Goal: Task Accomplishment & Management: Manage account settings

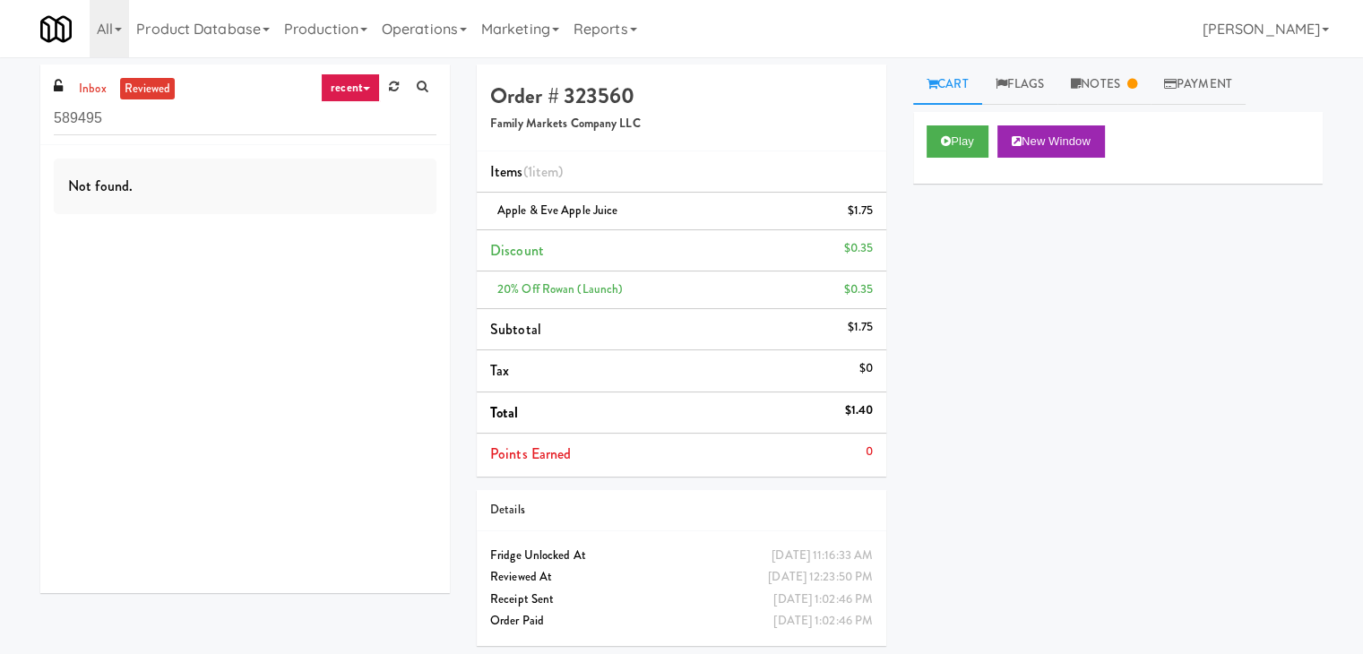
click at [102, 100] on div "589495" at bounding box center [245, 117] width 383 height 35
click at [96, 89] on link "inbox" at bounding box center [92, 89] width 37 height 22
click at [164, 116] on input "589495" at bounding box center [245, 118] width 383 height 33
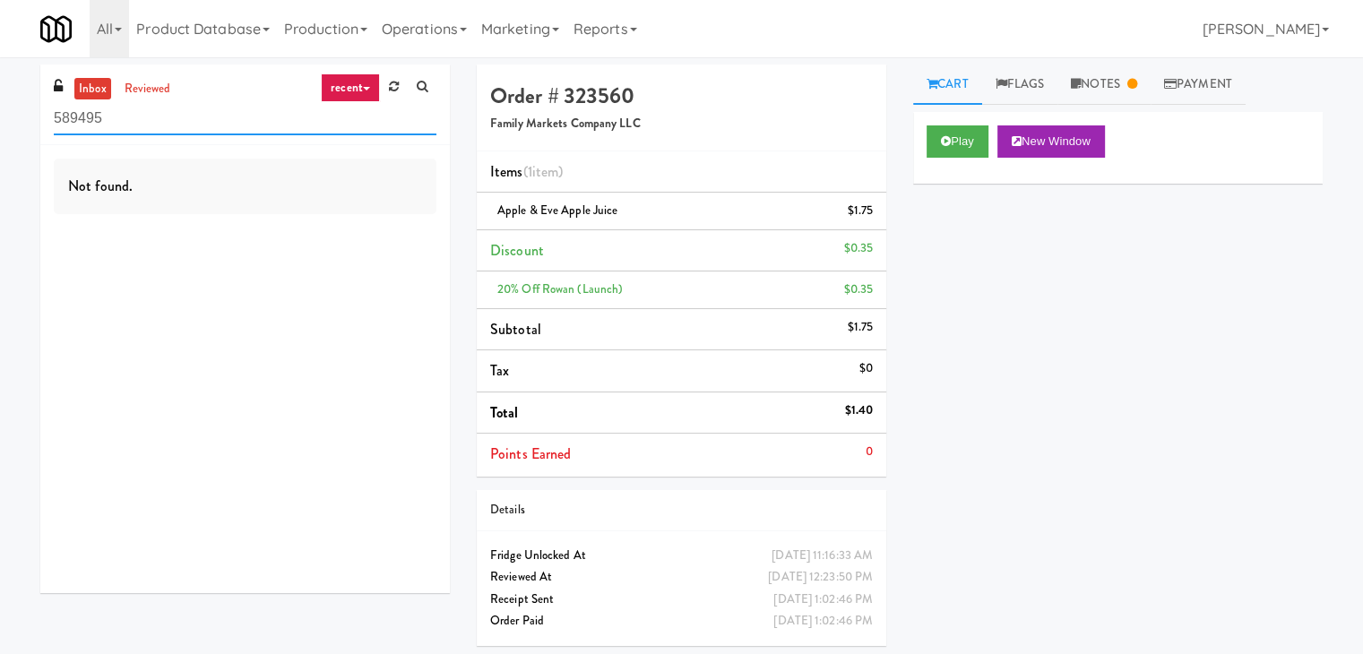
paste input "The Vue - Cooler"
type input "The Vue - Cooler"
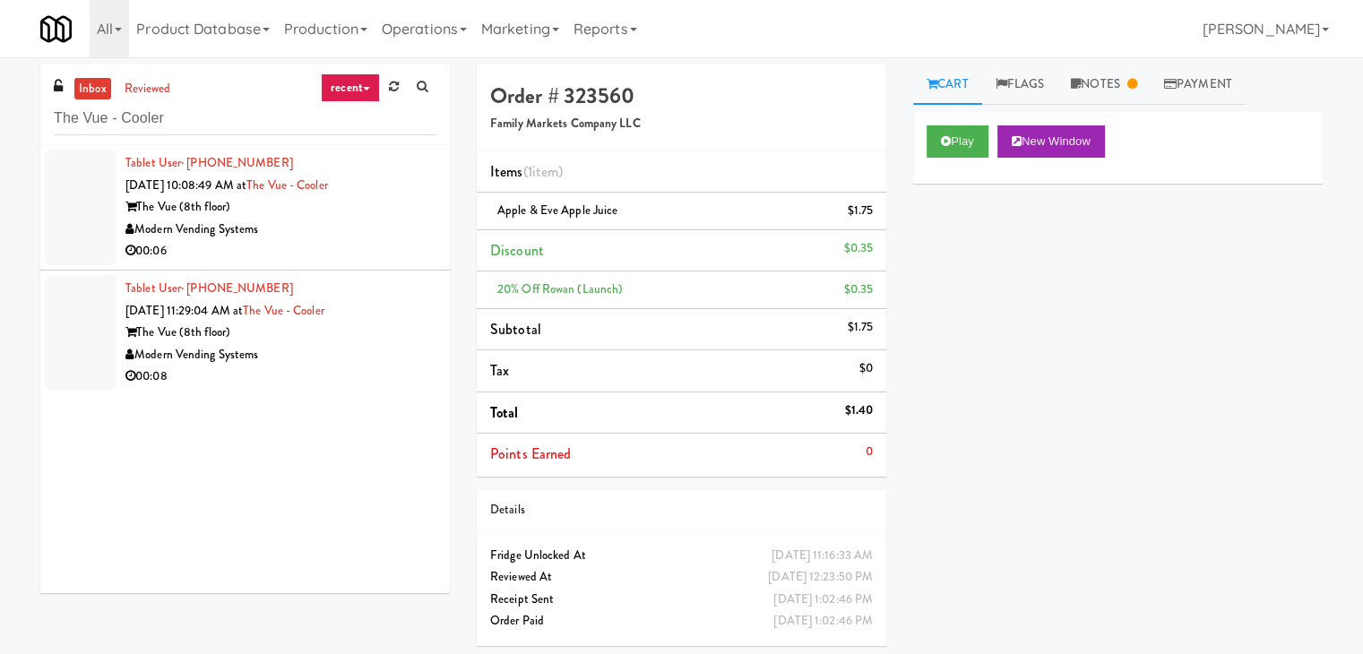
click at [351, 230] on div "Modern Vending Systems" at bounding box center [280, 230] width 311 height 22
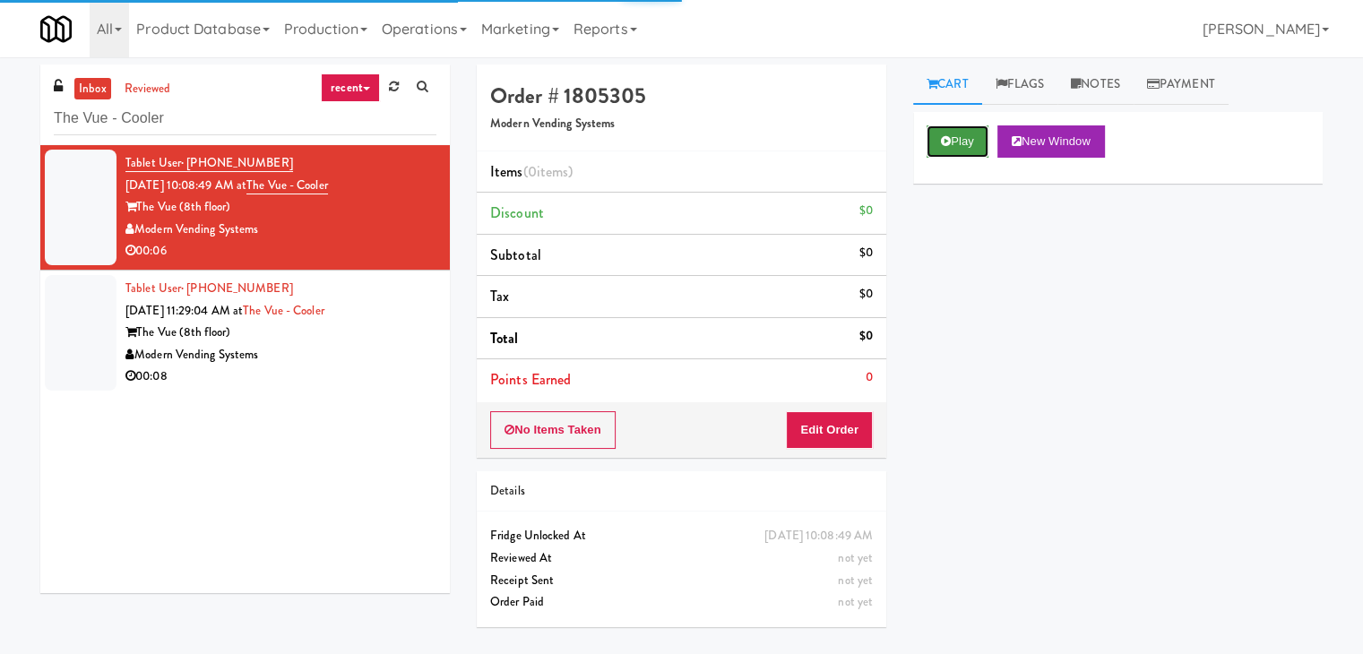
click at [961, 141] on button "Play" at bounding box center [957, 141] width 62 height 32
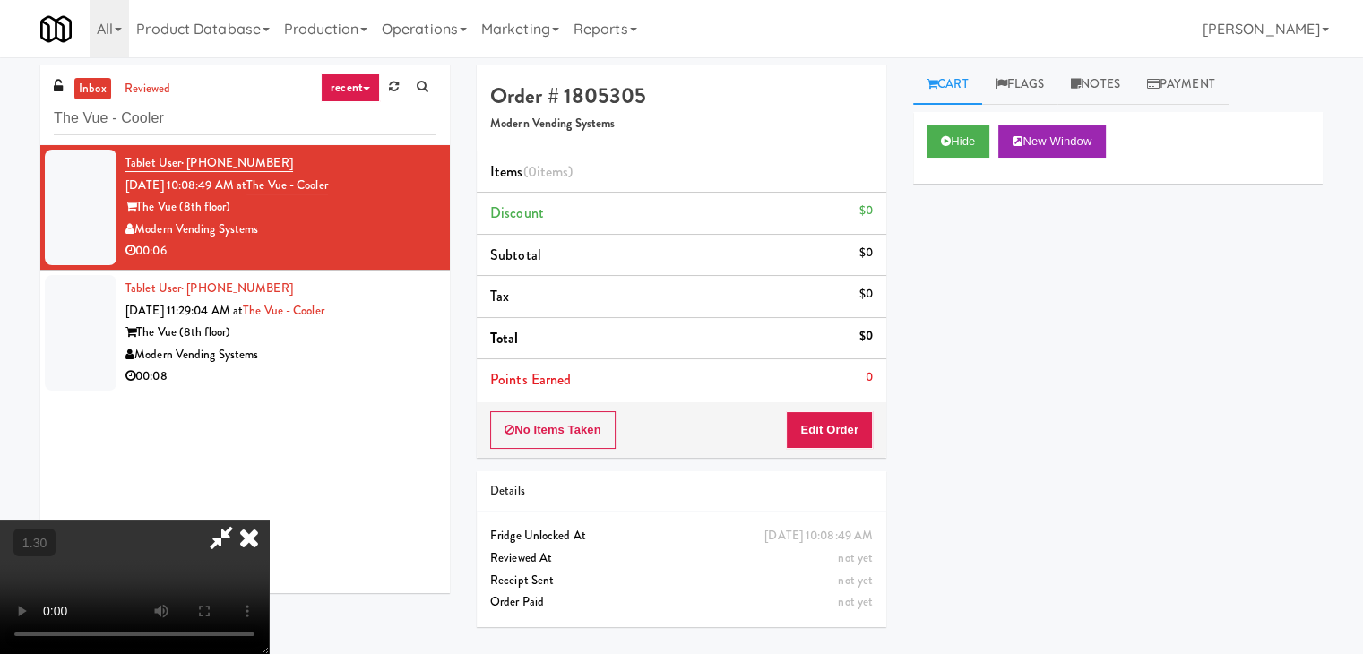
click at [269, 520] on video at bounding box center [134, 587] width 269 height 134
click at [269, 622] on video at bounding box center [134, 587] width 269 height 134
click at [269, 520] on video at bounding box center [134, 587] width 269 height 134
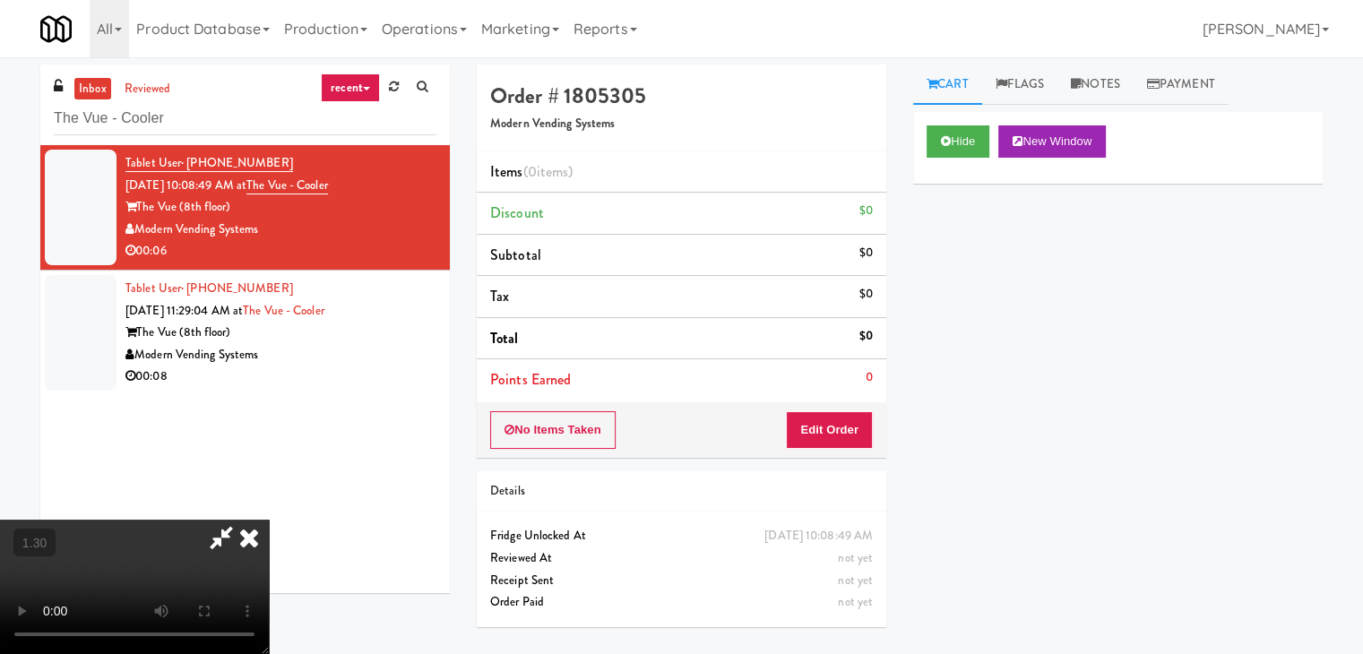
click at [269, 520] on video at bounding box center [134, 587] width 269 height 134
click at [269, 520] on div at bounding box center [134, 587] width 269 height 134
click at [269, 520] on icon at bounding box center [248, 538] width 39 height 36
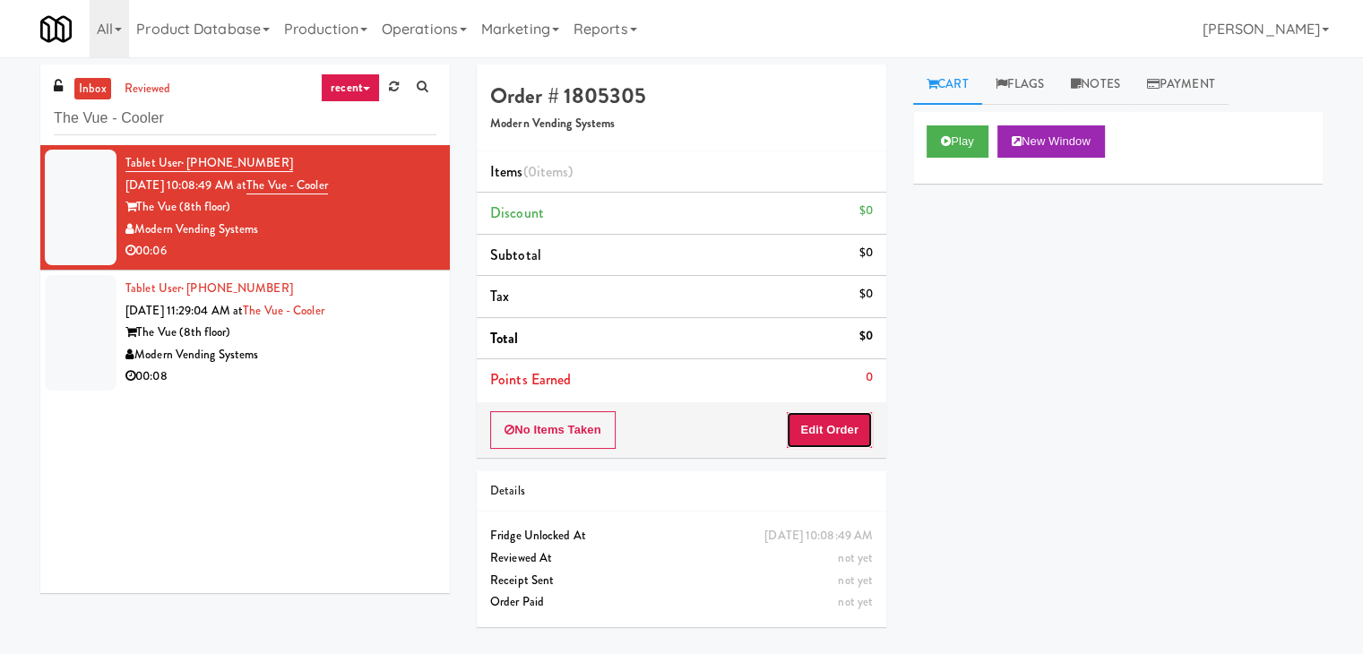
click at [833, 446] on button "Edit Order" at bounding box center [829, 430] width 87 height 38
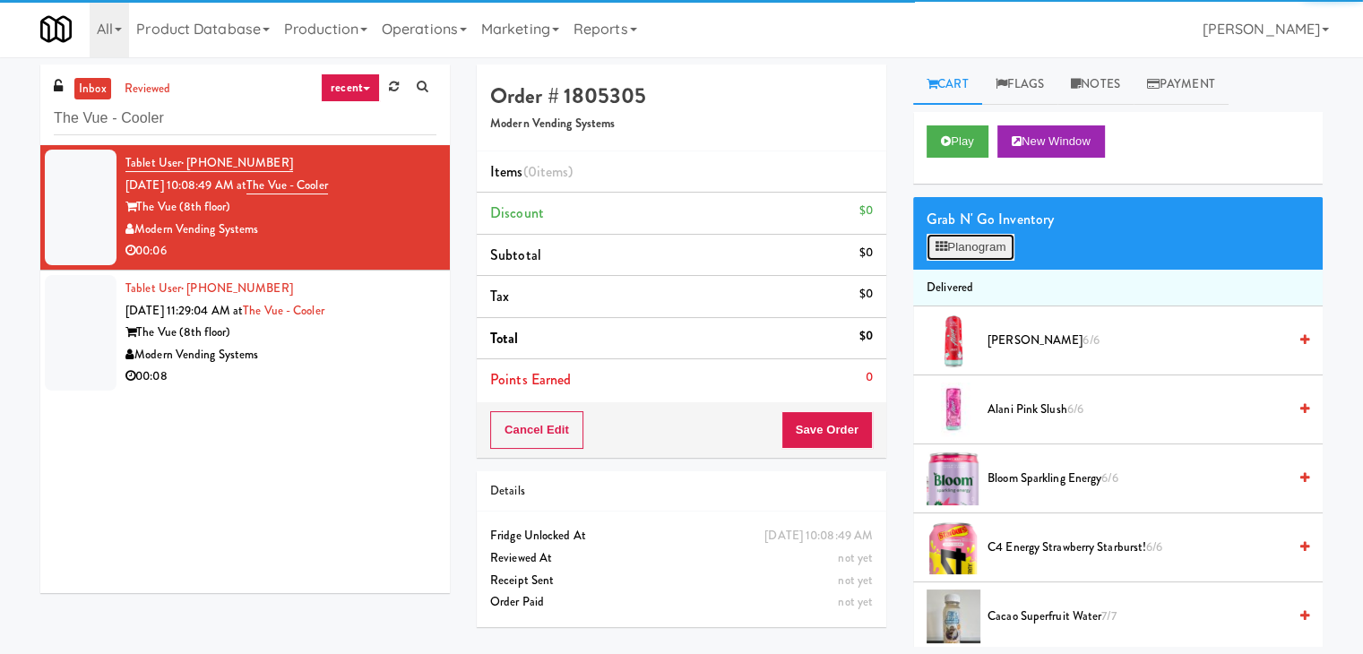
click at [961, 249] on button "Planogram" at bounding box center [970, 247] width 88 height 27
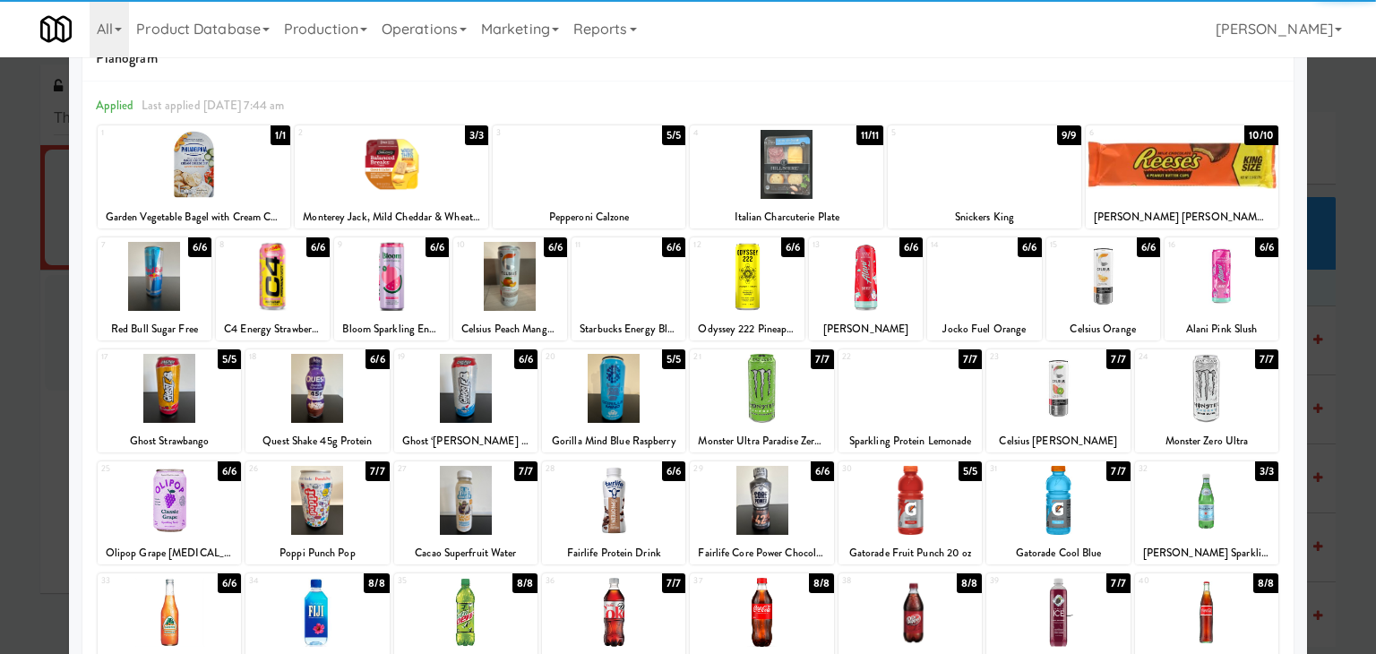
scroll to position [90, 0]
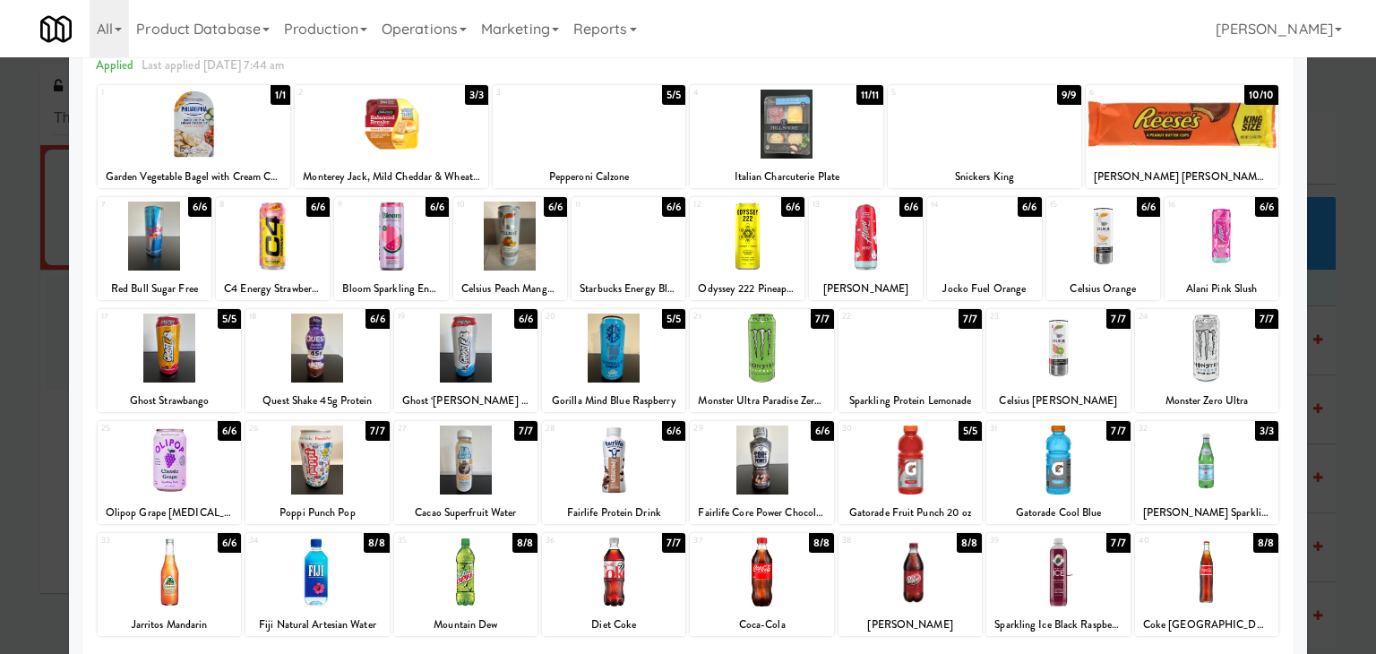
click at [484, 351] on div at bounding box center [465, 348] width 143 height 69
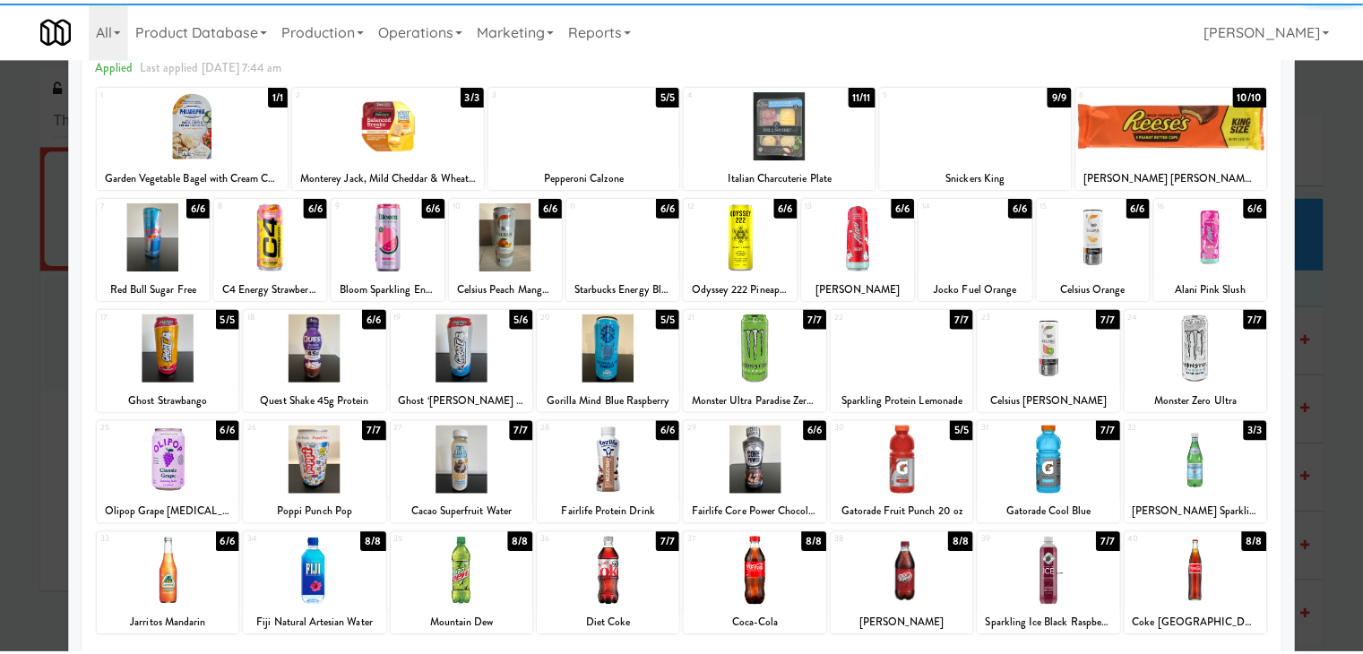
scroll to position [0, 0]
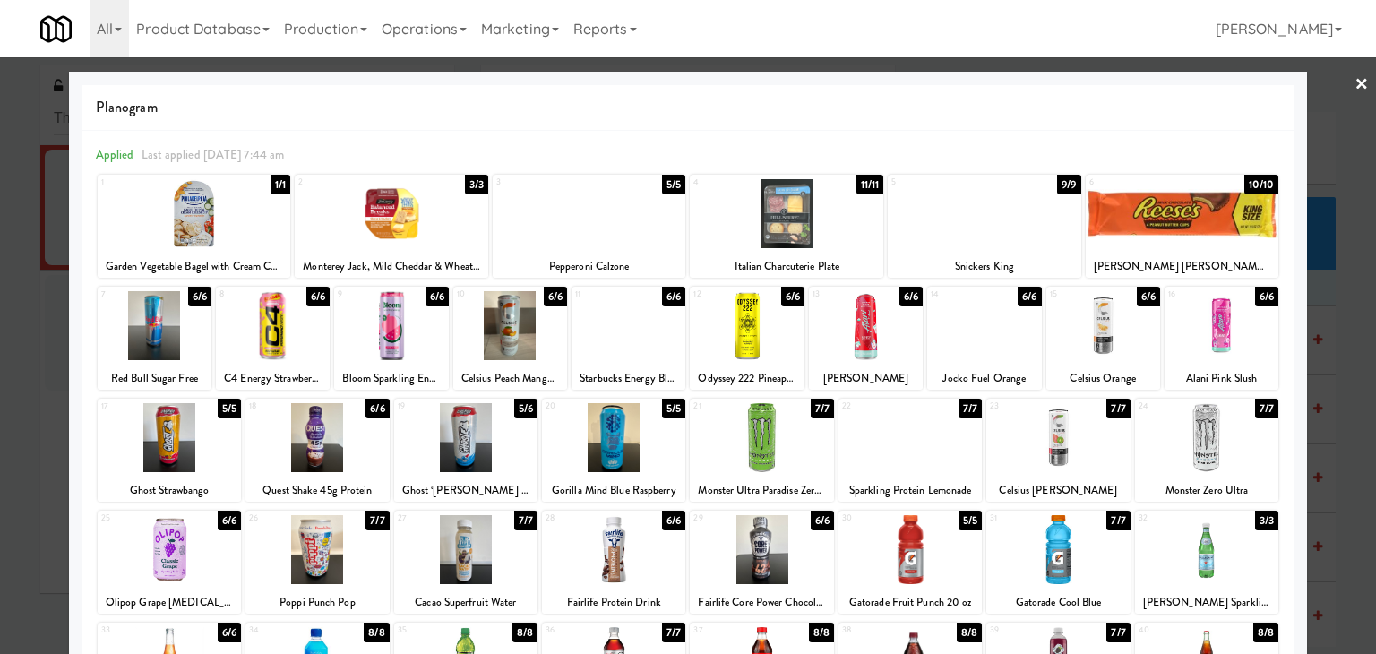
click at [1355, 86] on link "×" at bounding box center [1362, 85] width 14 height 56
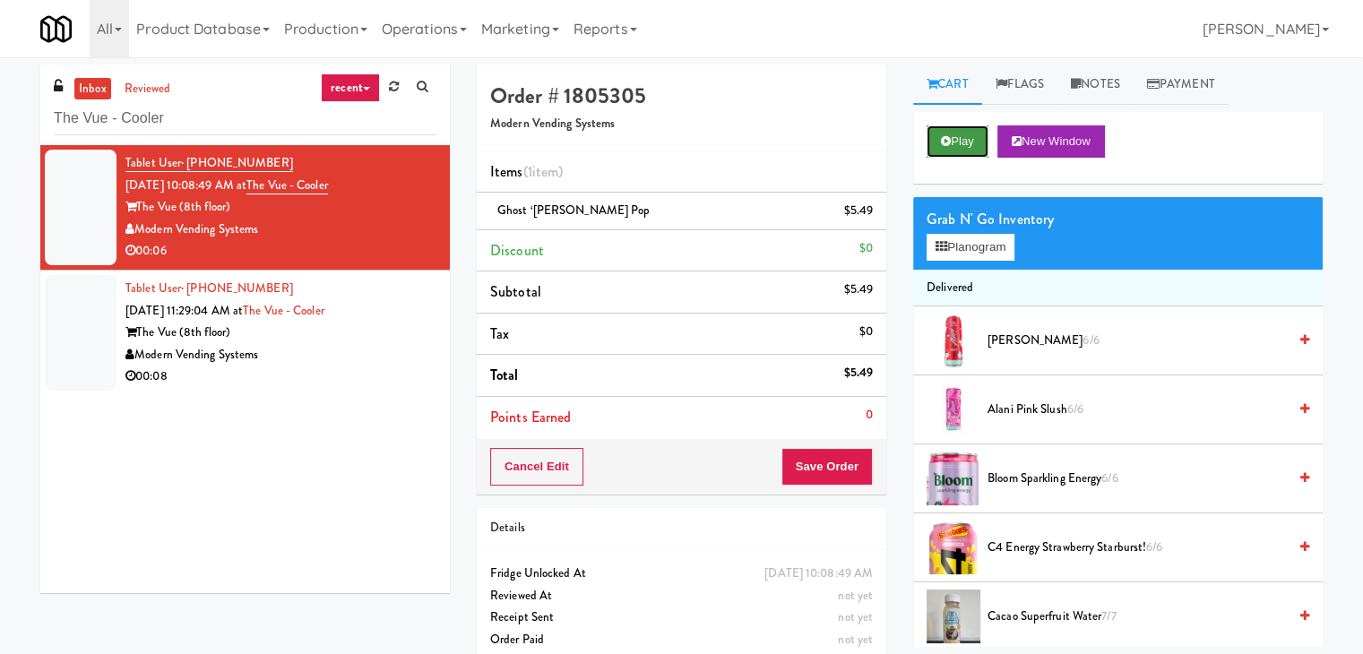
click at [946, 138] on icon at bounding box center [946, 141] width 10 height 12
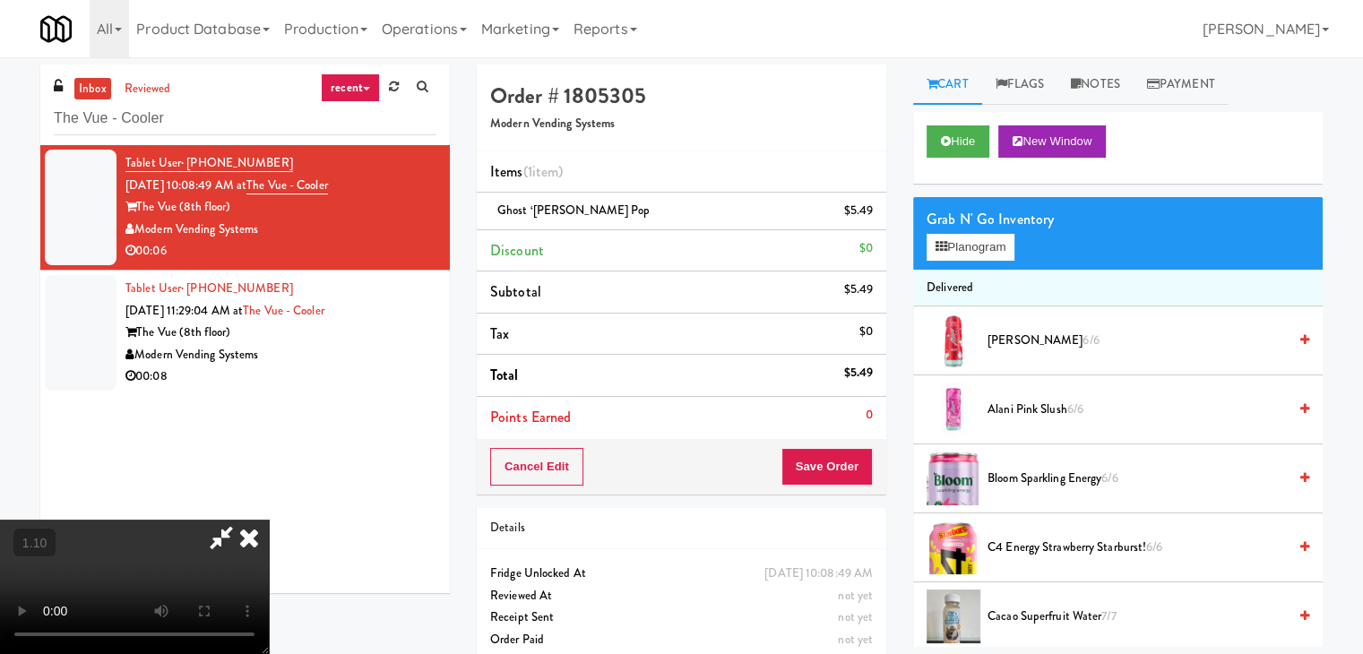
click at [269, 520] on video at bounding box center [134, 587] width 269 height 134
drag, startPoint x: 798, startPoint y: 216, endPoint x: 760, endPoint y: 366, distance: 154.5
click at [269, 520] on icon at bounding box center [248, 538] width 39 height 36
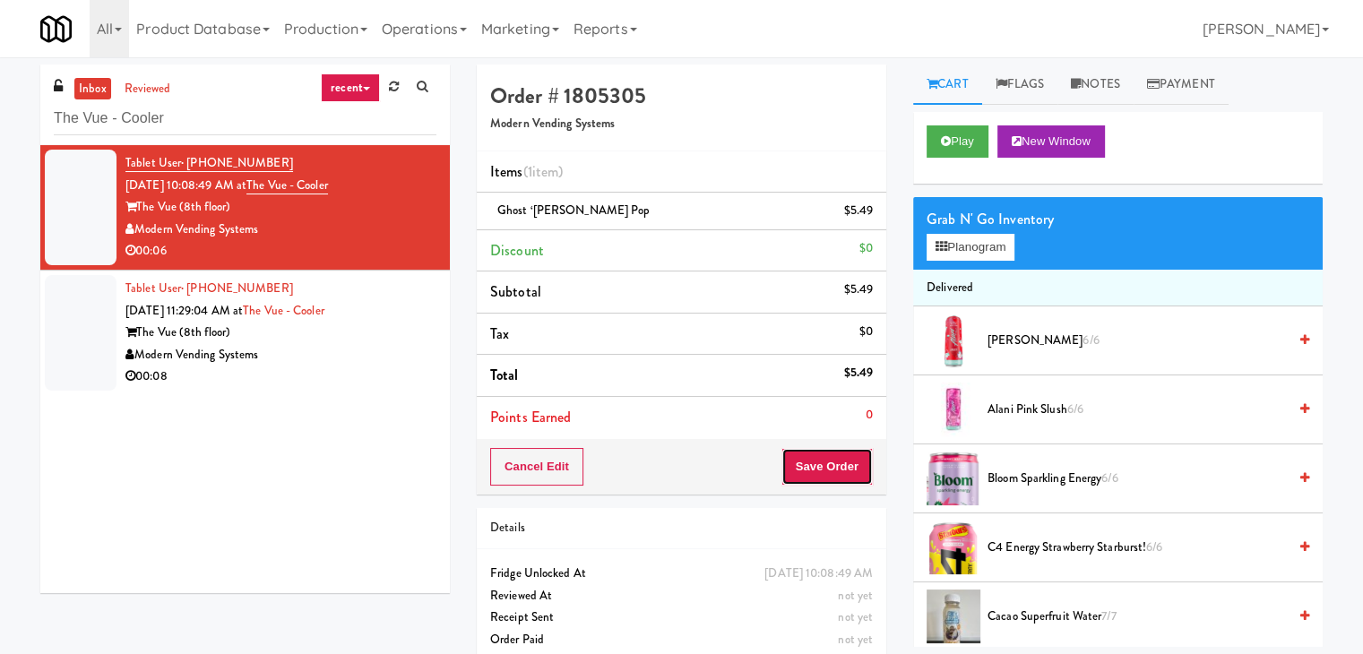
click at [794, 460] on button "Save Order" at bounding box center [826, 467] width 91 height 38
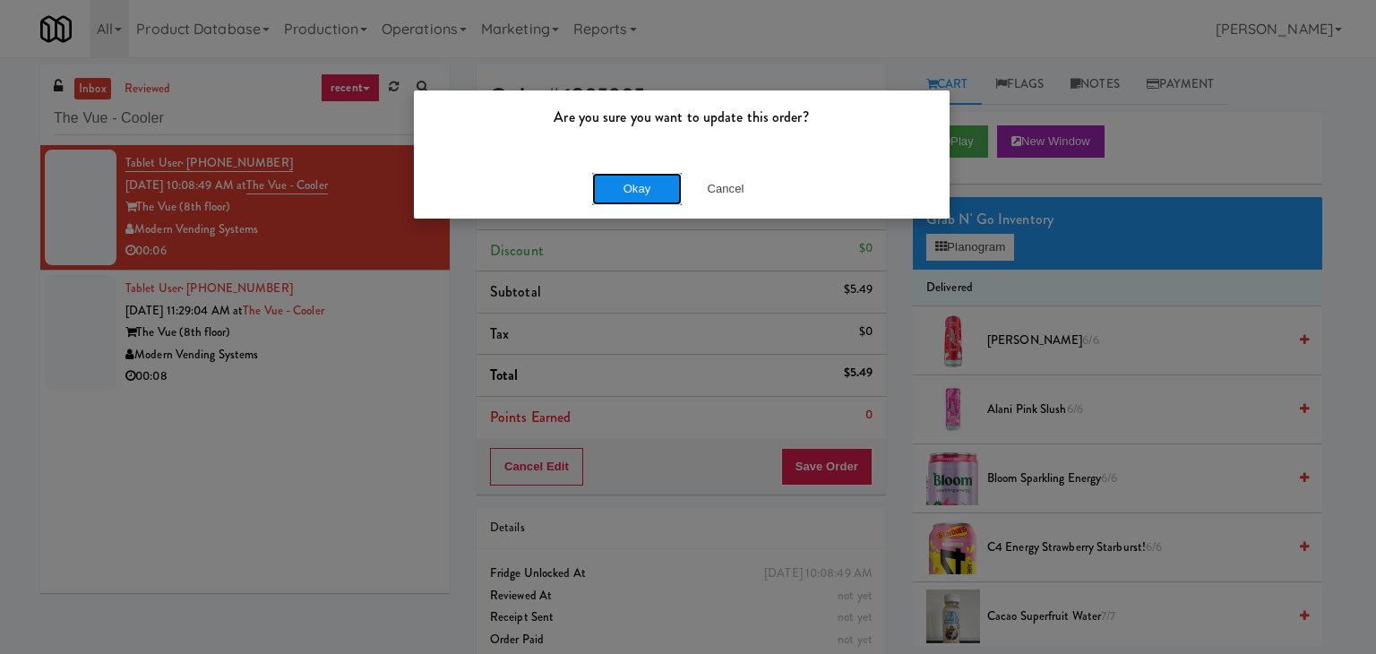
click at [642, 188] on button "Okay" at bounding box center [637, 189] width 90 height 32
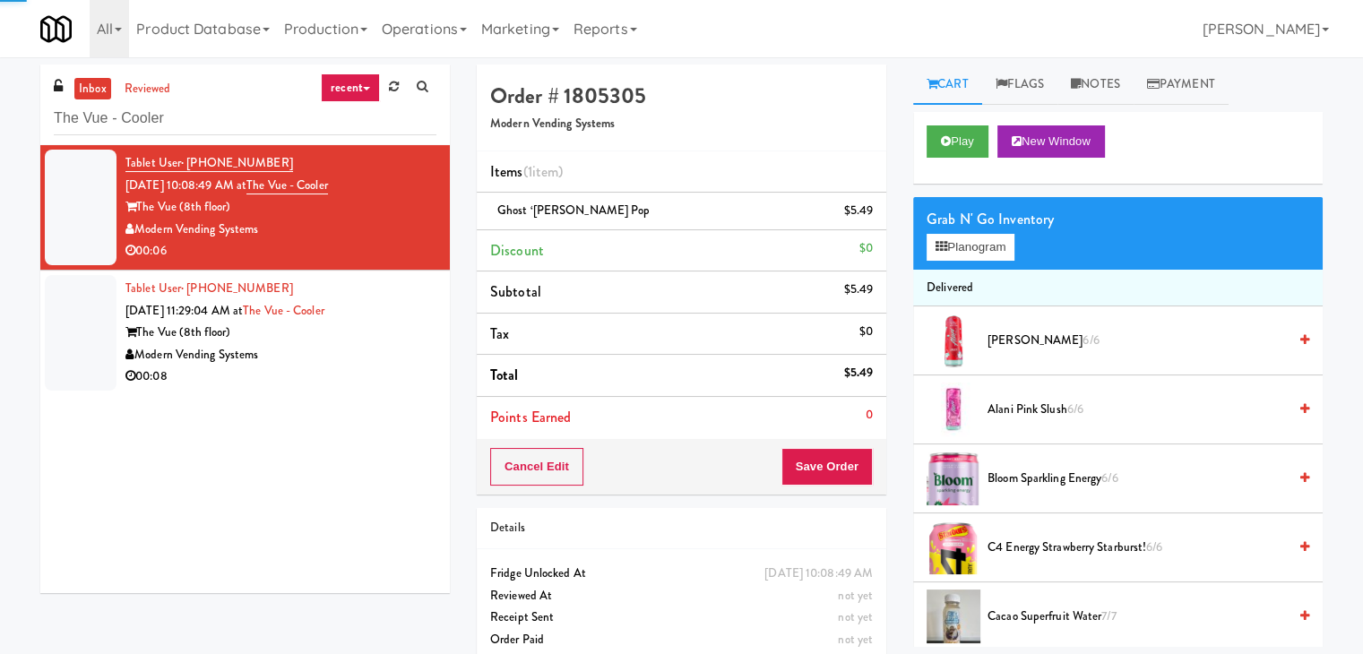
click at [337, 366] on div "00:08" at bounding box center [280, 377] width 311 height 22
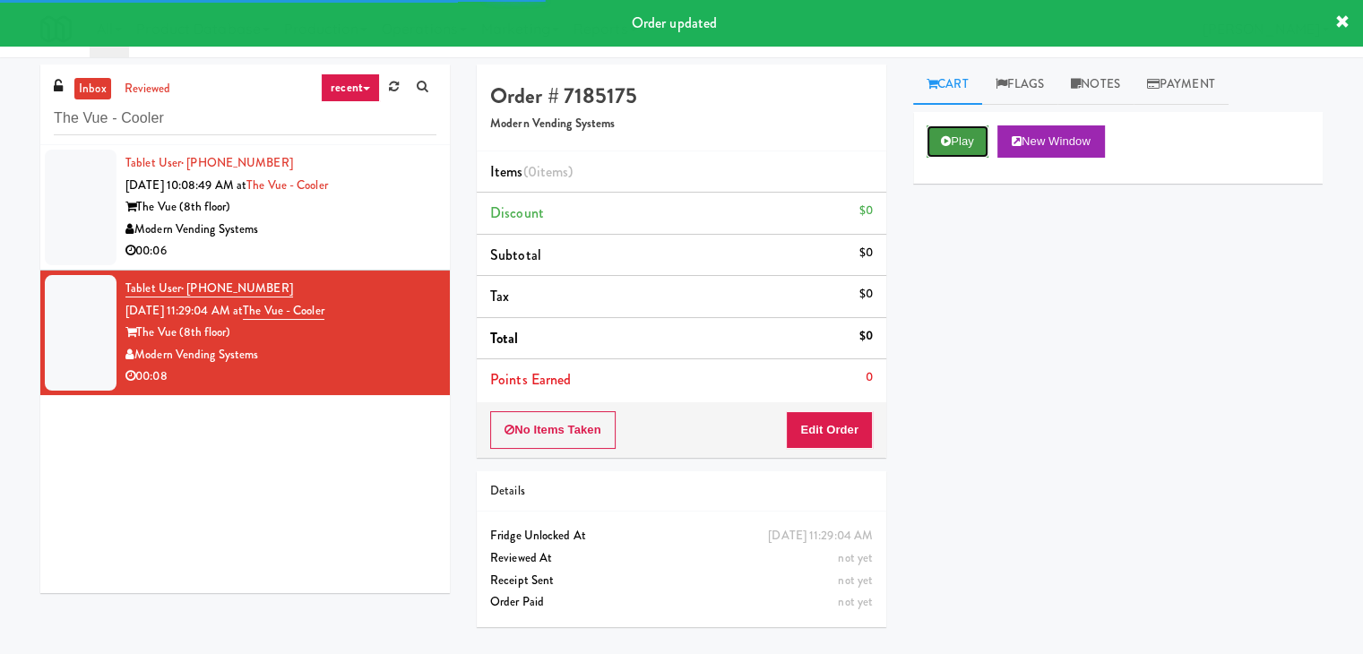
click at [962, 130] on button "Play" at bounding box center [957, 141] width 62 height 32
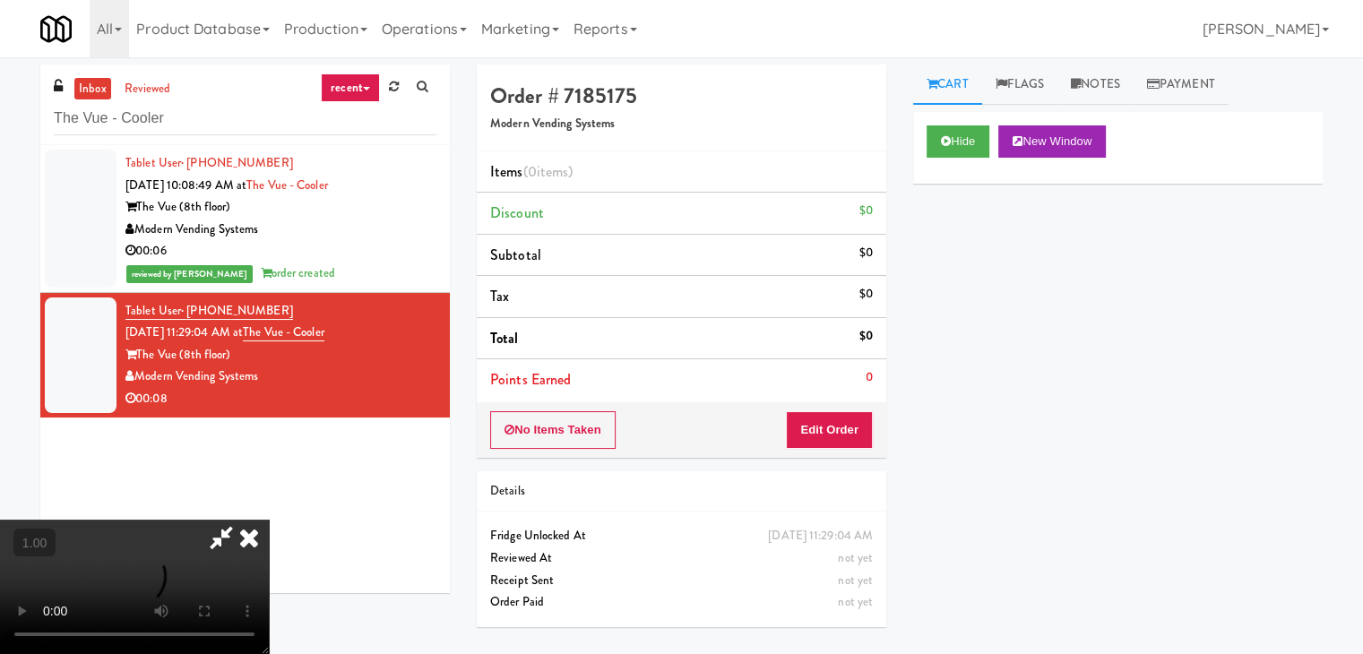
click at [269, 520] on video at bounding box center [134, 587] width 269 height 134
click at [269, 520] on icon at bounding box center [248, 538] width 39 height 36
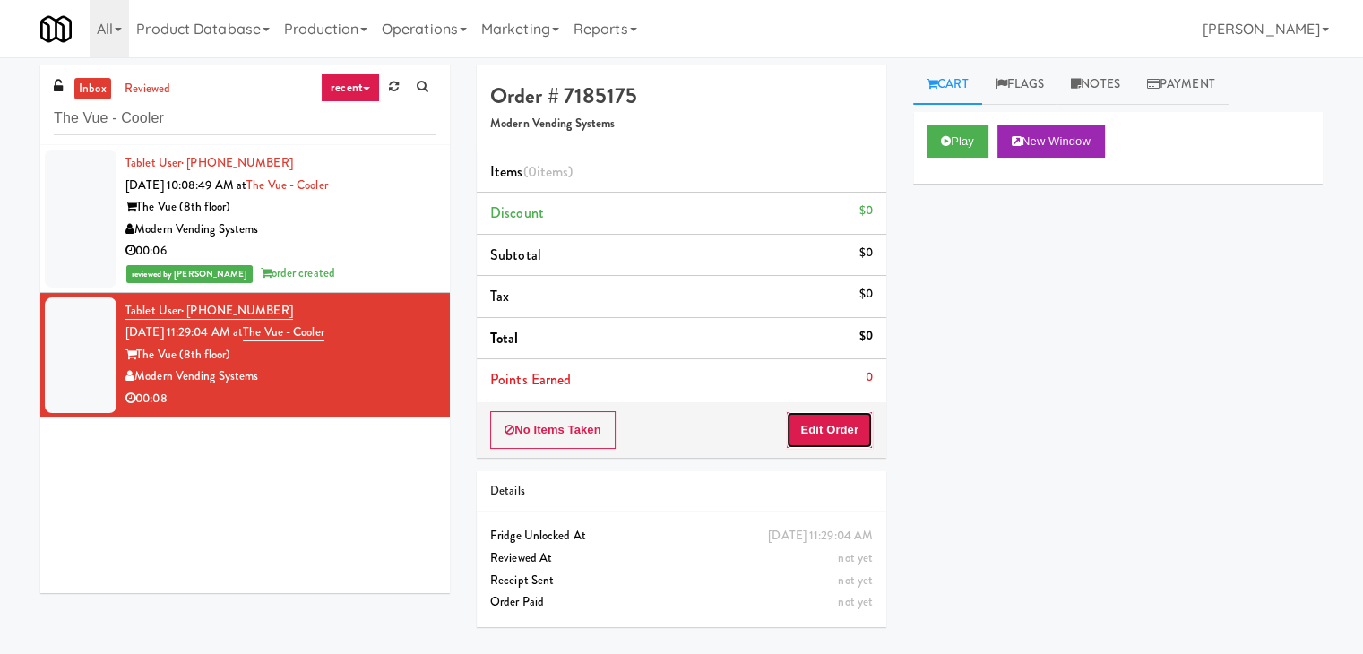
click at [831, 445] on button "Edit Order" at bounding box center [829, 430] width 87 height 38
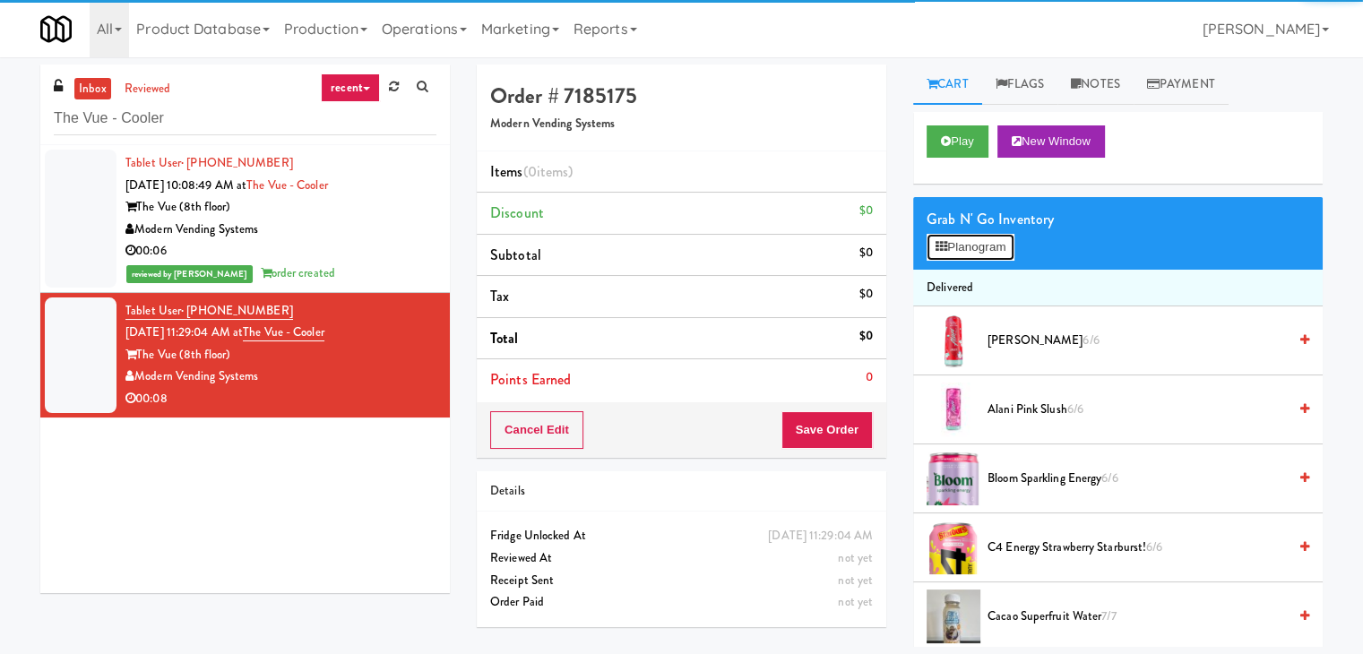
click at [965, 231] on div "Grab N' Go Inventory Planogram" at bounding box center [1117, 233] width 409 height 73
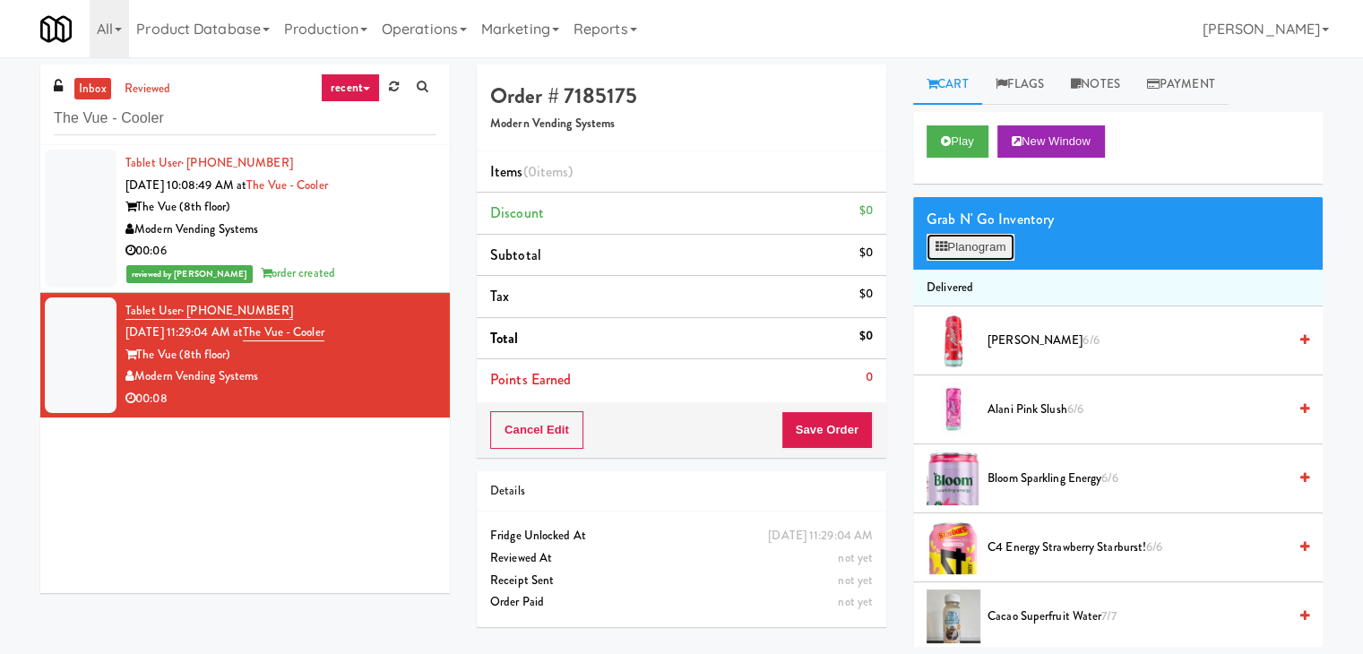
click at [963, 244] on button "Planogram" at bounding box center [970, 247] width 88 height 27
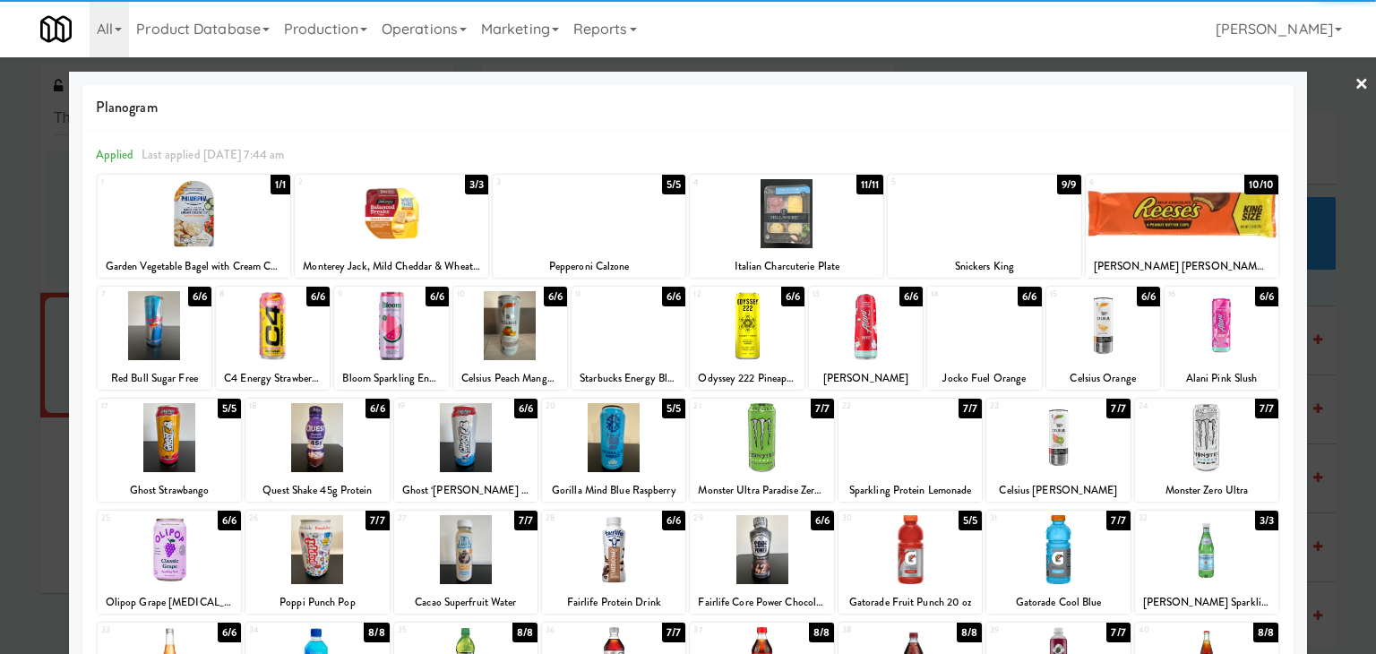
click at [729, 327] on div at bounding box center [747, 325] width 114 height 69
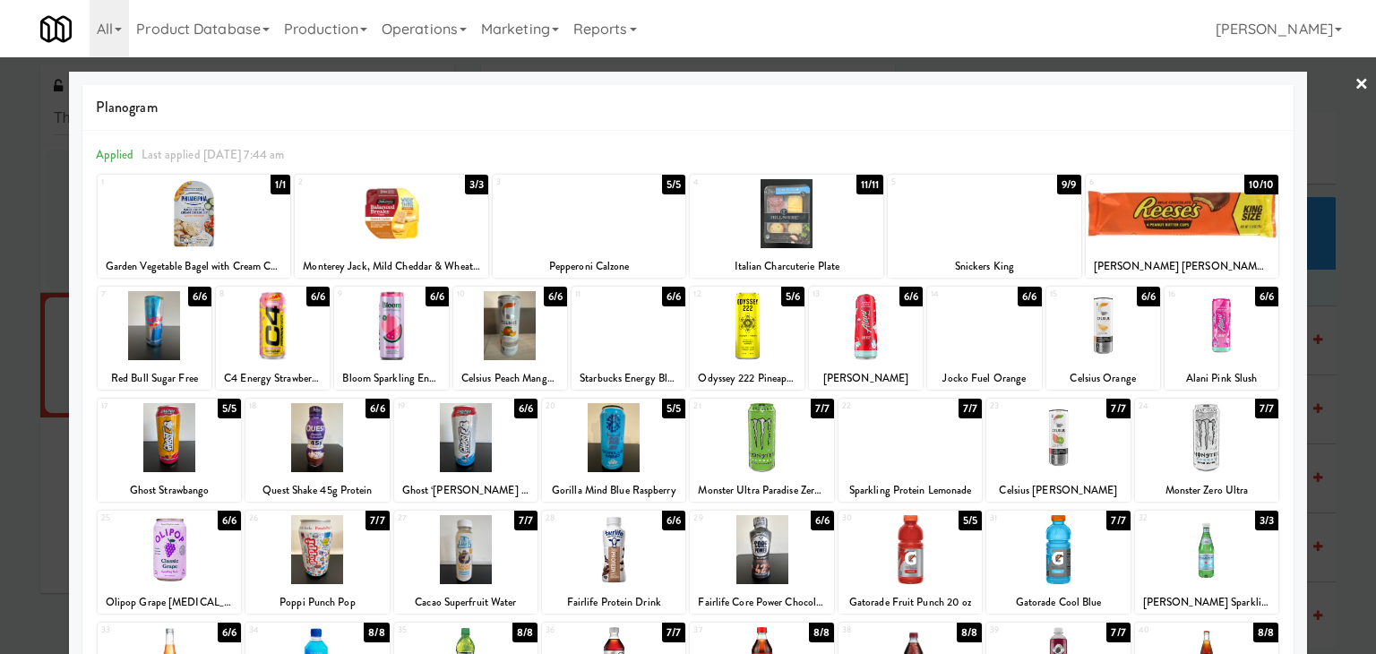
click at [1355, 83] on link "×" at bounding box center [1362, 85] width 14 height 56
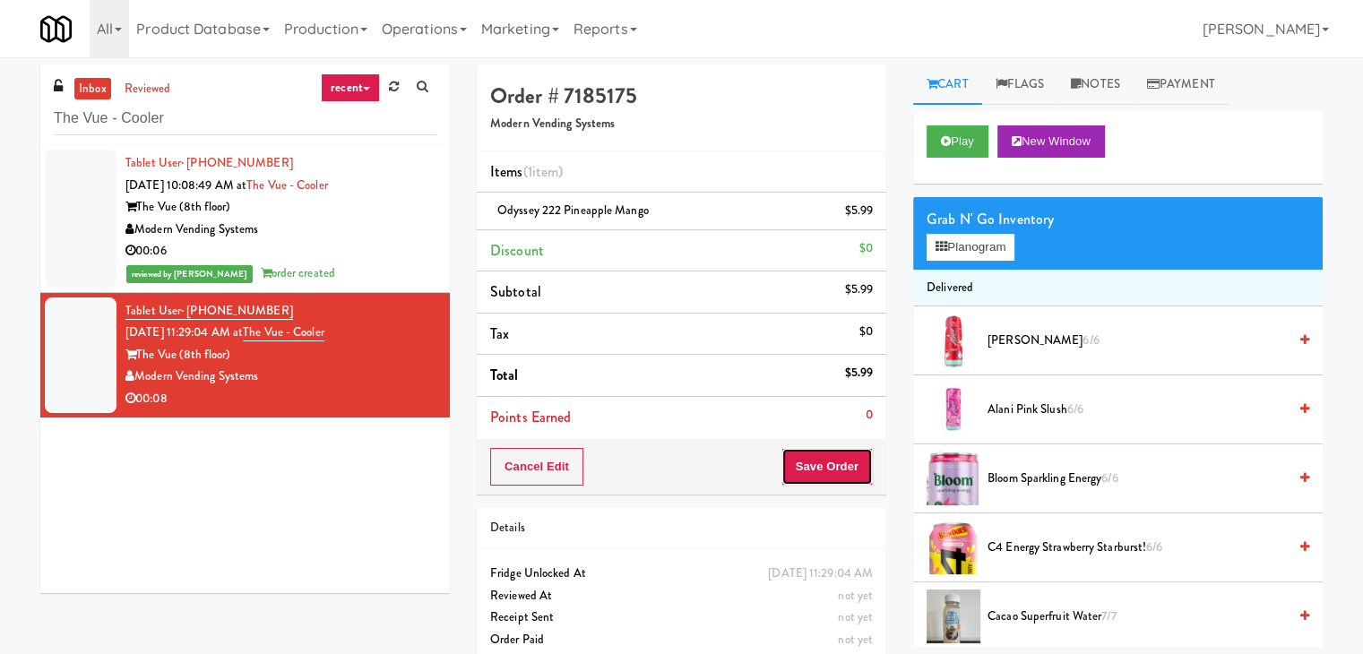
click at [817, 464] on button "Save Order" at bounding box center [826, 467] width 91 height 38
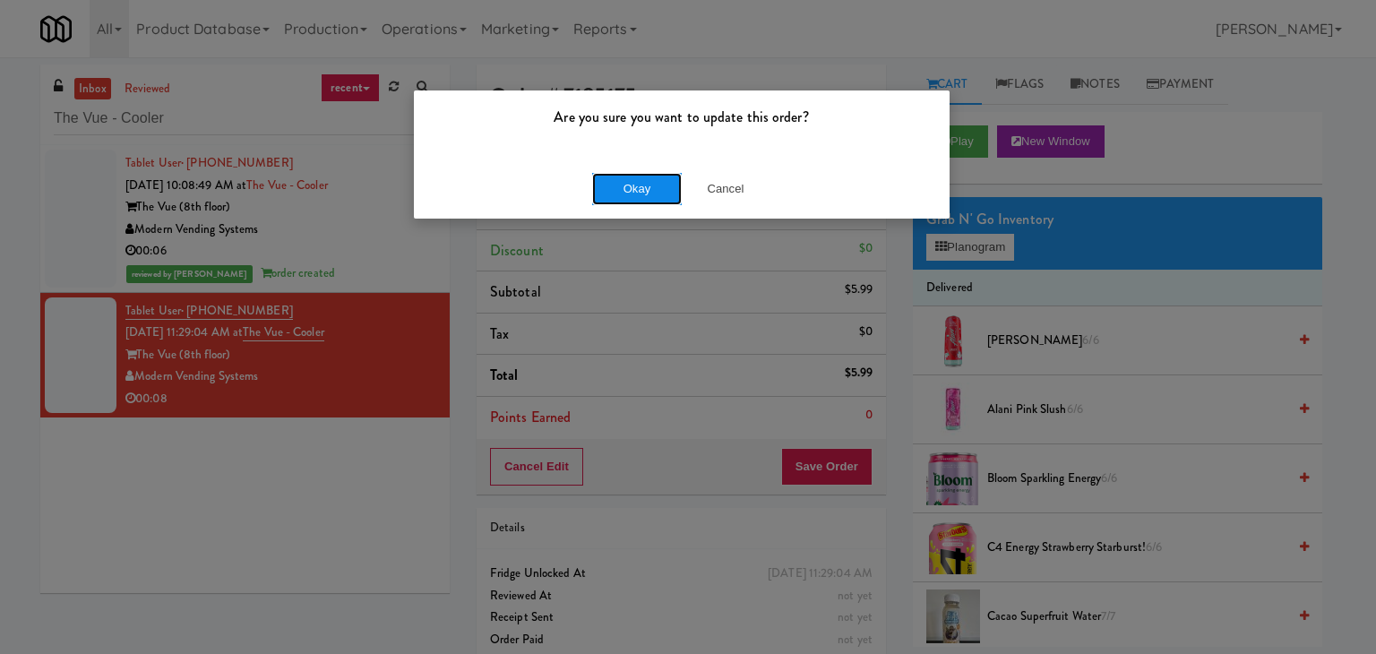
click at [647, 191] on button "Okay" at bounding box center [637, 189] width 90 height 32
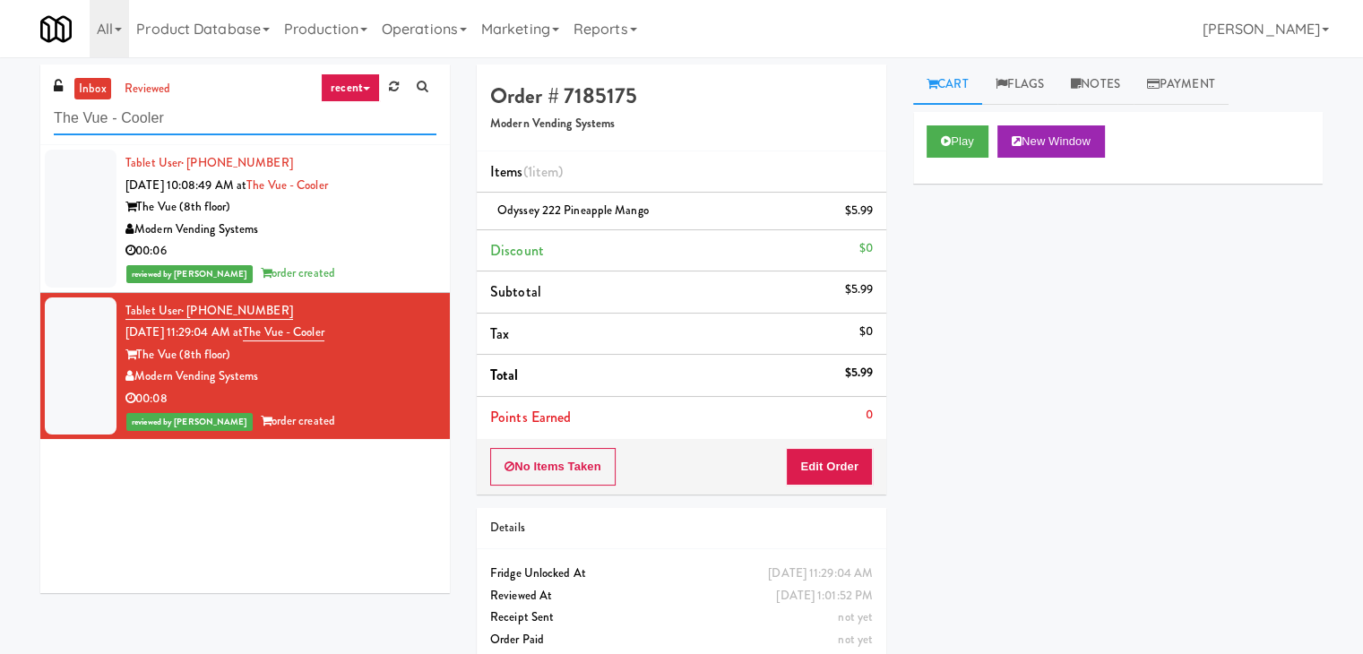
click at [251, 123] on input "The Vue - Cooler" at bounding box center [245, 118] width 383 height 33
paste input "1900 [US_STATE] Ct - Lobby"
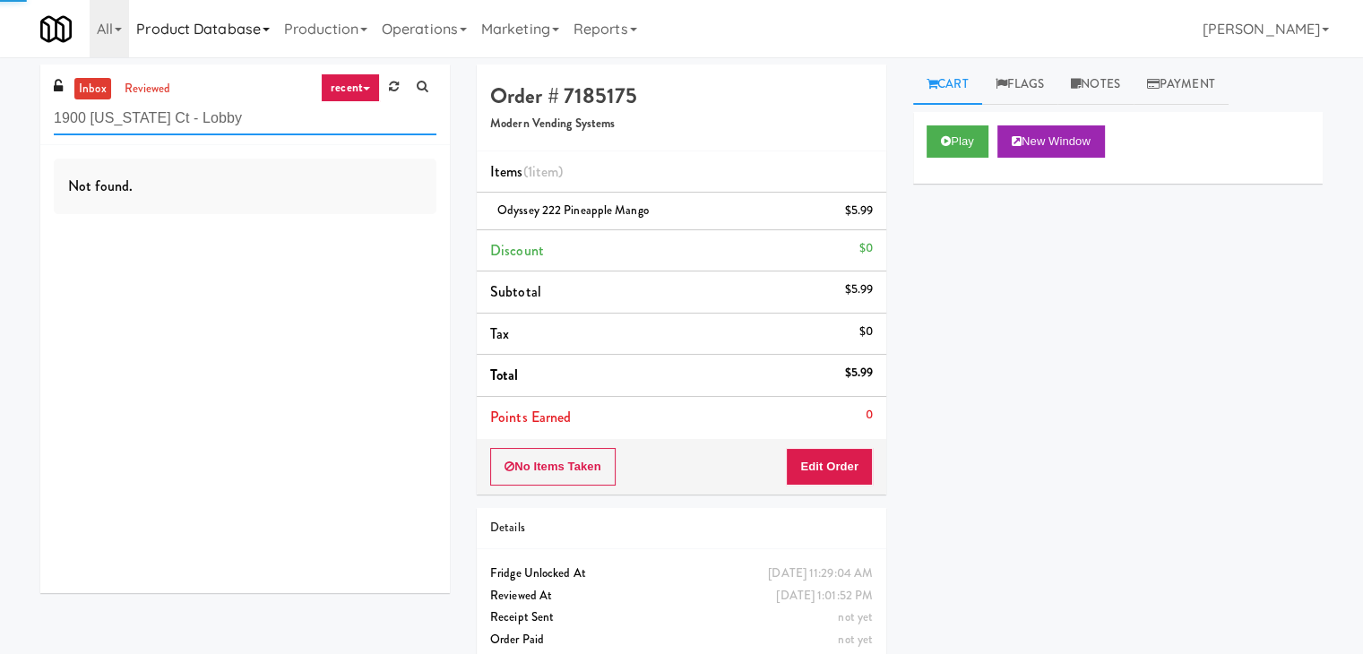
type input "1900 [US_STATE] Ct - Lobby"
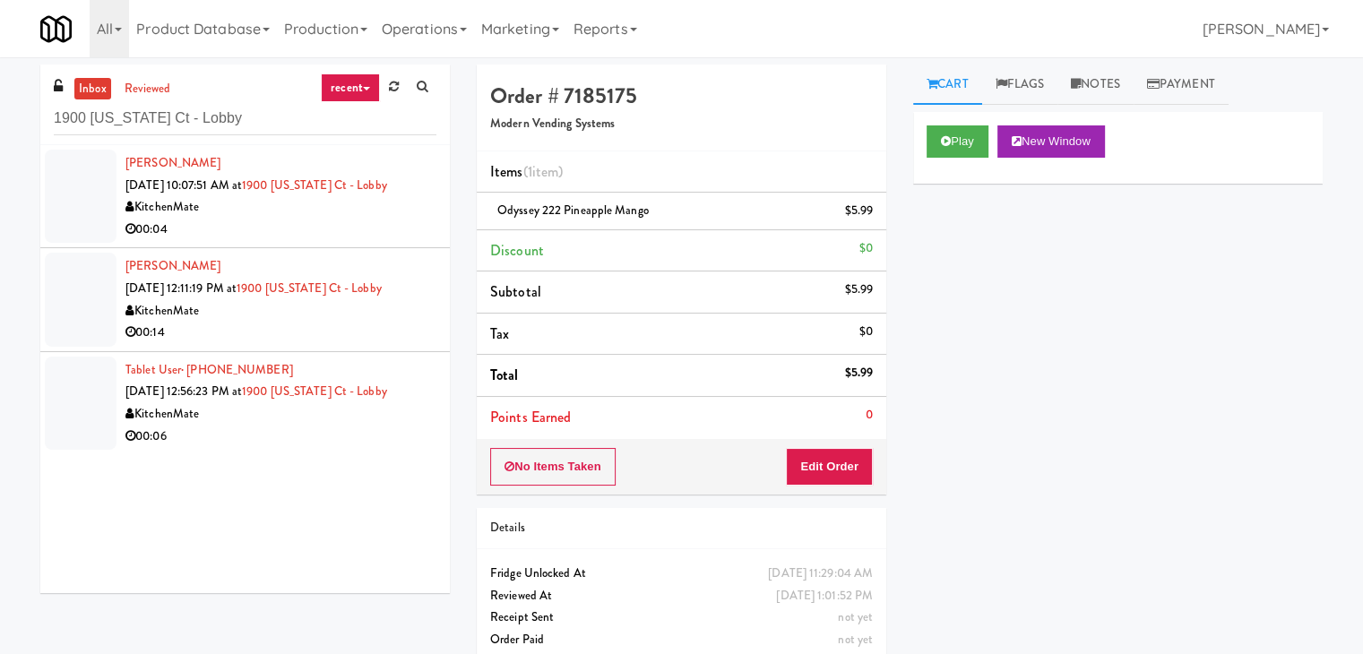
click at [373, 235] on div "00:04" at bounding box center [280, 230] width 311 height 22
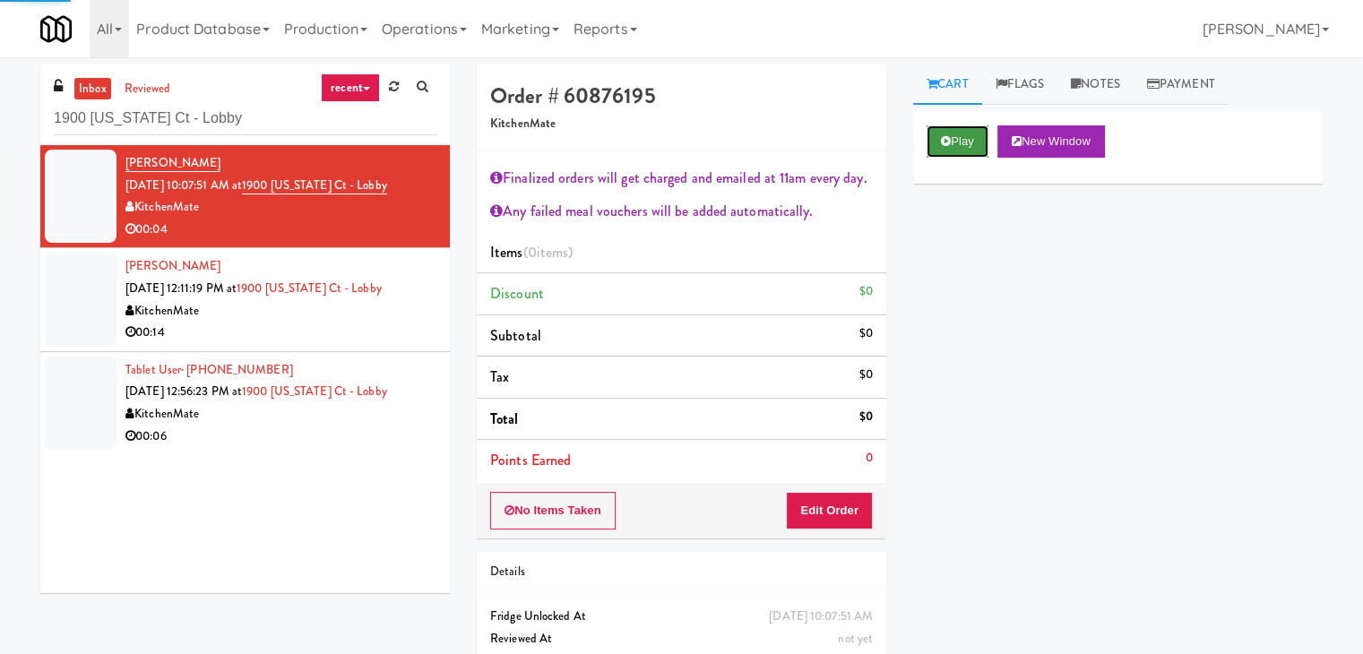
click at [950, 130] on button "Play" at bounding box center [957, 141] width 62 height 32
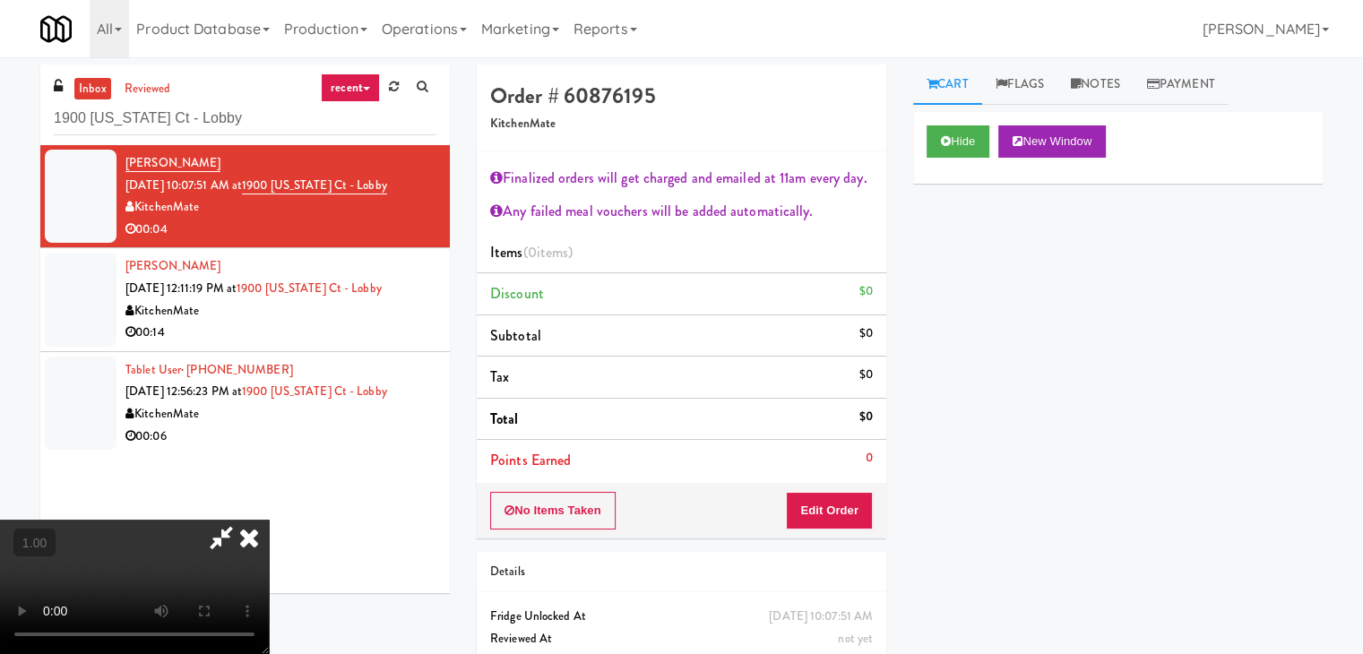
click at [269, 520] on icon at bounding box center [248, 538] width 39 height 36
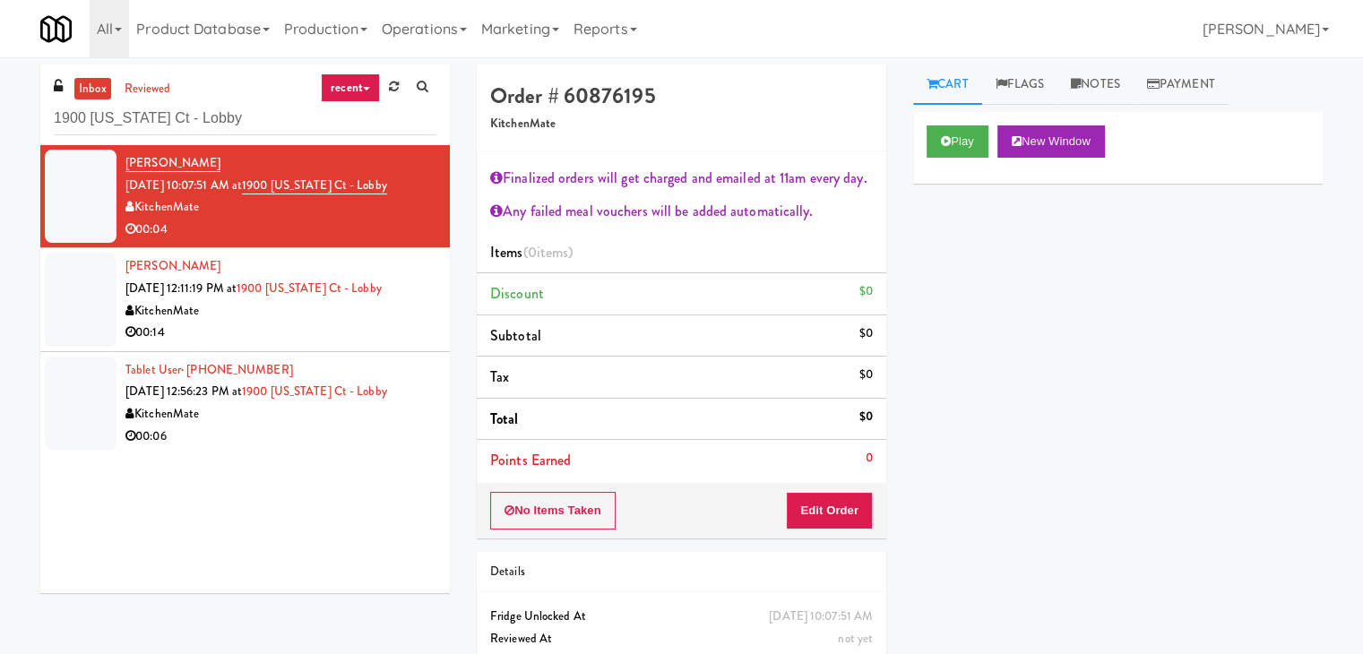
drag, startPoint x: 852, startPoint y: 490, endPoint x: 848, endPoint y: 500, distance: 10.5
click at [849, 497] on div "No Items Taken Edit Order" at bounding box center [681, 511] width 409 height 56
click at [848, 501] on button "Edit Order" at bounding box center [829, 511] width 87 height 38
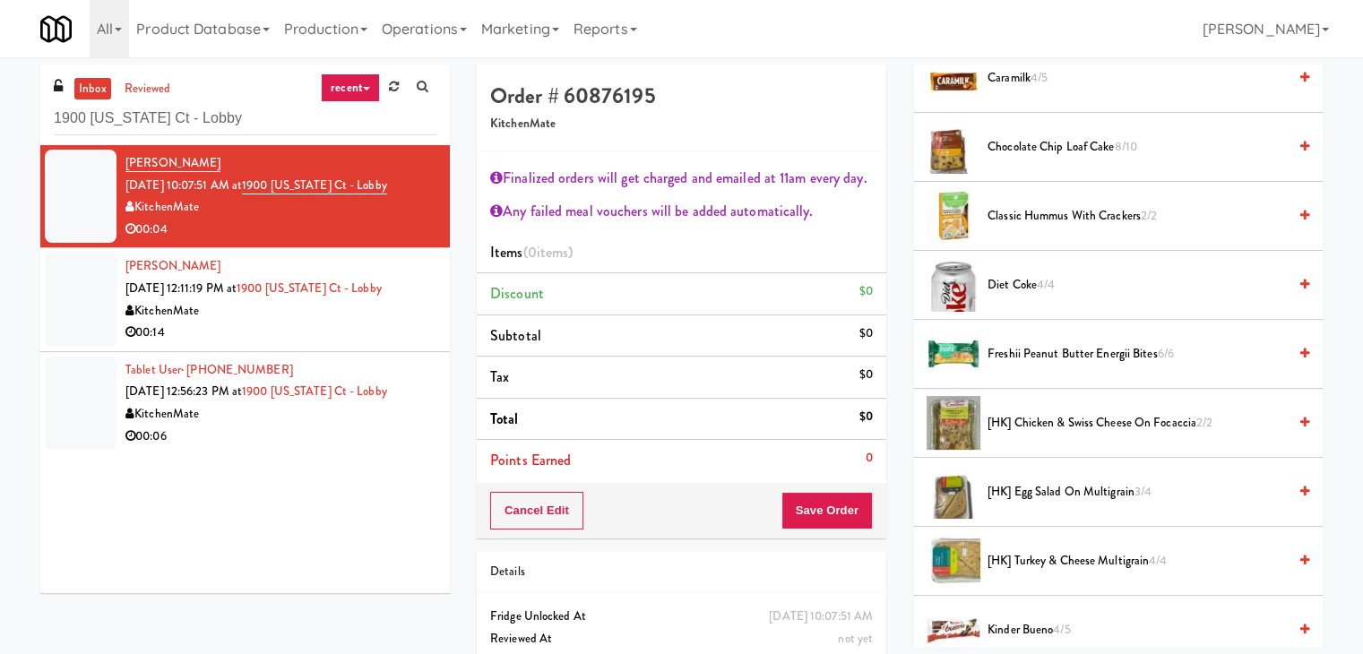
scroll to position [358, 0]
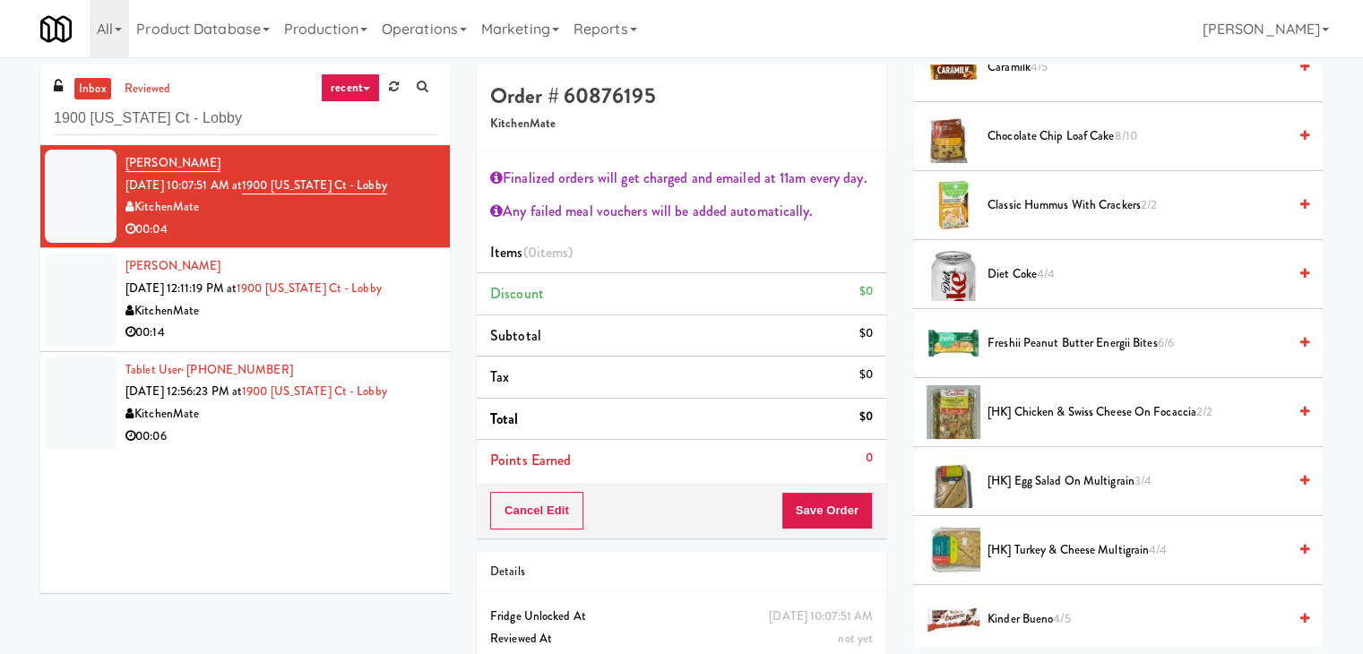
click at [1300, 475] on icon at bounding box center [1304, 481] width 9 height 12
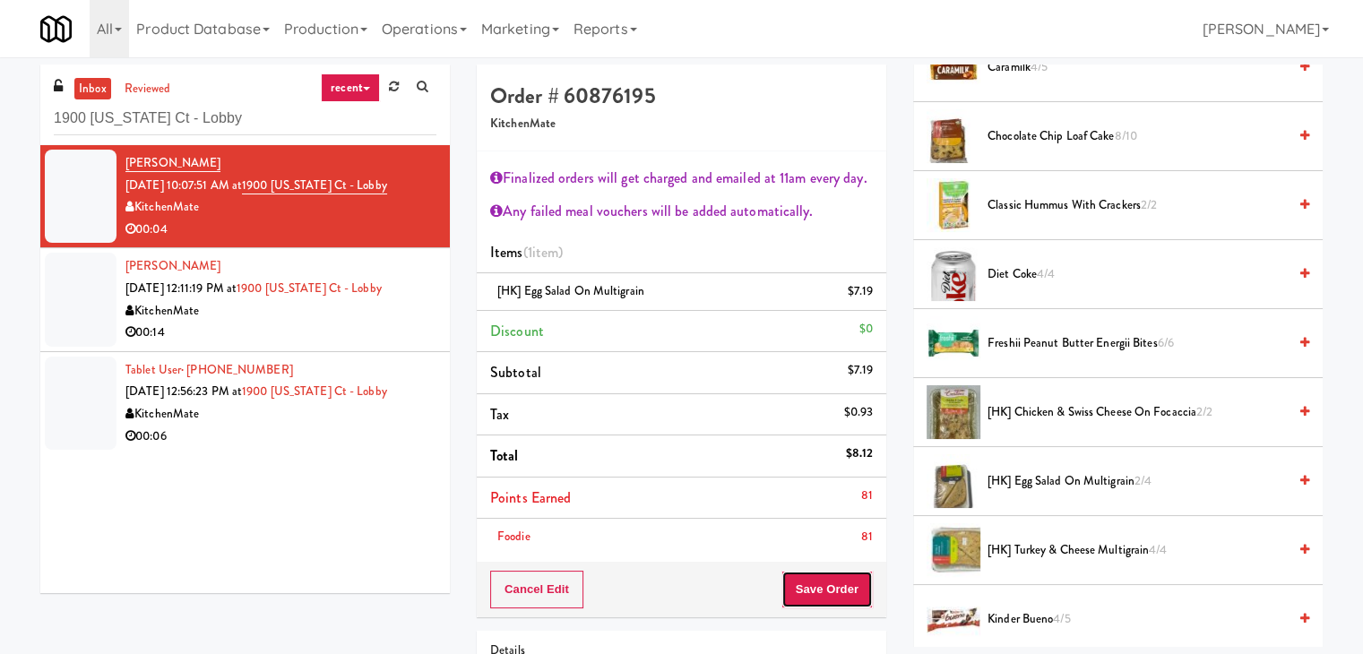
click at [830, 589] on button "Save Order" at bounding box center [826, 590] width 91 height 38
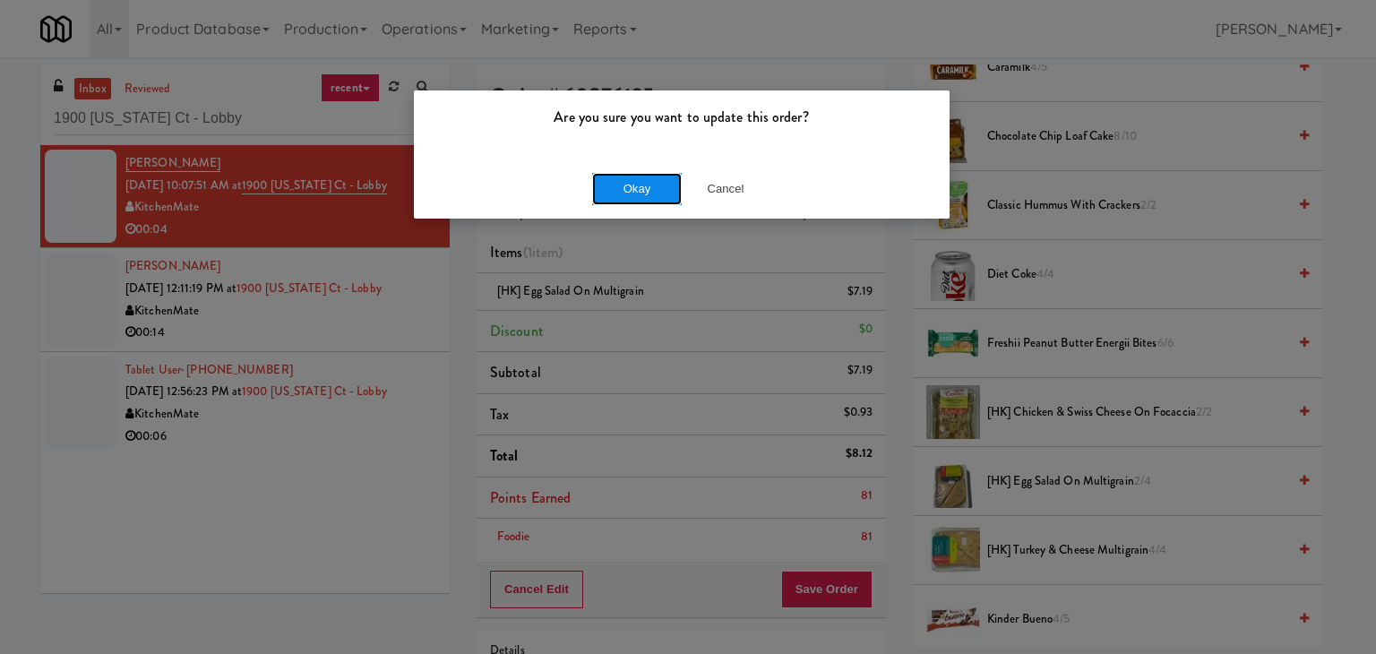
click at [619, 186] on button "Okay" at bounding box center [637, 189] width 90 height 32
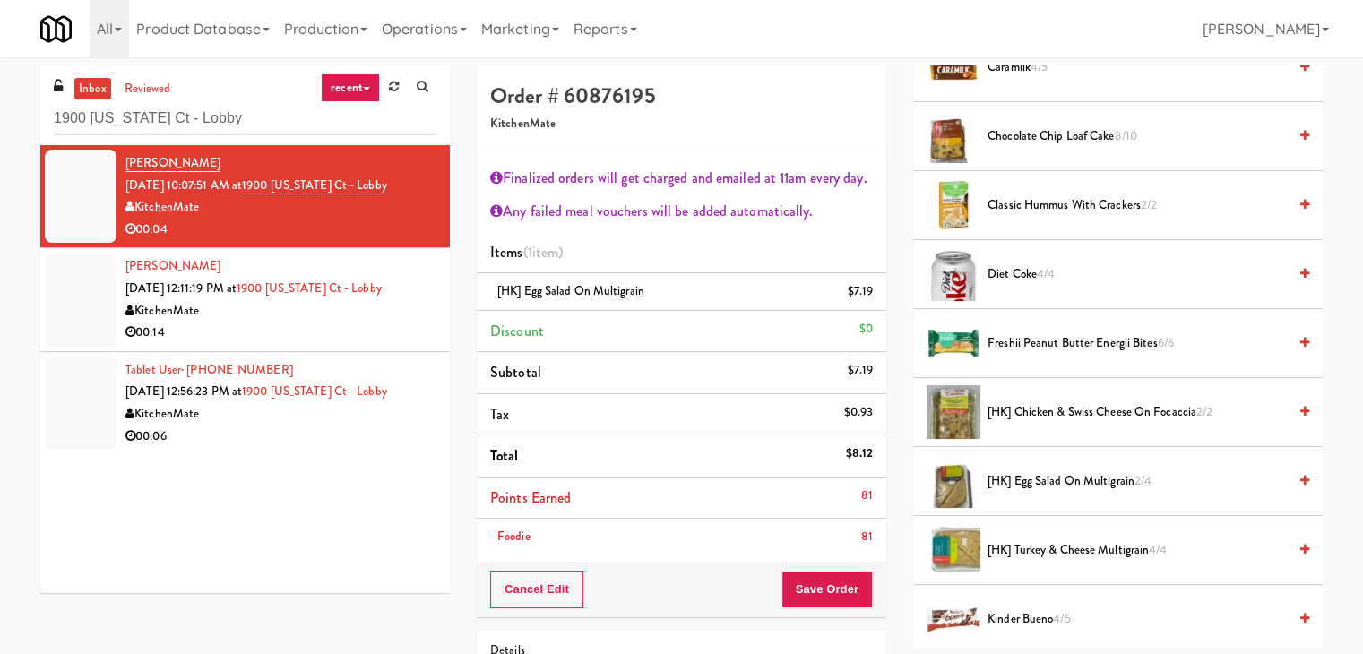
click at [383, 332] on div "00:14" at bounding box center [280, 333] width 311 height 22
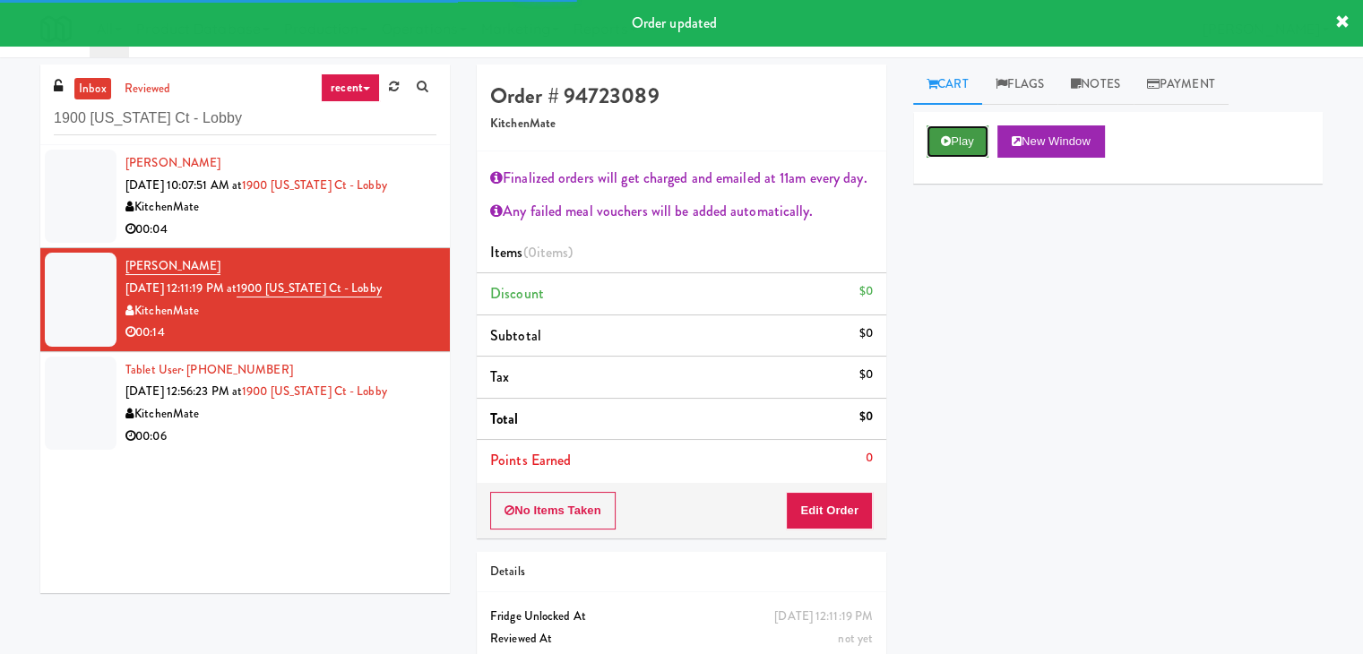
click at [952, 141] on button "Play" at bounding box center [957, 141] width 62 height 32
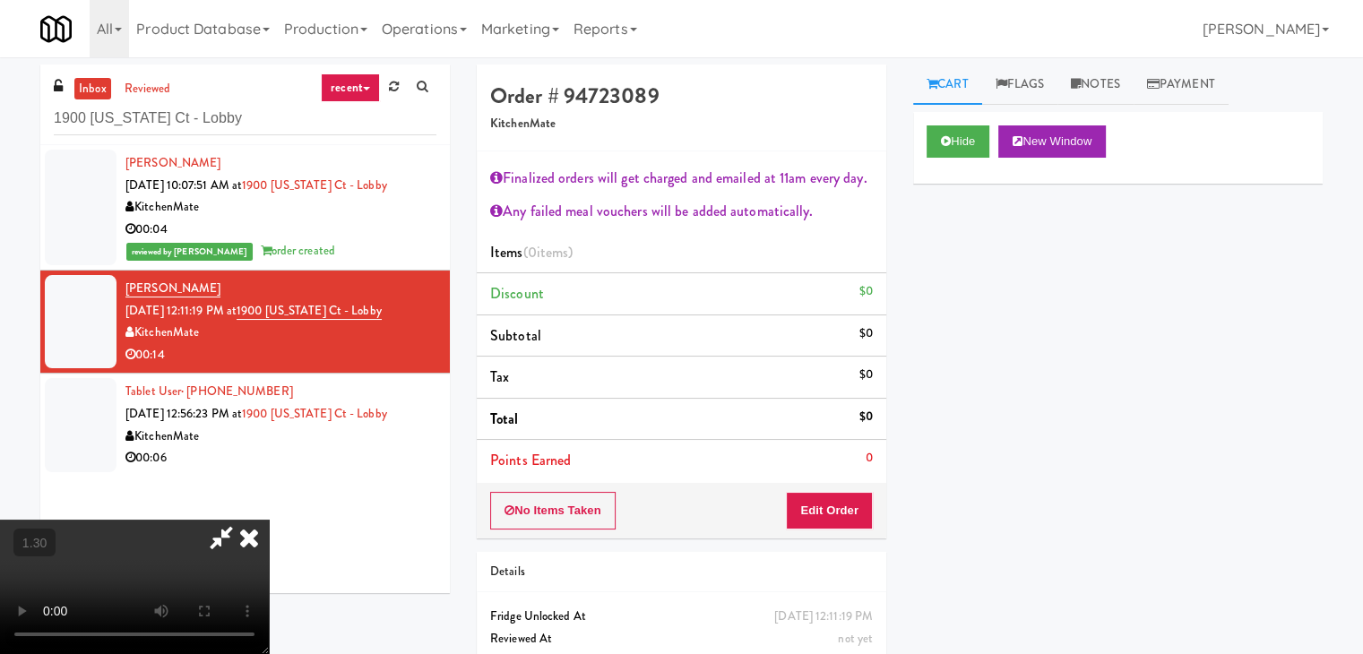
click at [269, 520] on video at bounding box center [134, 587] width 269 height 134
click at [269, 520] on icon at bounding box center [248, 538] width 39 height 36
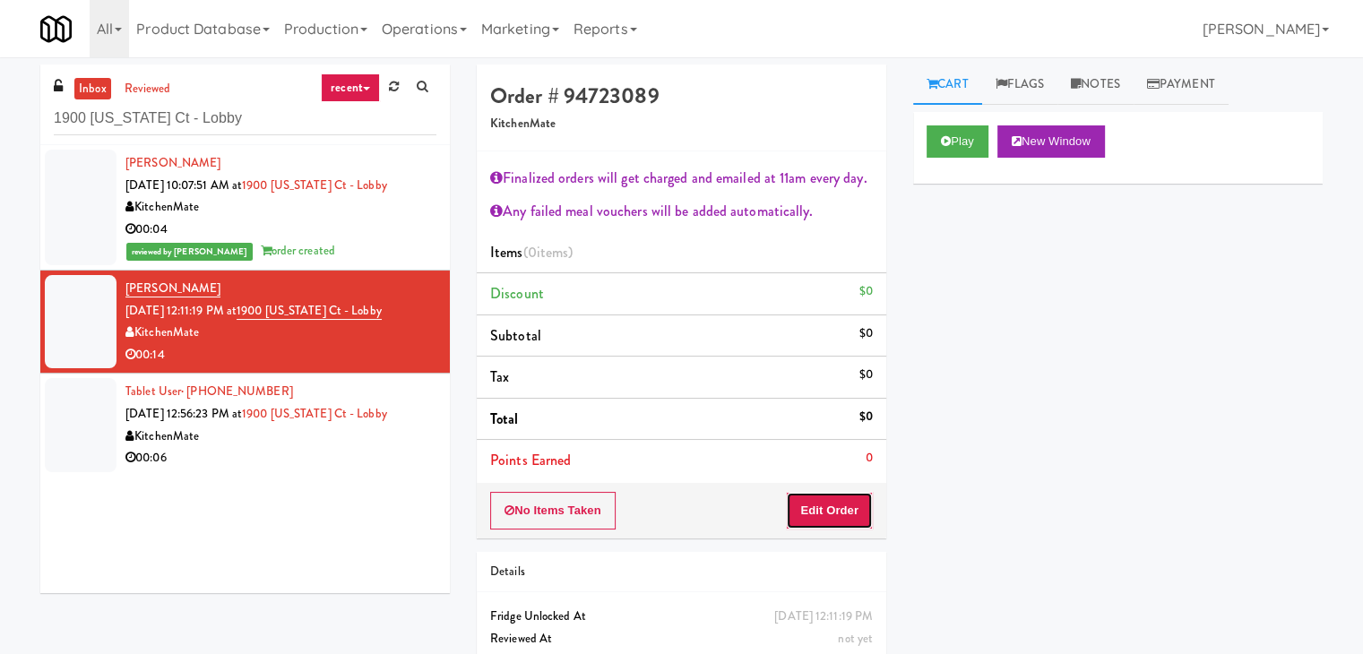
click at [816, 510] on button "Edit Order" at bounding box center [829, 511] width 87 height 38
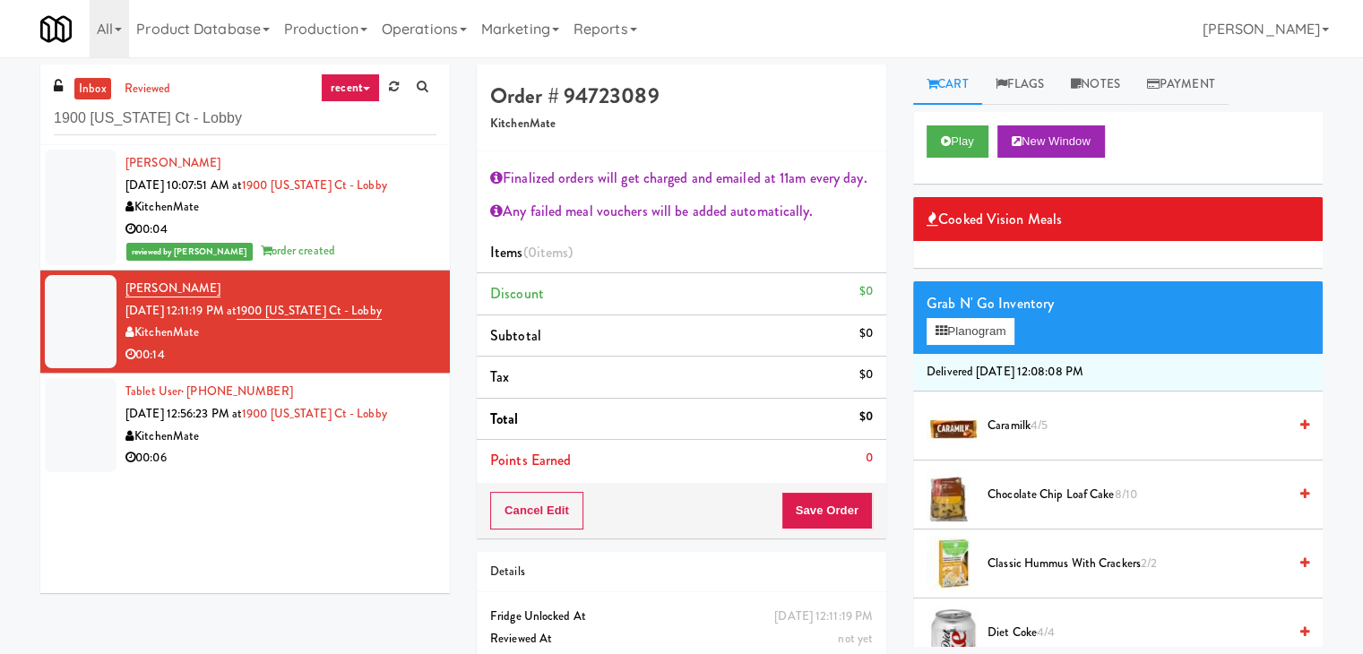
click at [919, 326] on div "Grab N' Go Inventory Planogram" at bounding box center [1117, 317] width 409 height 73
click at [945, 330] on icon at bounding box center [941, 331] width 12 height 12
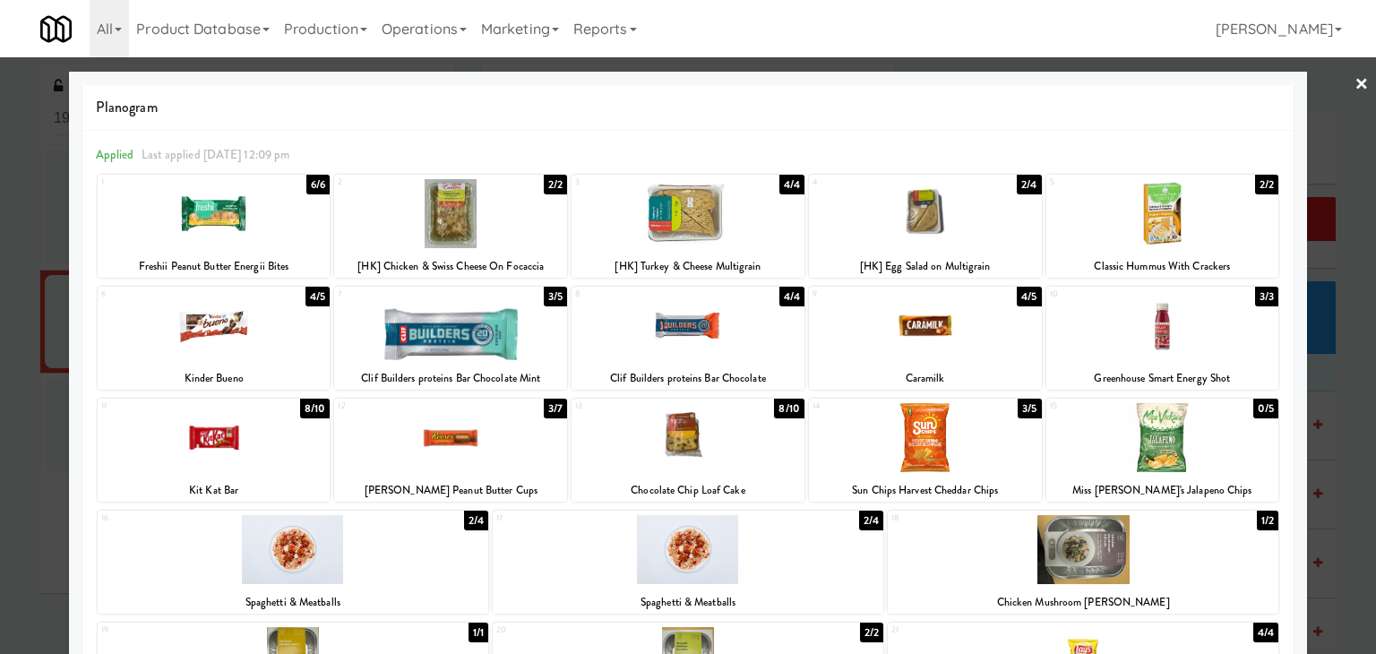
click at [490, 224] on div at bounding box center [450, 213] width 233 height 69
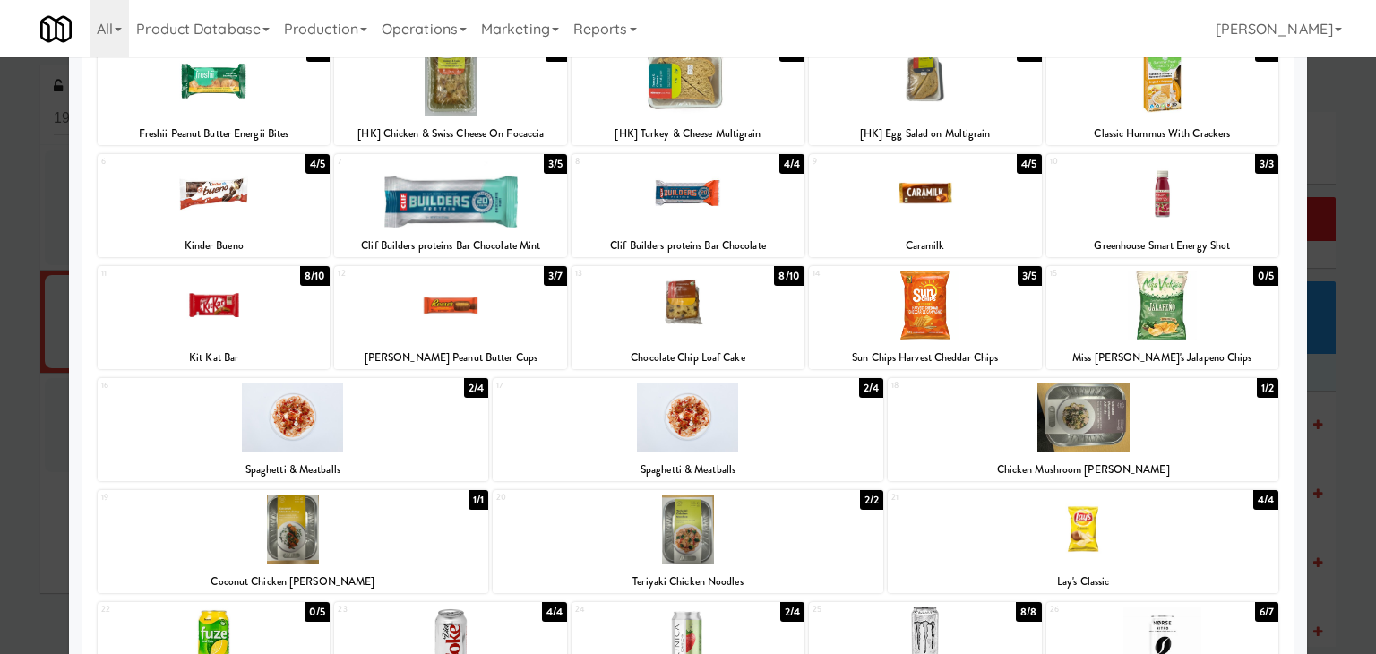
scroll to position [338, 0]
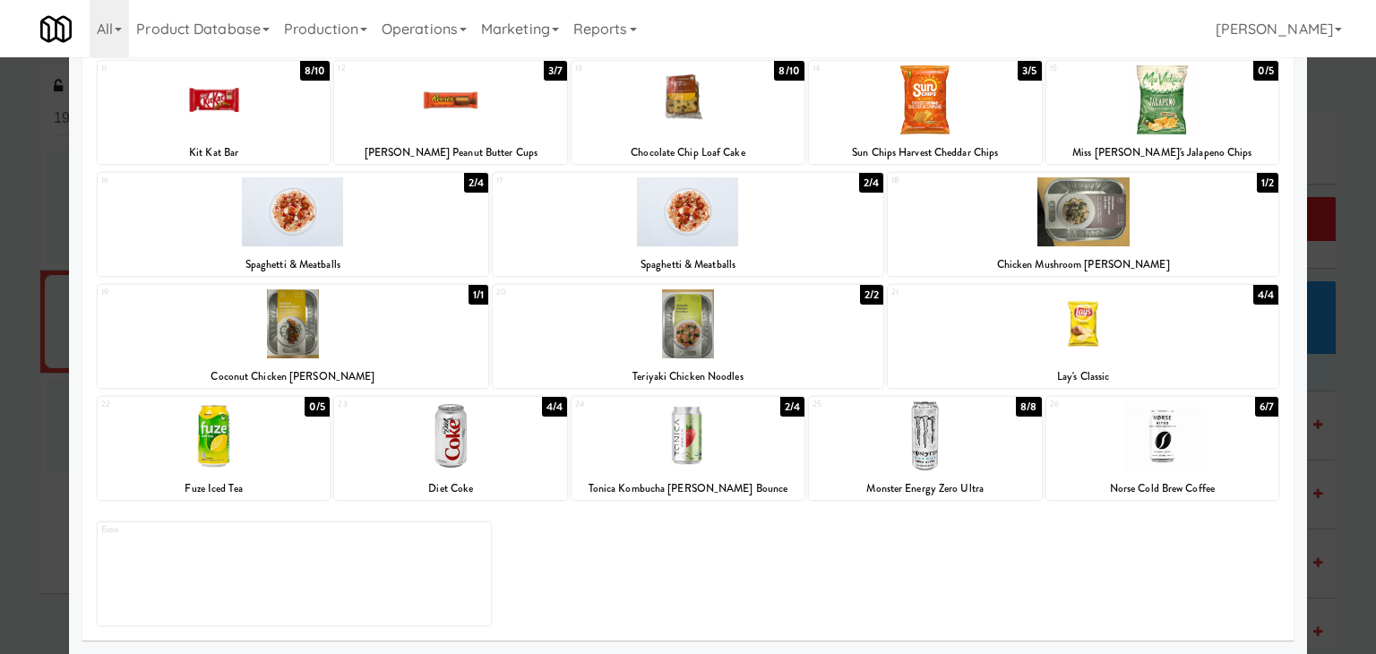
click at [478, 425] on div at bounding box center [450, 435] width 233 height 69
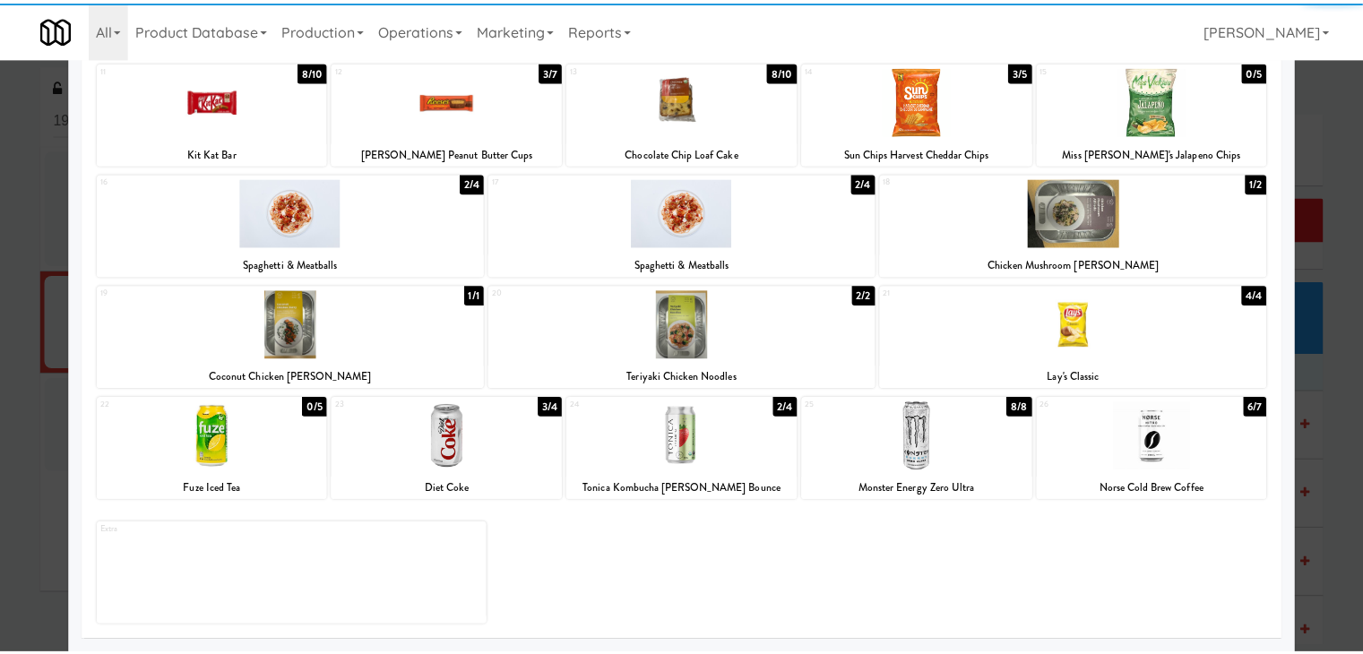
scroll to position [0, 0]
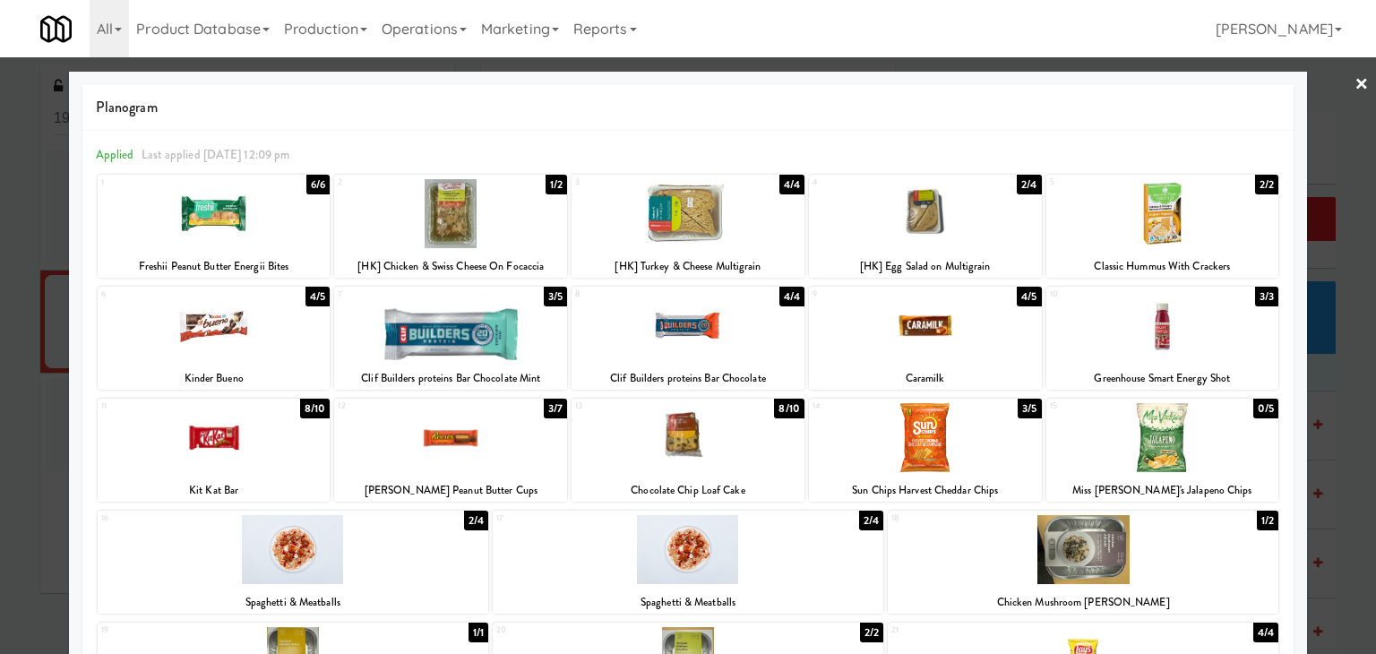
click at [1355, 90] on link "×" at bounding box center [1362, 85] width 14 height 56
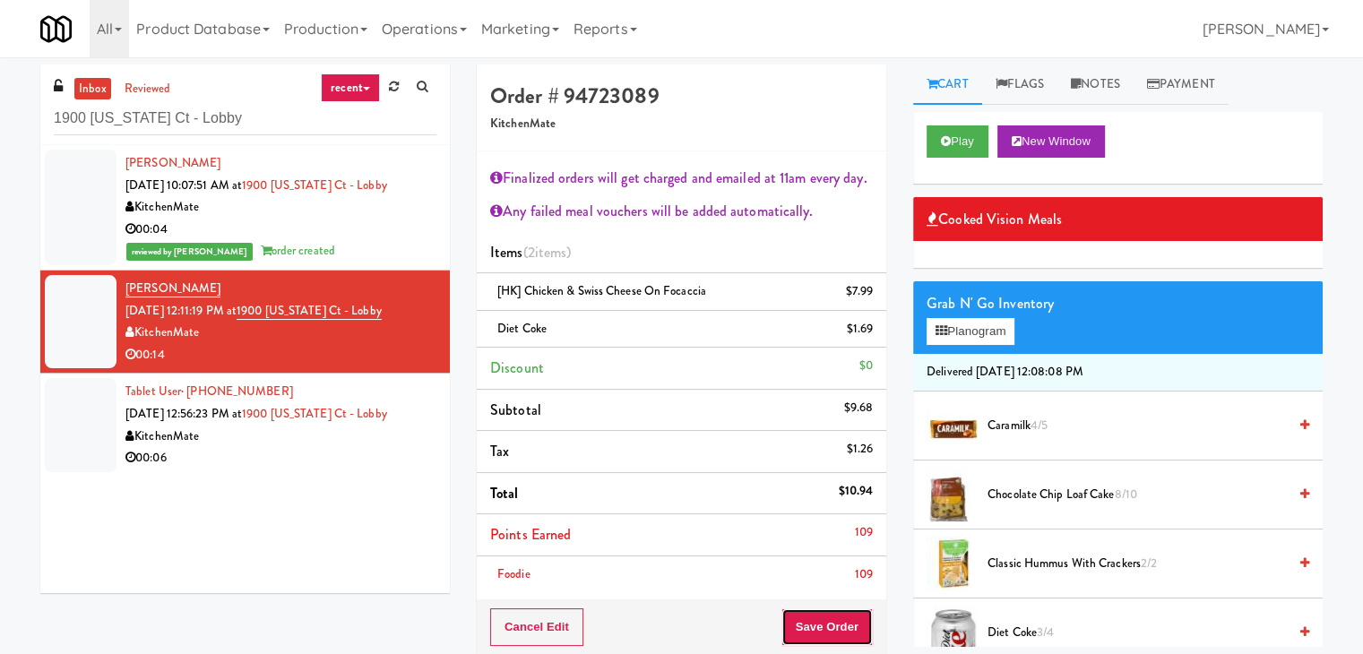
click at [806, 622] on button "Save Order" at bounding box center [826, 627] width 91 height 38
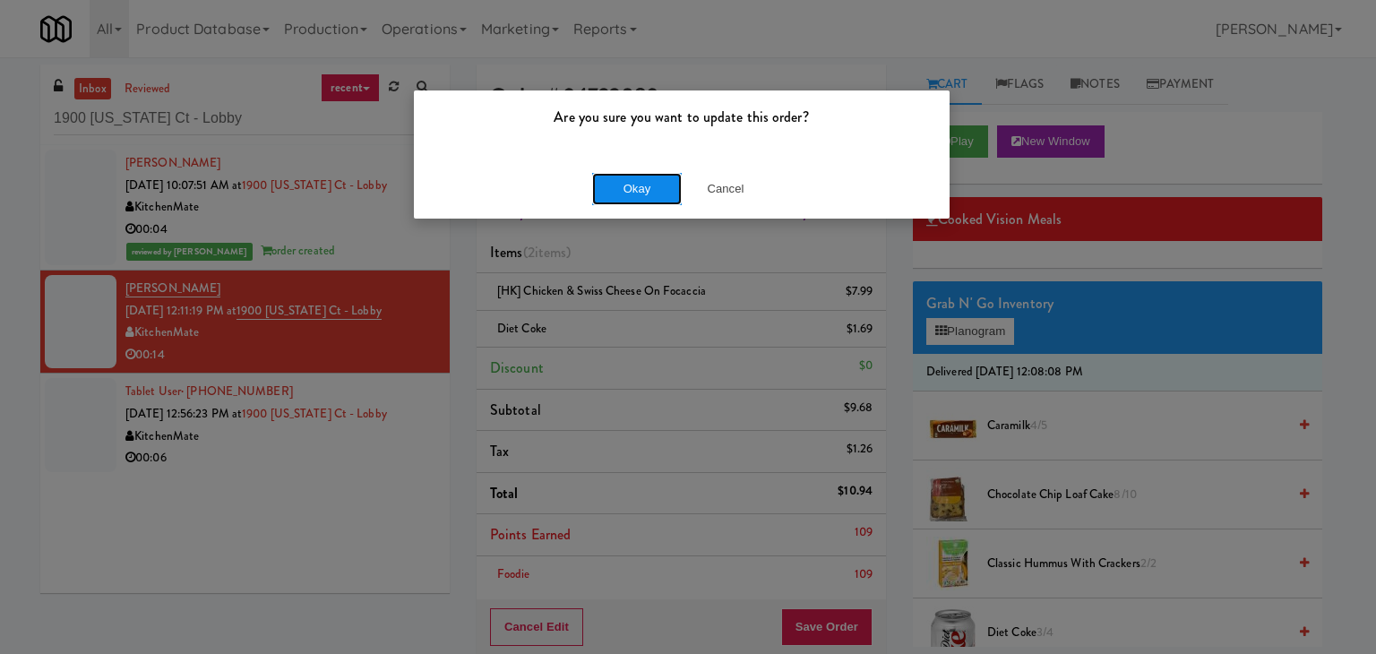
drag, startPoint x: 633, startPoint y: 184, endPoint x: 547, endPoint y: 291, distance: 137.7
click at [633, 184] on button "Okay" at bounding box center [637, 189] width 90 height 32
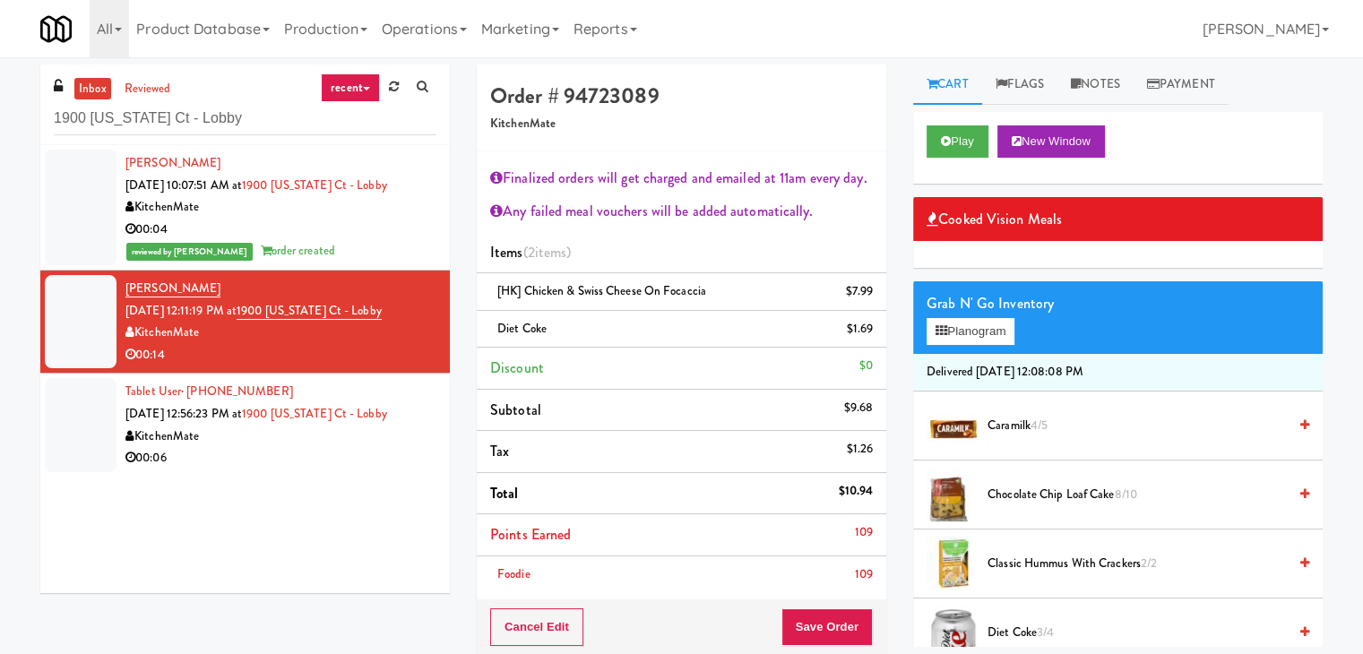
click at [345, 478] on div "[PERSON_NAME] [DATE] 10:07:51 AM at 1900 [US_STATE] Ct - Lobby KitchenMate 00:0…" at bounding box center [244, 369] width 409 height 448
click at [355, 445] on div "KitchenMate" at bounding box center [280, 437] width 311 height 22
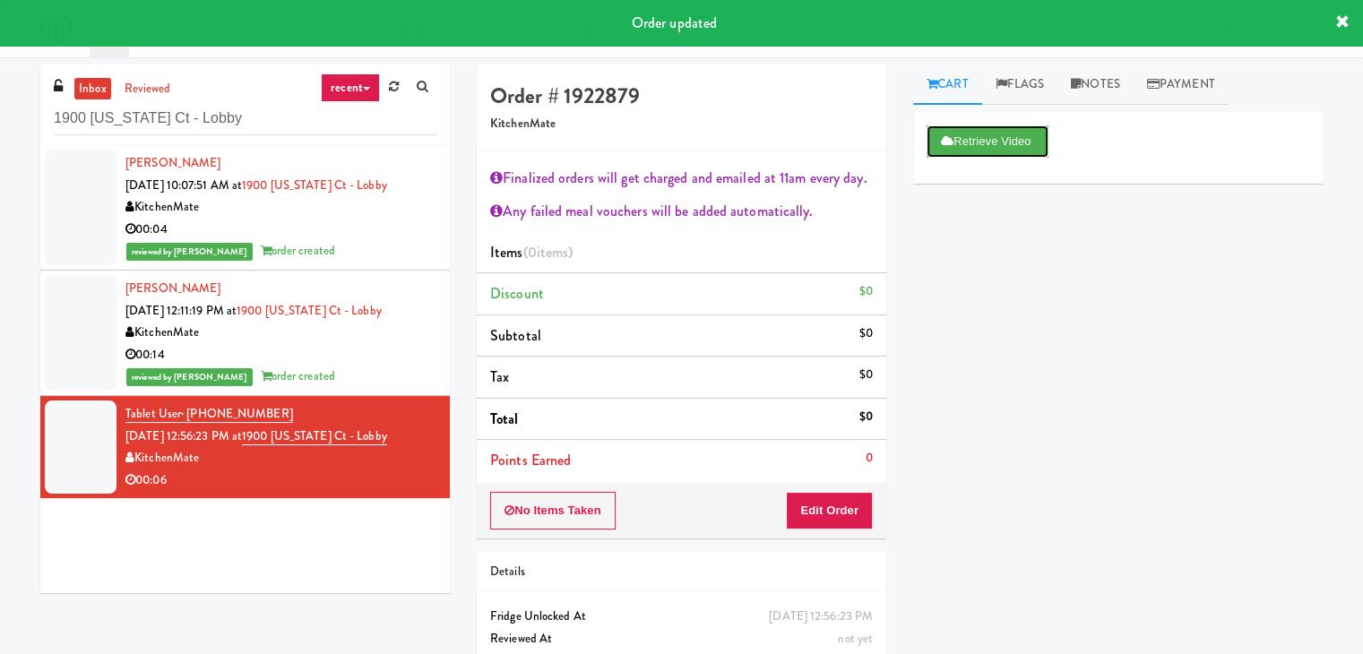
click at [960, 147] on button "Retrieve Video" at bounding box center [987, 141] width 122 height 32
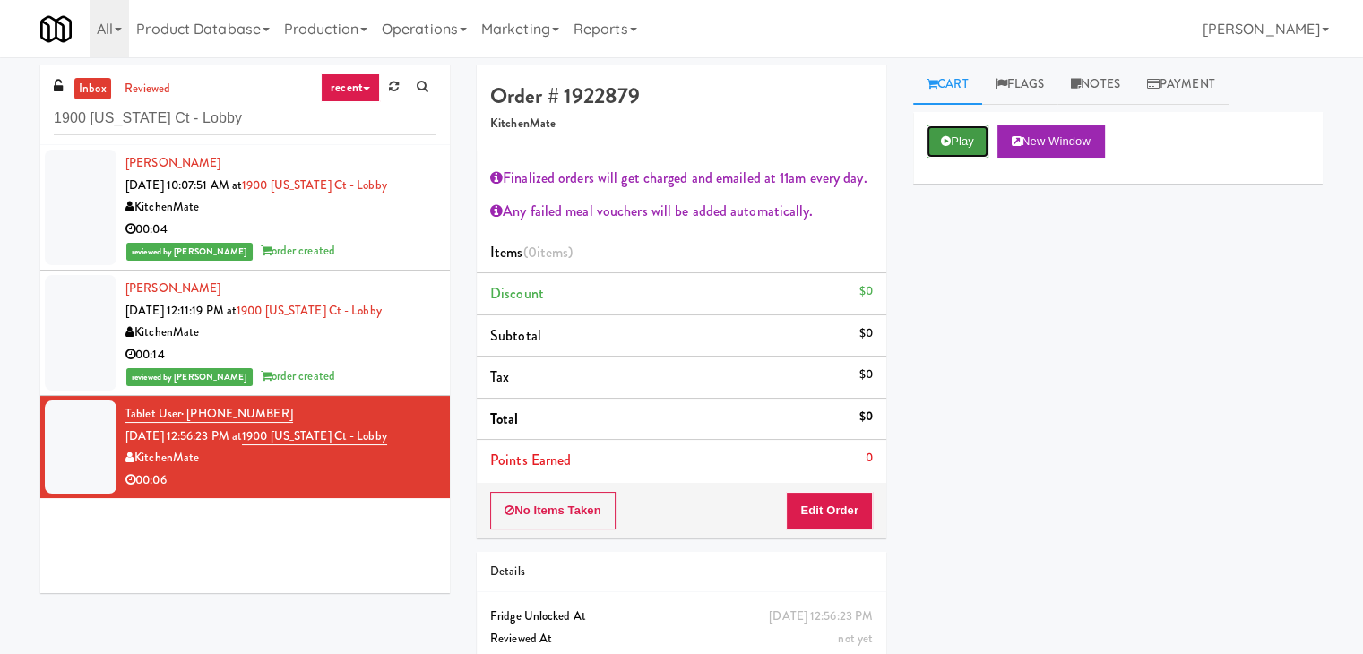
click at [943, 141] on icon at bounding box center [946, 141] width 10 height 12
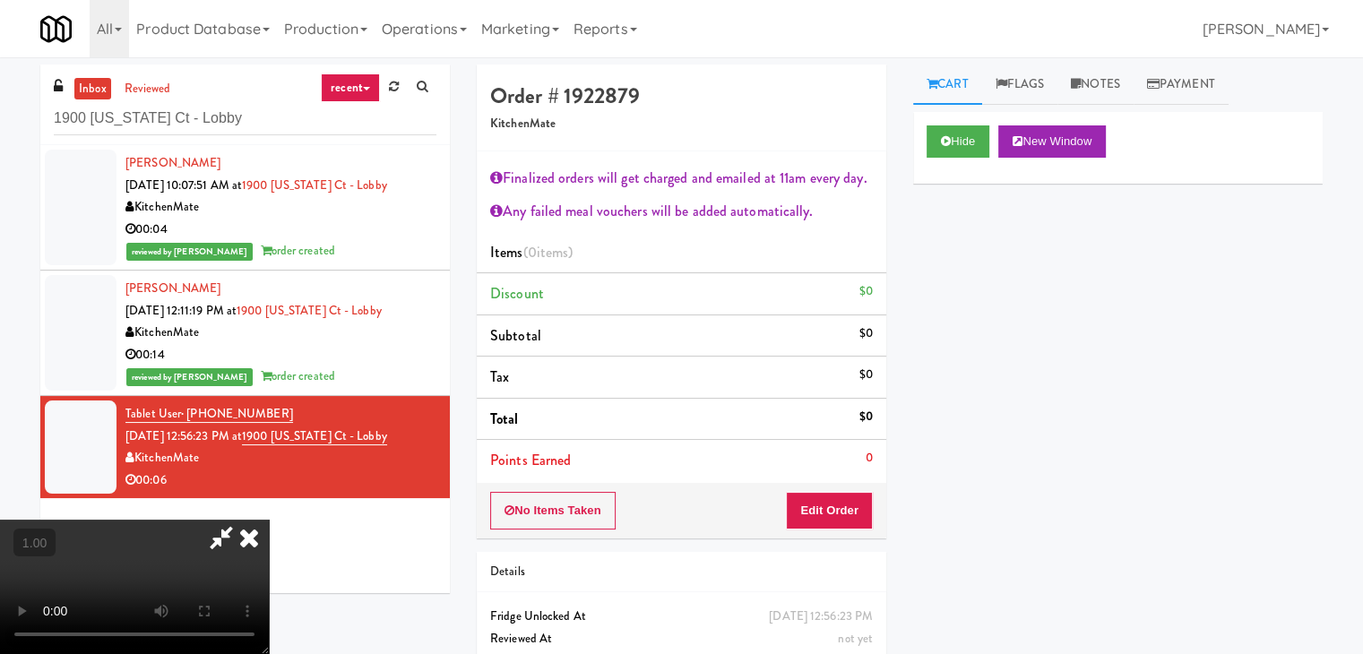
click at [269, 520] on video at bounding box center [134, 587] width 269 height 134
click at [269, 520] on icon at bounding box center [248, 538] width 39 height 36
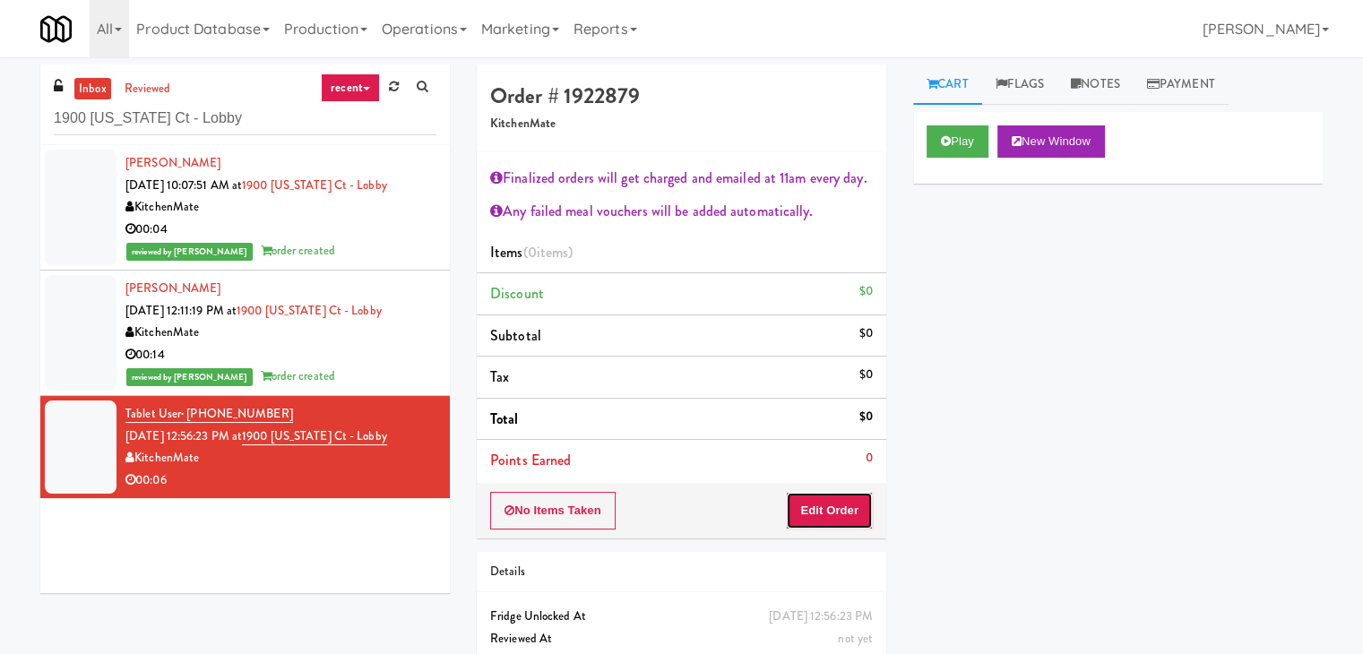
click at [839, 510] on button "Edit Order" at bounding box center [829, 511] width 87 height 38
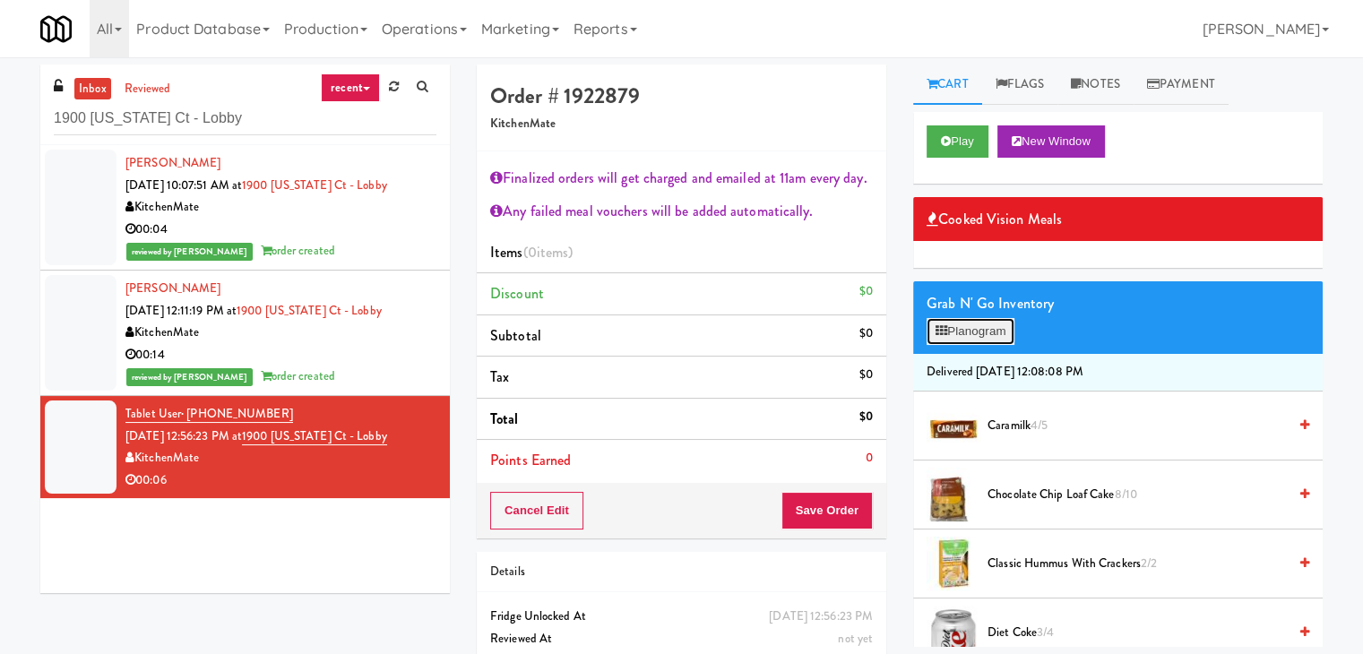
click at [993, 330] on button "Planogram" at bounding box center [970, 331] width 88 height 27
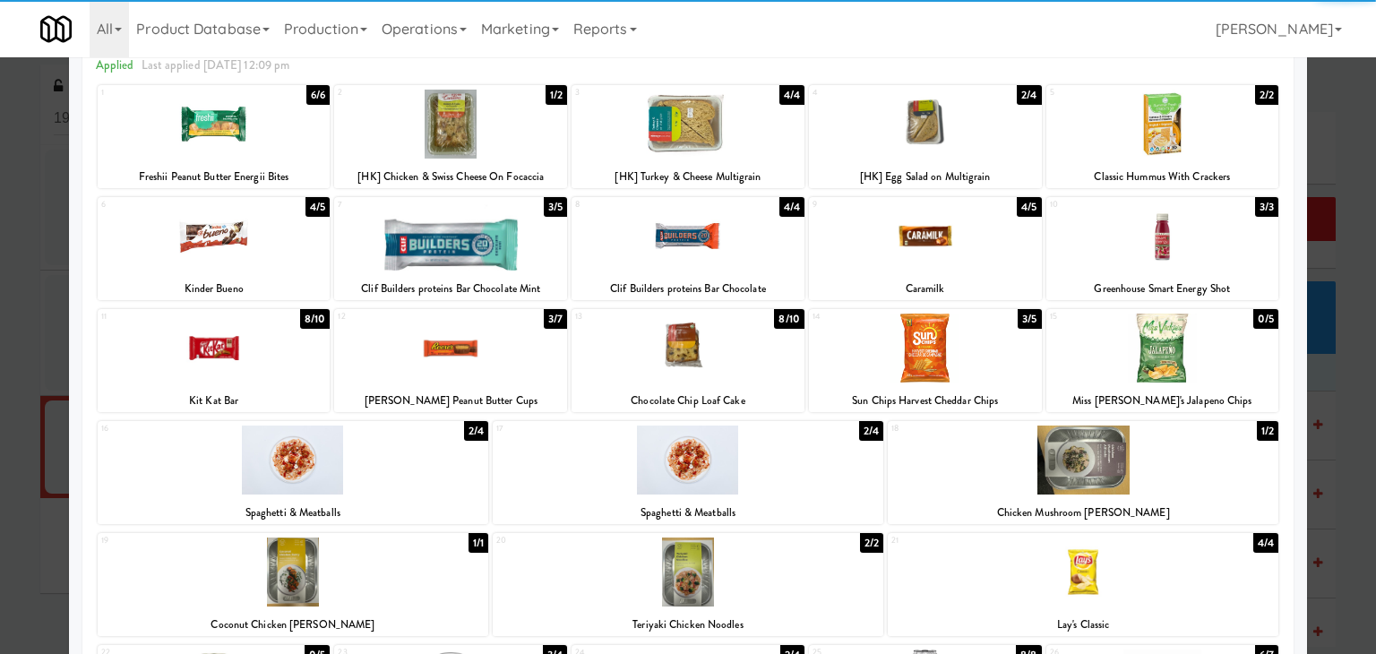
scroll to position [179, 0]
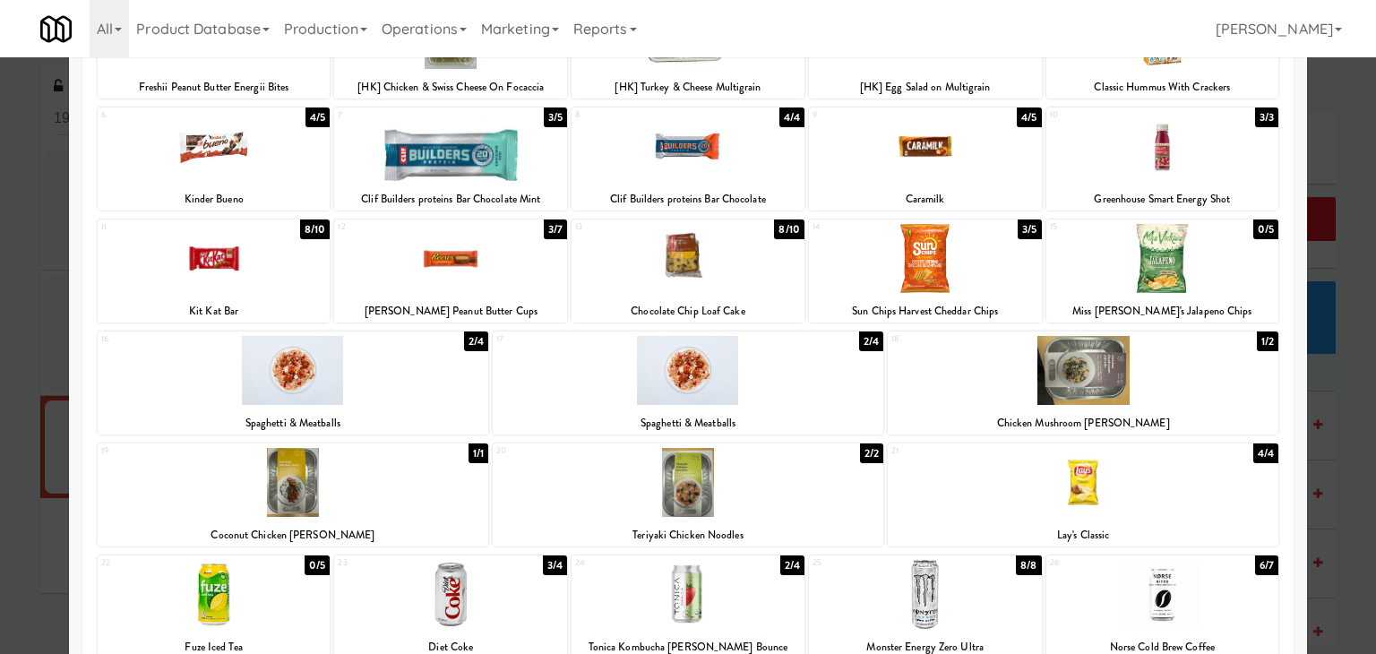
click at [726, 505] on div at bounding box center [688, 482] width 391 height 69
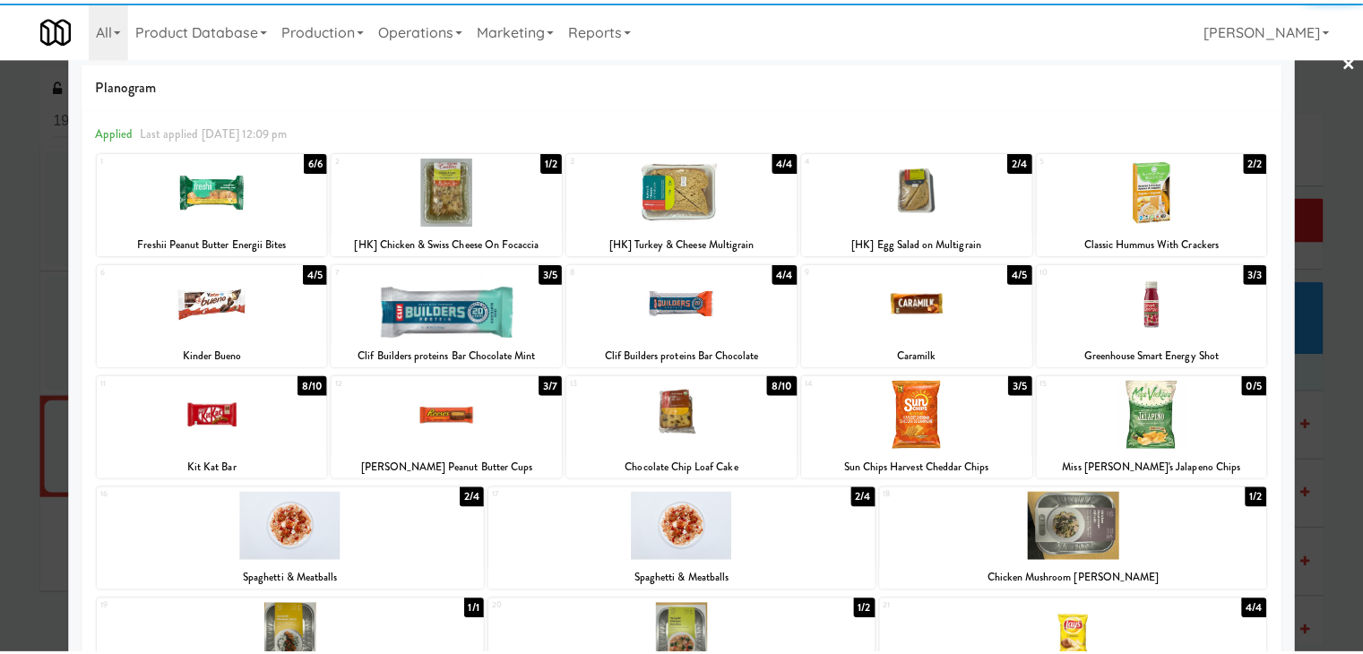
scroll to position [0, 0]
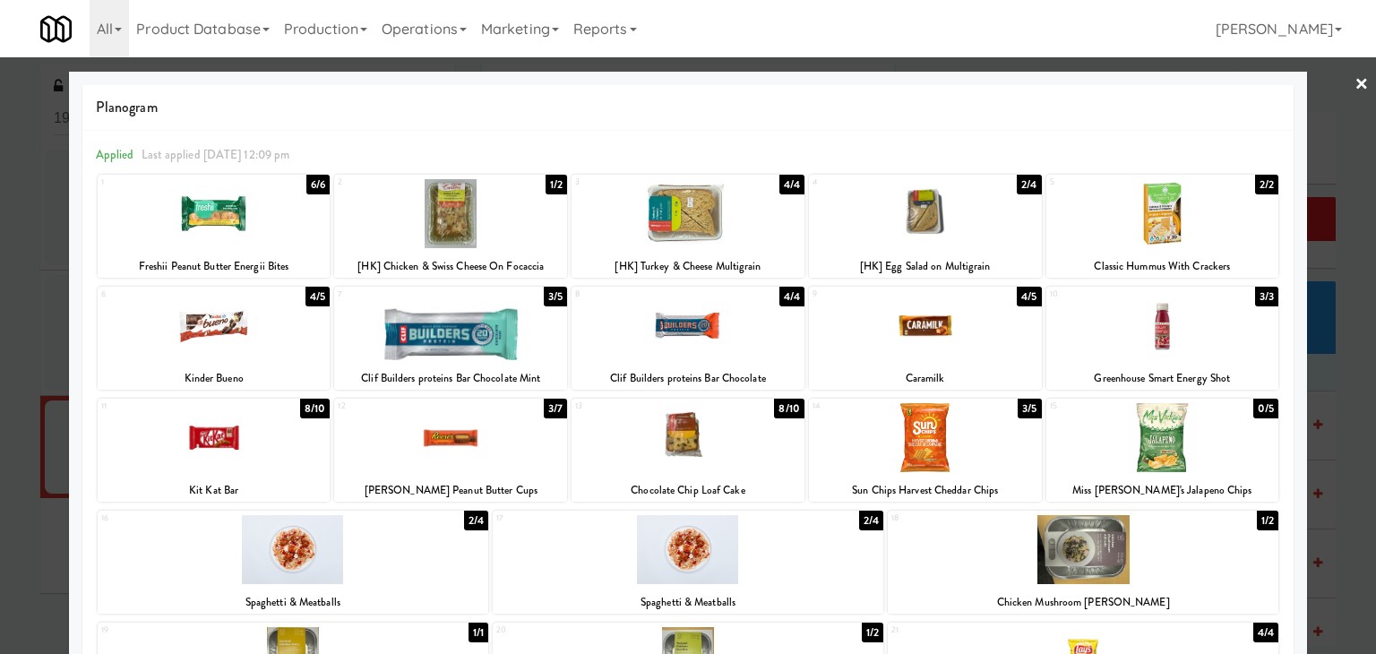
click at [1355, 89] on link "×" at bounding box center [1362, 85] width 14 height 56
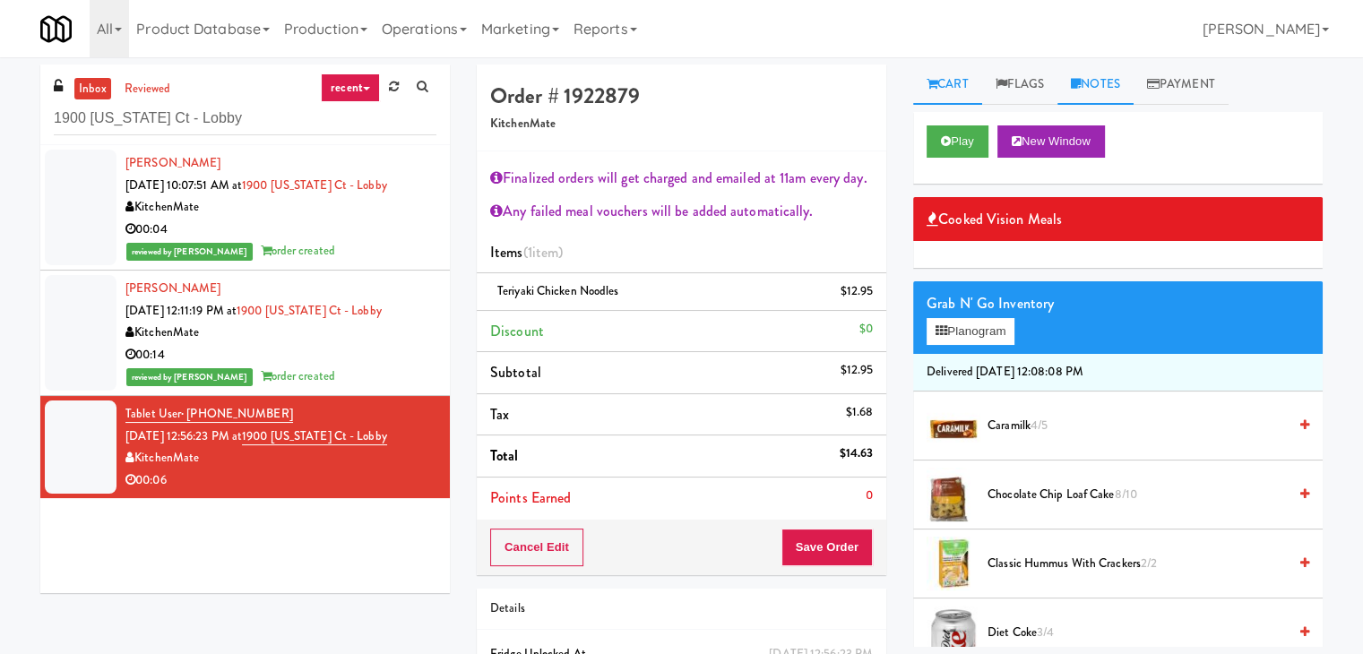
click at [1108, 74] on link "Notes" at bounding box center [1095, 85] width 76 height 40
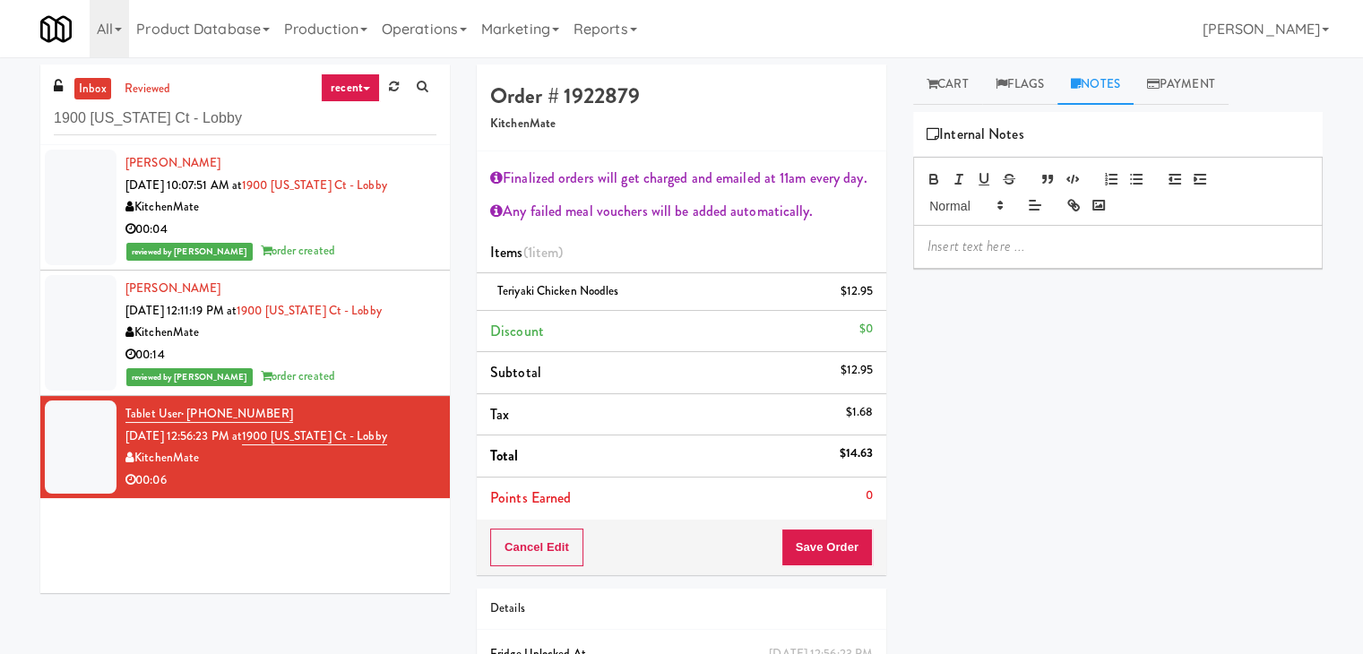
click at [1012, 230] on div at bounding box center [1118, 246] width 408 height 41
click at [1136, 271] on div "Play New Window Cooked Vision Meals Grab N' Go Inventory Planogram Delivered [D…" at bounding box center [1117, 448] width 409 height 672
click at [1138, 263] on div at bounding box center [1118, 246] width 408 height 41
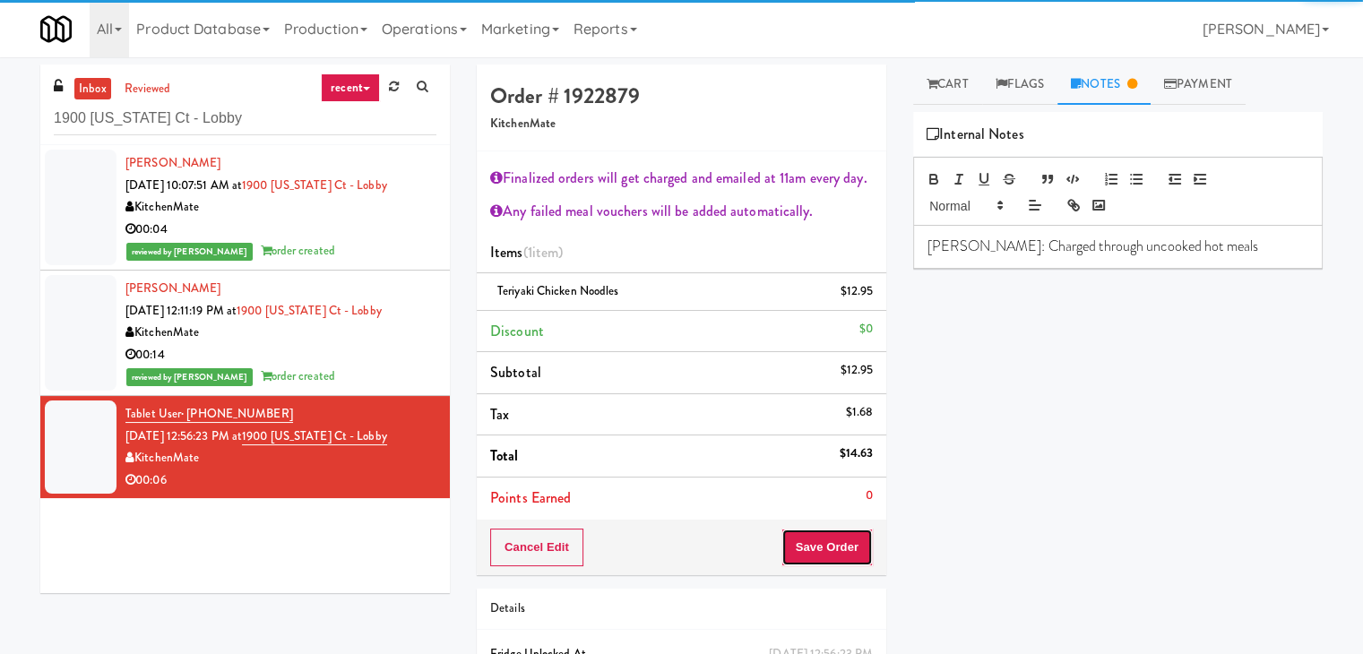
click at [821, 549] on button "Save Order" at bounding box center [826, 548] width 91 height 38
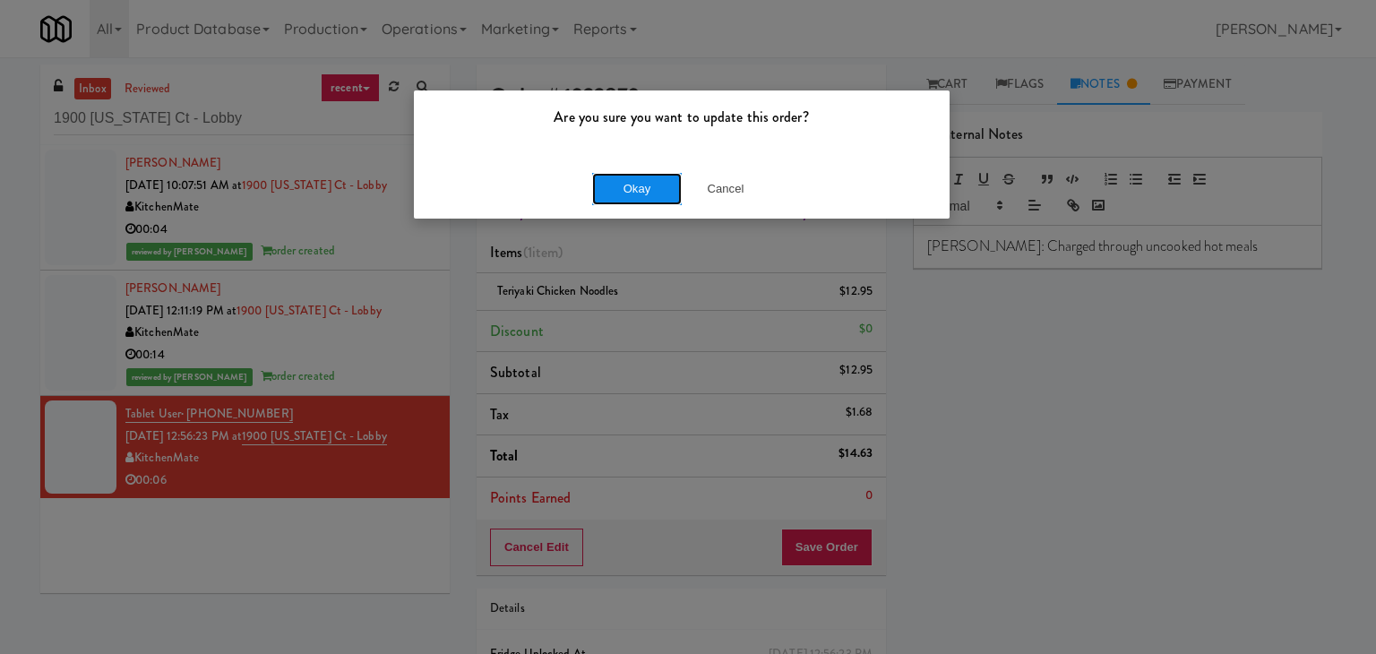
click at [658, 186] on button "Okay" at bounding box center [637, 189] width 90 height 32
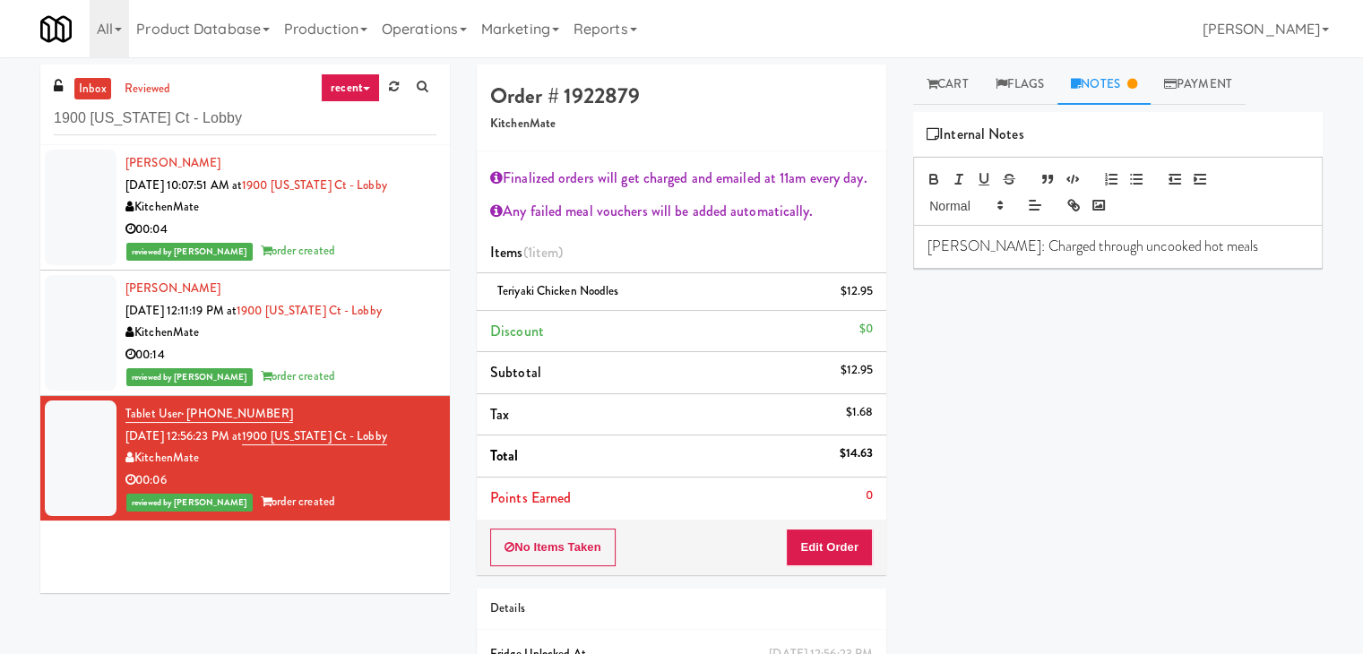
click at [379, 358] on div "00:14" at bounding box center [280, 355] width 311 height 22
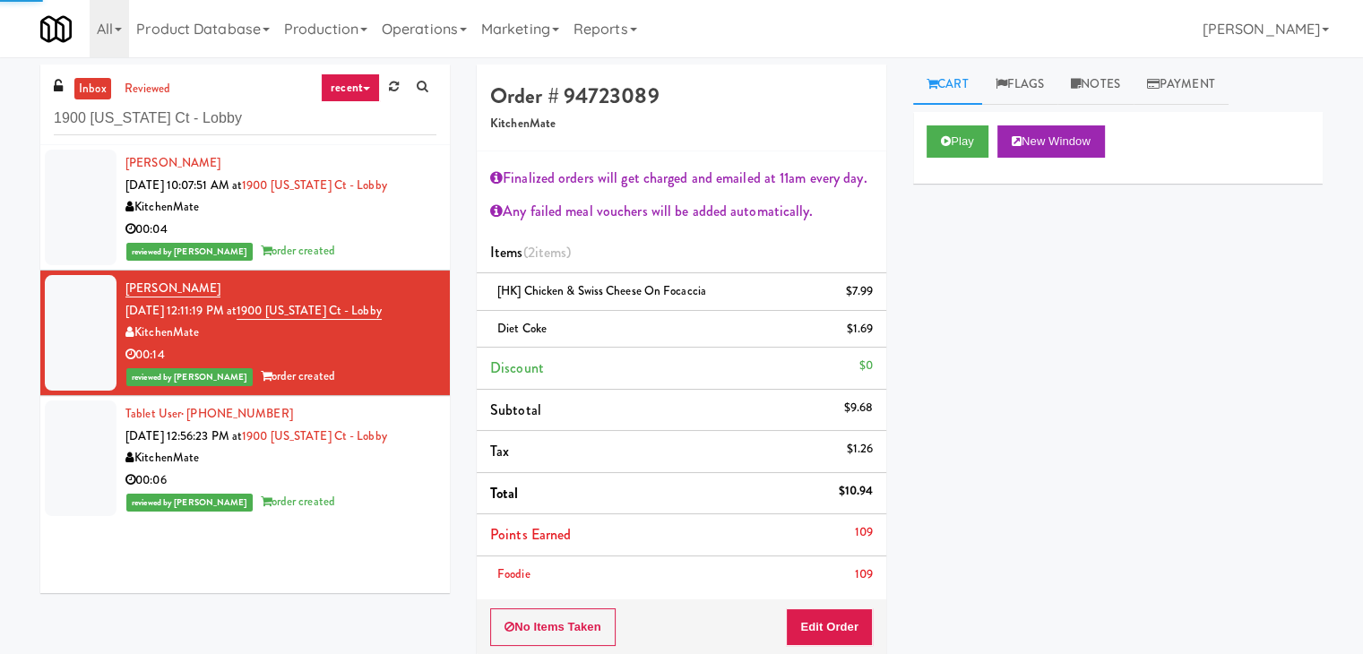
click at [366, 475] on div "00:06" at bounding box center [280, 480] width 311 height 22
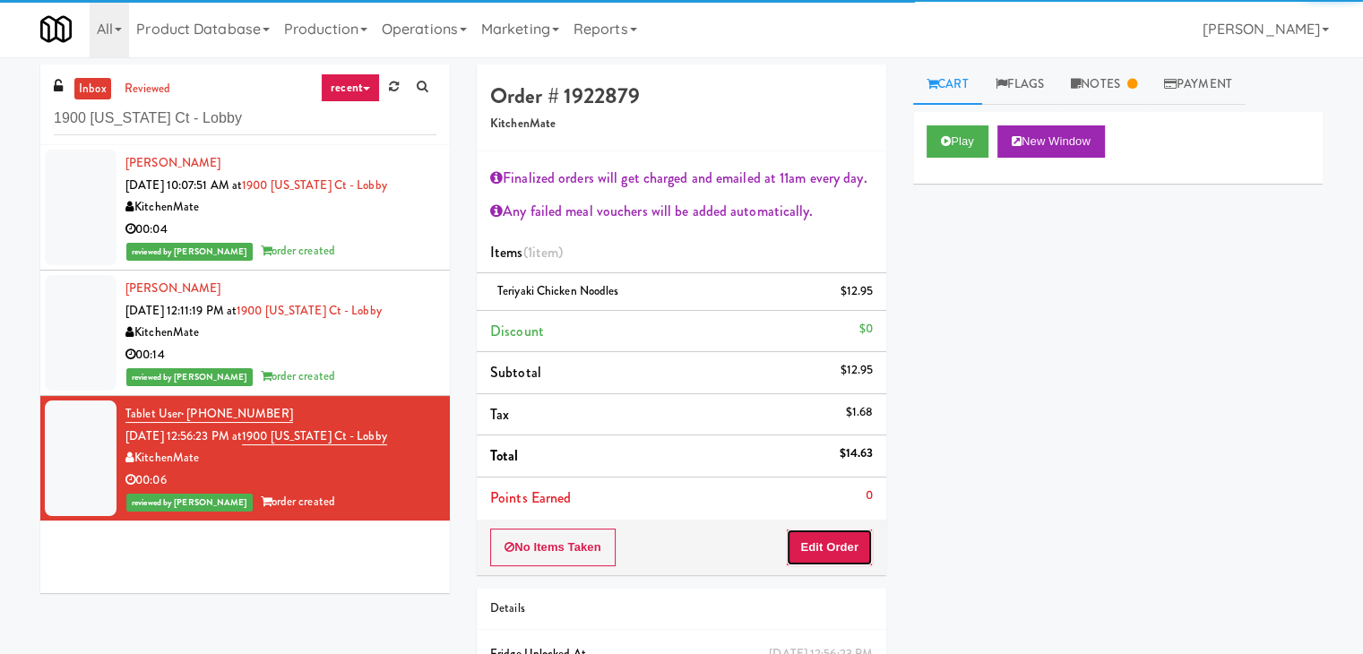
click at [840, 547] on button "Edit Order" at bounding box center [829, 548] width 87 height 38
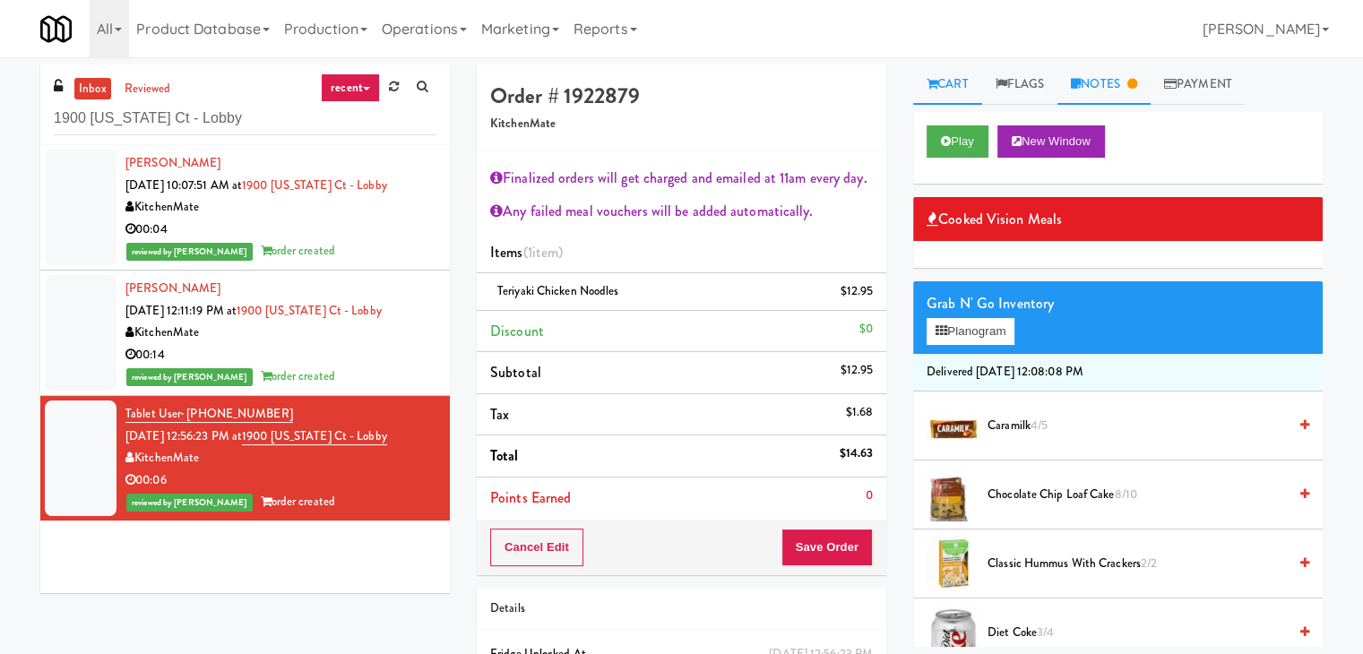
click at [1107, 84] on link "Notes" at bounding box center [1103, 85] width 93 height 40
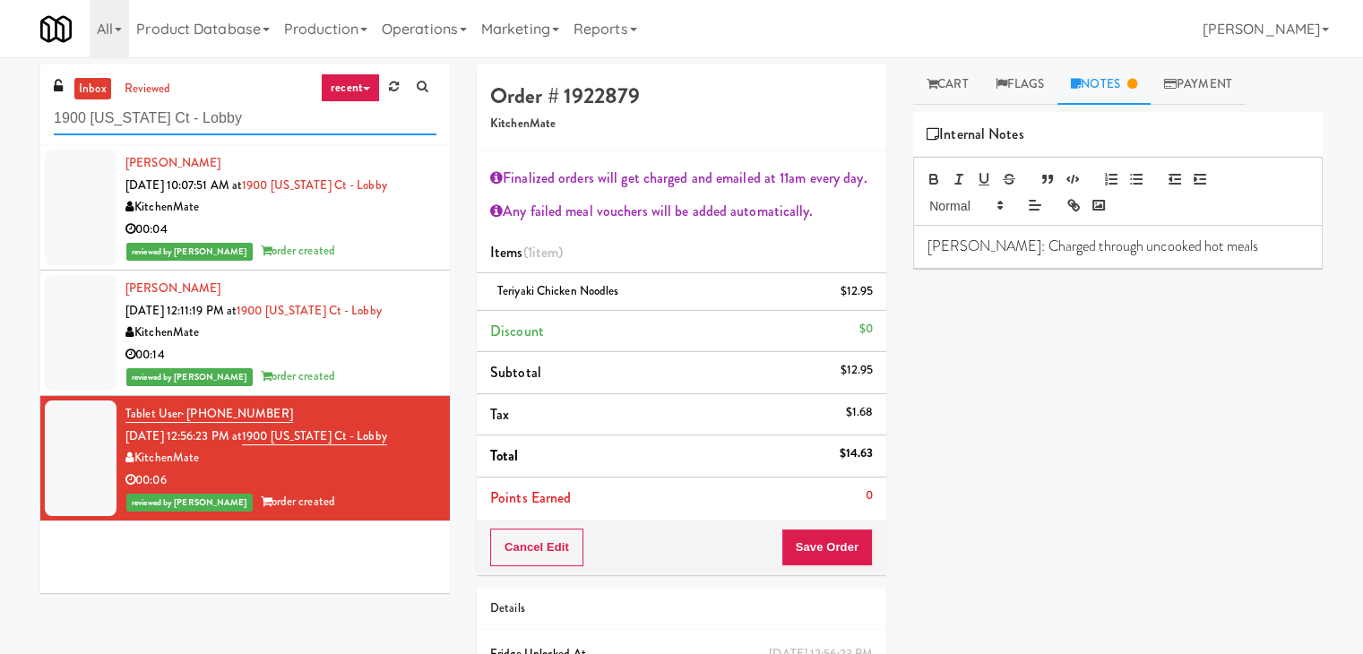
drag, startPoint x: 264, startPoint y: 116, endPoint x: 7, endPoint y: 109, distance: 257.2
click at [7, 109] on div "inbox reviewed recent all unclear take inventory issue suspicious failed recent…" at bounding box center [681, 411] width 1363 height 693
paste input "[GEOGRAPHIC_DATA]"
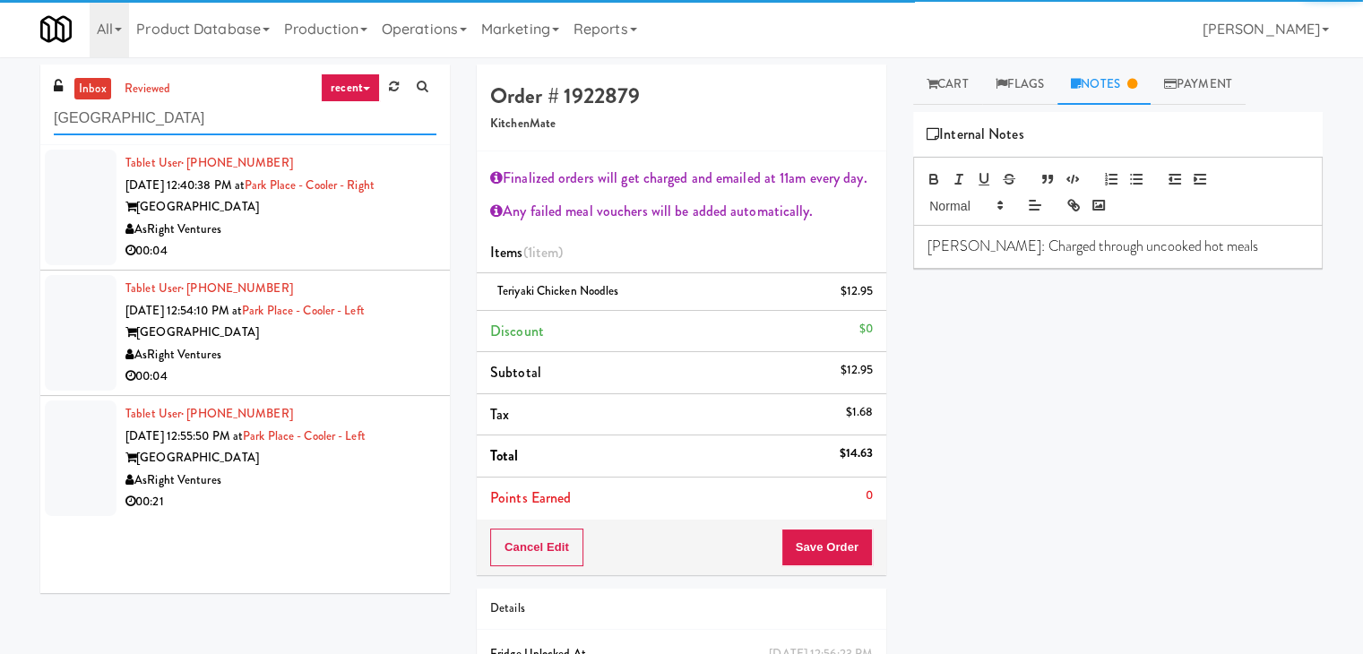
type input "[GEOGRAPHIC_DATA]"
click at [334, 249] on div "00:04" at bounding box center [280, 251] width 311 height 22
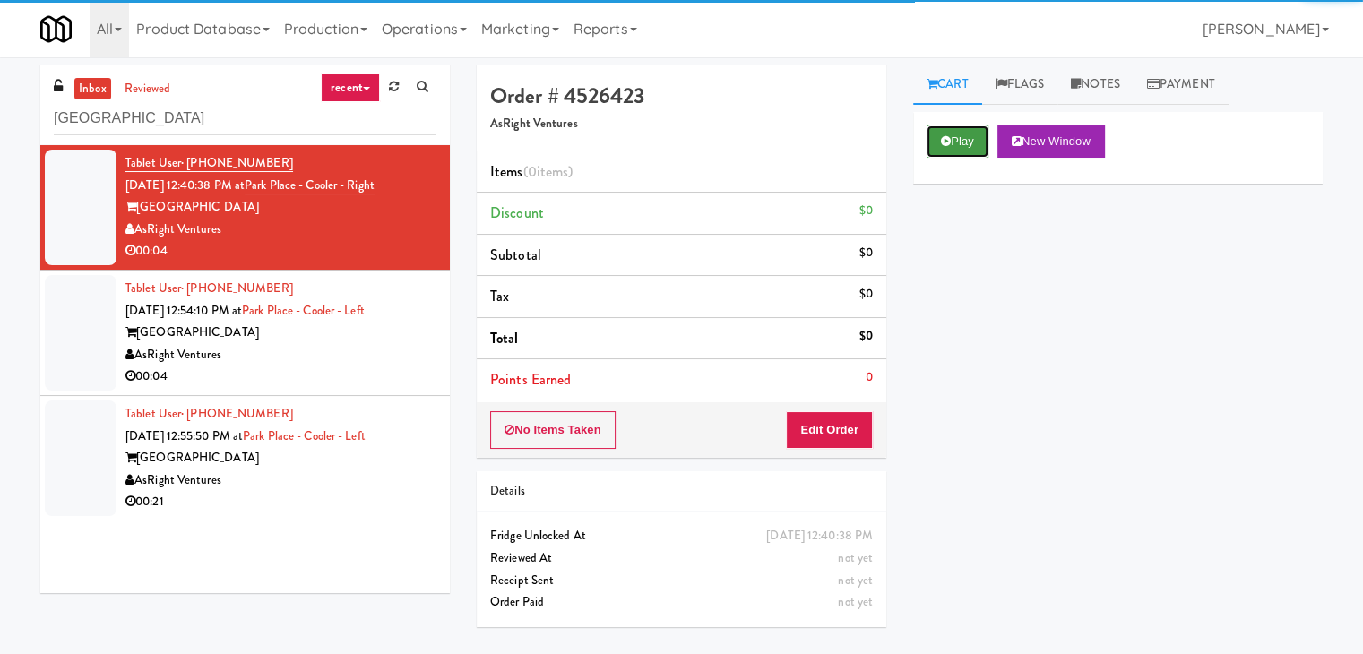
click at [968, 142] on button "Play" at bounding box center [957, 141] width 62 height 32
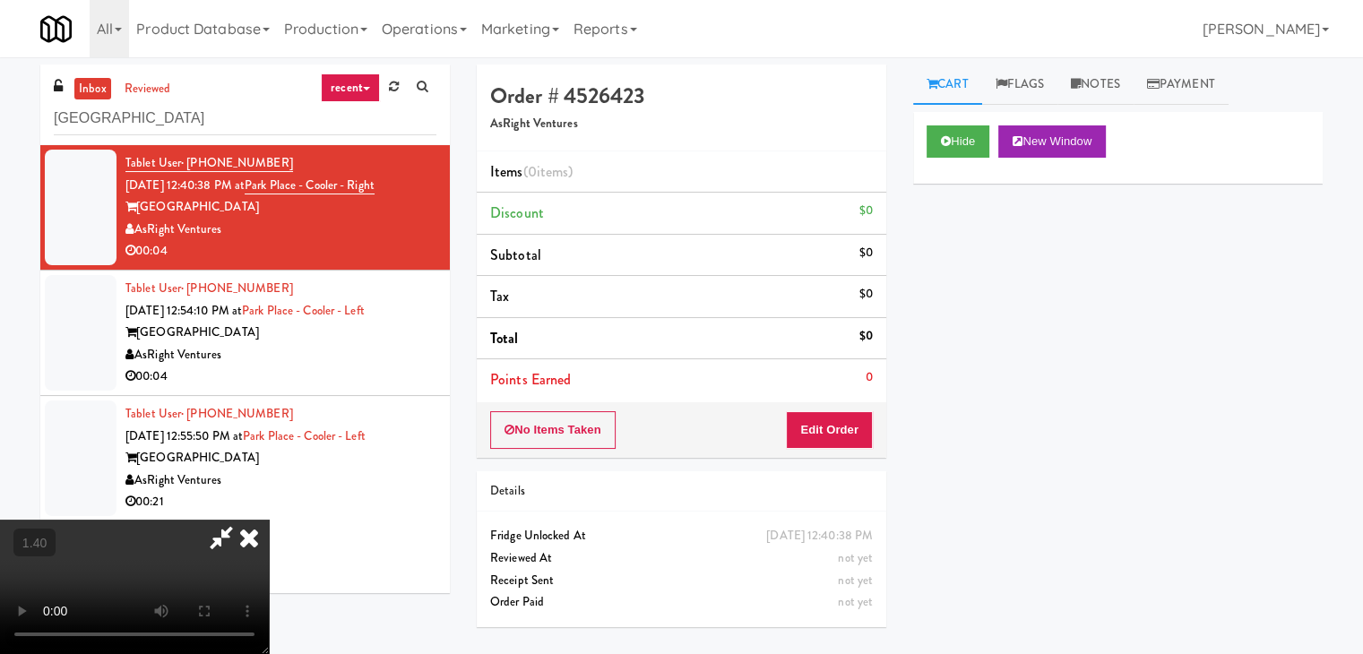
click at [269, 520] on video at bounding box center [134, 587] width 269 height 134
click at [269, 520] on icon at bounding box center [248, 538] width 39 height 36
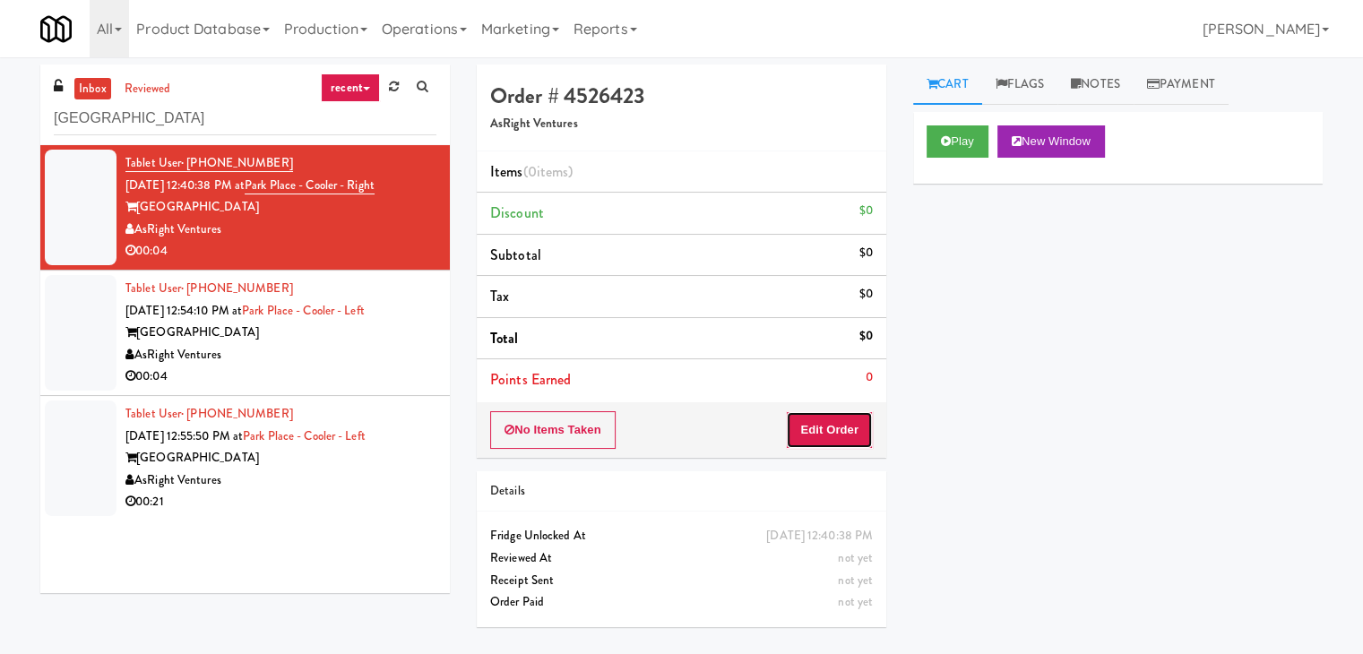
click at [820, 422] on button "Edit Order" at bounding box center [829, 430] width 87 height 38
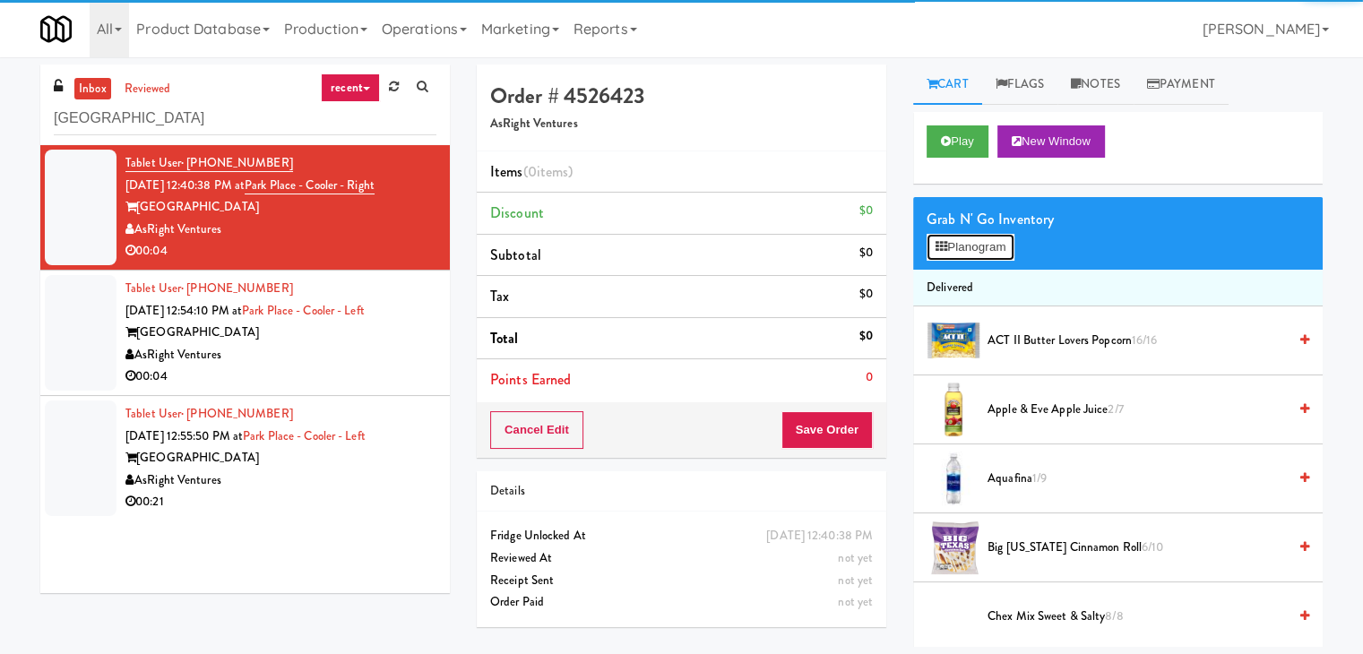
click at [975, 254] on button "Planogram" at bounding box center [970, 247] width 88 height 27
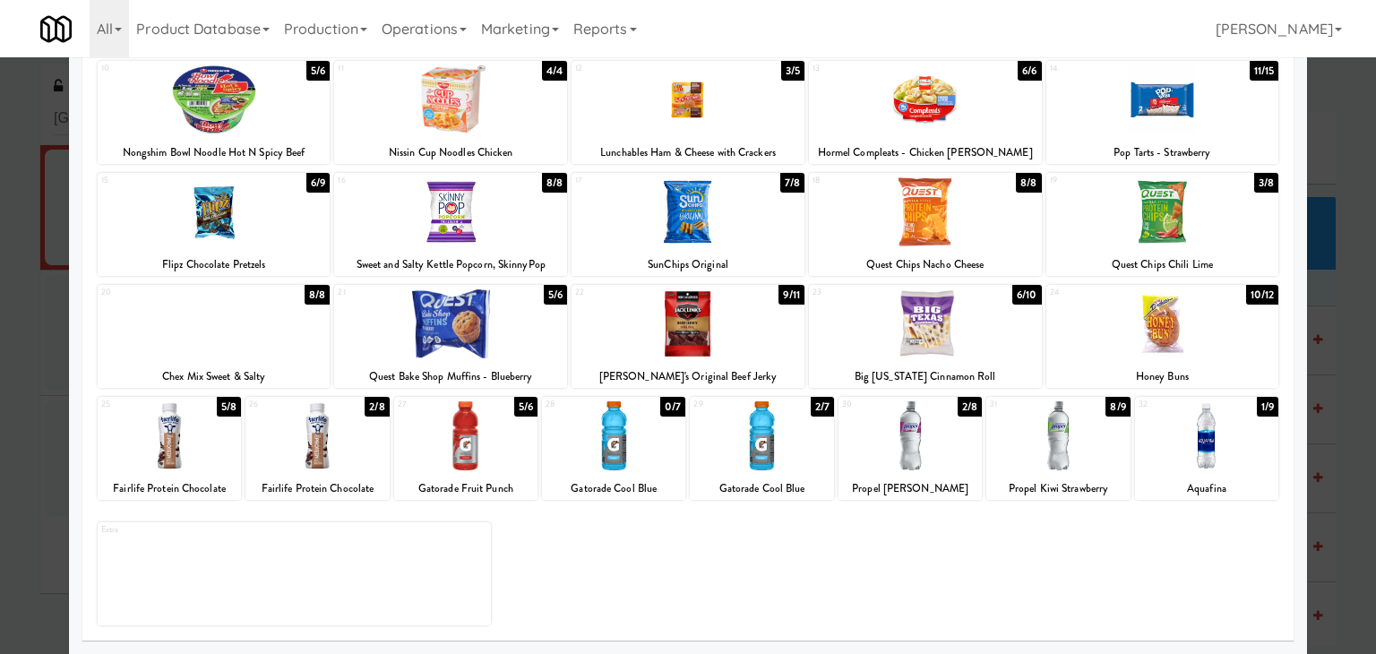
click at [1211, 444] on div at bounding box center [1206, 435] width 143 height 69
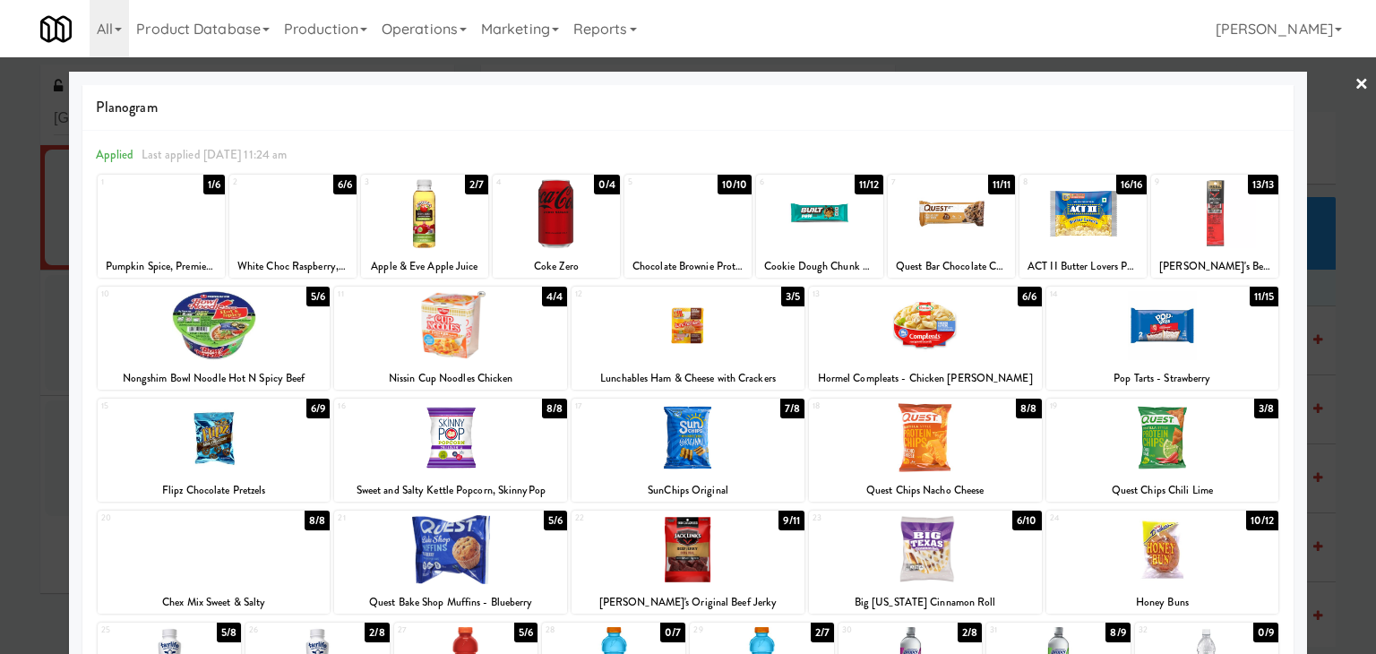
drag, startPoint x: 1354, startPoint y: 86, endPoint x: 1091, endPoint y: 268, distance: 319.4
click at [1355, 86] on link "×" at bounding box center [1362, 85] width 14 height 56
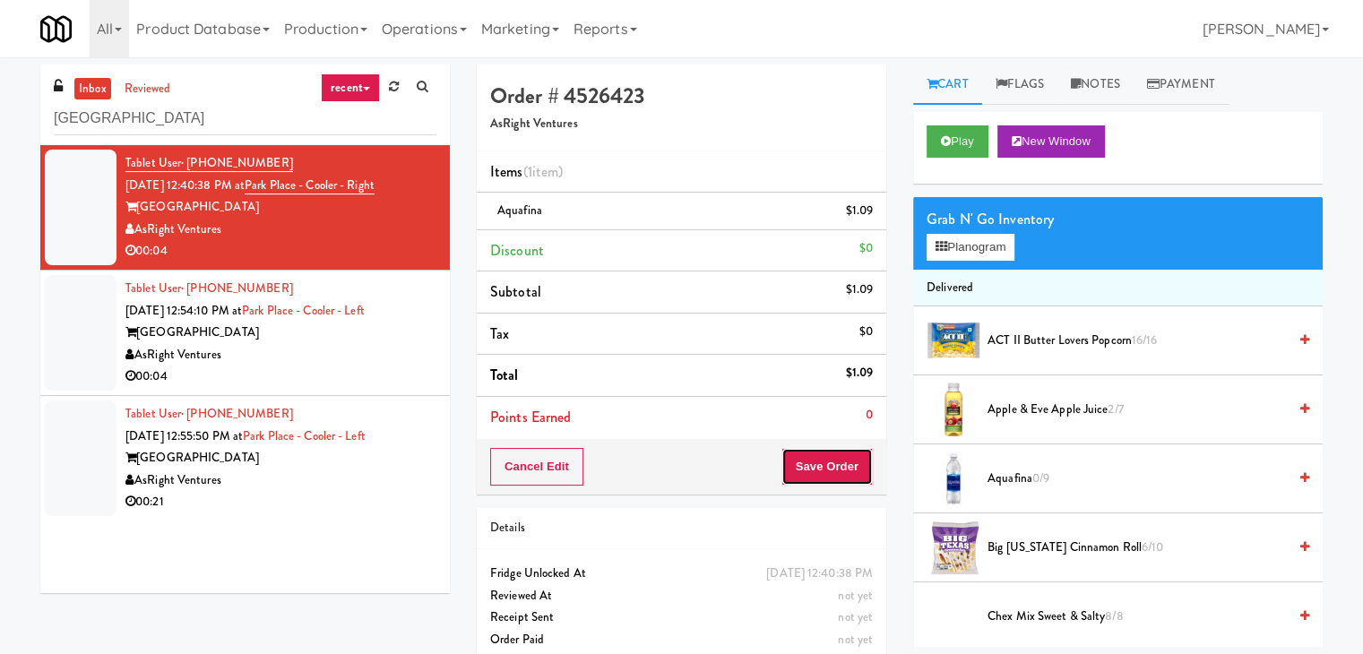
click at [809, 461] on button "Save Order" at bounding box center [826, 467] width 91 height 38
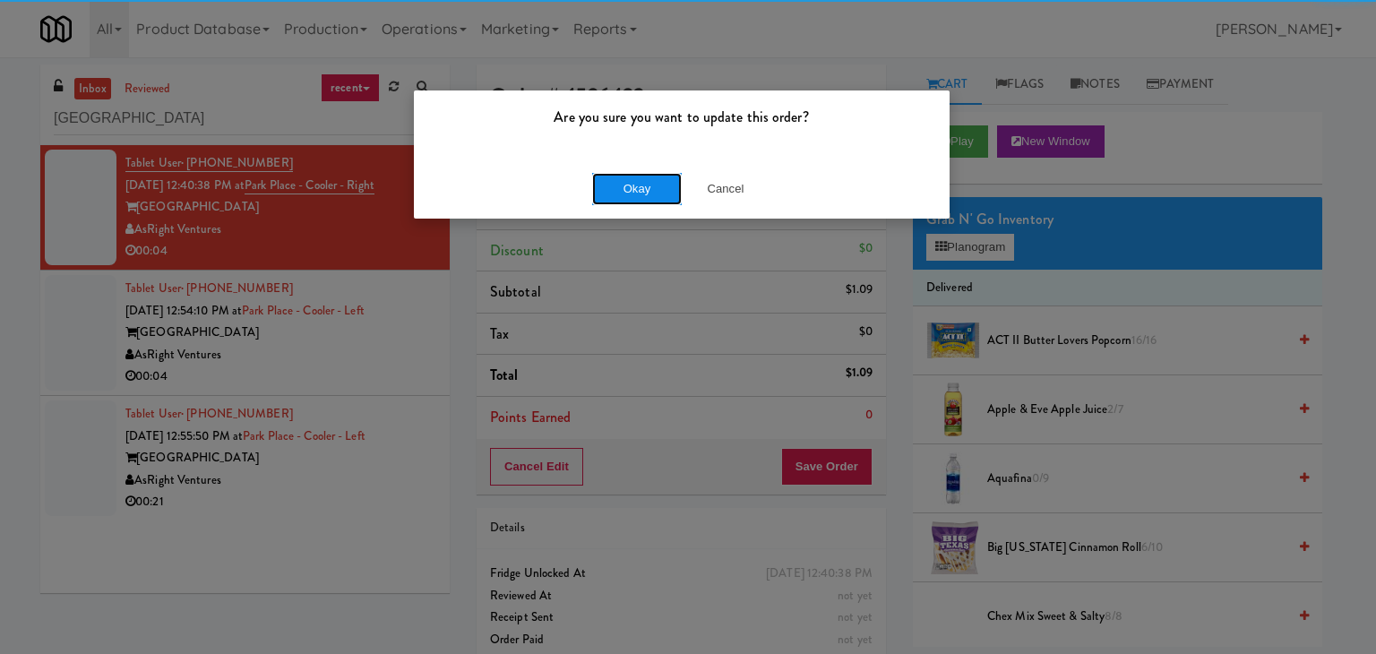
click at [646, 194] on button "Okay" at bounding box center [637, 189] width 90 height 32
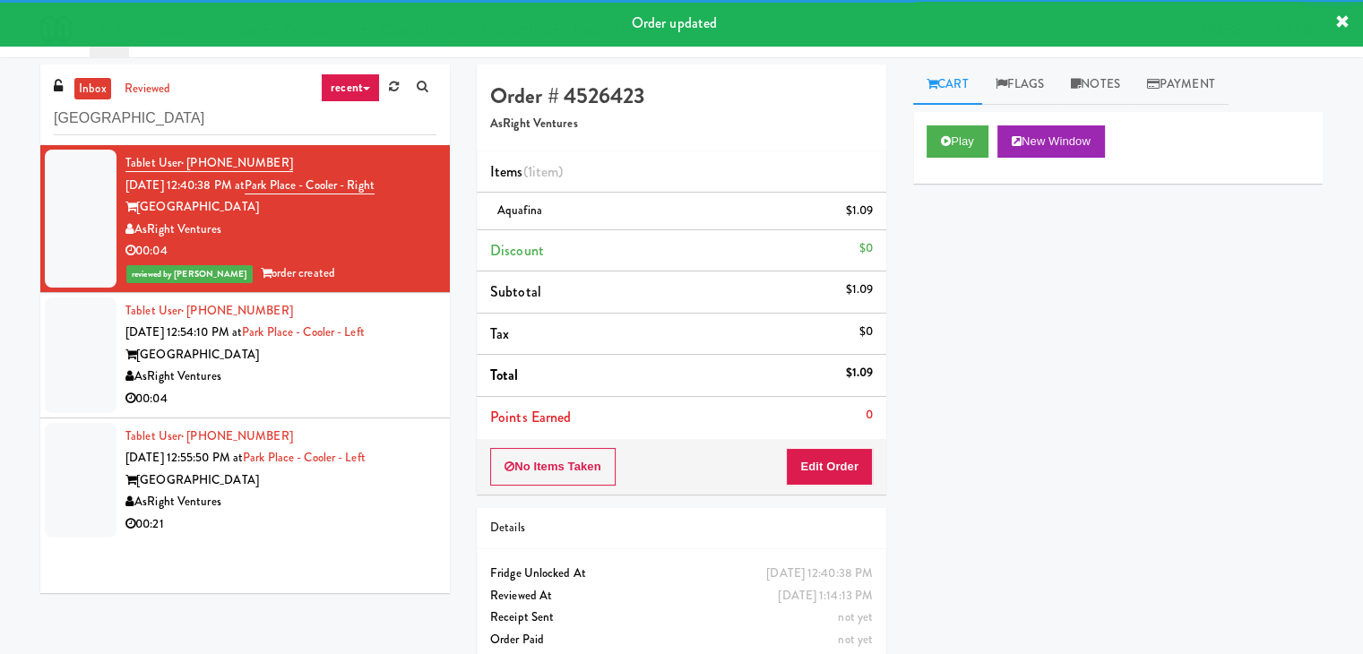
drag, startPoint x: 355, startPoint y: 392, endPoint x: 369, endPoint y: 393, distance: 14.4
click at [356, 392] on div "00:04" at bounding box center [280, 399] width 311 height 22
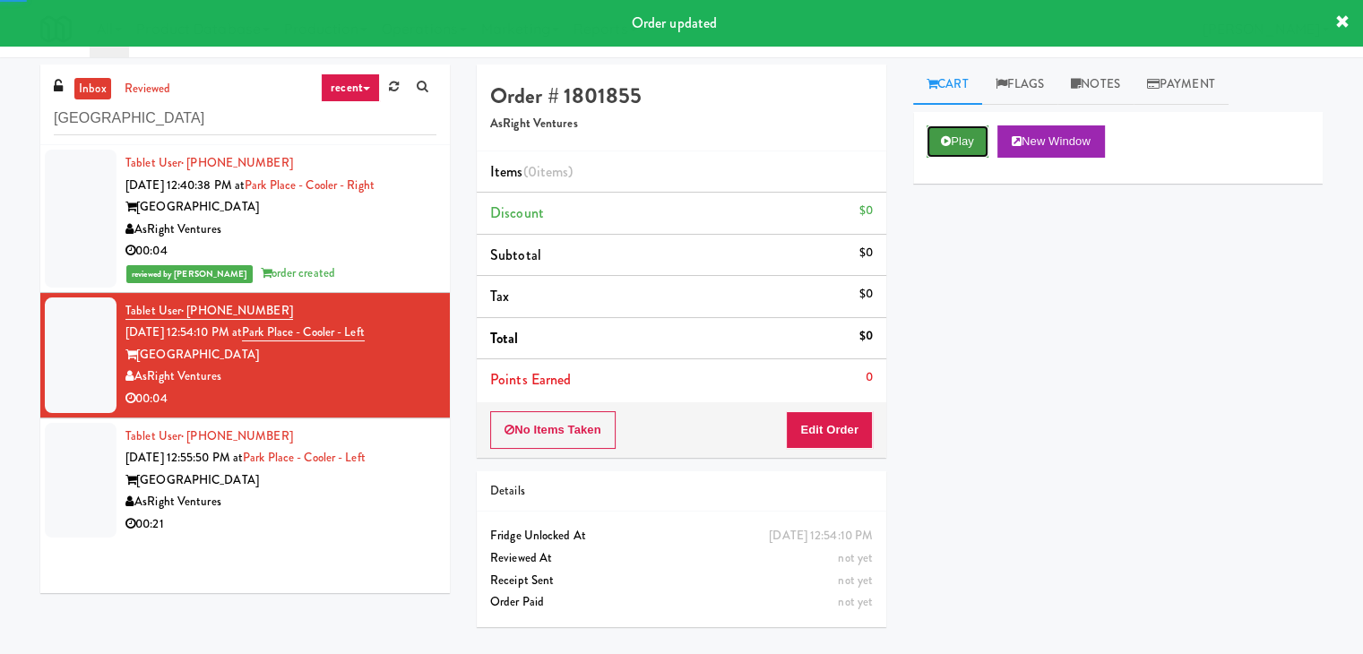
click at [943, 143] on icon at bounding box center [946, 141] width 10 height 12
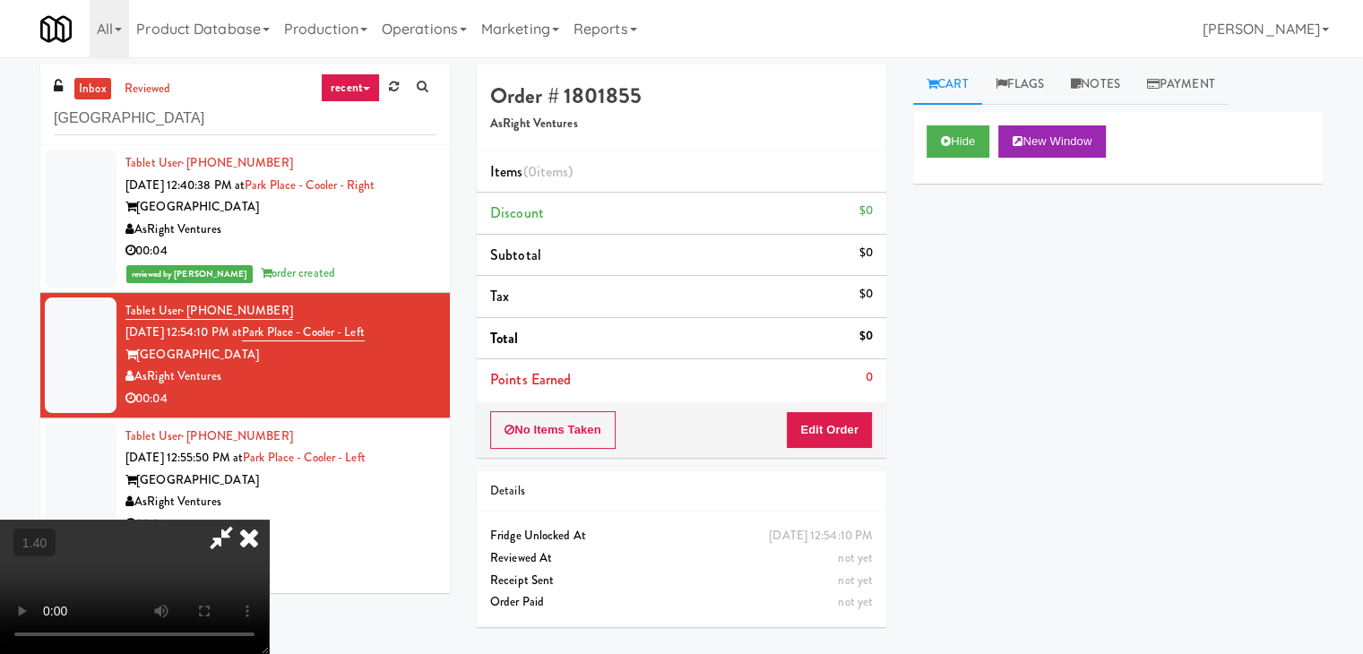
click at [269, 520] on video at bounding box center [134, 587] width 269 height 134
click at [269, 520] on icon at bounding box center [248, 538] width 39 height 36
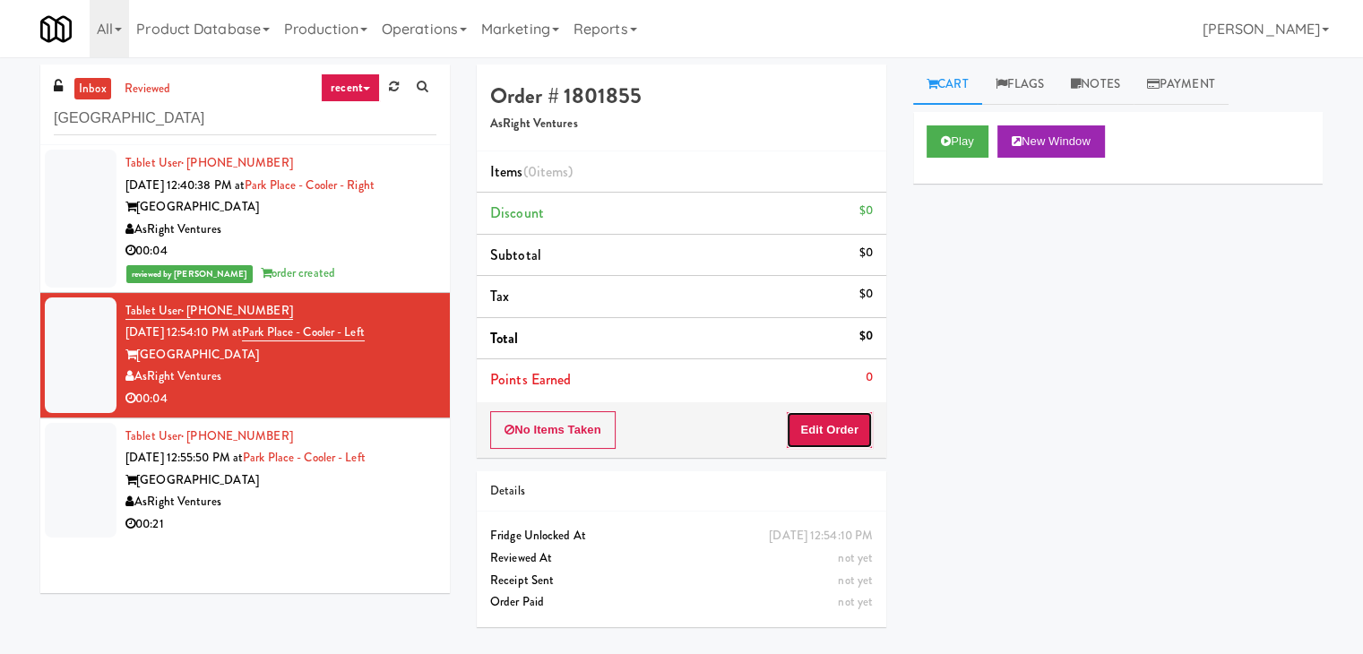
click at [815, 427] on button "Edit Order" at bounding box center [829, 430] width 87 height 38
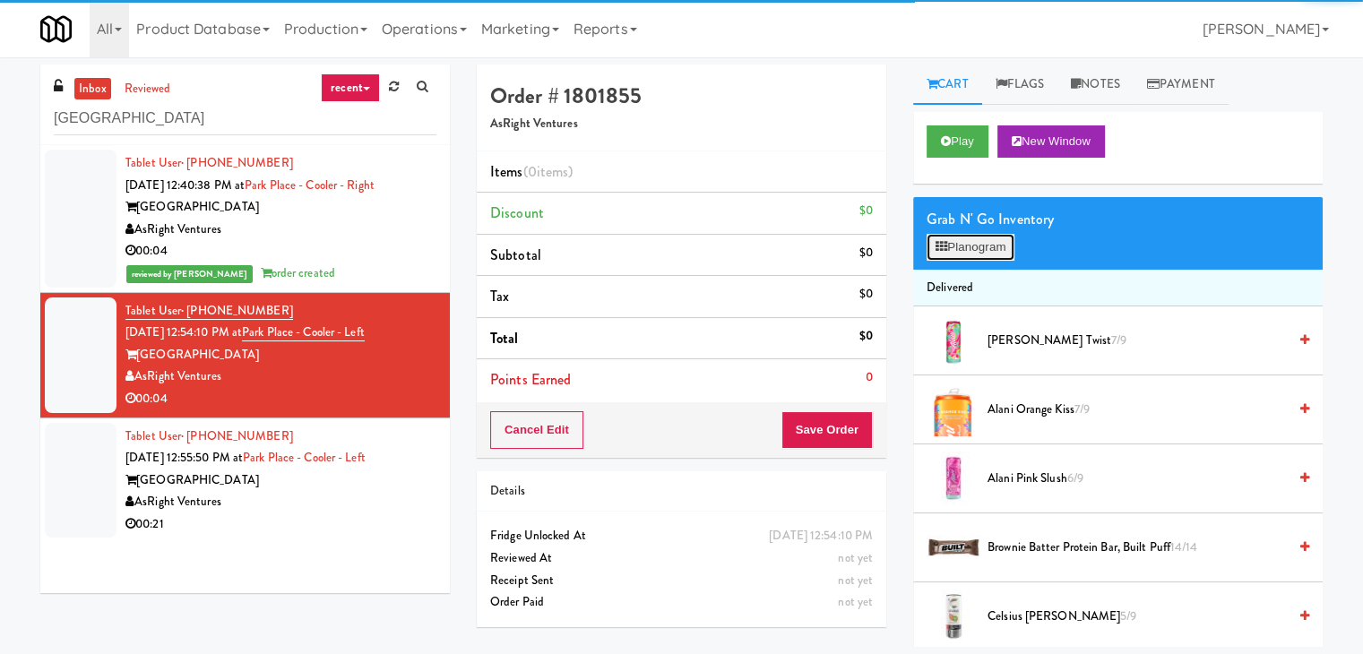
click at [952, 253] on button "Planogram" at bounding box center [970, 247] width 88 height 27
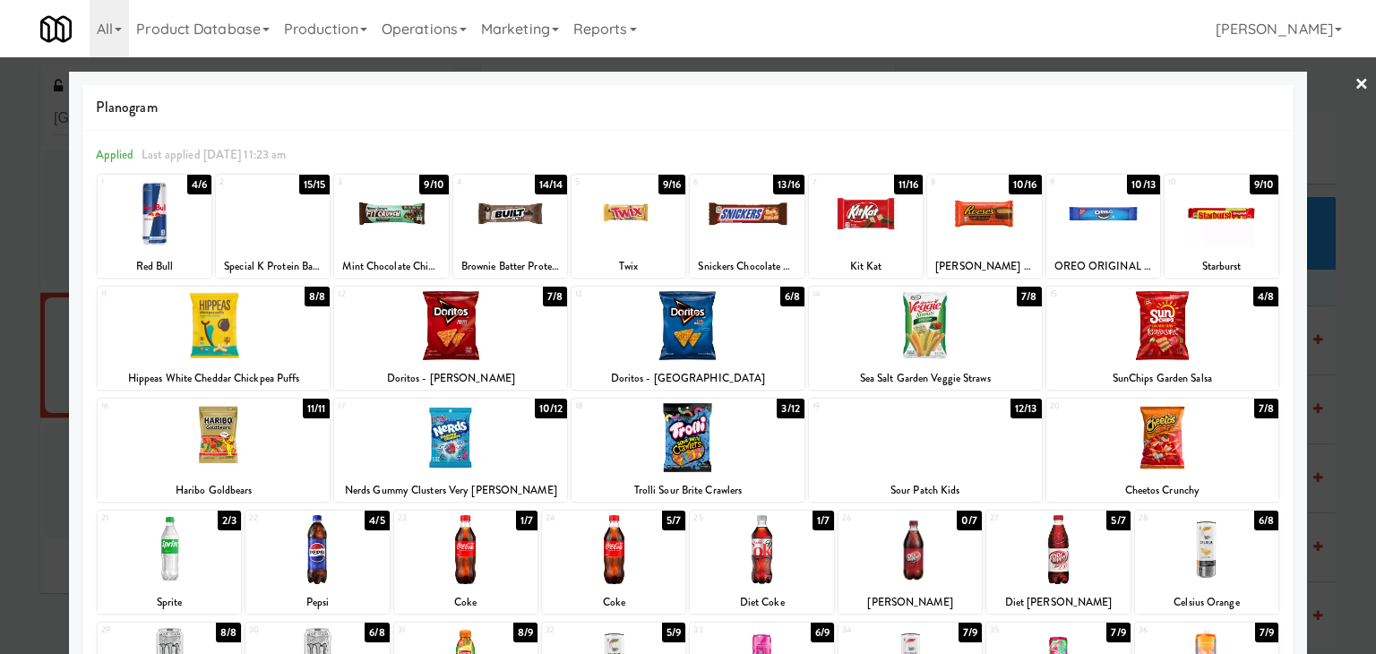
click at [623, 567] on div at bounding box center [613, 549] width 143 height 69
click at [1355, 79] on link "×" at bounding box center [1362, 85] width 14 height 56
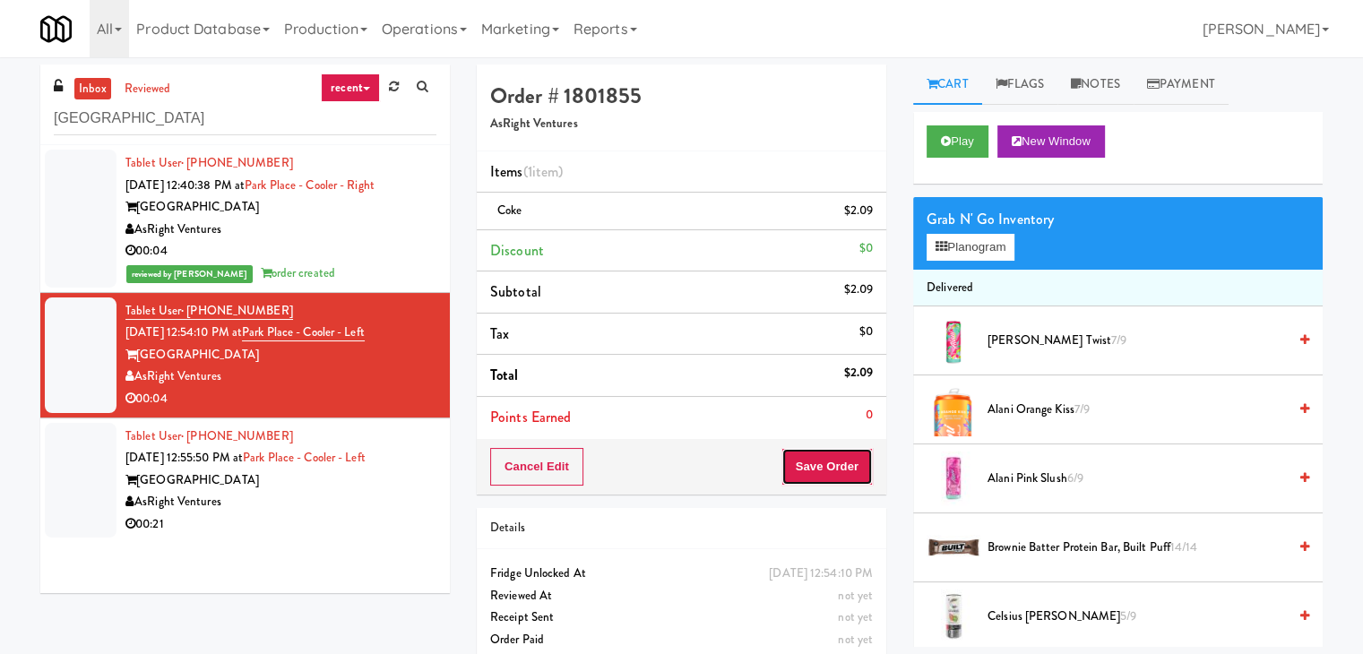
click at [821, 474] on button "Save Order" at bounding box center [826, 467] width 91 height 38
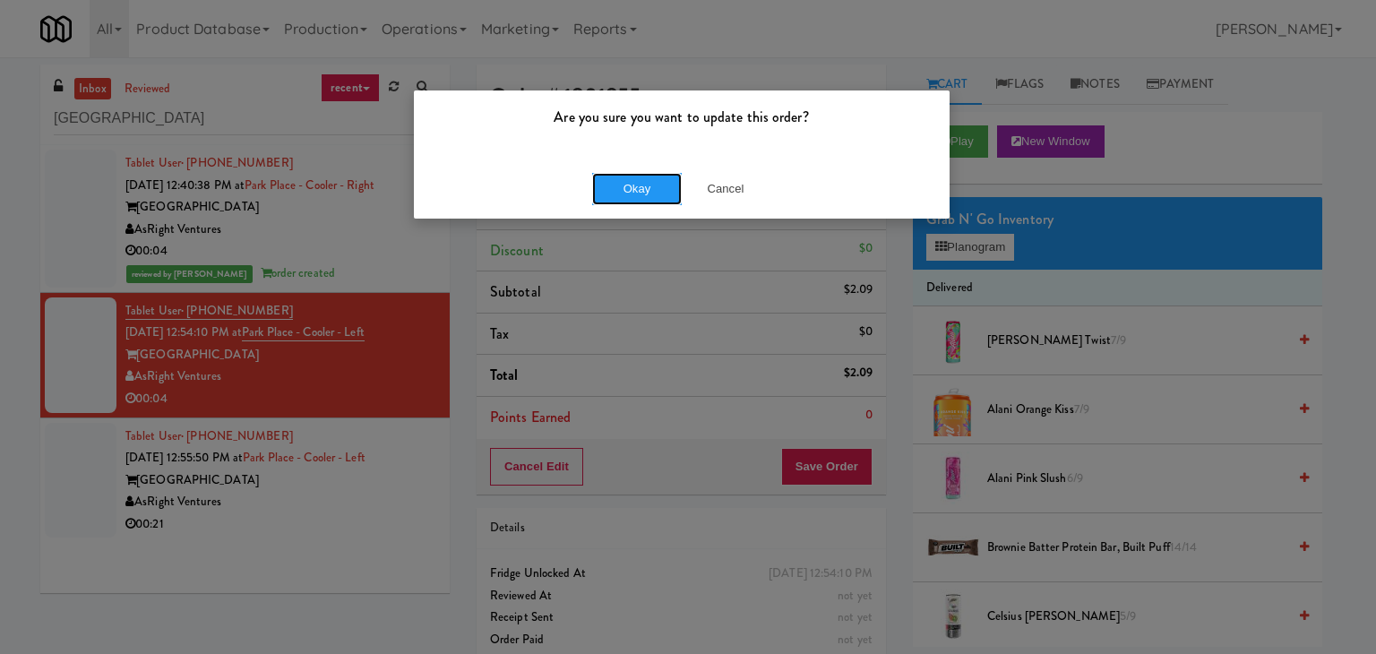
click at [632, 185] on button "Okay" at bounding box center [637, 189] width 90 height 32
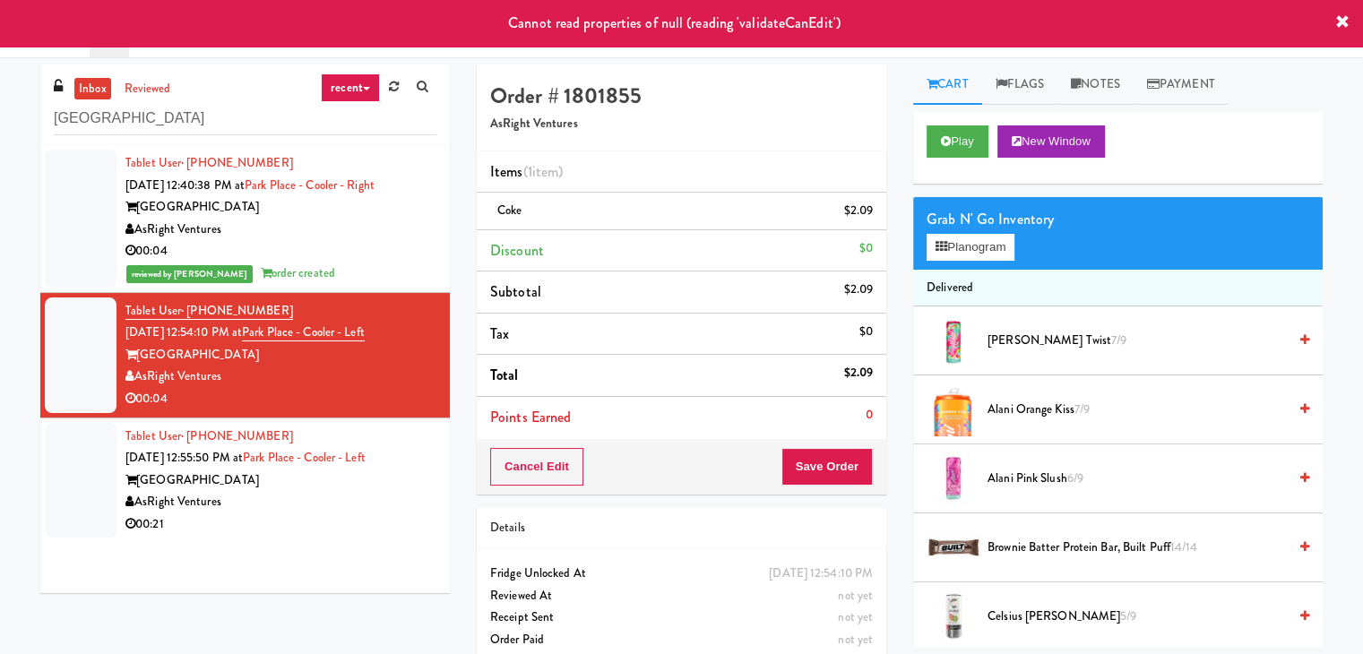
click at [363, 521] on div "00:21" at bounding box center [280, 524] width 311 height 22
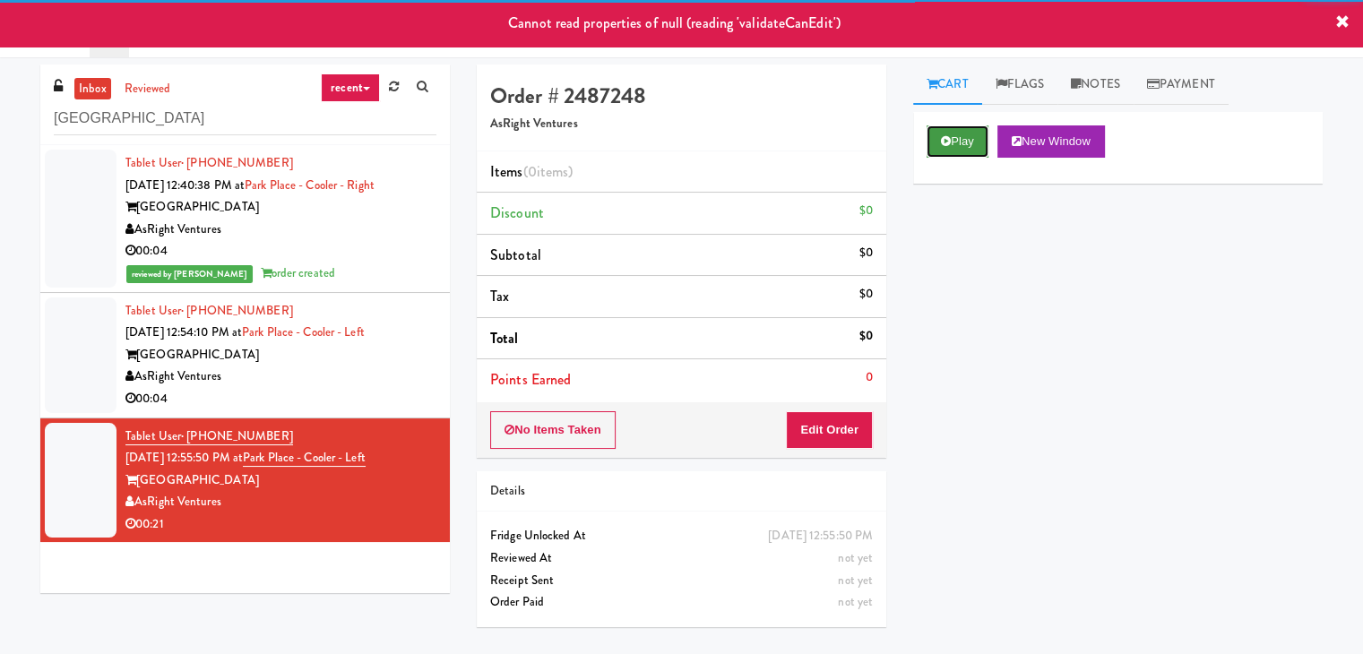
click at [943, 143] on icon at bounding box center [946, 141] width 10 height 12
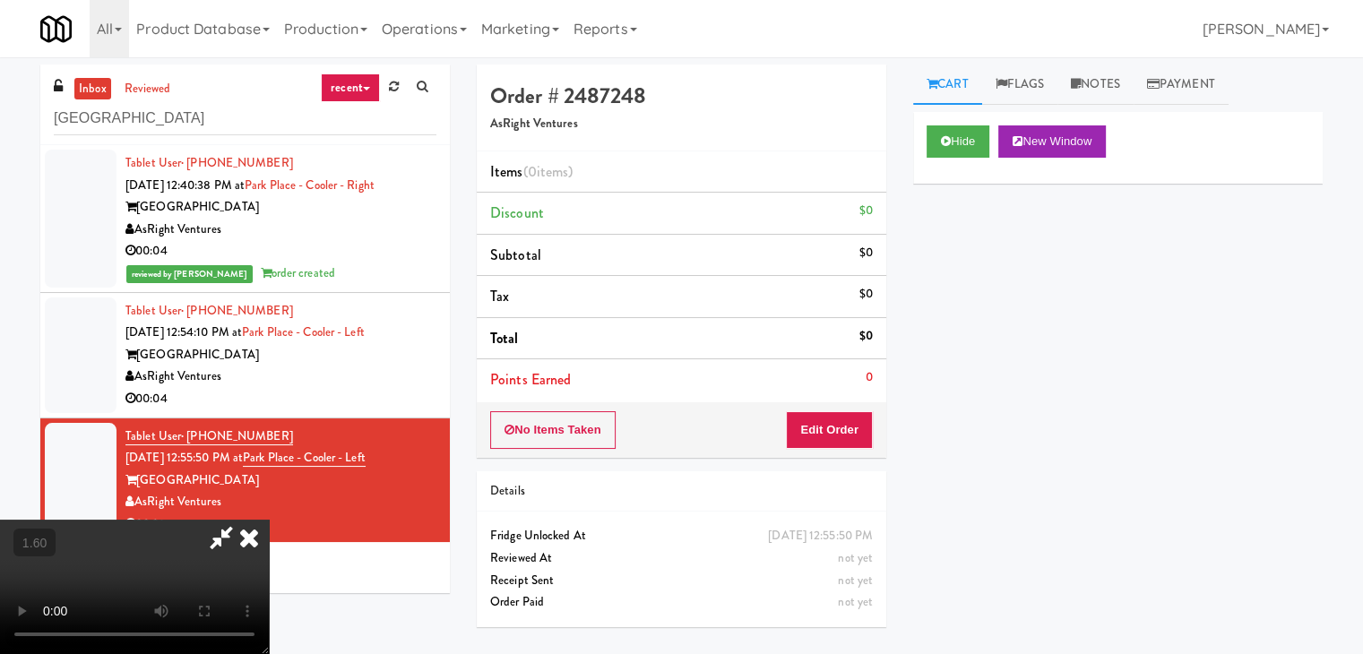
click at [269, 520] on video at bounding box center [134, 587] width 269 height 134
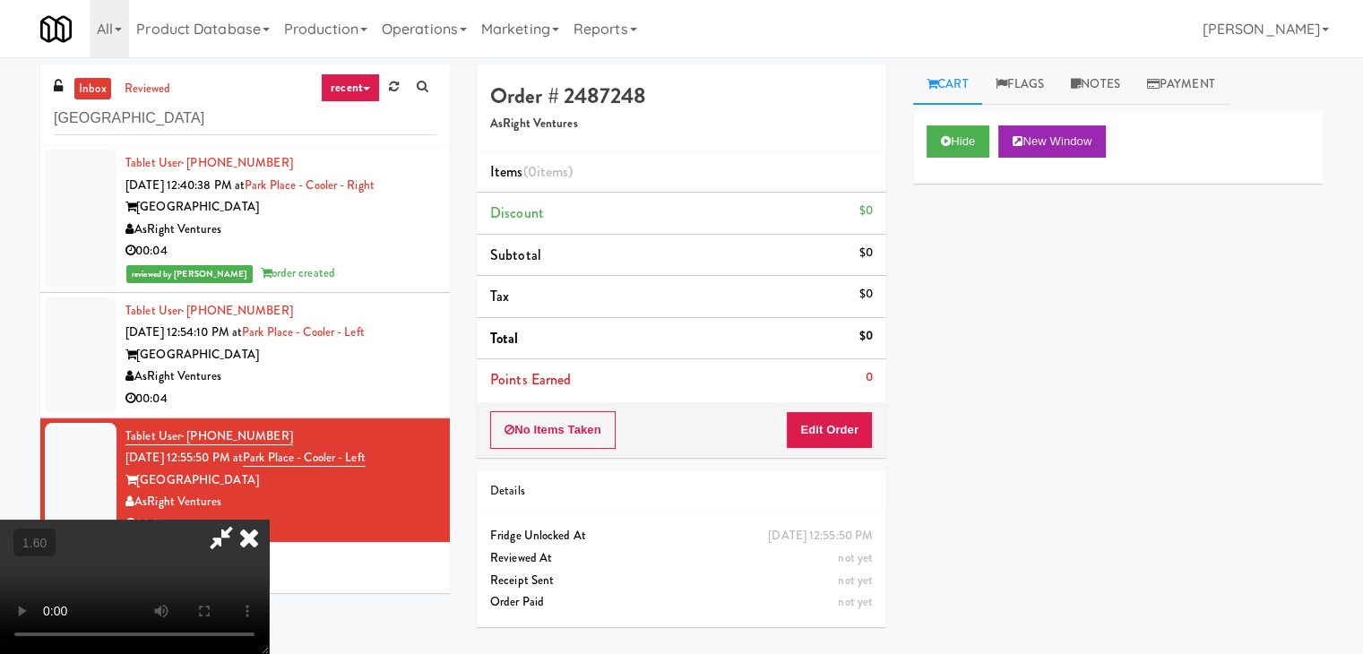
click at [269, 520] on video at bounding box center [134, 587] width 269 height 134
click at [841, 426] on button "Edit Order" at bounding box center [829, 430] width 87 height 38
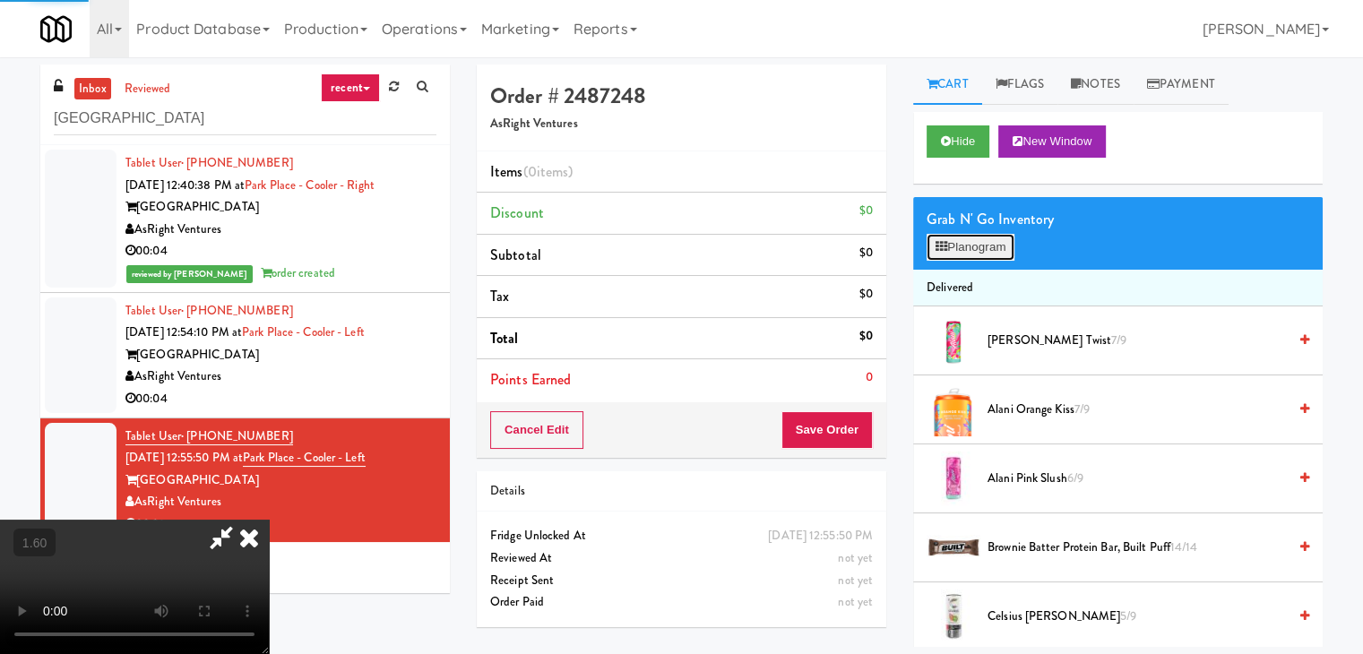
click at [984, 237] on button "Planogram" at bounding box center [970, 247] width 88 height 27
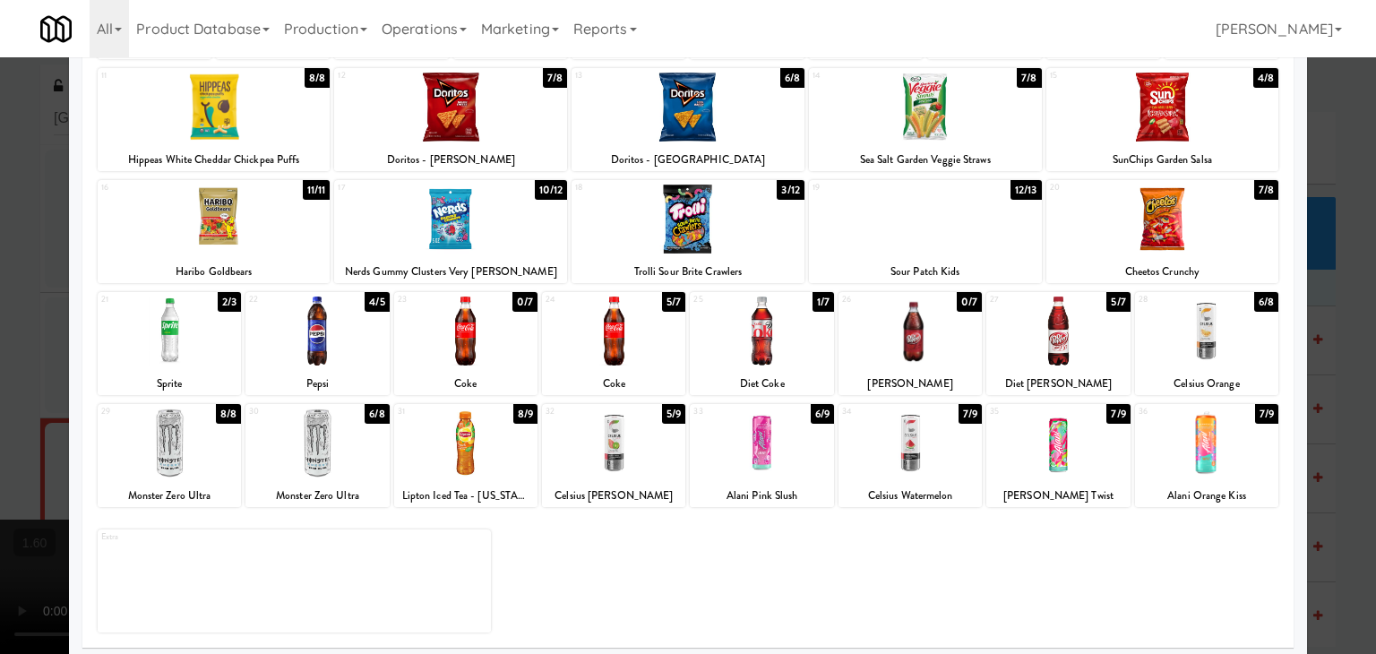
scroll to position [226, 0]
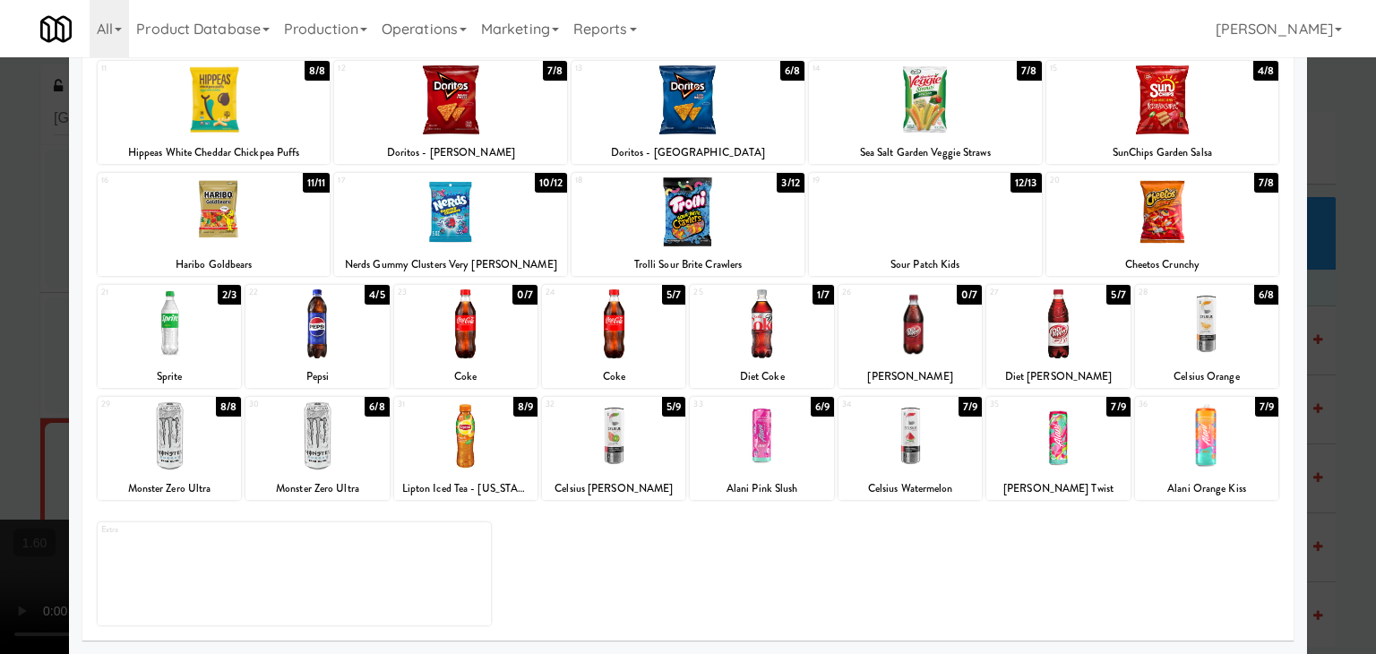
click at [767, 436] on div at bounding box center [761, 435] width 143 height 69
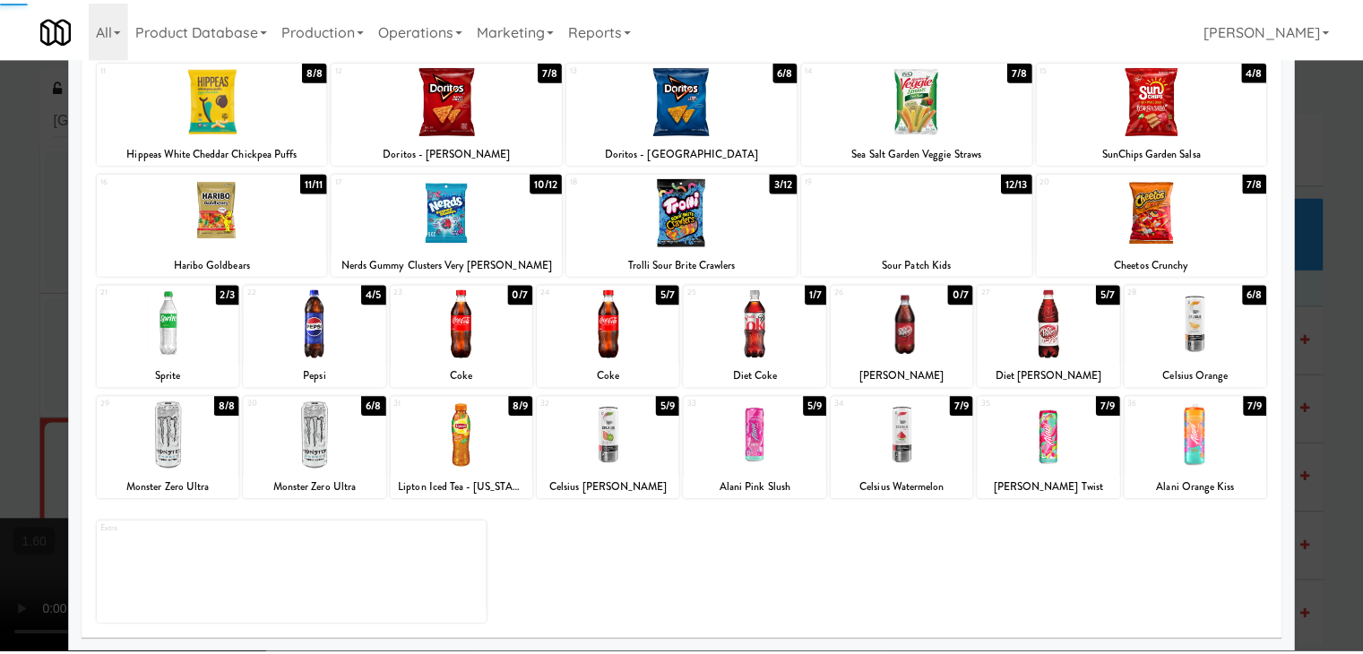
scroll to position [0, 0]
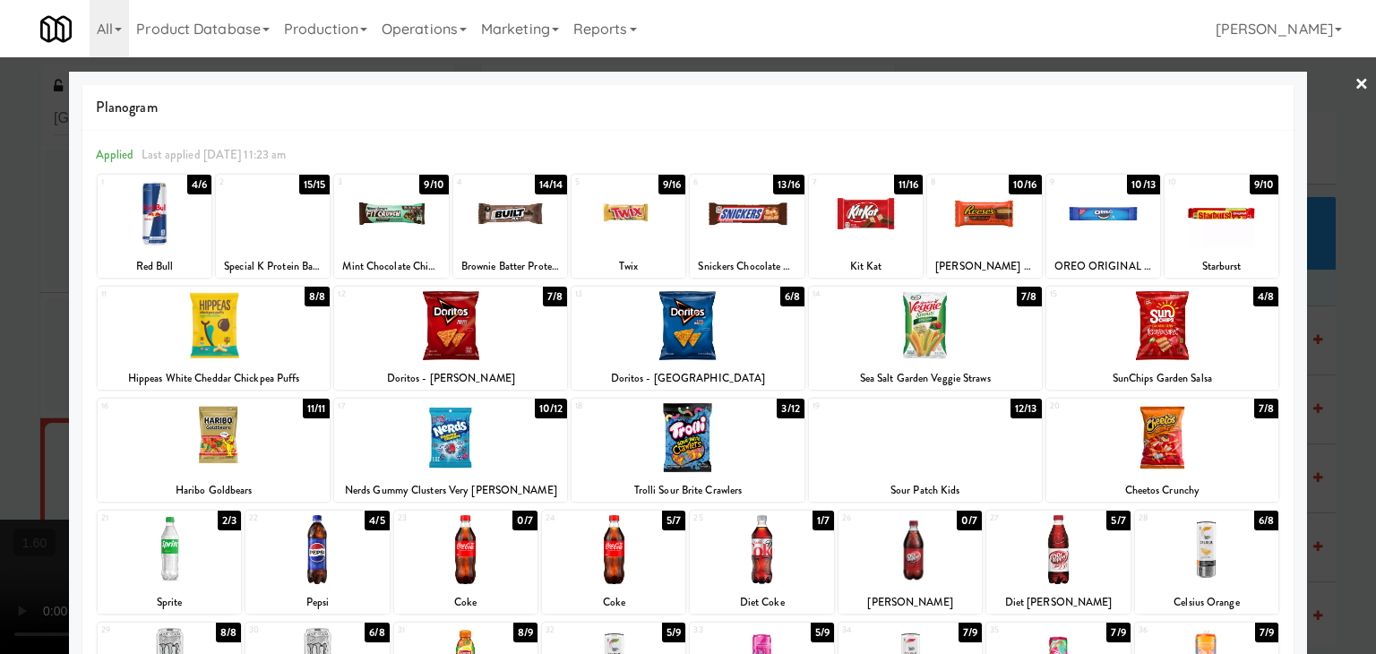
click at [626, 223] on div at bounding box center [629, 213] width 114 height 69
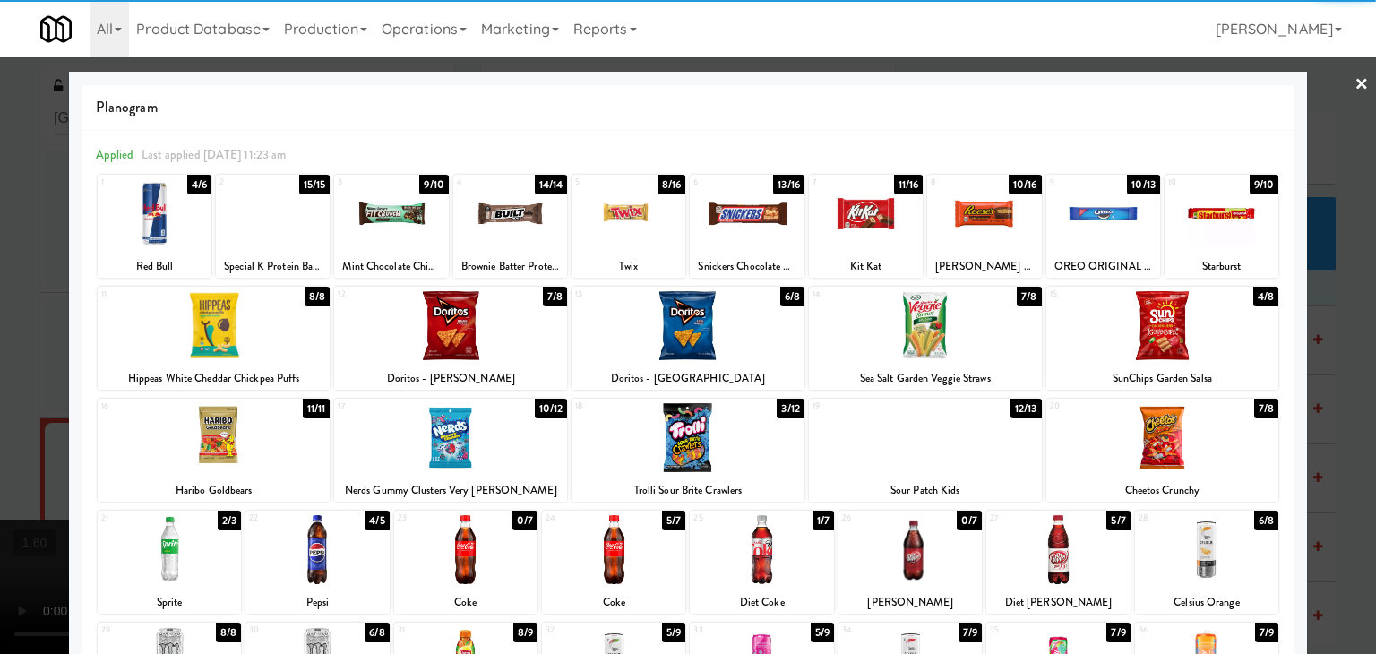
click at [986, 234] on div at bounding box center [984, 213] width 114 height 69
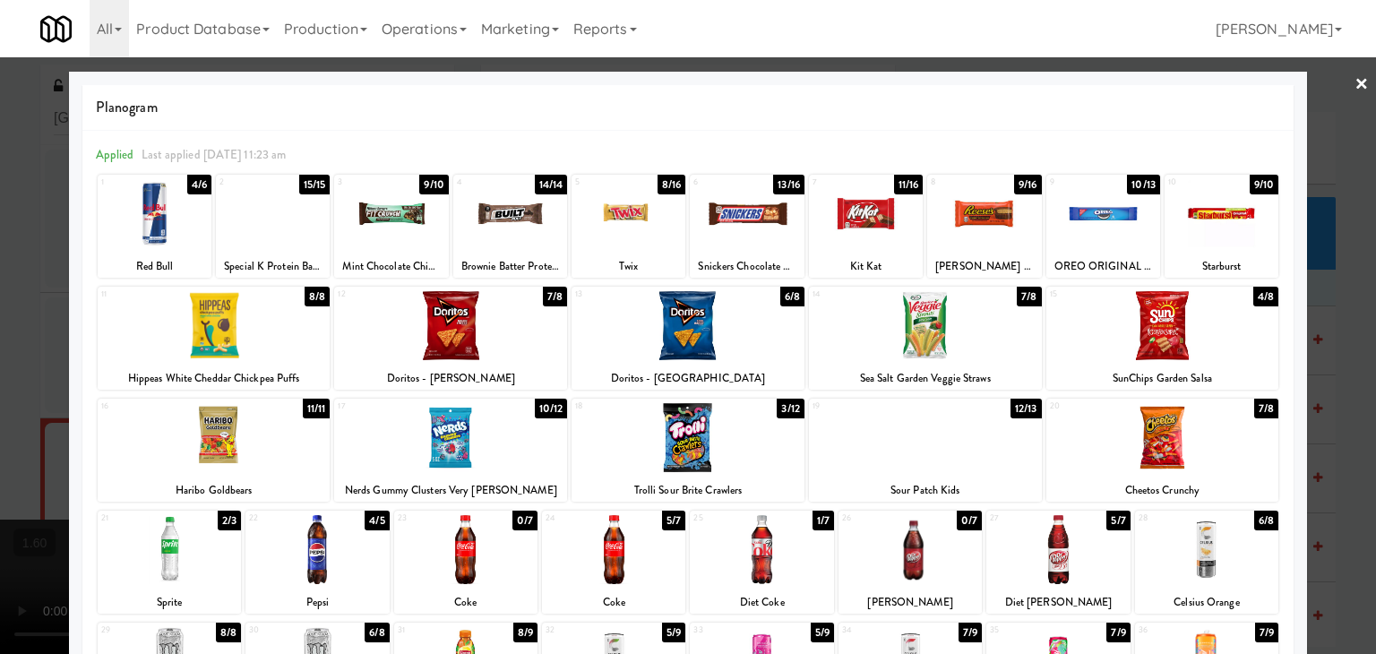
click at [1355, 84] on link "×" at bounding box center [1362, 85] width 14 height 56
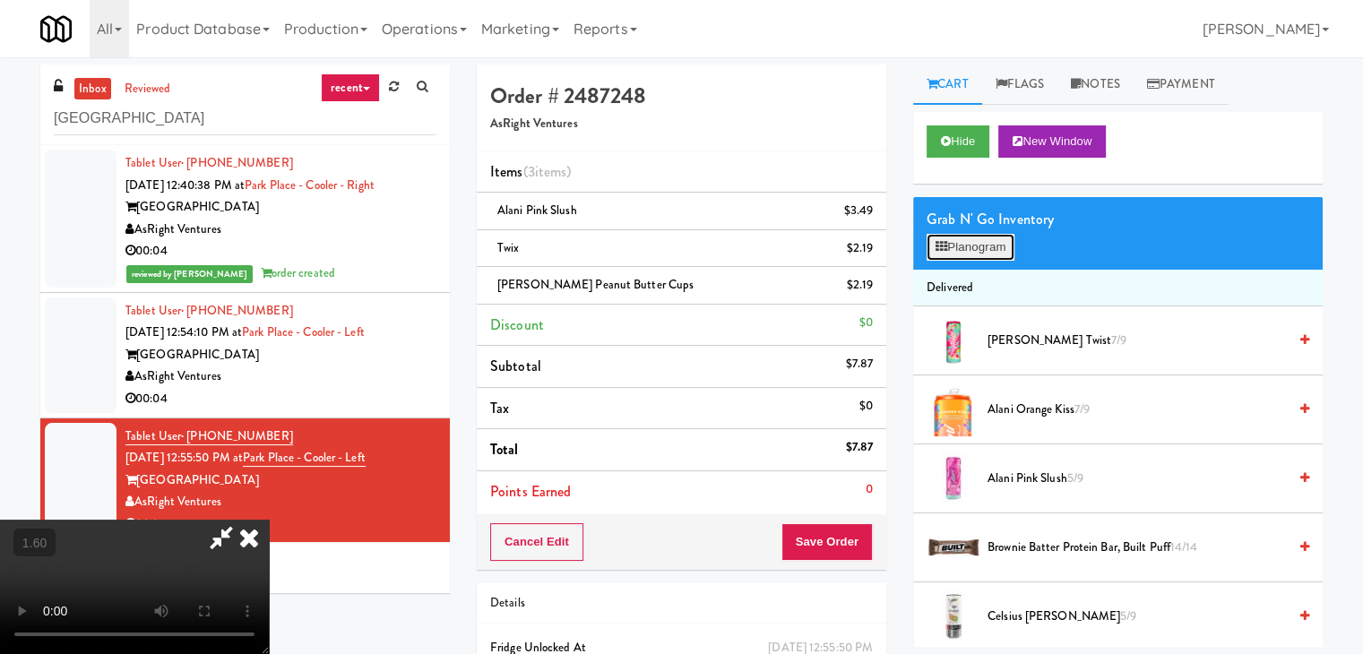
click at [974, 253] on button "Planogram" at bounding box center [970, 247] width 88 height 27
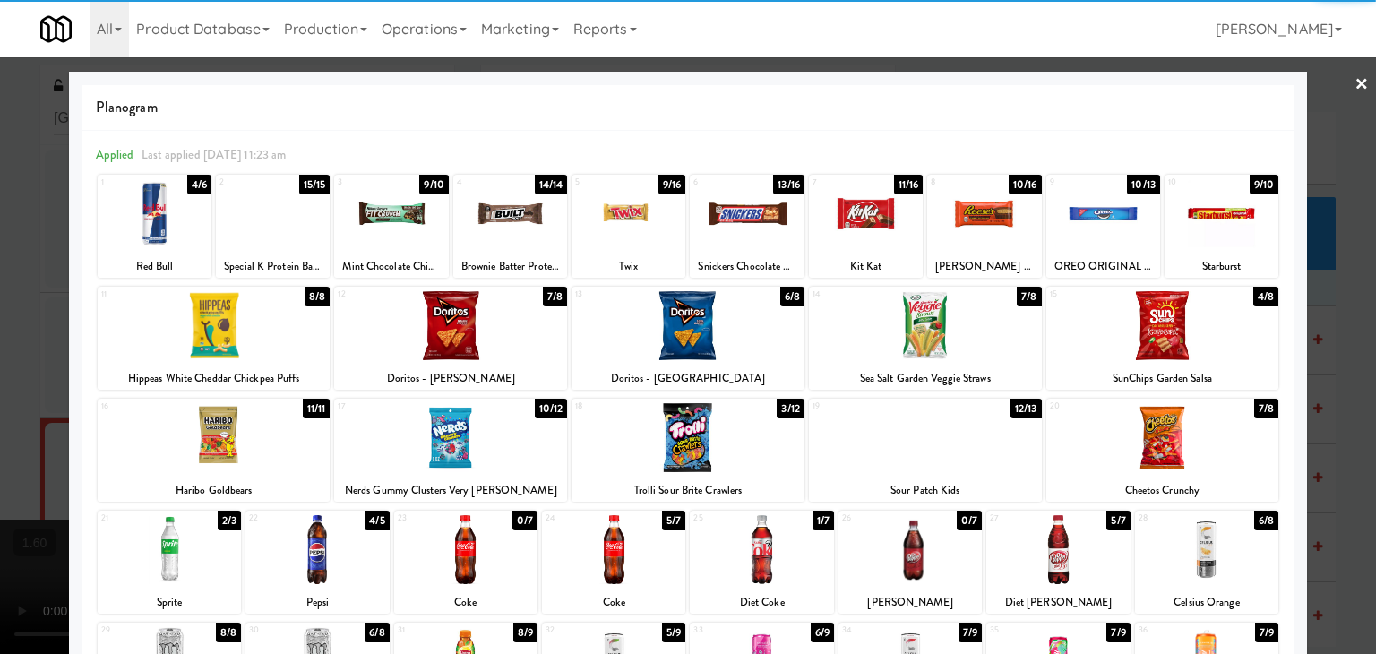
click at [1165, 441] on div at bounding box center [1162, 437] width 233 height 69
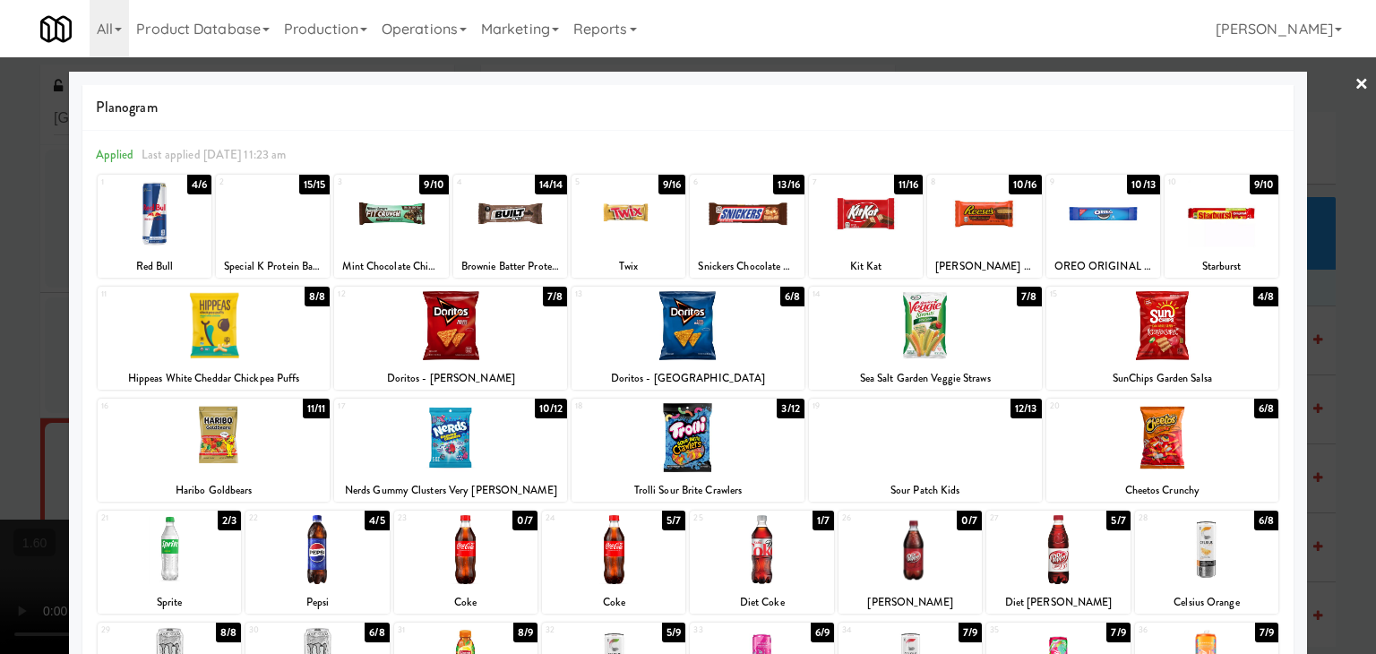
click at [1339, 87] on div at bounding box center [688, 327] width 1376 height 654
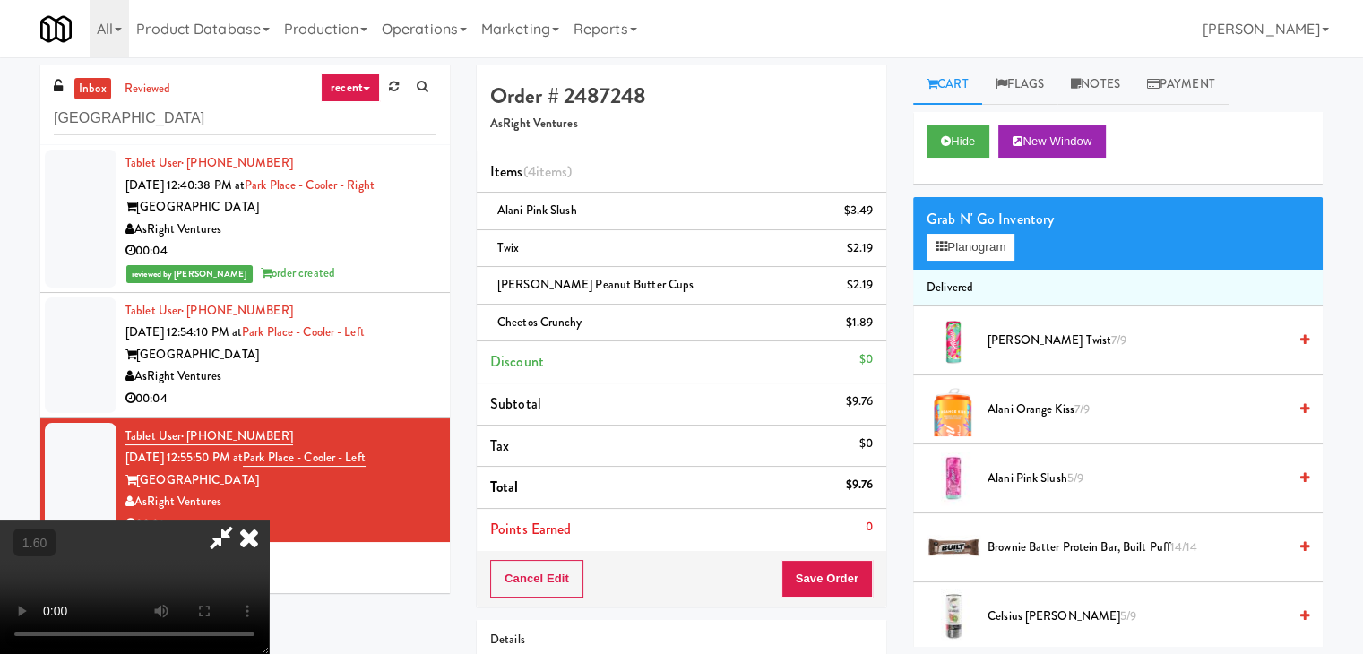
click at [269, 520] on video at bounding box center [134, 587] width 269 height 134
click at [269, 520] on icon at bounding box center [248, 538] width 39 height 36
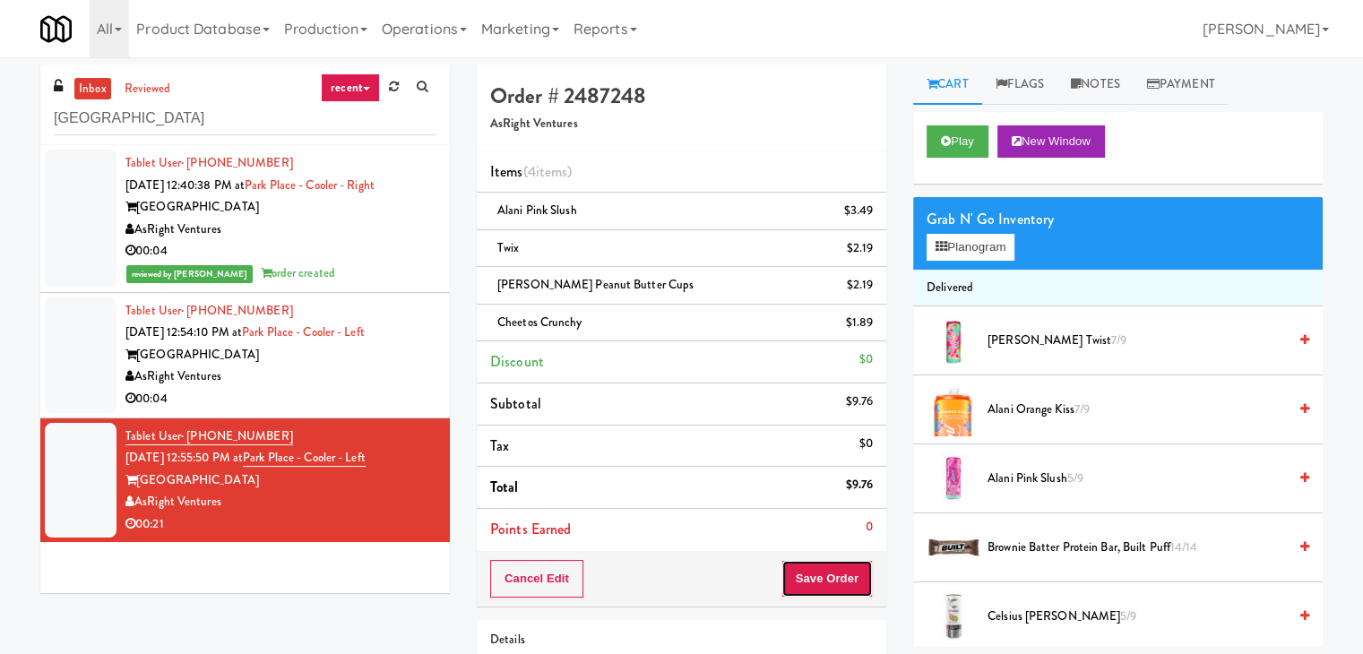
click at [832, 587] on button "Save Order" at bounding box center [826, 579] width 91 height 38
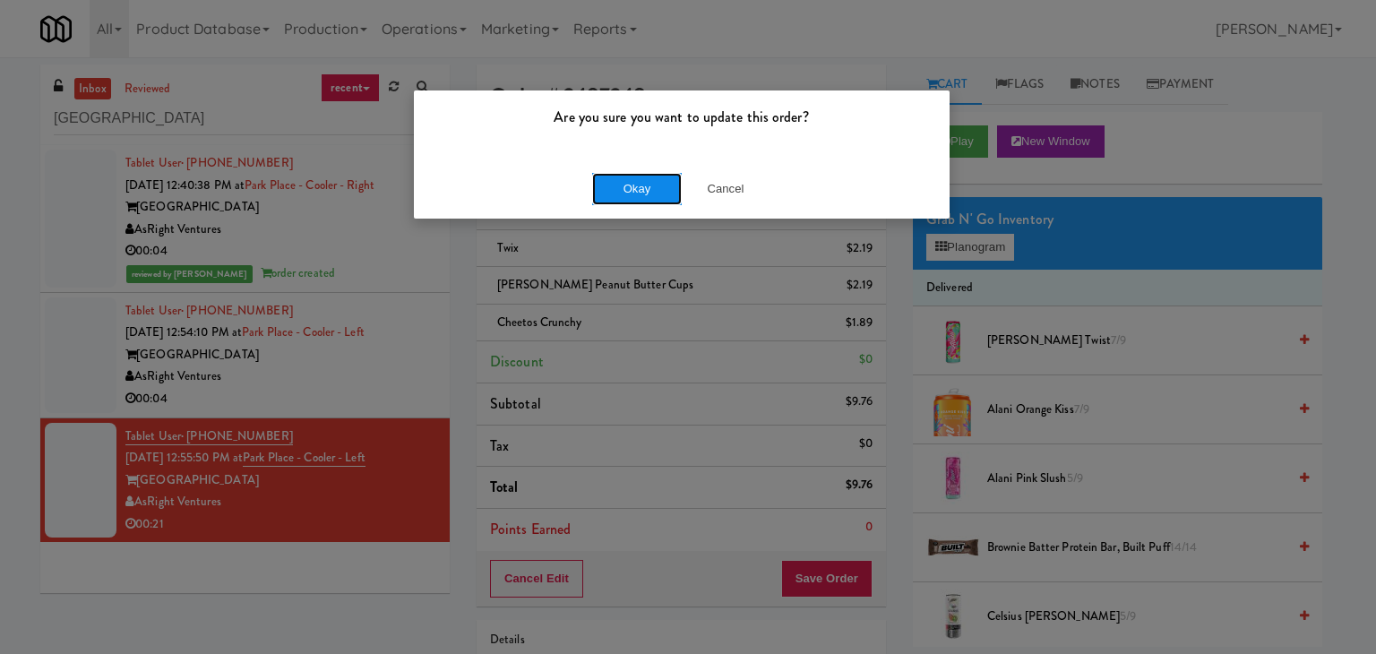
click at [639, 196] on button "Okay" at bounding box center [637, 189] width 90 height 32
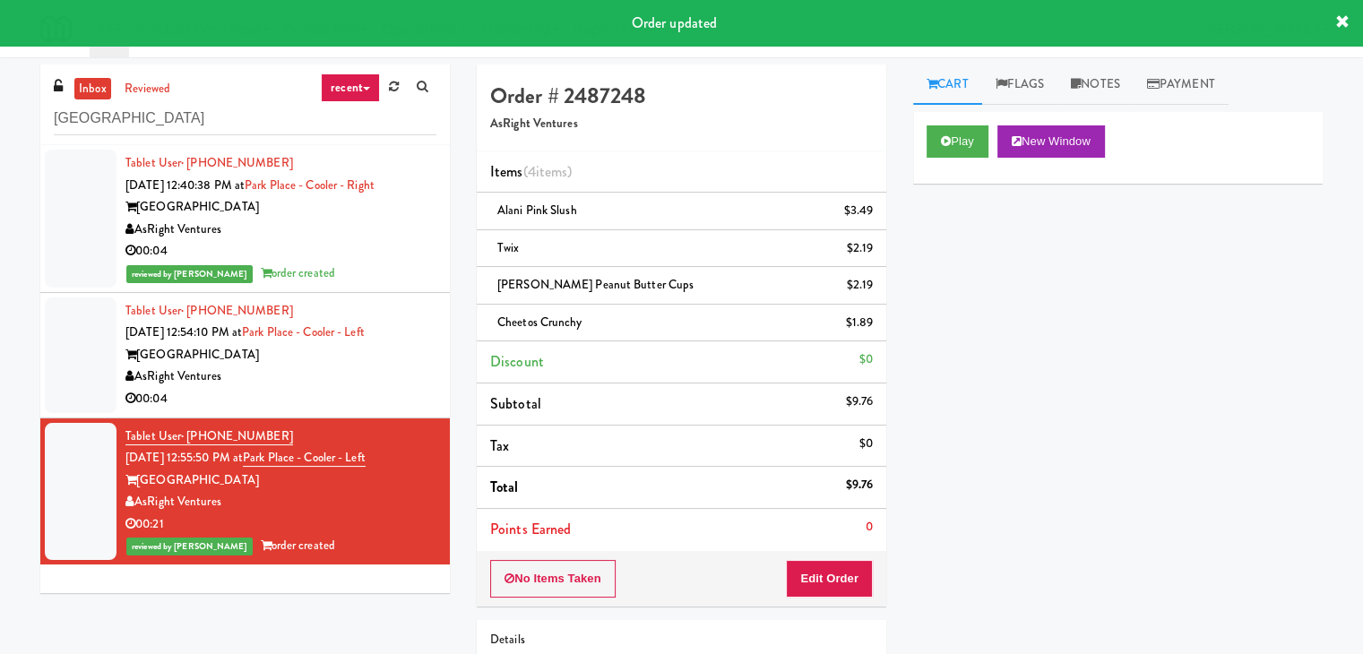
click at [312, 377] on div "AsRight Ventures" at bounding box center [280, 377] width 311 height 22
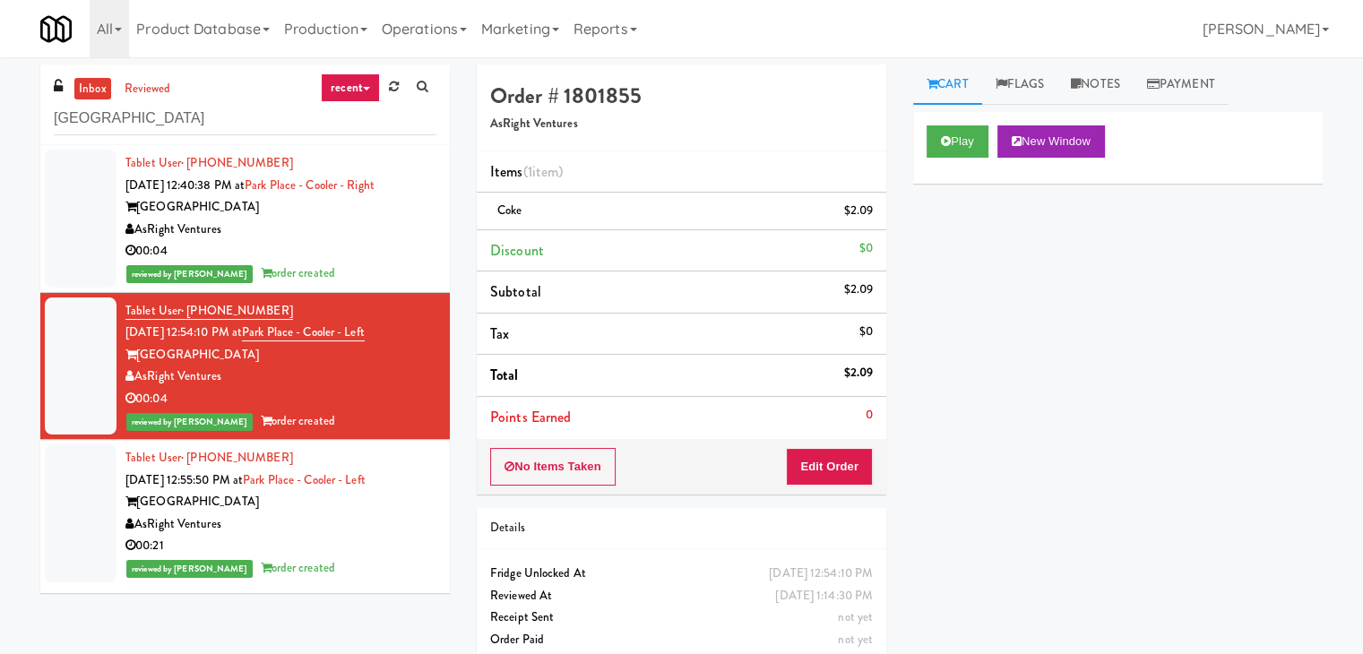
click at [387, 263] on div "reviewed by [PERSON_NAME] A order created" at bounding box center [280, 274] width 311 height 22
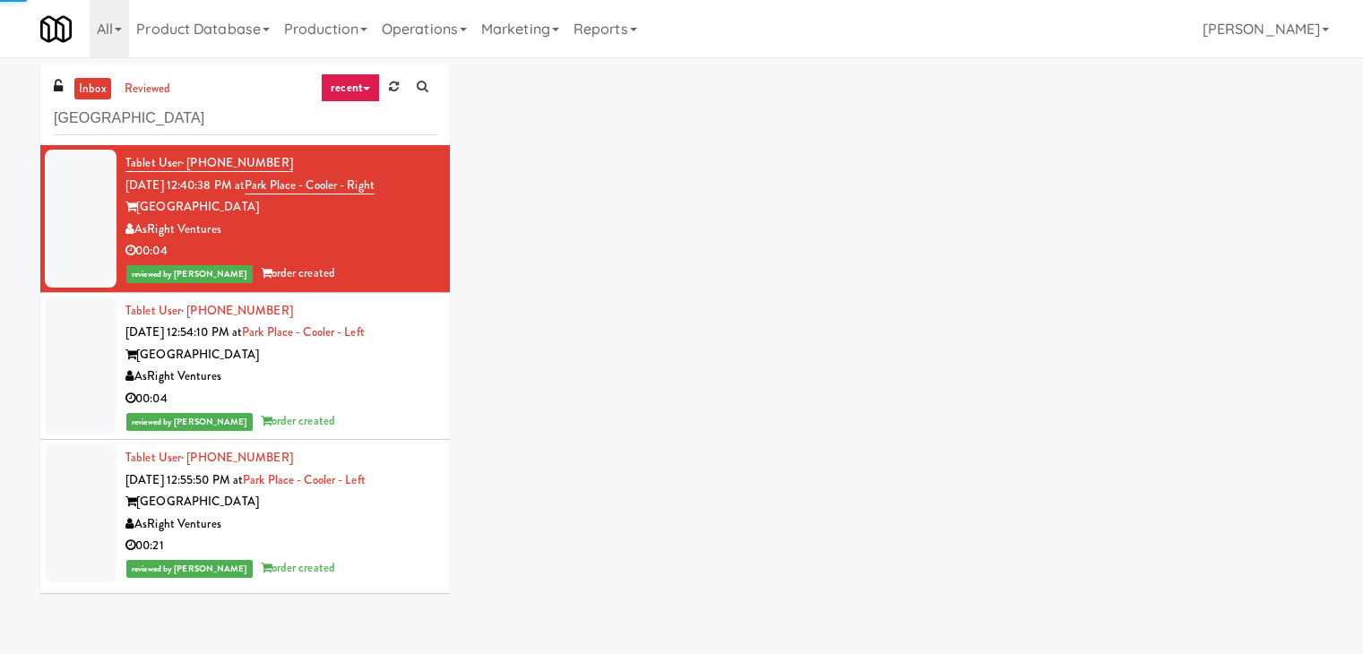
click at [385, 388] on div "00:04" at bounding box center [280, 399] width 311 height 22
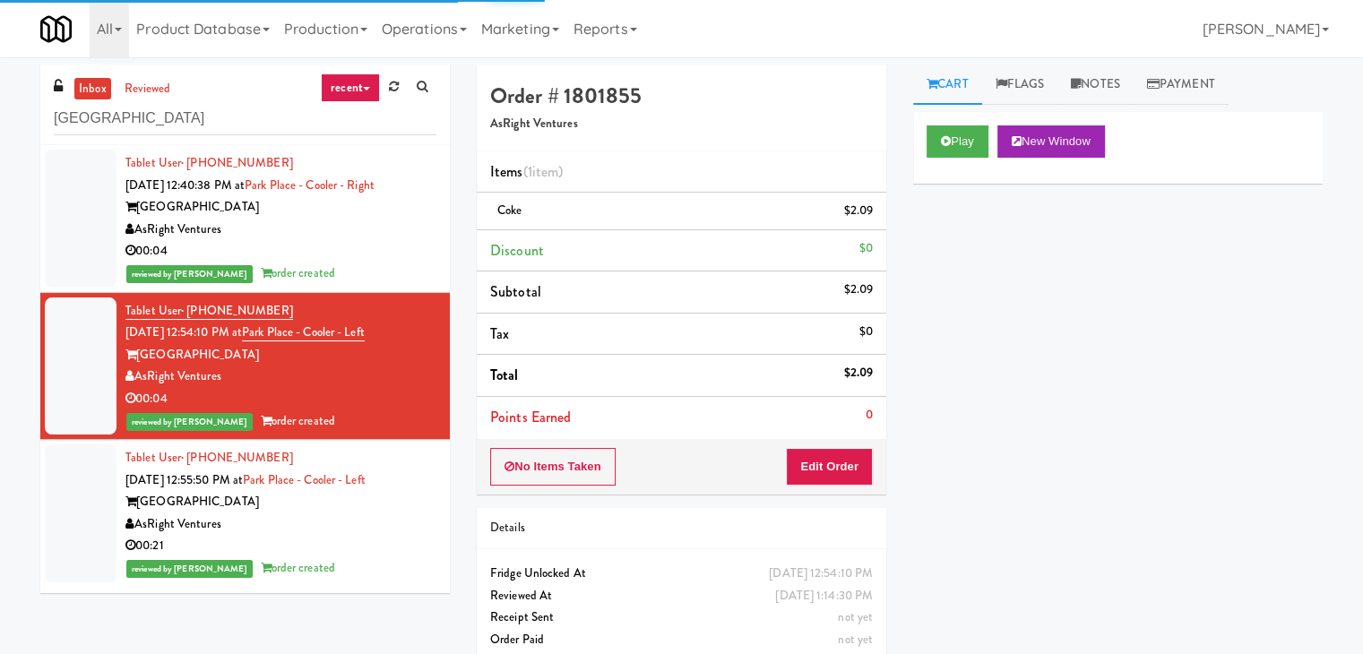
click at [379, 531] on div "AsRight Ventures" at bounding box center [280, 524] width 311 height 22
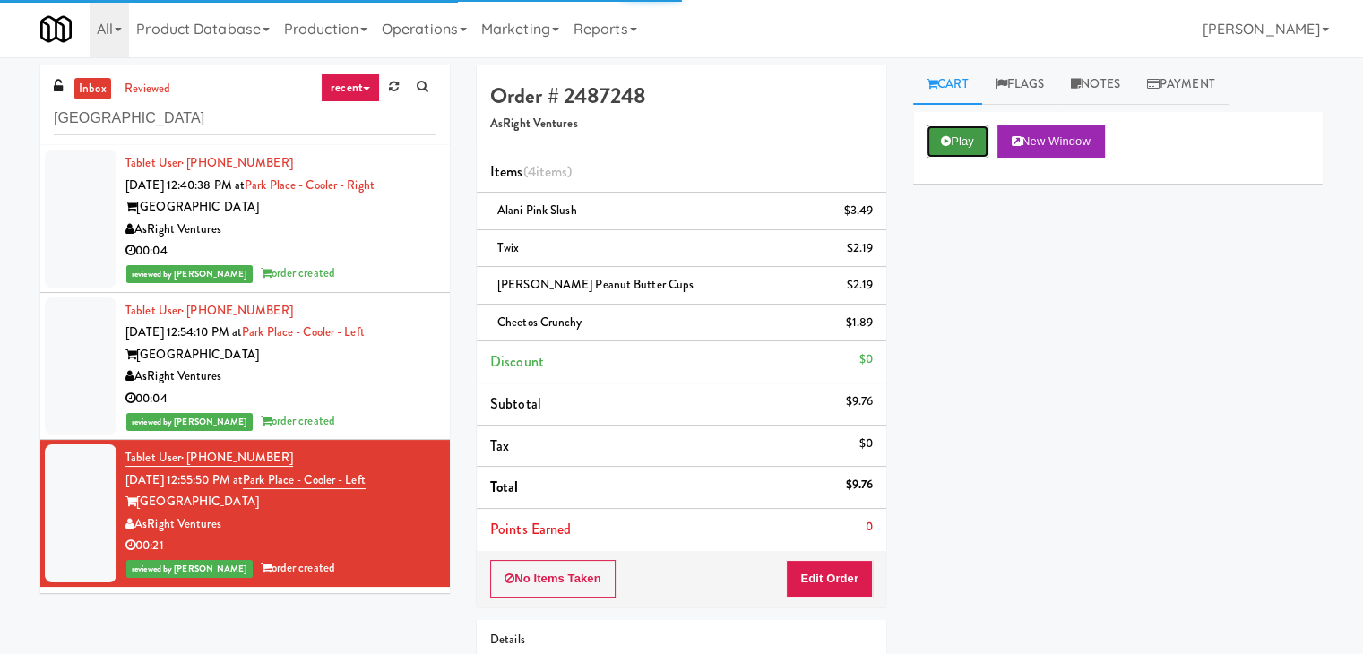
click at [956, 148] on button "Play" at bounding box center [957, 141] width 62 height 32
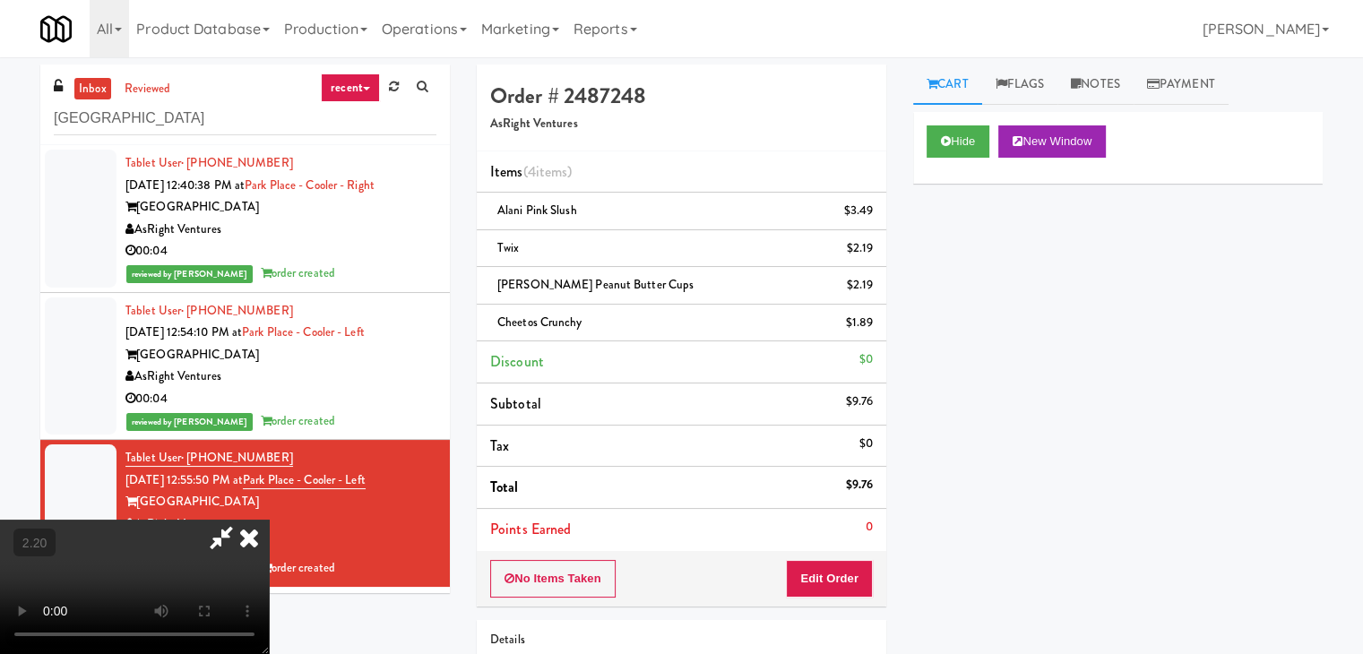
click at [269, 520] on video at bounding box center [134, 587] width 269 height 134
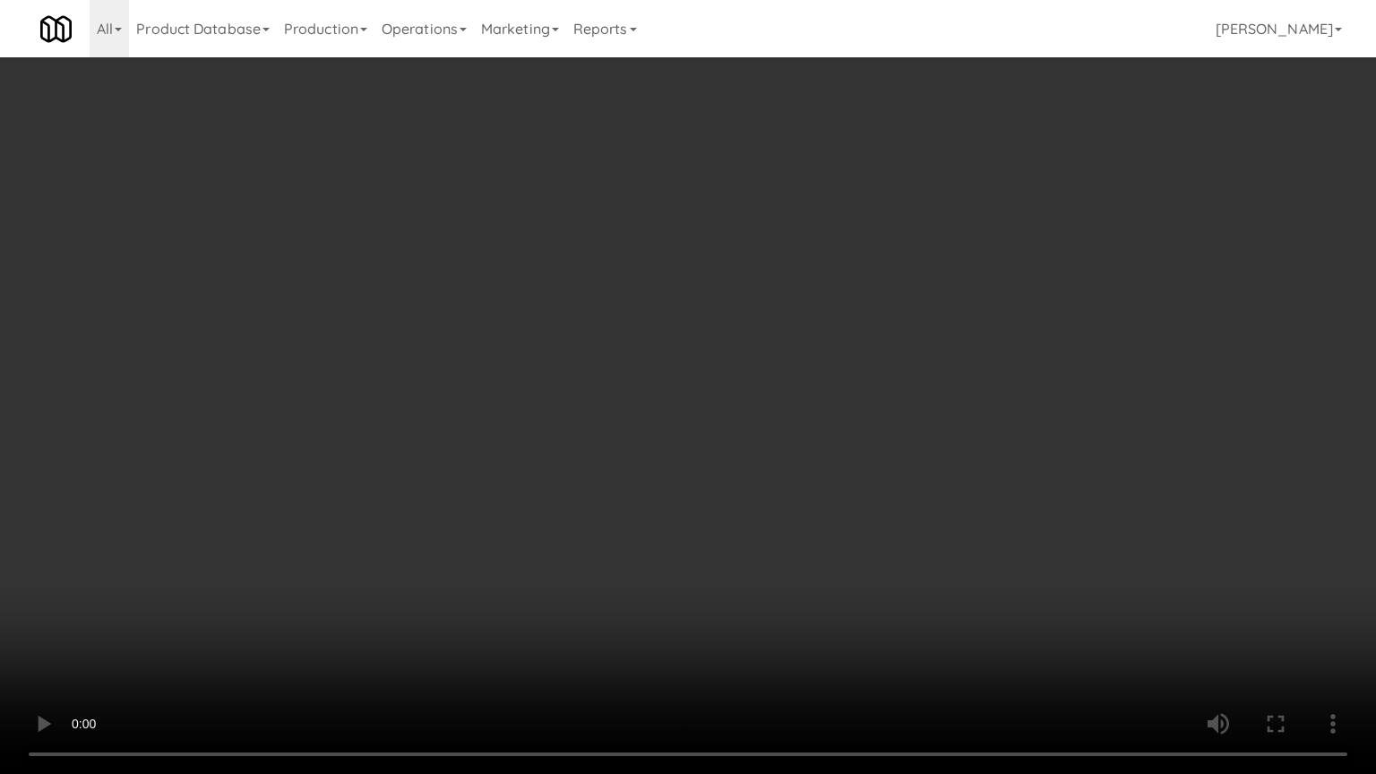
click at [656, 357] on video at bounding box center [688, 387] width 1376 height 774
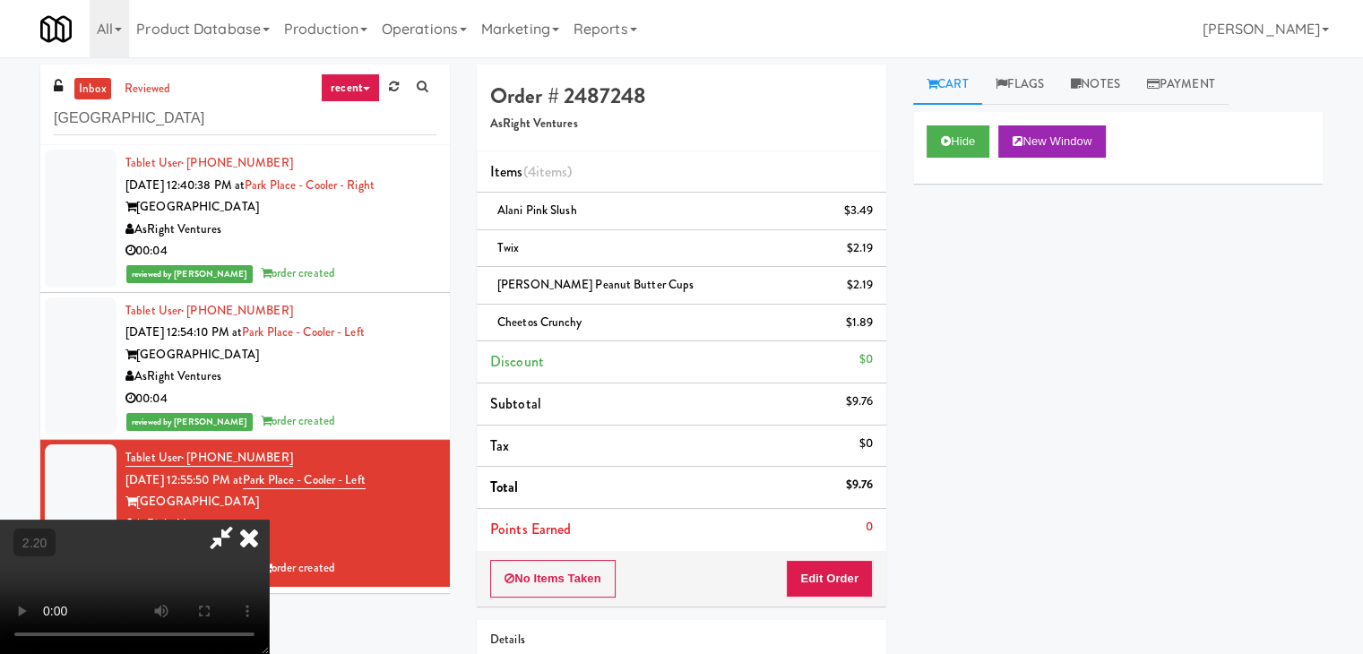
click at [269, 520] on icon at bounding box center [248, 538] width 39 height 36
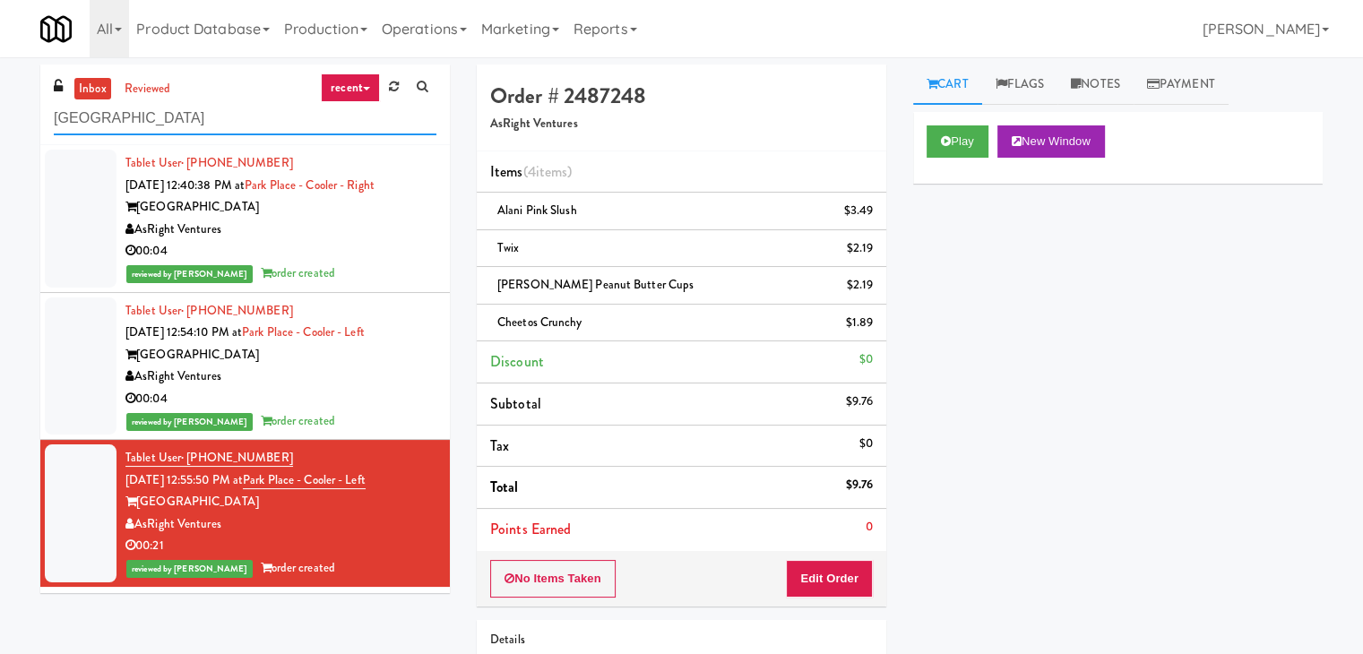
click at [266, 120] on input "[GEOGRAPHIC_DATA]" at bounding box center [245, 118] width 383 height 33
paste input "Training Center Lunch Room - Cooler"
type input "Training Center Lunch Room - Cooler"
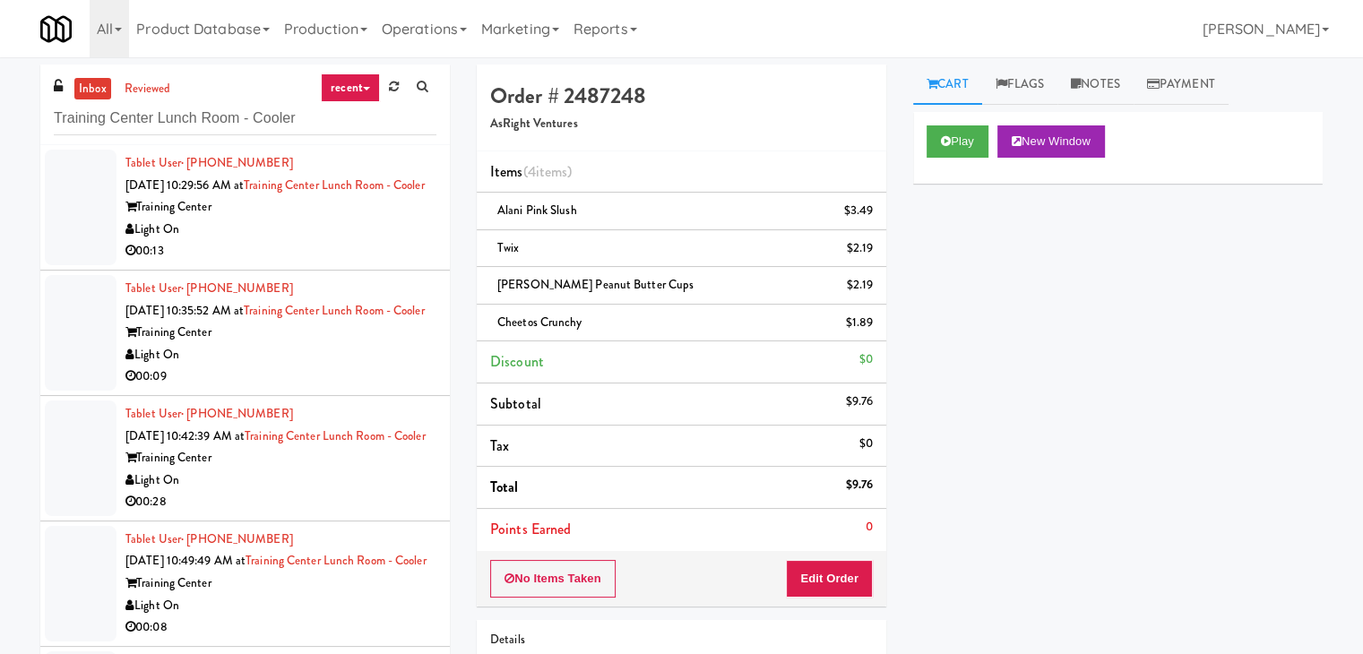
click at [368, 219] on div "Training Center" at bounding box center [280, 207] width 311 height 22
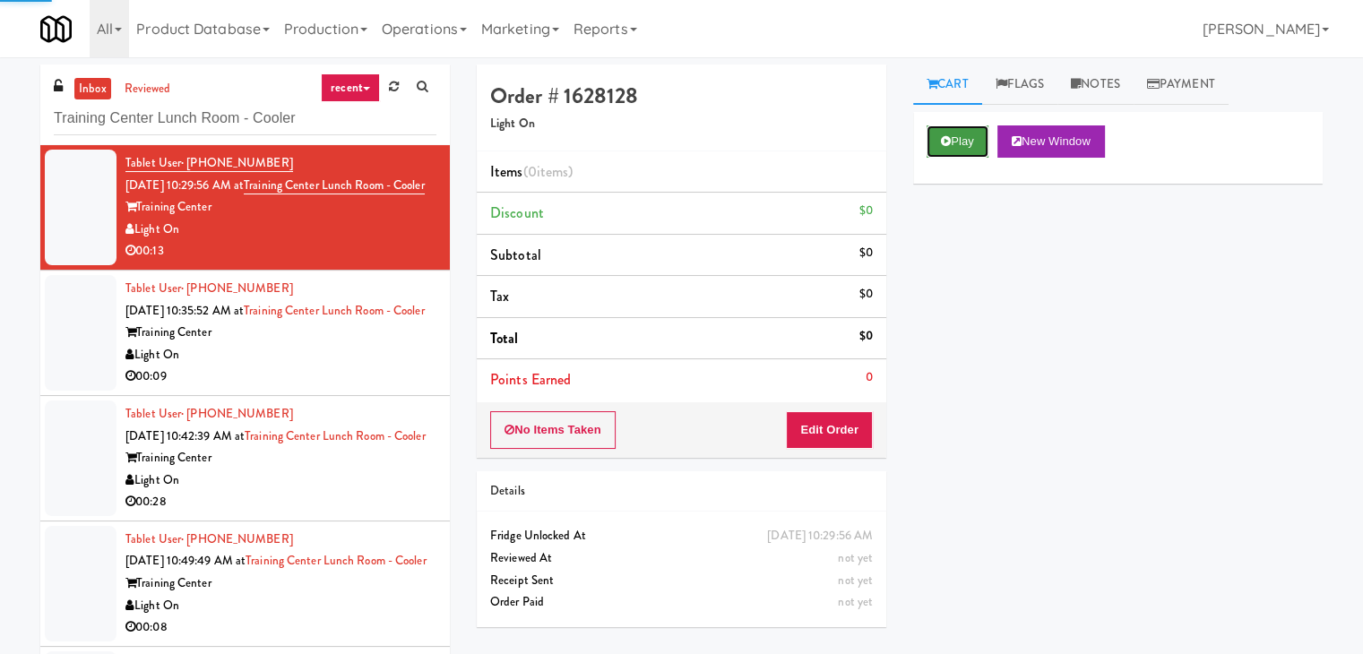
click at [950, 144] on icon at bounding box center [946, 141] width 10 height 12
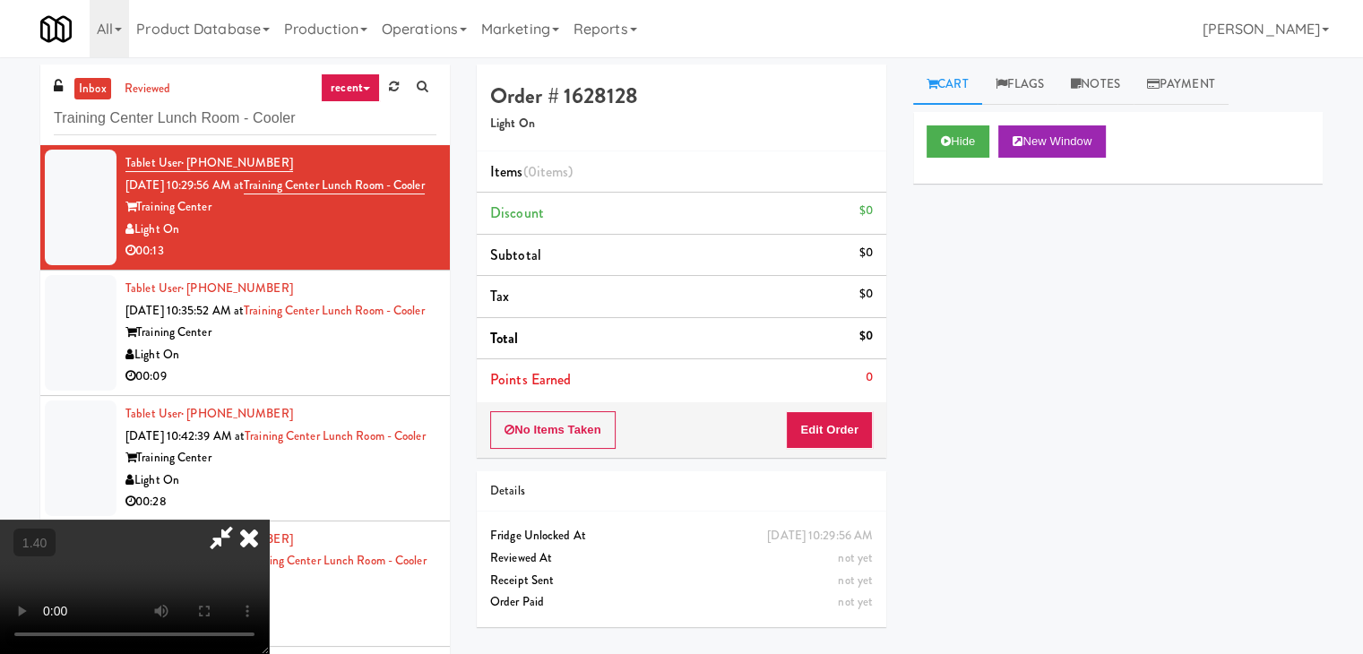
click at [269, 520] on video at bounding box center [134, 587] width 269 height 134
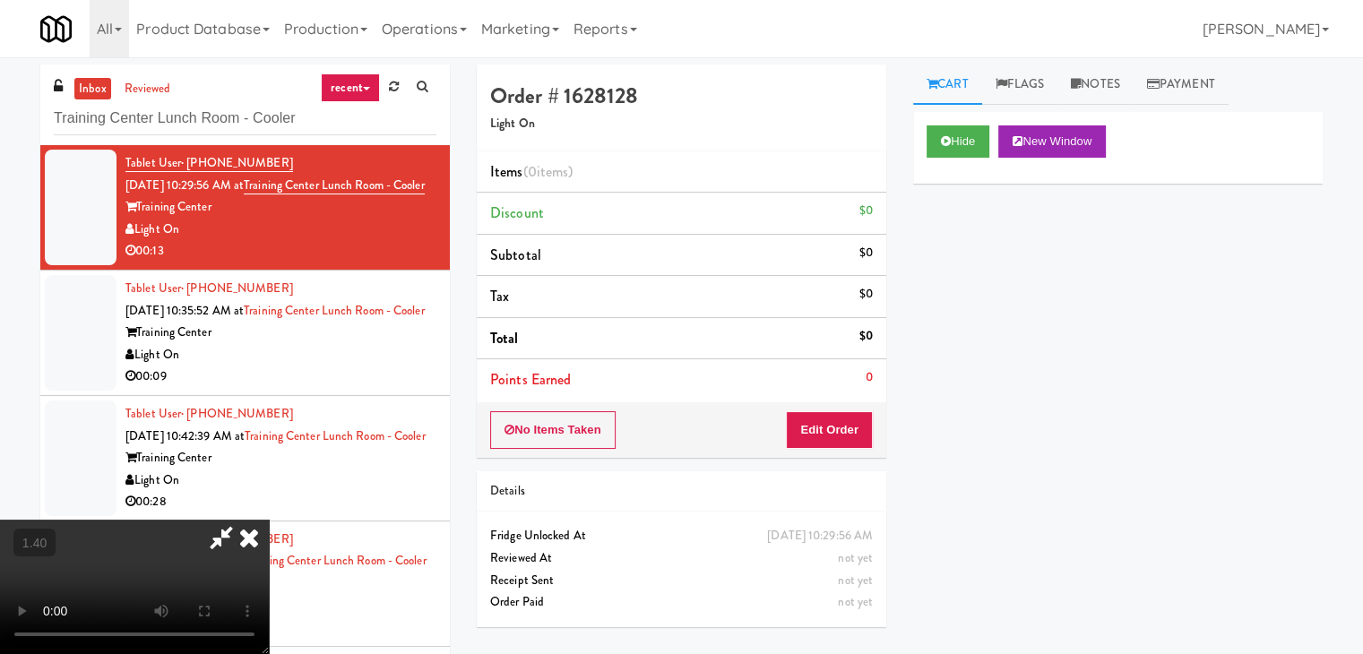
click at [269, 520] on video at bounding box center [134, 587] width 269 height 134
click at [269, 520] on icon at bounding box center [248, 538] width 39 height 36
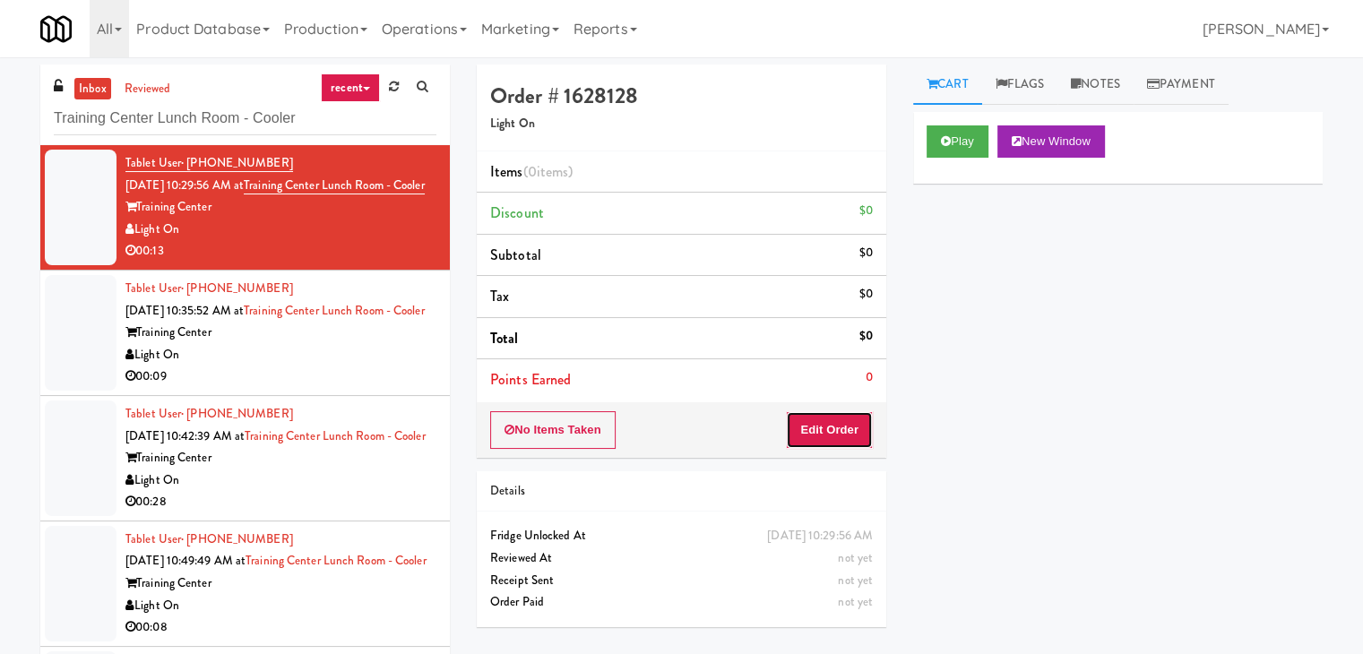
click at [832, 438] on button "Edit Order" at bounding box center [829, 430] width 87 height 38
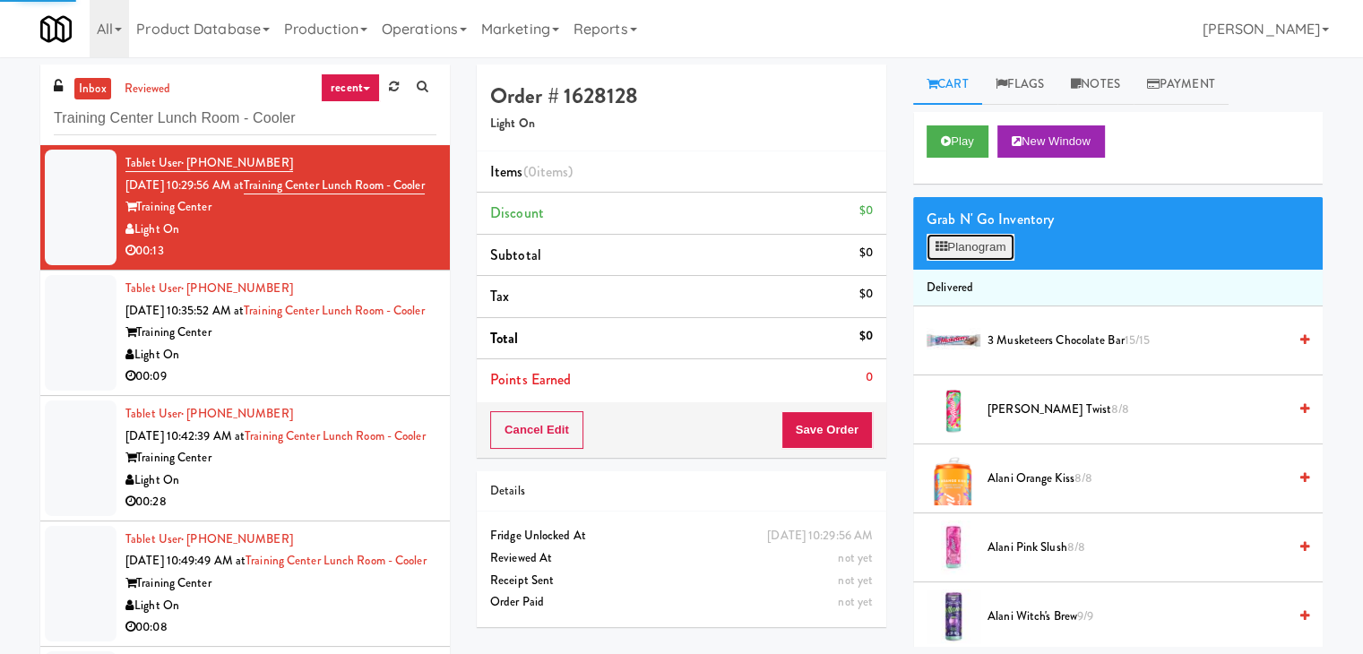
click at [967, 248] on button "Planogram" at bounding box center [970, 247] width 88 height 27
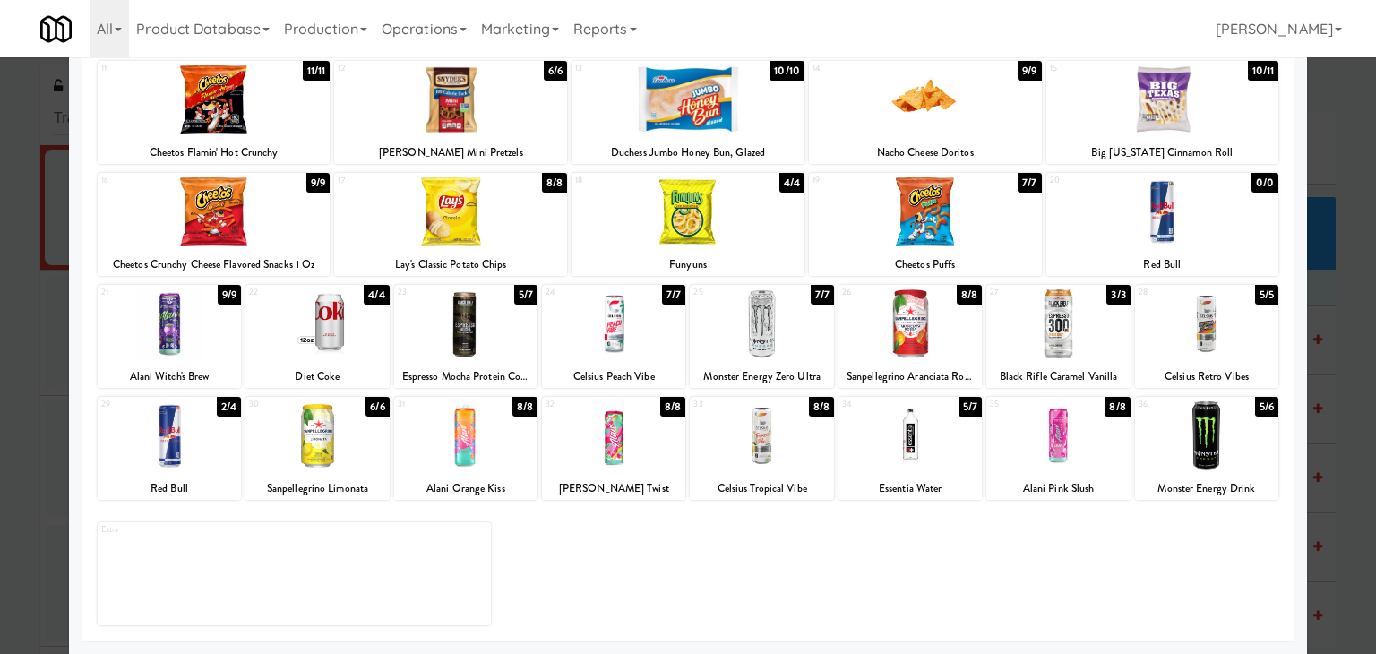
click at [465, 318] on div at bounding box center [465, 323] width 143 height 69
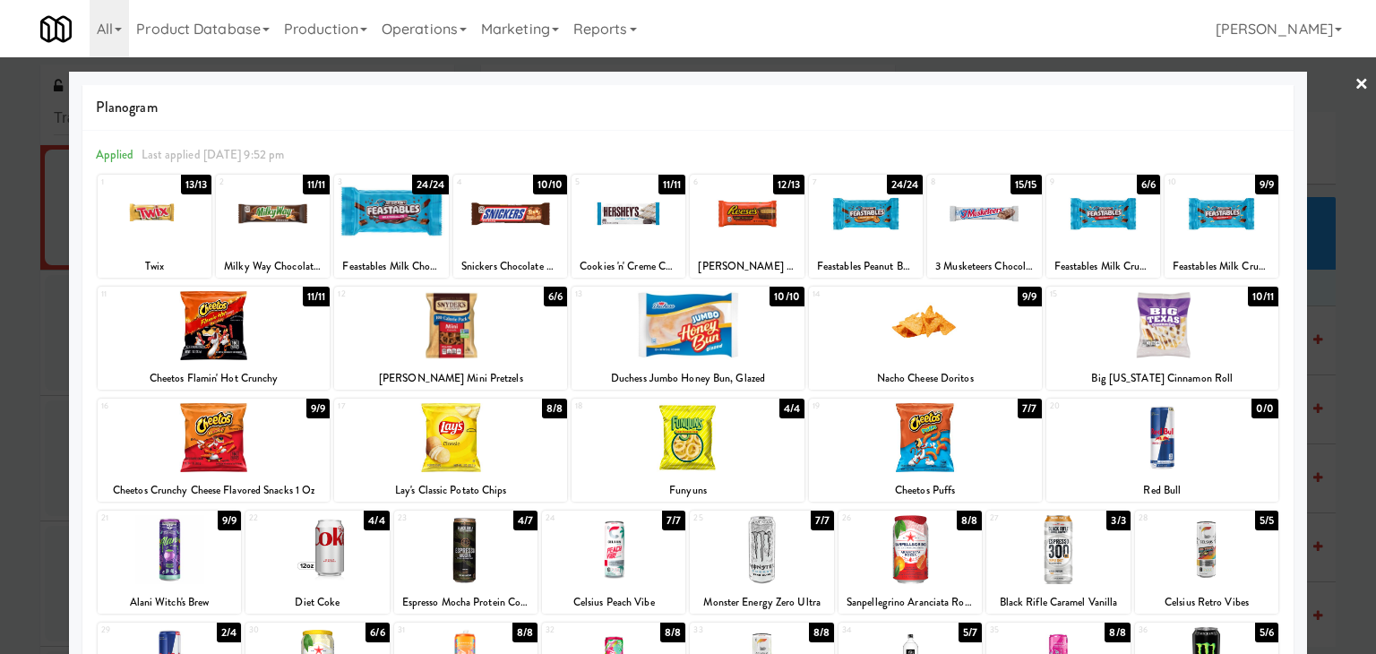
click at [659, 321] on div at bounding box center [688, 325] width 233 height 69
click at [1355, 82] on link "×" at bounding box center [1362, 85] width 14 height 56
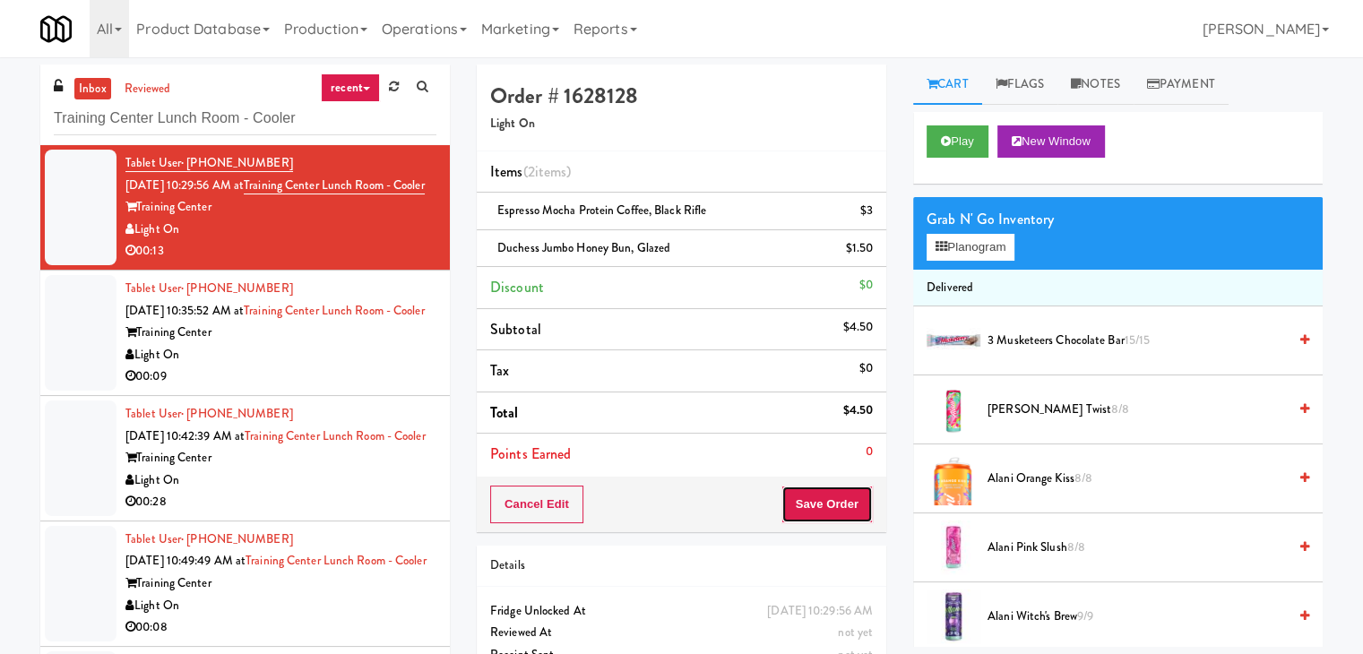
click at [810, 505] on button "Save Order" at bounding box center [826, 505] width 91 height 38
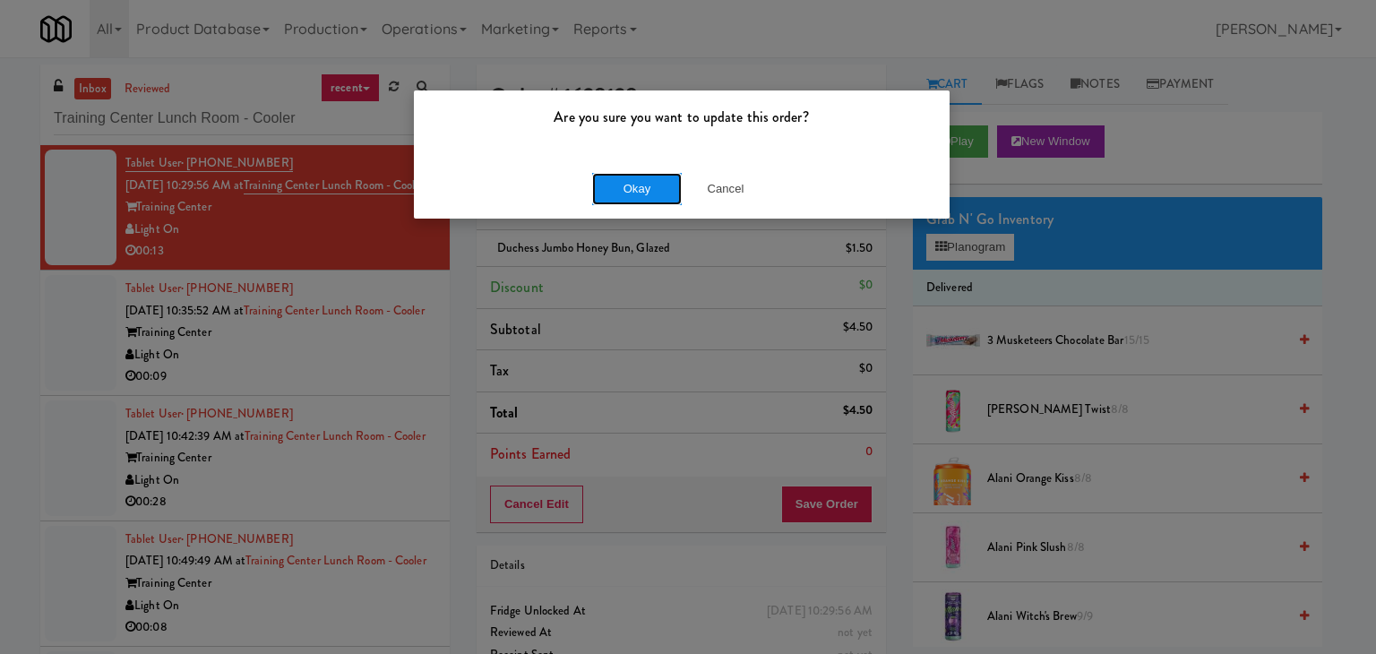
click at [642, 188] on button "Okay" at bounding box center [637, 189] width 90 height 32
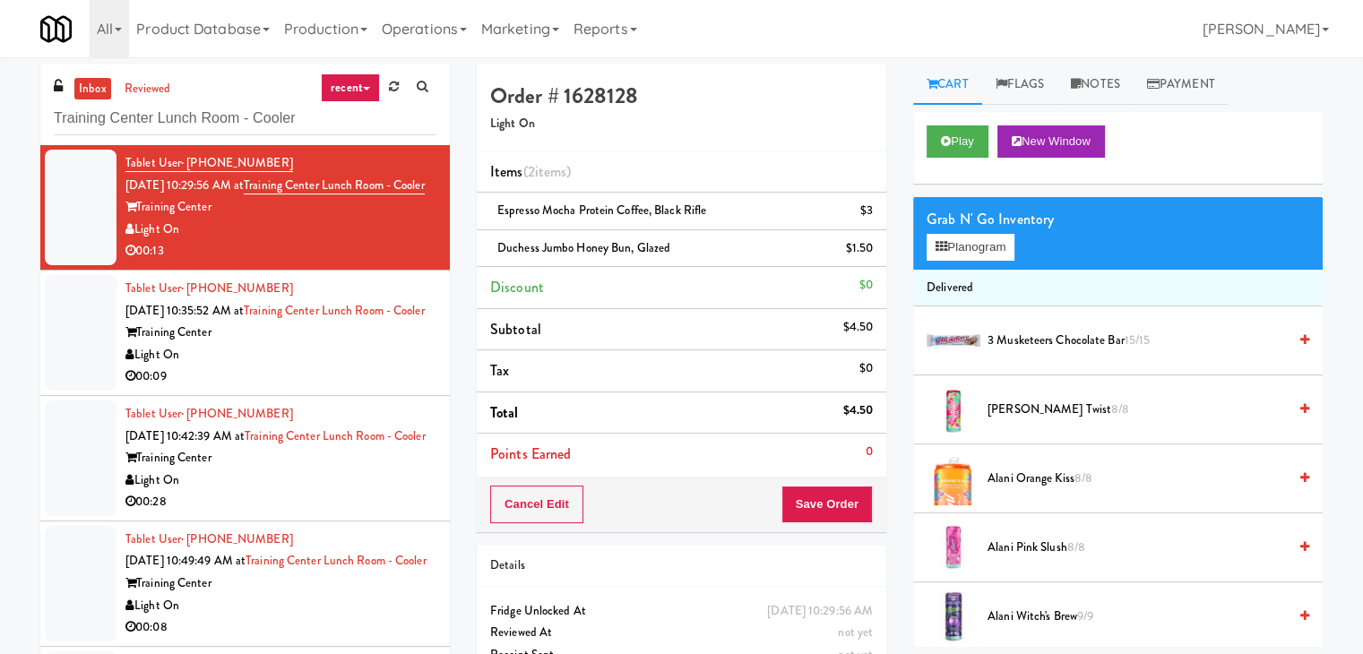
click at [338, 388] on div "00:09" at bounding box center [280, 377] width 311 height 22
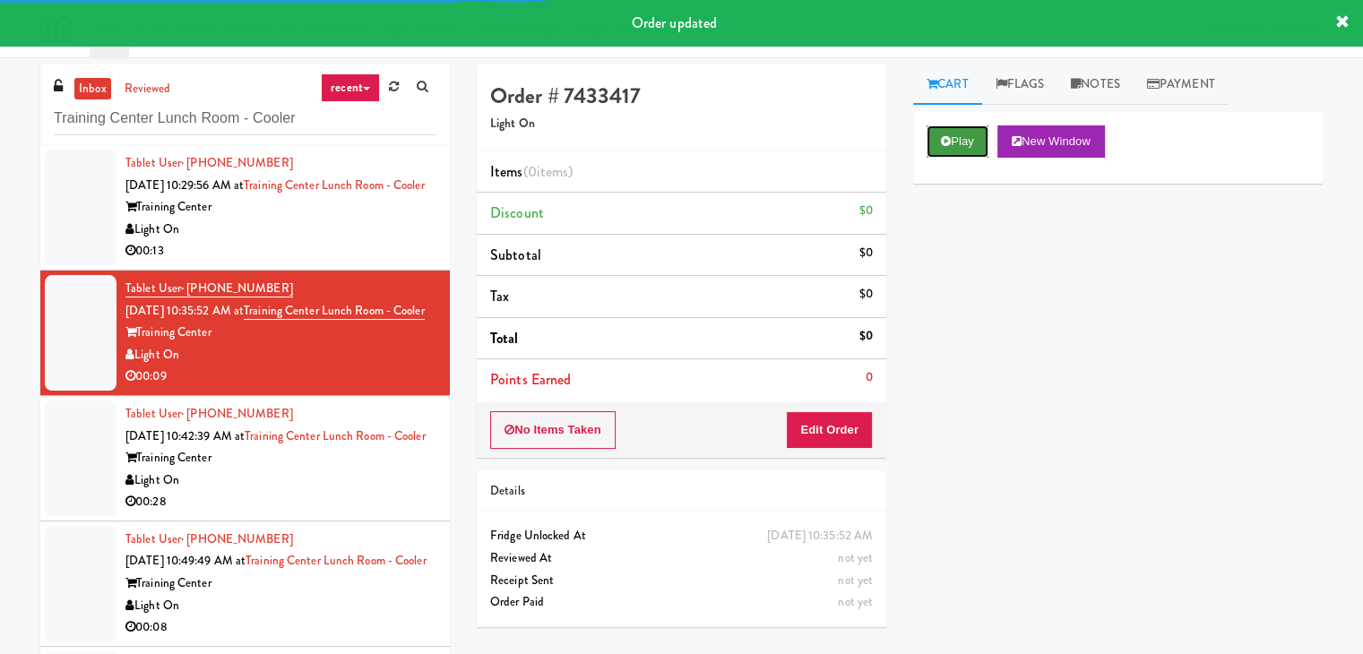
click at [978, 144] on button "Play" at bounding box center [957, 141] width 62 height 32
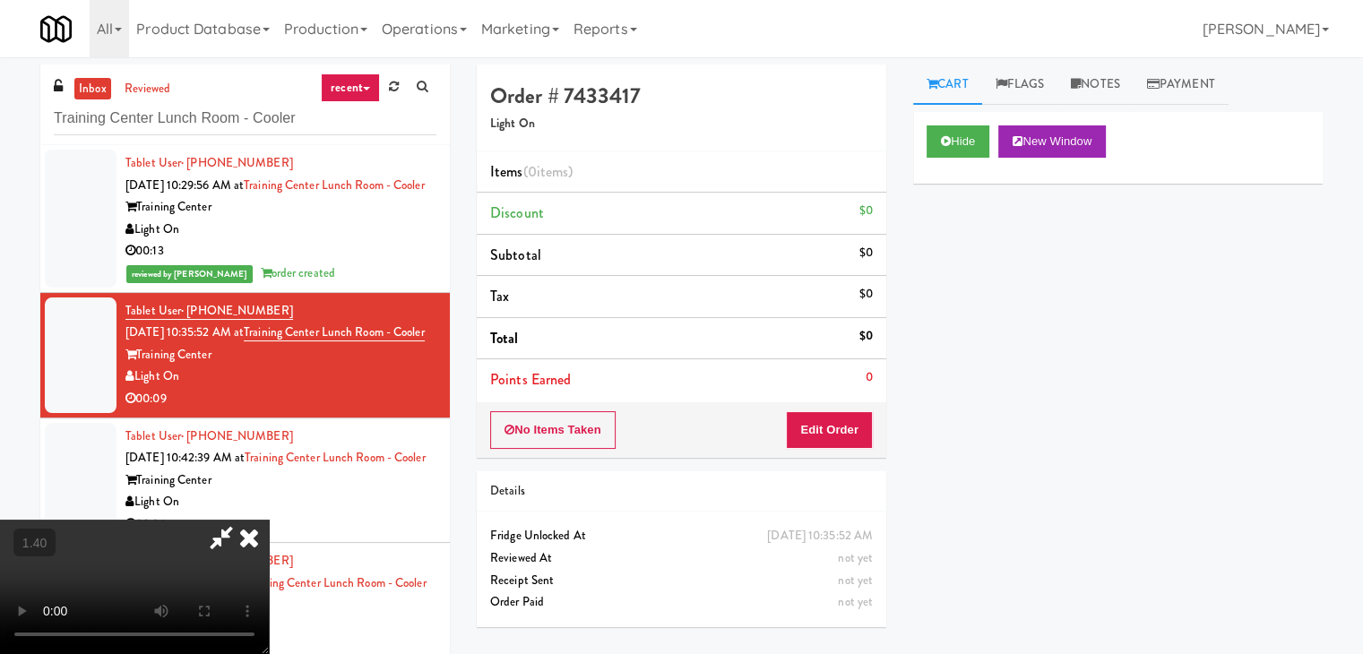
click at [269, 520] on video at bounding box center [134, 587] width 269 height 134
click at [269, 520] on icon at bounding box center [248, 538] width 39 height 36
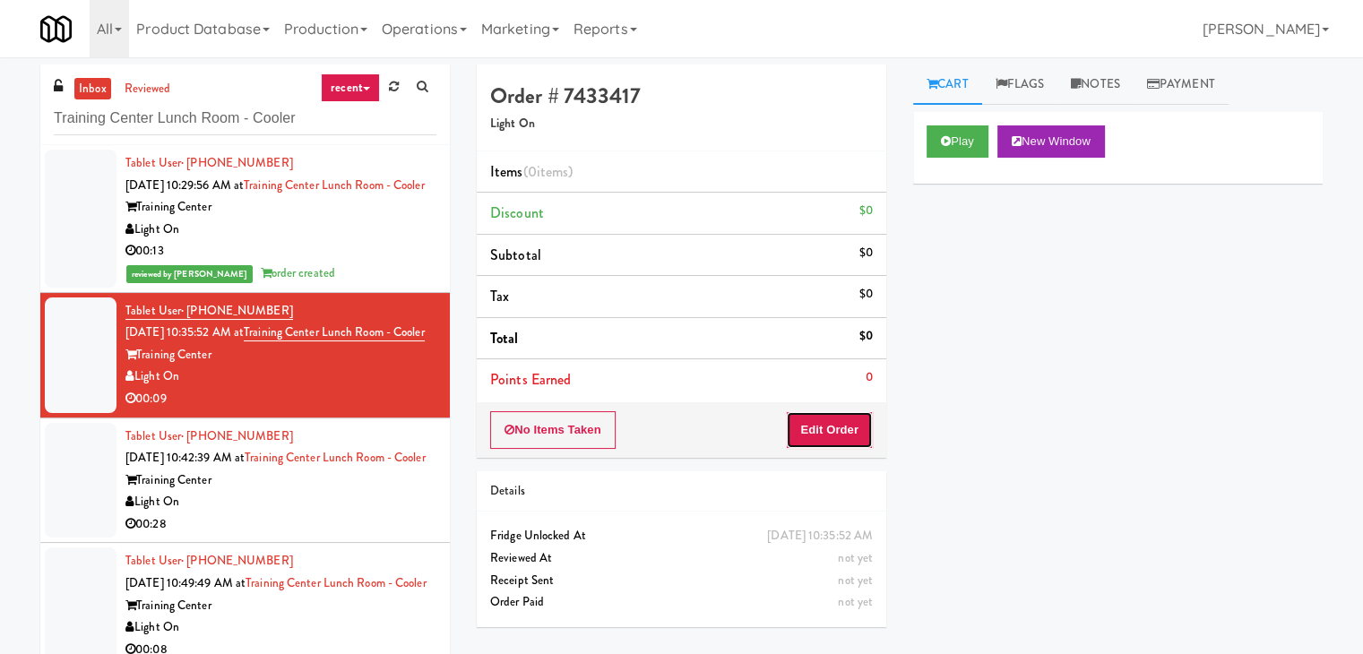
click at [856, 417] on button "Edit Order" at bounding box center [829, 430] width 87 height 38
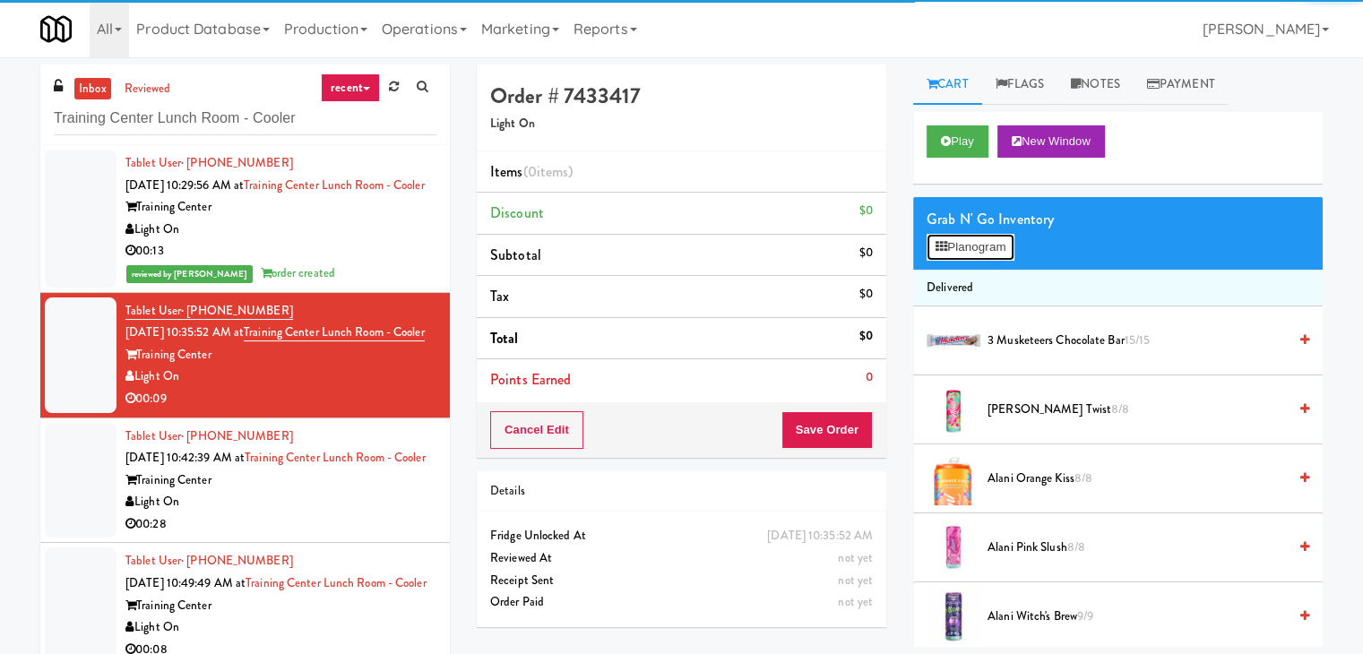
click at [963, 253] on button "Planogram" at bounding box center [970, 247] width 88 height 27
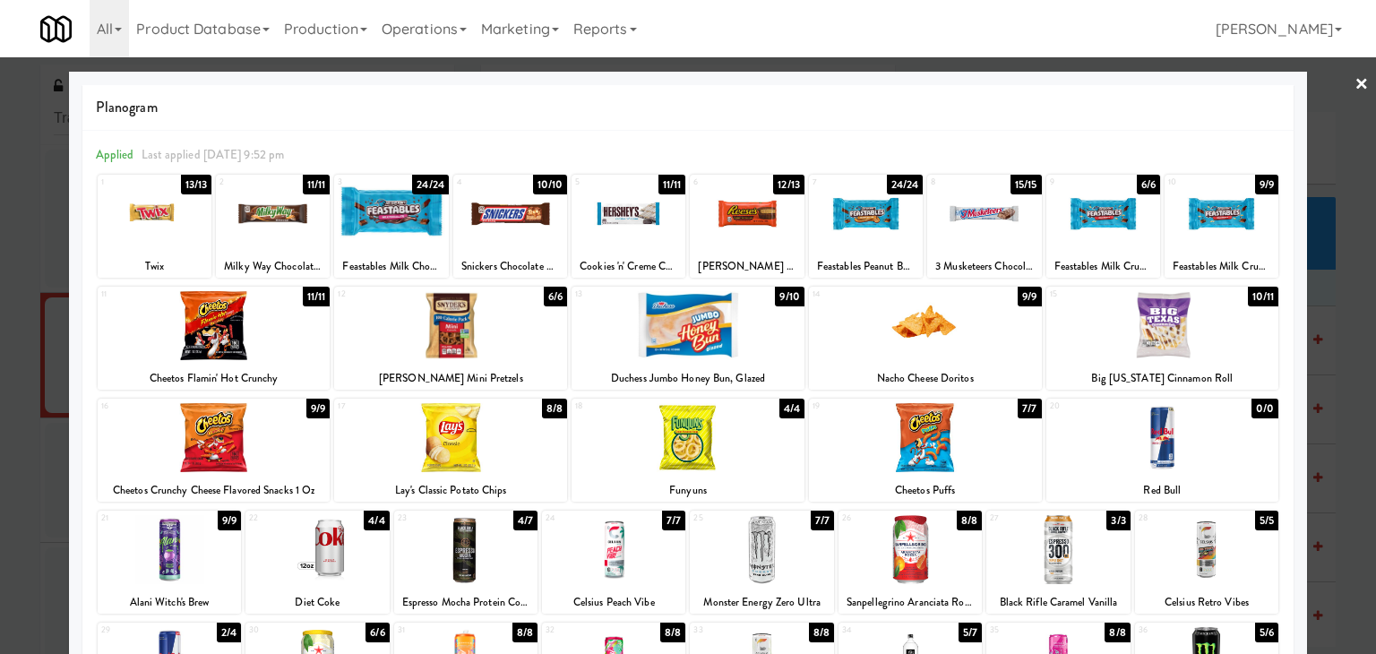
click at [450, 427] on div at bounding box center [450, 437] width 233 height 69
click at [449, 427] on div at bounding box center [450, 437] width 233 height 69
drag, startPoint x: 1351, startPoint y: 82, endPoint x: 1179, endPoint y: 186, distance: 201.4
click at [1355, 82] on link "×" at bounding box center [1362, 85] width 14 height 56
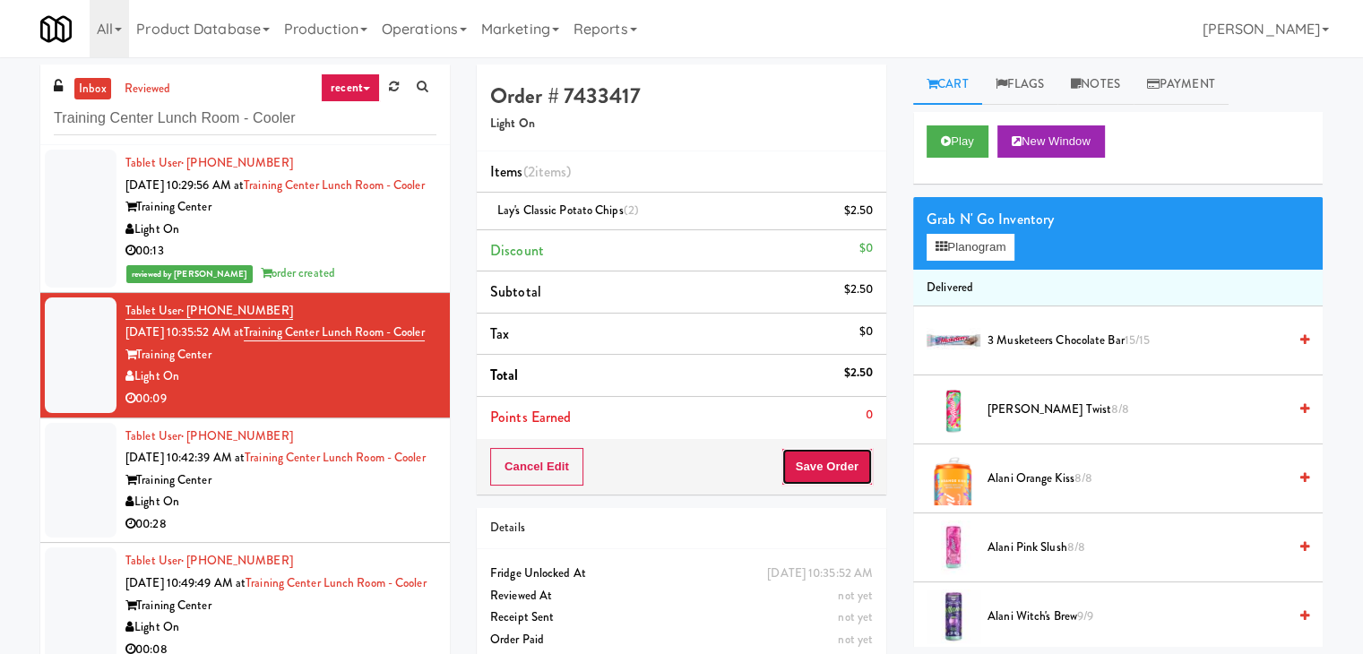
click at [805, 461] on button "Save Order" at bounding box center [826, 467] width 91 height 38
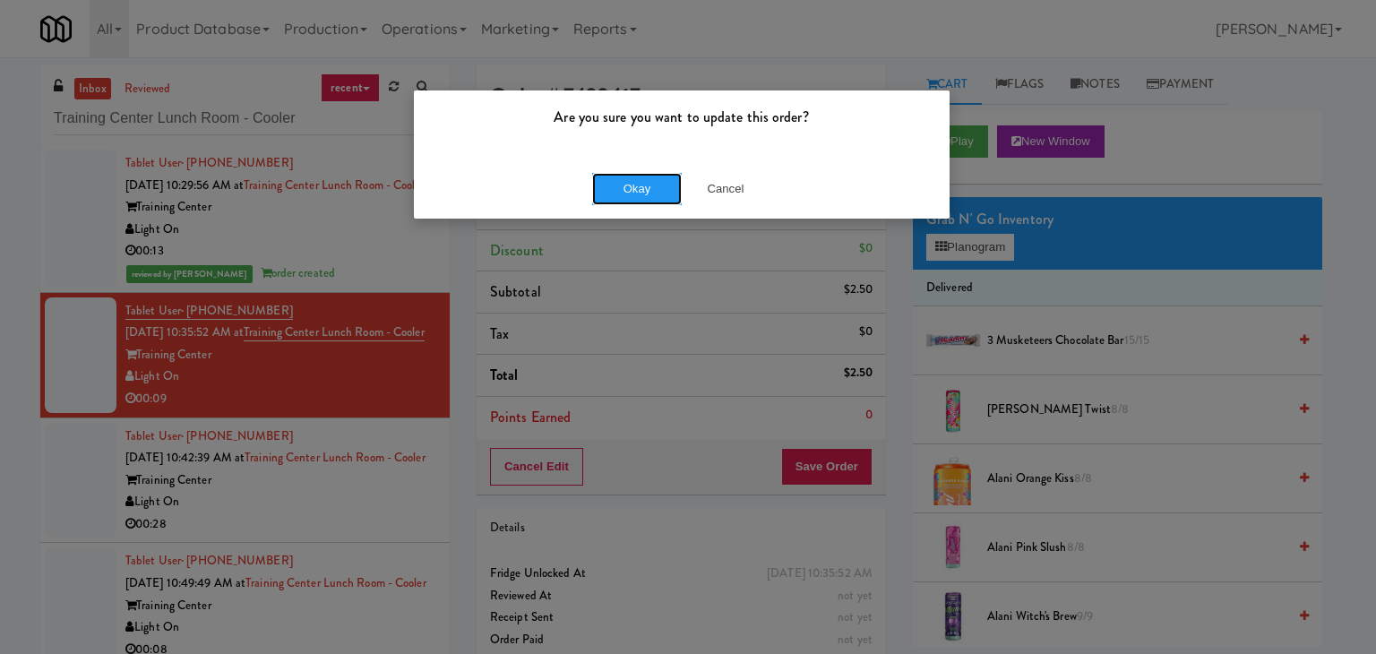
drag, startPoint x: 635, startPoint y: 190, endPoint x: 556, endPoint y: 323, distance: 155.5
click at [634, 190] on button "Okay" at bounding box center [637, 189] width 90 height 32
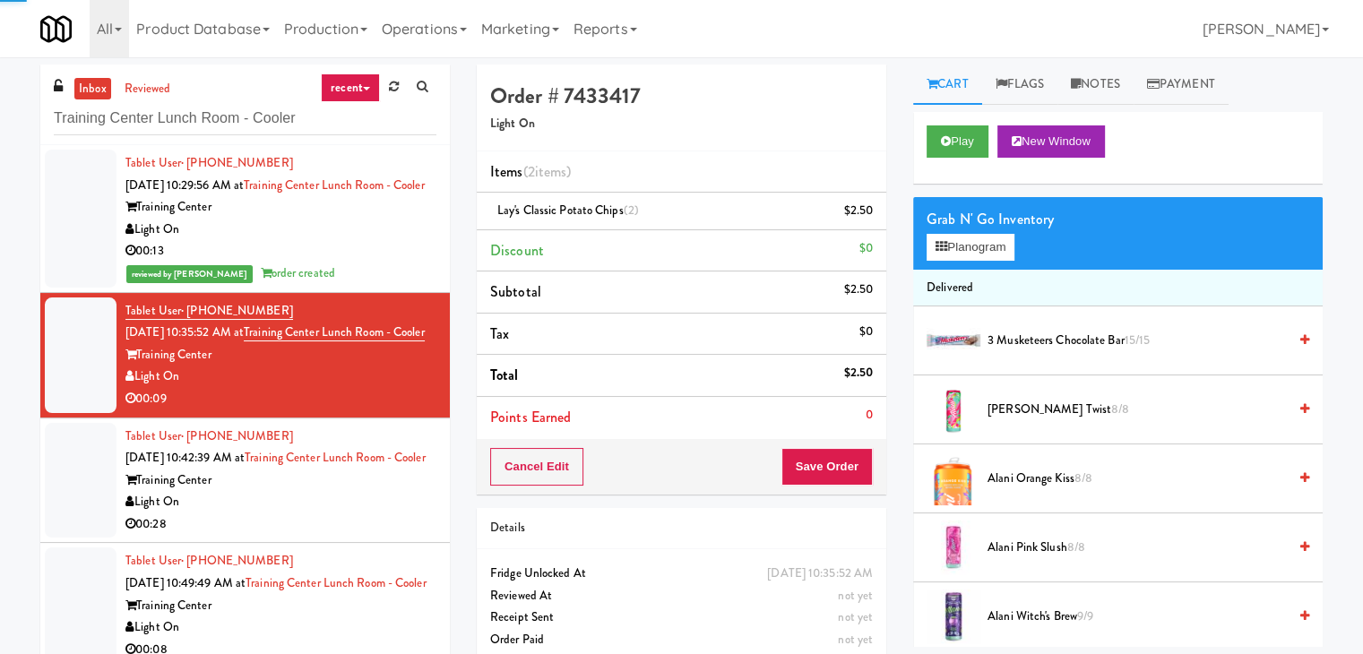
scroll to position [90, 0]
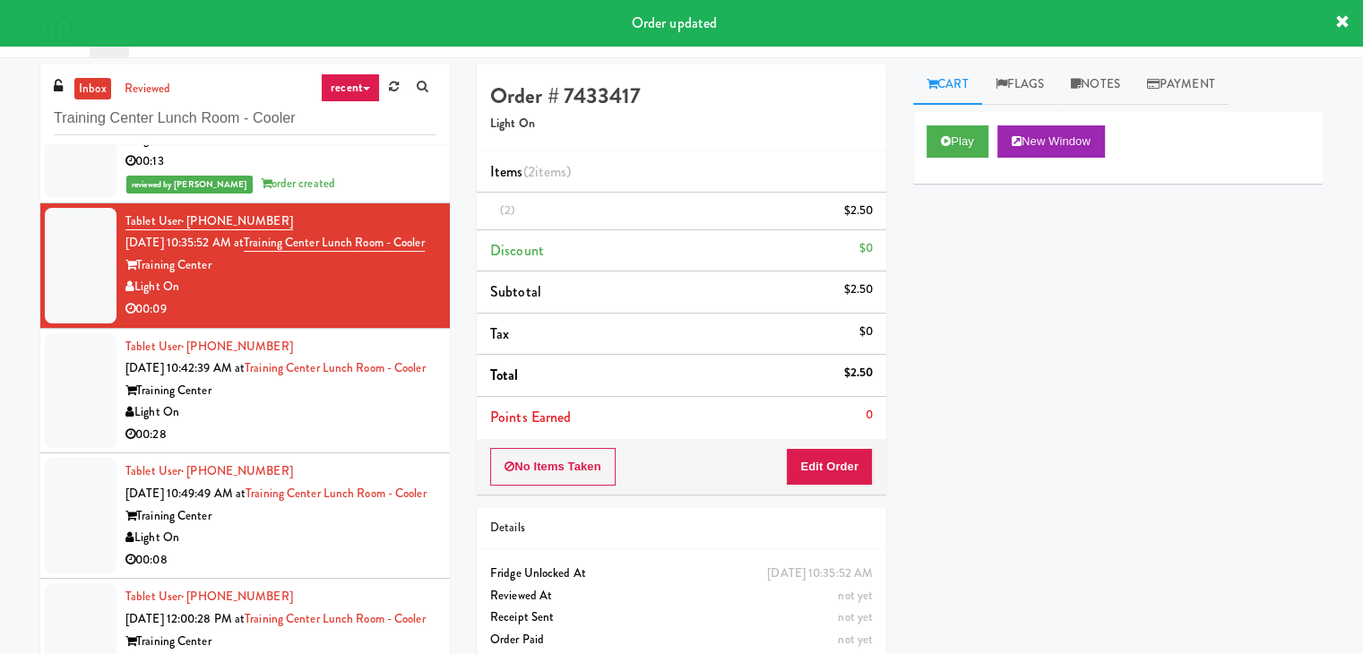
click at [393, 424] on div "Light On" at bounding box center [280, 412] width 311 height 22
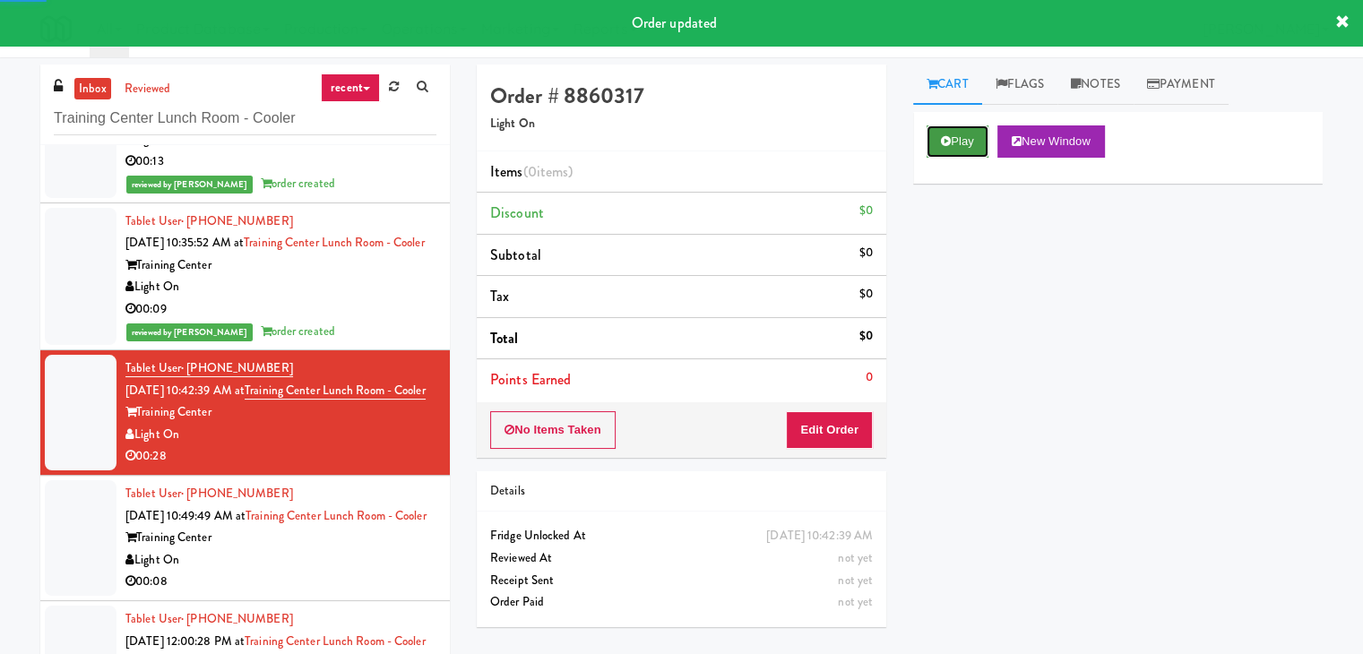
click at [950, 133] on button "Play" at bounding box center [957, 141] width 62 height 32
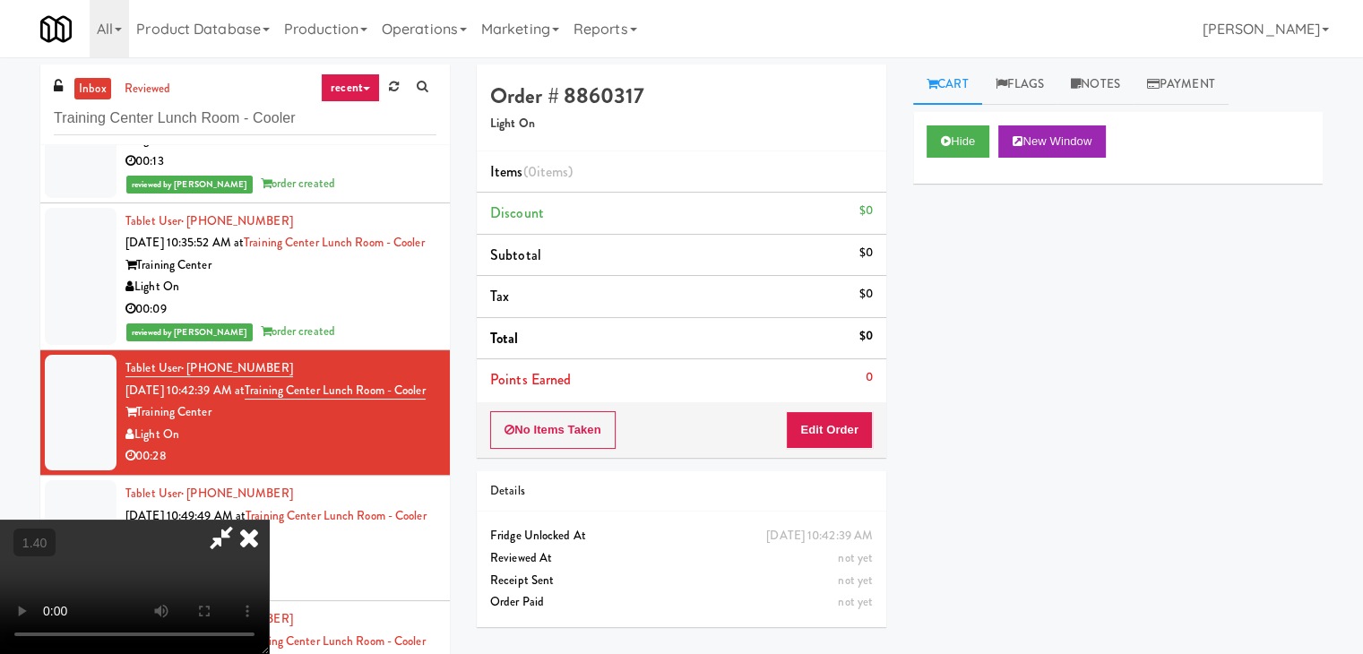
click at [269, 520] on video at bounding box center [134, 587] width 269 height 134
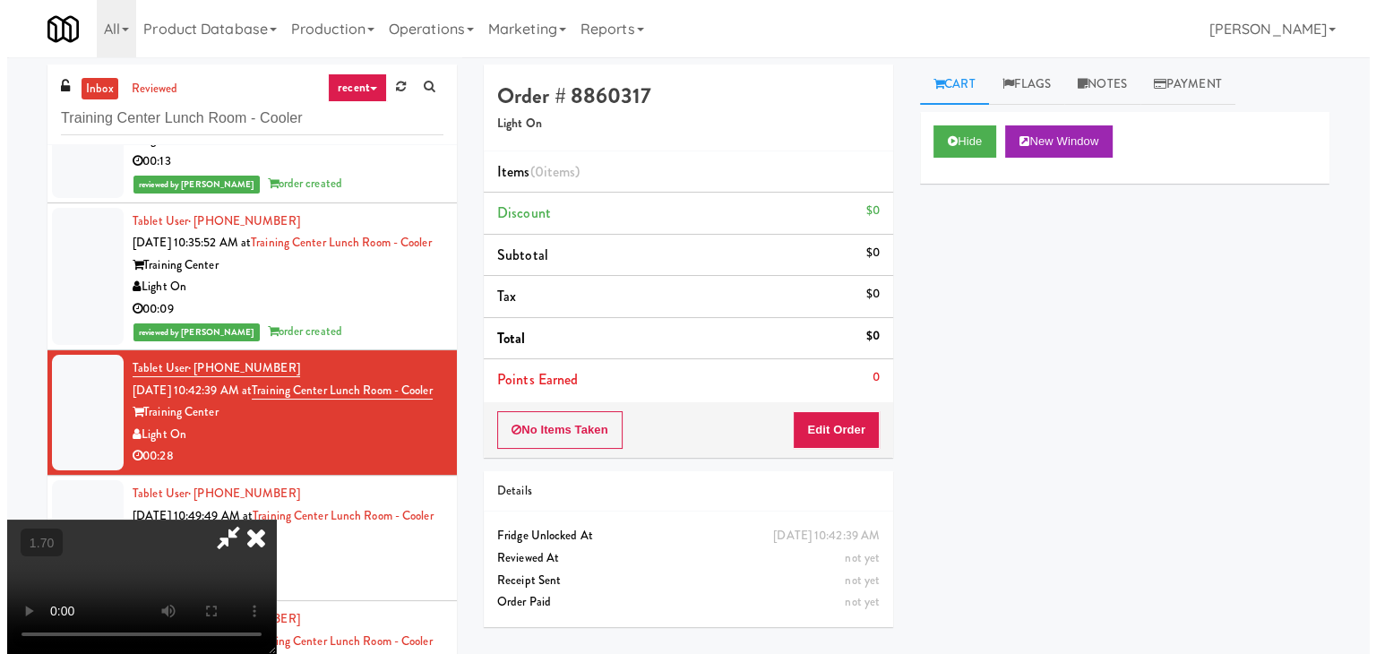
scroll to position [0, 0]
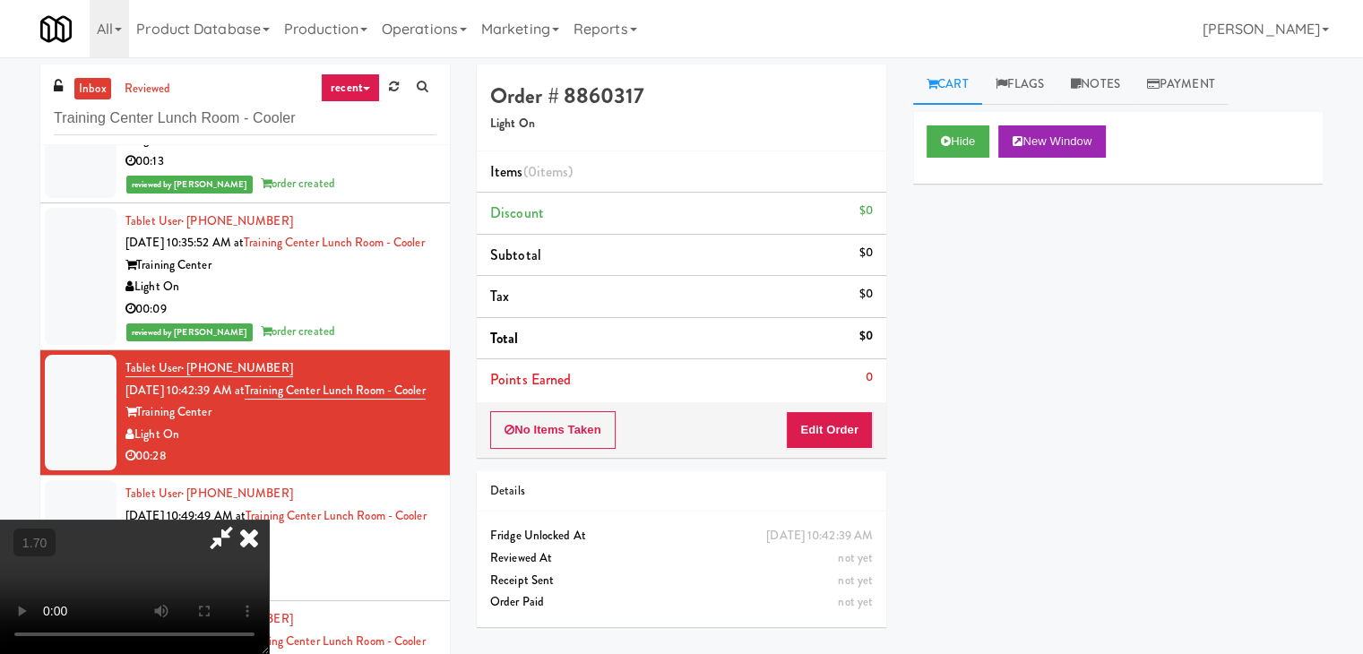
click at [242, 520] on icon at bounding box center [221, 538] width 41 height 36
click at [813, 447] on div "No Items Taken Edit Order" at bounding box center [681, 430] width 409 height 56
click at [788, 435] on button "Edit Order" at bounding box center [829, 430] width 87 height 38
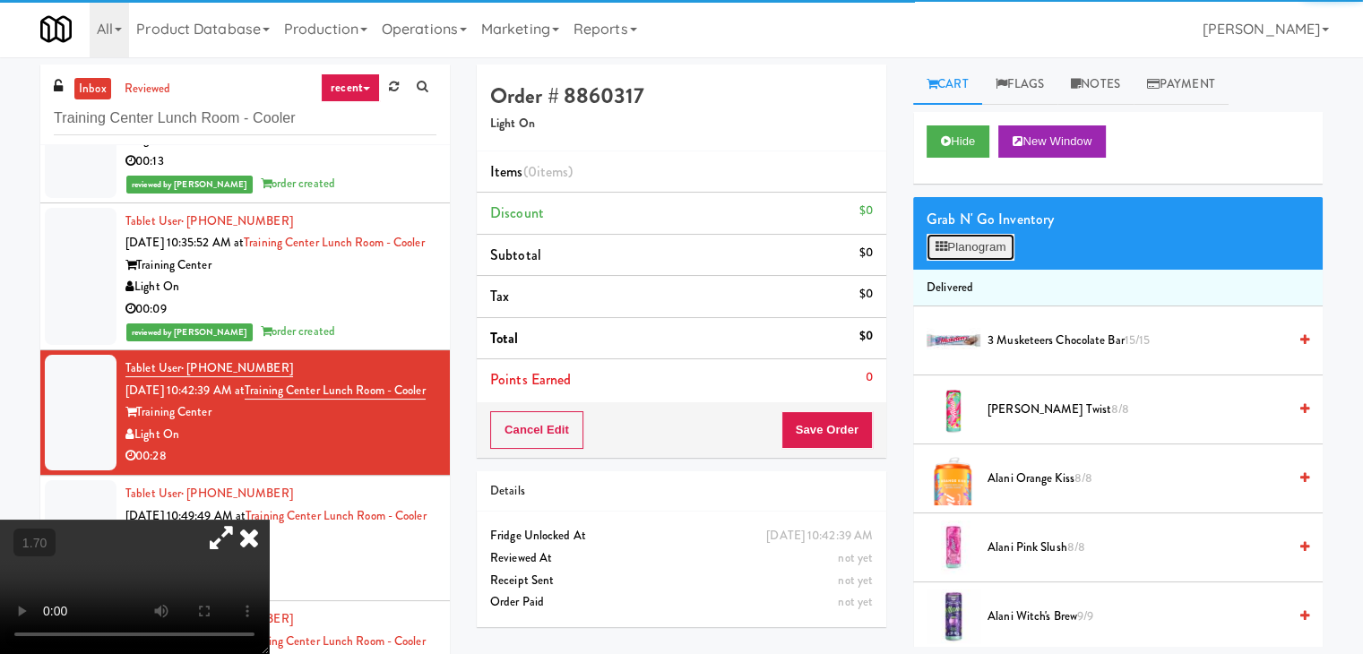
click at [998, 257] on button "Planogram" at bounding box center [970, 247] width 88 height 27
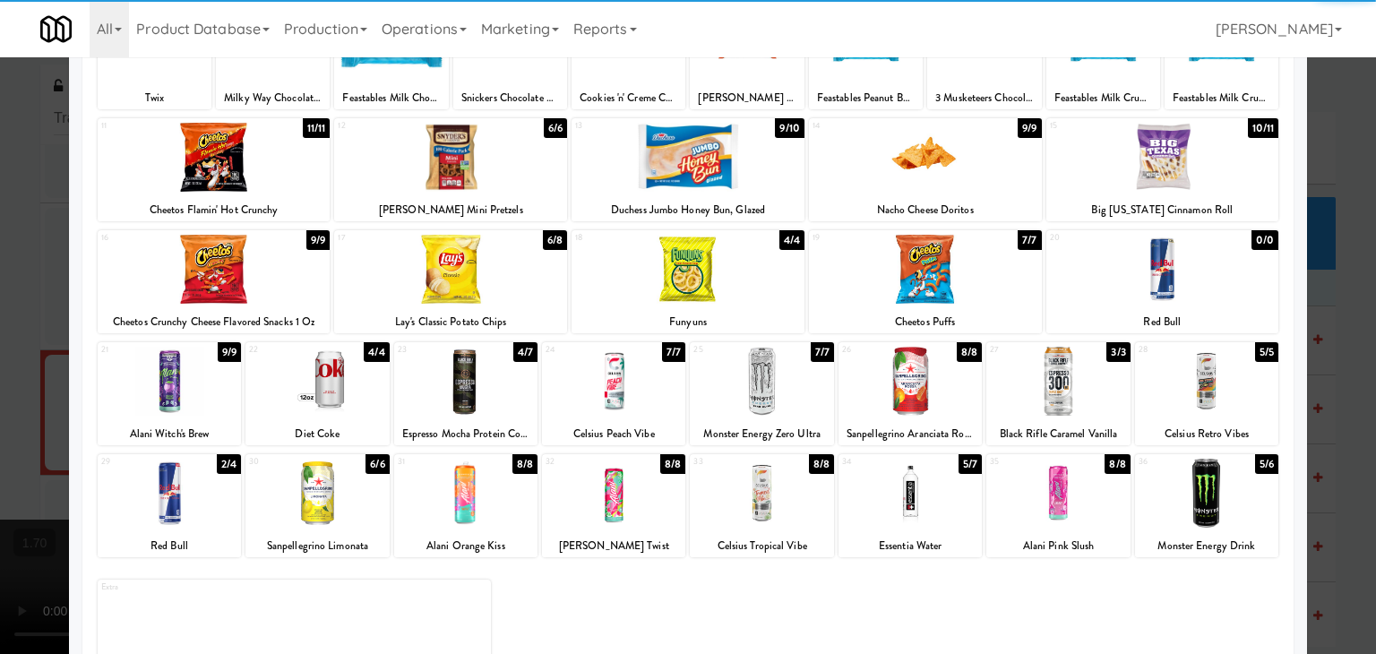
scroll to position [179, 0]
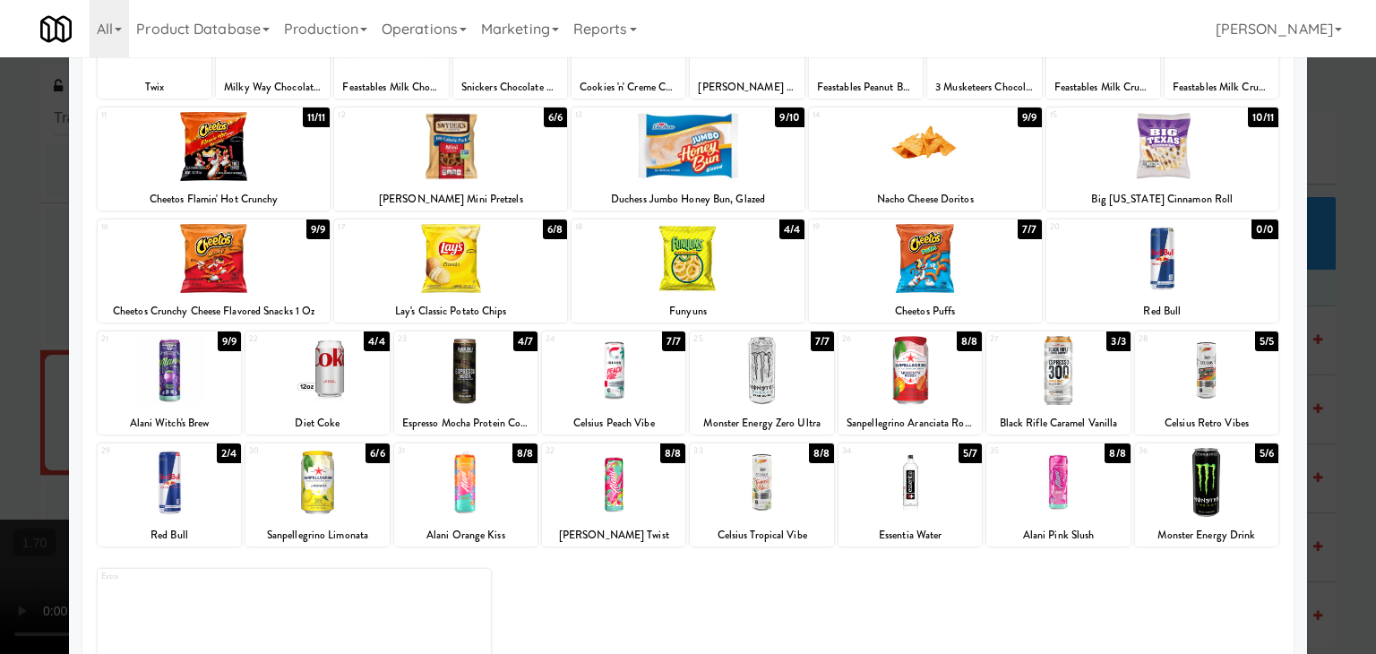
click at [768, 375] on div at bounding box center [761, 370] width 143 height 69
click at [909, 383] on div at bounding box center [910, 370] width 143 height 69
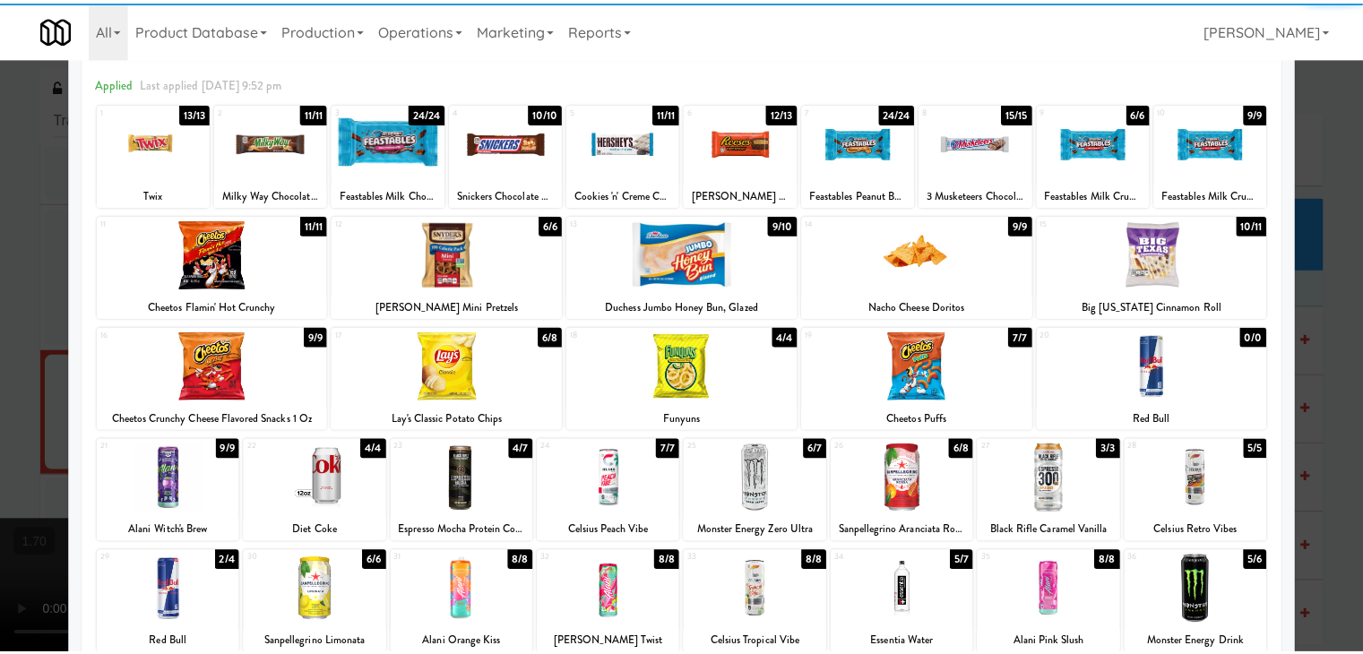
scroll to position [0, 0]
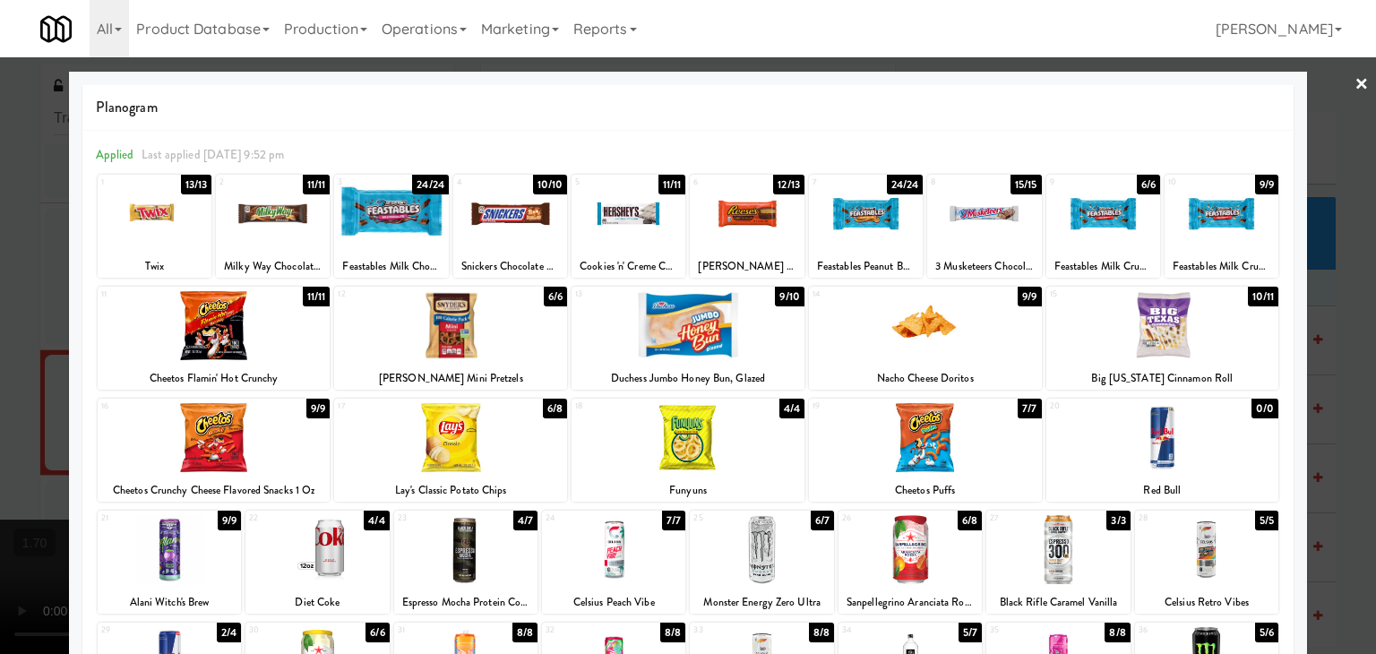
click at [1355, 83] on link "×" at bounding box center [1362, 85] width 14 height 56
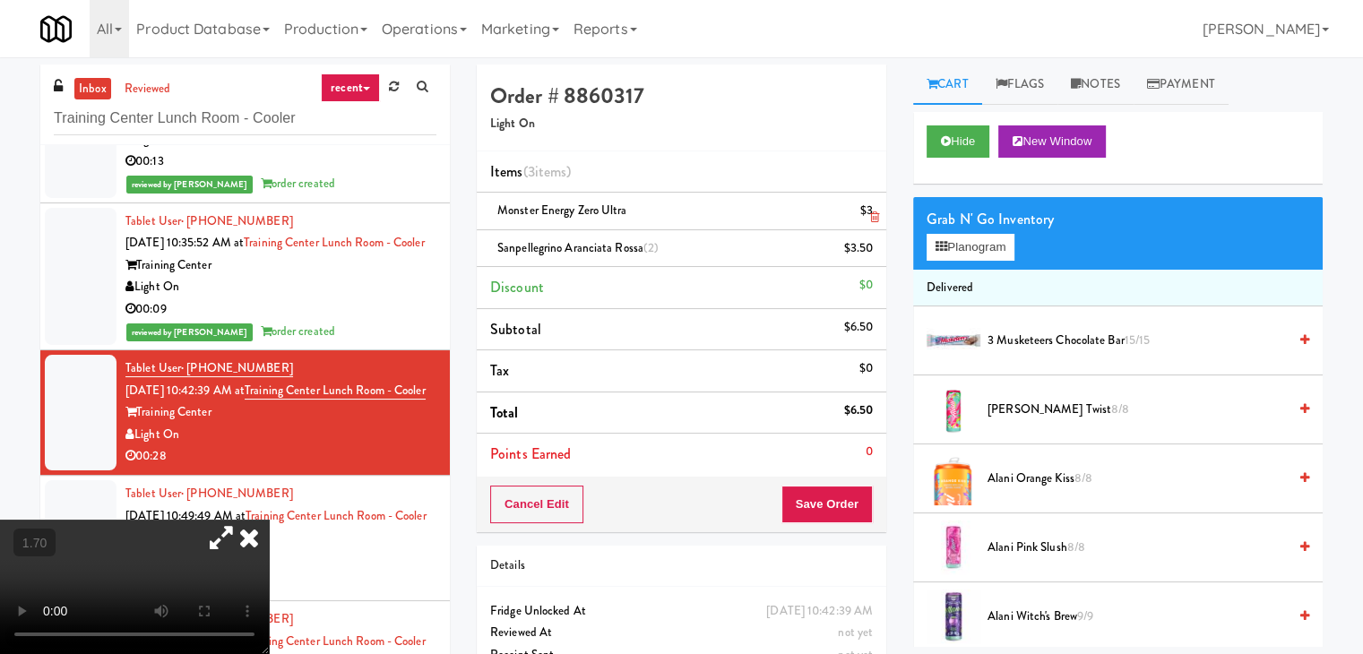
click at [880, 216] on li "Monster Energy Zero Ultra $3" at bounding box center [681, 212] width 409 height 38
click at [873, 217] on icon at bounding box center [874, 217] width 9 height 12
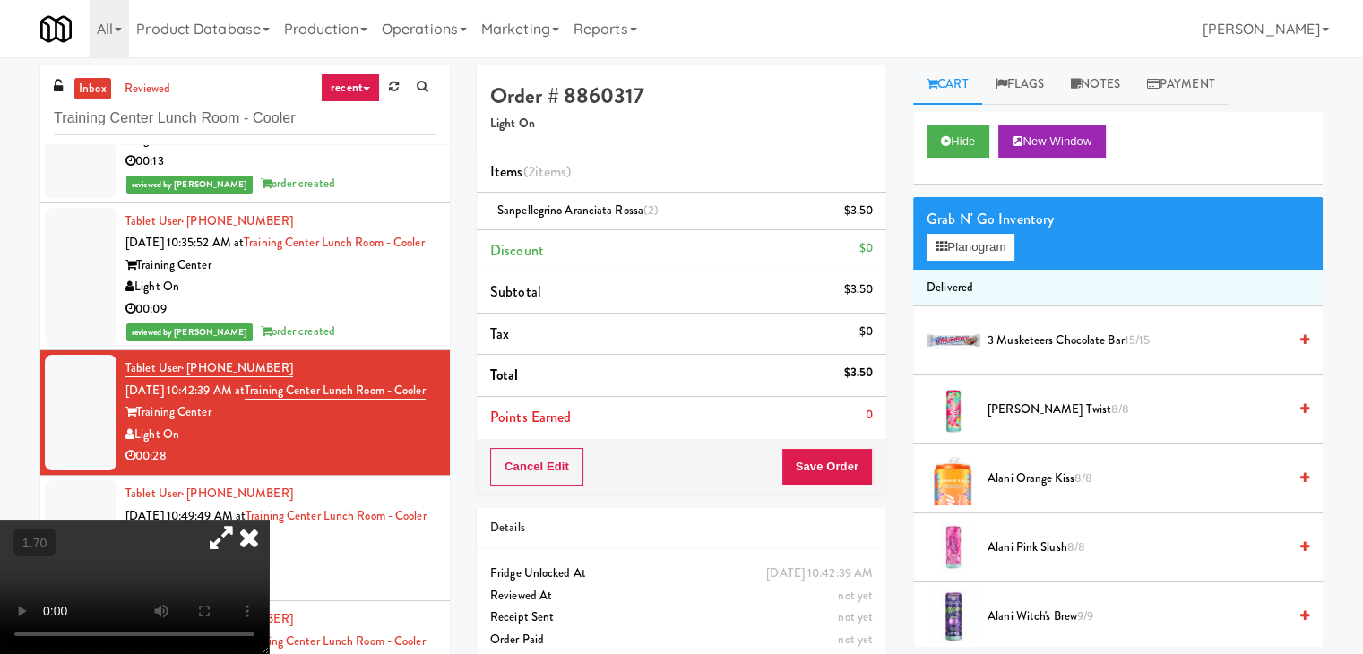
click at [269, 520] on video at bounding box center [134, 587] width 269 height 134
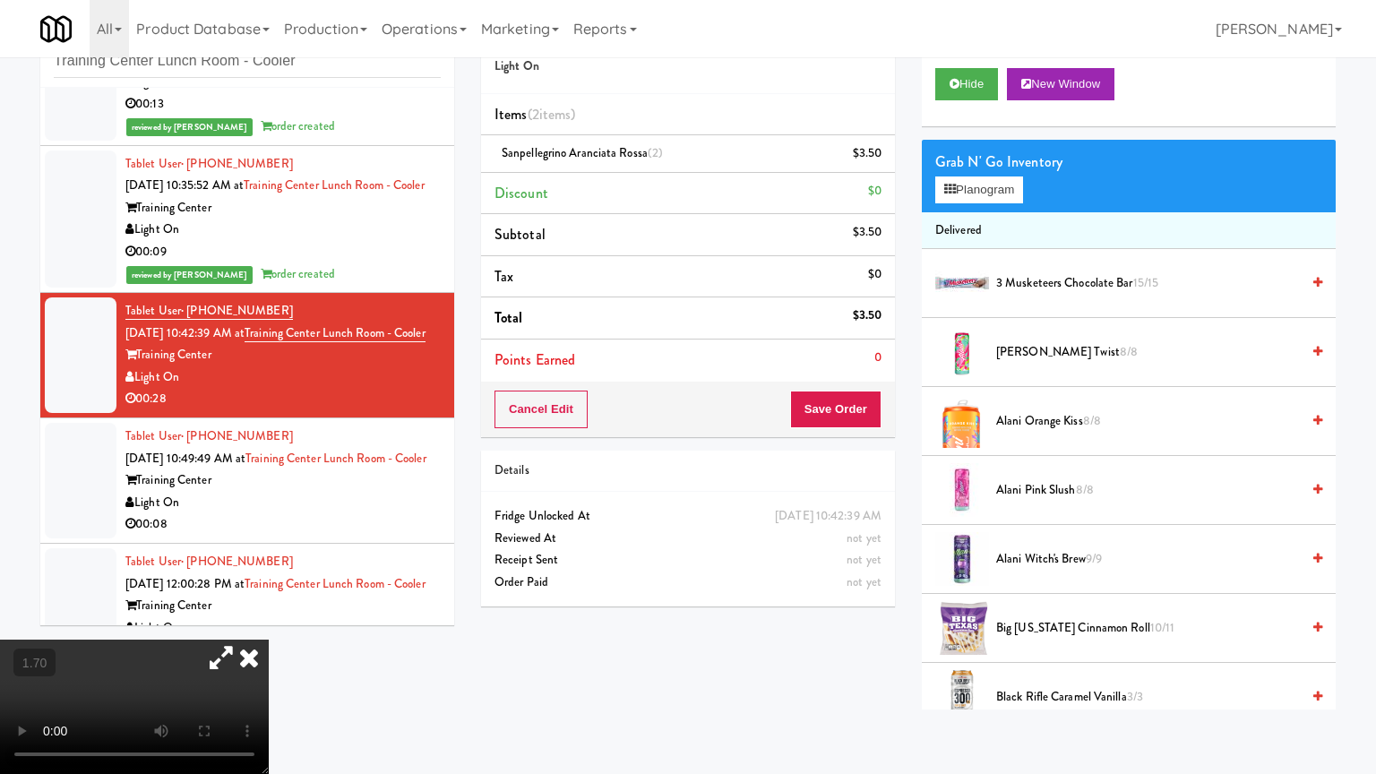
click at [269, 622] on video at bounding box center [134, 707] width 269 height 134
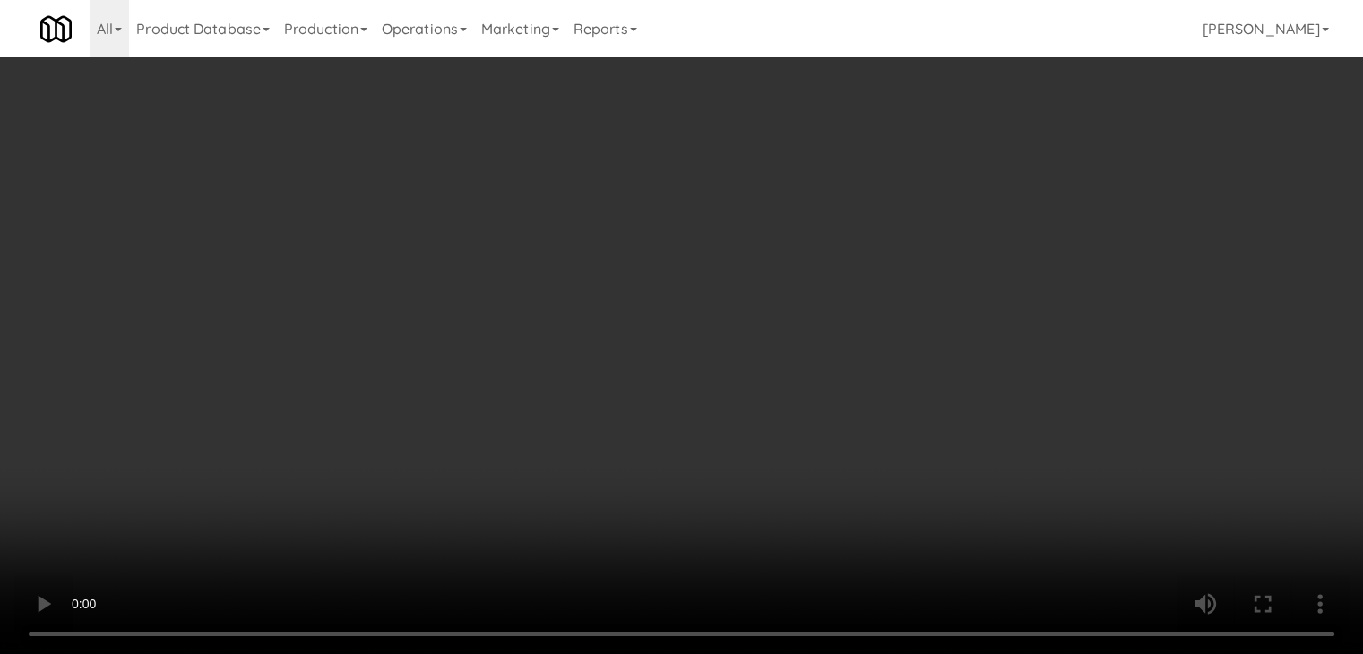
scroll to position [0, 0]
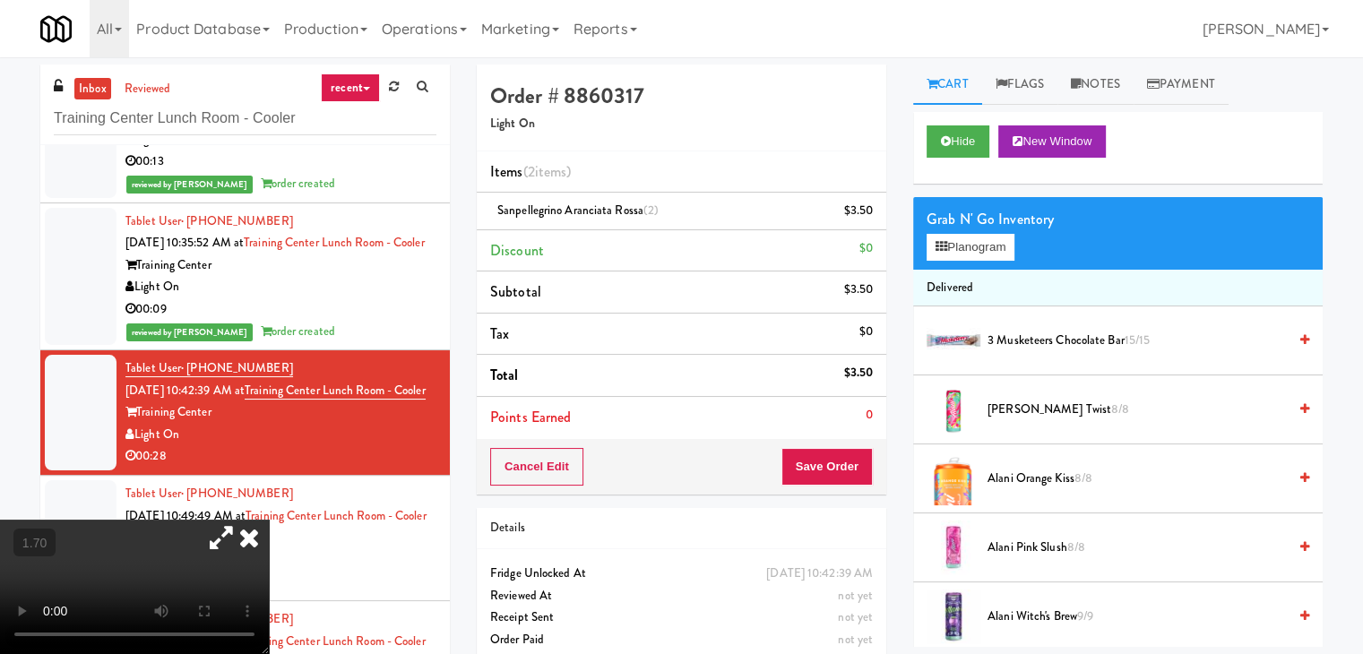
click at [269, 520] on icon at bounding box center [248, 538] width 39 height 36
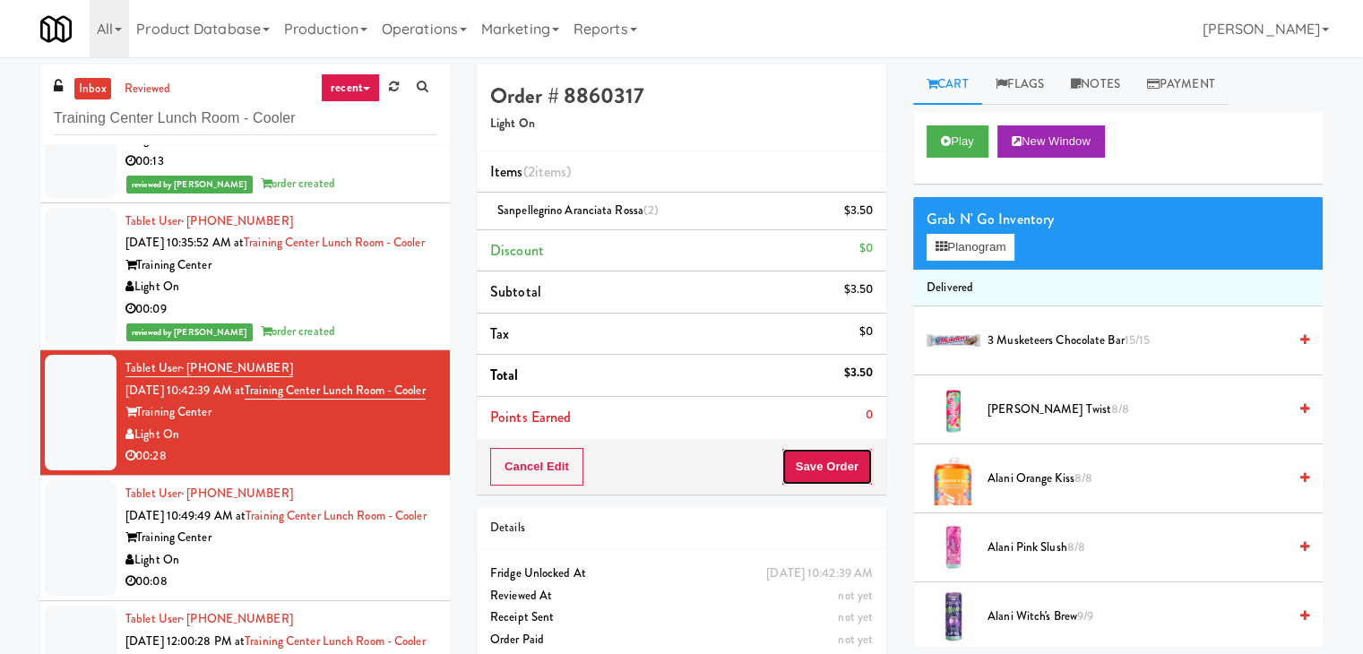
click at [801, 465] on button "Save Order" at bounding box center [826, 467] width 91 height 38
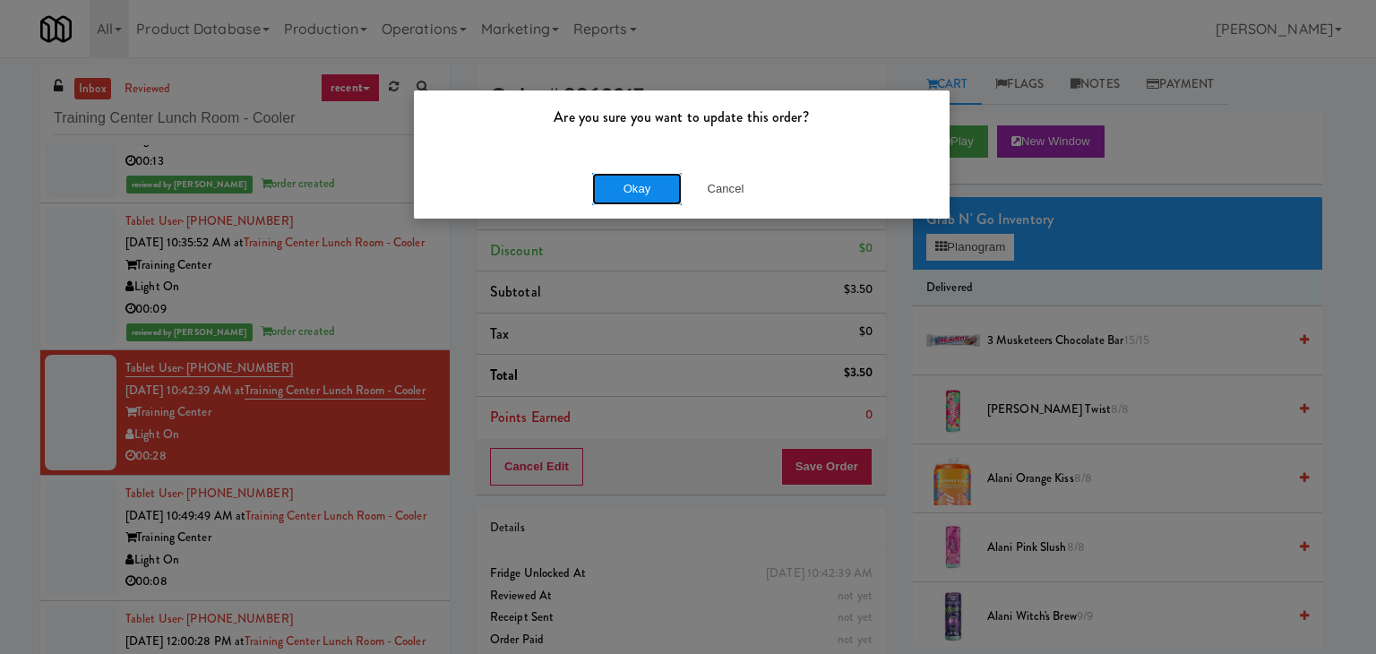
click at [647, 186] on button "Okay" at bounding box center [637, 189] width 90 height 32
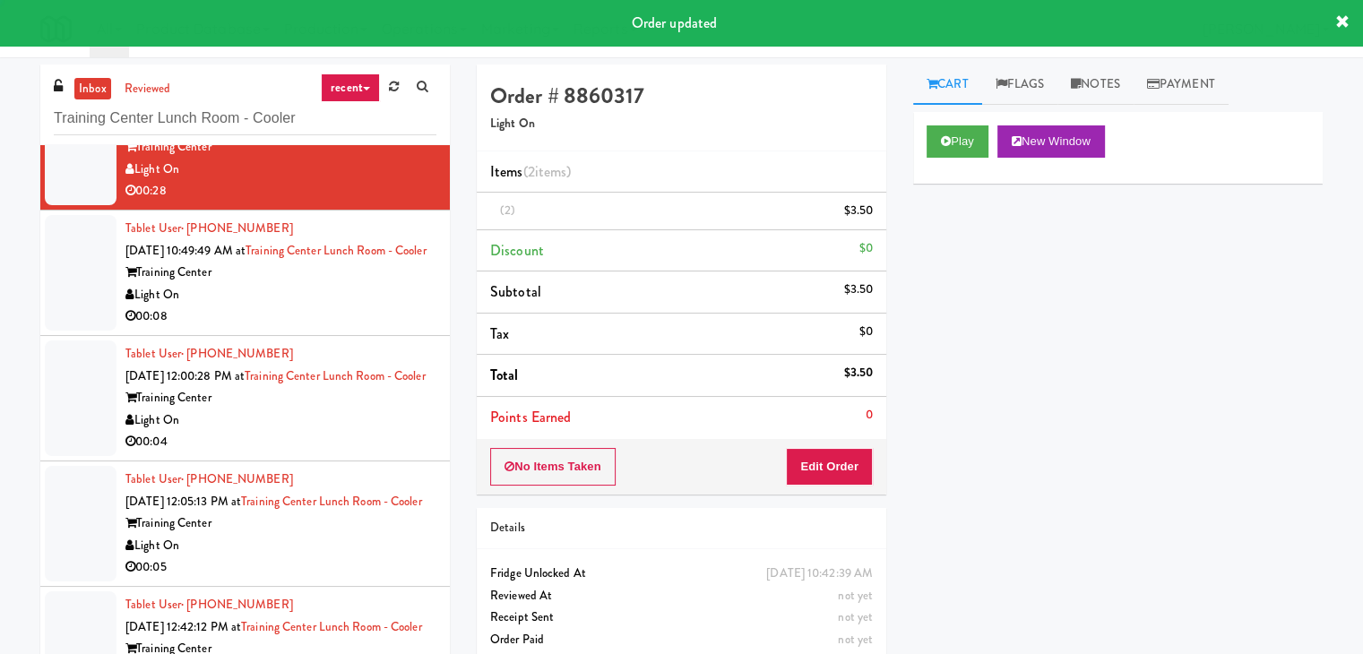
scroll to position [358, 0]
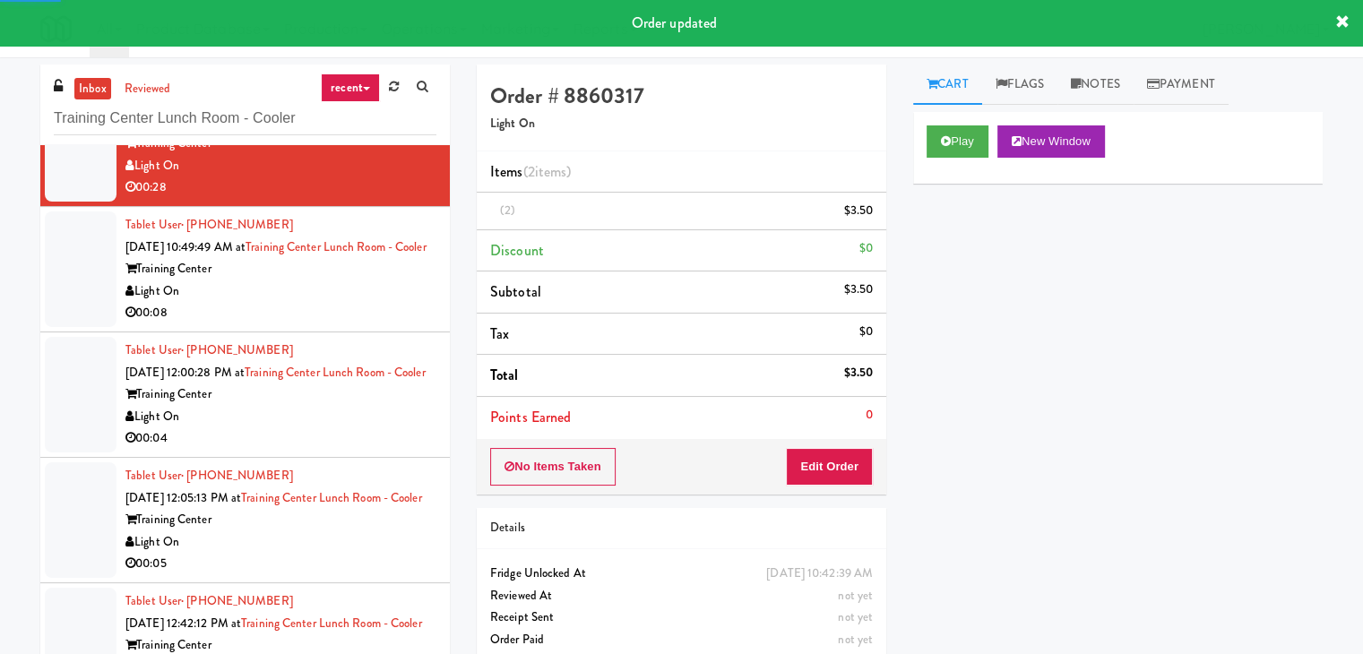
click at [350, 303] on div "Light On" at bounding box center [280, 291] width 311 height 22
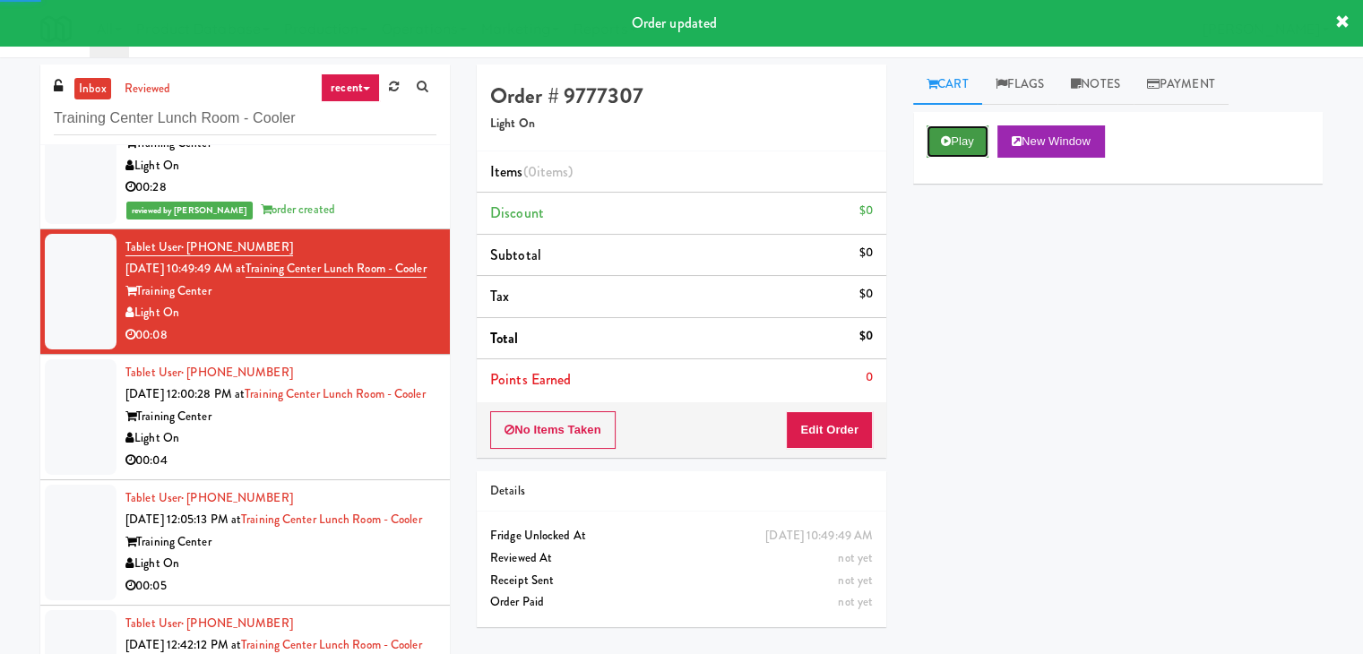
click at [957, 143] on button "Play" at bounding box center [957, 141] width 62 height 32
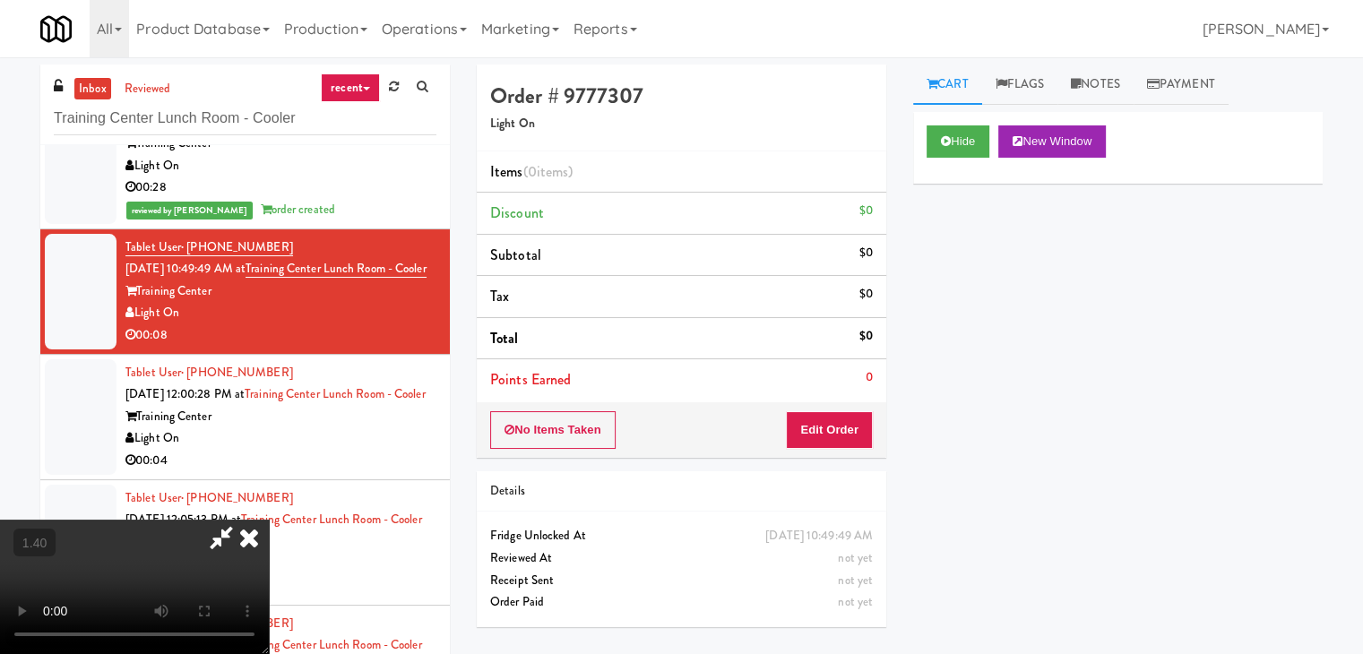
click at [269, 520] on video at bounding box center [134, 587] width 269 height 134
click at [269, 520] on icon at bounding box center [248, 538] width 39 height 36
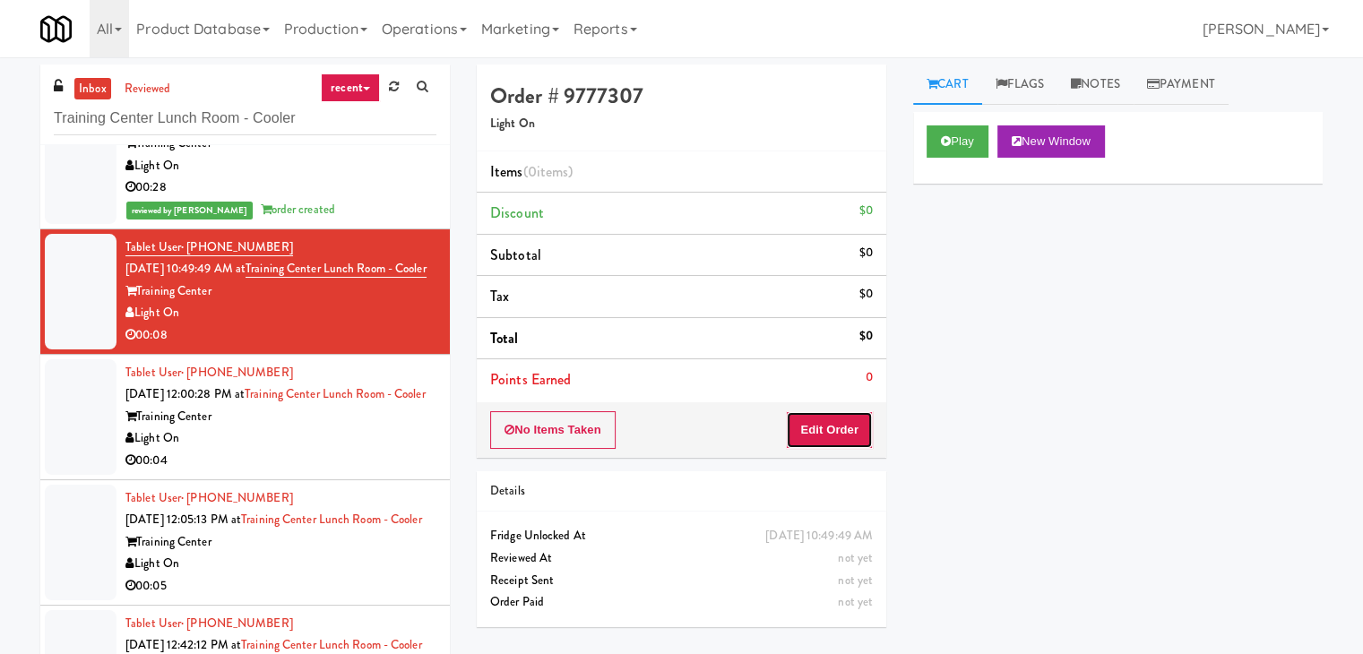
click at [837, 422] on button "Edit Order" at bounding box center [829, 430] width 87 height 38
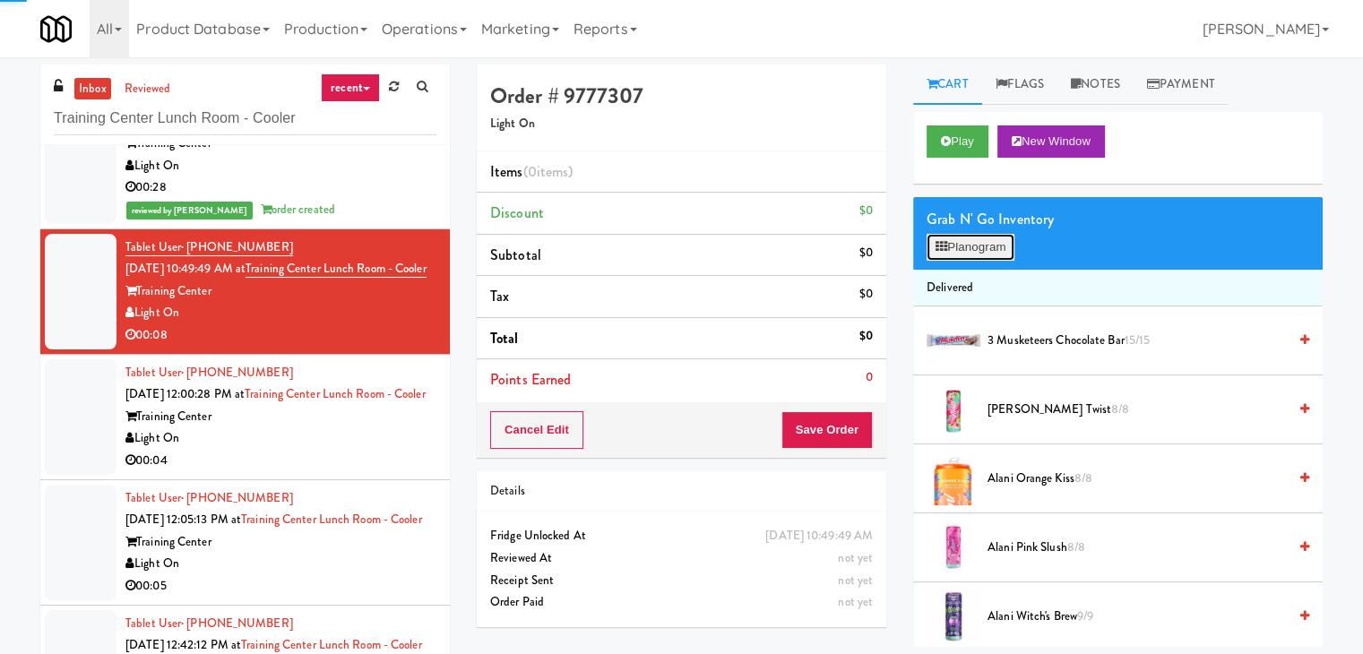
click at [969, 252] on button "Planogram" at bounding box center [970, 247] width 88 height 27
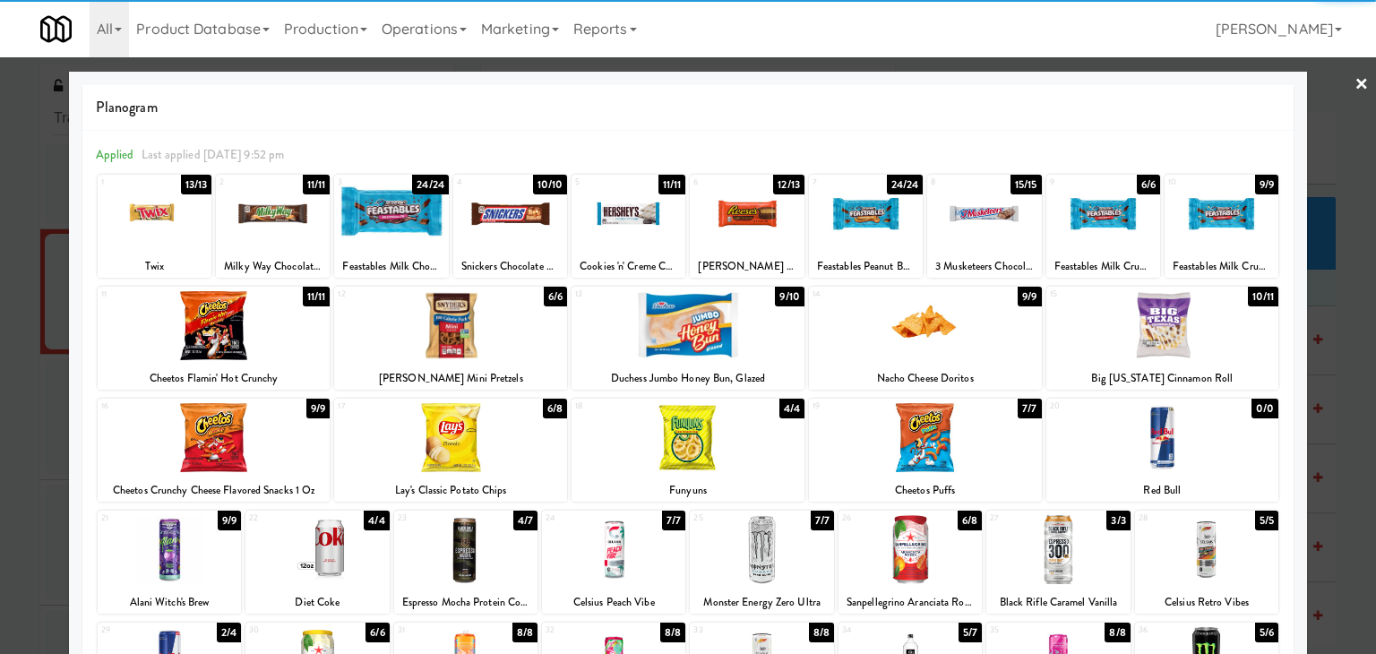
click at [502, 337] on div at bounding box center [450, 325] width 233 height 69
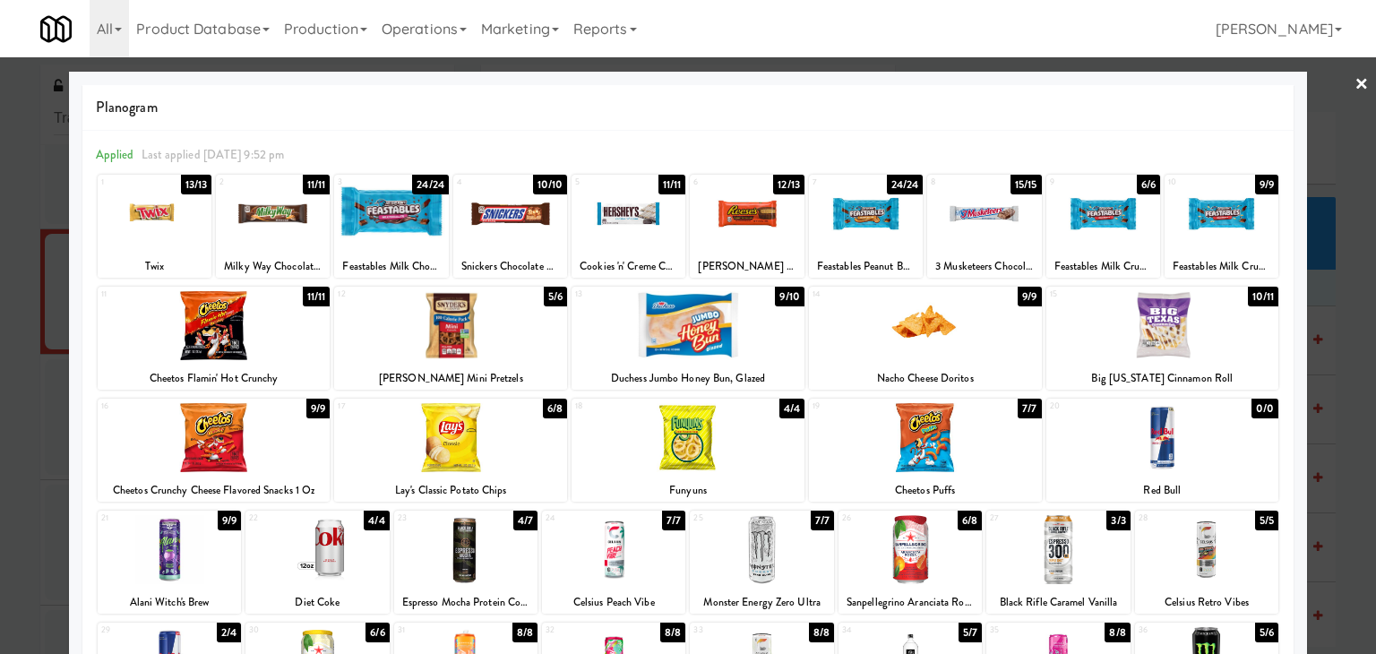
click at [512, 202] on div at bounding box center [510, 213] width 114 height 69
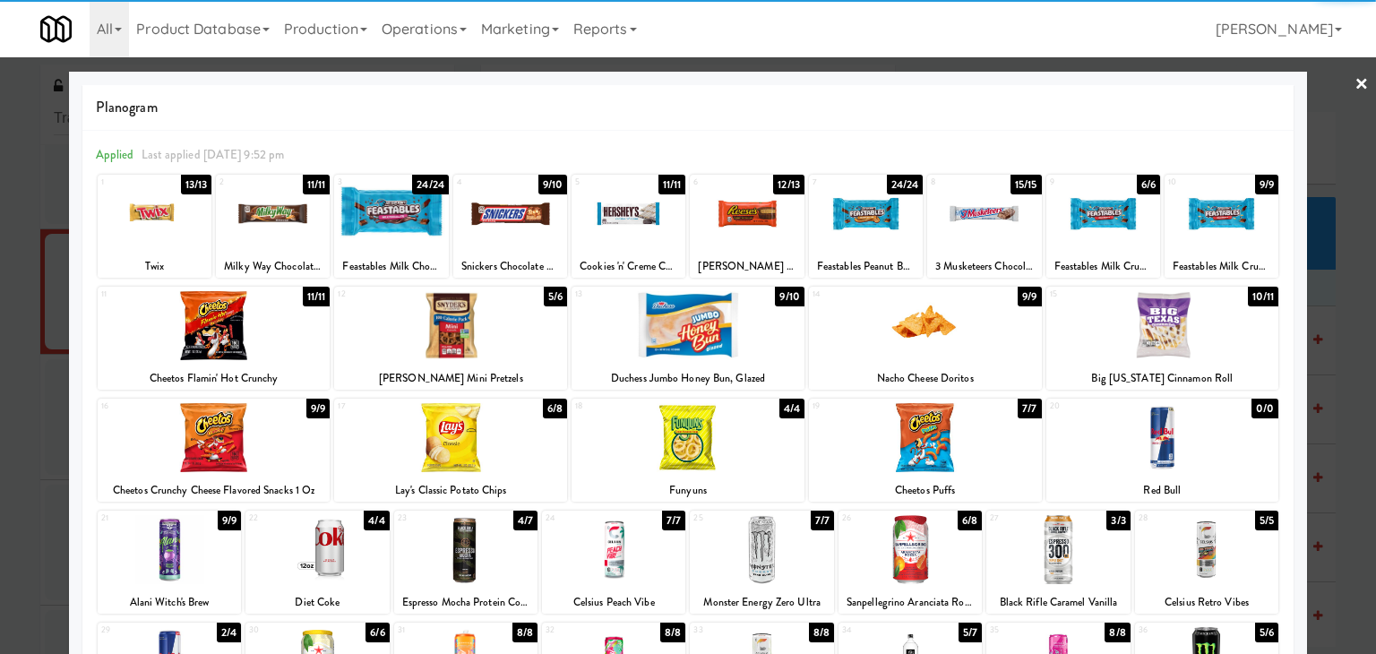
click at [1355, 78] on link "×" at bounding box center [1362, 85] width 14 height 56
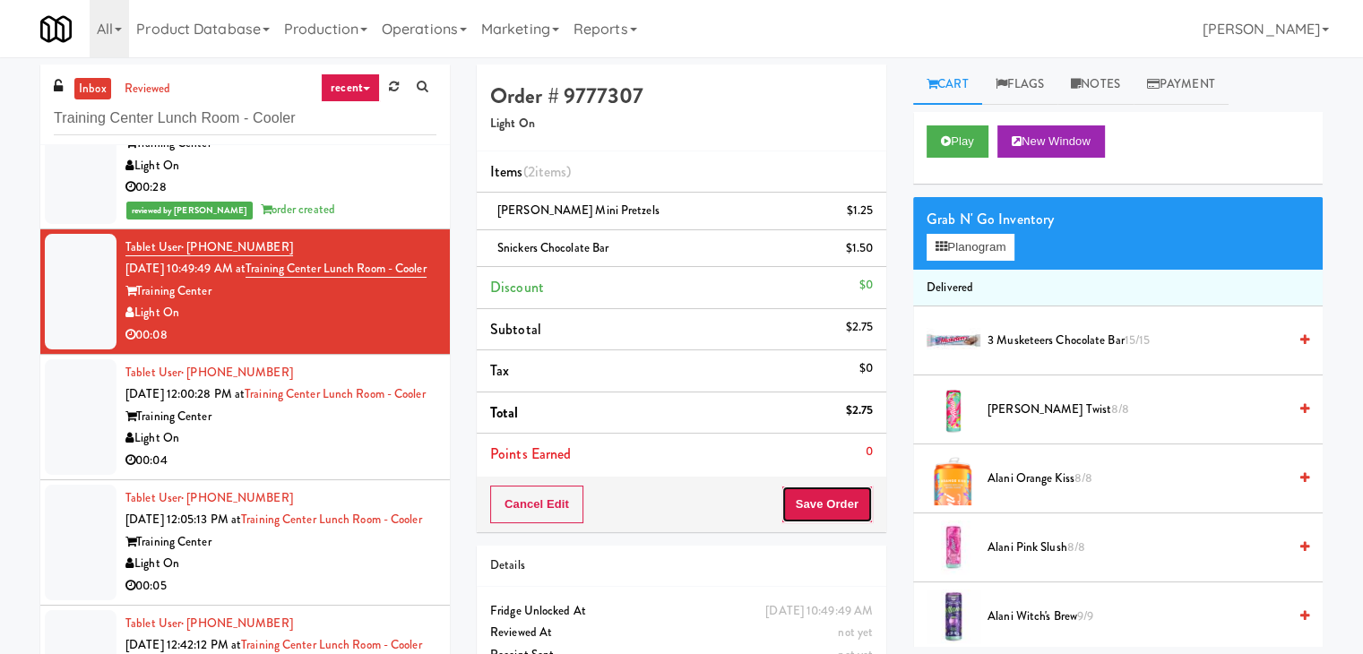
click at [842, 494] on button "Save Order" at bounding box center [826, 505] width 91 height 38
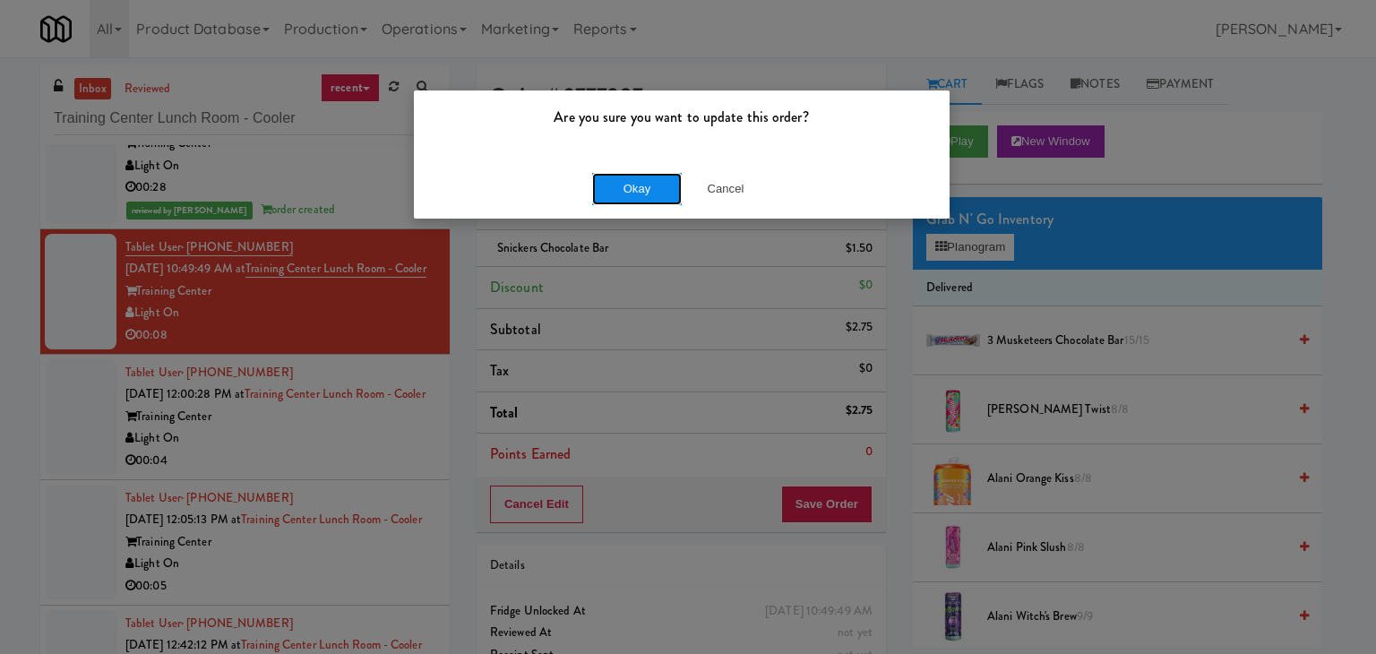
drag, startPoint x: 655, startPoint y: 177, endPoint x: 455, endPoint y: 289, distance: 229.5
click at [653, 177] on button "Okay" at bounding box center [637, 189] width 90 height 32
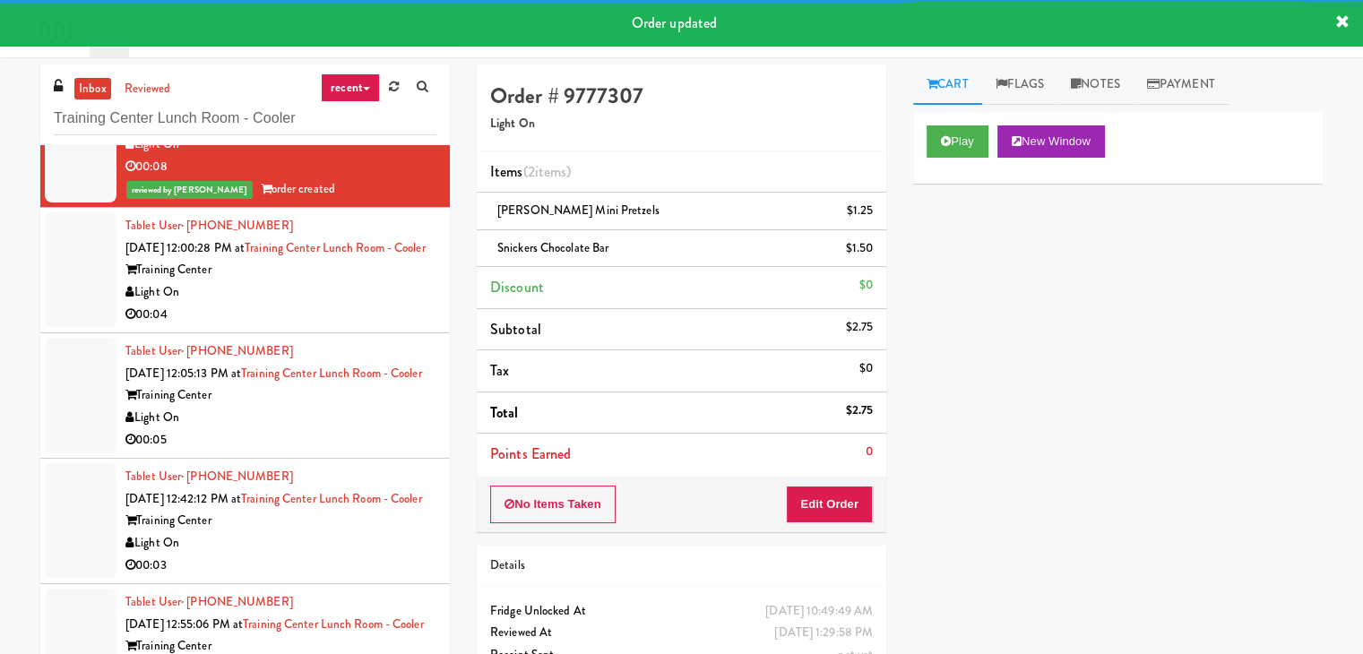
scroll to position [538, 0]
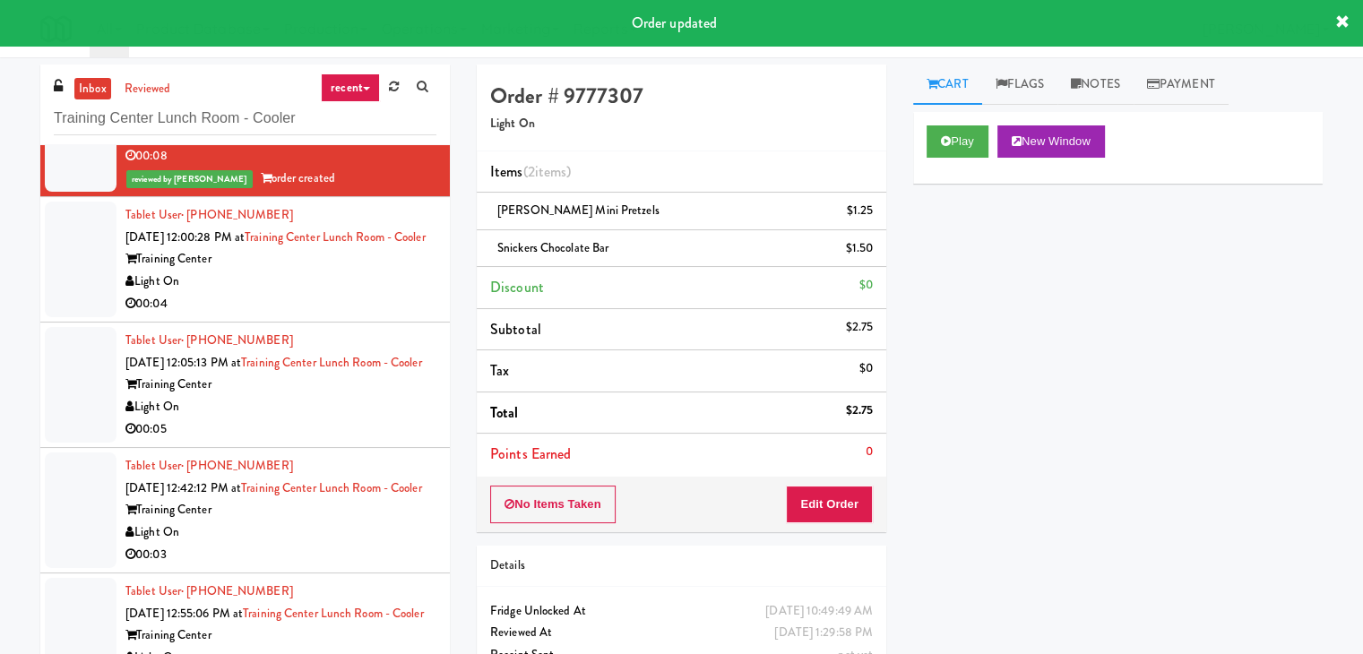
click at [356, 293] on div "Light On" at bounding box center [280, 282] width 311 height 22
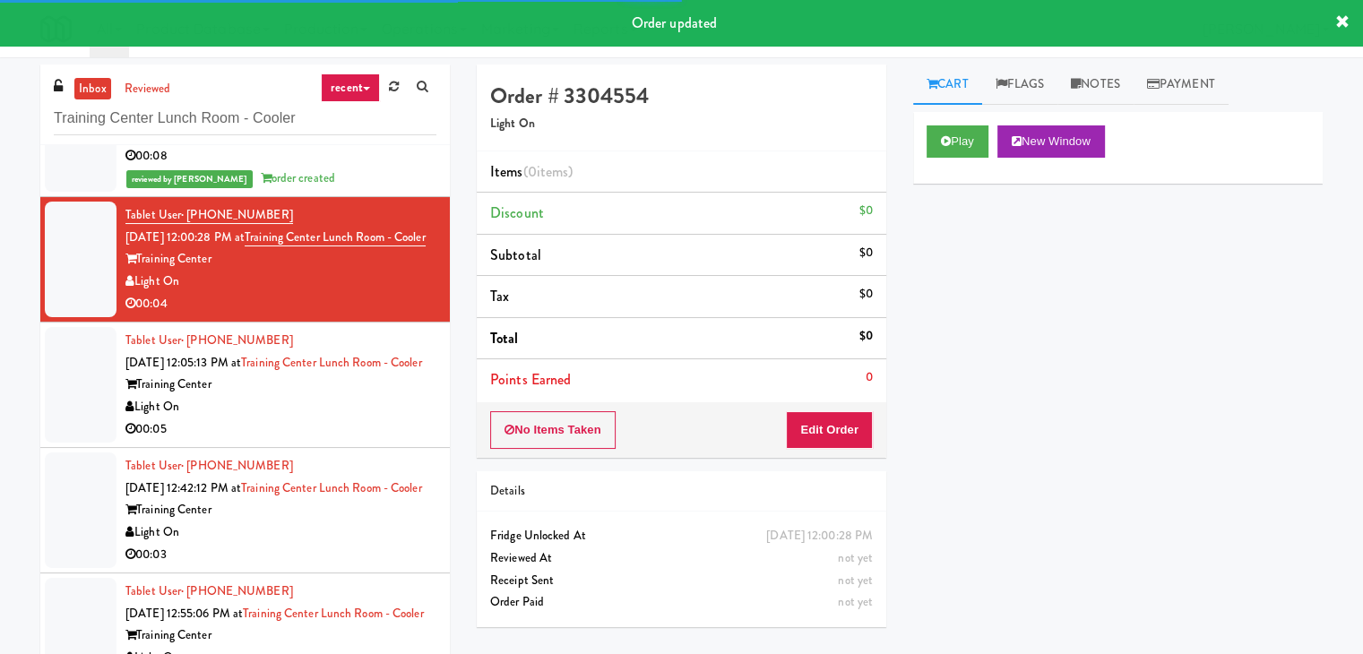
click at [330, 190] on div "reviewed by [PERSON_NAME] A order created" at bounding box center [280, 179] width 311 height 22
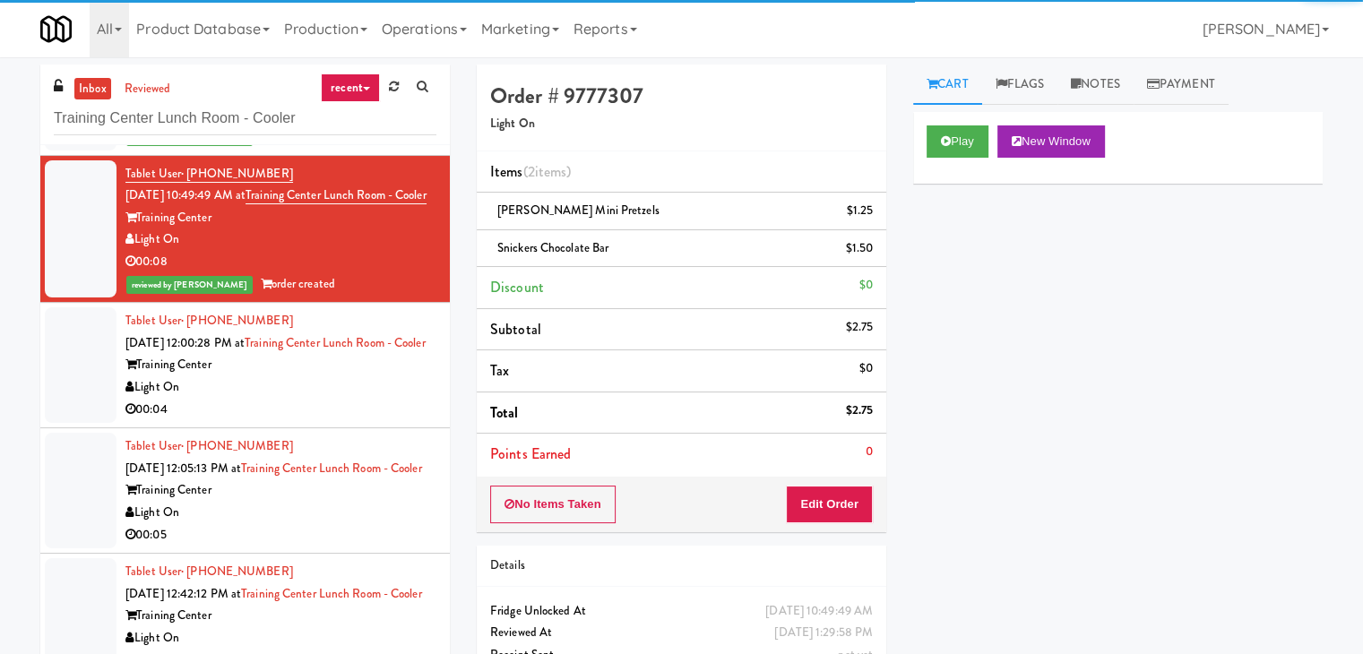
scroll to position [358, 0]
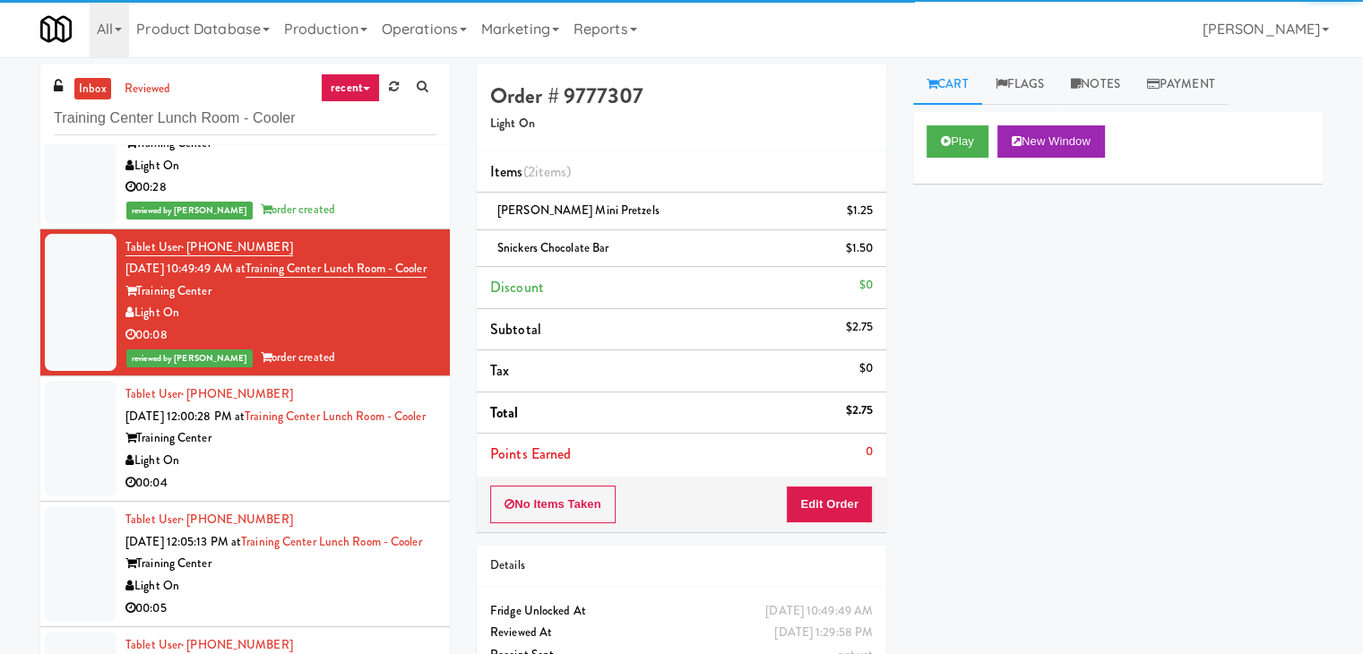
click at [340, 177] on div "Light On" at bounding box center [280, 166] width 311 height 22
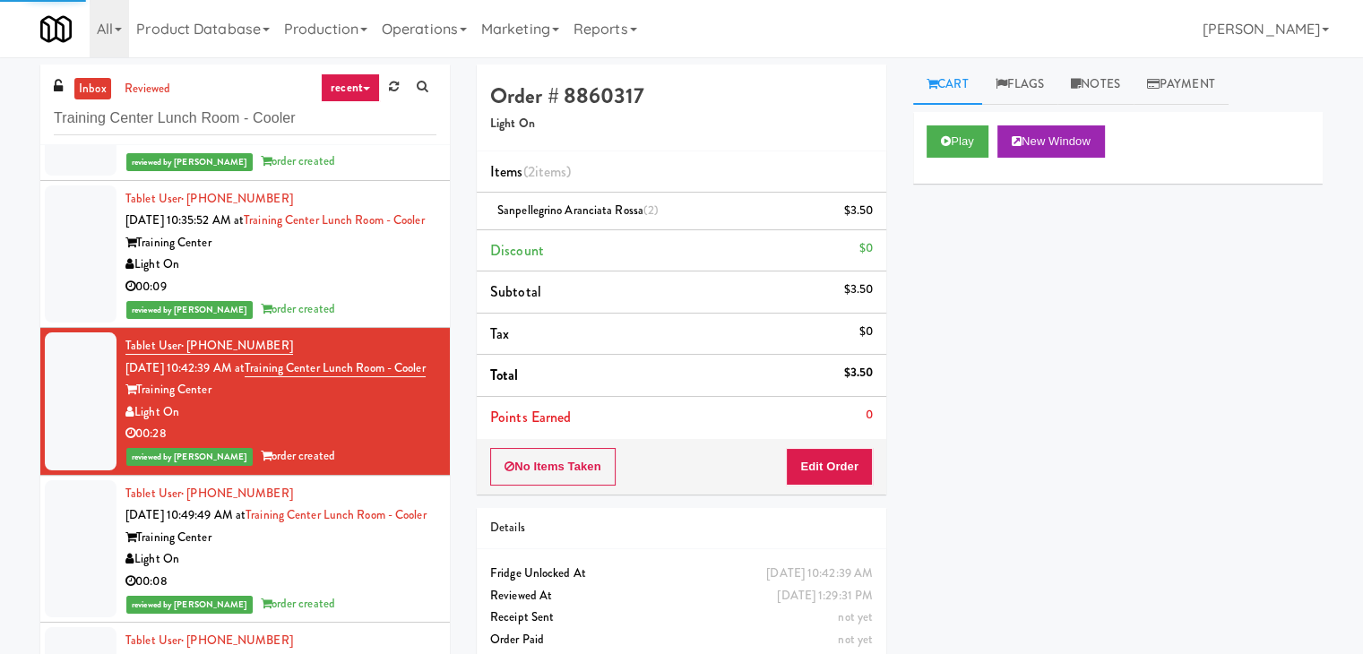
scroll to position [90, 0]
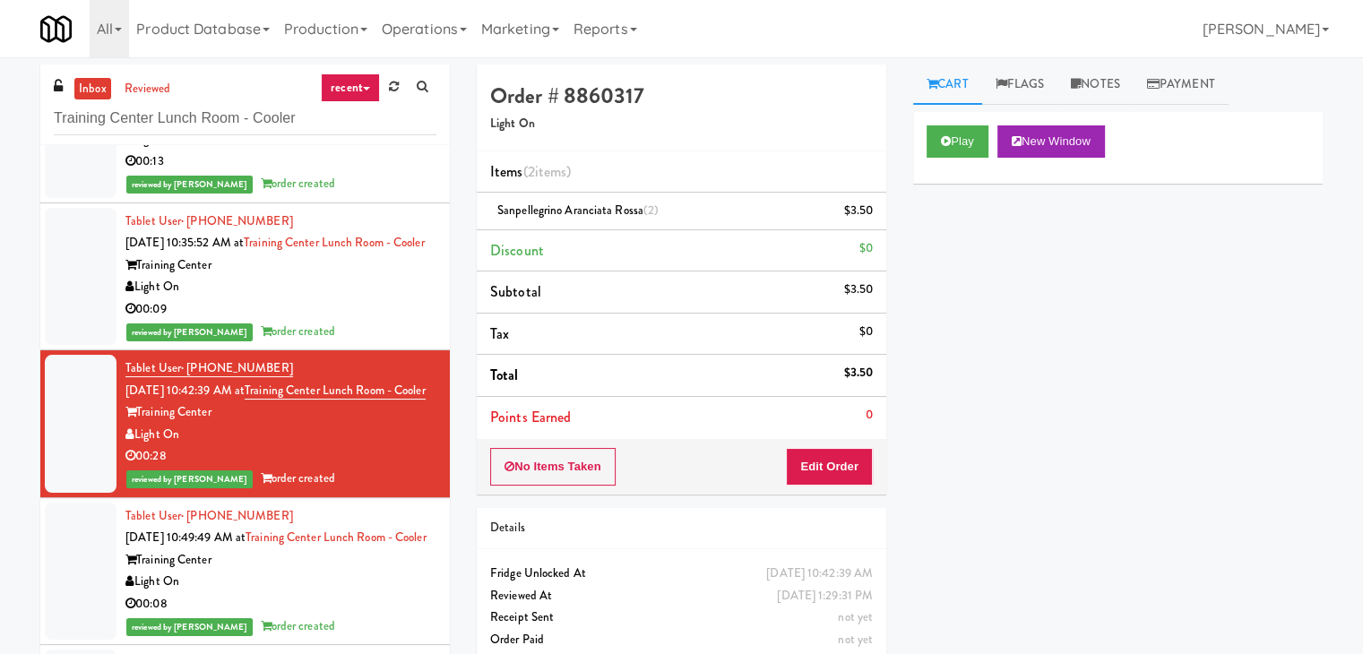
click at [364, 298] on div "Light On" at bounding box center [280, 287] width 311 height 22
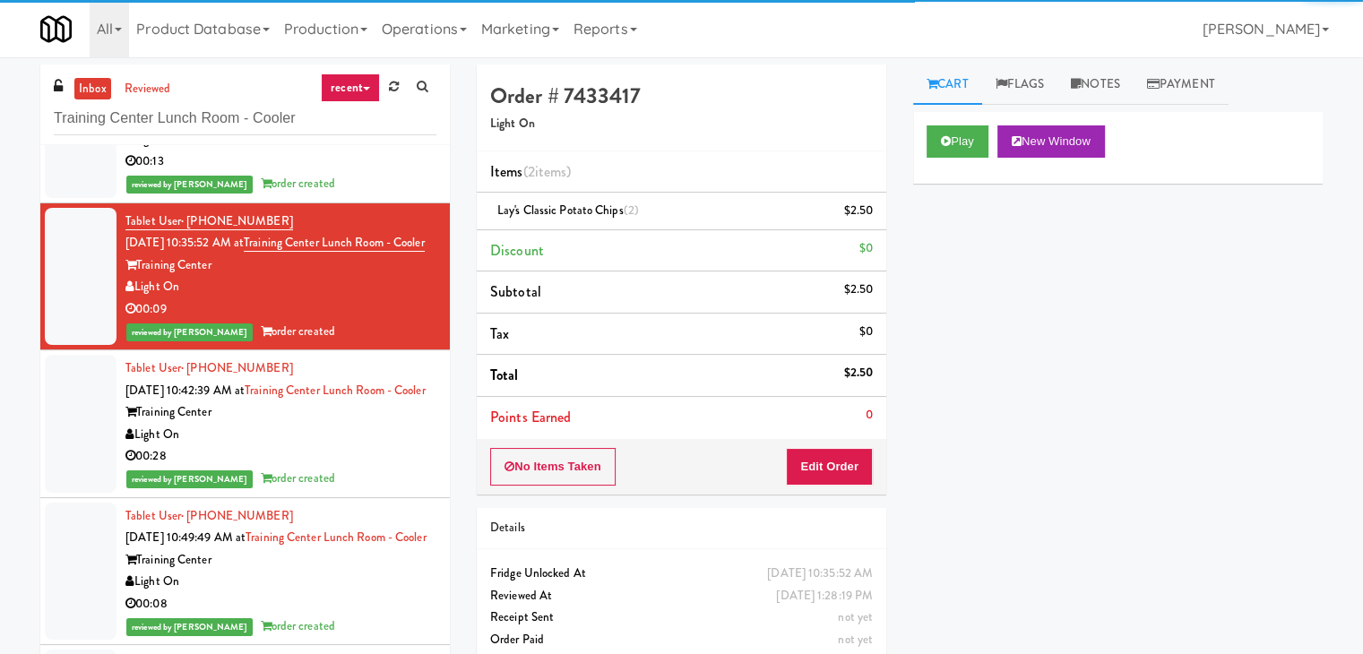
click at [382, 195] on div "reviewed by [PERSON_NAME] A order created" at bounding box center [280, 184] width 311 height 22
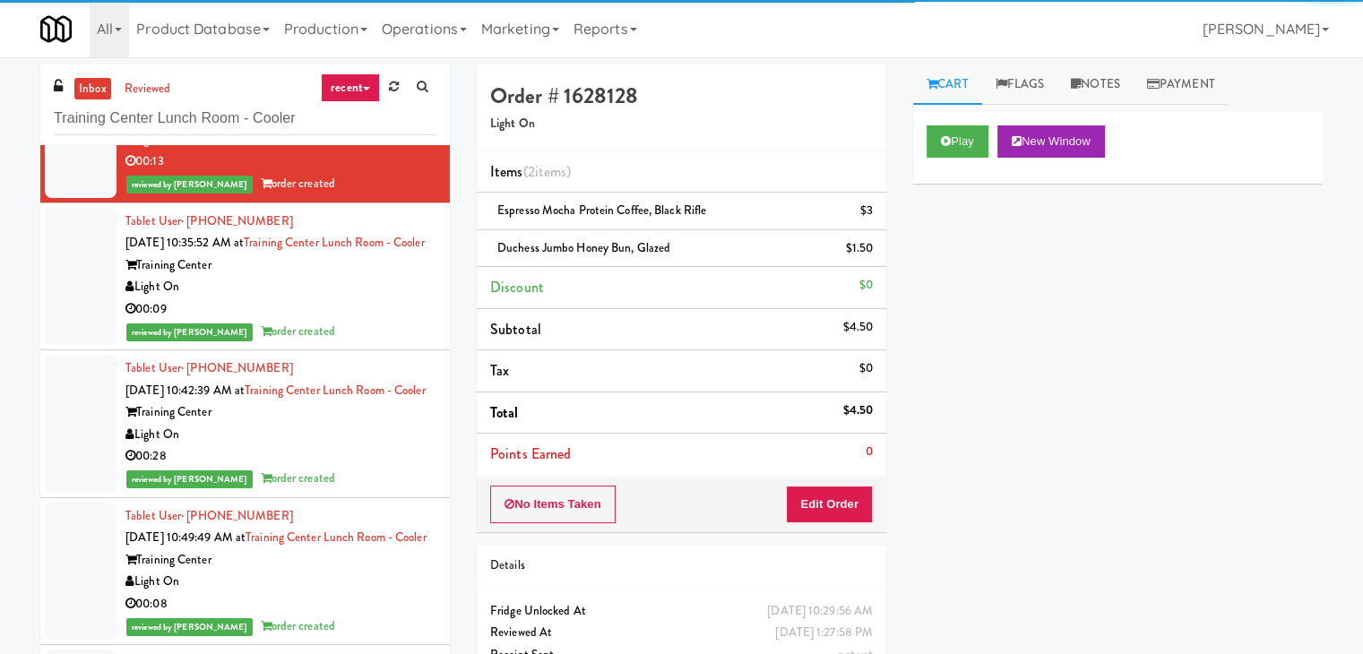
click at [375, 321] on div "00:09" at bounding box center [280, 309] width 311 height 22
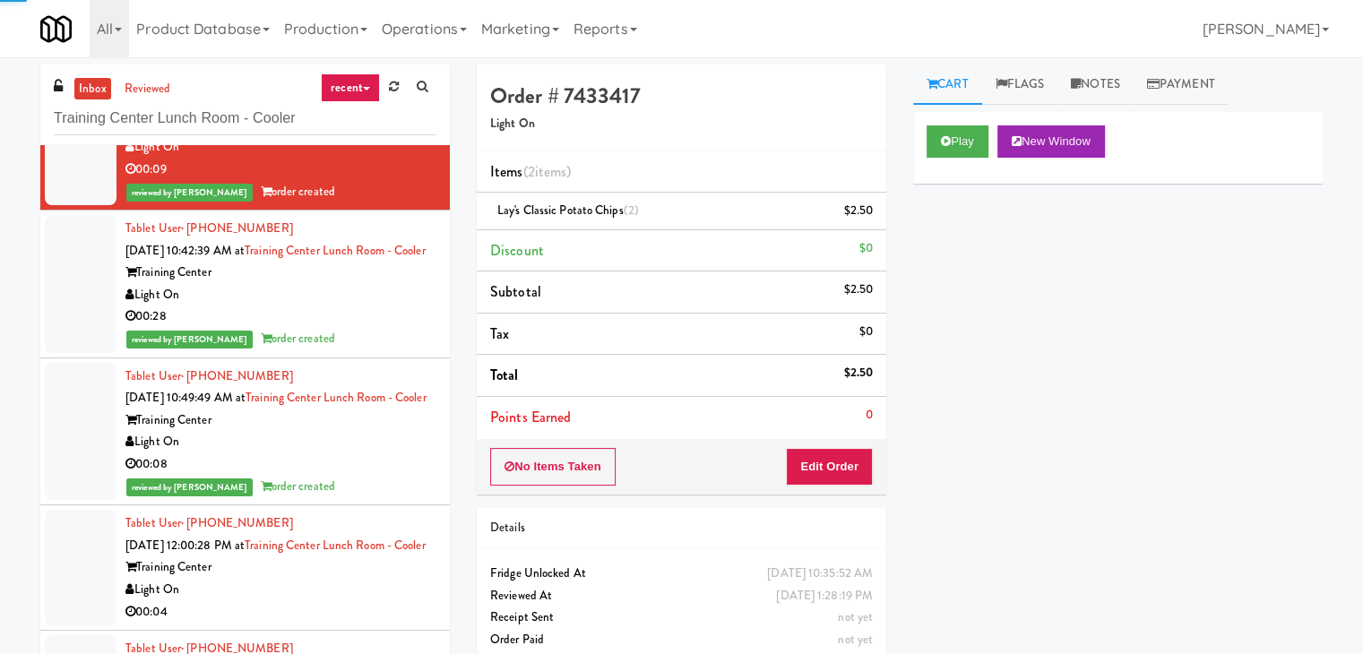
scroll to position [269, 0]
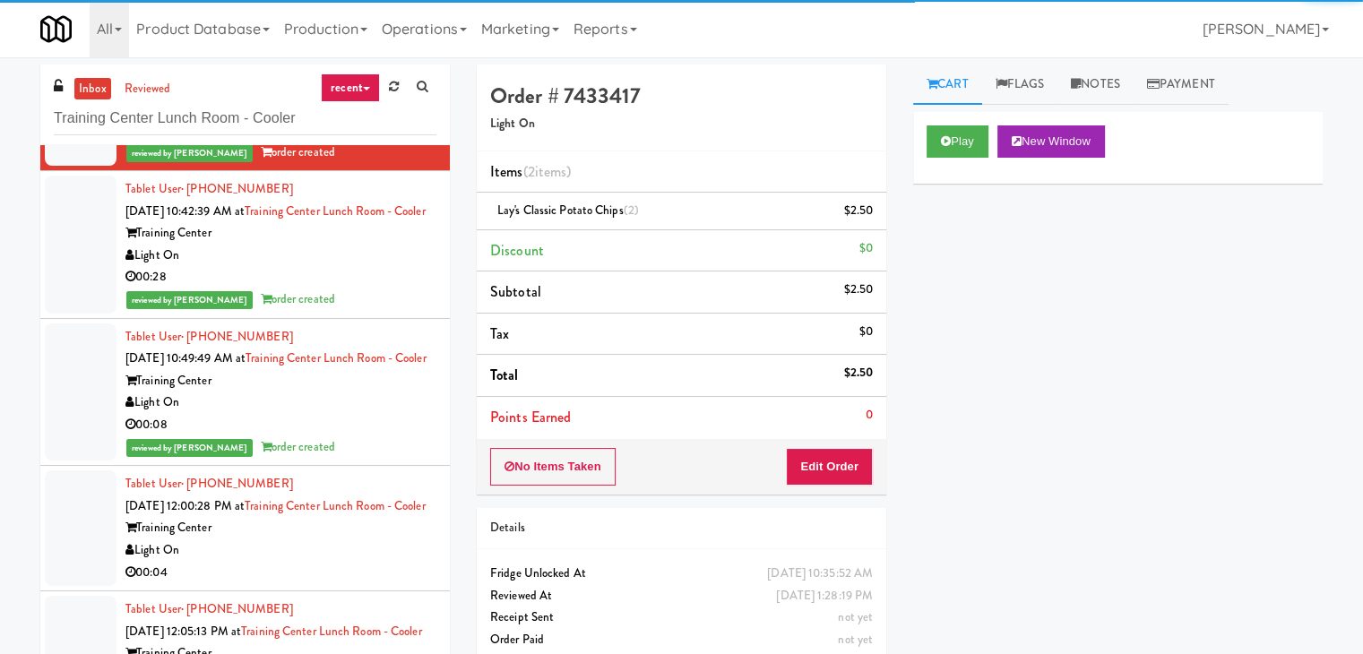
click at [375, 289] on div "00:28" at bounding box center [280, 277] width 311 height 22
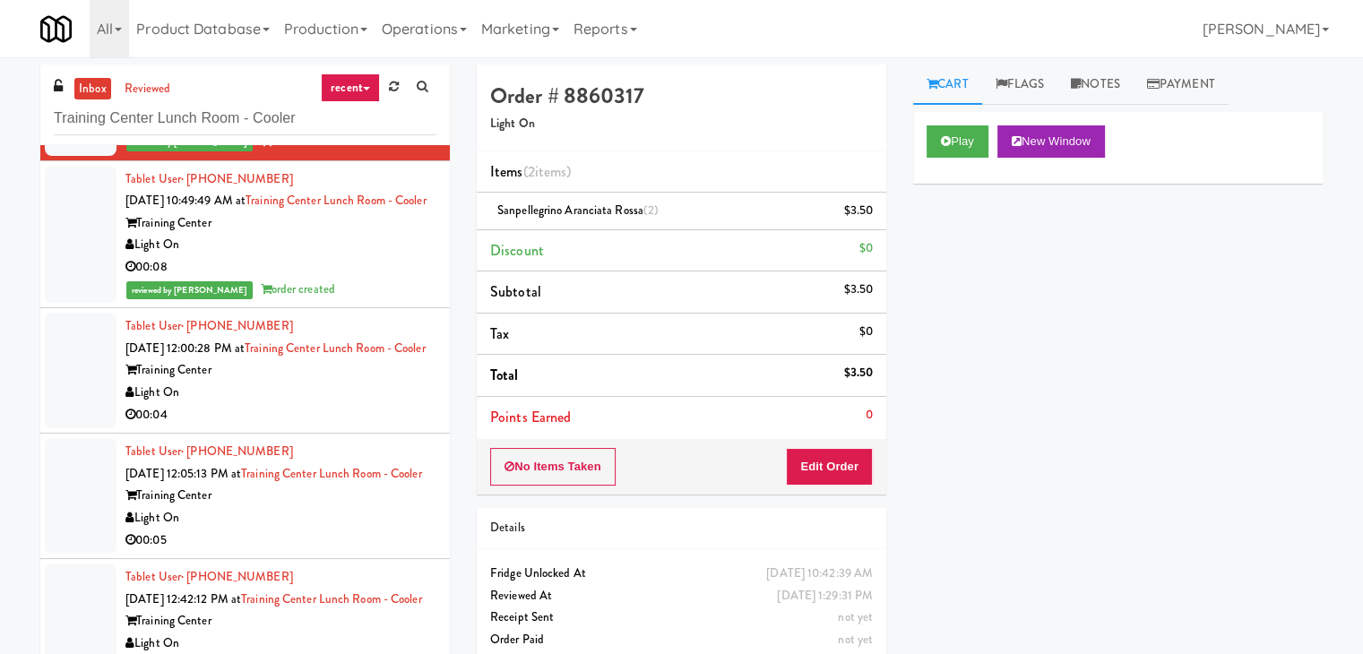
scroll to position [538, 0]
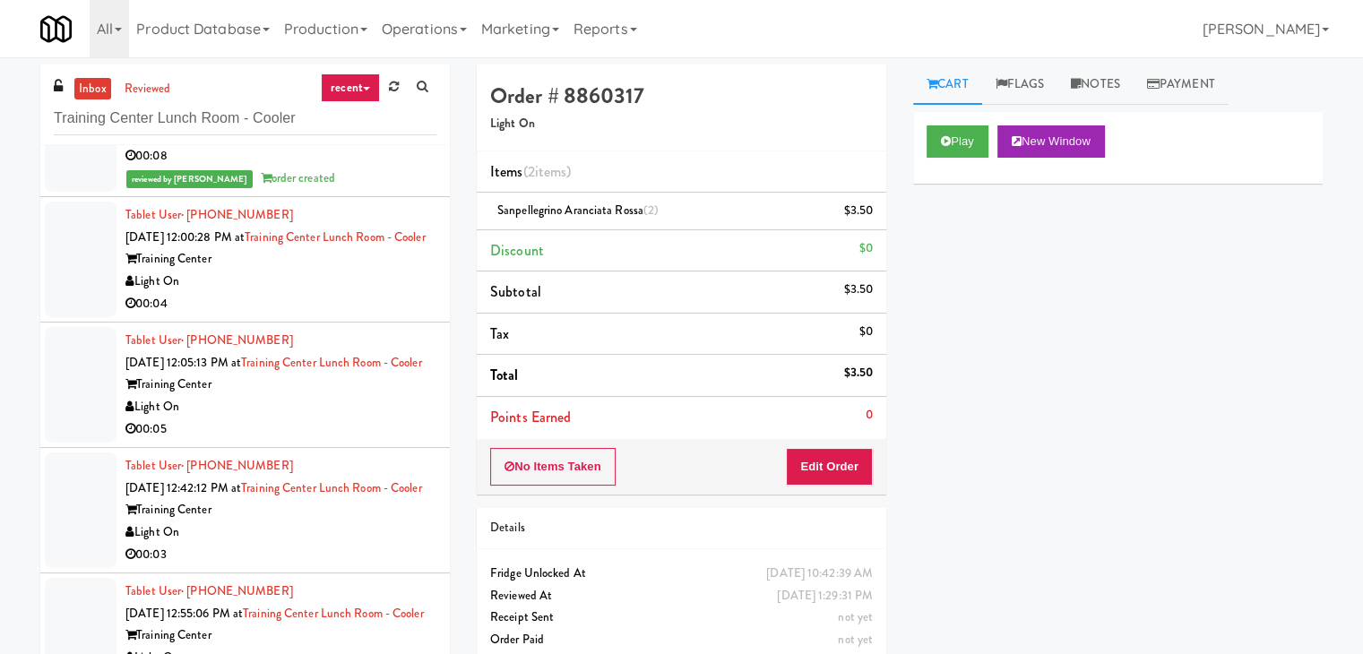
click at [373, 293] on div "Light On" at bounding box center [280, 282] width 311 height 22
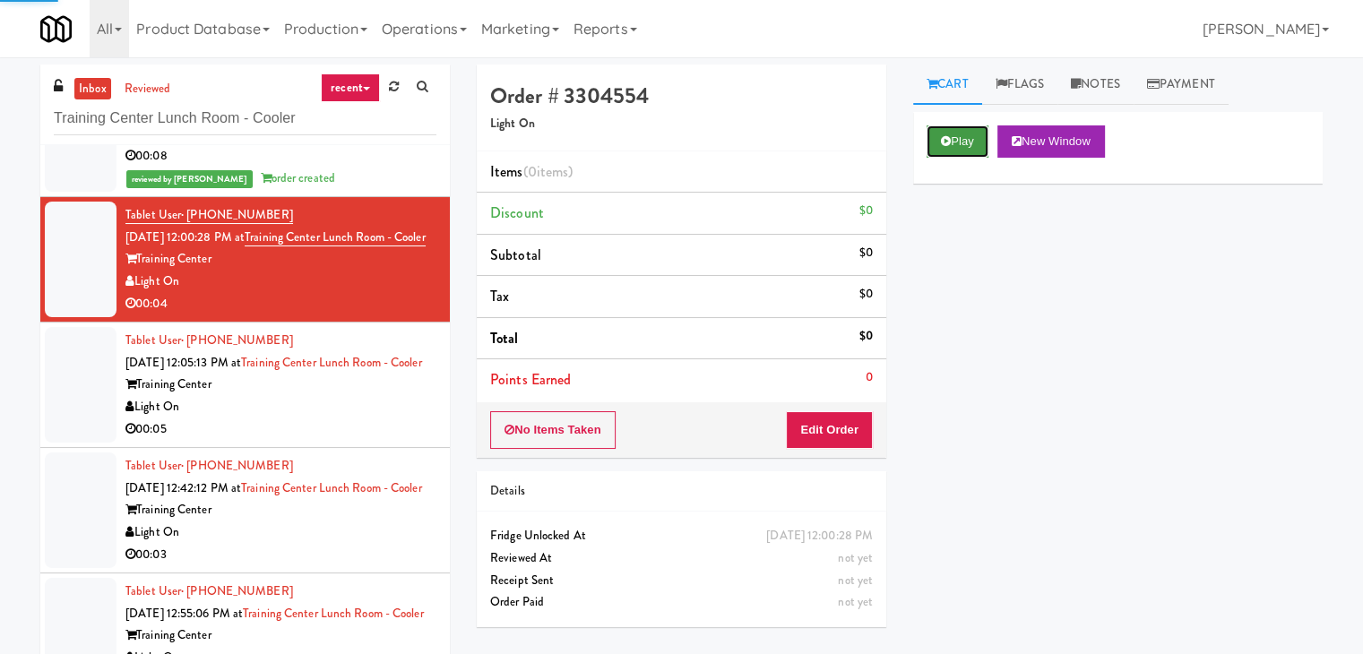
click at [952, 148] on button "Play" at bounding box center [957, 141] width 62 height 32
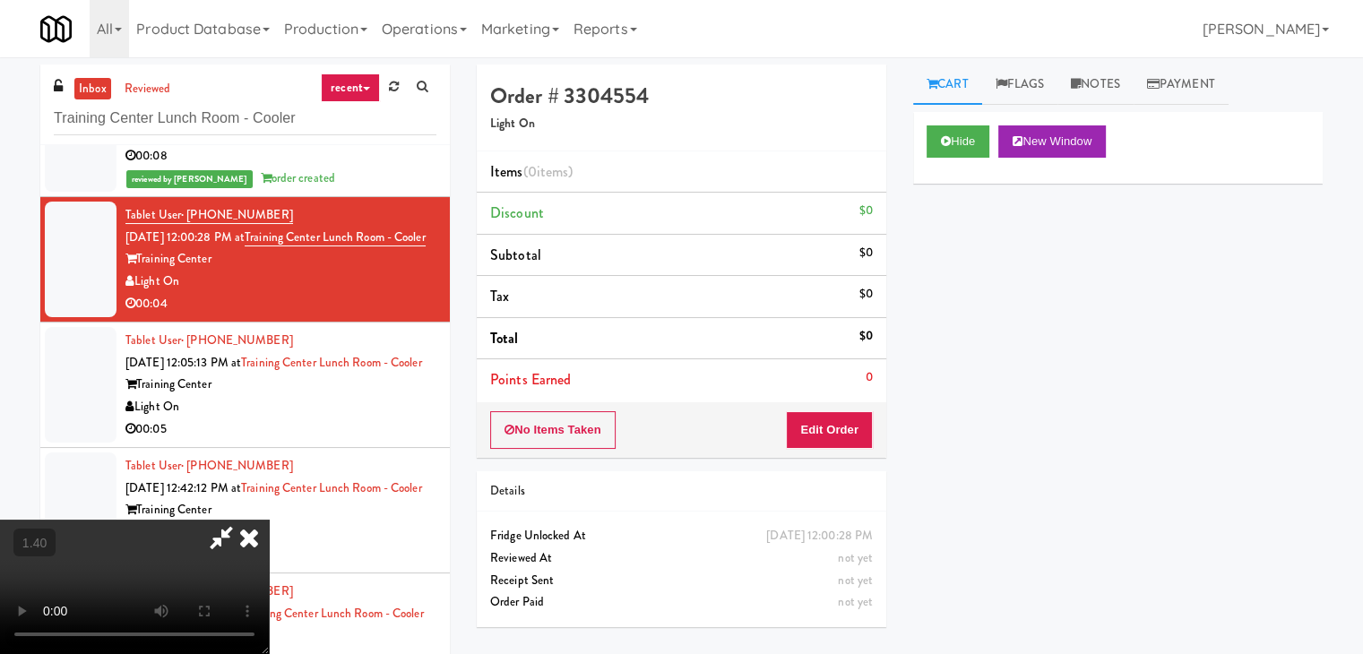
click at [269, 520] on video at bounding box center [134, 587] width 269 height 134
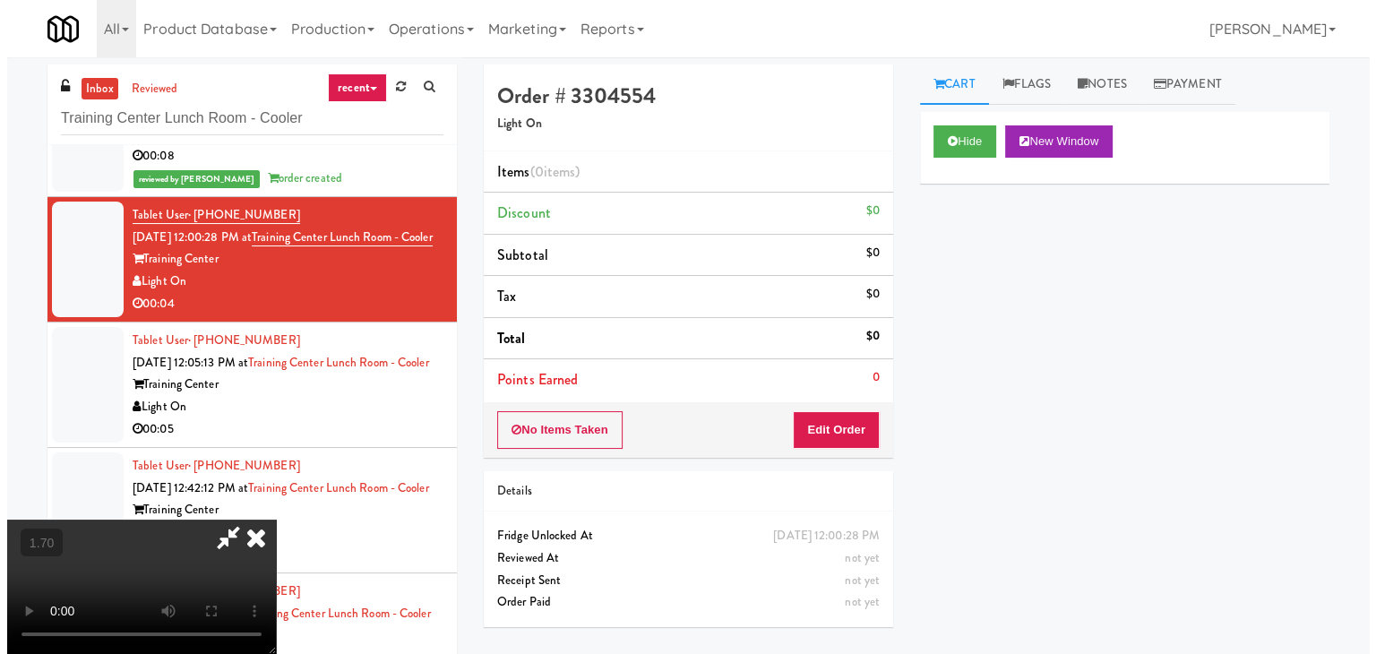
scroll to position [0, 0]
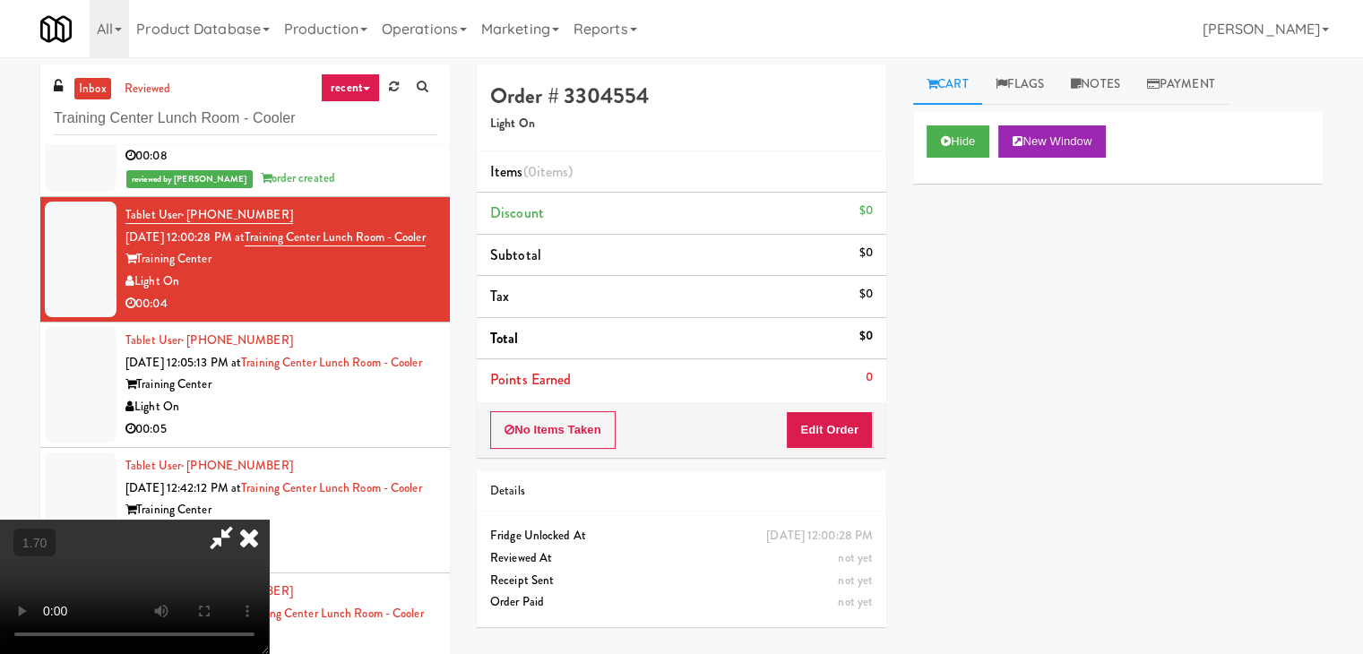
drag, startPoint x: 780, startPoint y: 69, endPoint x: 799, endPoint y: 229, distance: 161.5
click at [269, 520] on icon at bounding box center [248, 538] width 39 height 36
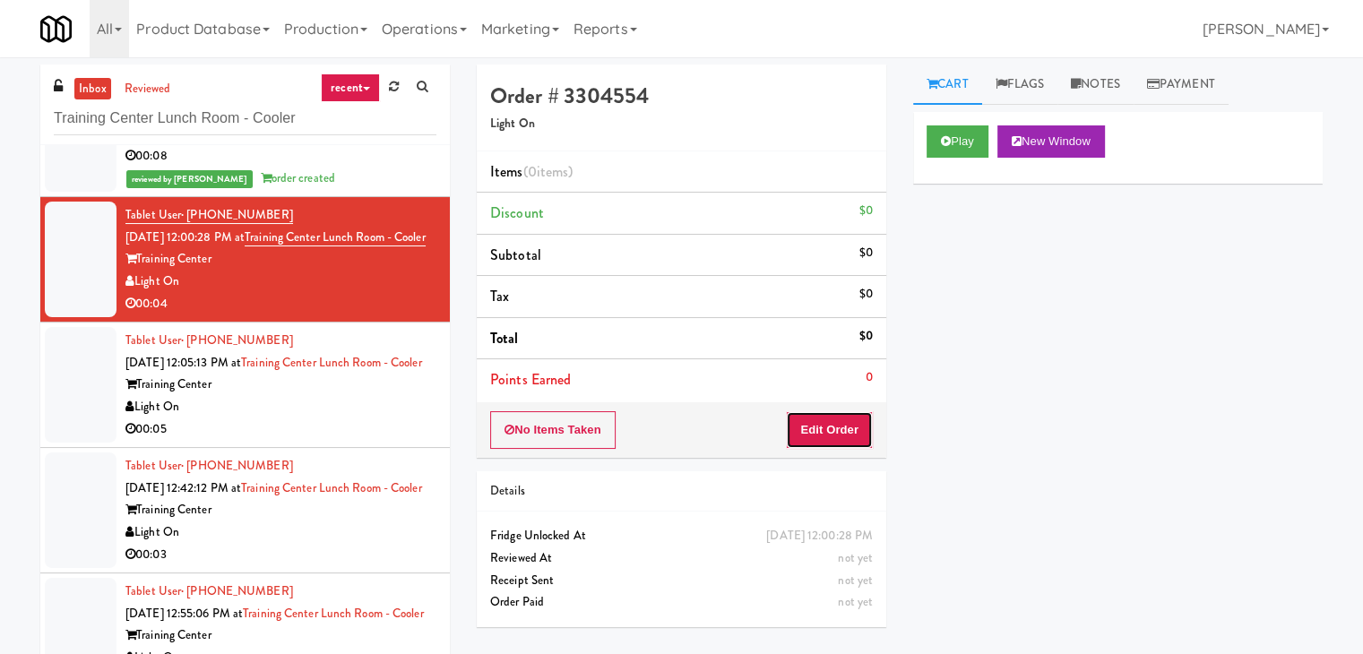
click at [841, 421] on button "Edit Order" at bounding box center [829, 430] width 87 height 38
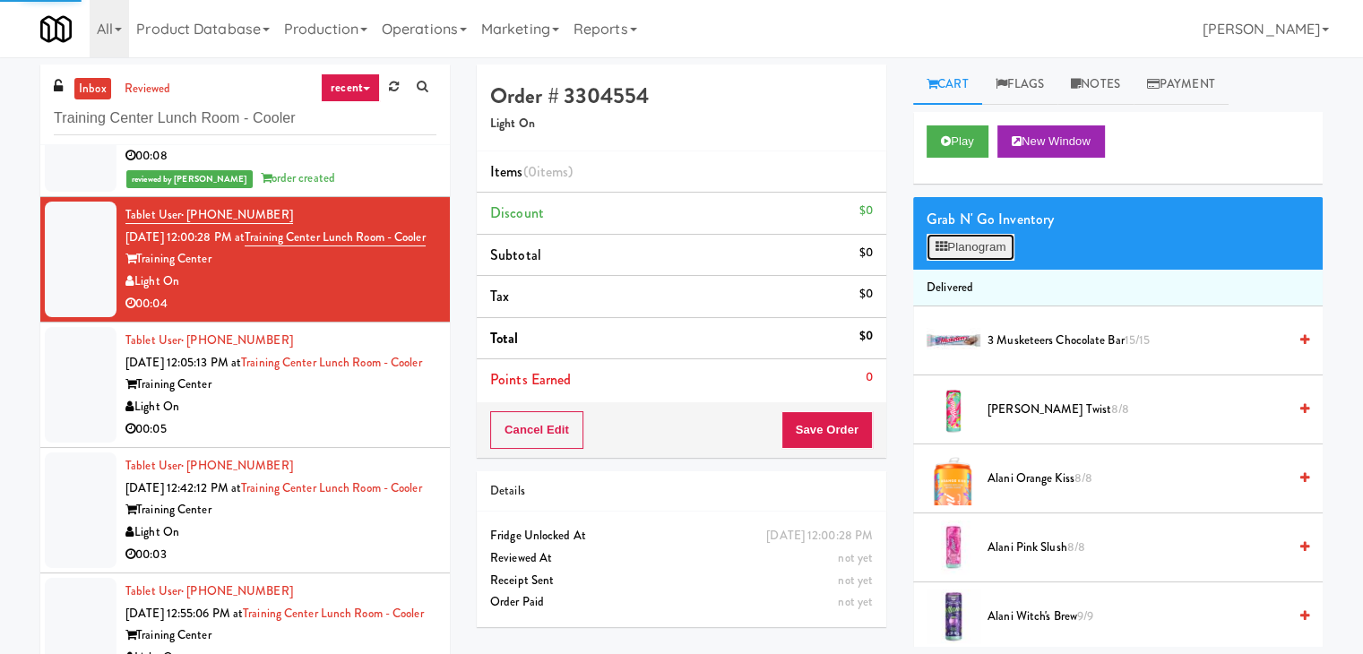
click at [970, 241] on button "Planogram" at bounding box center [970, 247] width 88 height 27
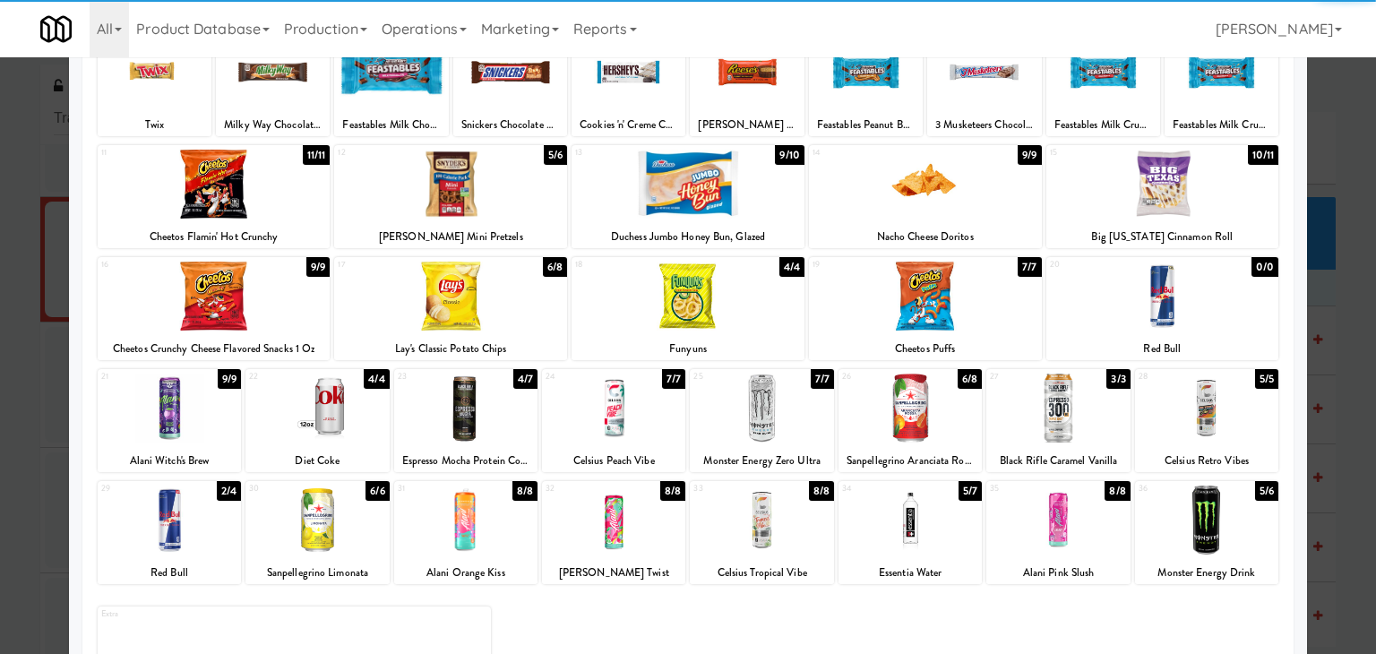
scroll to position [179, 0]
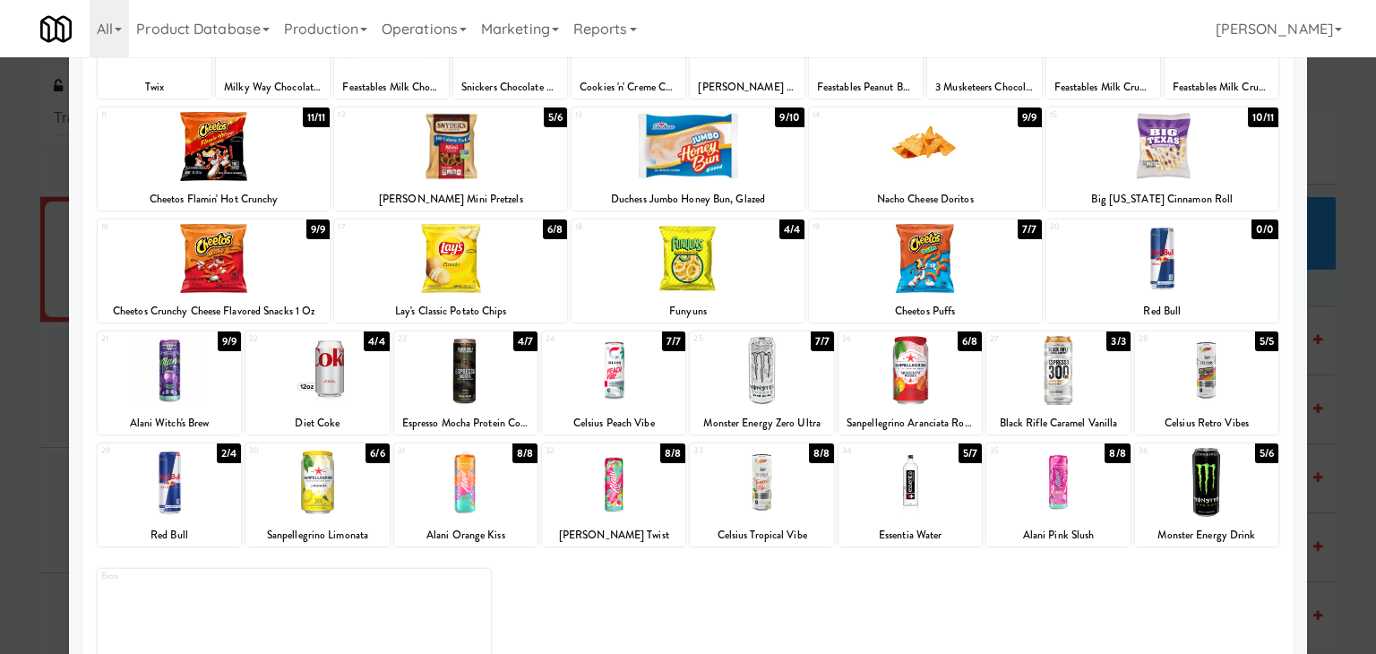
click at [344, 381] on div at bounding box center [316, 370] width 143 height 69
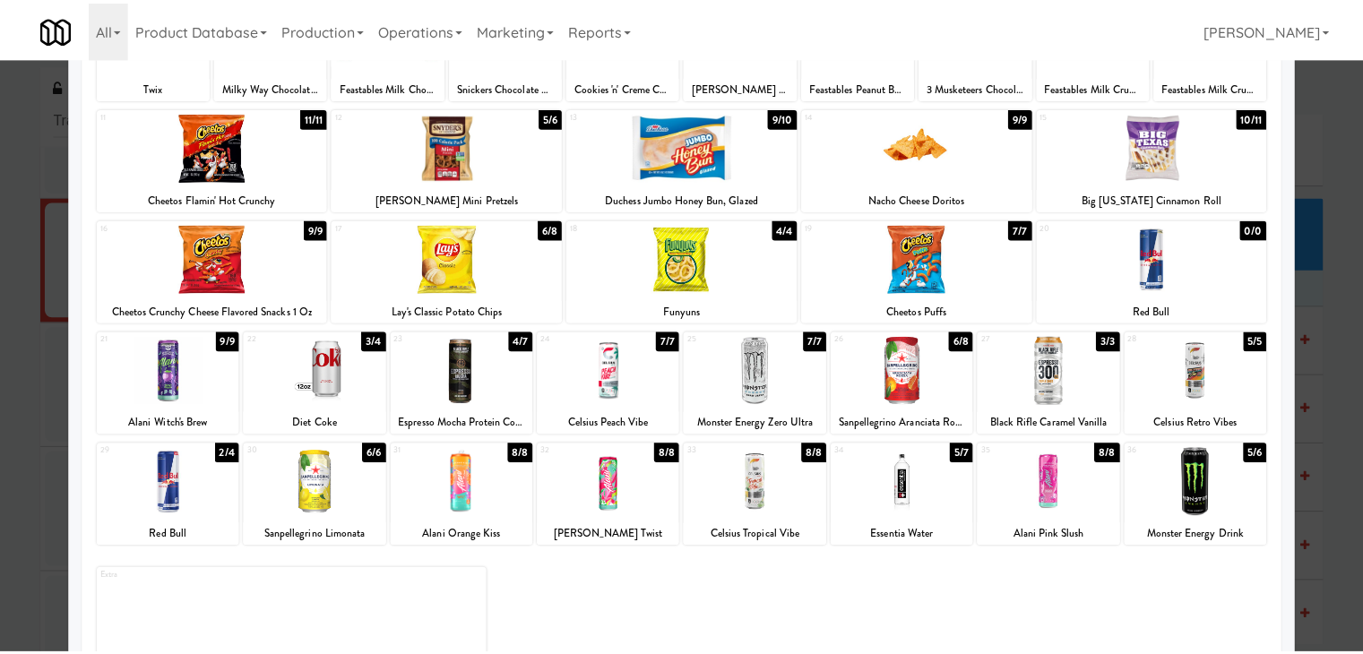
scroll to position [0, 0]
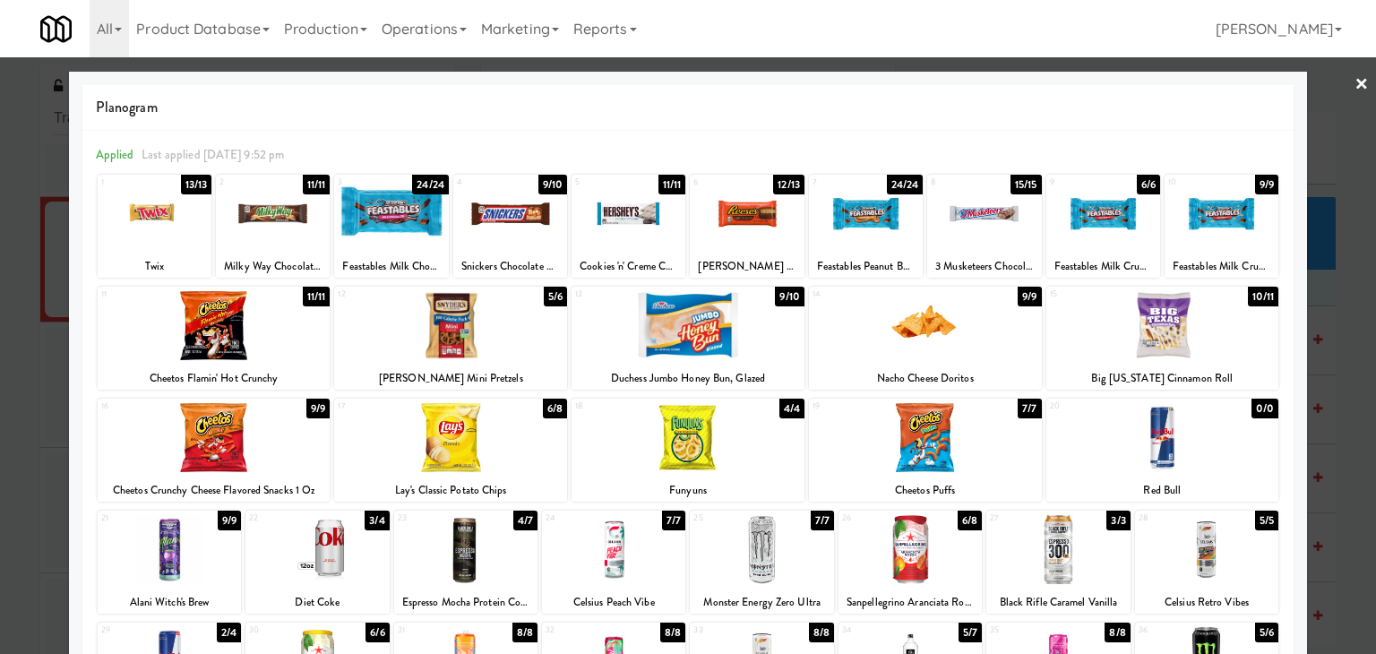
click at [1355, 88] on link "×" at bounding box center [1362, 85] width 14 height 56
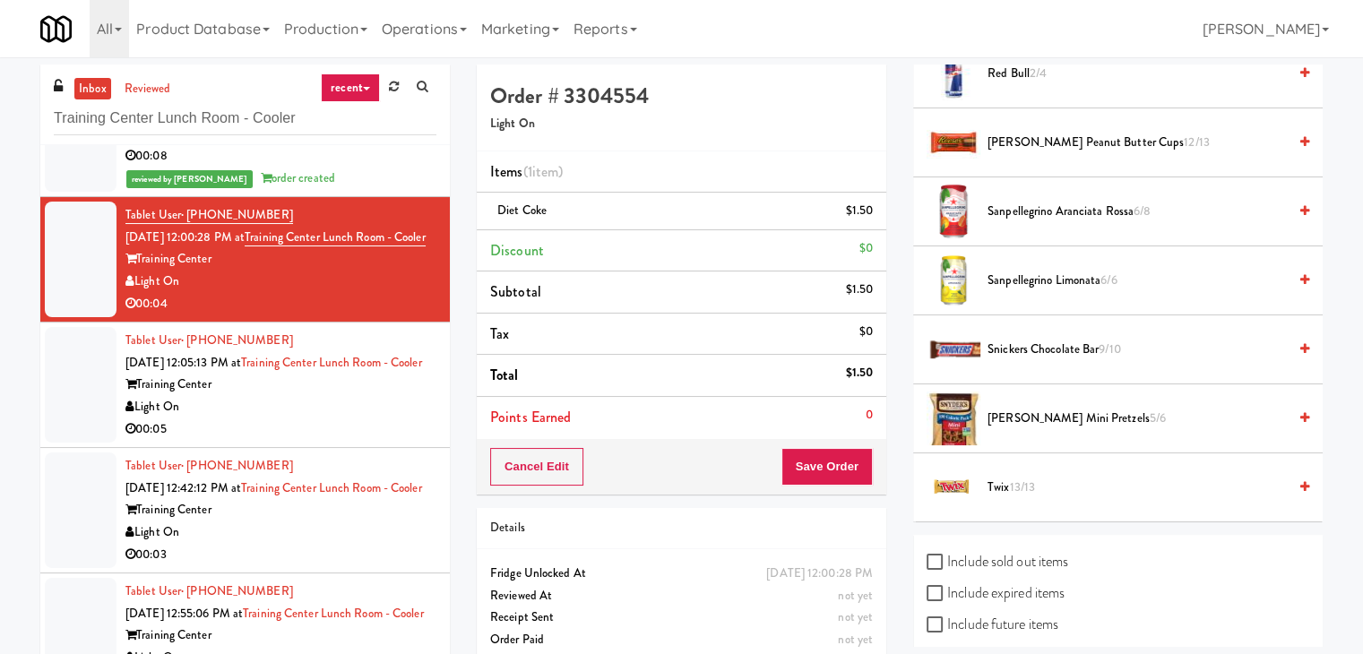
scroll to position [2275, 0]
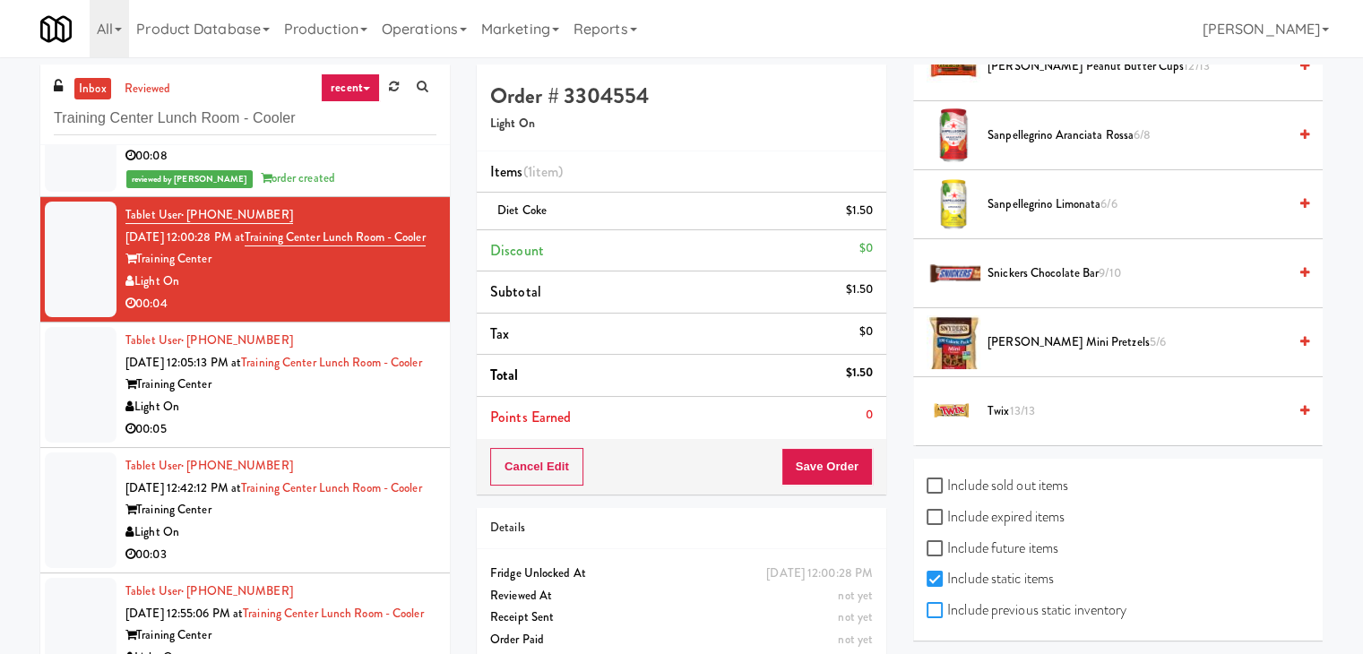
click at [940, 604] on input "Include previous static inventory" at bounding box center [936, 611] width 21 height 14
checkbox input "true"
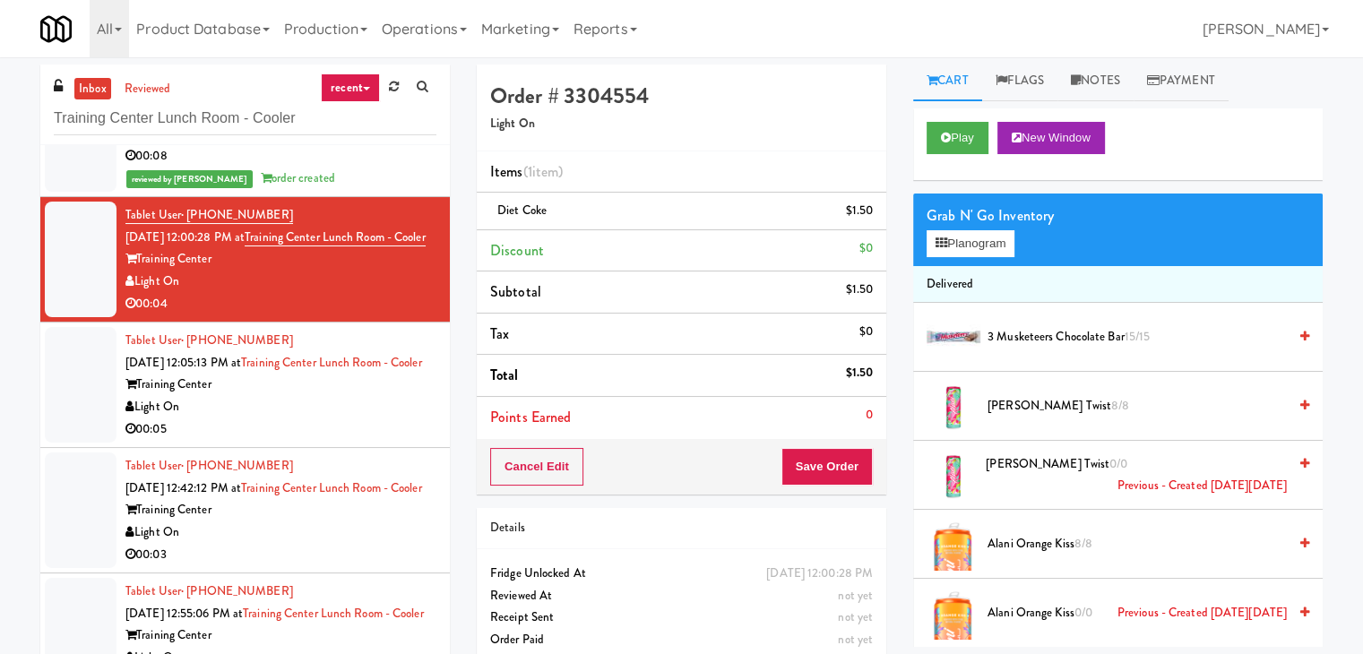
scroll to position [0, 0]
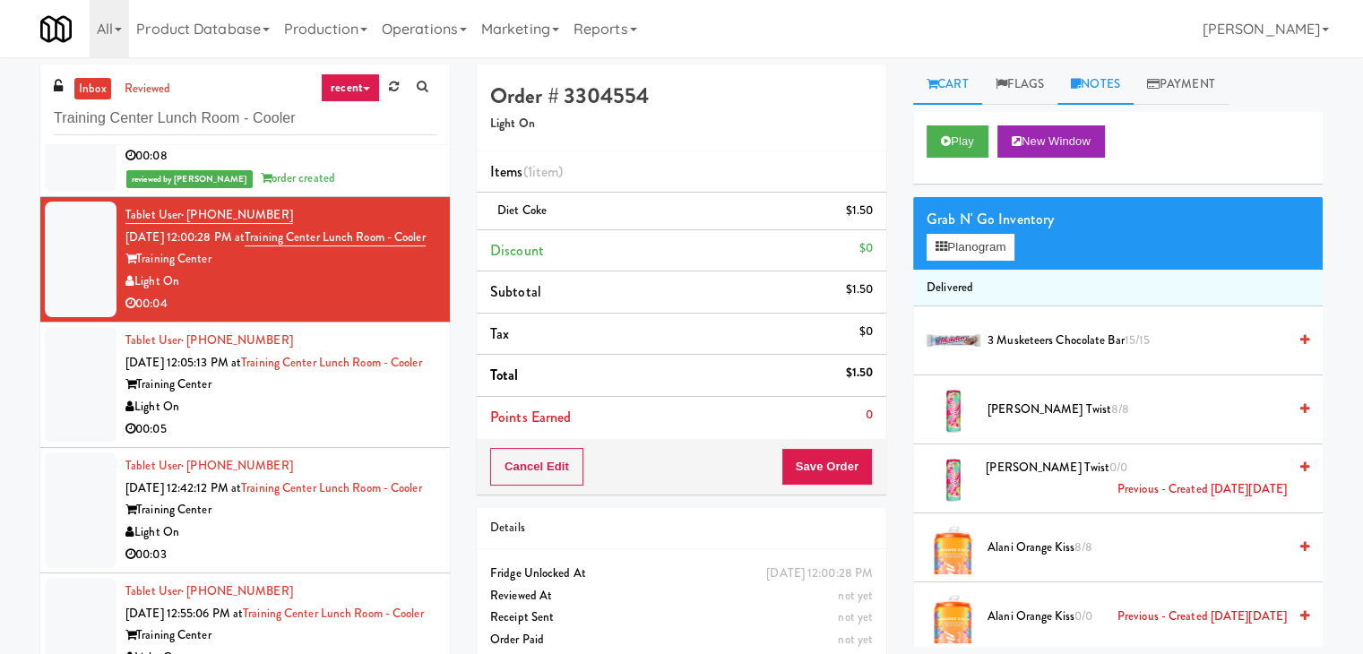
click at [1104, 84] on link "Notes" at bounding box center [1095, 85] width 76 height 40
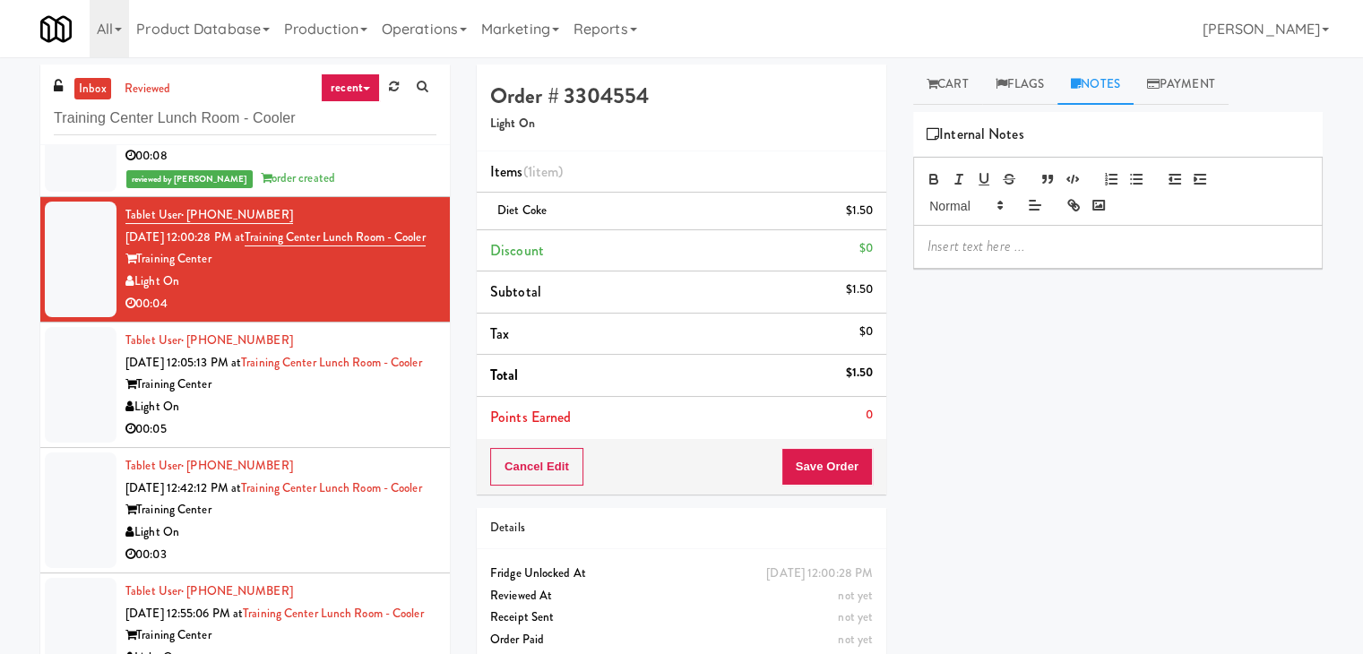
click at [1025, 254] on p at bounding box center [1117, 247] width 381 height 20
drag, startPoint x: 217, startPoint y: 370, endPoint x: 142, endPoint y: 370, distance: 74.4
click at [142, 271] on div "Training Center" at bounding box center [280, 259] width 311 height 22
drag, startPoint x: 180, startPoint y: 395, endPoint x: 139, endPoint y: 395, distance: 41.2
click at [139, 293] on div "Light On" at bounding box center [280, 282] width 311 height 22
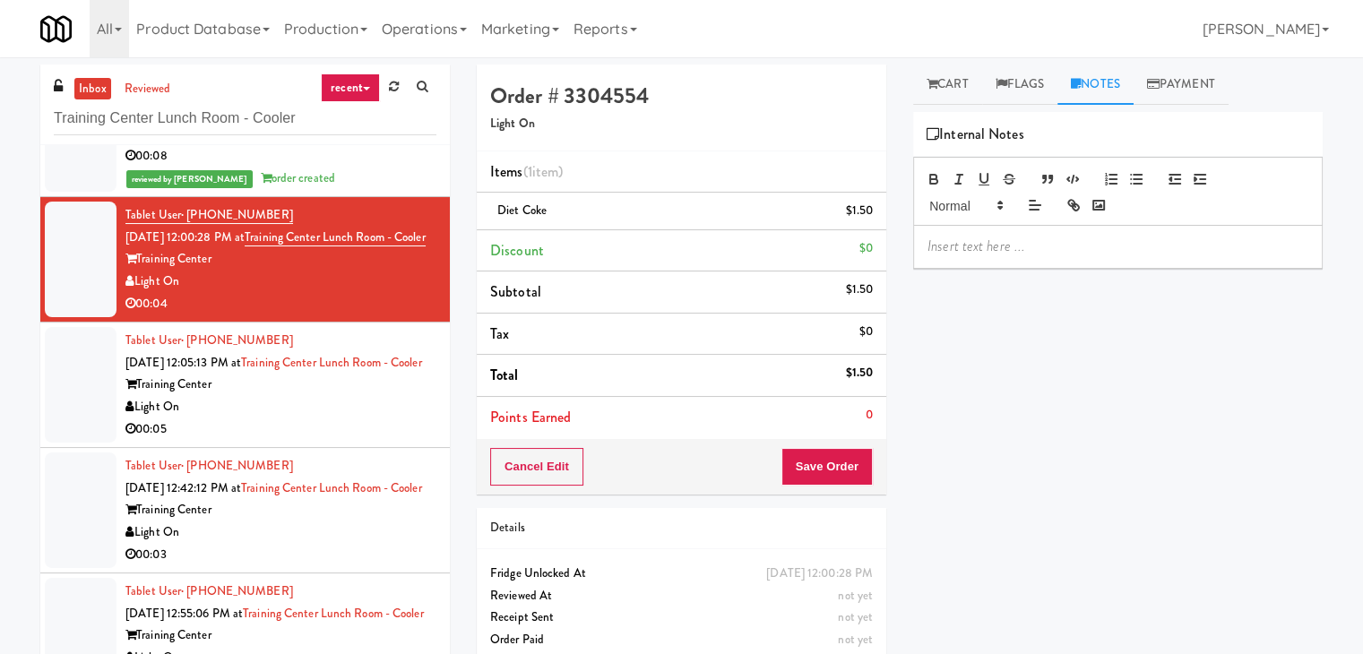
copy div "Light On"
drag, startPoint x: 214, startPoint y: 368, endPoint x: 142, endPoint y: 371, distance: 72.6
click at [142, 271] on div "Training Center" at bounding box center [280, 259] width 311 height 22
copy div "Training Center"
click at [1036, 237] on p at bounding box center [1117, 247] width 381 height 20
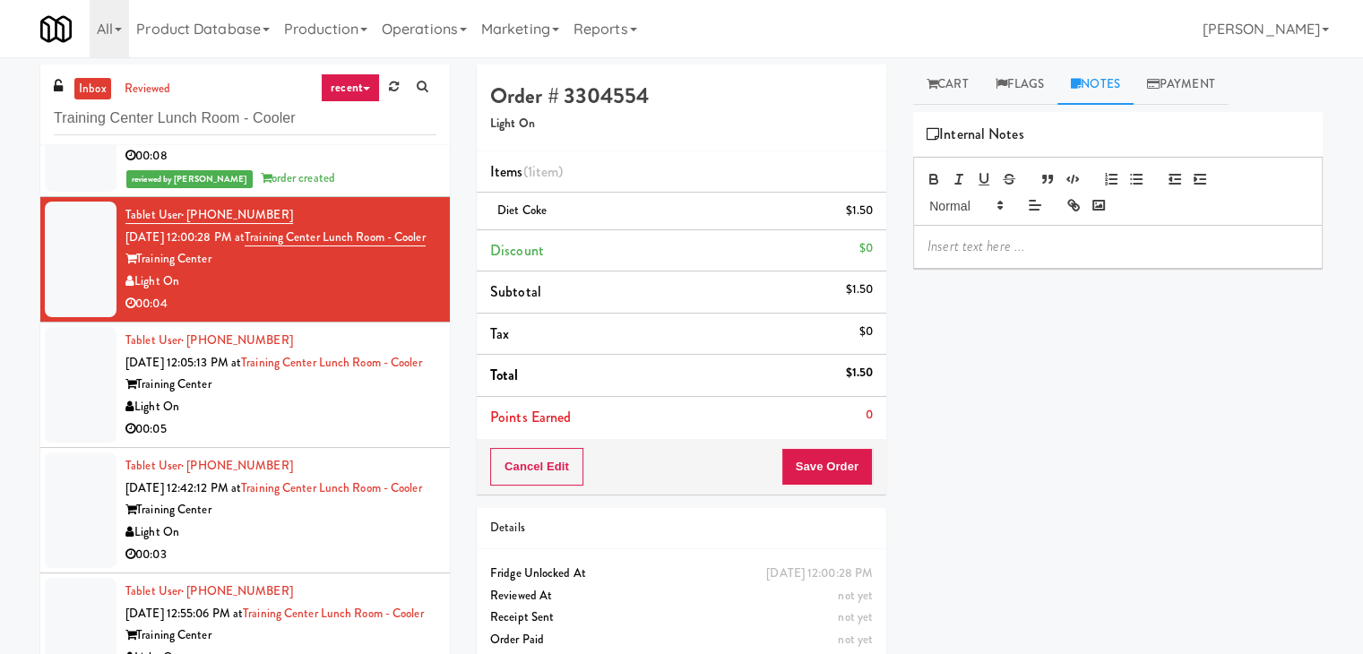
click at [1157, 260] on div at bounding box center [1118, 246] width 408 height 41
click at [1176, 244] on p at bounding box center [1117, 247] width 381 height 20
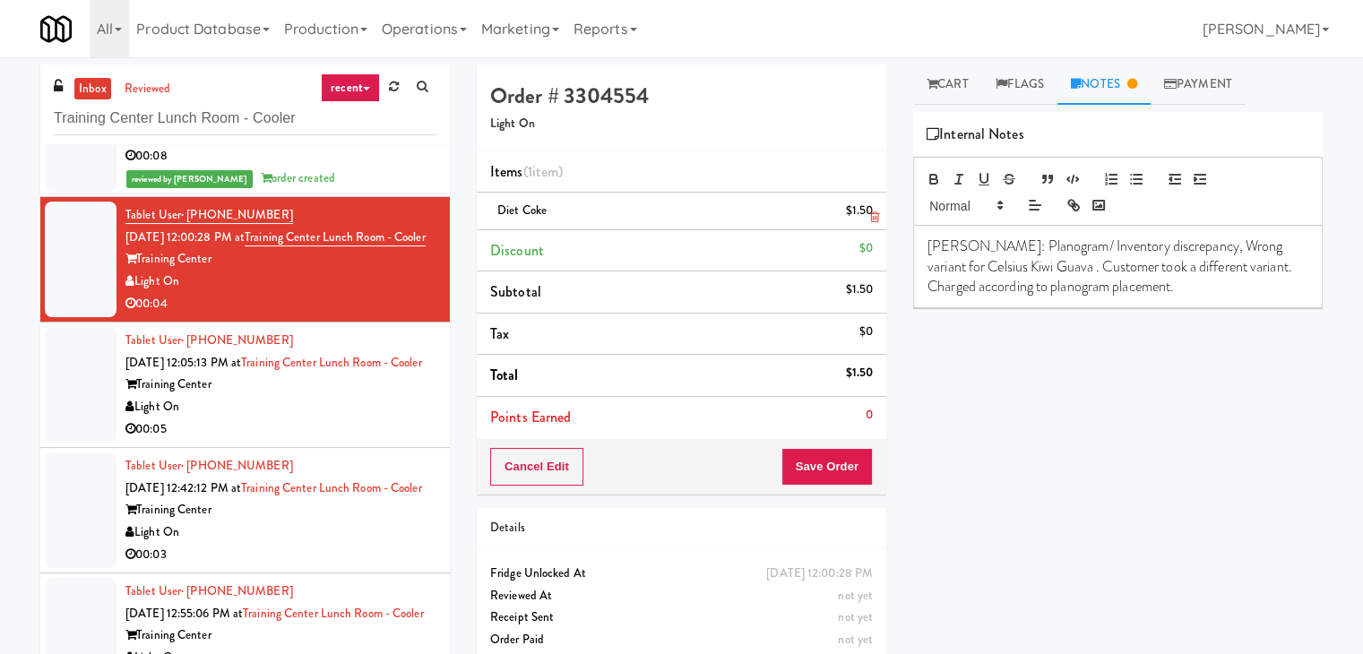
drag, startPoint x: 552, startPoint y: 209, endPoint x: 496, endPoint y: 211, distance: 55.6
click at [496, 211] on div "Diet Coke $1.50" at bounding box center [681, 211] width 383 height 22
copy span "Diet Coke"
drag, startPoint x: 1033, startPoint y: 266, endPoint x: 922, endPoint y: 265, distance: 111.1
click at [922, 265] on div "[PERSON_NAME]: Planogram/ Inventory discrepancy, Wrong variant for Celsius Kiwi…" at bounding box center [1118, 267] width 408 height 82
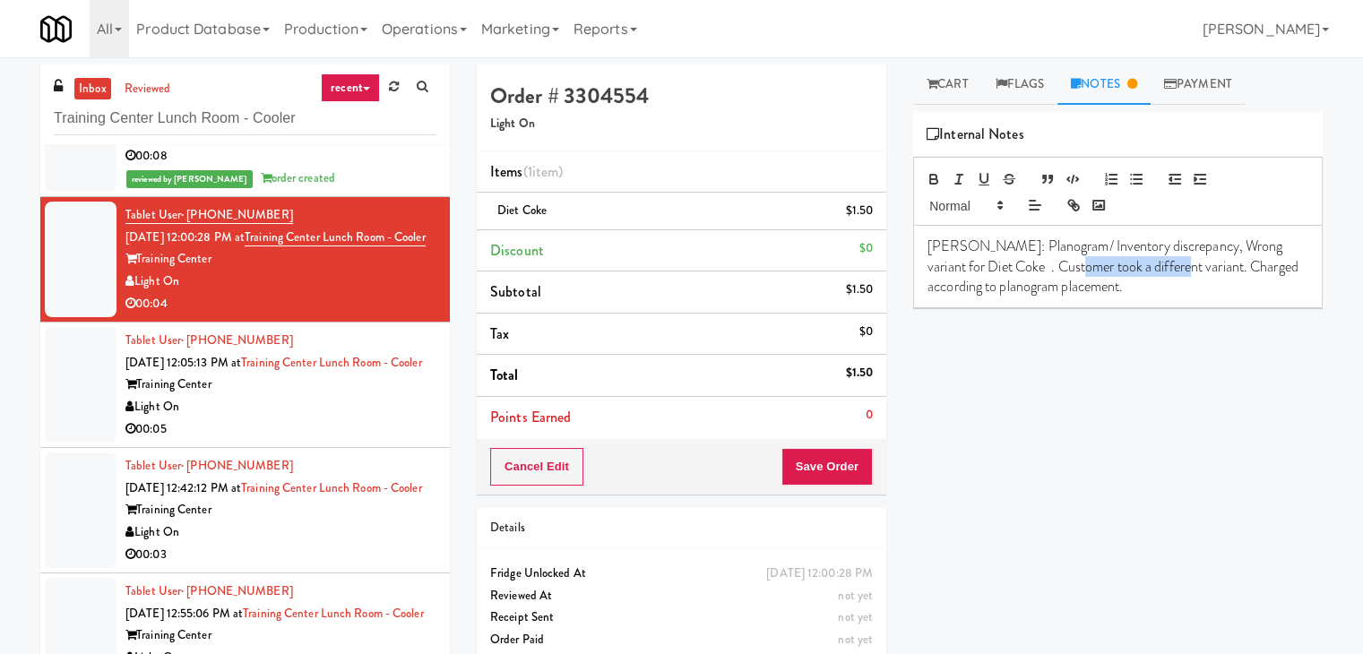
drag, startPoint x: 1158, startPoint y: 270, endPoint x: 1060, endPoint y: 268, distance: 98.6
click at [1060, 268] on p "[PERSON_NAME]: Planogram/ Inventory discrepancy, Wrong variant for Diet Coke . …" at bounding box center [1117, 267] width 381 height 60
click at [1067, 291] on p "[PERSON_NAME]: Planogram/ Inventory discrepancy, Wrong variant for Diet Coke . …" at bounding box center [1117, 267] width 381 height 60
click at [1154, 461] on div "Play New Window Grab N' Go Inventory Planogram Delivered 3 Musketeers Chocolate…" at bounding box center [1117, 448] width 409 height 672
click at [939, 76] on link "Cart" at bounding box center [947, 85] width 69 height 40
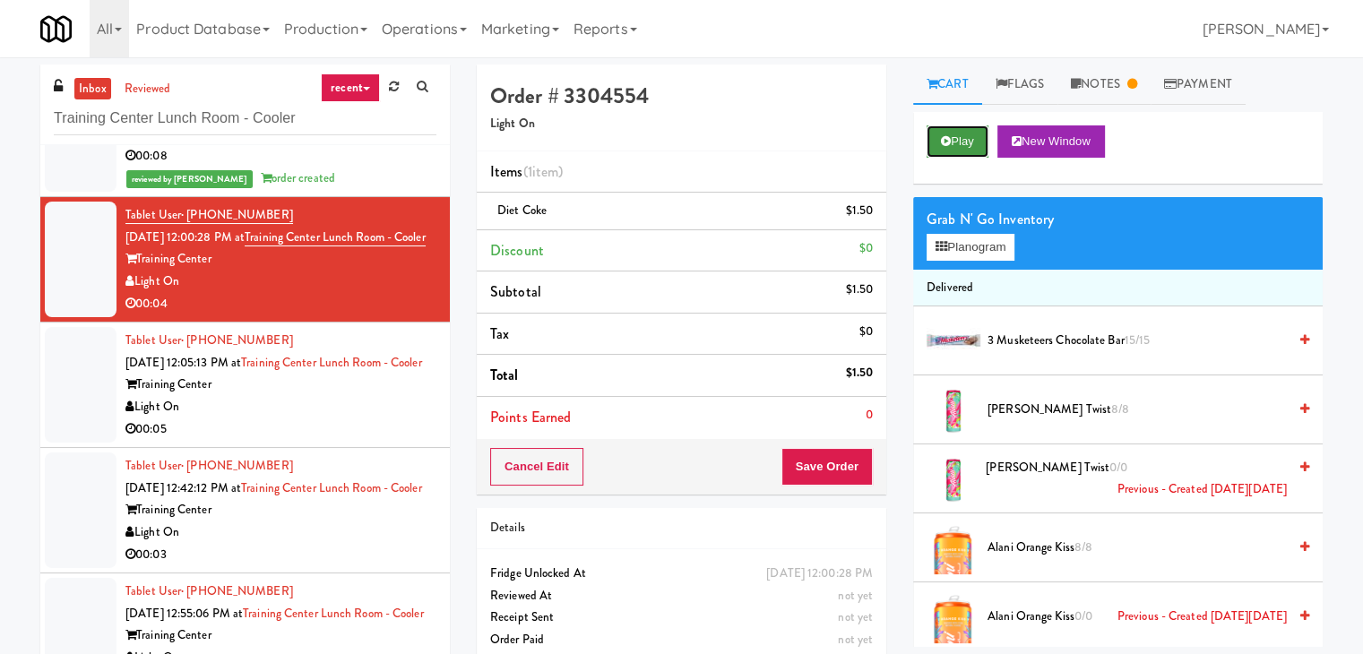
click at [960, 144] on button "Play" at bounding box center [957, 141] width 62 height 32
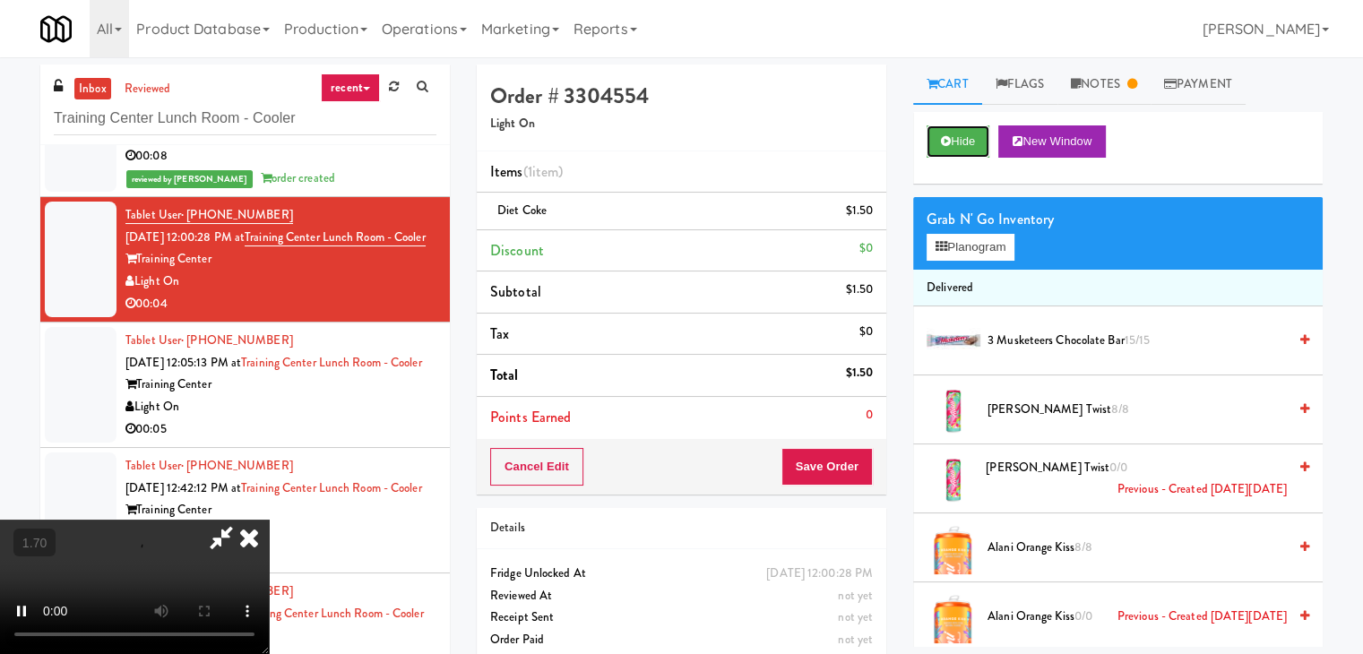
scroll to position [179, 0]
click at [269, 520] on video at bounding box center [134, 587] width 269 height 134
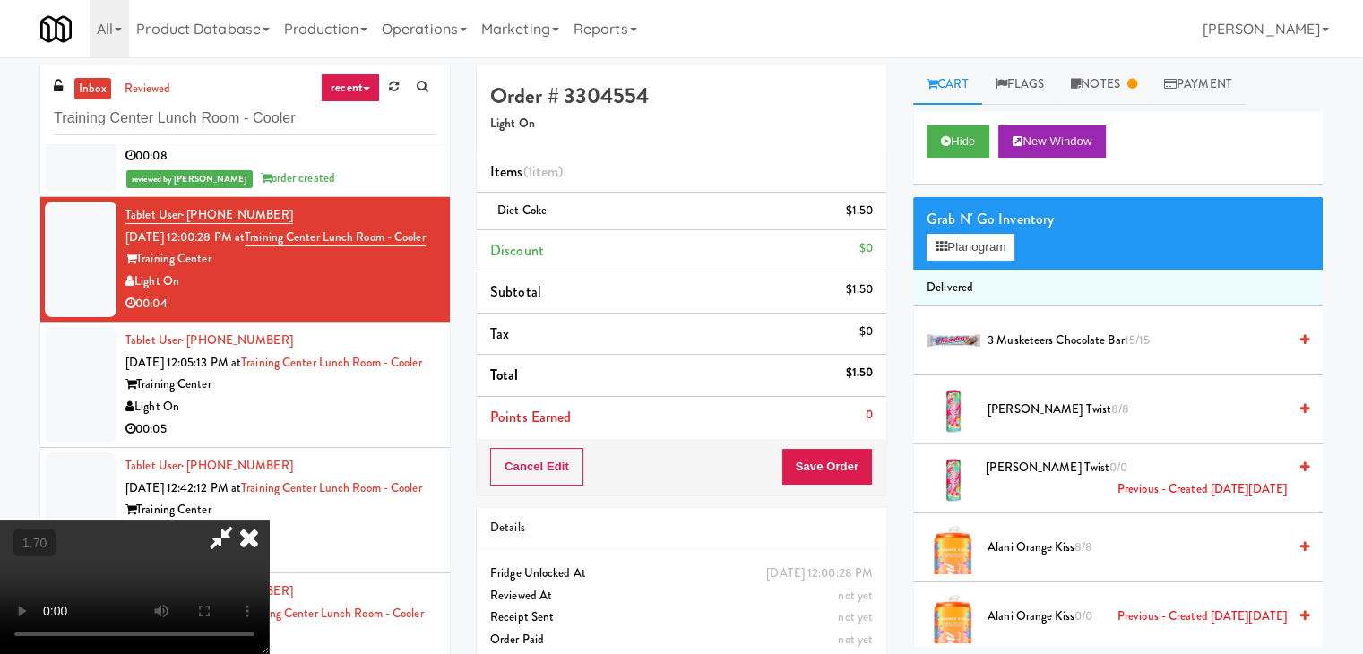
click at [269, 520] on icon at bounding box center [248, 538] width 39 height 36
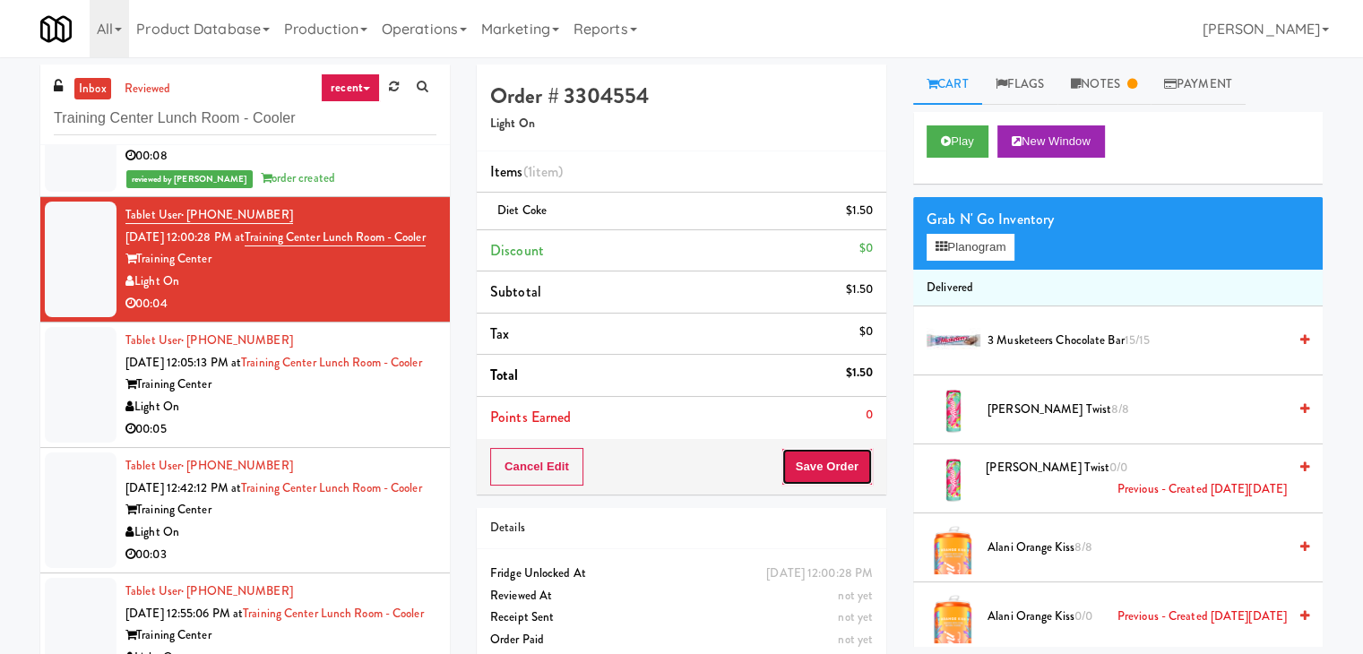
click at [803, 456] on button "Save Order" at bounding box center [826, 467] width 91 height 38
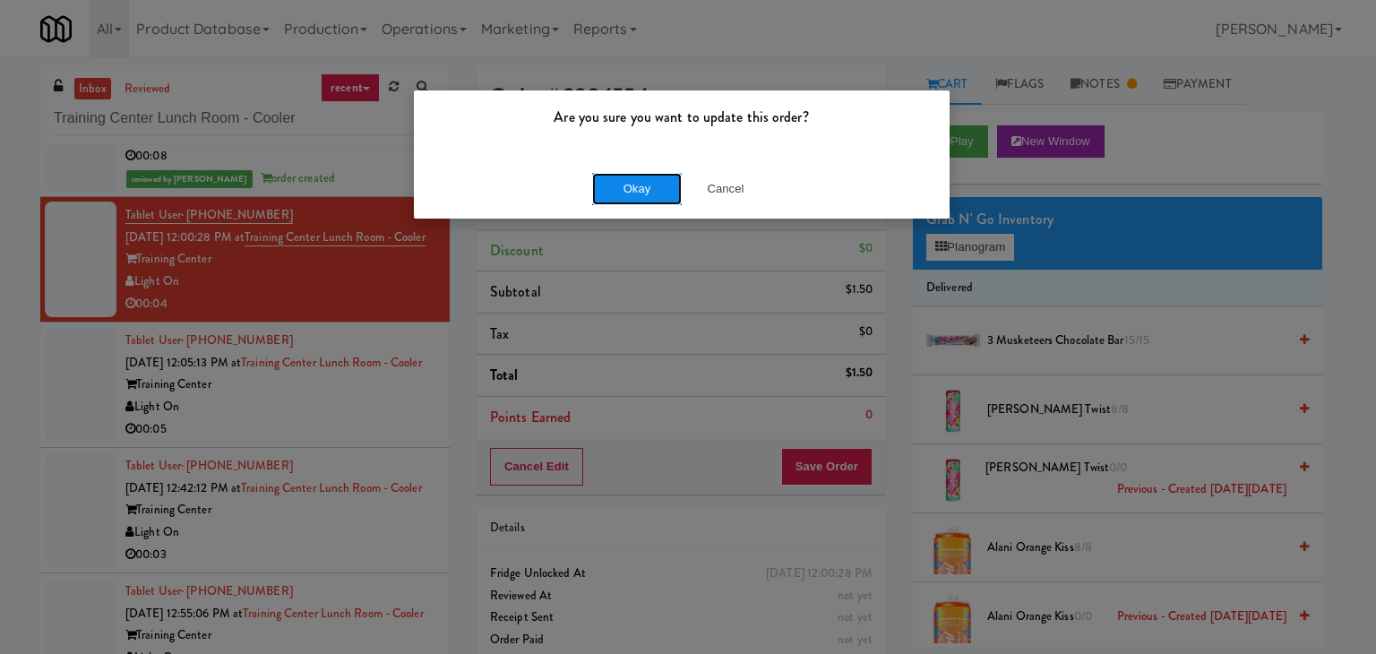
click at [646, 194] on button "Okay" at bounding box center [637, 189] width 90 height 32
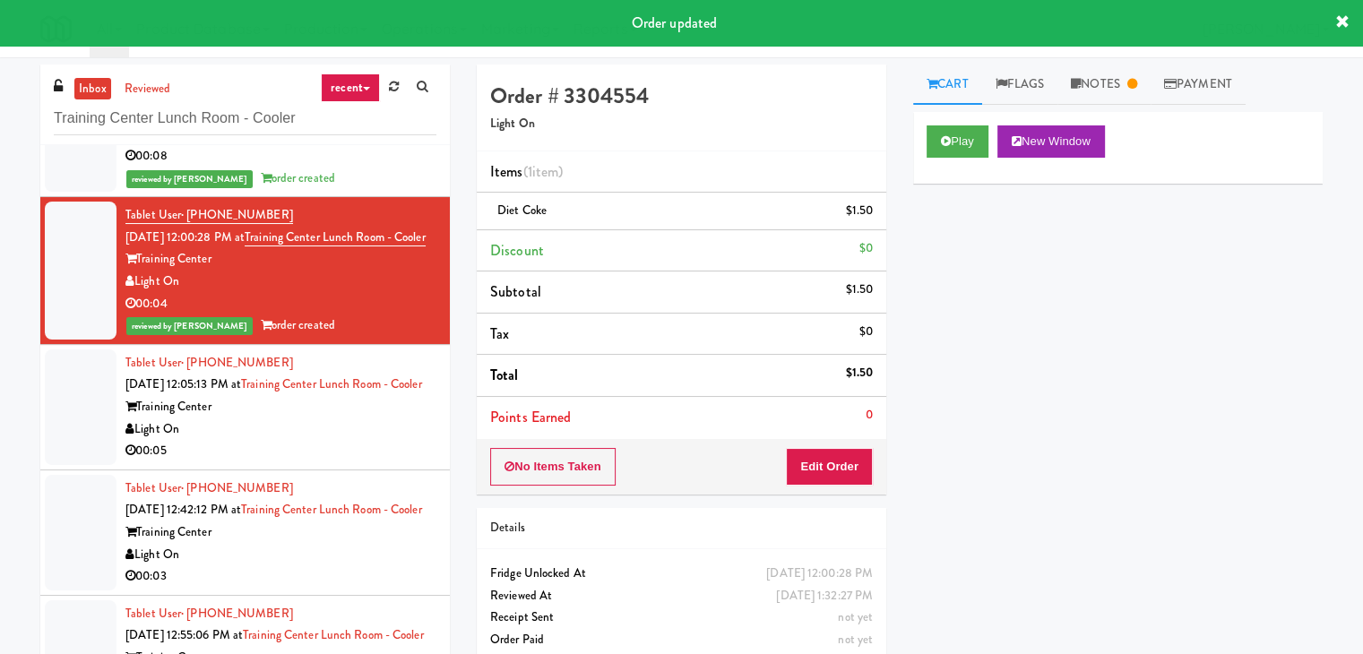
drag, startPoint x: 212, startPoint y: 369, endPoint x: 141, endPoint y: 372, distance: 71.7
click at [141, 271] on div "Training Center" at bounding box center [280, 259] width 311 height 22
copy div "Training Center"
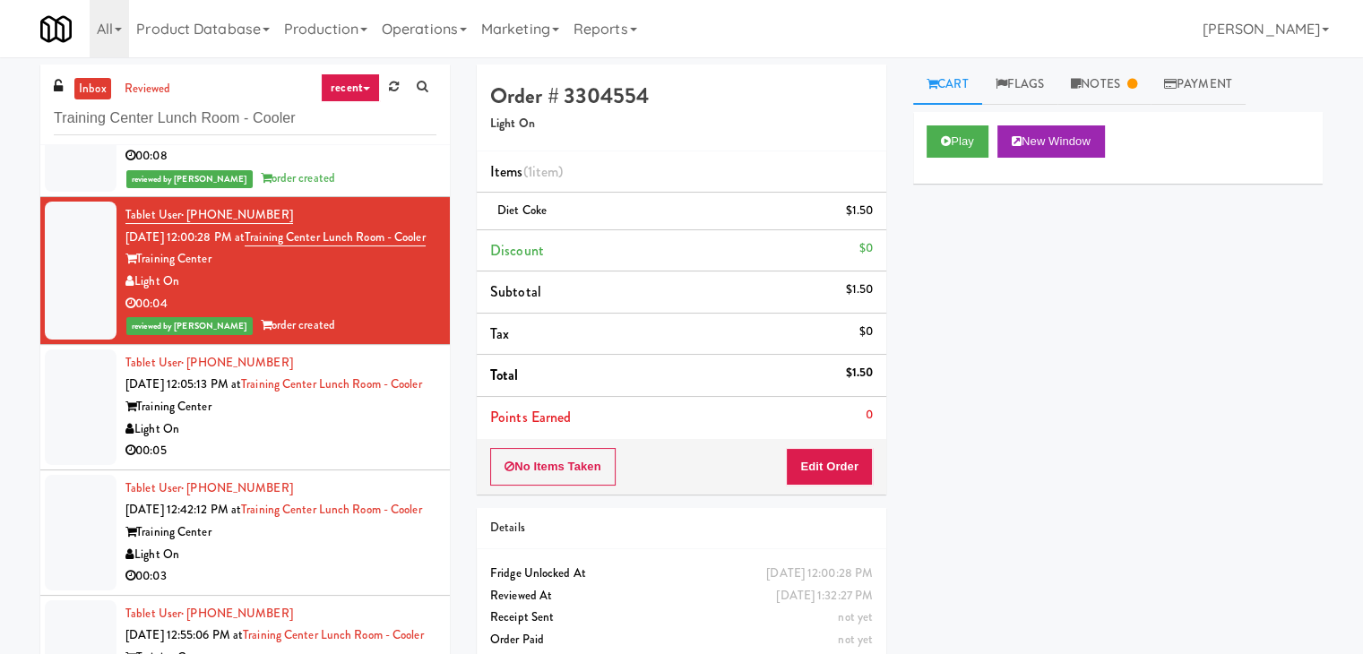
click at [350, 418] on div "Training Center" at bounding box center [280, 407] width 311 height 22
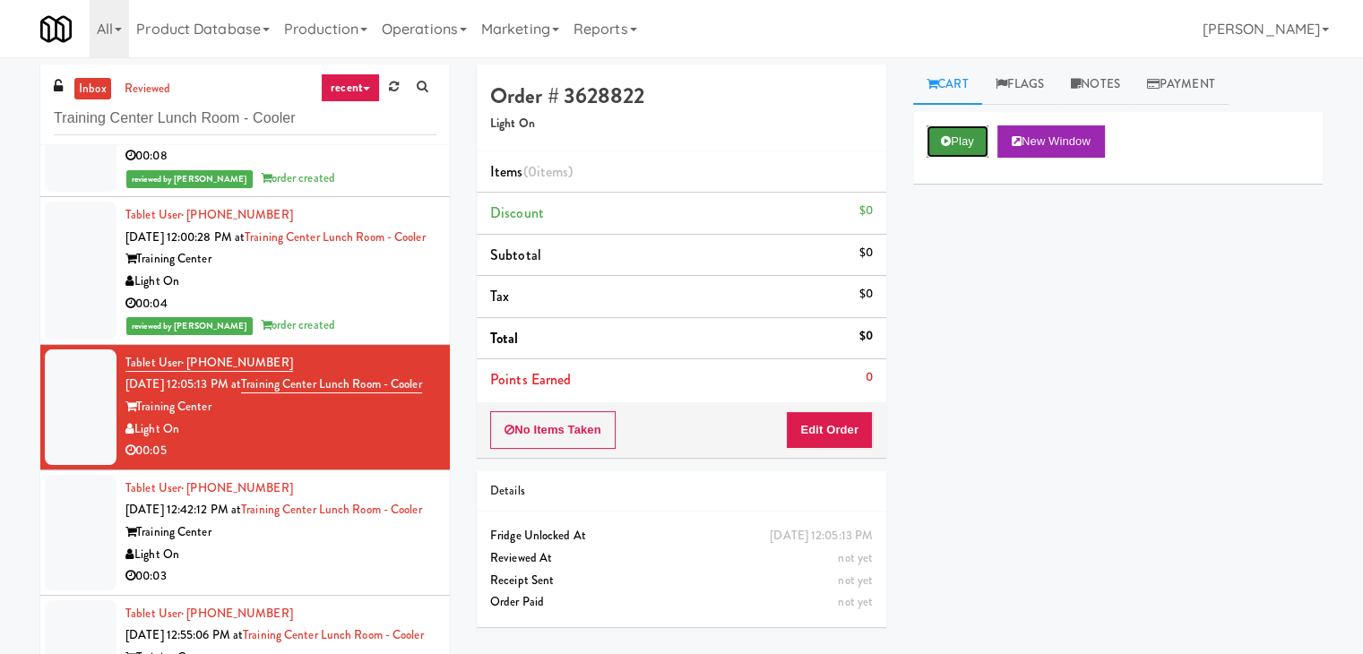
click at [967, 148] on button "Play" at bounding box center [957, 141] width 62 height 32
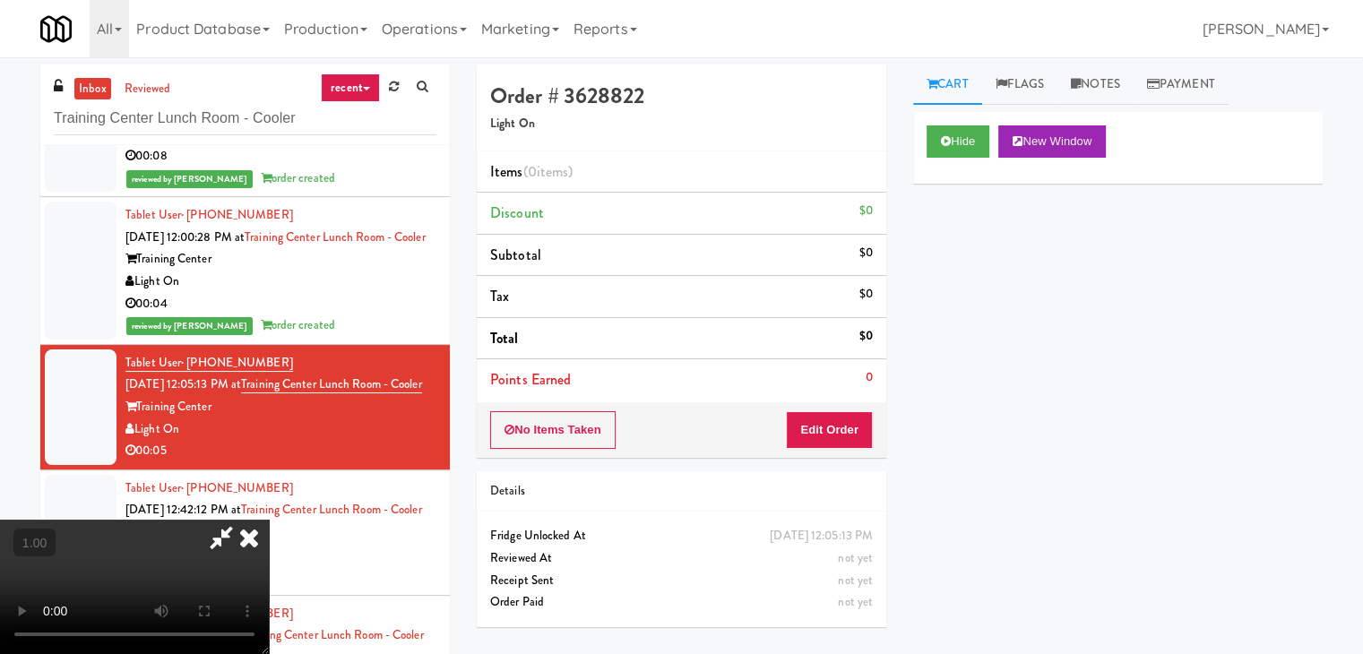
click at [269, 520] on video at bounding box center [134, 587] width 269 height 134
drag, startPoint x: 790, startPoint y: 62, endPoint x: 793, endPoint y: 106, distance: 44.0
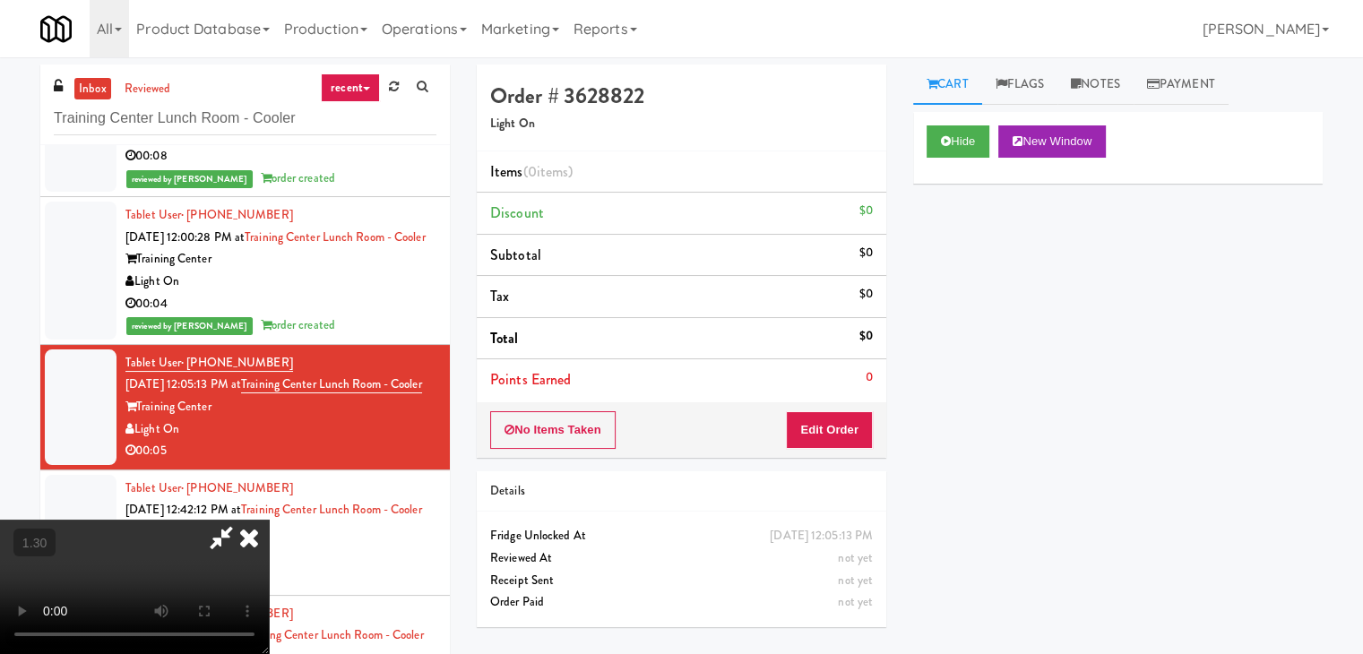
click at [269, 520] on icon at bounding box center [248, 538] width 39 height 36
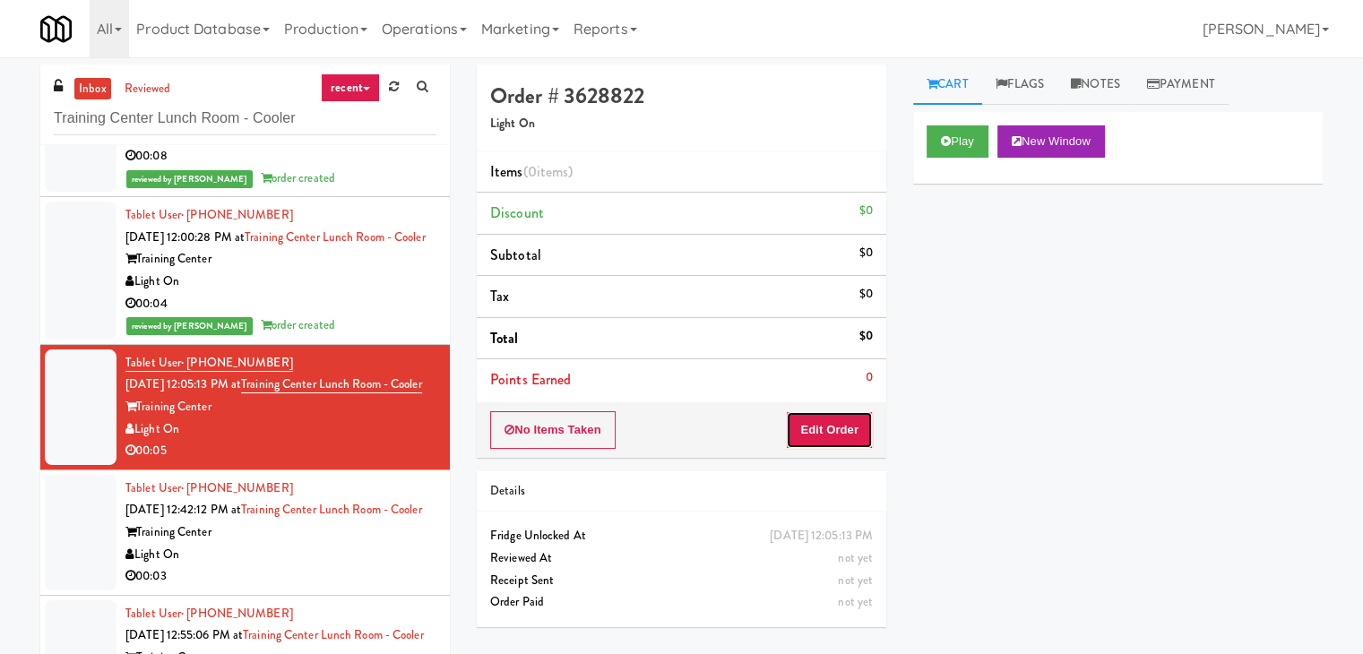
click at [815, 438] on button "Edit Order" at bounding box center [829, 430] width 87 height 38
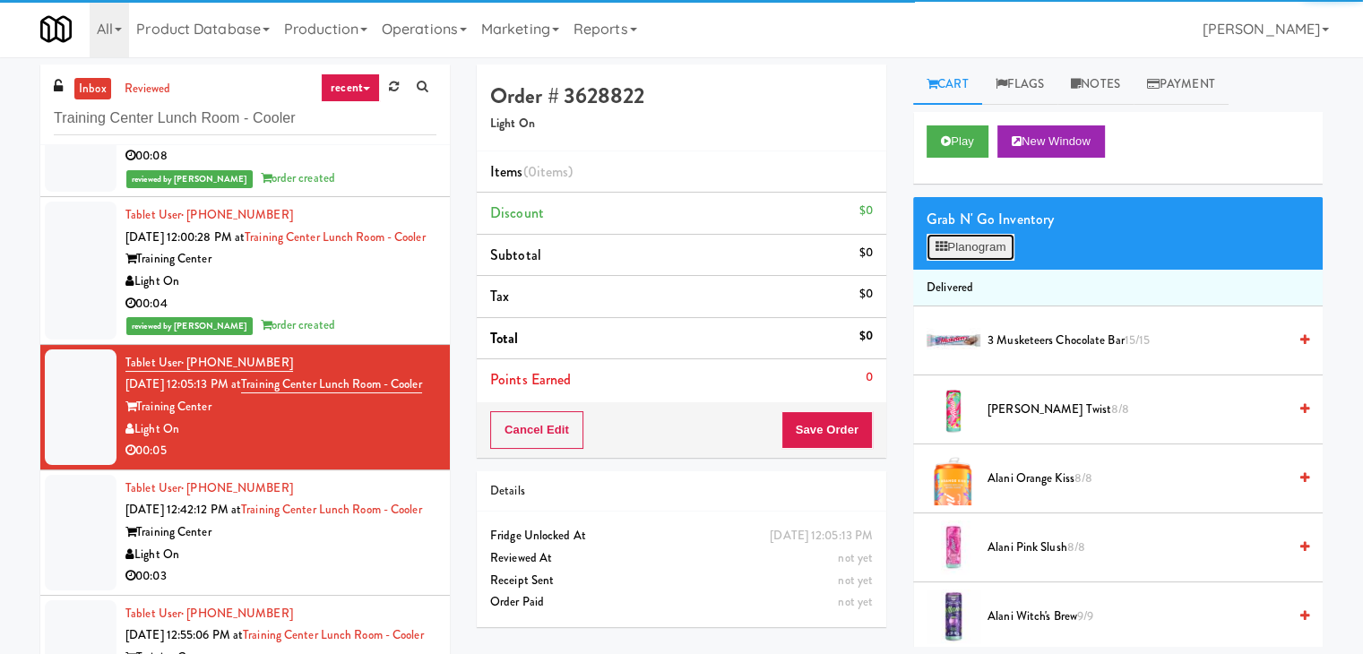
click at [969, 245] on button "Planogram" at bounding box center [970, 247] width 88 height 27
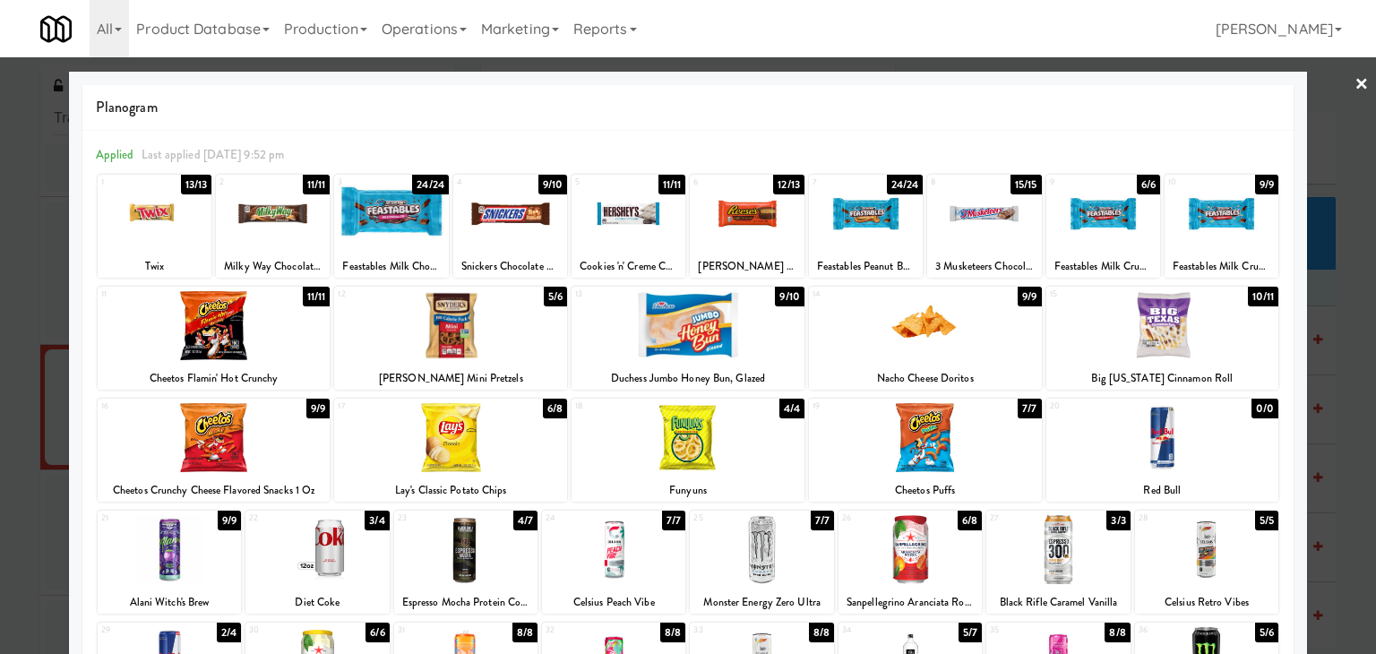
click at [686, 439] on div at bounding box center [688, 437] width 233 height 69
click at [270, 335] on div at bounding box center [214, 325] width 233 height 69
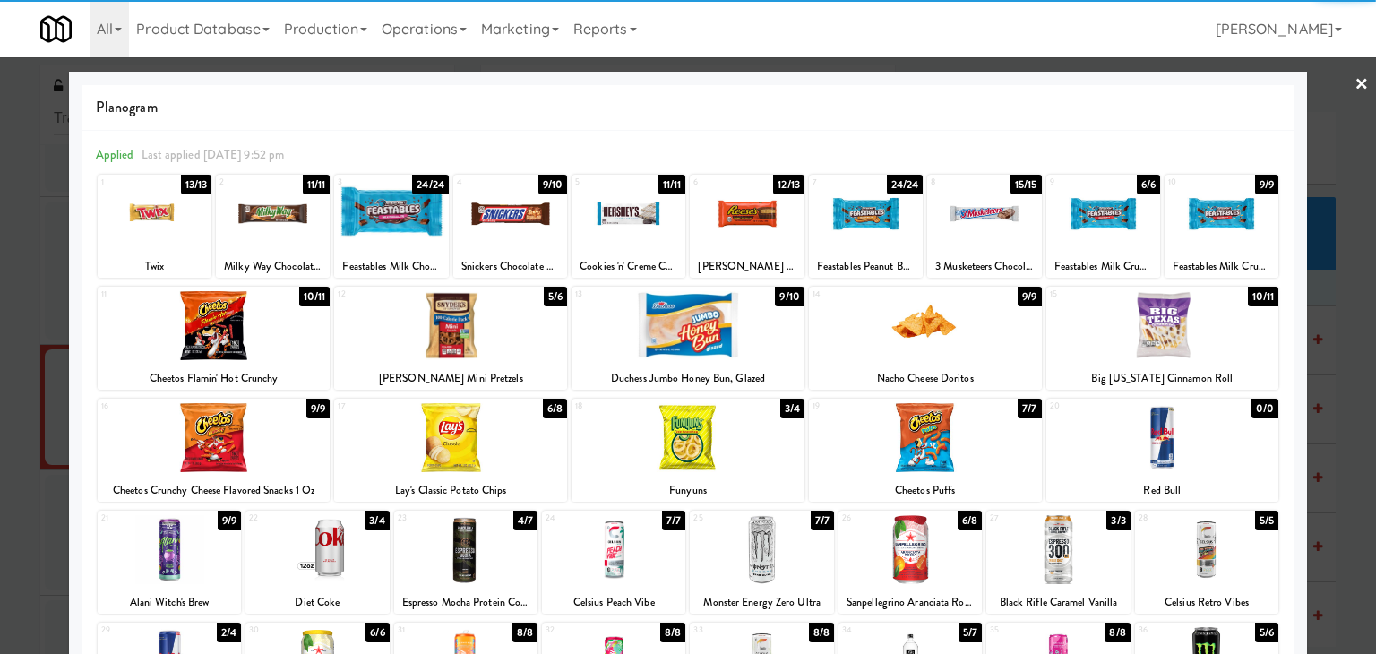
click at [1355, 86] on link "×" at bounding box center [1362, 85] width 14 height 56
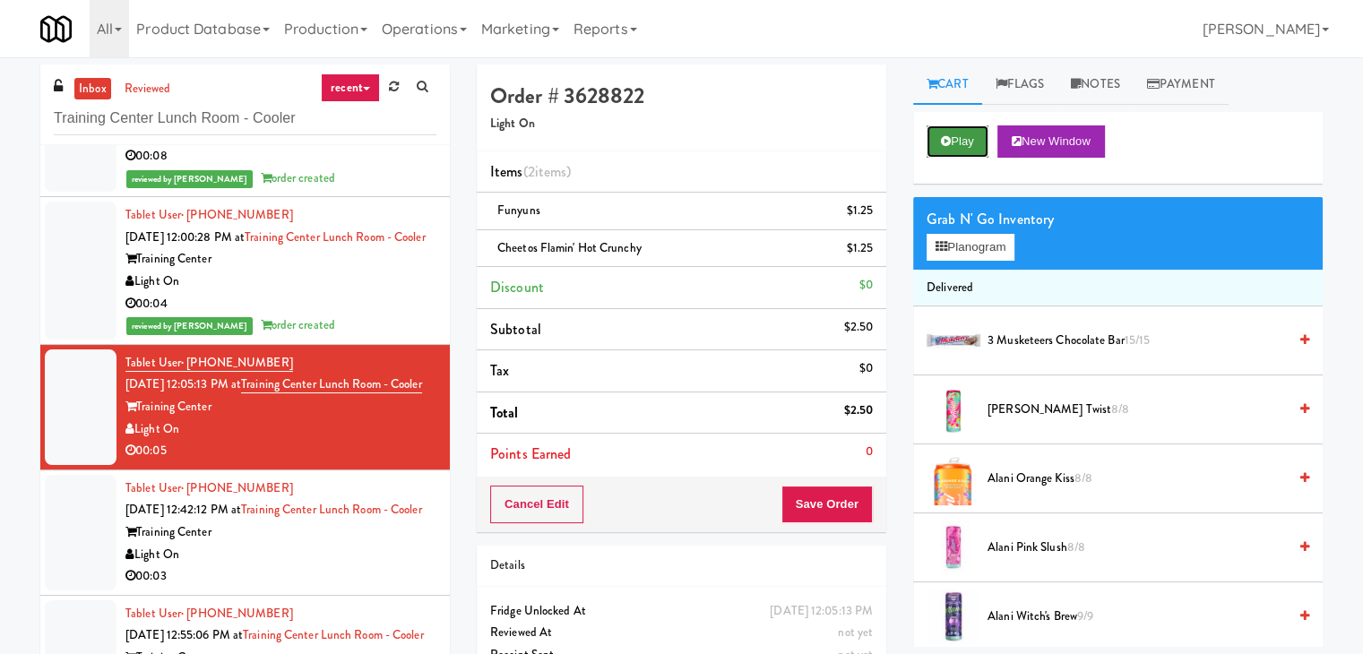
click at [974, 137] on button "Play" at bounding box center [957, 141] width 62 height 32
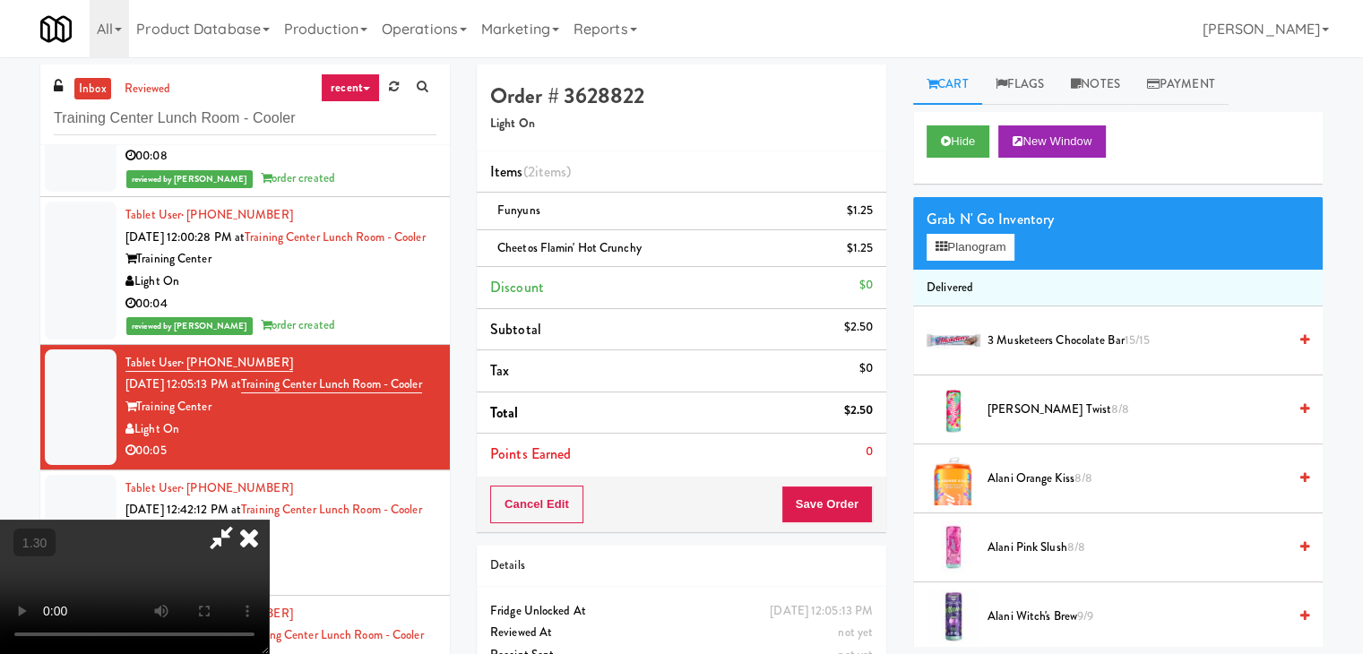
drag, startPoint x: 785, startPoint y: 73, endPoint x: 950, endPoint y: 211, distance: 215.0
click at [269, 520] on icon at bounding box center [248, 538] width 39 height 36
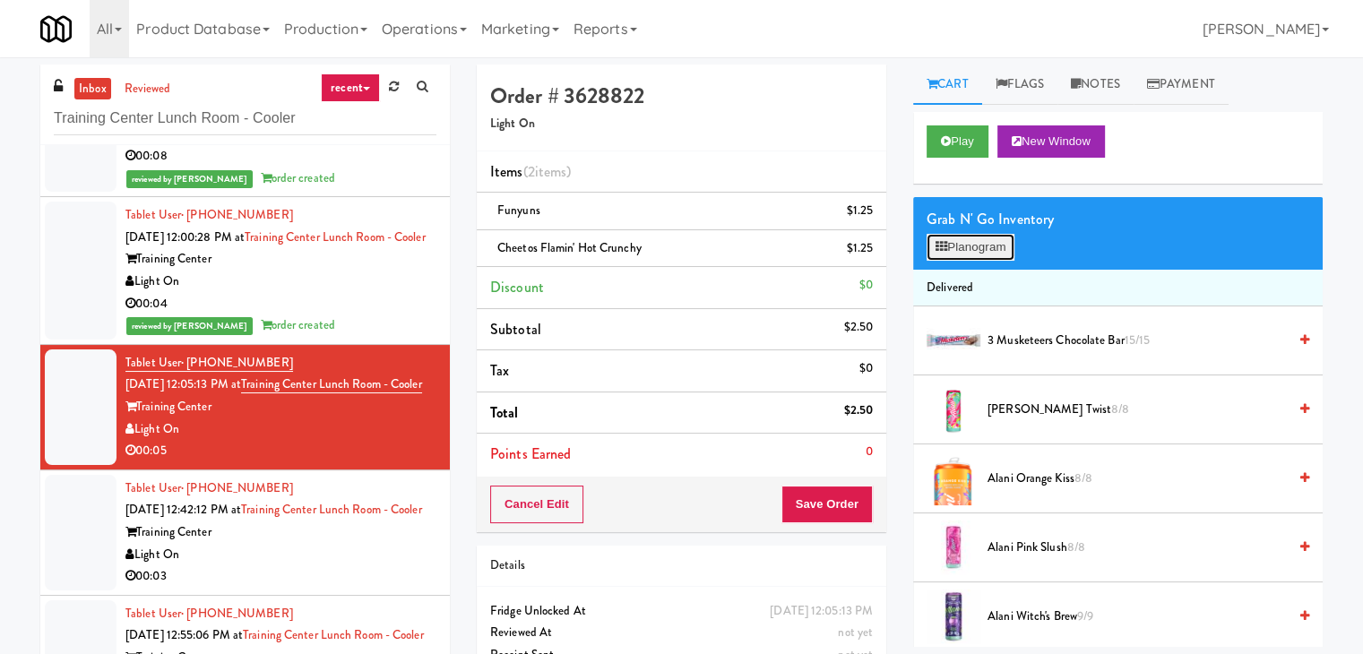
click at [1003, 251] on button "Planogram" at bounding box center [970, 247] width 88 height 27
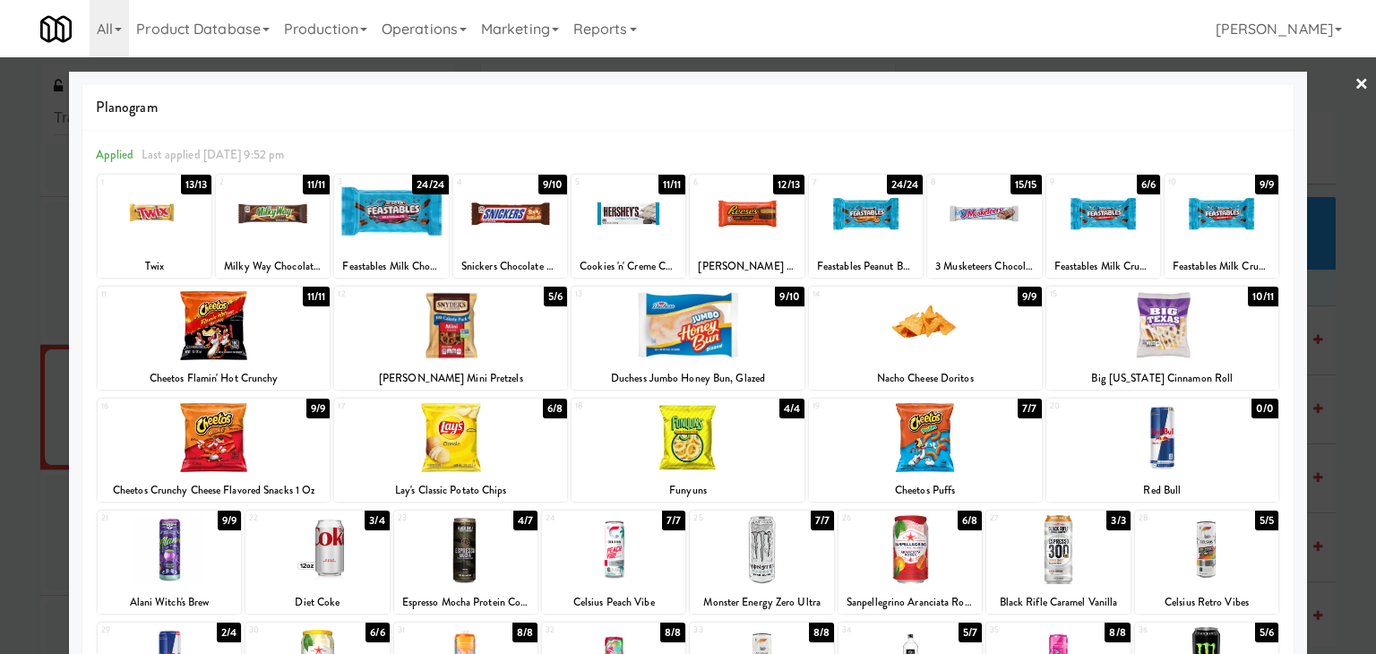
click at [1355, 82] on link "×" at bounding box center [1362, 85] width 14 height 56
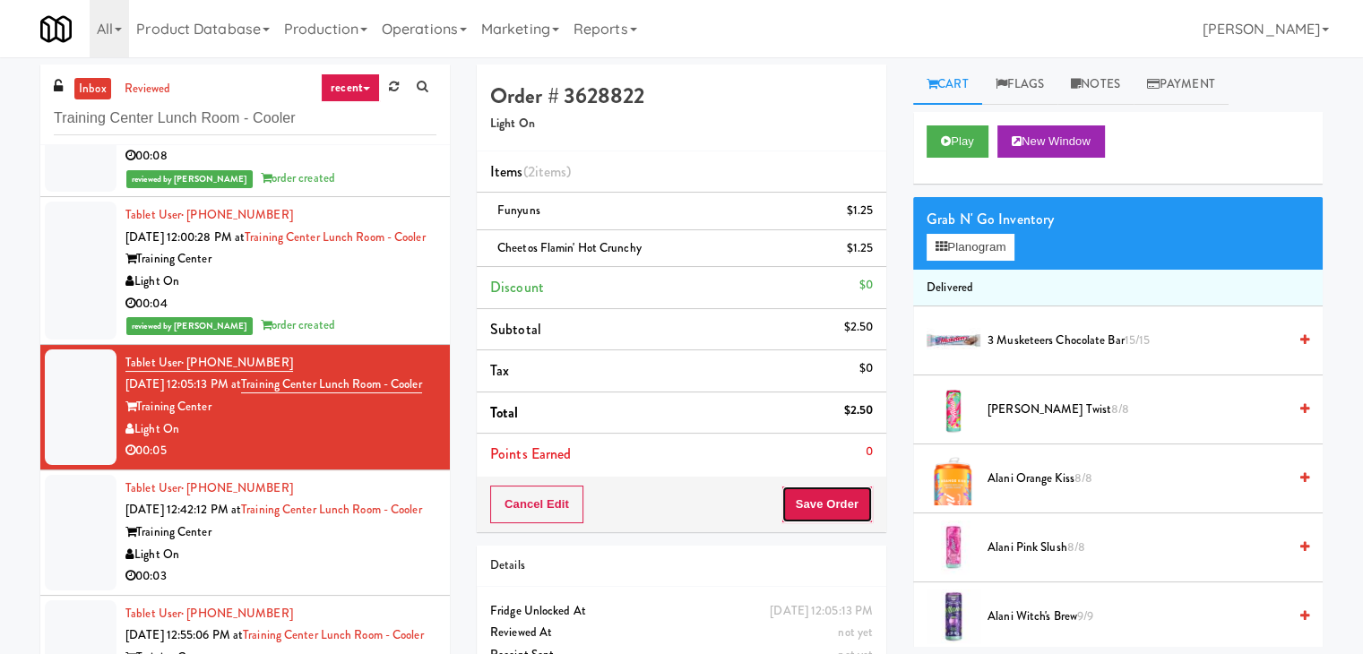
click at [817, 503] on button "Save Order" at bounding box center [826, 505] width 91 height 38
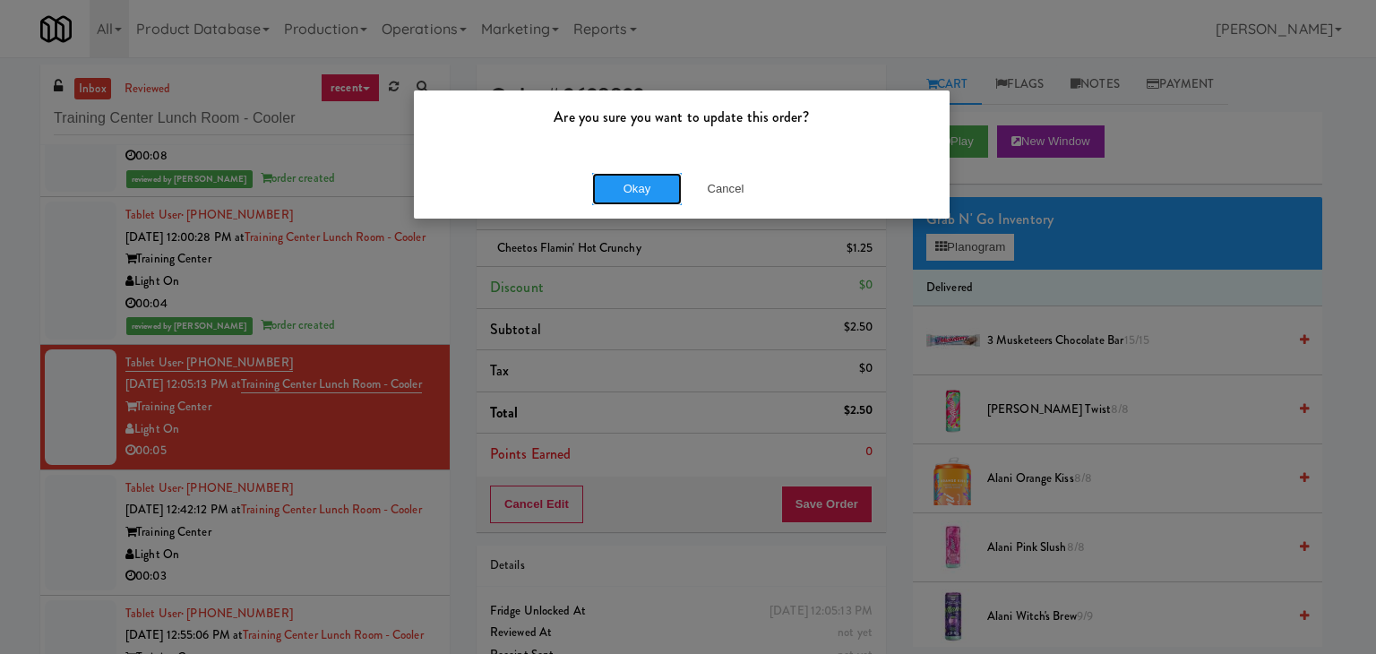
click at [651, 203] on button "Okay" at bounding box center [637, 189] width 90 height 32
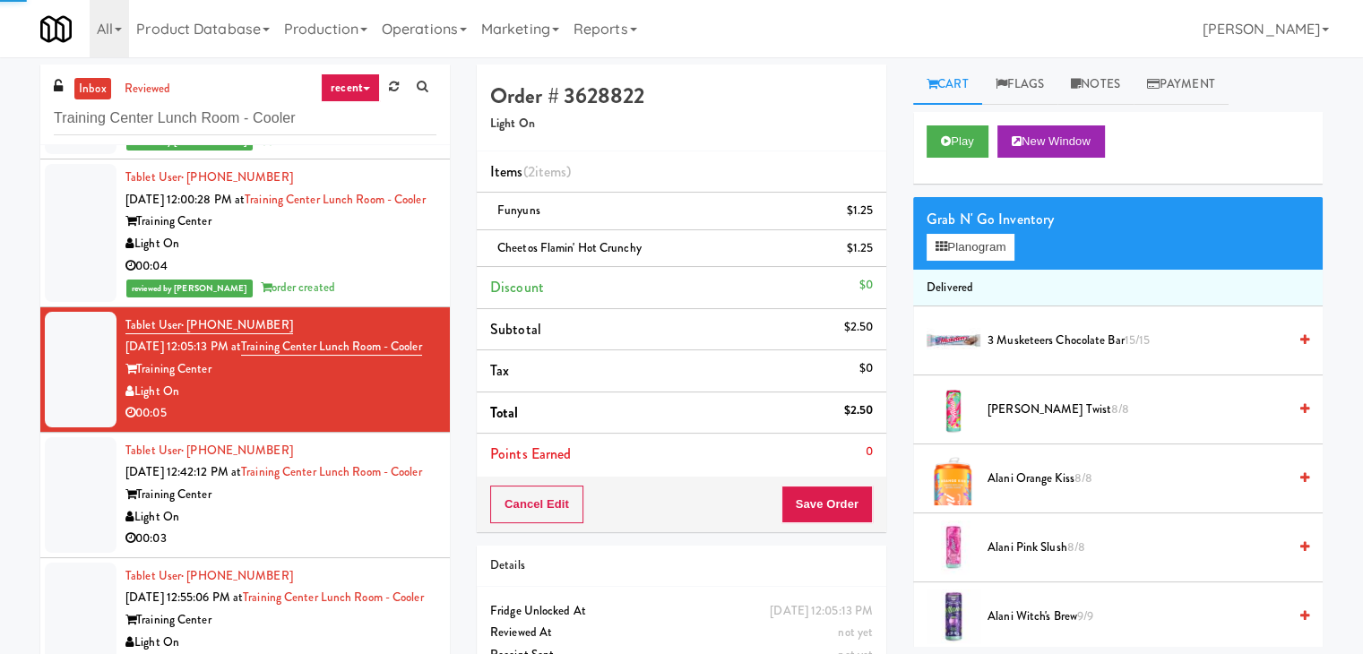
scroll to position [750, 0]
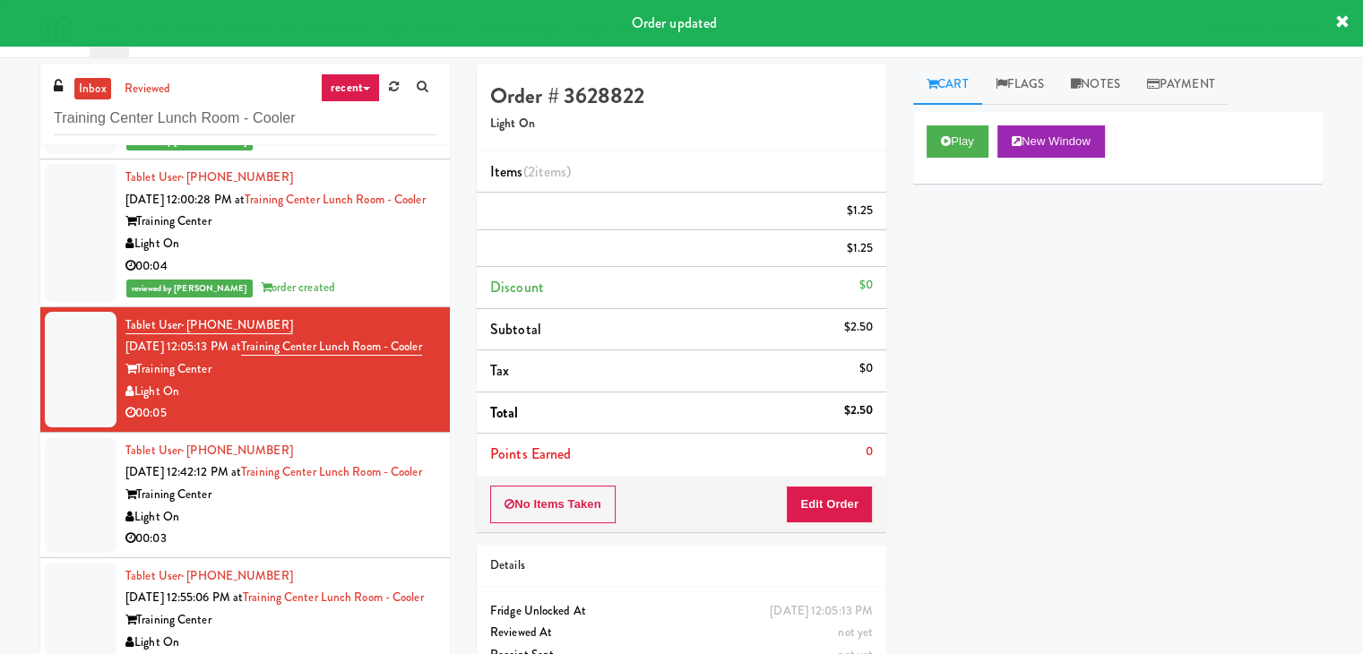
click at [386, 506] on div "Light On" at bounding box center [280, 517] width 311 height 22
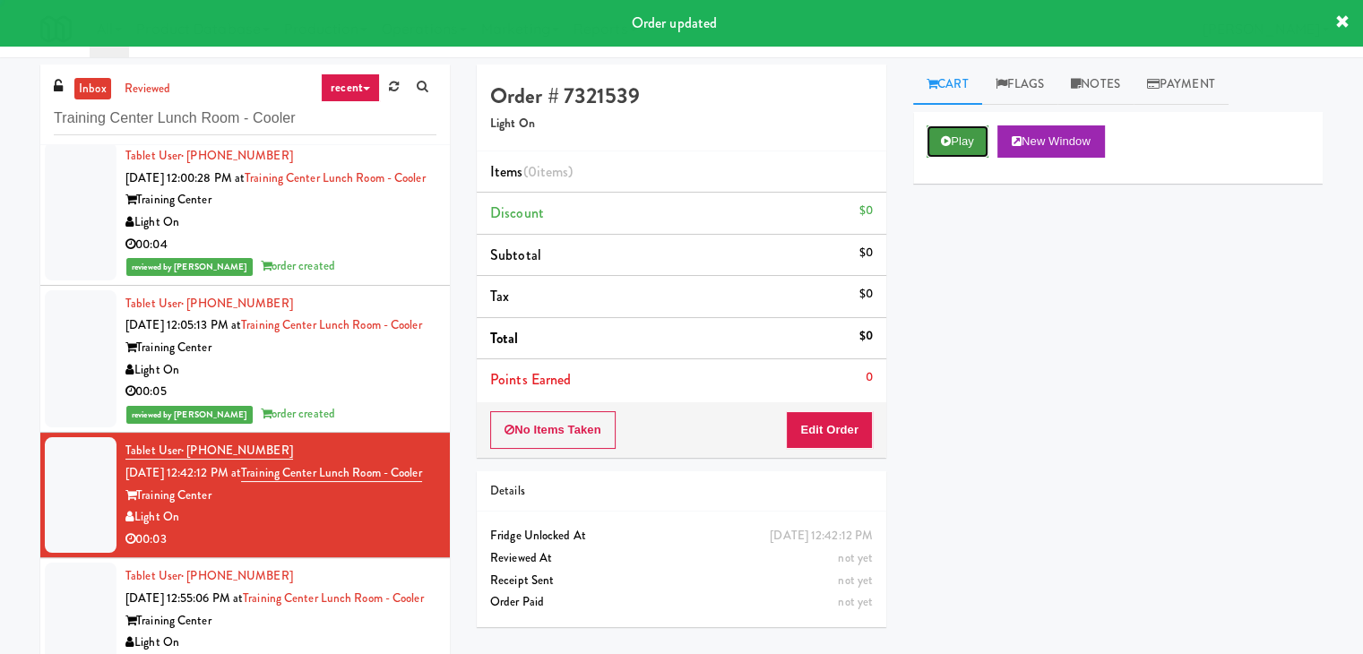
click at [950, 137] on icon at bounding box center [946, 141] width 10 height 12
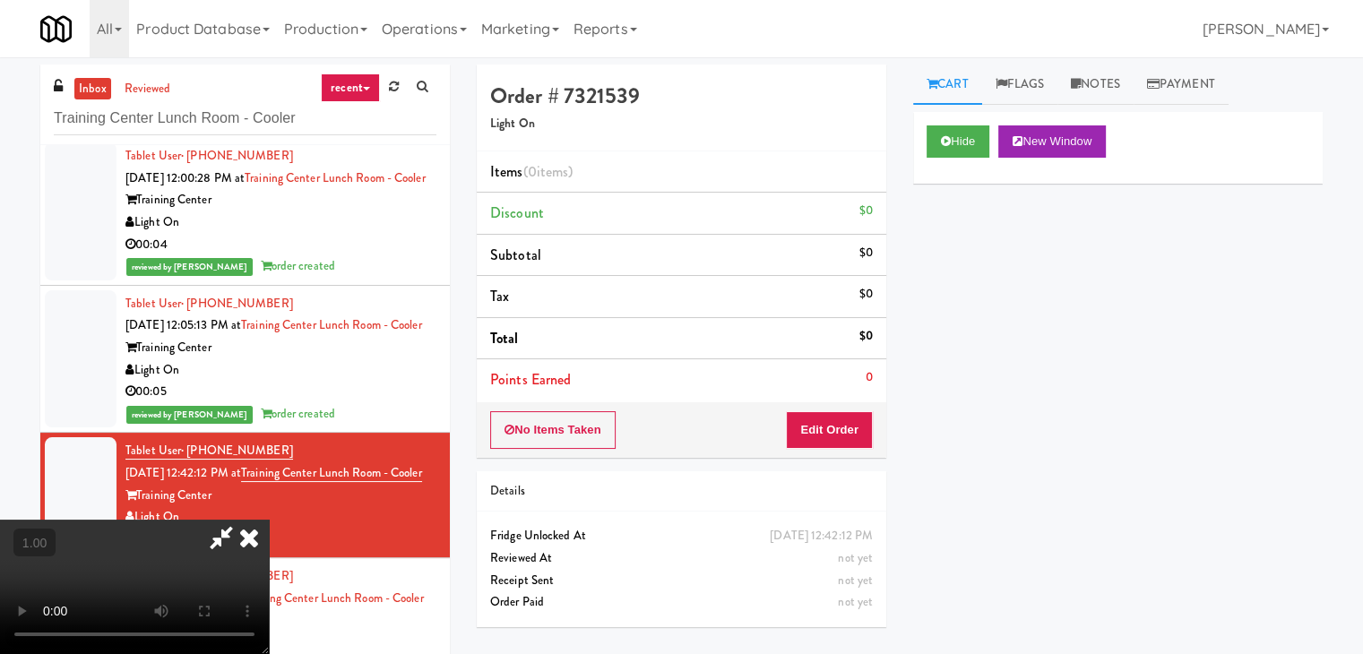
drag, startPoint x: 469, startPoint y: 155, endPoint x: 341, endPoint y: 383, distance: 261.2
click at [269, 520] on video at bounding box center [134, 587] width 269 height 134
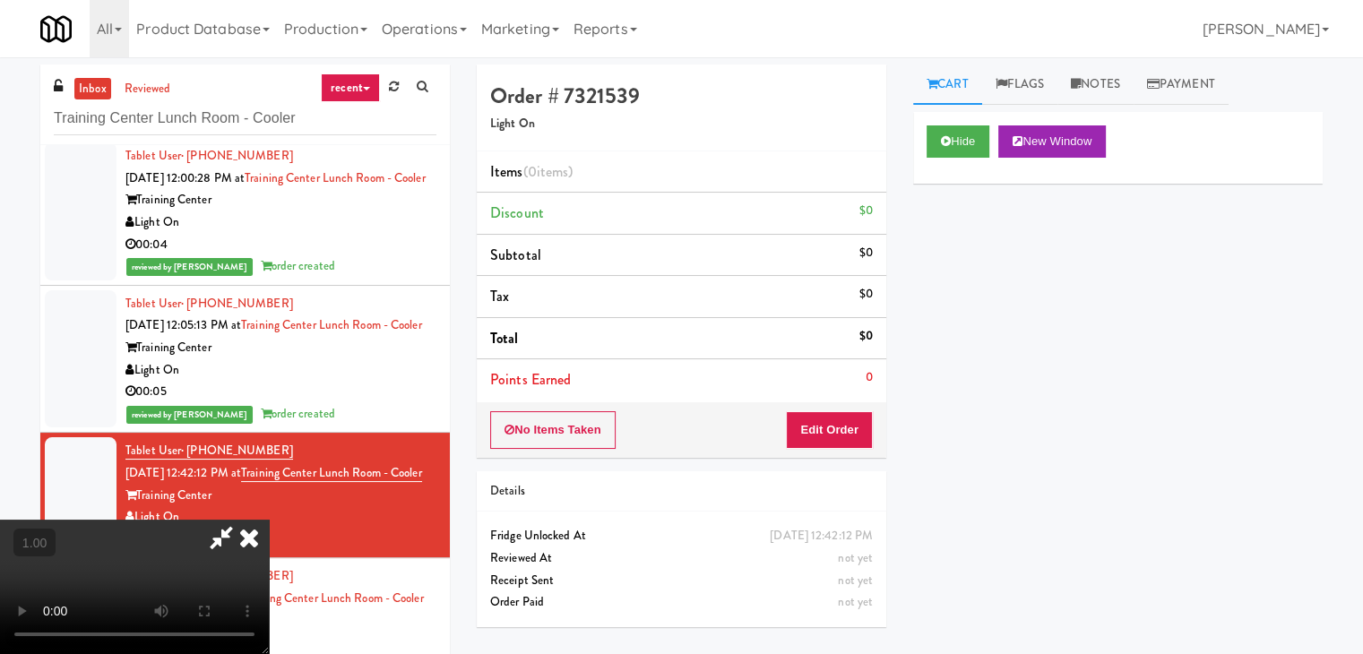
click at [269, 520] on video at bounding box center [134, 587] width 269 height 134
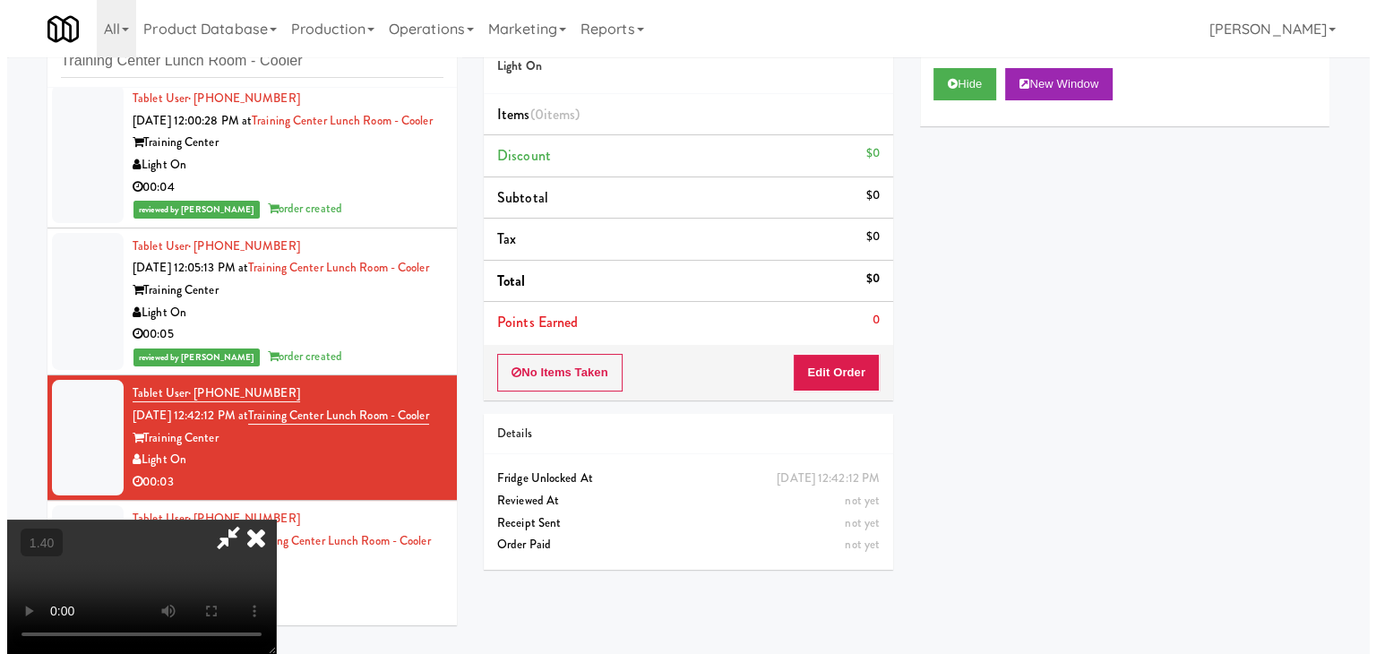
scroll to position [0, 0]
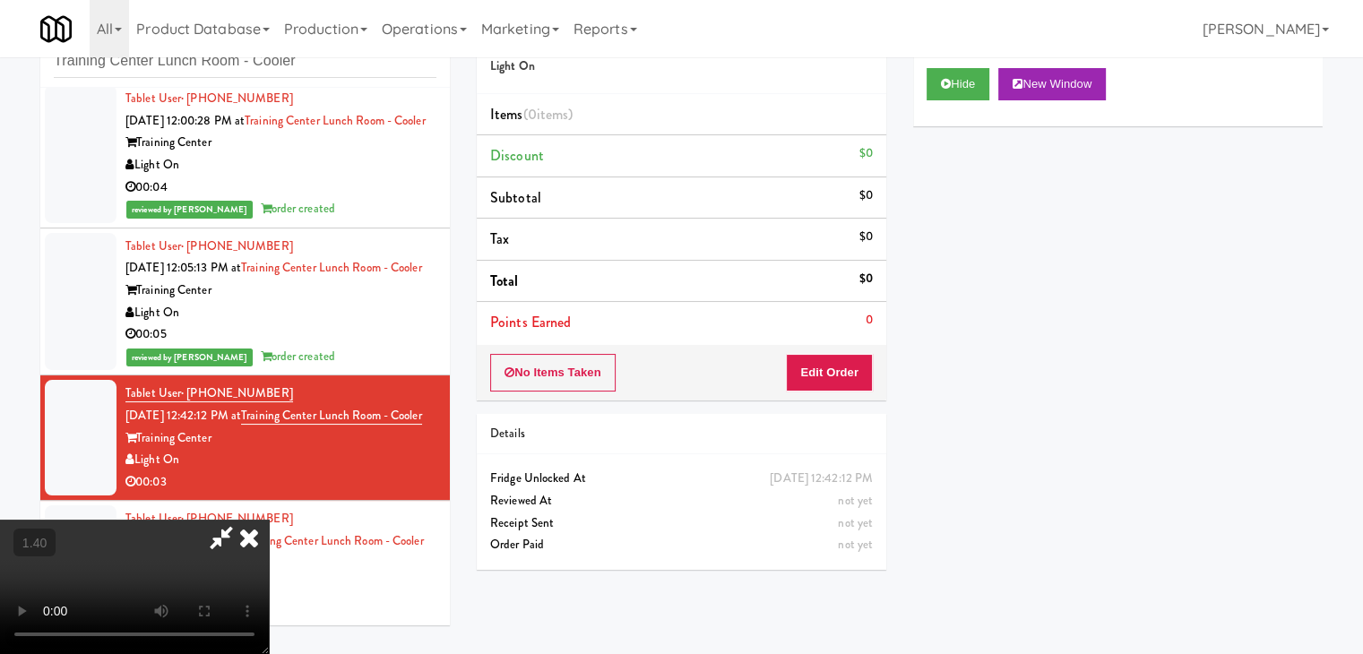
click at [269, 520] on icon at bounding box center [248, 538] width 39 height 36
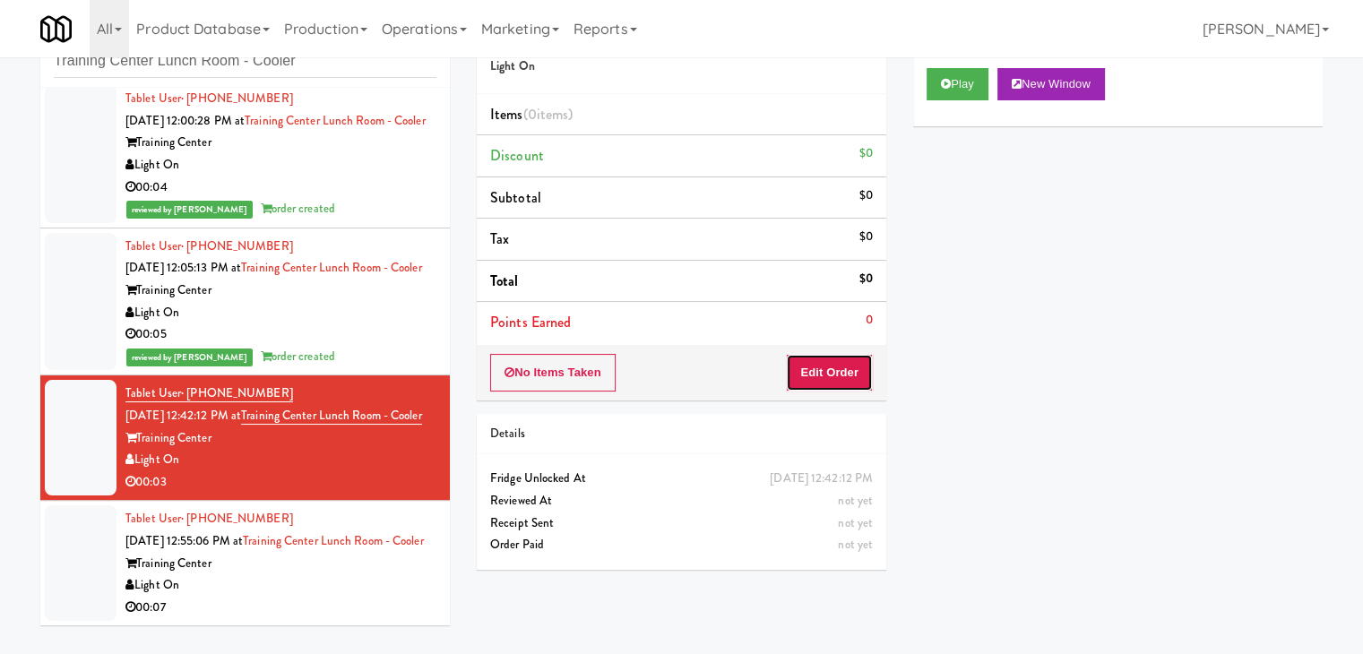
click at [829, 388] on button "Edit Order" at bounding box center [829, 373] width 87 height 38
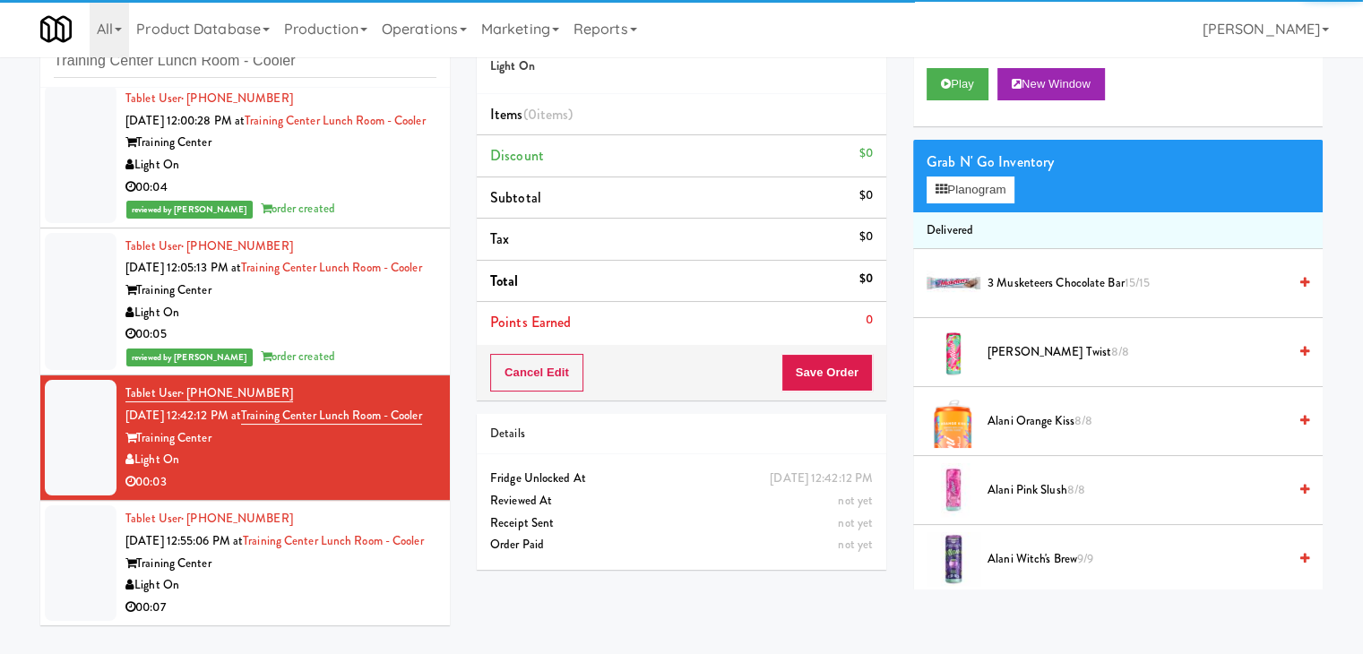
click at [1000, 172] on div "Grab N' Go Inventory" at bounding box center [1117, 162] width 383 height 27
drag, startPoint x: 998, startPoint y: 185, endPoint x: 989, endPoint y: 186, distance: 9.0
click at [998, 186] on button "Planogram" at bounding box center [970, 190] width 88 height 27
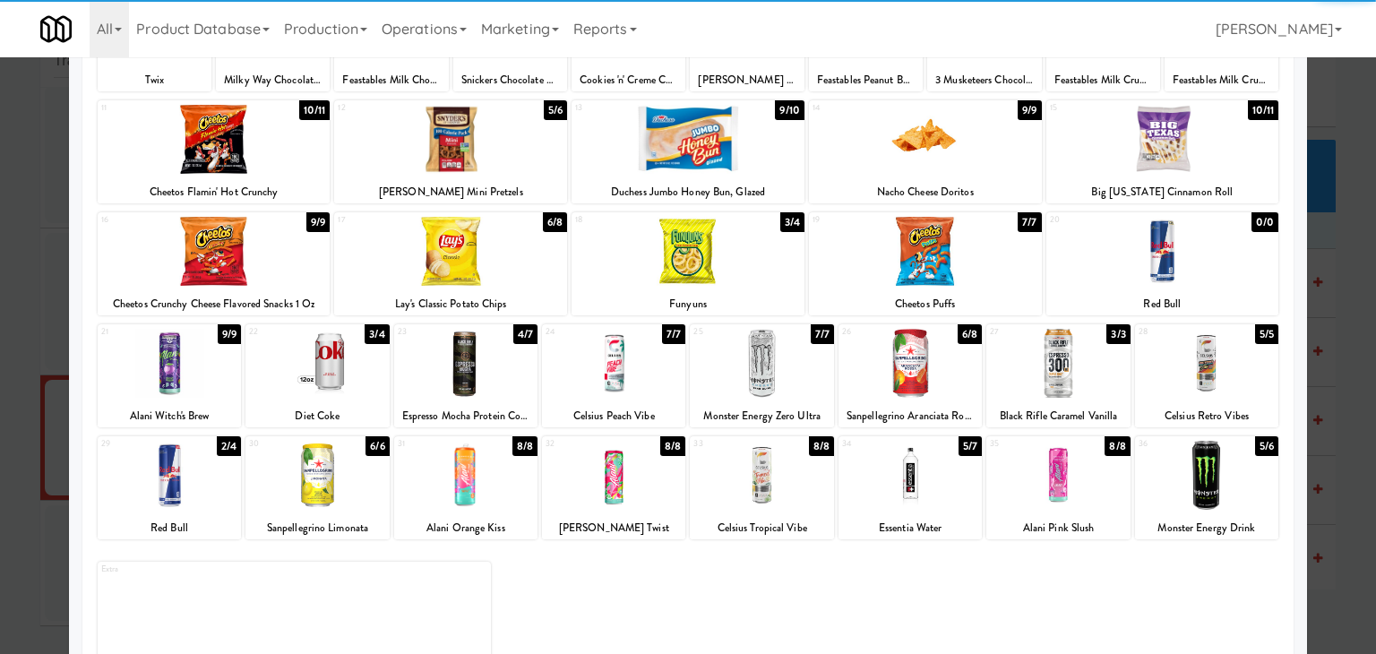
scroll to position [226, 0]
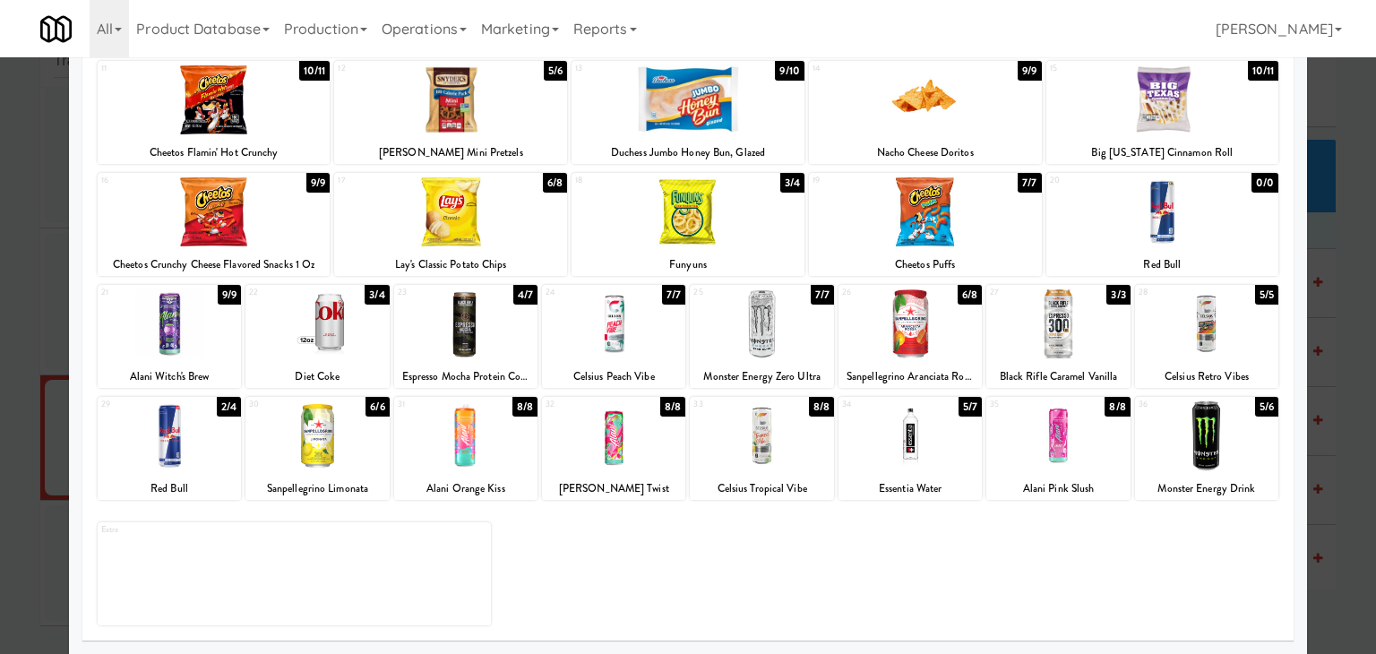
click at [174, 439] on div at bounding box center [169, 435] width 143 height 69
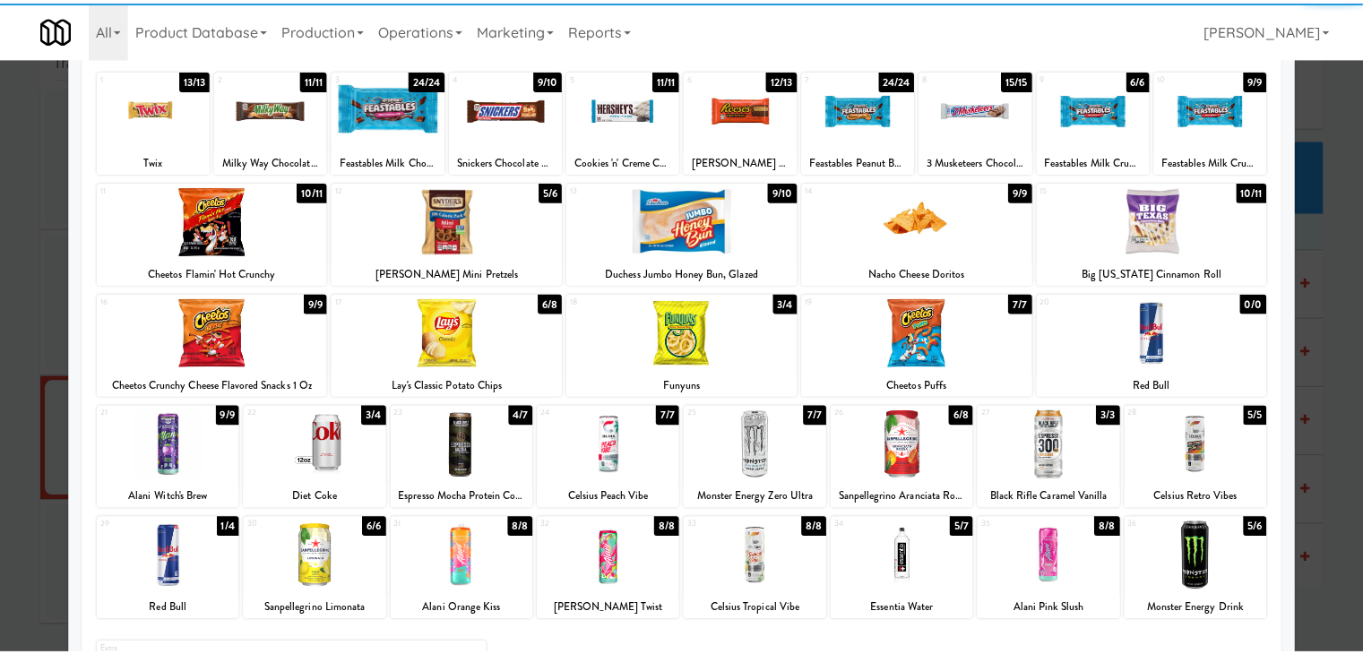
scroll to position [0, 0]
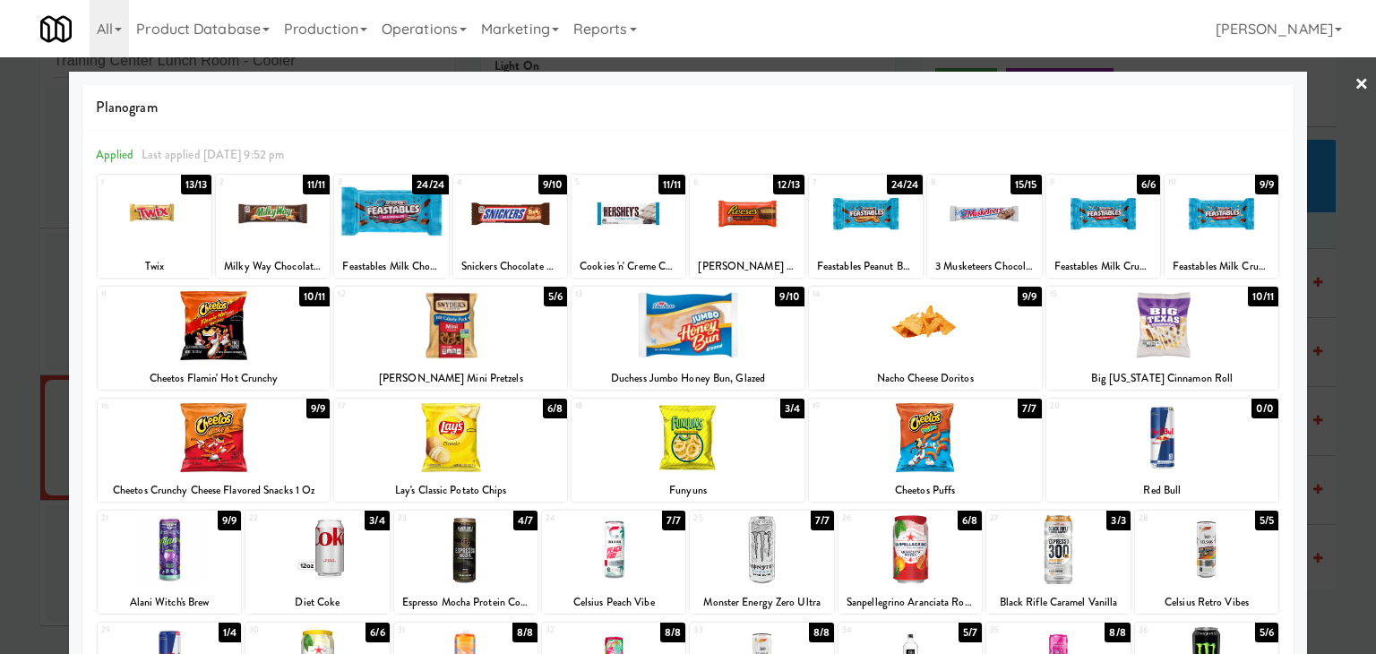
click at [1355, 90] on link "×" at bounding box center [1362, 85] width 14 height 56
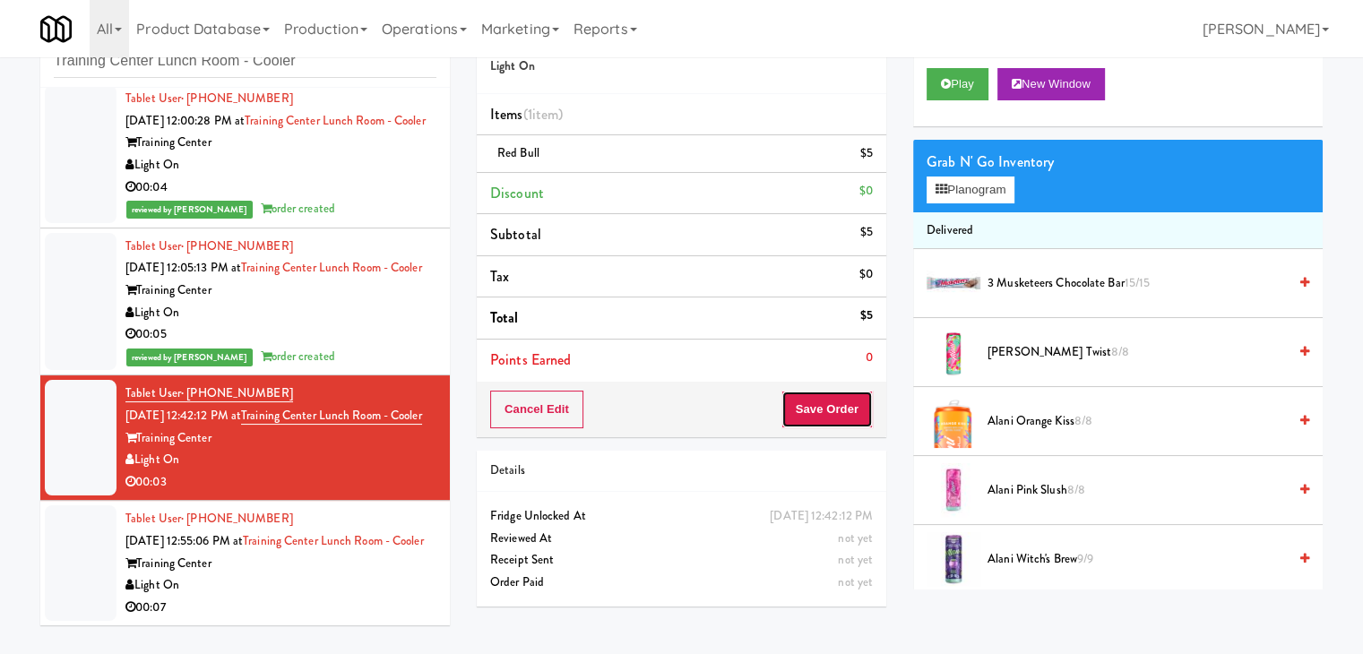
click at [835, 408] on button "Save Order" at bounding box center [826, 410] width 91 height 38
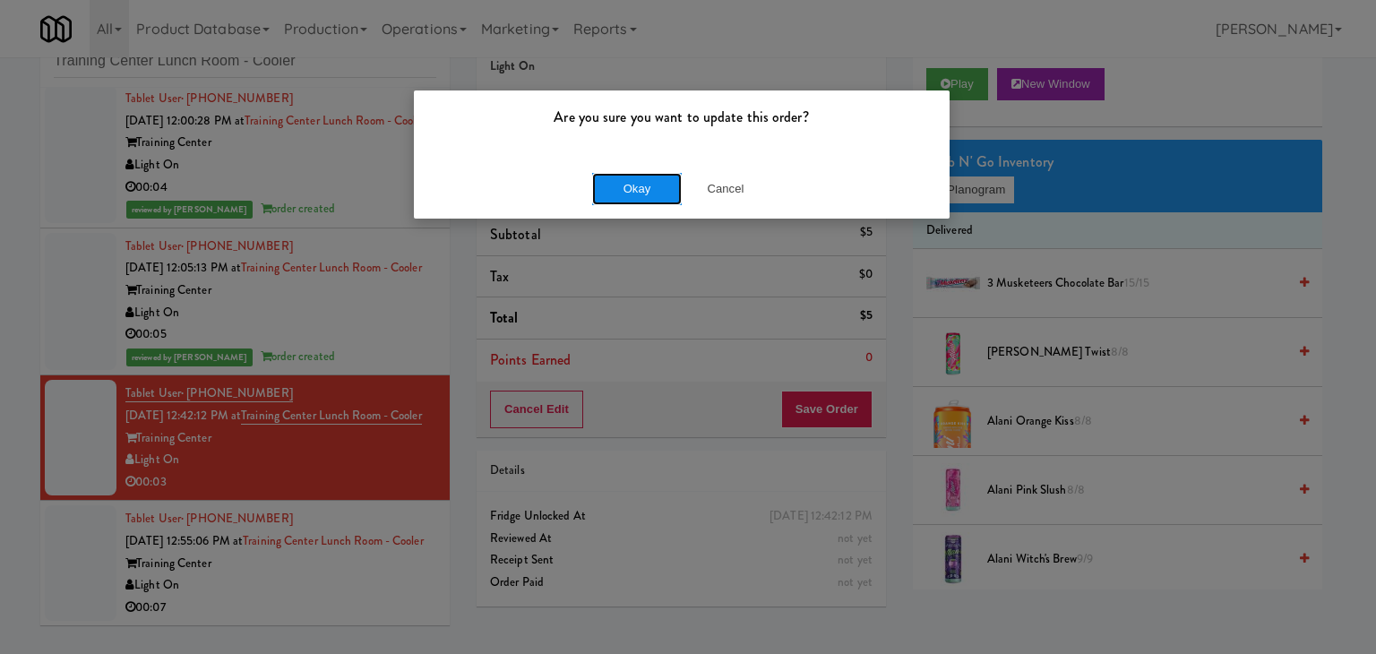
click at [645, 180] on button "Okay" at bounding box center [637, 189] width 90 height 32
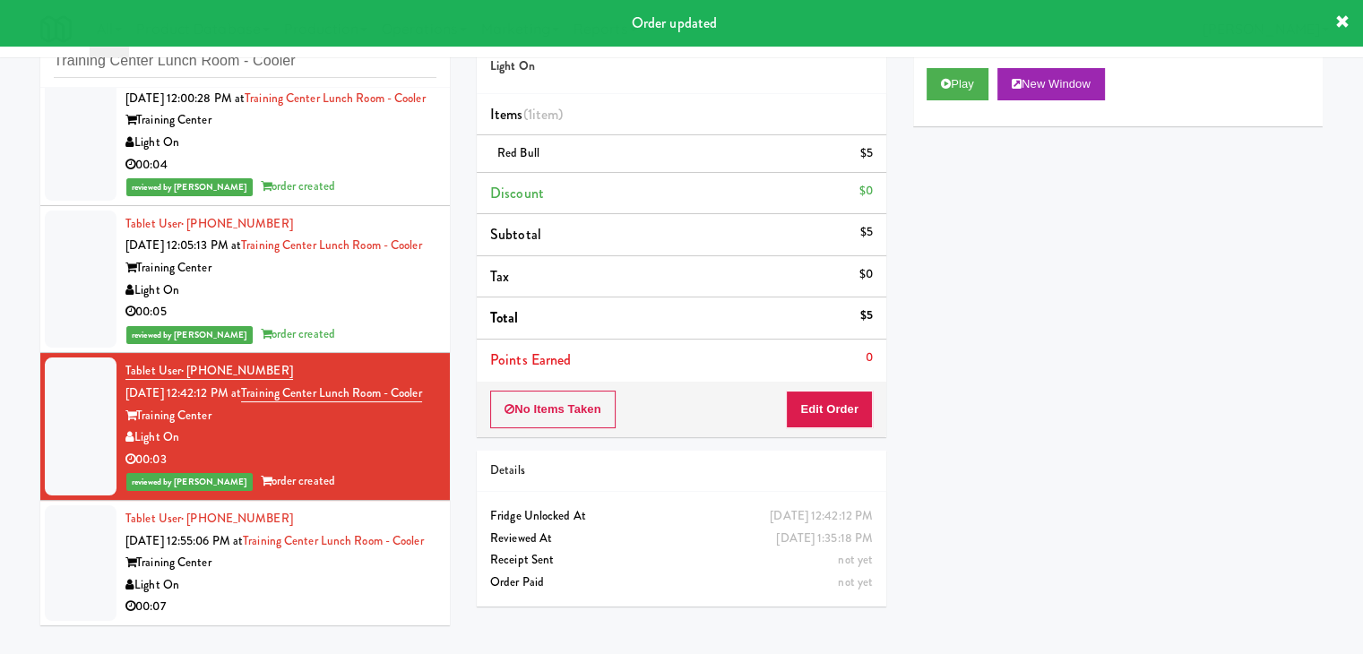
scroll to position [795, 0]
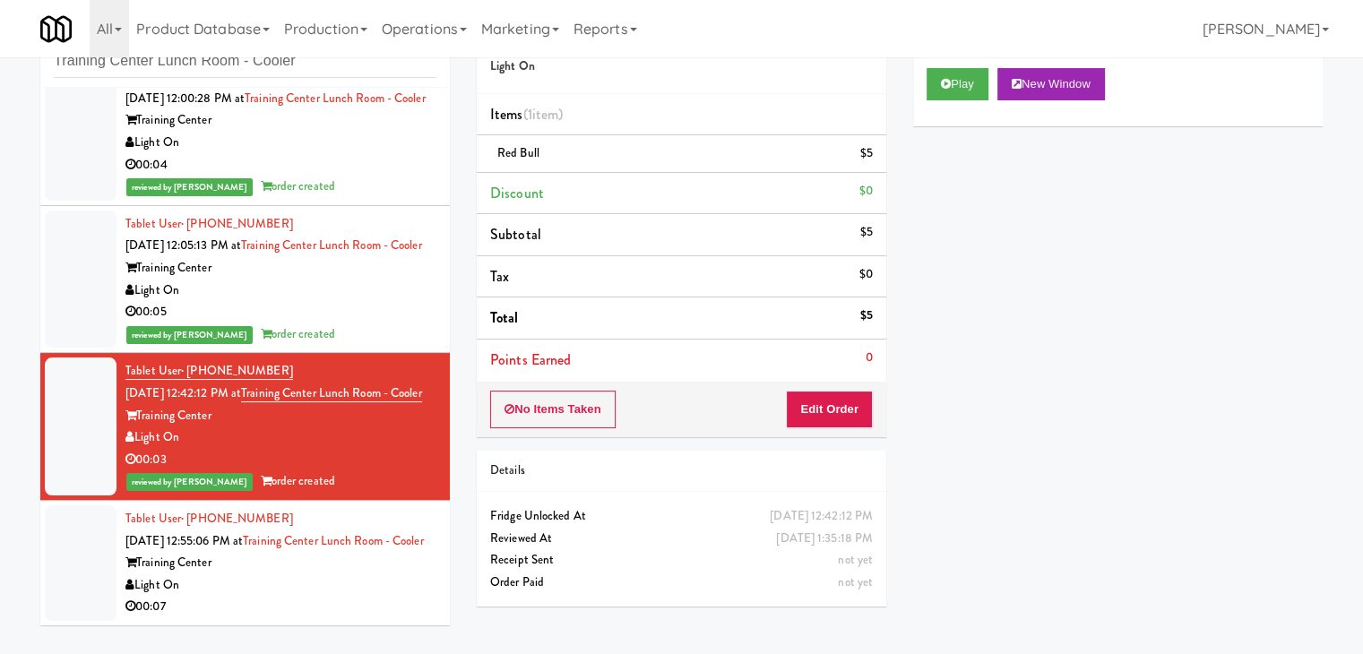
click at [348, 547] on div "Tablet User · (347) 334-2892 [DATE] 12:55:06 PM at [GEOGRAPHIC_DATA] [GEOGRAPHI…" at bounding box center [280, 563] width 311 height 110
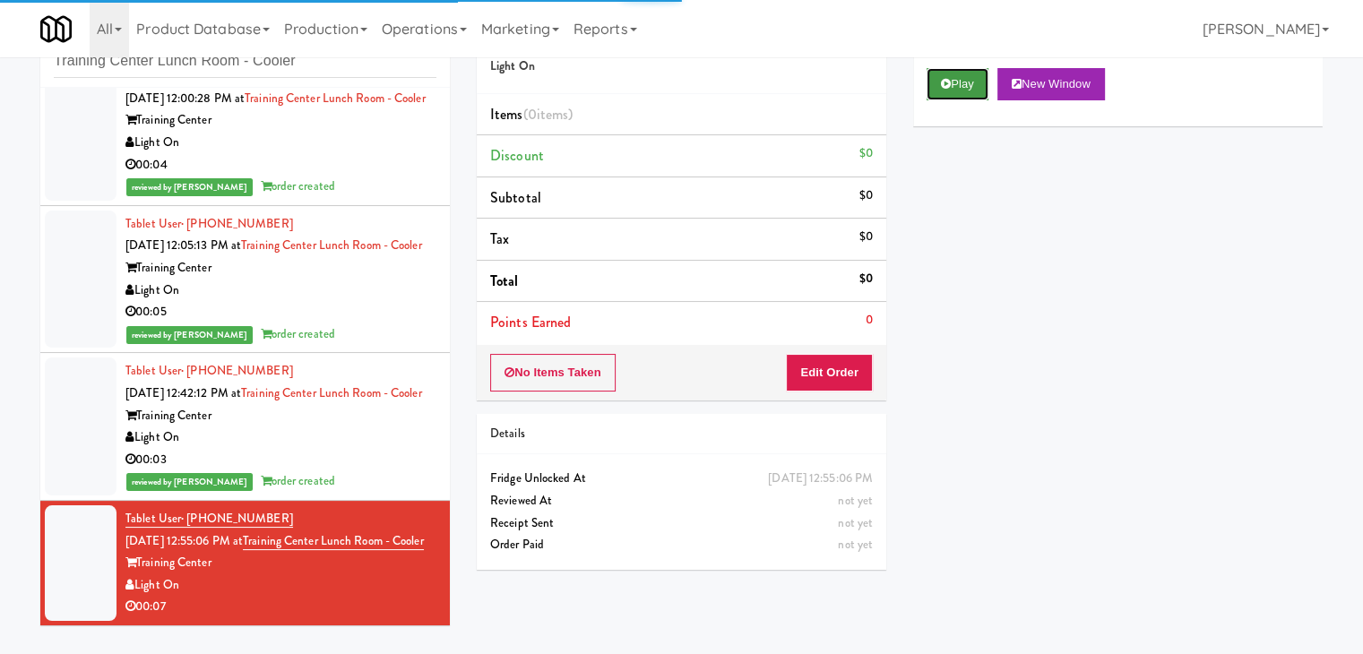
click at [967, 93] on button "Play" at bounding box center [957, 84] width 62 height 32
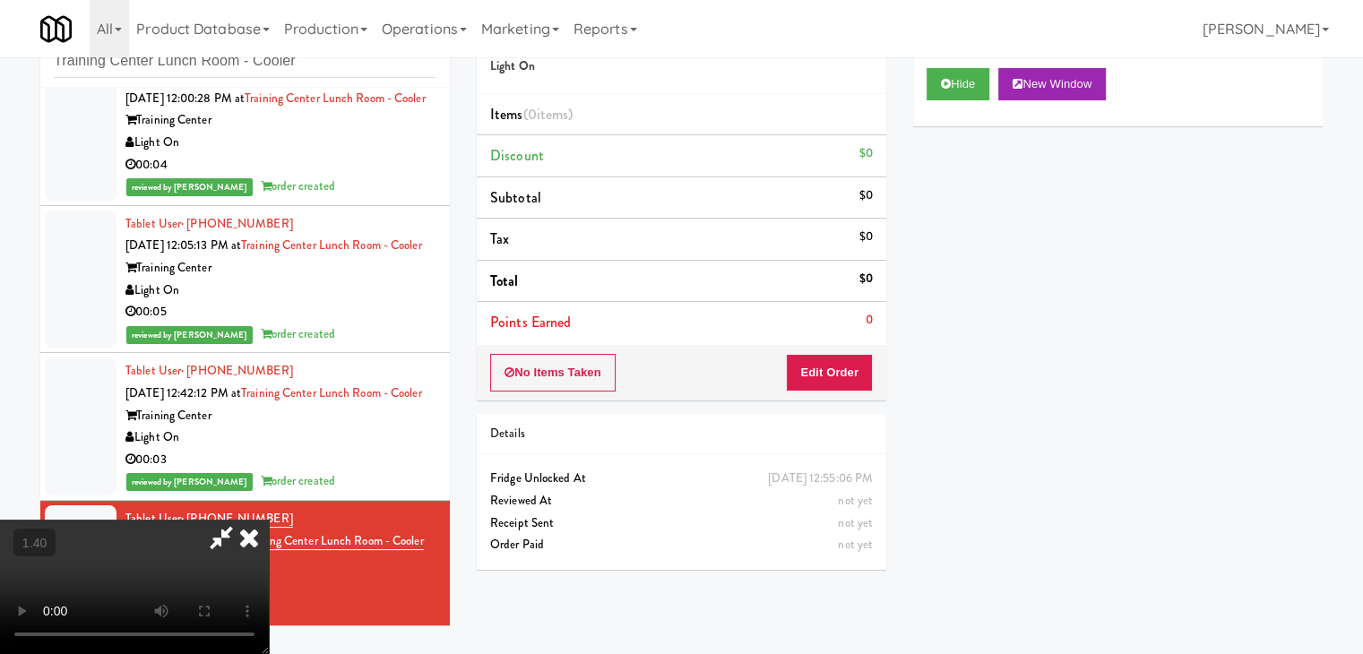
click at [269, 520] on video at bounding box center [134, 587] width 269 height 134
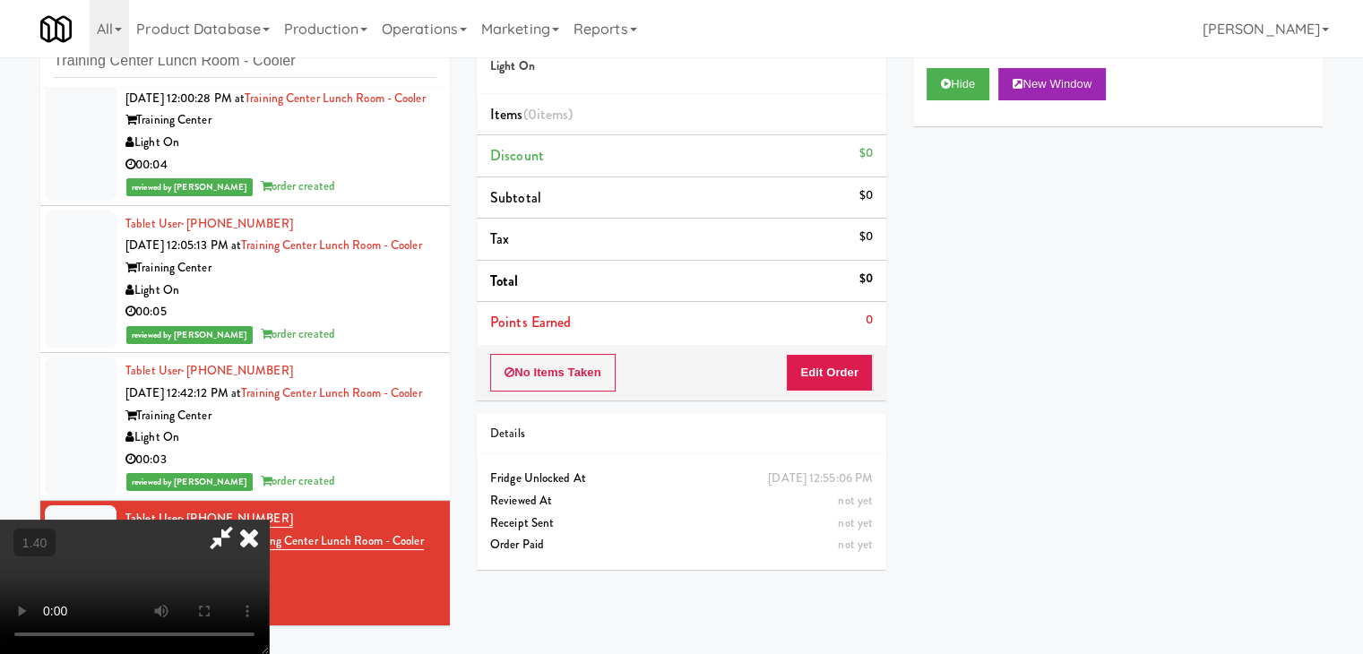
click at [269, 520] on video at bounding box center [134, 587] width 269 height 134
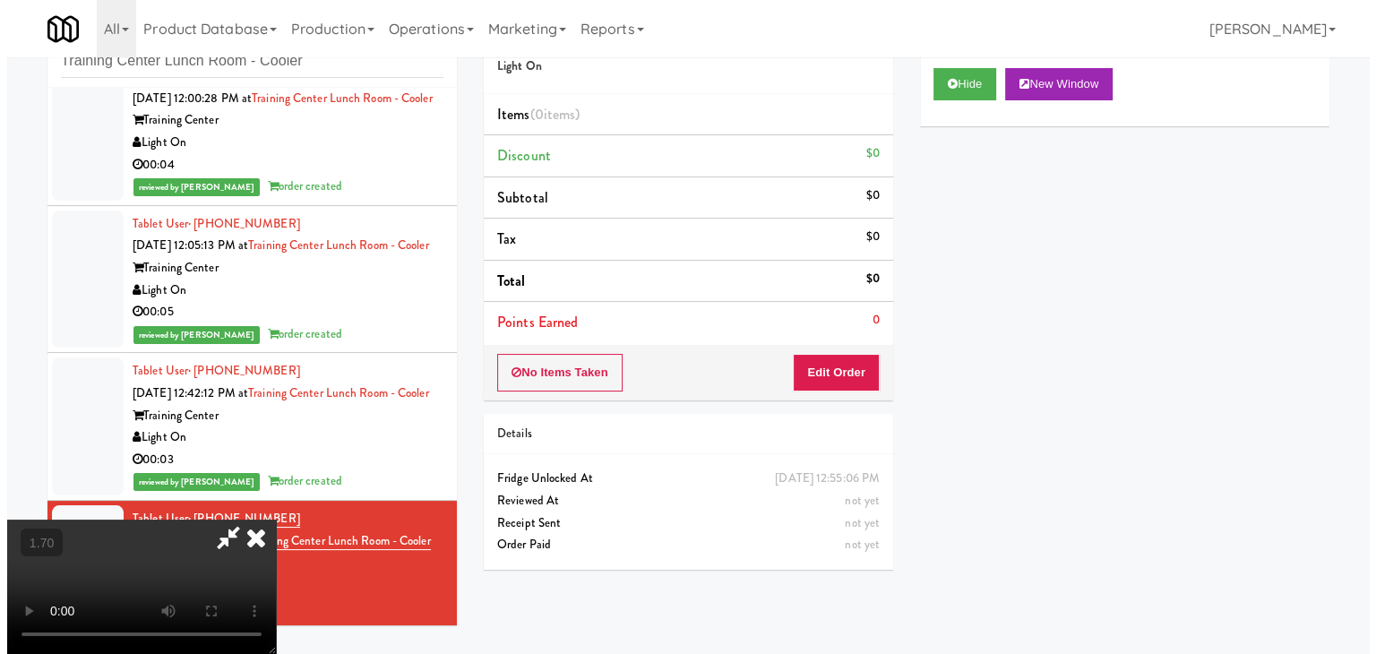
scroll to position [0, 0]
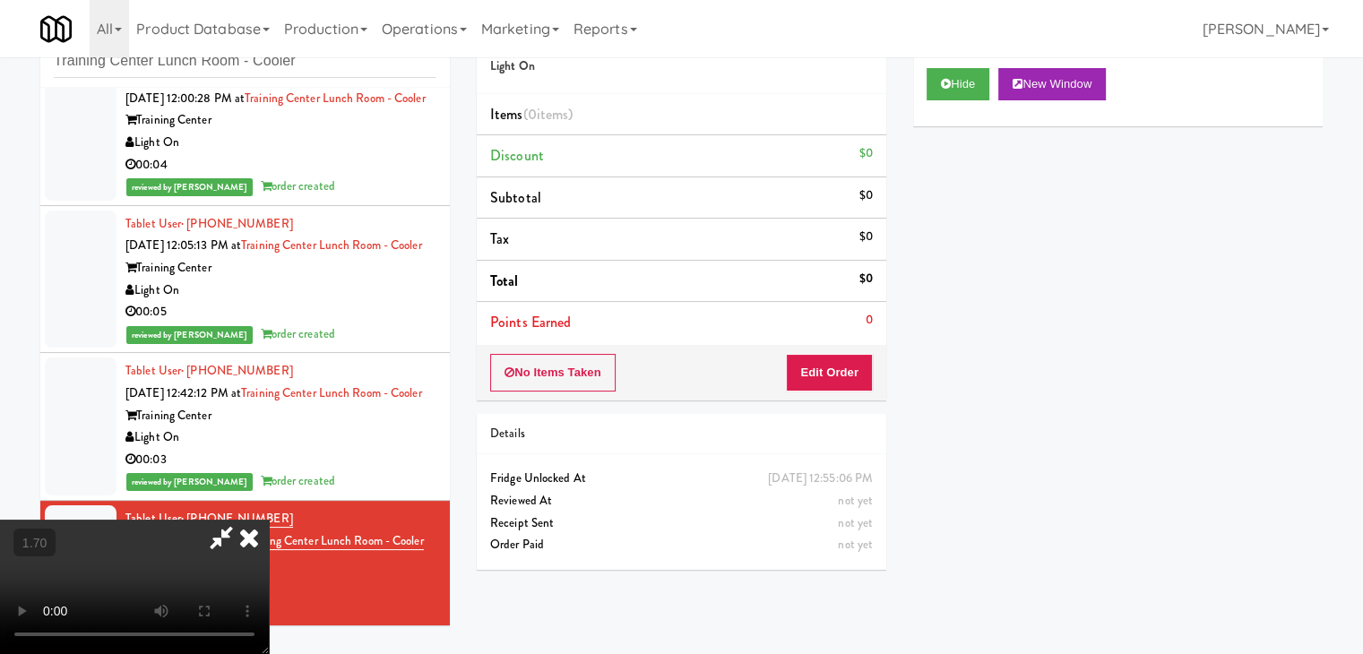
click at [269, 520] on icon at bounding box center [248, 538] width 39 height 36
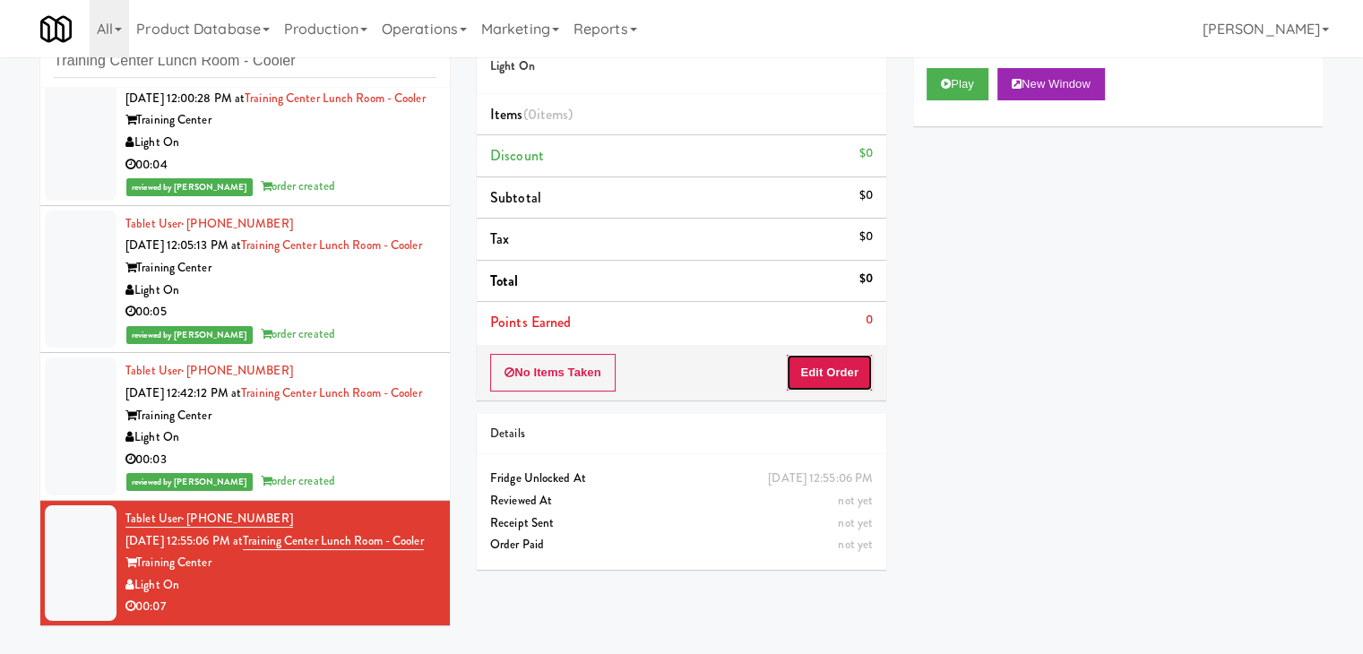
click at [841, 368] on button "Edit Order" at bounding box center [829, 373] width 87 height 38
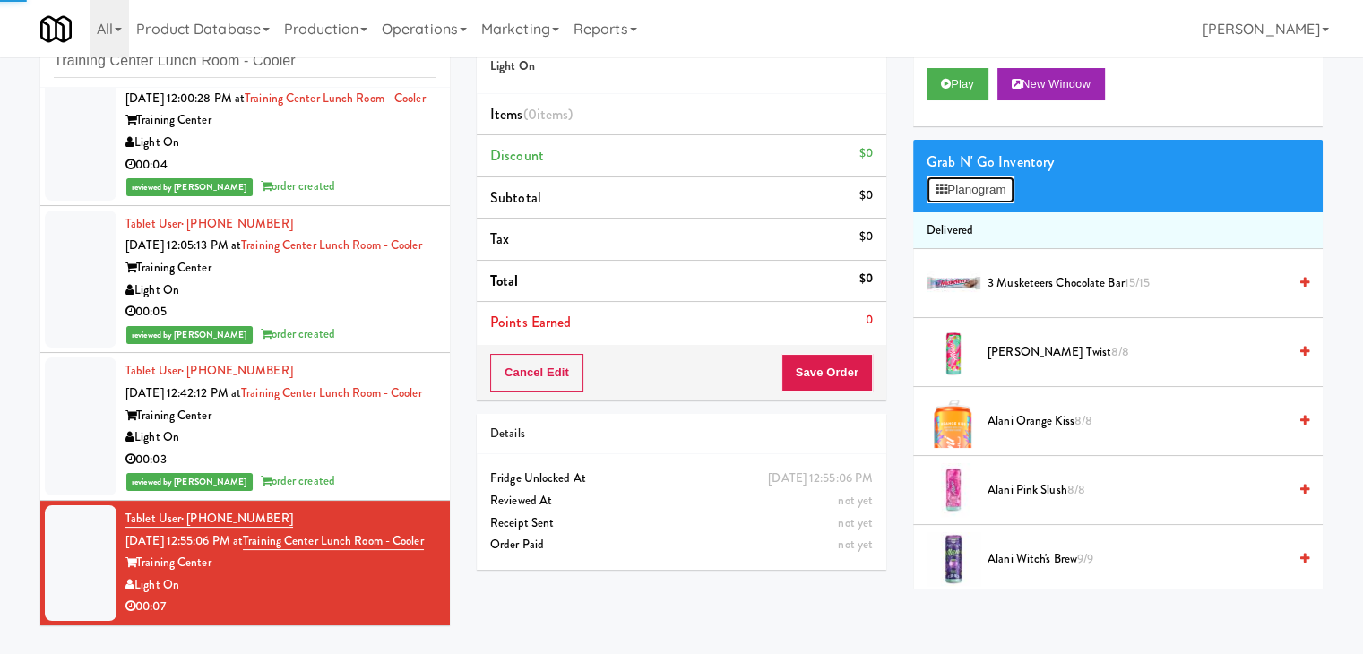
click at [987, 200] on button "Planogram" at bounding box center [970, 190] width 88 height 27
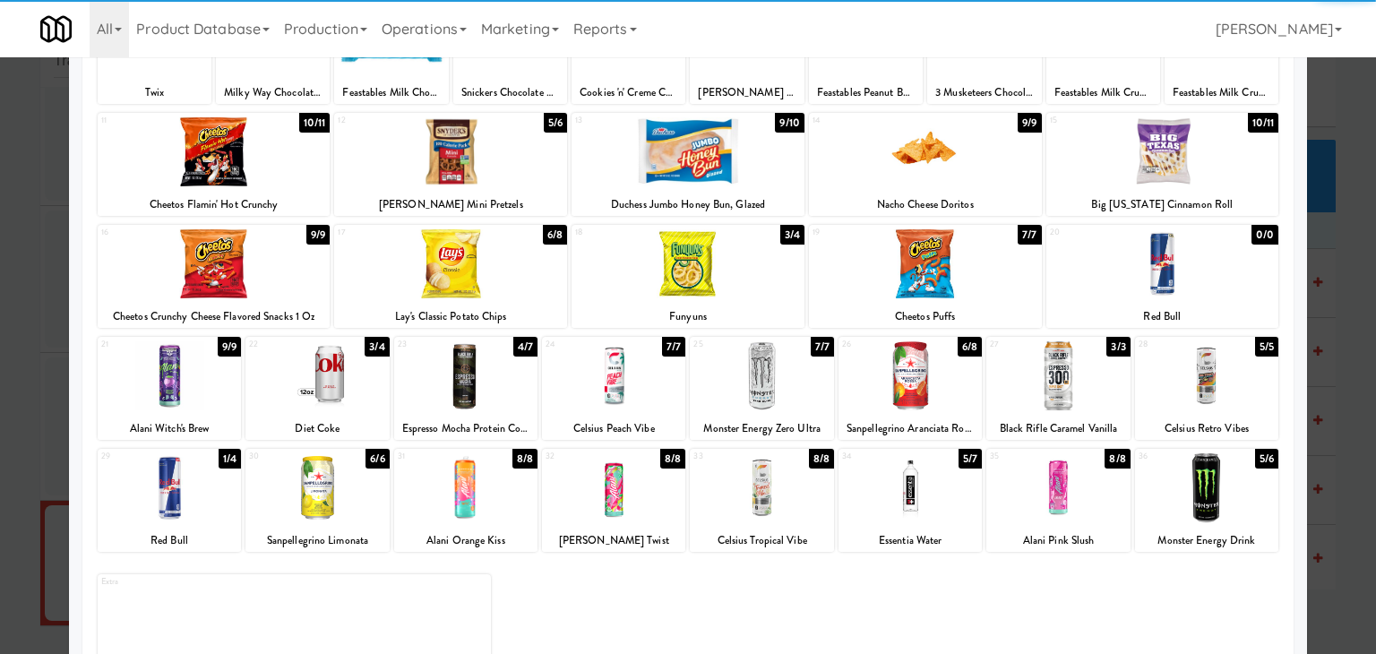
scroll to position [226, 0]
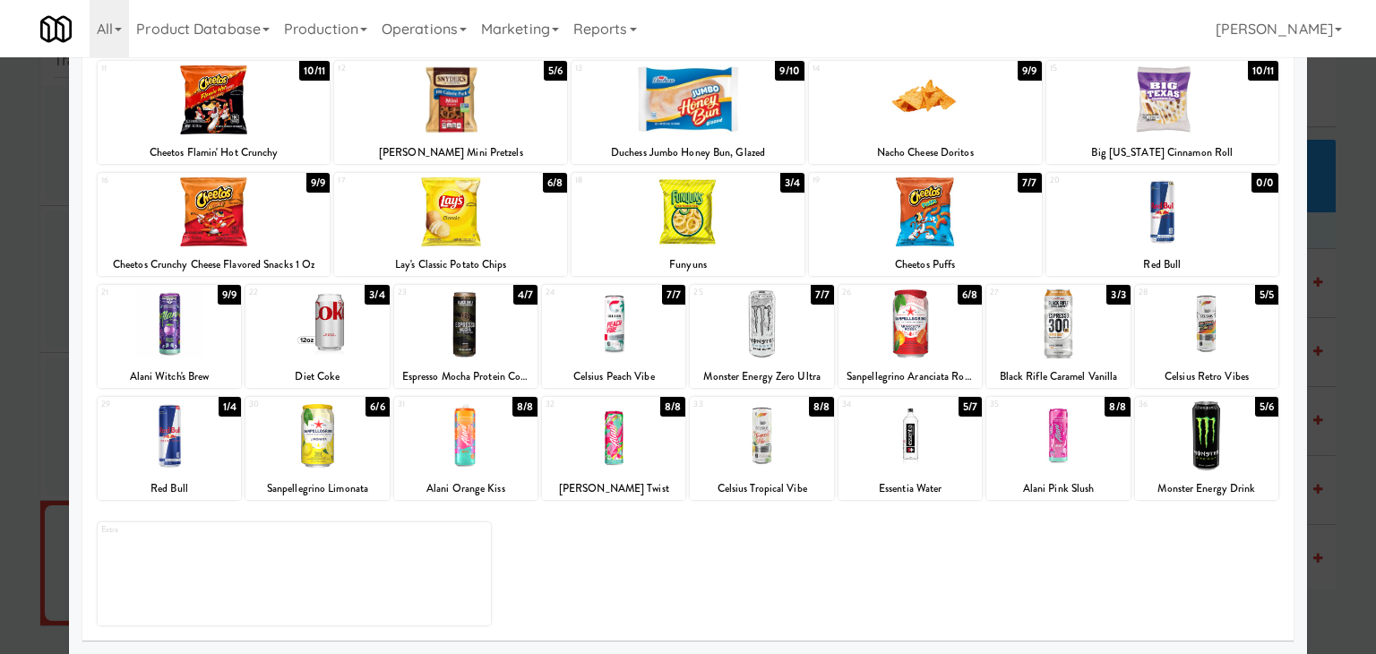
click at [898, 431] on div at bounding box center [910, 435] width 143 height 69
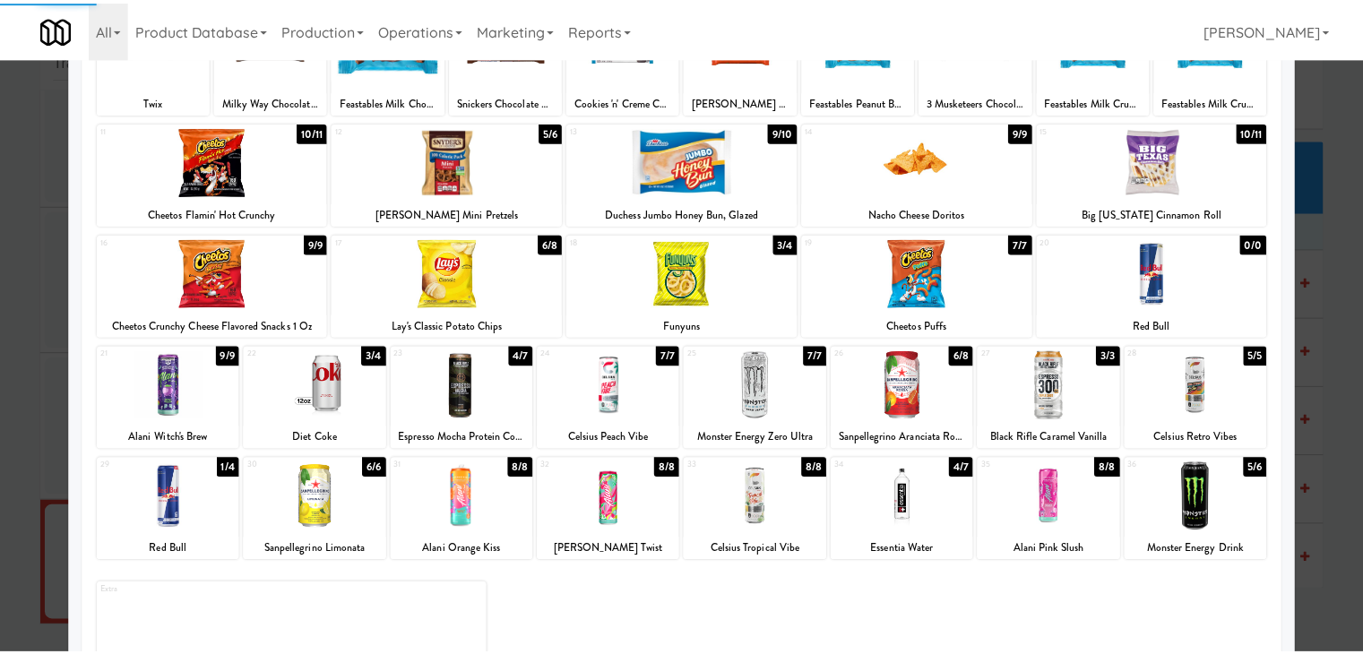
scroll to position [0, 0]
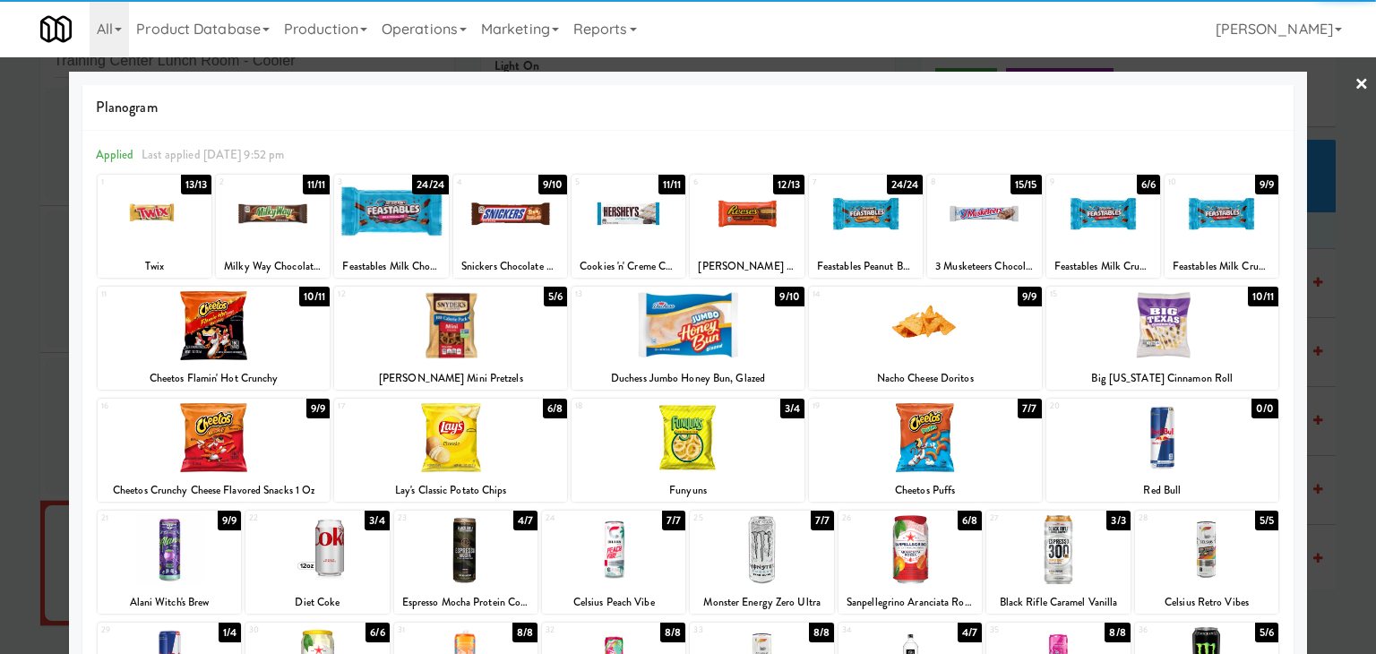
click at [1356, 75] on div at bounding box center [688, 327] width 1376 height 654
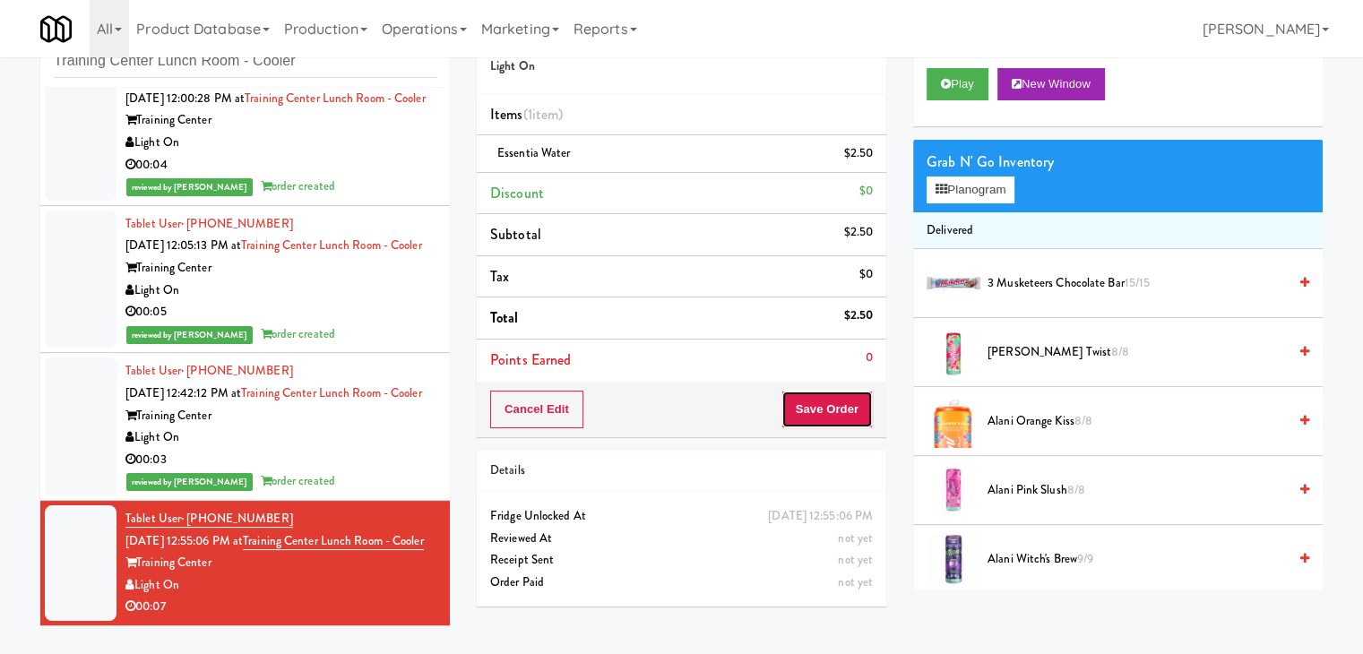
click at [829, 410] on button "Save Order" at bounding box center [826, 410] width 91 height 38
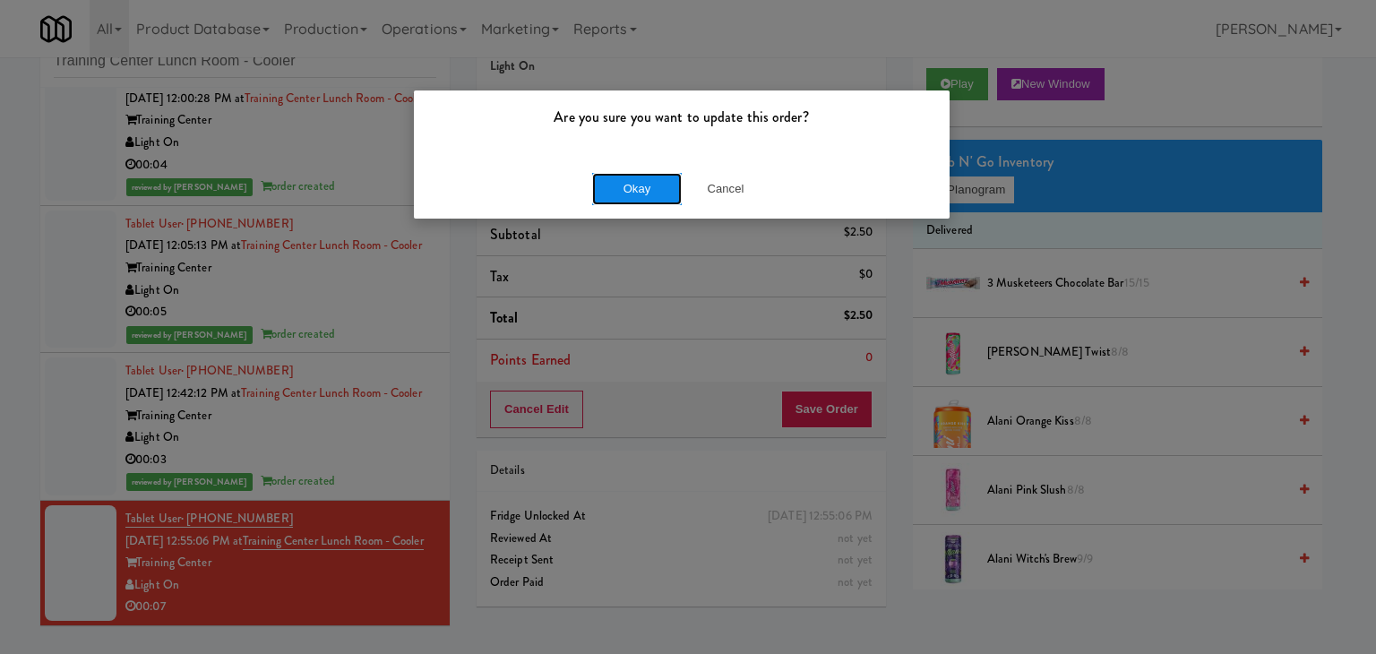
click at [651, 187] on button "Okay" at bounding box center [637, 189] width 90 height 32
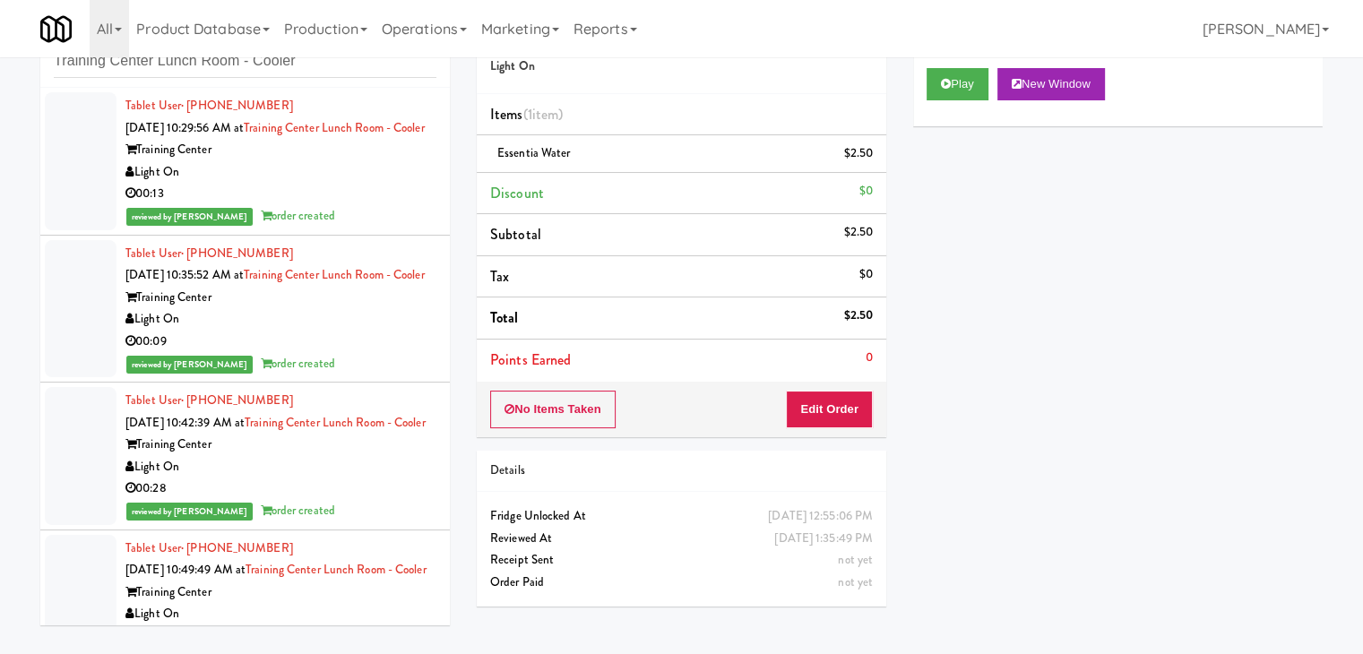
click at [358, 205] on div "00:13" at bounding box center [280, 194] width 311 height 22
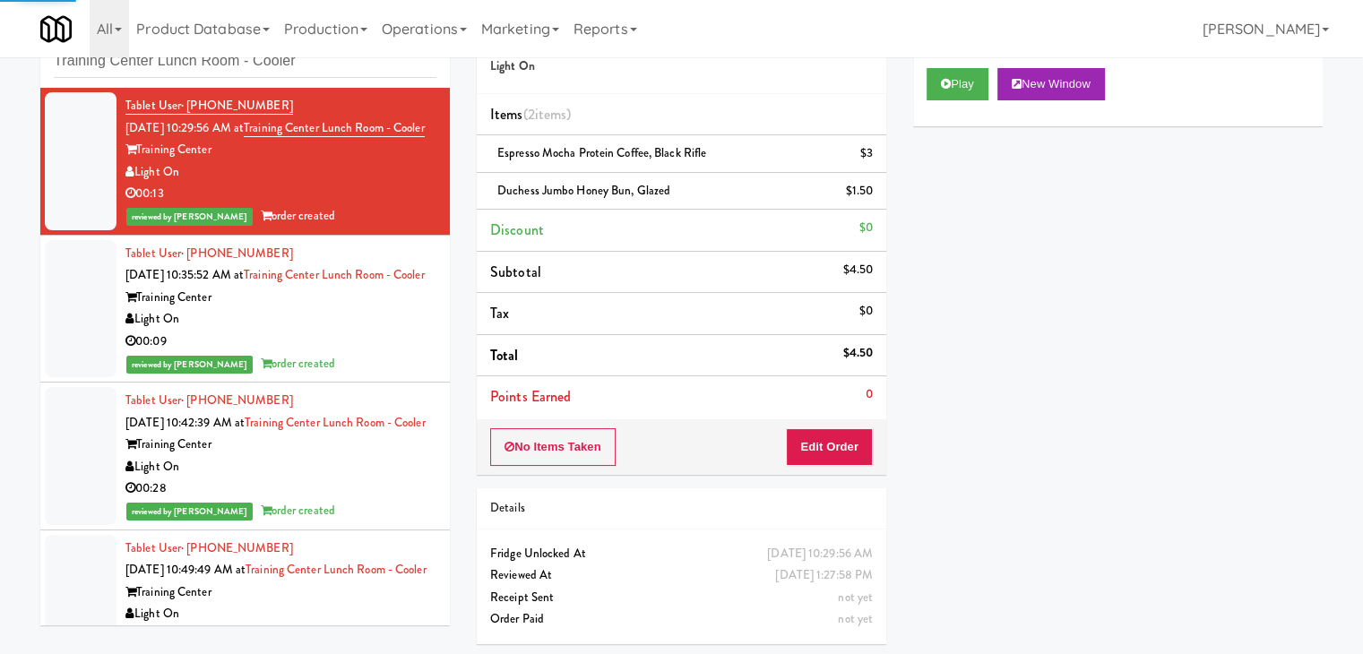
click at [358, 353] on div "00:09" at bounding box center [280, 342] width 311 height 22
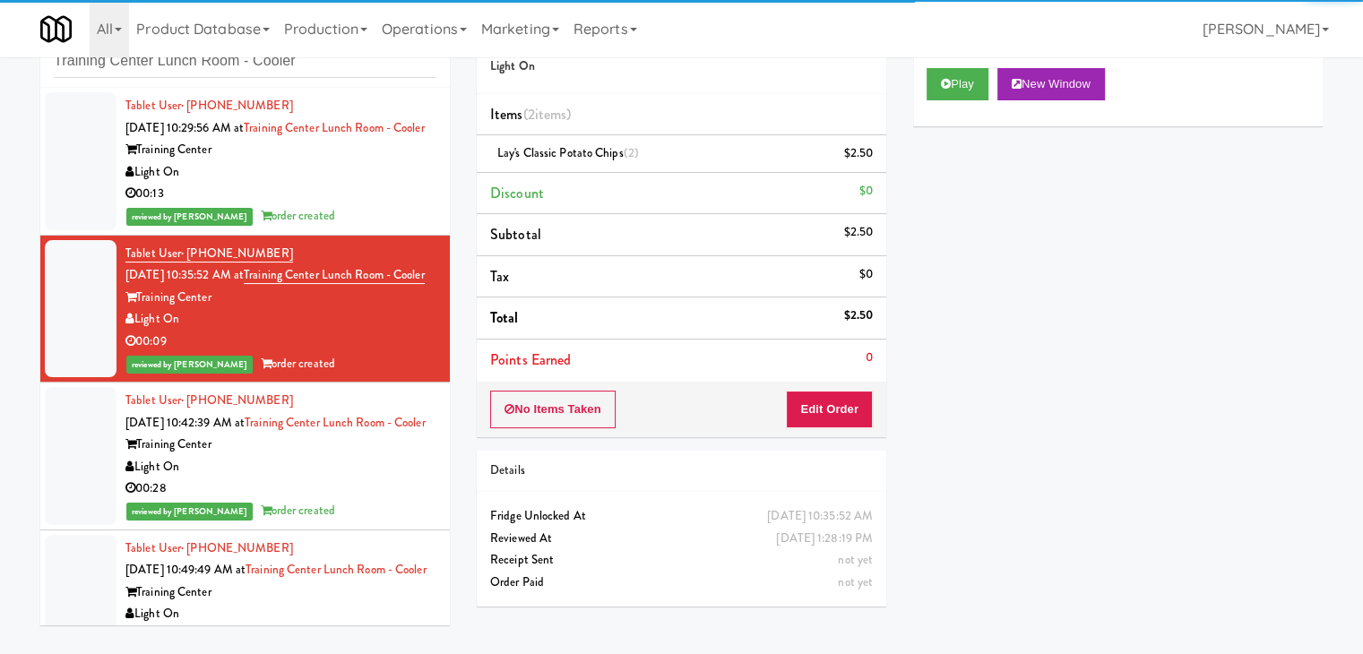
click at [362, 478] on div "Light On" at bounding box center [280, 467] width 311 height 22
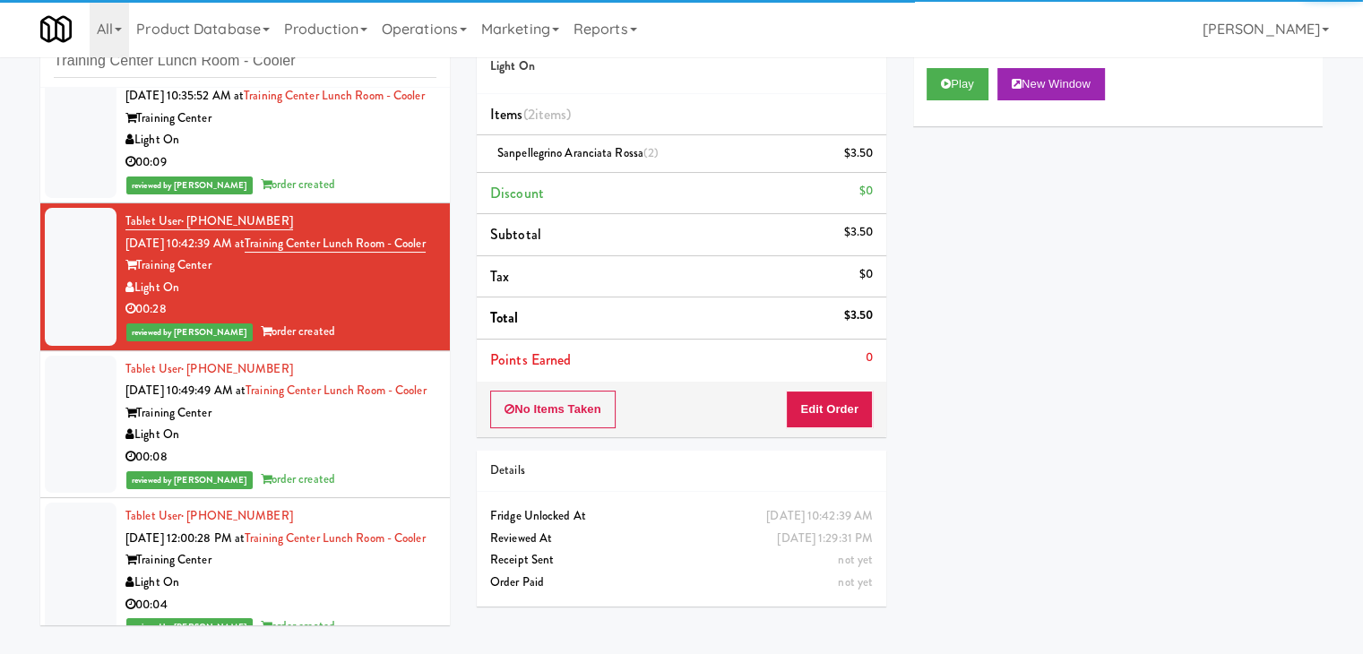
click at [363, 446] on div "Light On" at bounding box center [280, 435] width 311 height 22
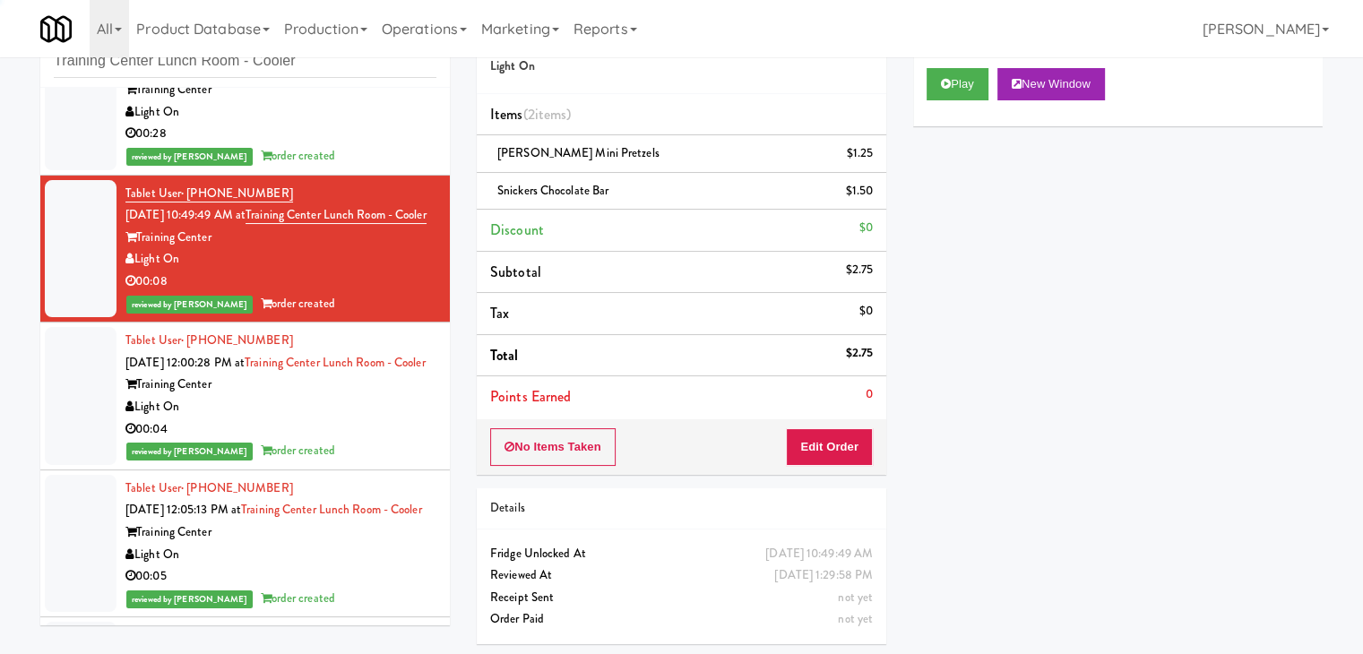
scroll to position [358, 0]
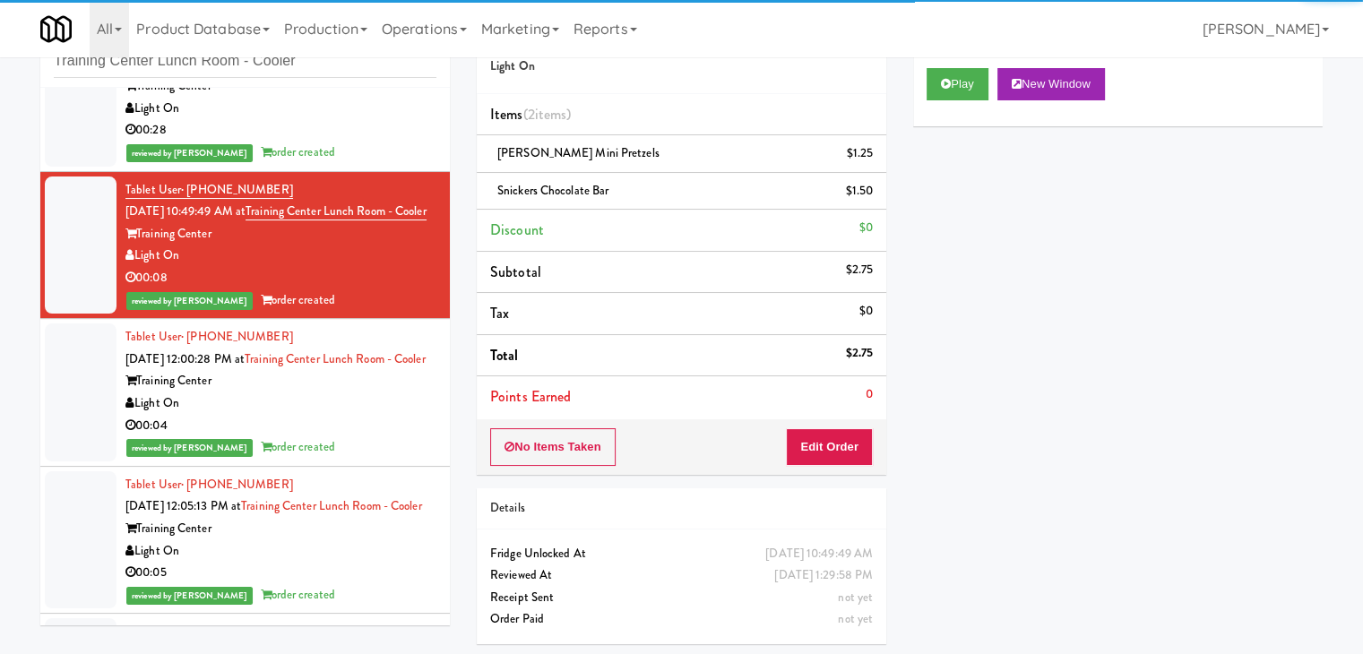
click at [360, 415] on div "Light On" at bounding box center [280, 403] width 311 height 22
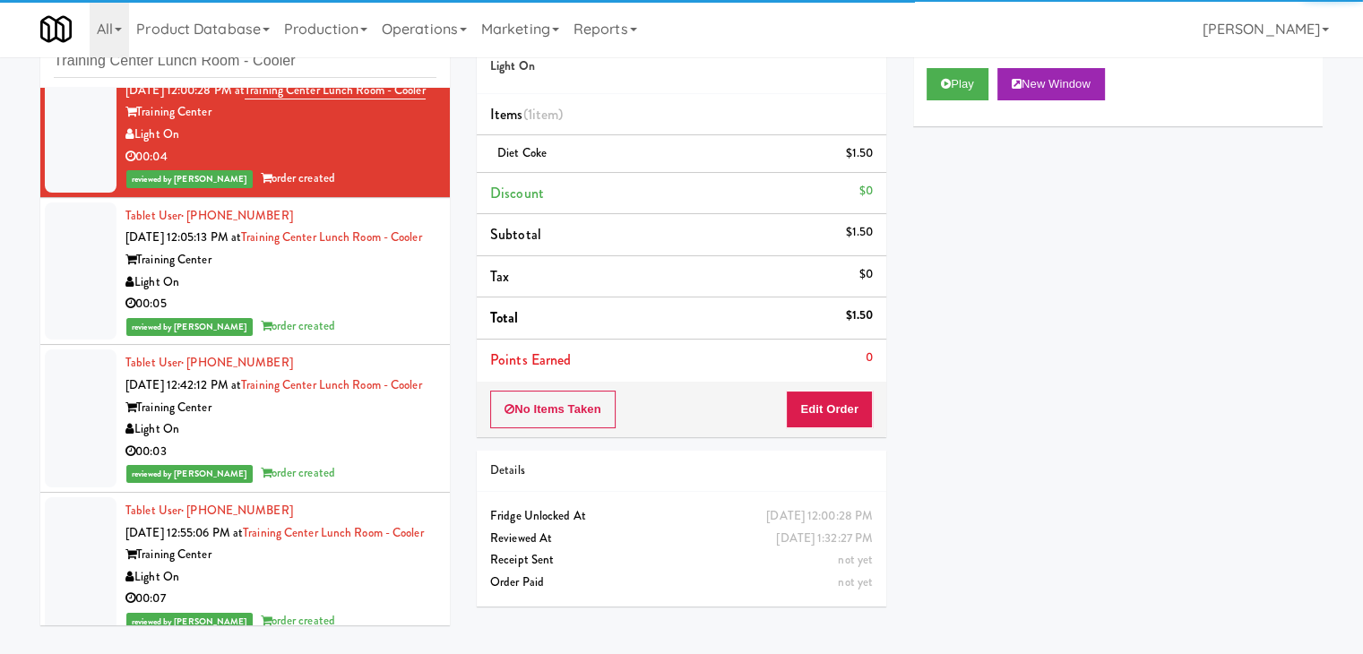
click at [360, 315] on div "00:05" at bounding box center [280, 304] width 311 height 22
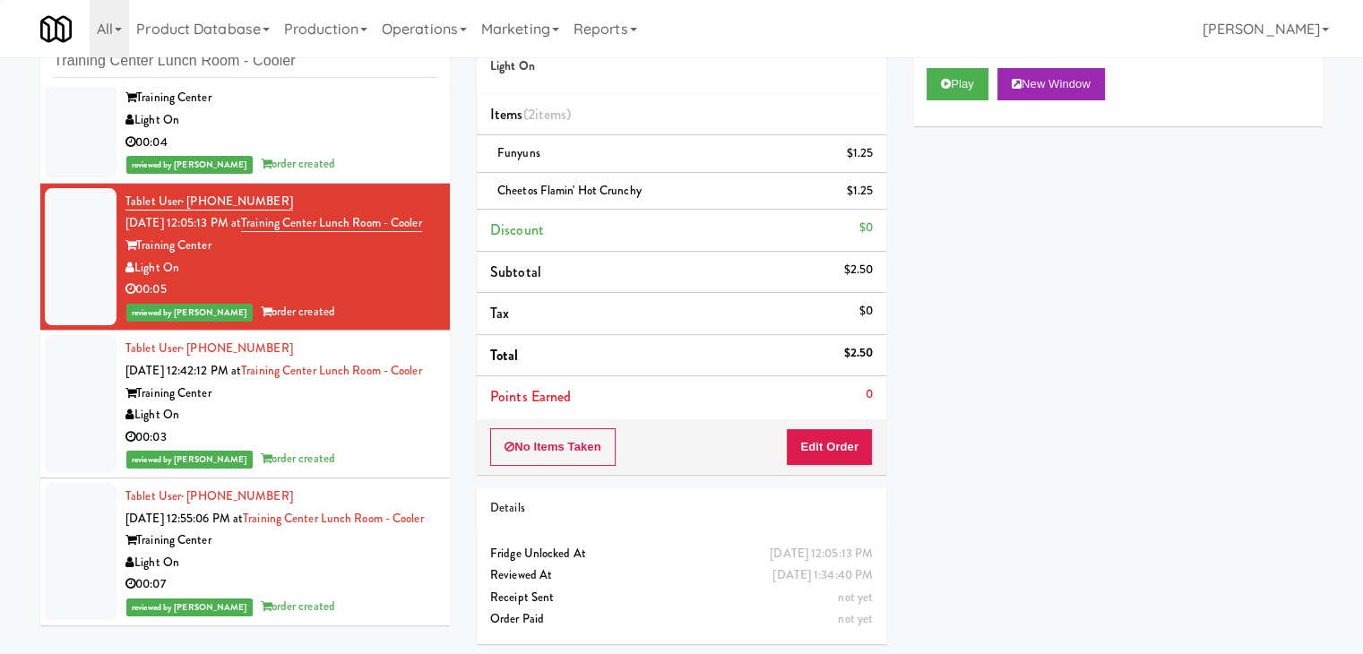
scroll to position [817, 0]
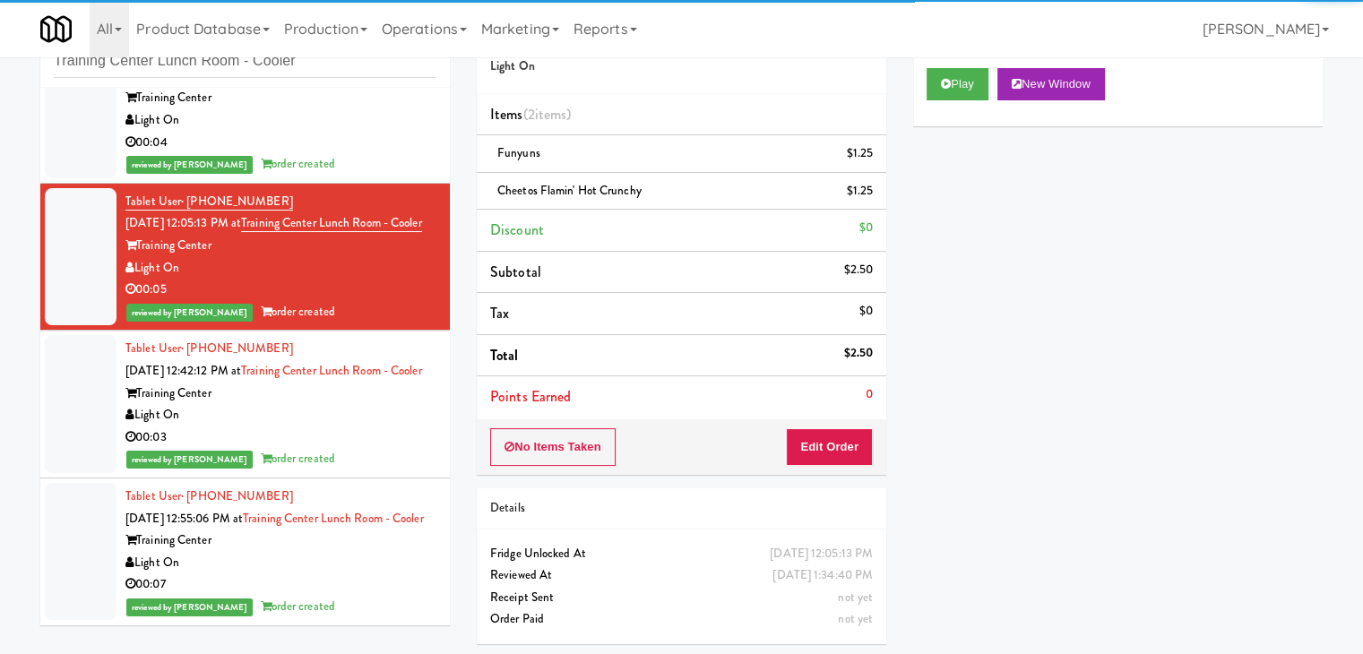
click at [355, 383] on div "Training Center" at bounding box center [280, 394] width 311 height 22
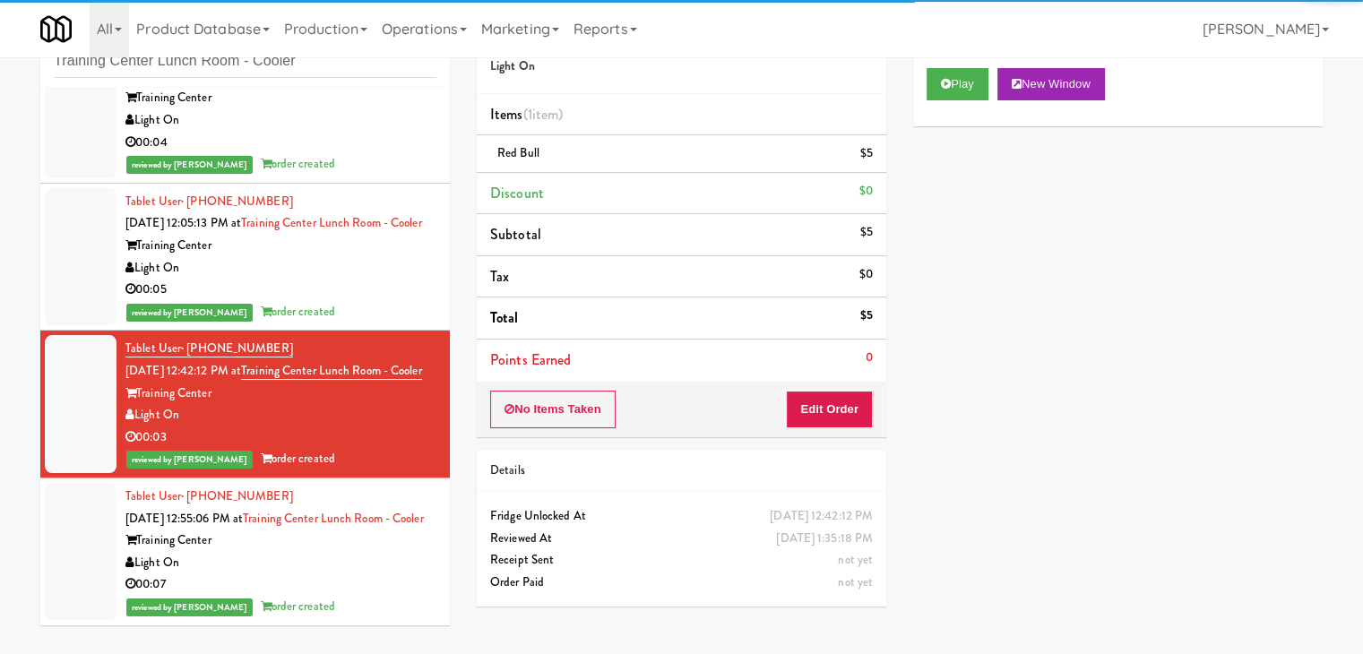
click at [338, 553] on div "Light On" at bounding box center [280, 563] width 311 height 22
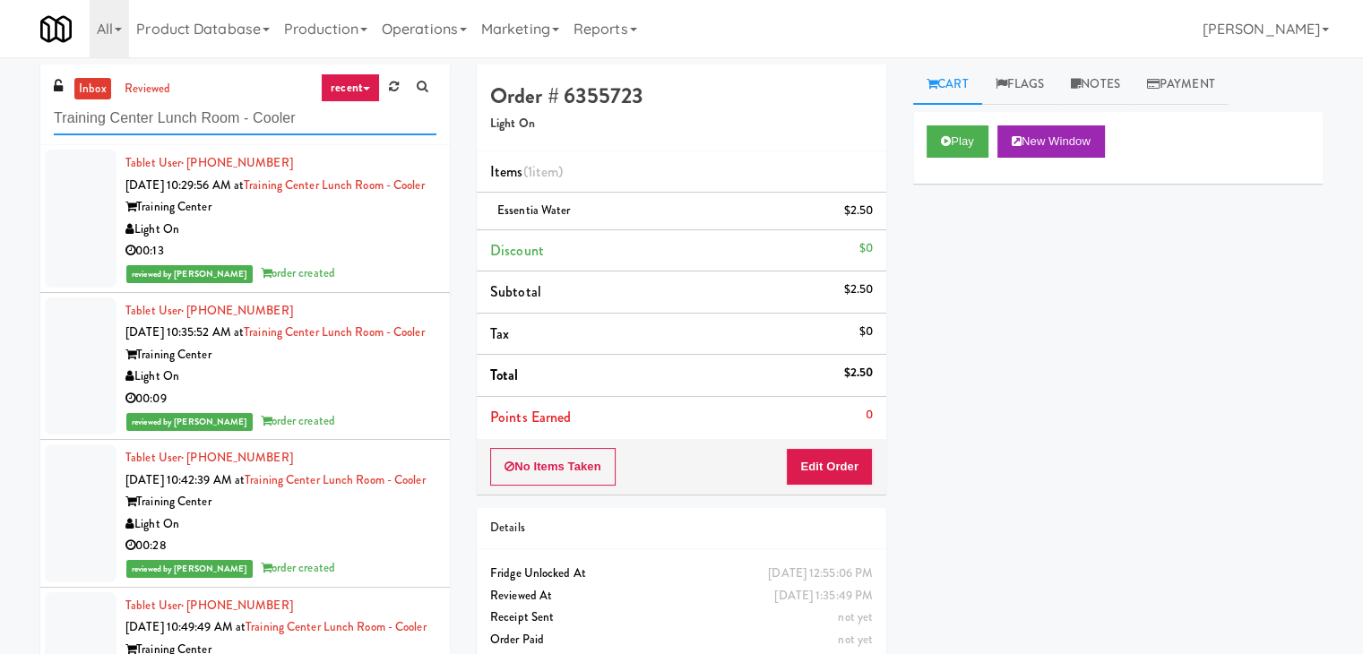
click at [303, 121] on input "Training Center Lunch Room - Cooler" at bounding box center [245, 118] width 383 height 33
paste input "Rainy Crest"
type input "Rainy Crest"
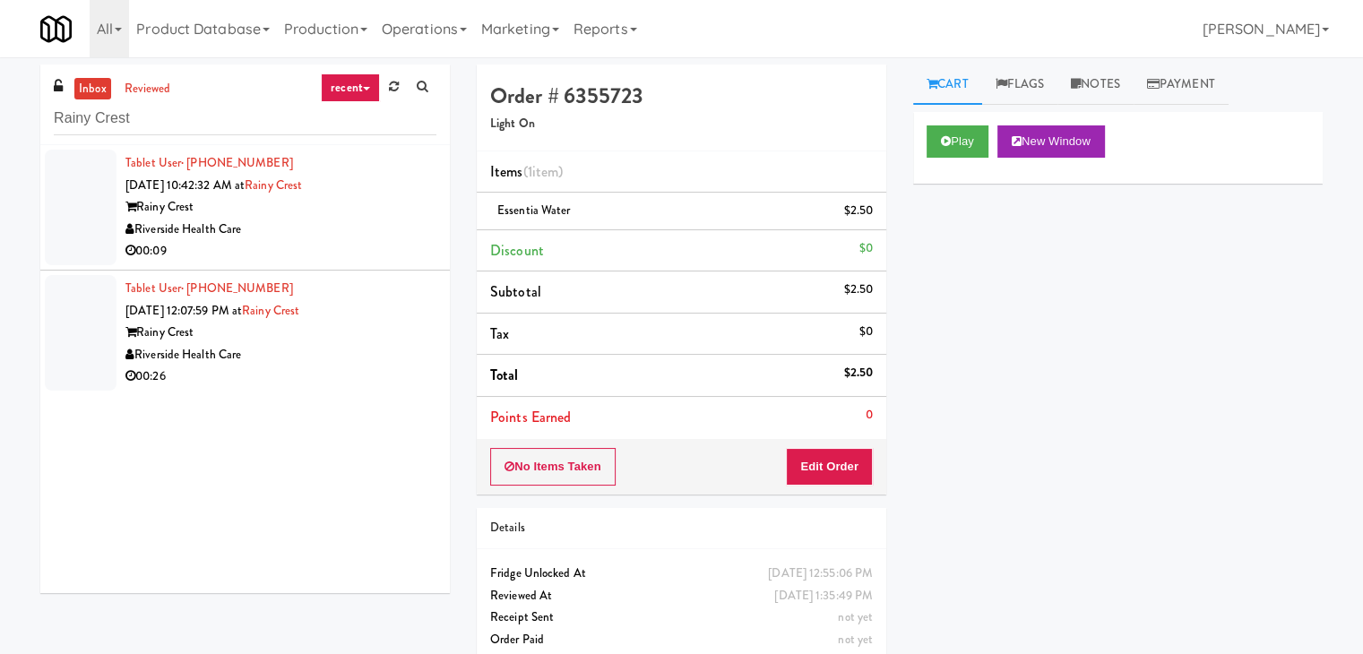
click at [369, 252] on div "00:09" at bounding box center [280, 251] width 311 height 22
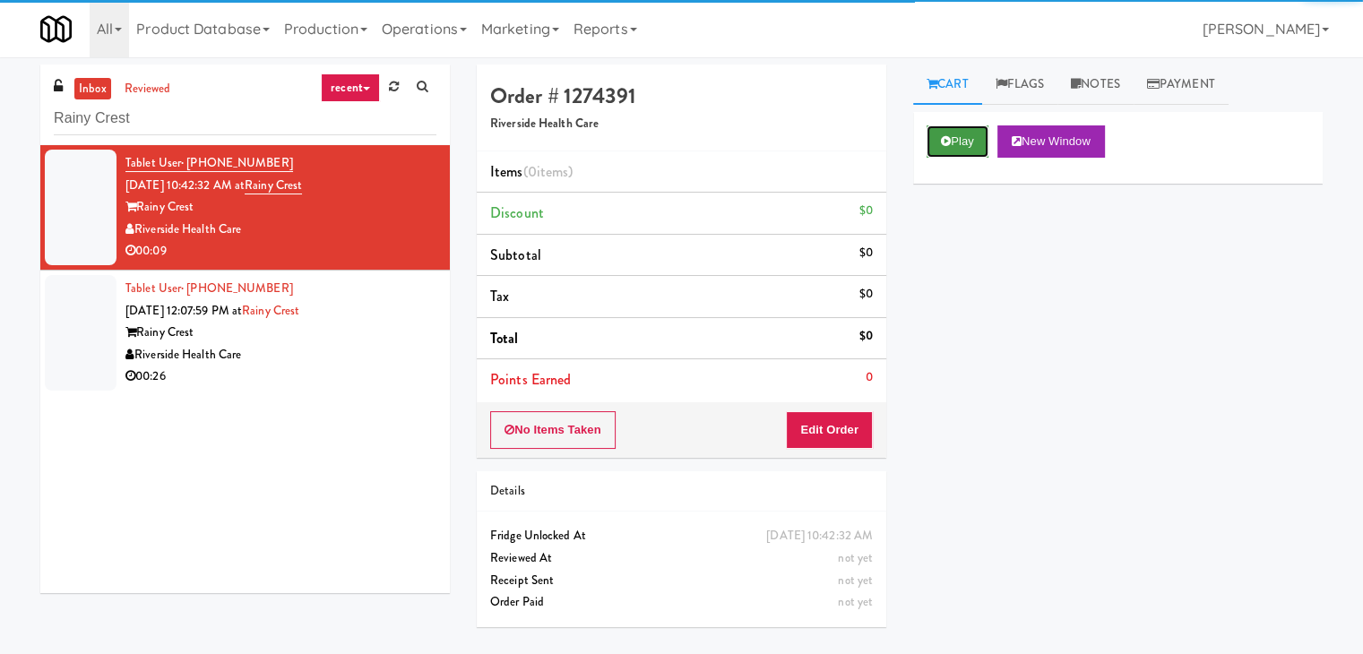
click at [936, 131] on button "Play" at bounding box center [957, 141] width 62 height 32
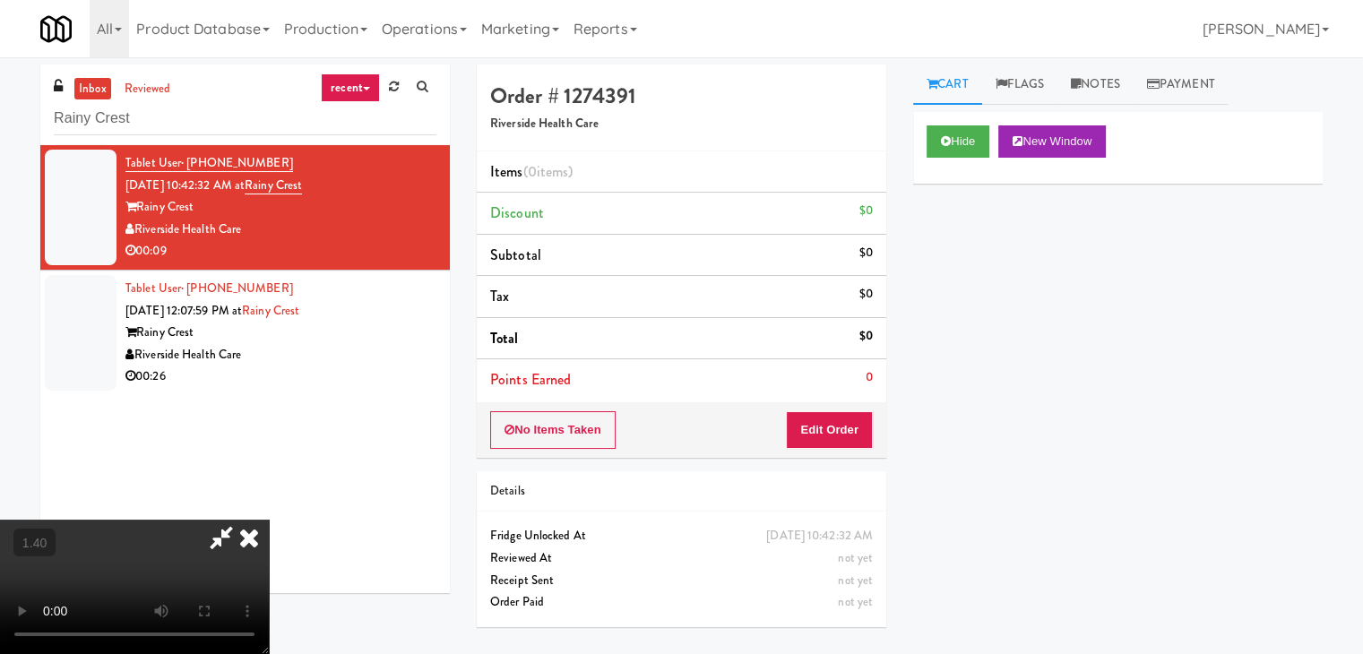
click at [269, 520] on video at bounding box center [134, 587] width 269 height 134
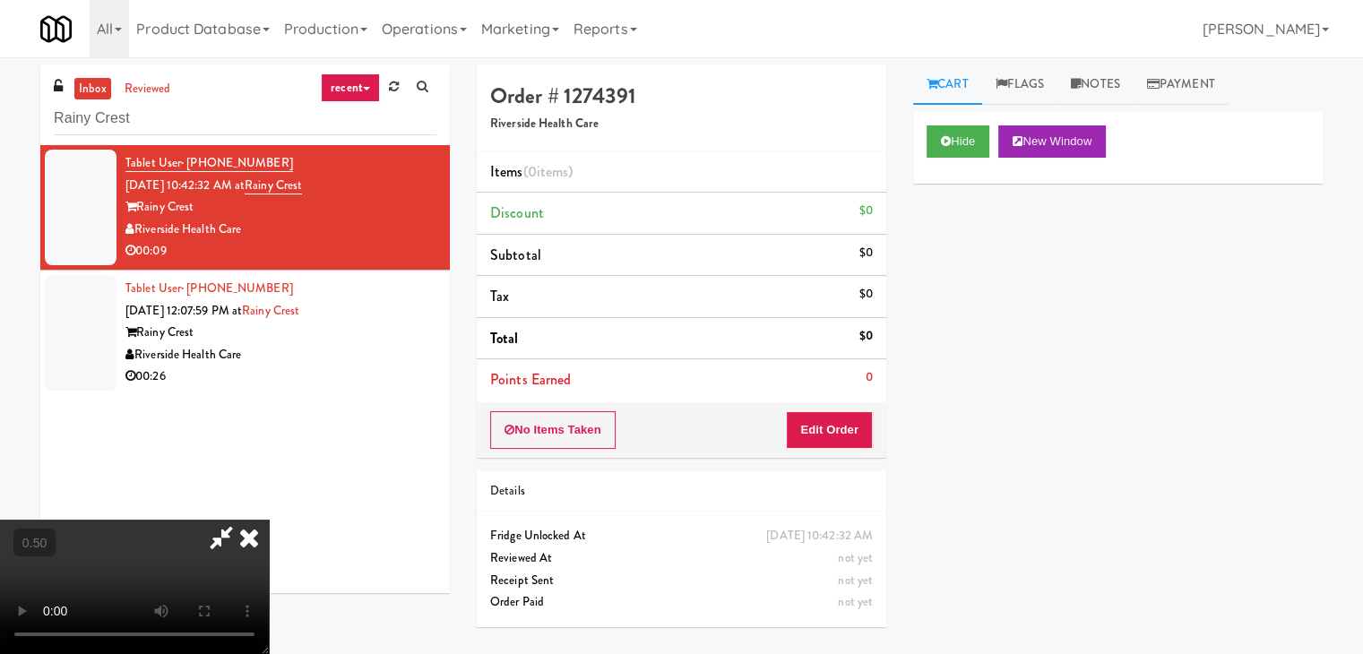
click at [269, 520] on video at bounding box center [134, 587] width 269 height 134
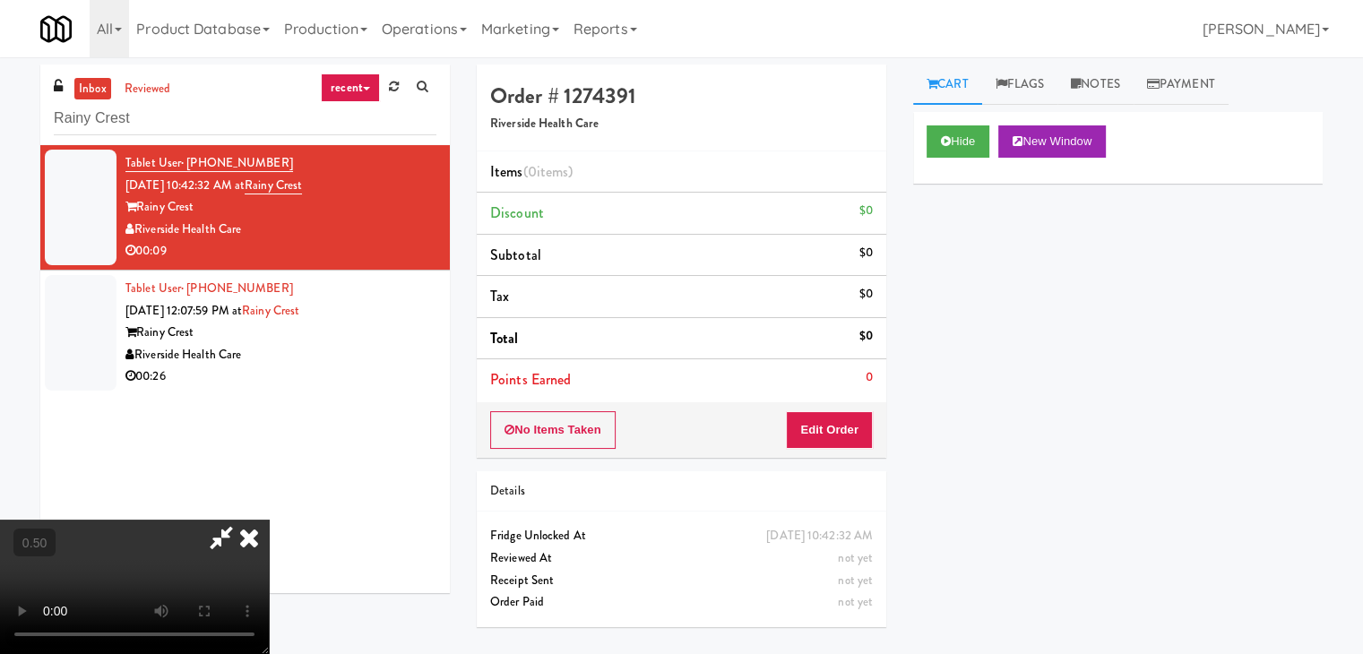
click at [269, 520] on video at bounding box center [134, 587] width 269 height 134
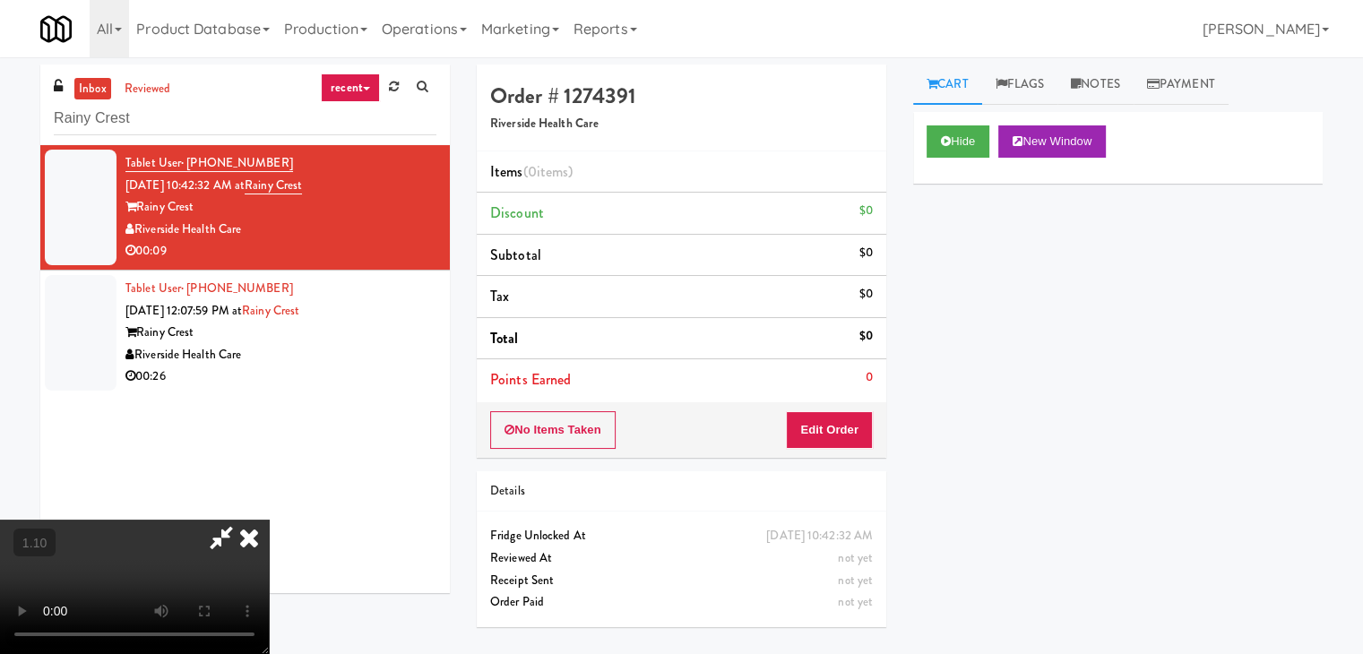
click at [269, 520] on icon at bounding box center [248, 538] width 39 height 36
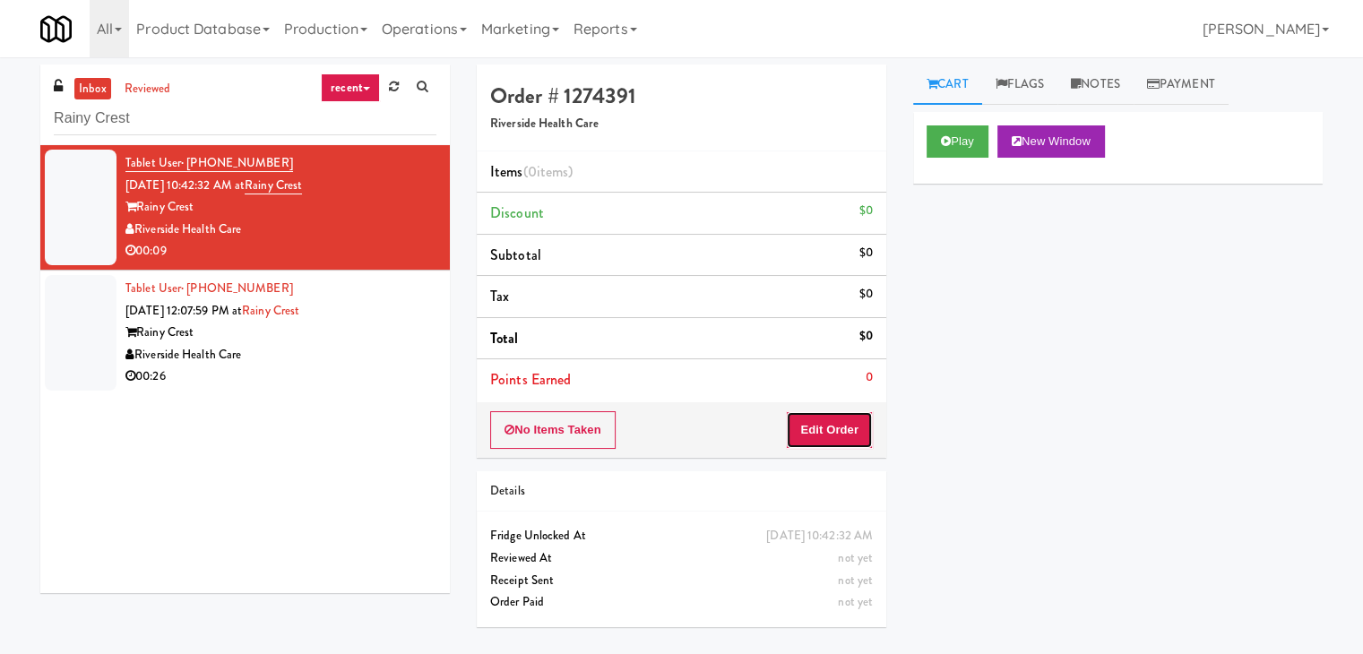
click at [829, 438] on button "Edit Order" at bounding box center [829, 430] width 87 height 38
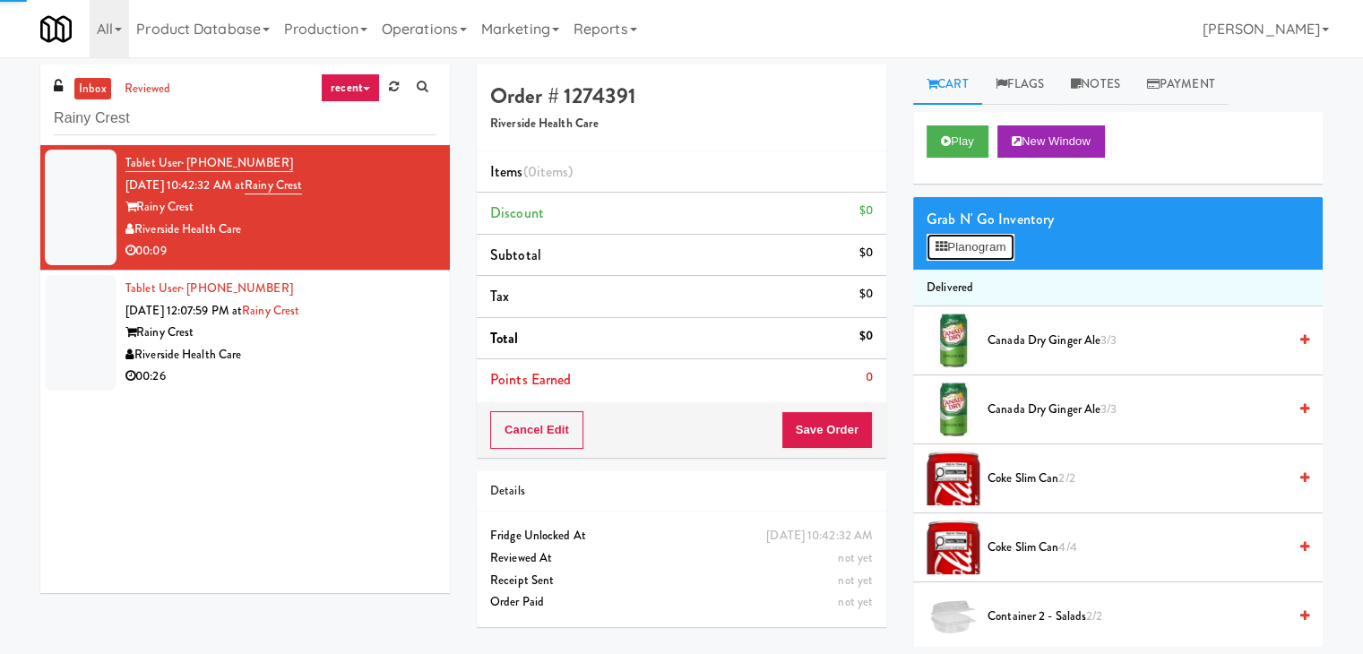
click at [972, 249] on button "Planogram" at bounding box center [970, 247] width 88 height 27
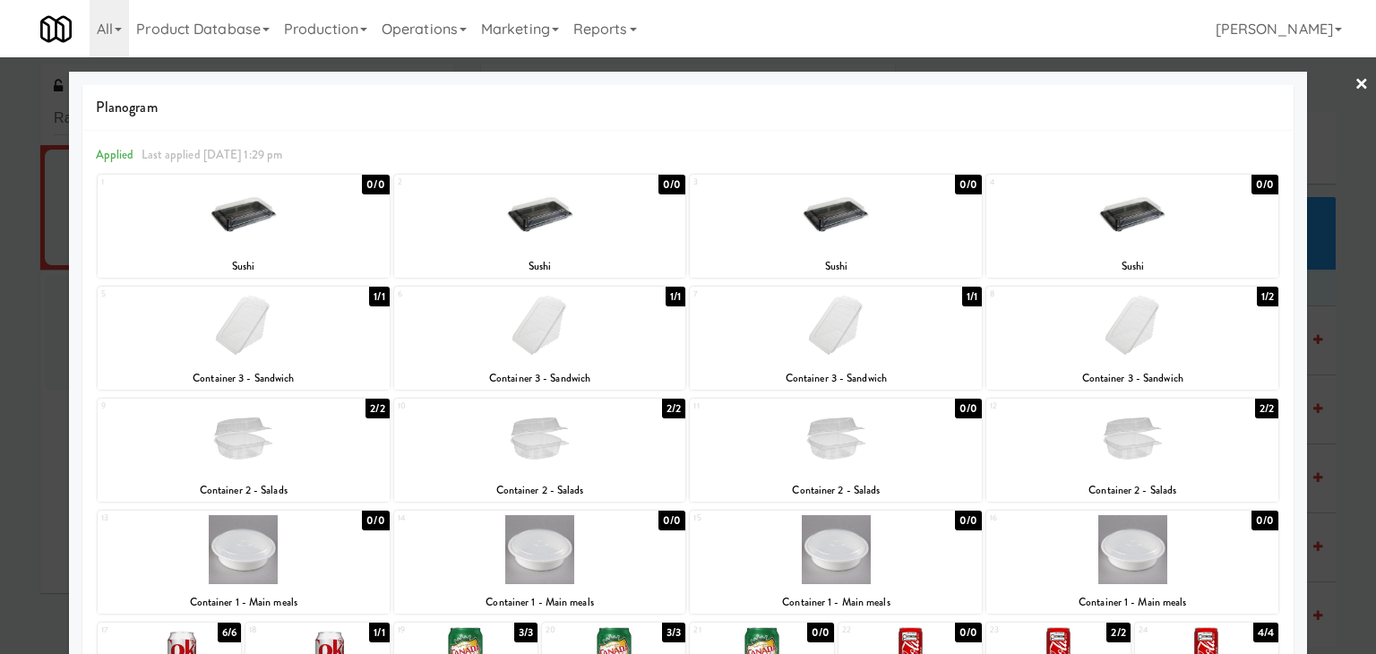
click at [570, 444] on div at bounding box center [540, 437] width 292 height 69
click at [1340, 82] on div at bounding box center [688, 327] width 1376 height 654
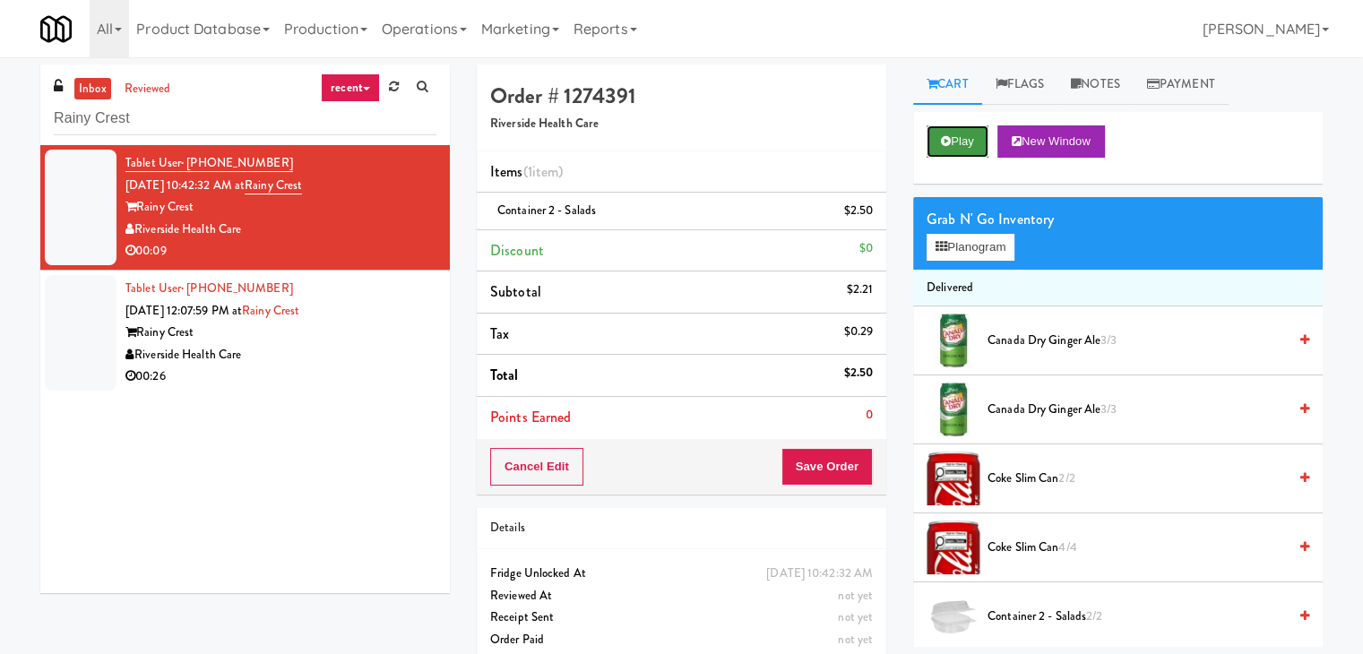
click at [960, 139] on button "Play" at bounding box center [957, 141] width 62 height 32
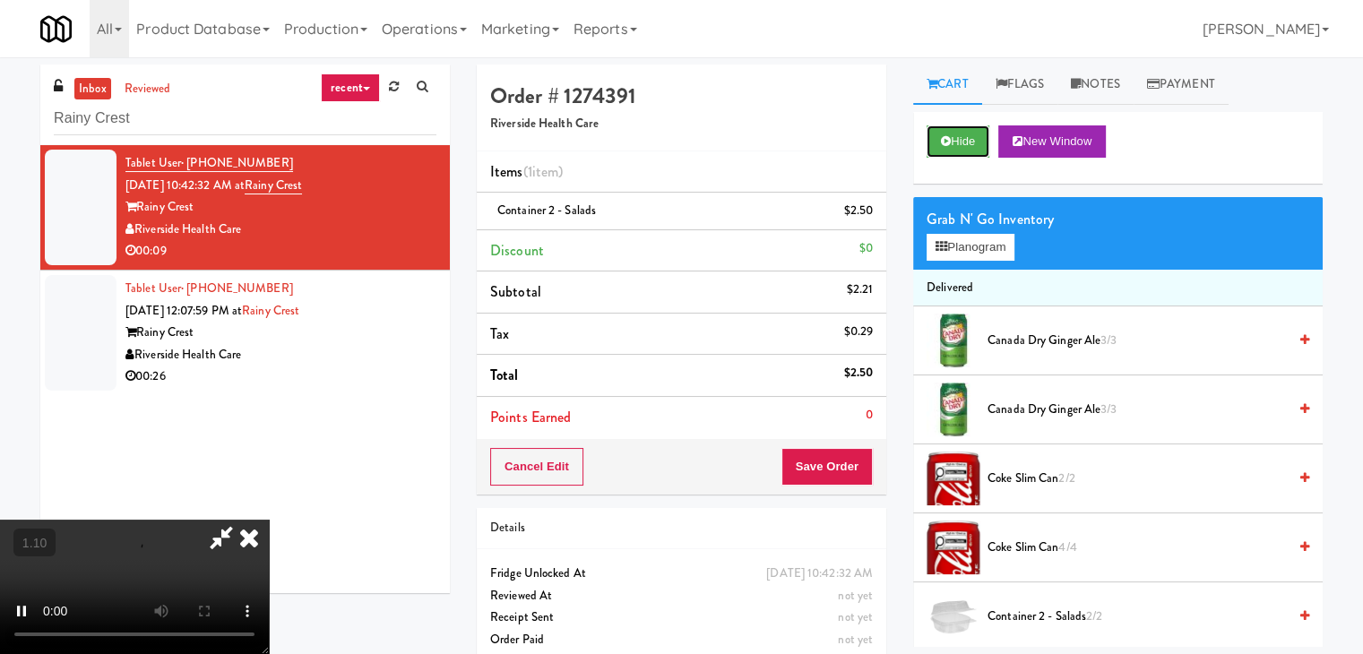
scroll to position [252, 0]
click at [269, 520] on video at bounding box center [134, 587] width 269 height 134
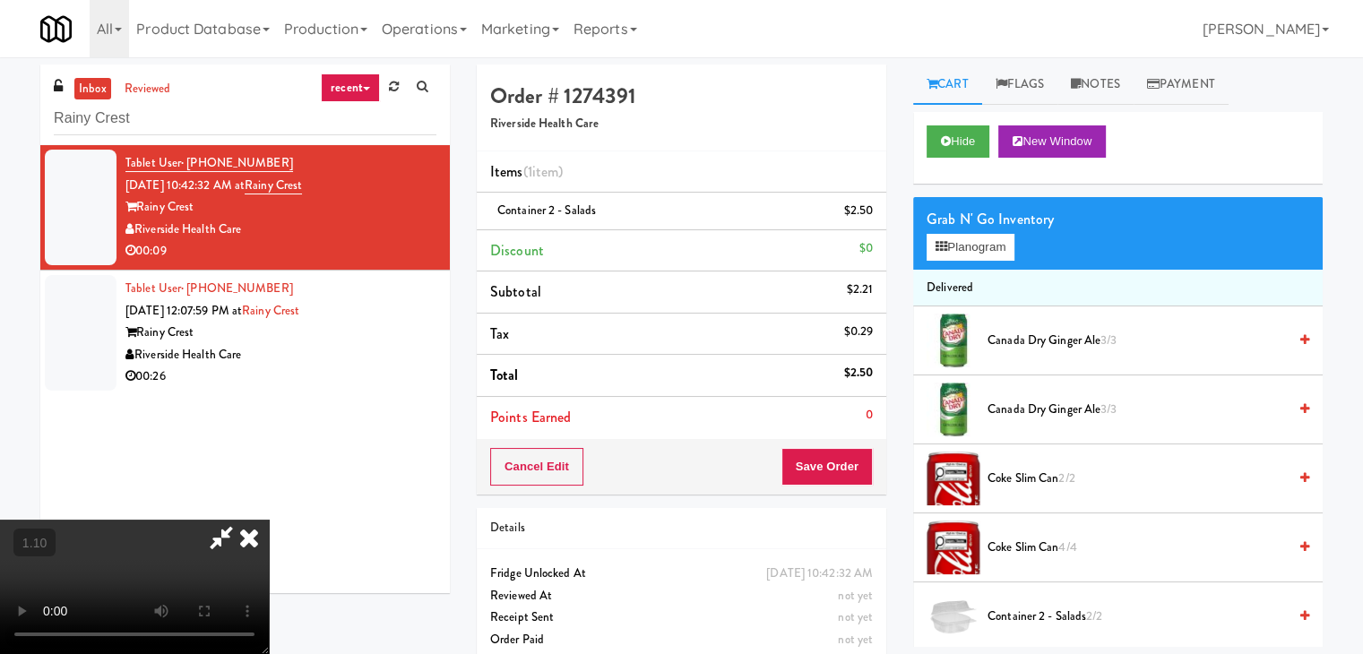
scroll to position [0, 0]
click at [269, 520] on video at bounding box center [134, 587] width 269 height 134
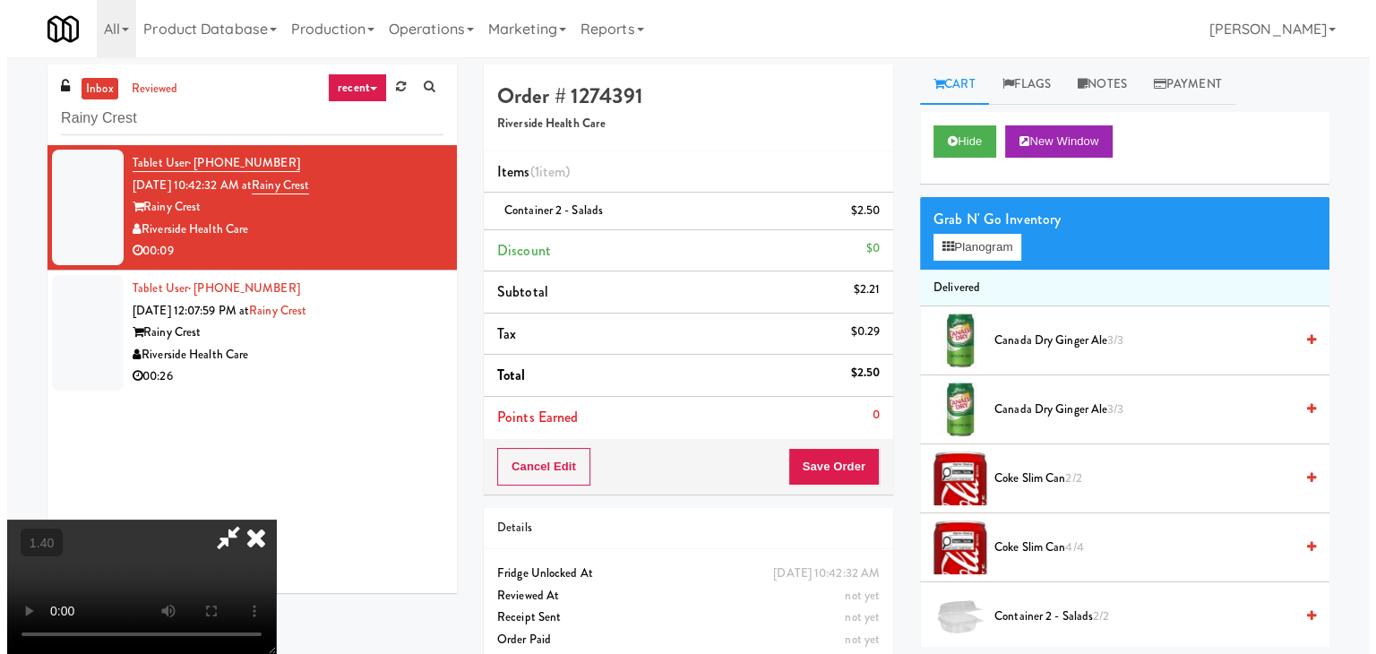
scroll to position [73, 0]
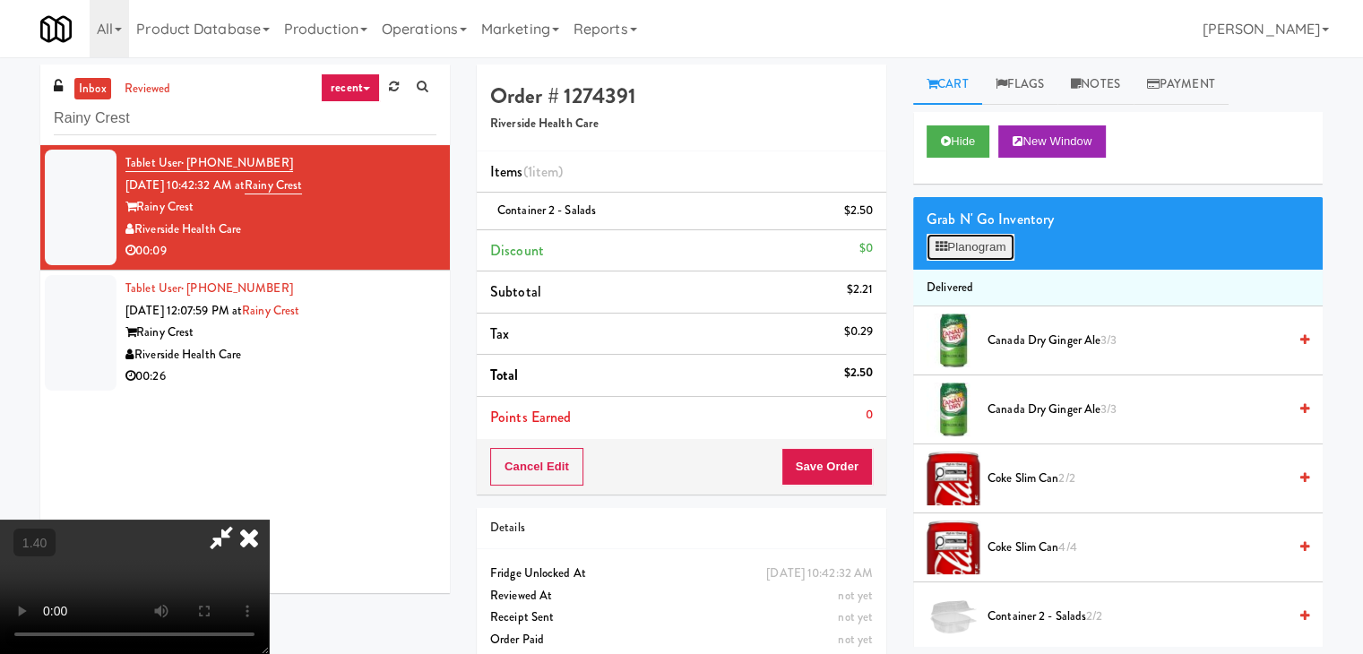
click at [993, 236] on button "Planogram" at bounding box center [970, 247] width 88 height 27
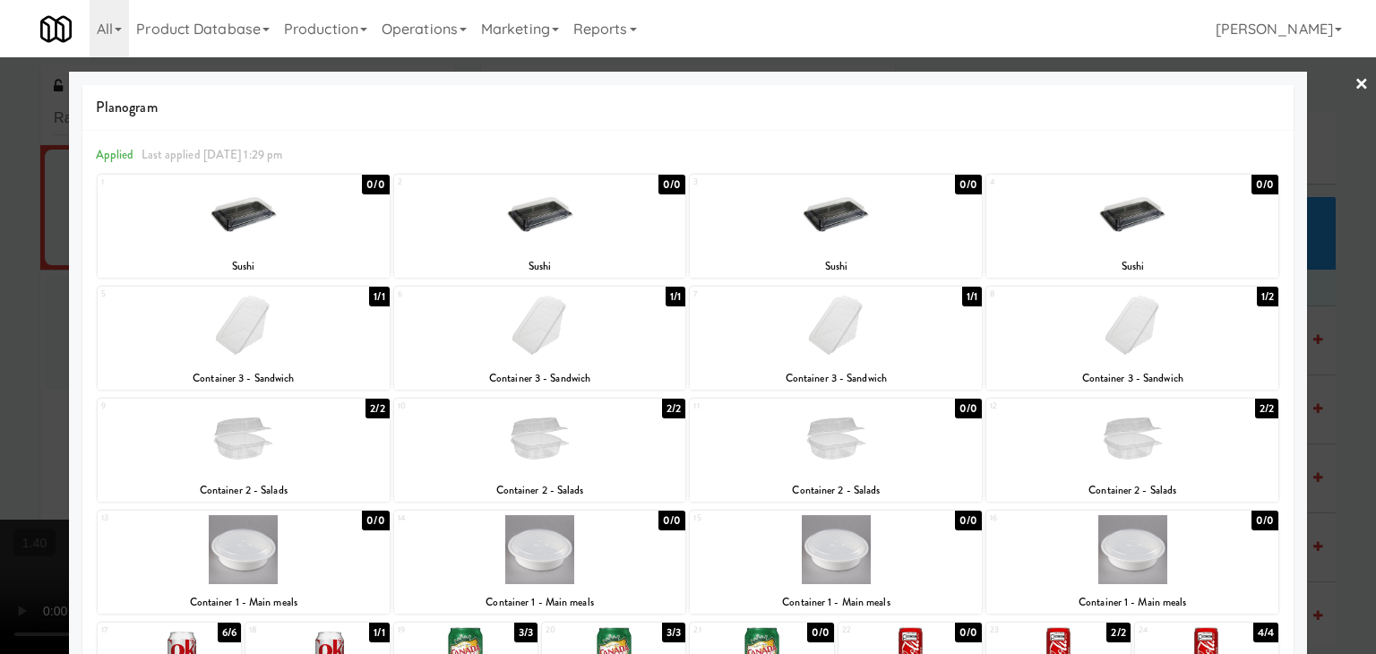
click at [1339, 75] on div at bounding box center [688, 327] width 1376 height 654
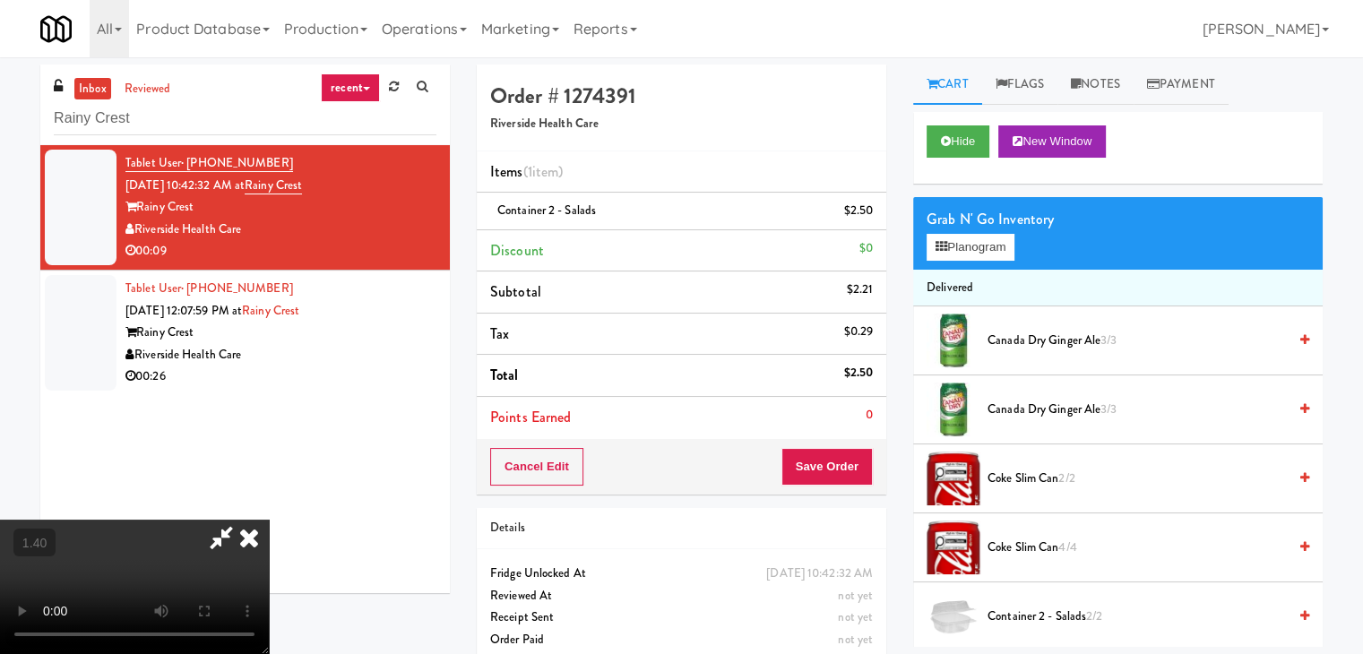
click at [269, 520] on icon at bounding box center [248, 538] width 39 height 36
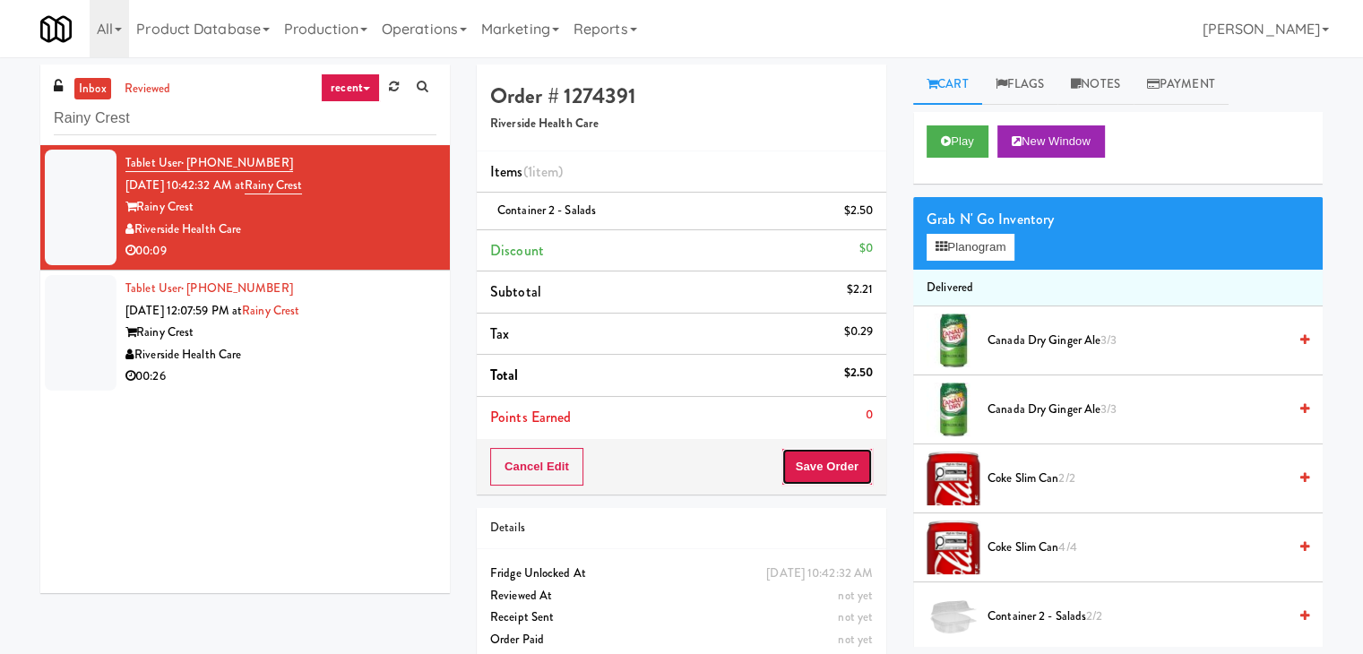
click at [837, 475] on button "Save Order" at bounding box center [826, 467] width 91 height 38
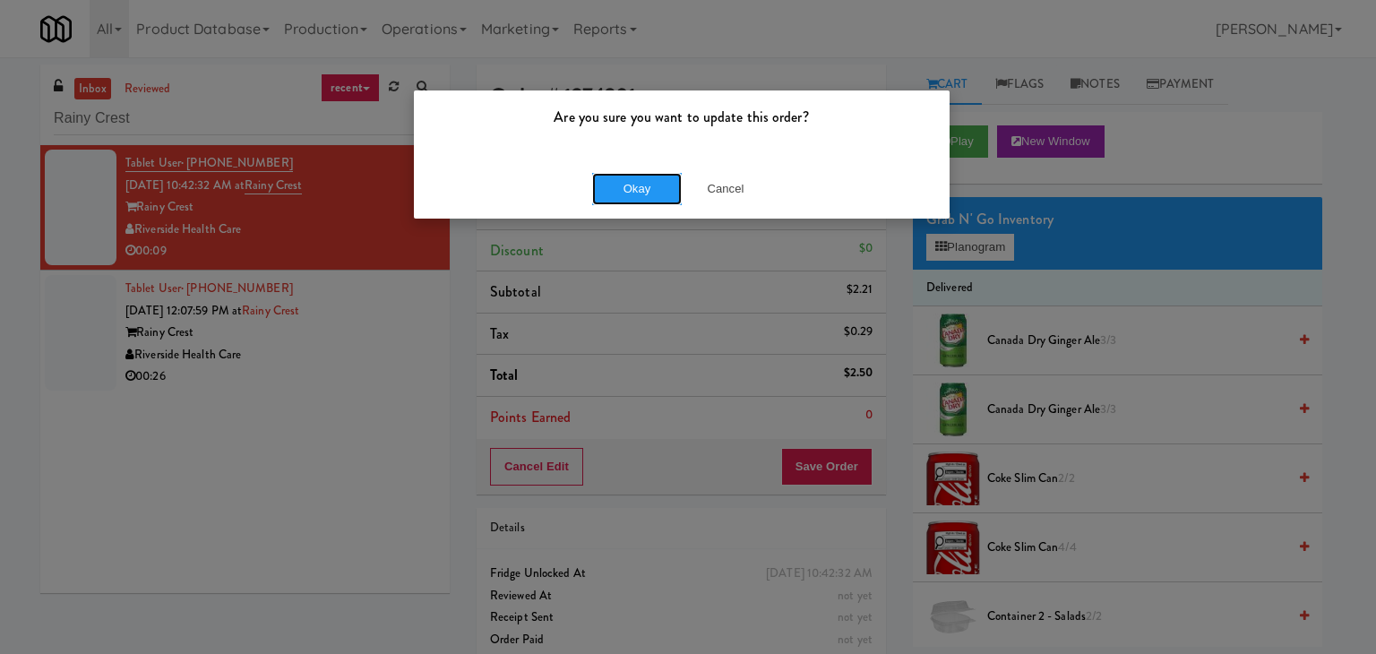
drag, startPoint x: 641, startPoint y: 193, endPoint x: 546, endPoint y: 252, distance: 111.9
click at [640, 192] on button "Okay" at bounding box center [637, 189] width 90 height 32
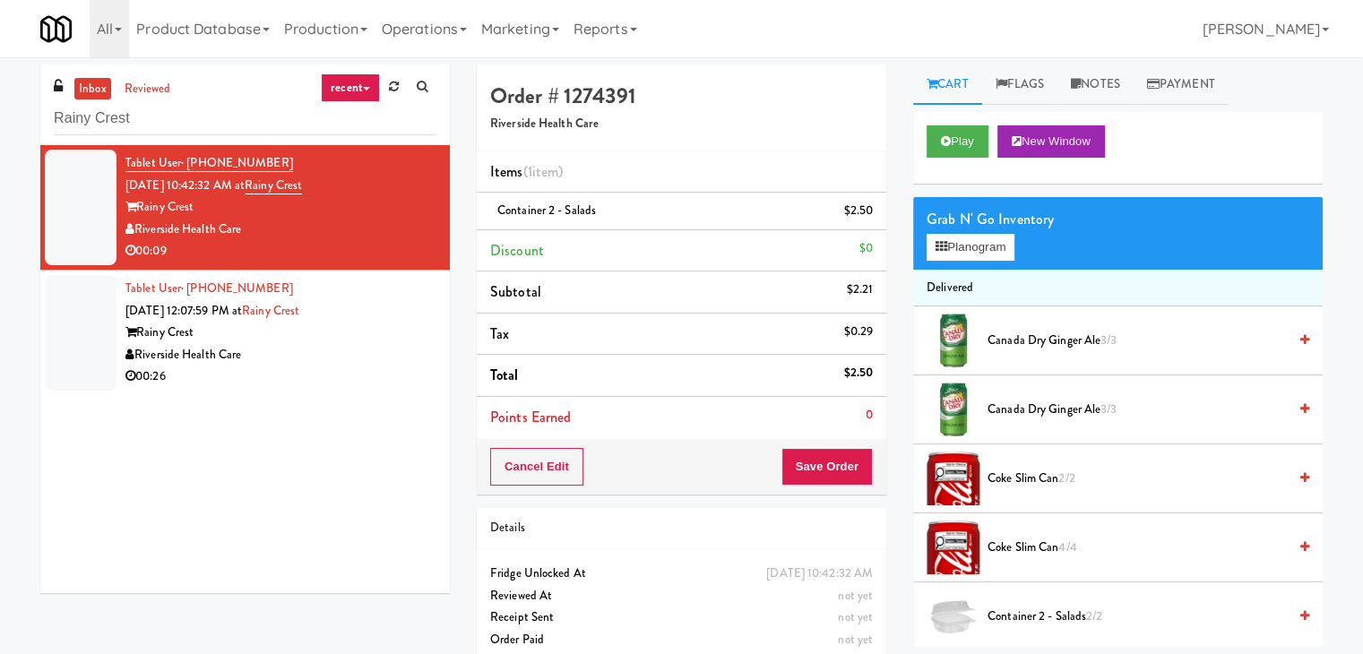
click at [371, 350] on div "Riverside Health Care" at bounding box center [280, 355] width 311 height 22
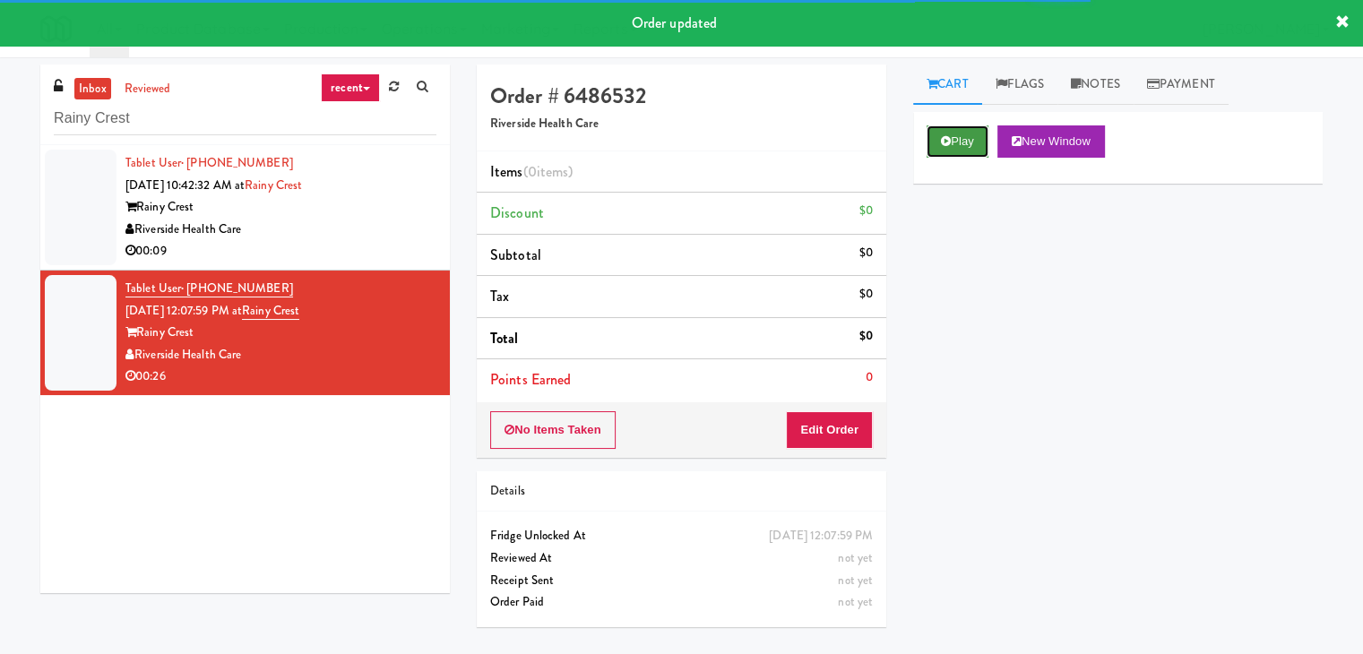
click at [960, 148] on button "Play" at bounding box center [957, 141] width 62 height 32
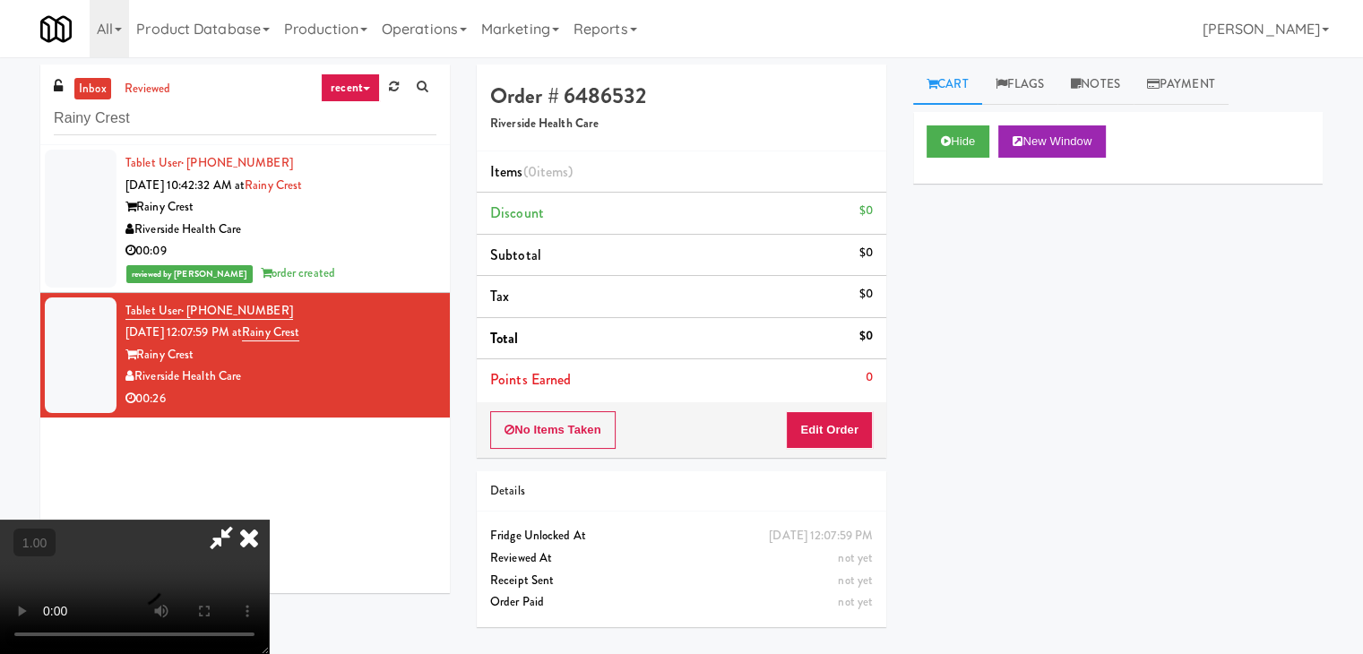
click at [269, 520] on video at bounding box center [134, 587] width 269 height 134
click at [269, 520] on icon at bounding box center [248, 538] width 39 height 36
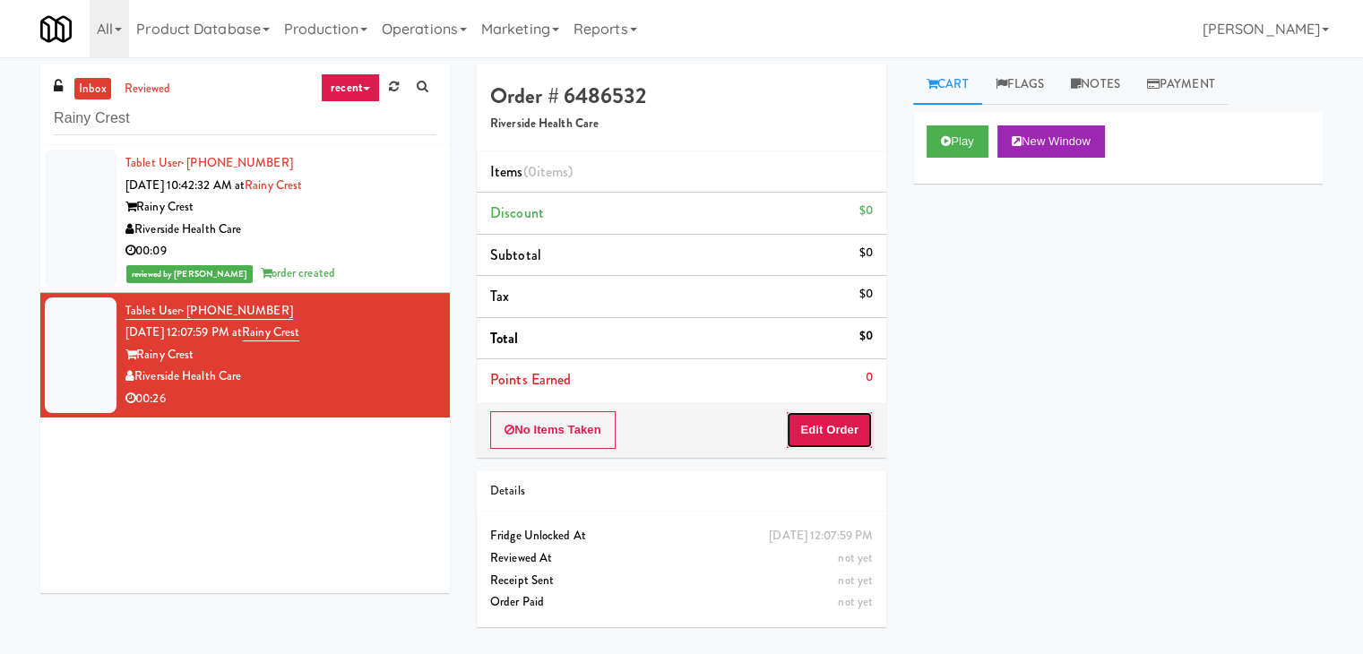
click at [836, 432] on button "Edit Order" at bounding box center [829, 430] width 87 height 38
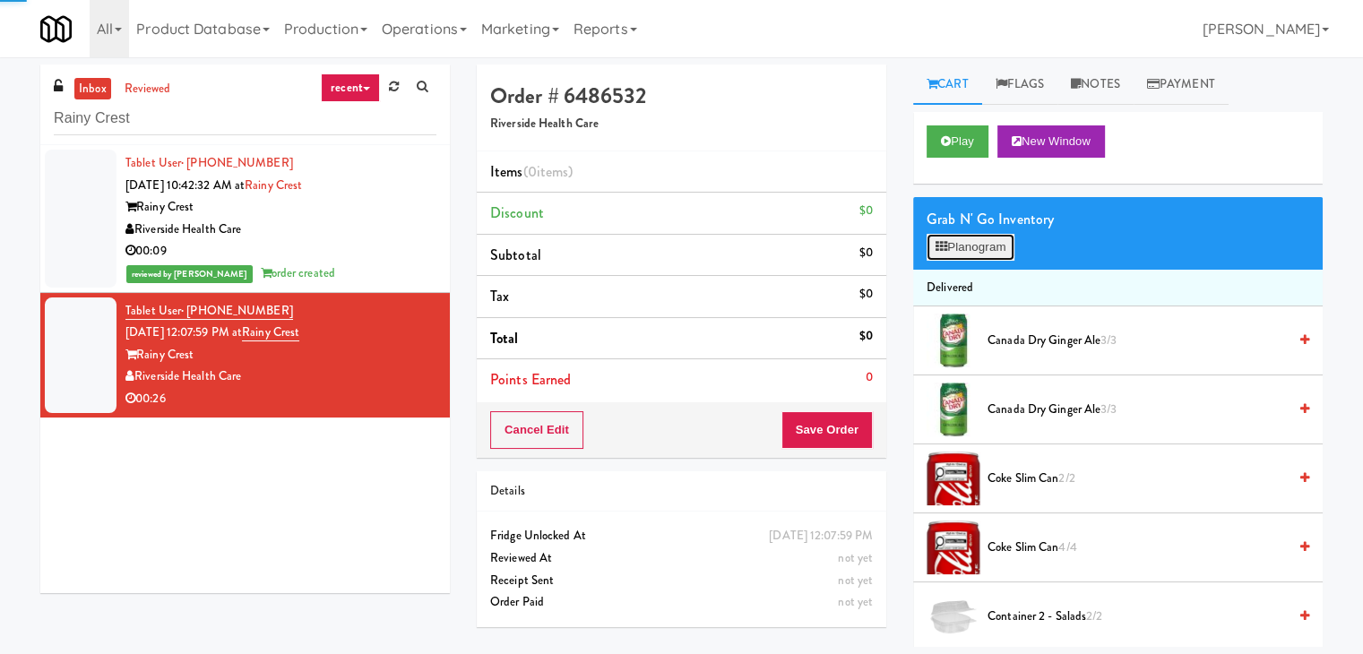
click at [960, 250] on button "Planogram" at bounding box center [970, 247] width 88 height 27
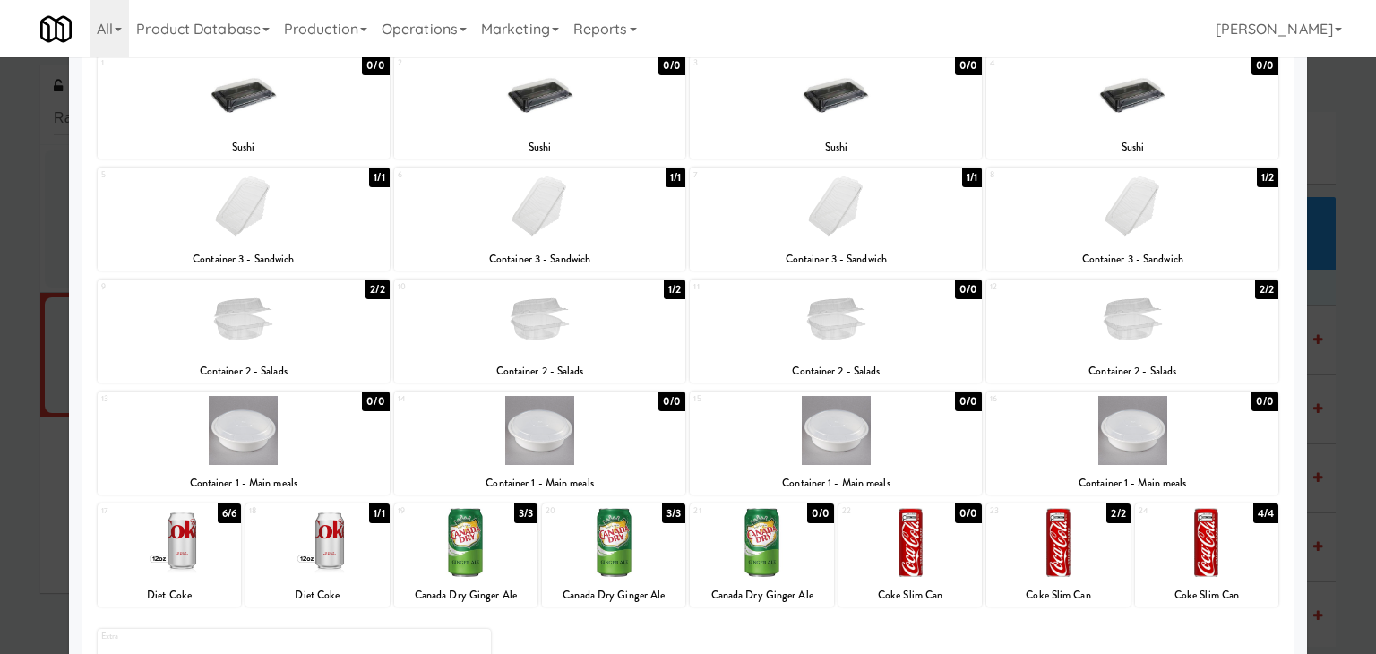
scroll to position [90, 0]
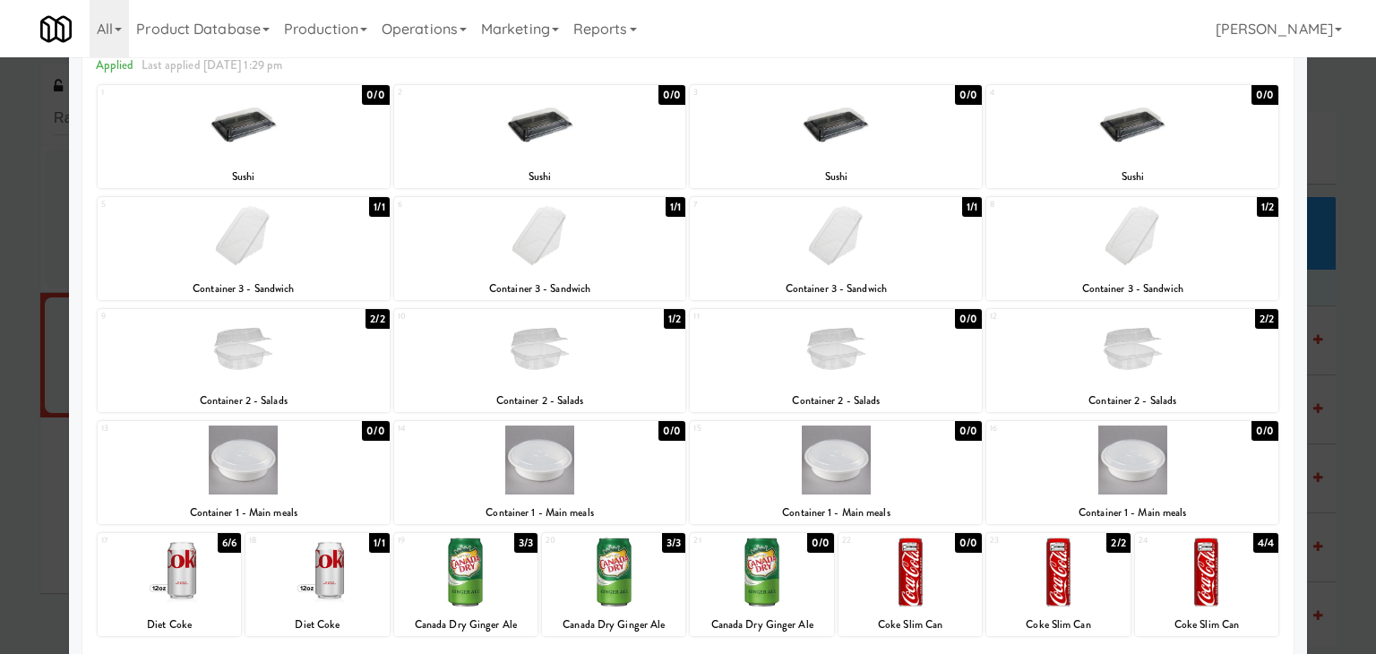
click at [323, 255] on div at bounding box center [244, 236] width 292 height 69
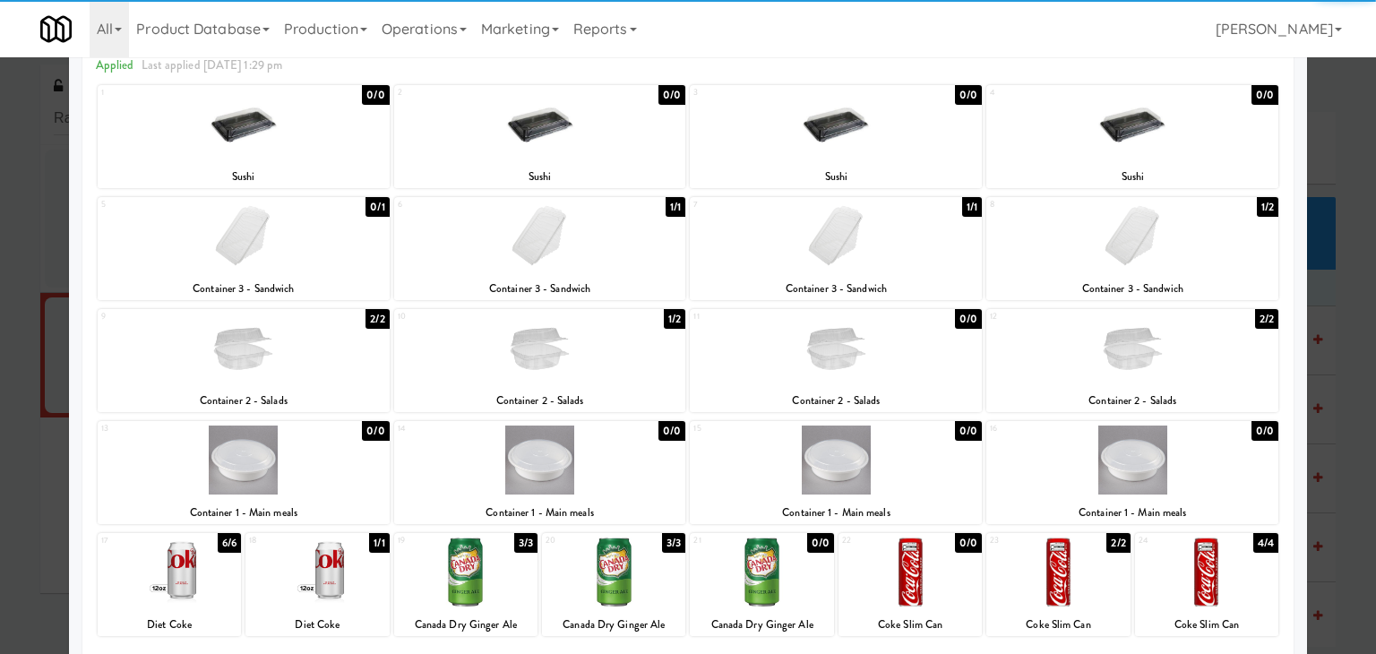
click at [316, 350] on div at bounding box center [244, 348] width 292 height 69
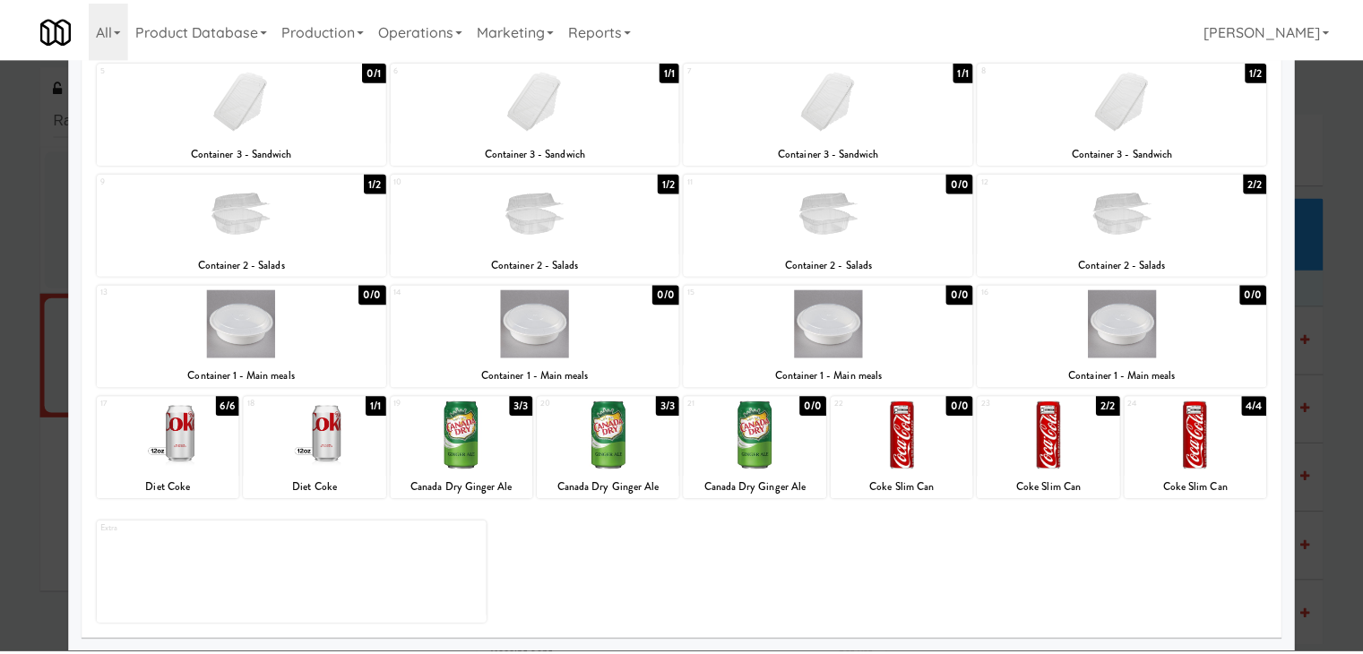
scroll to position [0, 0]
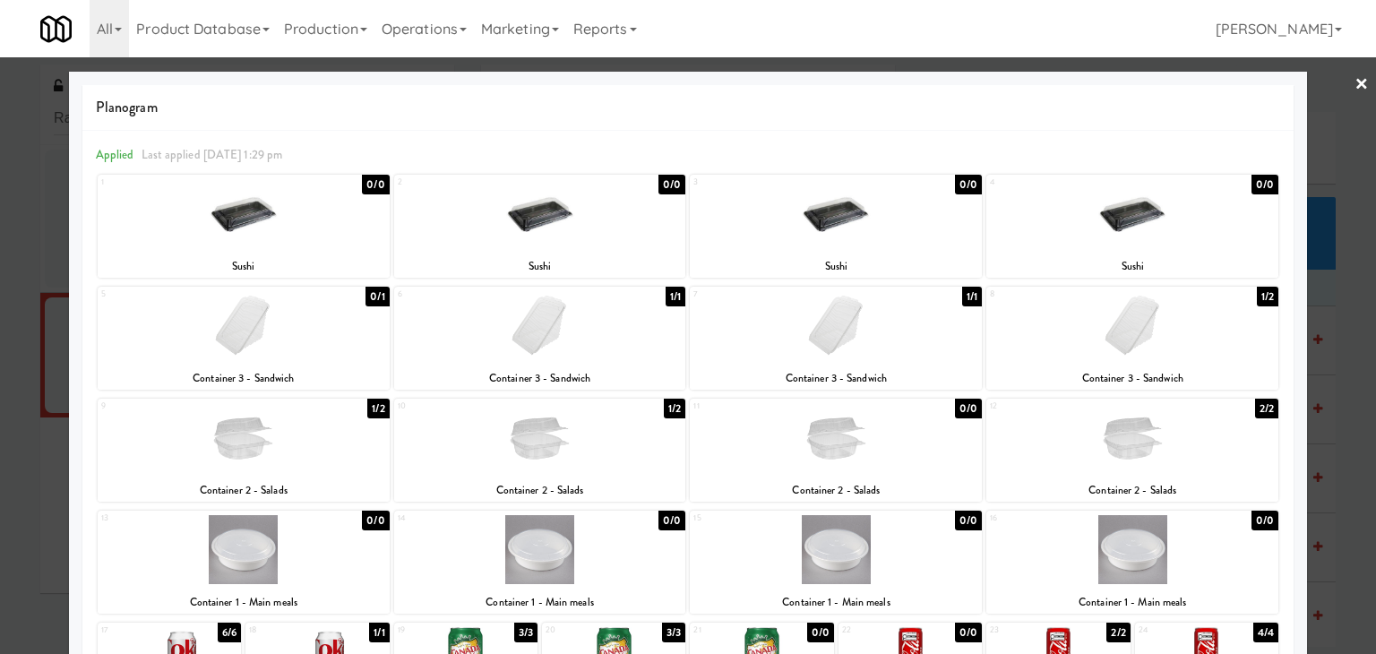
click at [1355, 81] on link "×" at bounding box center [1362, 85] width 14 height 56
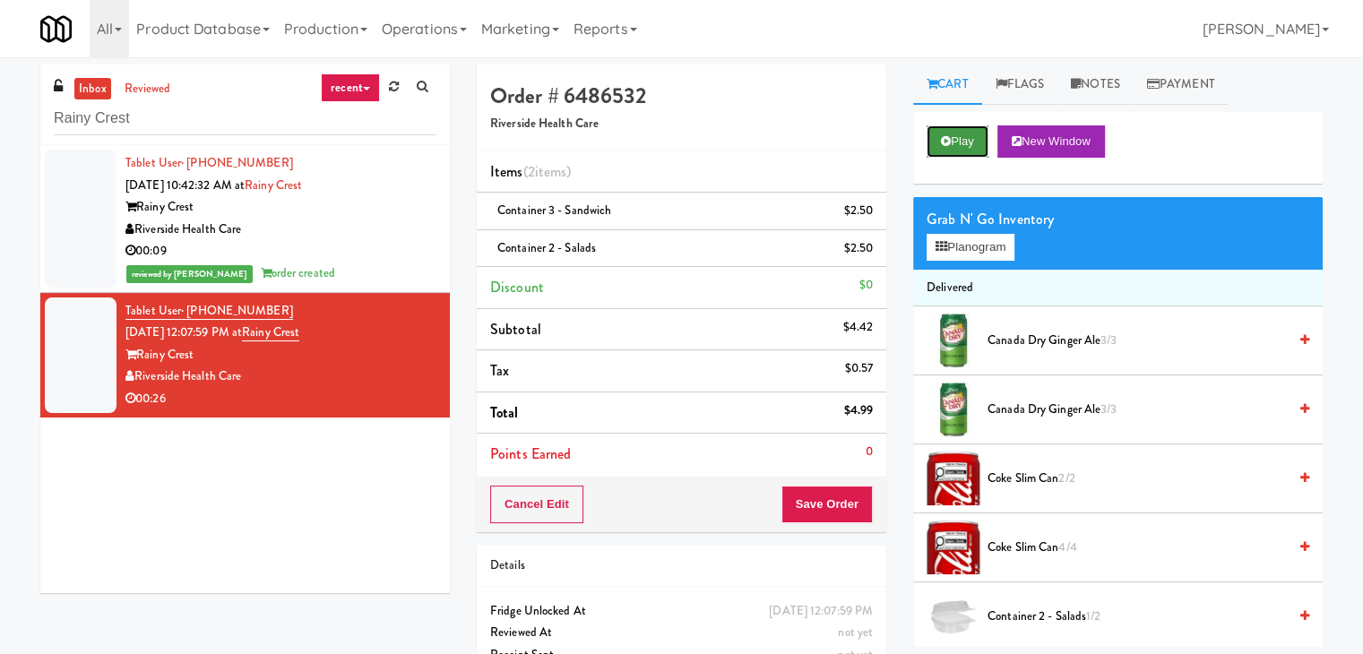
click at [953, 151] on button "Play" at bounding box center [957, 141] width 62 height 32
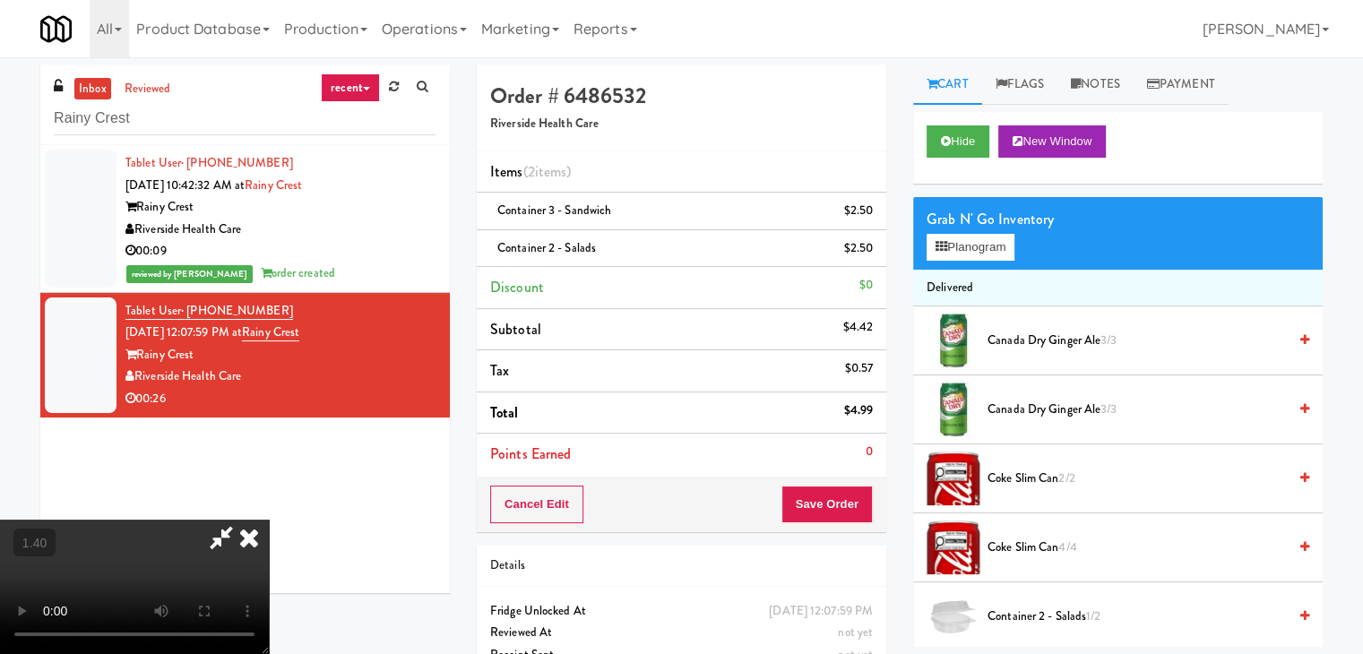
click at [269, 520] on icon at bounding box center [248, 538] width 39 height 36
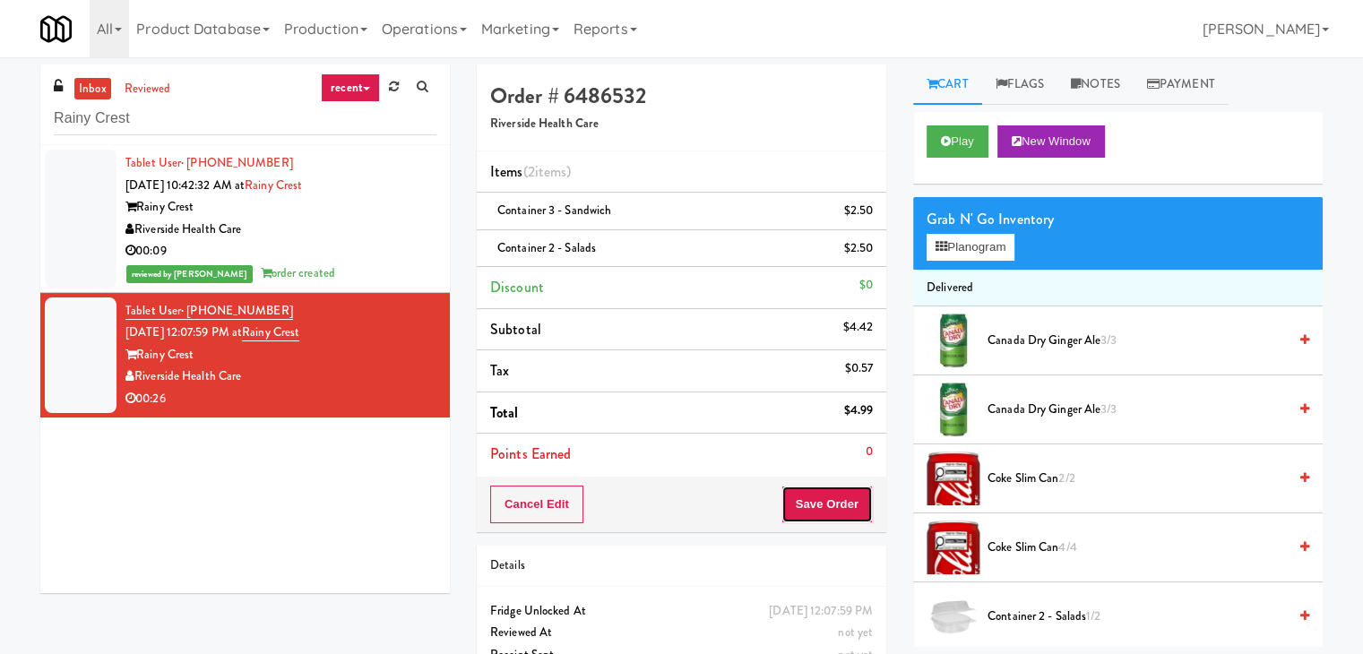
click at [818, 500] on button "Save Order" at bounding box center [826, 505] width 91 height 38
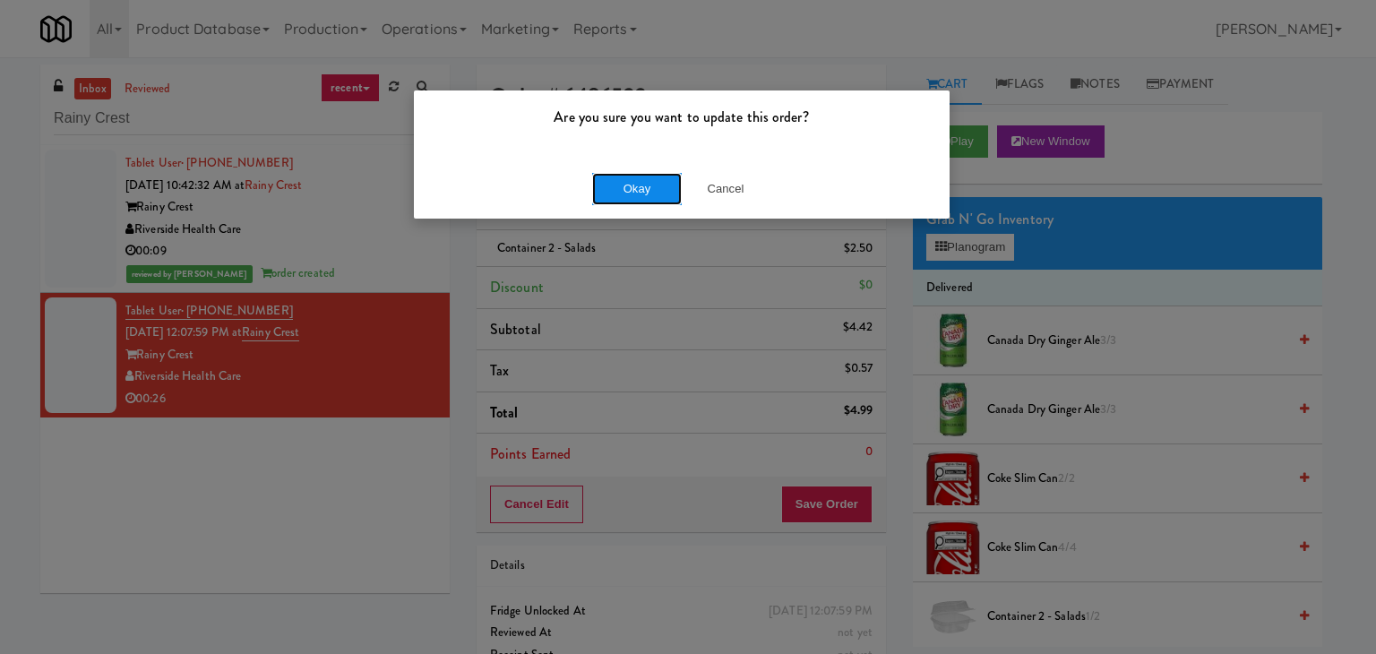
click at [616, 183] on button "Okay" at bounding box center [637, 189] width 90 height 32
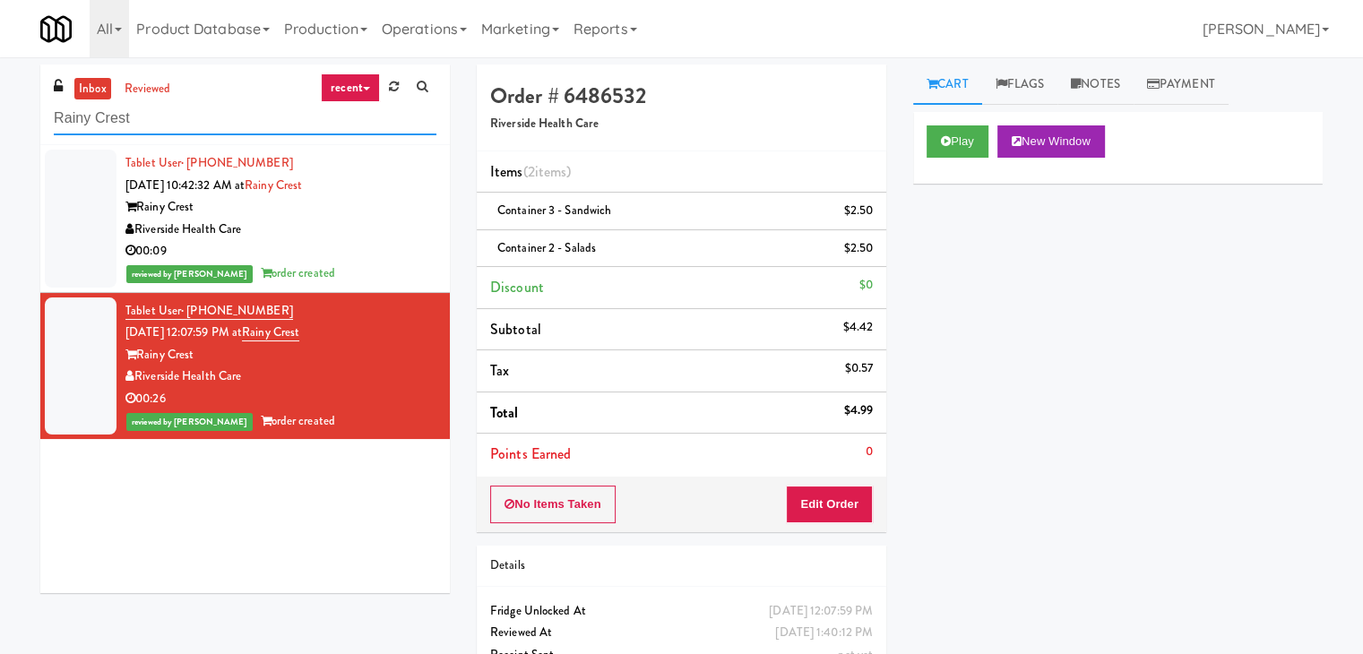
drag, startPoint x: 182, startPoint y: 119, endPoint x: 43, endPoint y: 117, distance: 138.9
click at [43, 117] on div "inbox reviewed recent all unclear take inventory issue suspicious failed recent…" at bounding box center [244, 105] width 409 height 81
paste input "Excellent Vending"
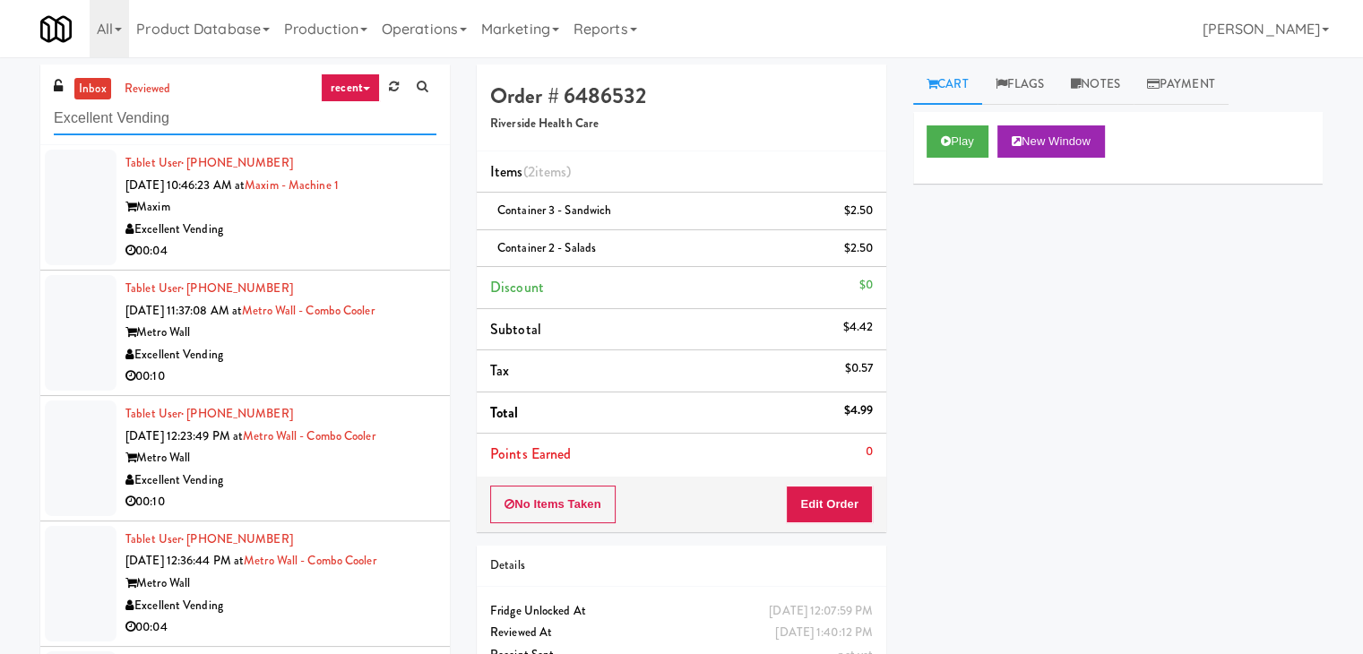
type input "Excellent Vending"
click at [362, 242] on div "00:04" at bounding box center [280, 251] width 311 height 22
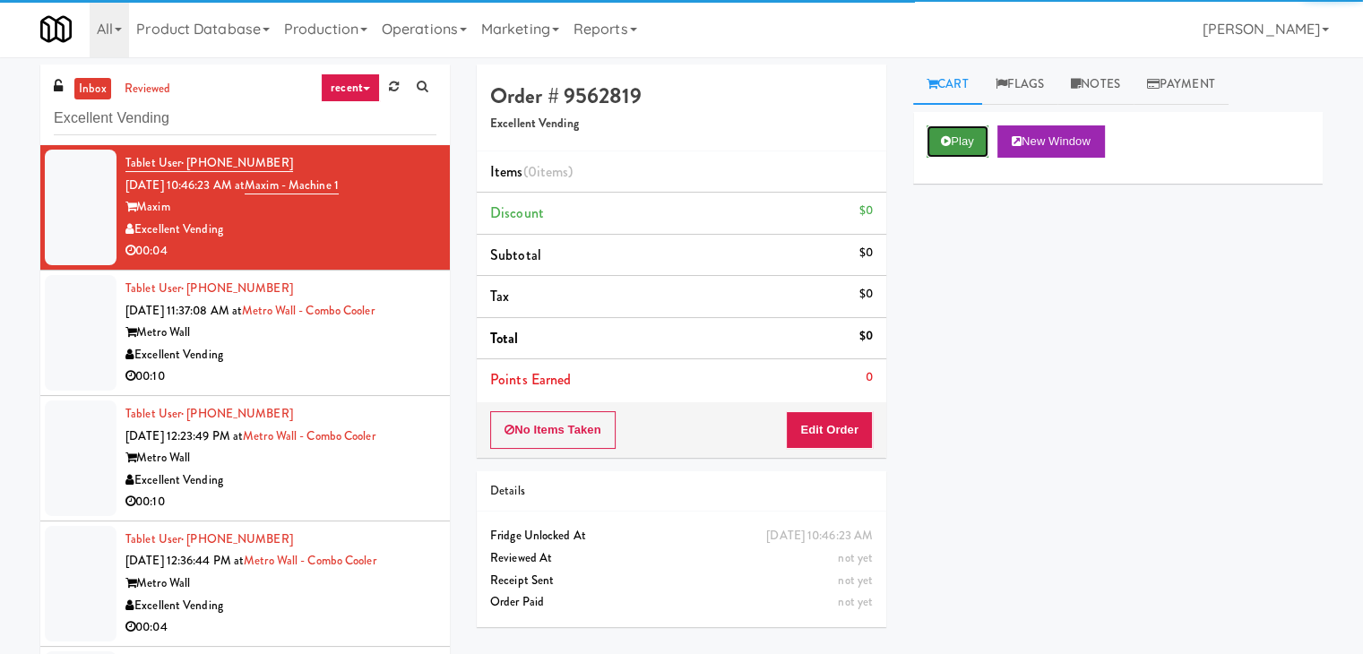
click at [939, 151] on button "Play" at bounding box center [957, 141] width 62 height 32
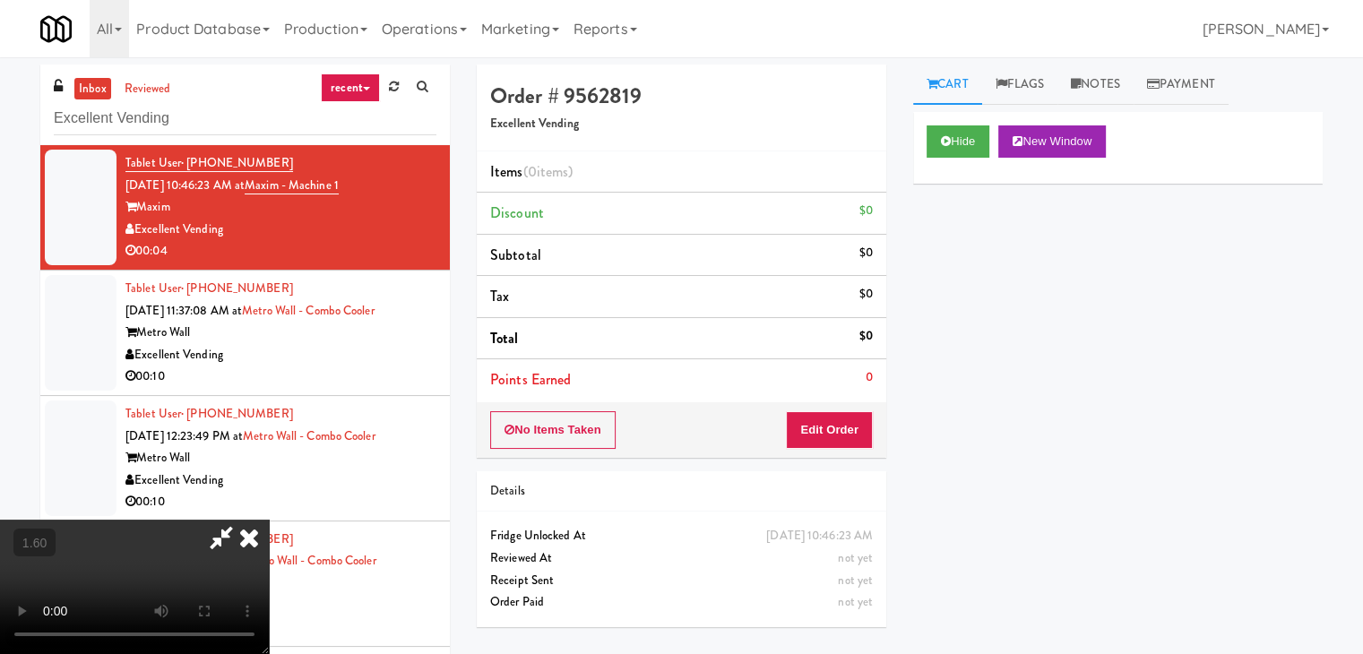
click at [269, 520] on icon at bounding box center [248, 538] width 39 height 36
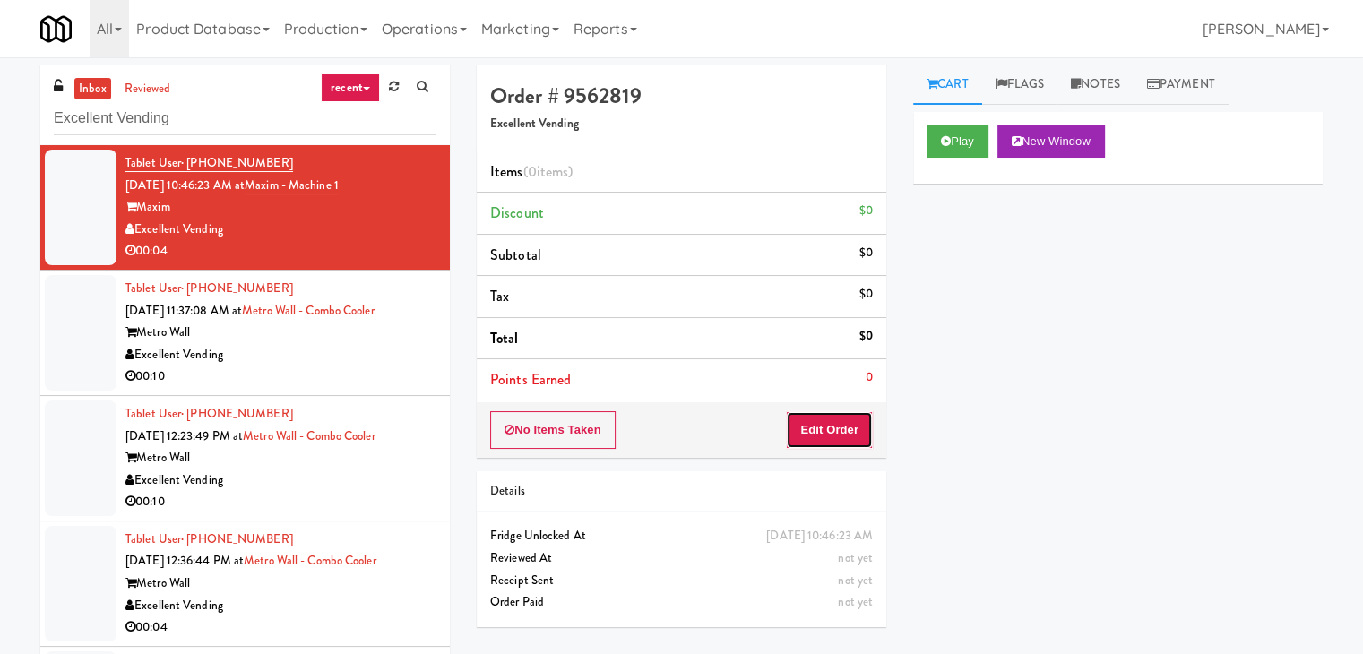
click at [843, 427] on button "Edit Order" at bounding box center [829, 430] width 87 height 38
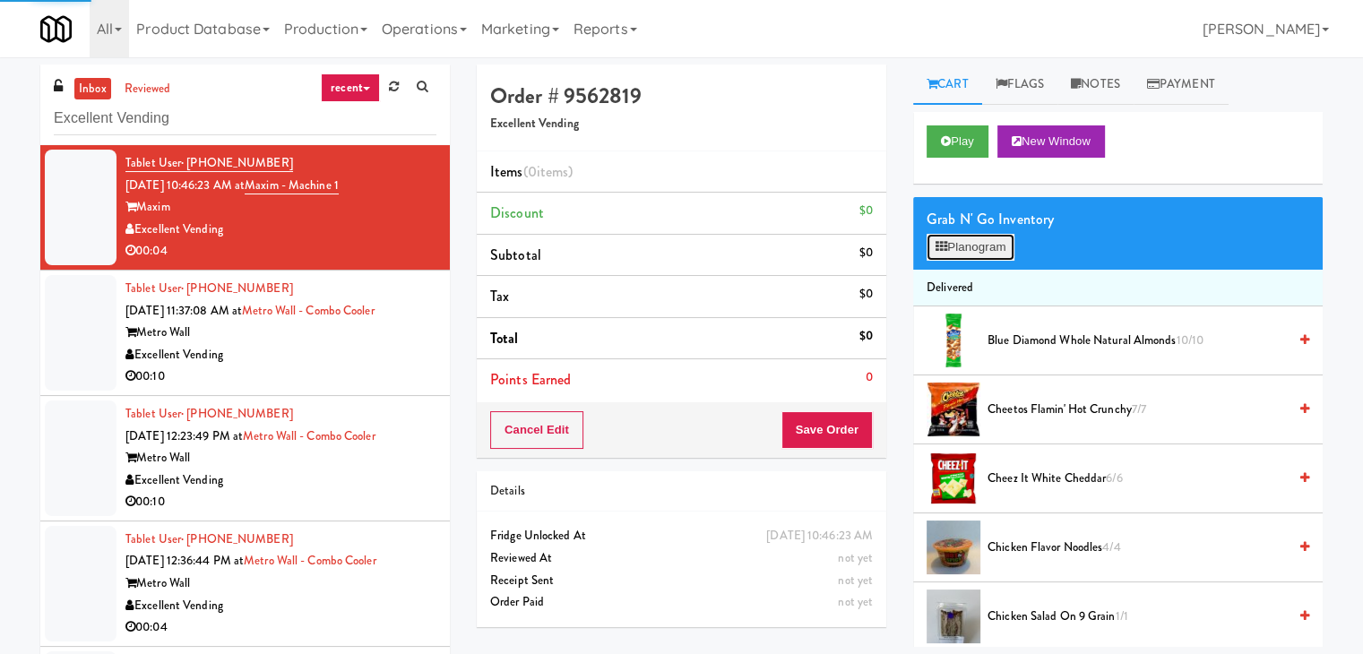
click at [965, 246] on button "Planogram" at bounding box center [970, 247] width 88 height 27
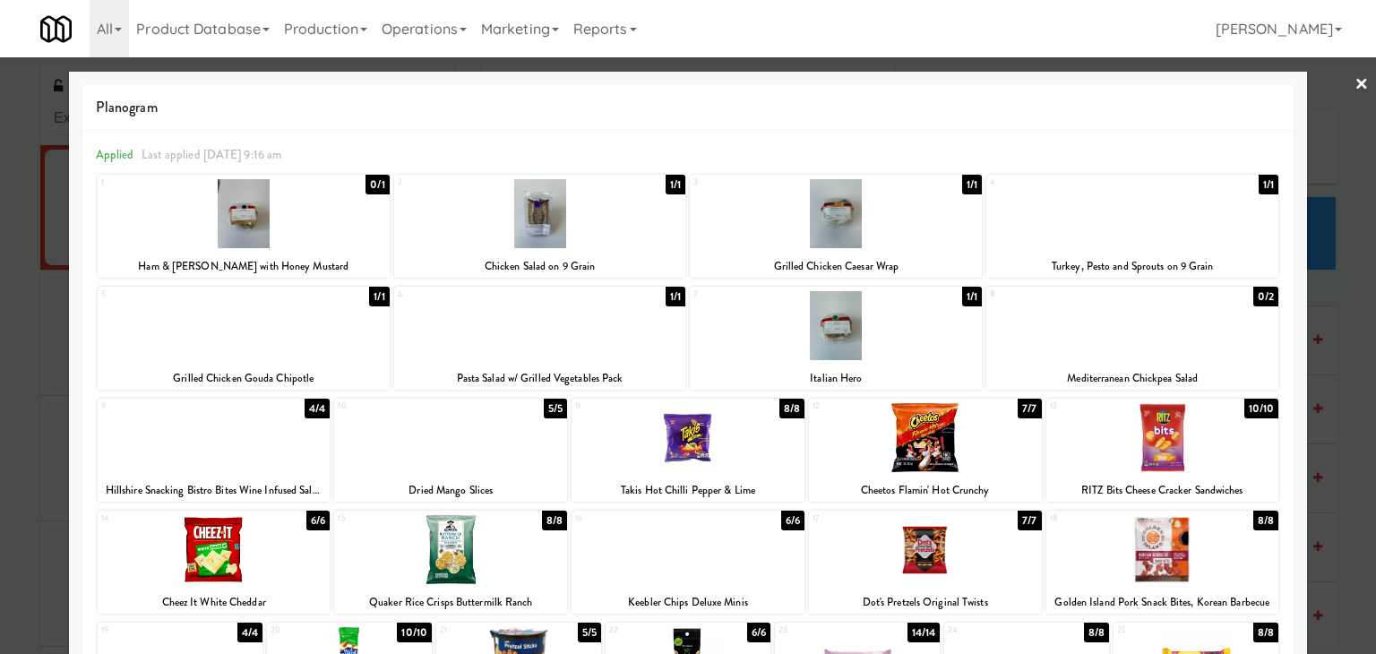
click at [1355, 86] on link "×" at bounding box center [1362, 85] width 14 height 56
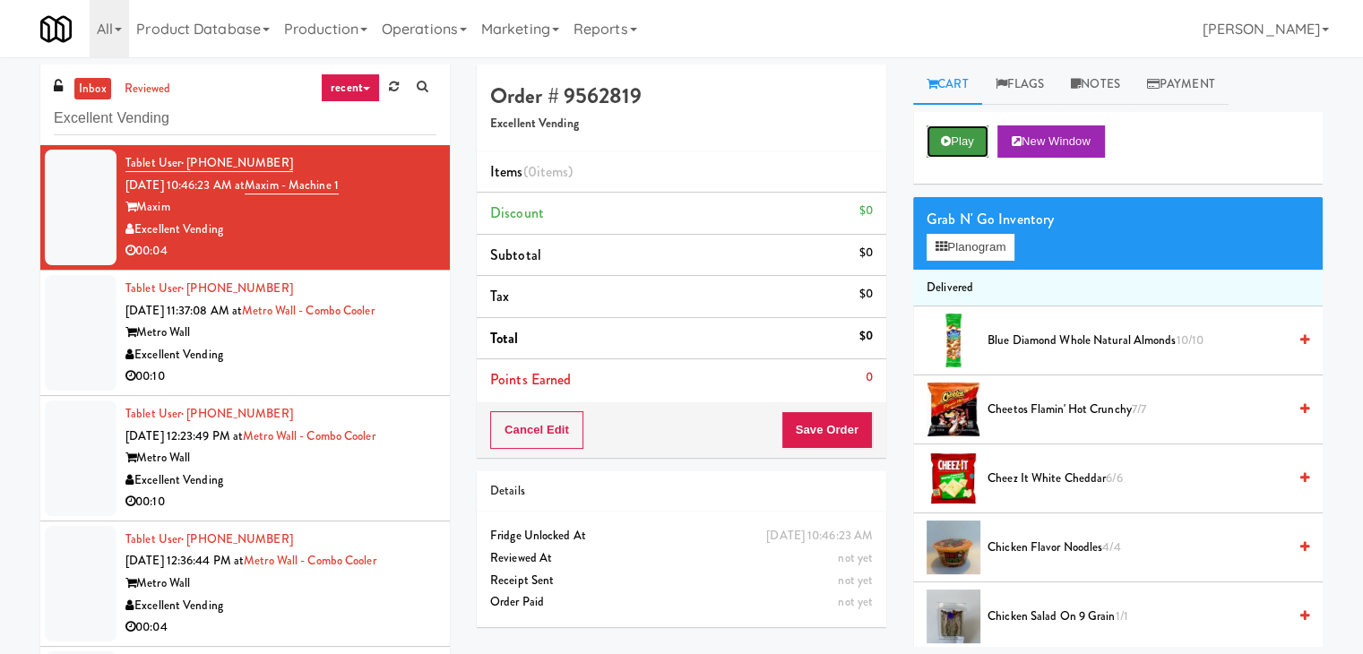
click at [969, 141] on button "Play" at bounding box center [957, 141] width 62 height 32
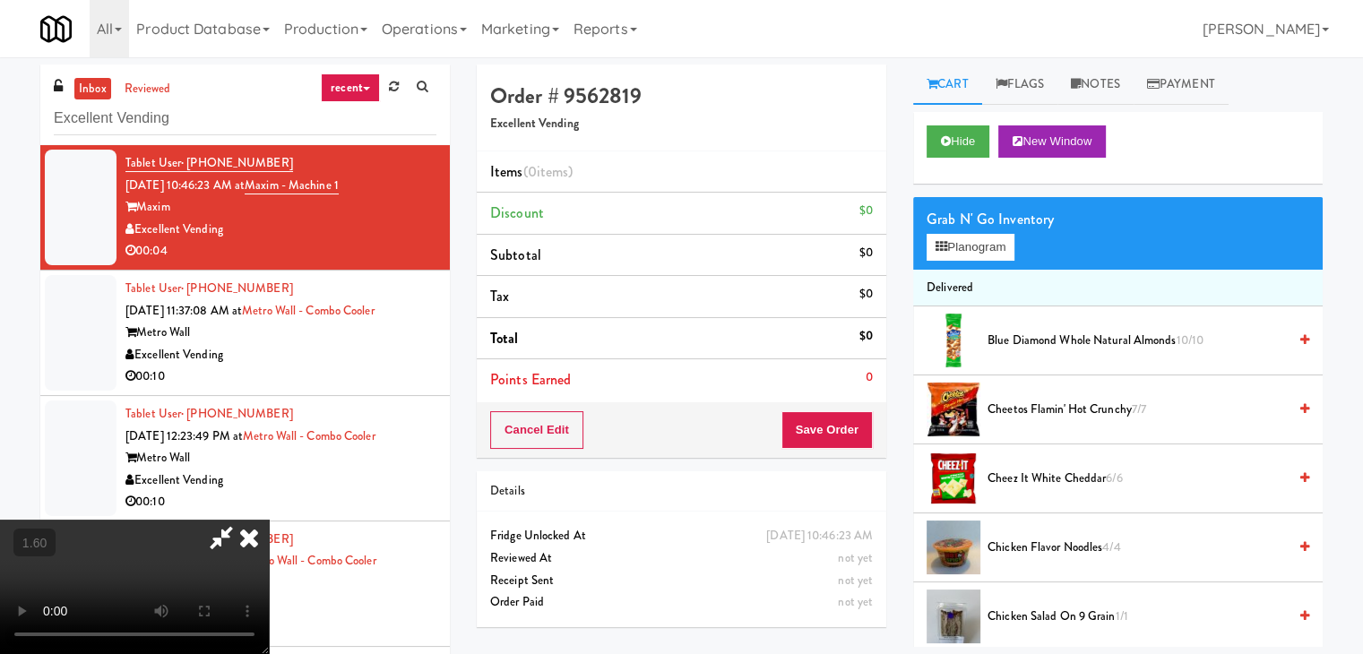
click at [269, 520] on icon at bounding box center [248, 538] width 39 height 36
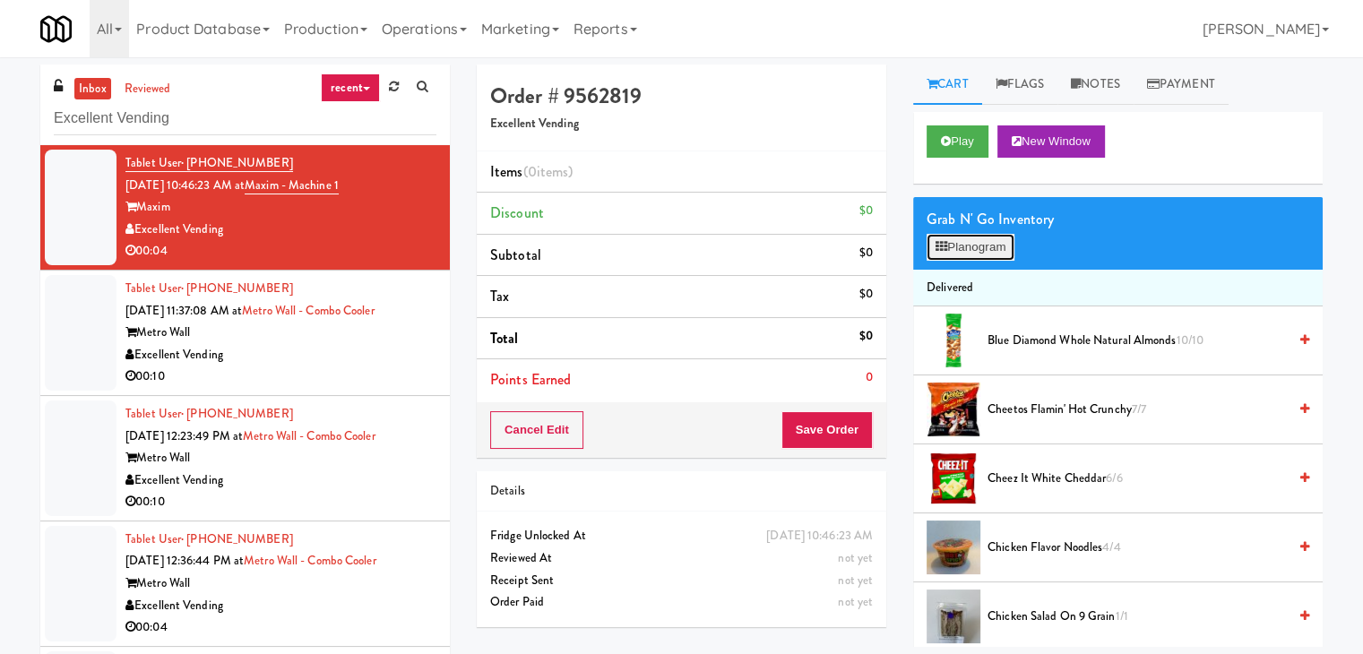
click at [968, 252] on button "Planogram" at bounding box center [970, 247] width 88 height 27
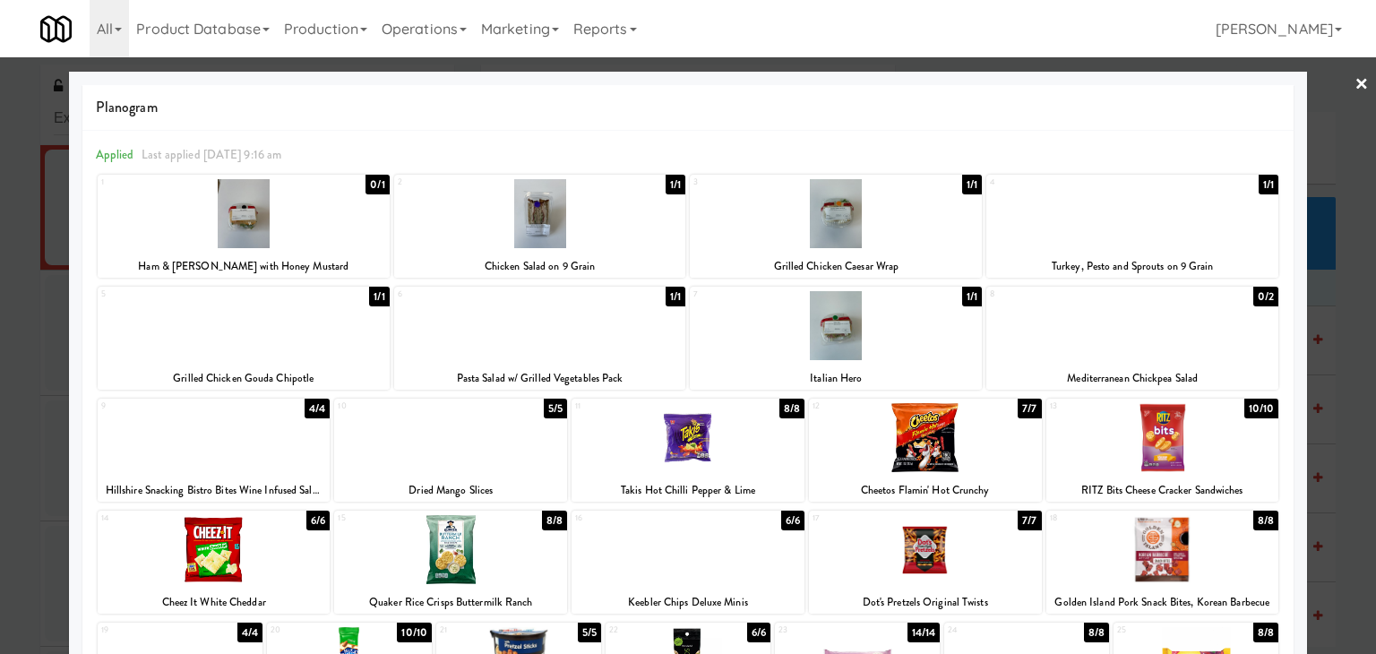
drag, startPoint x: 1343, startPoint y: 80, endPoint x: 1305, endPoint y: 127, distance: 60.6
click at [1355, 80] on link "×" at bounding box center [1362, 85] width 14 height 56
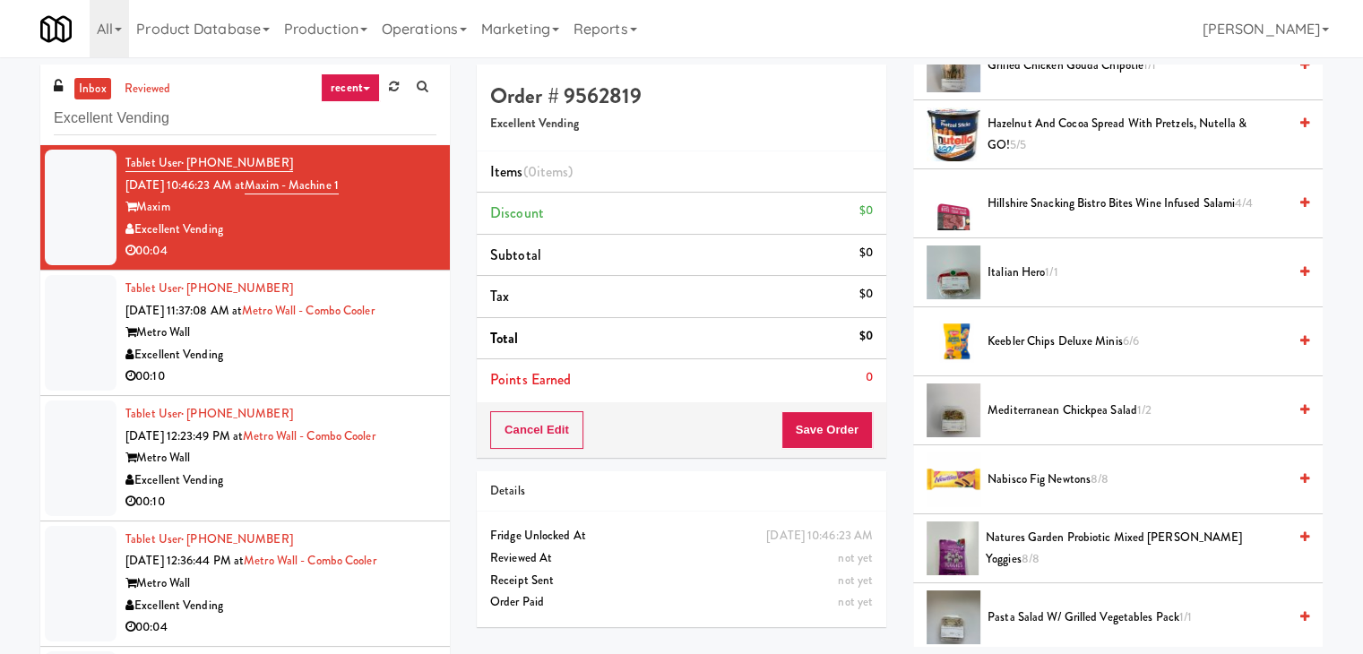
scroll to position [1518, 0]
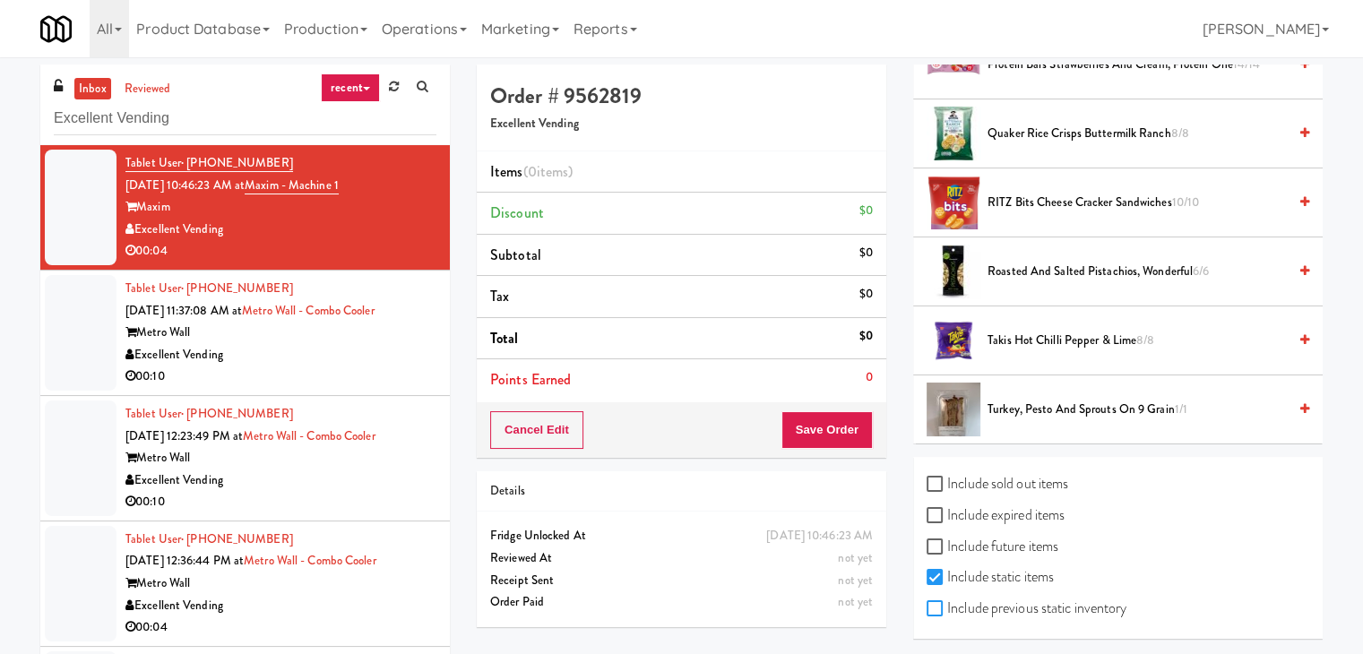
click at [930, 602] on input "Include previous static inventory" at bounding box center [936, 609] width 21 height 14
checkbox input "true"
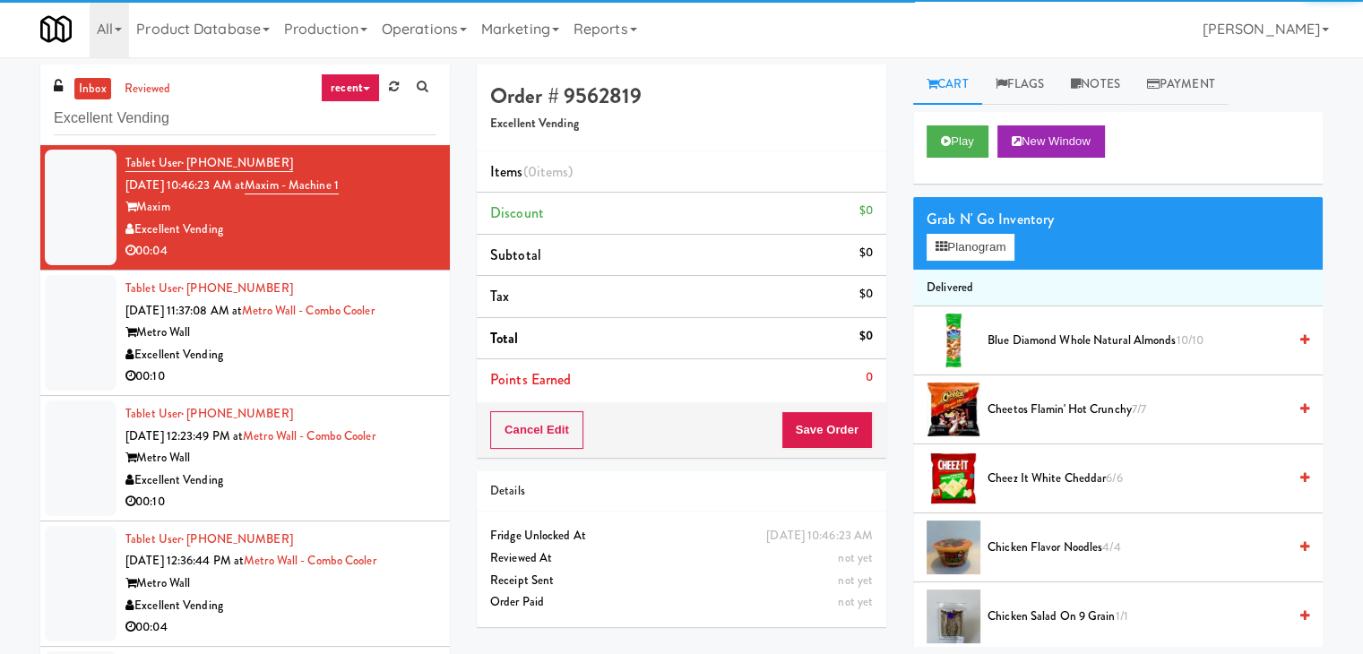
scroll to position [0, 0]
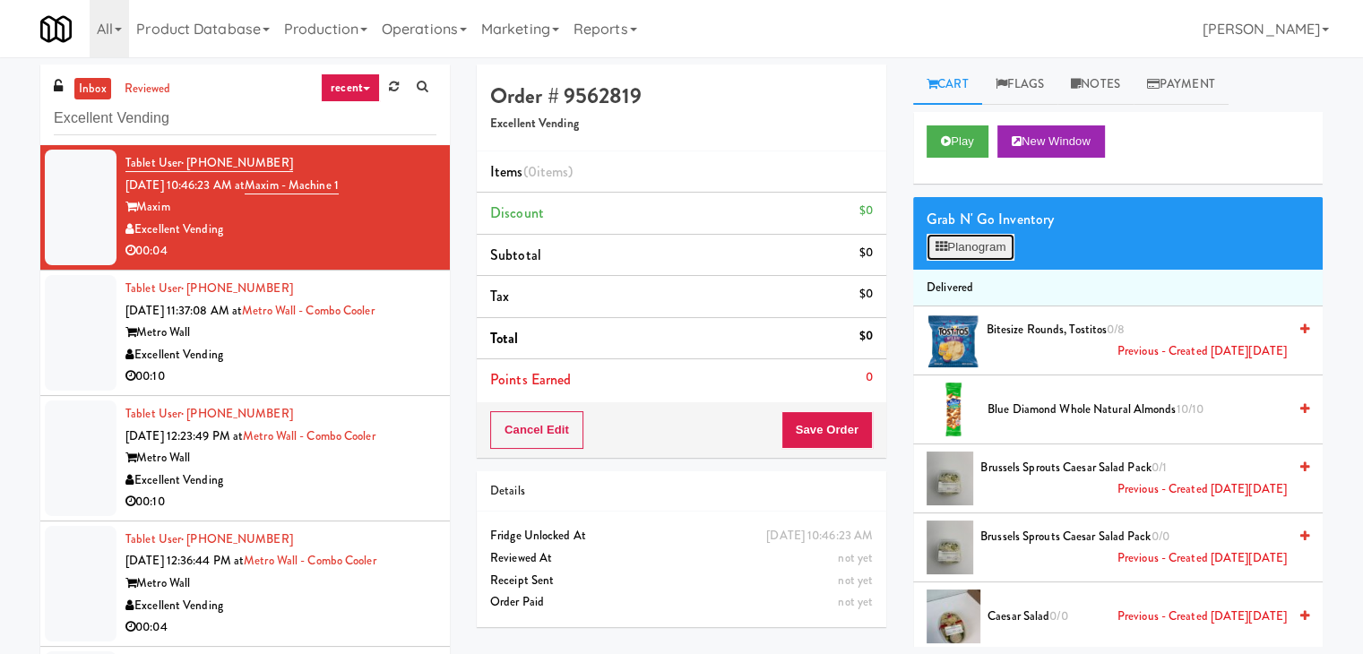
click at [986, 250] on button "Planogram" at bounding box center [970, 247] width 88 height 27
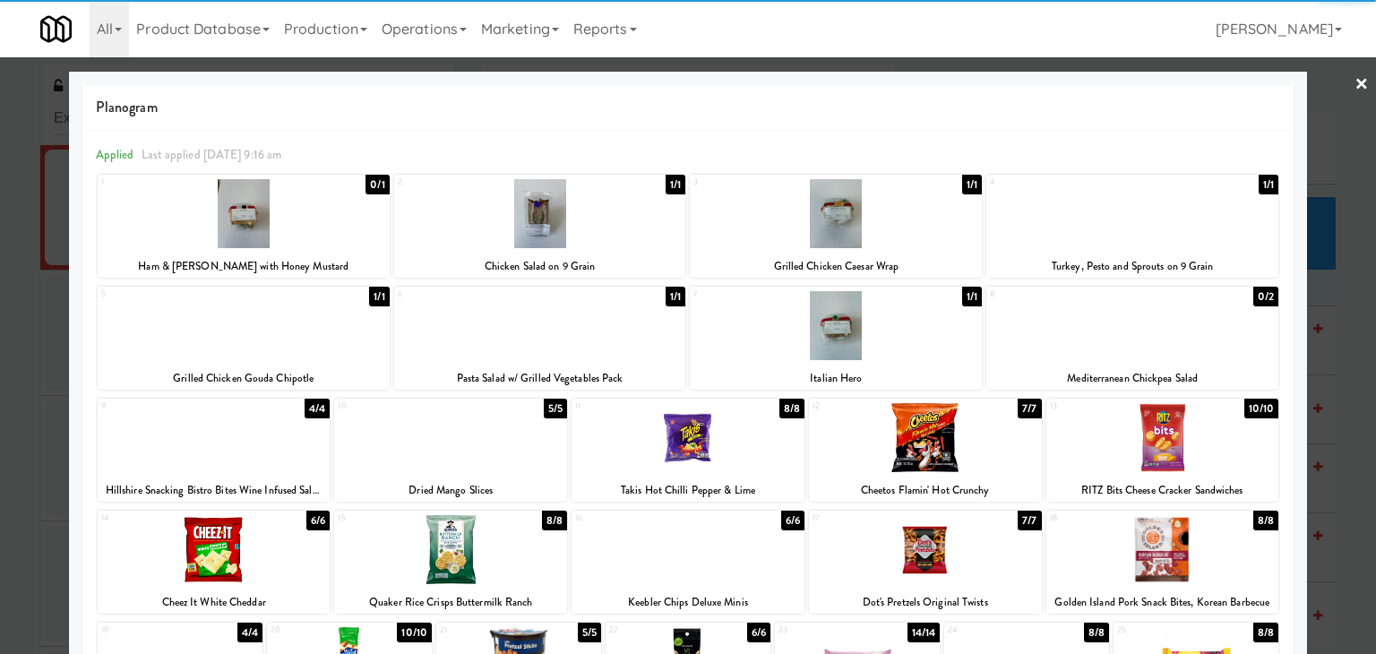
click at [1131, 335] on div at bounding box center [1132, 325] width 292 height 69
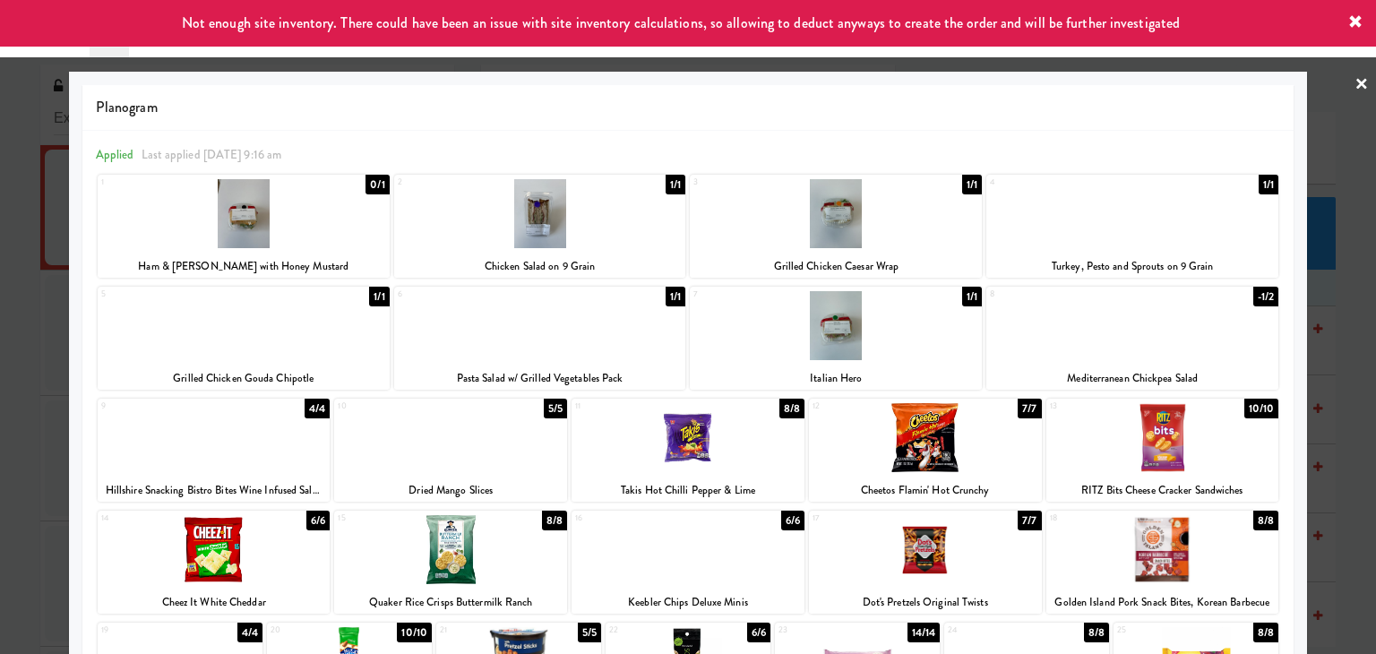
click at [1355, 82] on link "×" at bounding box center [1362, 85] width 14 height 56
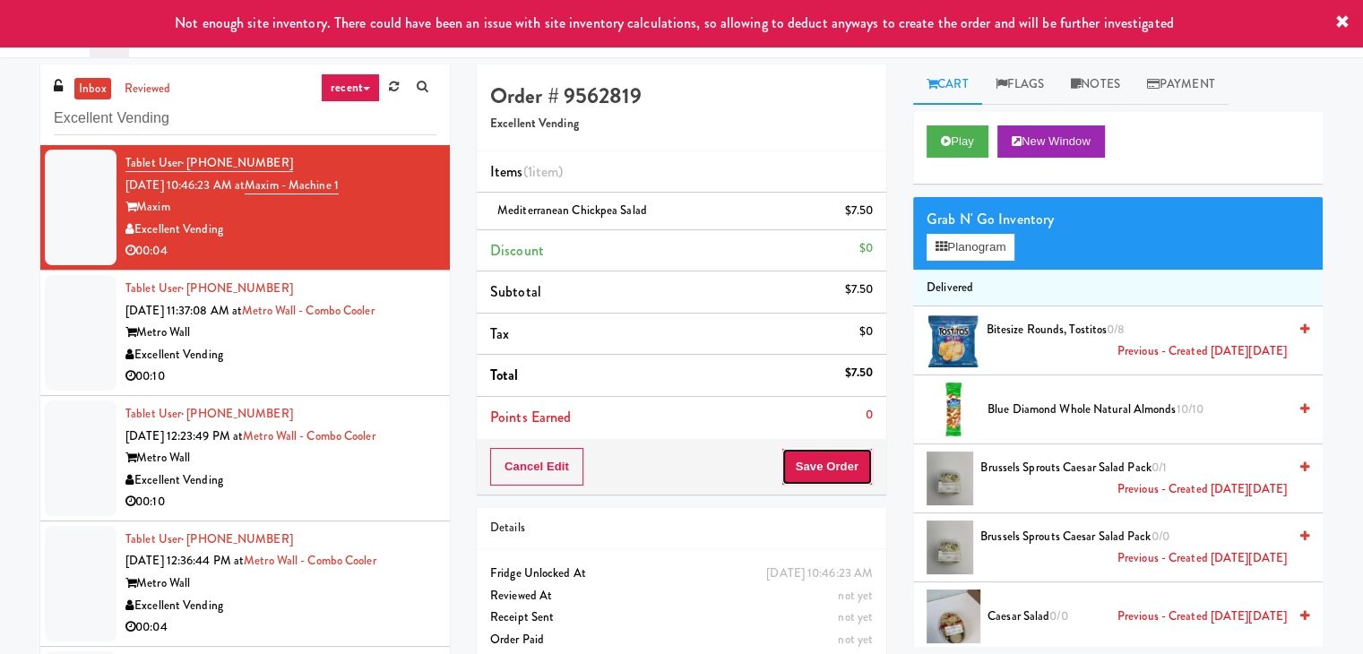
click at [828, 463] on button "Save Order" at bounding box center [826, 467] width 91 height 38
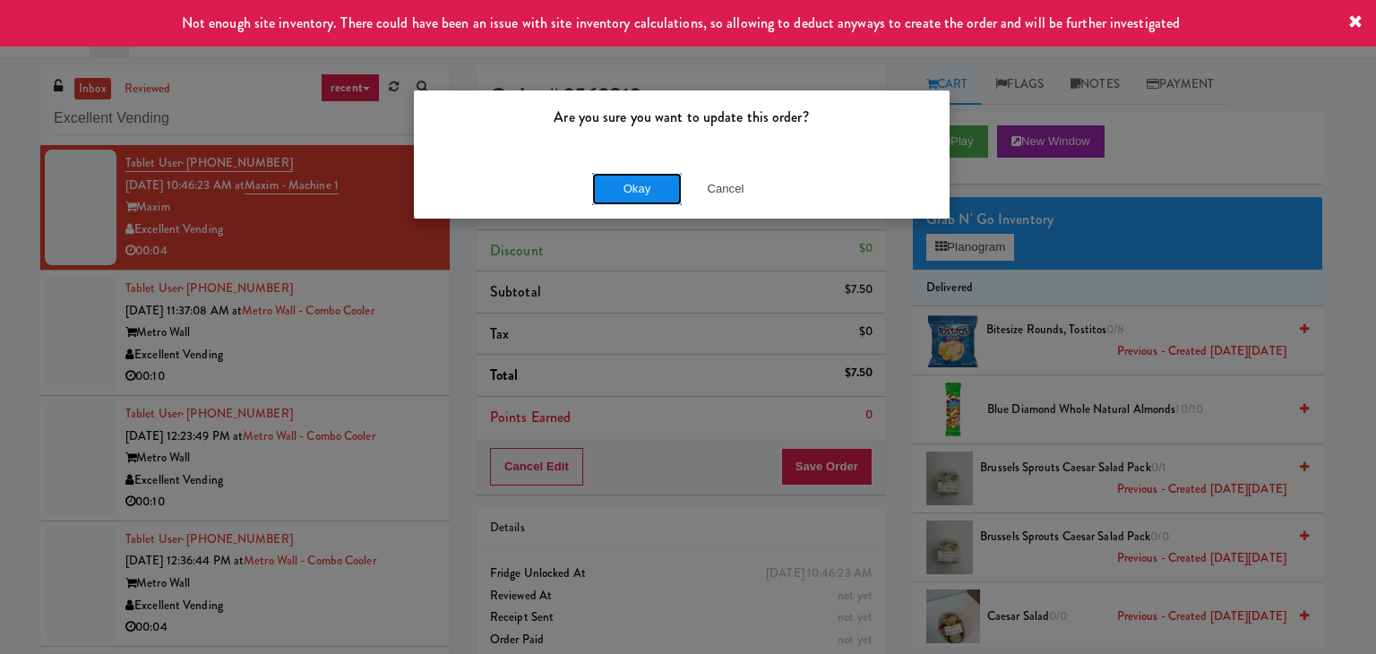
click at [634, 190] on button "Okay" at bounding box center [637, 189] width 90 height 32
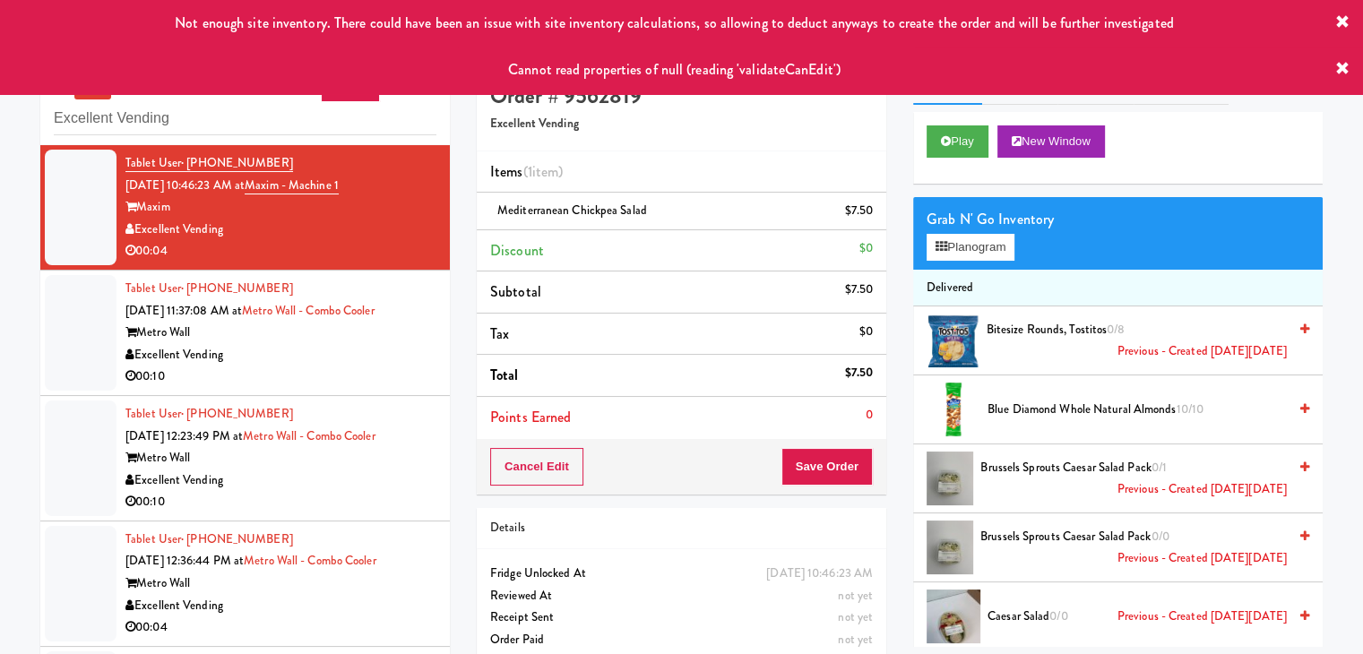
click at [371, 354] on div "Excellent Vending" at bounding box center [280, 355] width 311 height 22
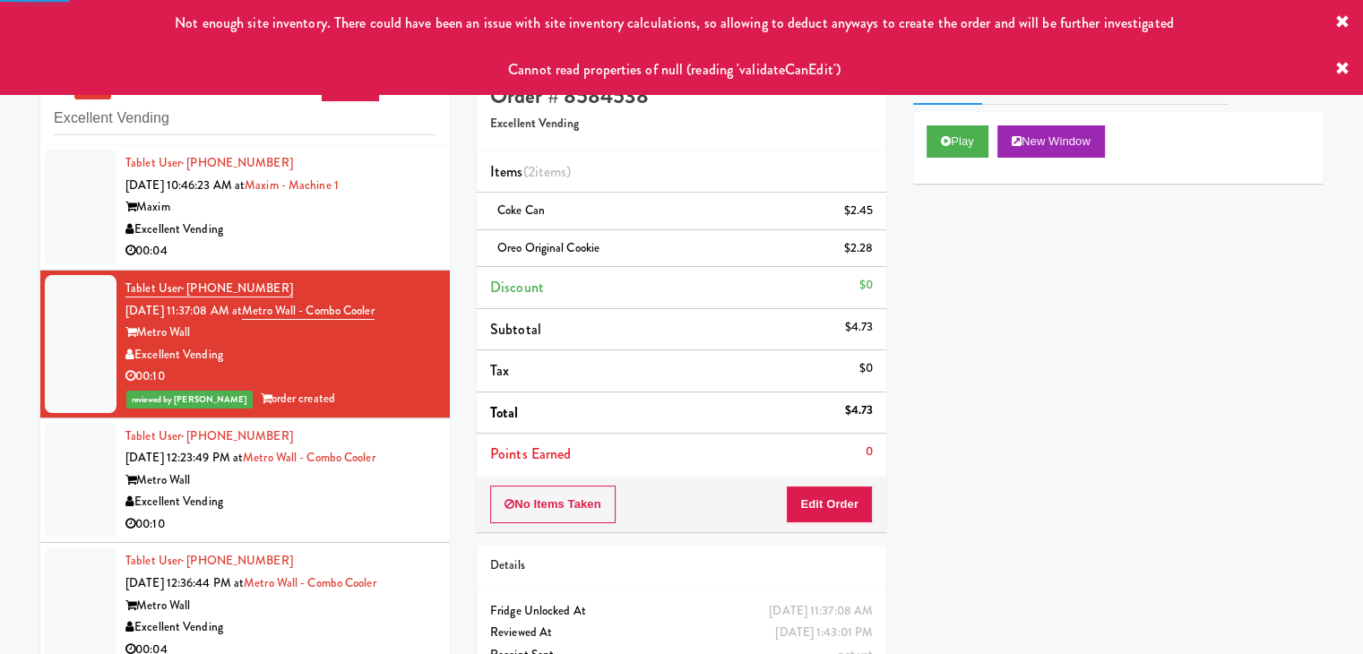
click at [372, 255] on div "00:04" at bounding box center [280, 251] width 311 height 22
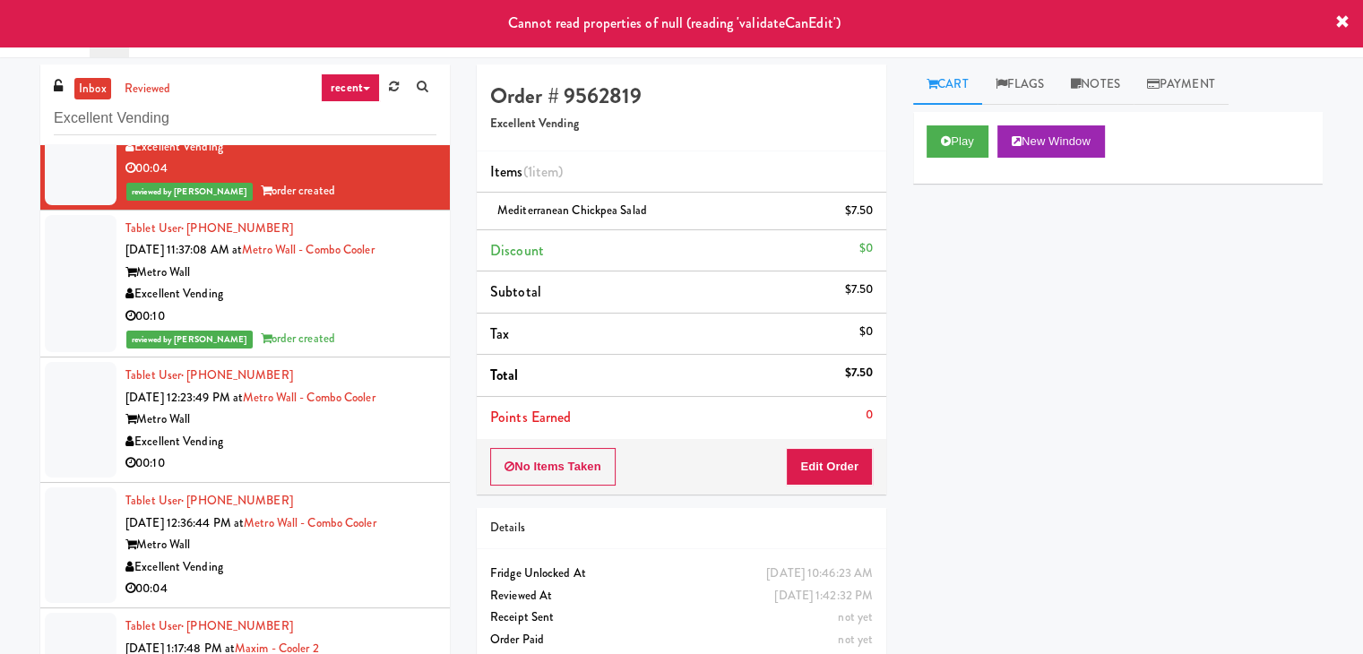
scroll to position [179, 0]
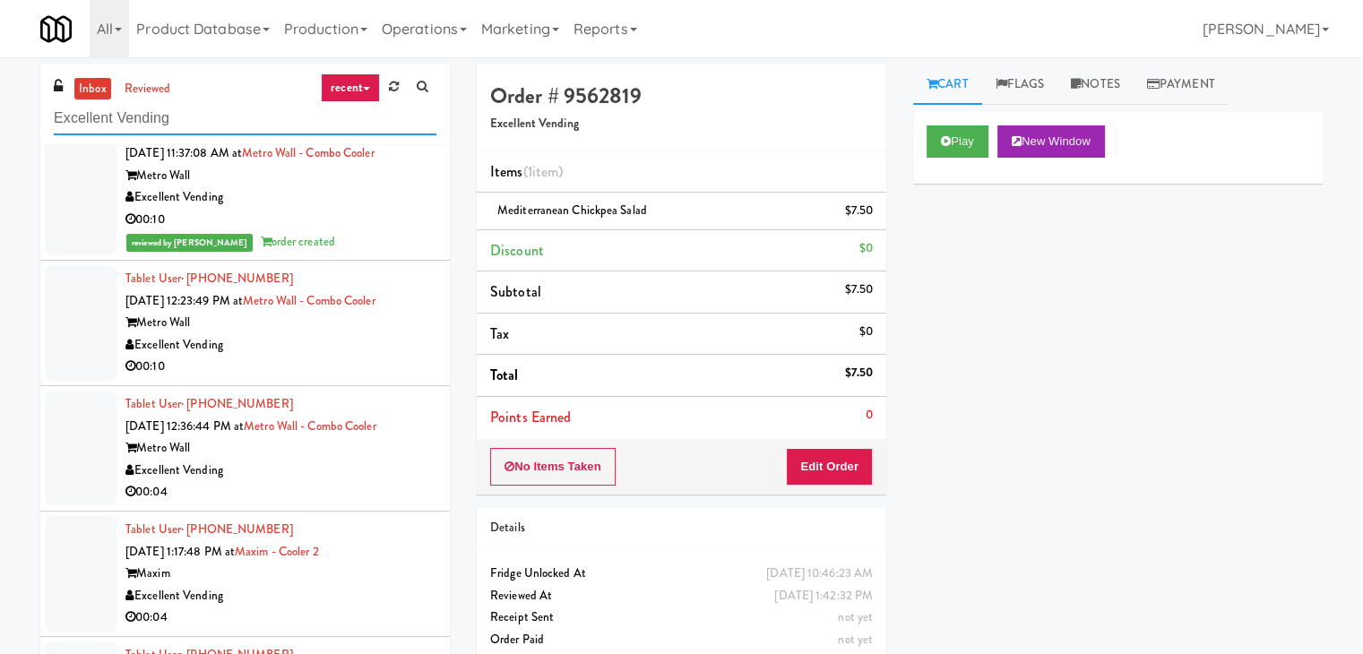
click at [226, 122] on input "Excellent Vending" at bounding box center [245, 118] width 383 height 33
paste input "Point 225 - Cooler"
type input "Point 225 - Cooler"
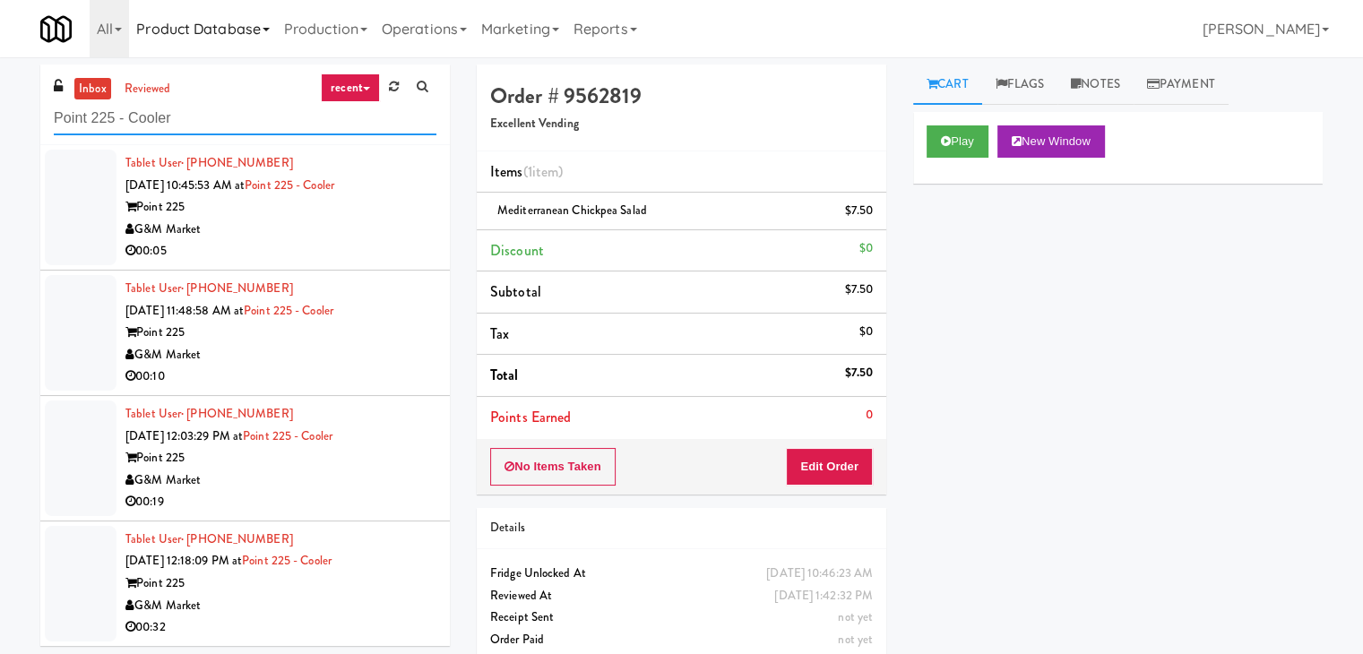
scroll to position [0, 0]
click at [385, 240] on div "00:05" at bounding box center [280, 251] width 311 height 22
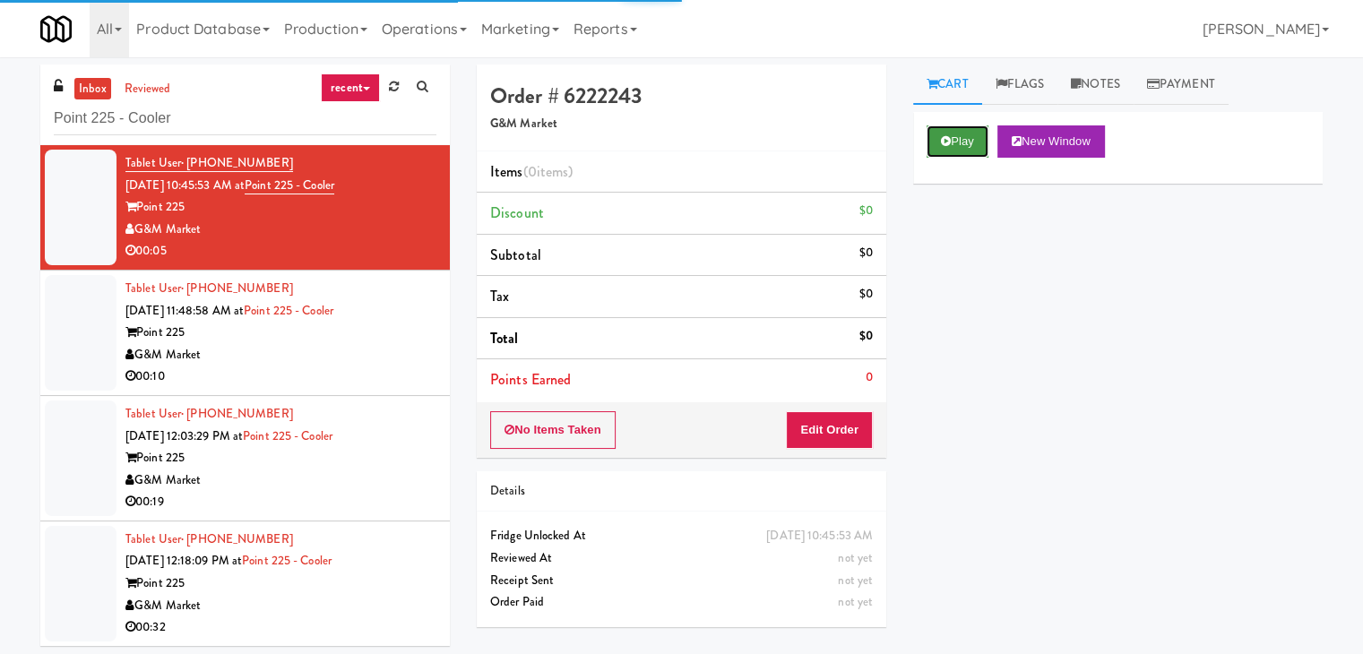
click at [951, 140] on button "Play" at bounding box center [957, 141] width 62 height 32
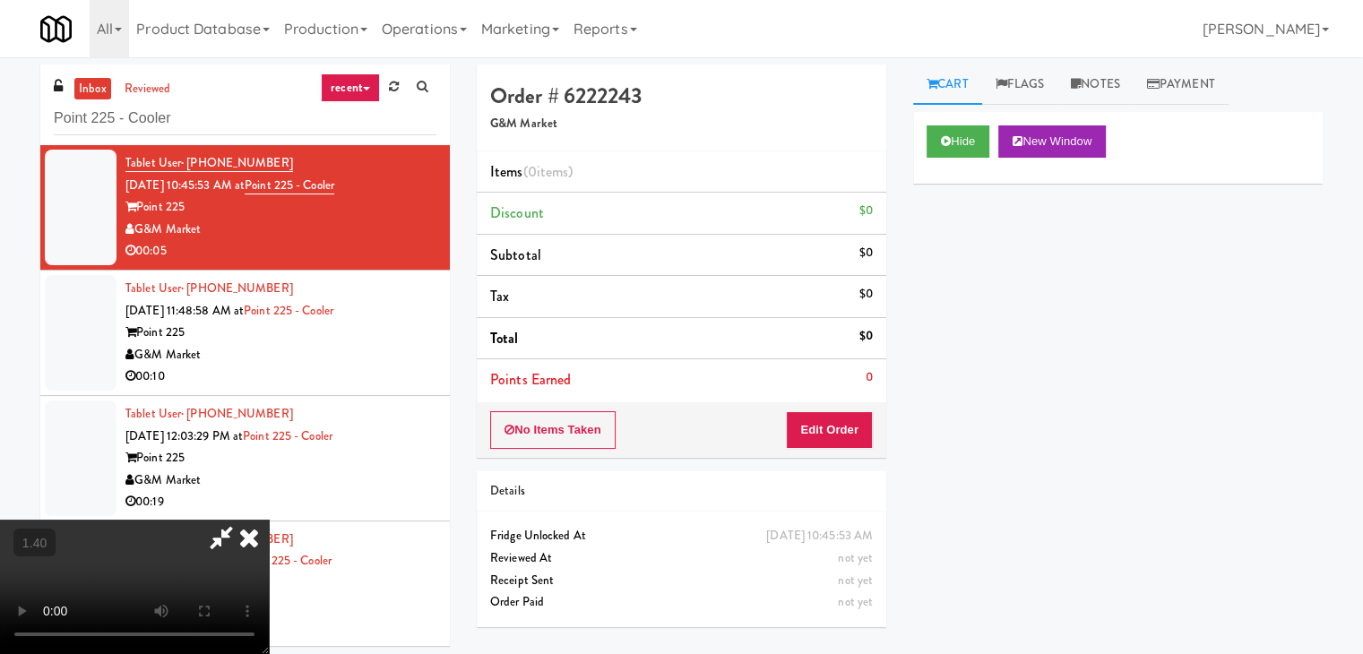
click at [269, 520] on video at bounding box center [134, 587] width 269 height 134
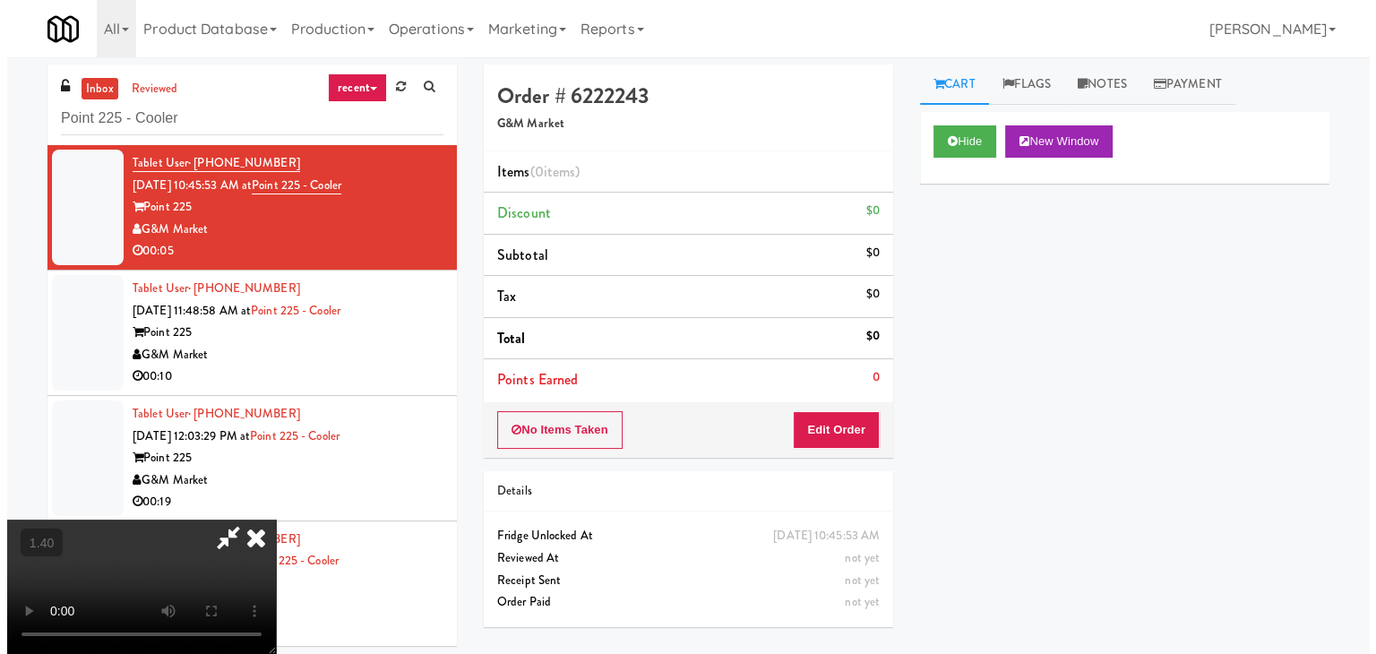
scroll to position [0, 0]
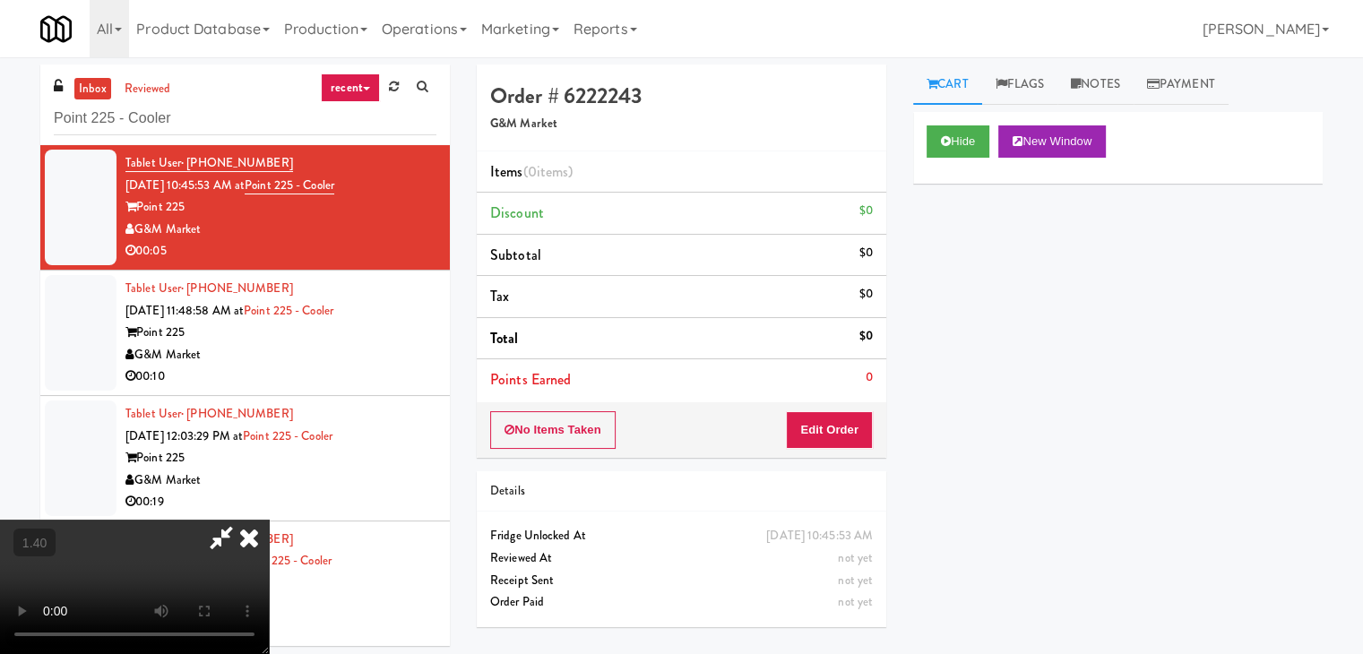
click at [269, 520] on icon at bounding box center [248, 538] width 39 height 36
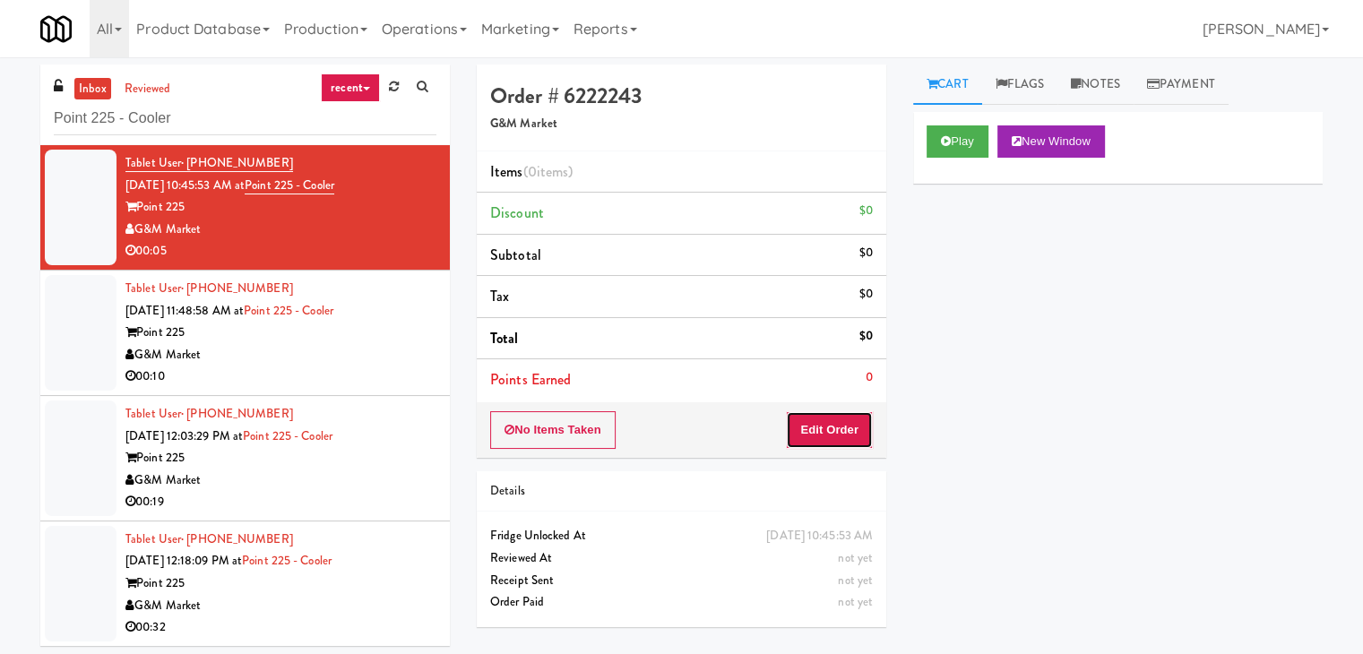
click at [819, 413] on button "Edit Order" at bounding box center [829, 430] width 87 height 38
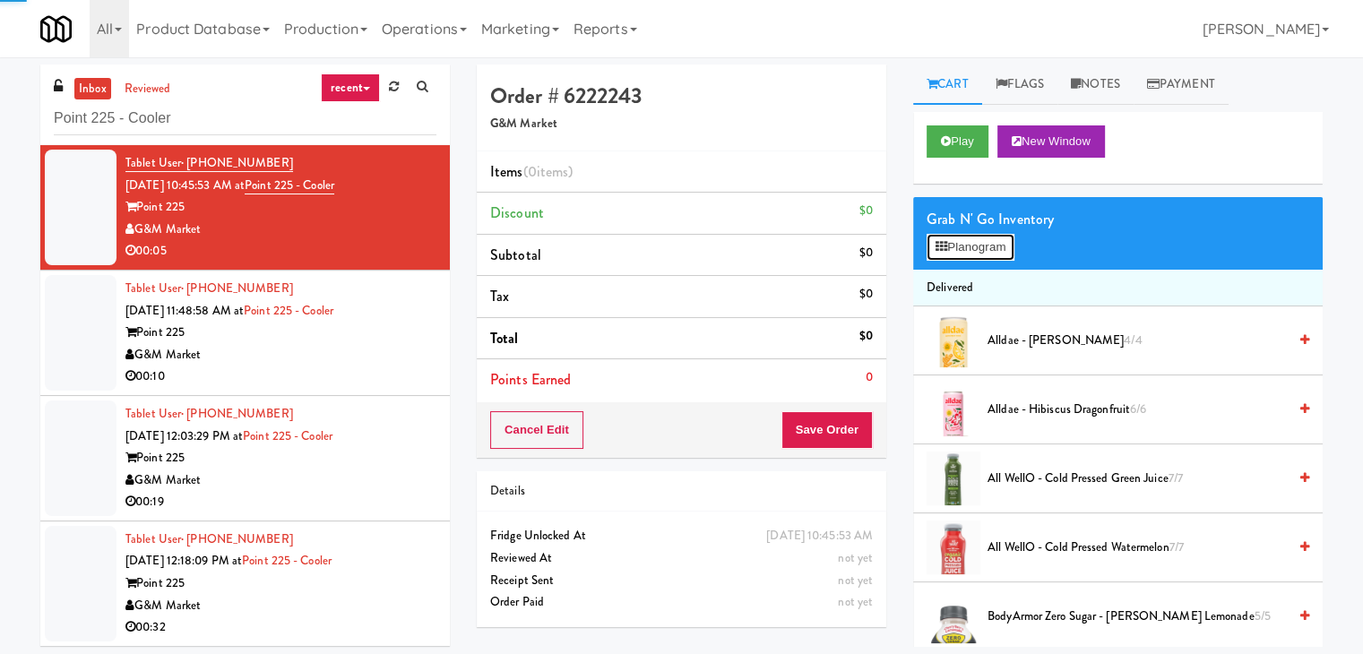
click at [960, 249] on button "Planogram" at bounding box center [970, 247] width 88 height 27
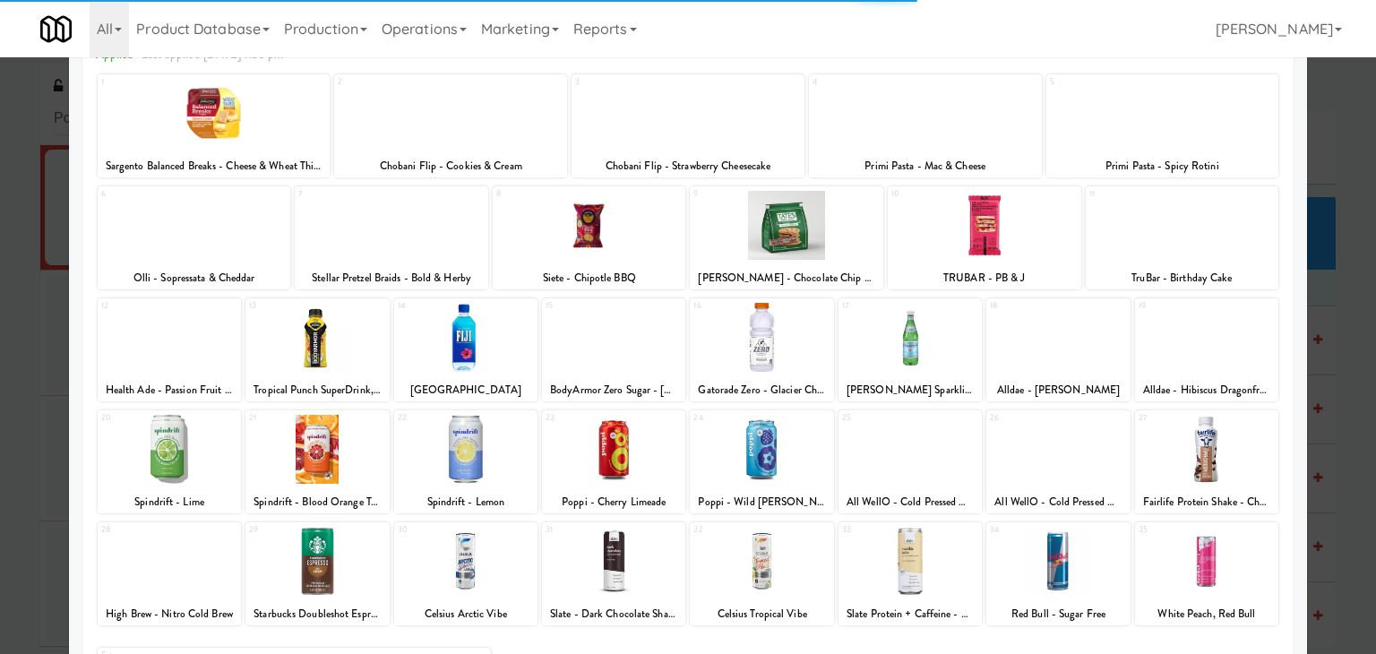
scroll to position [226, 0]
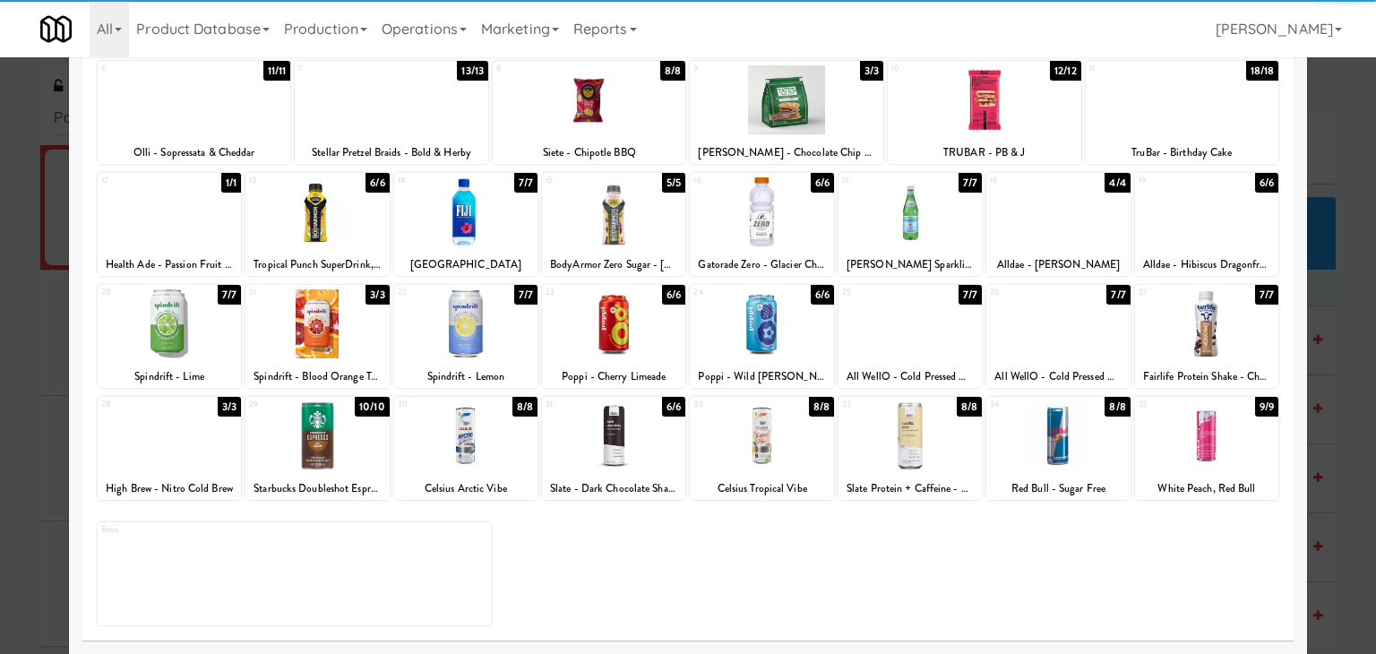
click at [598, 435] on div at bounding box center [613, 435] width 143 height 69
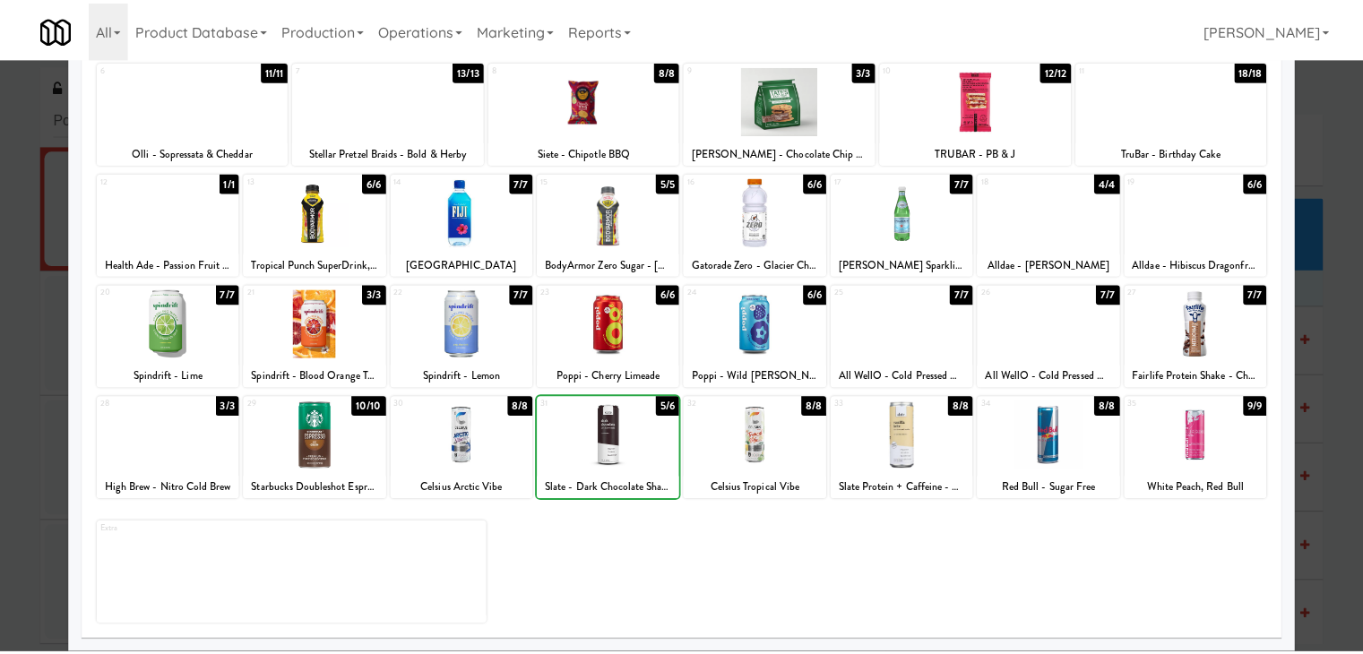
scroll to position [0, 0]
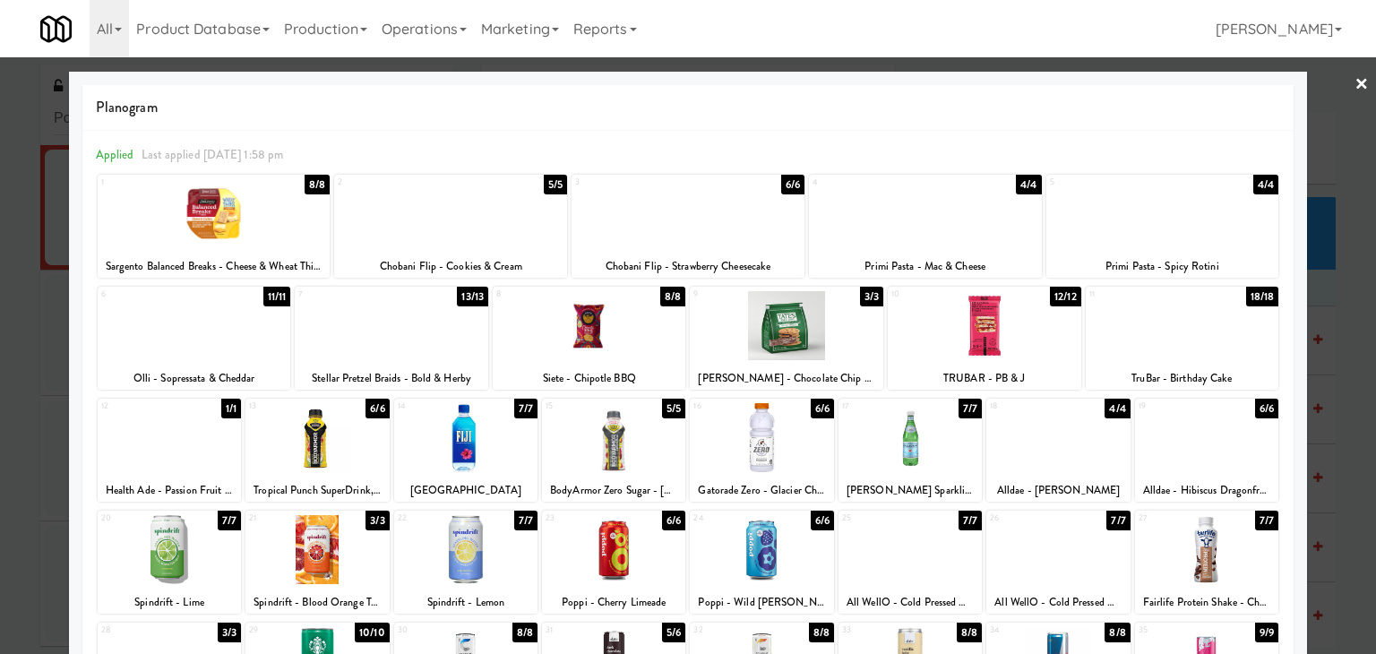
click at [1355, 87] on link "×" at bounding box center [1362, 85] width 14 height 56
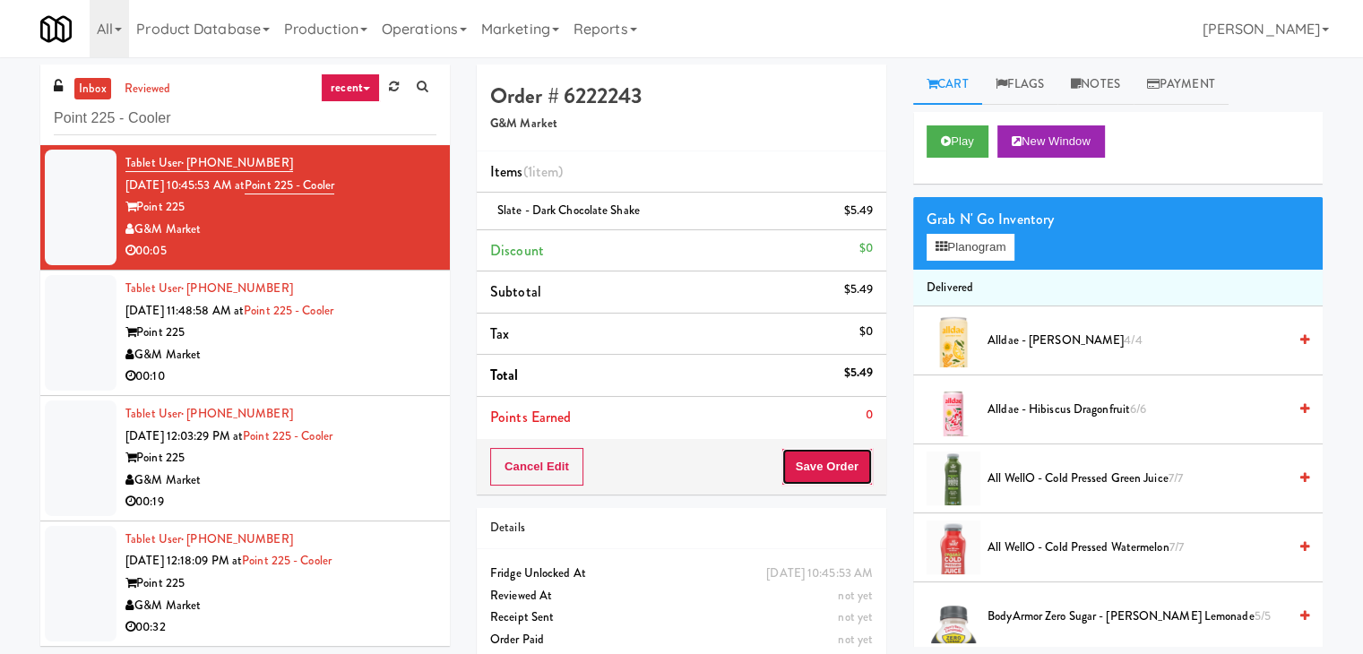
click at [810, 470] on button "Save Order" at bounding box center [826, 467] width 91 height 38
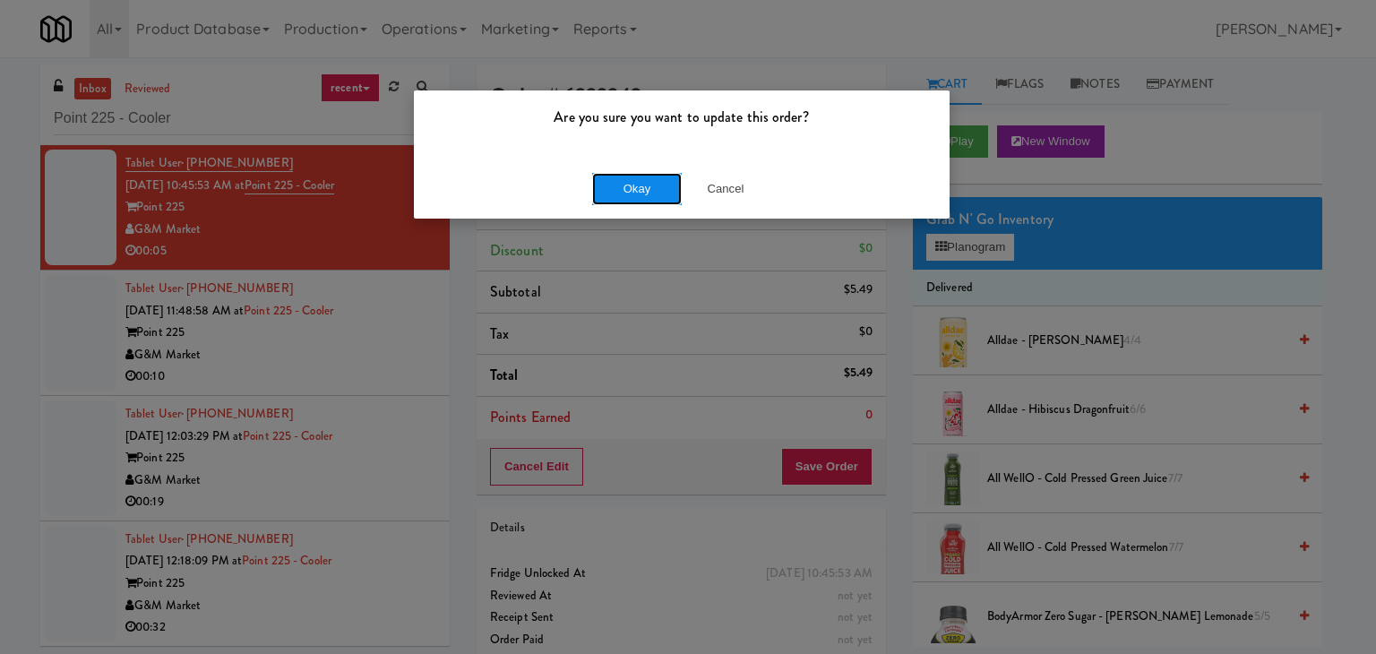
click at [652, 194] on button "Okay" at bounding box center [637, 189] width 90 height 32
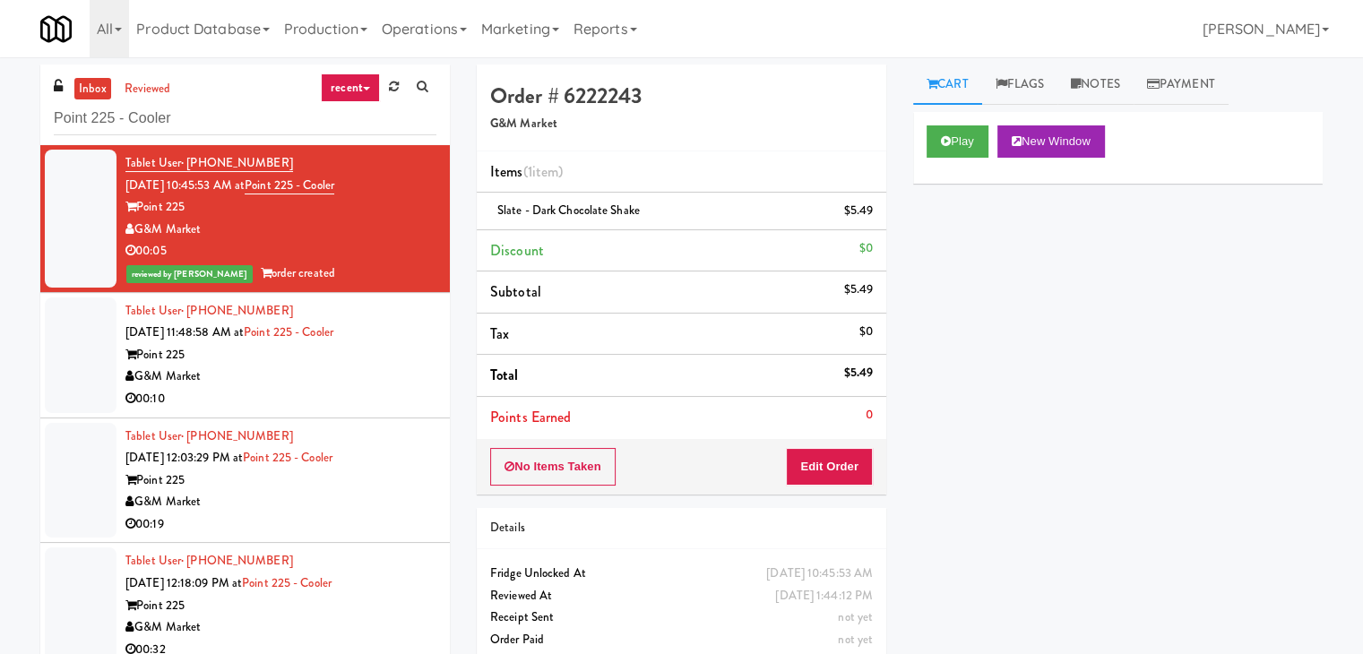
click at [401, 370] on div "G&M Market" at bounding box center [280, 377] width 311 height 22
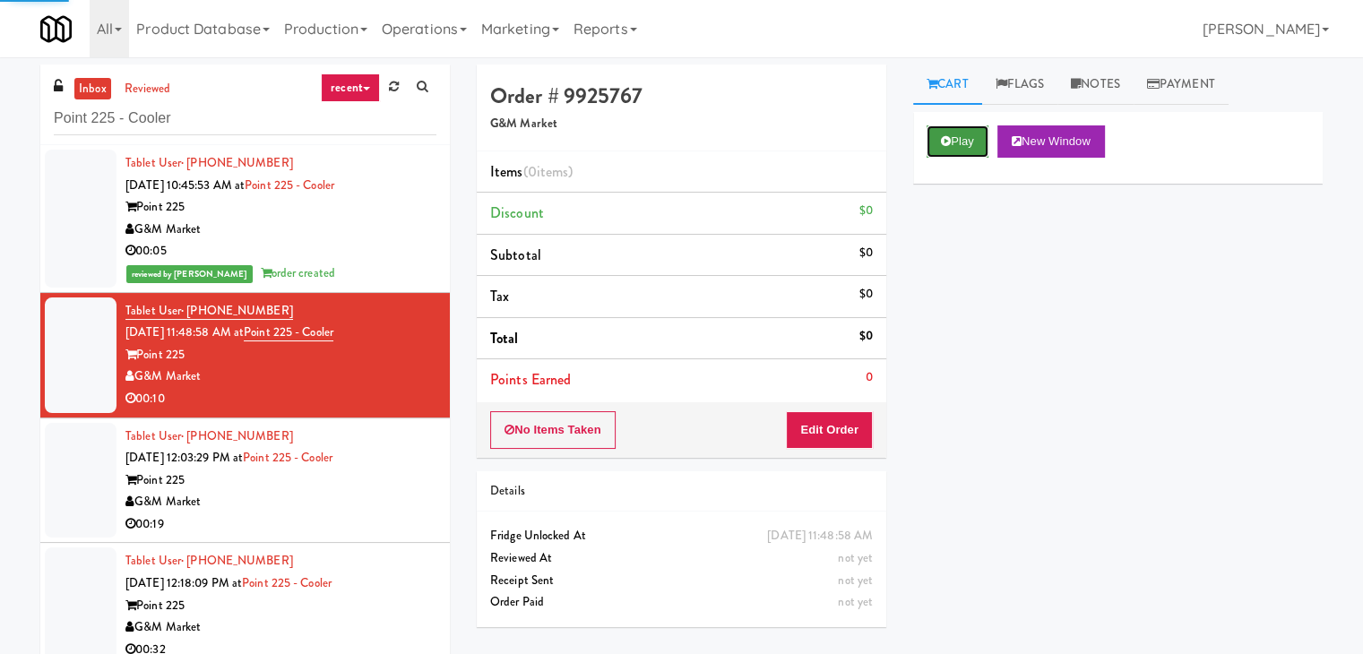
click at [949, 141] on icon at bounding box center [946, 141] width 10 height 12
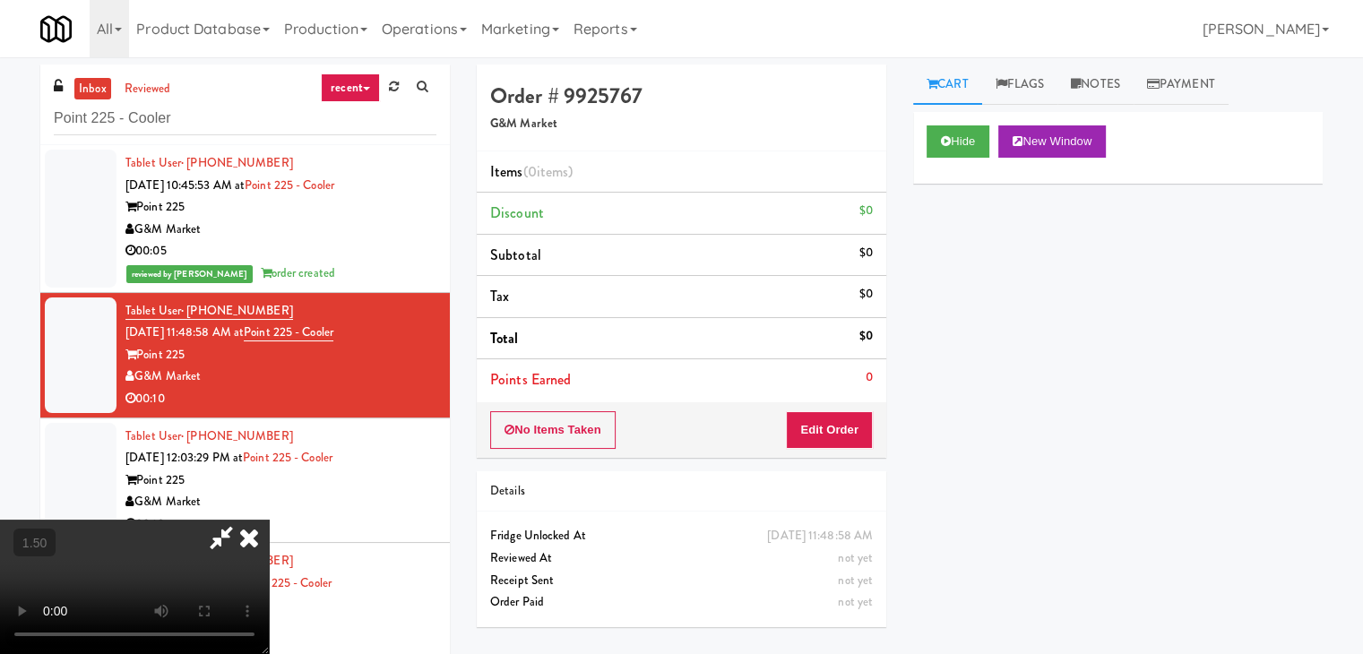
click at [269, 520] on video at bounding box center [134, 587] width 269 height 134
click at [242, 520] on icon at bounding box center [221, 538] width 41 height 36
click at [813, 420] on button "Edit Order" at bounding box center [829, 430] width 87 height 38
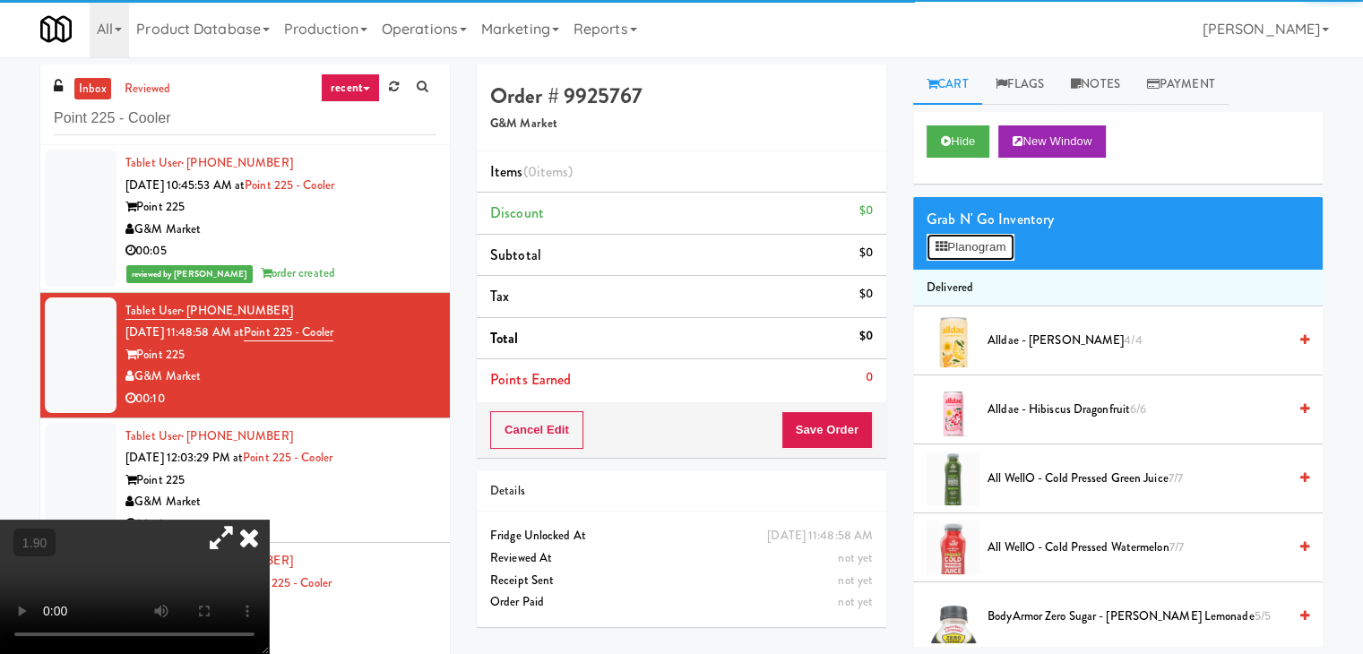
click at [988, 247] on button "Planogram" at bounding box center [970, 247] width 88 height 27
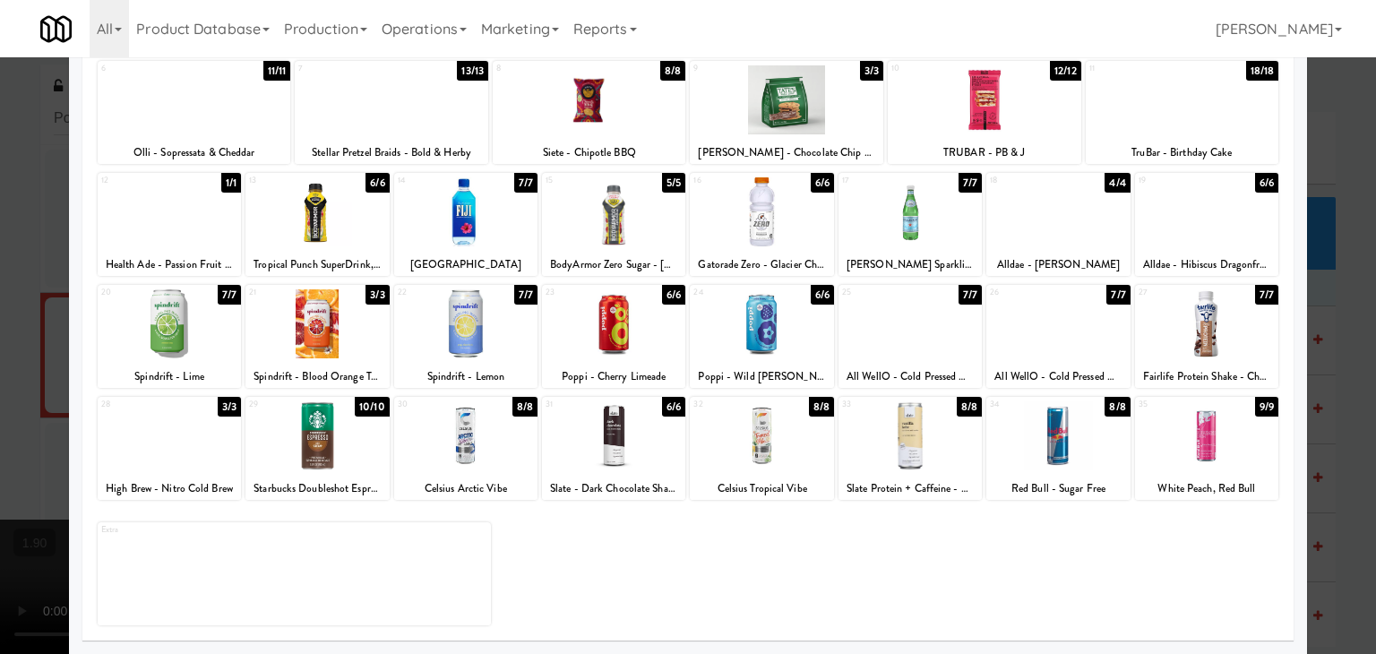
click at [1066, 433] on div at bounding box center [1057, 435] width 143 height 69
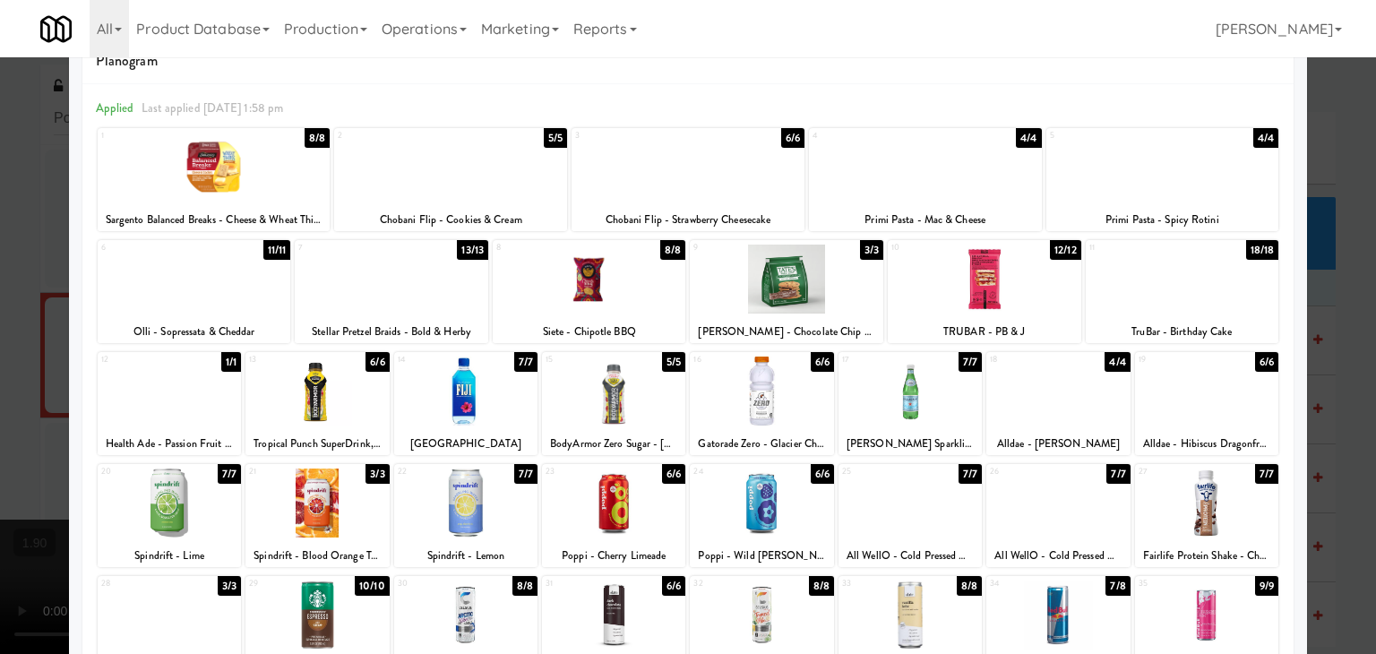
click at [806, 281] on div at bounding box center [787, 279] width 194 height 69
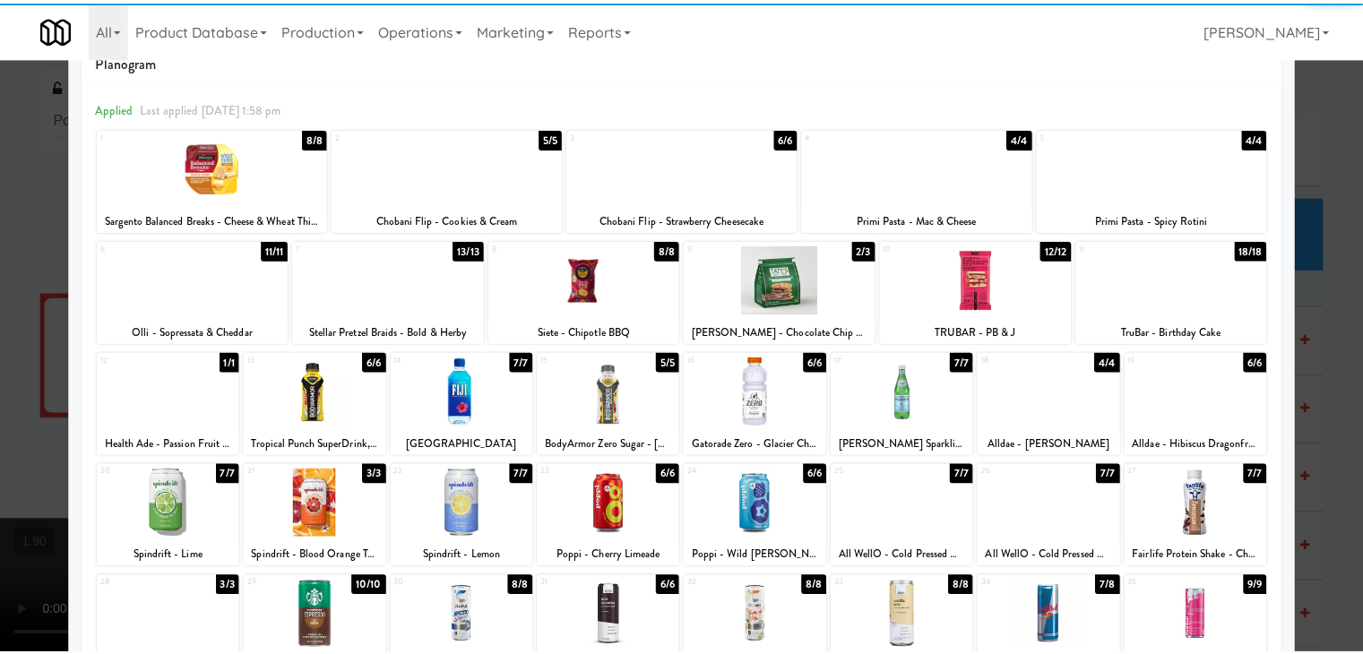
scroll to position [0, 0]
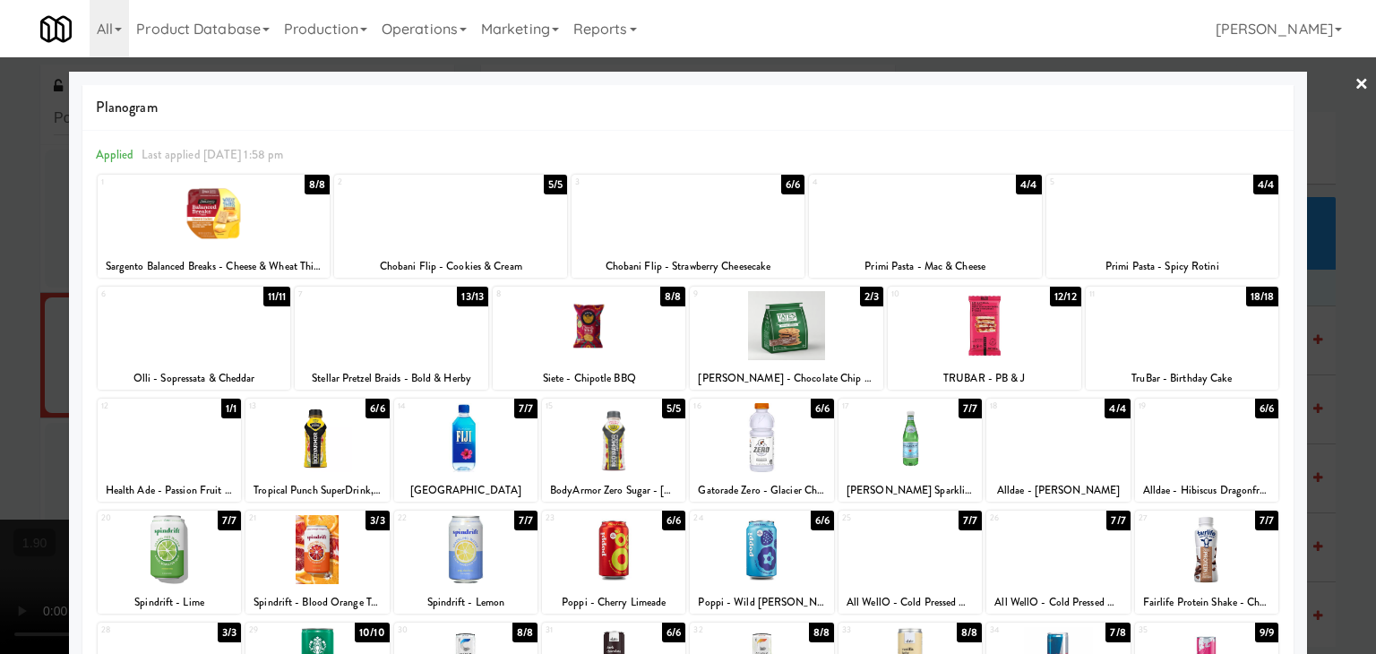
click at [1355, 81] on link "×" at bounding box center [1362, 85] width 14 height 56
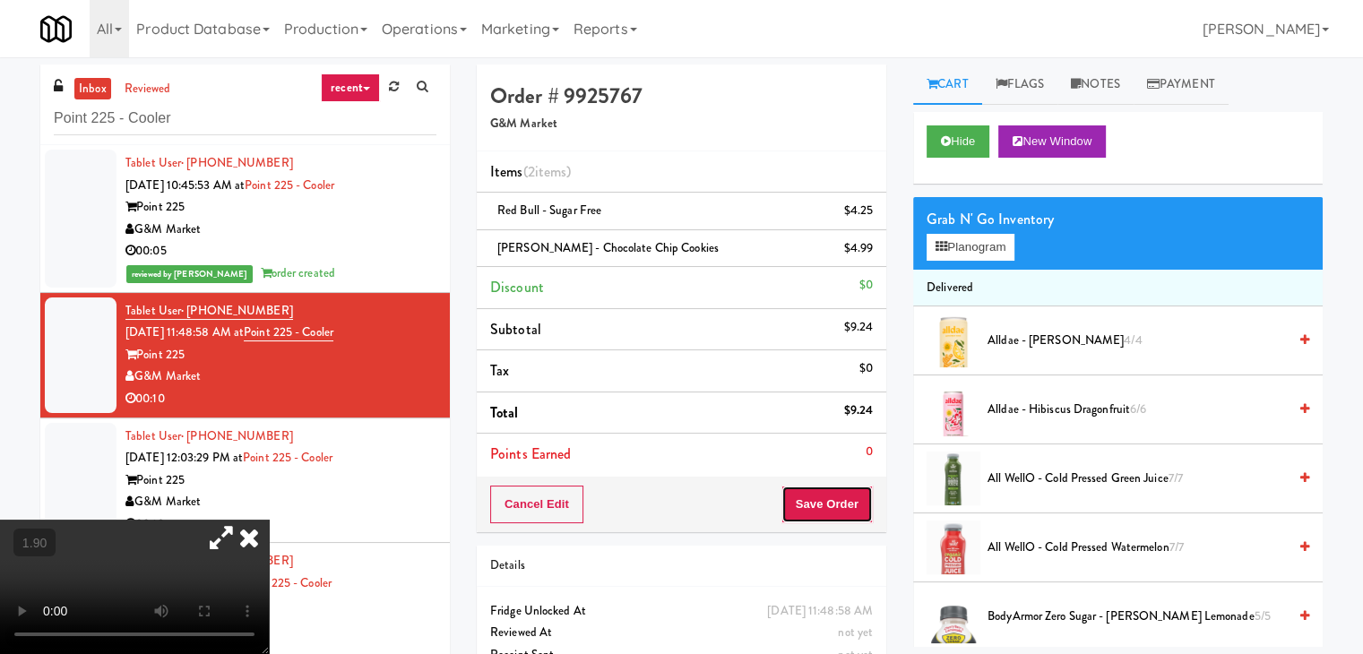
click at [818, 501] on button "Save Order" at bounding box center [826, 505] width 91 height 38
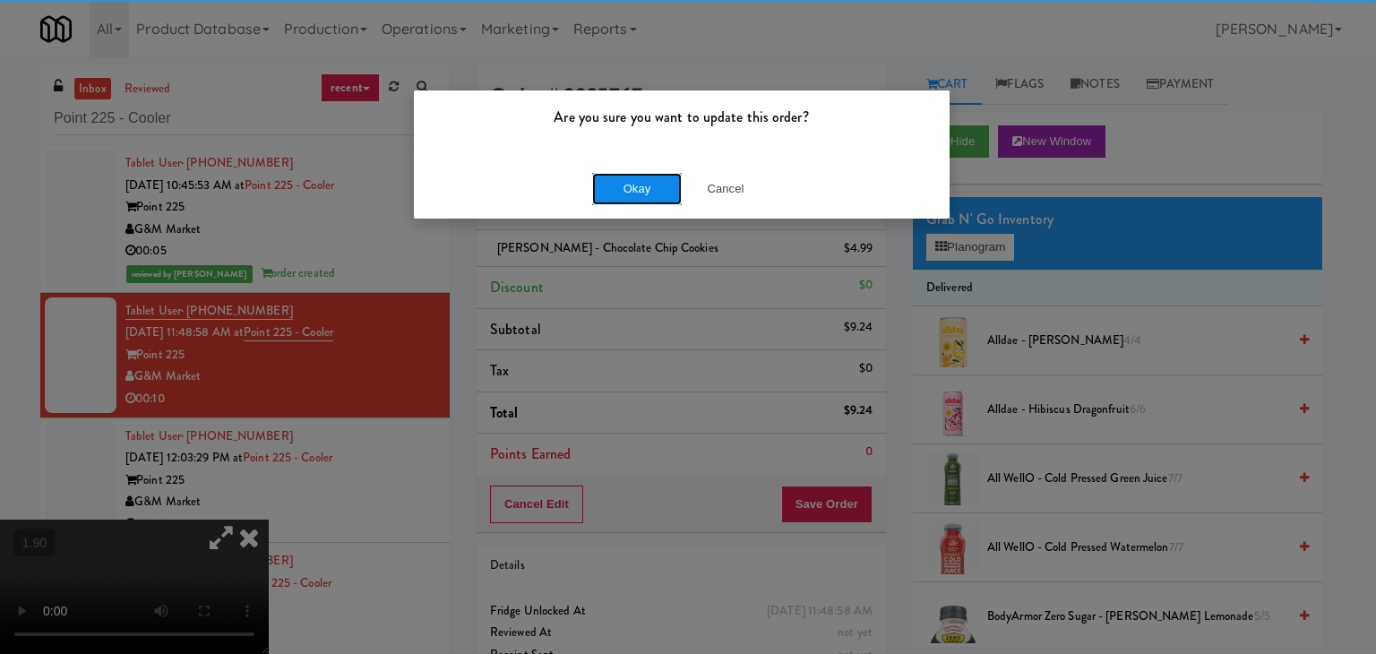
click at [642, 185] on button "Okay" at bounding box center [637, 189] width 90 height 32
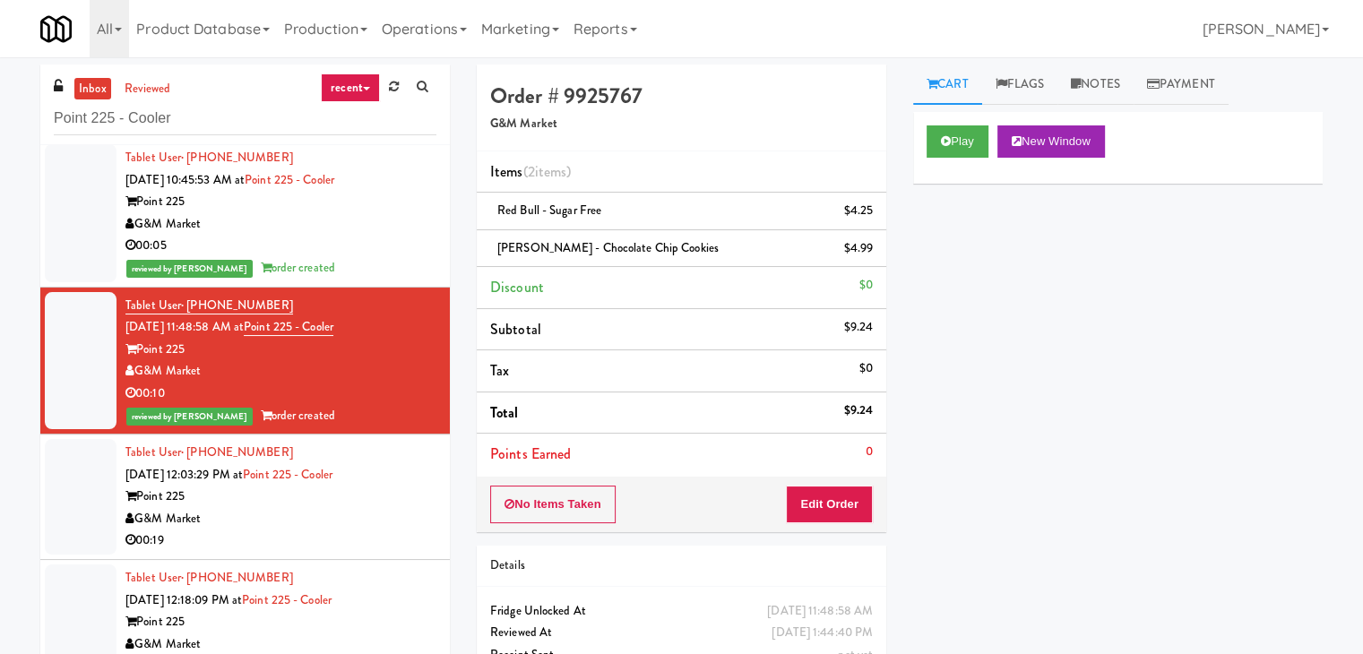
scroll to position [7, 0]
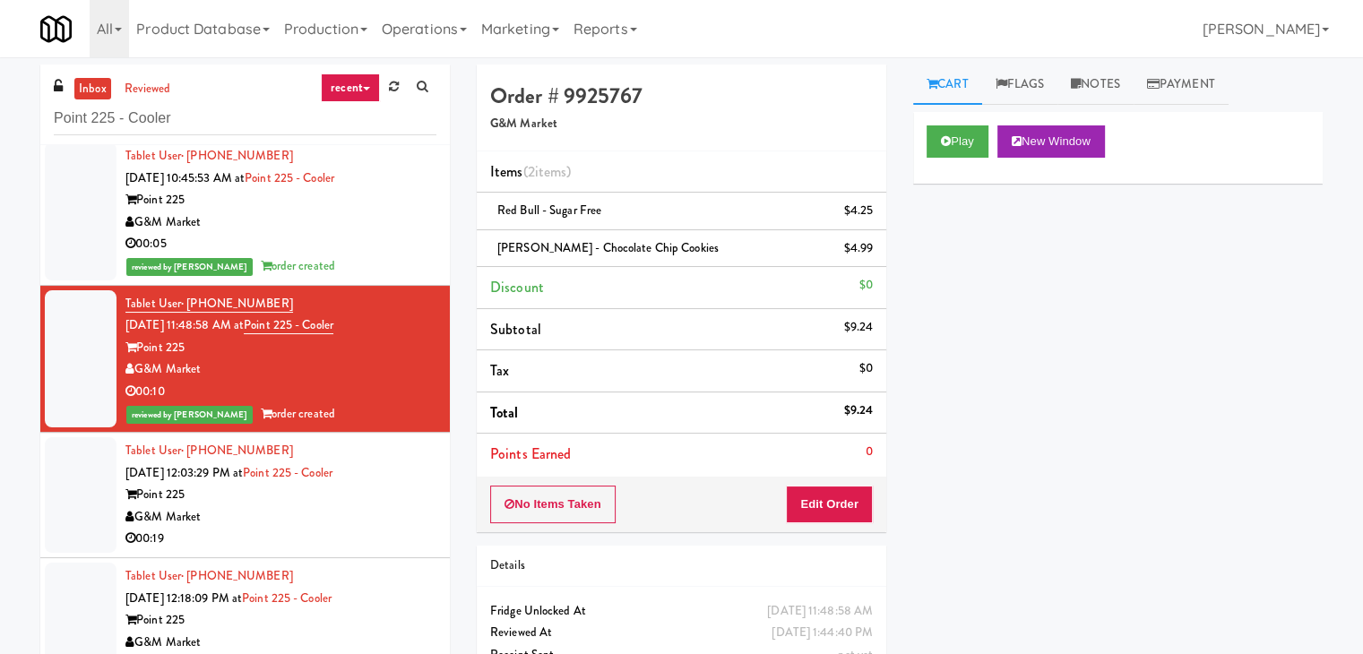
click at [383, 522] on div "G&M Market" at bounding box center [280, 517] width 311 height 22
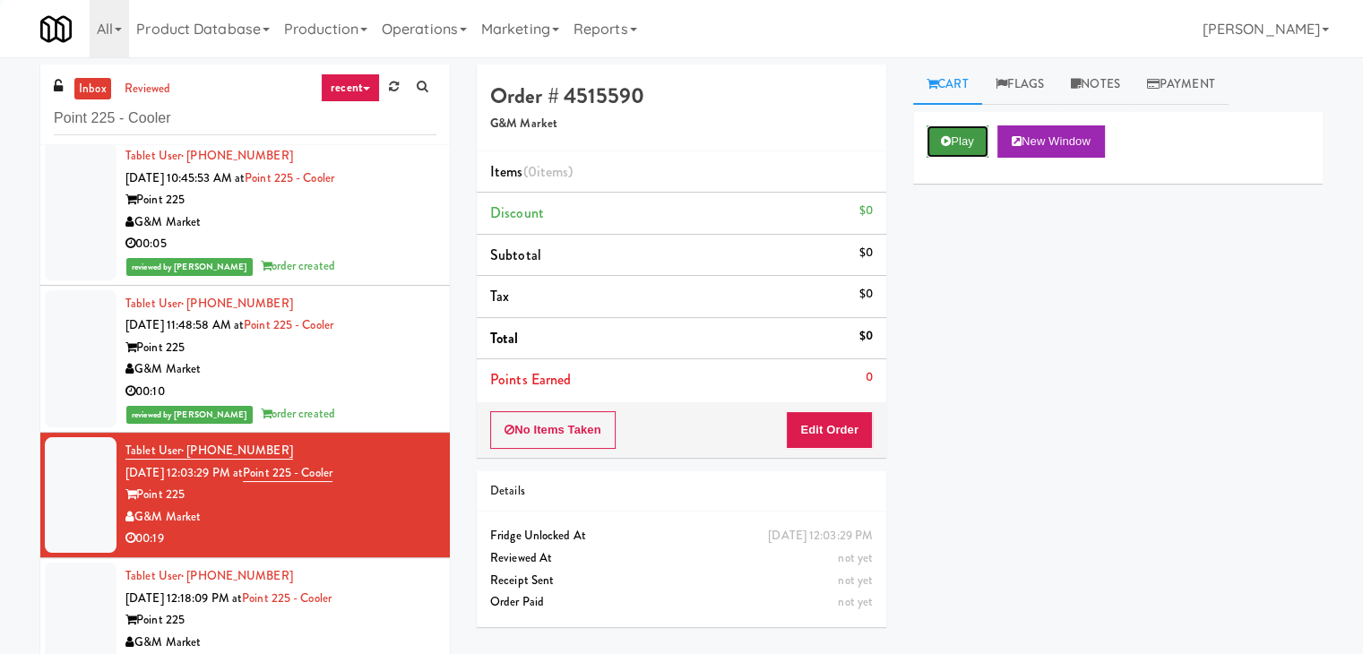
click at [964, 139] on button "Play" at bounding box center [957, 141] width 62 height 32
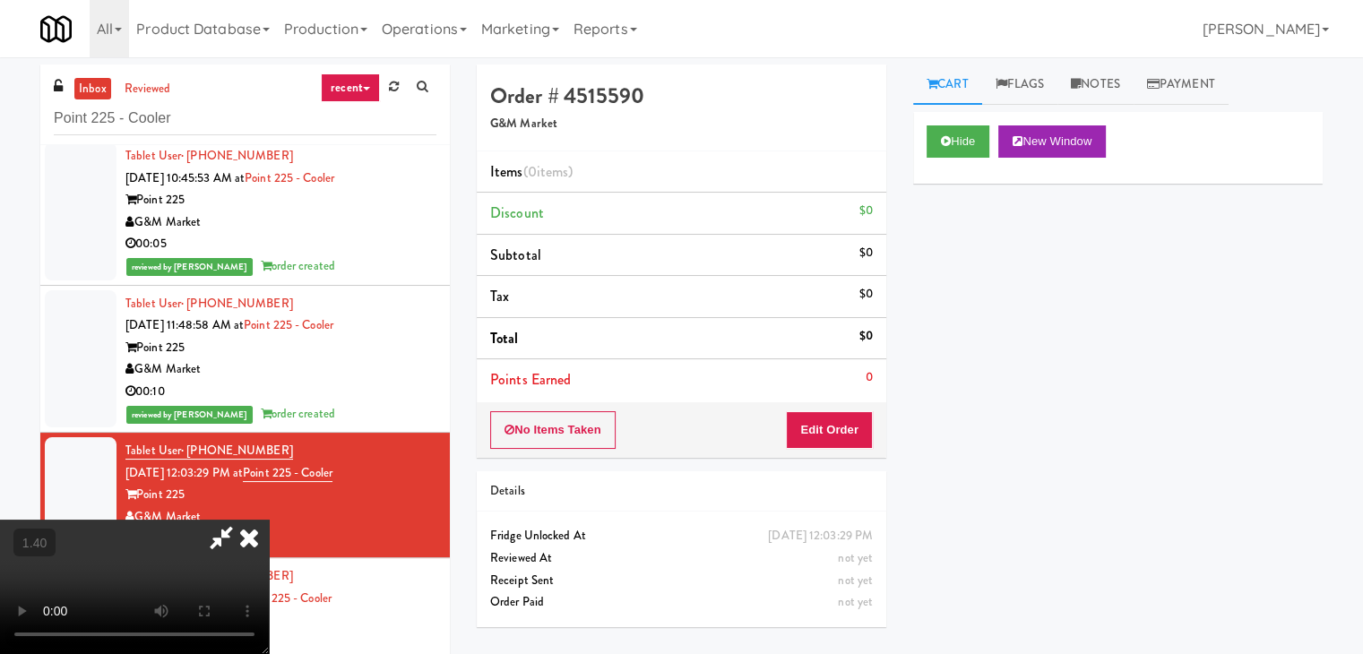
click at [269, 520] on video at bounding box center [134, 587] width 269 height 134
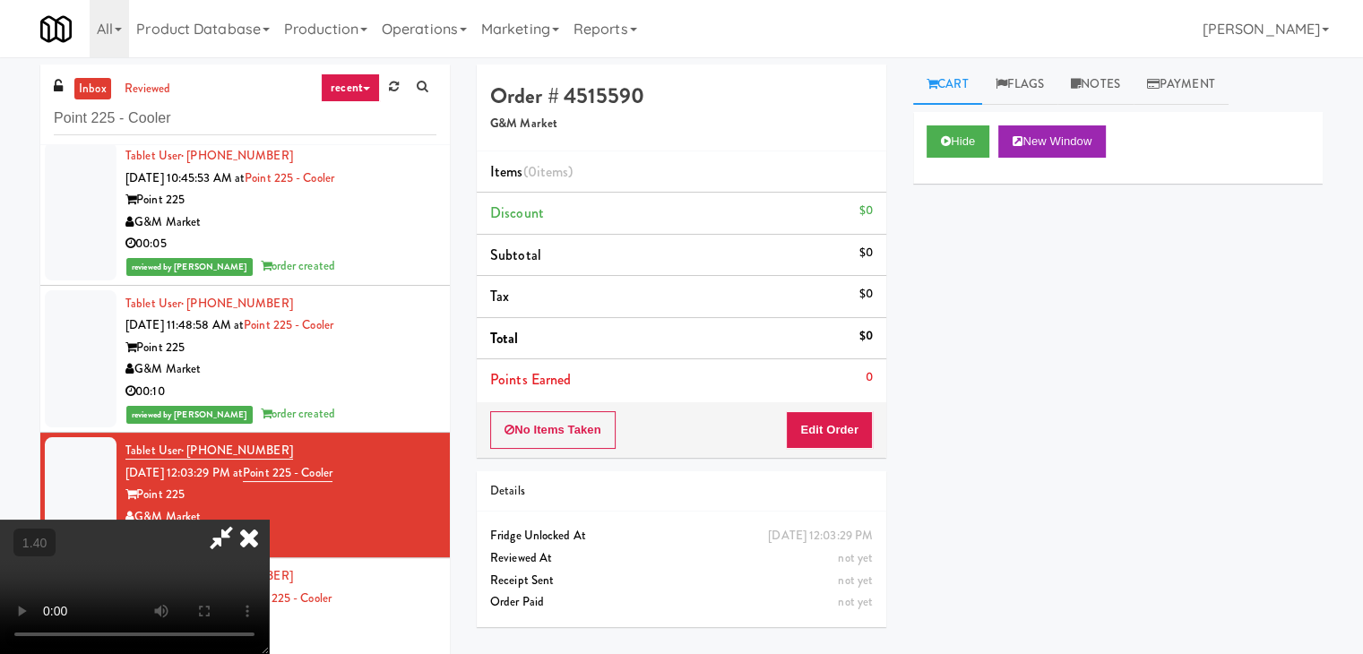
click at [269, 520] on video at bounding box center [134, 587] width 269 height 134
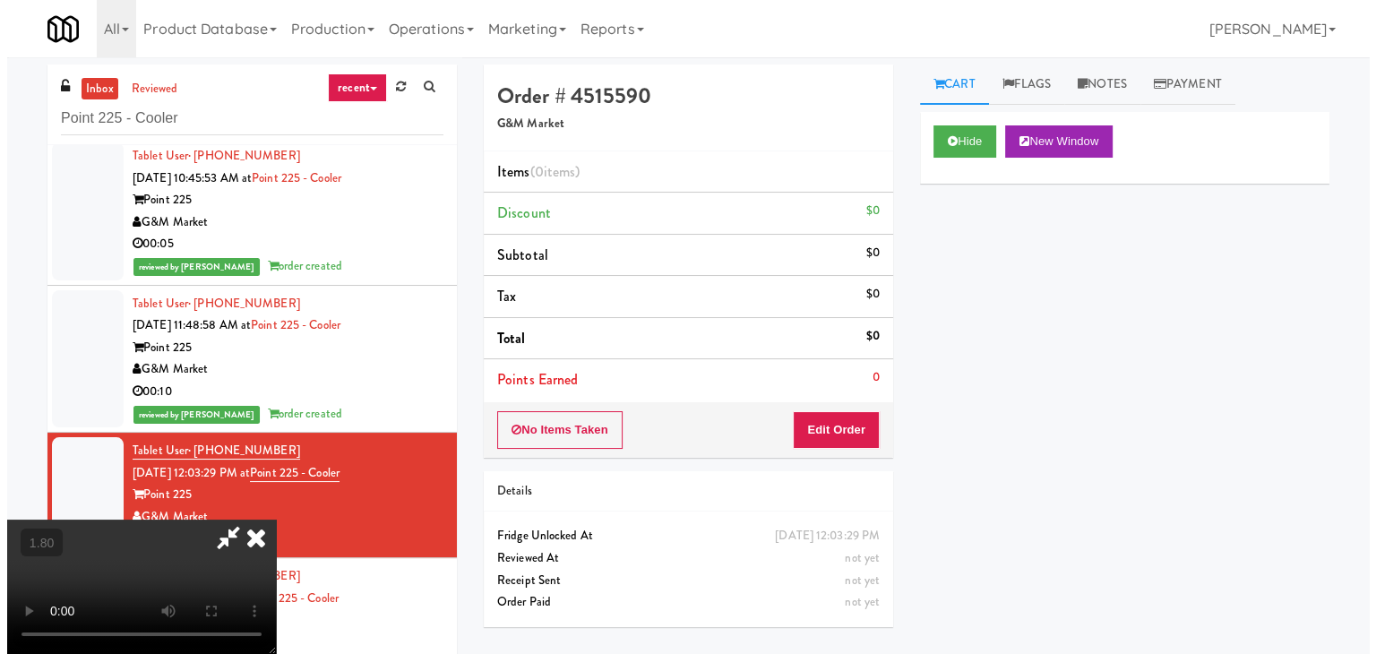
scroll to position [0, 0]
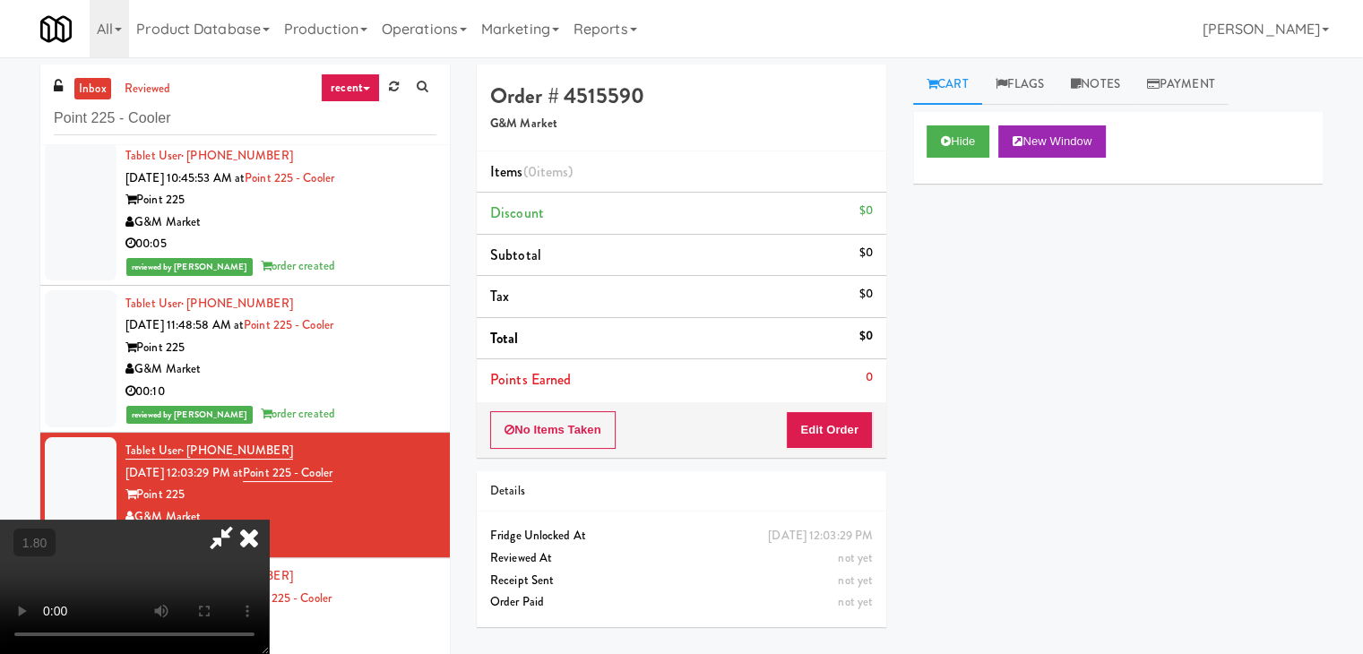
click at [242, 520] on icon at bounding box center [221, 538] width 41 height 36
click at [819, 429] on button "Edit Order" at bounding box center [829, 430] width 87 height 38
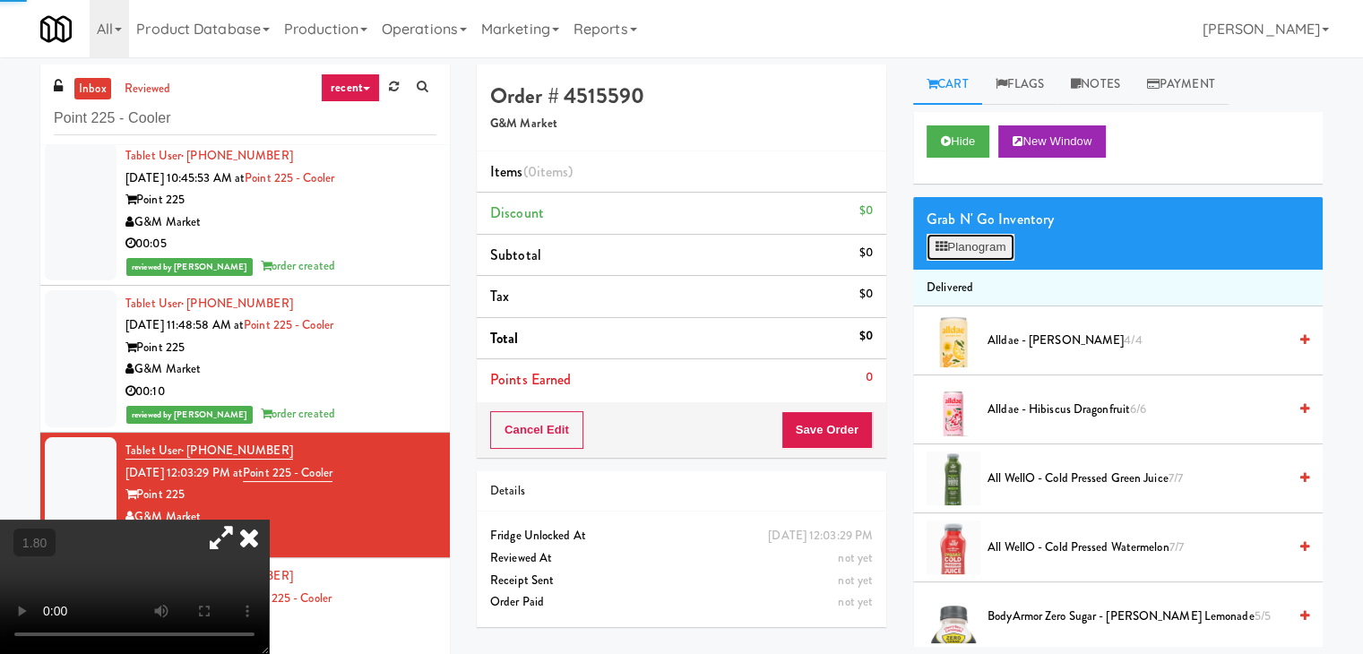
click at [955, 247] on button "Planogram" at bounding box center [970, 247] width 88 height 27
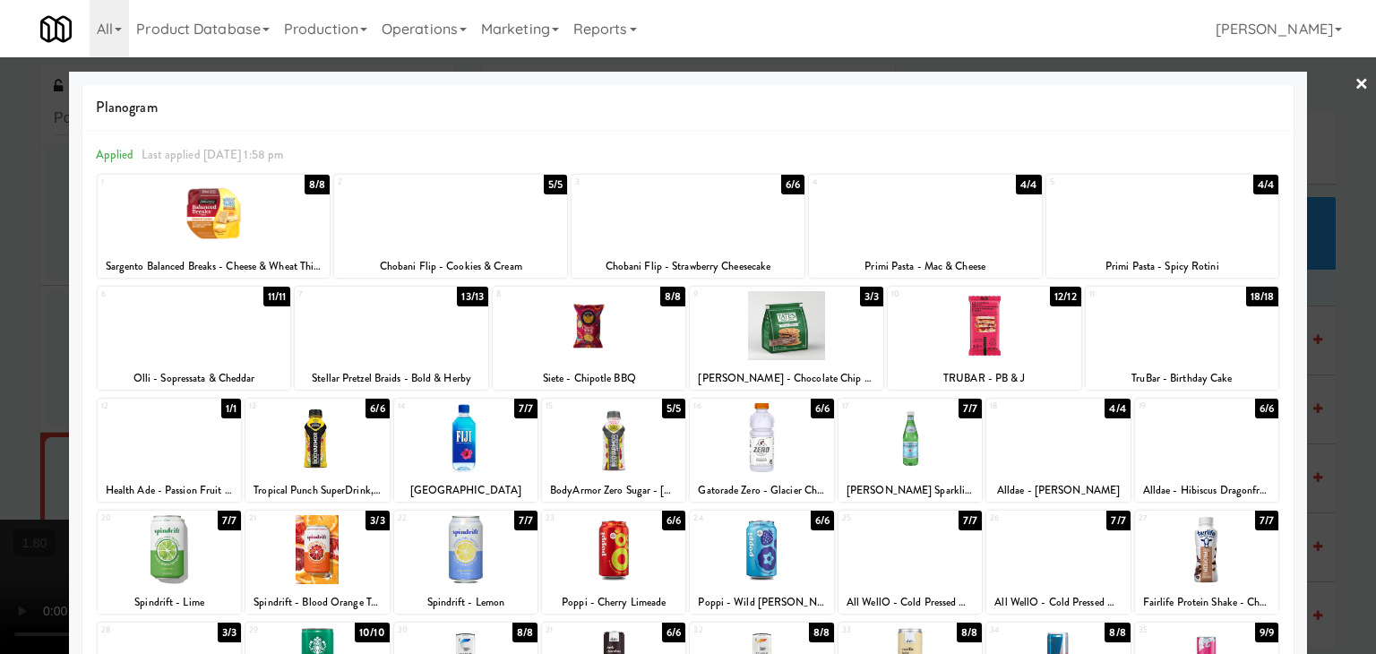
click at [903, 452] on div at bounding box center [910, 437] width 143 height 69
click at [1355, 82] on link "×" at bounding box center [1362, 85] width 14 height 56
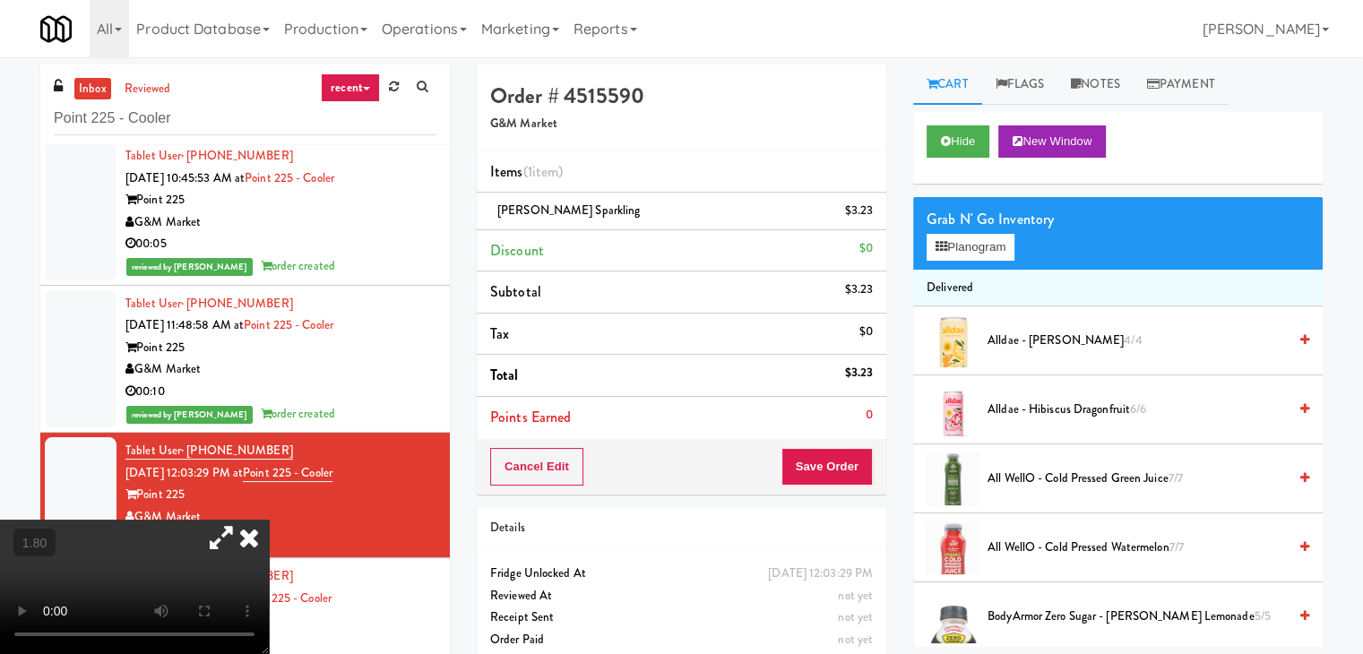
click at [269, 520] on icon at bounding box center [248, 538] width 39 height 36
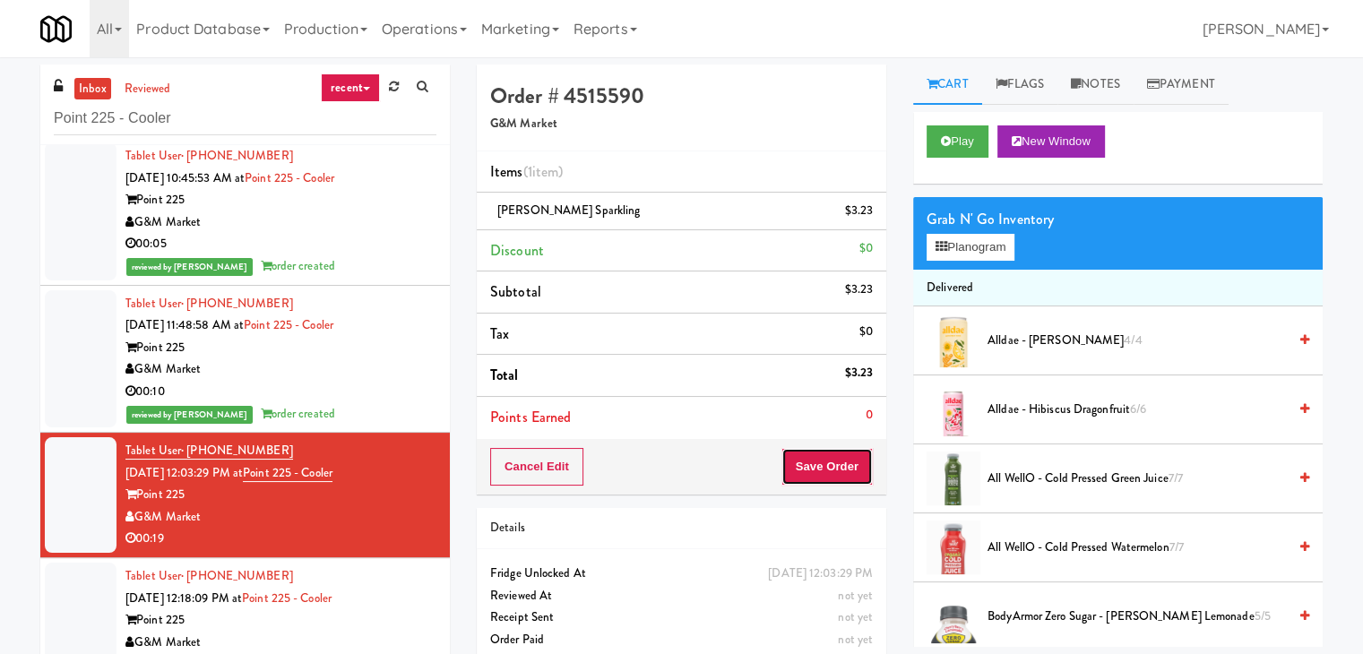
click at [817, 465] on button "Save Order" at bounding box center [826, 467] width 91 height 38
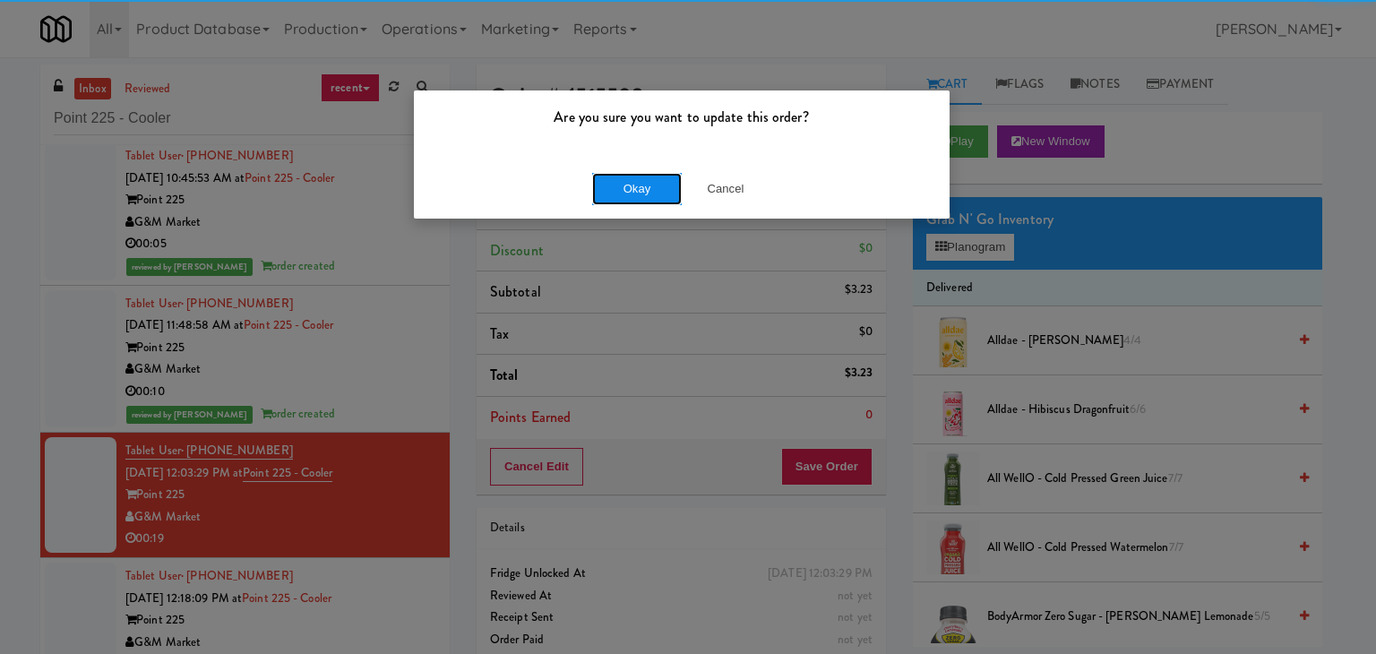
click at [608, 177] on button "Okay" at bounding box center [637, 189] width 90 height 32
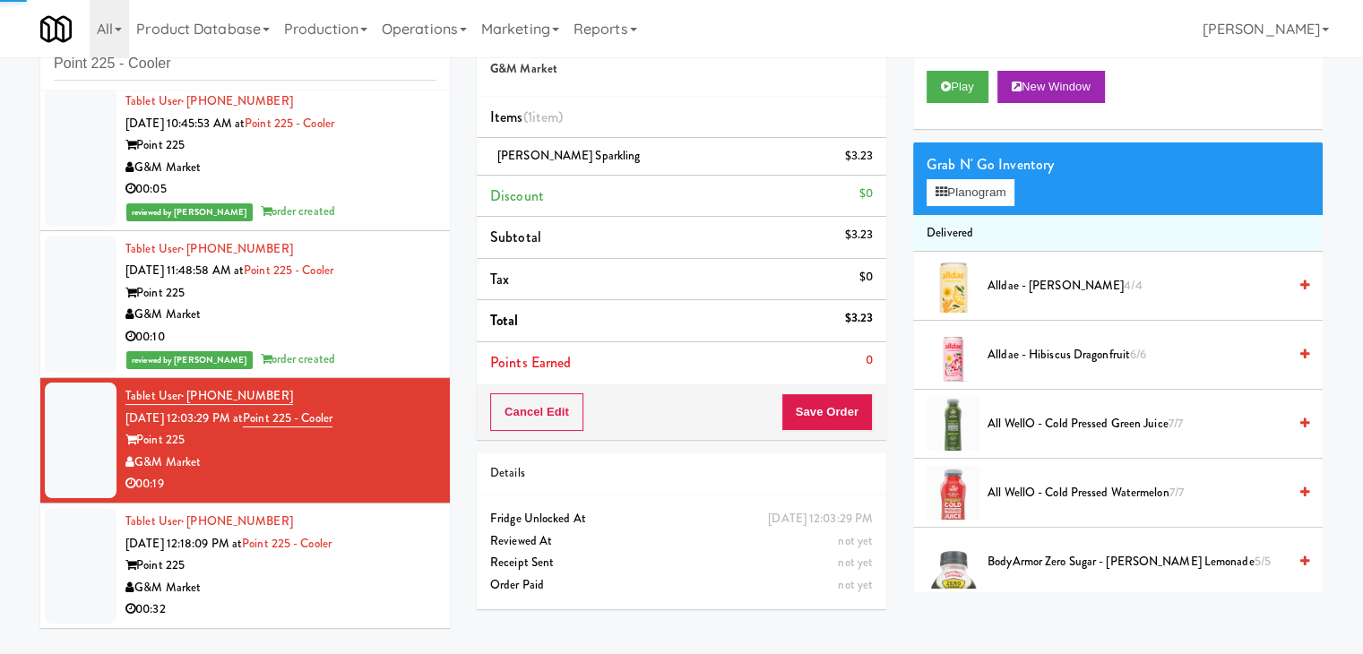
scroll to position [57, 0]
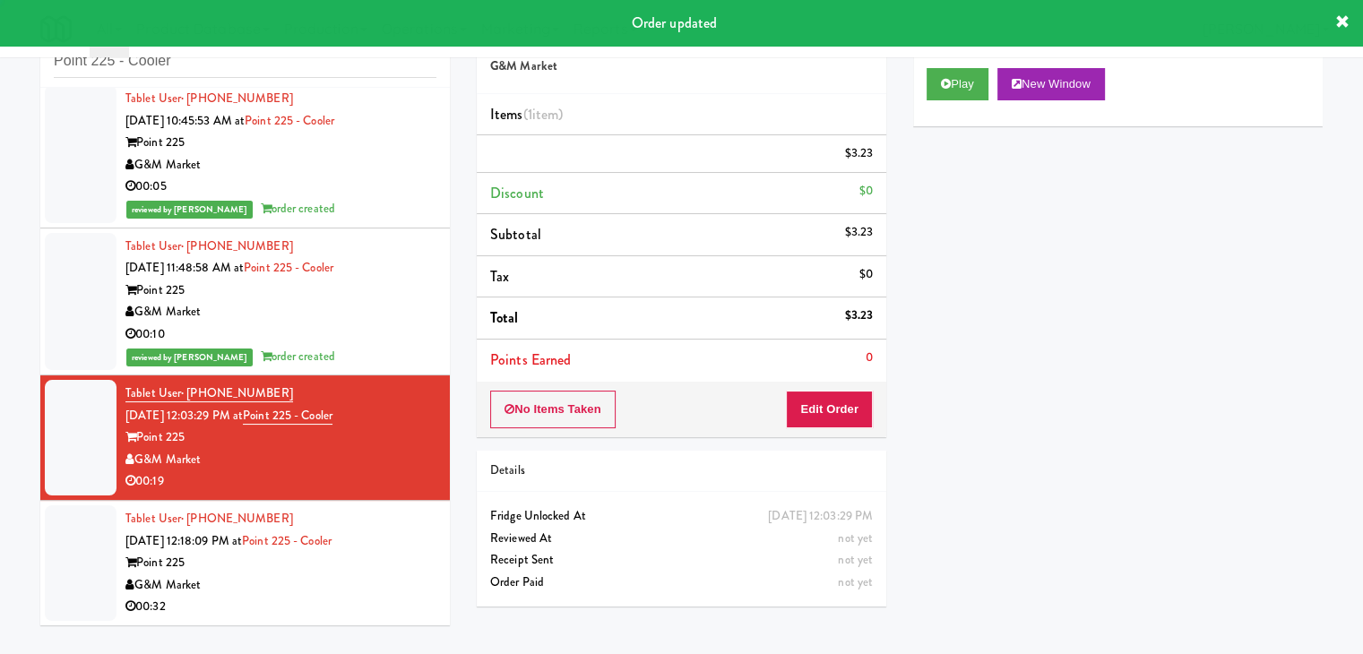
drag, startPoint x: 357, startPoint y: 593, endPoint x: 384, endPoint y: 592, distance: 26.9
click at [357, 593] on div "G&M Market" at bounding box center [280, 585] width 311 height 22
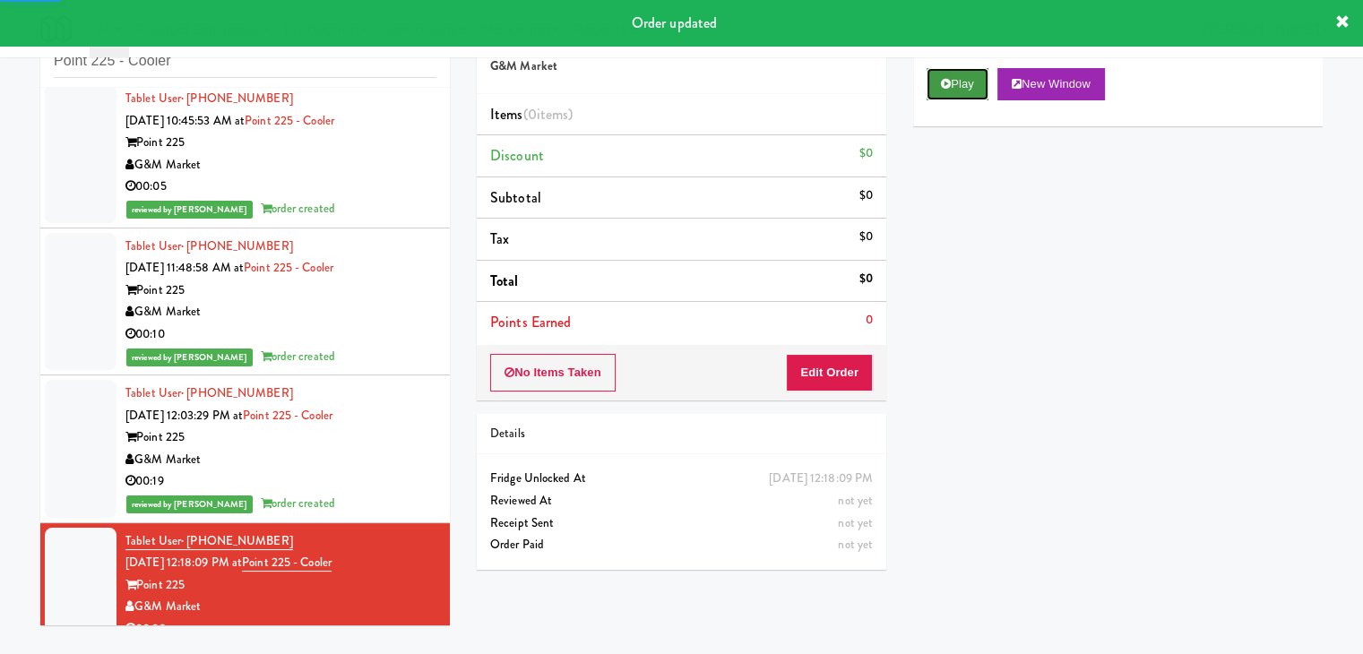
click at [957, 90] on button "Play" at bounding box center [957, 84] width 62 height 32
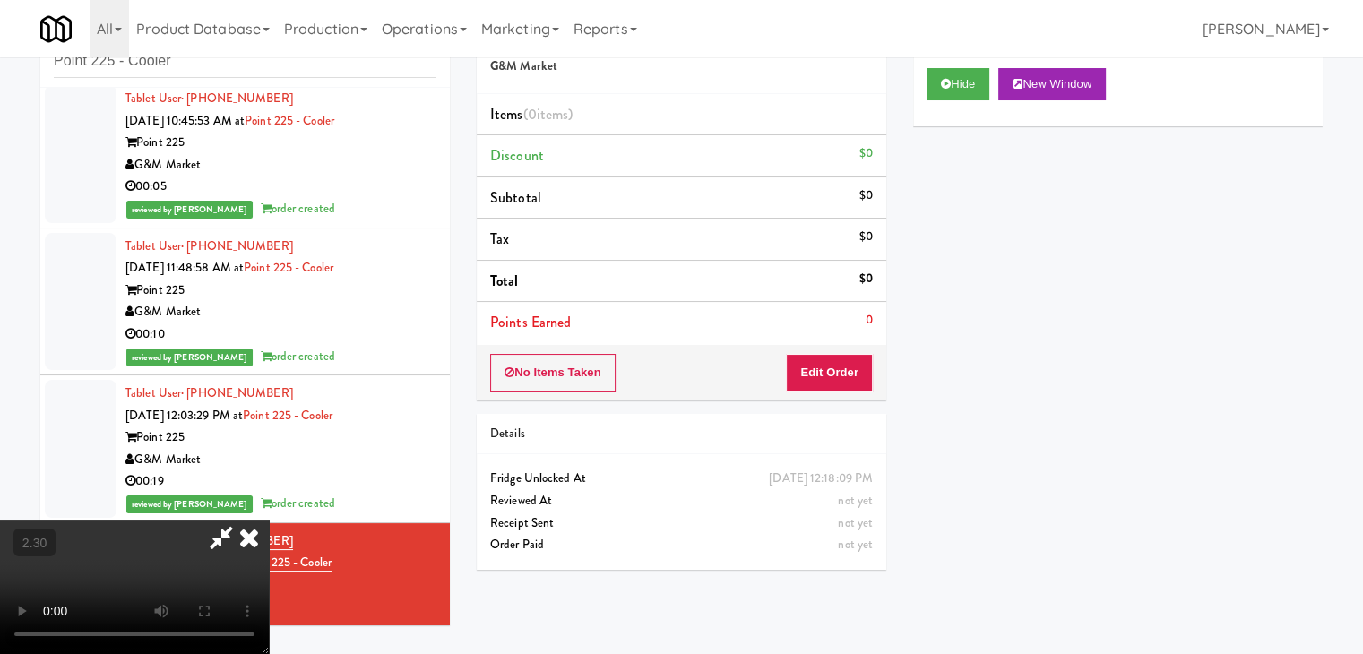
click at [269, 520] on icon at bounding box center [248, 538] width 39 height 36
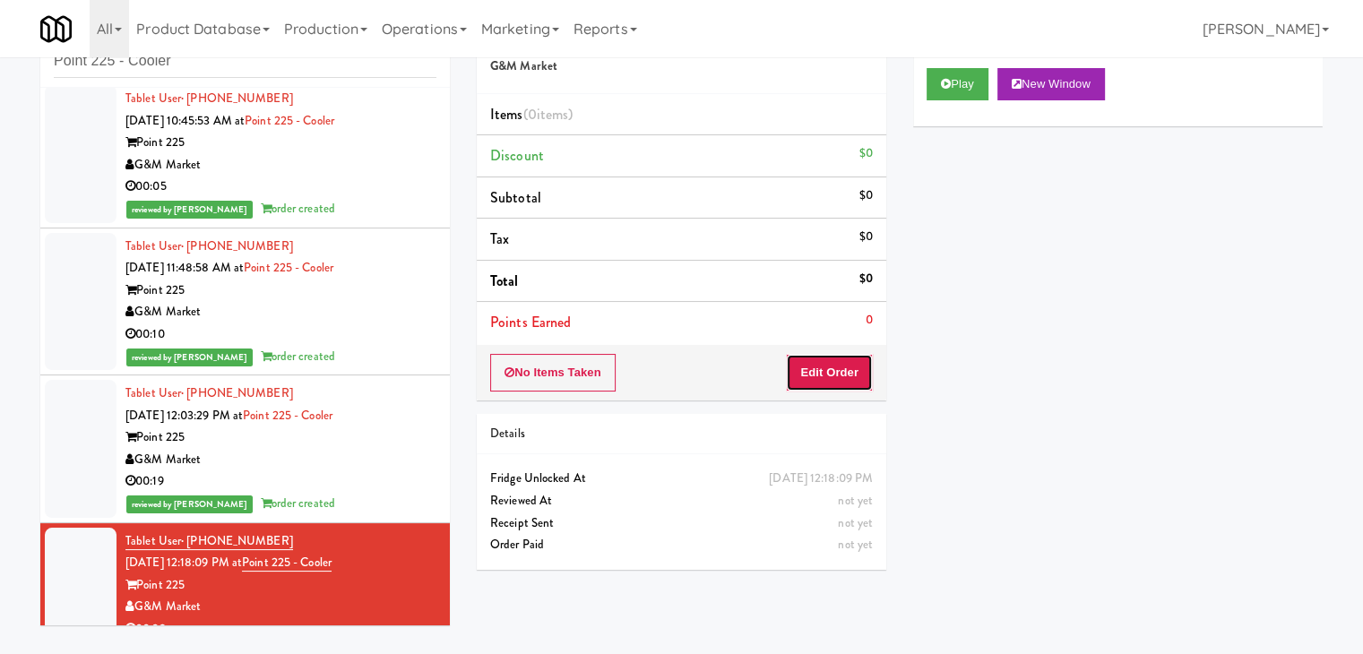
click at [828, 360] on button "Edit Order" at bounding box center [829, 373] width 87 height 38
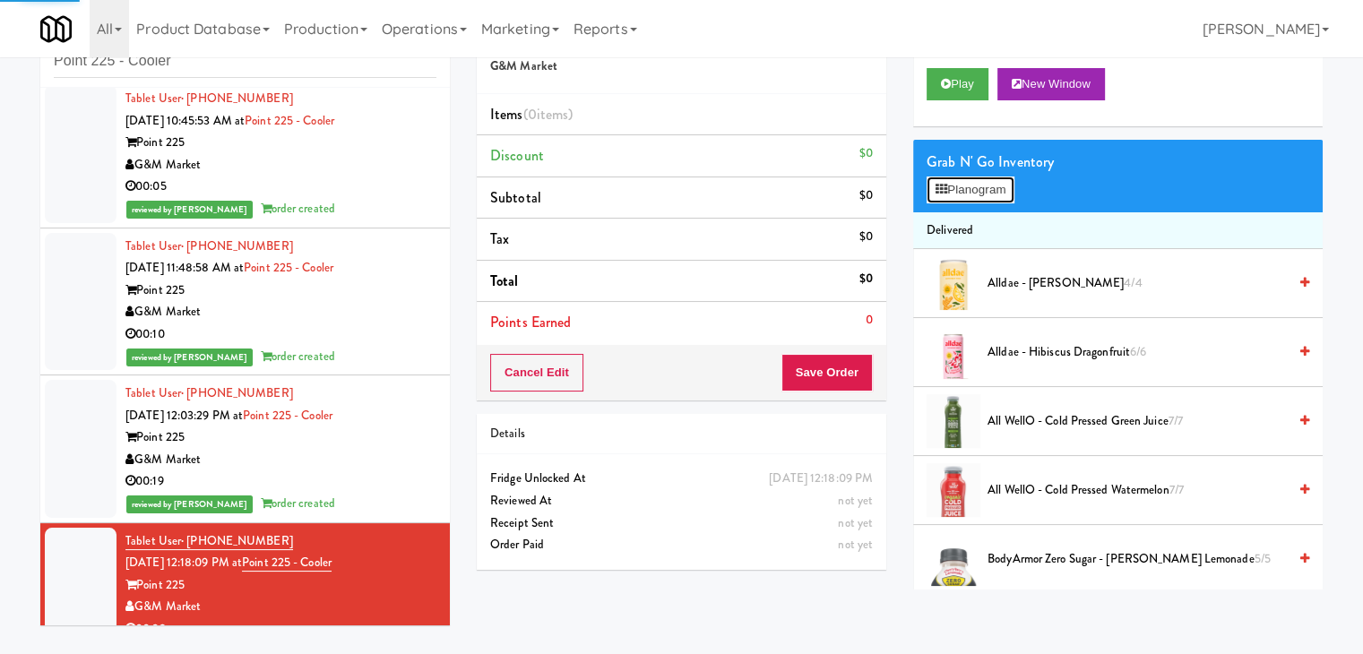
click at [943, 195] on button "Planogram" at bounding box center [970, 190] width 88 height 27
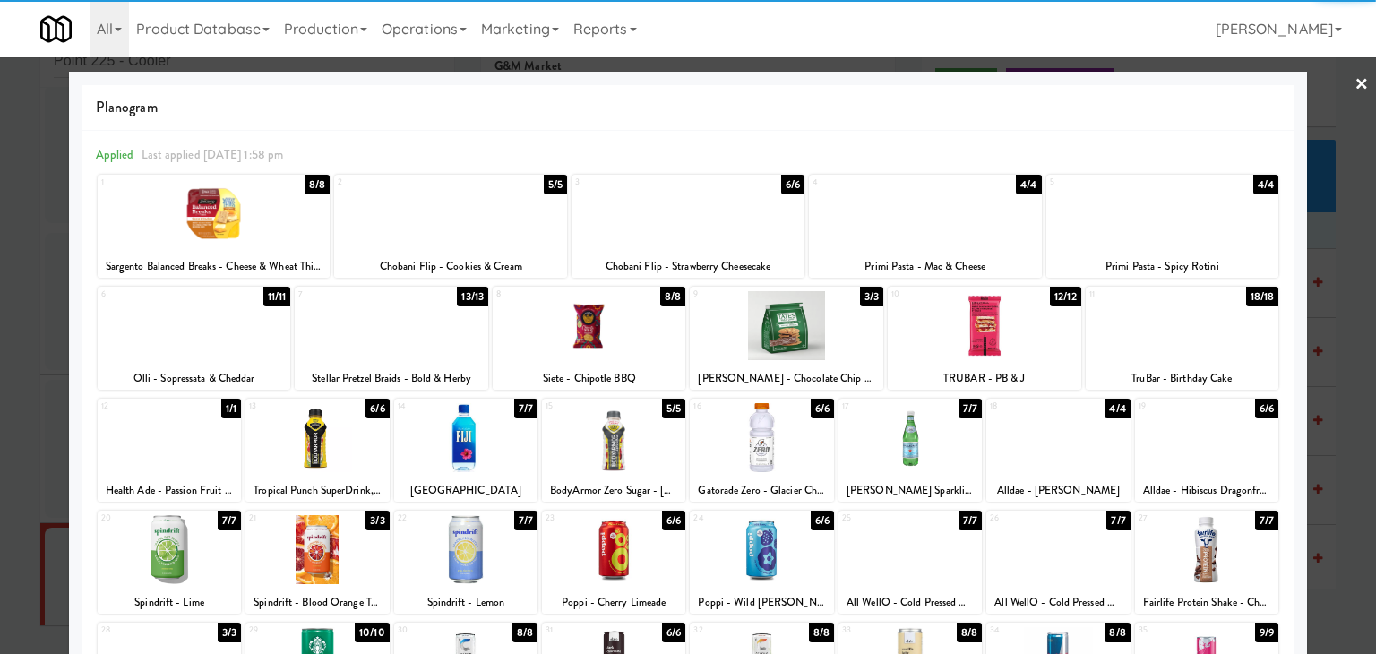
click at [599, 556] on div at bounding box center [613, 549] width 143 height 69
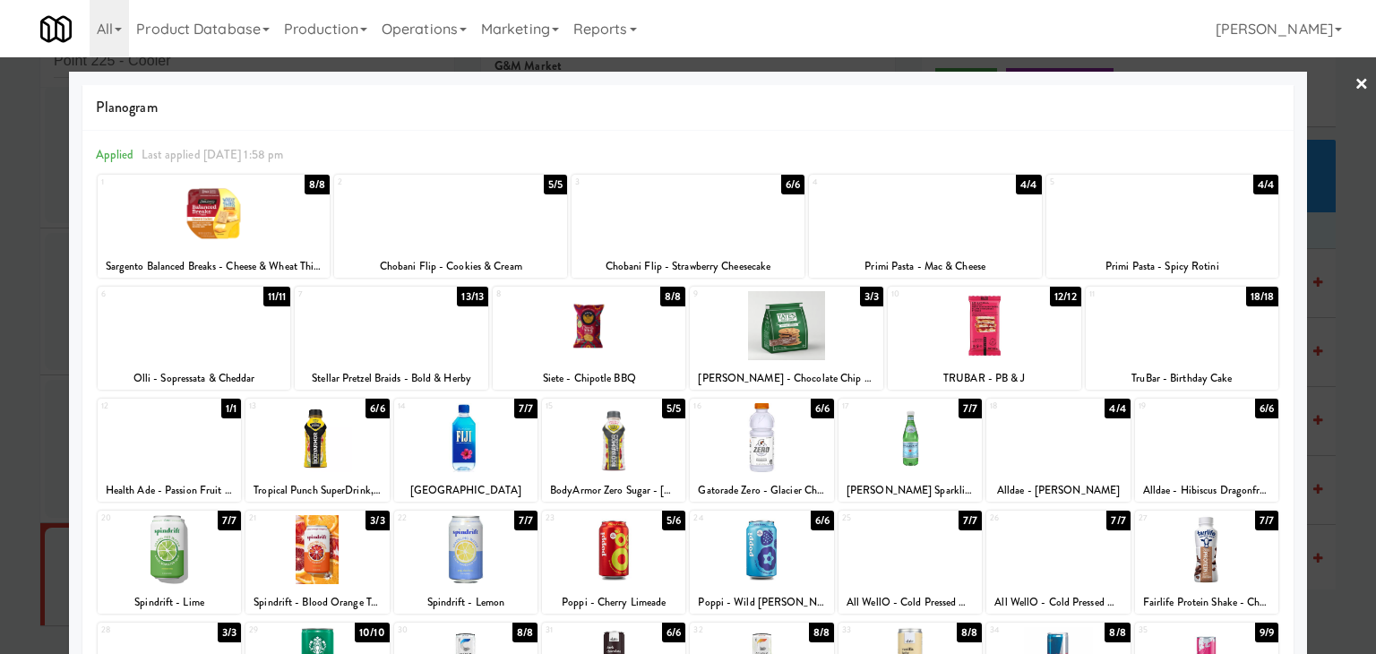
click at [1355, 84] on link "×" at bounding box center [1362, 85] width 14 height 56
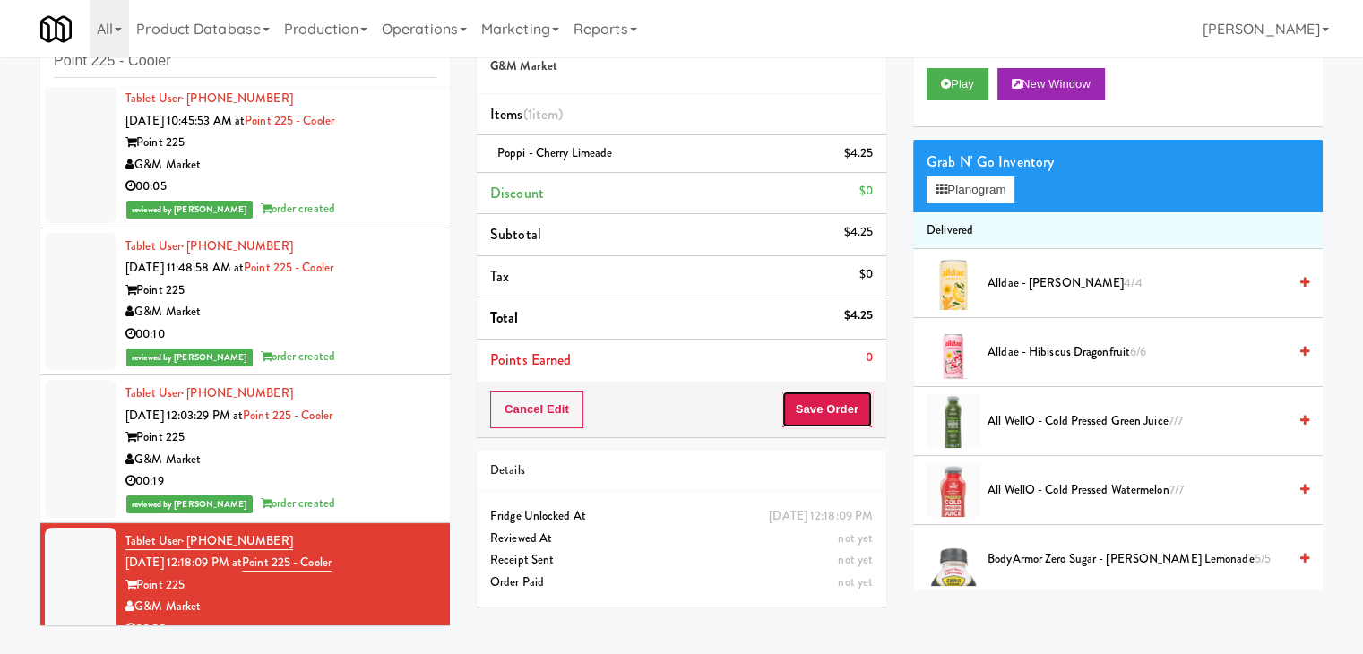
click at [809, 406] on button "Save Order" at bounding box center [826, 410] width 91 height 38
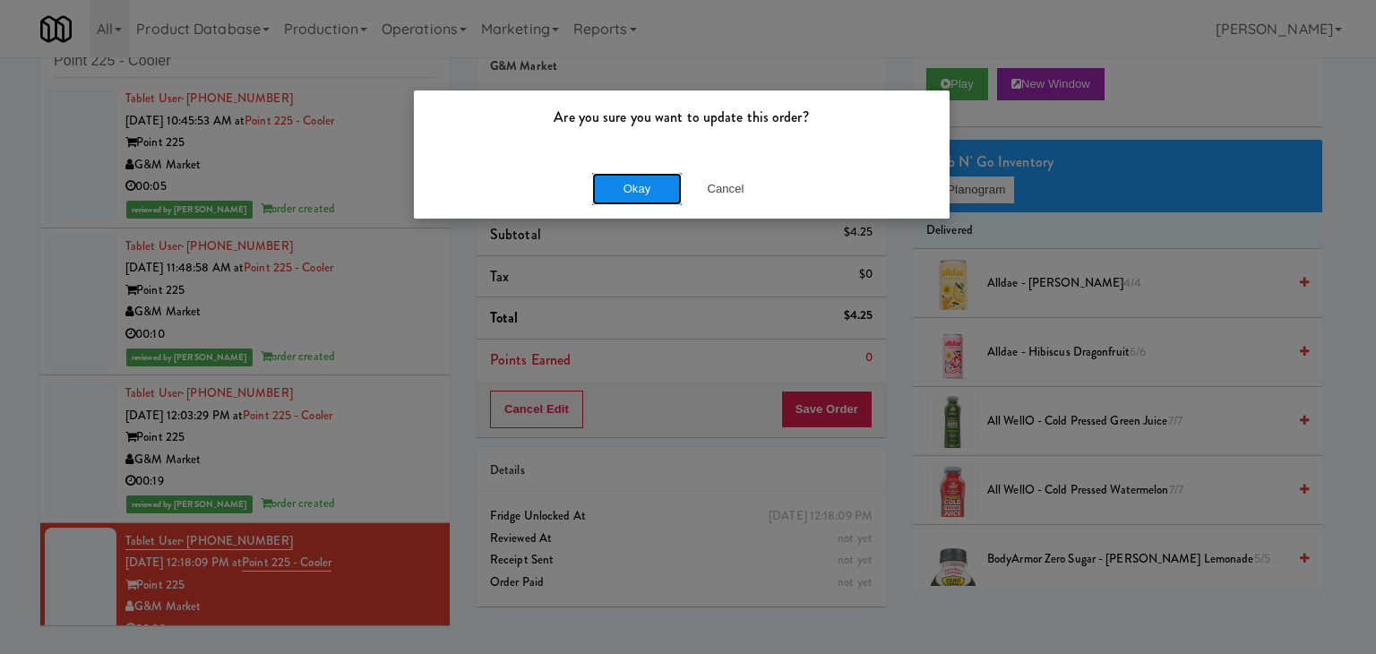
click at [636, 186] on button "Okay" at bounding box center [637, 189] width 90 height 32
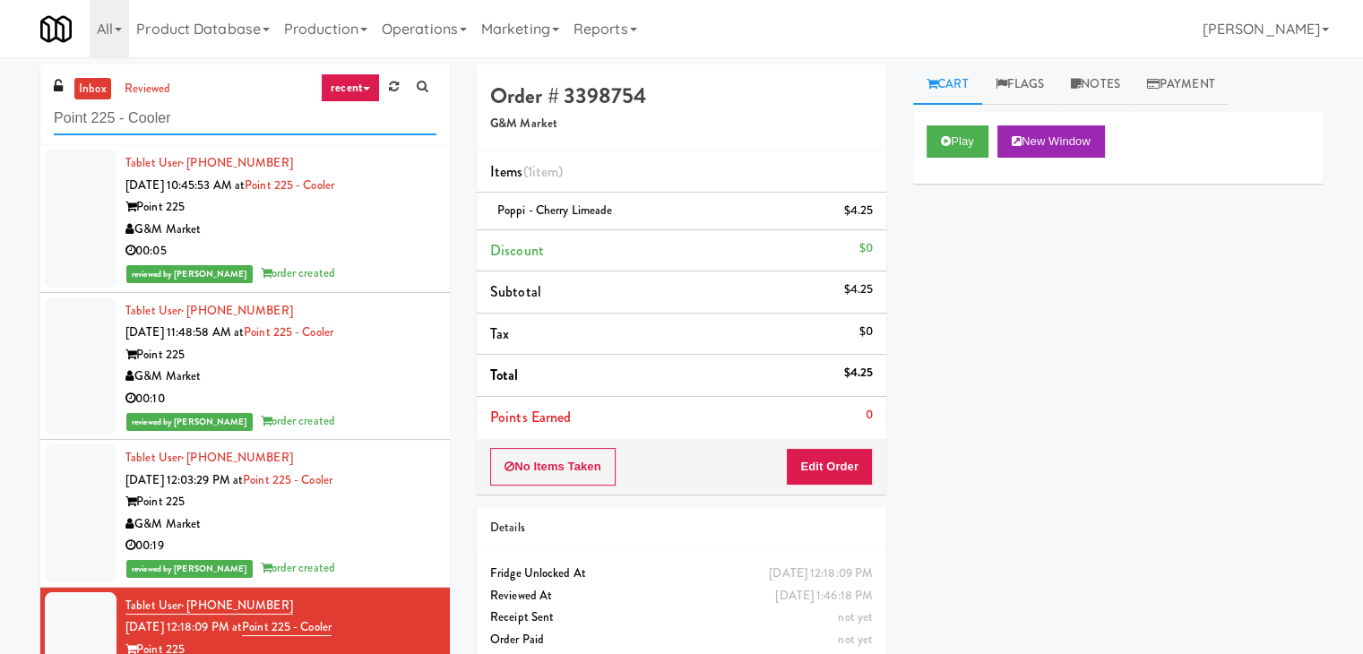
click at [207, 116] on input "Point 225 - Cooler" at bounding box center [245, 118] width 383 height 33
paste input "CC3 Snack"
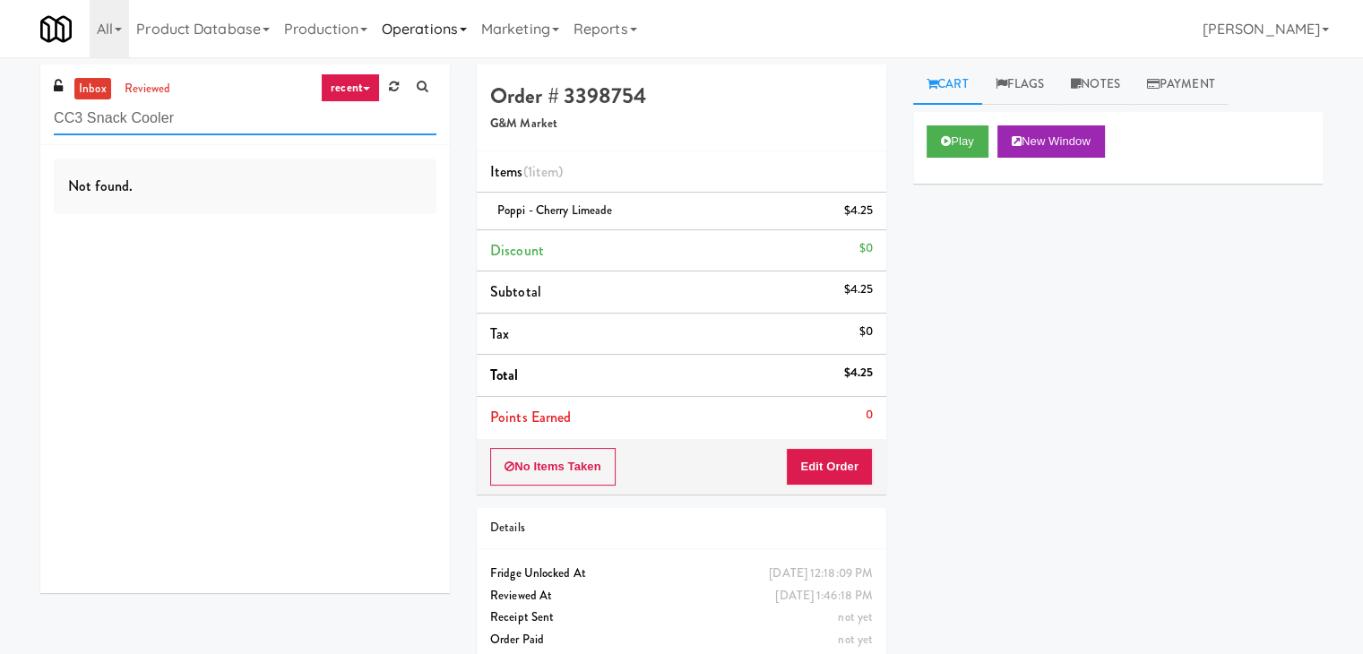
type input "CC3 Snack Cooler"
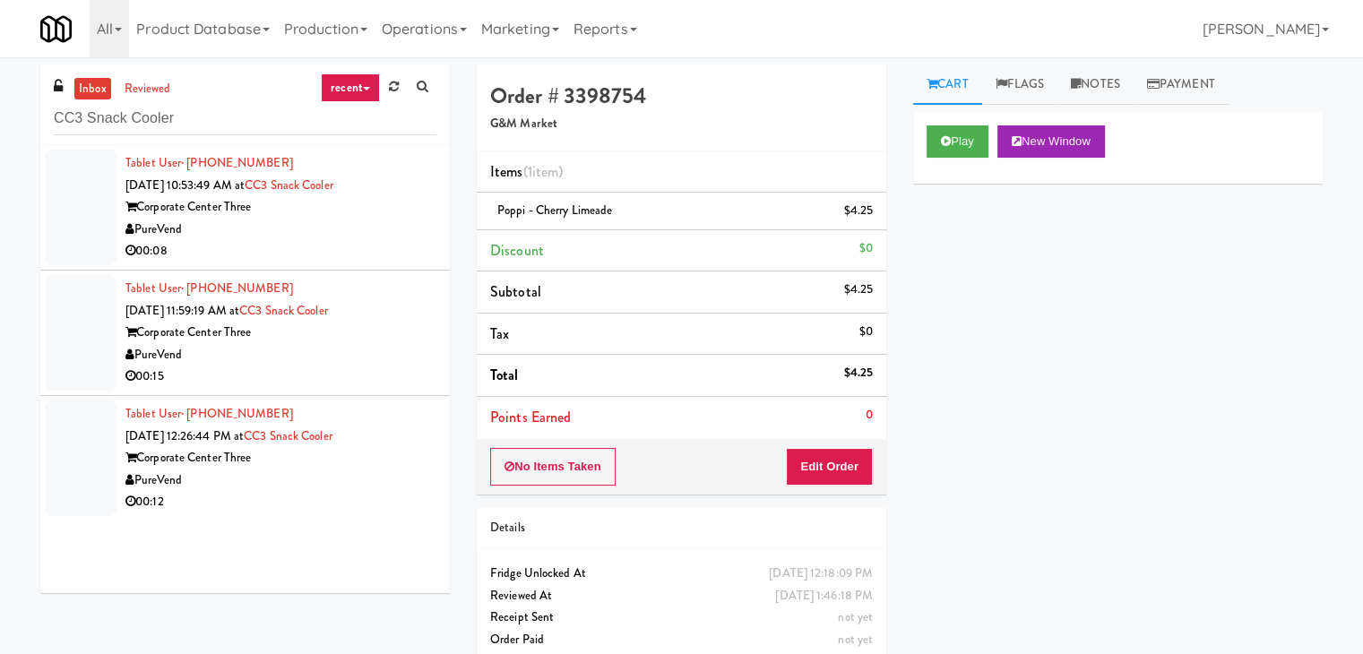
click at [335, 248] on div "00:08" at bounding box center [280, 251] width 311 height 22
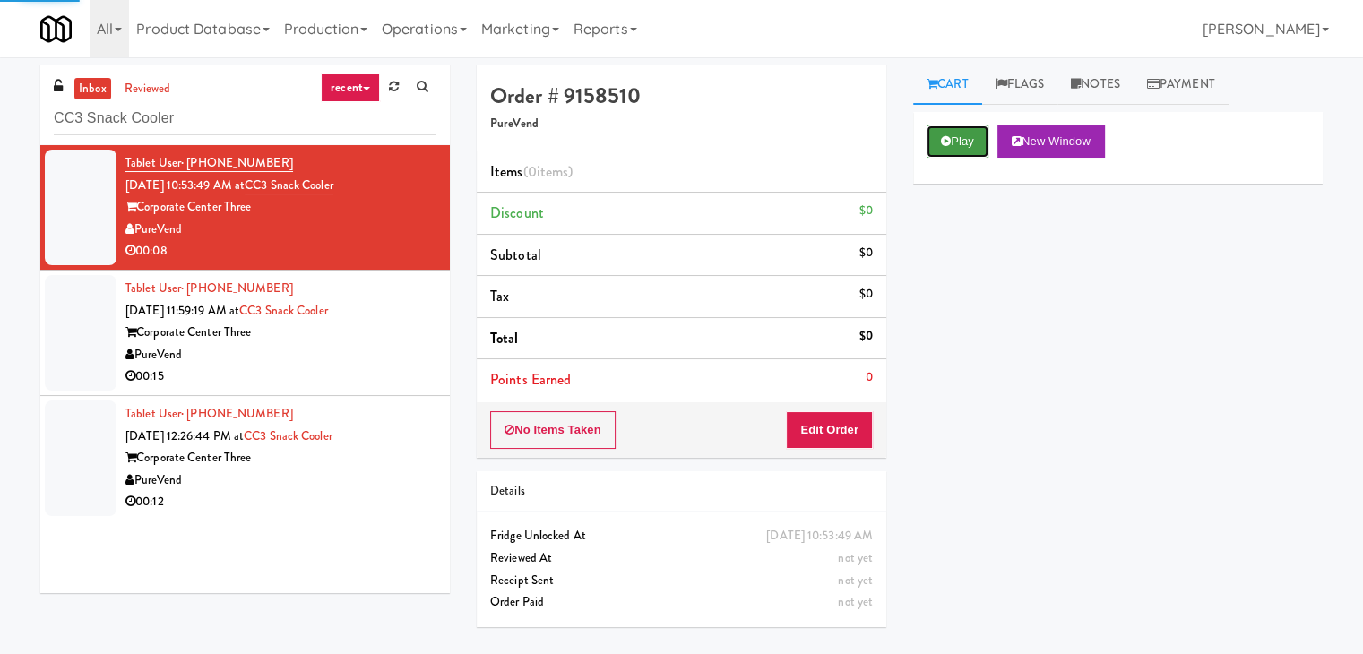
click at [951, 142] on button "Play" at bounding box center [957, 141] width 62 height 32
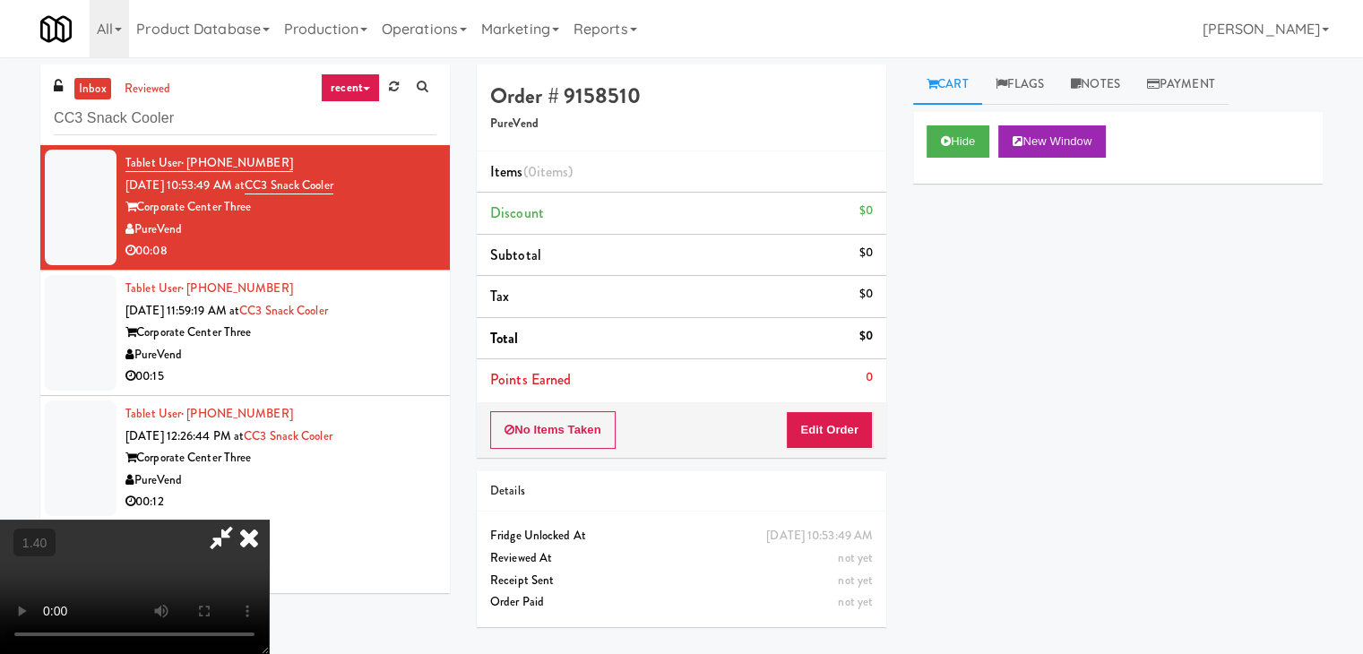
click at [269, 520] on video at bounding box center [134, 587] width 269 height 134
click at [269, 520] on icon at bounding box center [248, 538] width 39 height 36
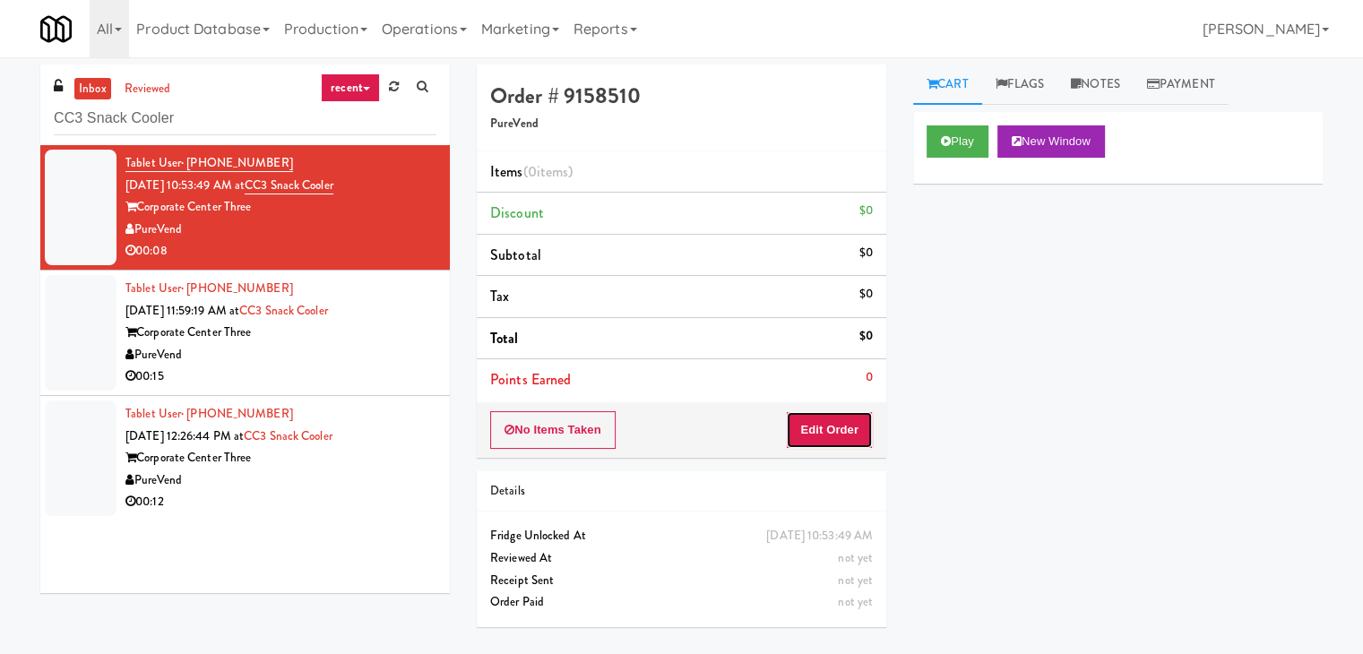
click at [831, 435] on button "Edit Order" at bounding box center [829, 430] width 87 height 38
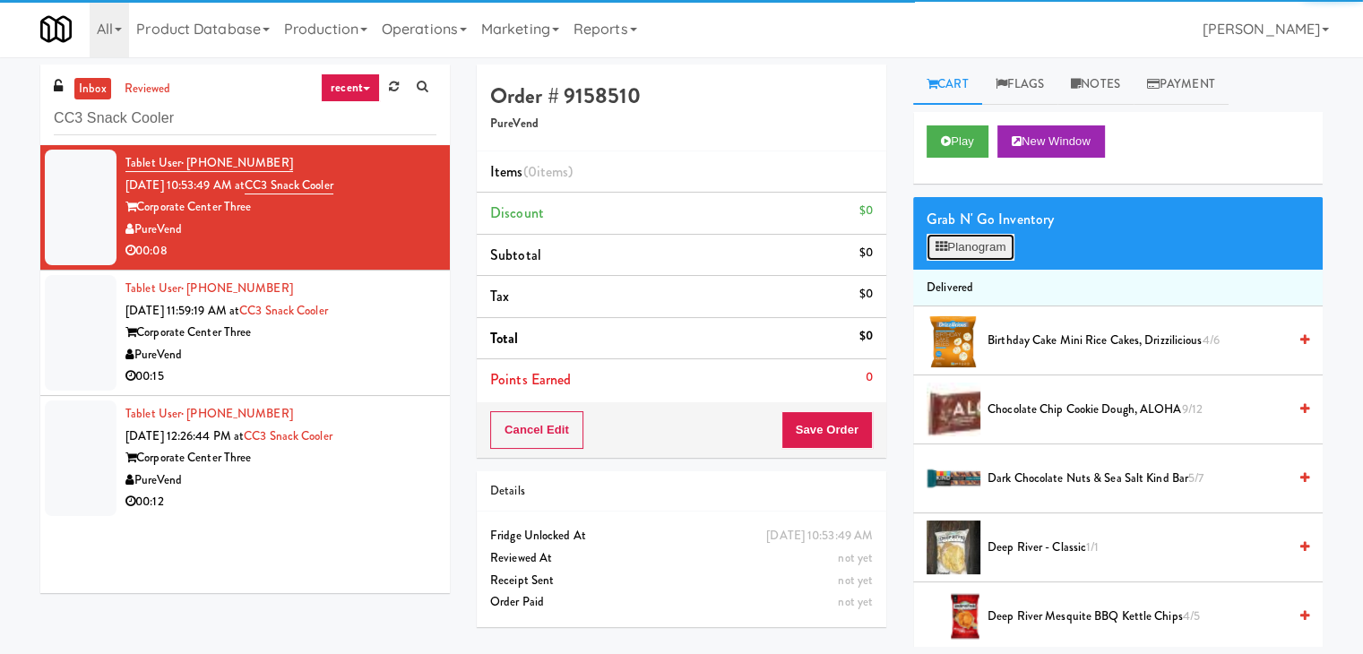
click at [959, 246] on button "Planogram" at bounding box center [970, 247] width 88 height 27
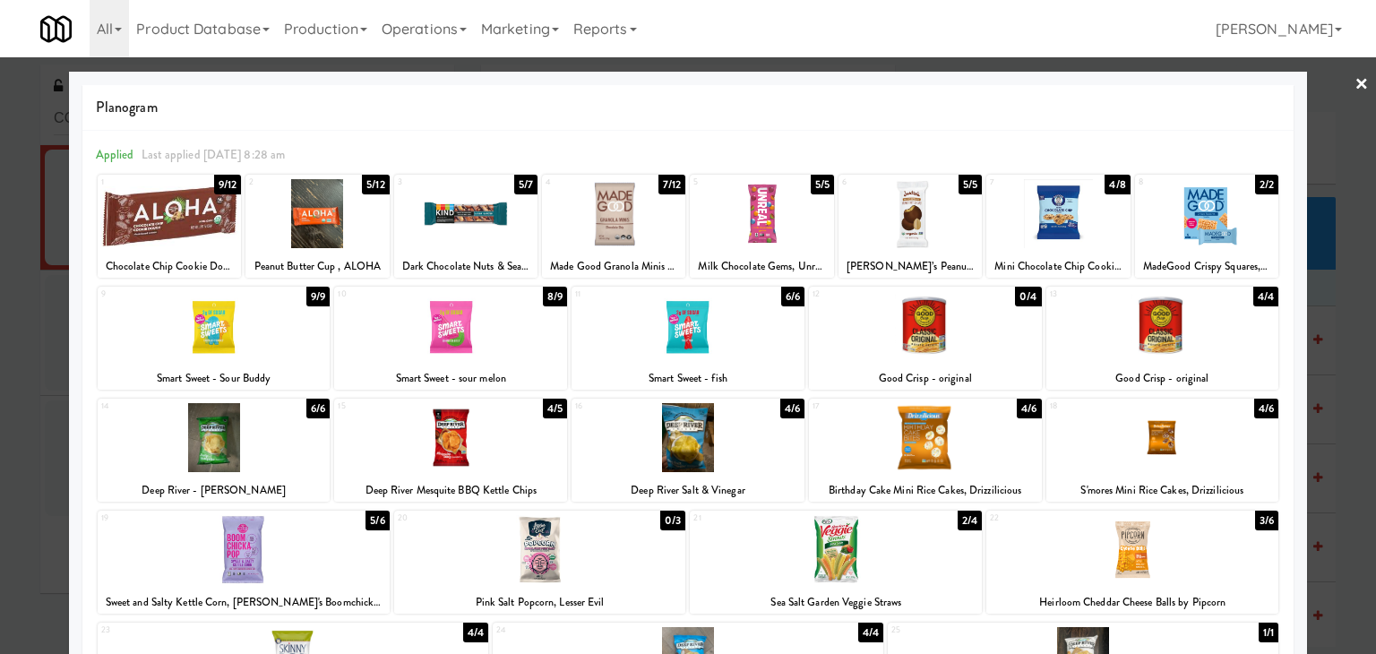
drag, startPoint x: 1163, startPoint y: 417, endPoint x: 1197, endPoint y: 402, distance: 36.9
click at [1164, 417] on div at bounding box center [1162, 437] width 233 height 69
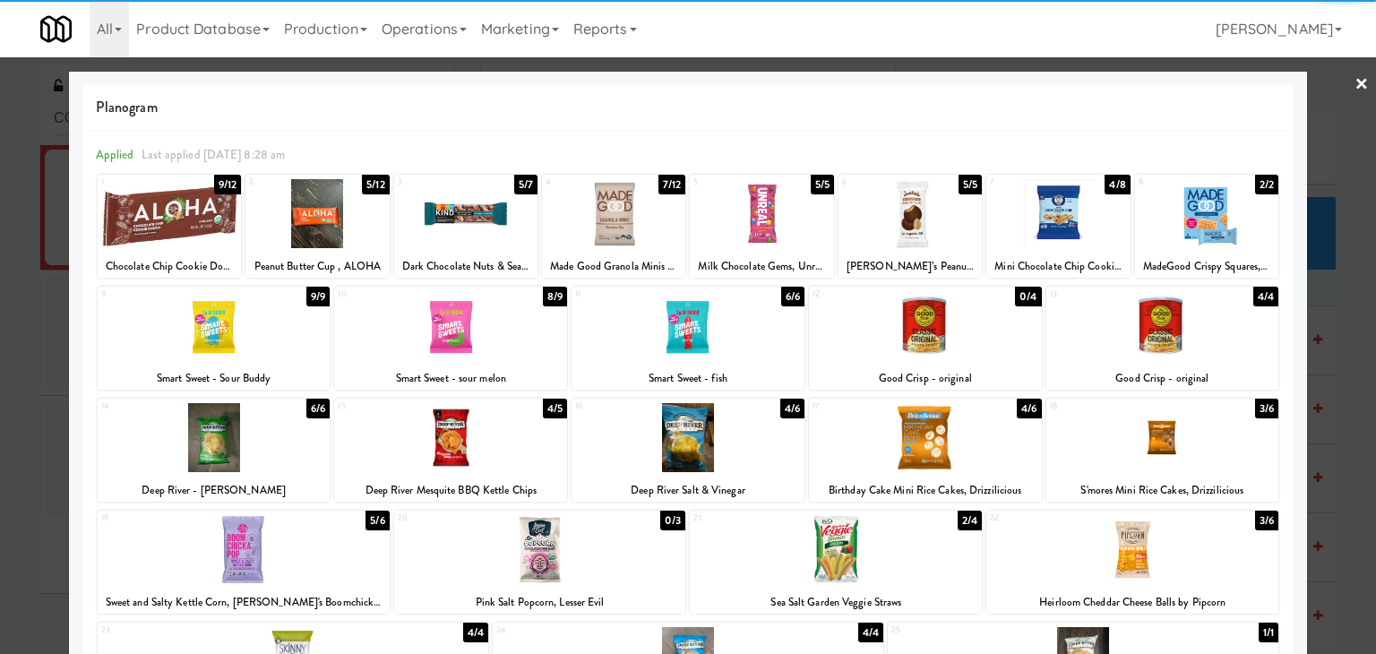
drag, startPoint x: 1355, startPoint y: 89, endPoint x: 1239, endPoint y: 127, distance: 121.8
click at [1355, 89] on div "× Planogram Applied Last applied [DATE] 8:28 am 1 9/12 Chocolate Chip Cookie Do…" at bounding box center [688, 327] width 1376 height 654
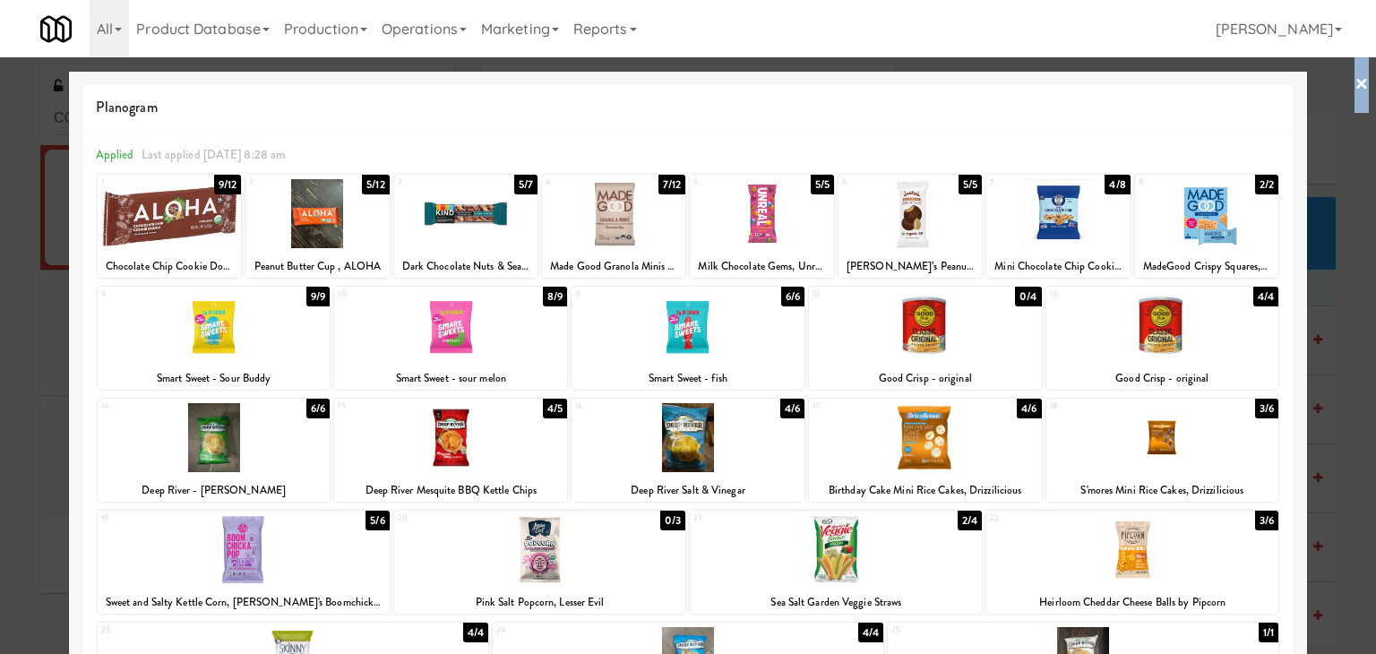
click at [1355, 83] on link "×" at bounding box center [1362, 85] width 14 height 56
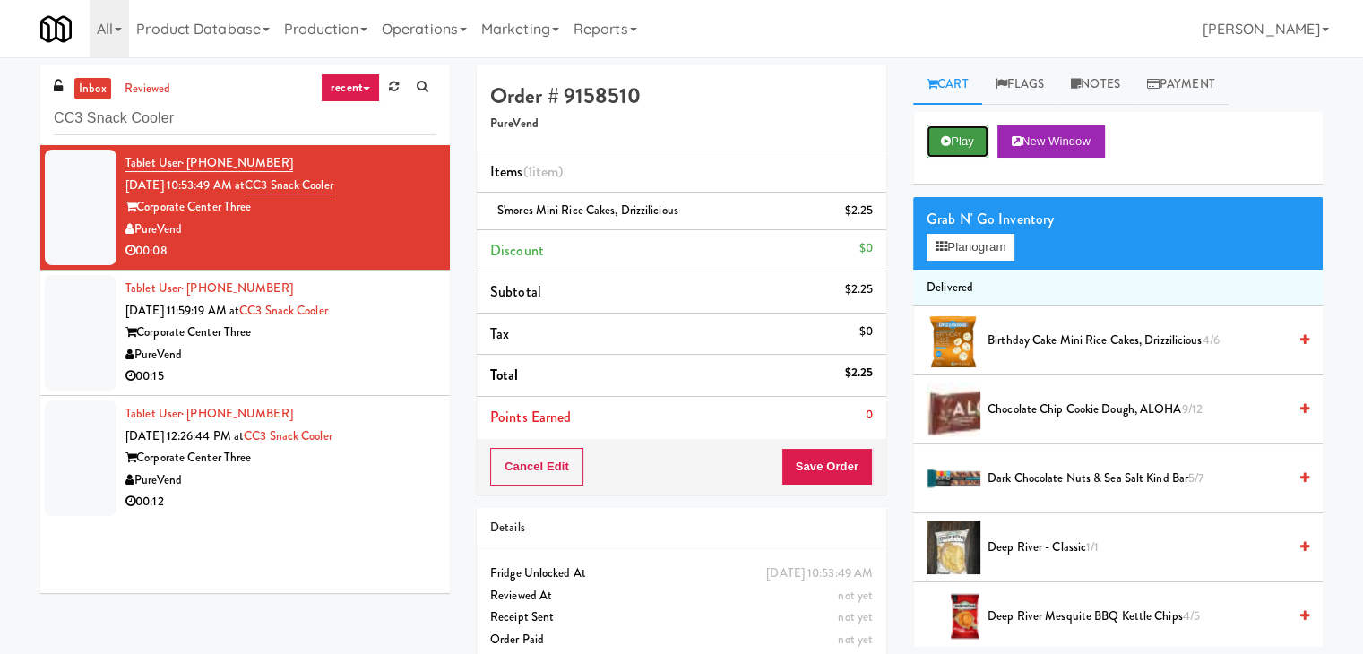
click at [976, 140] on button "Play" at bounding box center [957, 141] width 62 height 32
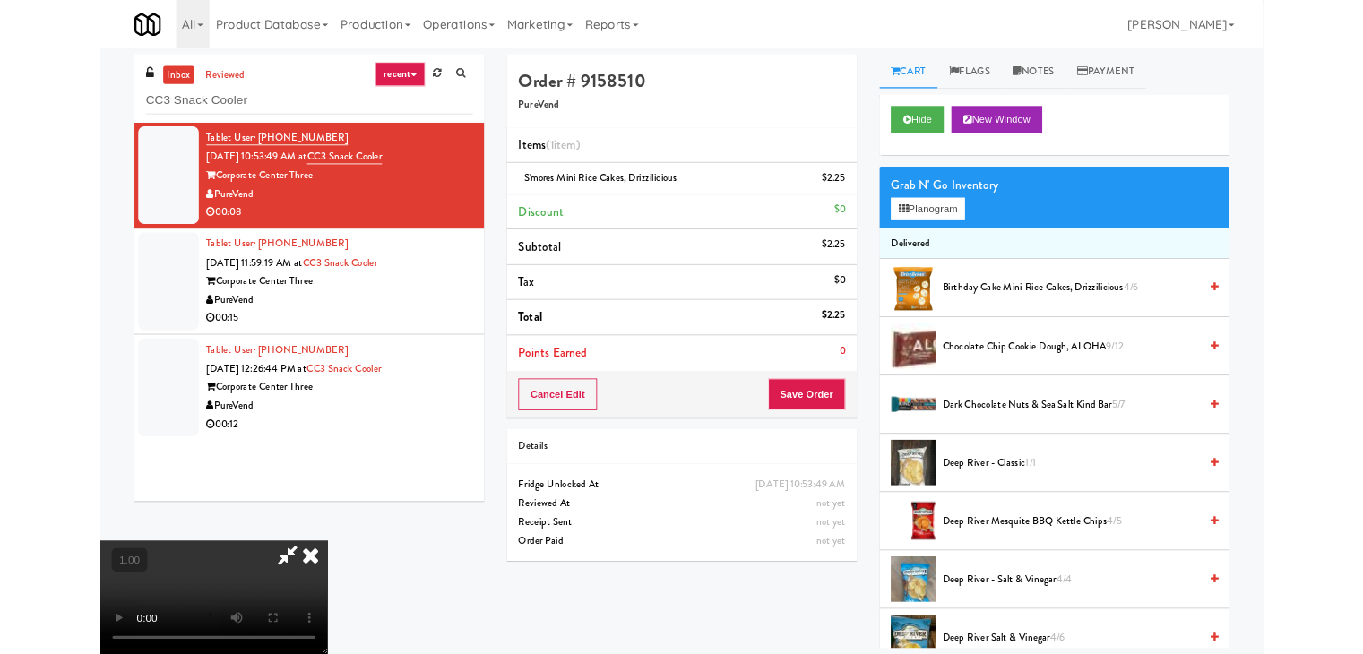
scroll to position [37, 0]
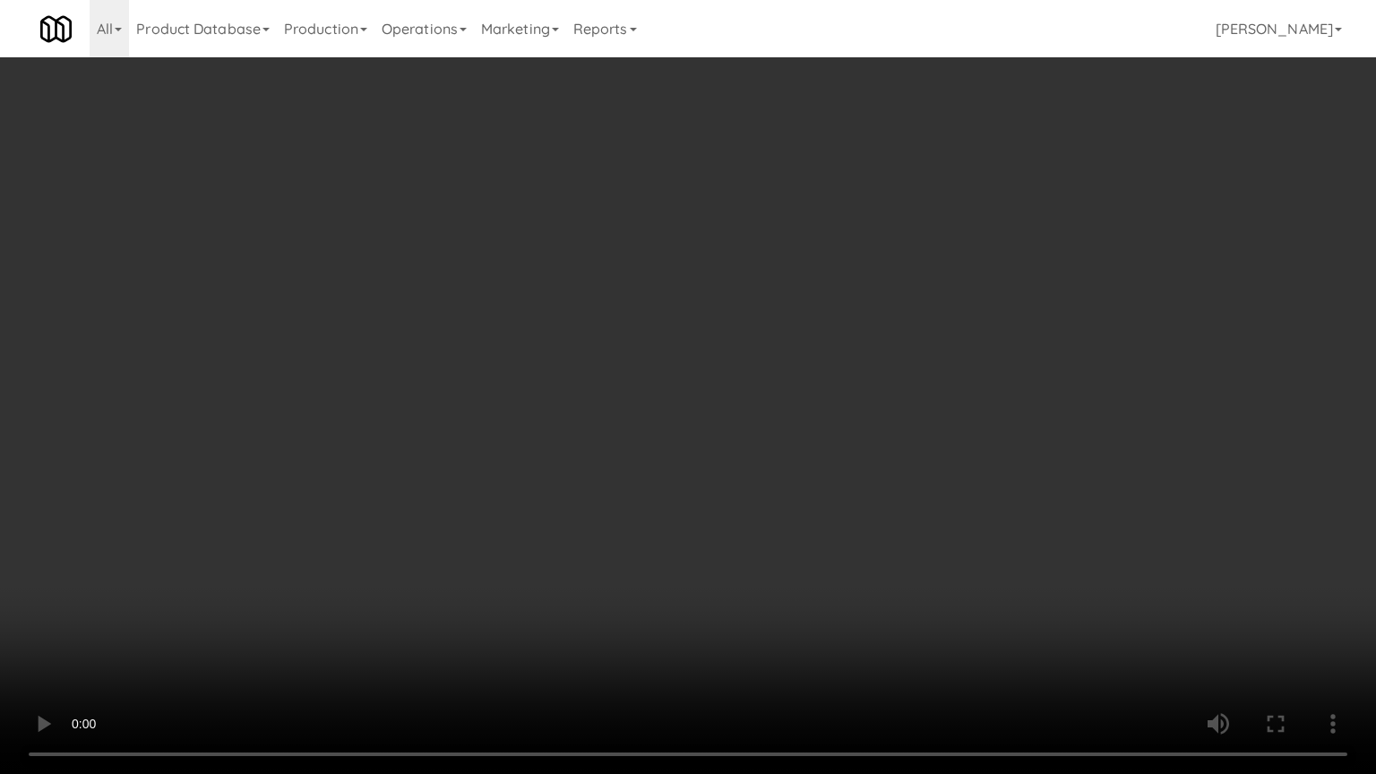
click at [933, 417] on video at bounding box center [688, 387] width 1376 height 774
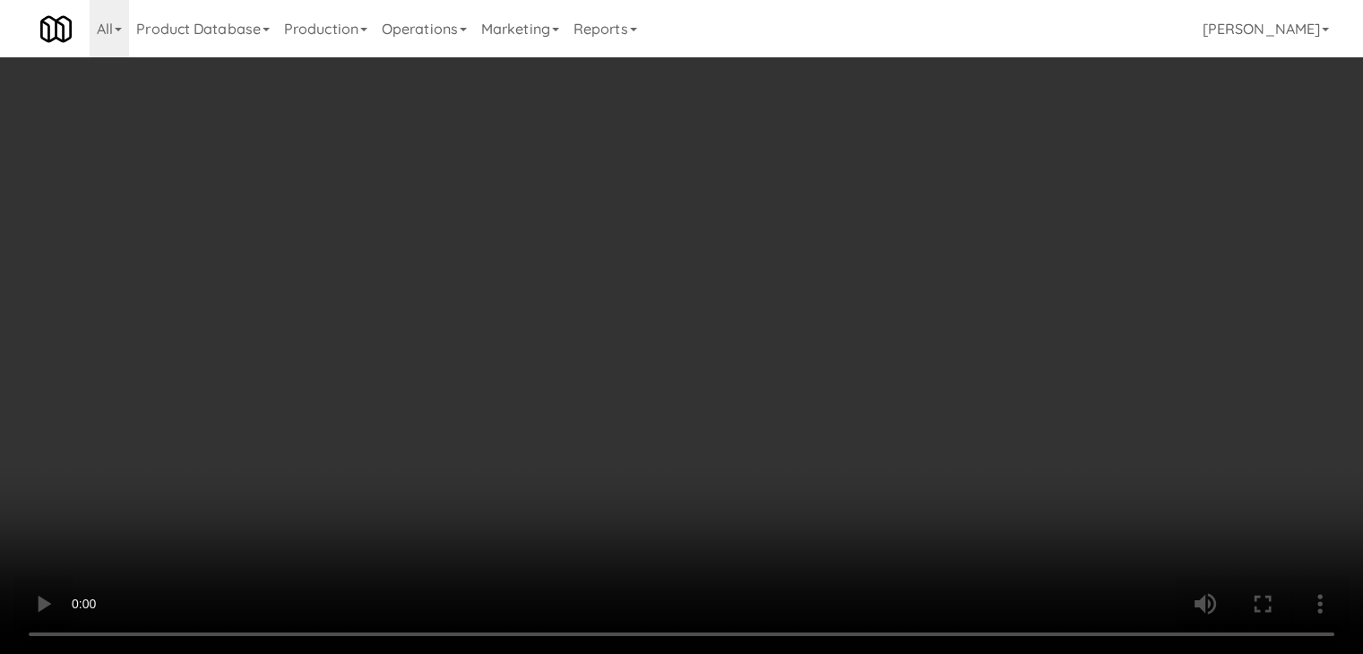
scroll to position [0, 0]
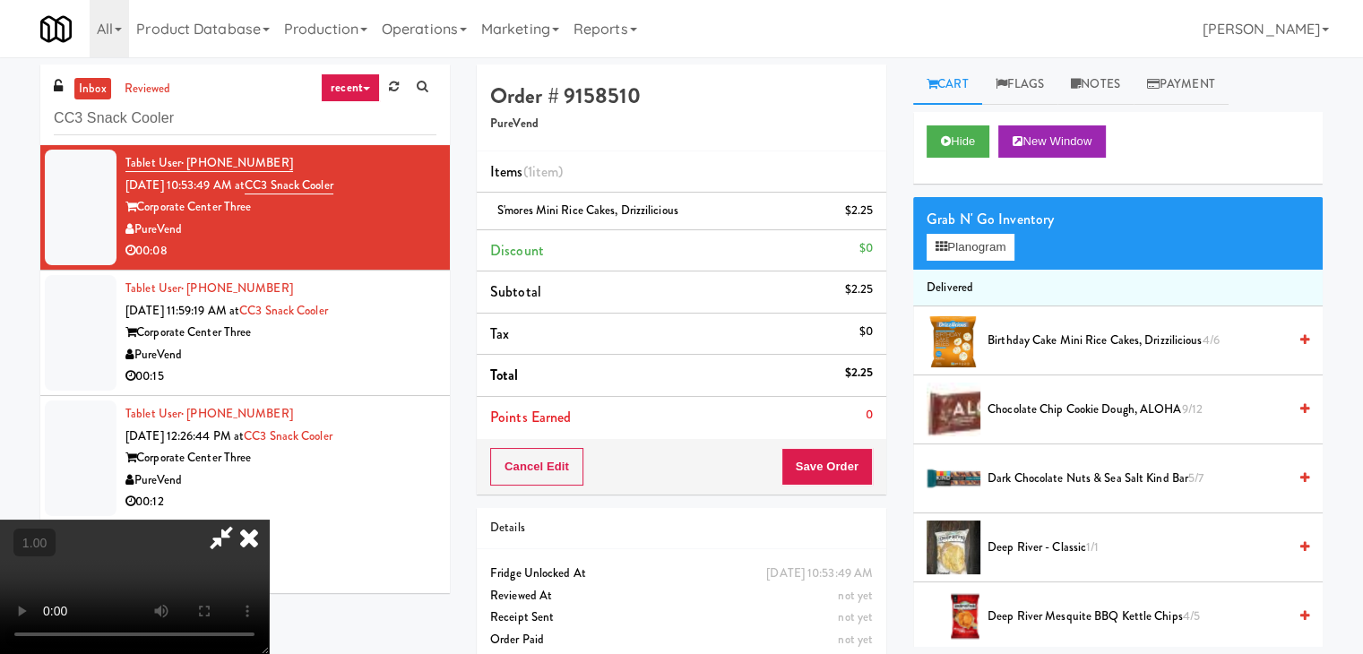
click at [269, 520] on icon at bounding box center [248, 538] width 39 height 36
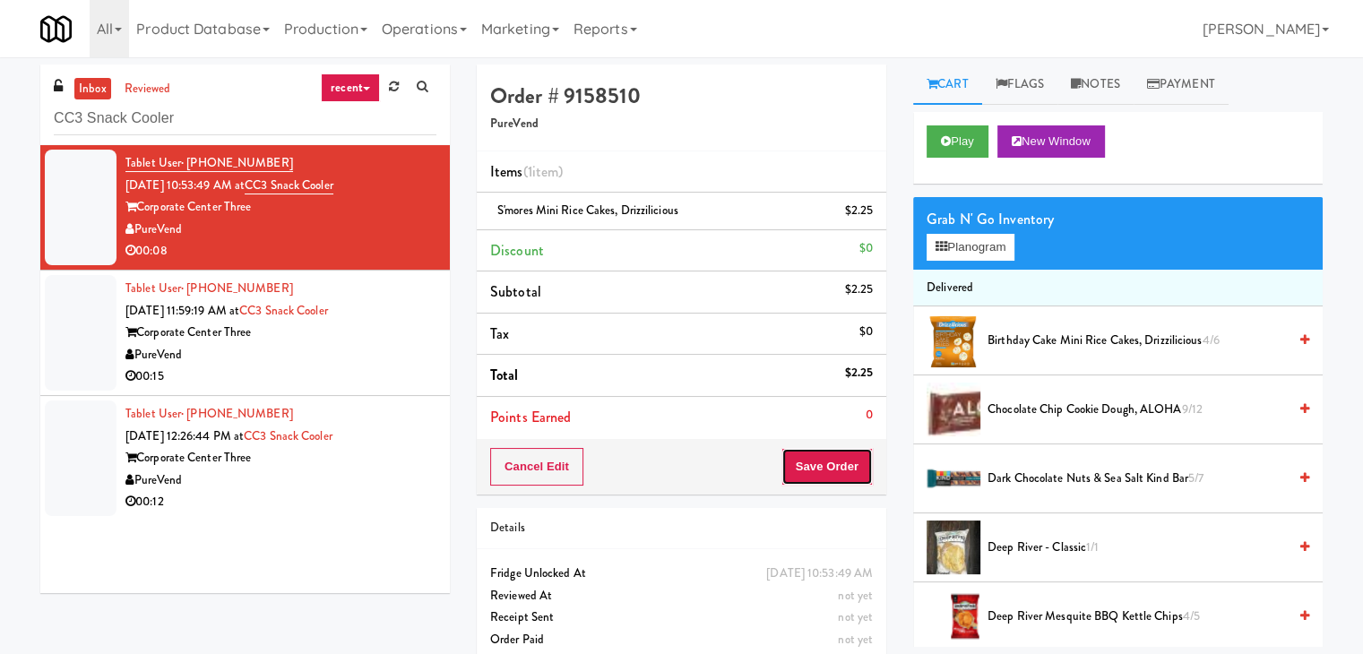
click at [816, 460] on button "Save Order" at bounding box center [826, 467] width 91 height 38
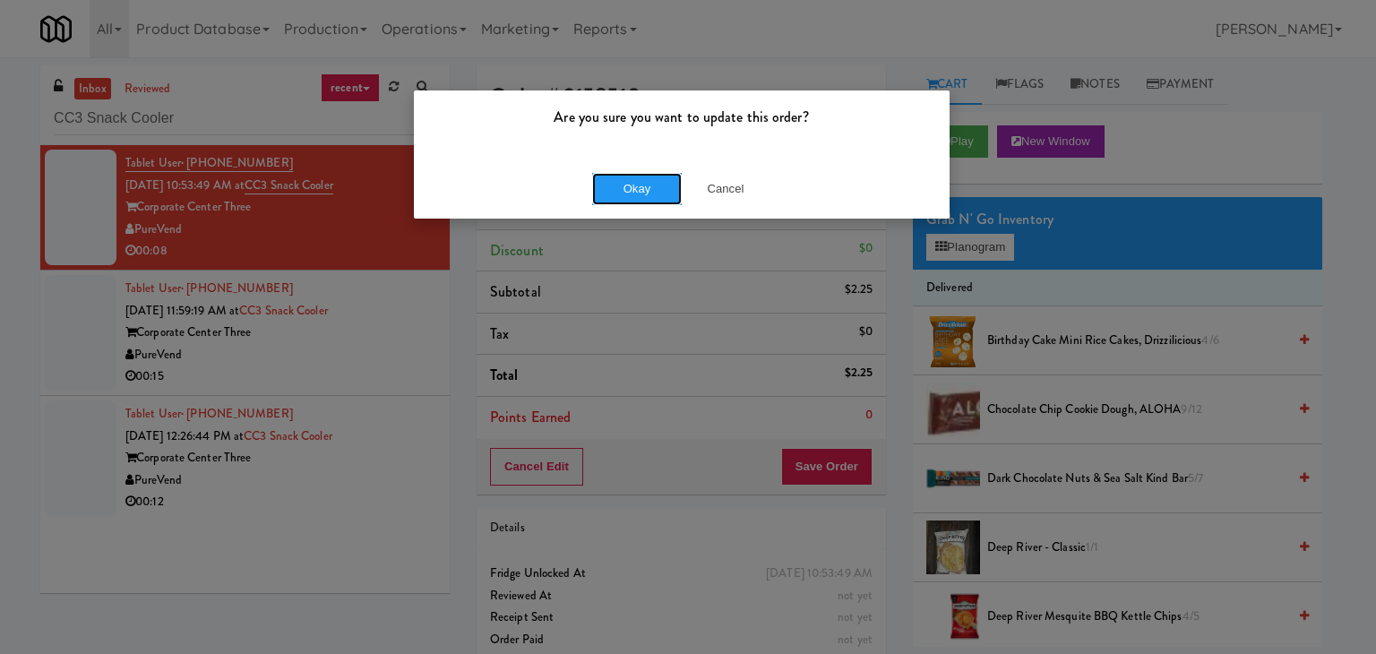
drag, startPoint x: 625, startPoint y: 180, endPoint x: 484, endPoint y: 277, distance: 171.5
click at [624, 180] on button "Okay" at bounding box center [637, 189] width 90 height 32
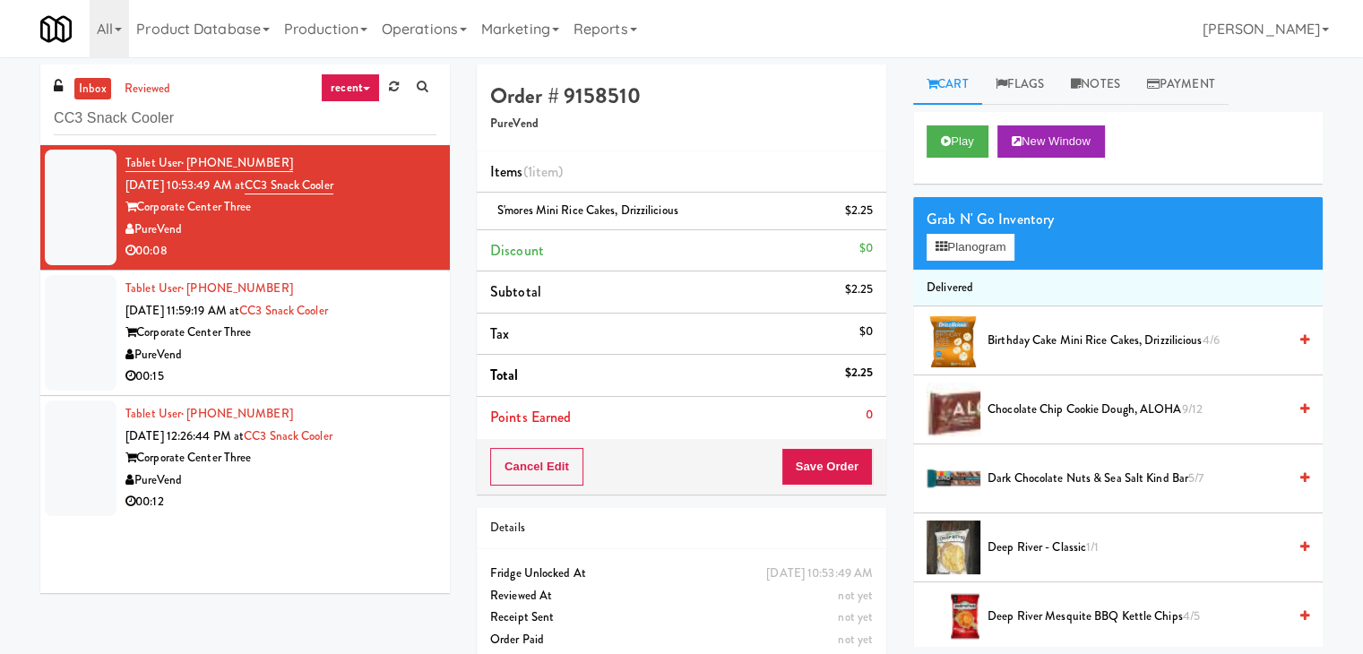
click at [400, 347] on div "PureVend" at bounding box center [280, 355] width 311 height 22
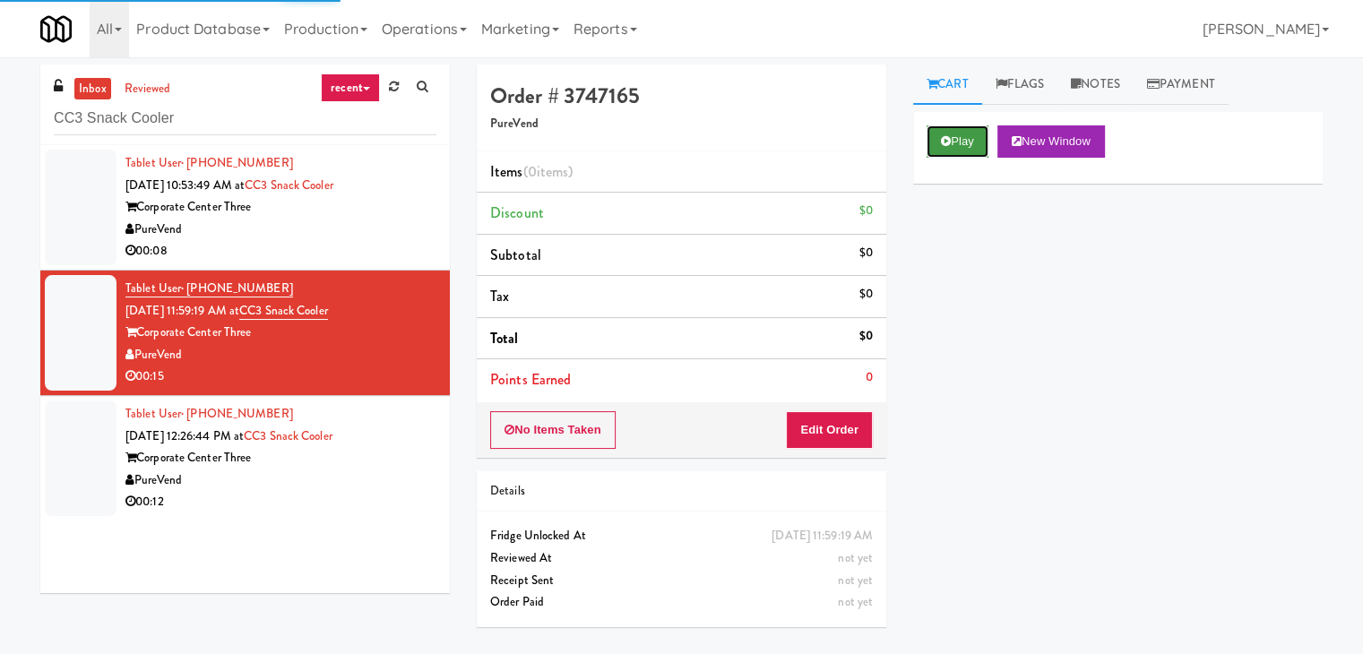
click at [941, 135] on icon at bounding box center [946, 141] width 10 height 12
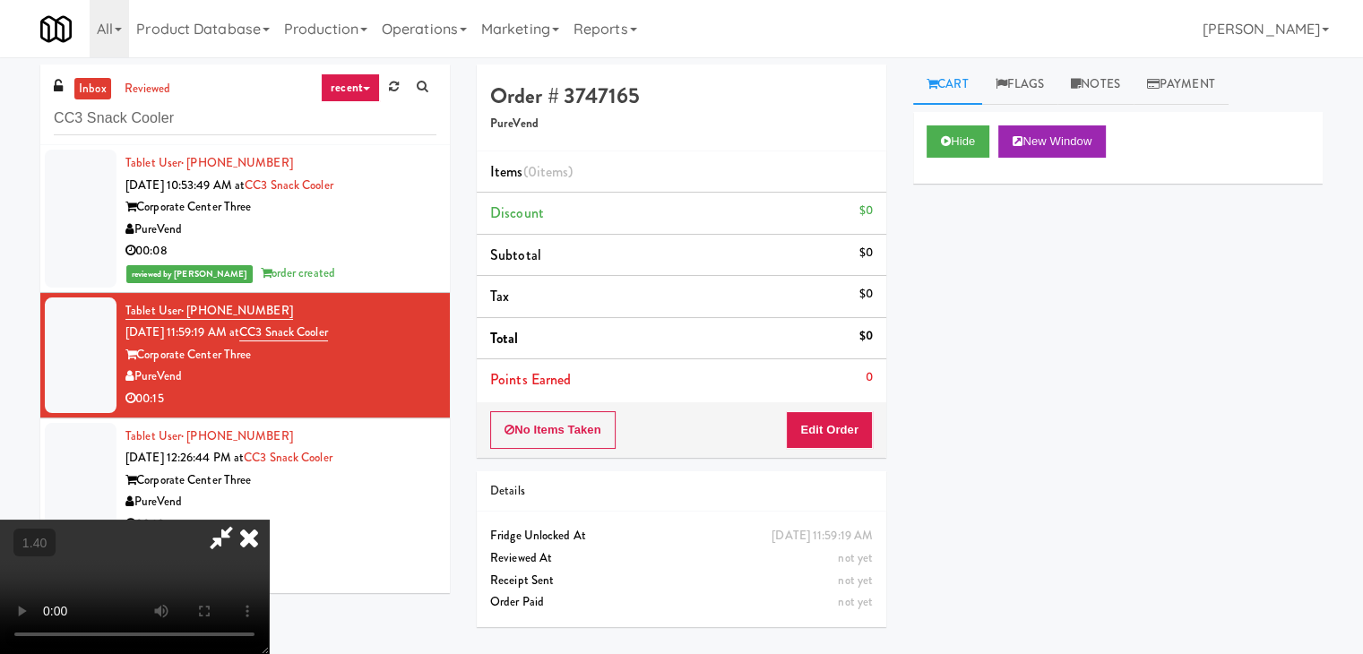
click at [269, 520] on video at bounding box center [134, 587] width 269 height 134
click at [269, 520] on icon at bounding box center [248, 538] width 39 height 36
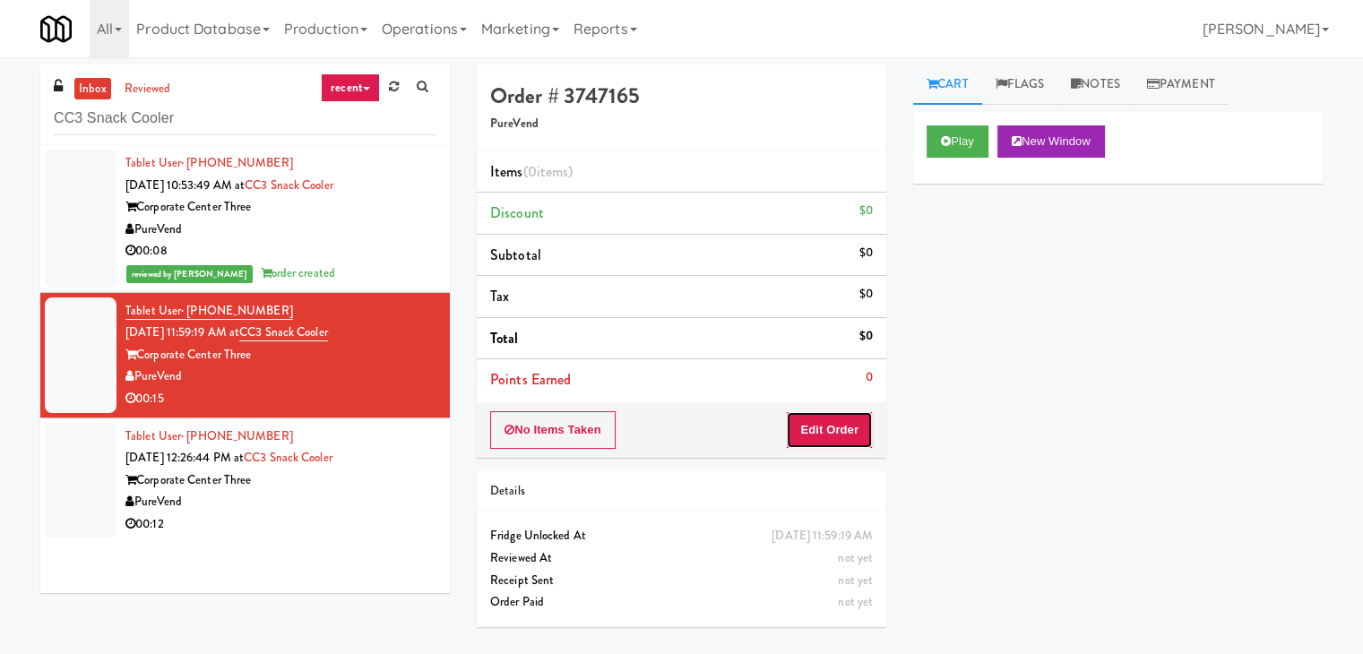
click at [827, 431] on button "Edit Order" at bounding box center [829, 430] width 87 height 38
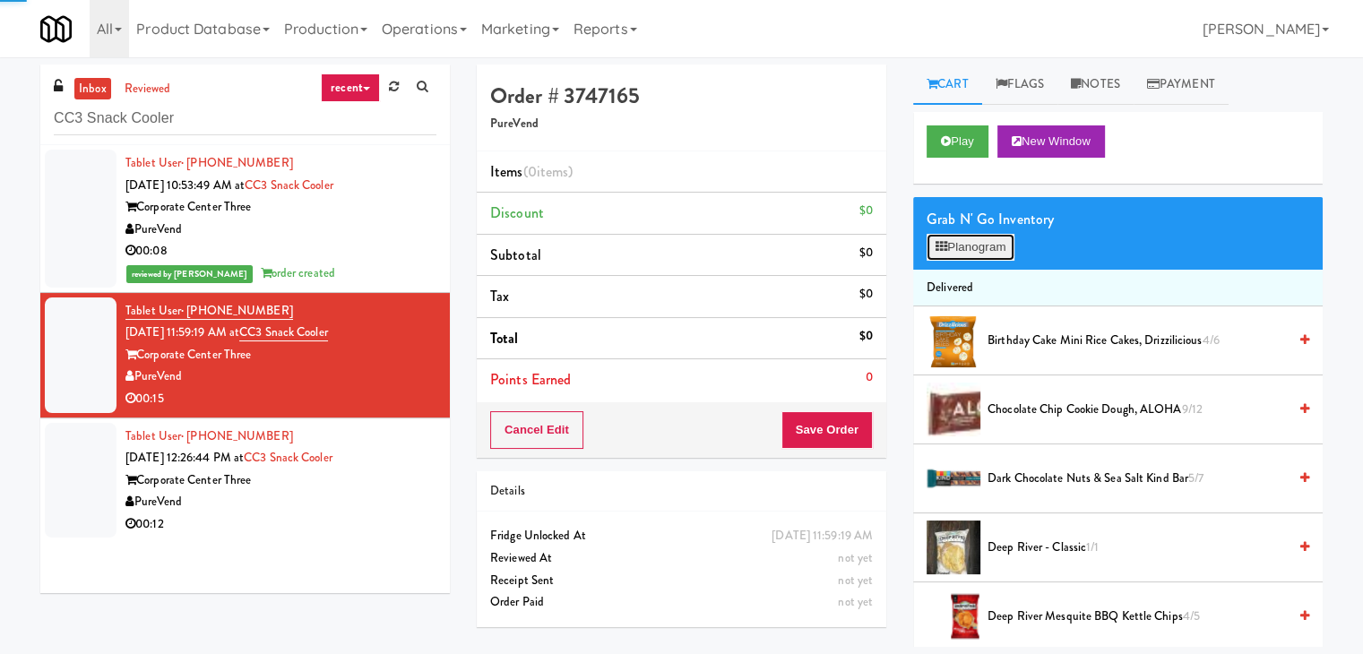
click at [973, 245] on button "Planogram" at bounding box center [970, 247] width 88 height 27
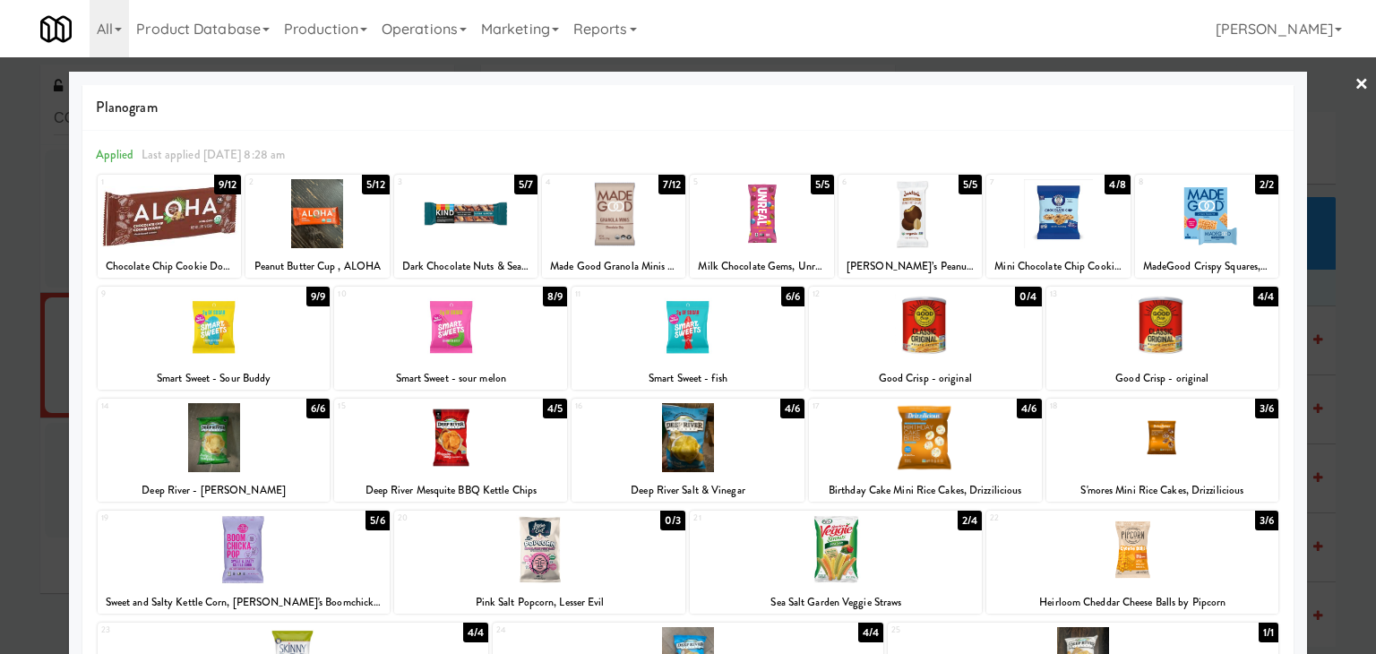
click at [348, 220] on div at bounding box center [316, 213] width 143 height 69
click at [1184, 330] on div at bounding box center [1162, 325] width 233 height 69
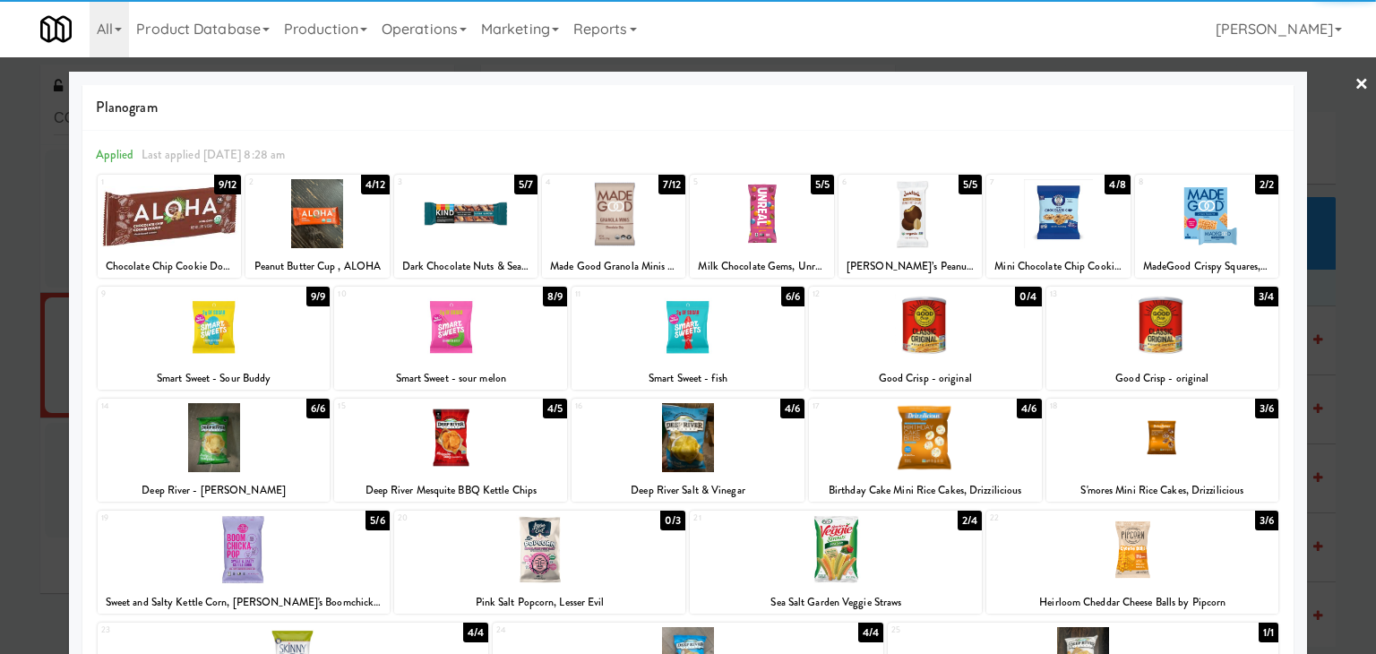
click at [1355, 80] on link "×" at bounding box center [1362, 85] width 14 height 56
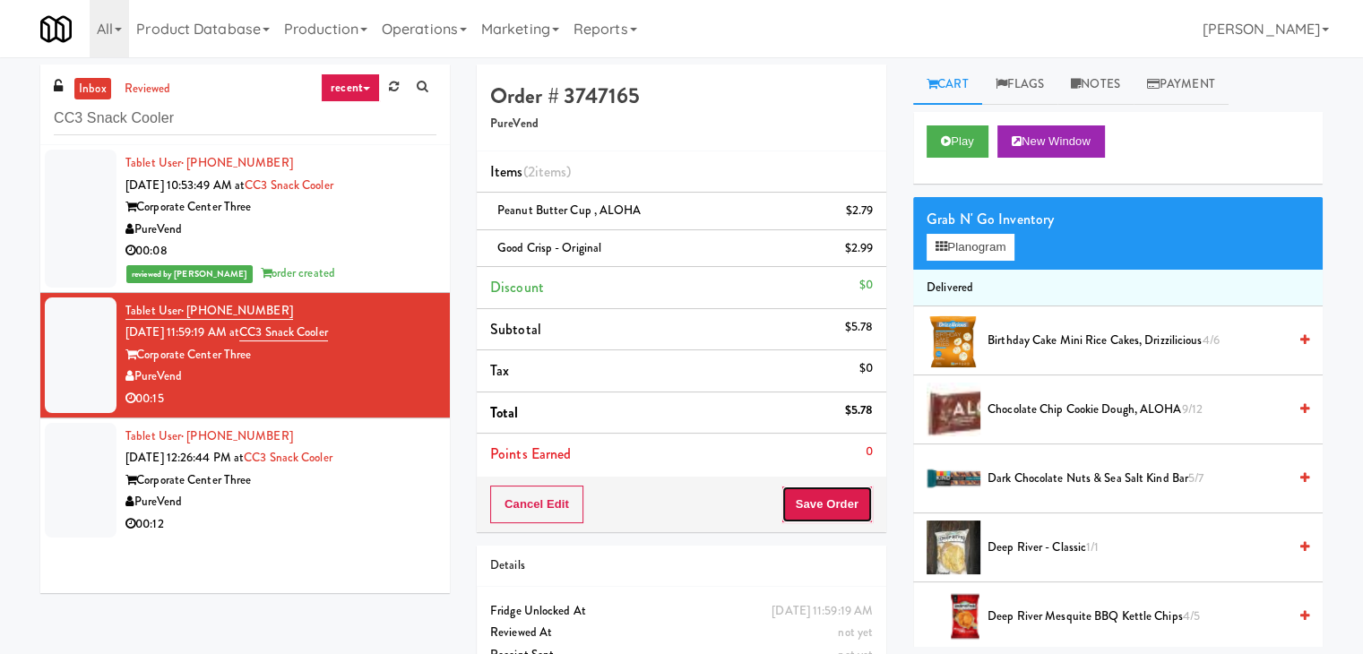
click at [824, 513] on button "Save Order" at bounding box center [826, 505] width 91 height 38
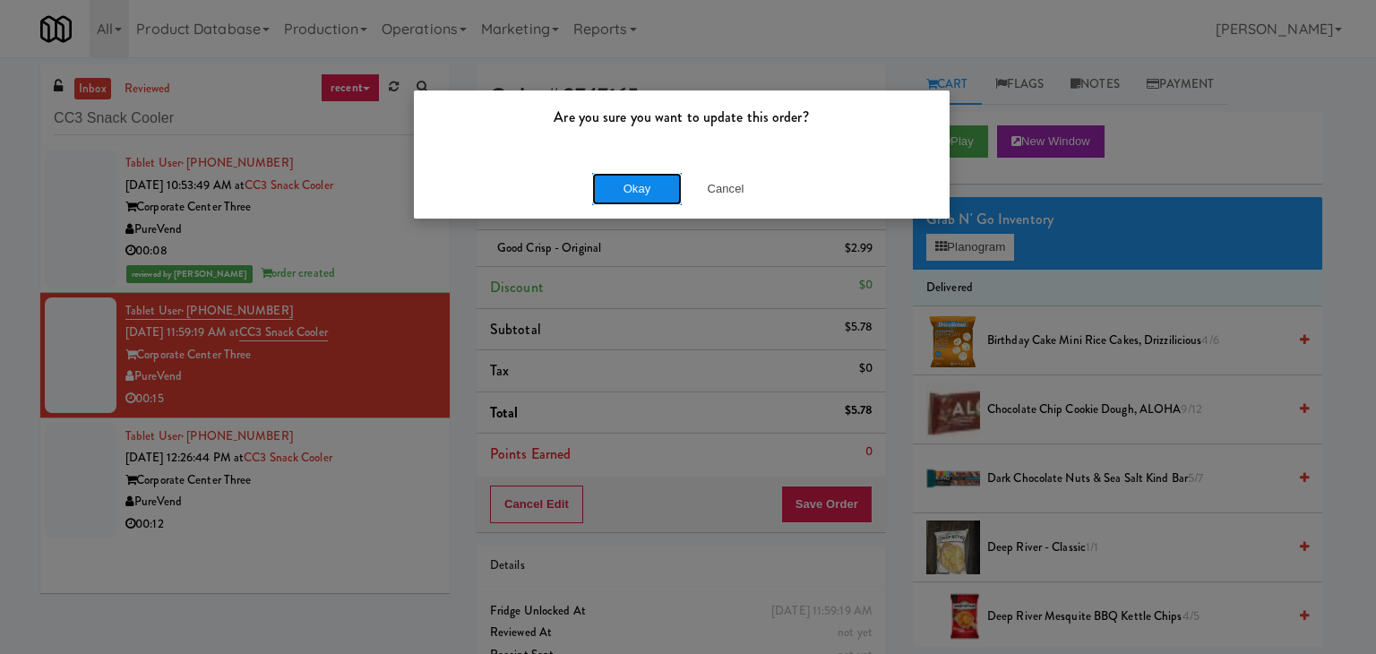
click at [648, 191] on button "Okay" at bounding box center [637, 189] width 90 height 32
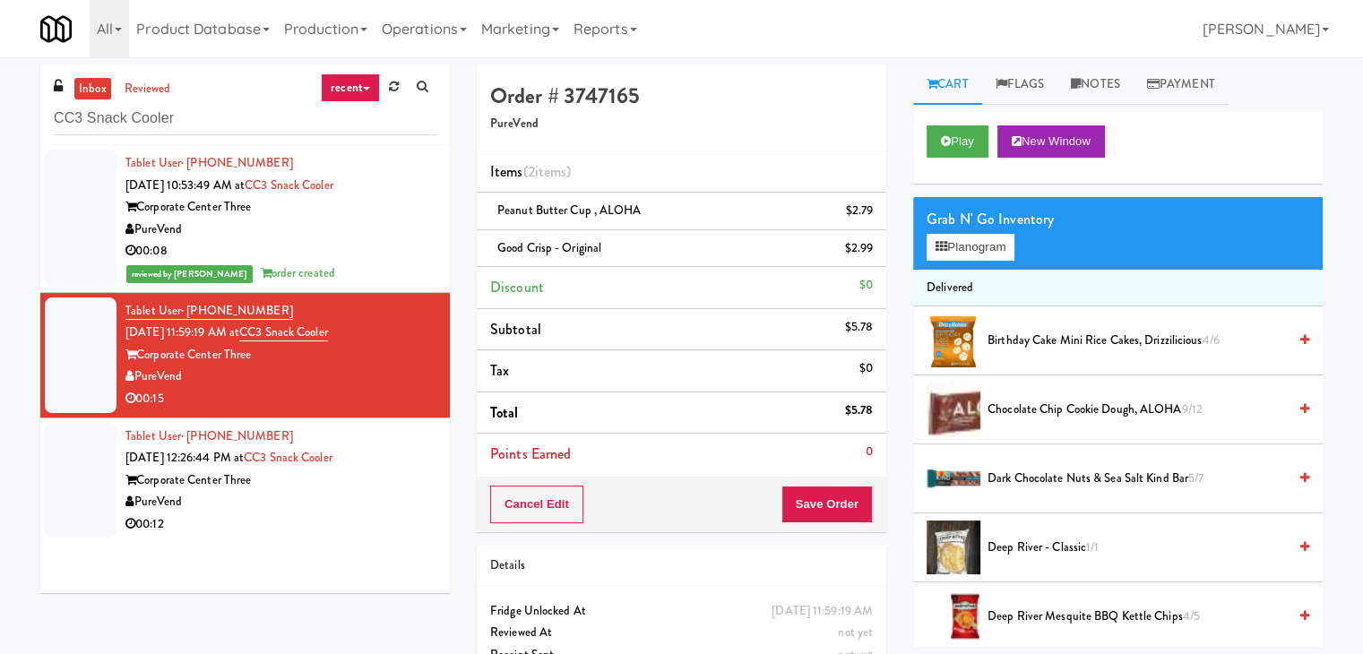
click at [323, 534] on div "00:12" at bounding box center [280, 524] width 311 height 22
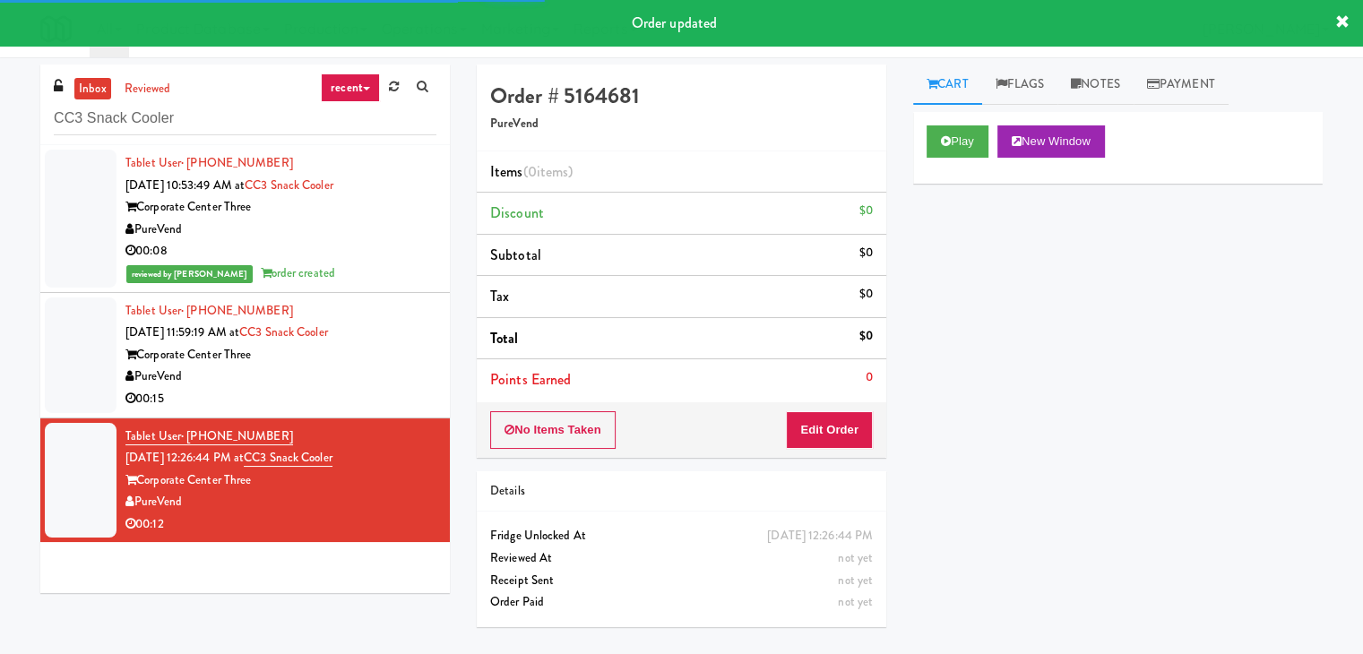
click at [940, 123] on div "Play New Window" at bounding box center [1117, 148] width 409 height 72
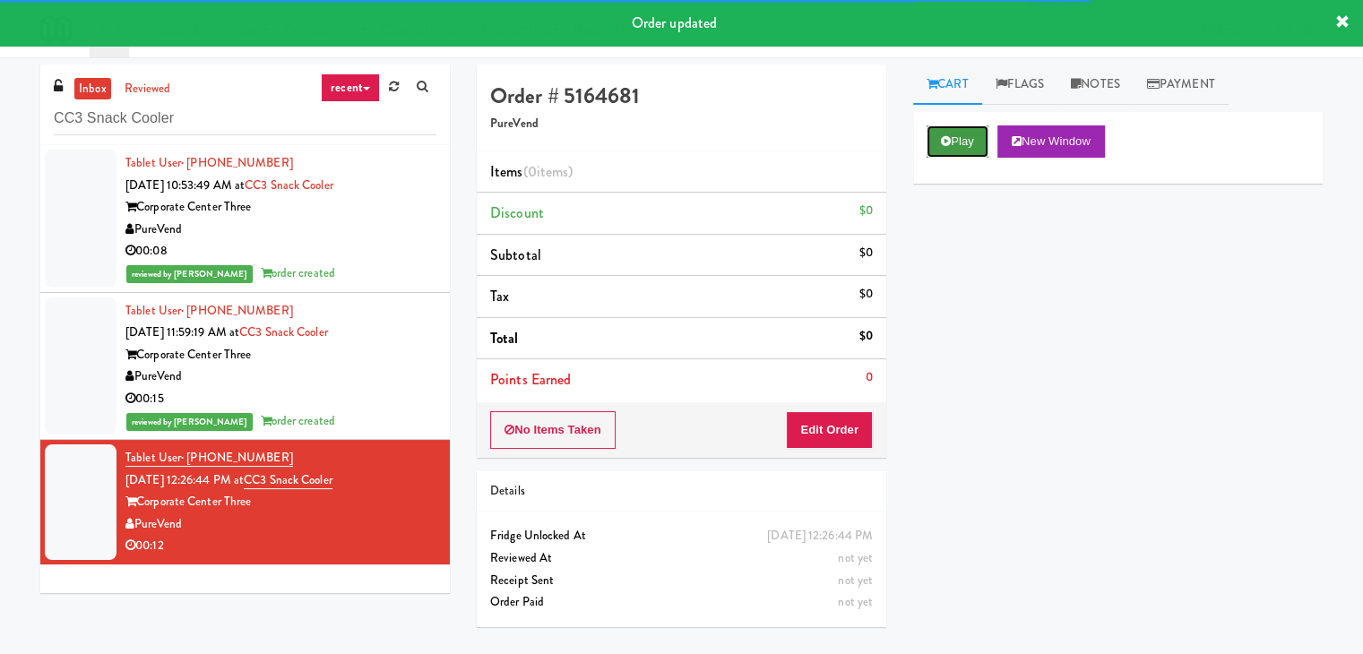
click at [941, 133] on button "Play" at bounding box center [957, 141] width 62 height 32
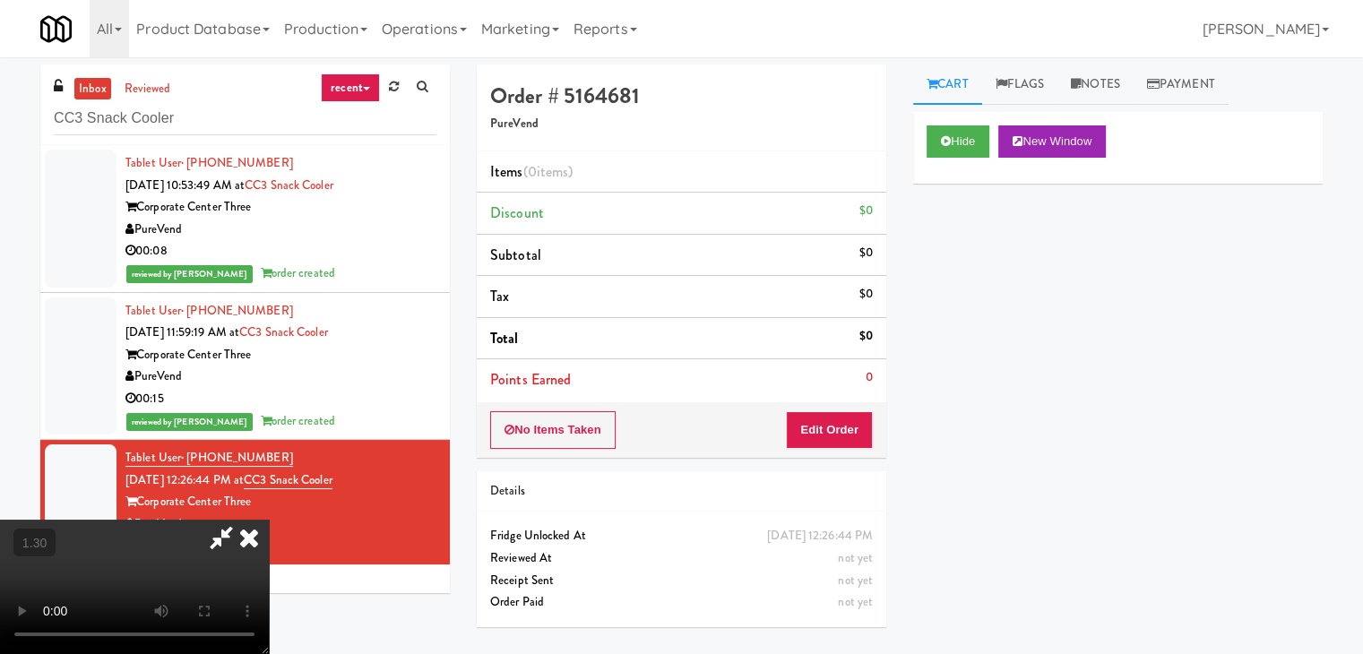
click at [269, 520] on video at bounding box center [134, 587] width 269 height 134
click at [269, 520] on icon at bounding box center [248, 538] width 39 height 36
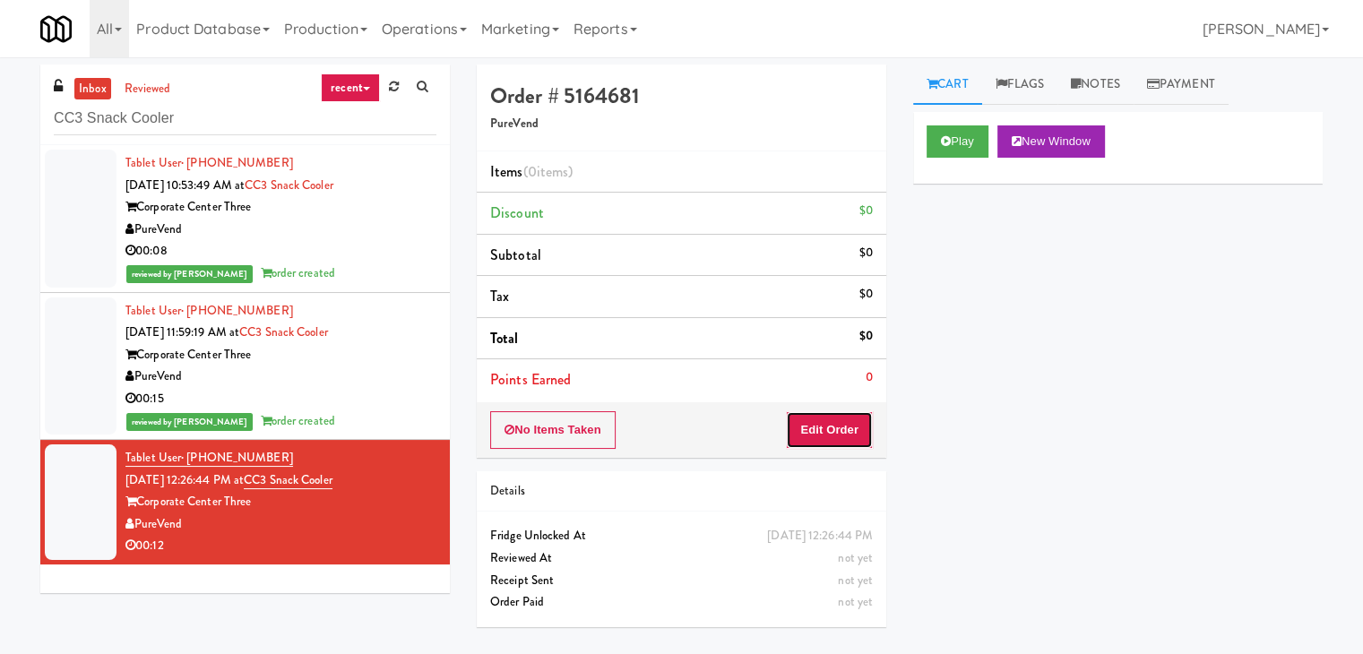
click at [831, 422] on button "Edit Order" at bounding box center [829, 430] width 87 height 38
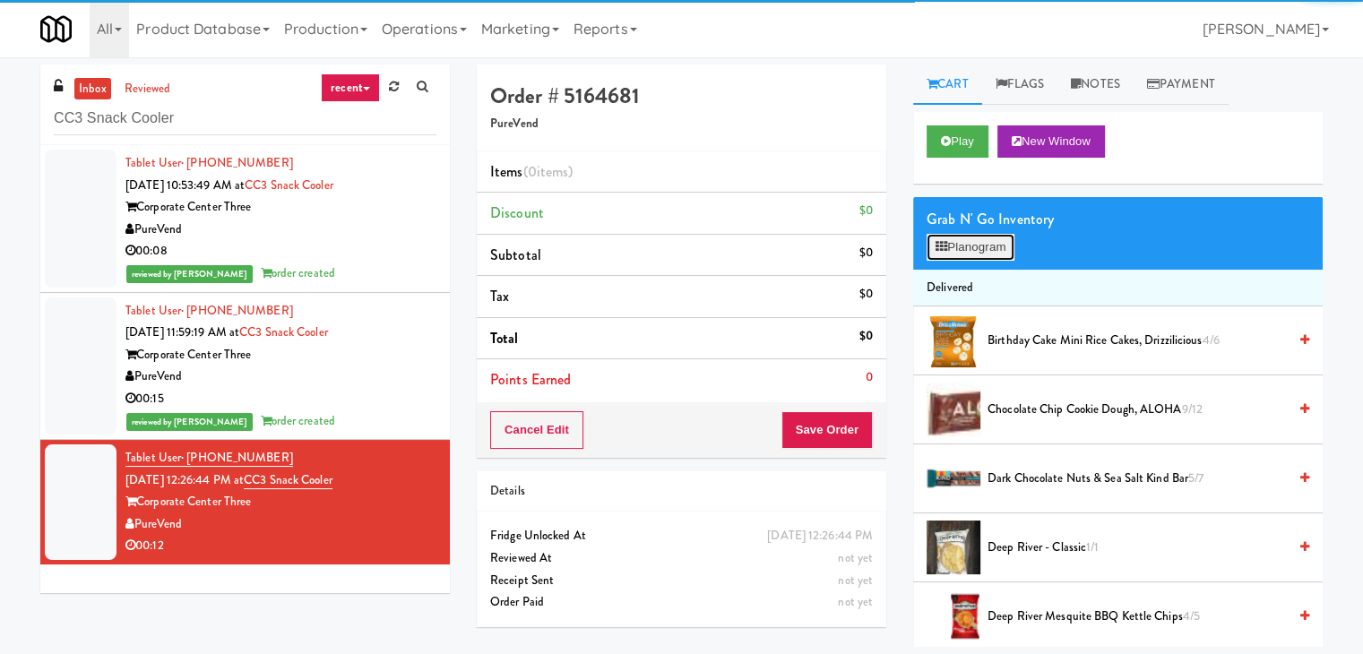
click at [978, 252] on button "Planogram" at bounding box center [970, 247] width 88 height 27
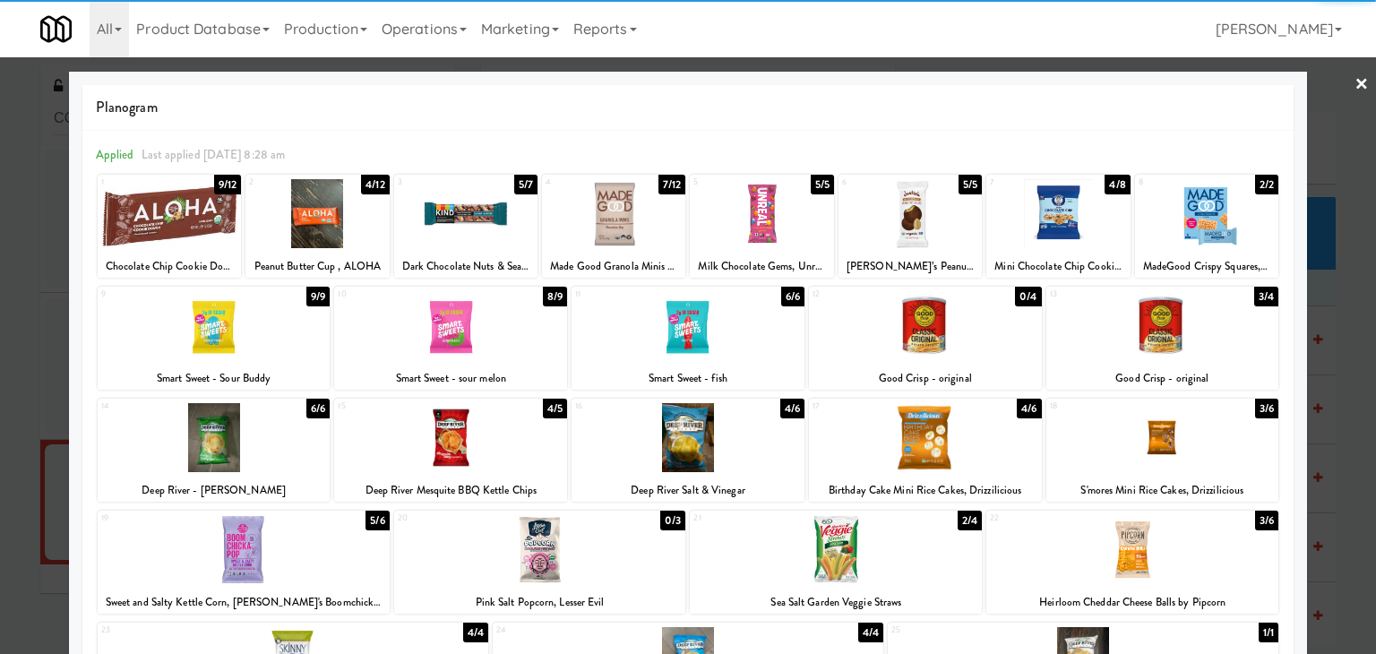
click at [711, 430] on div at bounding box center [688, 437] width 233 height 69
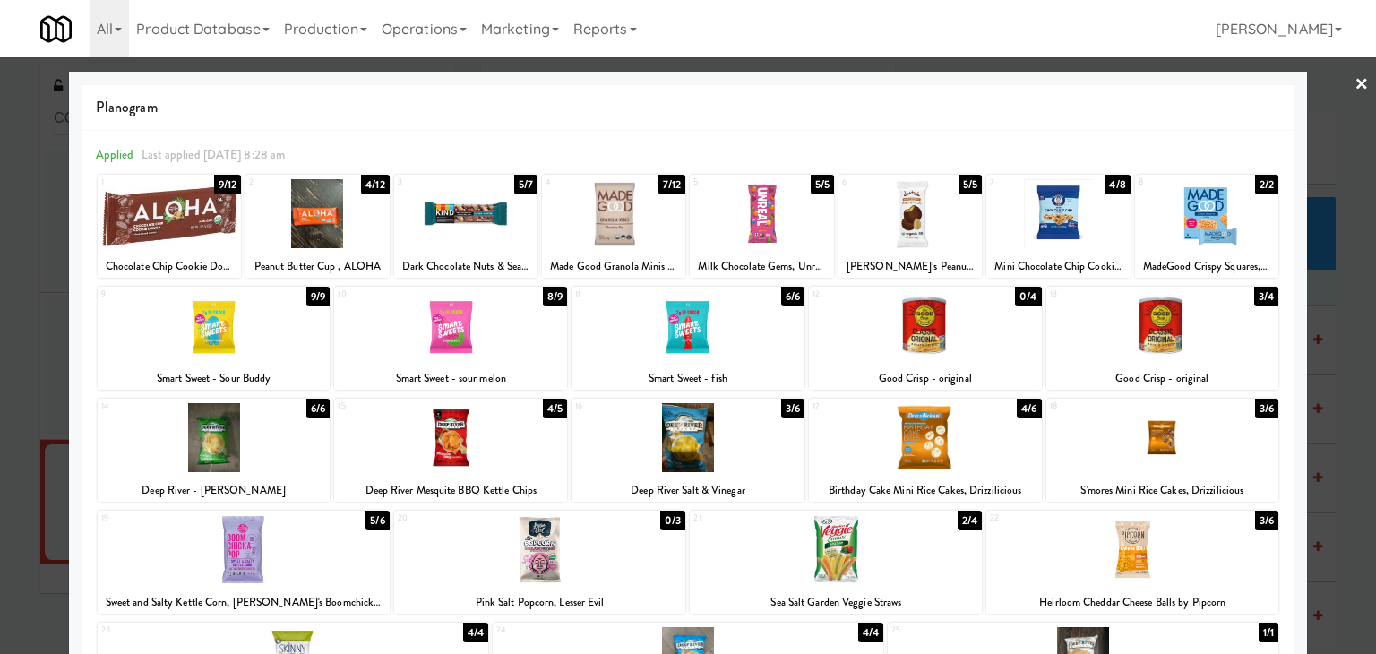
click at [1340, 82] on div at bounding box center [688, 327] width 1376 height 654
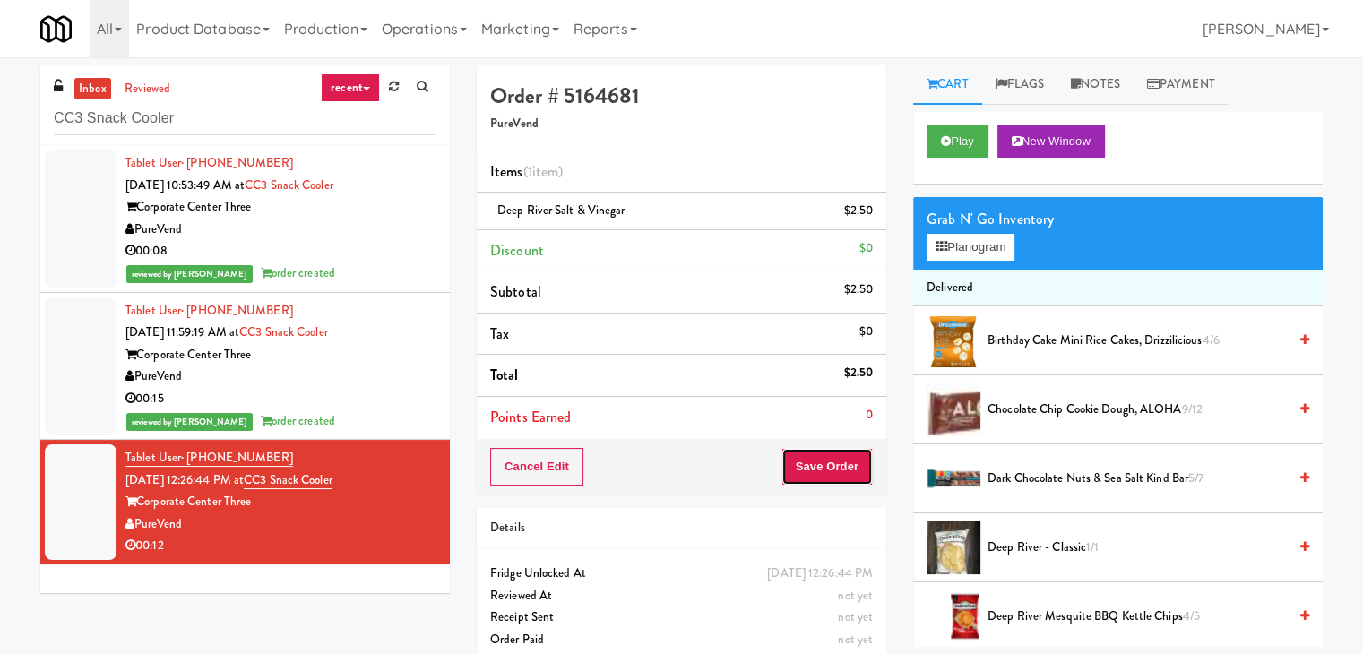
drag, startPoint x: 860, startPoint y: 458, endPoint x: 849, endPoint y: 453, distance: 11.6
click at [859, 458] on button "Save Order" at bounding box center [826, 467] width 91 height 38
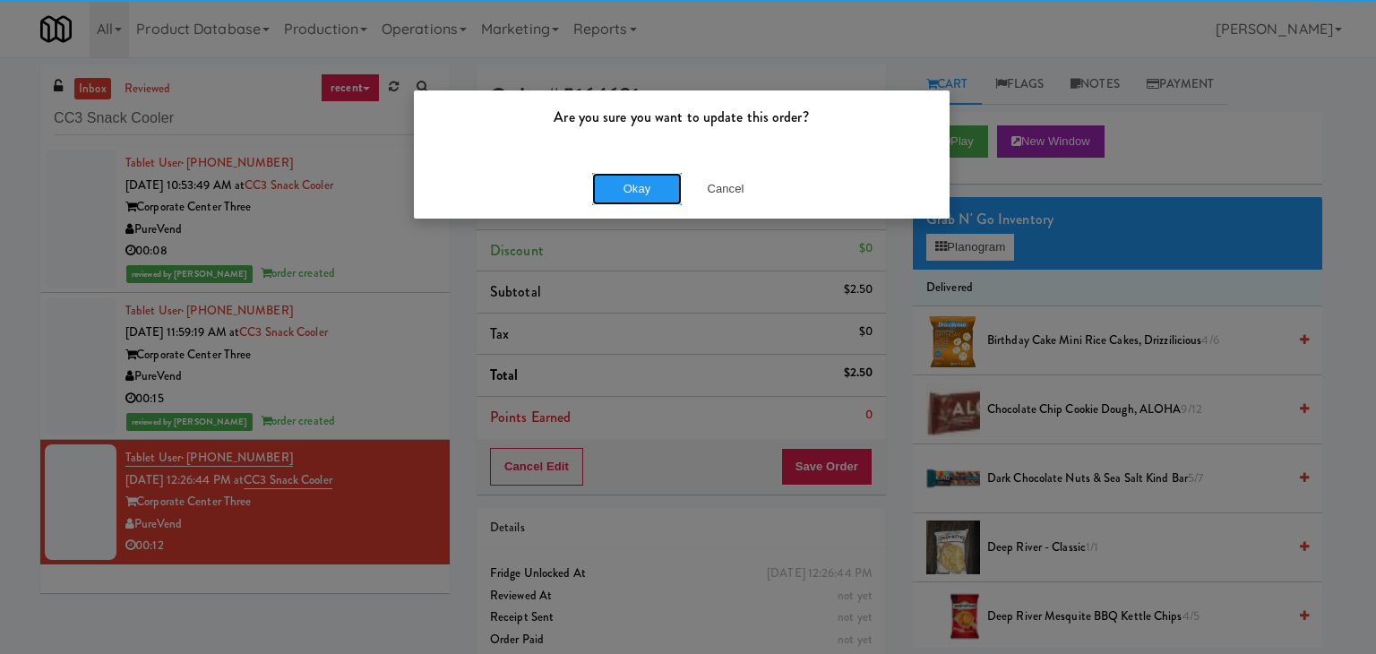
drag, startPoint x: 620, startPoint y: 185, endPoint x: 581, endPoint y: 155, distance: 49.3
click at [620, 184] on button "Okay" at bounding box center [637, 189] width 90 height 32
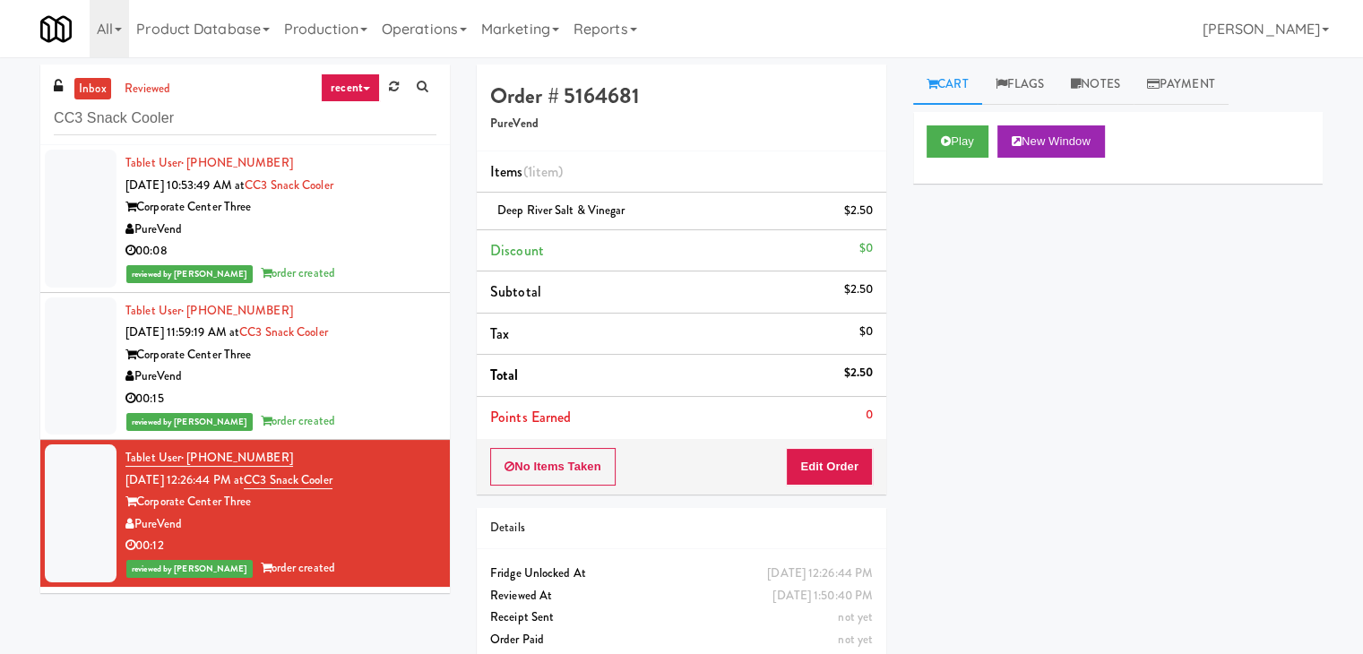
drag, startPoint x: 349, startPoint y: 250, endPoint x: 357, endPoint y: 293, distance: 43.8
click at [349, 250] on div "00:08" at bounding box center [280, 251] width 311 height 22
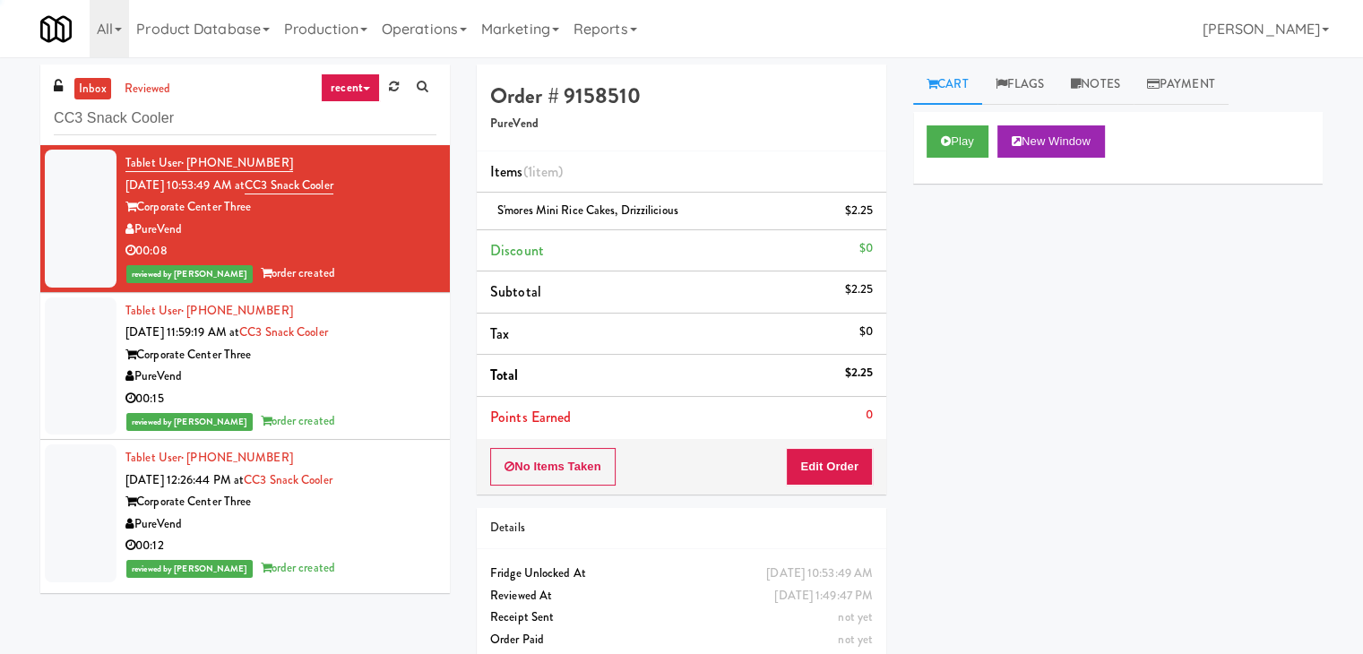
click at [361, 372] on div "PureVend" at bounding box center [280, 377] width 311 height 22
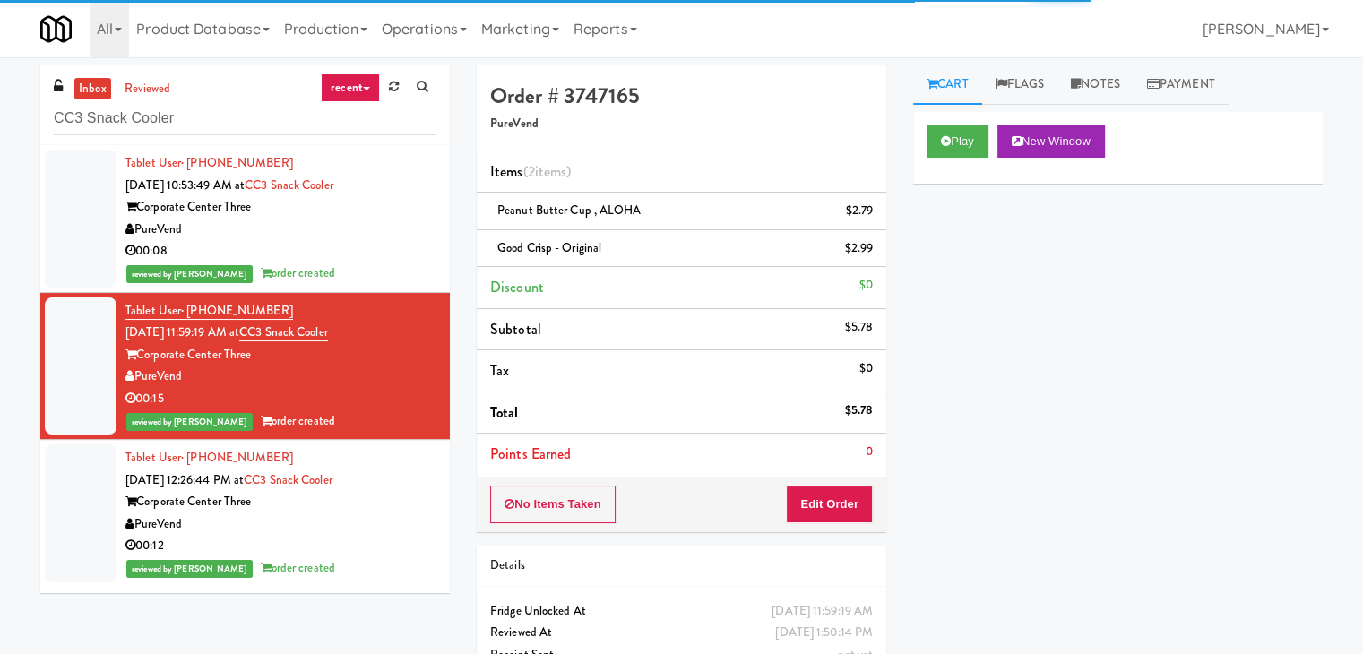
click at [382, 502] on div "Corporate Center Three" at bounding box center [280, 502] width 311 height 22
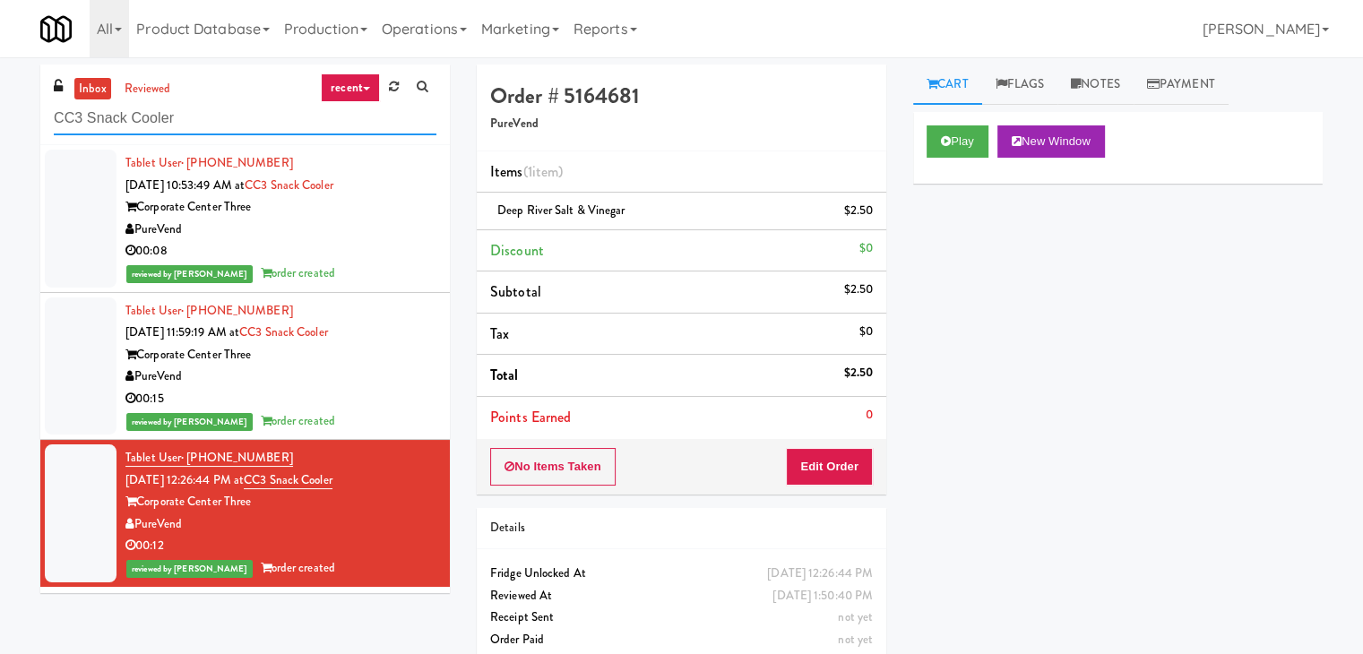
click at [254, 125] on input "CC3 Snack Cooler" at bounding box center [245, 118] width 383 height 33
paste input "[STREET_ADDRESS][PERSON_NAME] - Lobby"
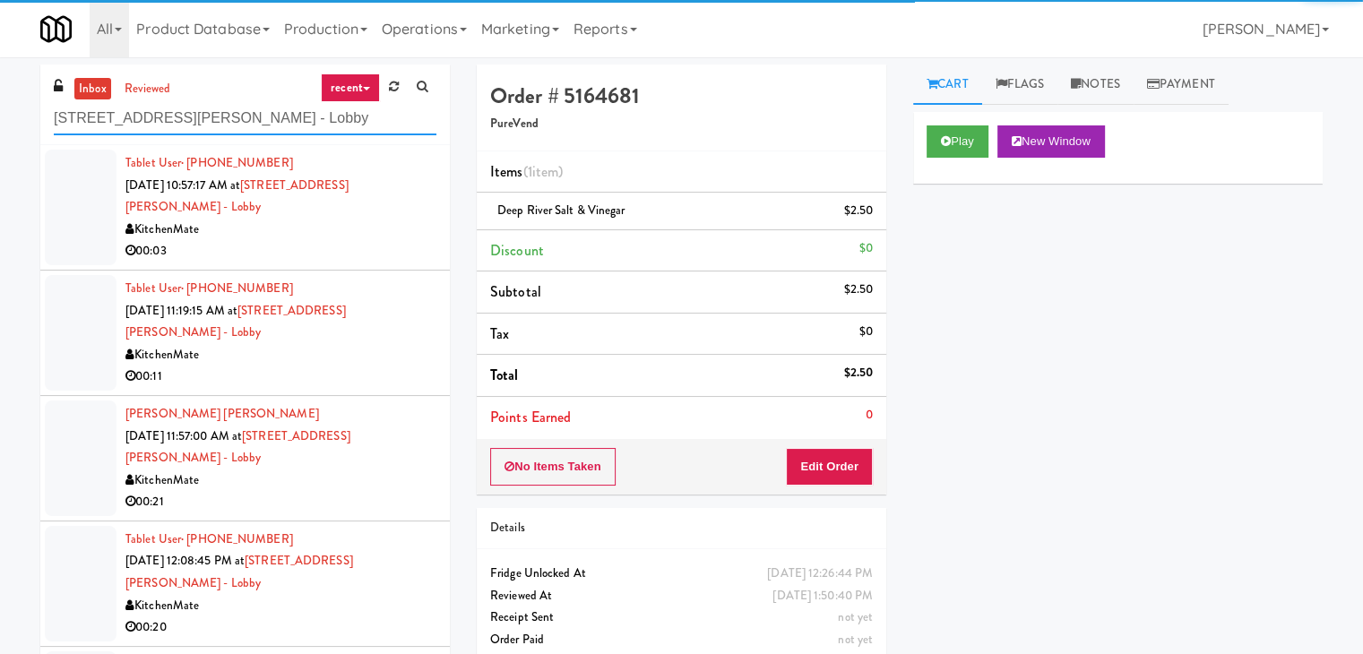
type input "[STREET_ADDRESS][PERSON_NAME] - Lobby"
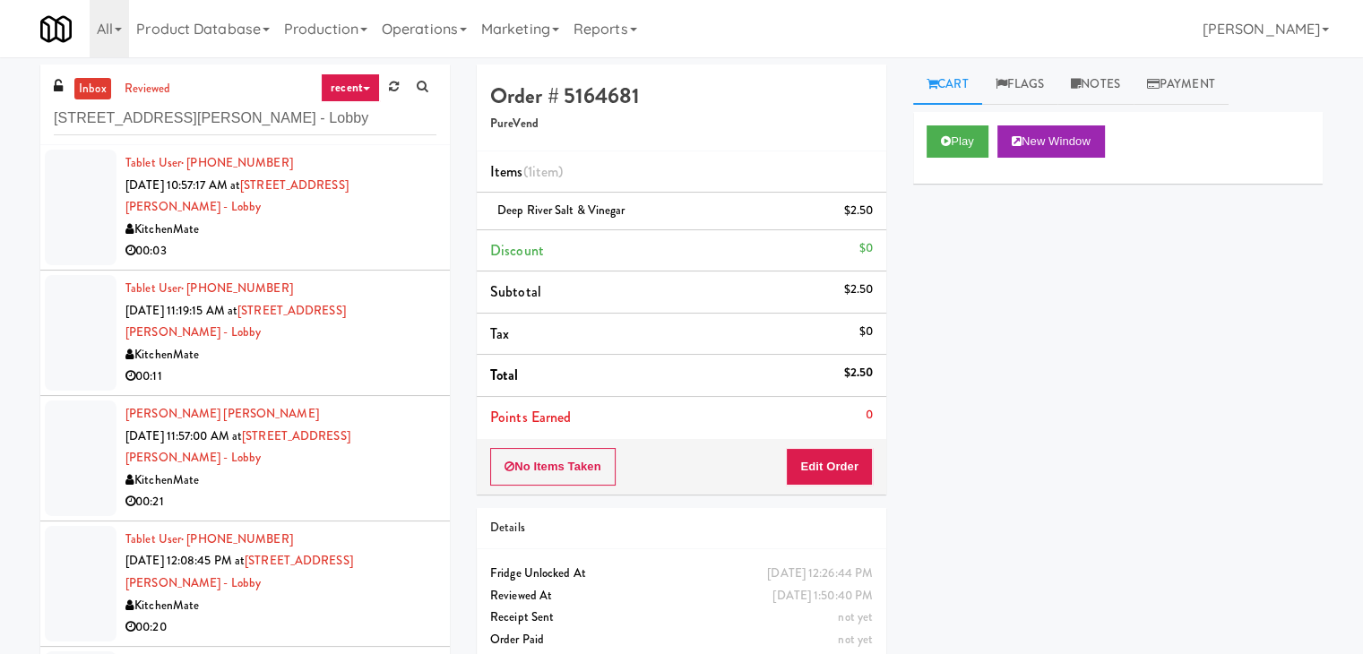
click at [353, 240] on div "00:03" at bounding box center [280, 251] width 311 height 22
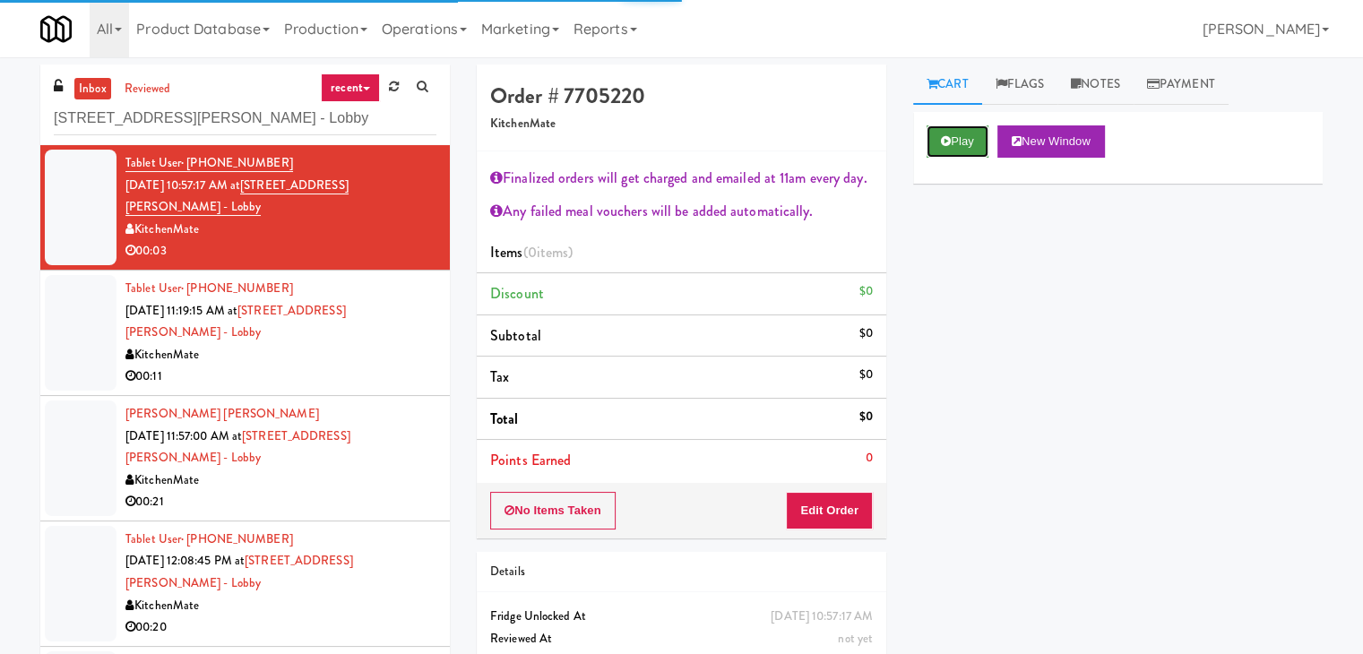
click at [953, 142] on button "Play" at bounding box center [957, 141] width 62 height 32
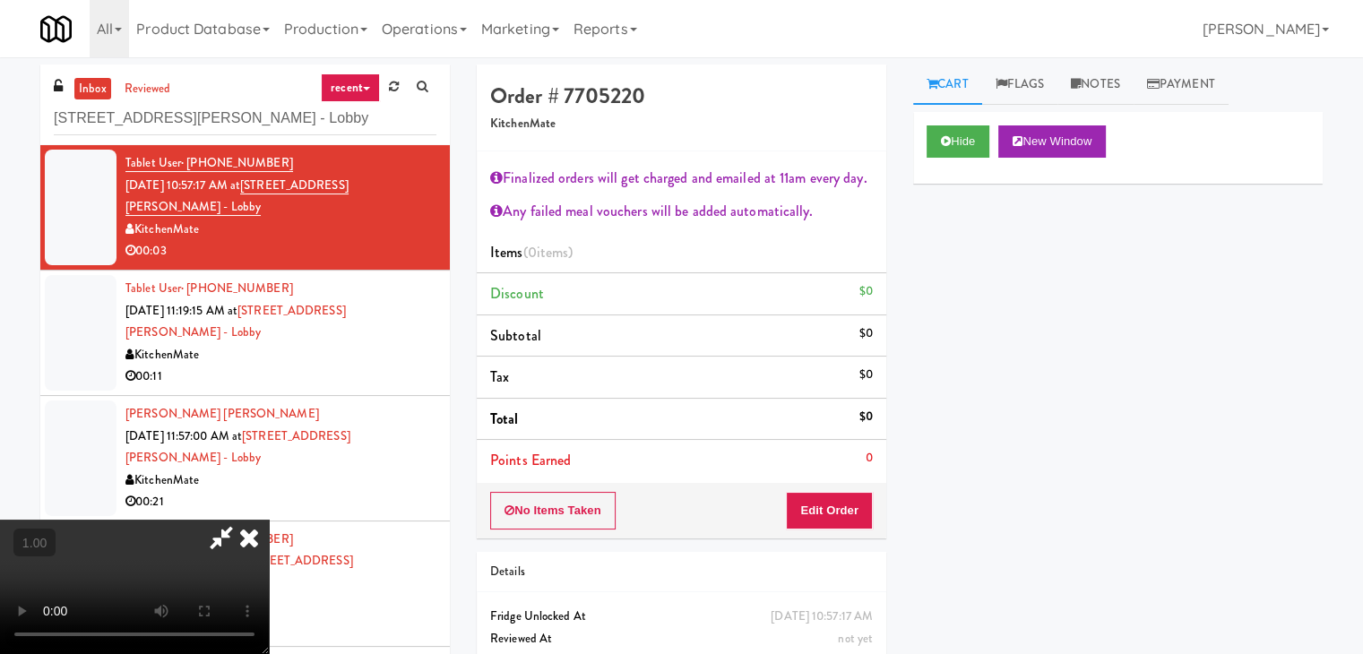
click at [269, 520] on video at bounding box center [134, 587] width 269 height 134
click at [269, 520] on icon at bounding box center [248, 538] width 39 height 36
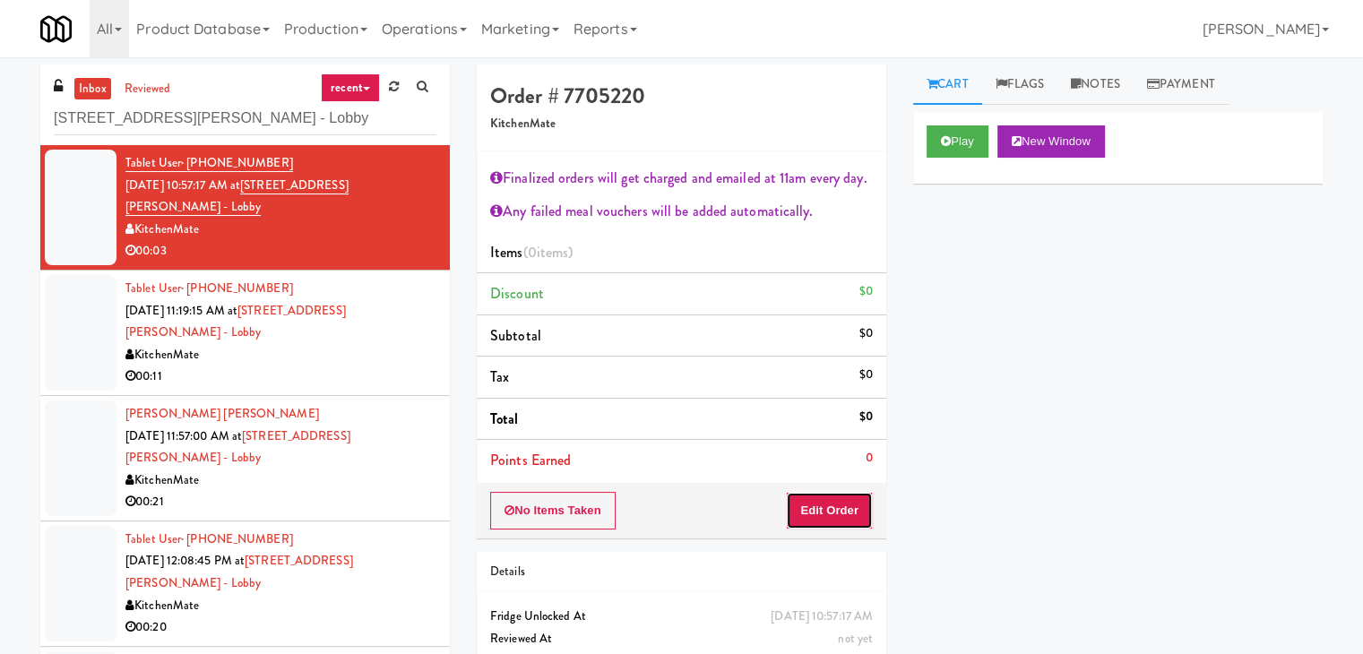
drag, startPoint x: 860, startPoint y: 497, endPoint x: 909, endPoint y: 442, distance: 74.3
click at [860, 495] on button "Edit Order" at bounding box center [829, 511] width 87 height 38
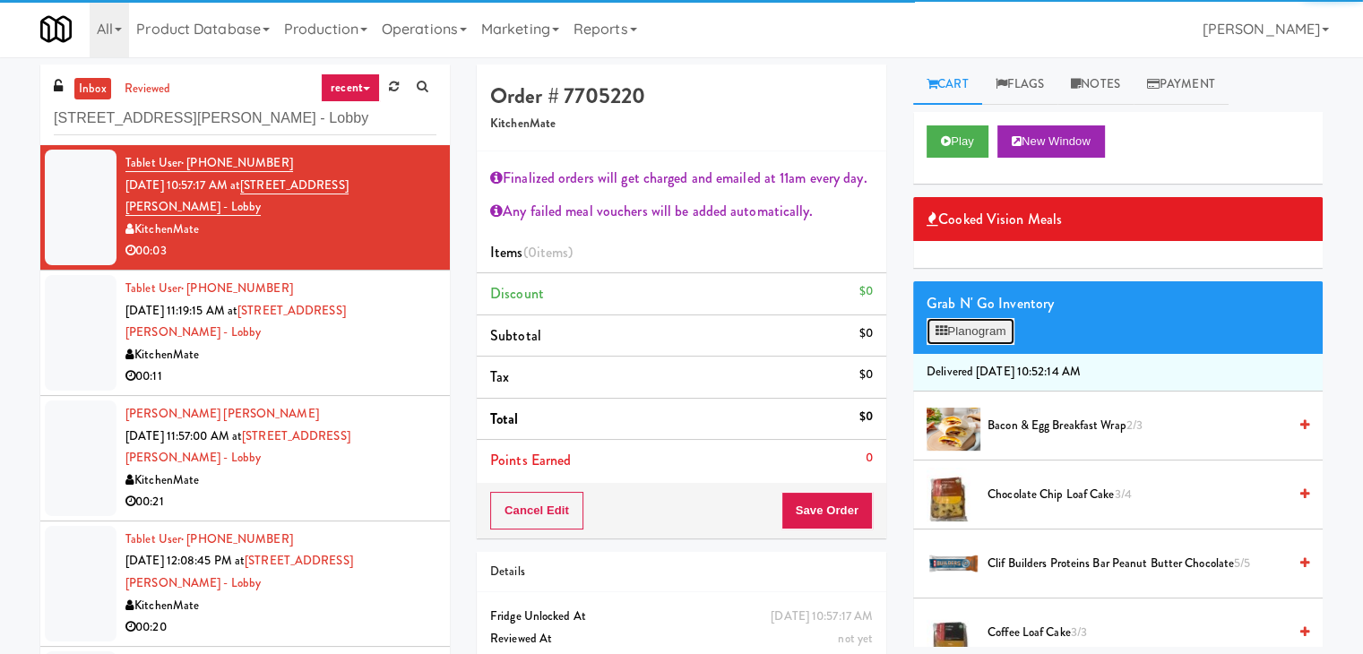
click at [960, 319] on button "Planogram" at bounding box center [970, 331] width 88 height 27
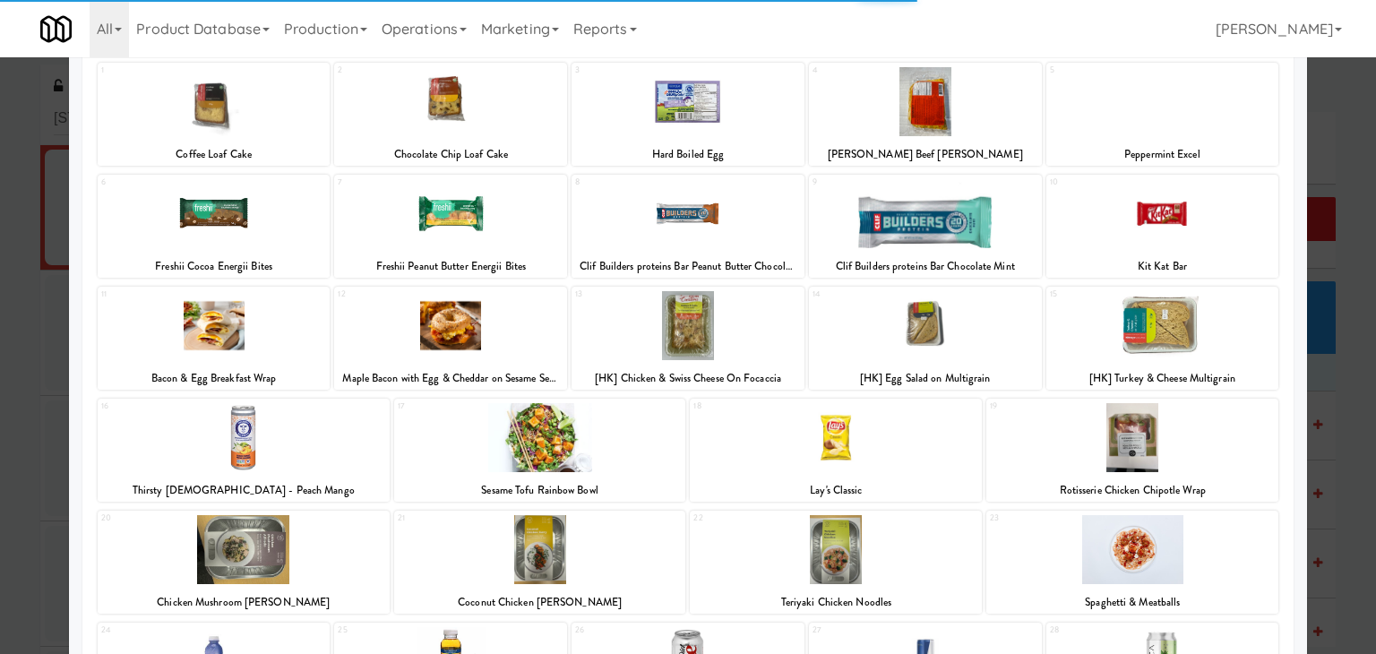
scroll to position [338, 0]
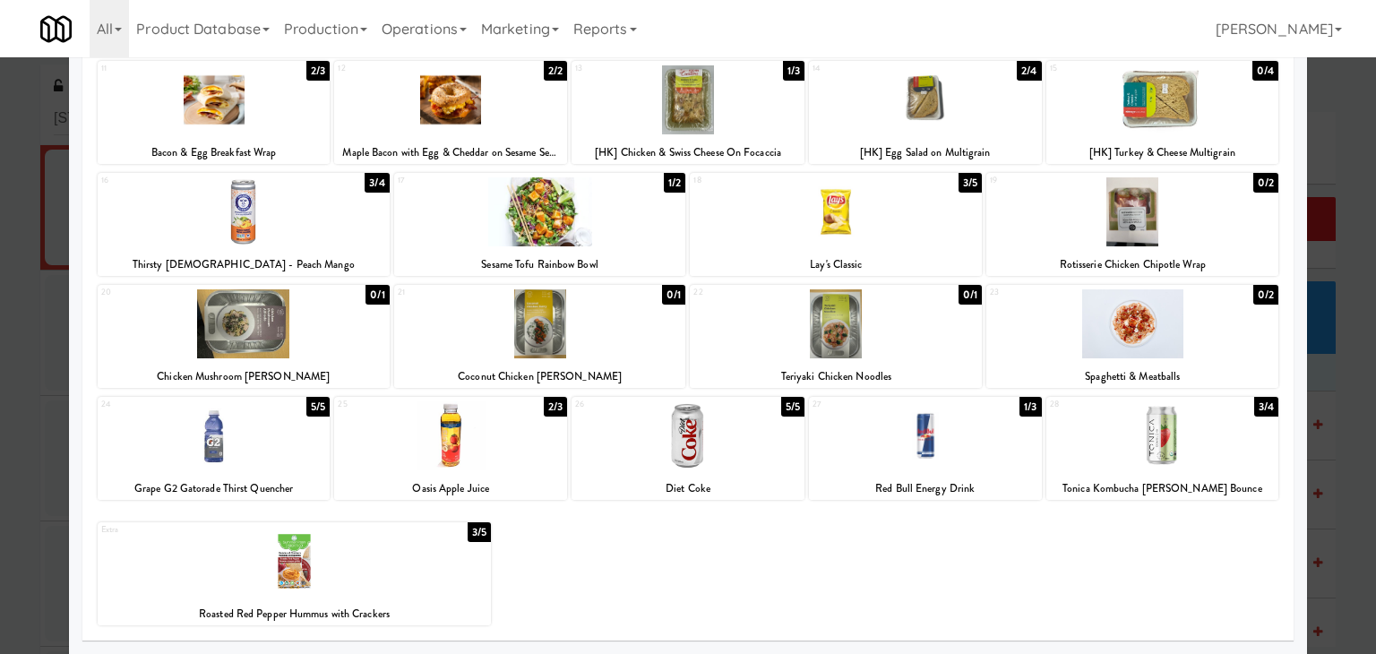
click at [511, 437] on div at bounding box center [450, 435] width 233 height 69
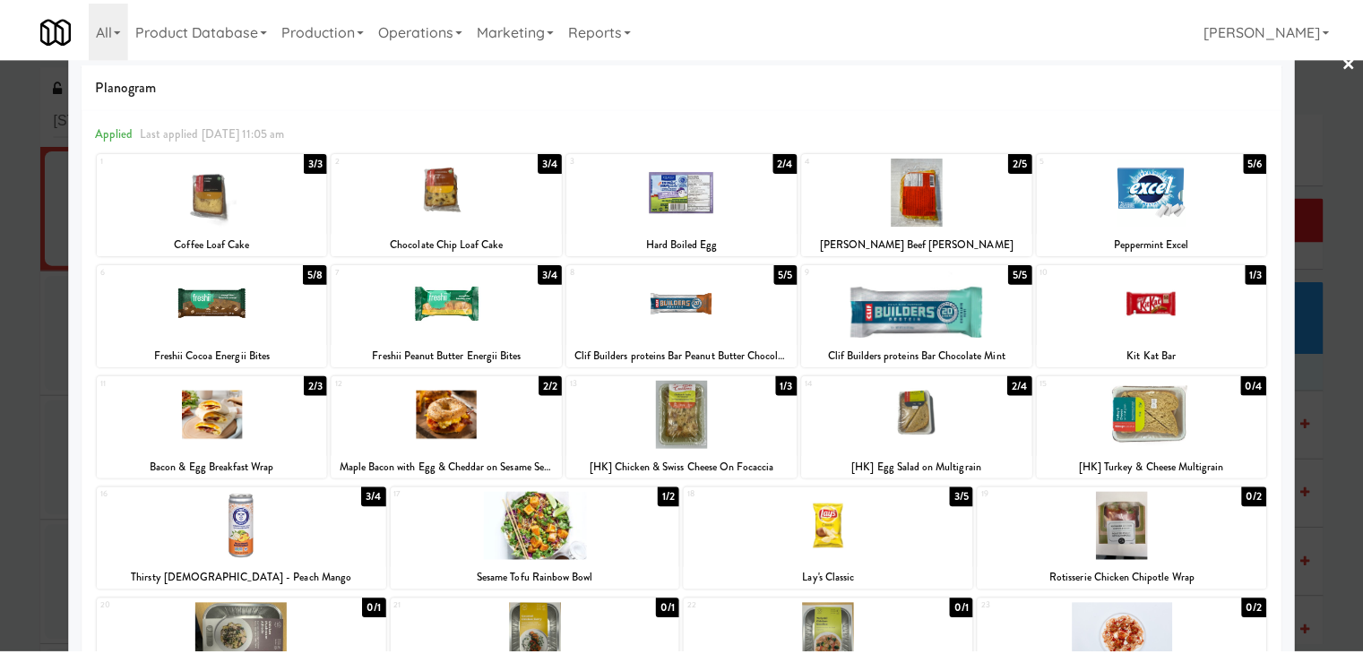
scroll to position [0, 0]
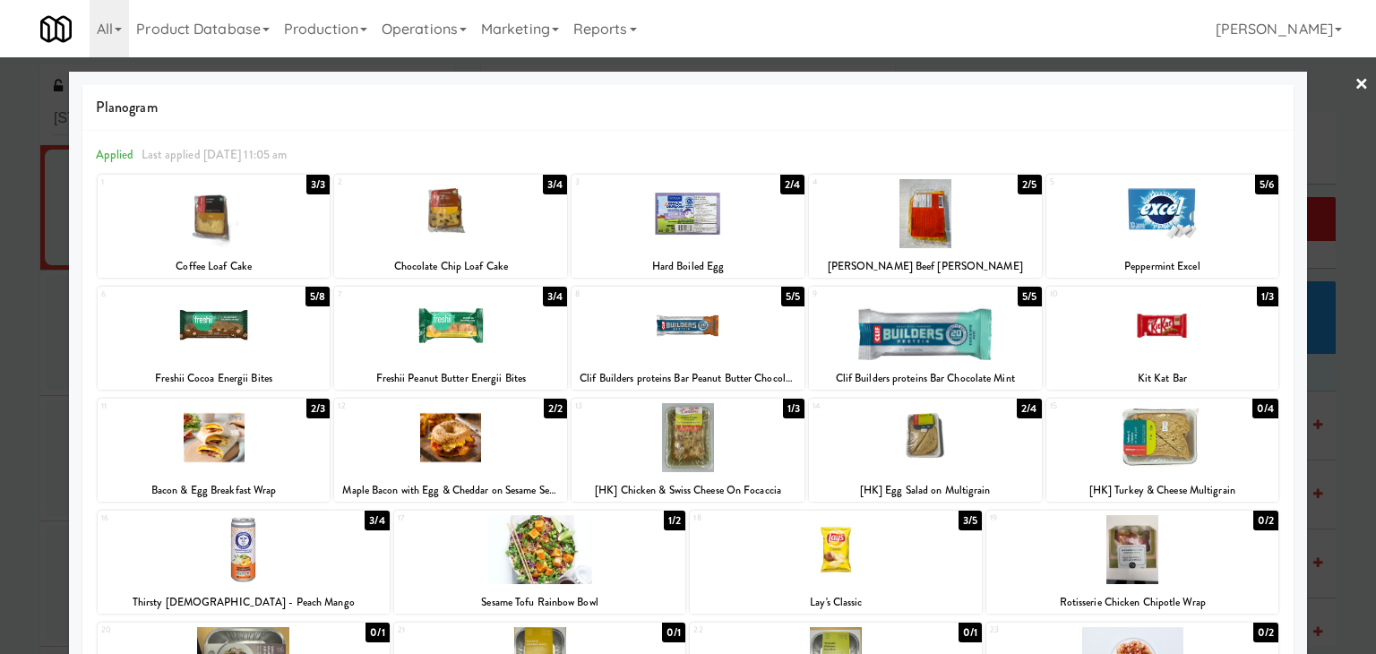
click at [1356, 85] on div at bounding box center [688, 327] width 1376 height 654
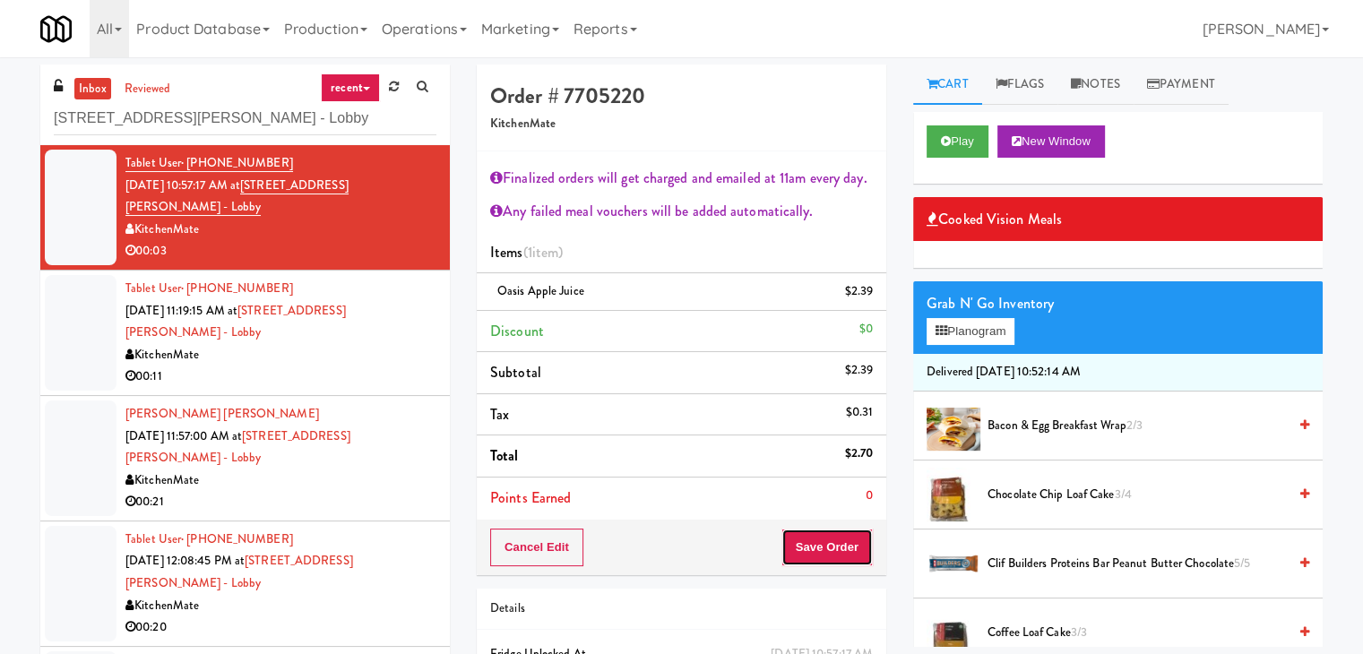
click at [823, 558] on button "Save Order" at bounding box center [826, 548] width 91 height 38
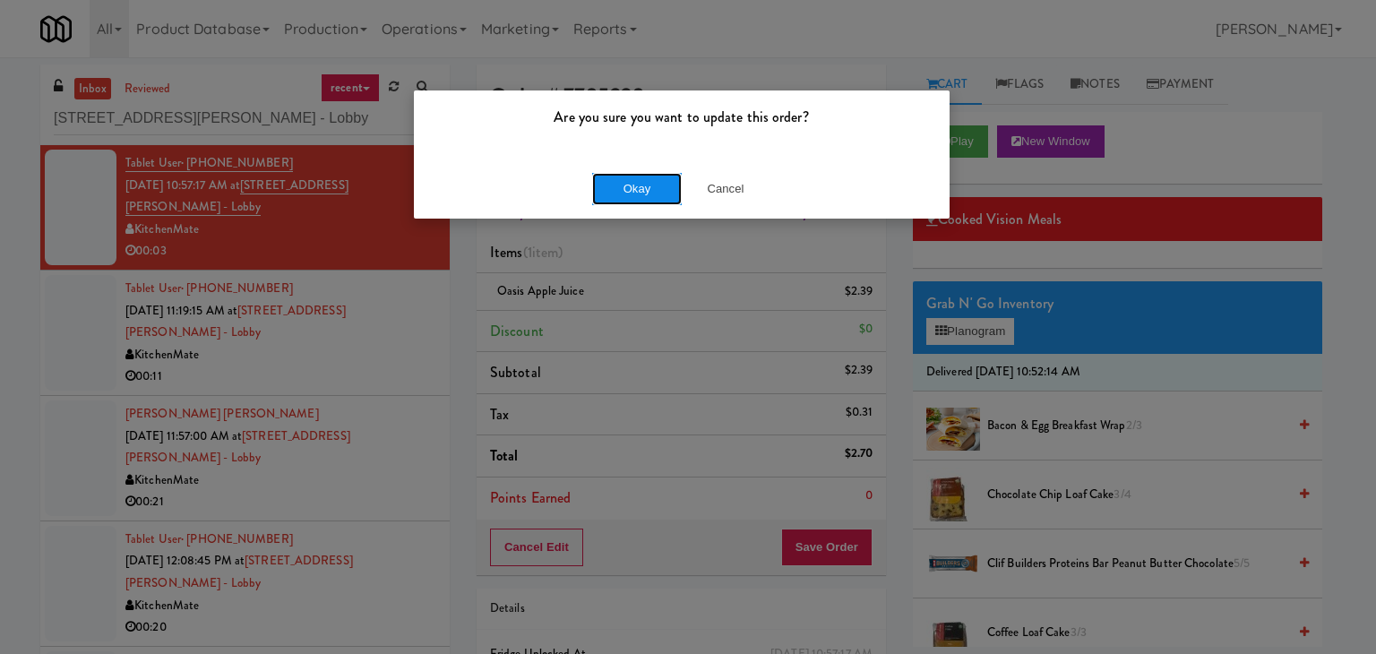
click at [626, 188] on button "Okay" at bounding box center [637, 189] width 90 height 32
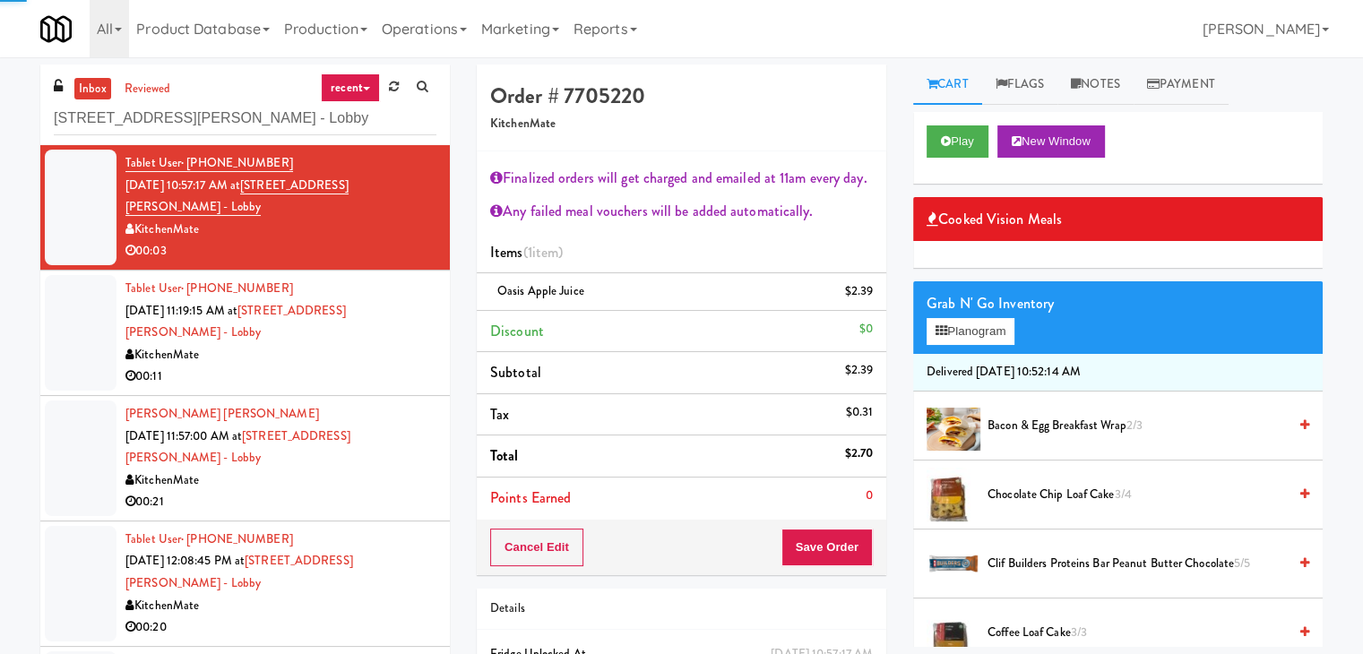
click at [396, 366] on div "00:11" at bounding box center [280, 377] width 311 height 22
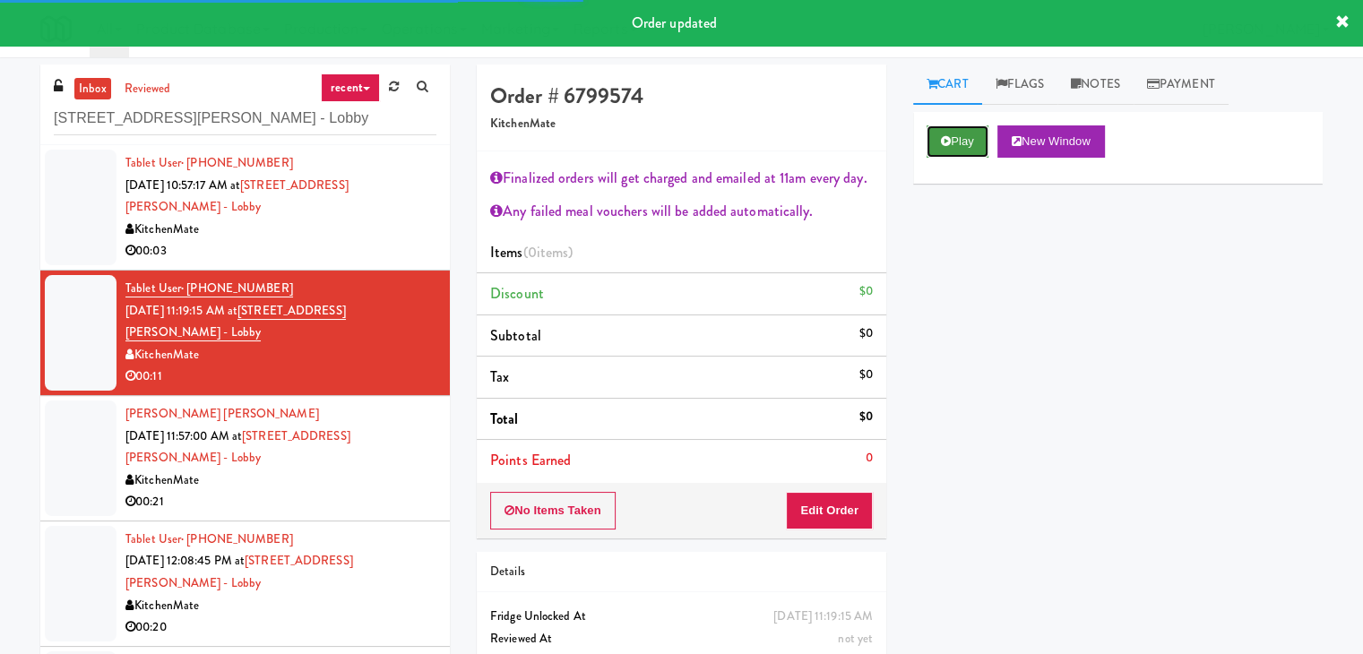
click at [962, 141] on button "Play" at bounding box center [957, 141] width 62 height 32
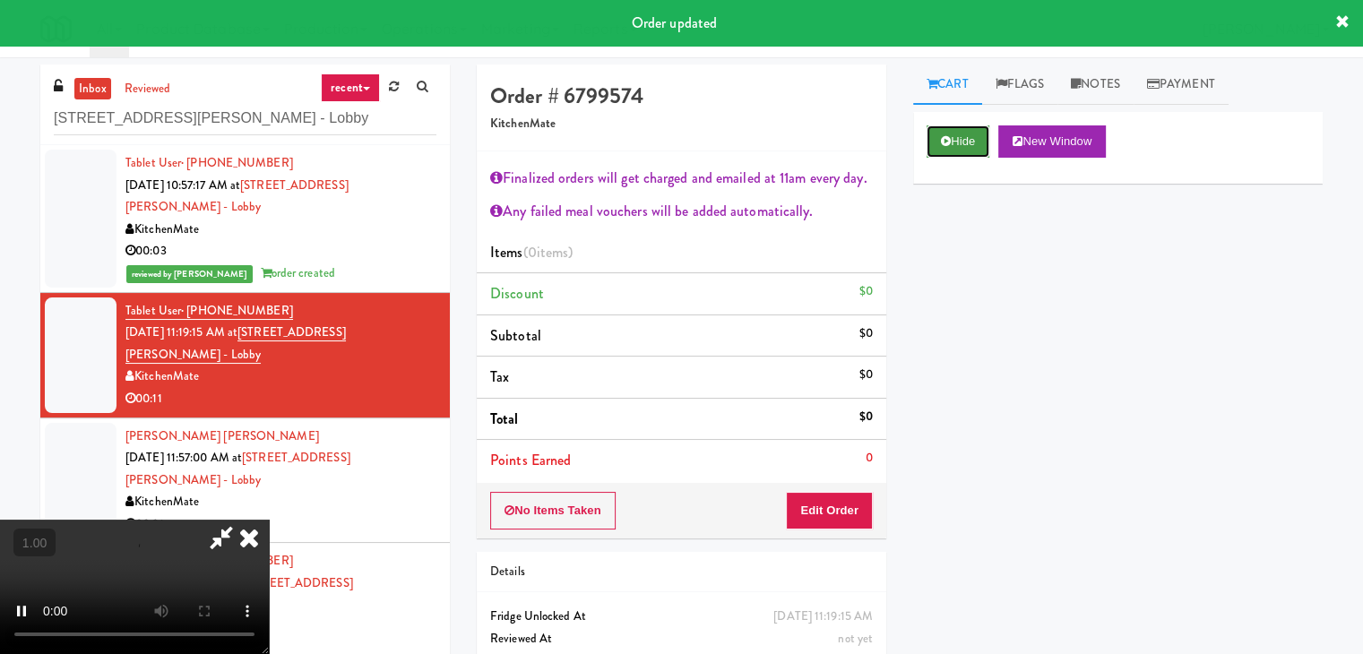
click at [963, 141] on button "Hide" at bounding box center [957, 141] width 63 height 32
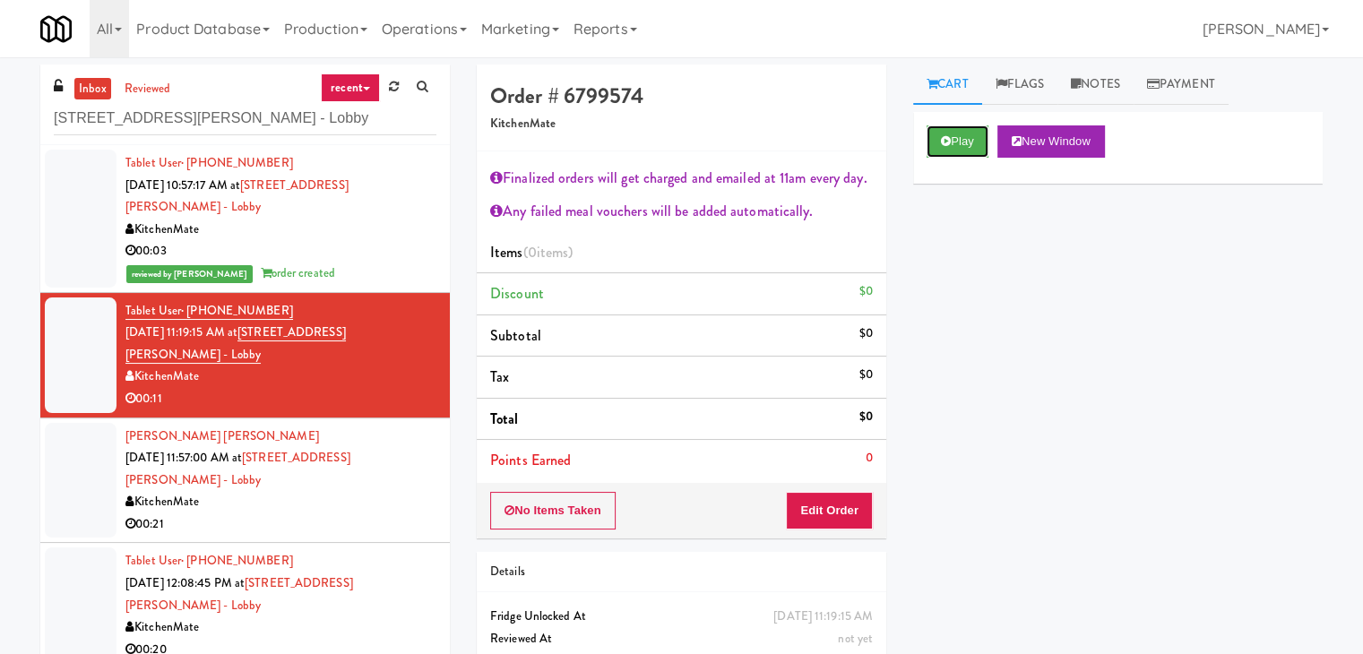
drag, startPoint x: 966, startPoint y: 142, endPoint x: 890, endPoint y: 150, distance: 76.5
click at [966, 142] on button "Play" at bounding box center [957, 141] width 62 height 32
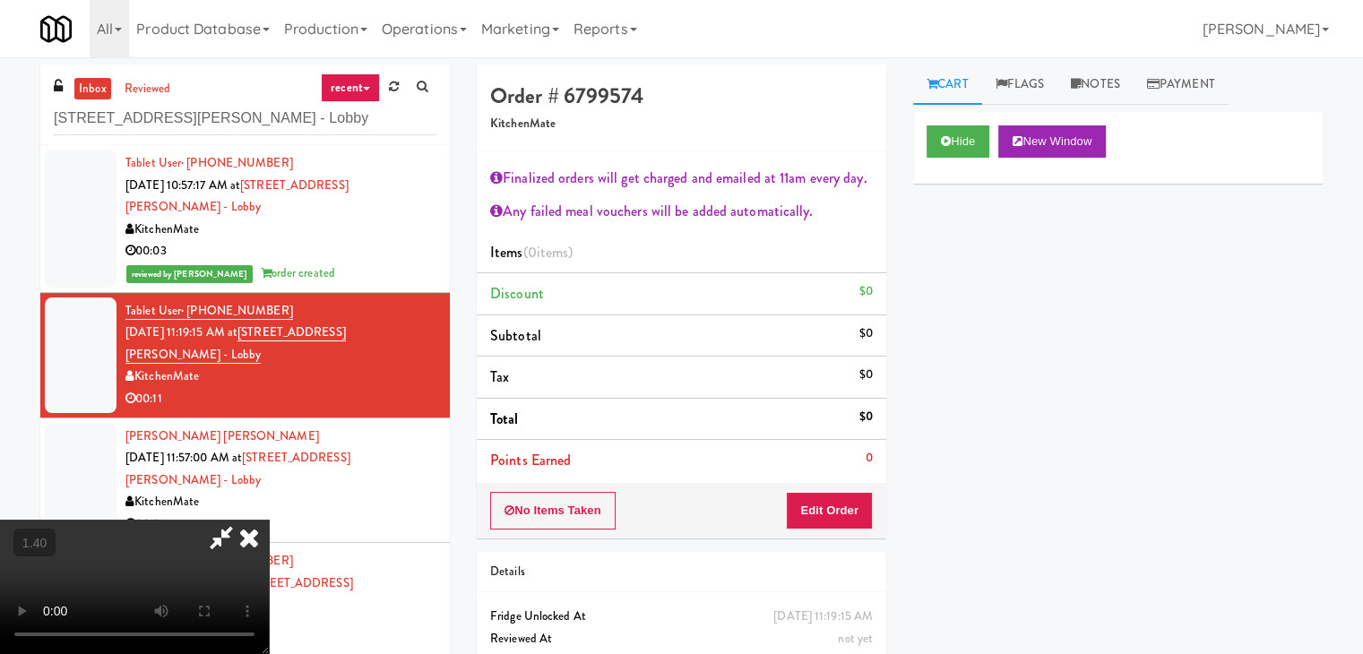
click at [269, 520] on icon at bounding box center [248, 538] width 39 height 36
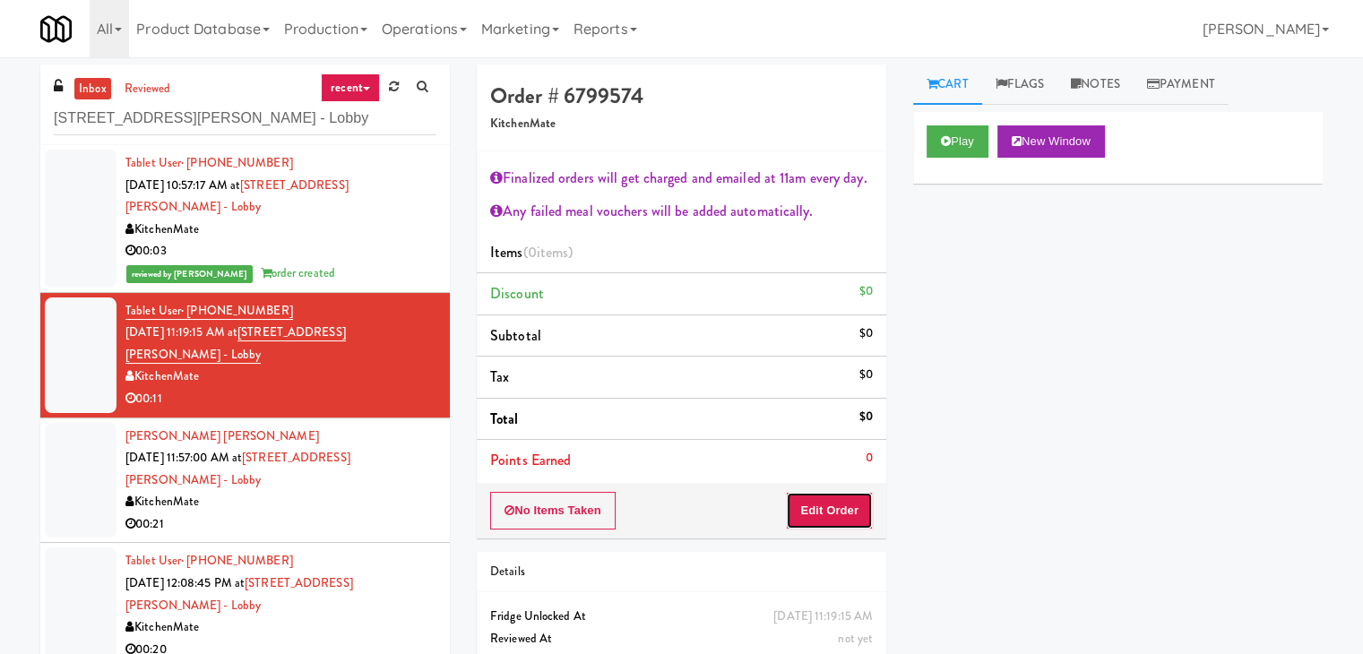
click at [801, 510] on button "Edit Order" at bounding box center [829, 511] width 87 height 38
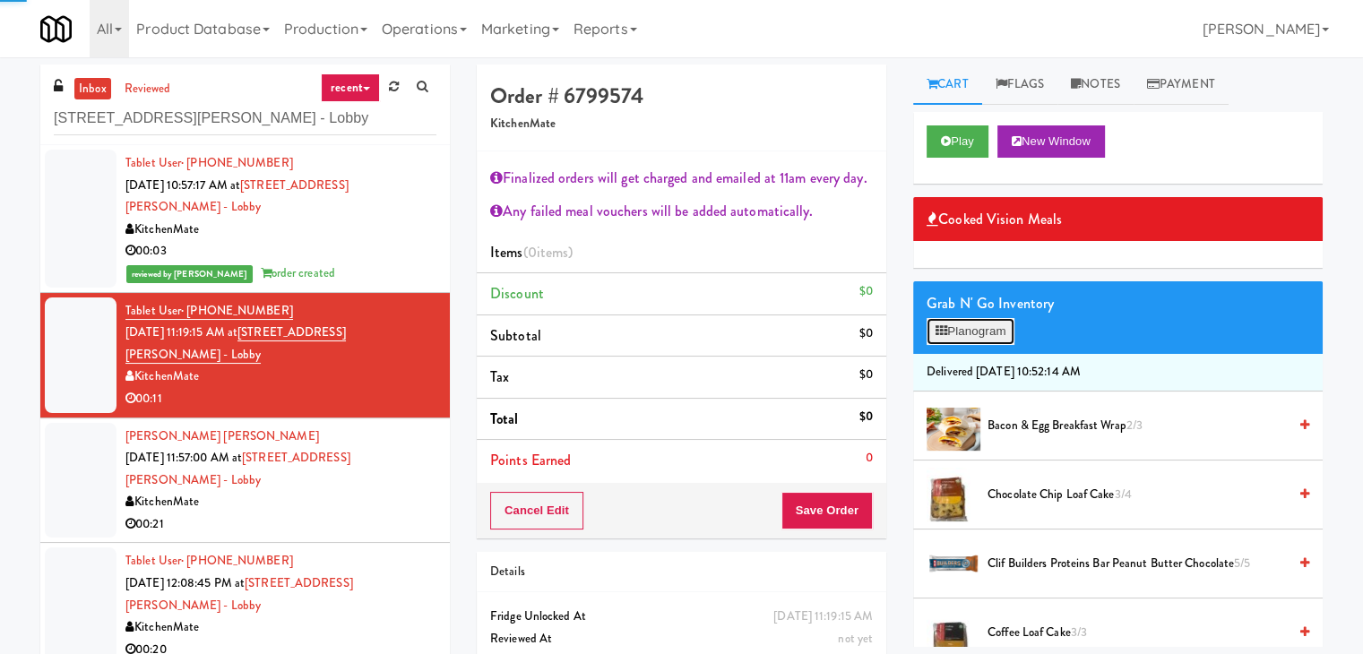
click at [943, 331] on icon at bounding box center [941, 331] width 12 height 12
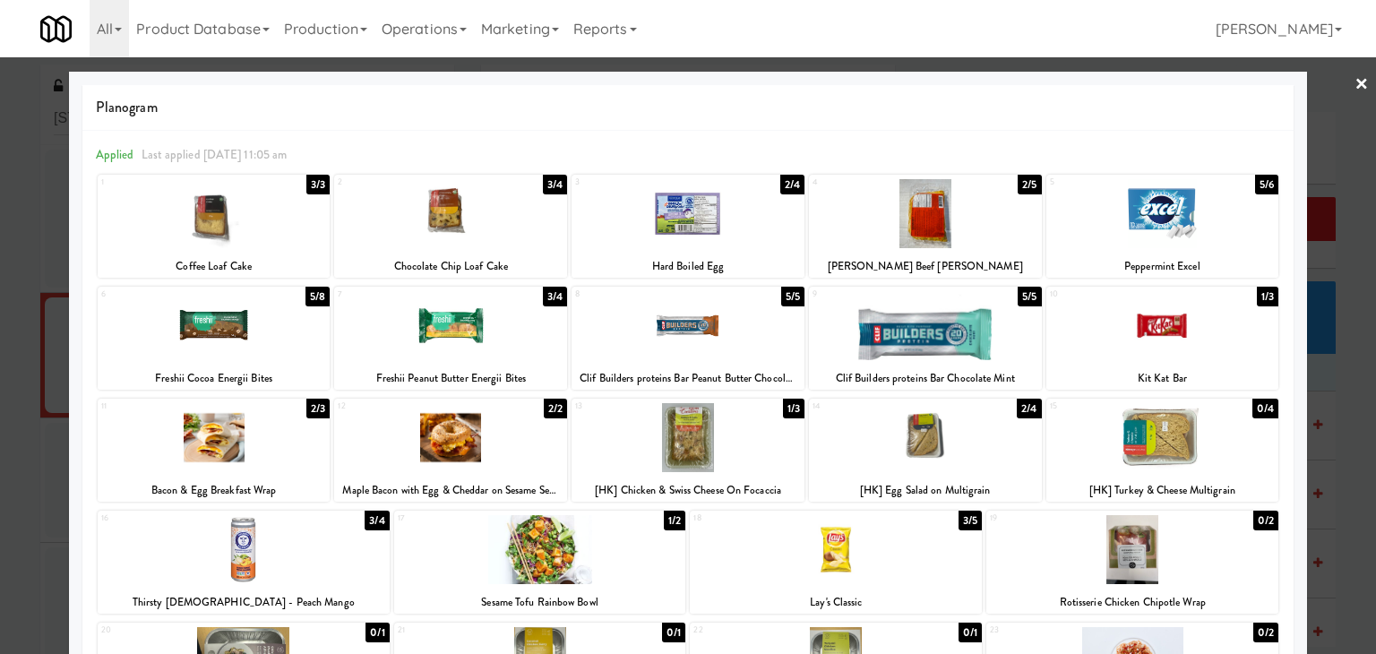
click at [754, 435] on div at bounding box center [688, 437] width 233 height 69
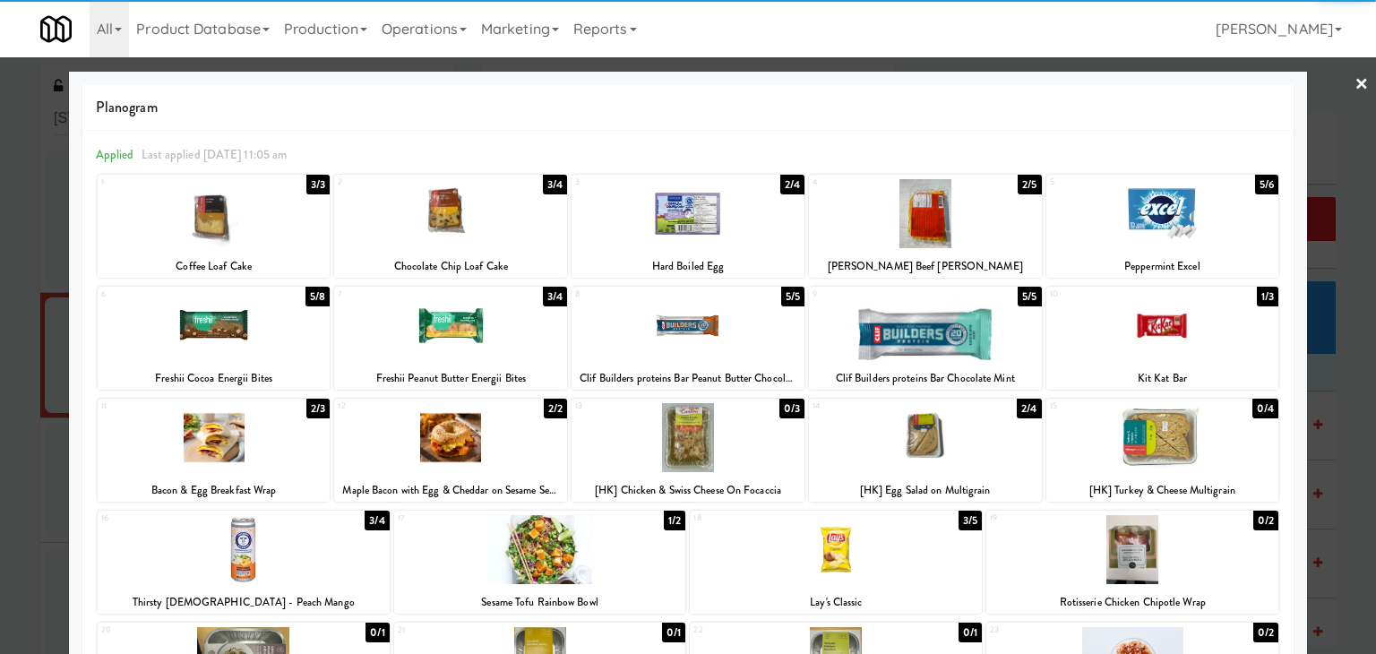
click at [1355, 88] on link "×" at bounding box center [1362, 85] width 14 height 56
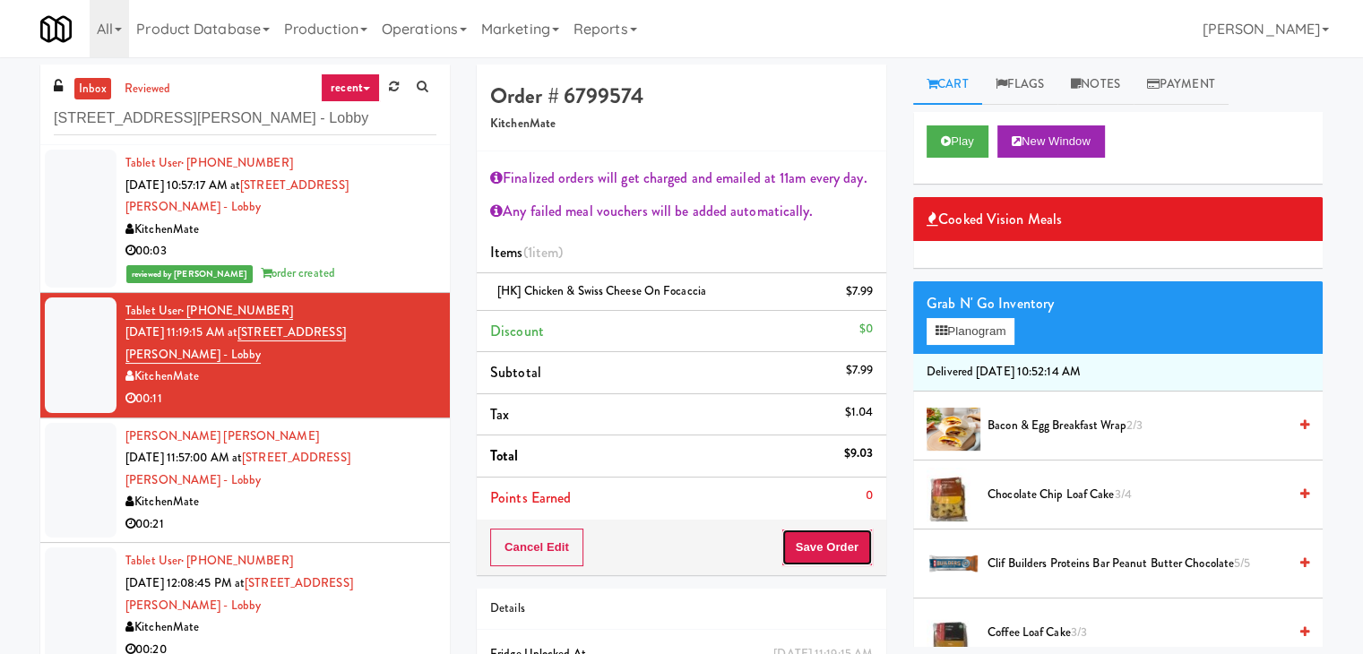
click at [829, 542] on button "Save Order" at bounding box center [826, 548] width 91 height 38
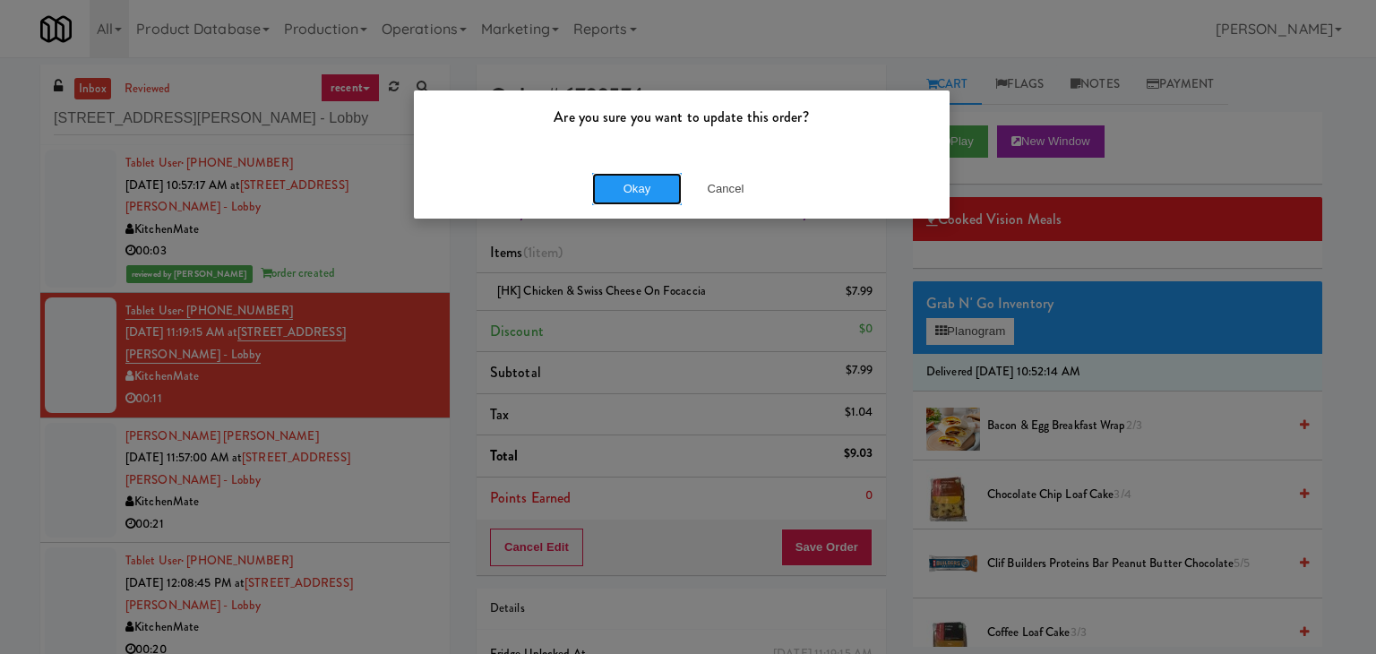
drag, startPoint x: 634, startPoint y: 191, endPoint x: 609, endPoint y: 206, distance: 29.3
click at [634, 191] on button "Okay" at bounding box center [637, 189] width 90 height 32
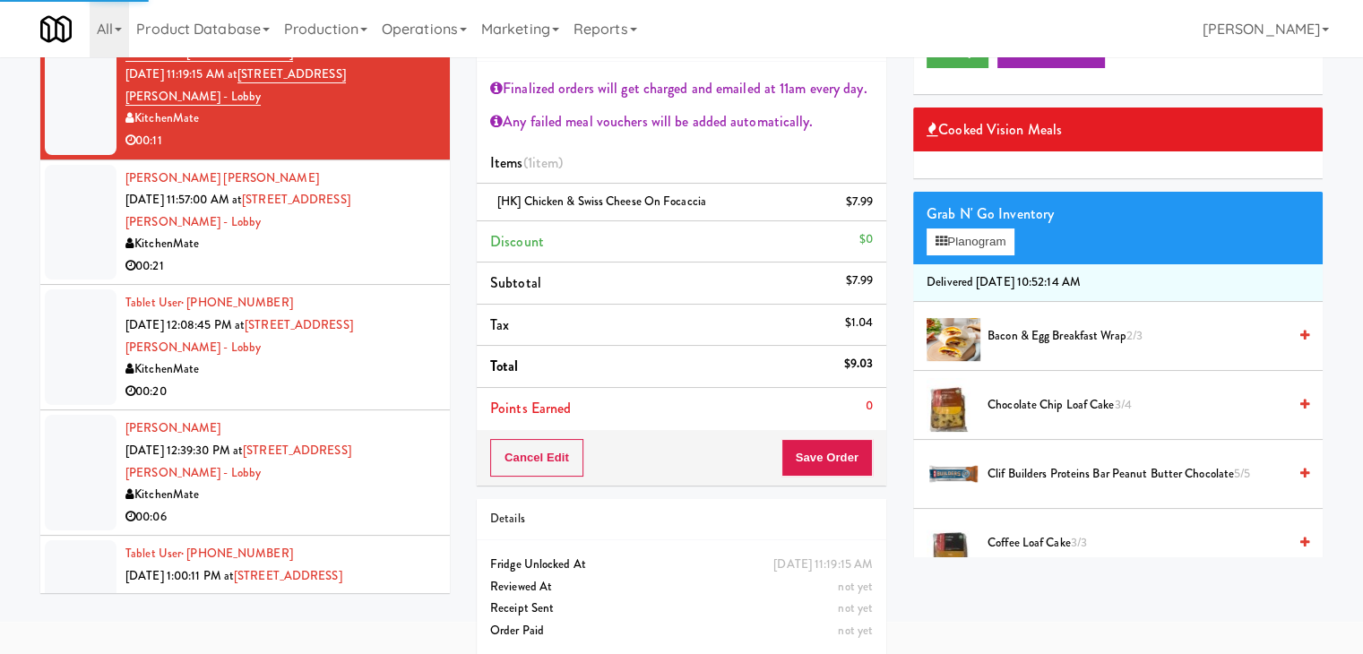
scroll to position [179, 0]
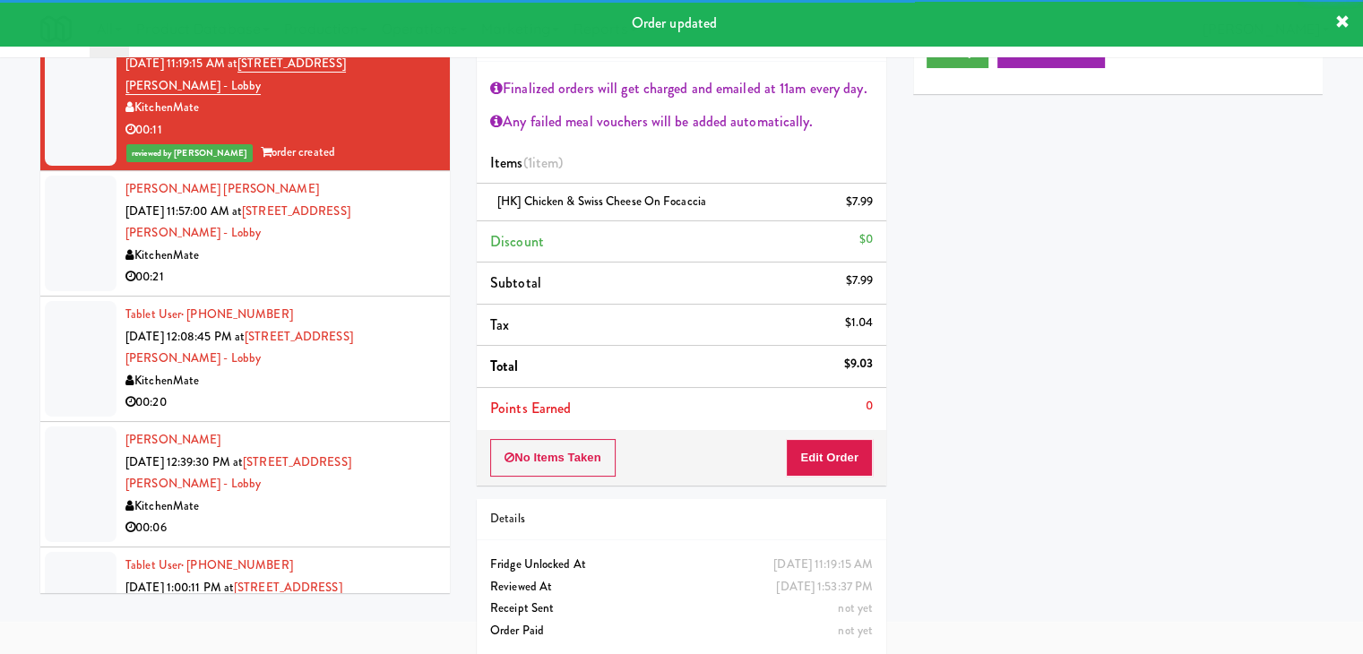
click at [373, 266] on div "00:21" at bounding box center [280, 277] width 311 height 22
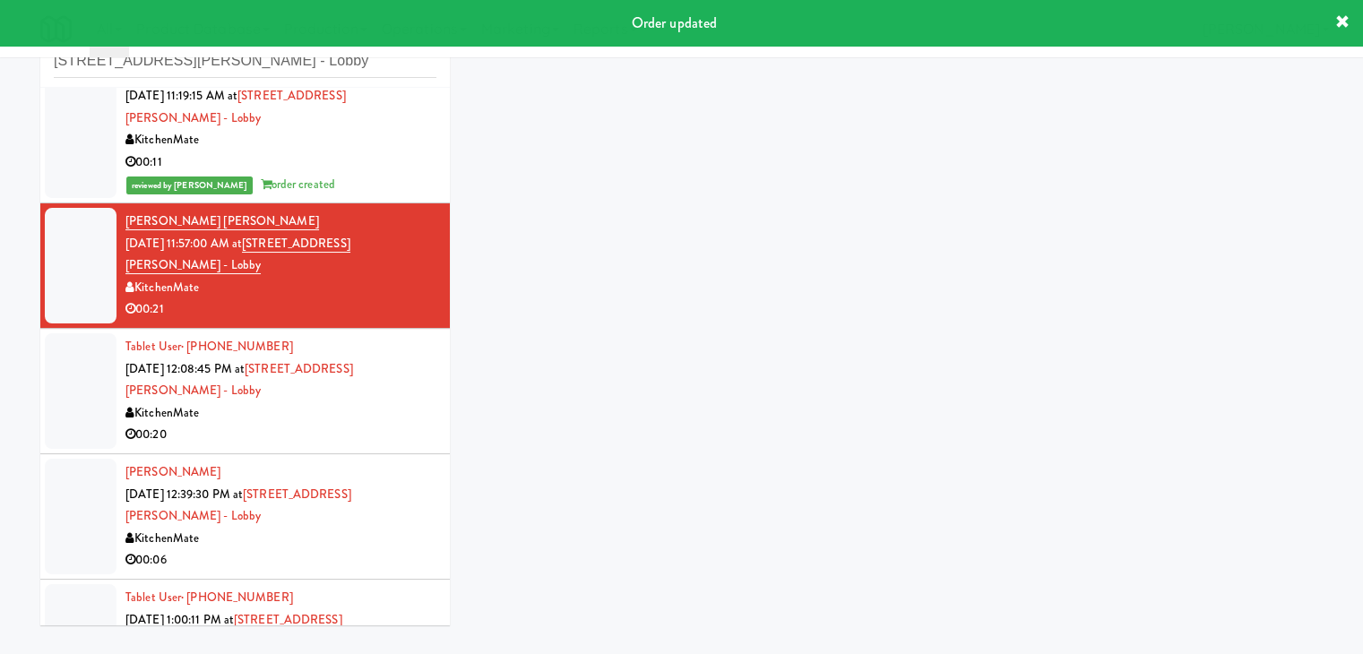
scroll to position [65, 0]
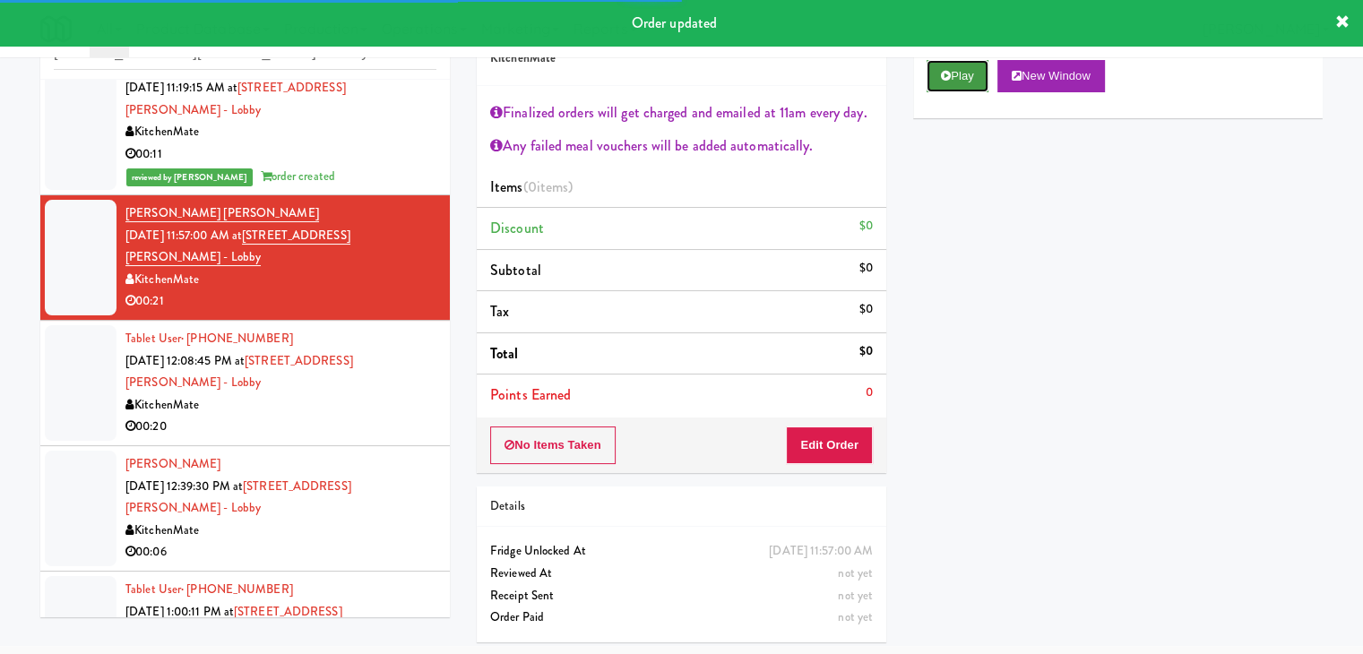
click at [952, 80] on button "Play" at bounding box center [957, 76] width 62 height 32
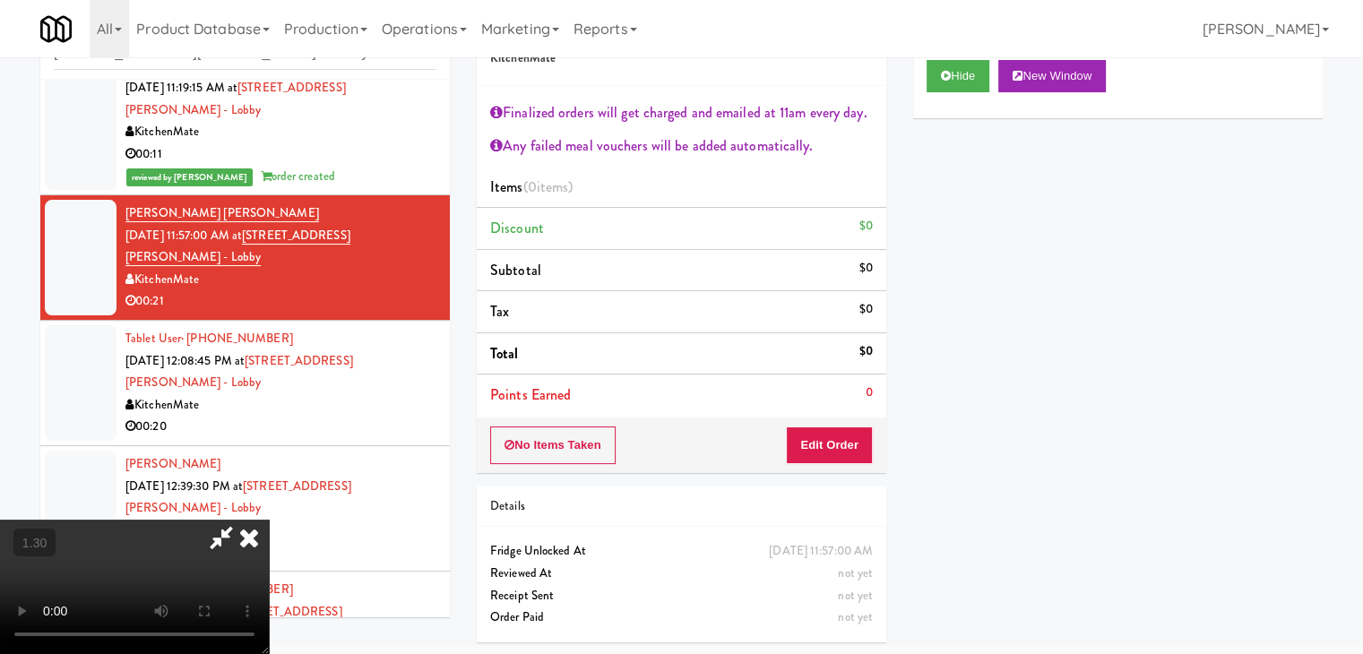
click at [269, 520] on video at bounding box center [134, 587] width 269 height 134
click at [269, 520] on icon at bounding box center [248, 538] width 39 height 36
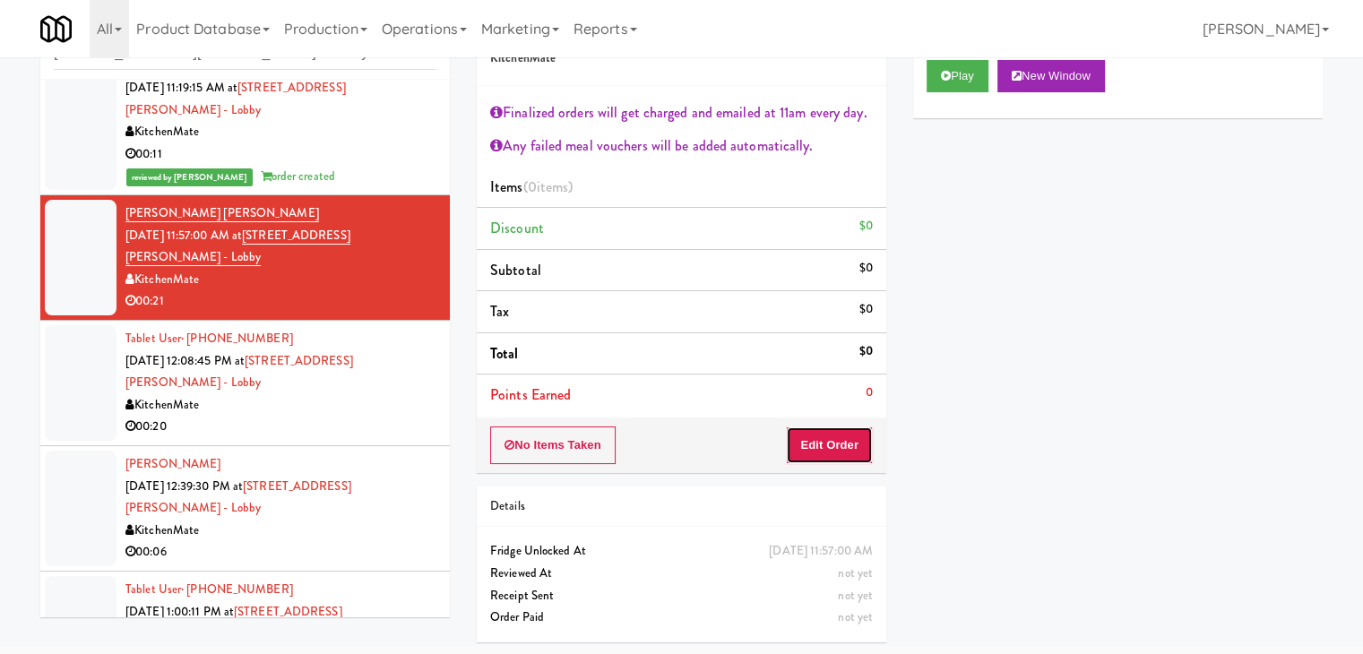
click at [833, 439] on button "Edit Order" at bounding box center [829, 445] width 87 height 38
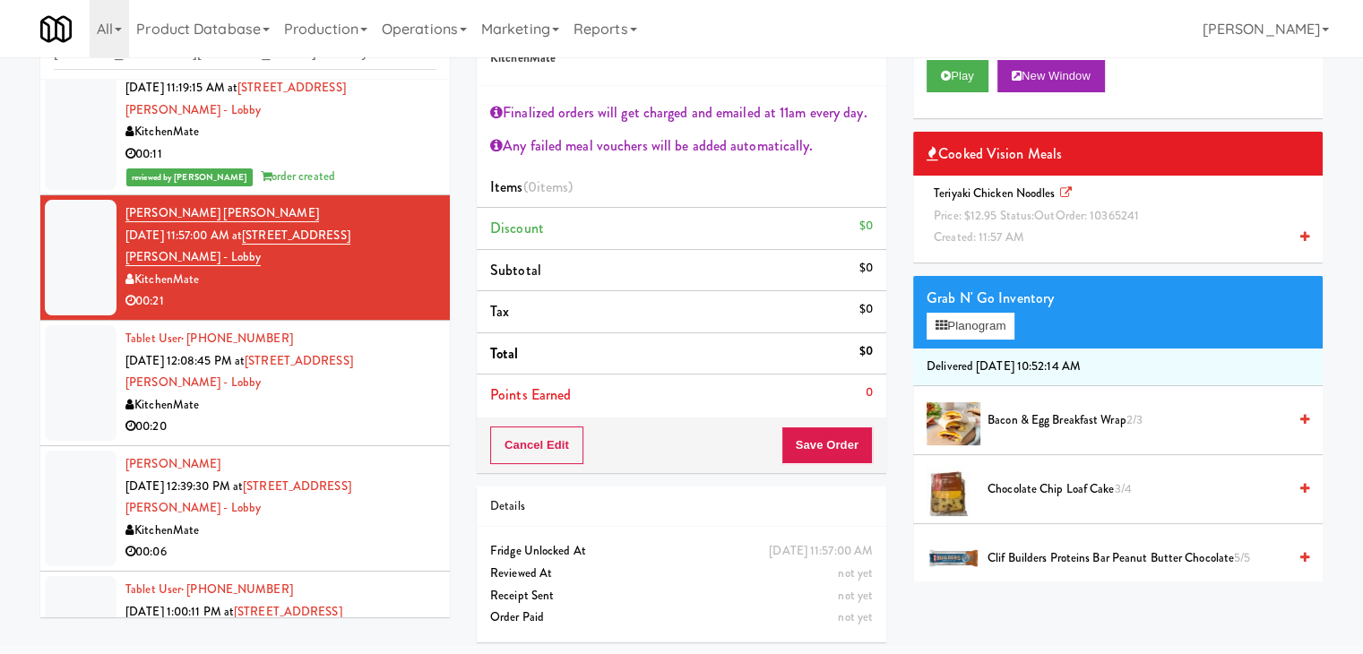
click at [1300, 233] on icon at bounding box center [1304, 237] width 9 height 12
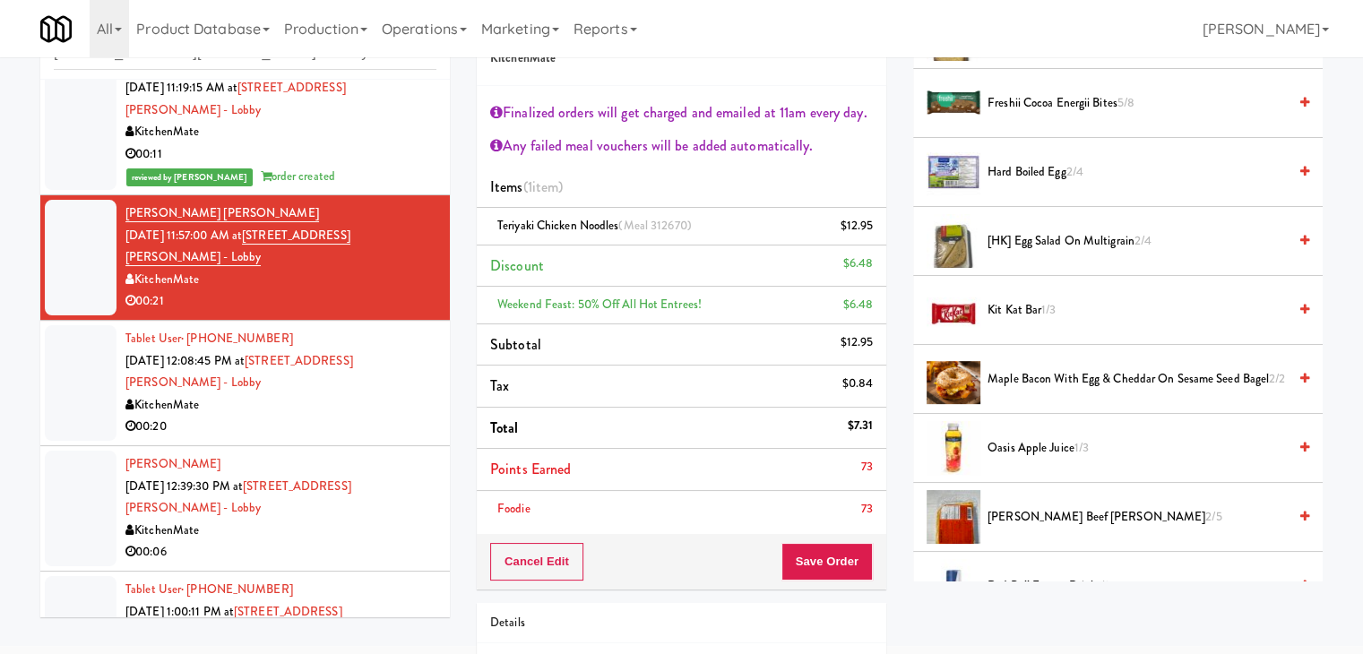
scroll to position [538, 0]
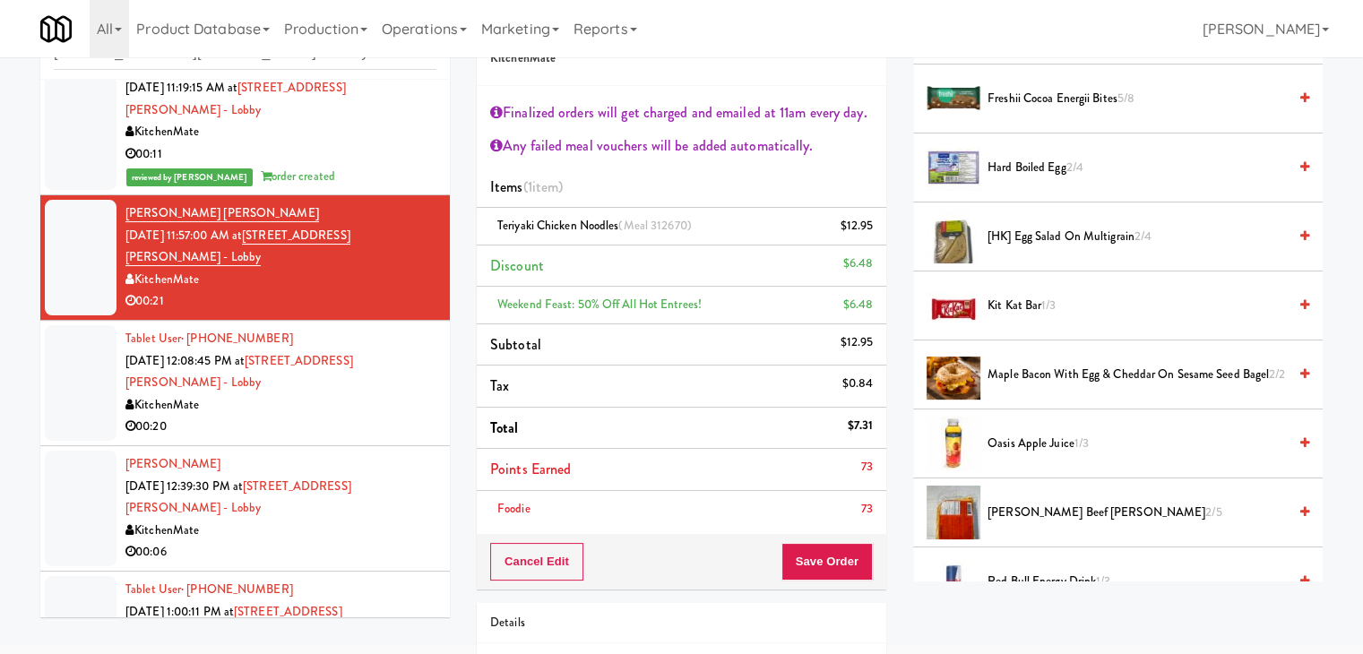
click at [1300, 508] on icon at bounding box center [1304, 512] width 9 height 12
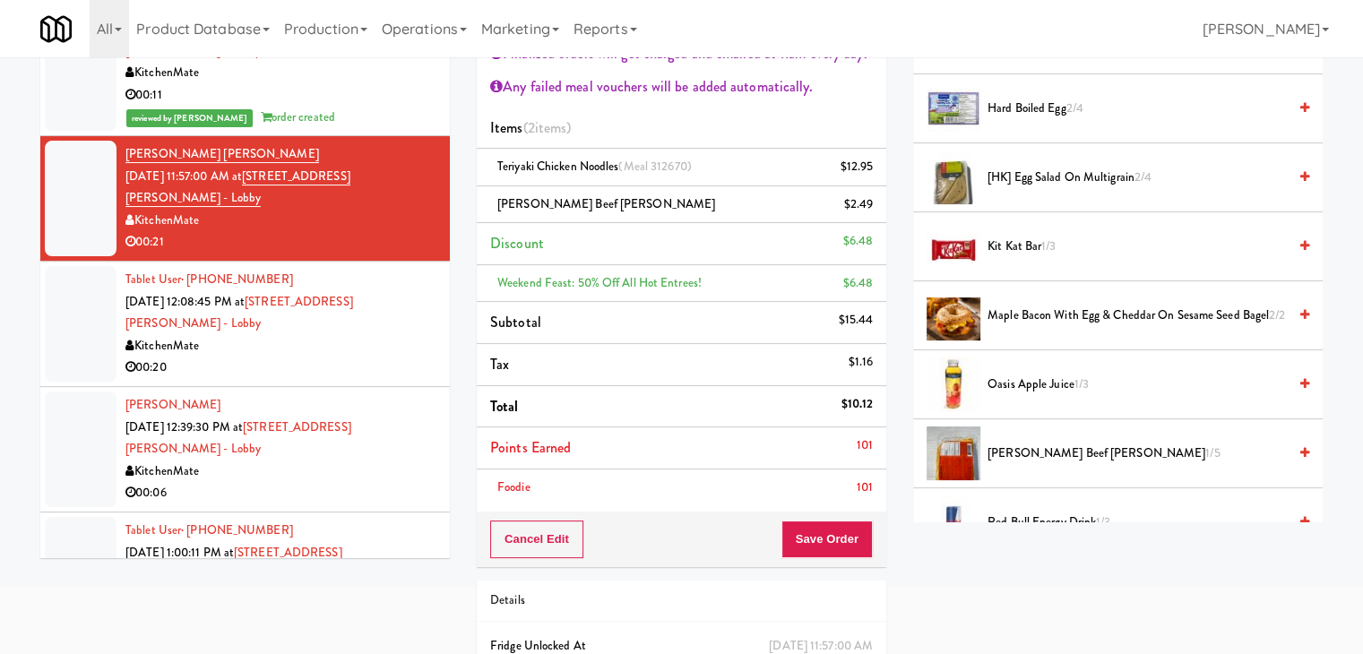
scroll to position [155, 0]
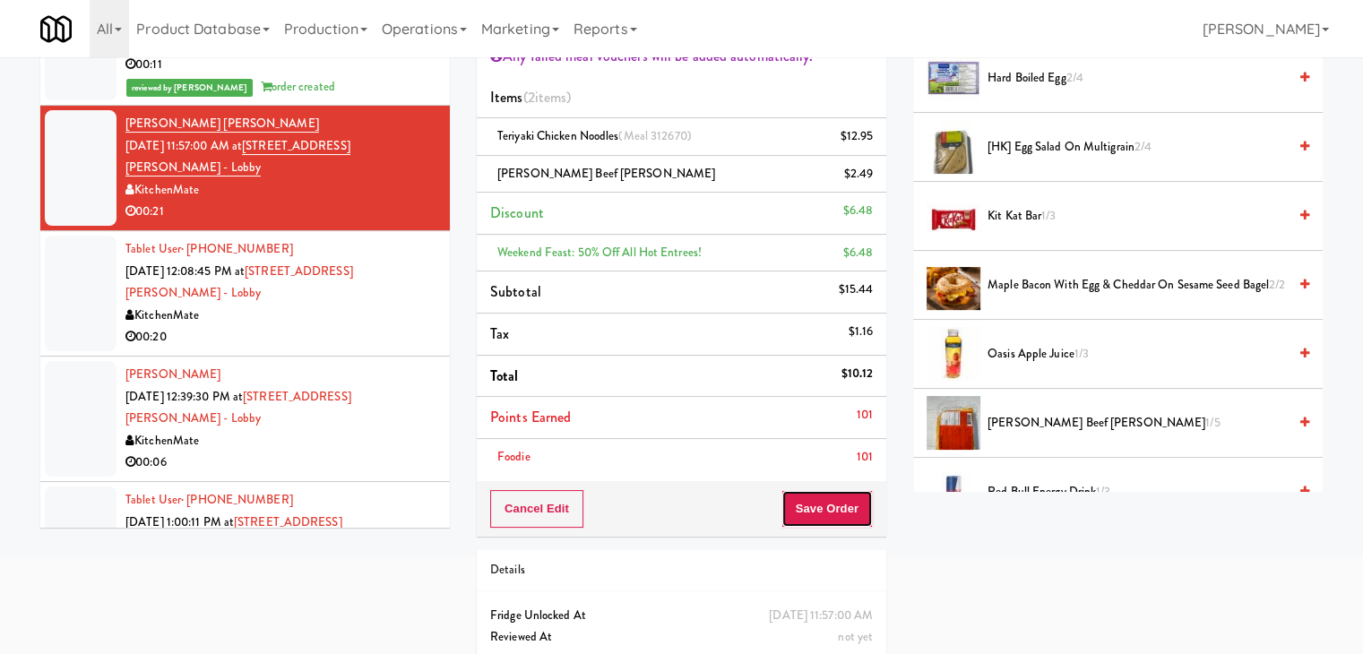
click at [835, 490] on button "Save Order" at bounding box center [826, 509] width 91 height 38
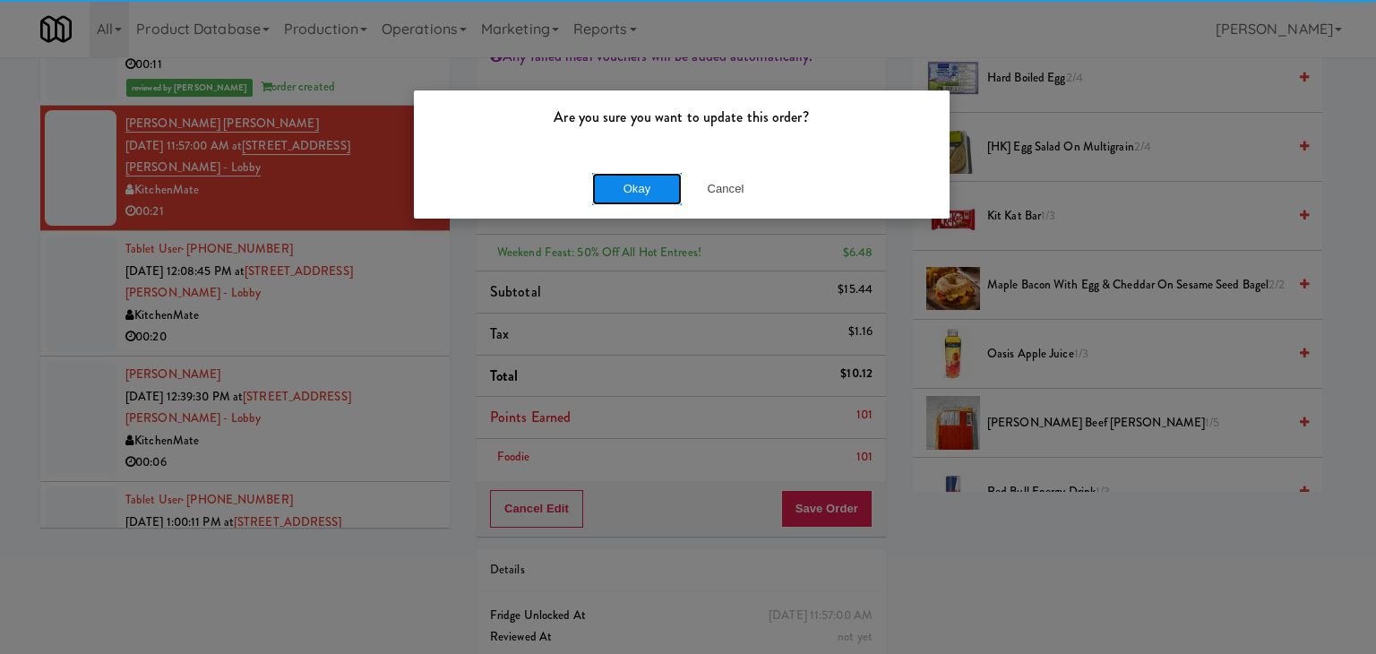
click at [627, 191] on button "Okay" at bounding box center [637, 189] width 90 height 32
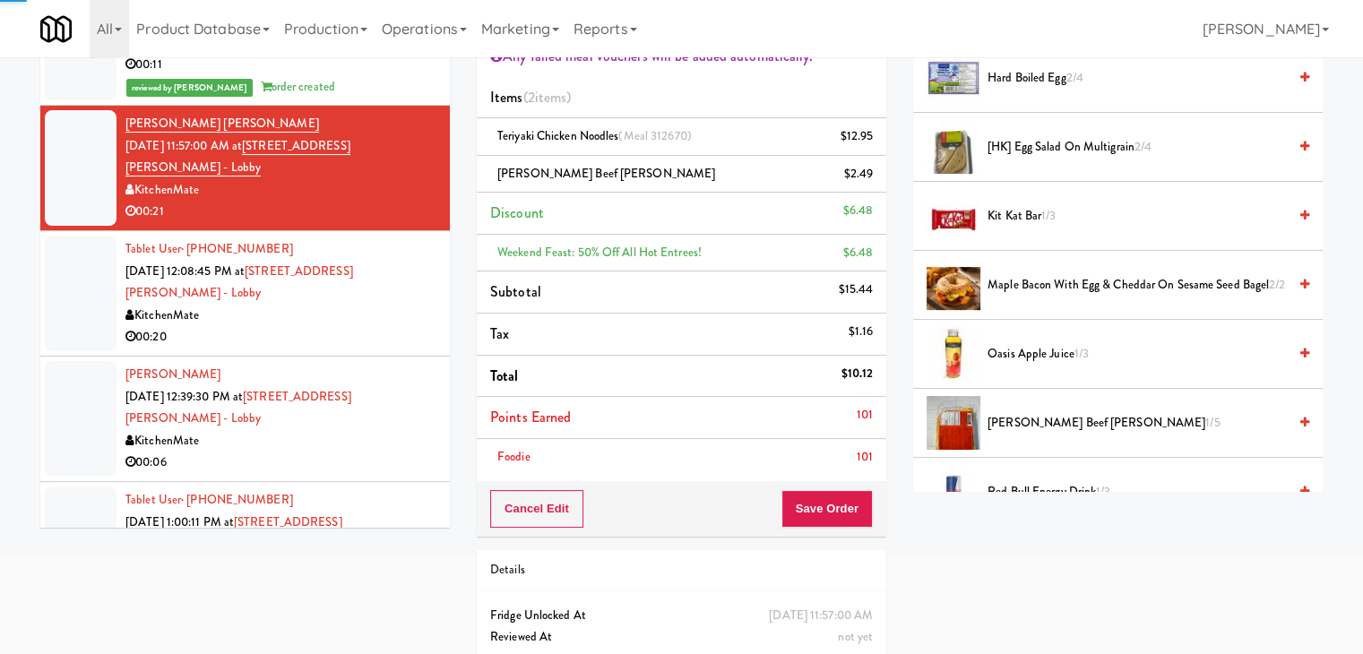
click at [371, 259] on li "Tablet User · (647) 961-6511 [DATE] 12:08:45 PM at [STREET_ADDRESS][PERSON_NAME…" at bounding box center [244, 293] width 409 height 125
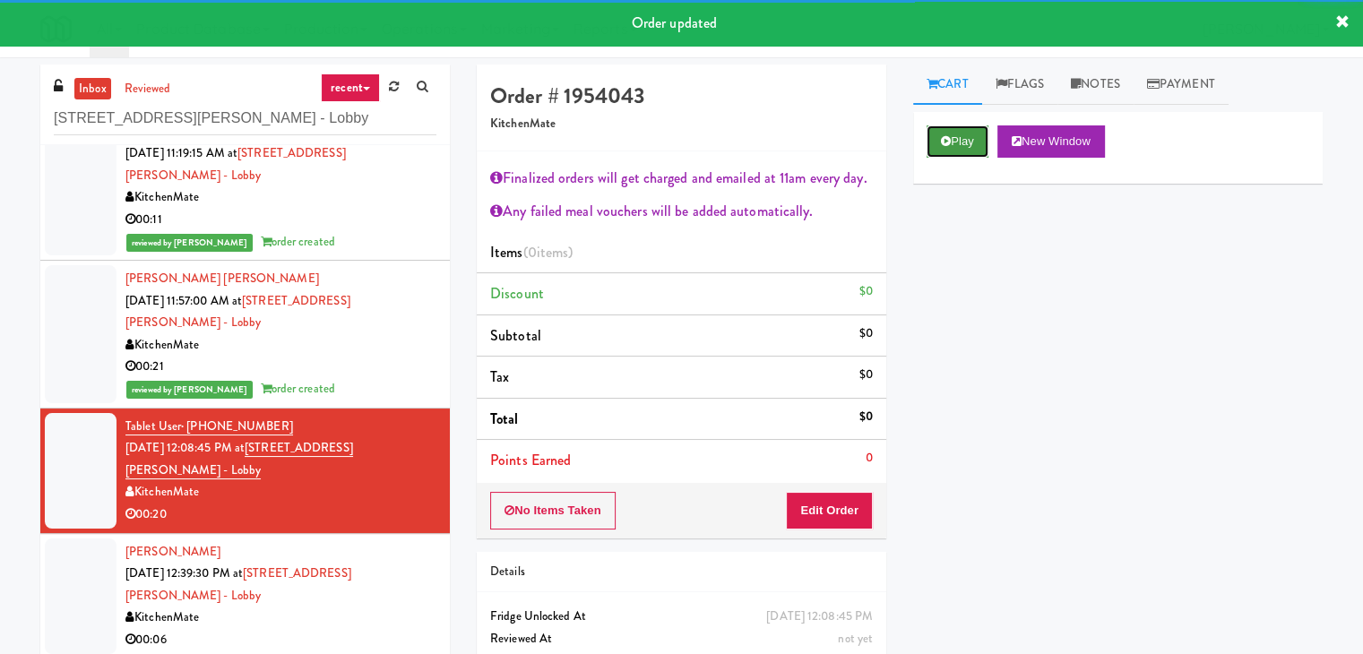
click at [968, 149] on button "Play" at bounding box center [957, 141] width 62 height 32
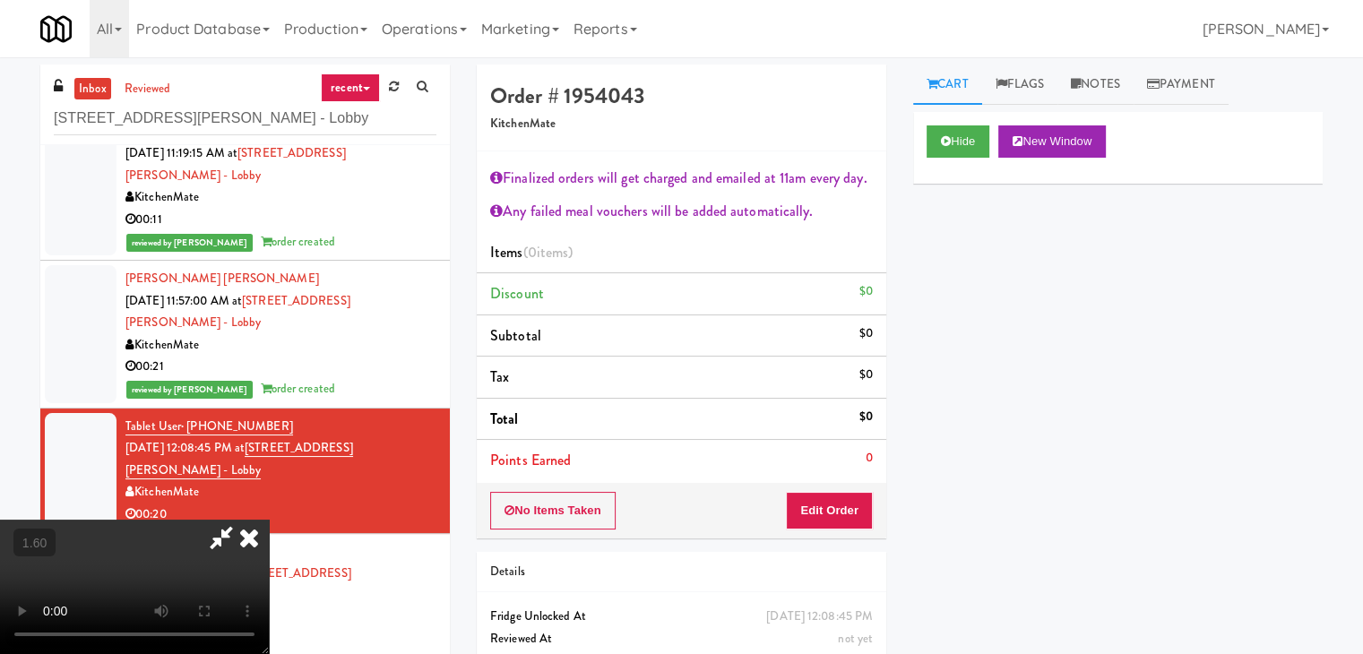
click at [269, 520] on icon at bounding box center [248, 538] width 39 height 36
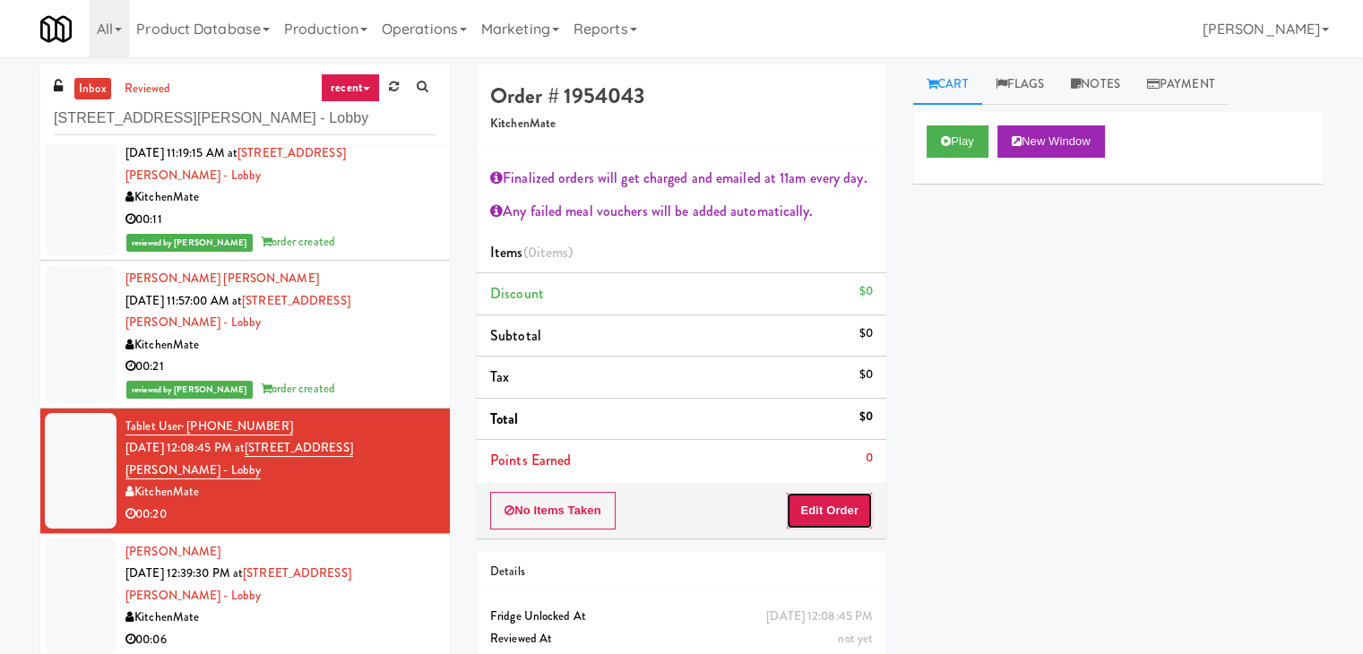
click at [845, 506] on button "Edit Order" at bounding box center [829, 511] width 87 height 38
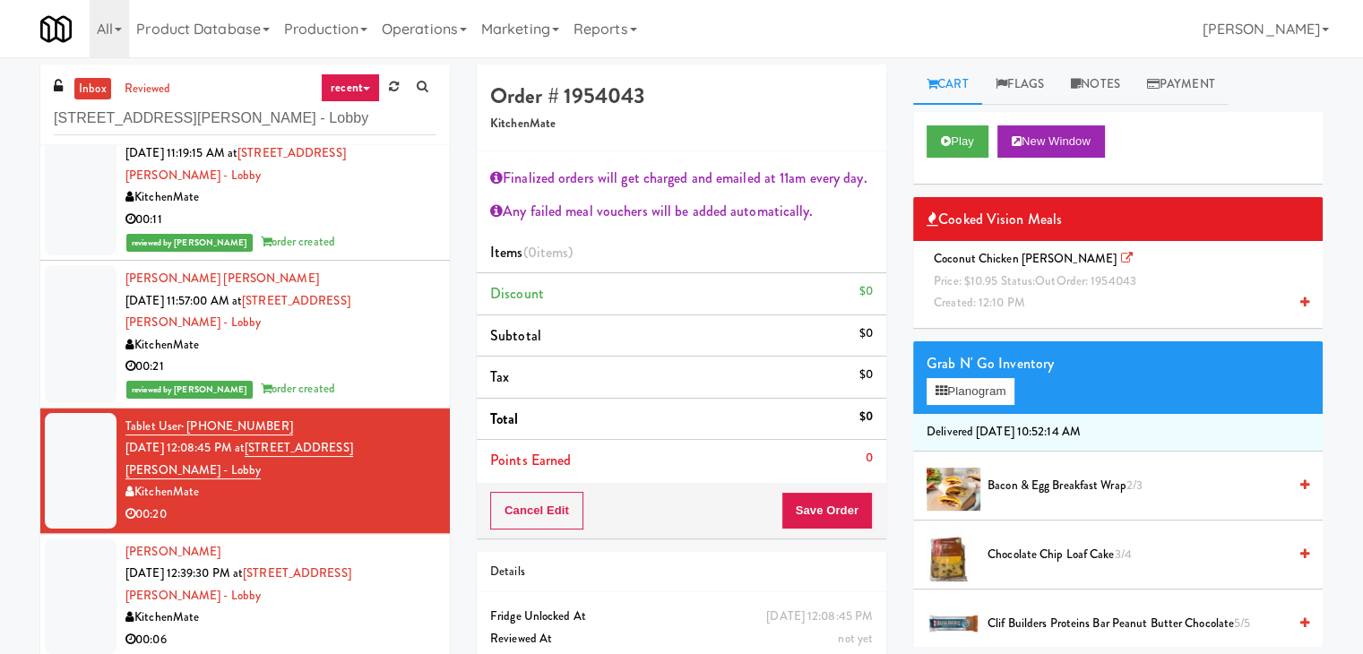
click at [1300, 302] on icon at bounding box center [1304, 303] width 9 height 12
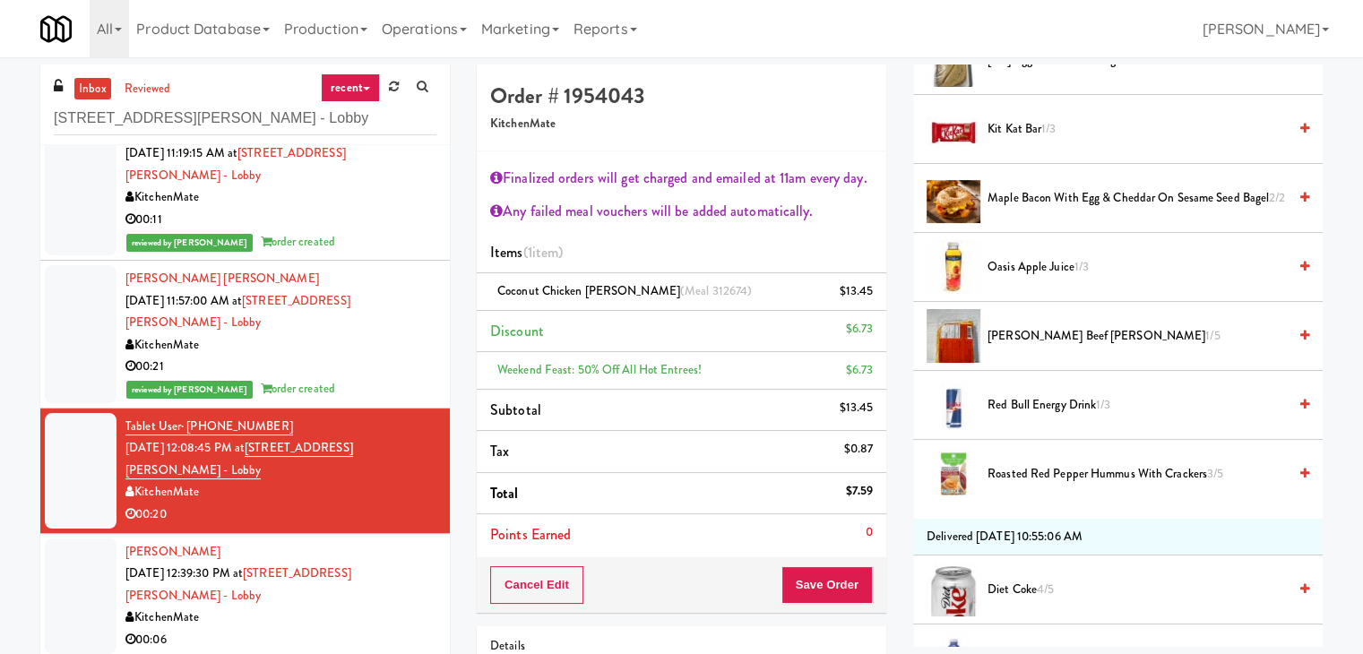
scroll to position [806, 0]
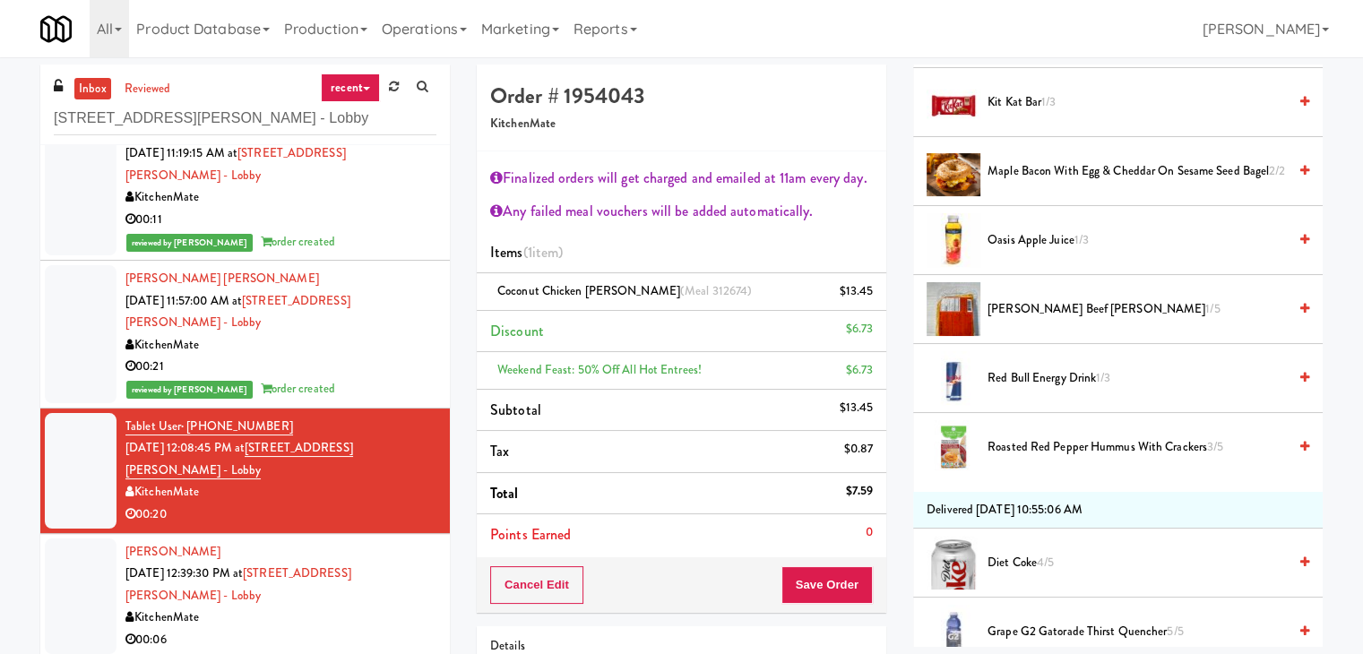
click at [1295, 306] on li "[PERSON_NAME] Beef [PERSON_NAME] 1/5" at bounding box center [1117, 309] width 409 height 69
click at [1300, 303] on icon at bounding box center [1304, 309] width 9 height 12
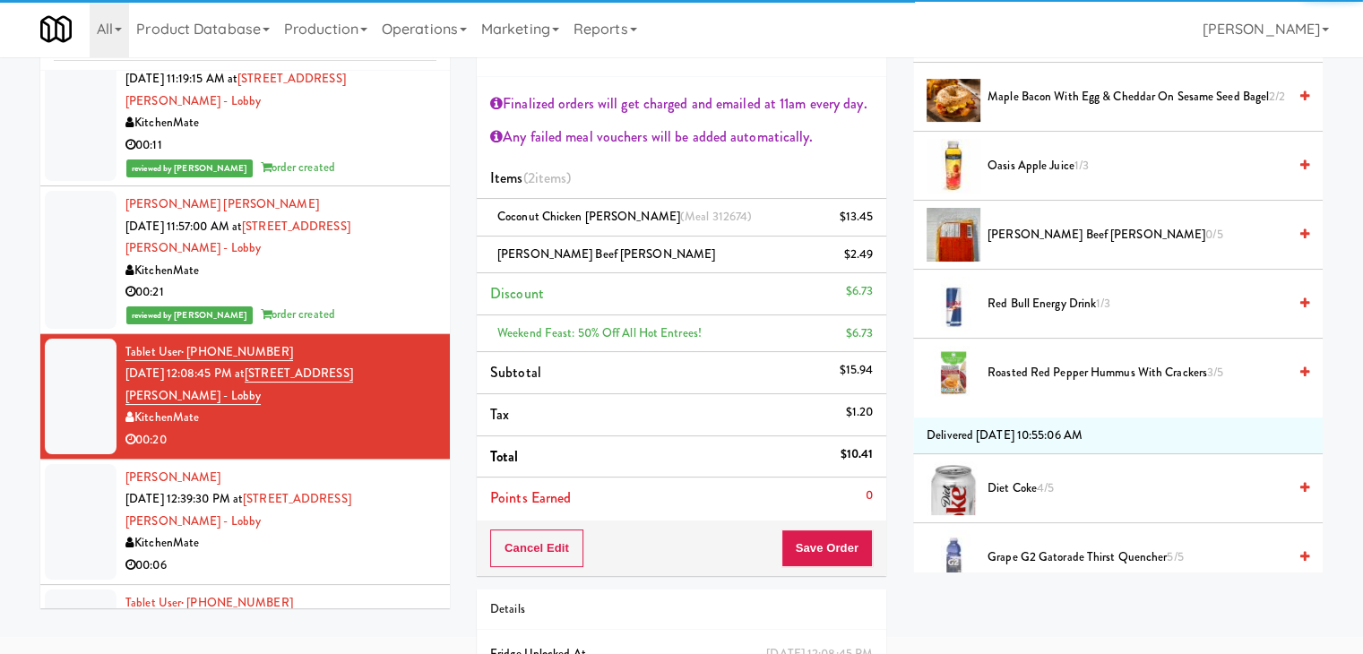
scroll to position [177, 0]
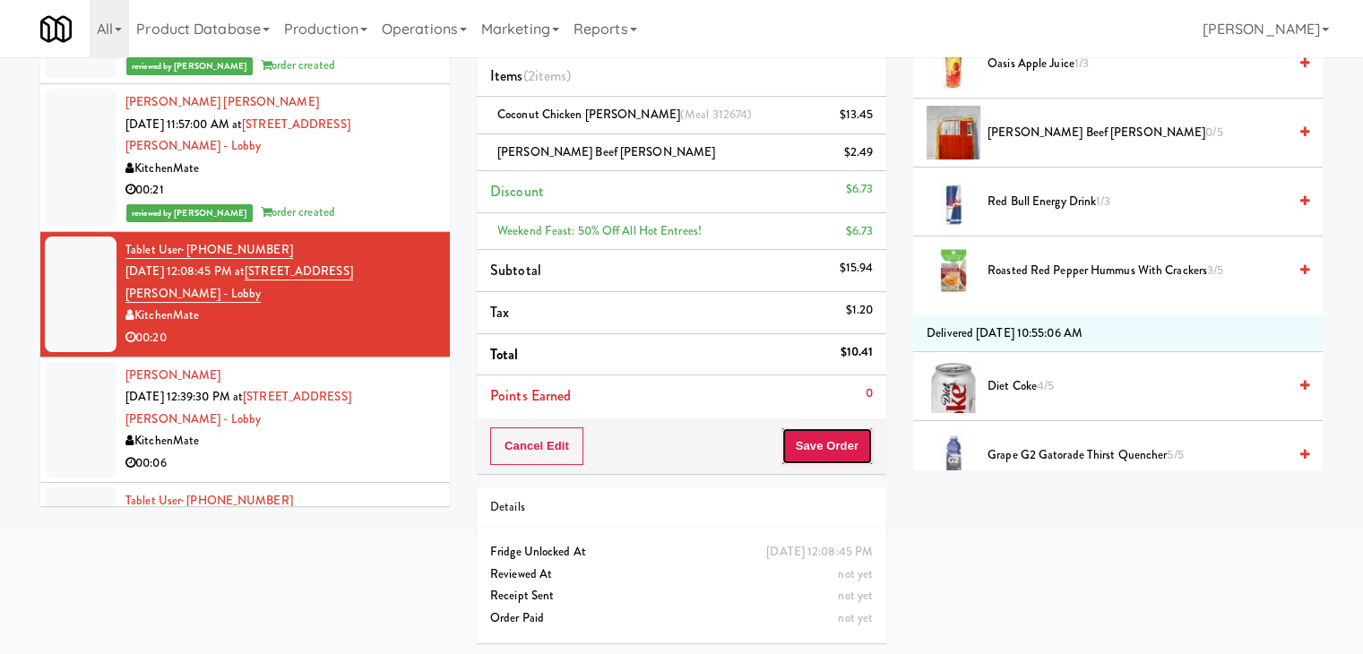
click at [794, 435] on button "Save Order" at bounding box center [826, 446] width 91 height 38
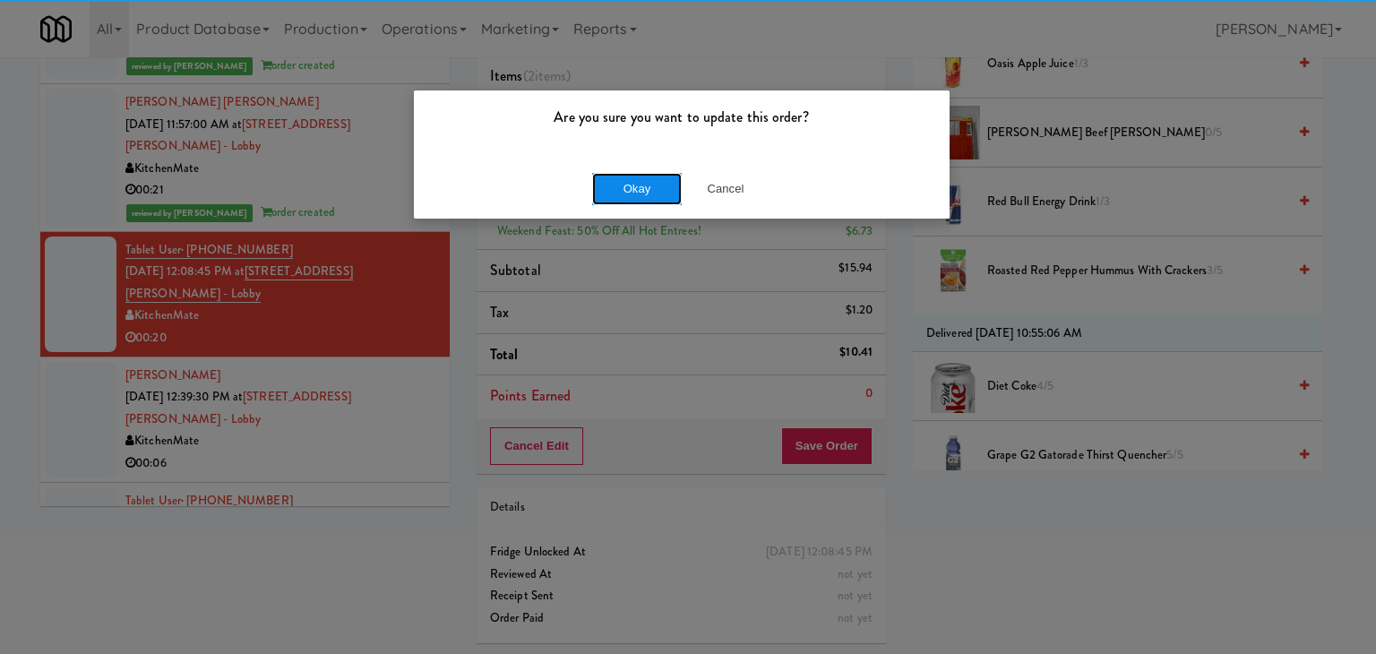
click at [646, 192] on button "Okay" at bounding box center [637, 189] width 90 height 32
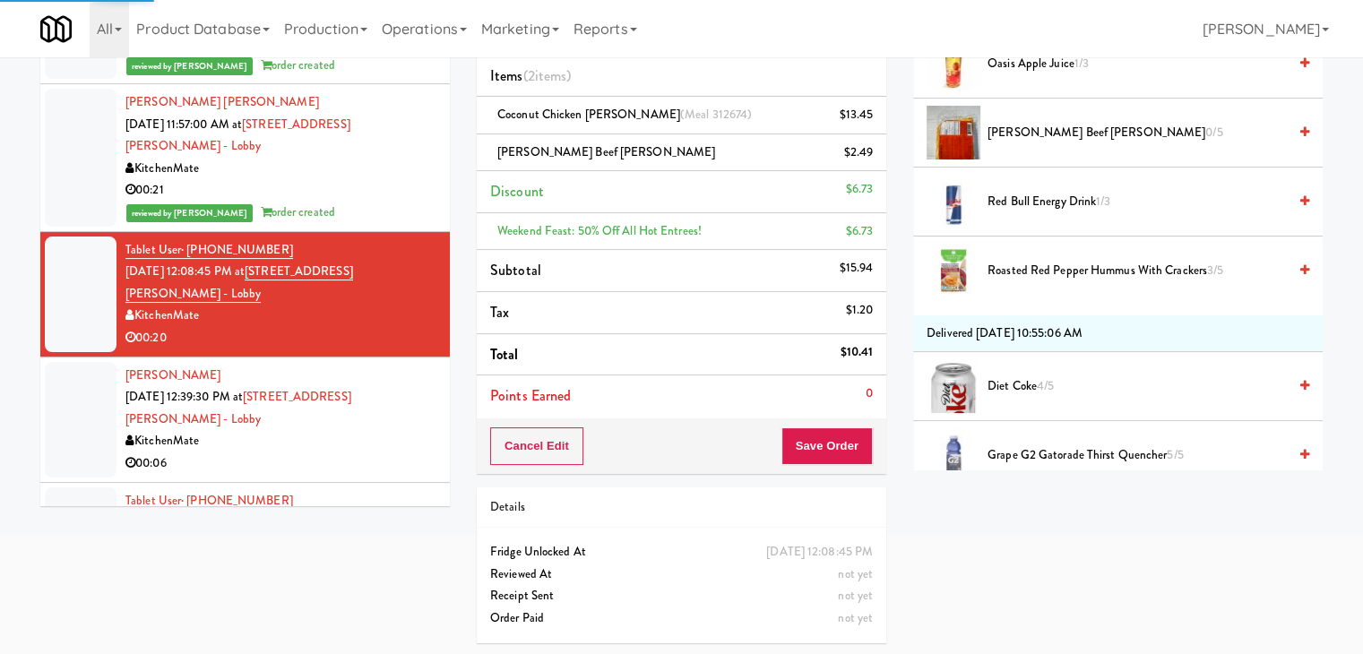
scroll to position [136, 0]
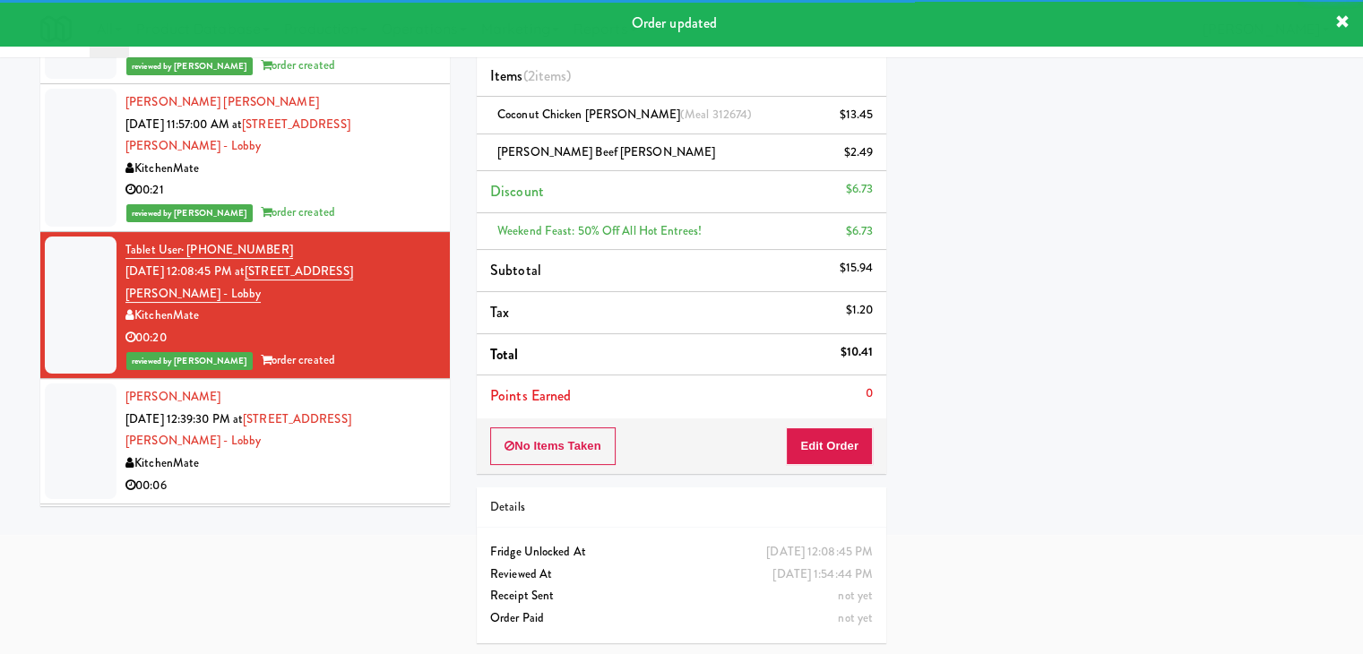
click at [318, 475] on div "00:06" at bounding box center [280, 486] width 311 height 22
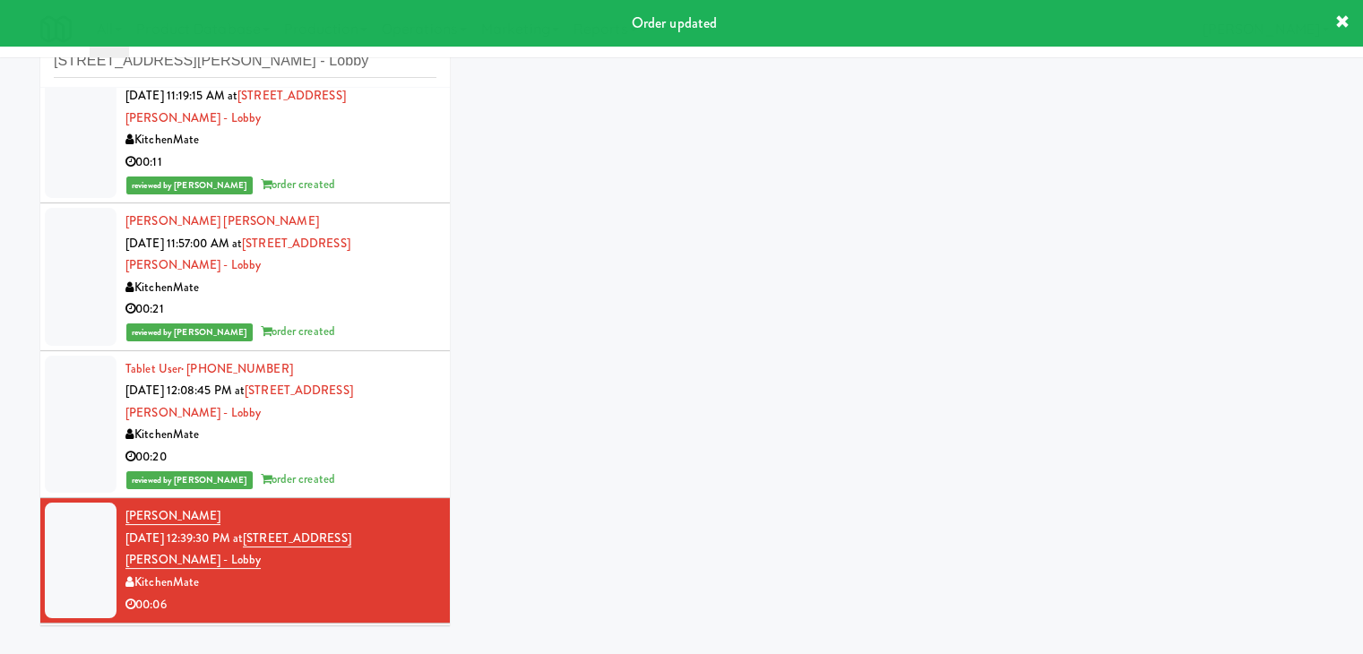
scroll to position [65, 0]
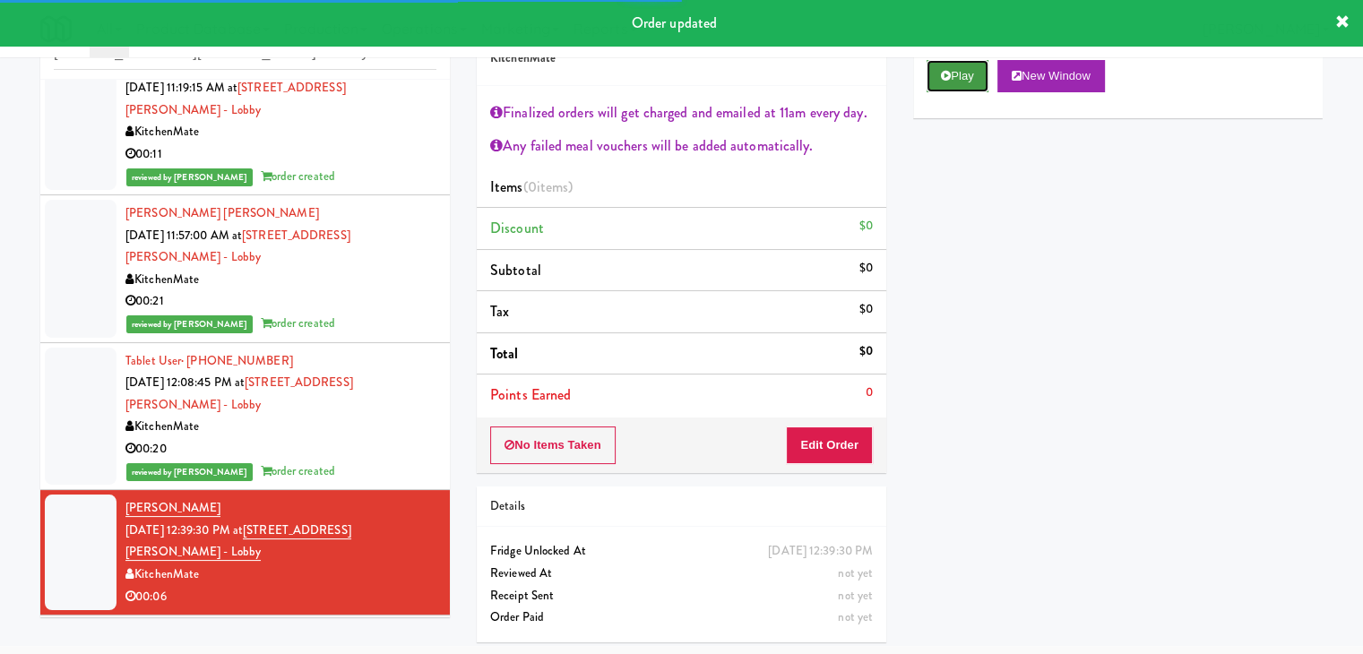
click at [956, 80] on button "Play" at bounding box center [957, 76] width 62 height 32
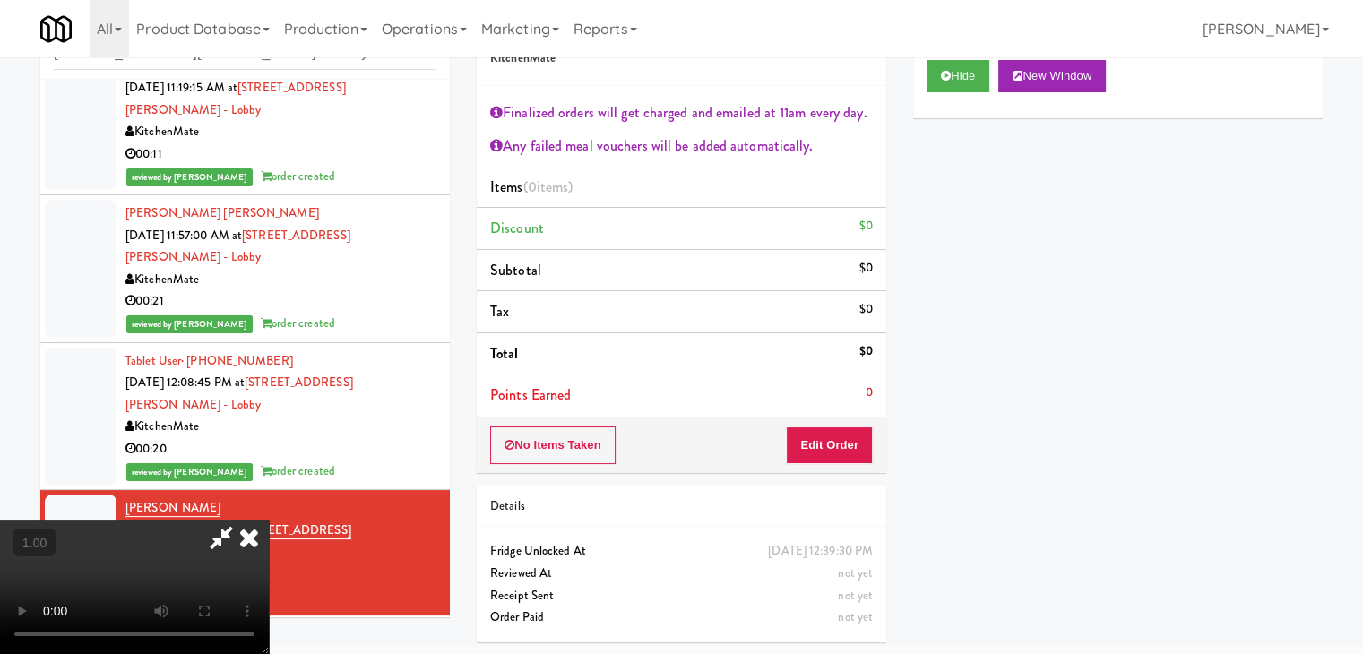
click at [269, 520] on video at bounding box center [134, 587] width 269 height 134
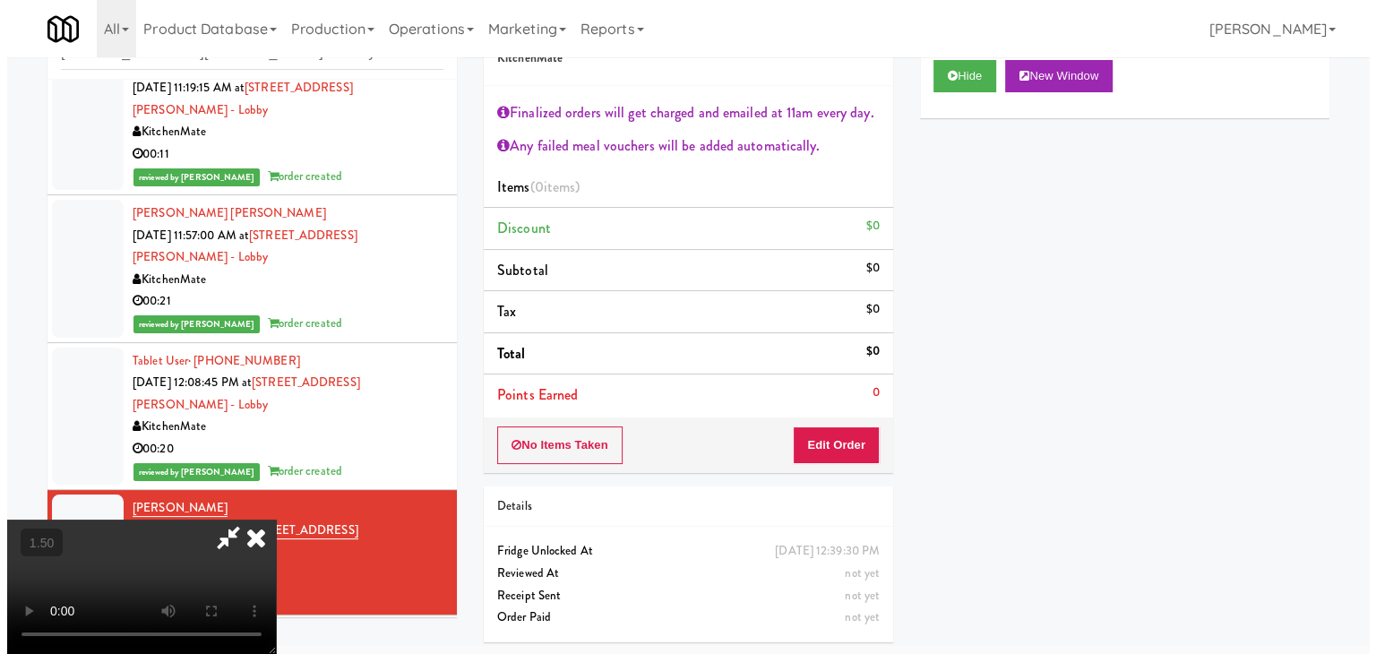
scroll to position [0, 0]
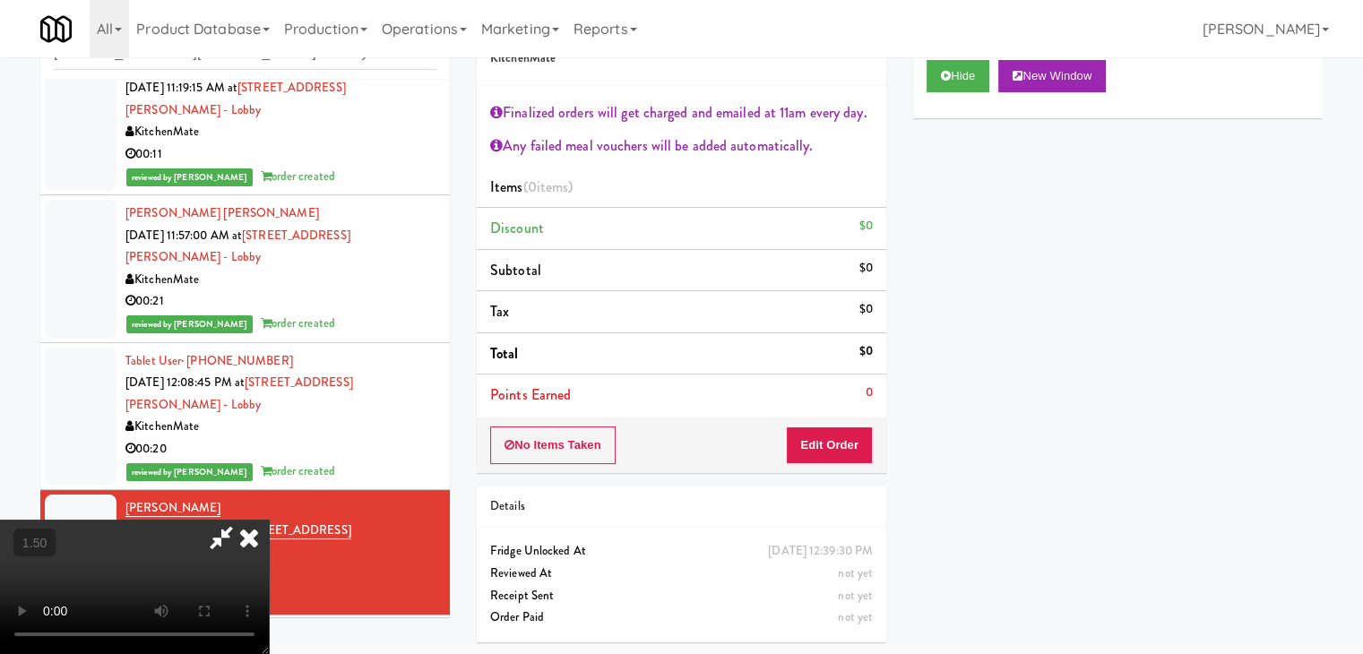
drag, startPoint x: 787, startPoint y: 70, endPoint x: 834, endPoint y: 242, distance: 178.5
click at [269, 520] on icon at bounding box center [248, 538] width 39 height 36
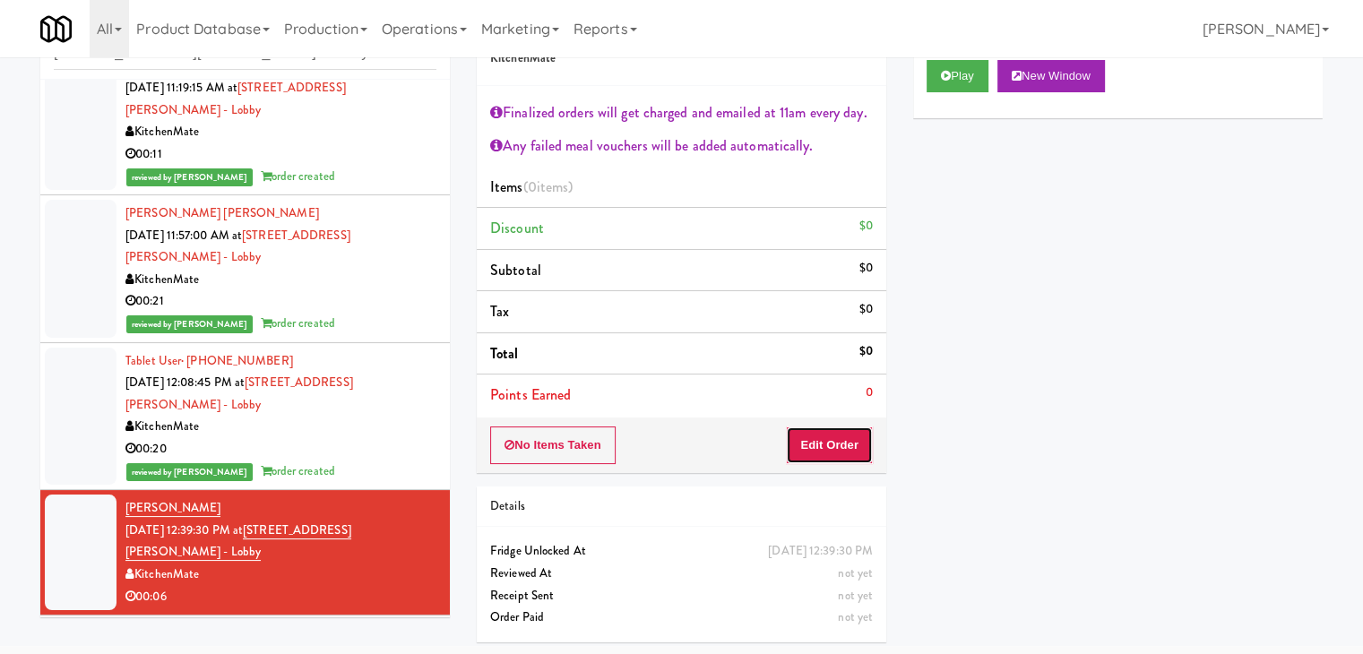
click at [850, 452] on button "Edit Order" at bounding box center [829, 445] width 87 height 38
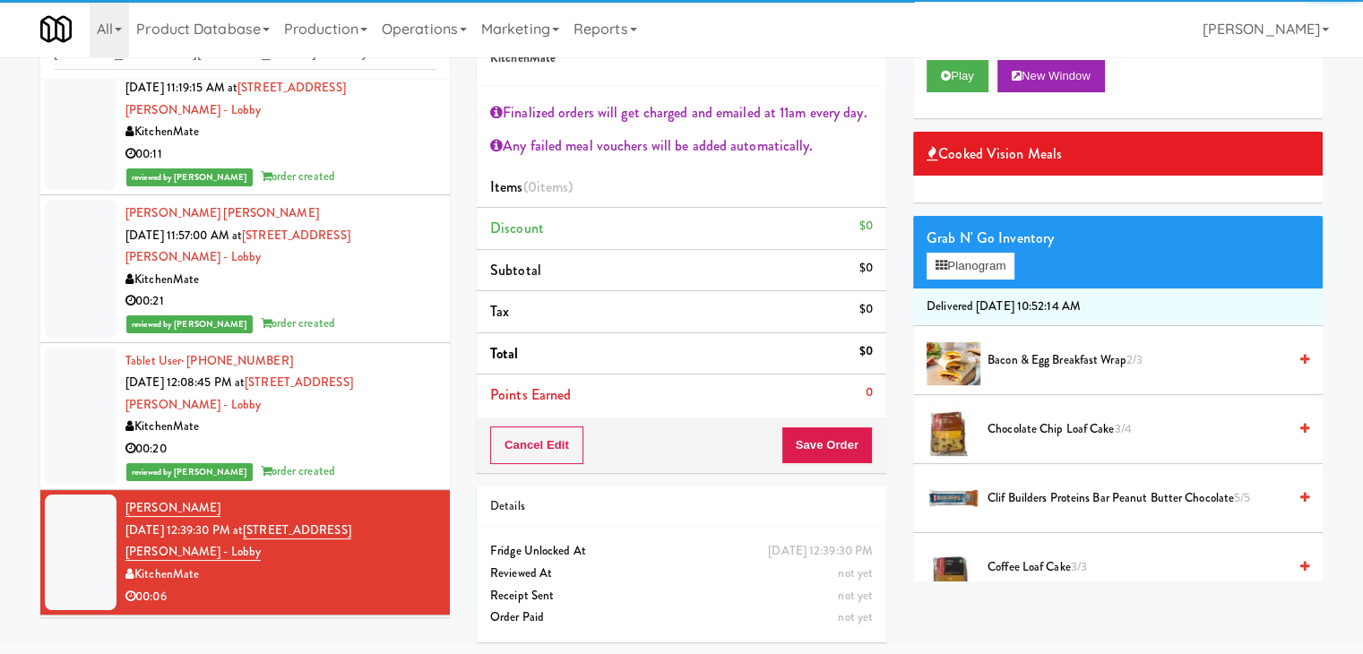
click at [990, 280] on div "Grab N' Go Inventory Planogram" at bounding box center [1117, 252] width 409 height 73
click at [988, 266] on button "Planogram" at bounding box center [970, 266] width 88 height 27
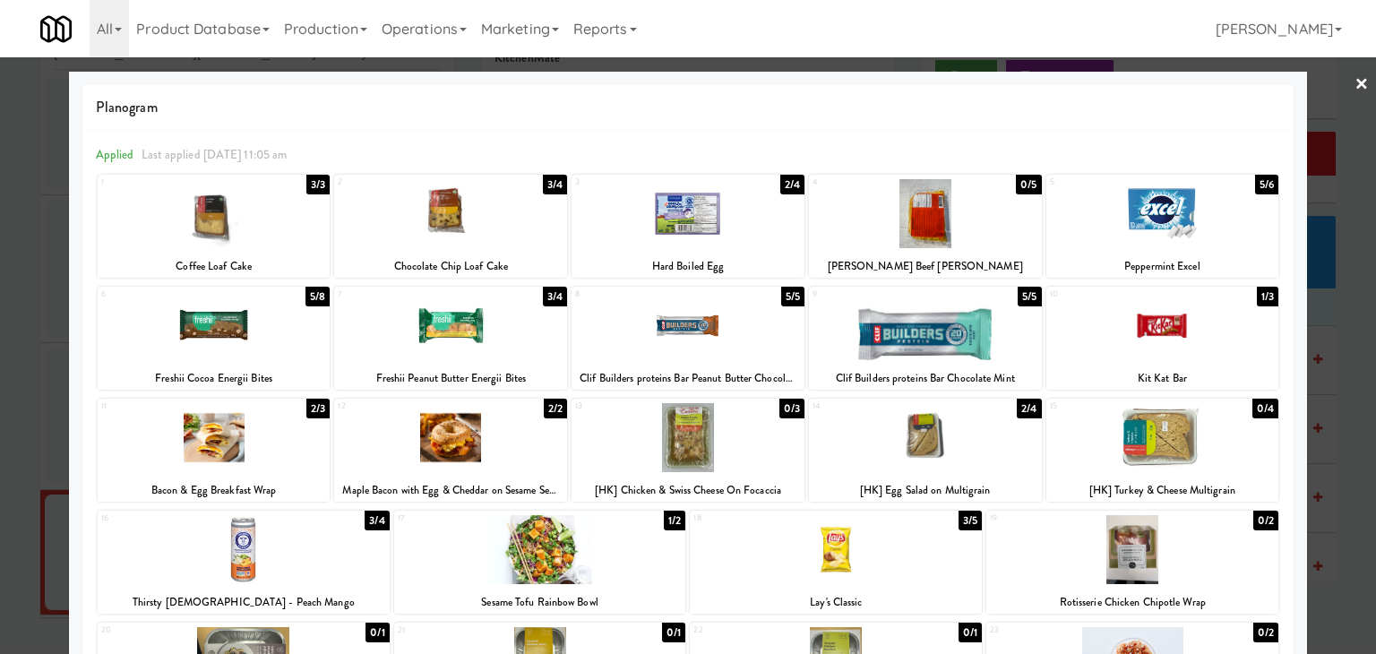
click at [960, 442] on div at bounding box center [925, 437] width 233 height 69
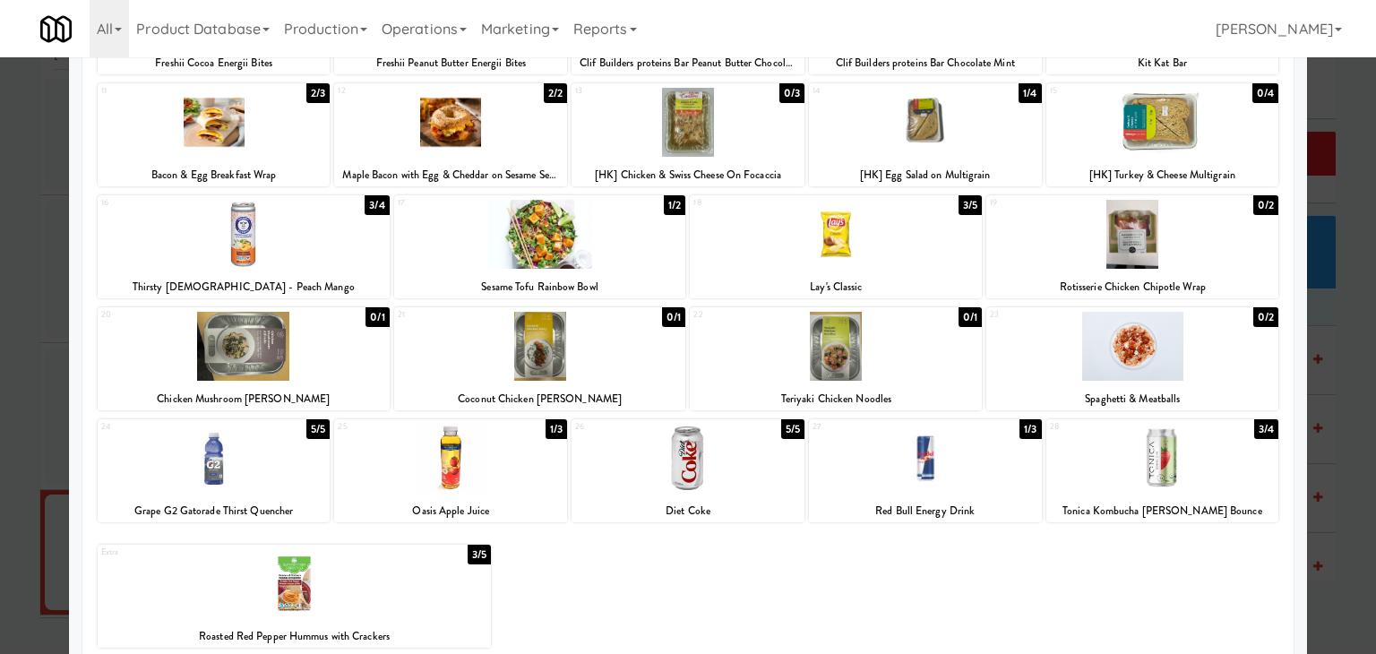
scroll to position [338, 0]
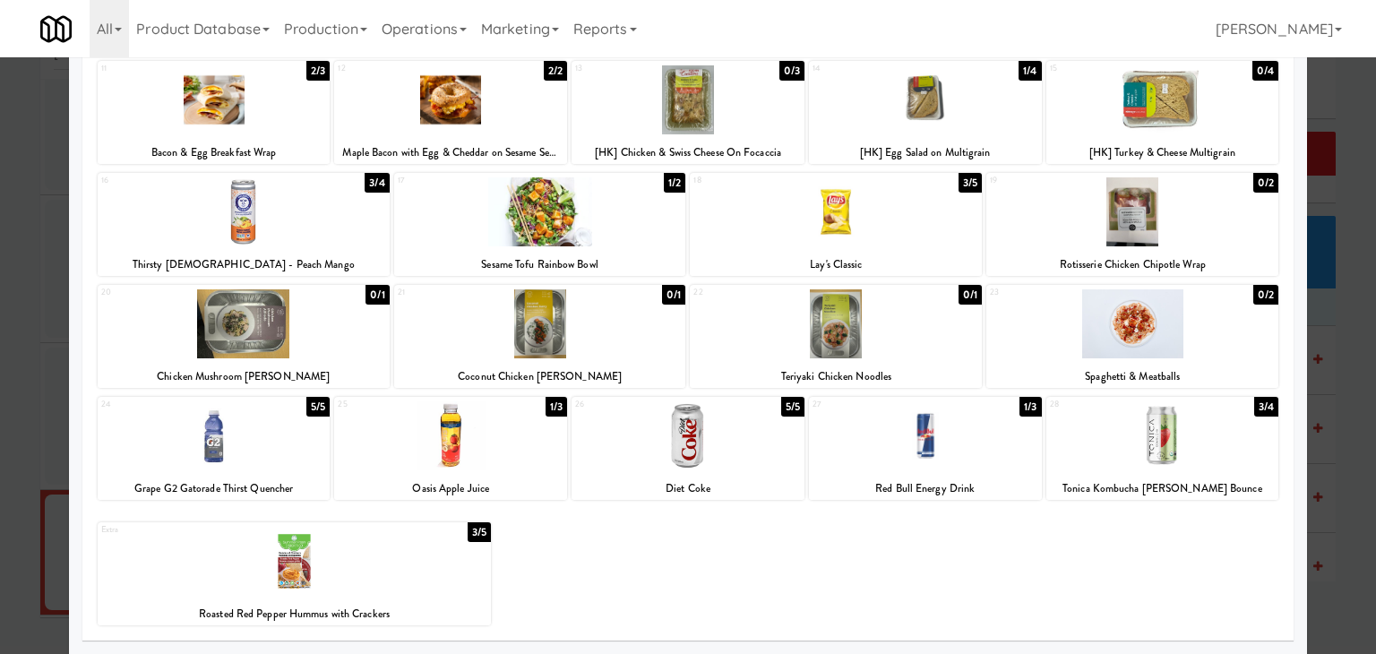
click at [837, 232] on div at bounding box center [836, 211] width 292 height 69
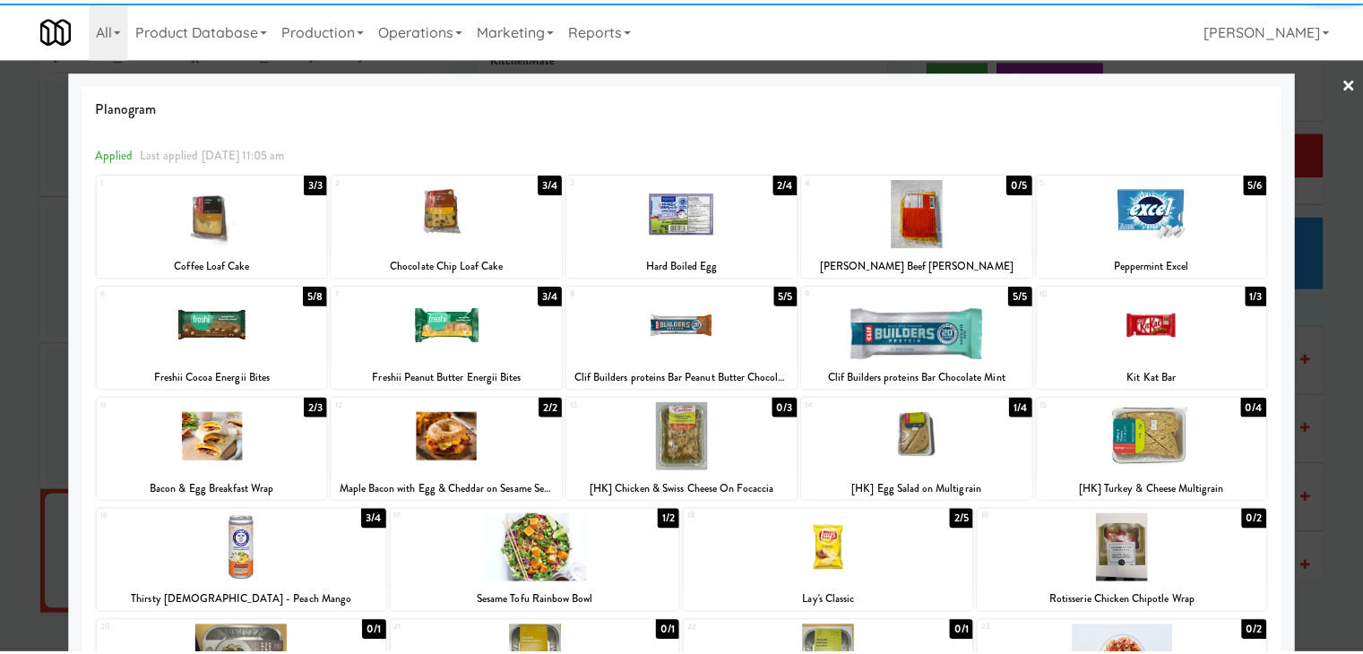
scroll to position [0, 0]
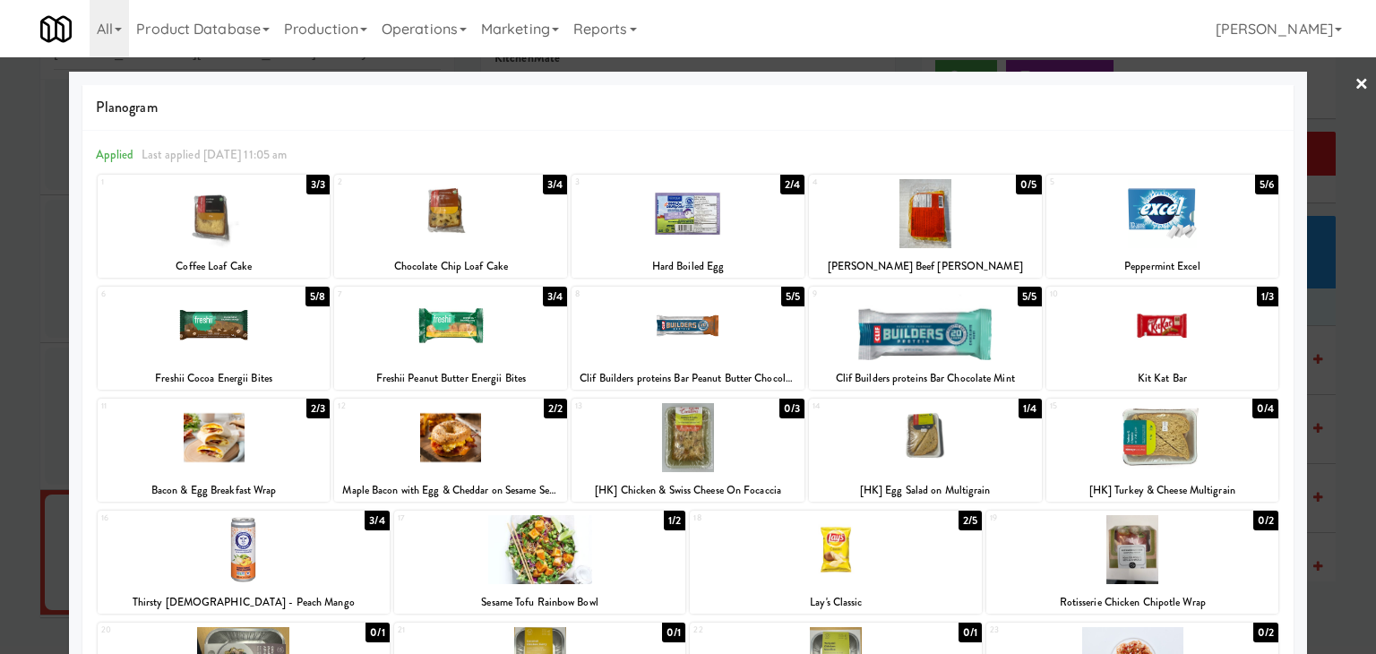
click at [1355, 81] on link "×" at bounding box center [1362, 85] width 14 height 56
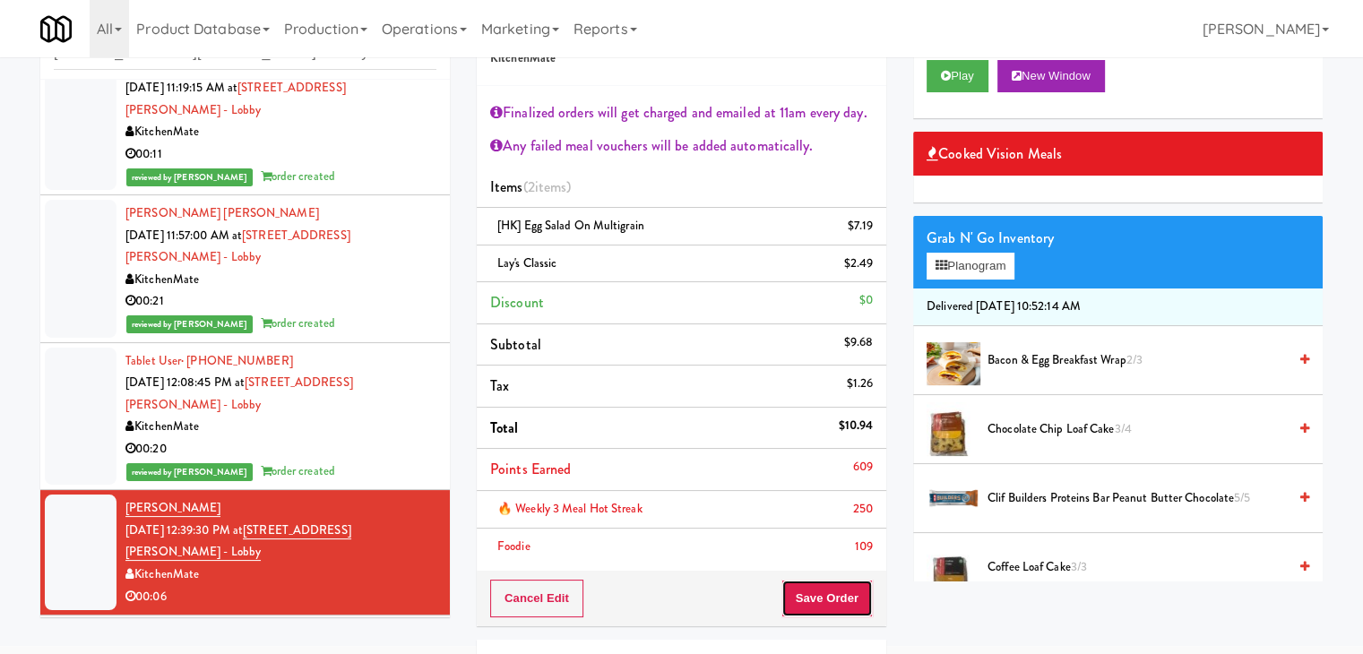
click at [807, 591] on button "Save Order" at bounding box center [826, 599] width 91 height 38
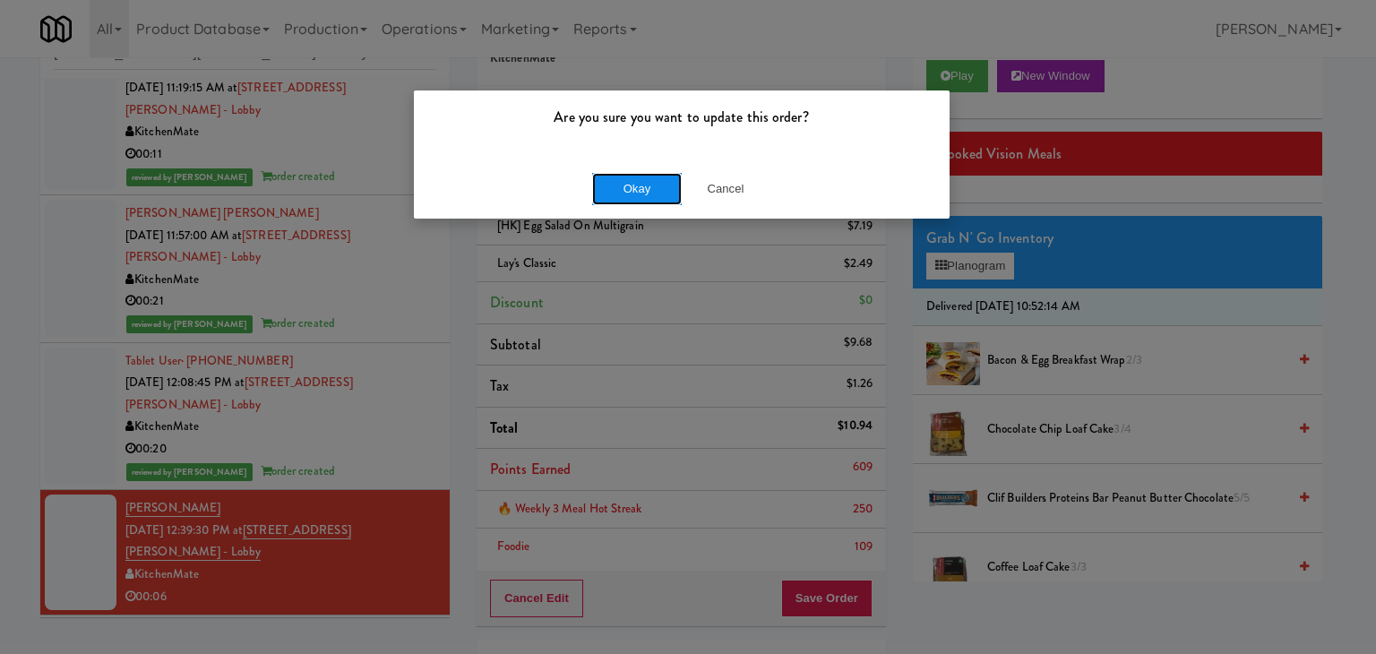
click at [643, 187] on button "Okay" at bounding box center [637, 189] width 90 height 32
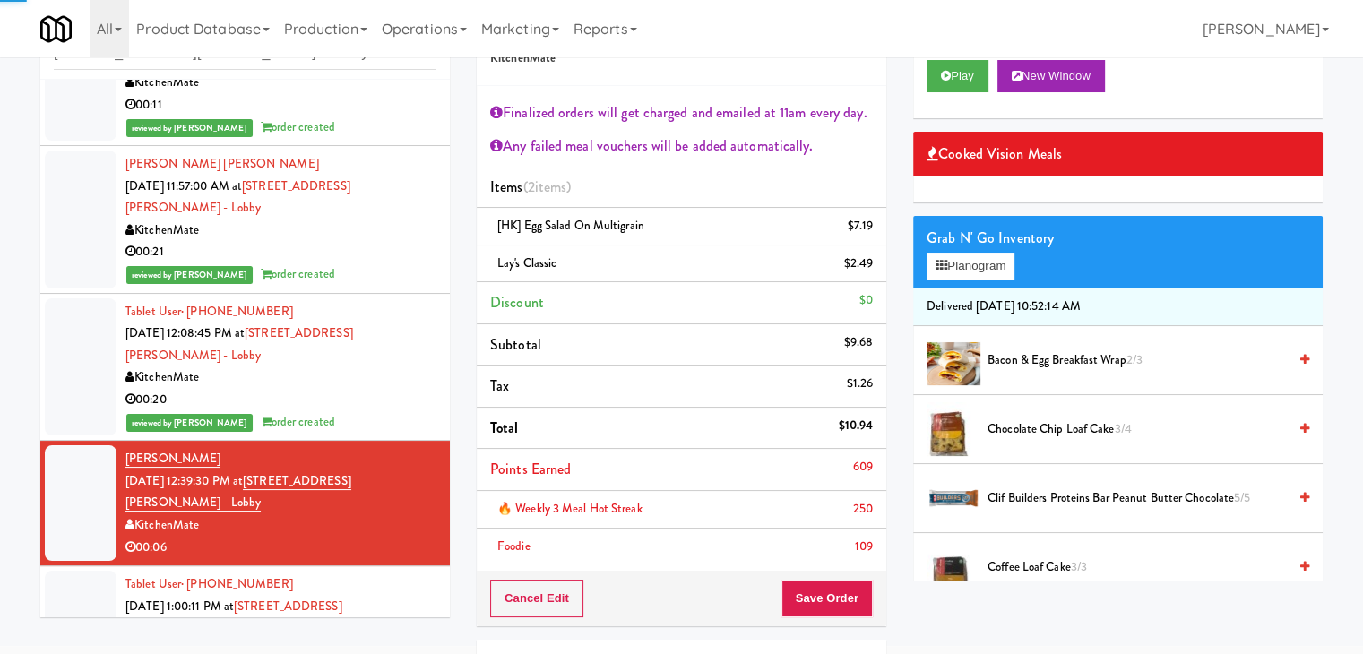
scroll to position [272, 0]
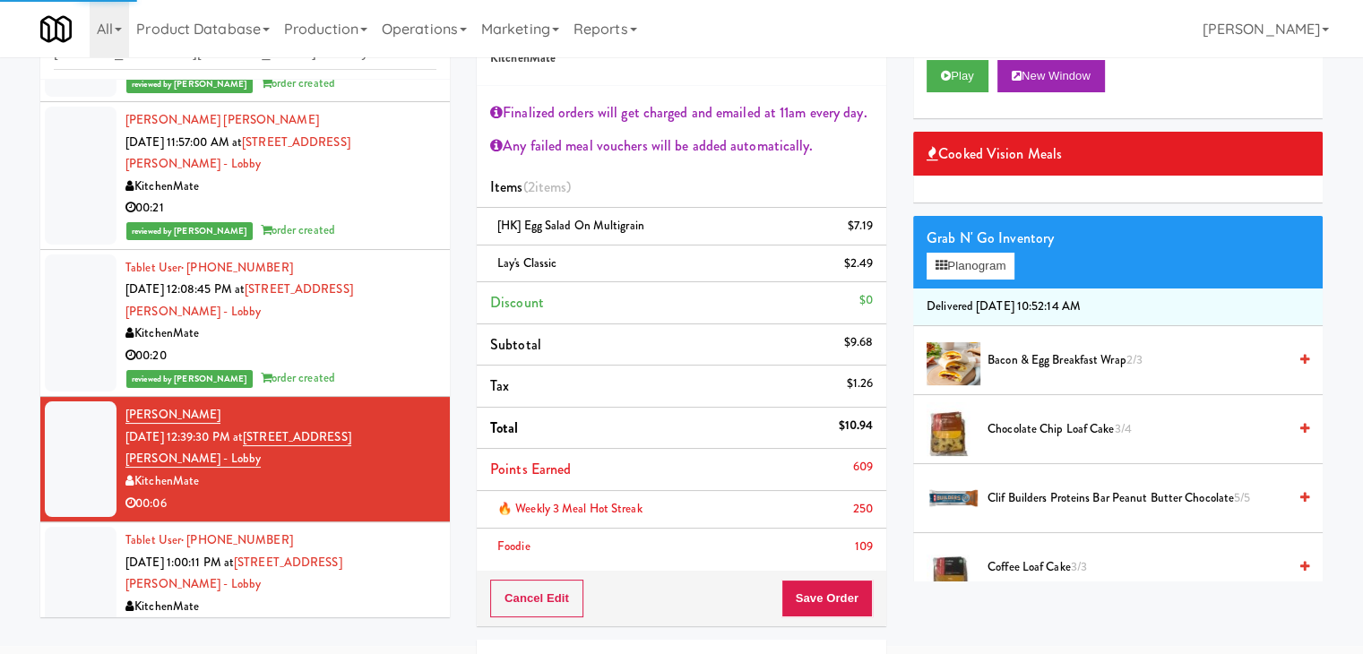
drag, startPoint x: 347, startPoint y: 493, endPoint x: 333, endPoint y: 489, distance: 13.9
click at [346, 618] on div "00:05" at bounding box center [280, 629] width 311 height 22
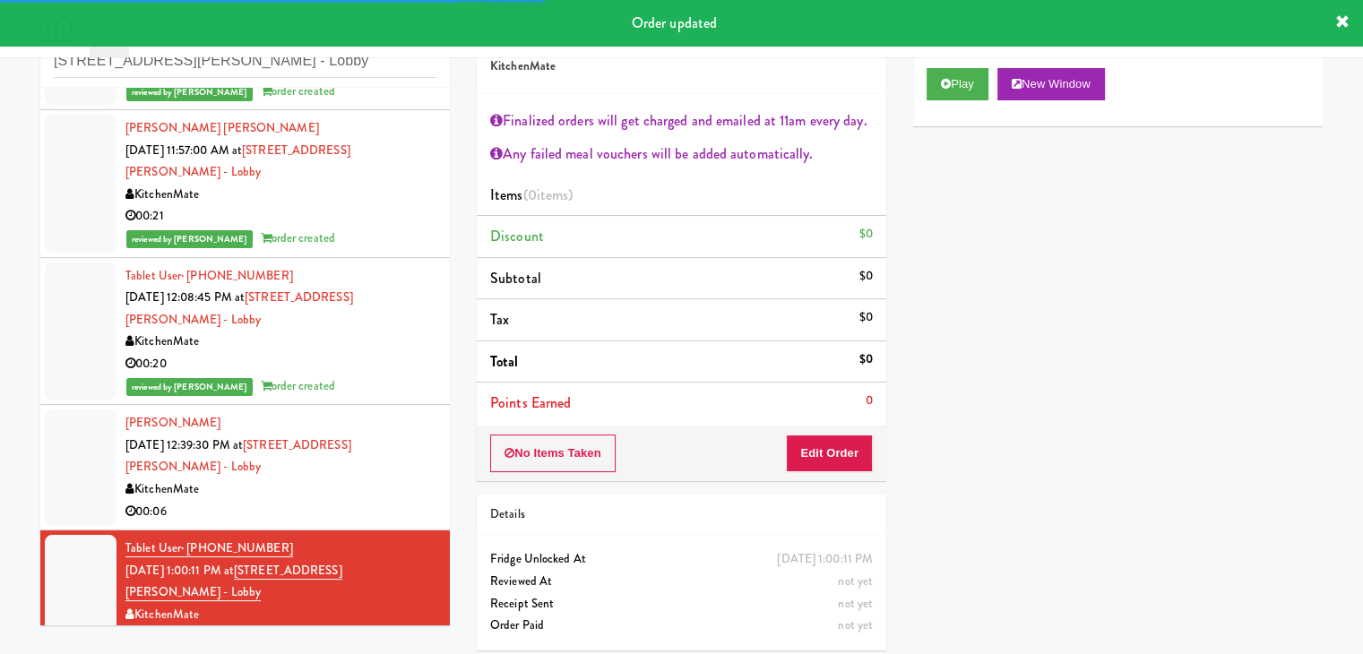
scroll to position [65, 0]
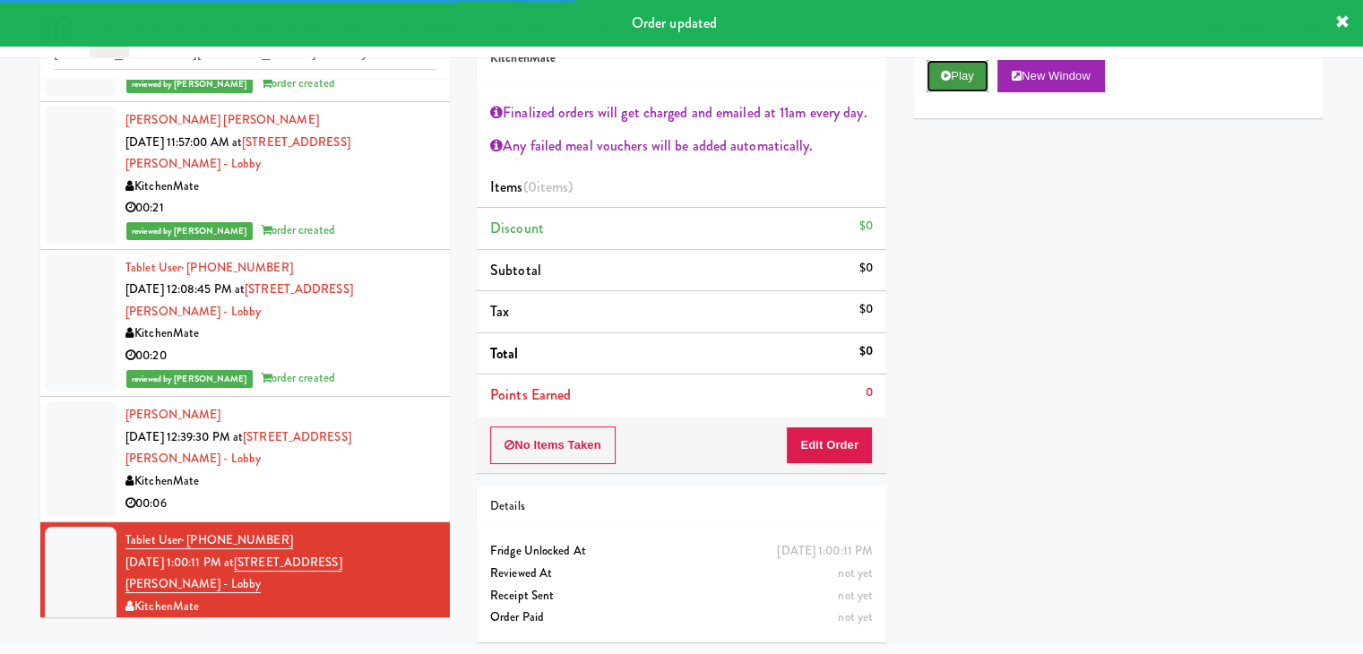
click at [957, 70] on button "Play" at bounding box center [957, 76] width 62 height 32
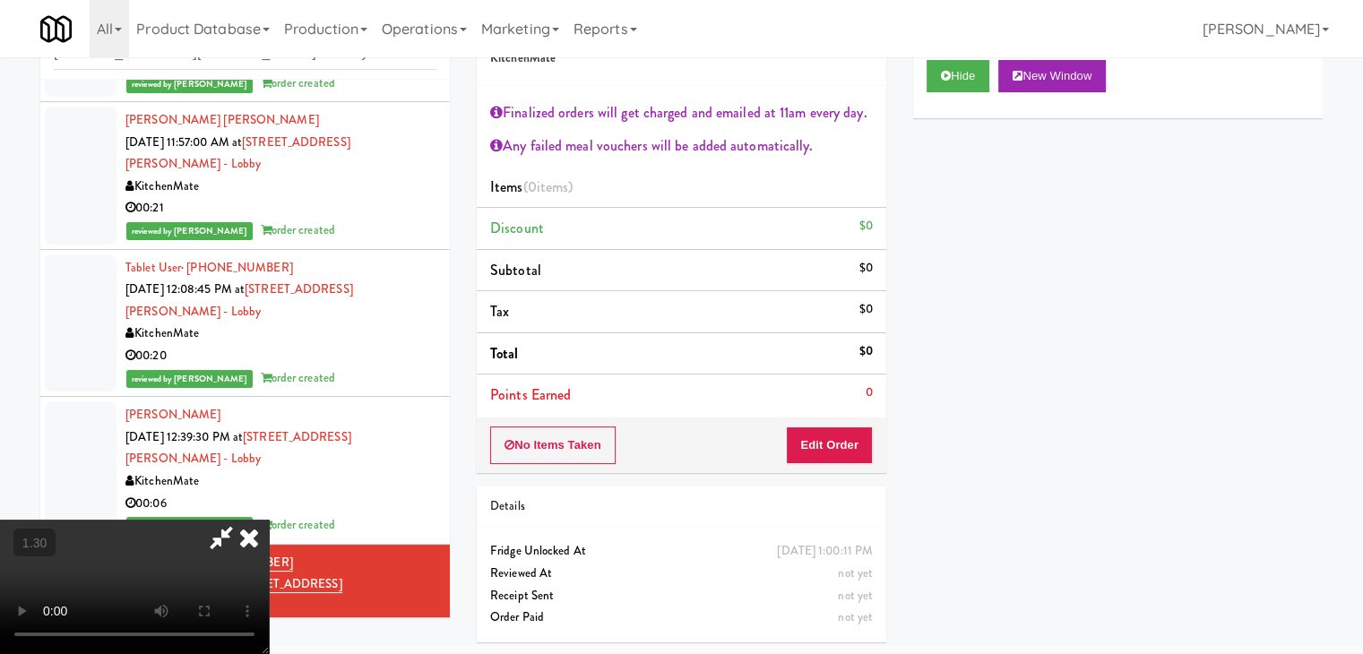
click at [269, 520] on video at bounding box center [134, 587] width 269 height 134
drag, startPoint x: 797, startPoint y: 76, endPoint x: 790, endPoint y: 96, distance: 20.7
click at [269, 520] on icon at bounding box center [248, 538] width 39 height 36
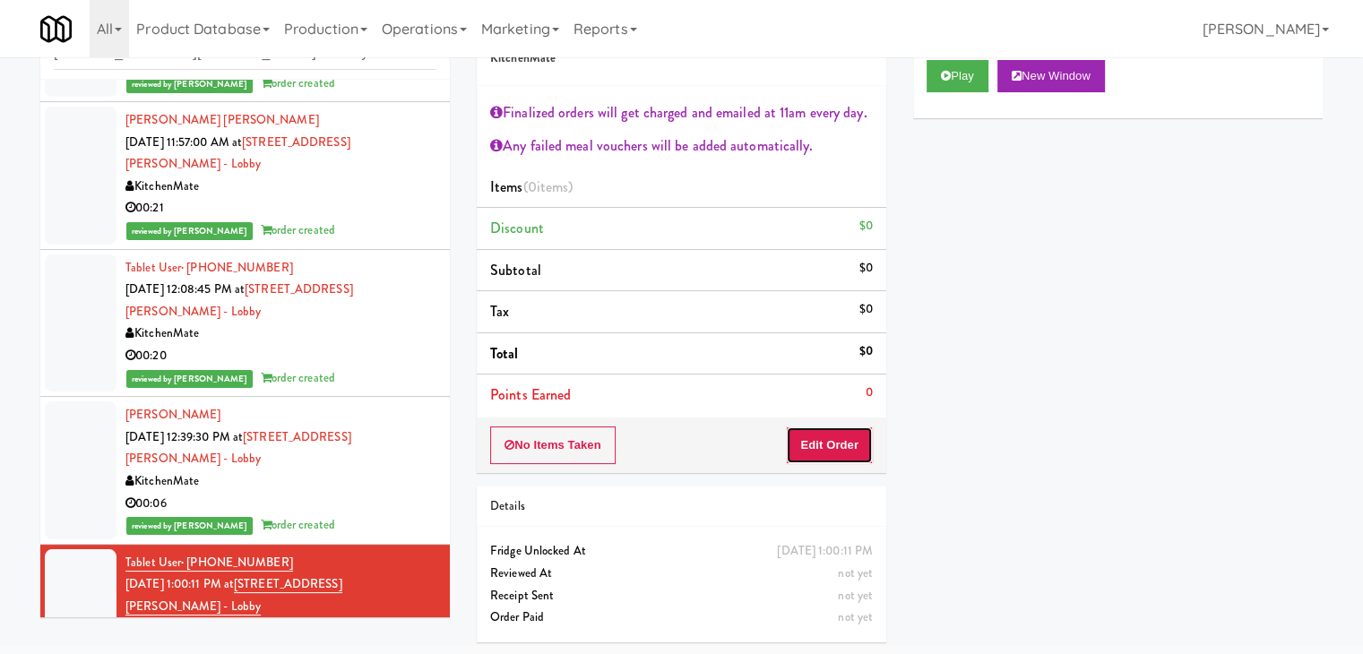
click at [818, 449] on button "Edit Order" at bounding box center [829, 445] width 87 height 38
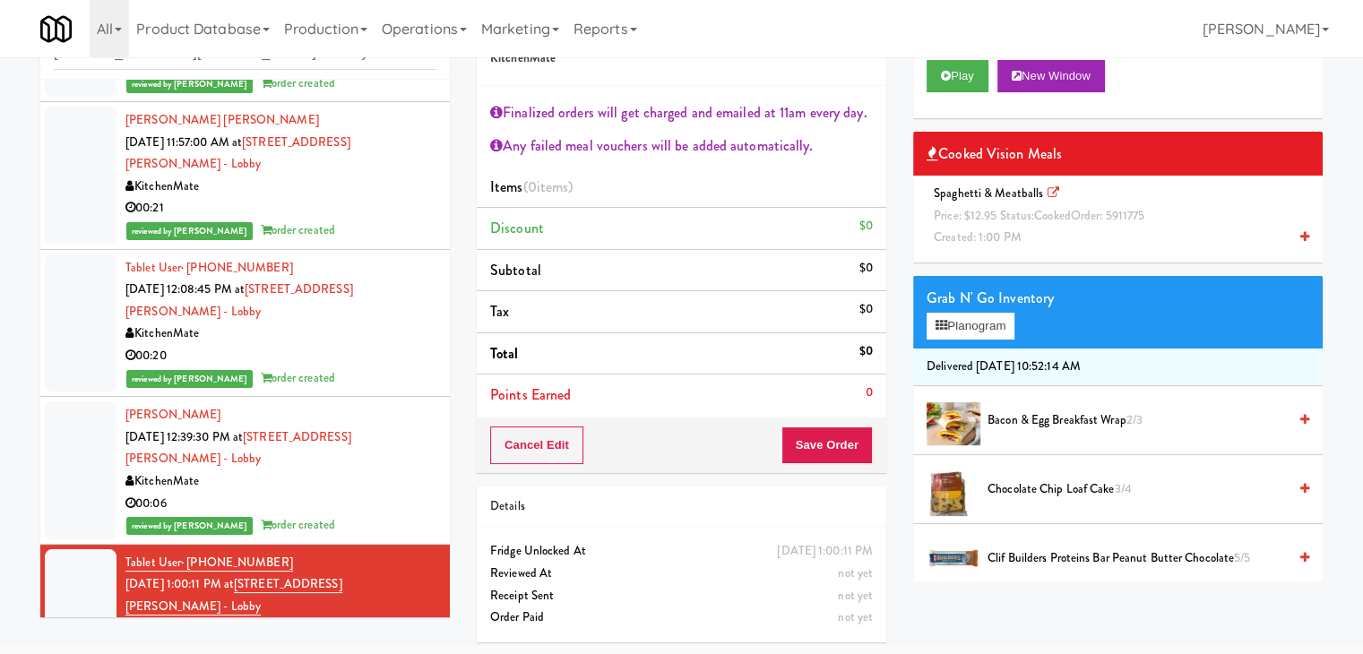
click at [1300, 237] on icon at bounding box center [1304, 237] width 9 height 12
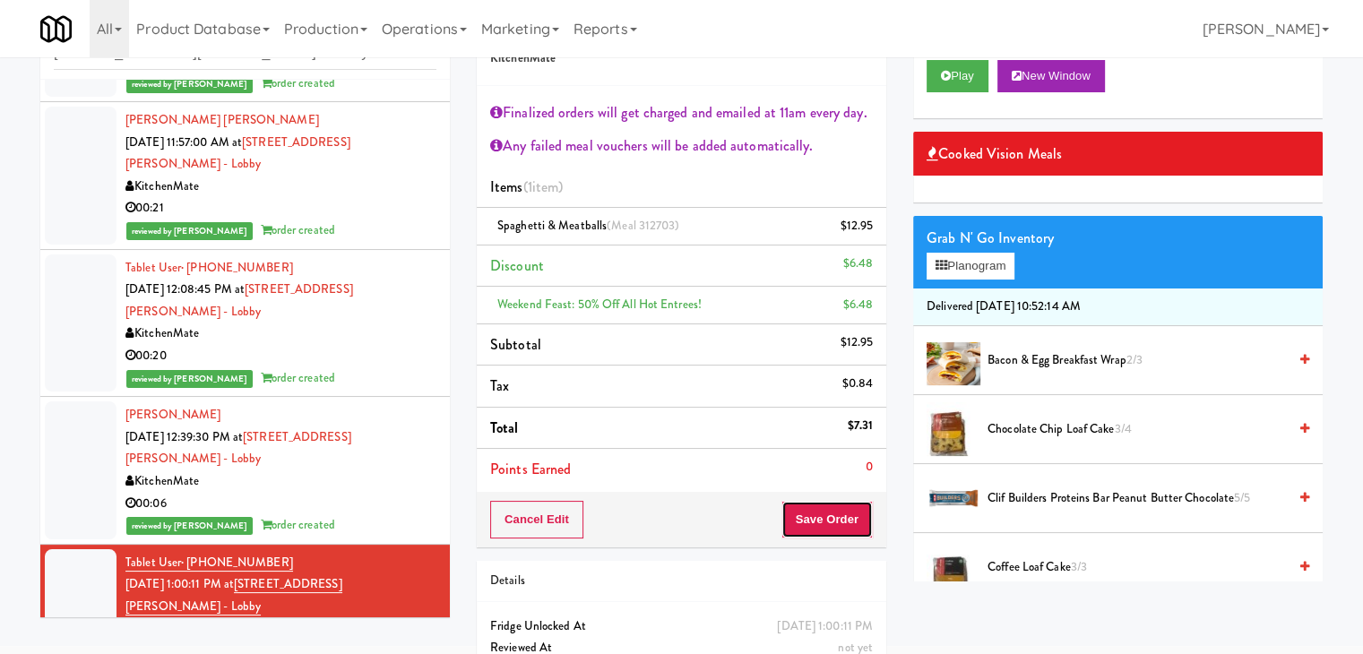
click at [826, 524] on button "Save Order" at bounding box center [826, 520] width 91 height 38
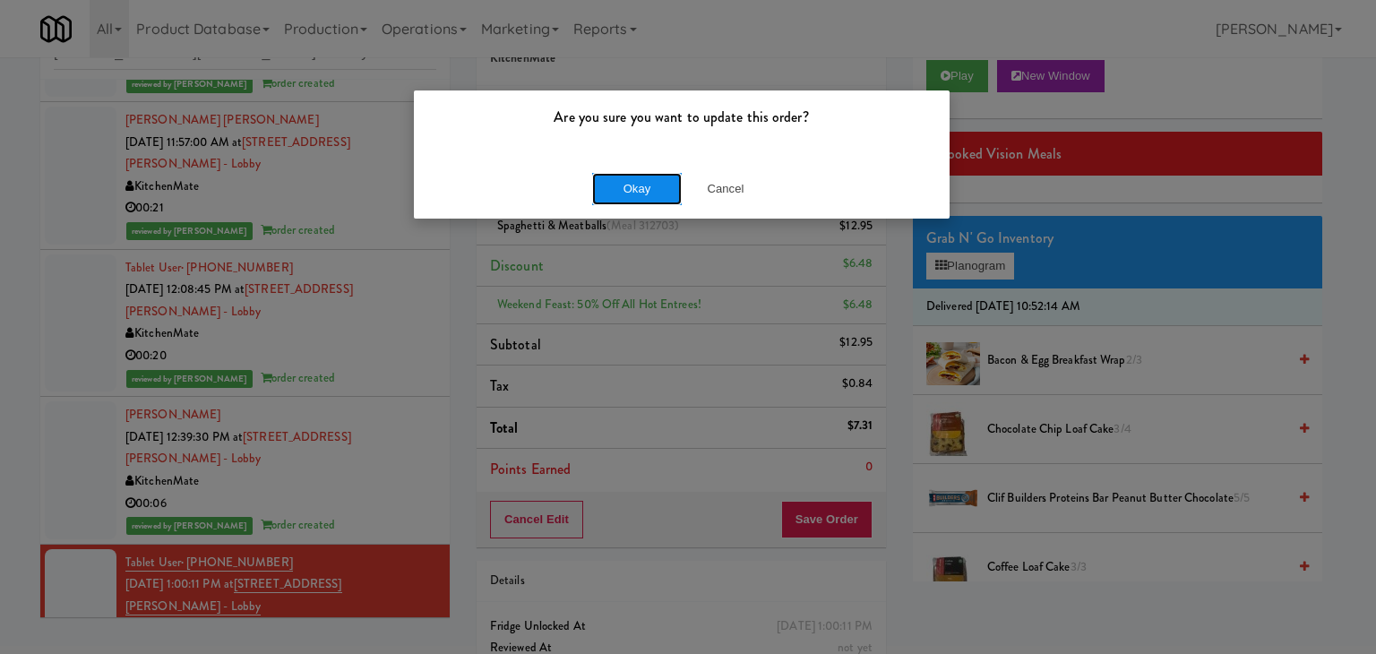
click at [650, 188] on button "Okay" at bounding box center [637, 189] width 90 height 32
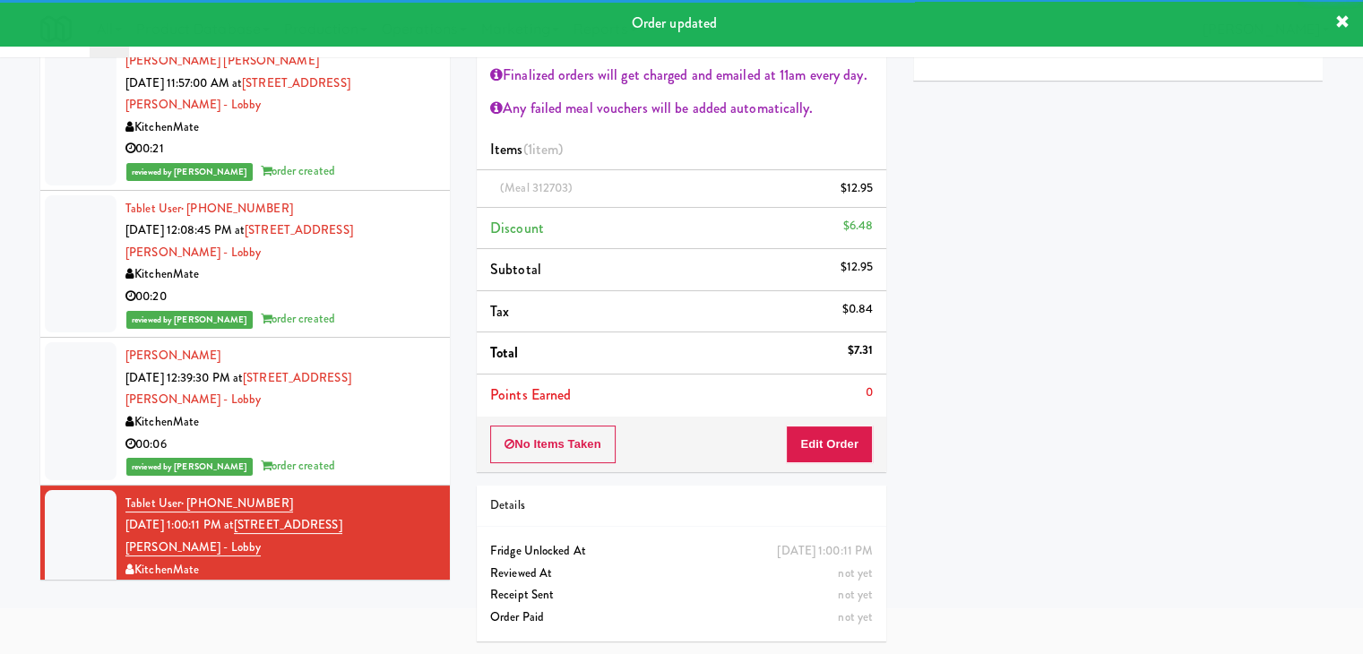
scroll to position [139, 0]
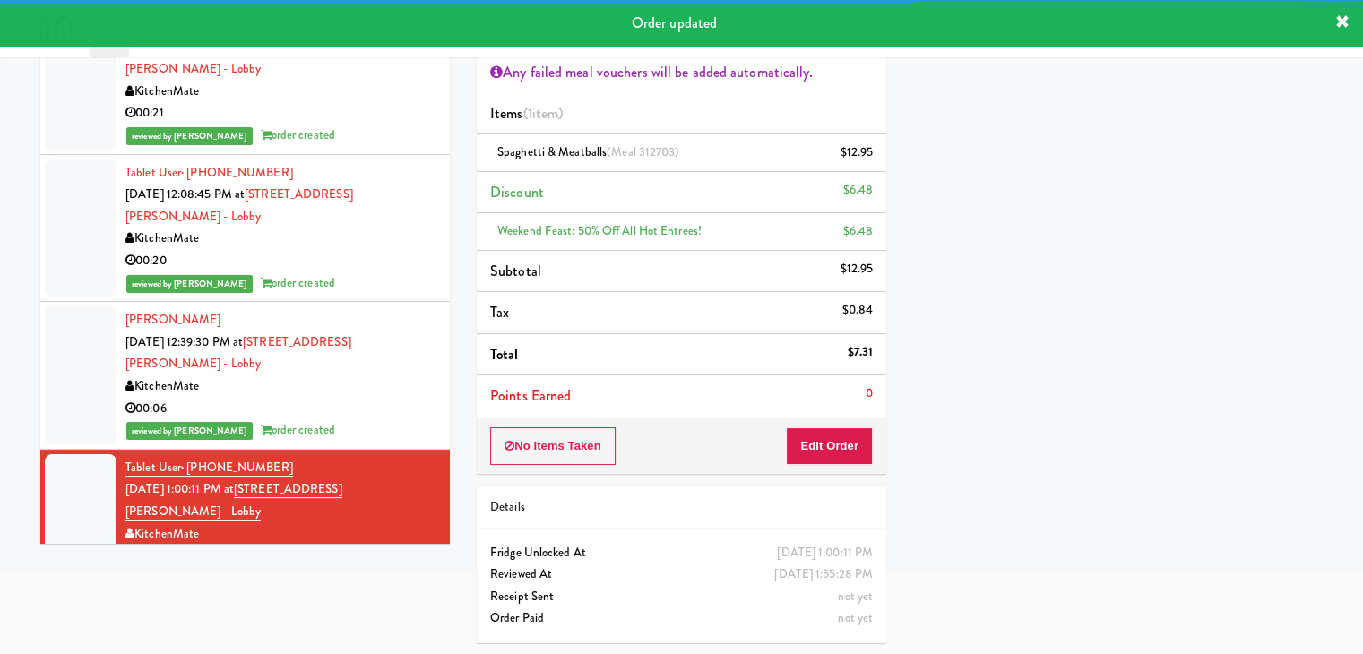
click at [370, 560] on div "inbox reviewed recent all unclear take inventory issue suspicious failed recent…" at bounding box center [681, 291] width 1309 height 731
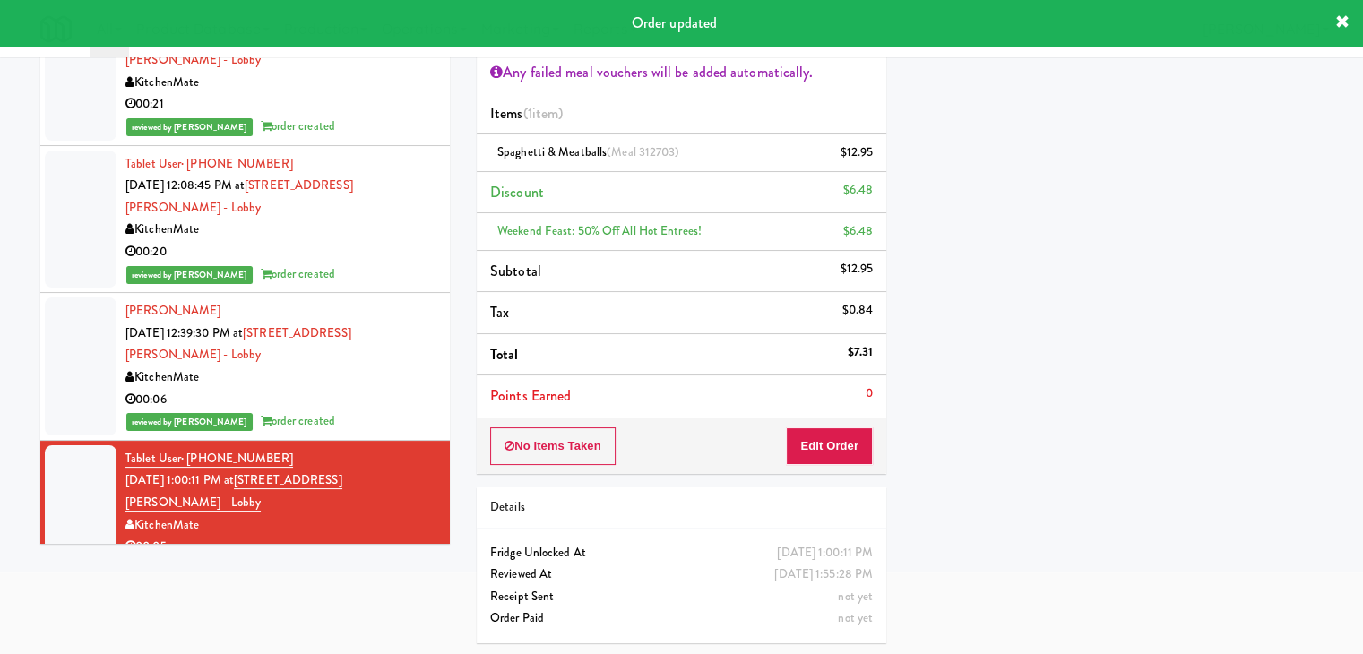
scroll to position [316, 0]
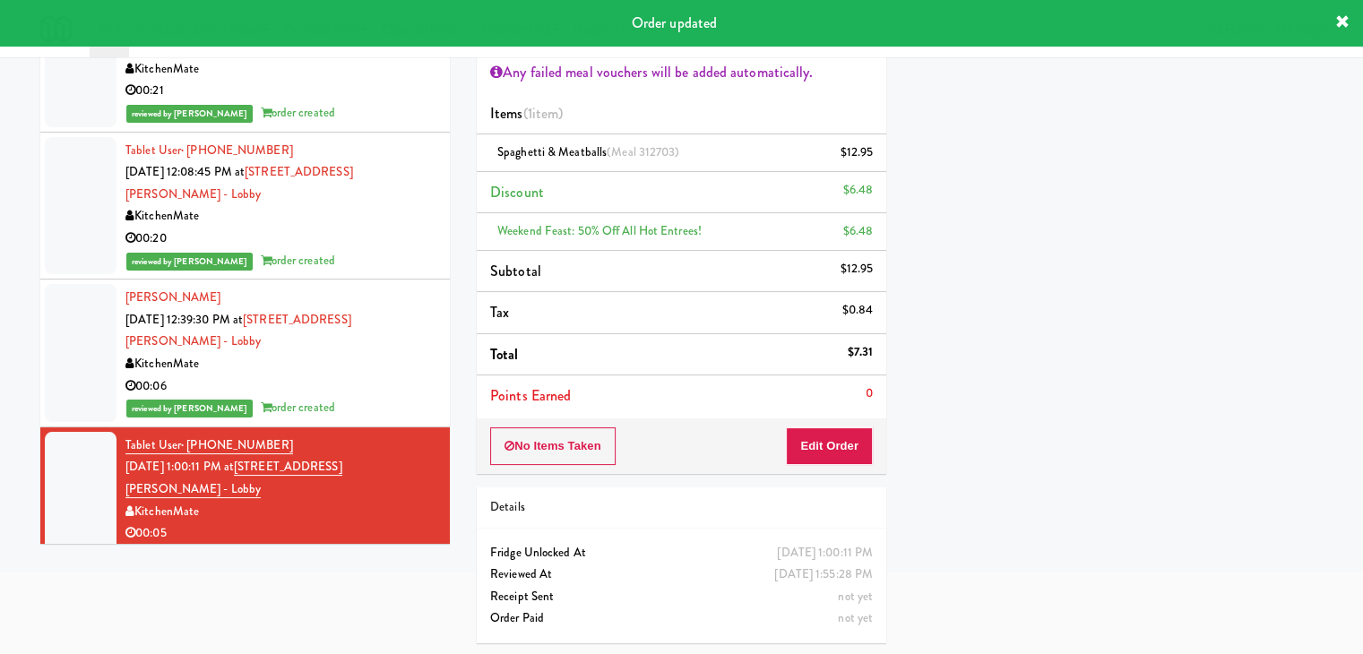
click at [372, 622] on div "KitchenMate" at bounding box center [280, 659] width 311 height 22
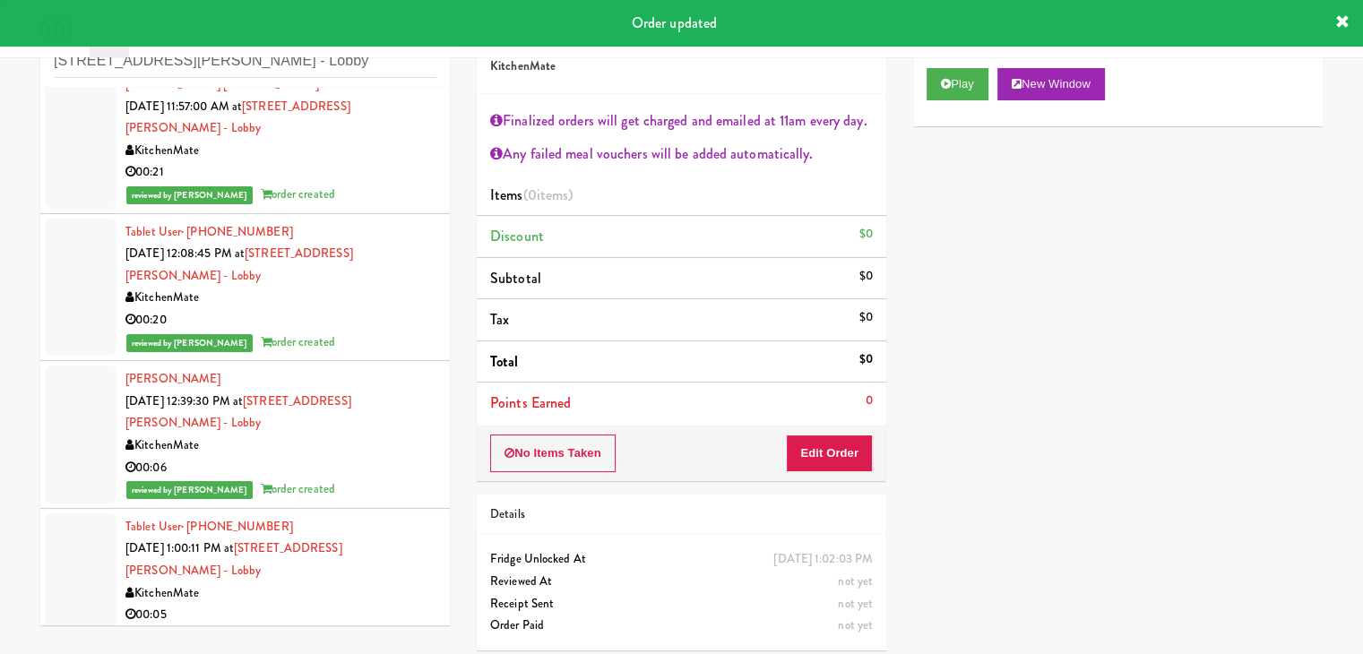
scroll to position [65, 0]
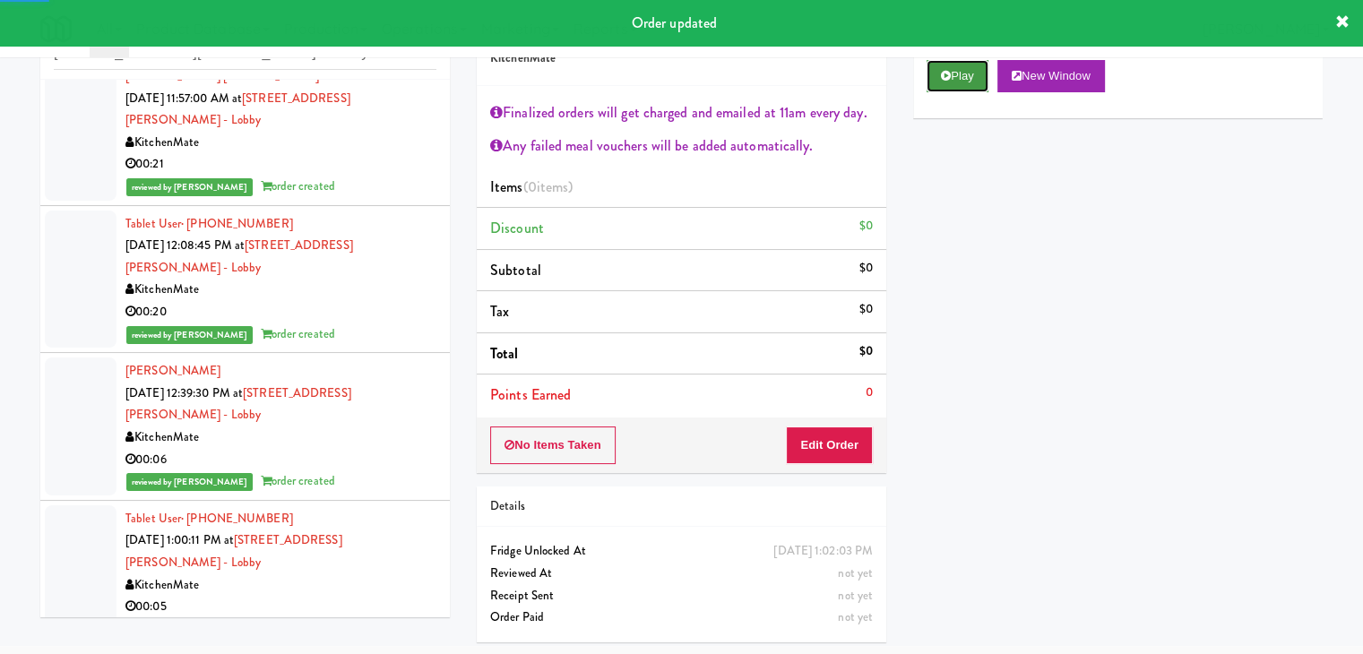
click at [971, 68] on button "Play" at bounding box center [957, 76] width 62 height 32
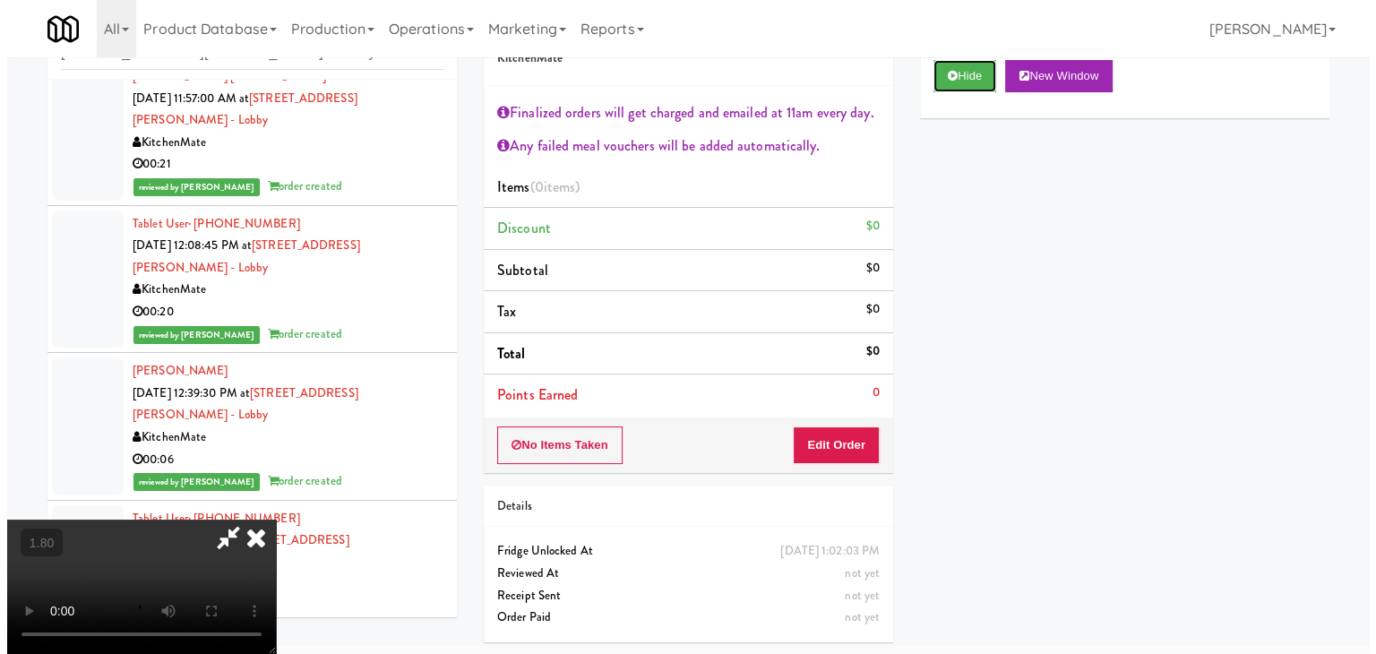
scroll to position [0, 0]
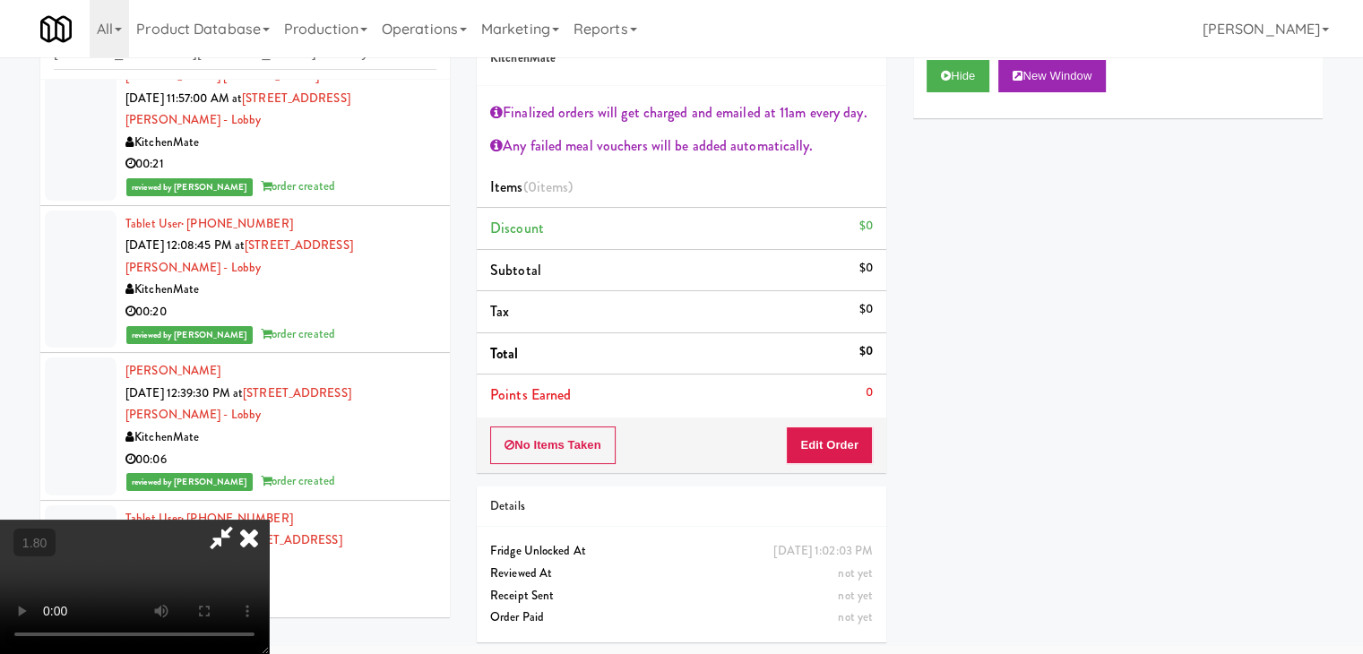
click at [269, 520] on icon at bounding box center [248, 538] width 39 height 36
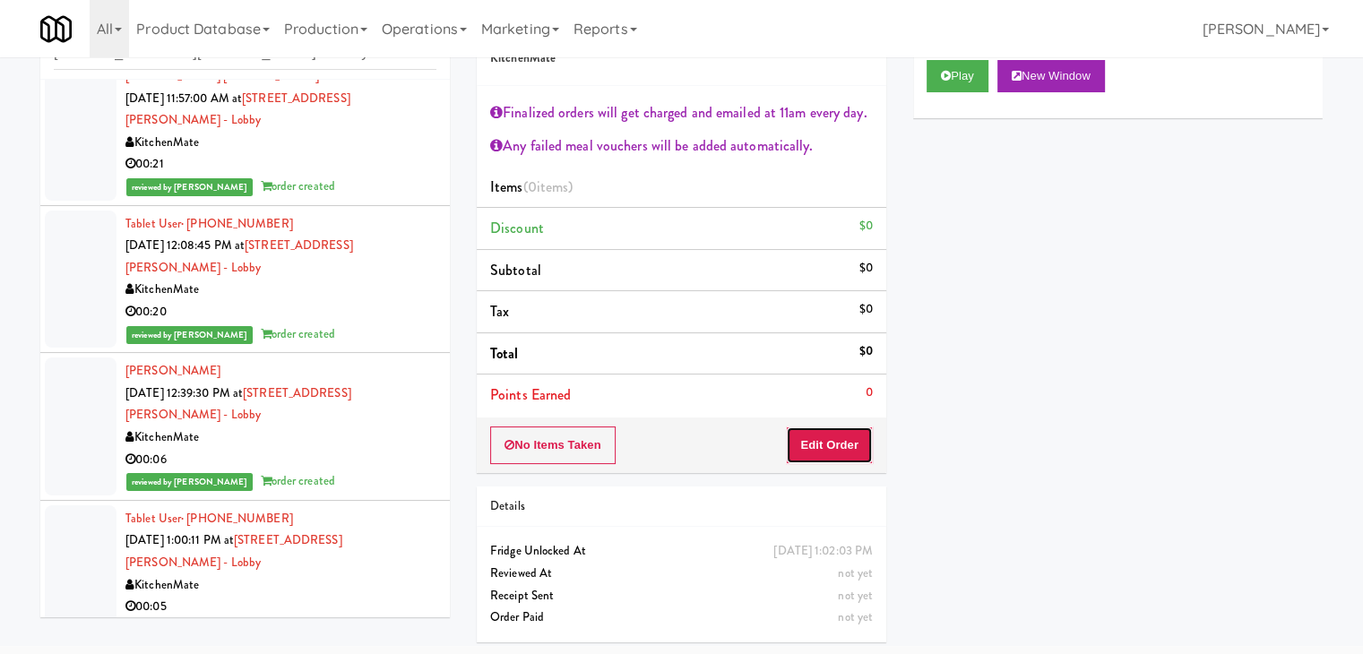
click at [846, 428] on button "Edit Order" at bounding box center [829, 445] width 87 height 38
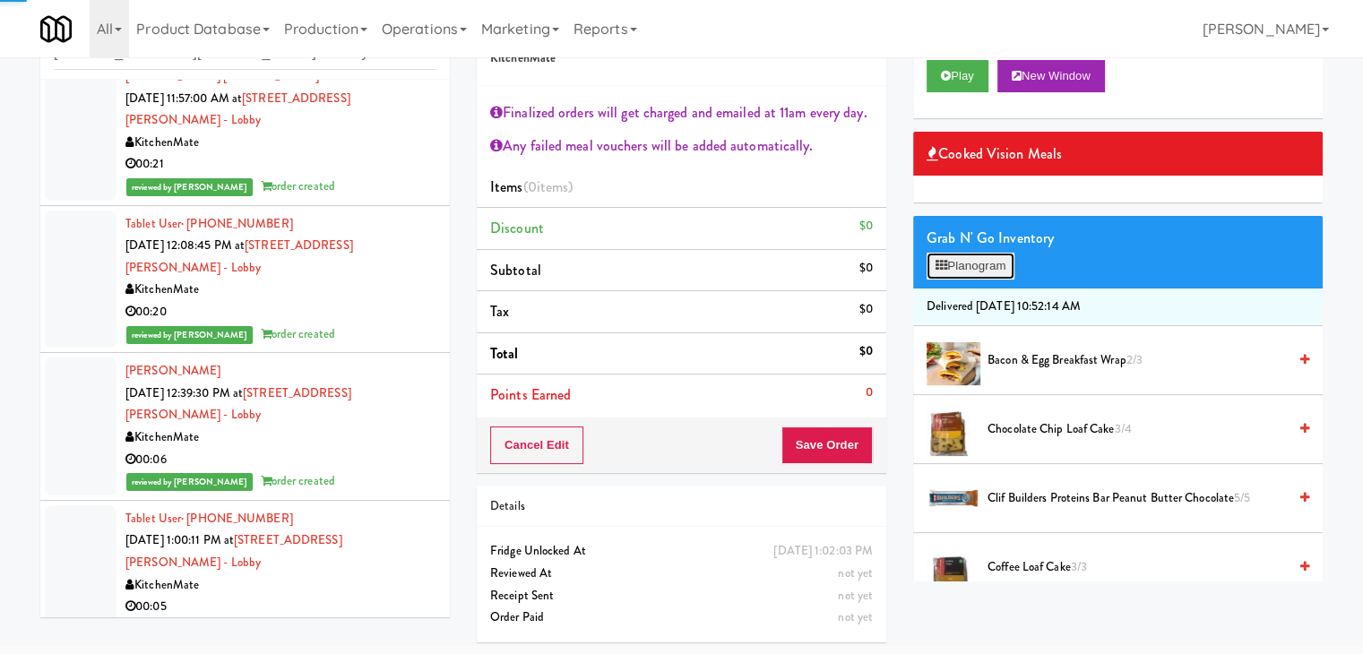
click at [957, 271] on button "Planogram" at bounding box center [970, 266] width 88 height 27
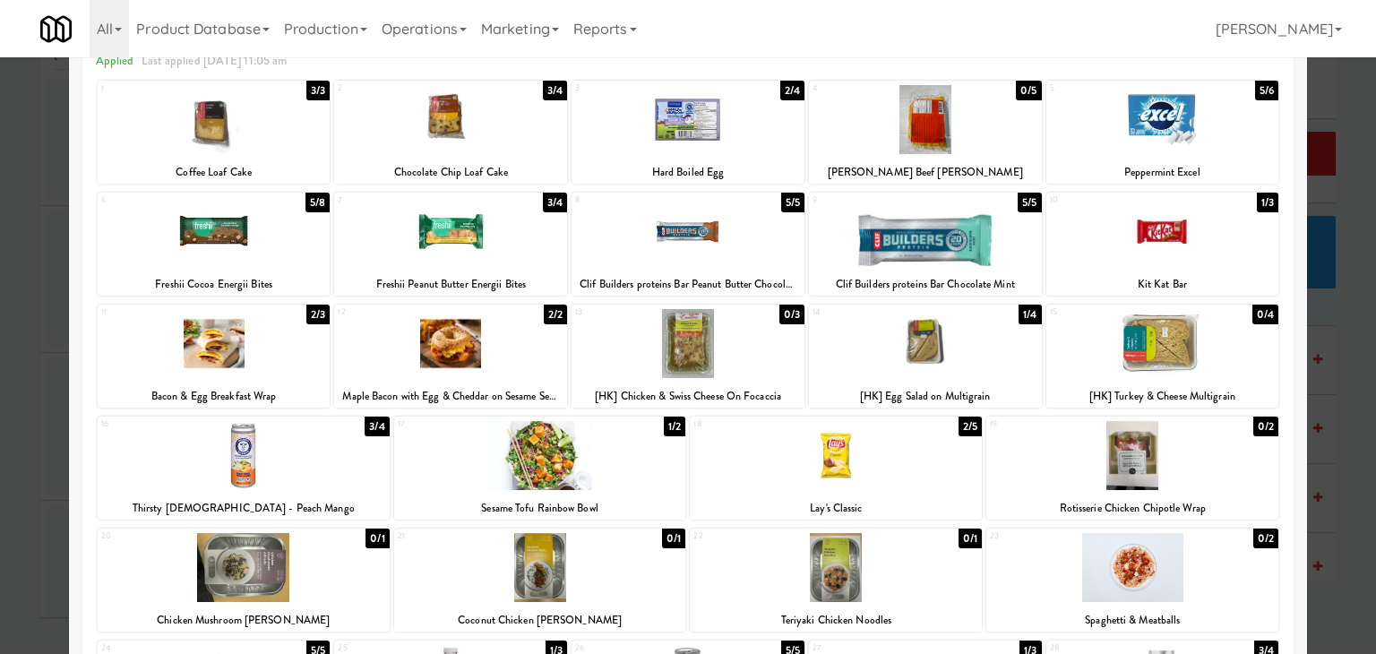
scroll to position [179, 0]
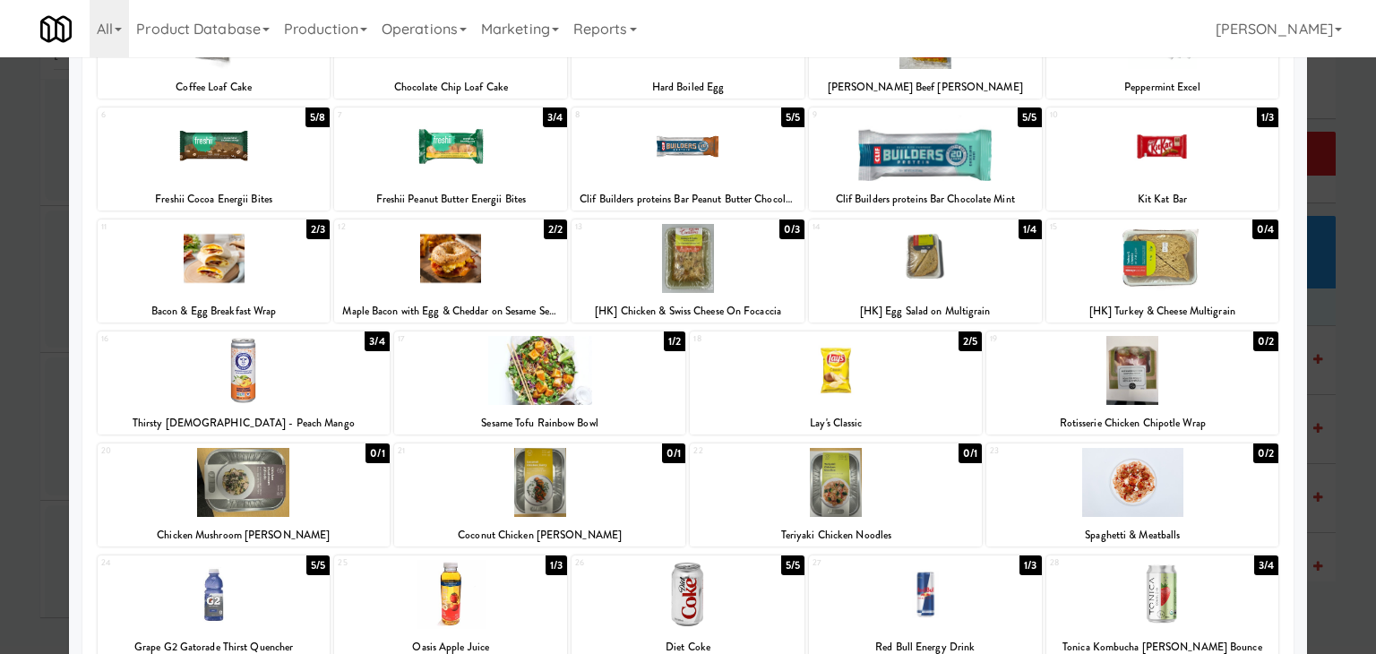
click at [470, 266] on div at bounding box center [450, 258] width 233 height 69
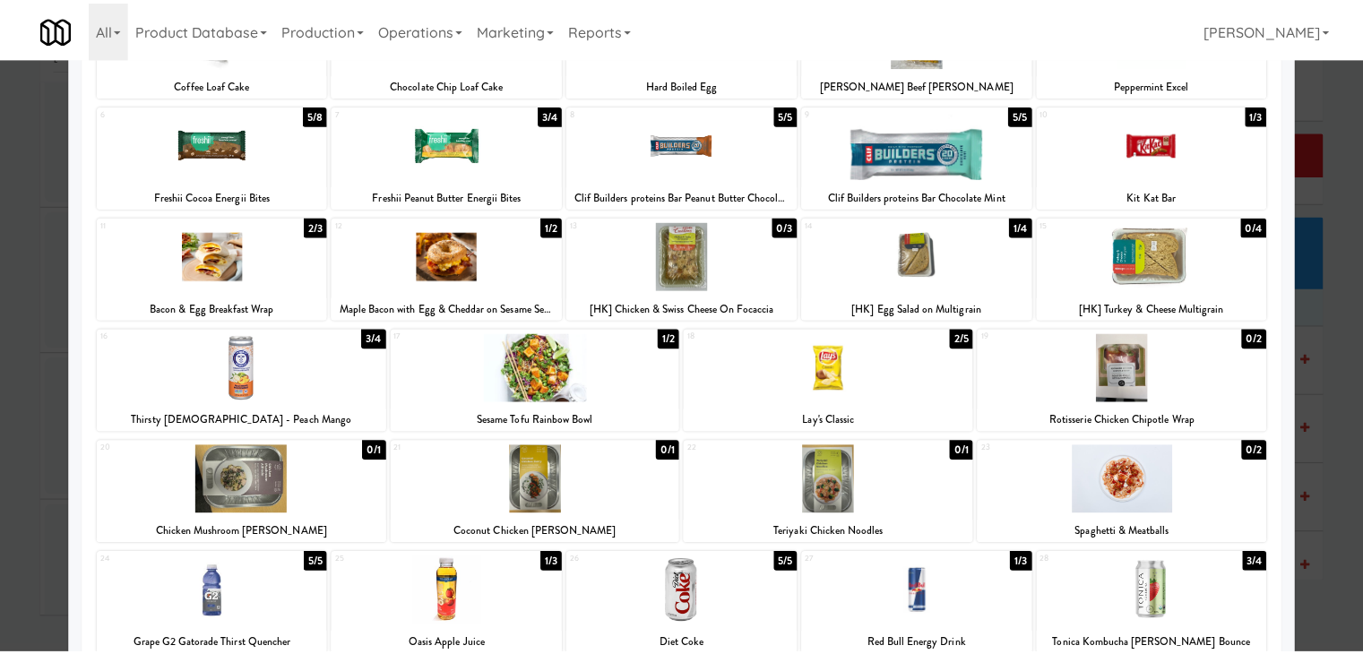
scroll to position [0, 0]
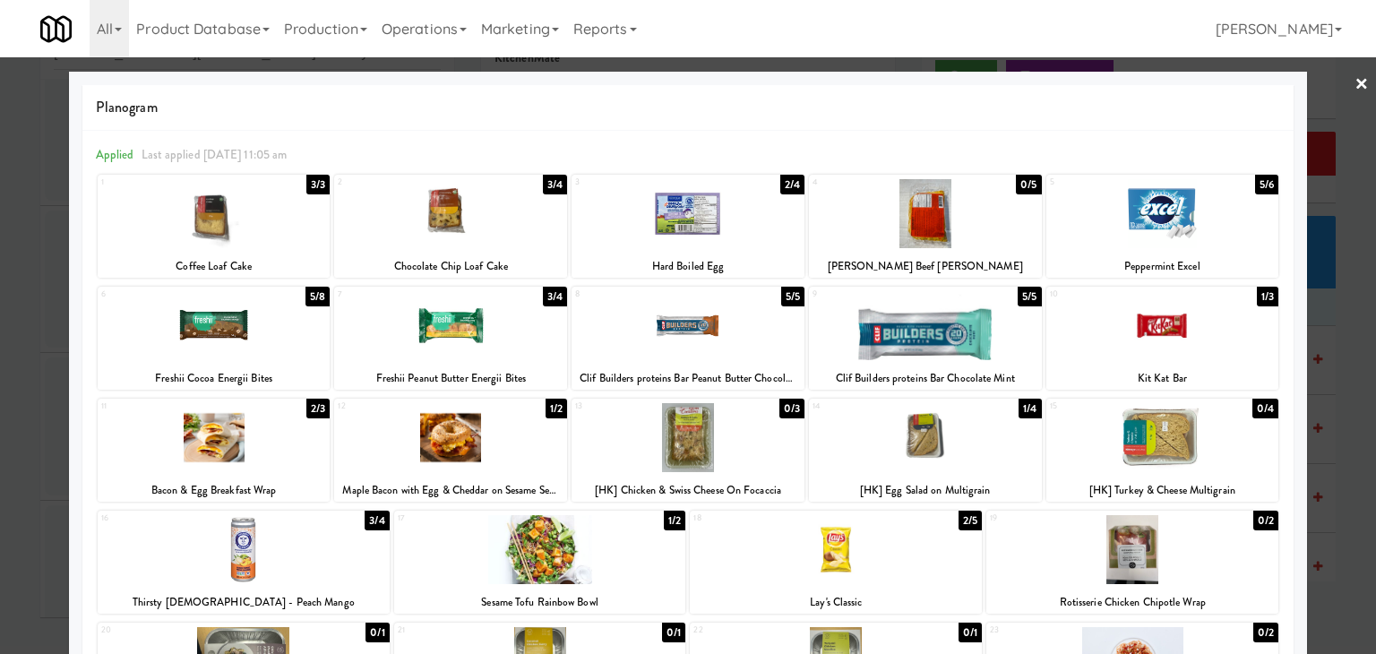
click at [1355, 91] on link "×" at bounding box center [1362, 85] width 14 height 56
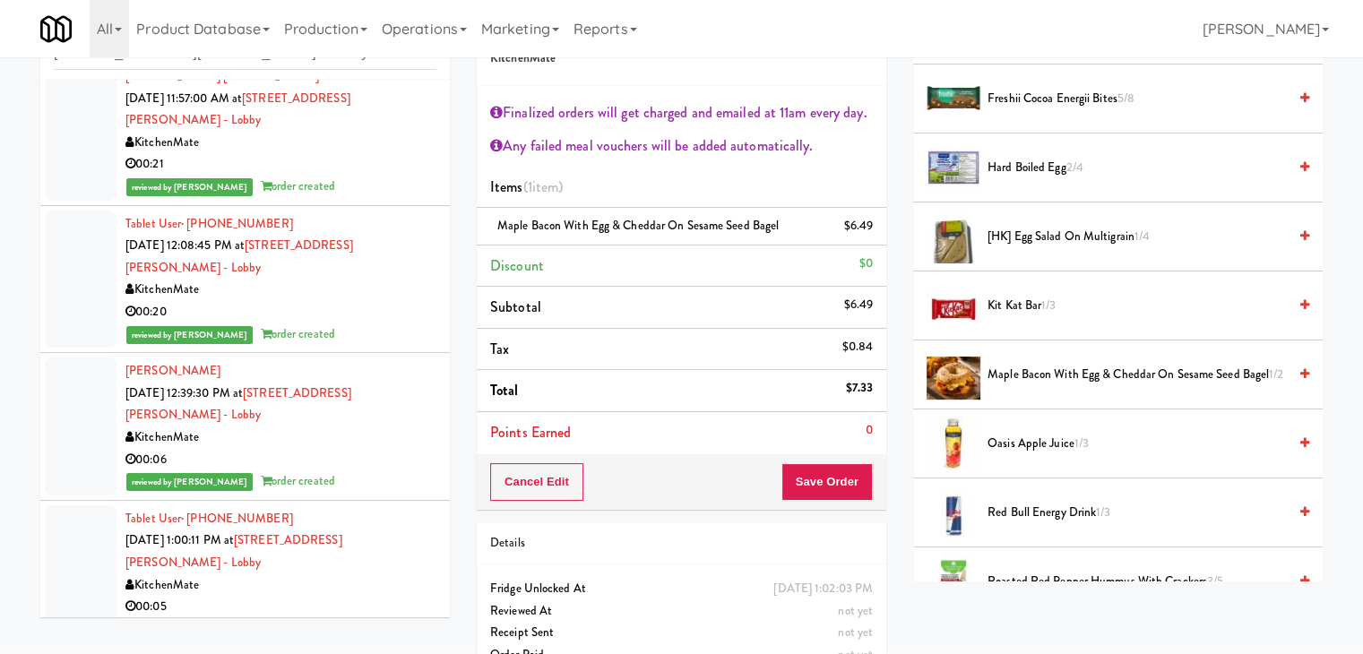
scroll to position [806, 0]
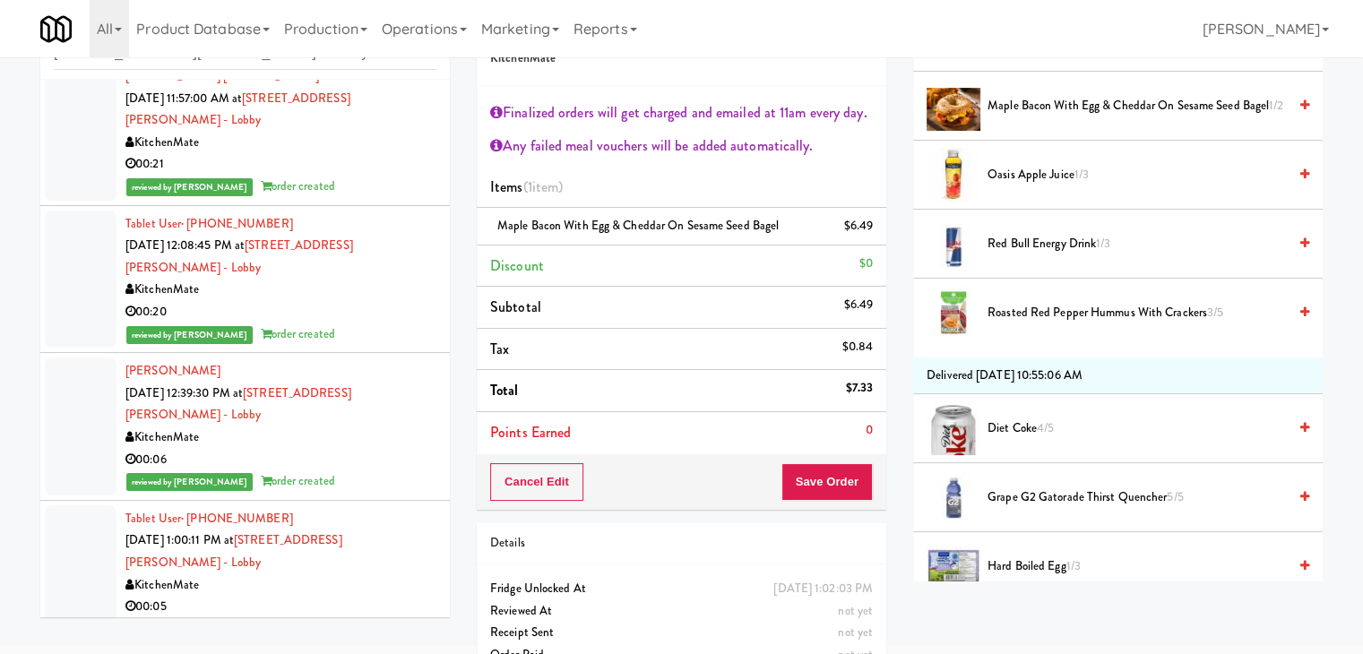
click at [1300, 307] on icon at bounding box center [1304, 312] width 9 height 12
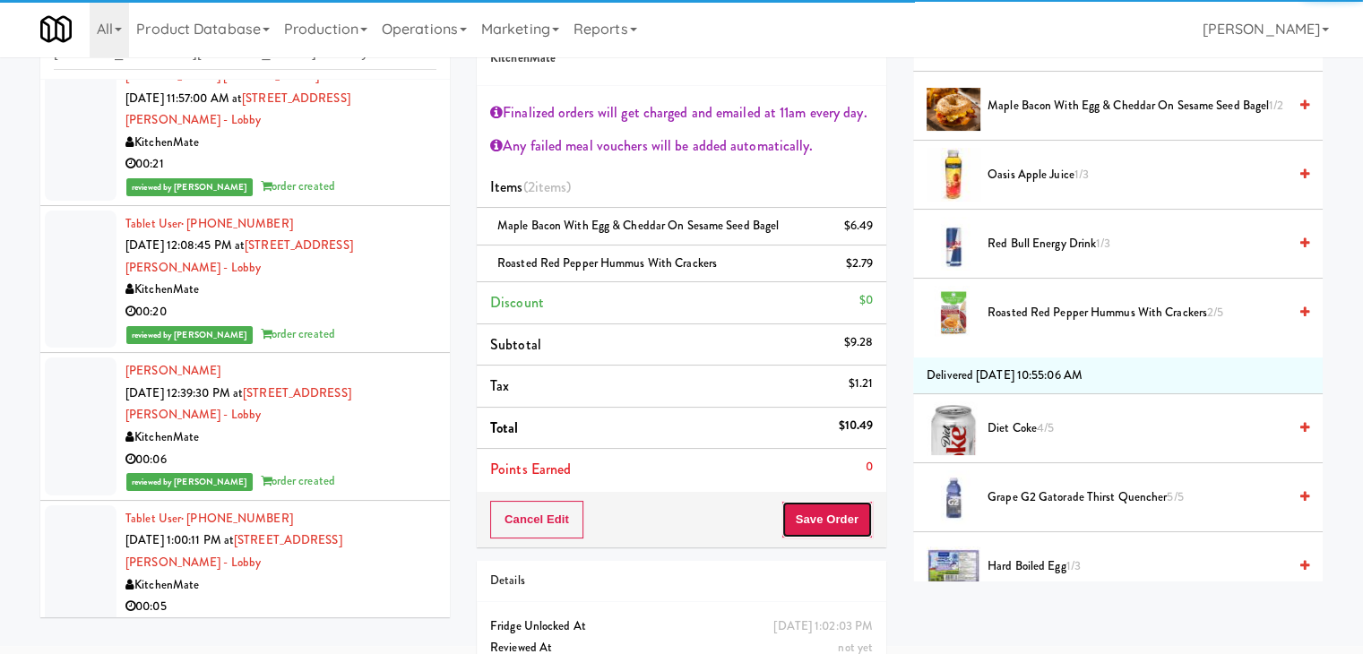
click at [840, 511] on button "Save Order" at bounding box center [826, 520] width 91 height 38
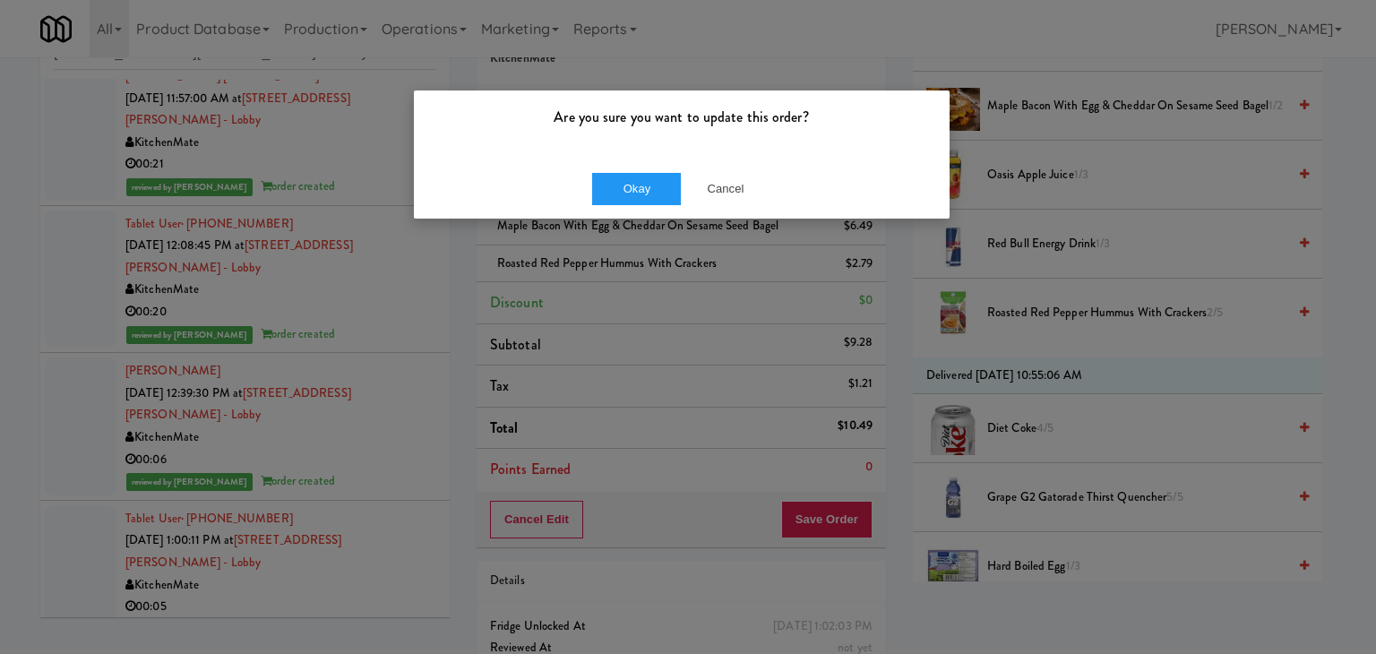
drag, startPoint x: 730, startPoint y: 301, endPoint x: 655, endPoint y: 227, distance: 105.8
click at [664, 235] on div "Are you sure you want to update this order? Okay Cancel" at bounding box center [688, 327] width 1376 height 654
click at [630, 185] on button "Okay" at bounding box center [637, 189] width 90 height 32
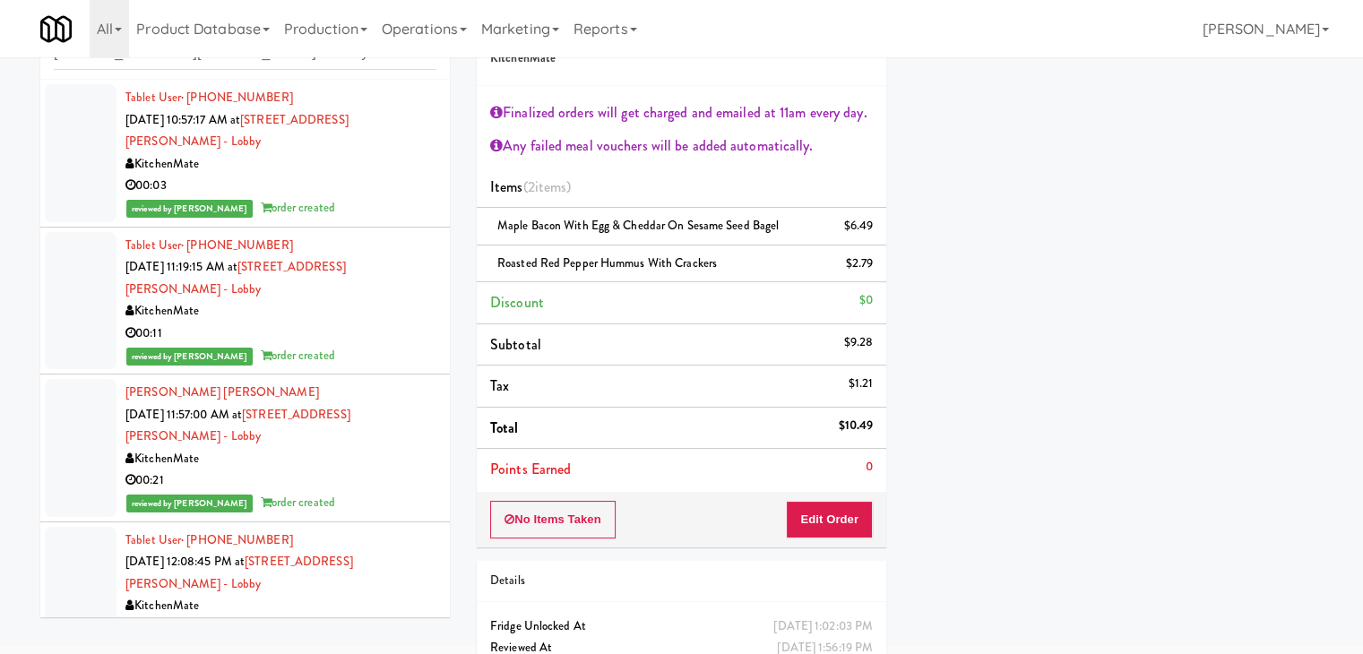
scroll to position [0, 0]
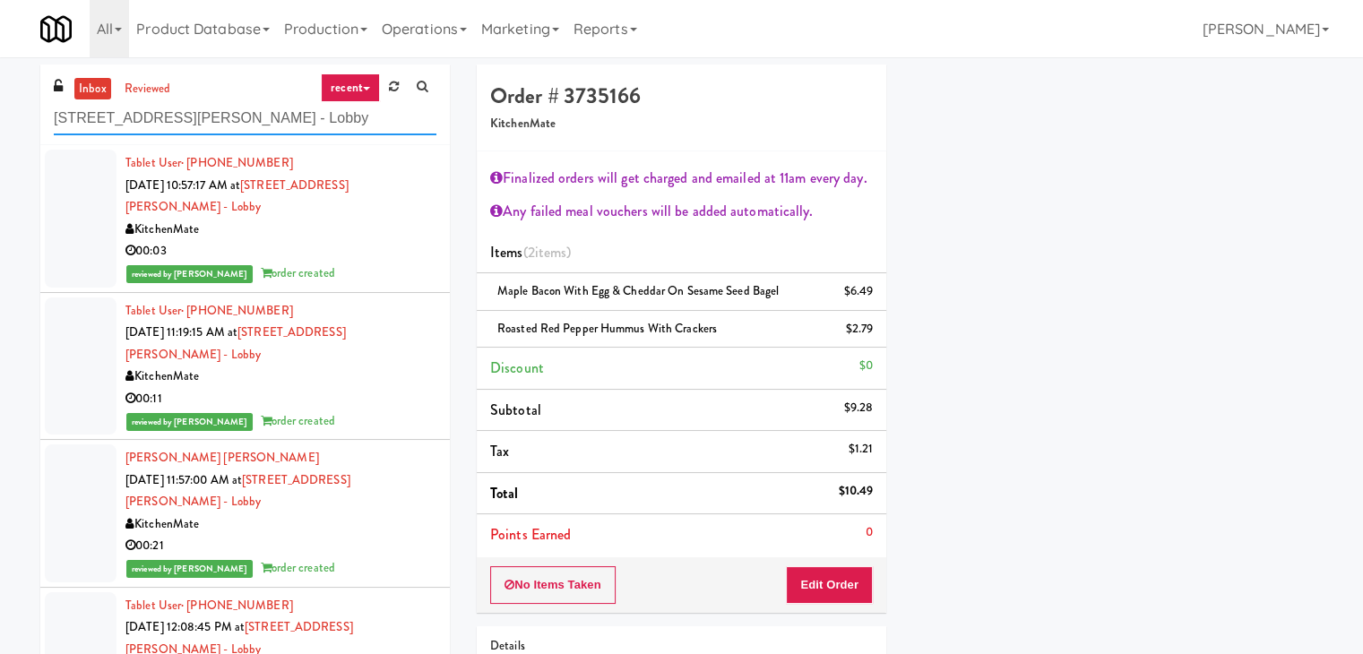
click at [247, 127] on input "[STREET_ADDRESS][PERSON_NAME] - Lobby" at bounding box center [245, 118] width 383 height 33
paste input "Blue Mountain"
type input "Blue Mountain"
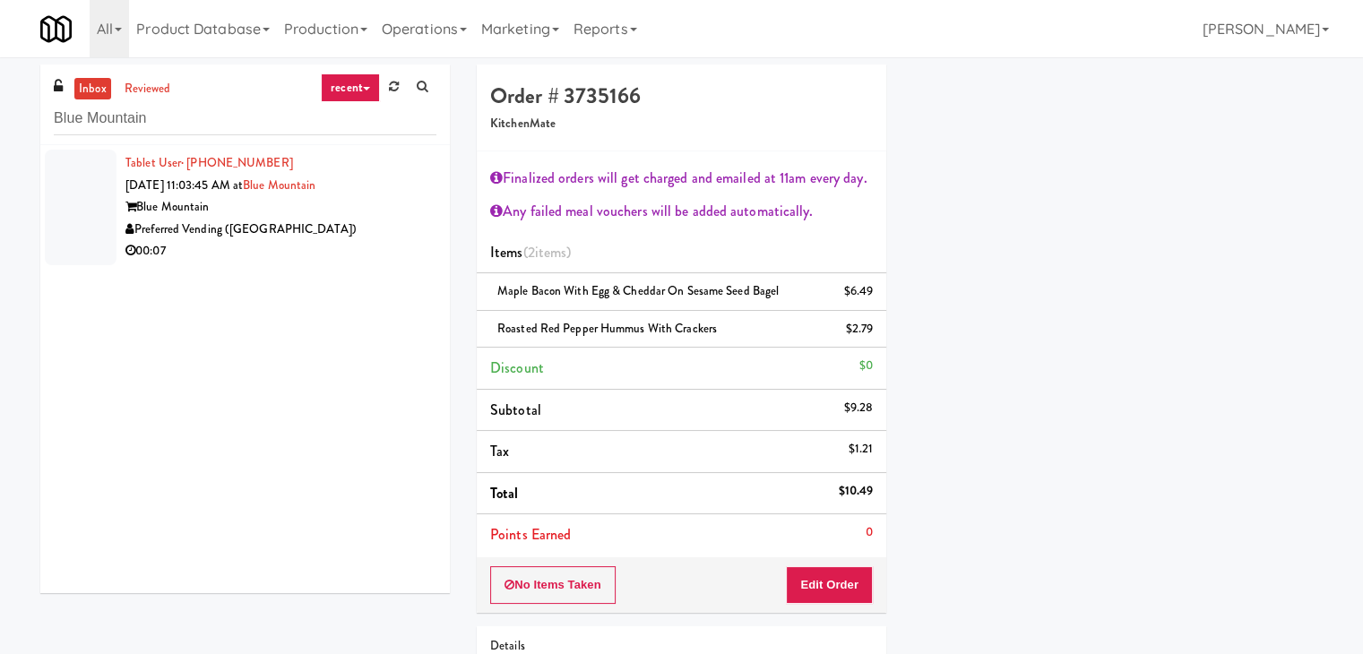
click at [367, 258] on div "00:07" at bounding box center [280, 251] width 311 height 22
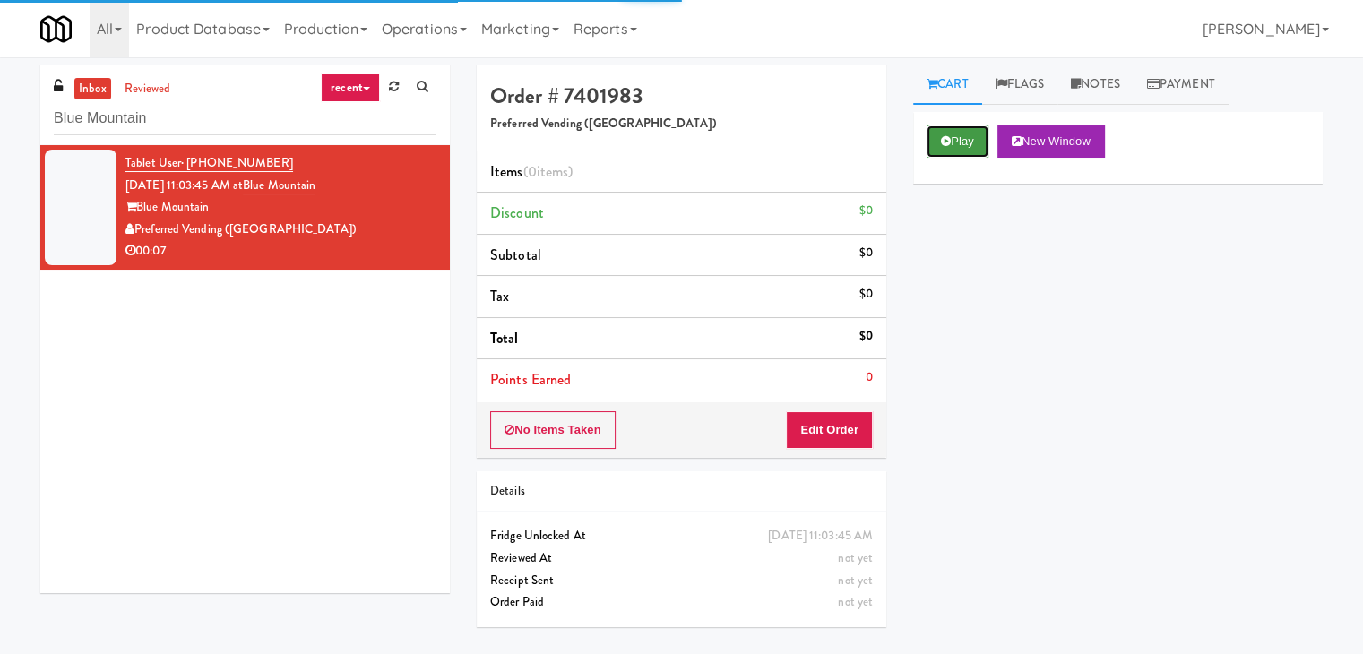
click at [945, 147] on button "Play" at bounding box center [957, 141] width 62 height 32
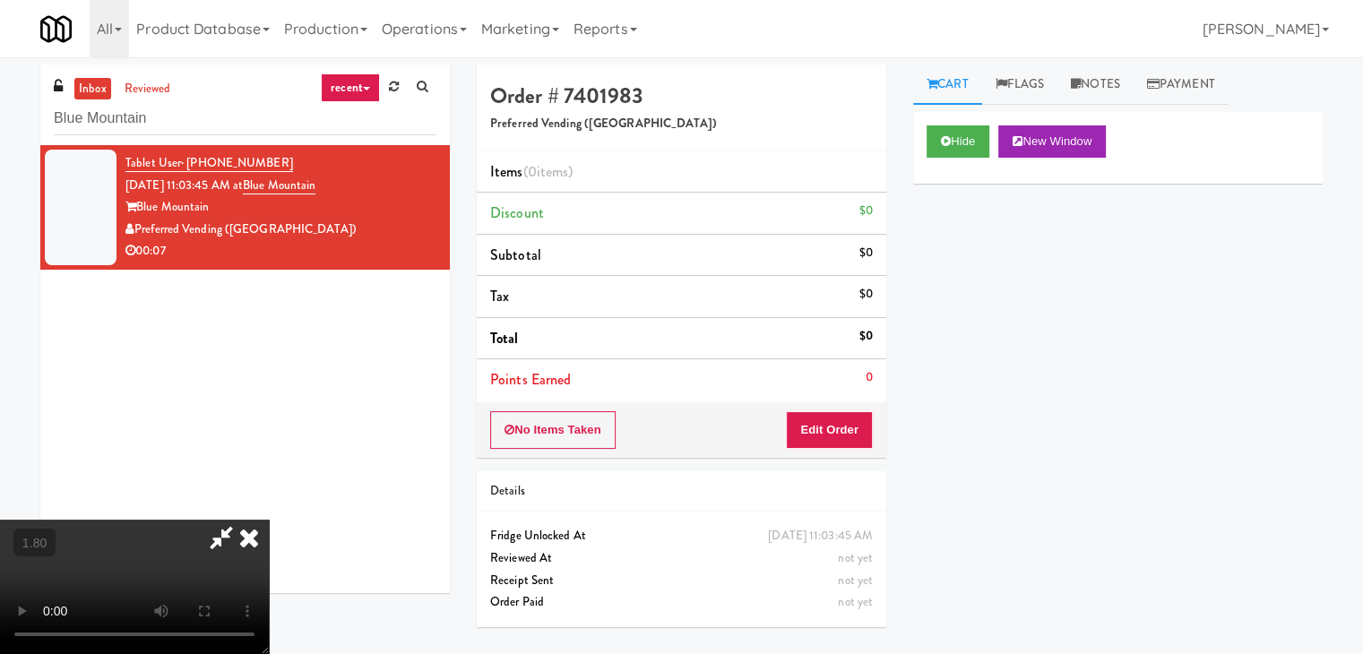
click at [269, 520] on icon at bounding box center [248, 538] width 39 height 36
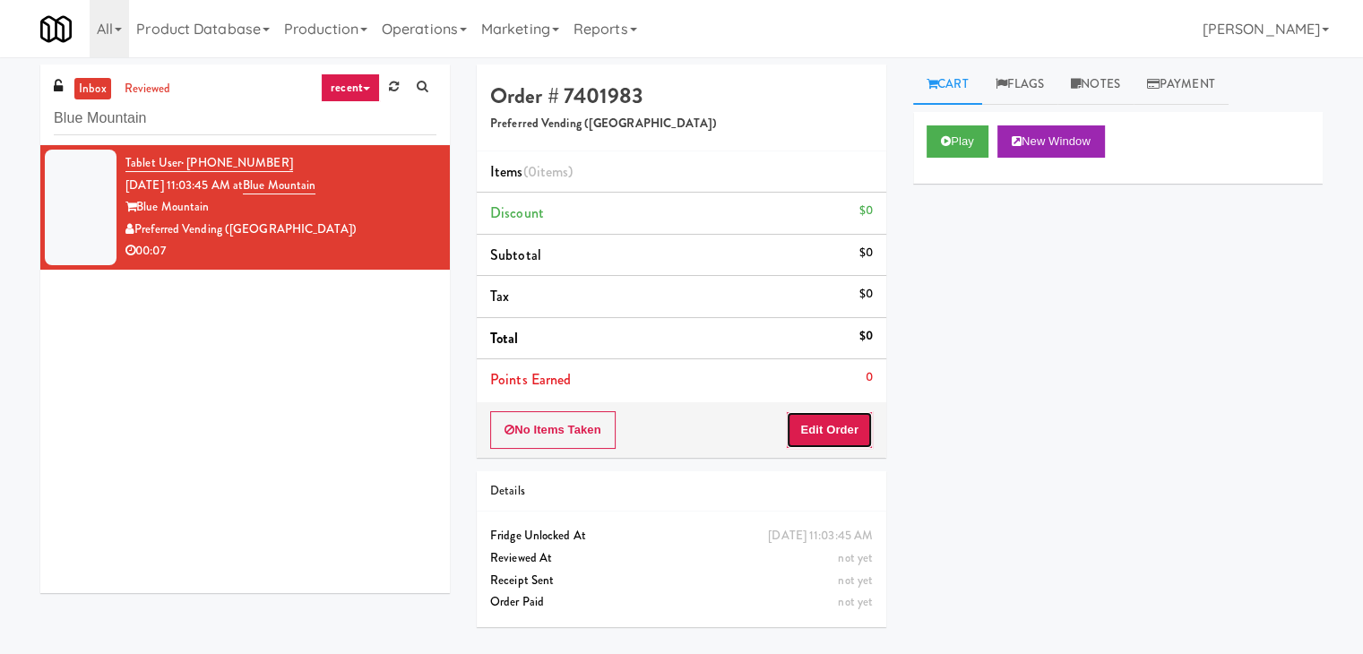
click at [799, 431] on button "Edit Order" at bounding box center [829, 430] width 87 height 38
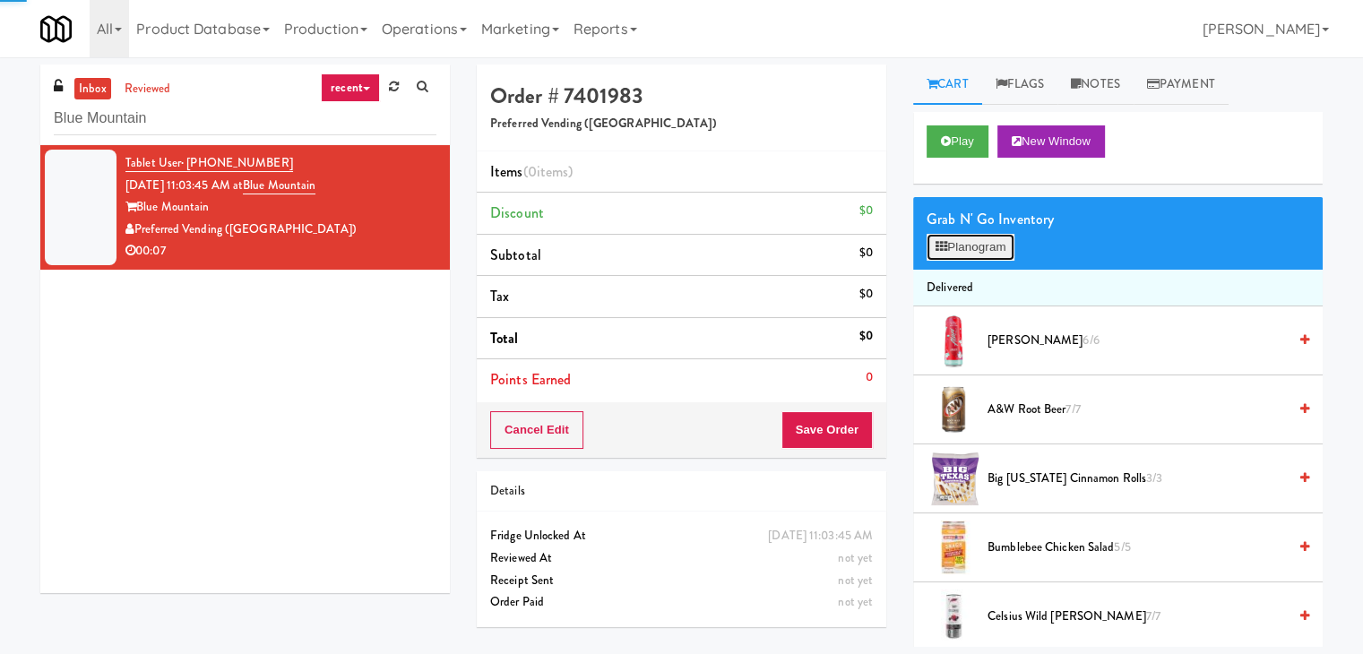
click at [964, 252] on button "Planogram" at bounding box center [970, 247] width 88 height 27
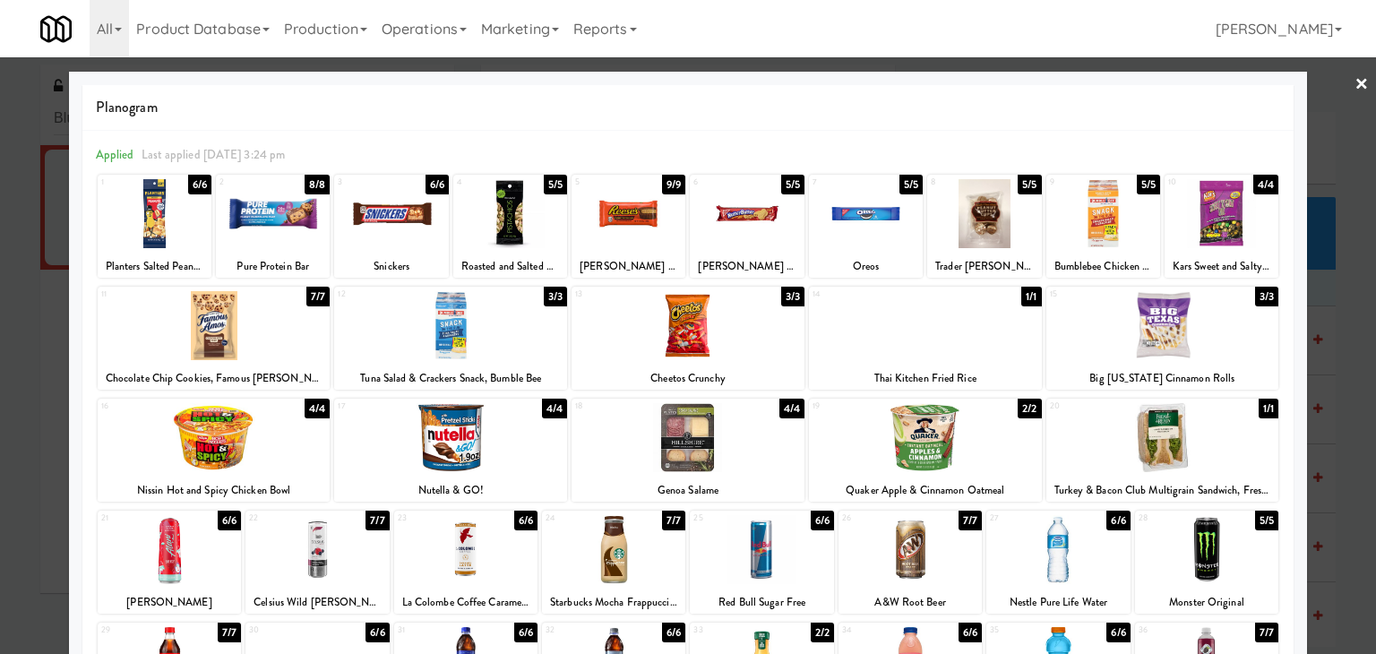
click at [194, 336] on div at bounding box center [214, 325] width 233 height 69
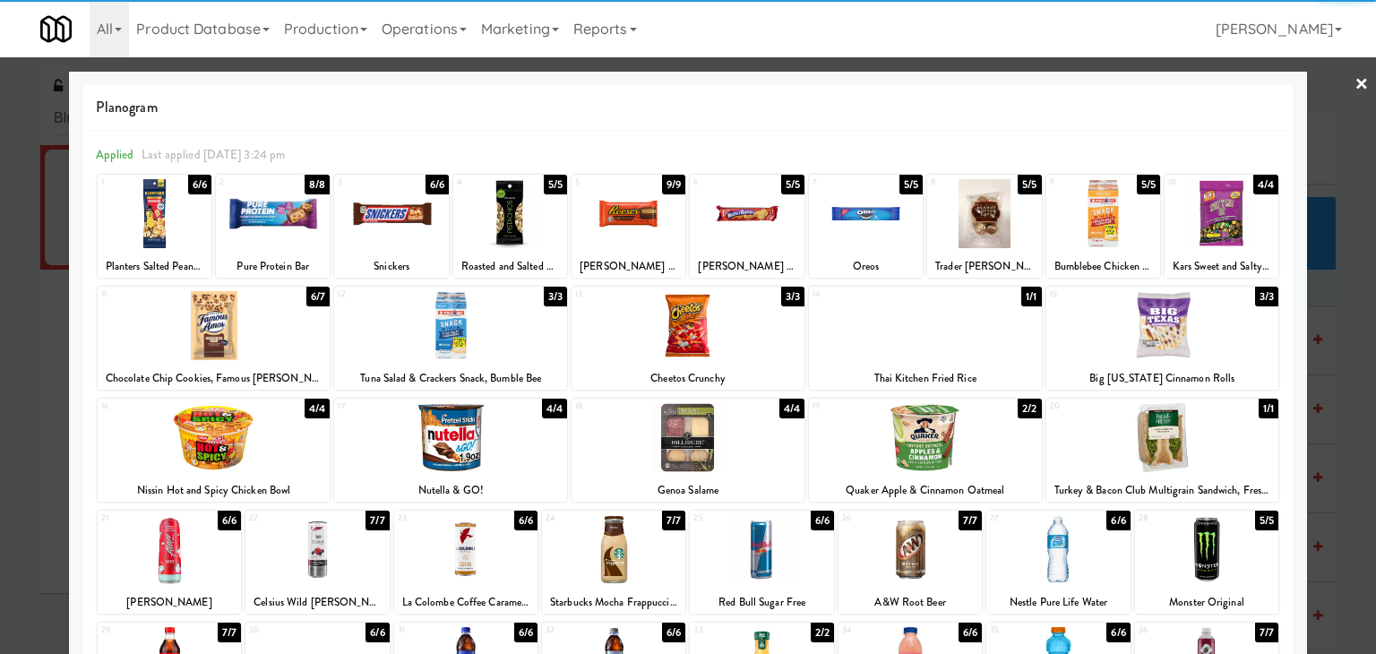
click at [856, 237] on div at bounding box center [866, 213] width 114 height 69
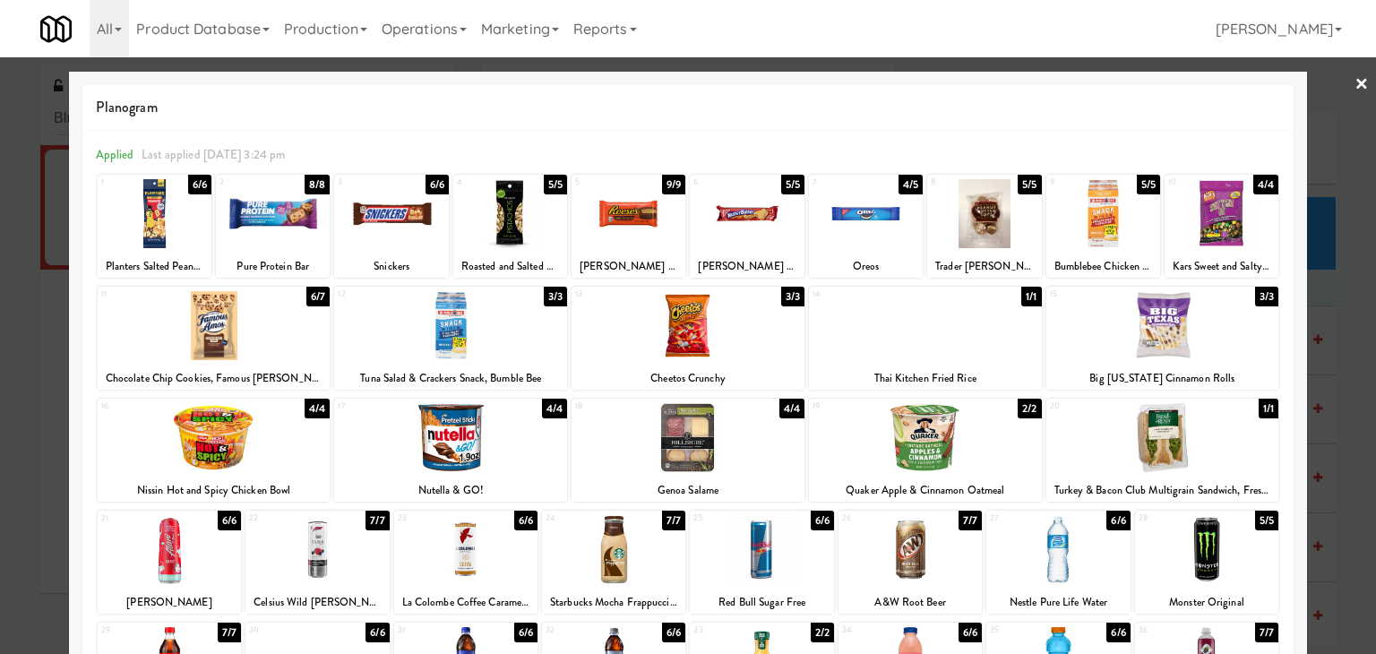
drag, startPoint x: 1345, startPoint y: 82, endPoint x: 1115, endPoint y: 236, distance: 277.1
click at [1355, 82] on link "×" at bounding box center [1362, 85] width 14 height 56
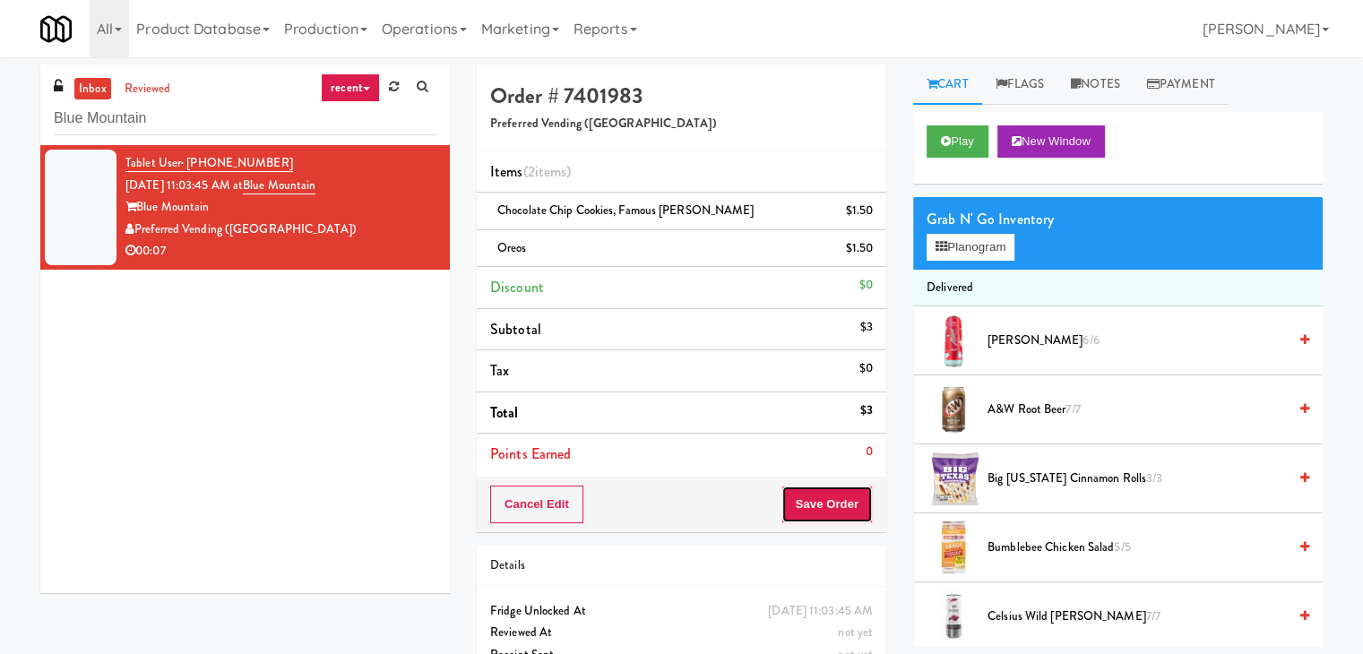
click at [839, 495] on button "Save Order" at bounding box center [826, 505] width 91 height 38
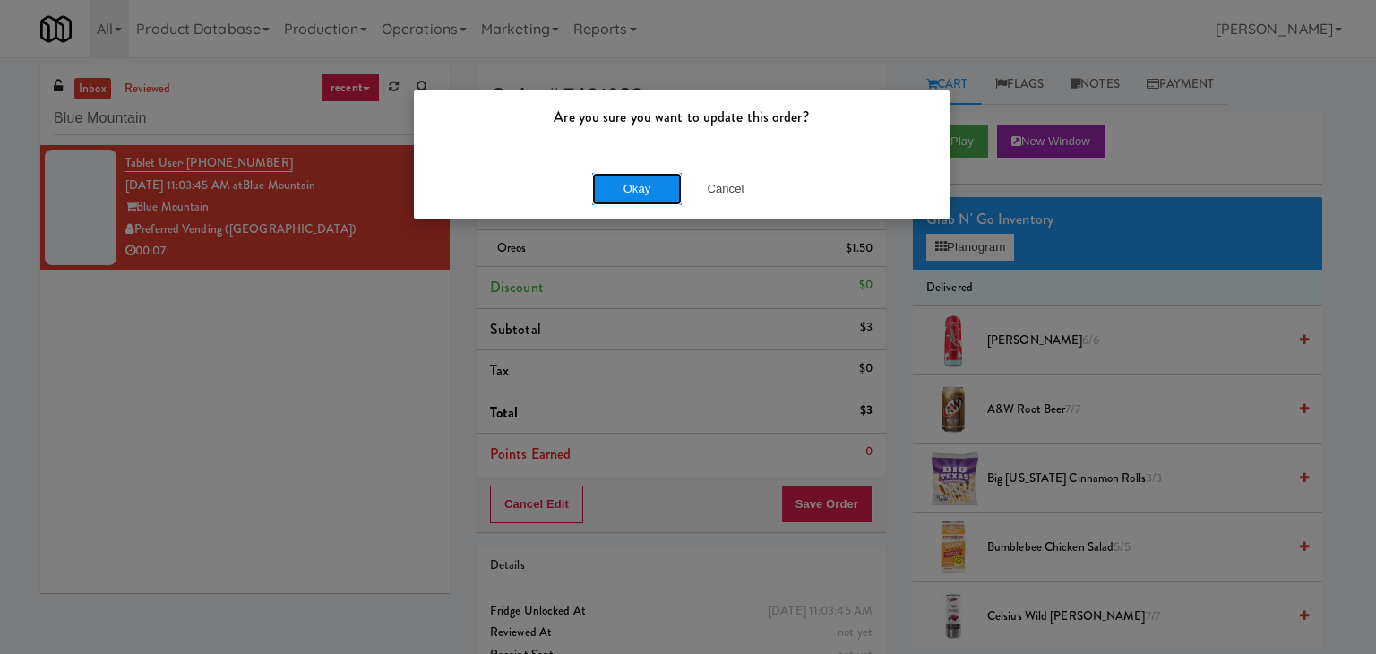
click at [629, 188] on button "Okay" at bounding box center [637, 189] width 90 height 32
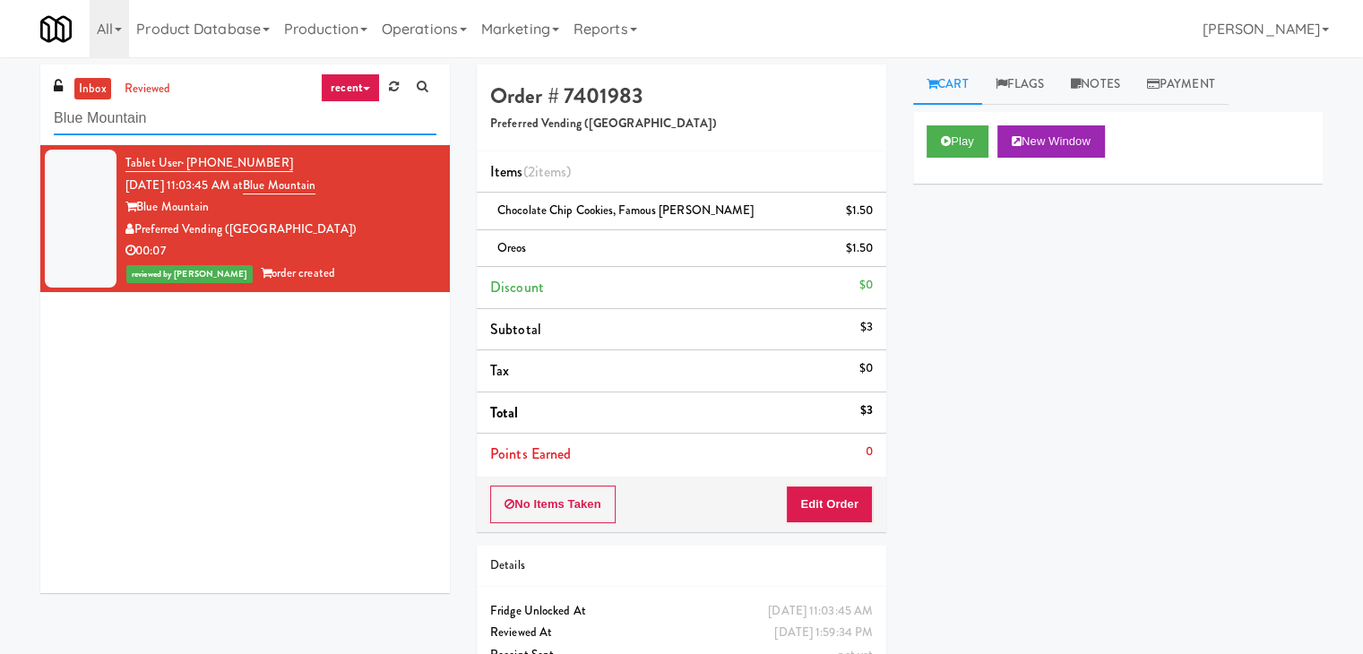
click at [223, 131] on input "Blue Mountain" at bounding box center [245, 118] width 383 height 33
paste input "UHN - [PERSON_NAME][GEOGRAPHIC_DATA] - The Meeting Place"
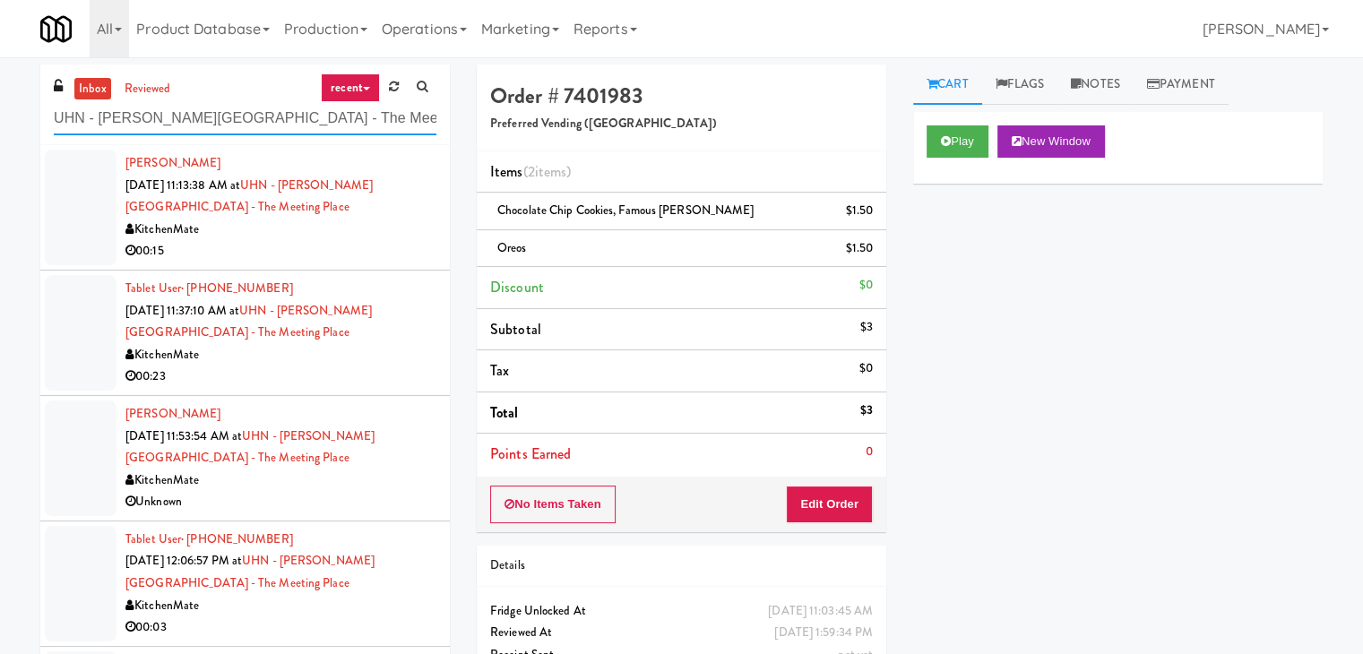
type input "UHN - [PERSON_NAME][GEOGRAPHIC_DATA] - The Meeting Place"
click at [283, 212] on div "[PERSON_NAME] [DATE] 11:13:38 AM at [GEOGRAPHIC_DATA][PERSON_NAME] - The Meetin…" at bounding box center [280, 207] width 311 height 110
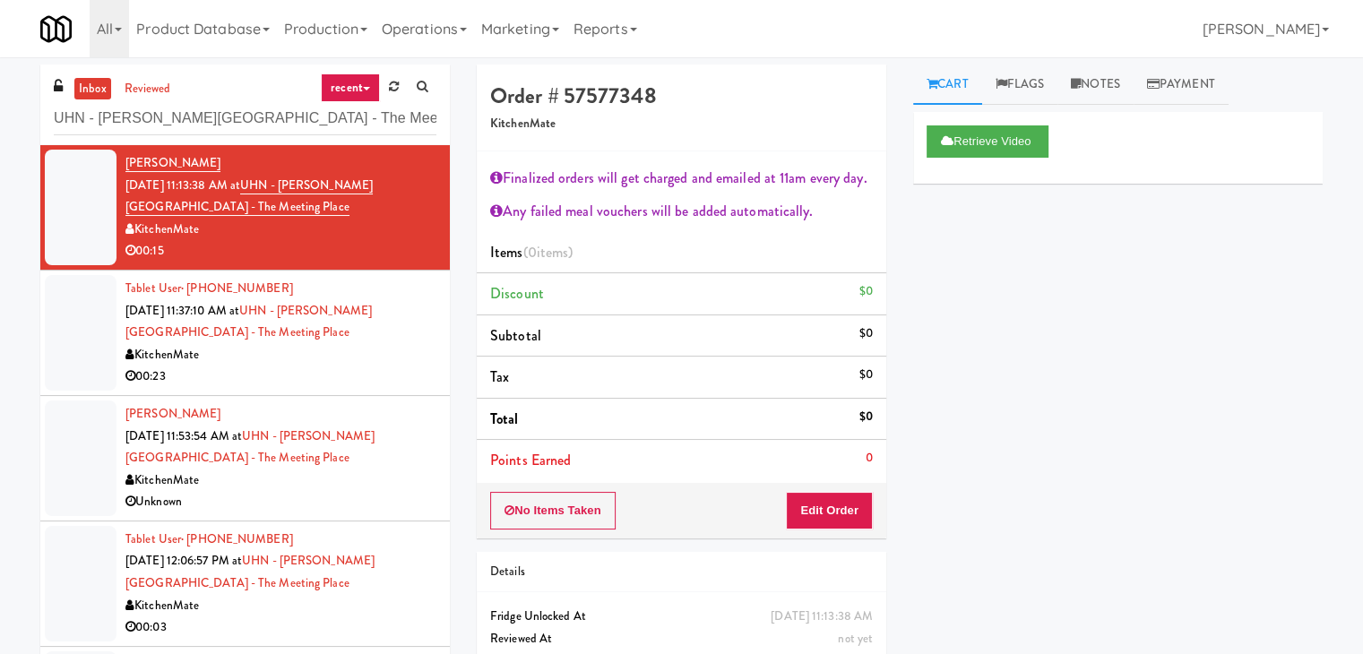
click at [971, 122] on div "Retrieve Video" at bounding box center [1117, 148] width 409 height 72
click at [971, 145] on button "Retrieve Video" at bounding box center [987, 141] width 122 height 32
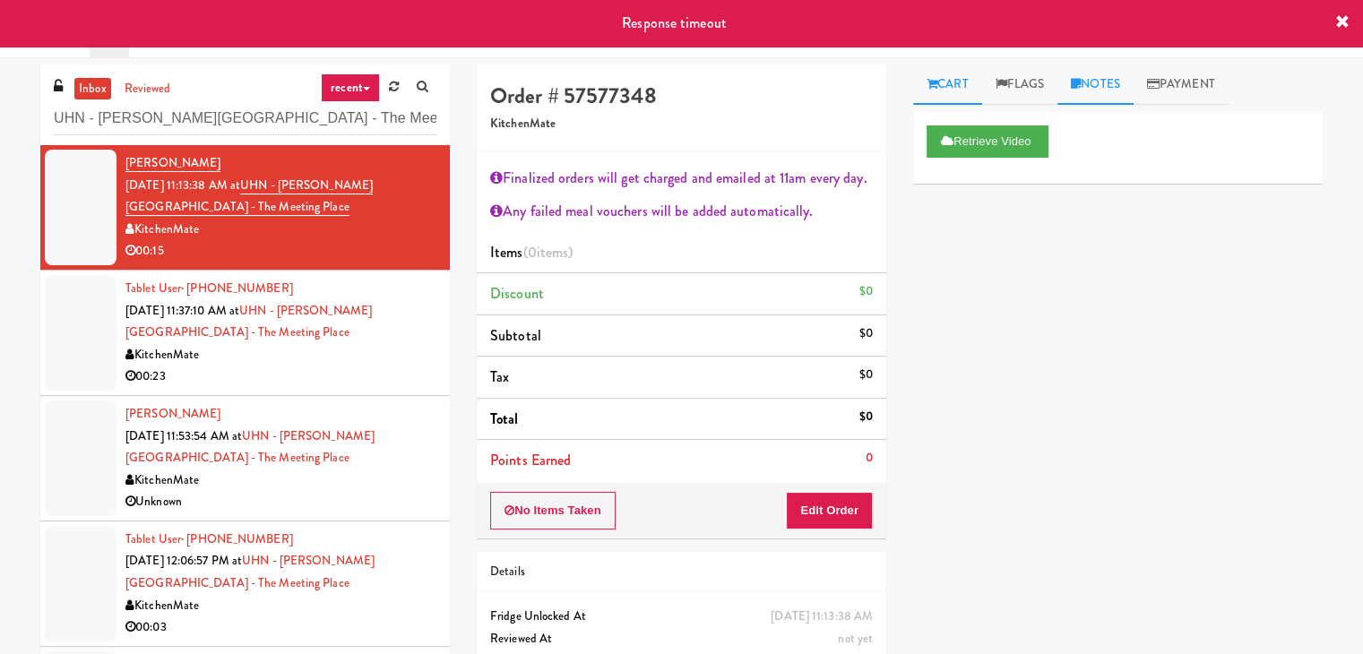
click at [1099, 80] on link "Notes" at bounding box center [1095, 85] width 76 height 40
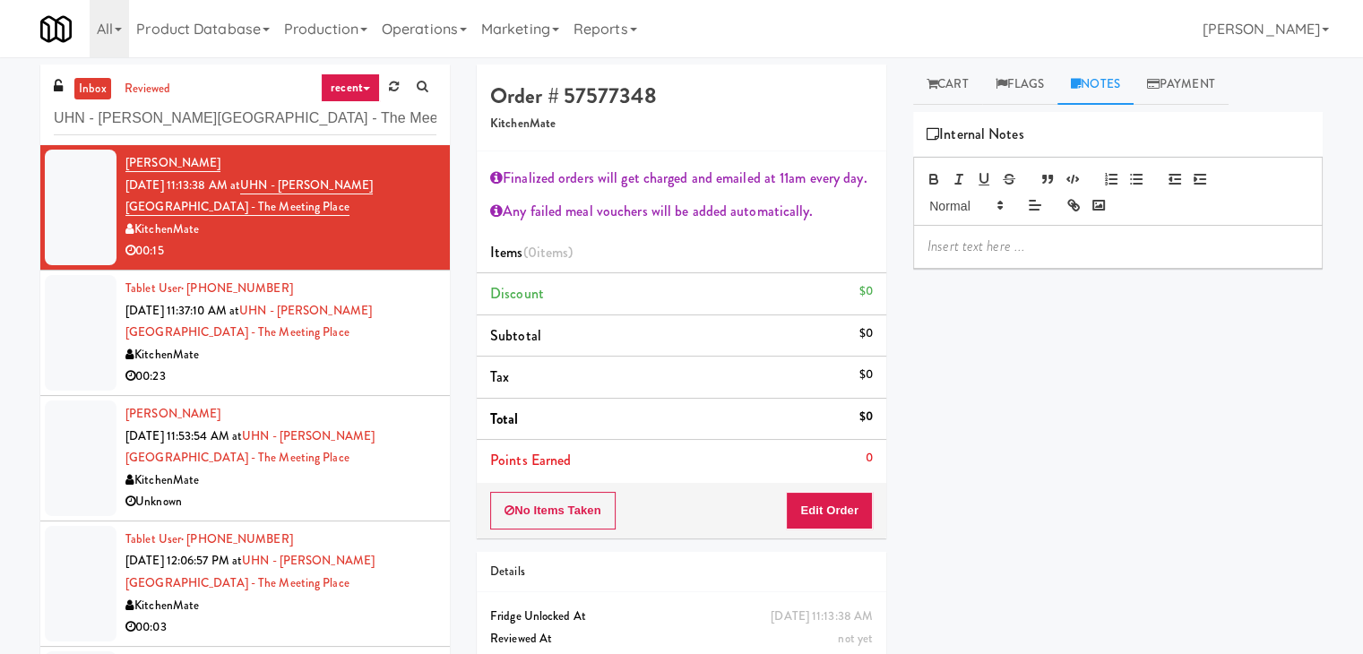
click at [1049, 248] on p at bounding box center [1117, 247] width 381 height 20
click at [1207, 263] on div at bounding box center [1118, 246] width 408 height 41
click at [1169, 237] on p at bounding box center [1117, 247] width 381 height 20
drag, startPoint x: 257, startPoint y: 177, endPoint x: 400, endPoint y: 203, distance: 144.8
click at [400, 203] on div "[PERSON_NAME] [DATE] 11:13:38 AM at [GEOGRAPHIC_DATA][PERSON_NAME] - The Meetin…" at bounding box center [280, 207] width 311 height 110
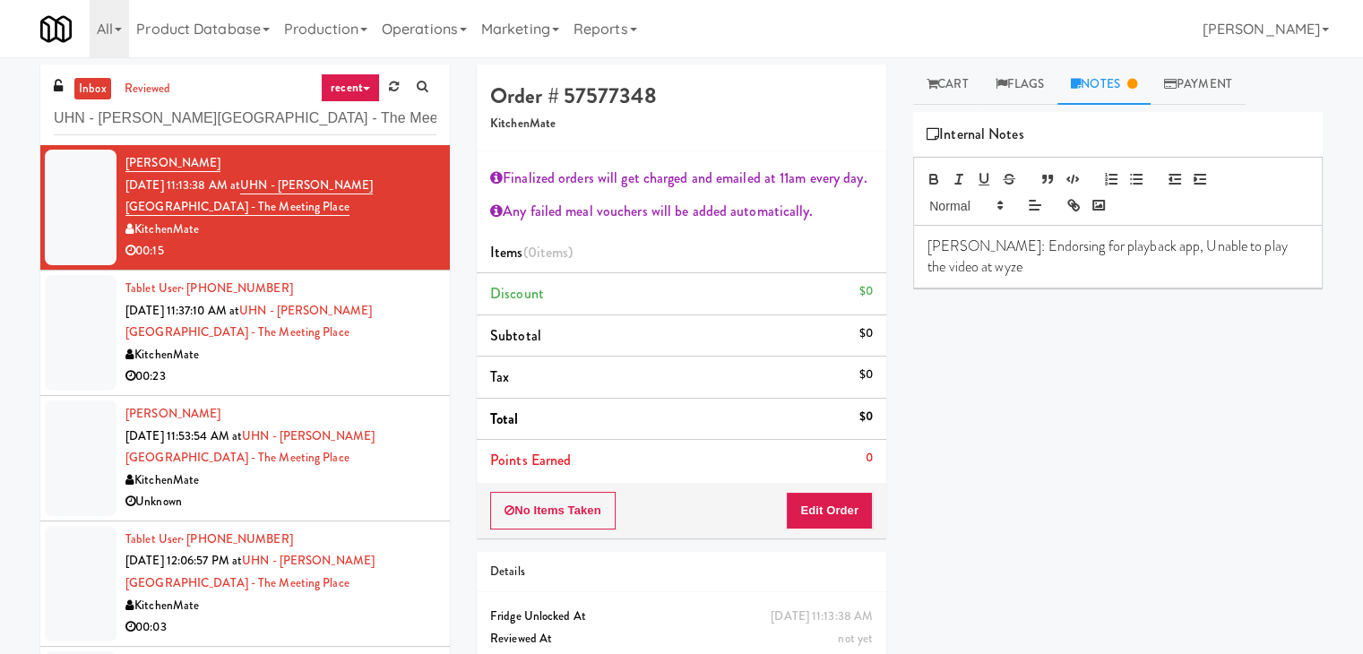
copy span "UHN - [PERSON_NAME][GEOGRAPHIC_DATA] - The Meeting Place"
click at [358, 375] on div "00:23" at bounding box center [280, 377] width 311 height 22
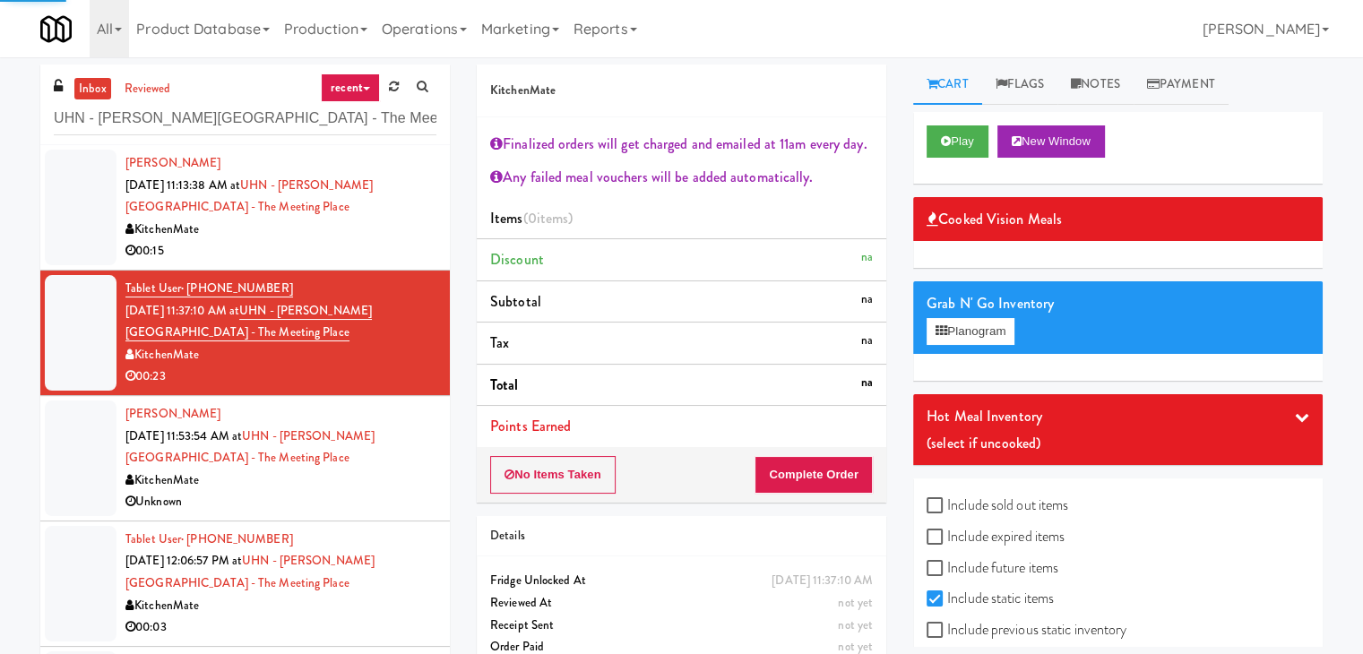
click at [383, 240] on div "00:15" at bounding box center [280, 251] width 311 height 22
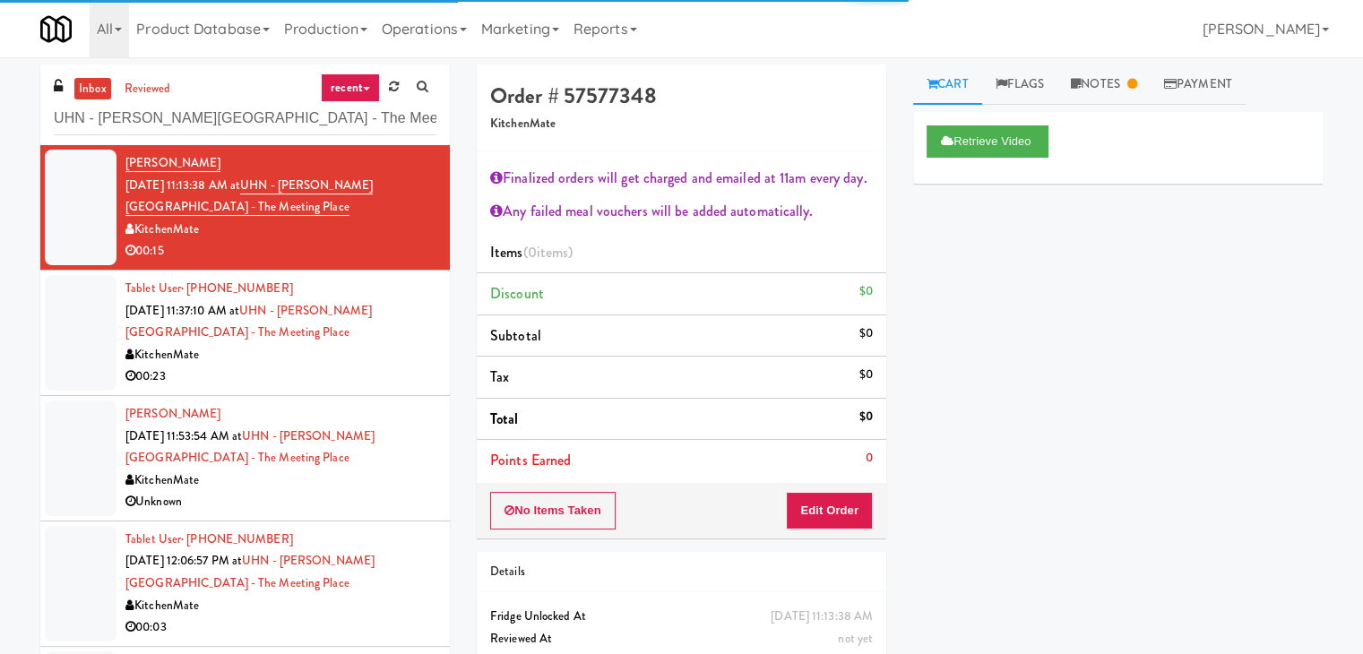
click at [349, 374] on div "00:23" at bounding box center [280, 377] width 311 height 22
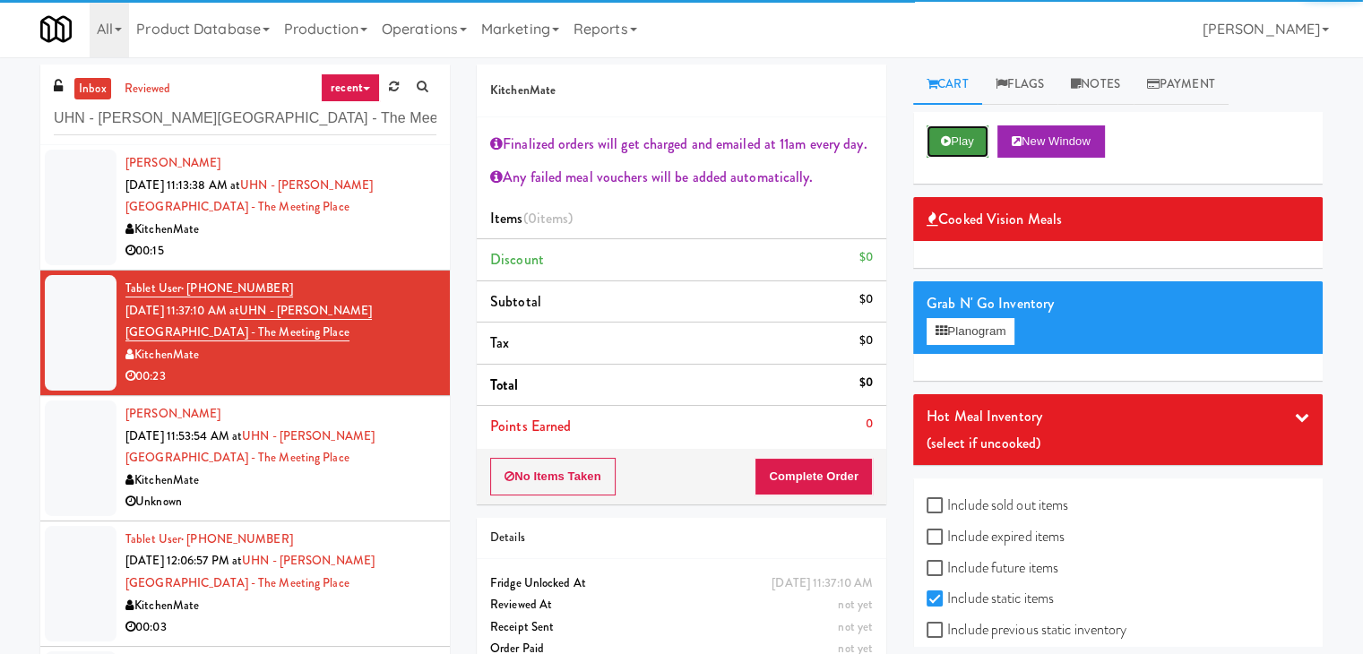
click at [951, 151] on button "Play" at bounding box center [957, 141] width 62 height 32
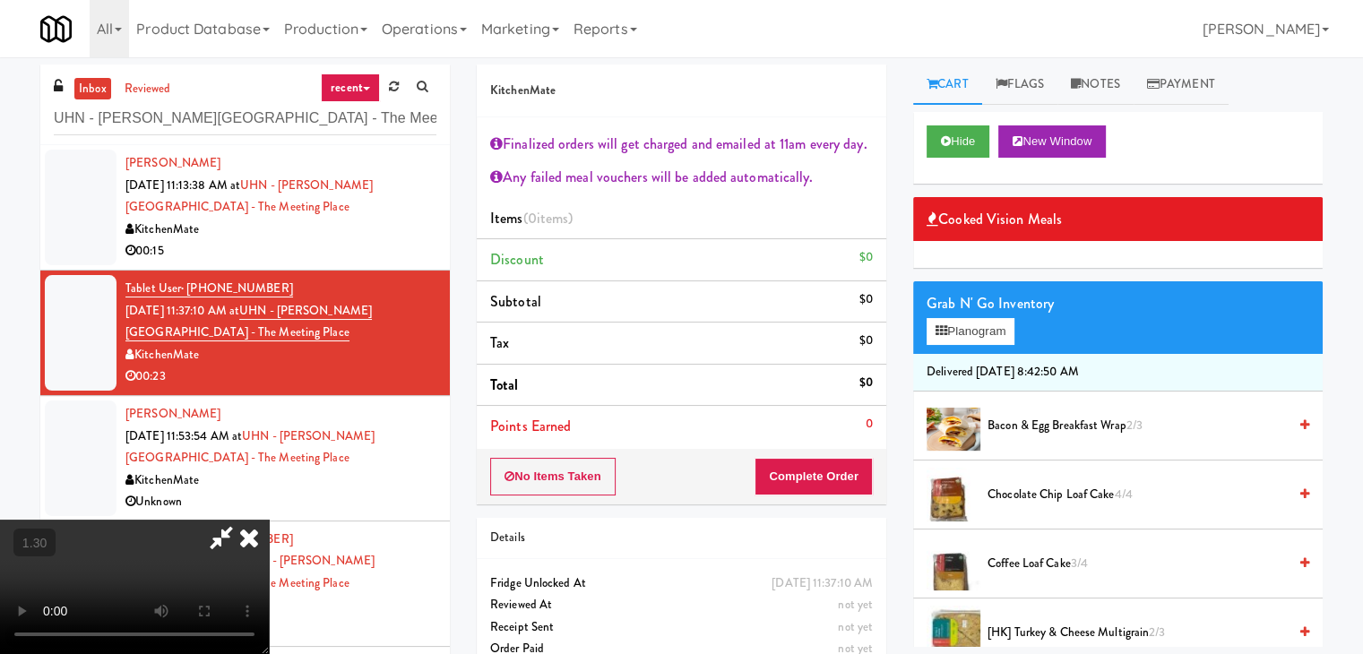
click at [269, 520] on video at bounding box center [134, 587] width 269 height 134
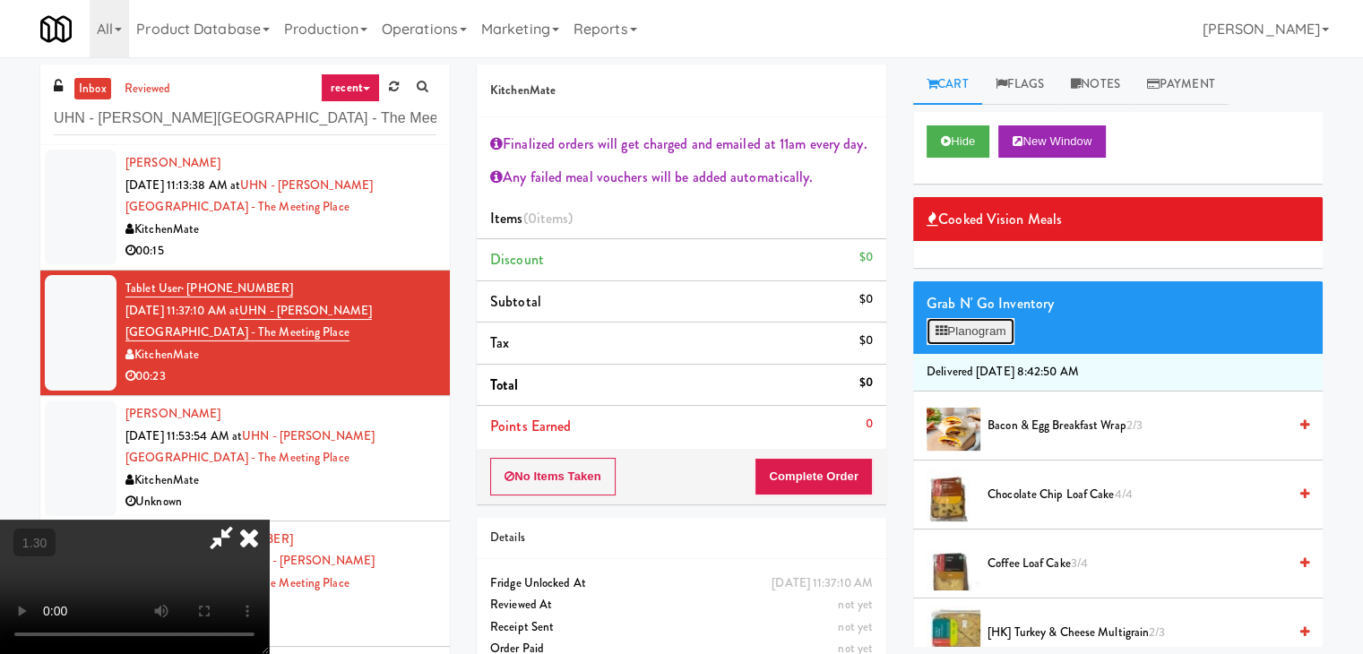
click at [971, 336] on button "Planogram" at bounding box center [970, 331] width 88 height 27
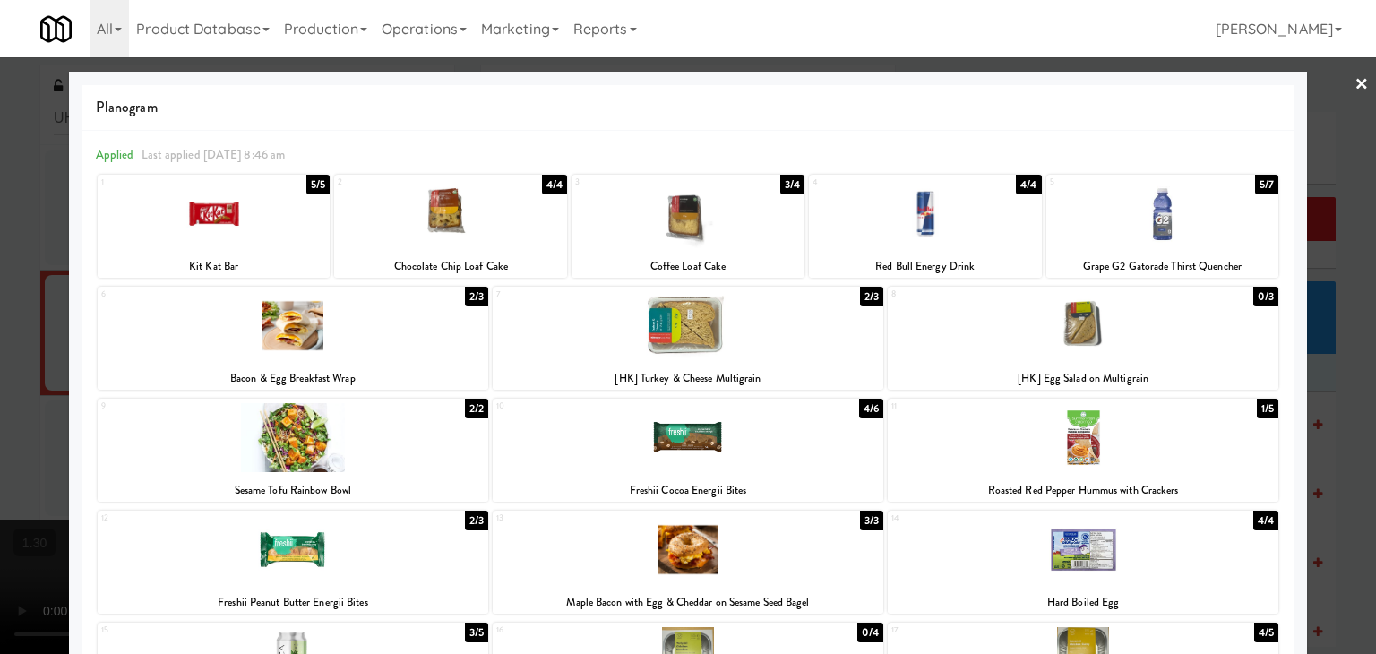
click at [323, 566] on div at bounding box center [293, 549] width 391 height 69
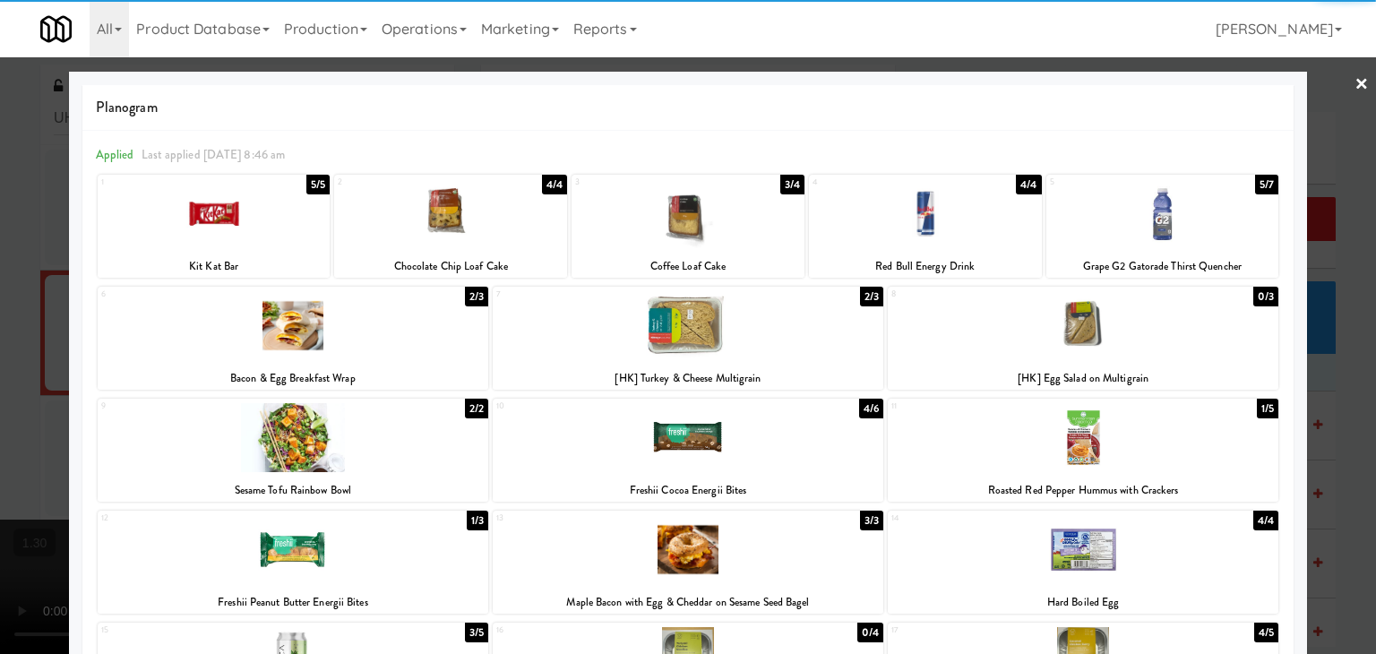
click at [720, 447] on div at bounding box center [688, 437] width 391 height 69
click at [1088, 438] on div at bounding box center [1083, 437] width 391 height 69
drag, startPoint x: 1346, startPoint y: 81, endPoint x: 973, endPoint y: 225, distance: 399.7
click at [1355, 81] on link "×" at bounding box center [1362, 85] width 14 height 56
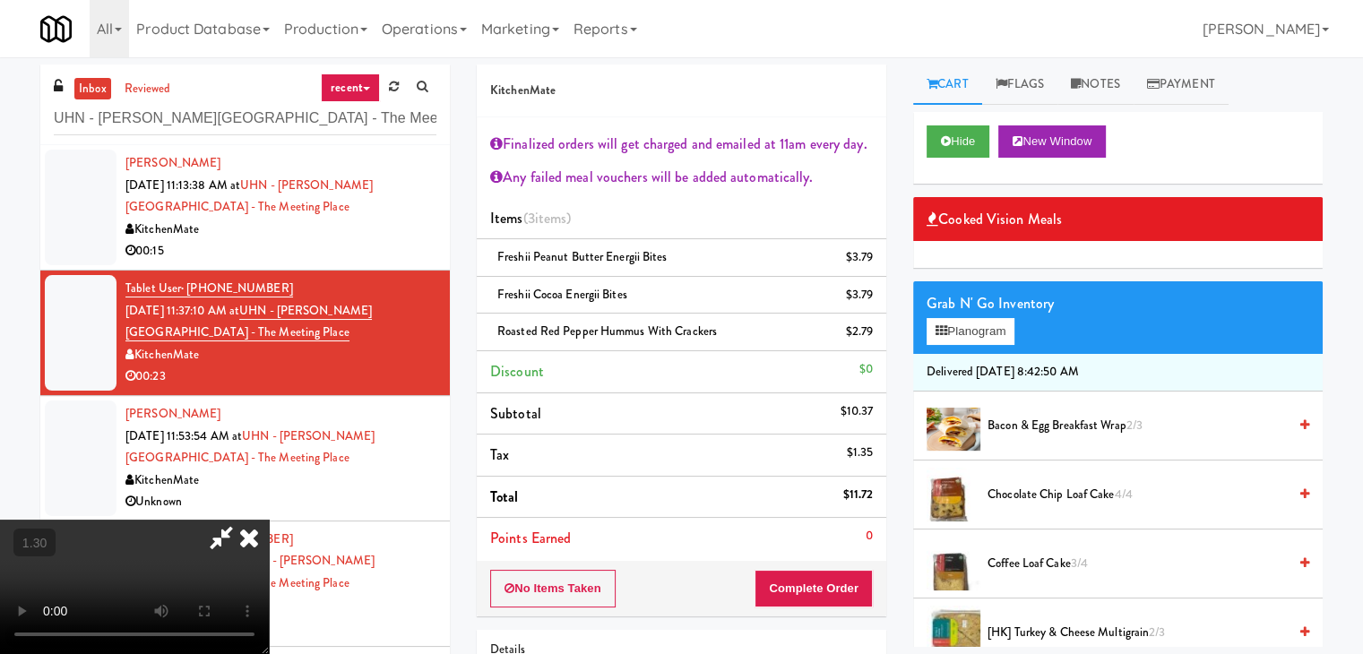
click at [269, 520] on video at bounding box center [134, 587] width 269 height 134
click at [269, 520] on icon at bounding box center [248, 538] width 39 height 36
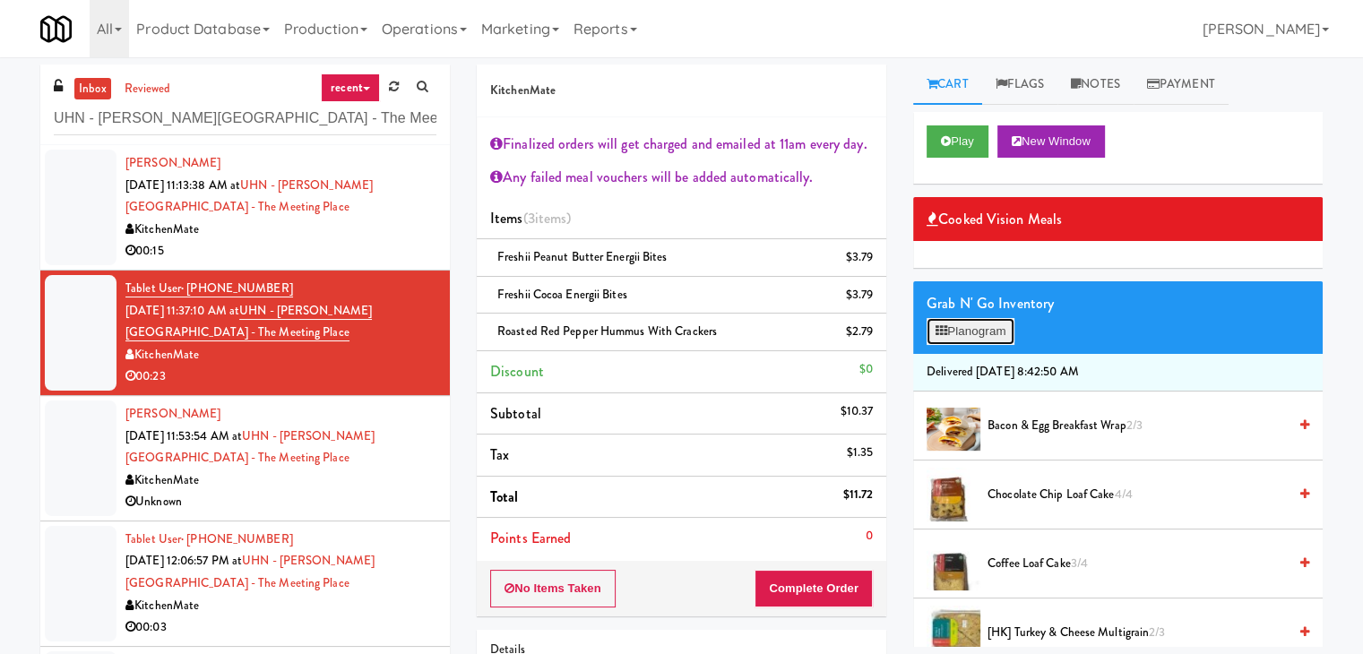
click at [982, 330] on button "Planogram" at bounding box center [970, 331] width 88 height 27
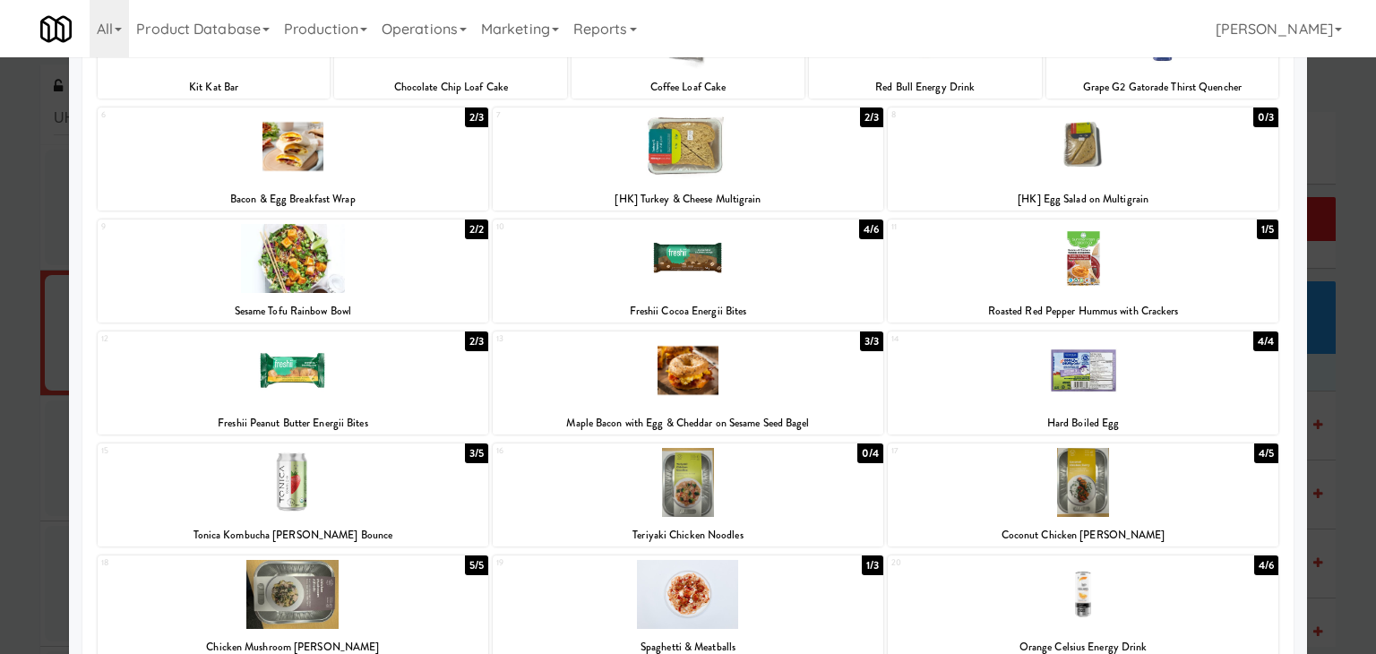
click at [1054, 383] on div at bounding box center [1083, 370] width 391 height 69
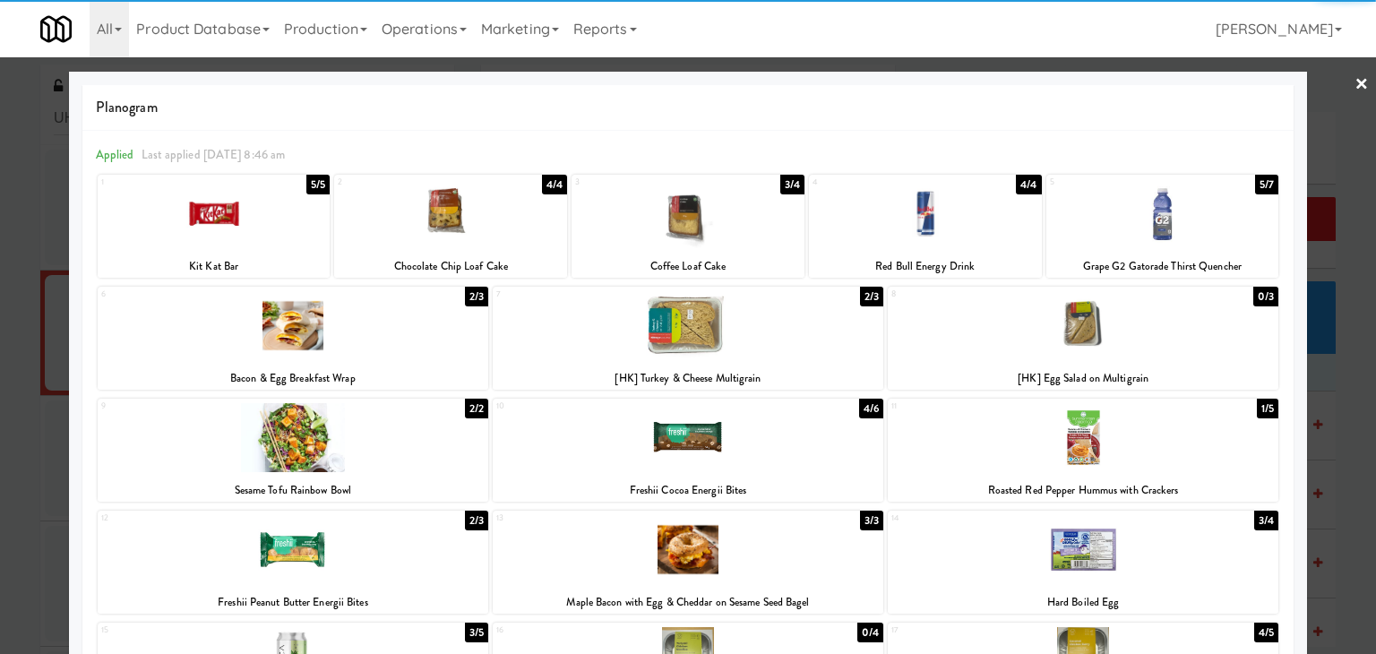
click at [1355, 88] on link "×" at bounding box center [1362, 85] width 14 height 56
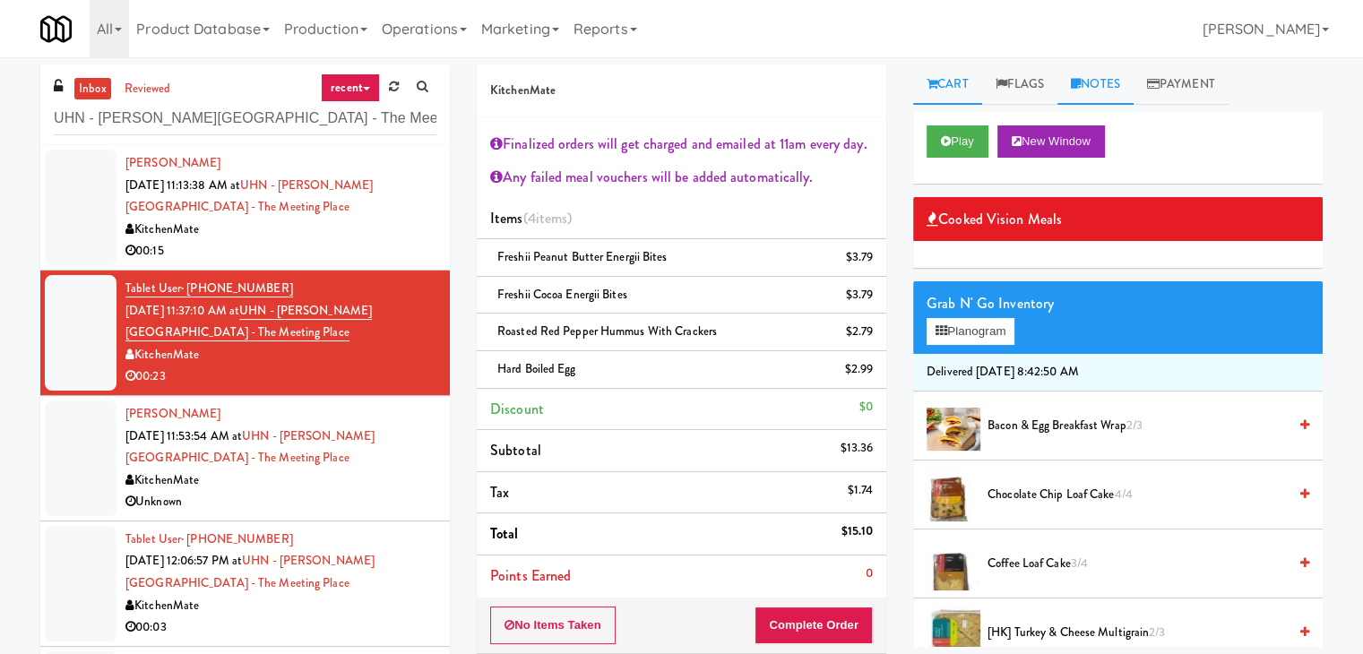
click at [1110, 90] on link "Notes" at bounding box center [1095, 85] width 76 height 40
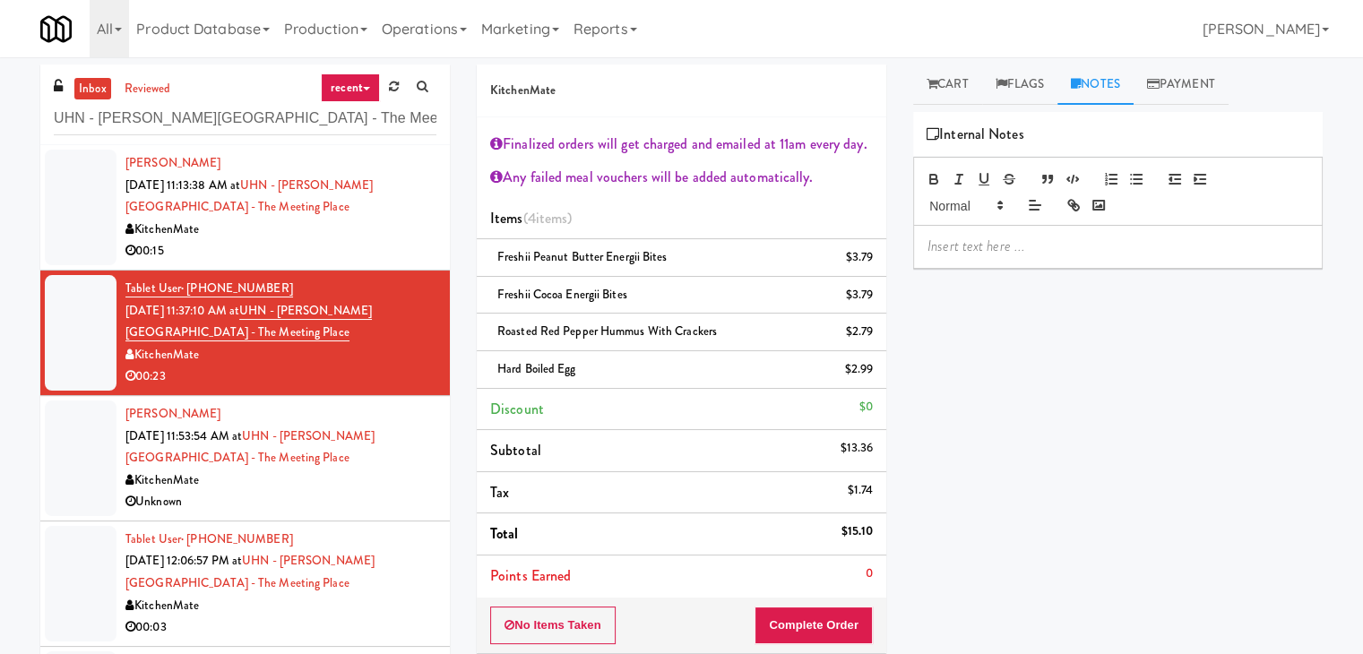
click at [1007, 254] on p at bounding box center [1117, 247] width 381 height 20
click at [1175, 251] on p at bounding box center [1117, 247] width 381 height 20
drag, startPoint x: 667, startPoint y: 260, endPoint x: 491, endPoint y: 257, distance: 175.6
click at [491, 257] on div "Freshii Peanut Butter Energii Bites $3.79" at bounding box center [681, 257] width 383 height 22
copy span "Freshii Peanut Butter Energii Bites"
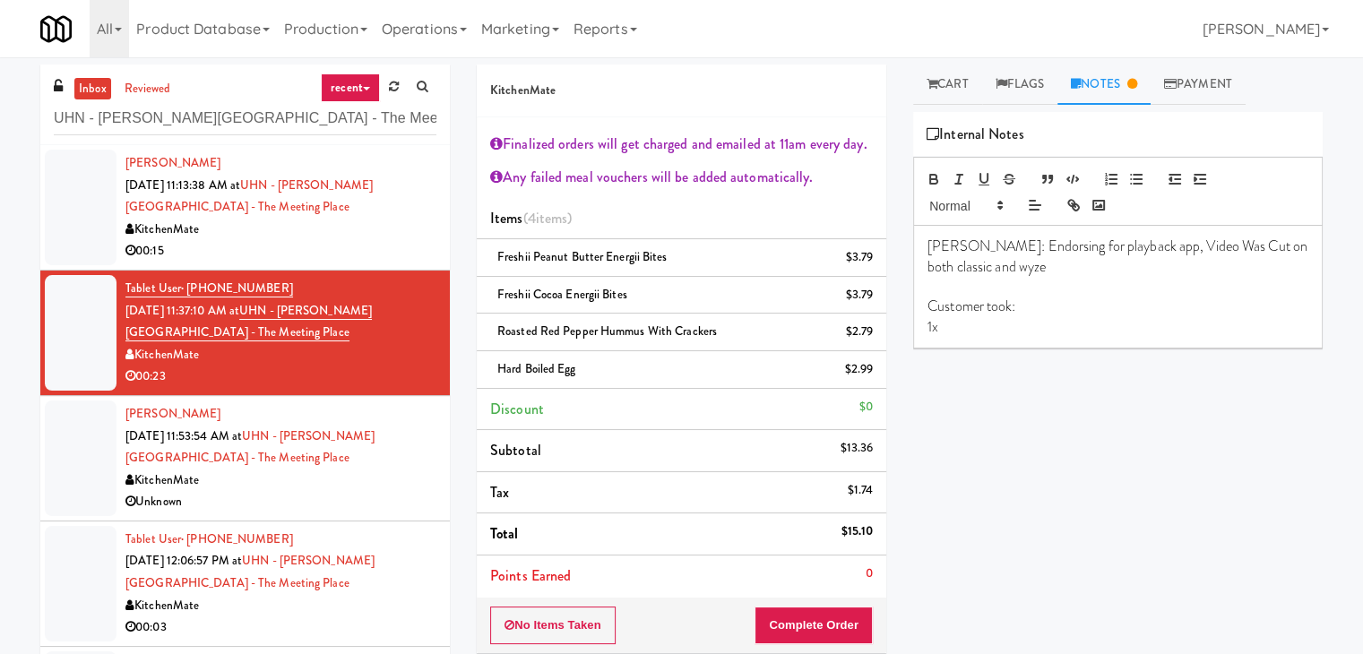
click at [1013, 334] on p "1x" at bounding box center [1117, 327] width 381 height 20
drag, startPoint x: 579, startPoint y: 297, endPoint x: 497, endPoint y: 293, distance: 81.6
click at [497, 293] on div "Freshii Cocoa Energii Bites $3.79" at bounding box center [681, 295] width 383 height 22
copy span "Freshii Cocoa Energii Bites"
click at [969, 353] on p "1x" at bounding box center [1117, 347] width 381 height 20
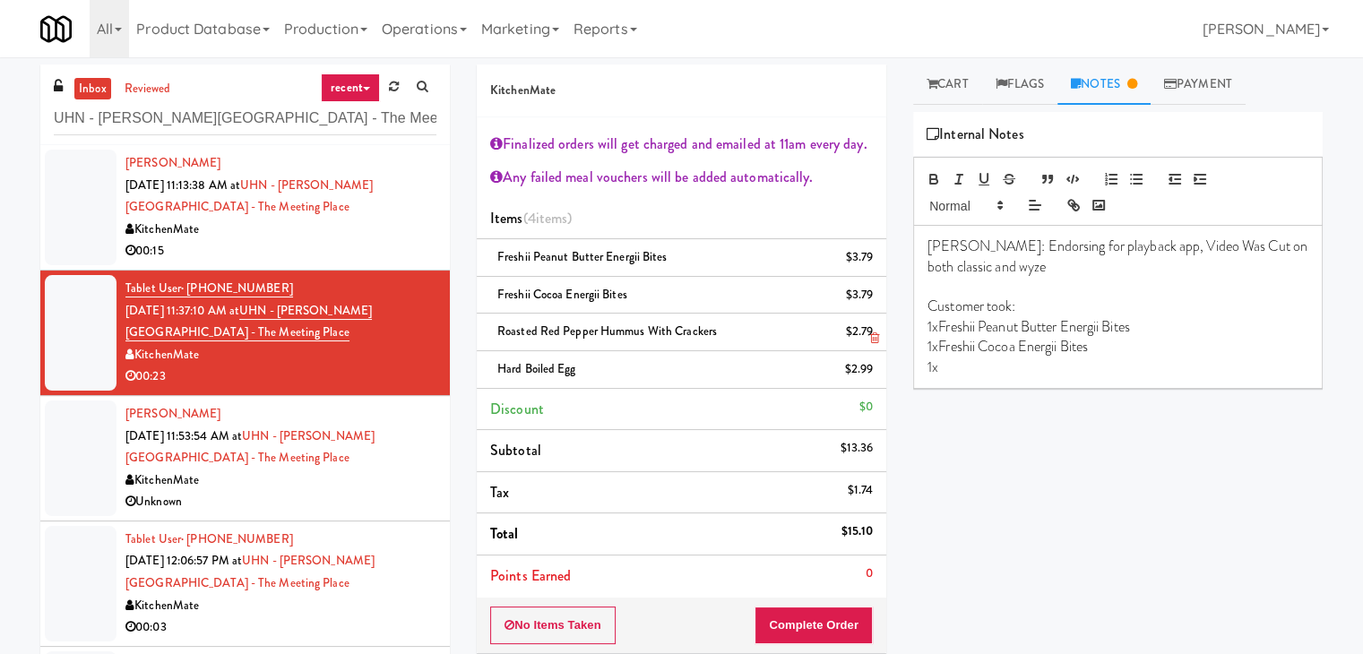
click at [705, 329] on span "Roasted Red Pepper Hummus with Crackers" at bounding box center [607, 331] width 220 height 17
drag, startPoint x: 714, startPoint y: 328, endPoint x: 478, endPoint y: 324, distance: 235.7
click at [478, 324] on li "Roasted Red Pepper Hummus with Crackers $2.79" at bounding box center [681, 333] width 409 height 38
copy span "Roasted Red Pepper Hummus with Crackers"
click at [1039, 378] on div "[PERSON_NAME]: Endorsing for playback app, Video Was Cut on both classic and wy…" at bounding box center [1118, 307] width 408 height 162
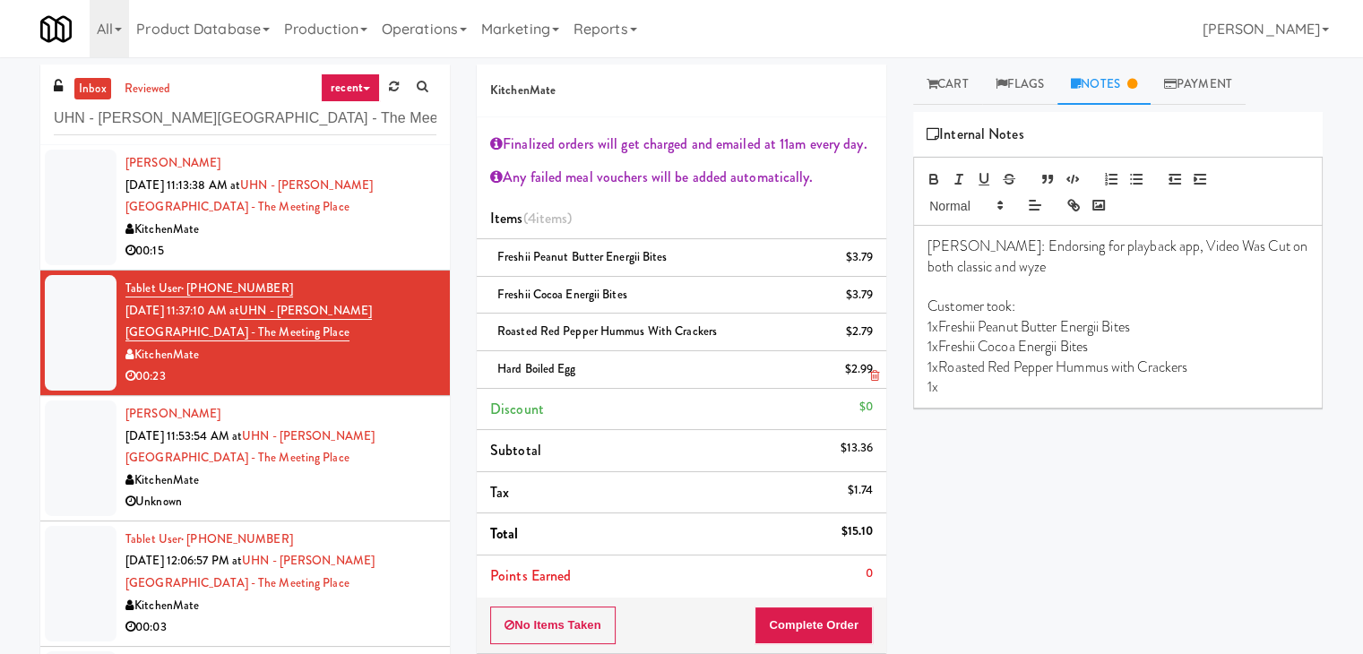
drag, startPoint x: 578, startPoint y: 371, endPoint x: 499, endPoint y: 366, distance: 79.0
click at [499, 366] on div "Hard Boiled Egg $2.99" at bounding box center [681, 369] width 383 height 22
copy span "Hard Boiled Egg"
click at [1025, 393] on p "1x" at bounding box center [1117, 387] width 381 height 20
click at [1061, 280] on p at bounding box center [1117, 287] width 381 height 20
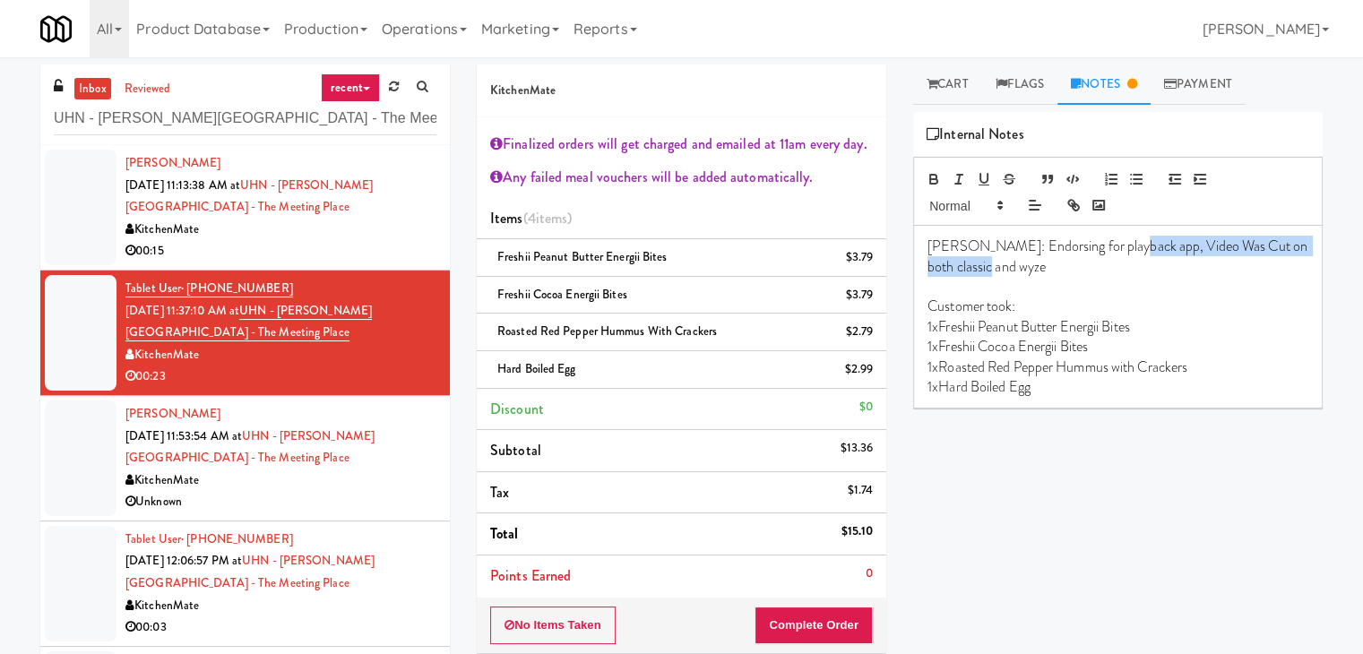
drag, startPoint x: 1116, startPoint y: 245, endPoint x: 1263, endPoint y: 270, distance: 149.1
click at [1263, 270] on p "[PERSON_NAME]: Endorsing for playback app, Video Was Cut on both classic and wy…" at bounding box center [1117, 257] width 381 height 40
copy p "Video Was Cut on both classic and wyze"
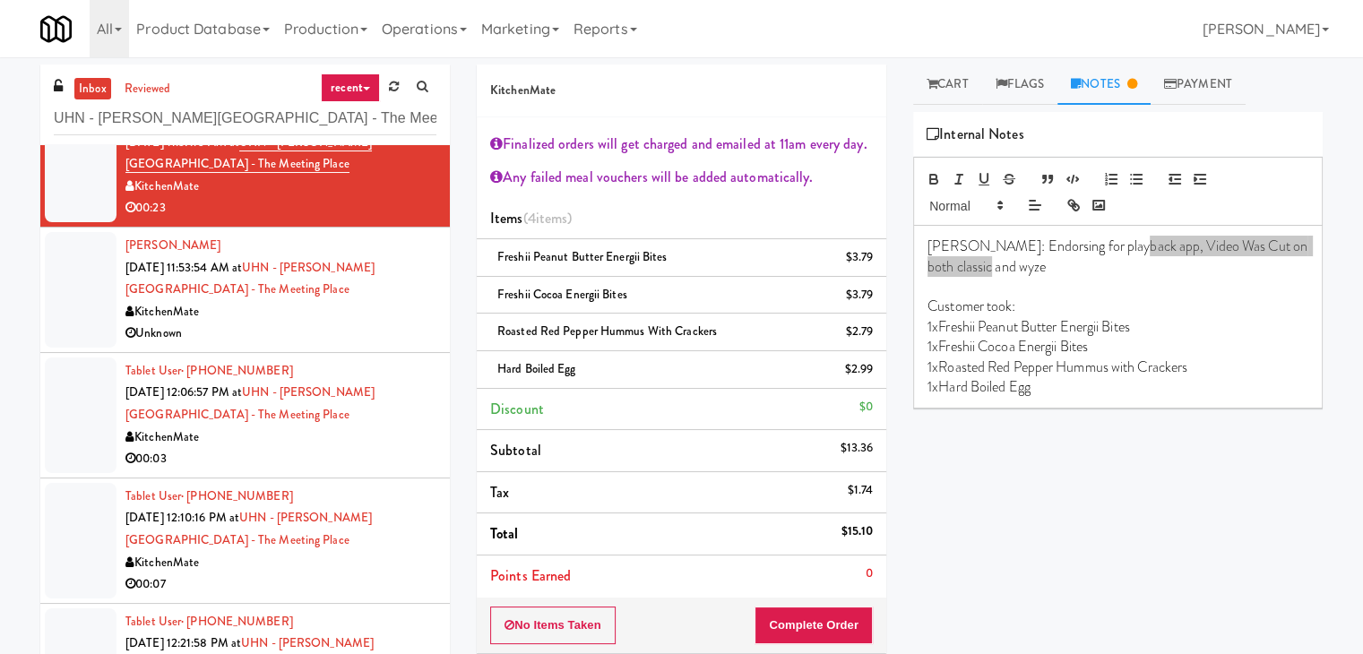
scroll to position [179, 0]
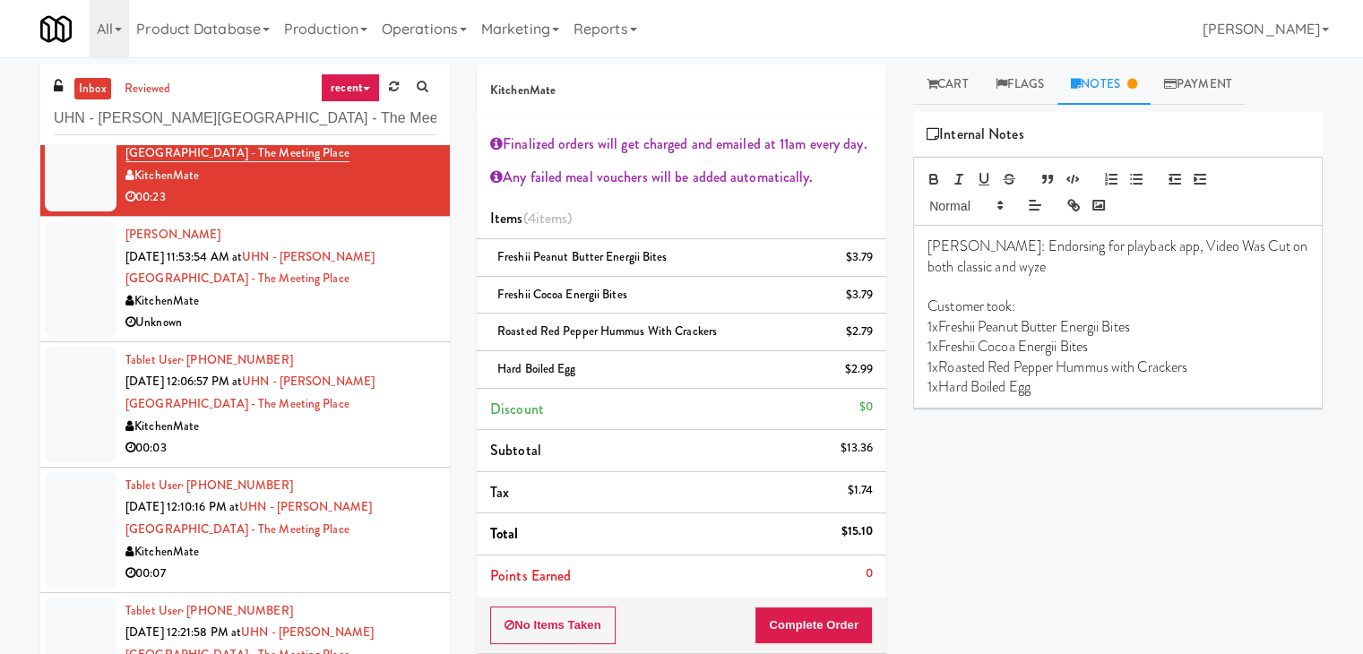
click at [339, 320] on div "Unknown" at bounding box center [280, 323] width 311 height 22
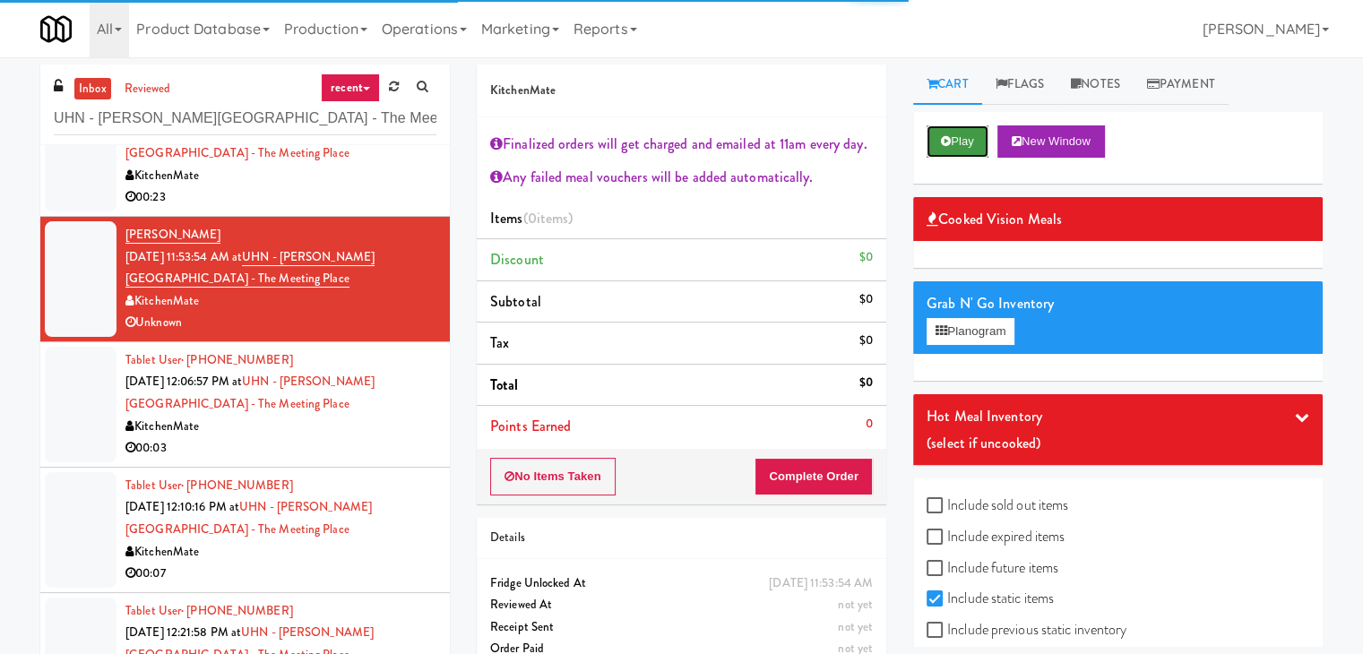
click at [952, 140] on button "Play" at bounding box center [957, 141] width 62 height 32
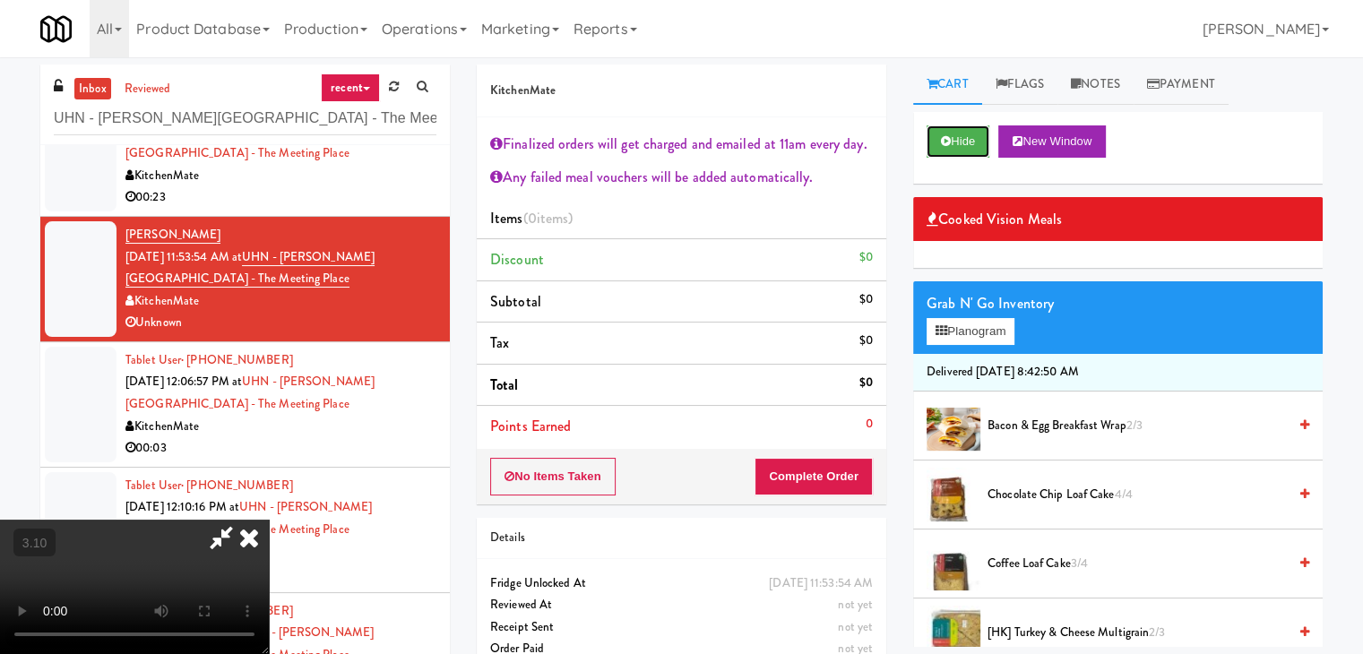
scroll to position [308, 0]
click at [269, 520] on video at bounding box center [134, 587] width 269 height 134
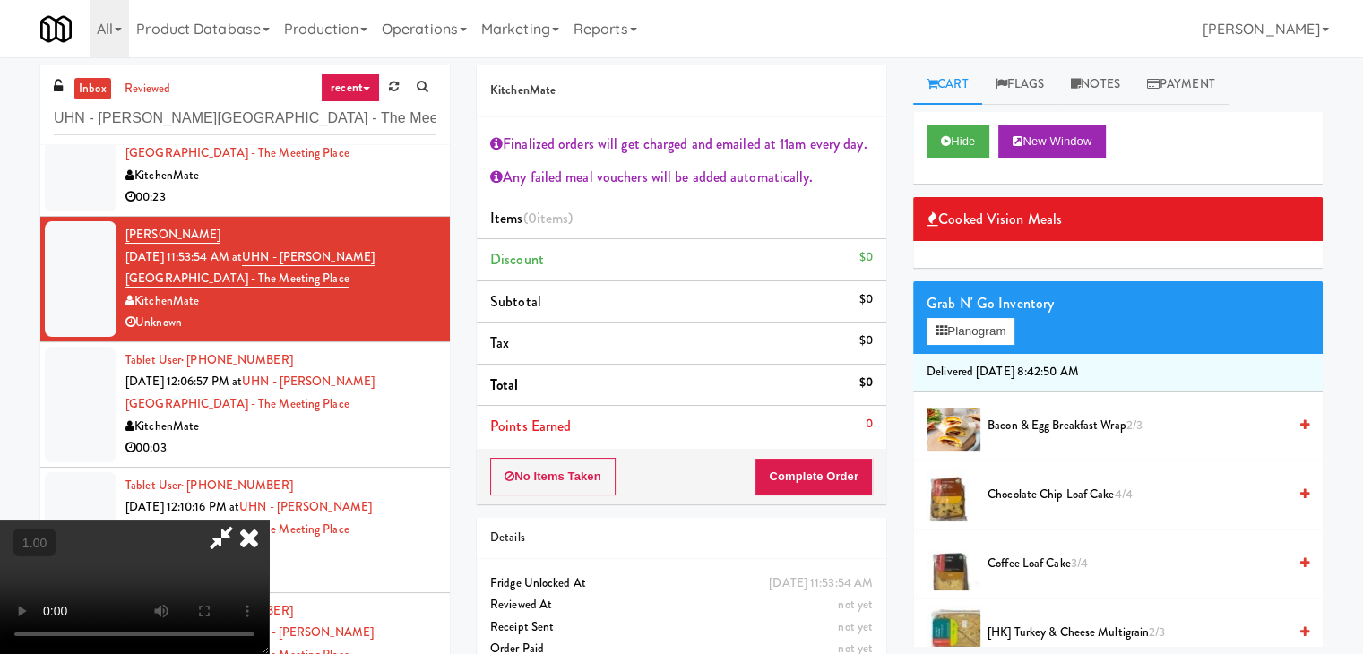
scroll to position [0, 0]
click at [269, 520] on video at bounding box center [134, 587] width 269 height 134
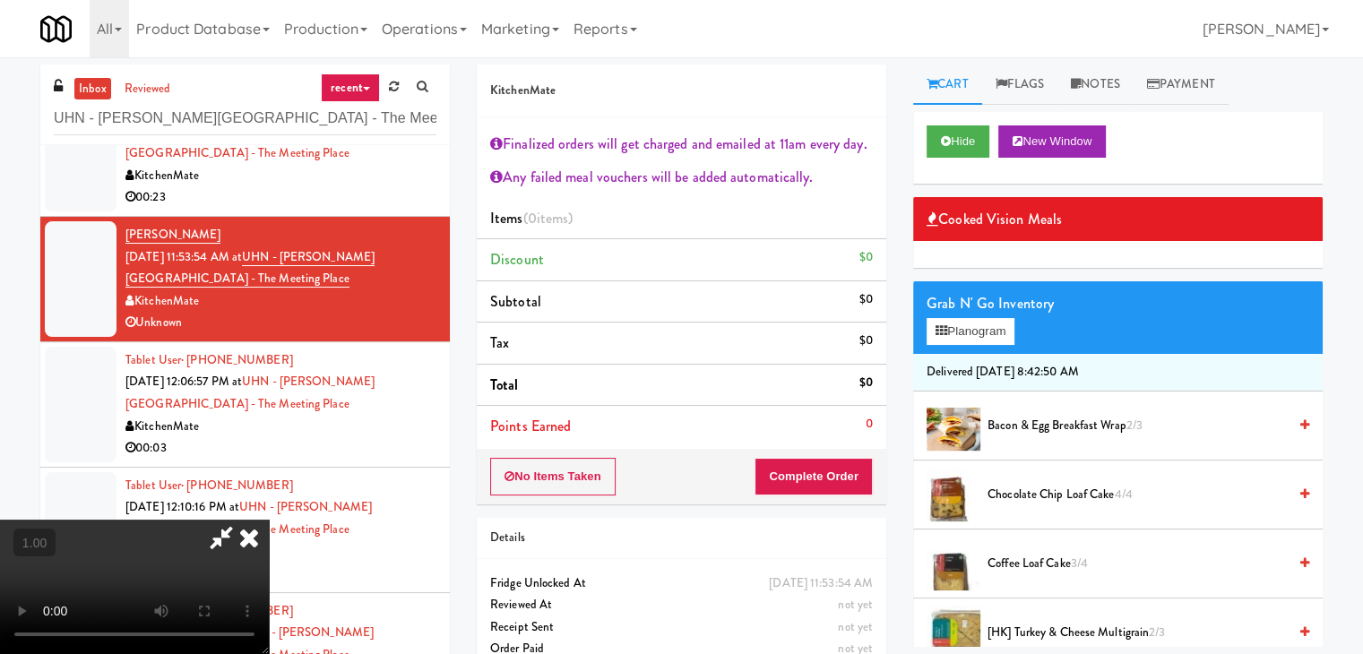
click at [269, 520] on video at bounding box center [134, 587] width 269 height 134
click at [269, 520] on icon at bounding box center [248, 538] width 39 height 36
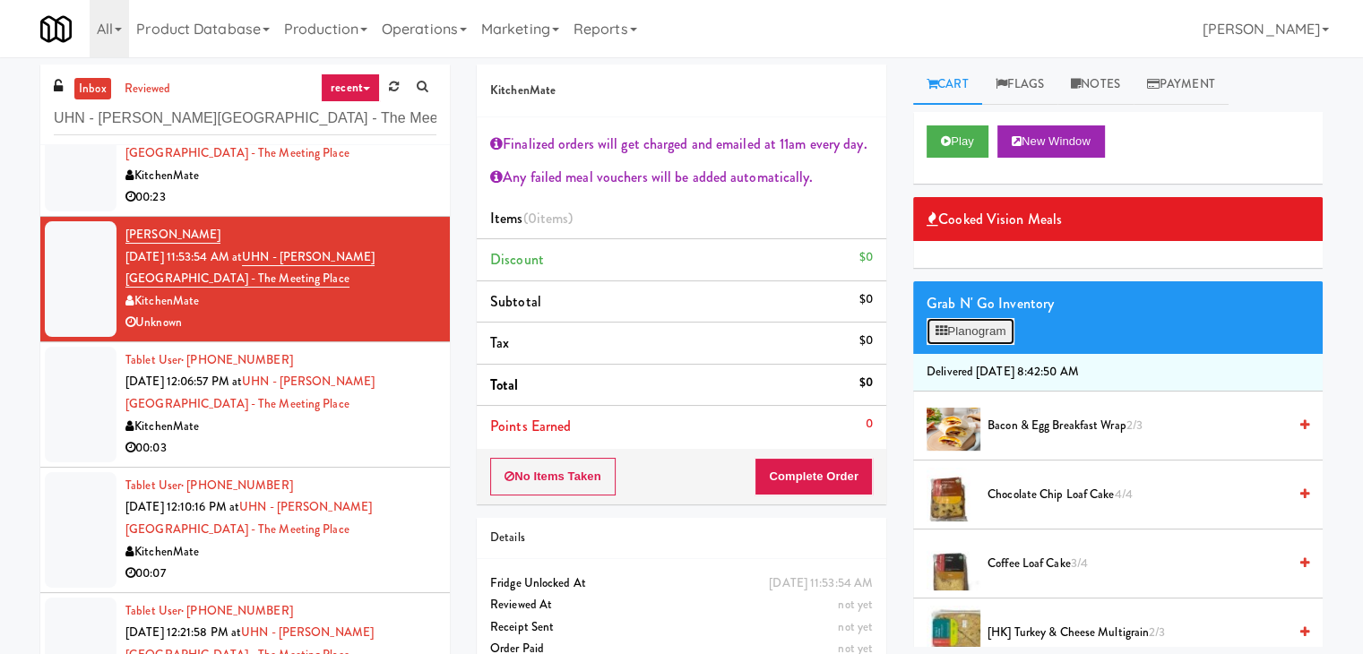
click at [963, 324] on button "Planogram" at bounding box center [970, 331] width 88 height 27
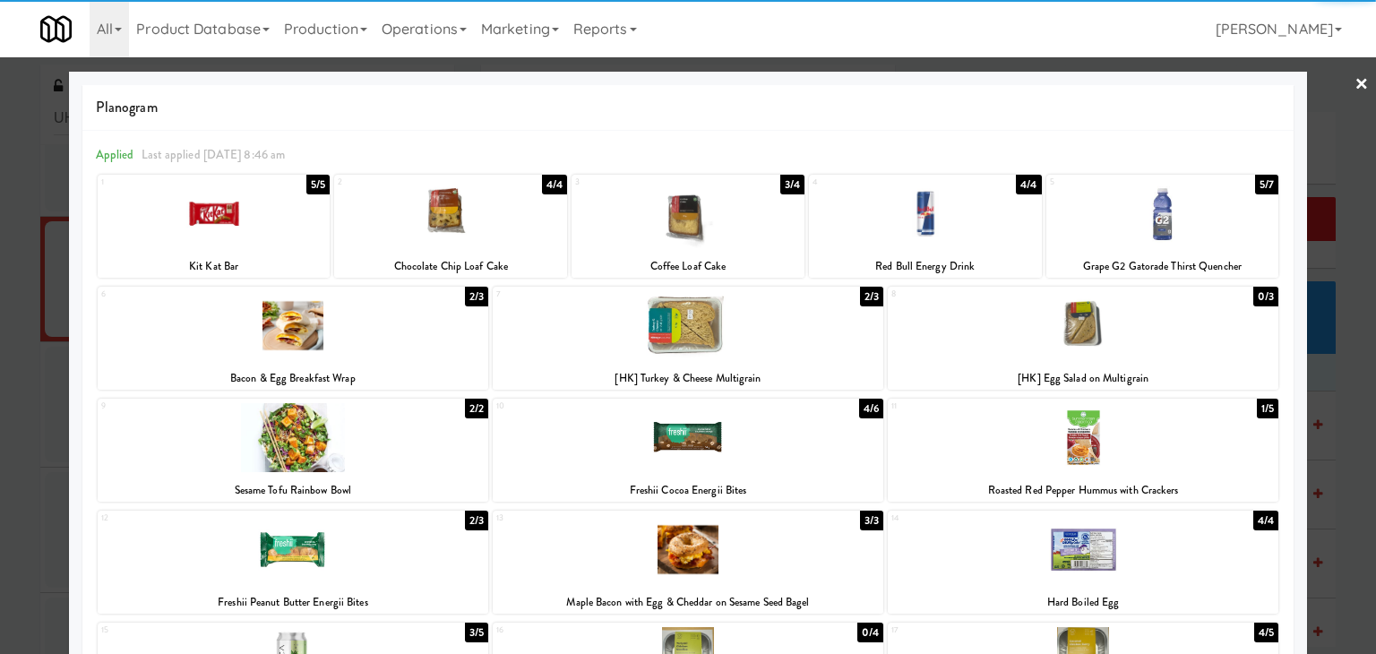
click at [731, 446] on div at bounding box center [688, 437] width 391 height 69
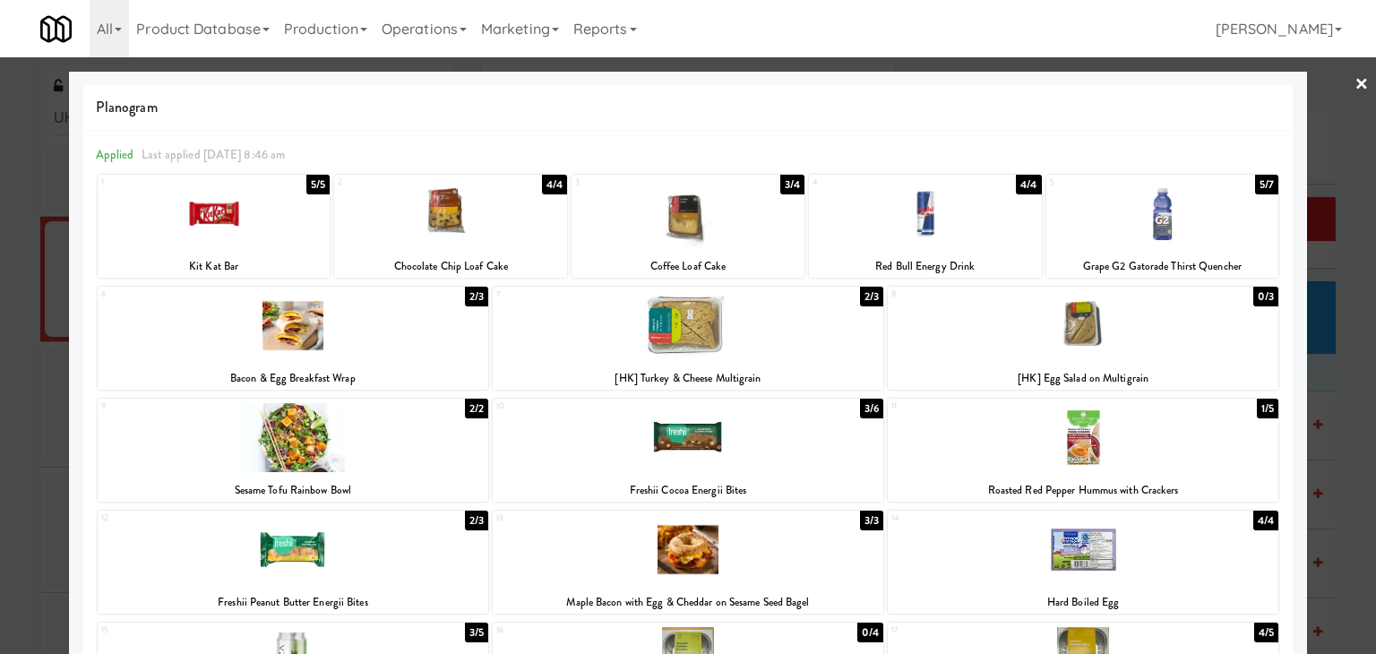
click at [1355, 85] on link "×" at bounding box center [1362, 85] width 14 height 56
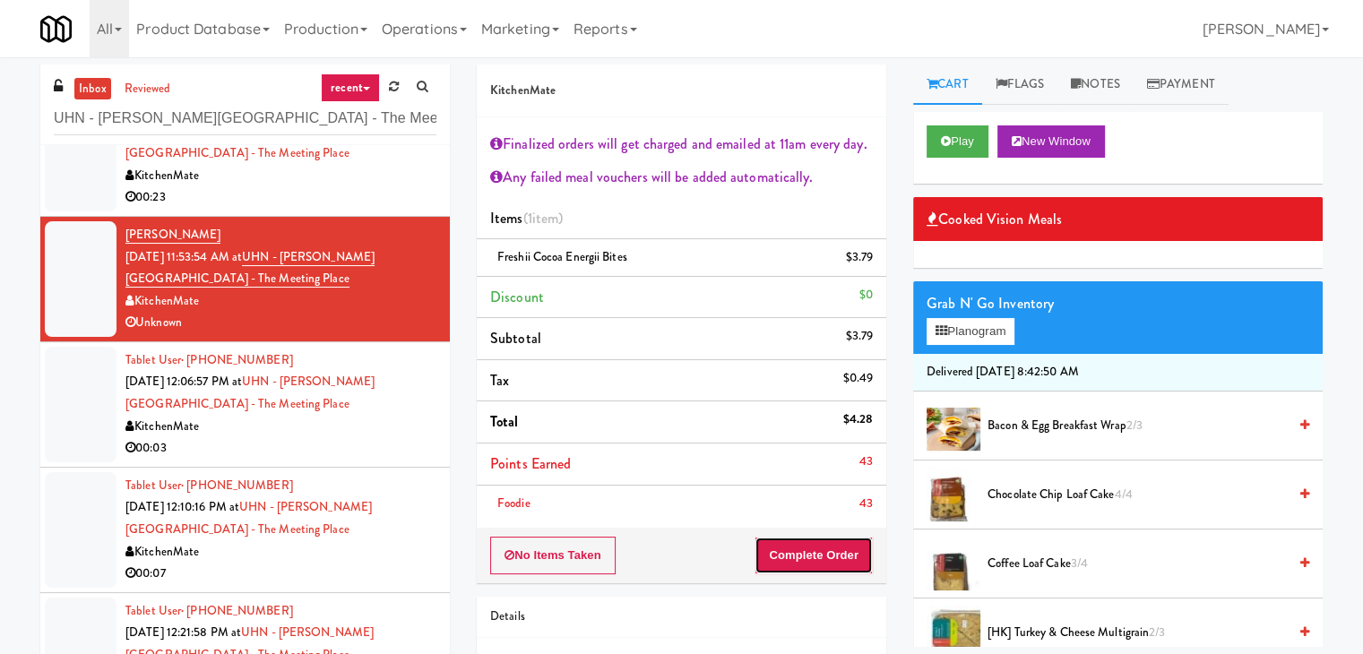
click at [795, 570] on button "Complete Order" at bounding box center [813, 556] width 118 height 38
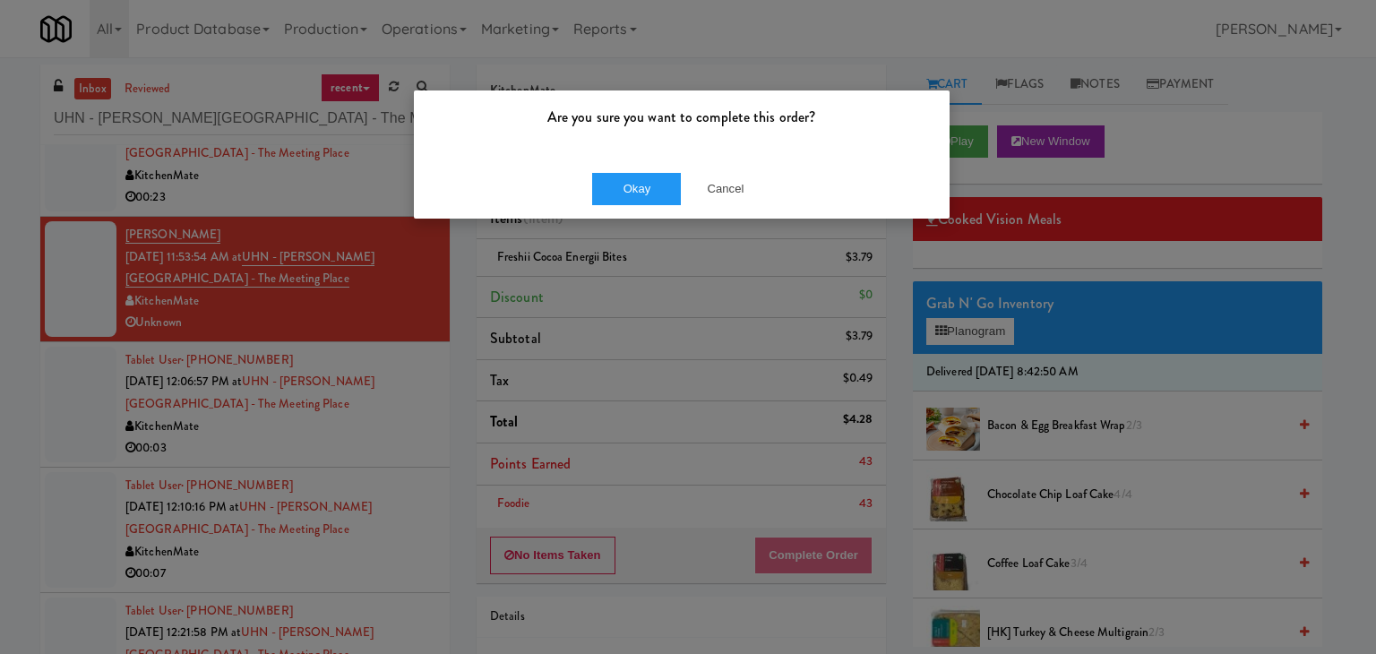
drag, startPoint x: 638, startPoint y: 169, endPoint x: 625, endPoint y: 200, distance: 32.9
click at [637, 169] on div "Okay Cancel" at bounding box center [682, 189] width 536 height 60
click at [627, 190] on button "Okay" at bounding box center [637, 189] width 90 height 32
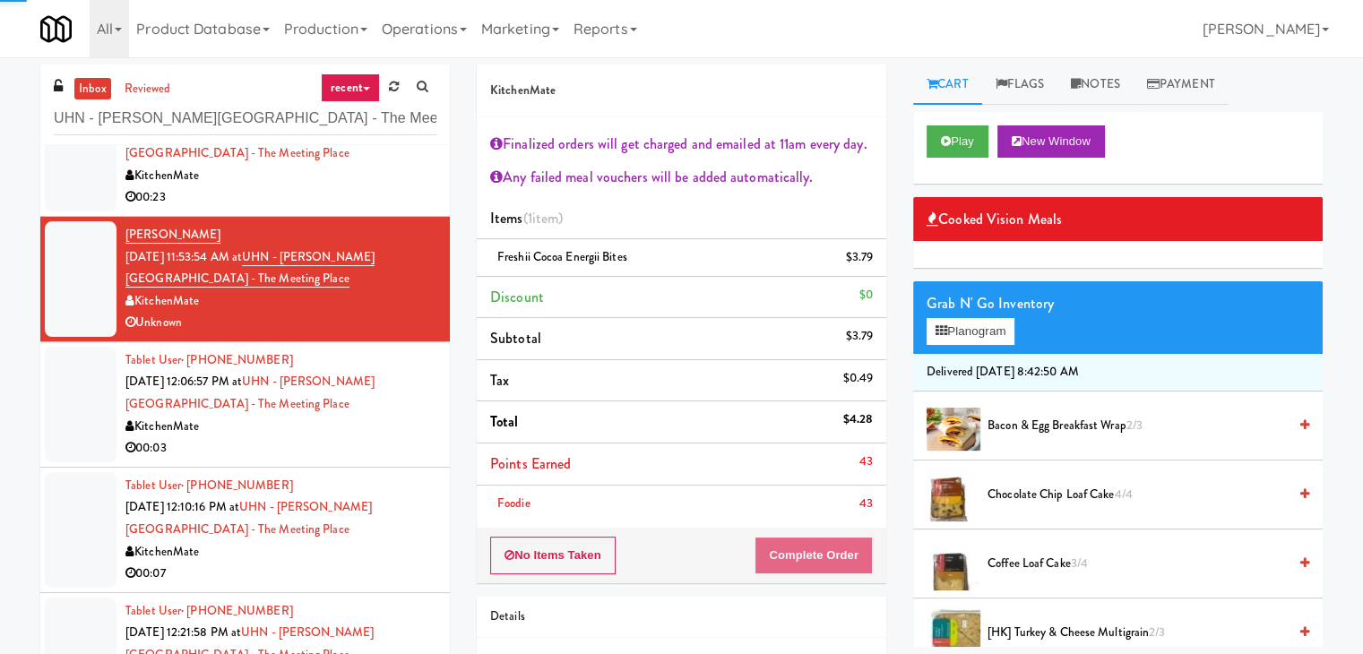
scroll to position [358, 0]
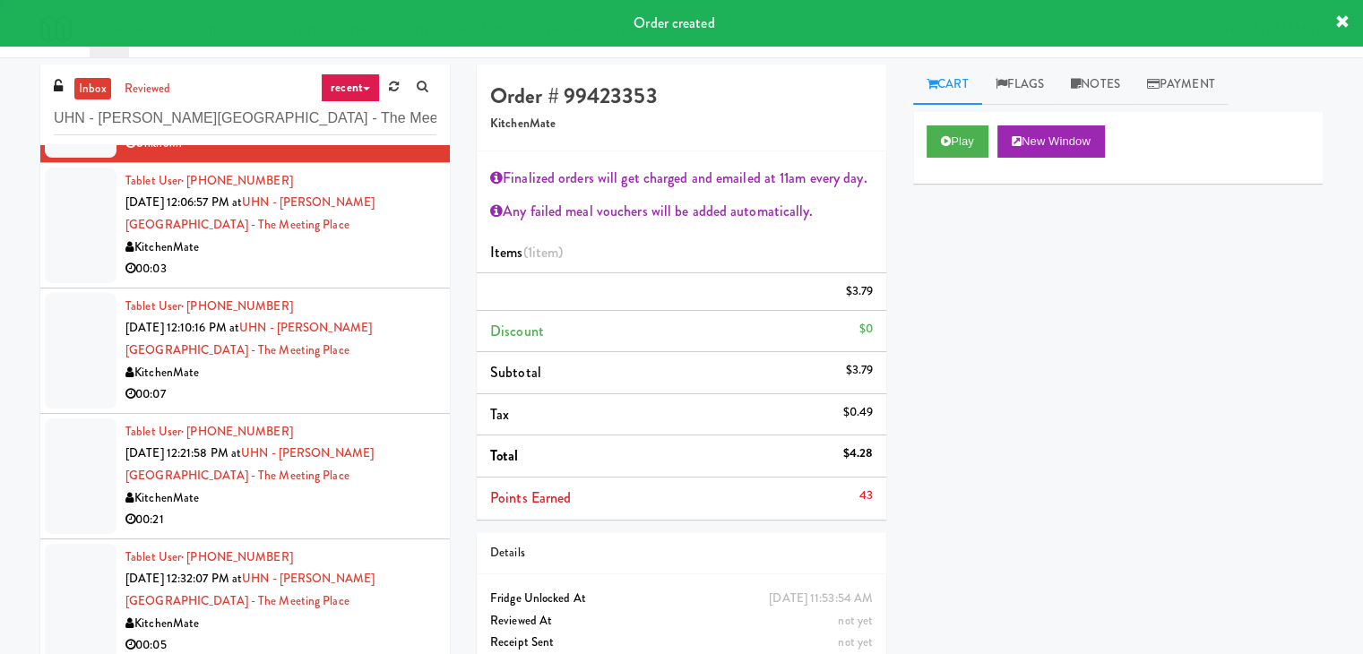
click at [388, 273] on div "Tablet User · (289) 981-2058 [DATE] 12:06:57 PM at [GEOGRAPHIC_DATA][PERSON_NAM…" at bounding box center [280, 225] width 311 height 110
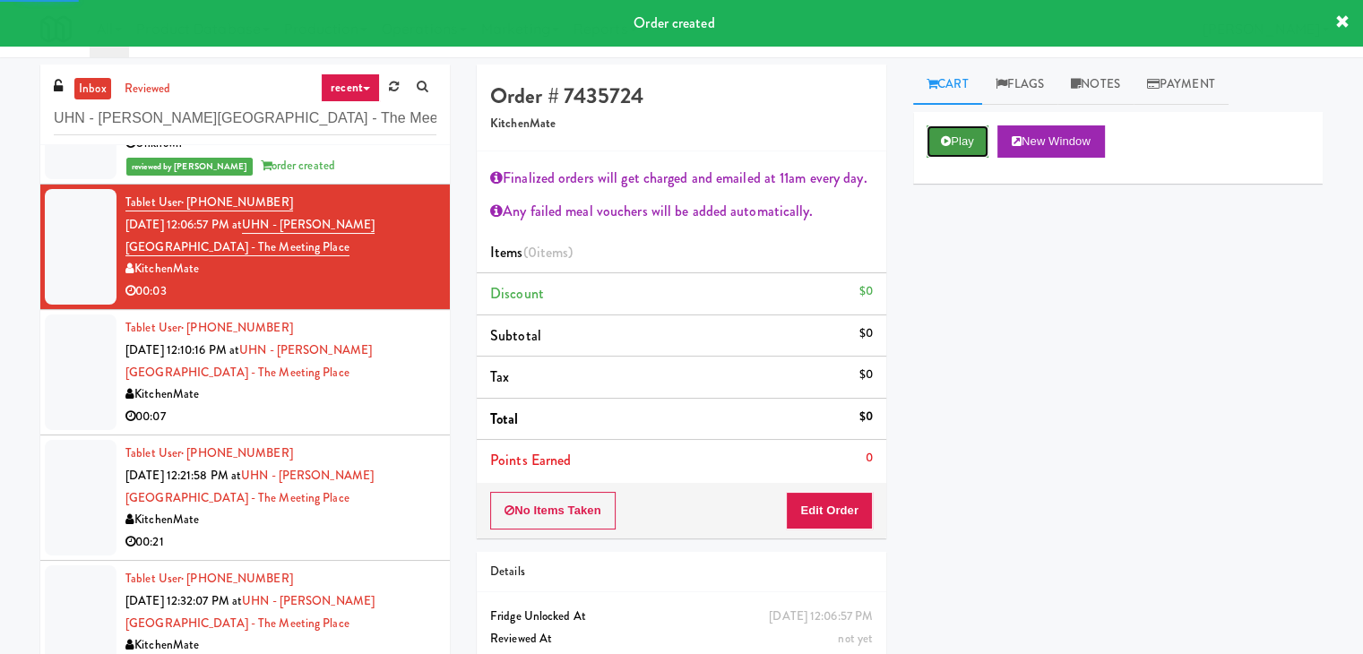
click at [975, 147] on button "Play" at bounding box center [957, 141] width 62 height 32
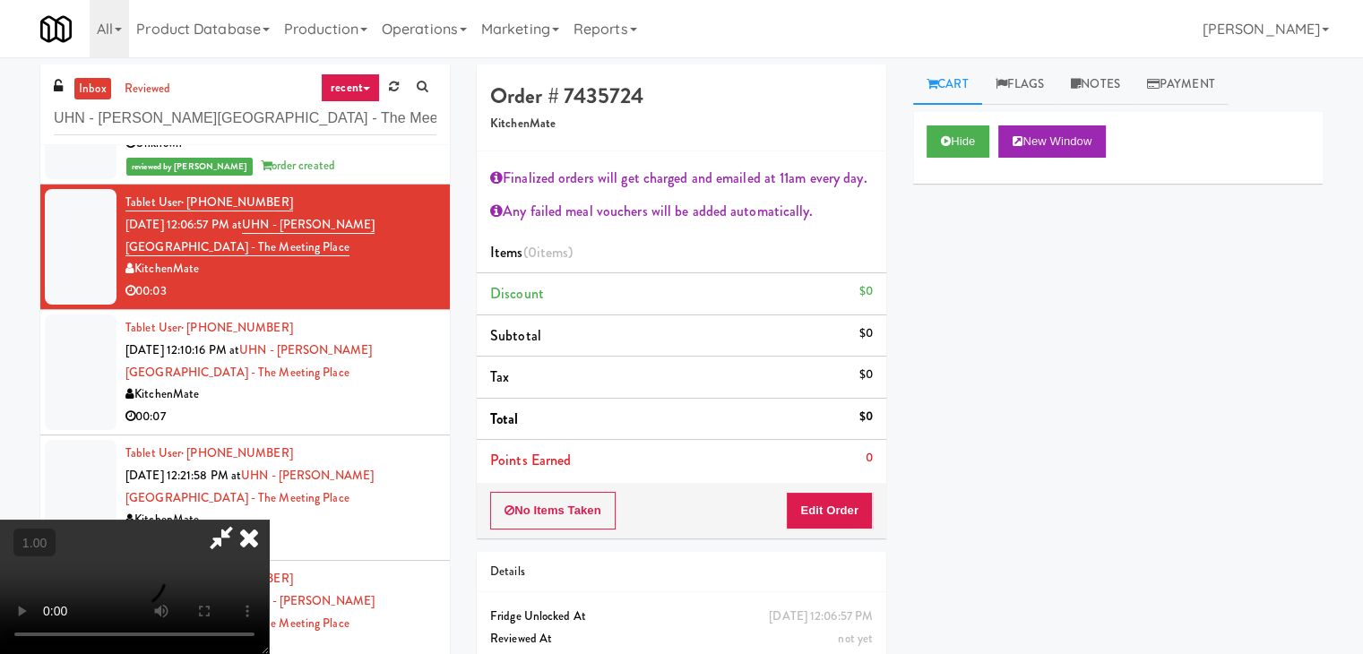
click at [269, 520] on video at bounding box center [134, 587] width 269 height 134
click at [269, 520] on icon at bounding box center [248, 538] width 39 height 36
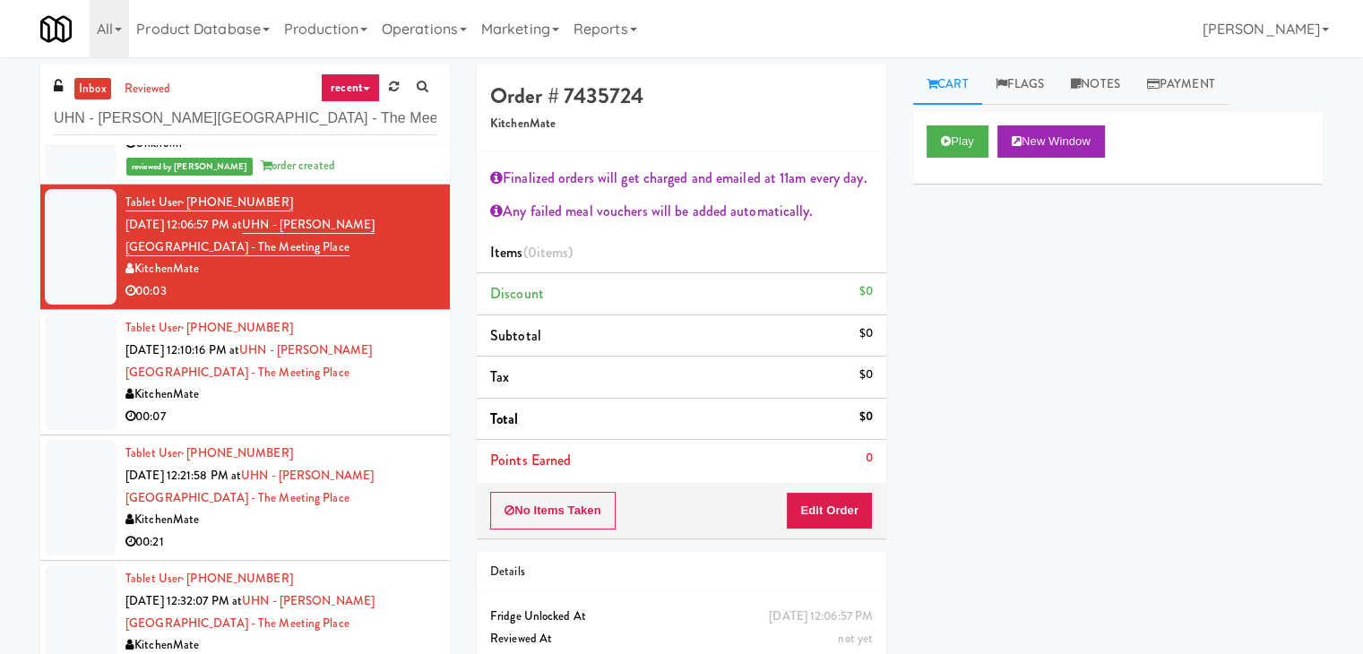
click at [826, 531] on div "No Items Taken Edit Order" at bounding box center [681, 511] width 409 height 56
click at [829, 499] on button "Edit Order" at bounding box center [829, 511] width 87 height 38
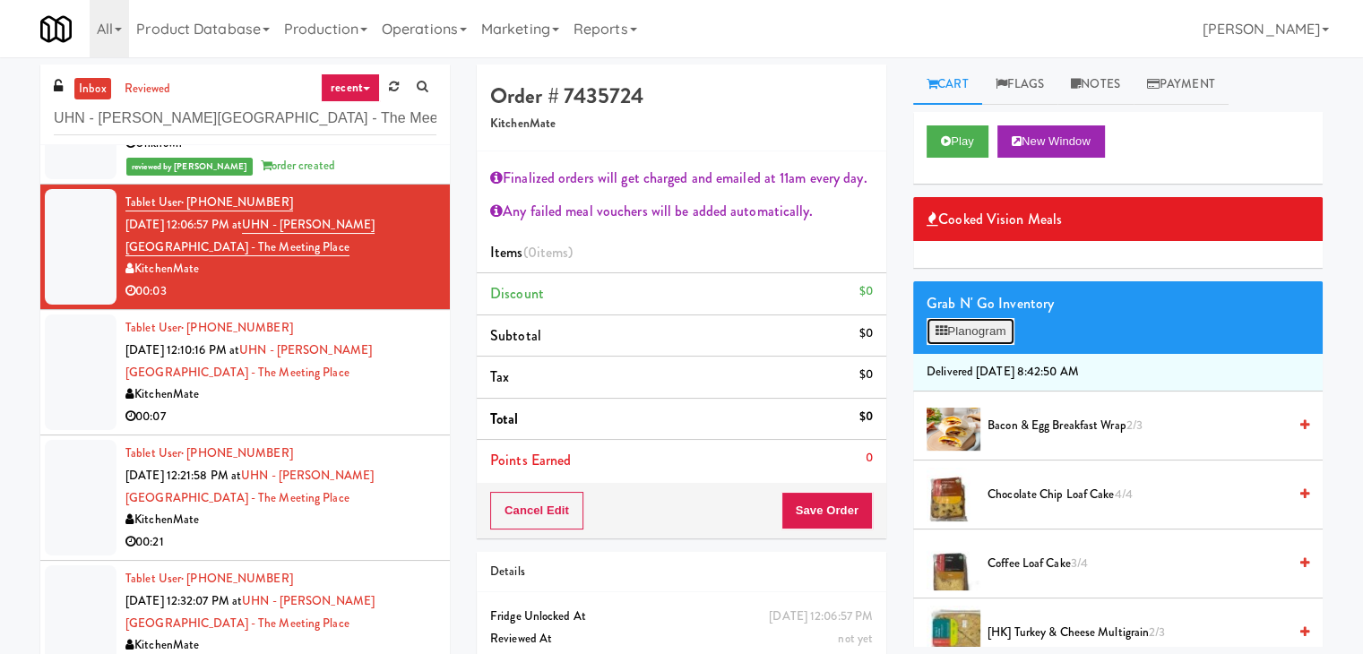
click at [969, 332] on button "Planogram" at bounding box center [970, 331] width 88 height 27
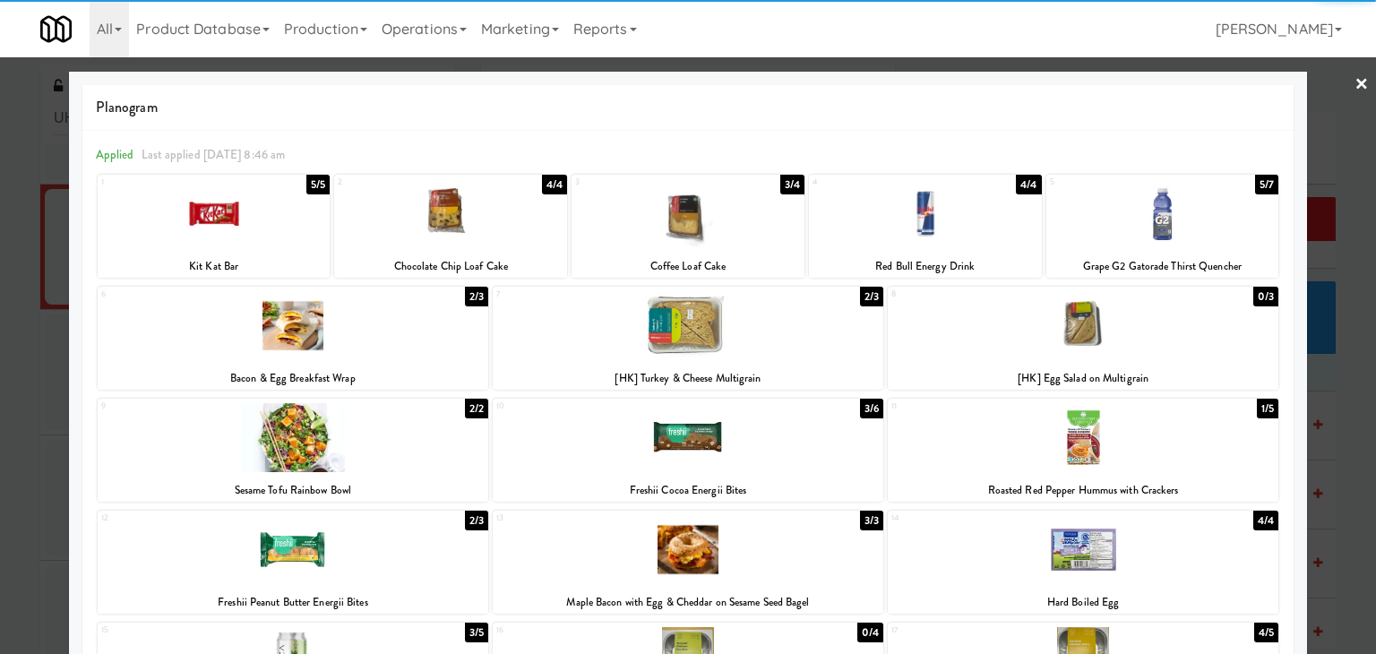
click at [1120, 351] on div at bounding box center [1083, 325] width 391 height 69
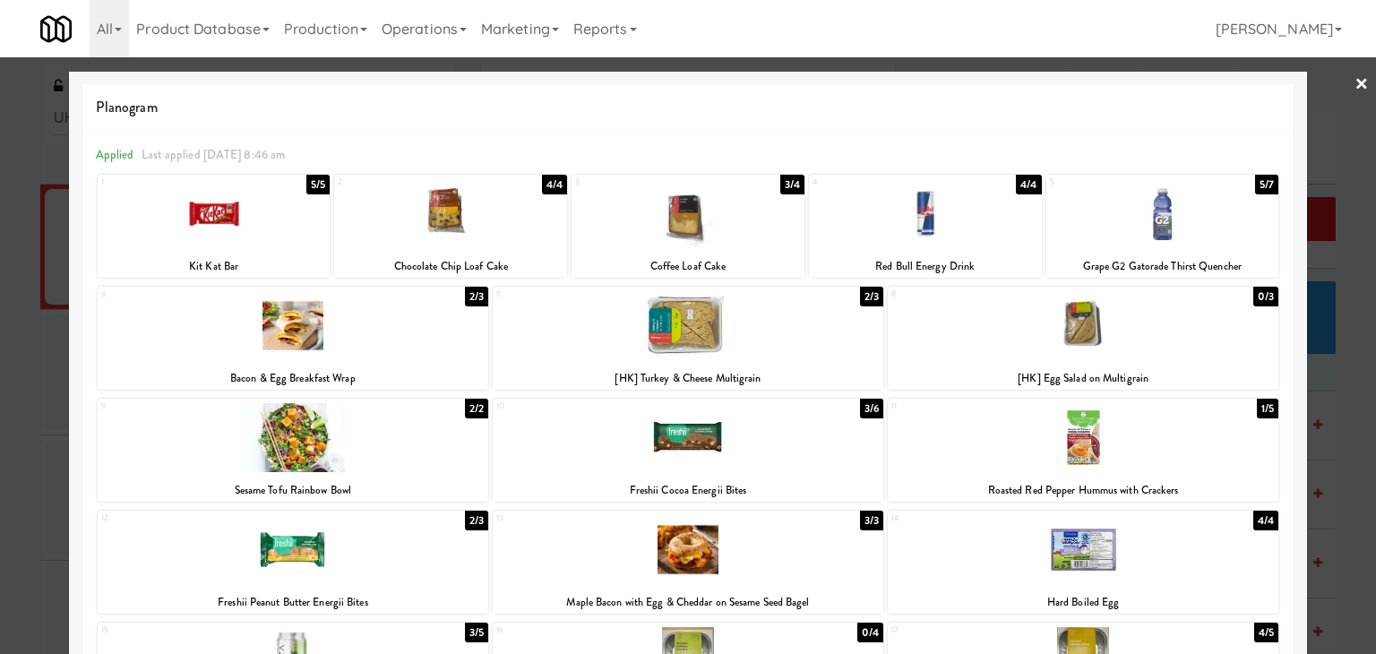
click at [1355, 88] on link "×" at bounding box center [1362, 85] width 14 height 56
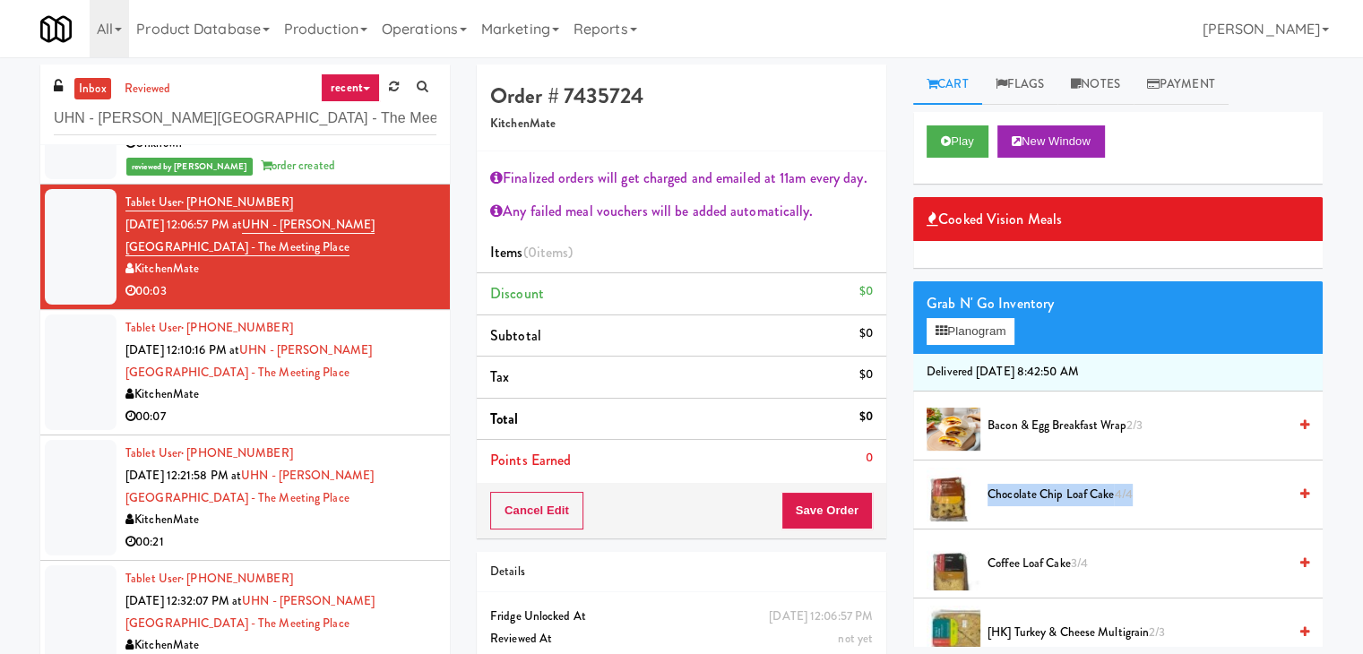
drag, startPoint x: 1220, startPoint y: 487, endPoint x: 1215, endPoint y: 503, distance: 17.0
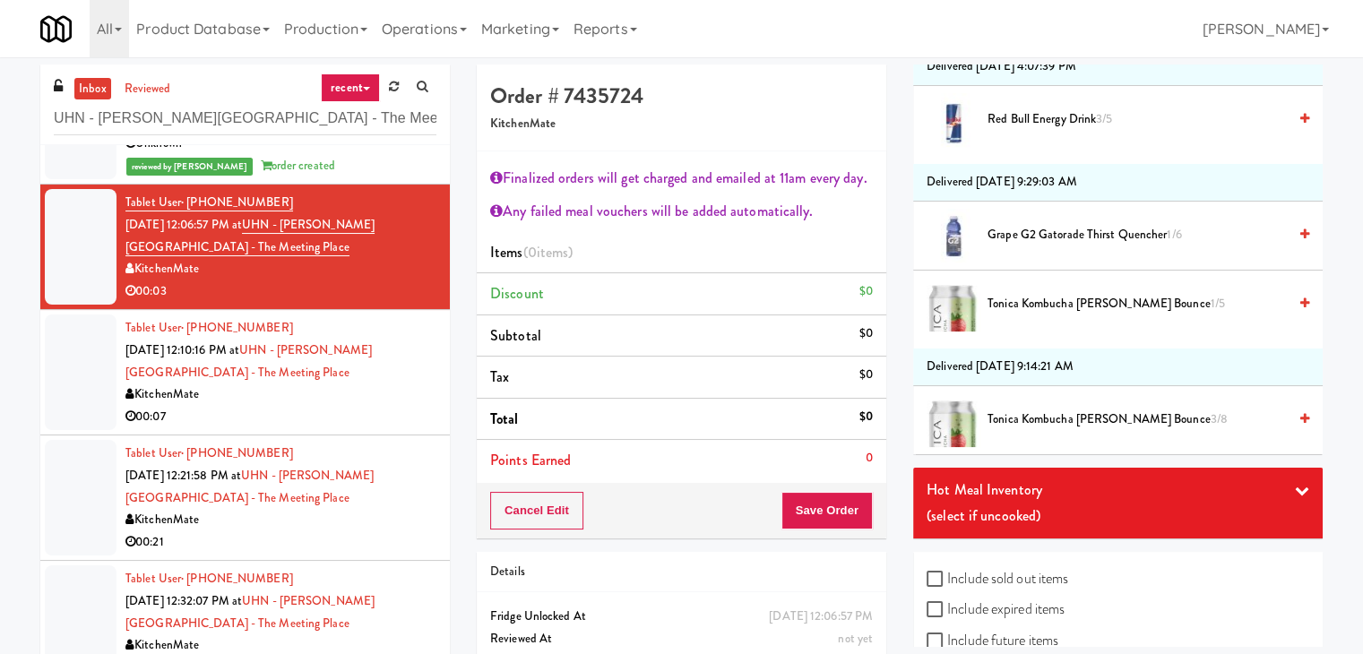
scroll to position [2680, 0]
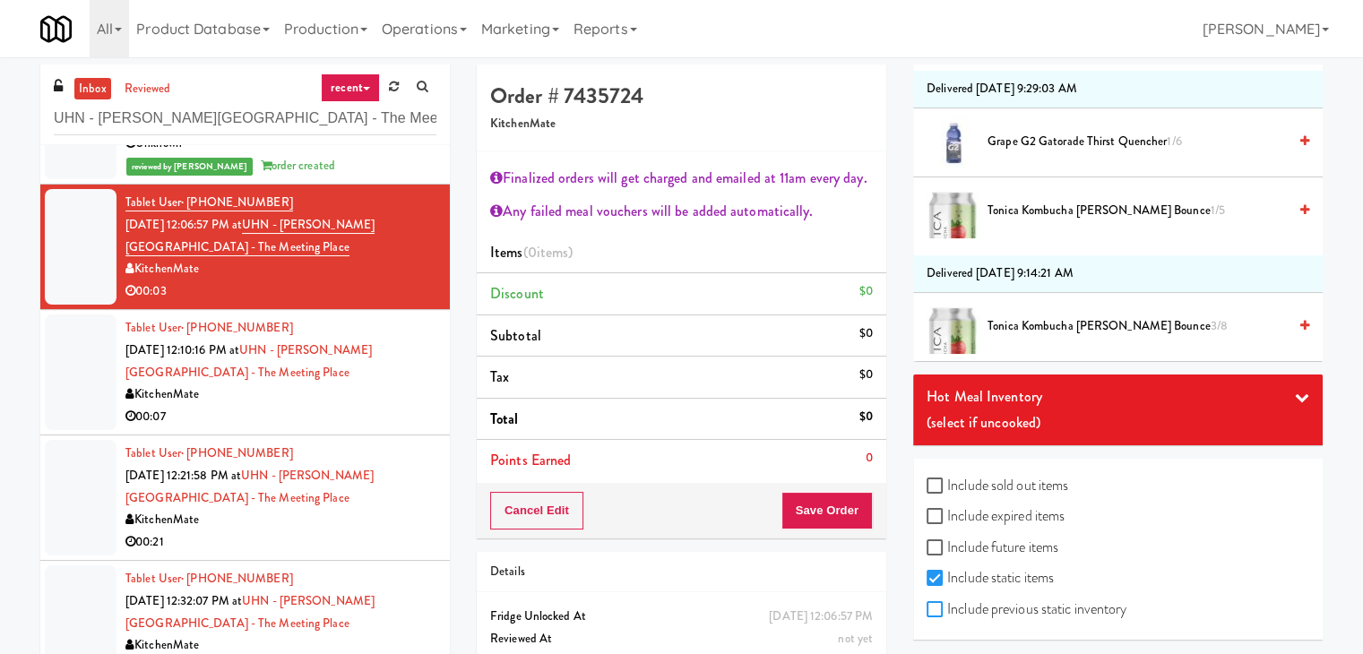
click at [944, 603] on input "Include previous static inventory" at bounding box center [936, 610] width 21 height 14
checkbox input "true"
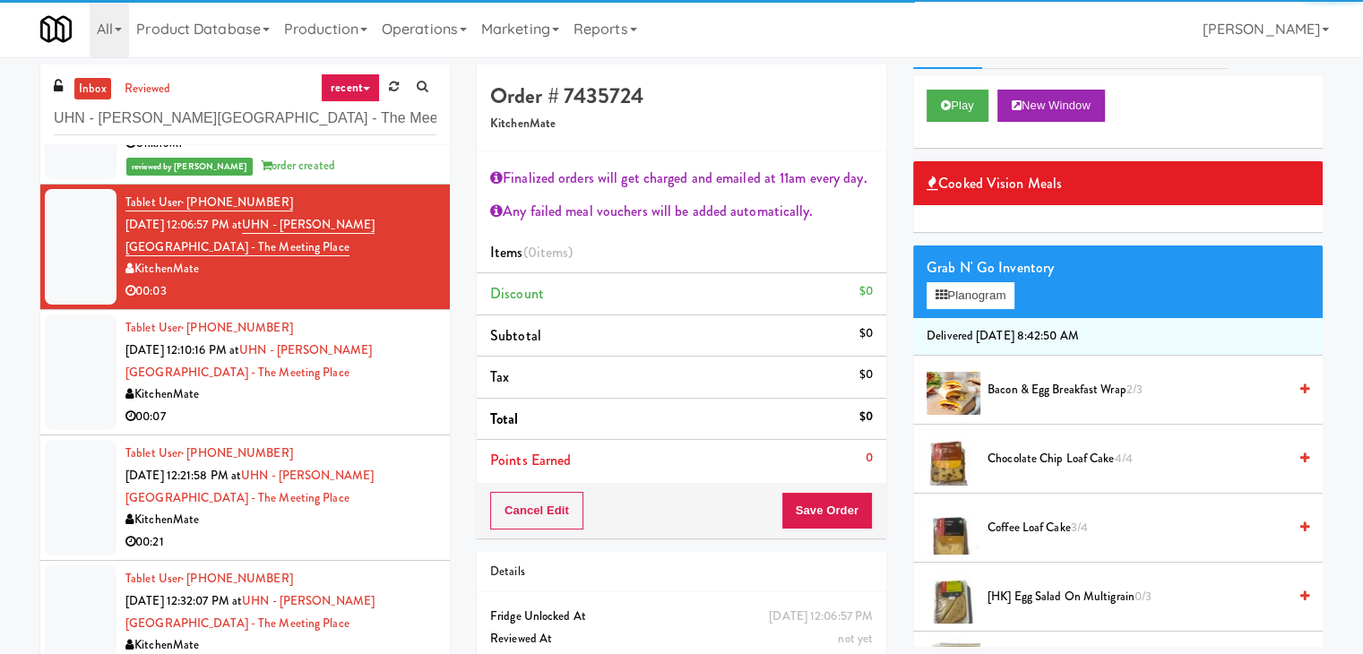
scroll to position [0, 0]
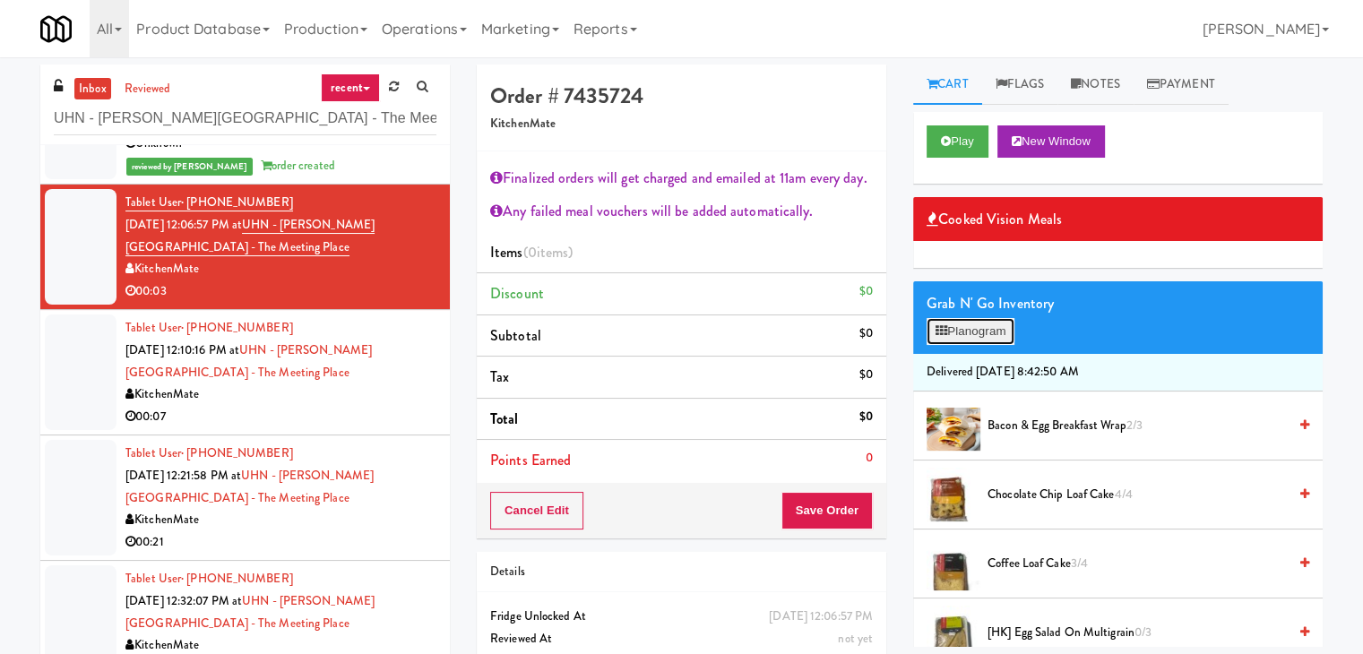
click at [955, 339] on button "Planogram" at bounding box center [970, 331] width 88 height 27
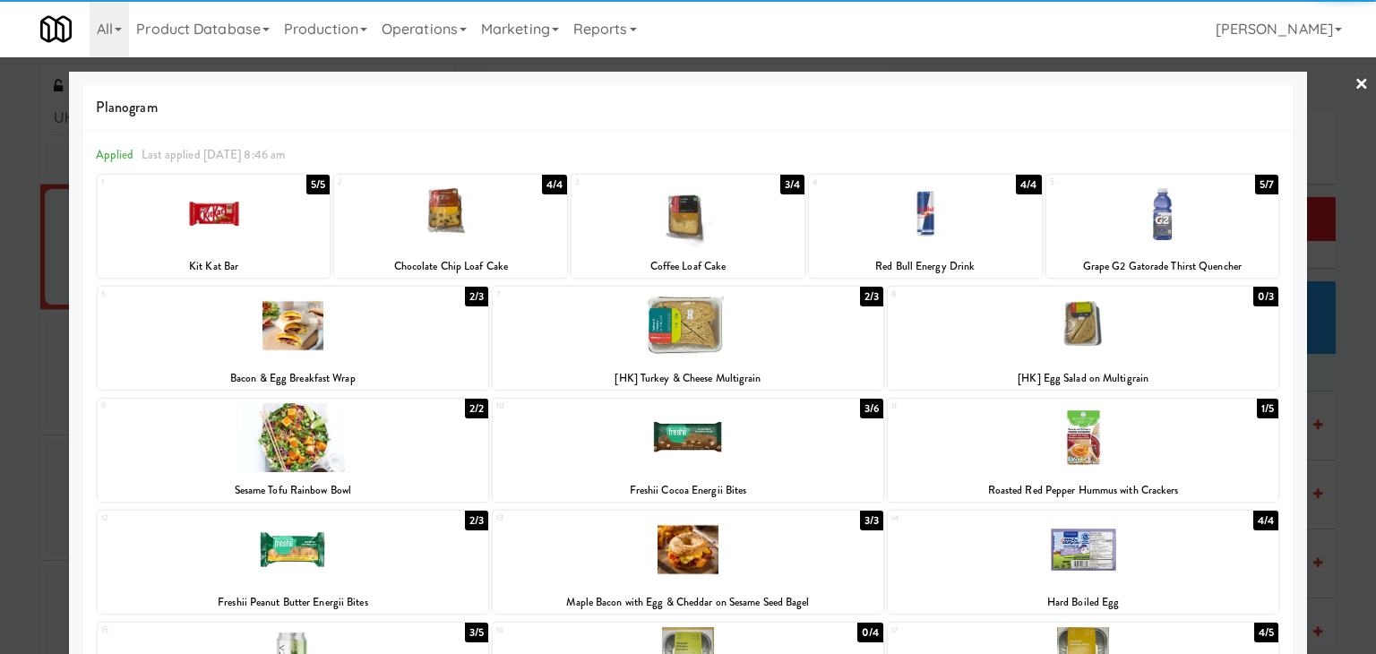
click at [1151, 350] on div at bounding box center [1083, 325] width 391 height 69
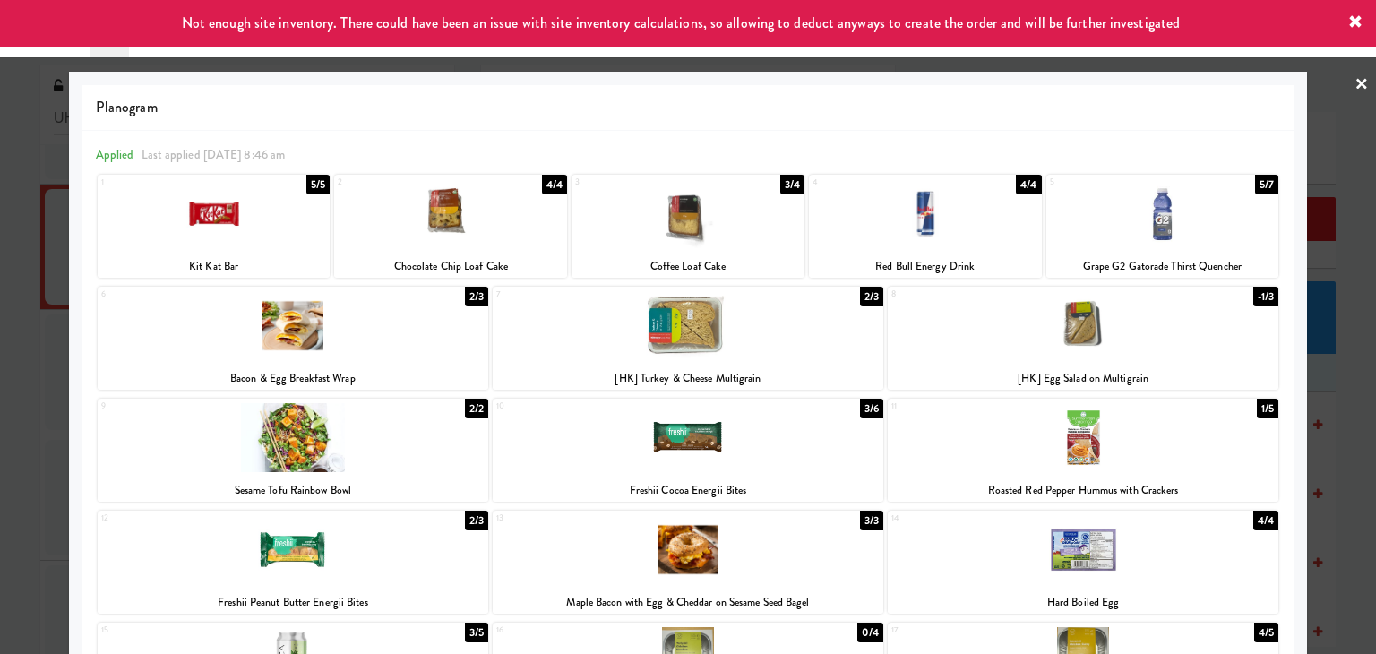
click at [1358, 87] on div at bounding box center [688, 327] width 1376 height 654
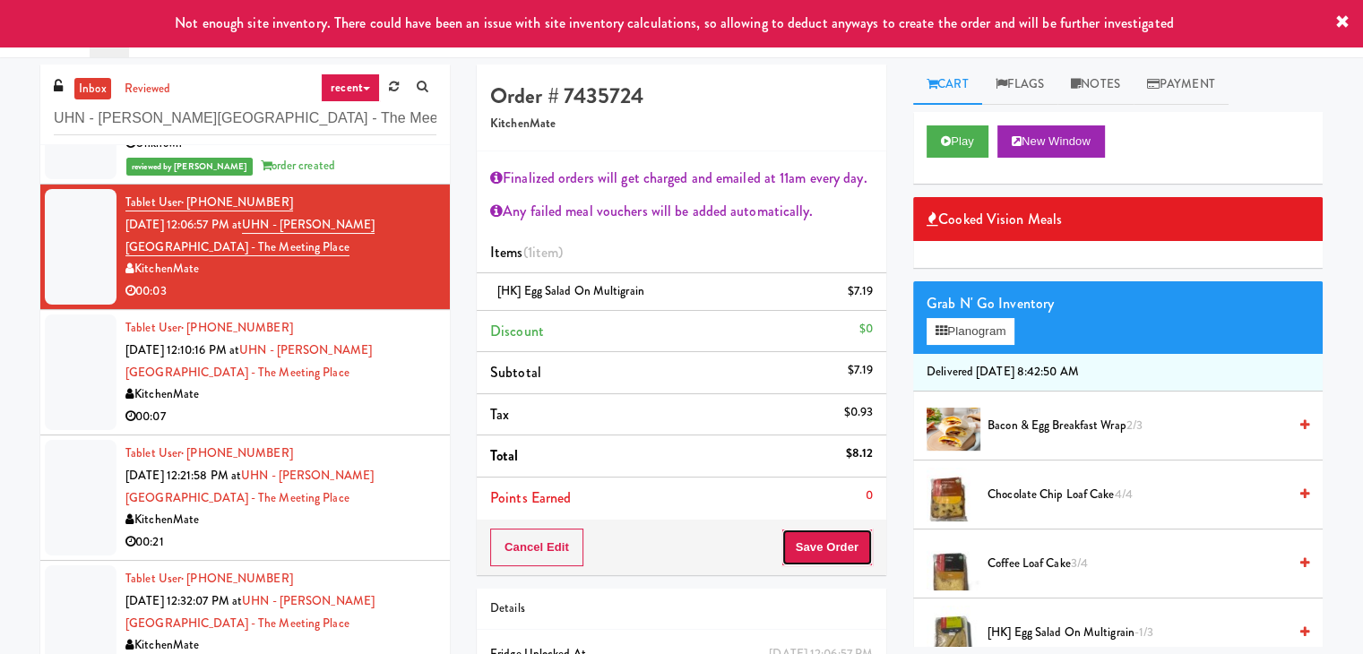
click at [835, 547] on button "Save Order" at bounding box center [826, 548] width 91 height 38
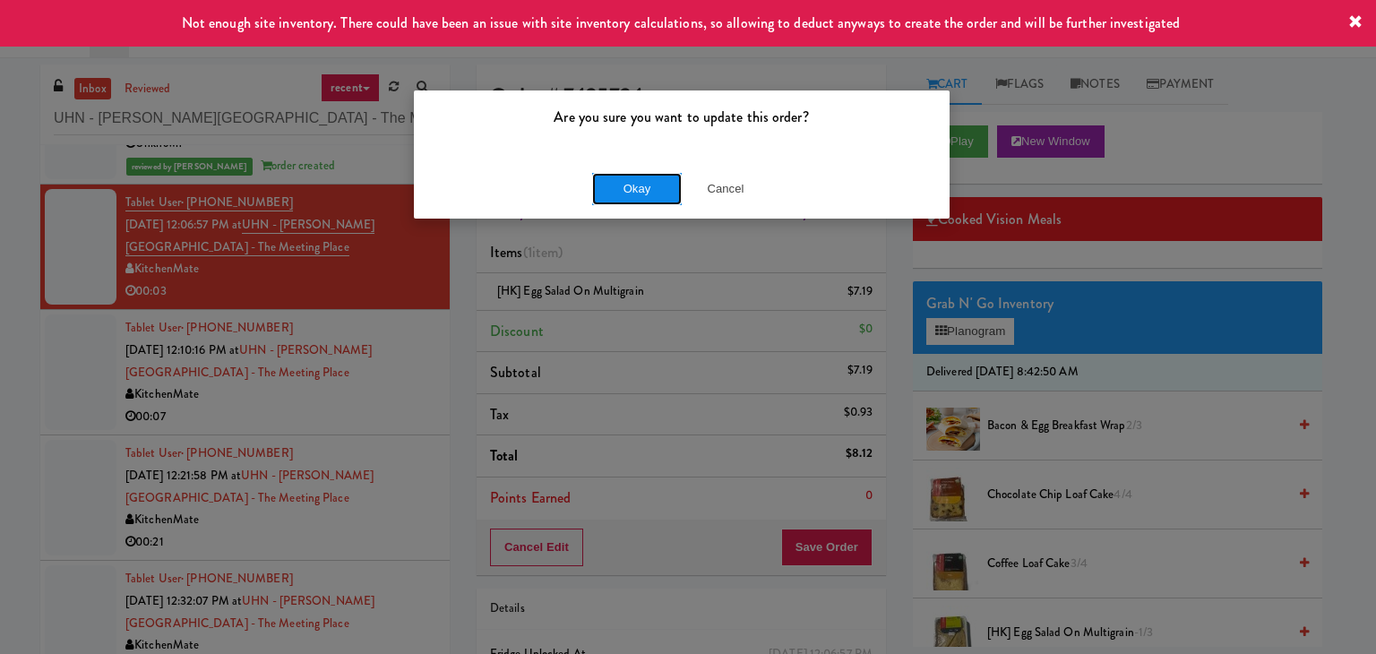
click at [650, 200] on button "Okay" at bounding box center [637, 189] width 90 height 32
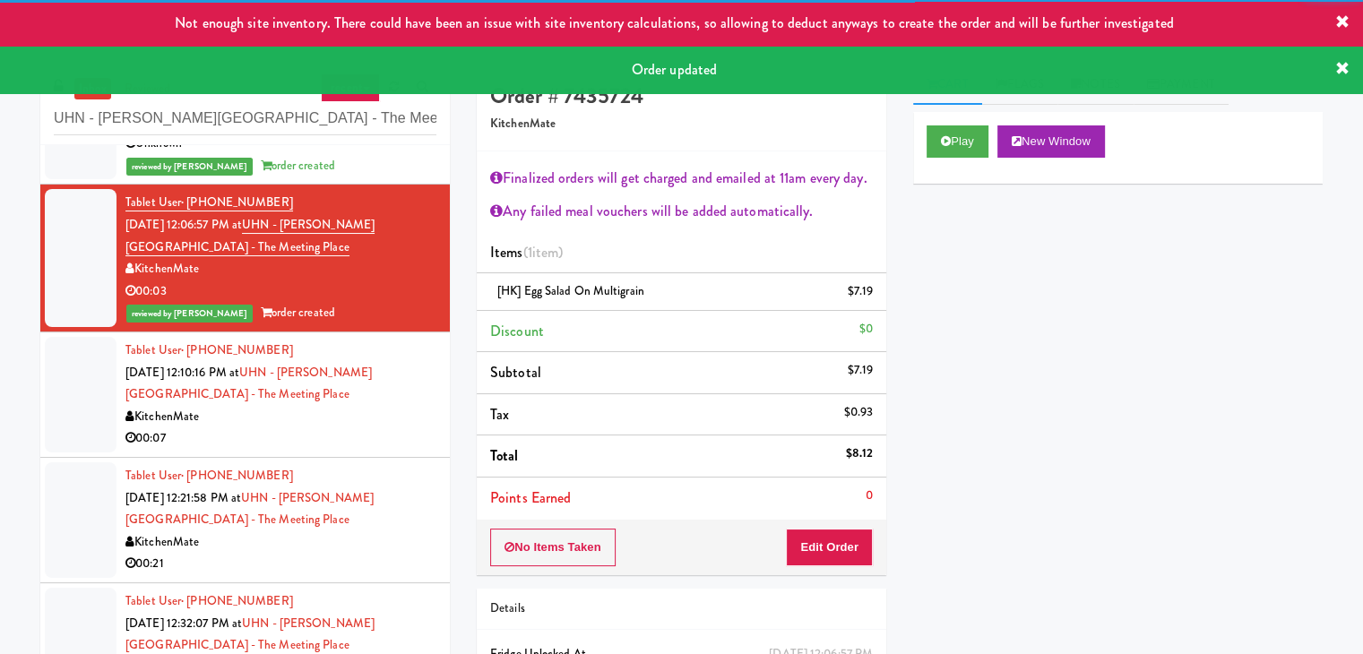
click at [382, 423] on div "KitchenMate" at bounding box center [280, 417] width 311 height 22
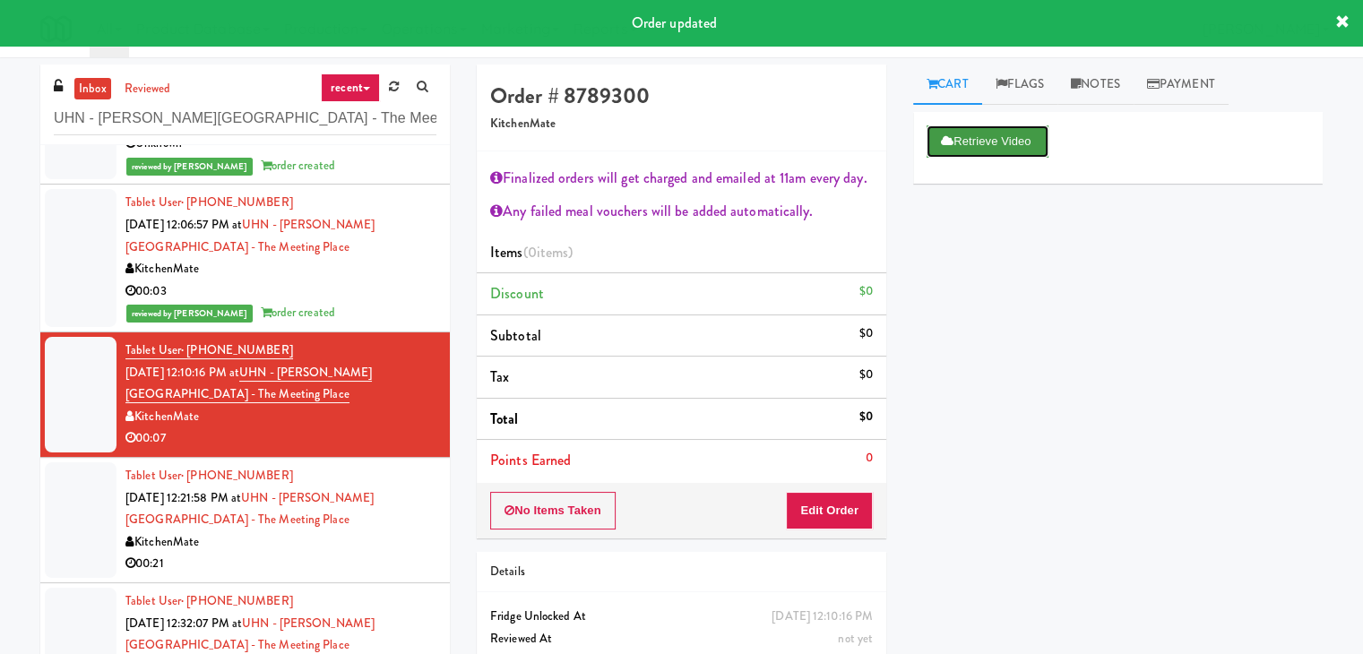
click at [996, 144] on button "Retrieve Video" at bounding box center [987, 141] width 122 height 32
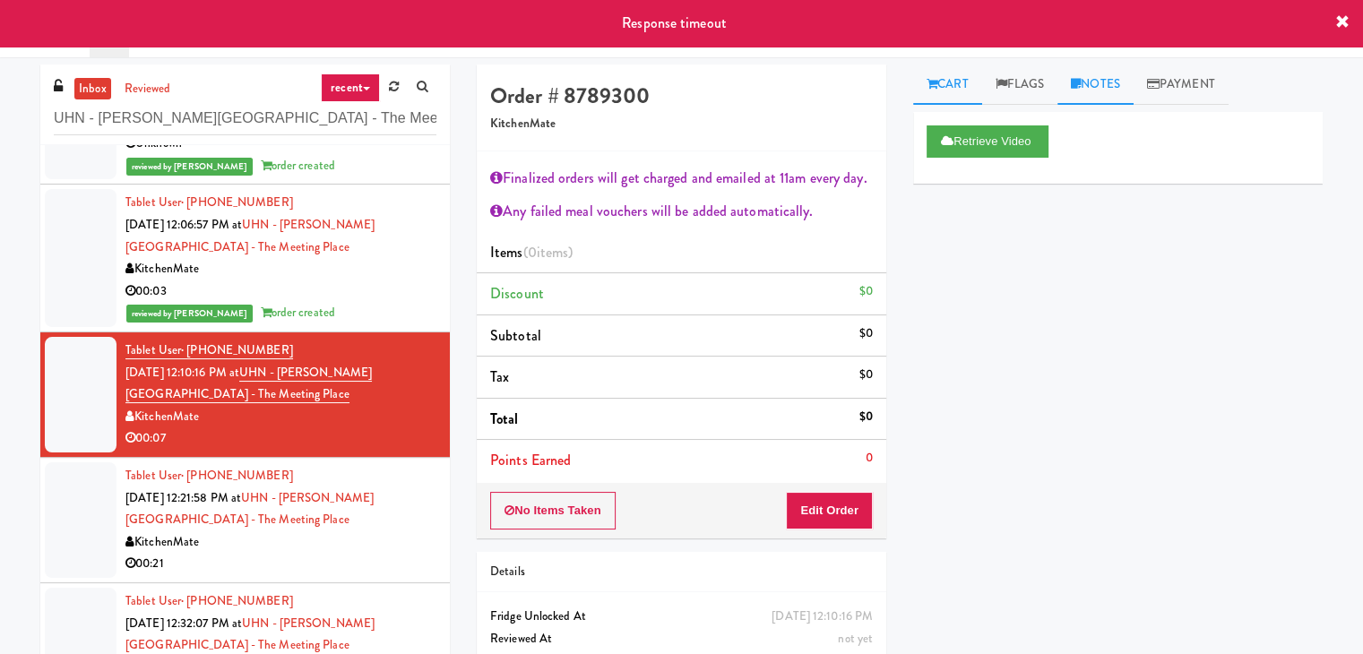
click at [1108, 87] on link "Notes" at bounding box center [1095, 85] width 76 height 40
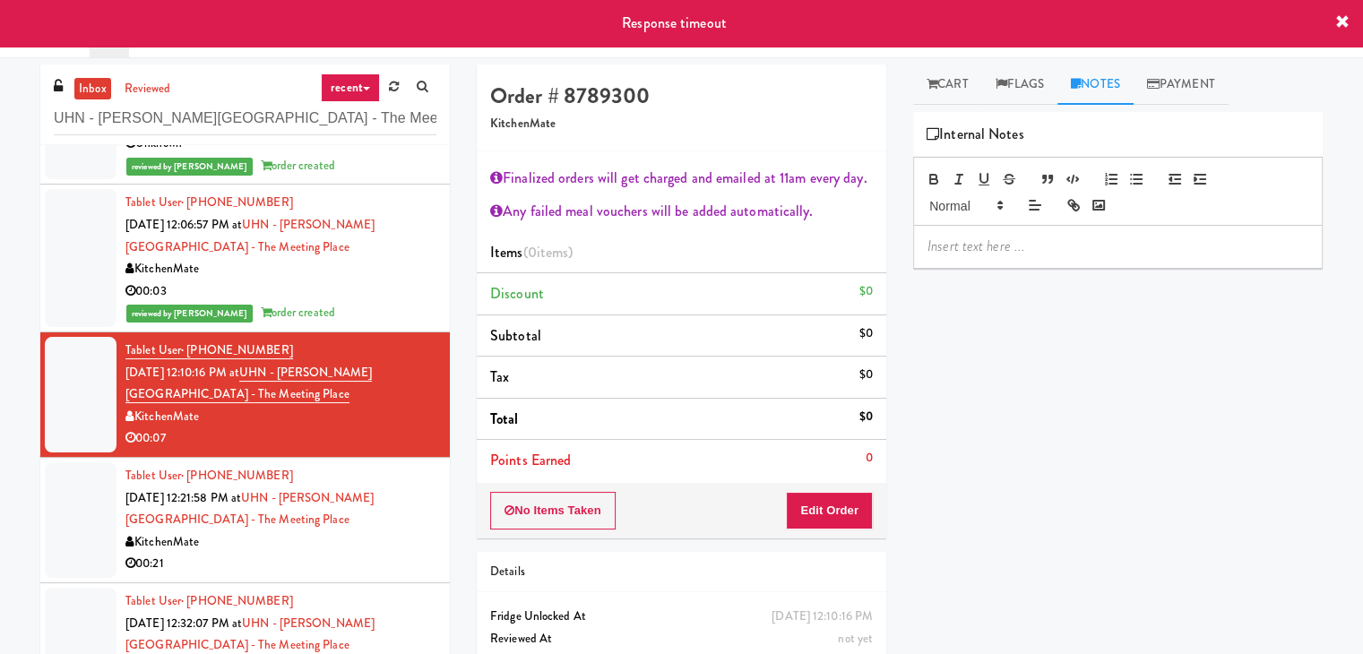
click at [1019, 252] on p at bounding box center [1117, 247] width 381 height 20
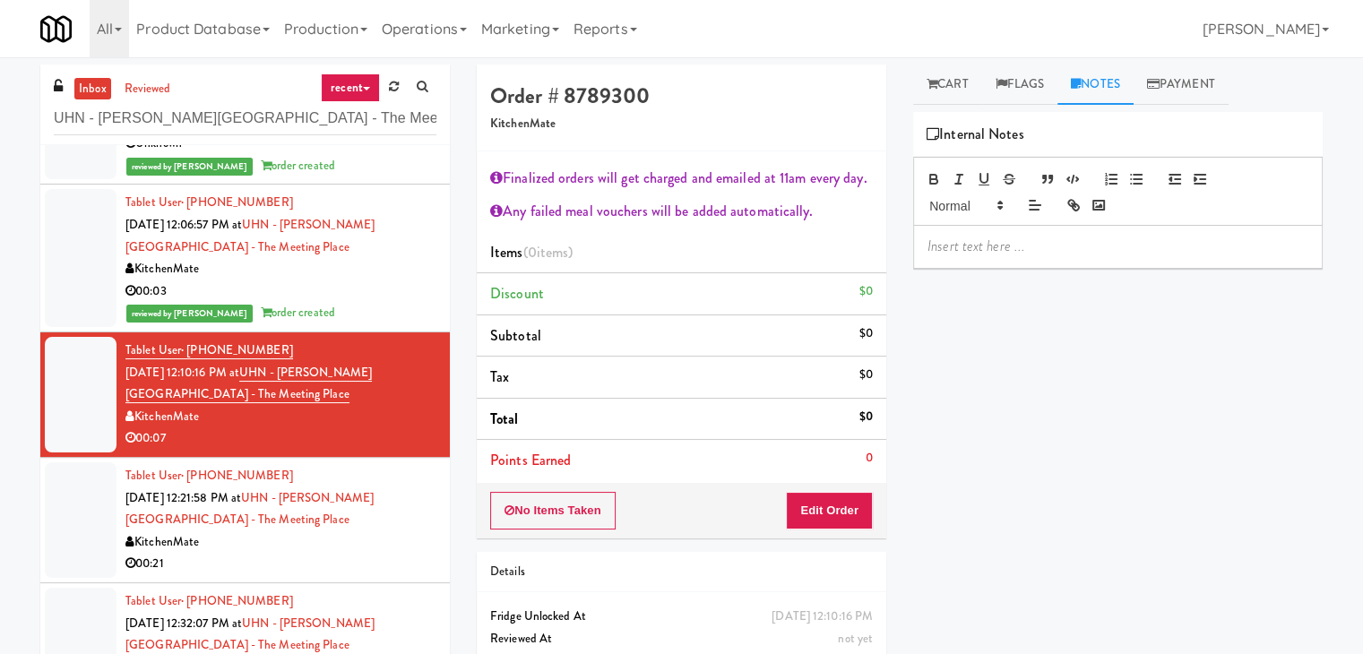
click at [1169, 259] on div at bounding box center [1118, 246] width 408 height 41
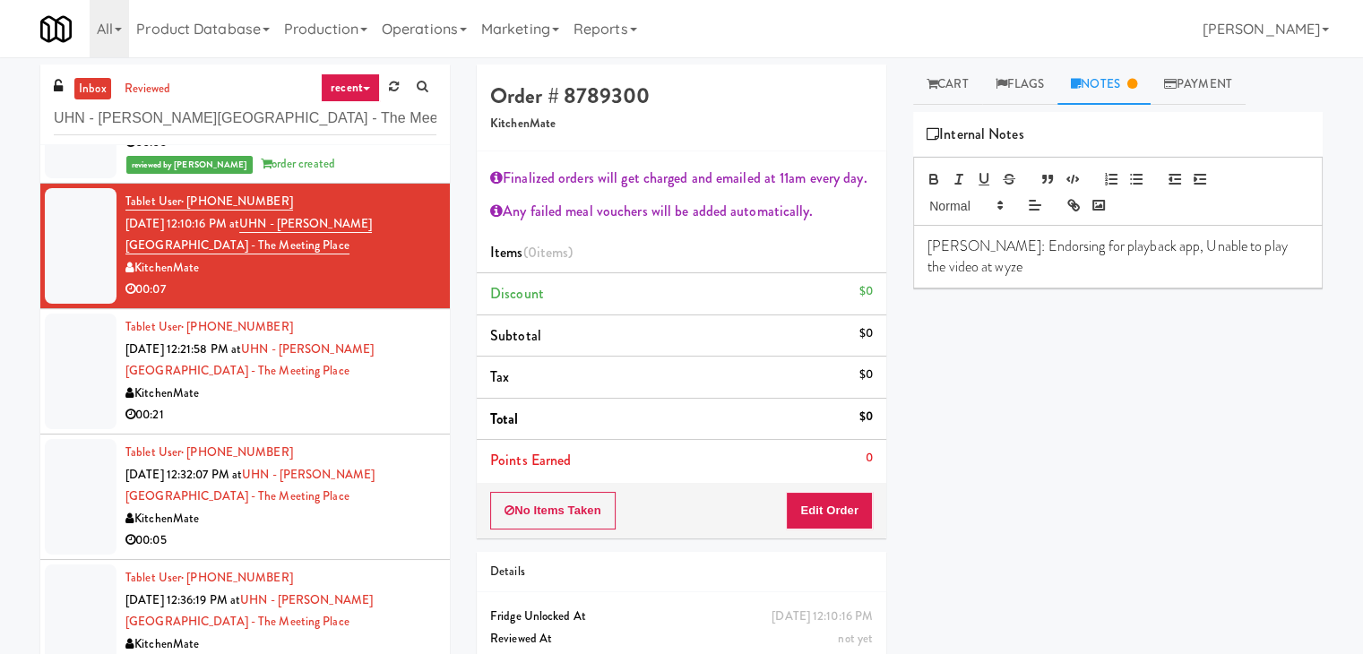
scroll to position [508, 0]
click at [371, 391] on div "KitchenMate" at bounding box center [280, 393] width 311 height 22
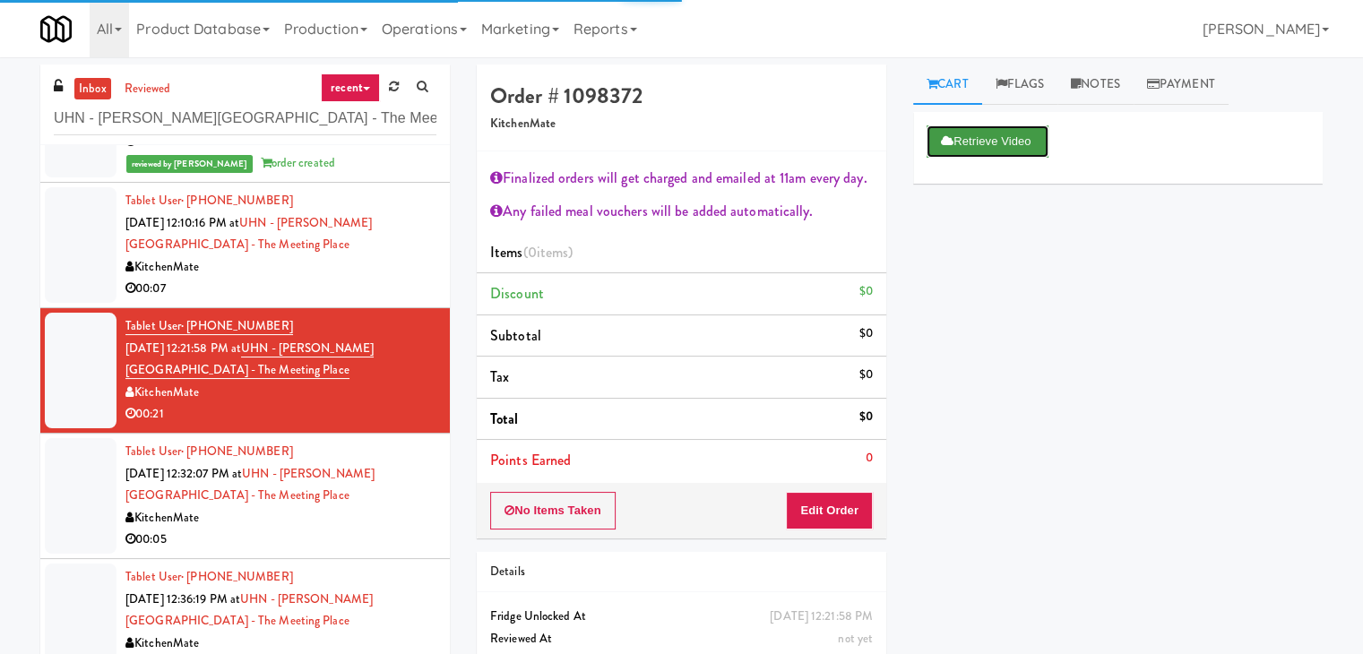
click at [980, 142] on button "Retrieve Video" at bounding box center [987, 141] width 122 height 32
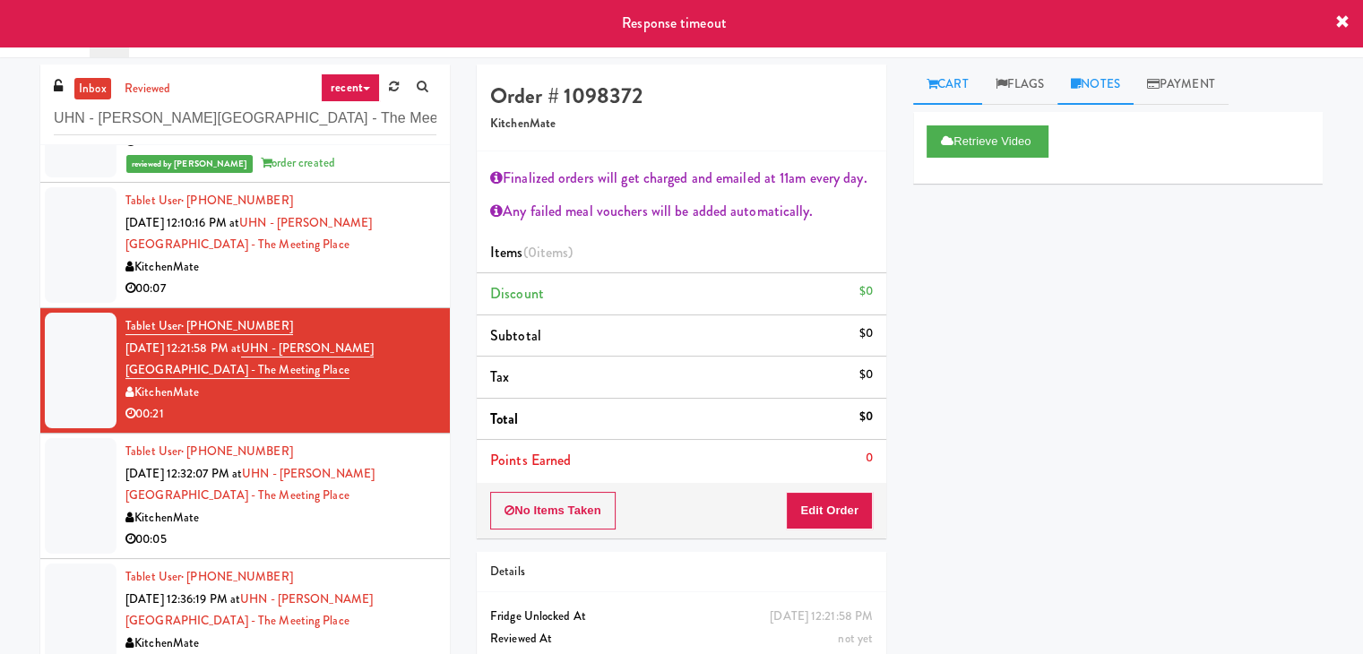
click at [1098, 96] on link "Notes" at bounding box center [1095, 85] width 76 height 40
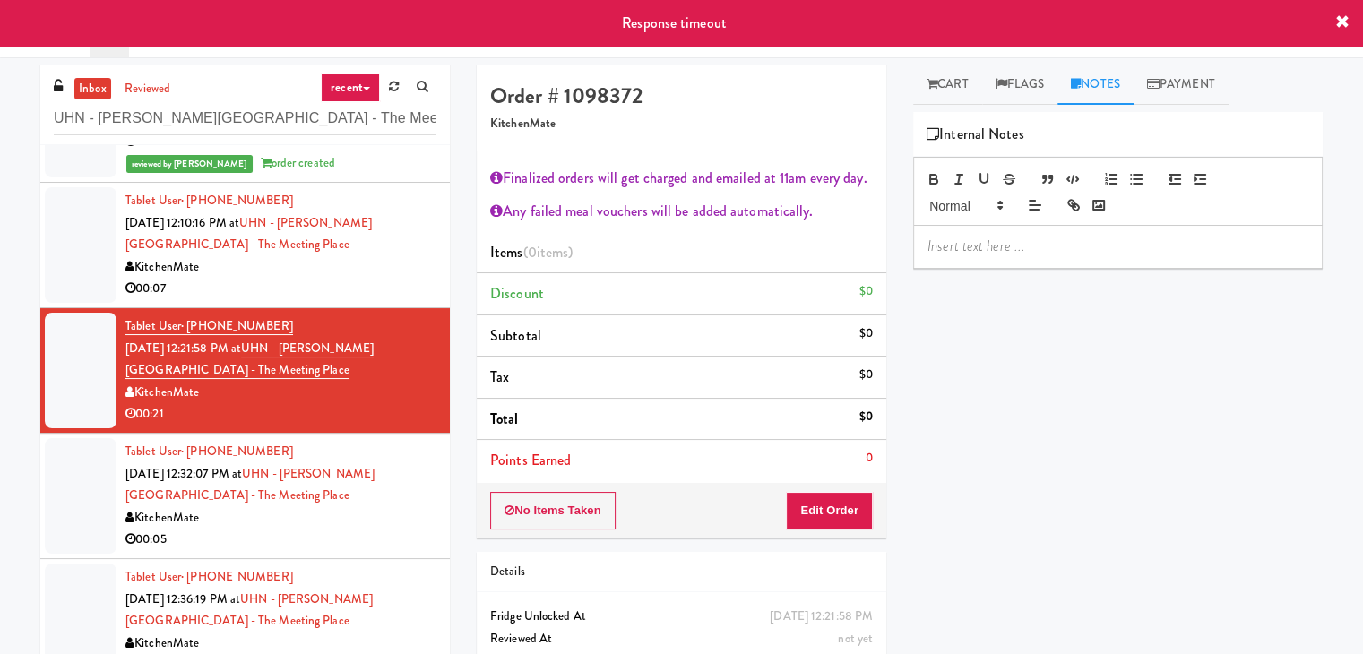
click at [1020, 252] on p at bounding box center [1117, 247] width 381 height 20
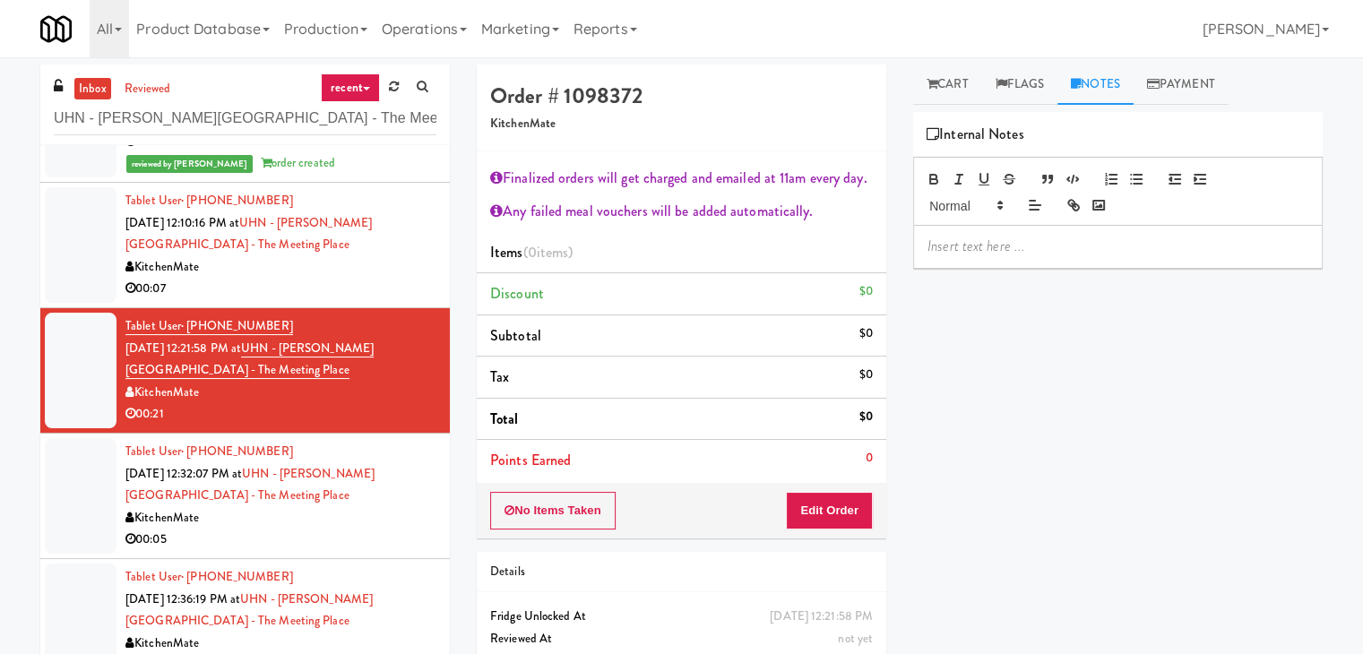
click at [1158, 249] on p at bounding box center [1117, 247] width 381 height 20
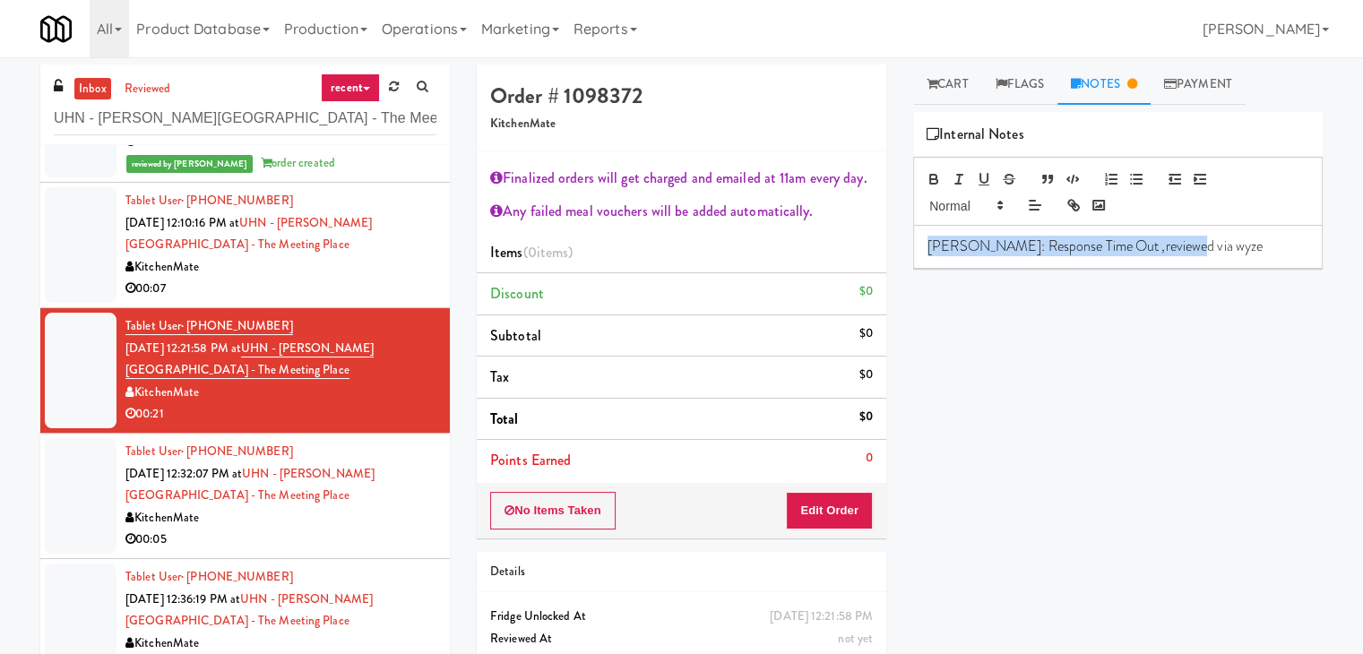
drag, startPoint x: 1188, startPoint y: 248, endPoint x: 918, endPoint y: 237, distance: 269.9
click at [918, 237] on div "[PERSON_NAME]: Response Time Out ,reviewed via wyze" at bounding box center [1118, 246] width 408 height 41
click at [319, 298] on div "00:07" at bounding box center [280, 289] width 311 height 22
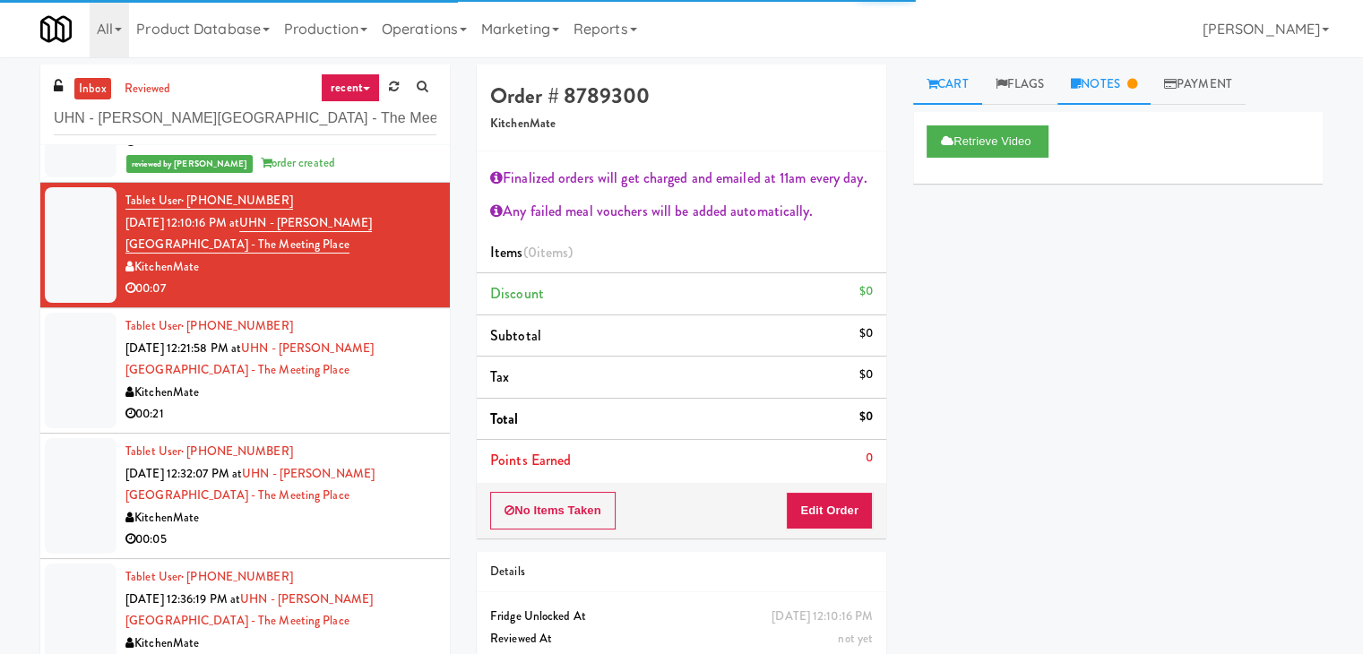
click at [1115, 96] on link "Notes" at bounding box center [1103, 85] width 93 height 40
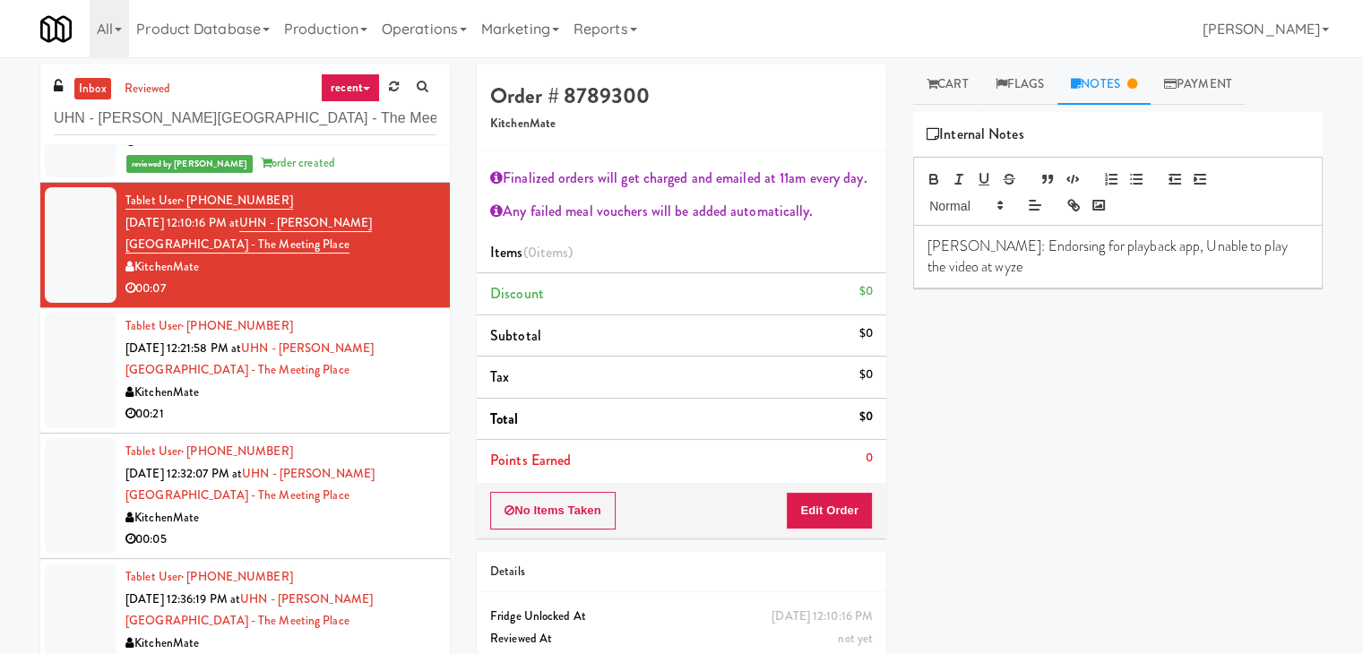
click at [921, 241] on div "[PERSON_NAME]: Endorsing for playback app, Unable to play the video at wyze" at bounding box center [1118, 257] width 408 height 62
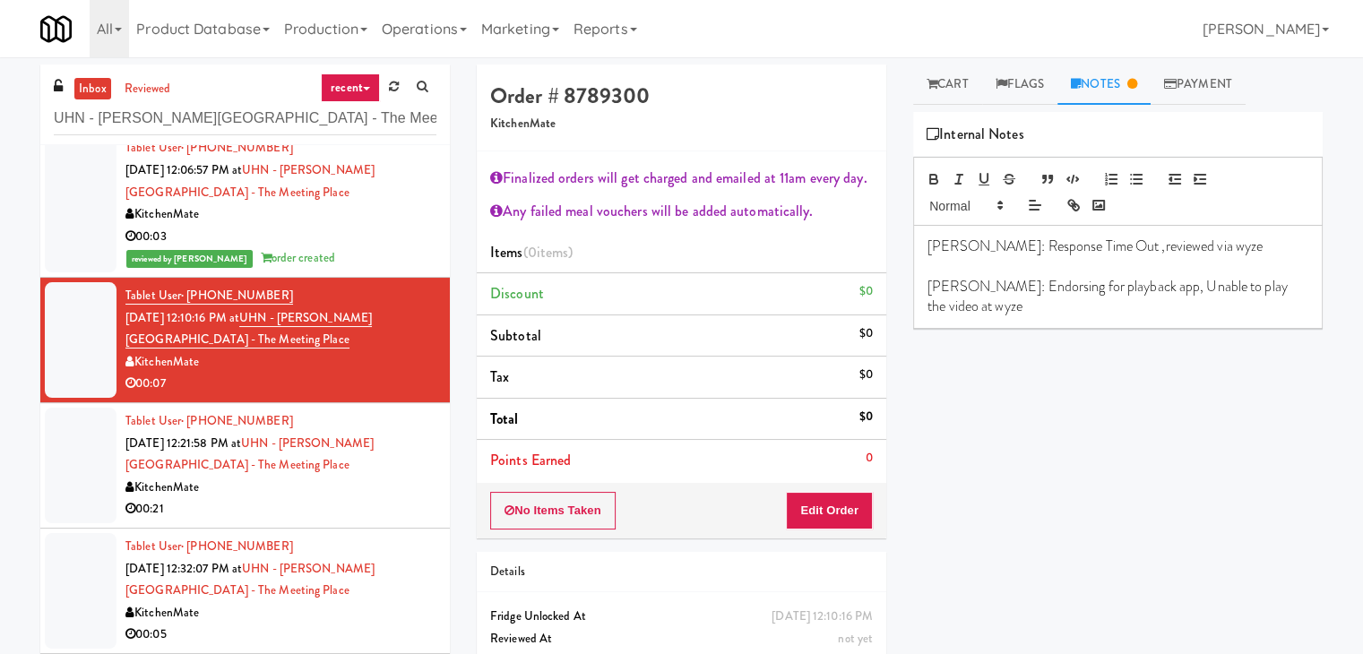
scroll to position [239, 0]
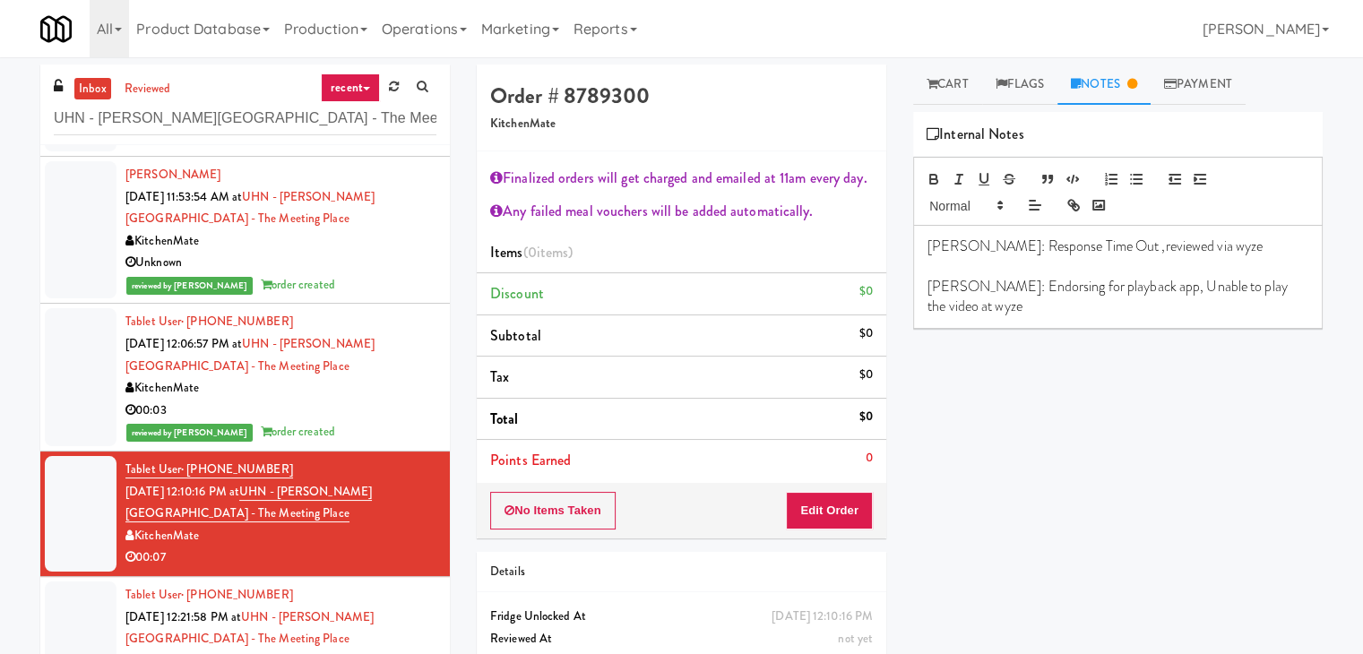
click at [375, 264] on div "Unknown" at bounding box center [280, 263] width 311 height 22
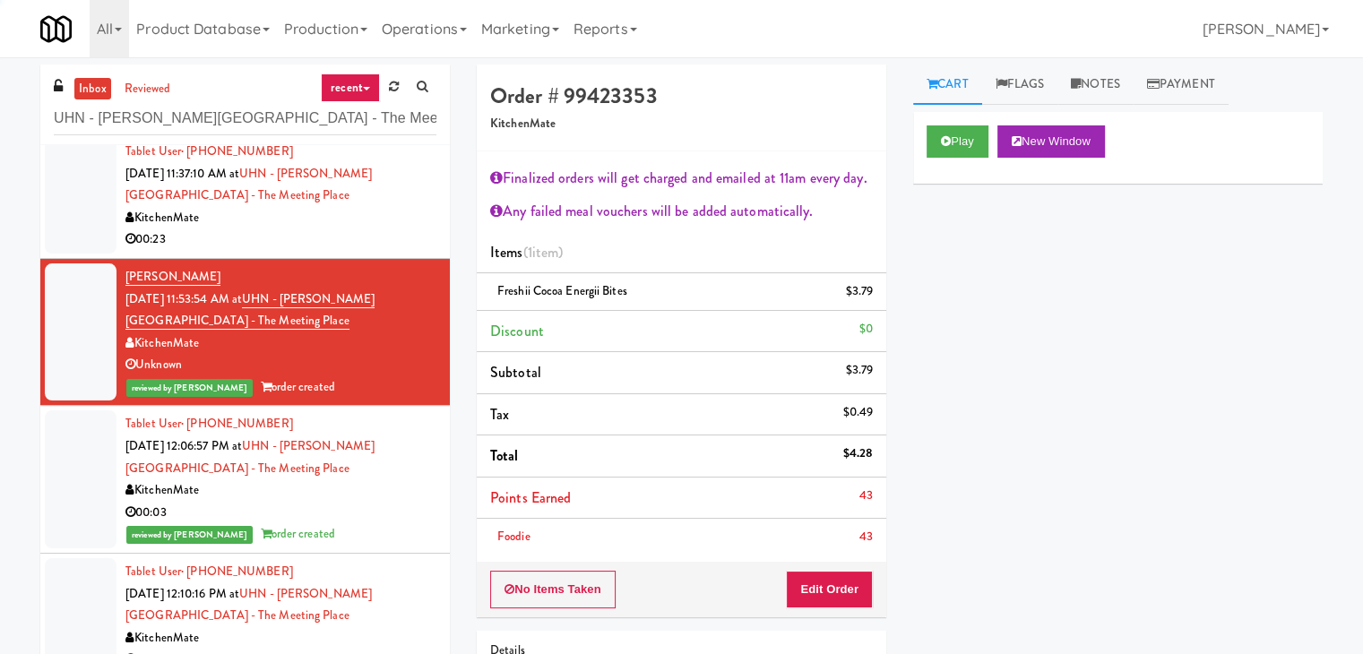
scroll to position [60, 0]
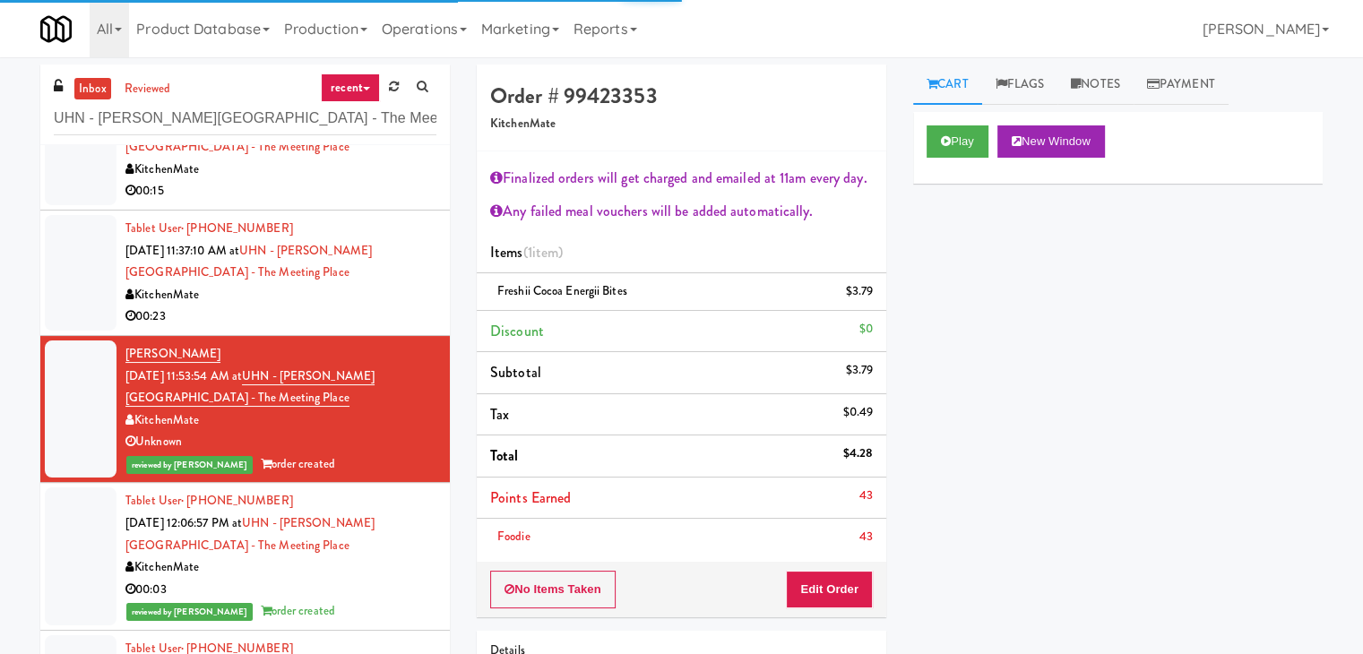
click at [368, 303] on div "KitchenMate" at bounding box center [280, 295] width 311 height 22
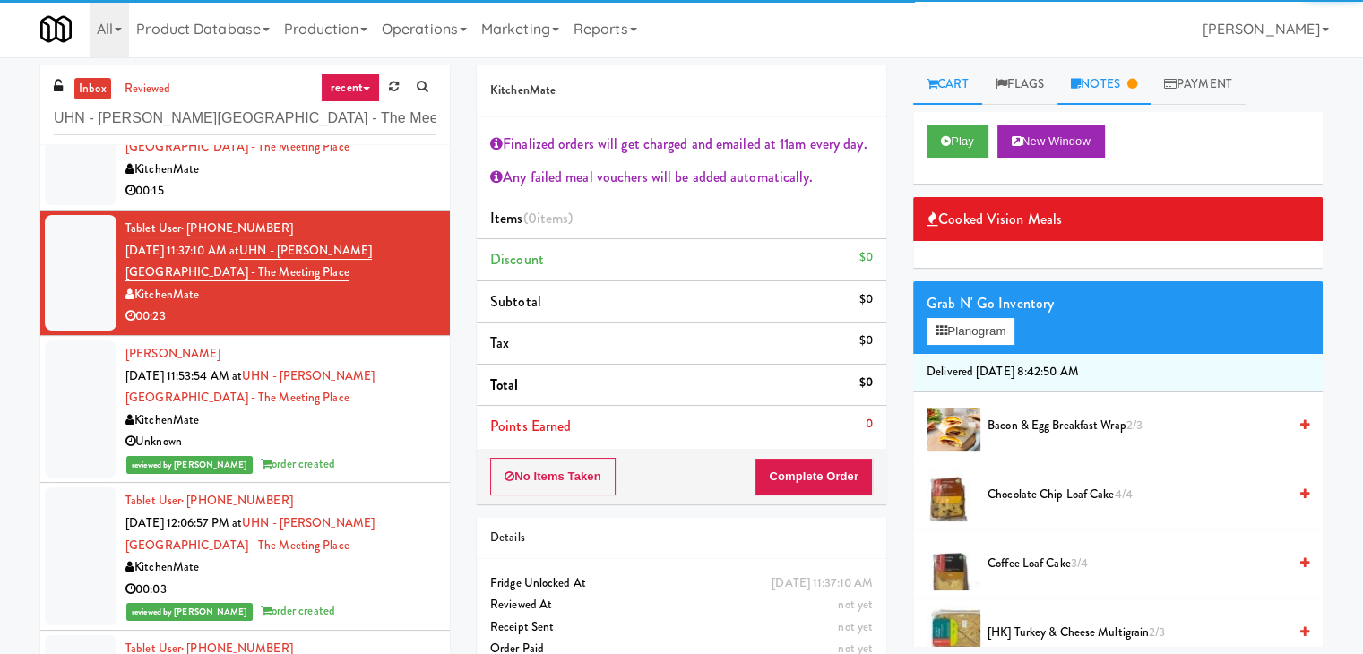
click at [1129, 80] on link "Notes" at bounding box center [1103, 85] width 93 height 40
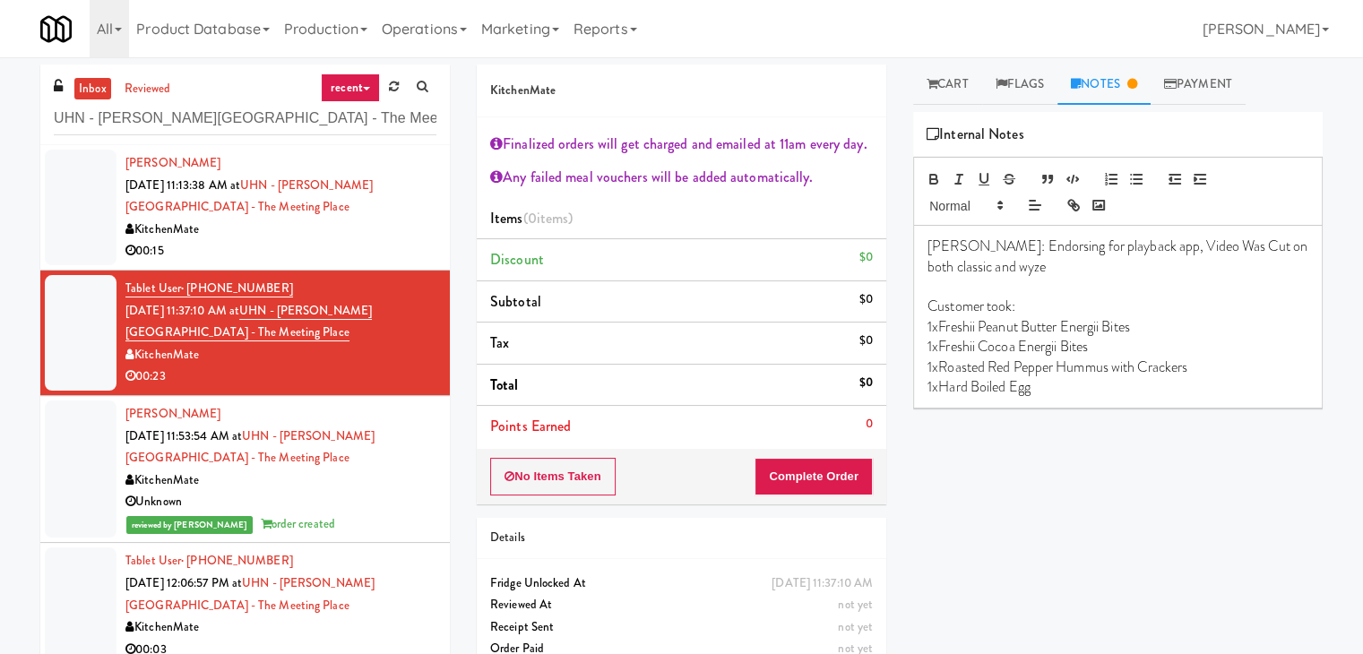
click at [331, 234] on div "KitchenMate" at bounding box center [280, 230] width 311 height 22
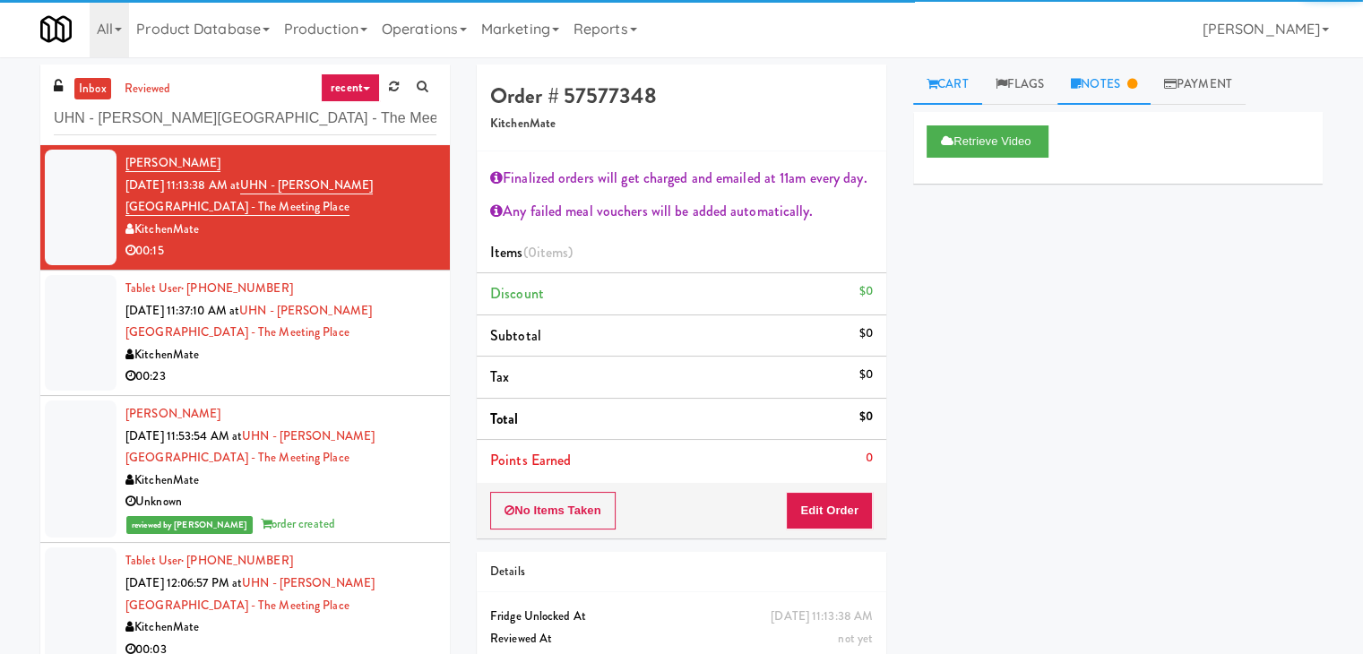
click at [1091, 80] on link "Notes" at bounding box center [1103, 85] width 93 height 40
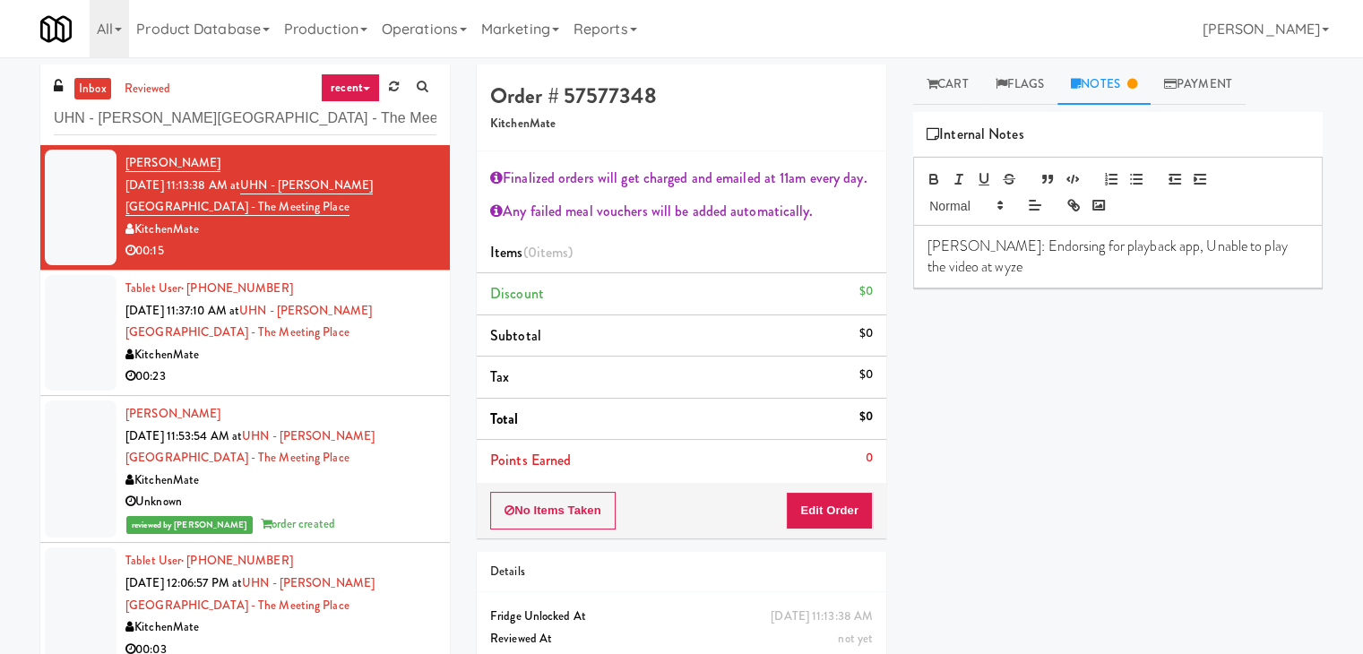
click at [919, 245] on div "[PERSON_NAME]: Endorsing for playback app, Unable to play the video at wyze" at bounding box center [1118, 257] width 408 height 62
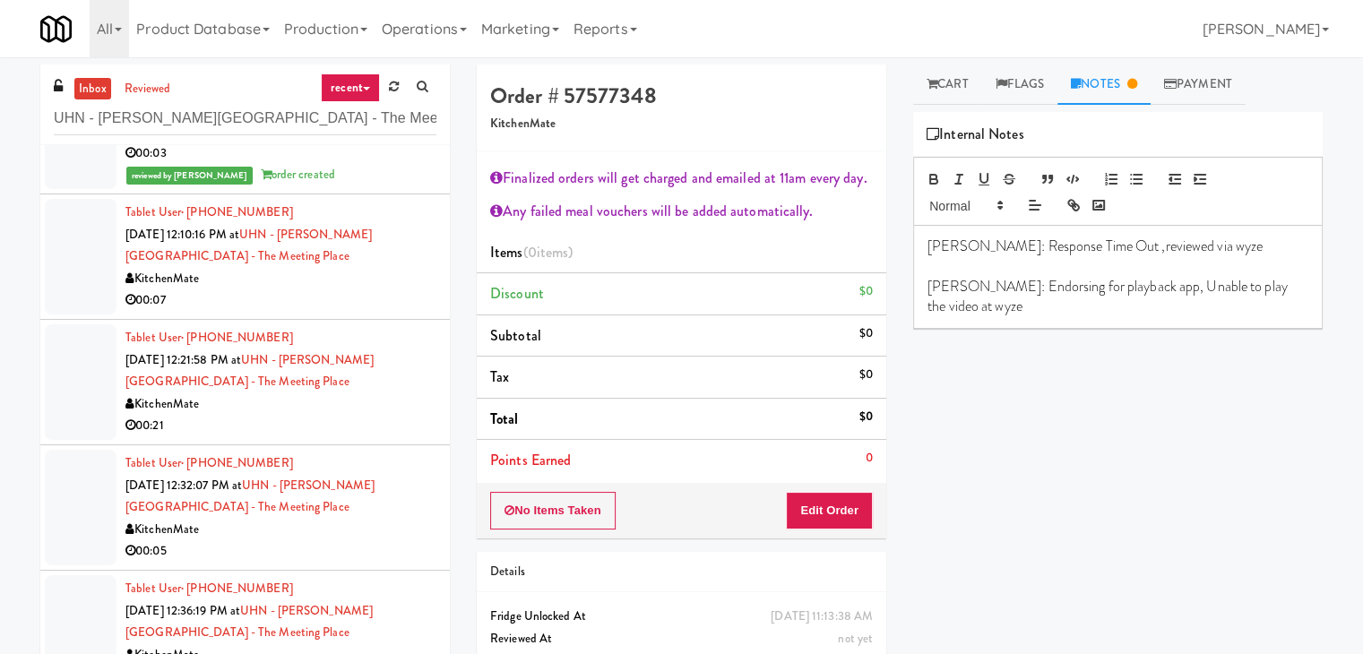
scroll to position [508, 0]
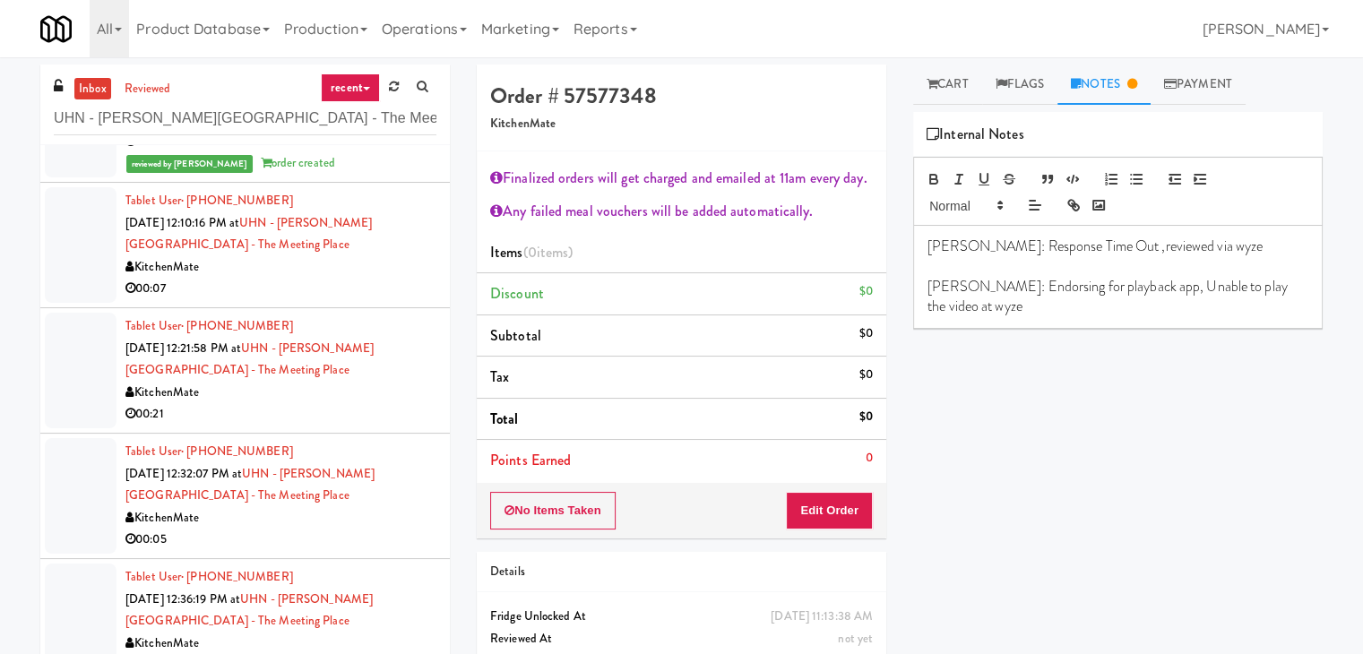
click at [308, 293] on div "00:07" at bounding box center [280, 289] width 311 height 22
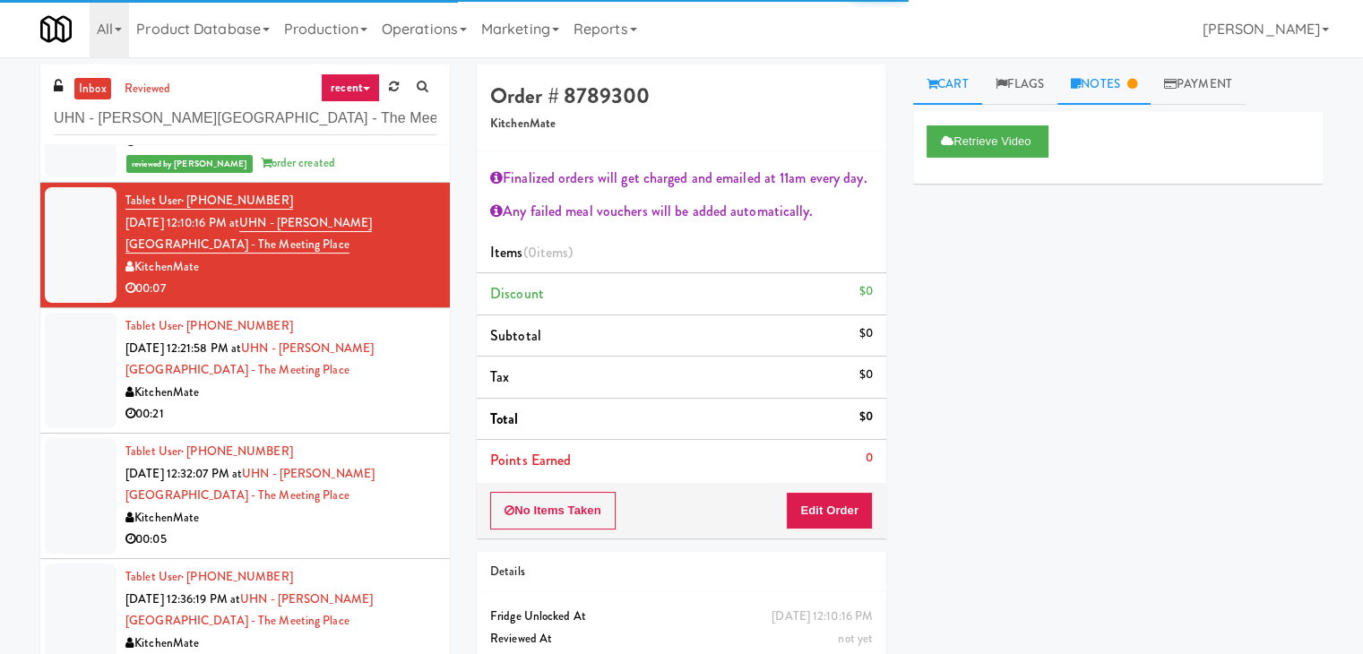
click at [1115, 85] on link "Notes" at bounding box center [1103, 85] width 93 height 40
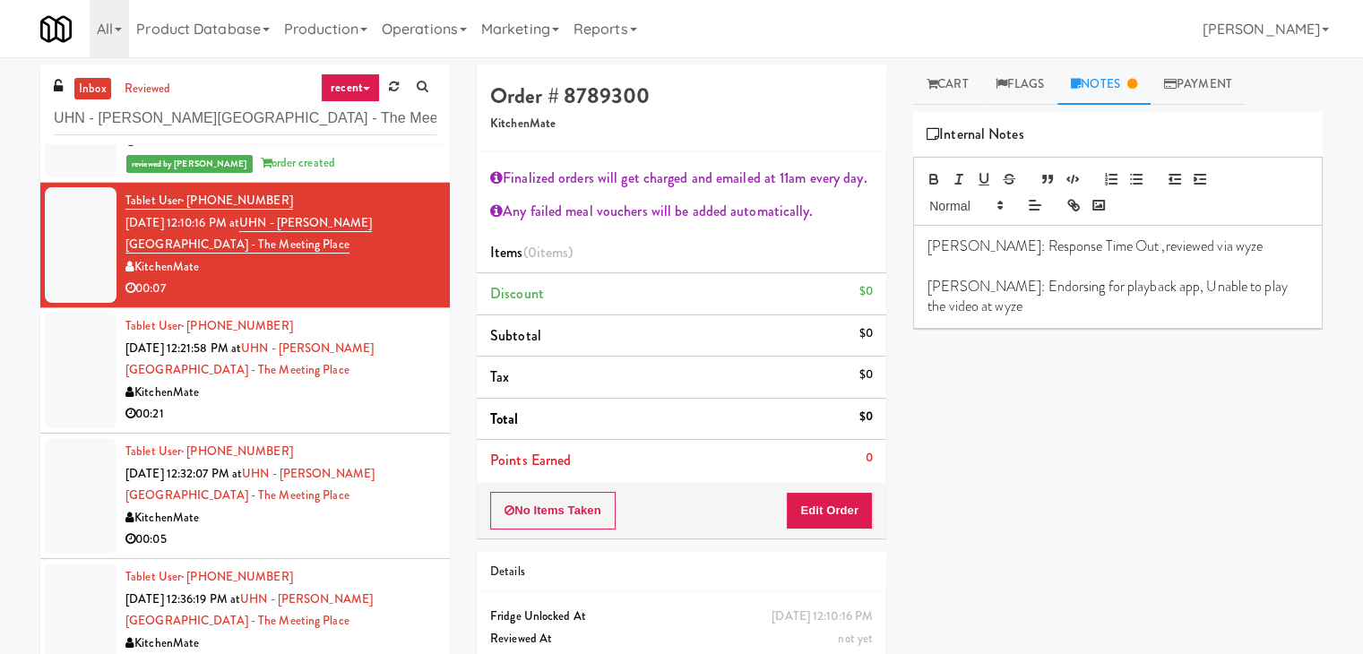
click at [337, 403] on div "00:21" at bounding box center [280, 414] width 311 height 22
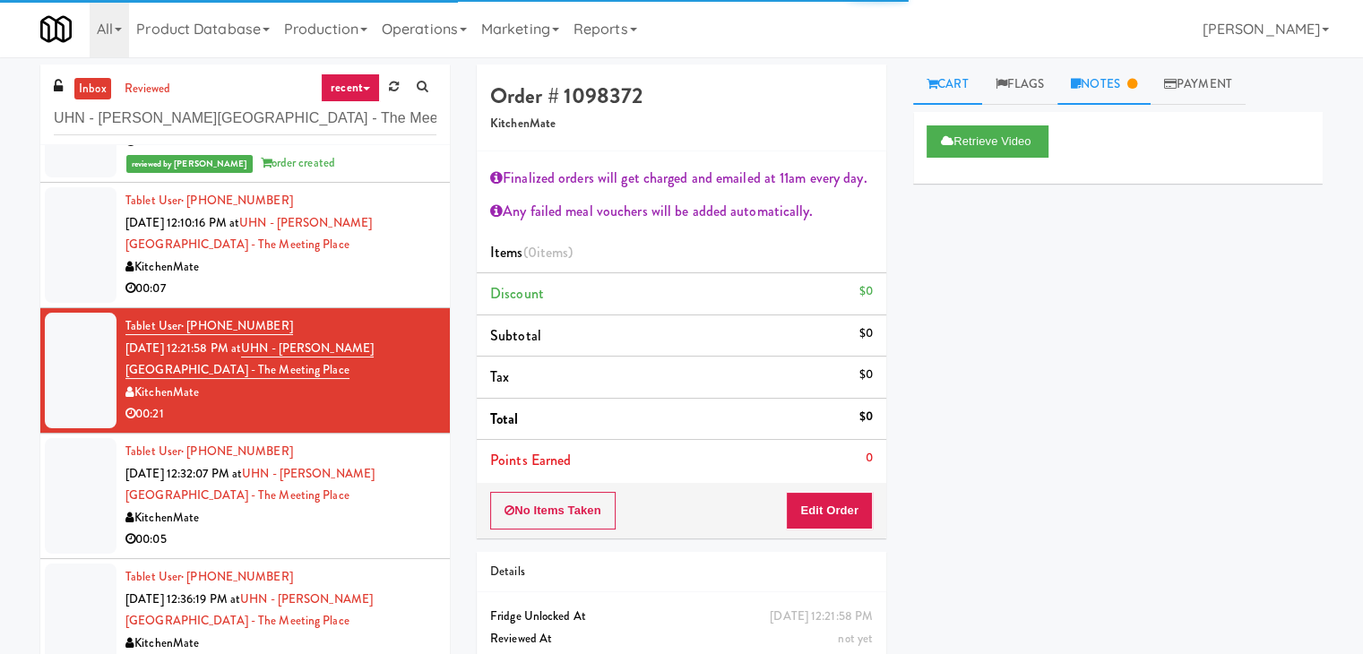
click at [1090, 94] on link "Notes" at bounding box center [1103, 85] width 93 height 40
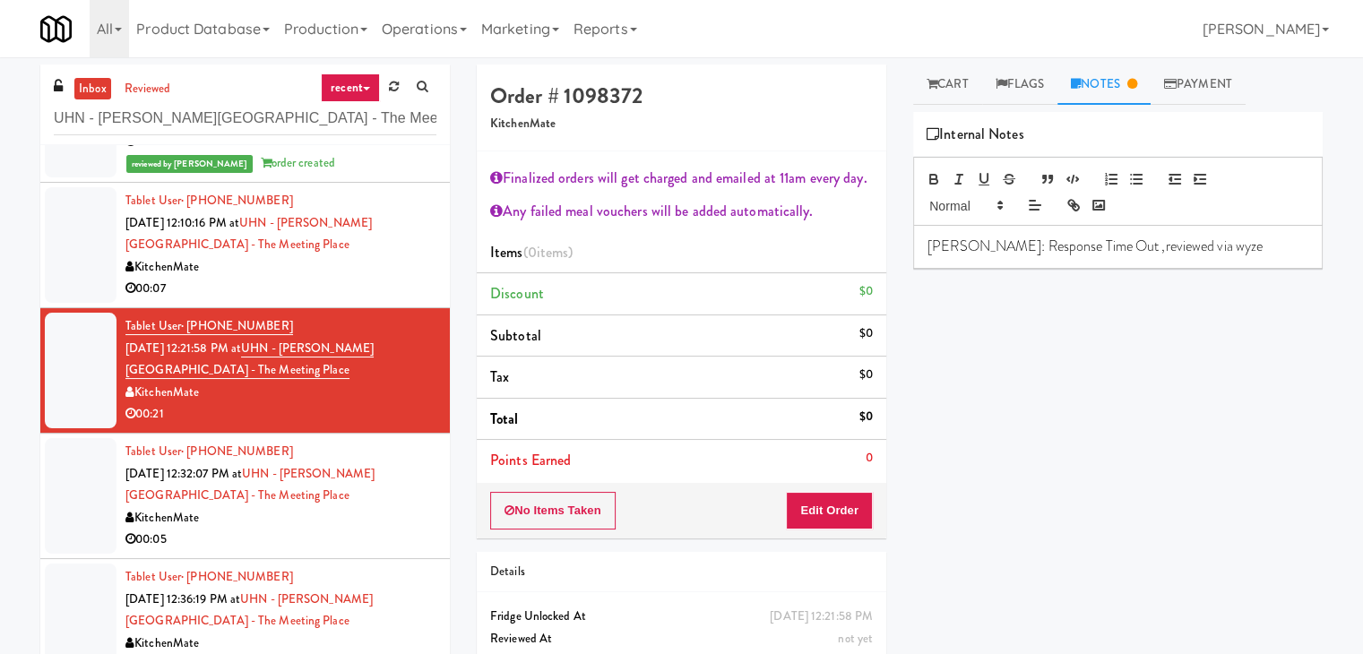
click at [1187, 237] on p "[PERSON_NAME]: Response Time Out ,reviewed via wyze" at bounding box center [1117, 247] width 381 height 20
click at [1171, 310] on div "Retrieve Video Primary Flag Clear Flag if unable to determine what was taken or…" at bounding box center [1117, 448] width 409 height 672
click at [1136, 293] on p at bounding box center [1117, 287] width 381 height 20
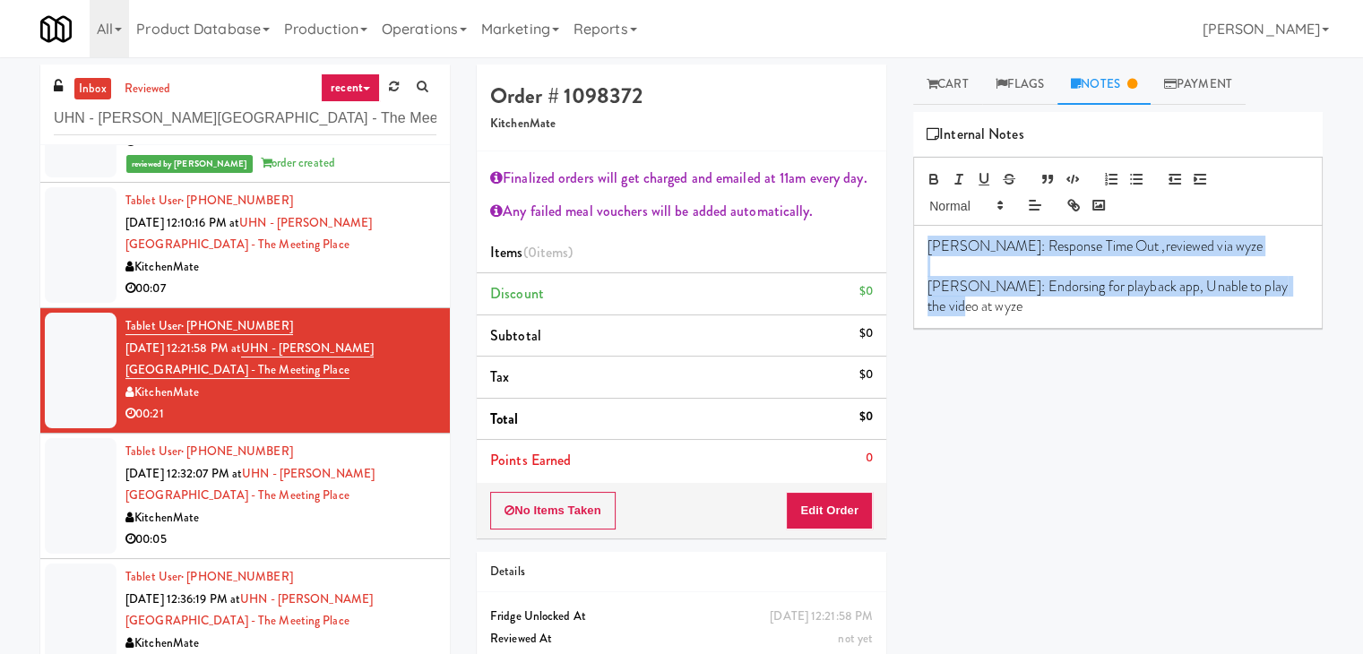
drag, startPoint x: 1296, startPoint y: 289, endPoint x: 920, endPoint y: 237, distance: 379.9
click at [920, 237] on div "[PERSON_NAME]: Response Time Out ,reviewed via wyze [PERSON_NAME]: Endorsing fo…" at bounding box center [1118, 277] width 408 height 102
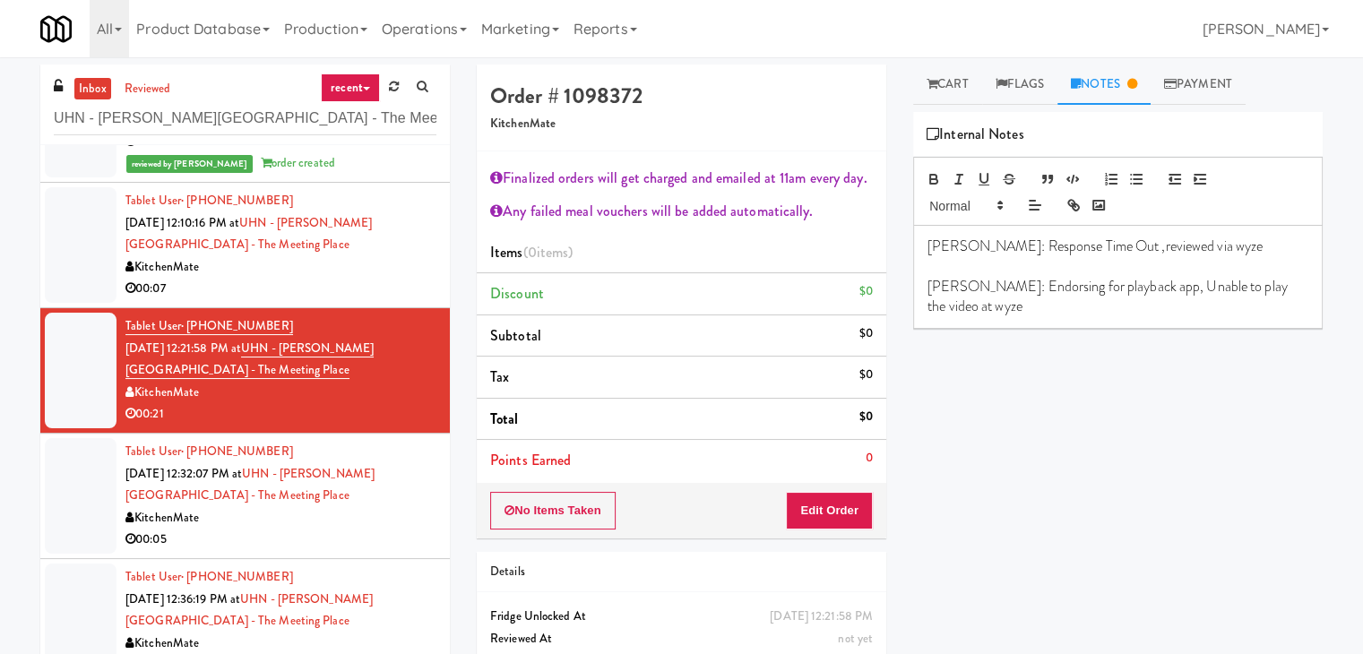
click at [1042, 421] on div "Retrieve Video Primary Flag Clear Flag if unable to determine what was taken or…" at bounding box center [1117, 448] width 409 height 672
drag, startPoint x: 1277, startPoint y: 289, endPoint x: 1294, endPoint y: 288, distance: 17.1
click at [1279, 289] on p "[PERSON_NAME]: Endorsing for playback app, Unable to play the video at wyze" at bounding box center [1117, 297] width 381 height 40
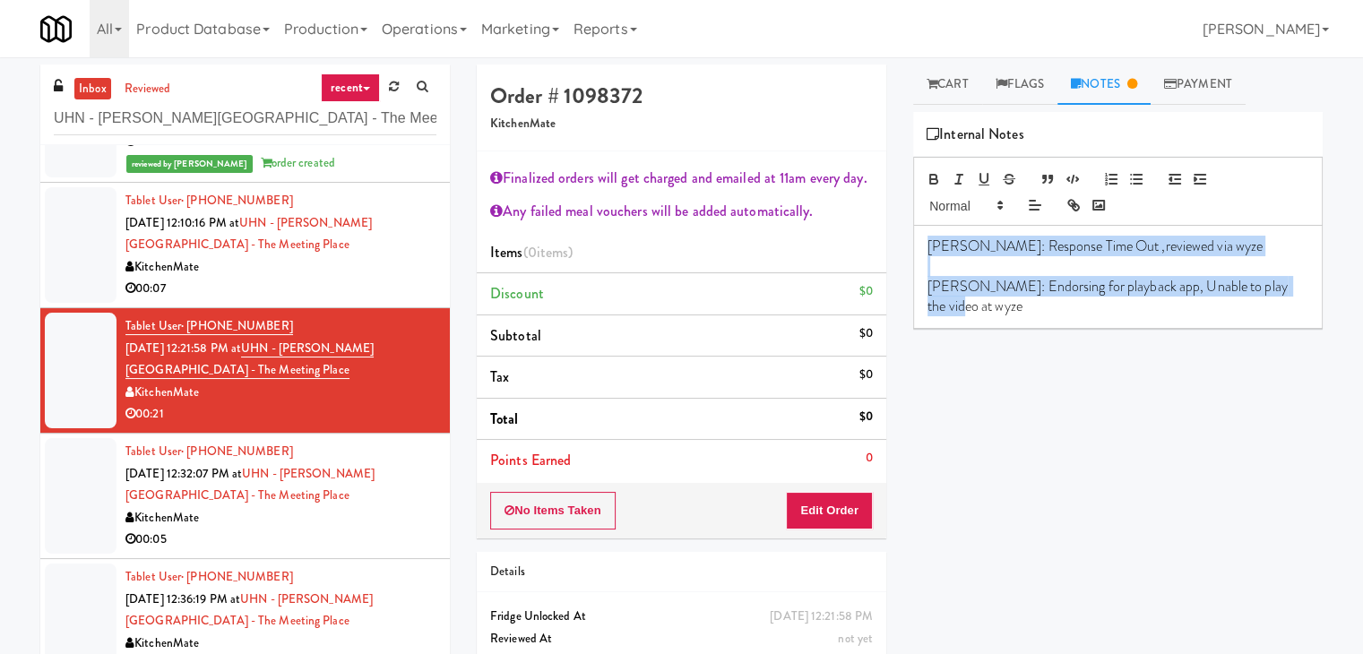
drag, startPoint x: 1297, startPoint y: 289, endPoint x: 905, endPoint y: 245, distance: 395.0
click at [905, 245] on div "Cart Flags Notes Payment Retrieve Video Primary Flag Clear Flag if unable to de…" at bounding box center [1118, 356] width 436 height 582
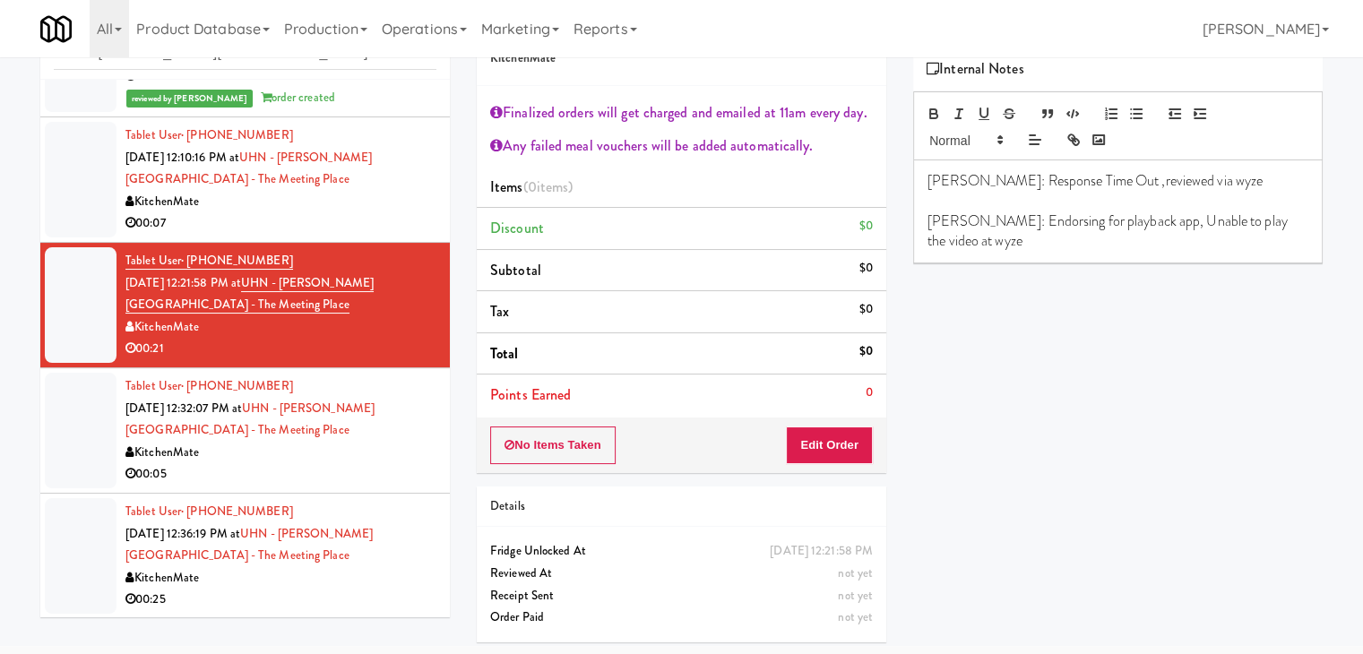
click at [337, 455] on div "KitchenMate" at bounding box center [280, 453] width 311 height 22
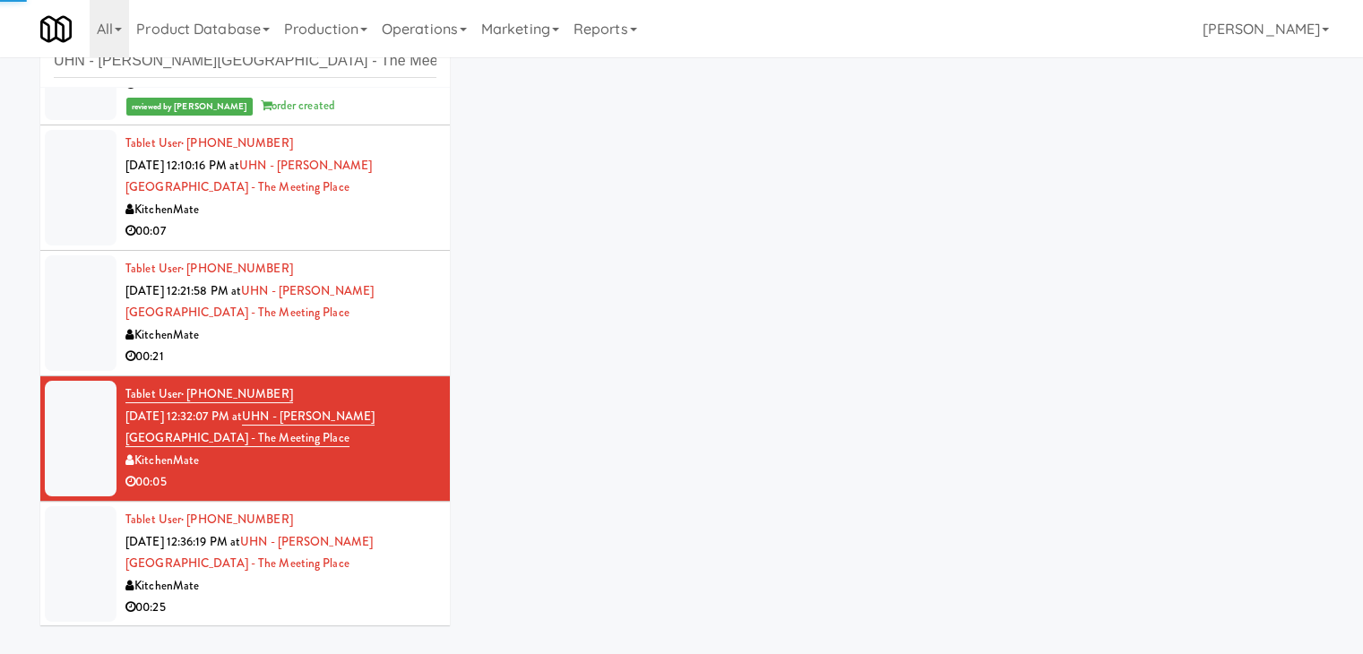
scroll to position [65, 0]
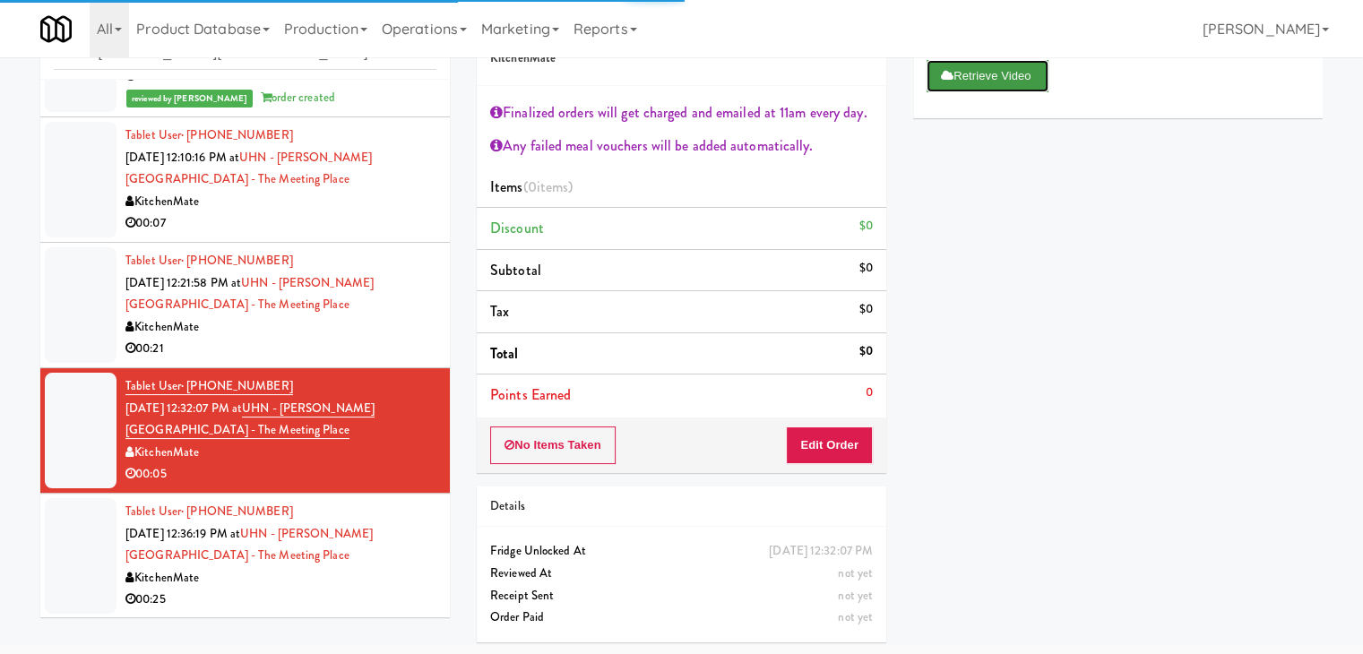
click at [997, 81] on button "Retrieve Video" at bounding box center [987, 76] width 122 height 32
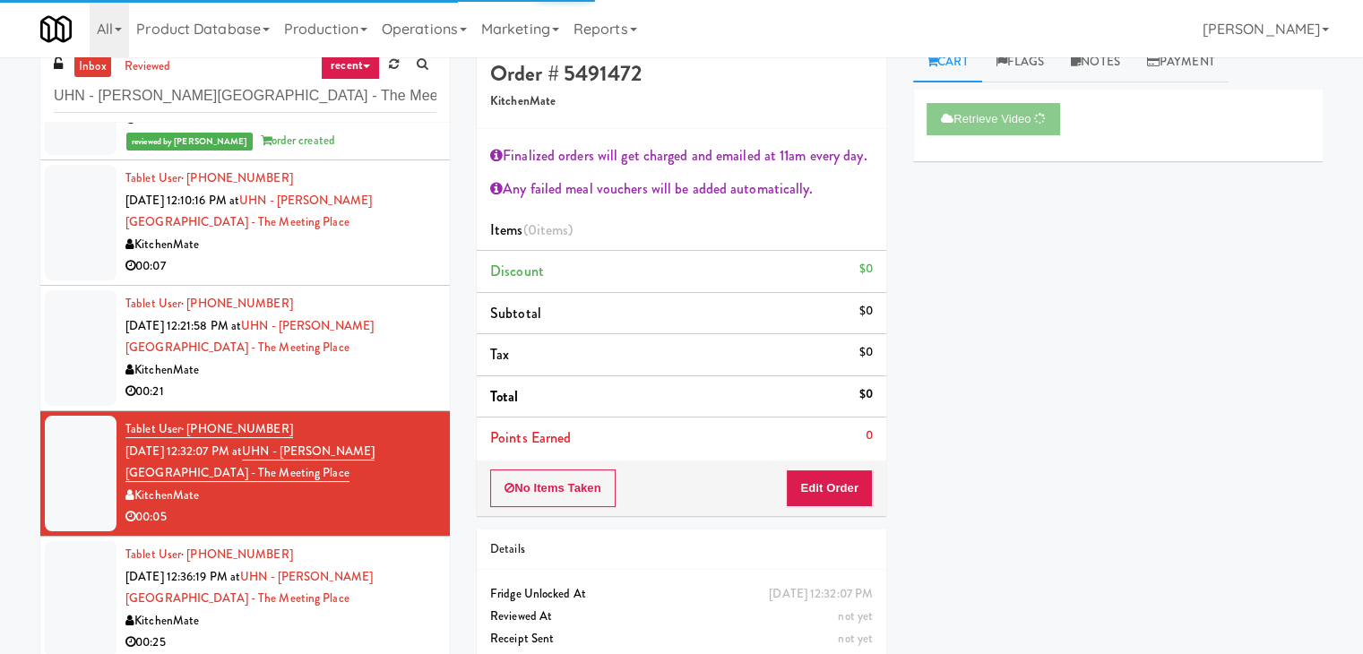
scroll to position [0, 0]
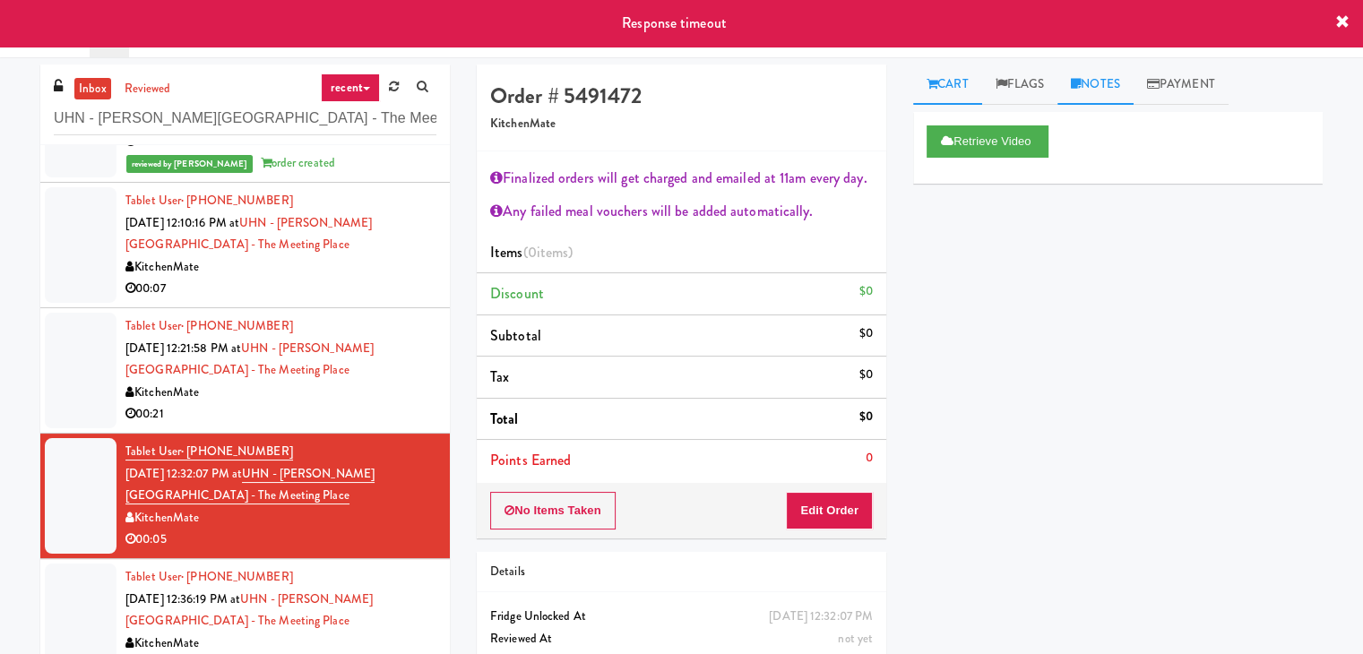
click at [1102, 81] on link "Notes" at bounding box center [1095, 85] width 76 height 40
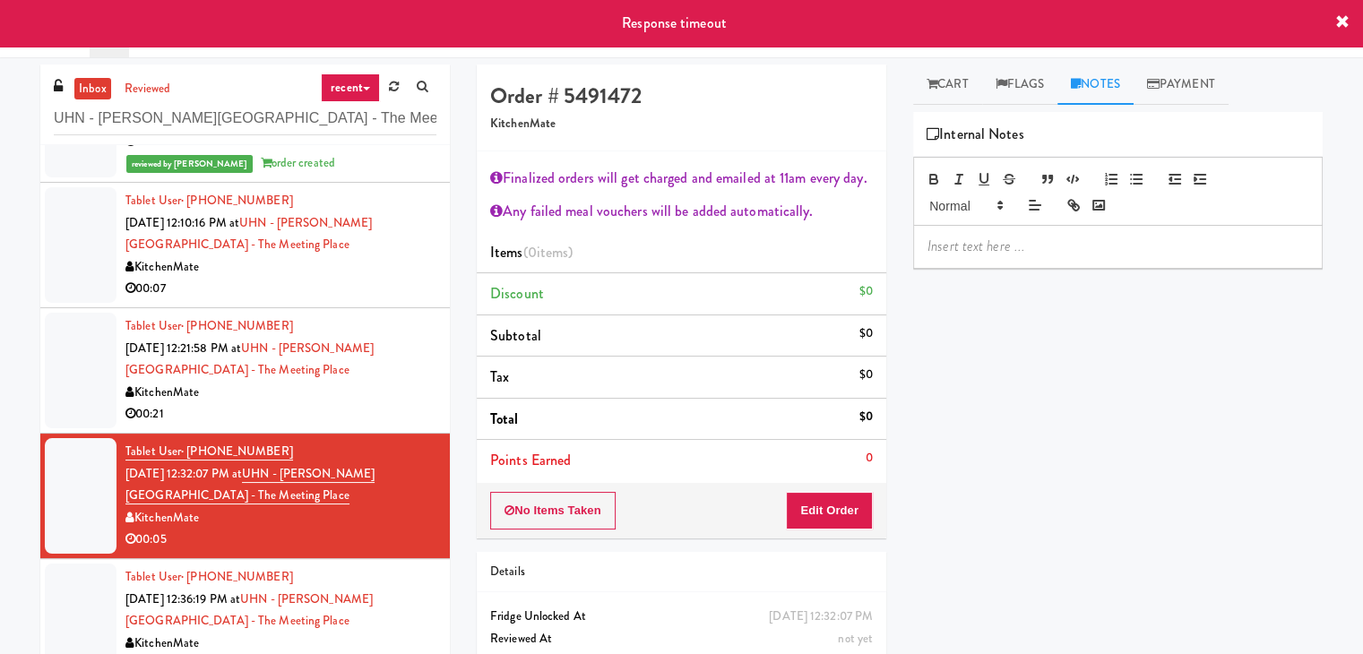
click at [1029, 239] on p at bounding box center [1117, 247] width 381 height 20
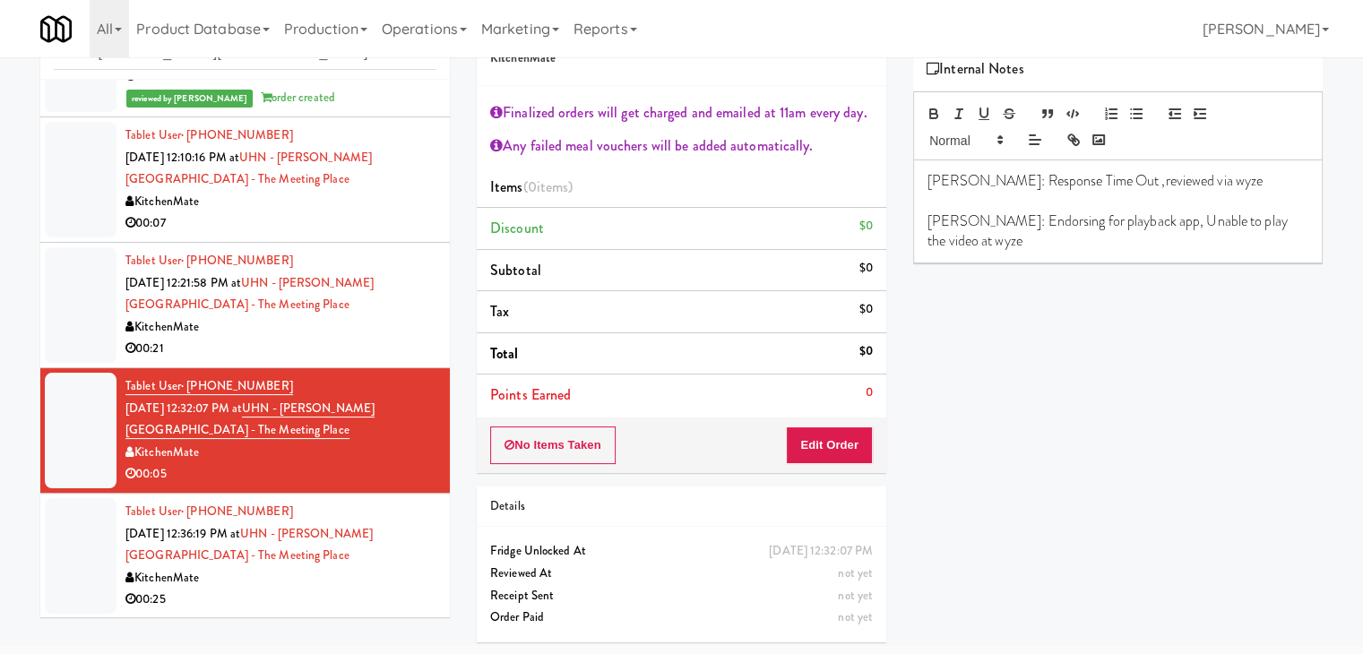
click at [355, 568] on div "KitchenMate" at bounding box center [280, 578] width 311 height 22
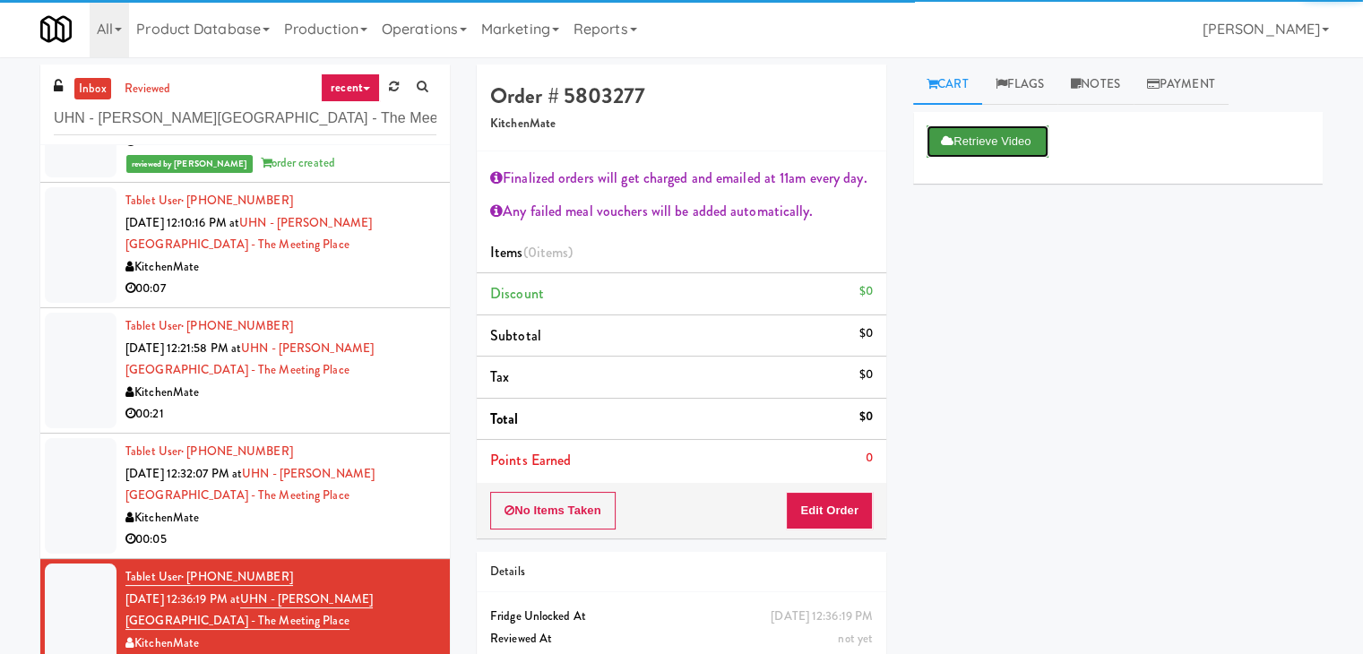
click at [994, 135] on button "Retrieve Video" at bounding box center [987, 141] width 122 height 32
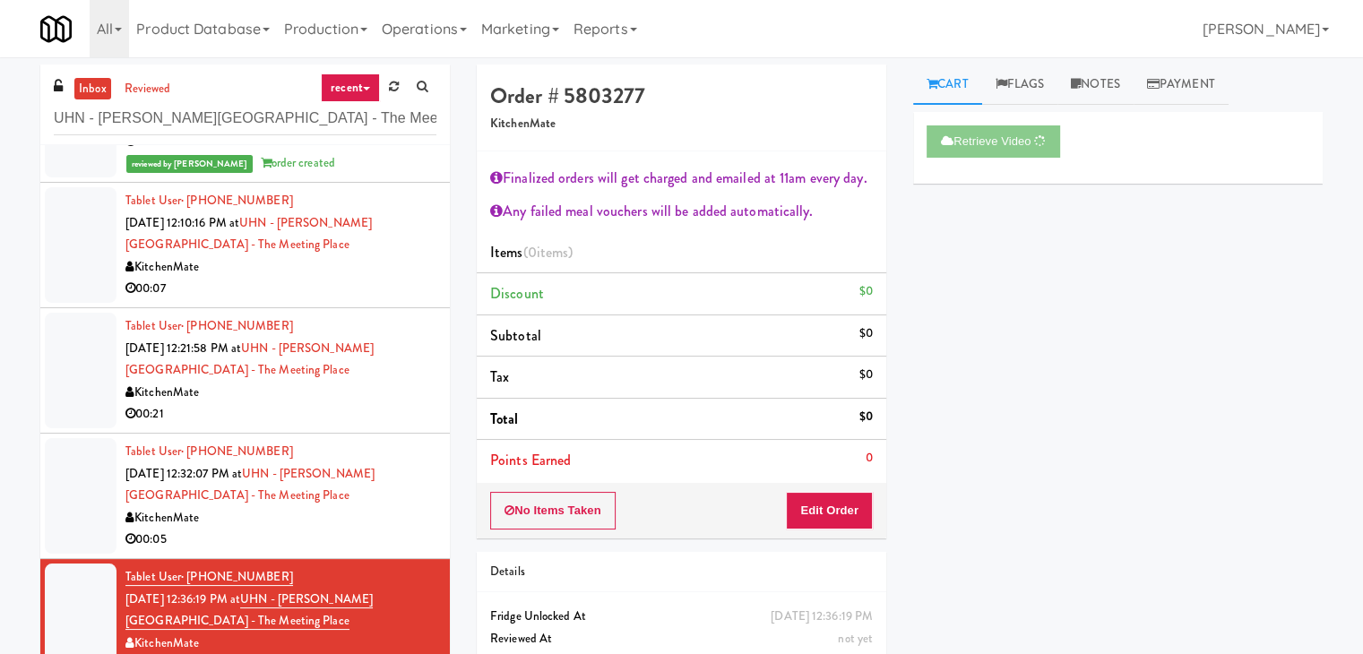
click at [323, 407] on div "00:21" at bounding box center [280, 414] width 311 height 22
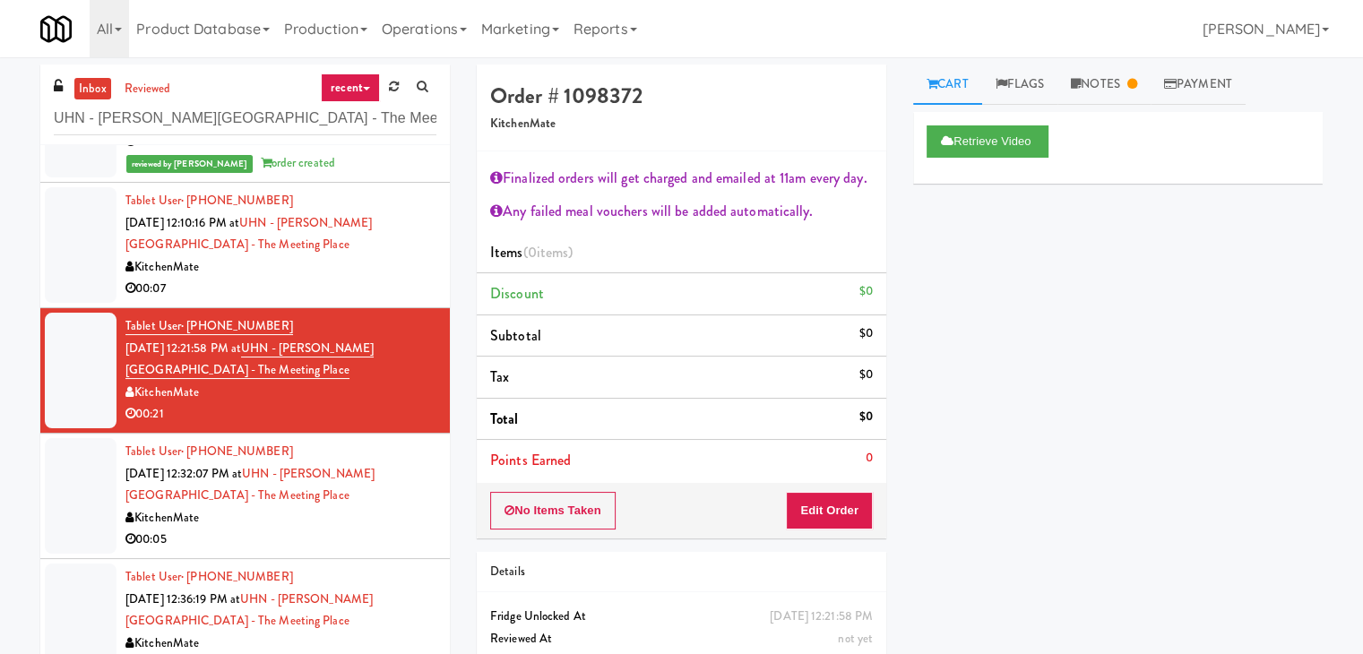
click at [323, 519] on div "KitchenMate" at bounding box center [280, 518] width 311 height 22
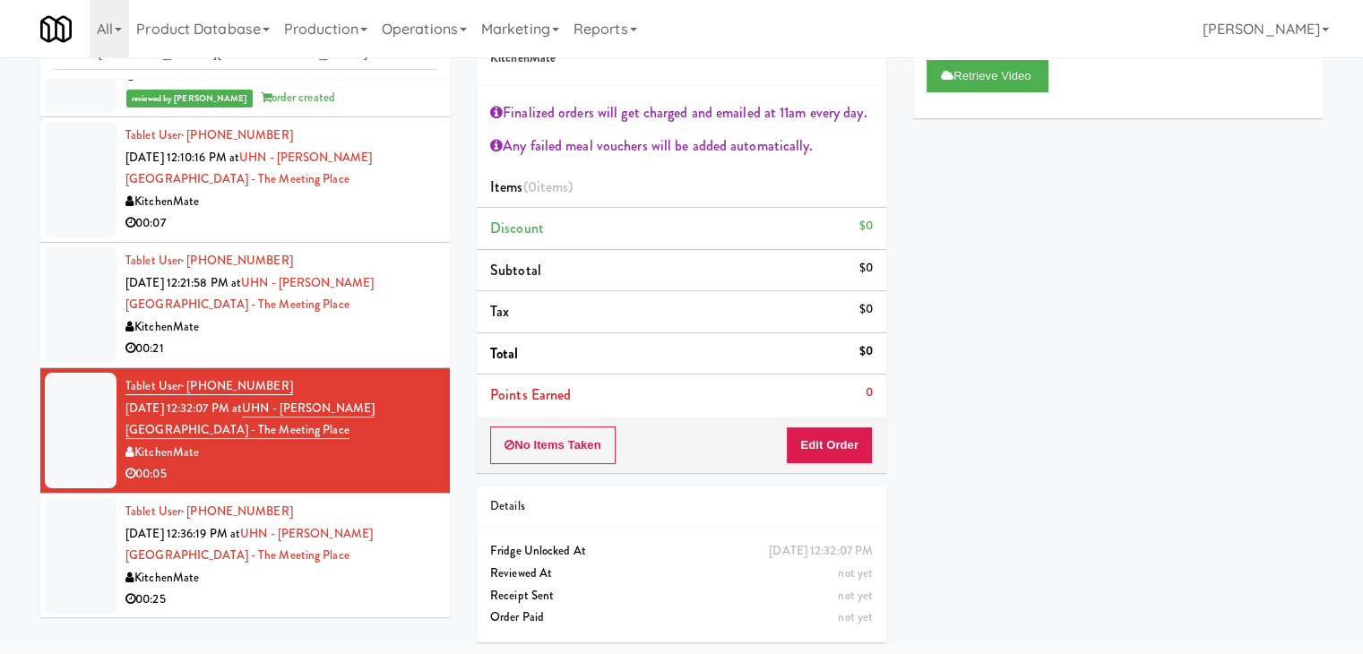
click at [323, 581] on div "KitchenMate" at bounding box center [280, 578] width 311 height 22
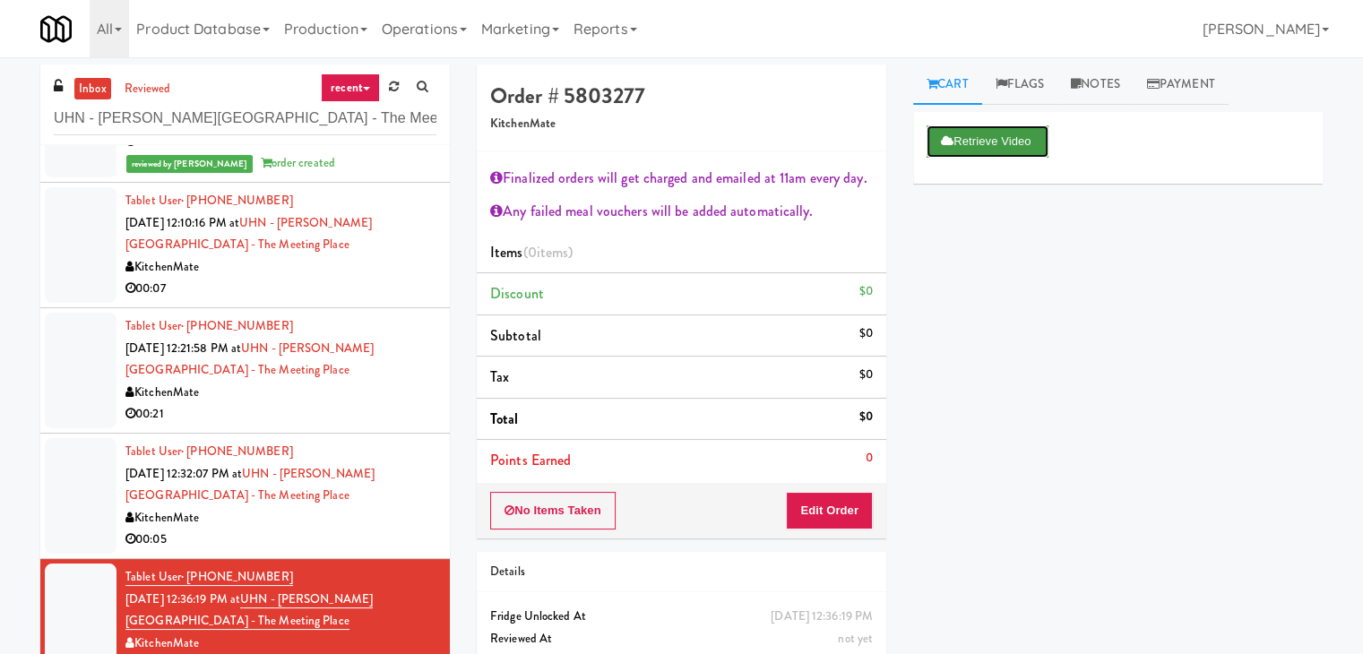
click at [985, 151] on button "Retrieve Video" at bounding box center [987, 141] width 122 height 32
click at [1107, 91] on link "Notes" at bounding box center [1095, 85] width 76 height 40
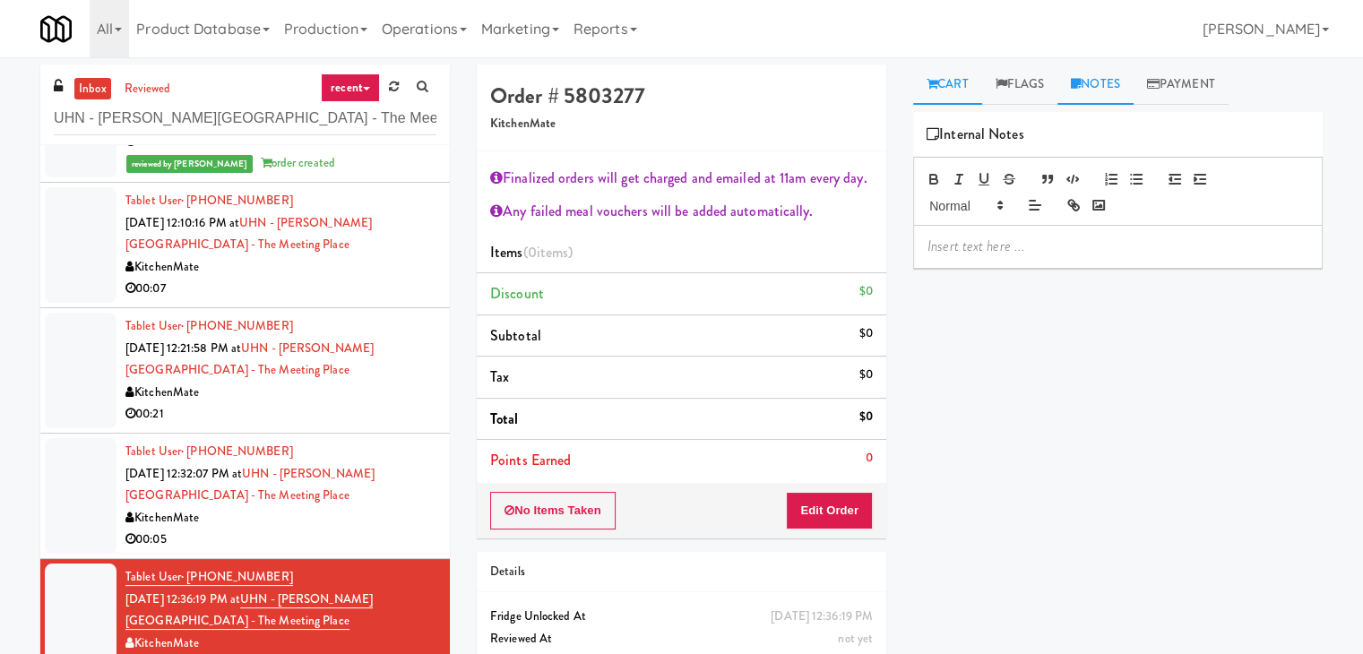
click at [960, 90] on link "Cart" at bounding box center [947, 85] width 69 height 40
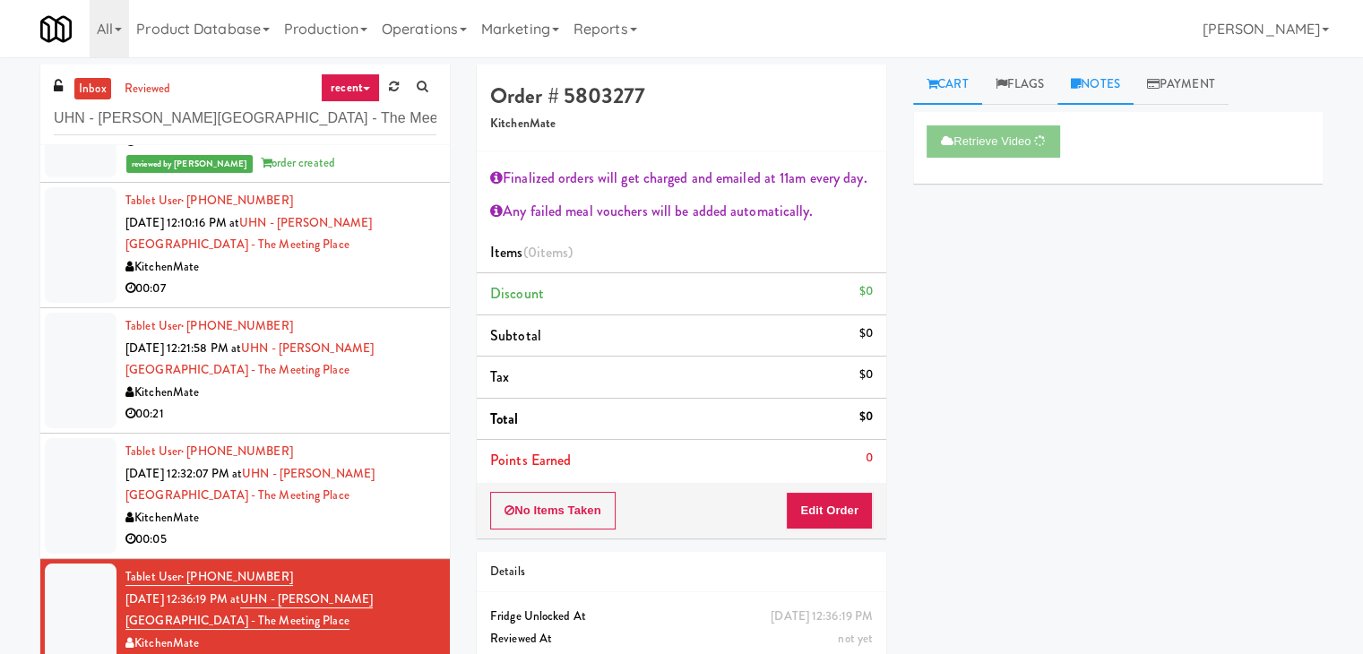
click at [1081, 87] on icon at bounding box center [1076, 84] width 10 height 12
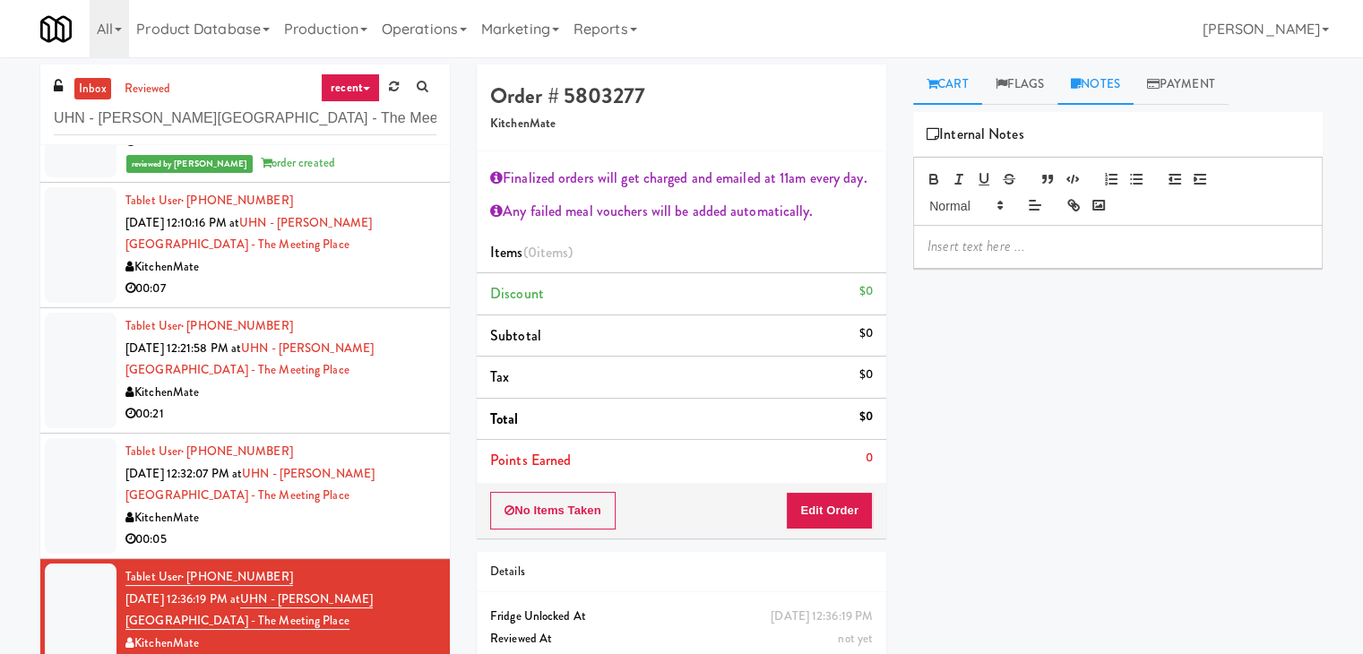
click at [946, 82] on link "Cart" at bounding box center [947, 85] width 69 height 40
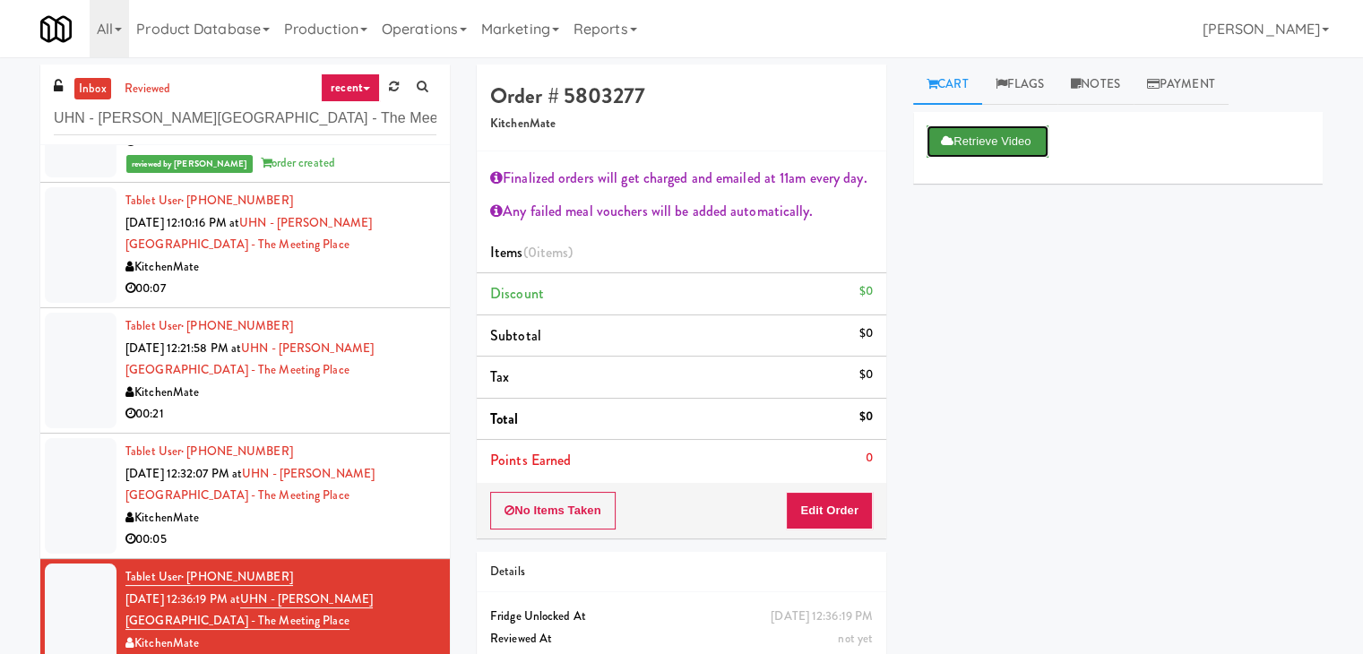
click at [995, 156] on button "Retrieve Video" at bounding box center [987, 141] width 122 height 32
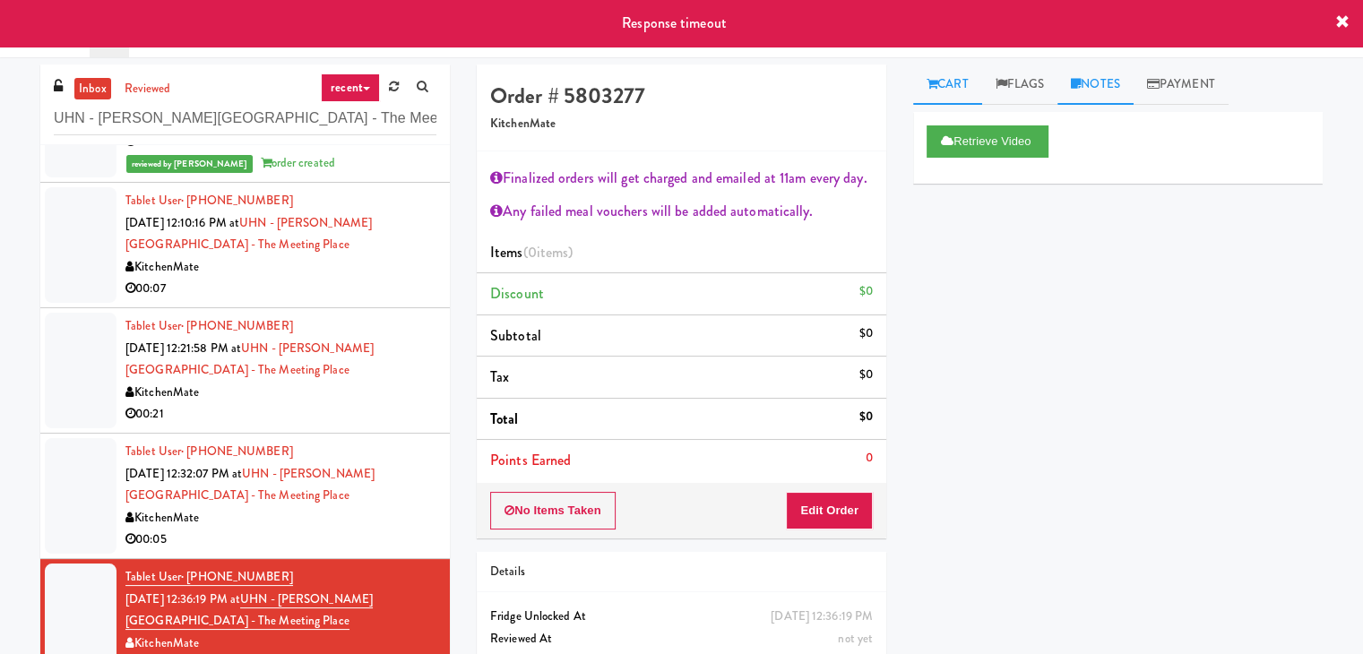
click at [1100, 90] on link "Notes" at bounding box center [1095, 85] width 76 height 40
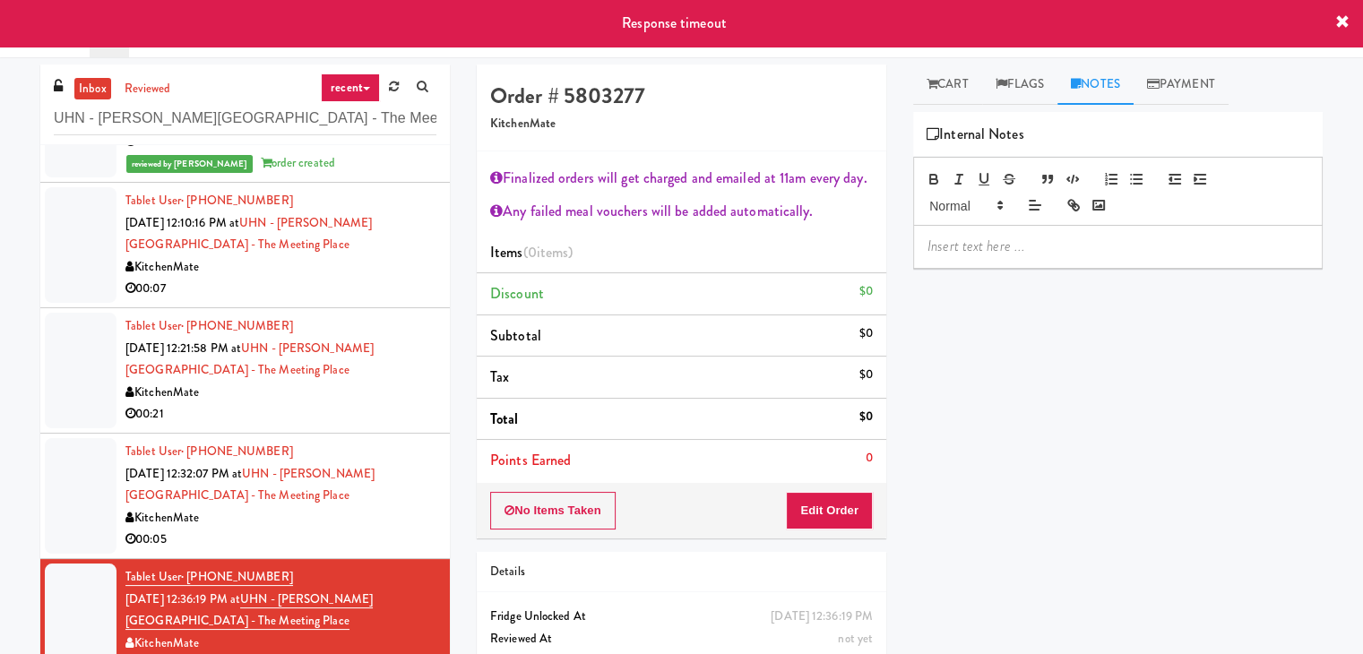
click at [1036, 234] on div at bounding box center [1118, 246] width 408 height 41
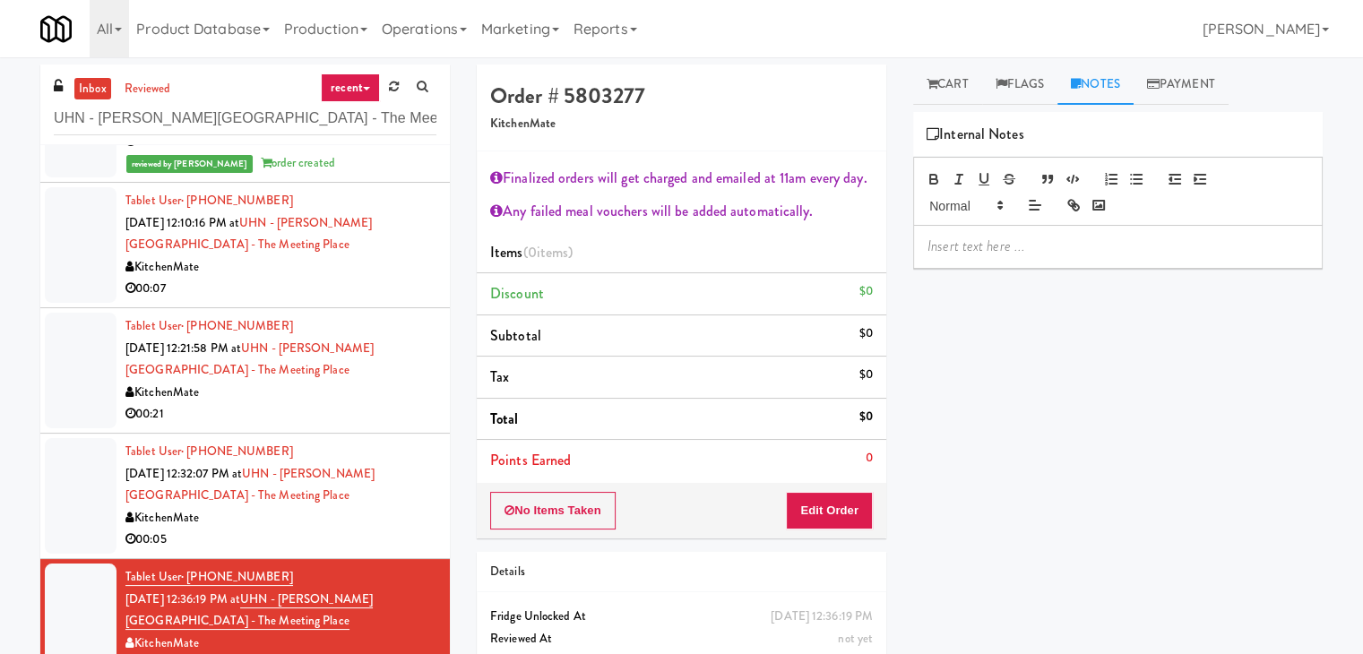
click at [1180, 234] on div at bounding box center [1118, 246] width 408 height 41
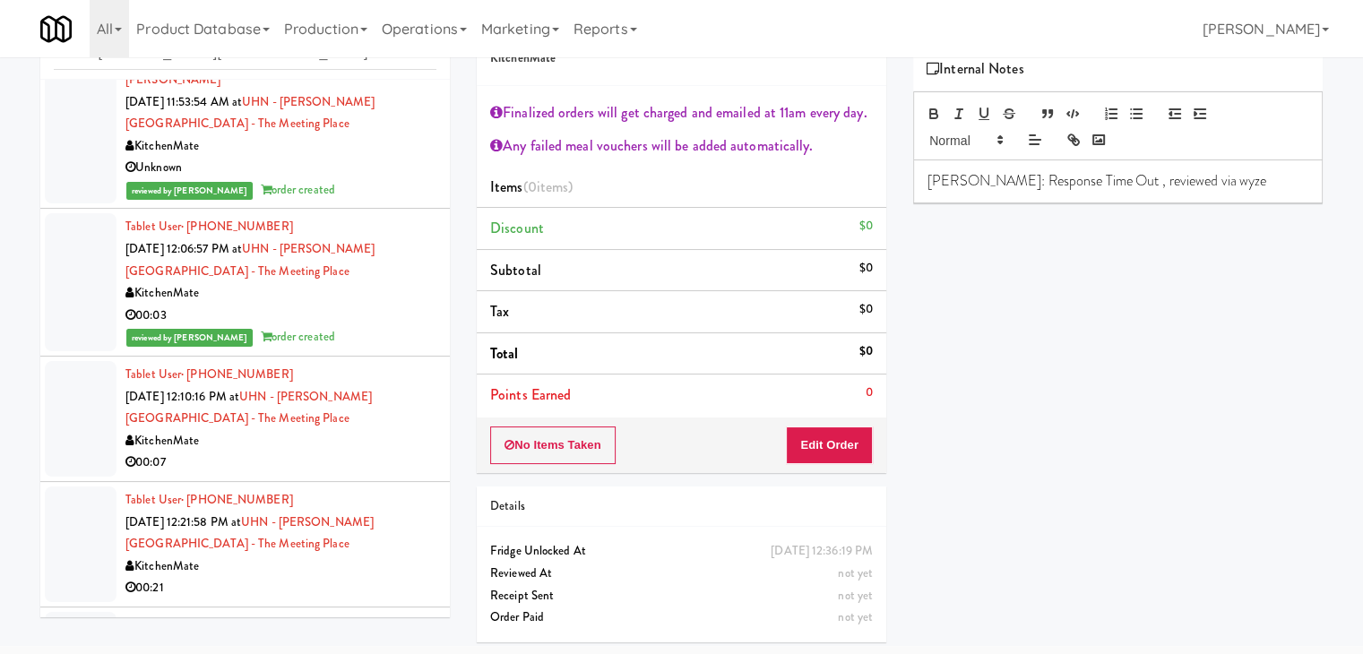
scroll to position [239, 0]
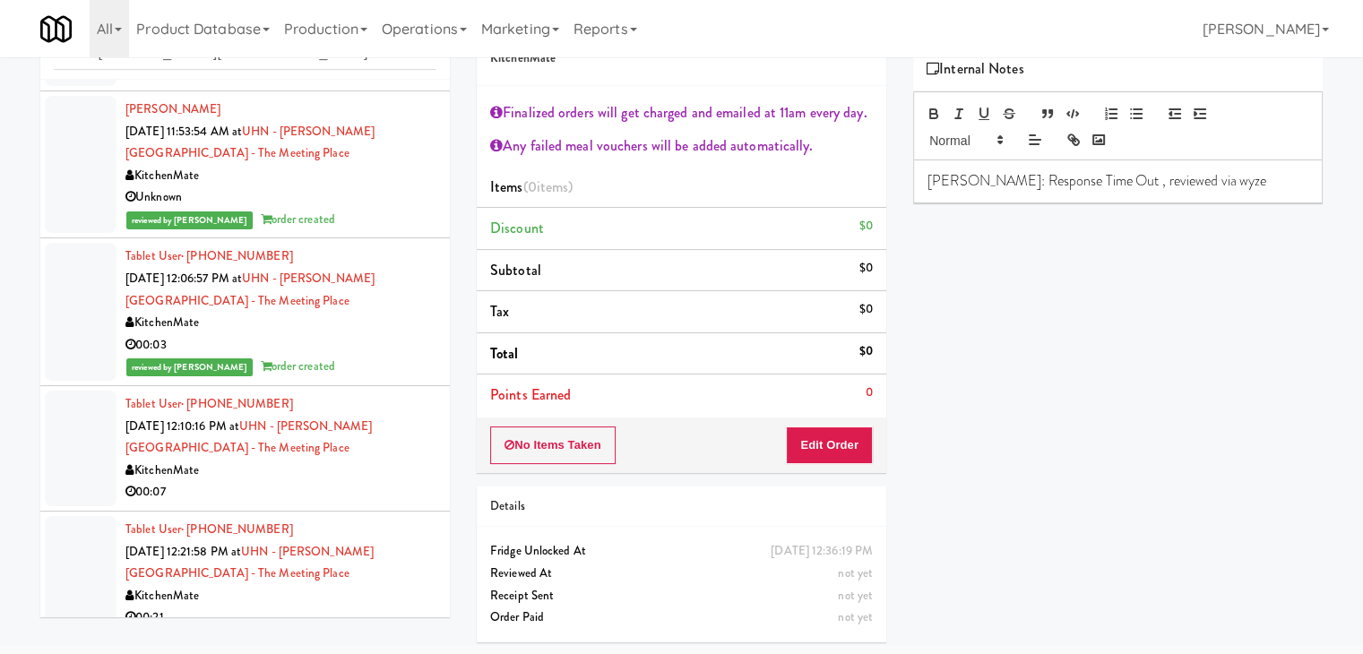
click at [1218, 185] on p "[PERSON_NAME]: Response Time Out , reviewed via wyze" at bounding box center [1117, 181] width 381 height 20
click at [1146, 220] on p at bounding box center [1117, 221] width 381 height 20
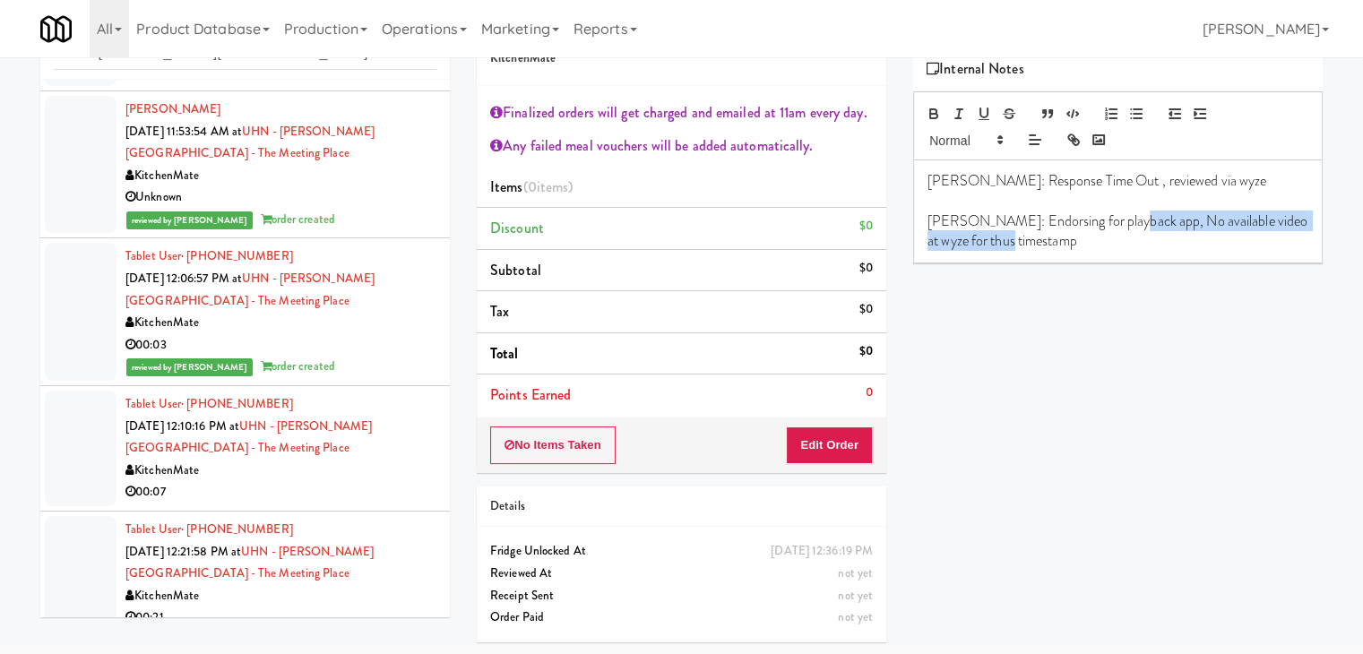
drag, startPoint x: 1115, startPoint y: 217, endPoint x: 1262, endPoint y: 246, distance: 149.9
click at [1262, 246] on p "[PERSON_NAME]: Endorsing for playback app, No available video at wyze for thus …" at bounding box center [1117, 231] width 381 height 40
click at [1125, 387] on div "Retrieve Video Primary Flag Clear Flag if unable to determine what was taken or…" at bounding box center [1117, 383] width 409 height 672
click at [943, 241] on p "[PERSON_NAME]: Endorsing for playback app, No available video at wyze for thus …" at bounding box center [1117, 231] width 381 height 40
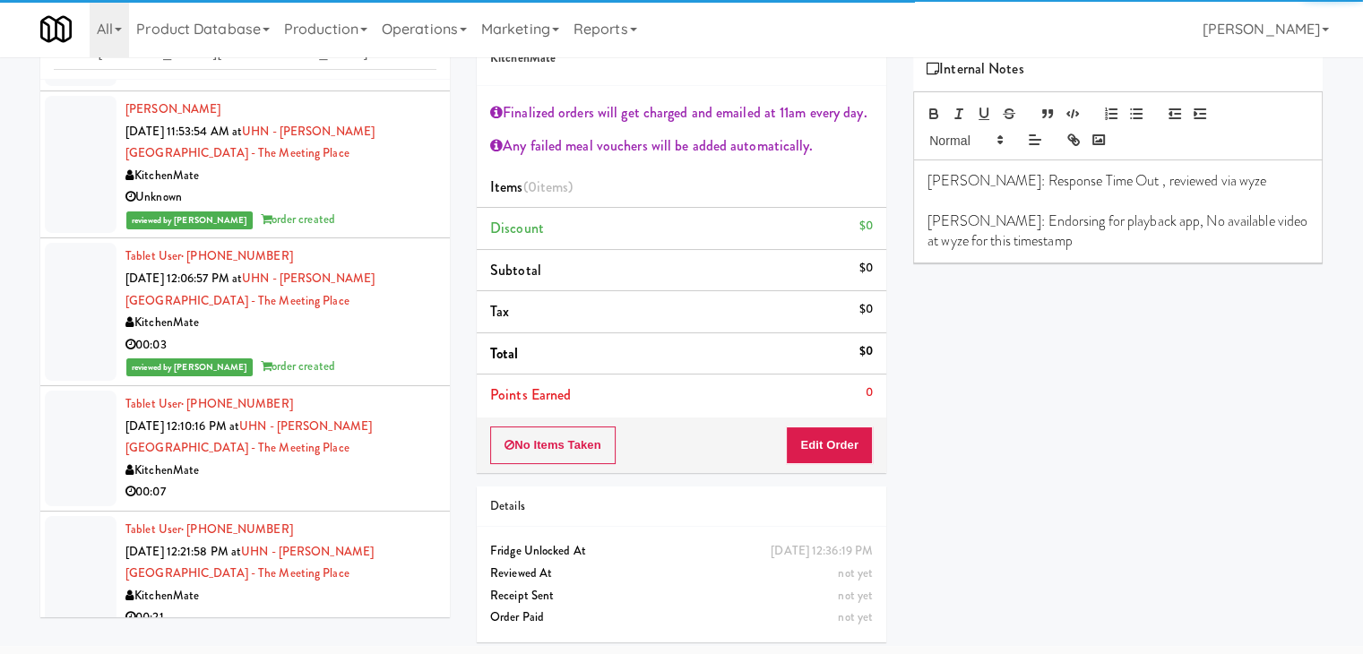
click at [1037, 349] on div "Retrieve Video Primary Flag Clear Flag if unable to determine what was taken or…" at bounding box center [1117, 383] width 409 height 672
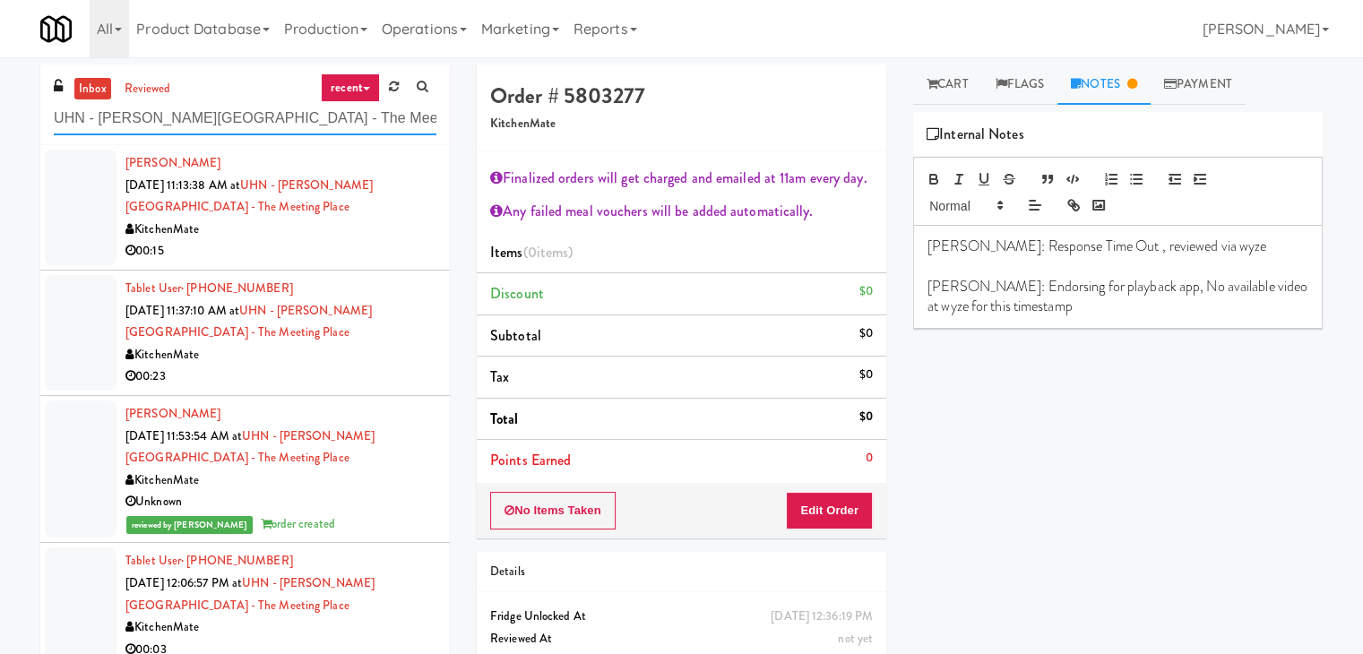
click at [249, 123] on input "UHN - [PERSON_NAME][GEOGRAPHIC_DATA] - The Meeting Place" at bounding box center [245, 118] width 383 height 33
paste input "JVT Pantry"
type input "JVT Pantry"
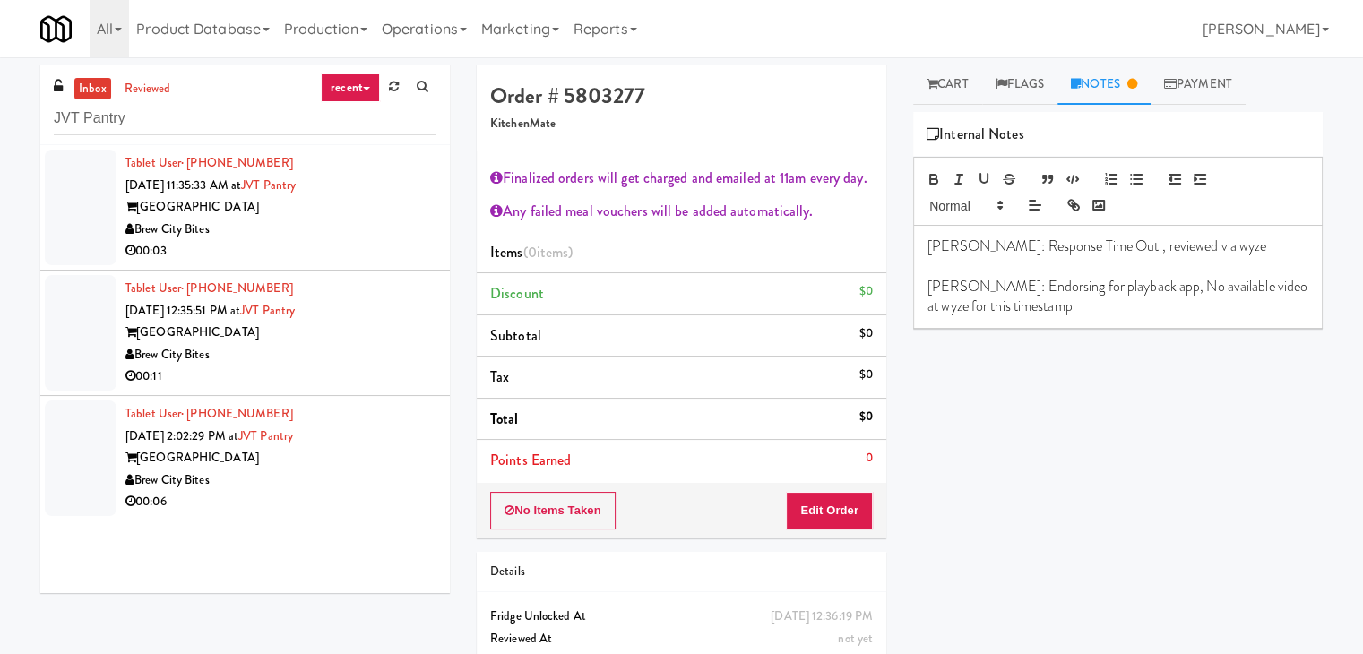
click at [361, 255] on div "00:03" at bounding box center [280, 251] width 311 height 22
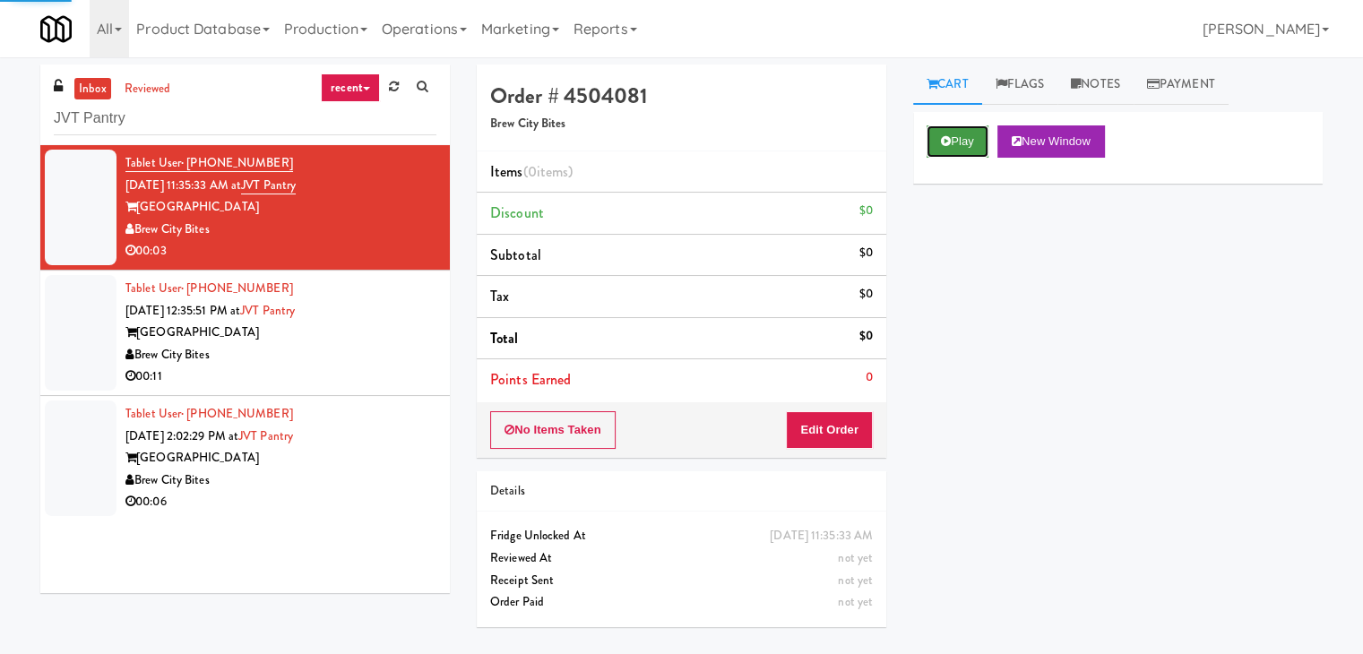
drag, startPoint x: 960, startPoint y: 137, endPoint x: 673, endPoint y: 94, distance: 289.9
click at [960, 137] on button "Play" at bounding box center [957, 141] width 62 height 32
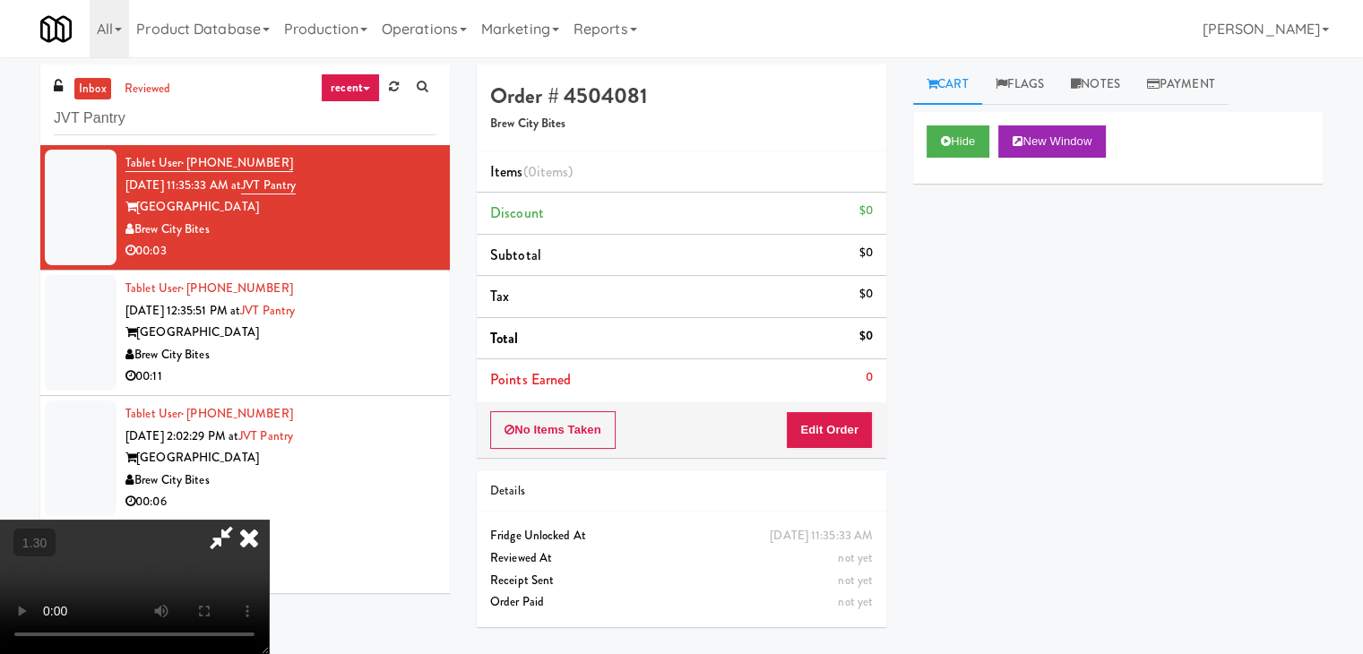
click at [269, 520] on video at bounding box center [134, 587] width 269 height 134
click at [269, 520] on icon at bounding box center [248, 538] width 39 height 36
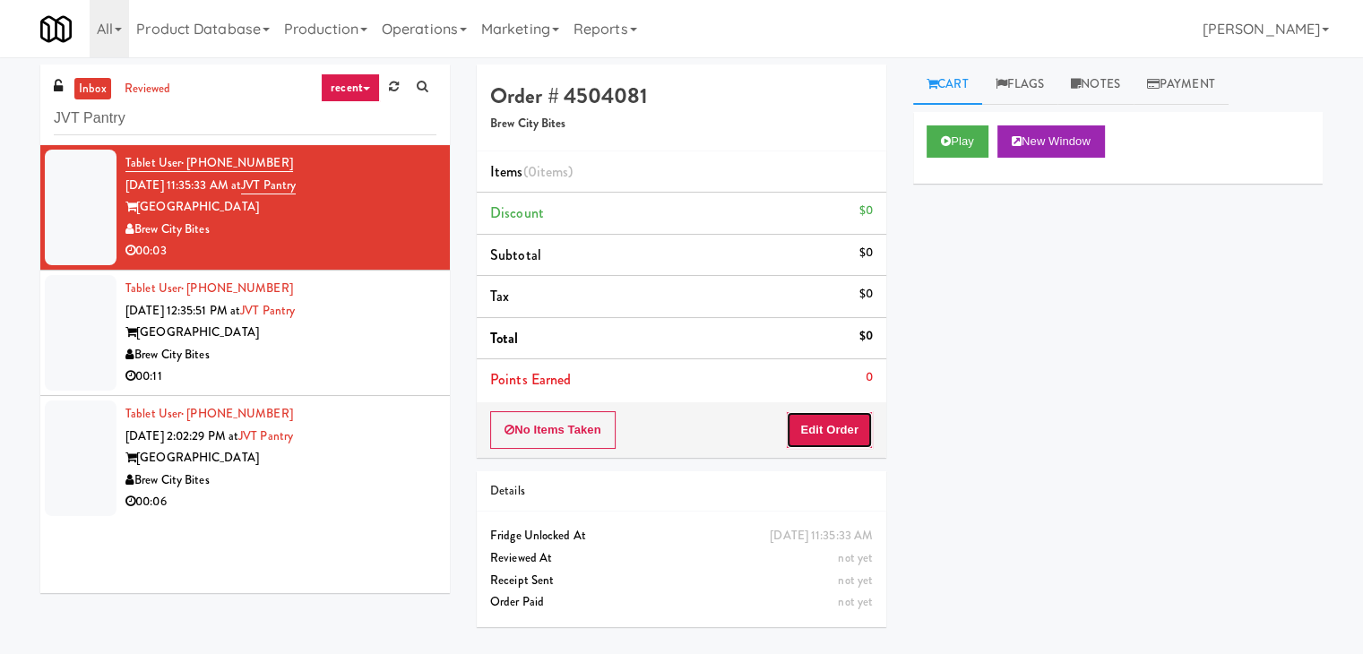
click at [831, 439] on button "Edit Order" at bounding box center [829, 430] width 87 height 38
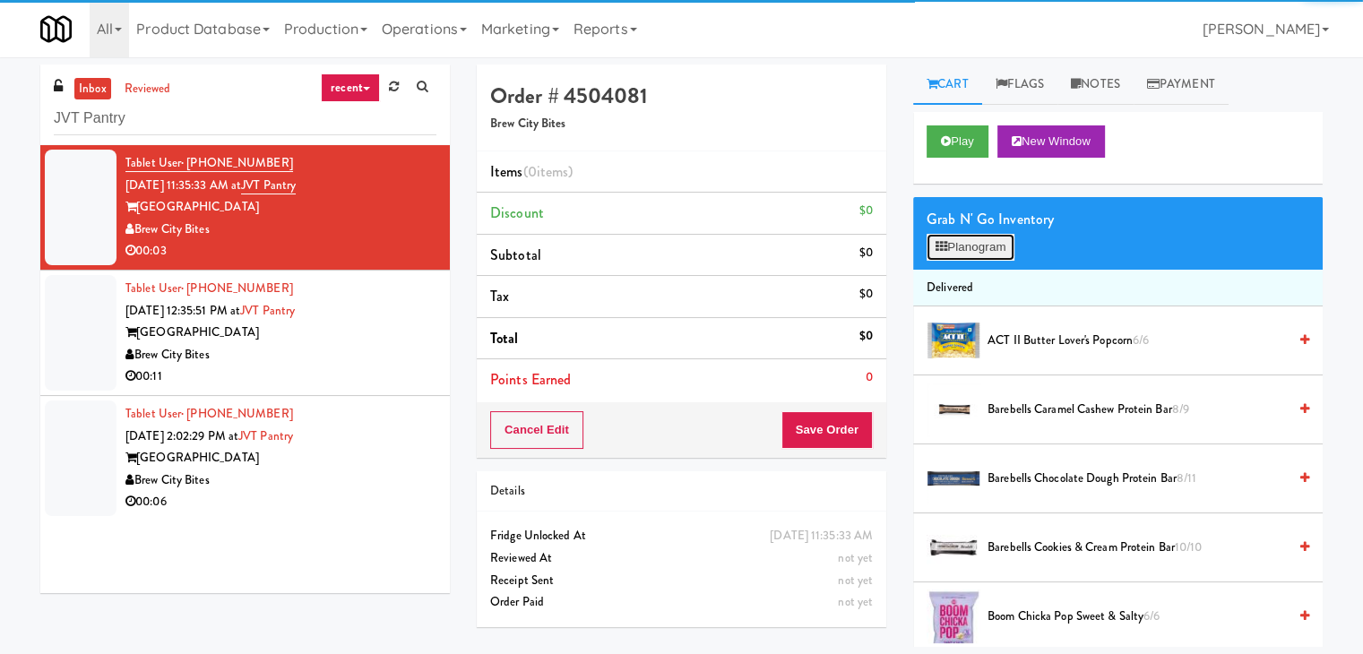
click at [981, 243] on button "Planogram" at bounding box center [970, 247] width 88 height 27
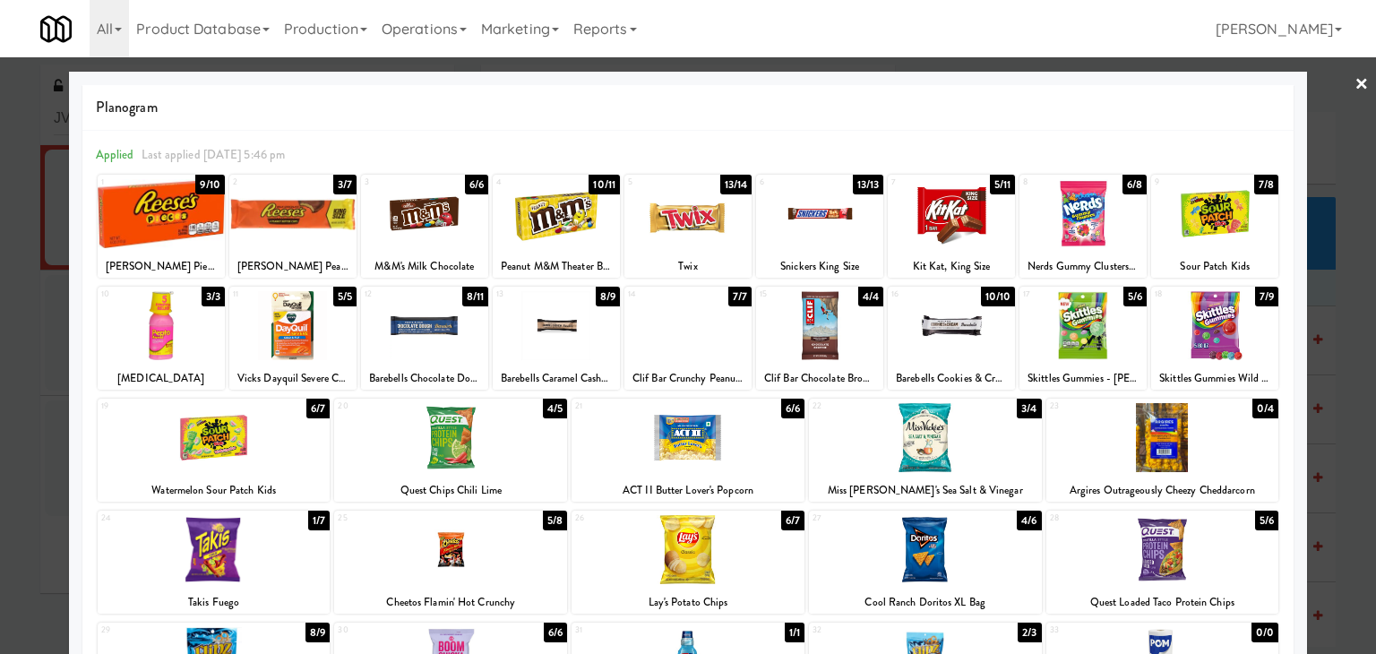
click at [561, 323] on div at bounding box center [556, 325] width 127 height 69
click at [1355, 81] on link "×" at bounding box center [1362, 85] width 14 height 56
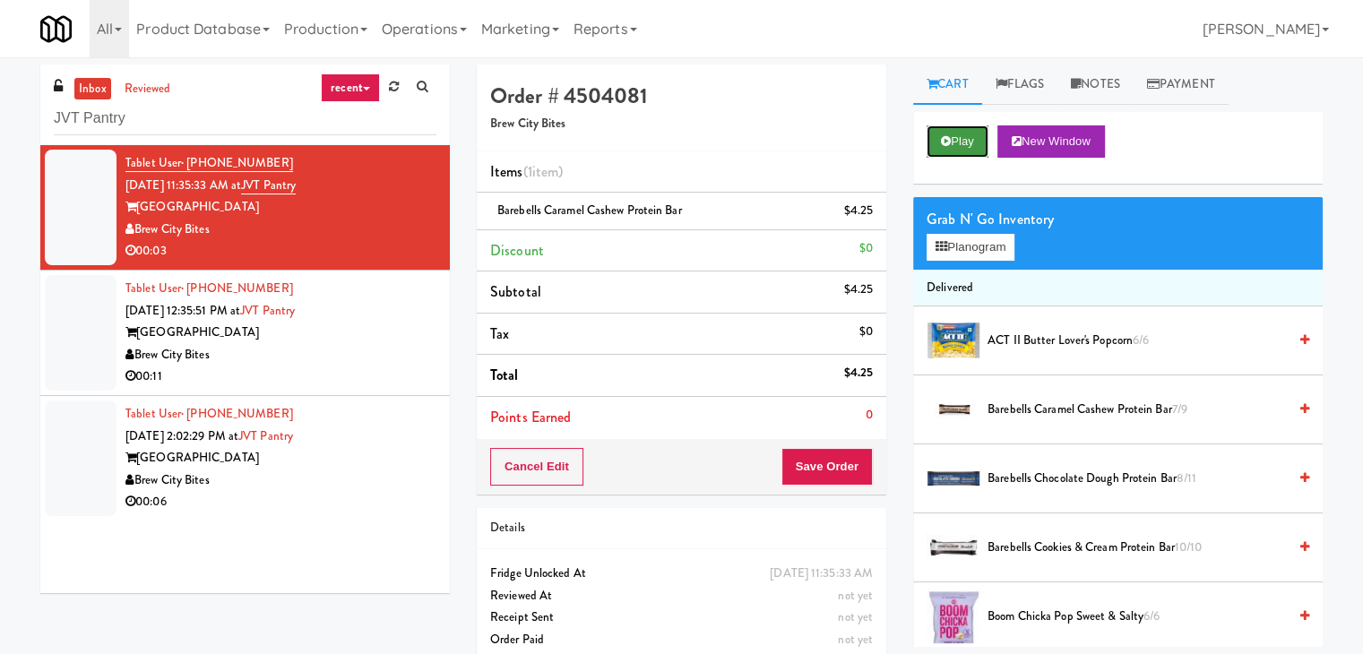
click at [962, 137] on button "Play" at bounding box center [957, 141] width 62 height 32
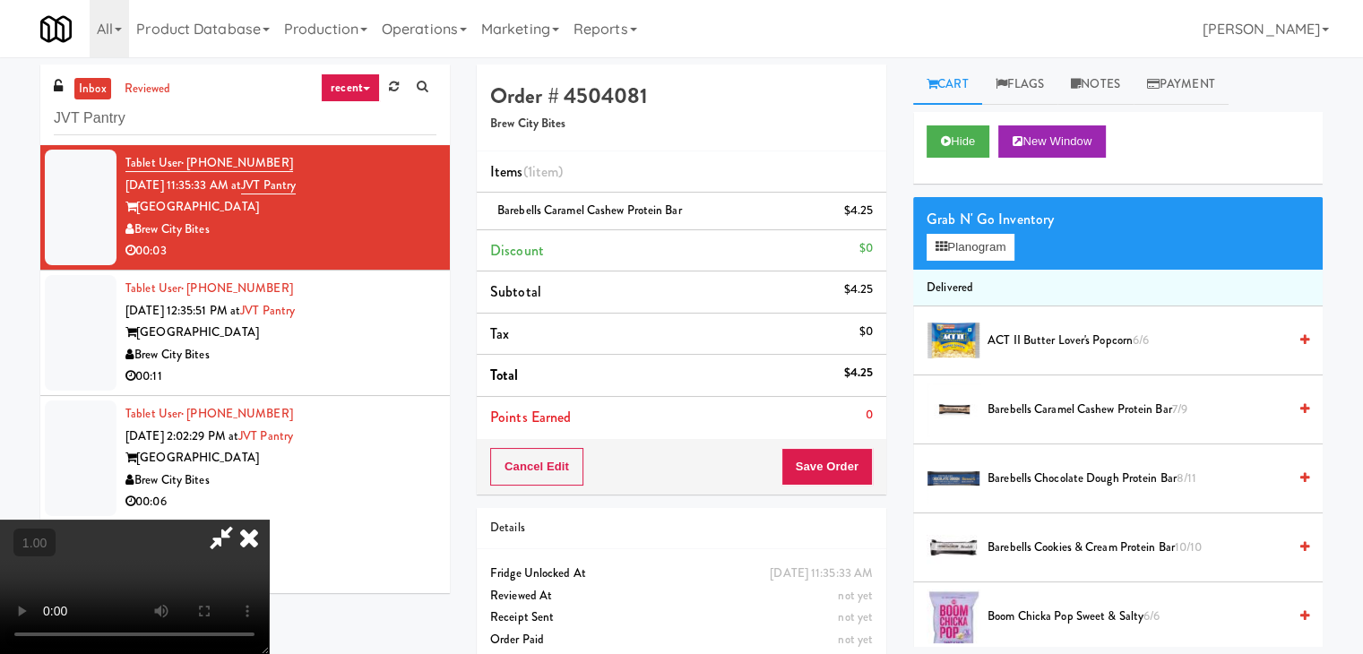
click at [269, 520] on icon at bounding box center [248, 538] width 39 height 36
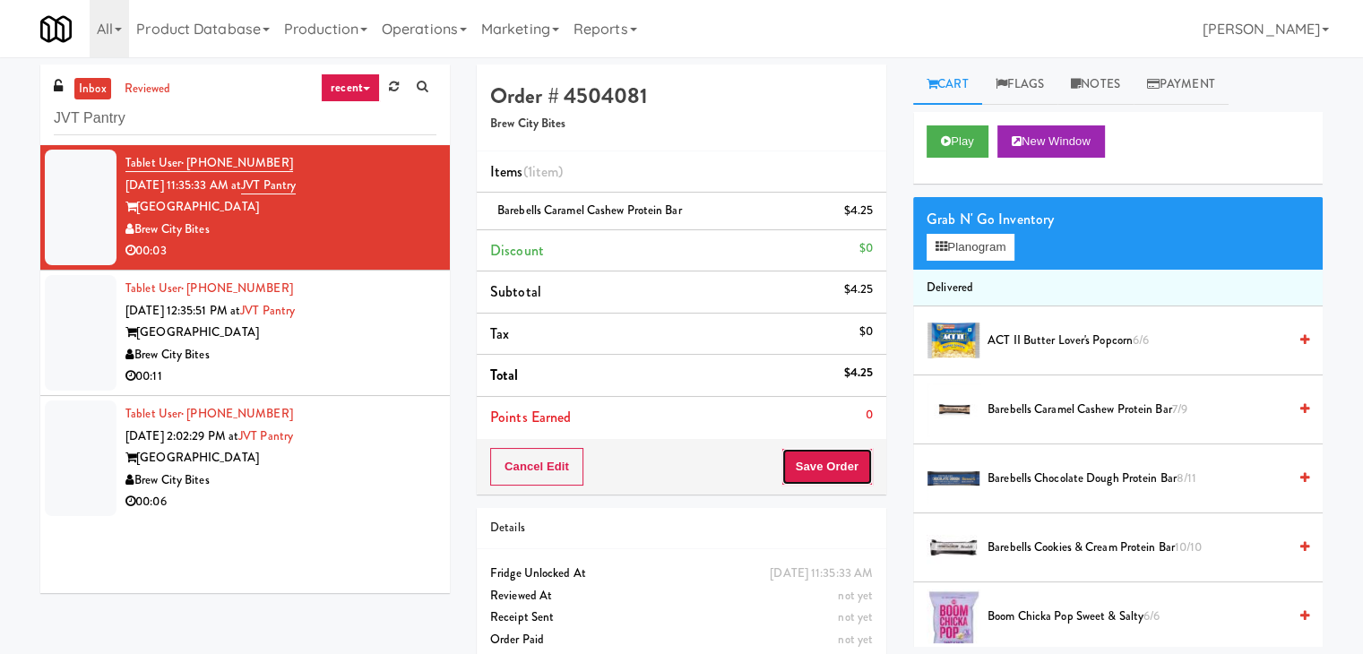
click at [824, 469] on button "Save Order" at bounding box center [826, 467] width 91 height 38
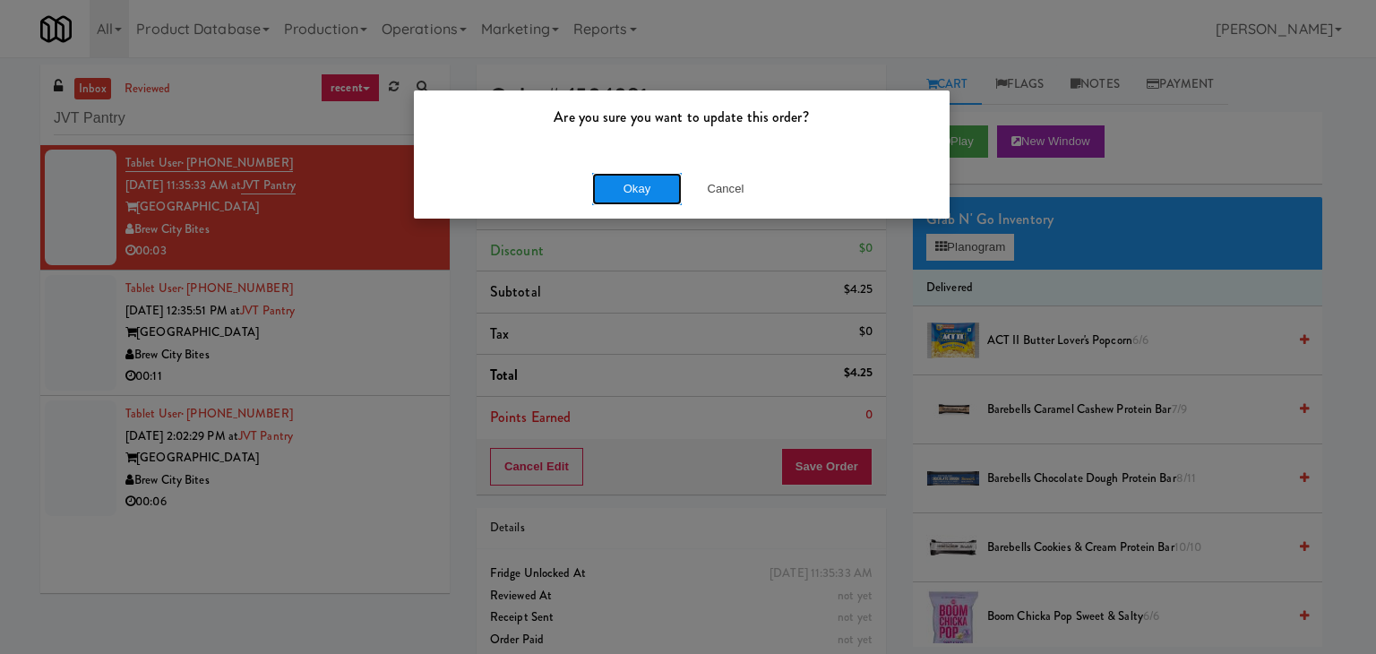
click at [627, 184] on button "Okay" at bounding box center [637, 189] width 90 height 32
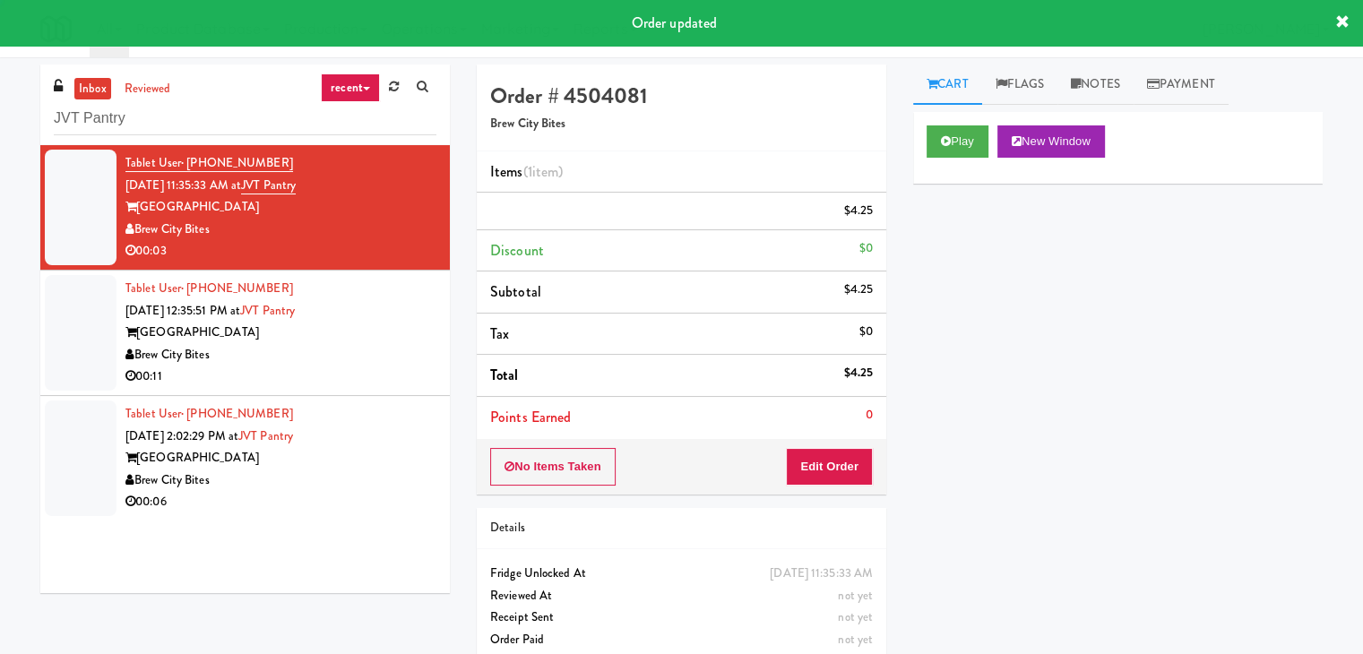
click at [361, 351] on div "Brew City Bites" at bounding box center [280, 355] width 311 height 22
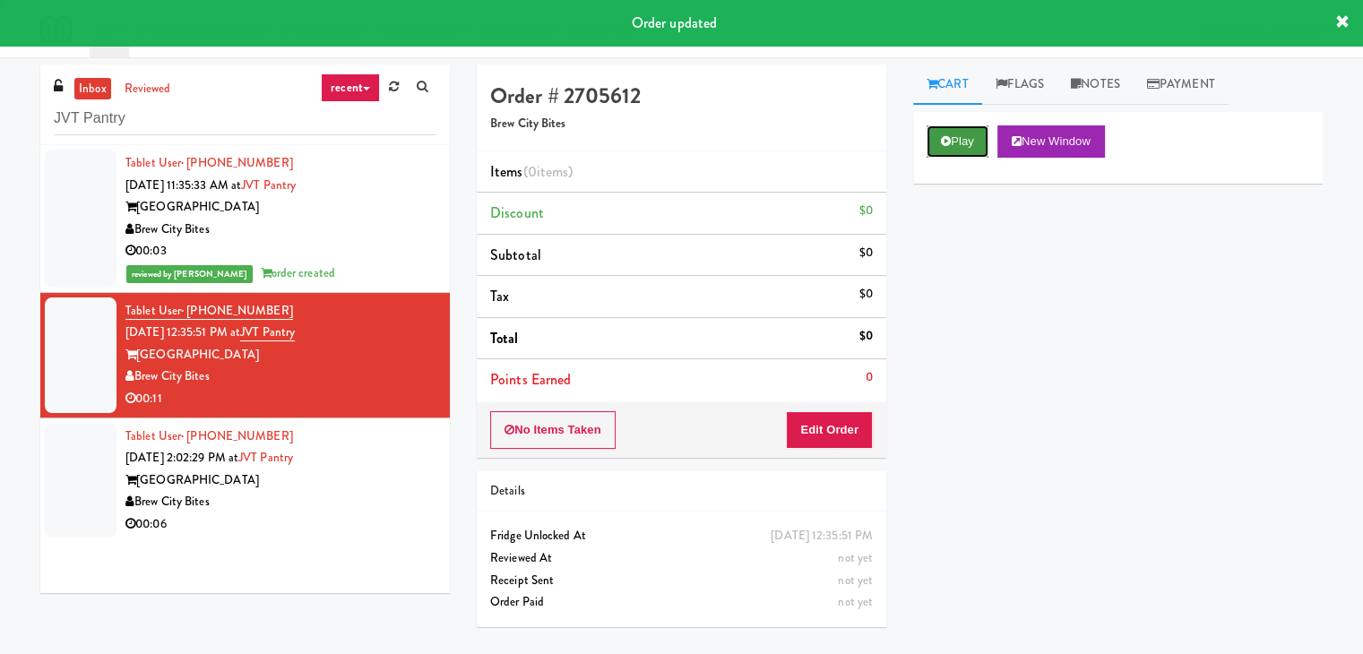
click at [942, 133] on button "Play" at bounding box center [957, 141] width 62 height 32
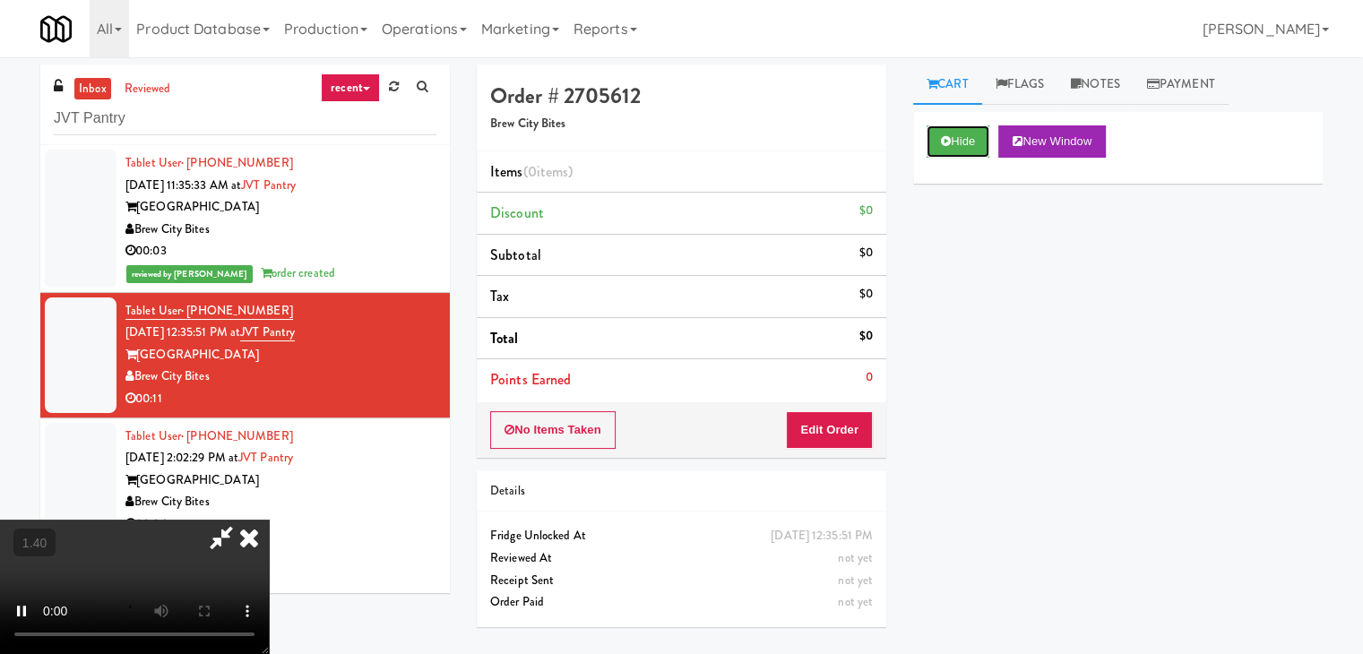
scroll to position [252, 0]
click at [269, 520] on video at bounding box center [134, 587] width 269 height 134
click at [269, 520] on icon at bounding box center [248, 538] width 39 height 36
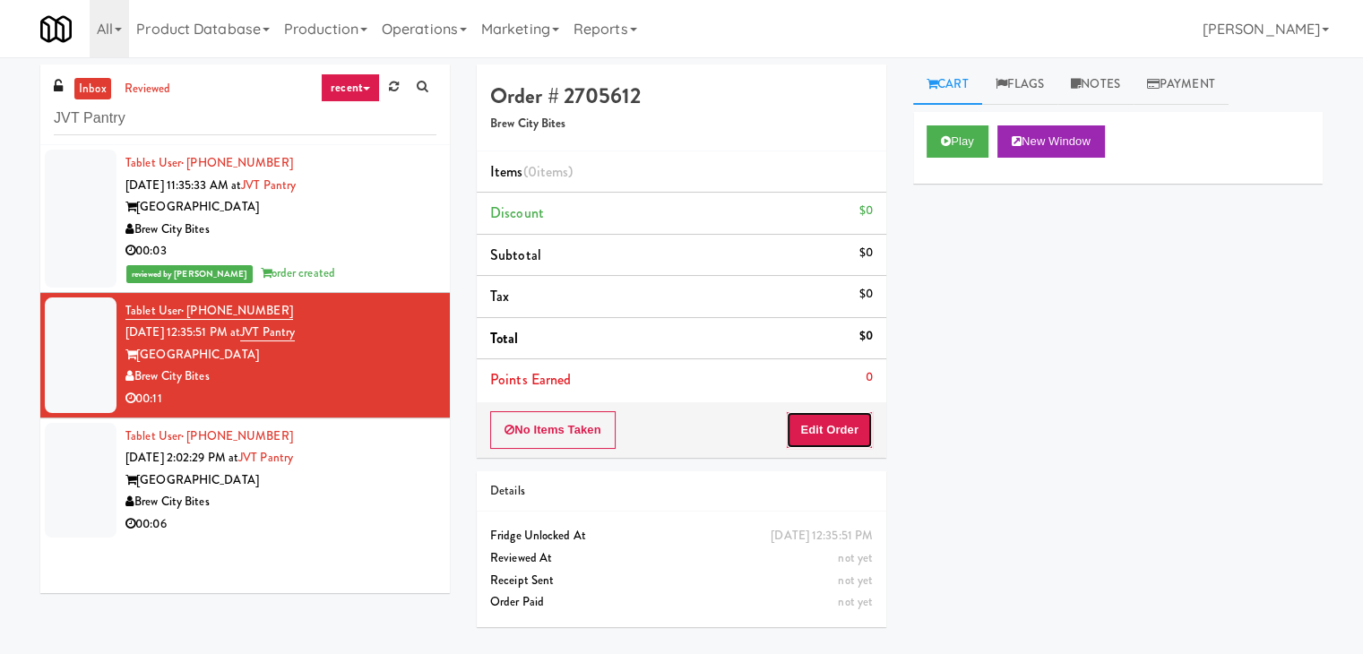
click at [840, 426] on button "Edit Order" at bounding box center [829, 430] width 87 height 38
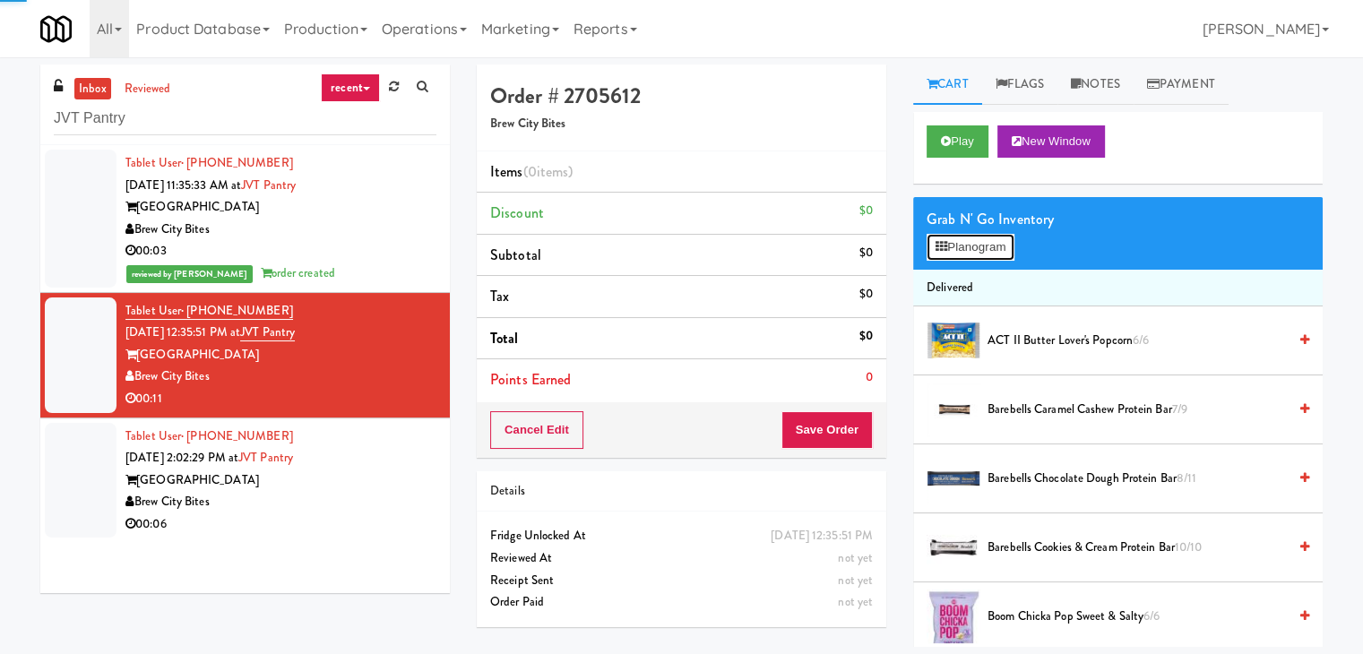
click at [964, 243] on button "Planogram" at bounding box center [970, 247] width 88 height 27
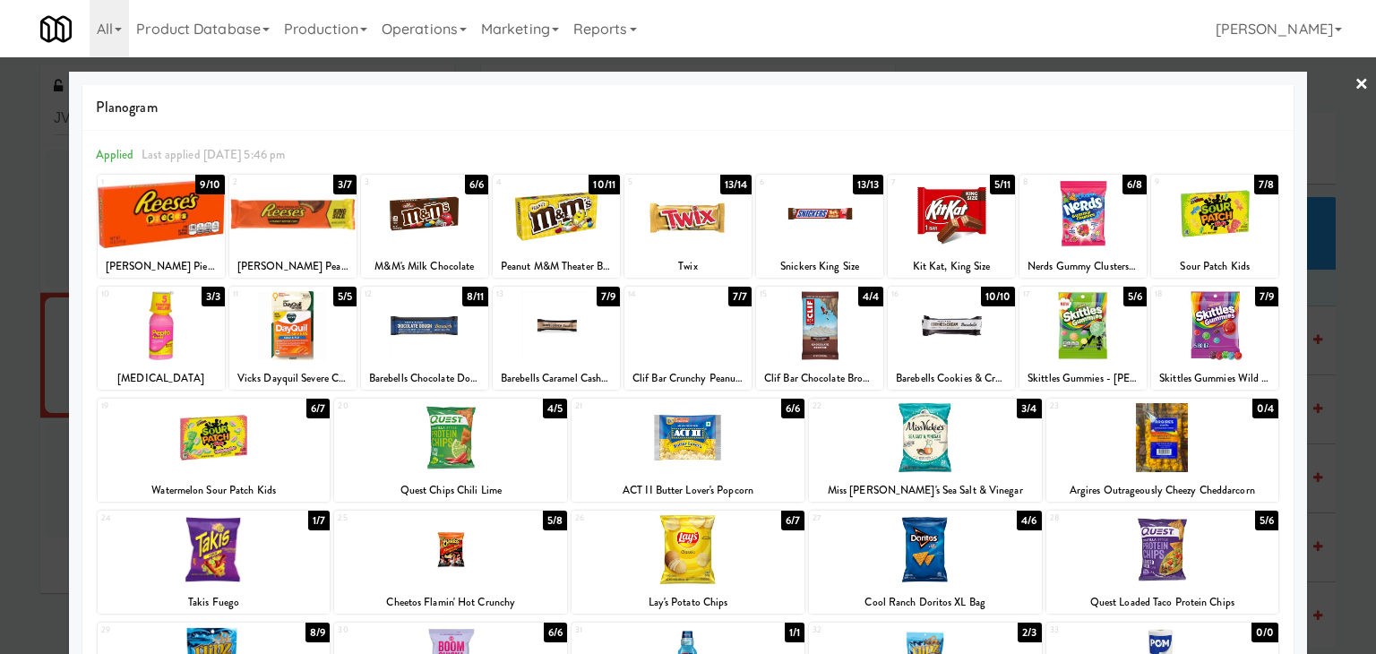
click at [950, 230] on div at bounding box center [951, 213] width 127 height 69
click at [1355, 84] on link "×" at bounding box center [1362, 85] width 14 height 56
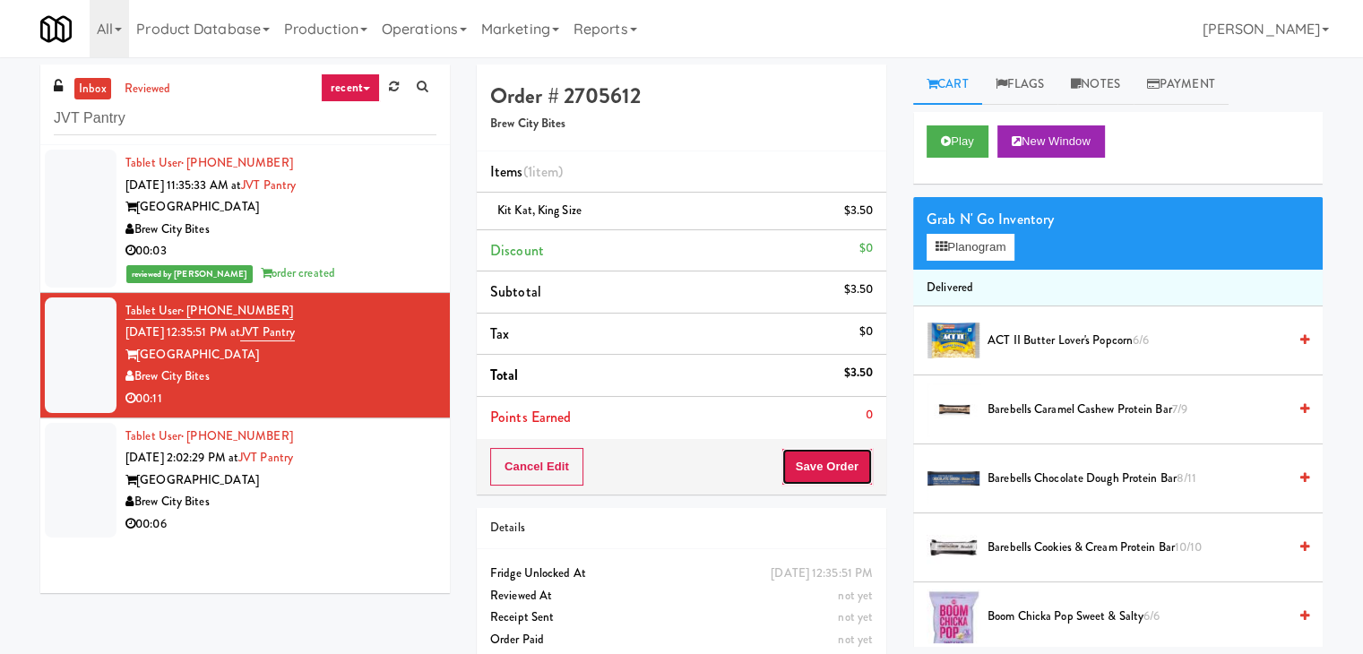
click at [825, 465] on button "Save Order" at bounding box center [826, 467] width 91 height 38
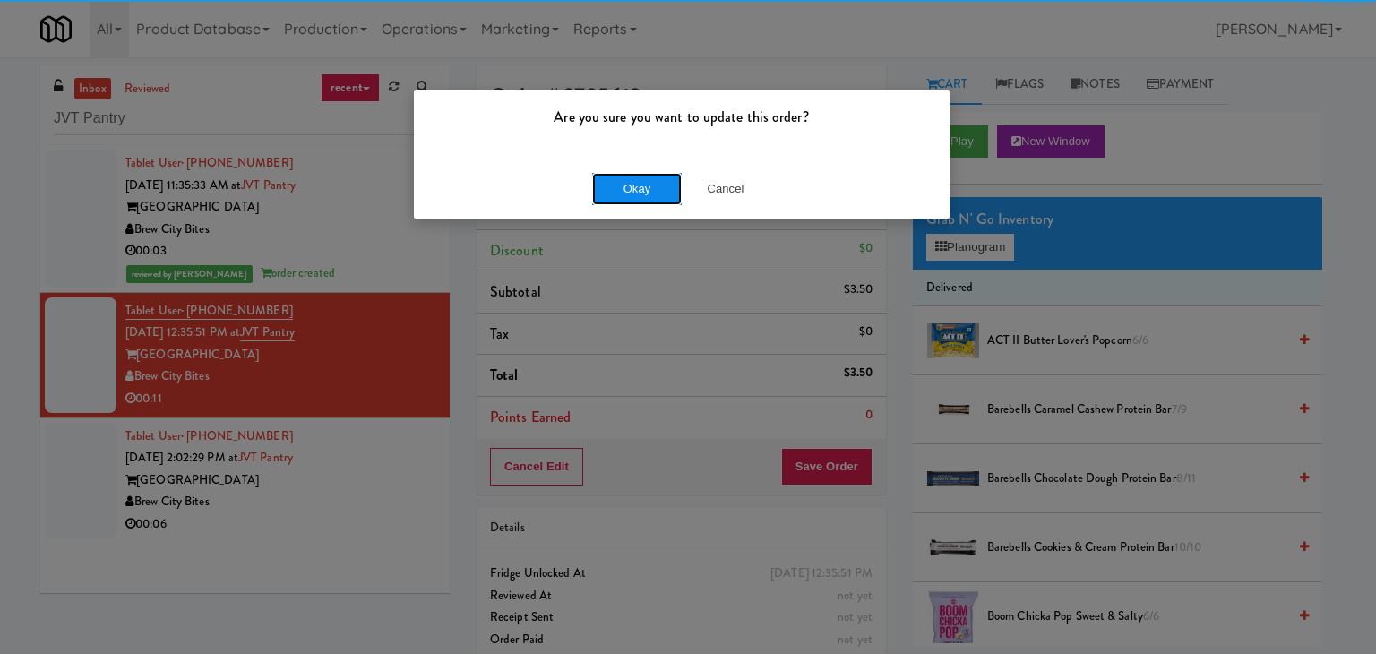
click at [633, 188] on button "Okay" at bounding box center [637, 189] width 90 height 32
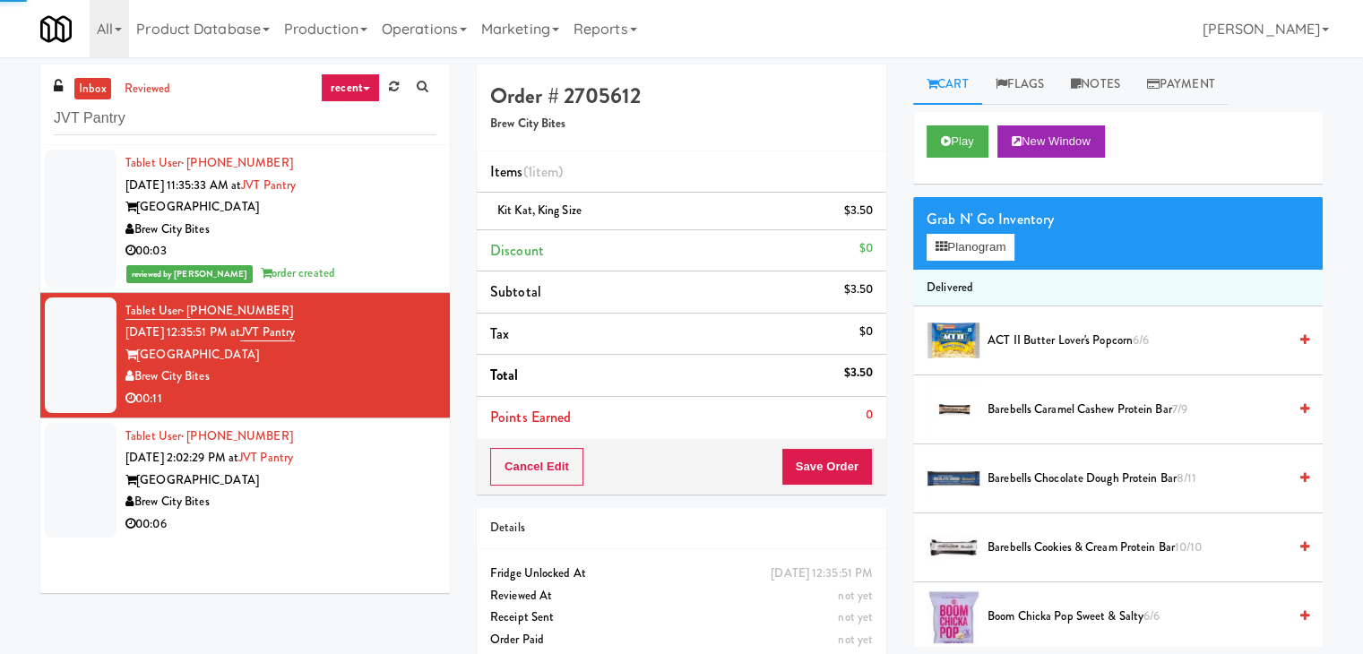
click at [373, 485] on div "[GEOGRAPHIC_DATA]" at bounding box center [280, 480] width 311 height 22
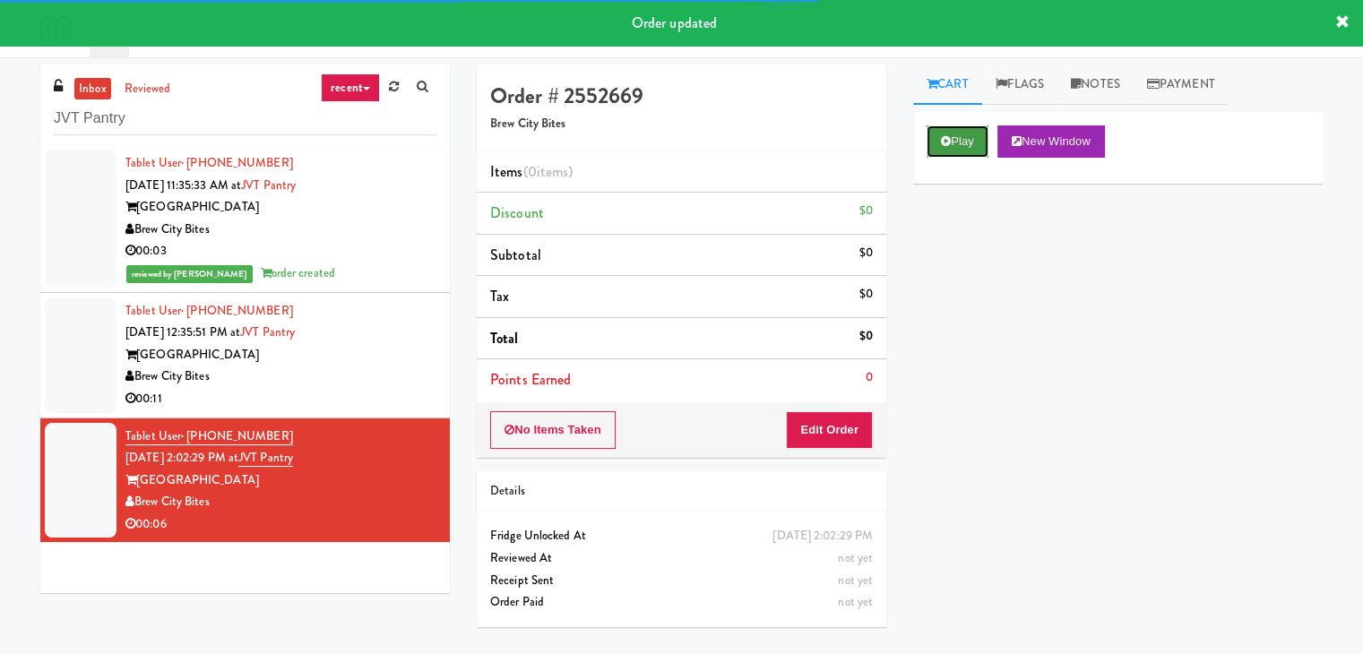
click at [945, 140] on icon at bounding box center [946, 141] width 10 height 12
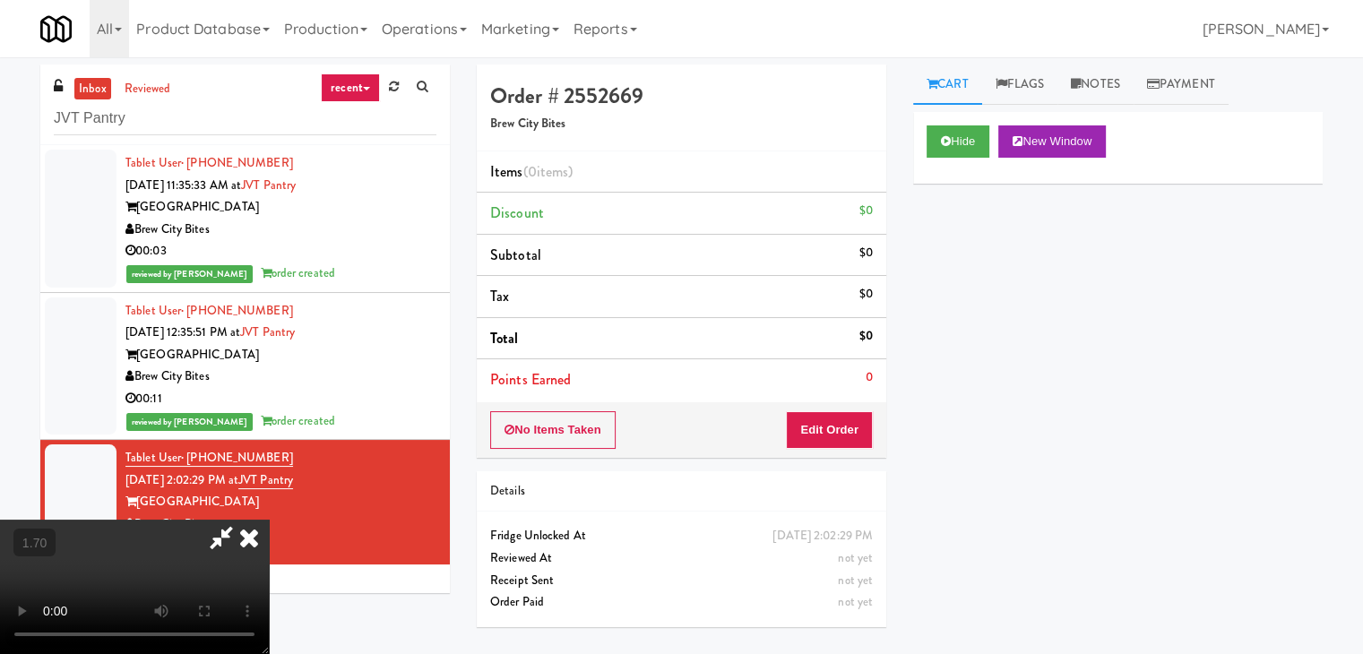
click at [269, 520] on icon at bounding box center [248, 538] width 39 height 36
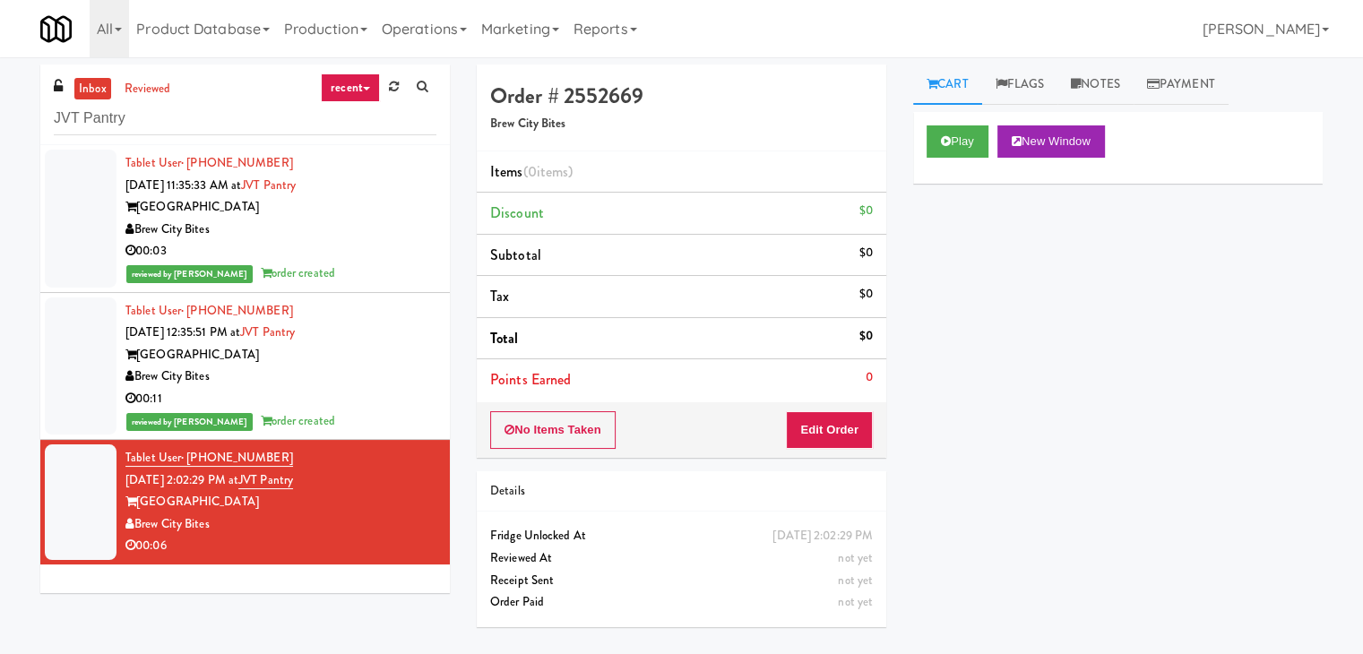
click at [814, 456] on div "Order # 2552669 Brew City Bites Items (0 items ) Discount $0 Subtotal $0 Tax $0…" at bounding box center [681, 261] width 409 height 393
click at [814, 438] on button "Edit Order" at bounding box center [829, 430] width 87 height 38
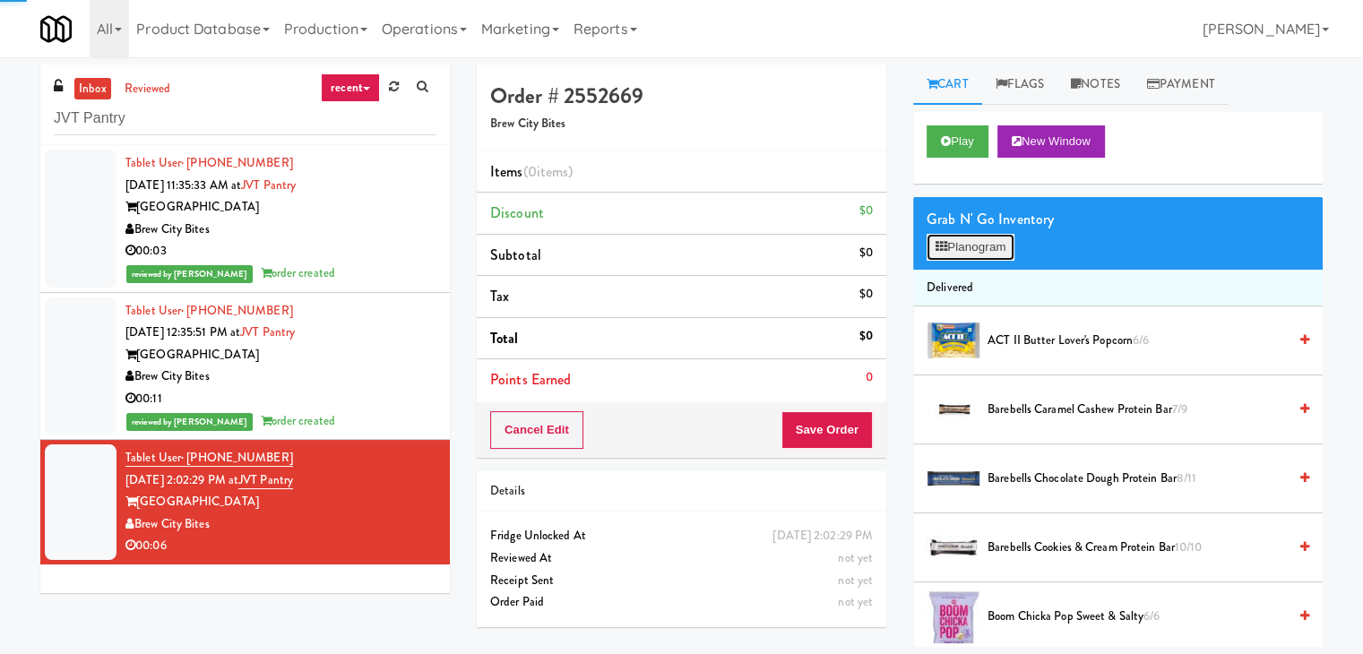
click at [961, 248] on button "Planogram" at bounding box center [970, 247] width 88 height 27
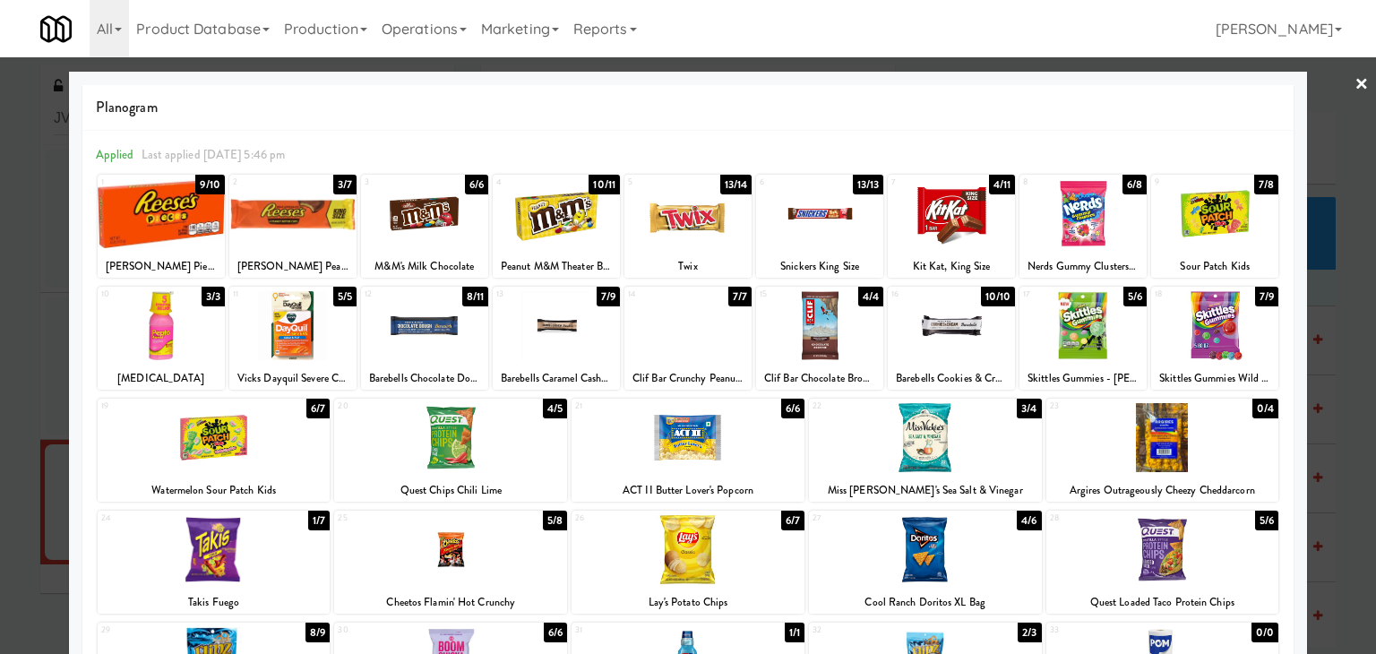
click at [670, 202] on div at bounding box center [687, 213] width 127 height 69
drag, startPoint x: 1352, startPoint y: 79, endPoint x: 1122, endPoint y: 236, distance: 278.6
click at [1355, 79] on link "×" at bounding box center [1362, 85] width 14 height 56
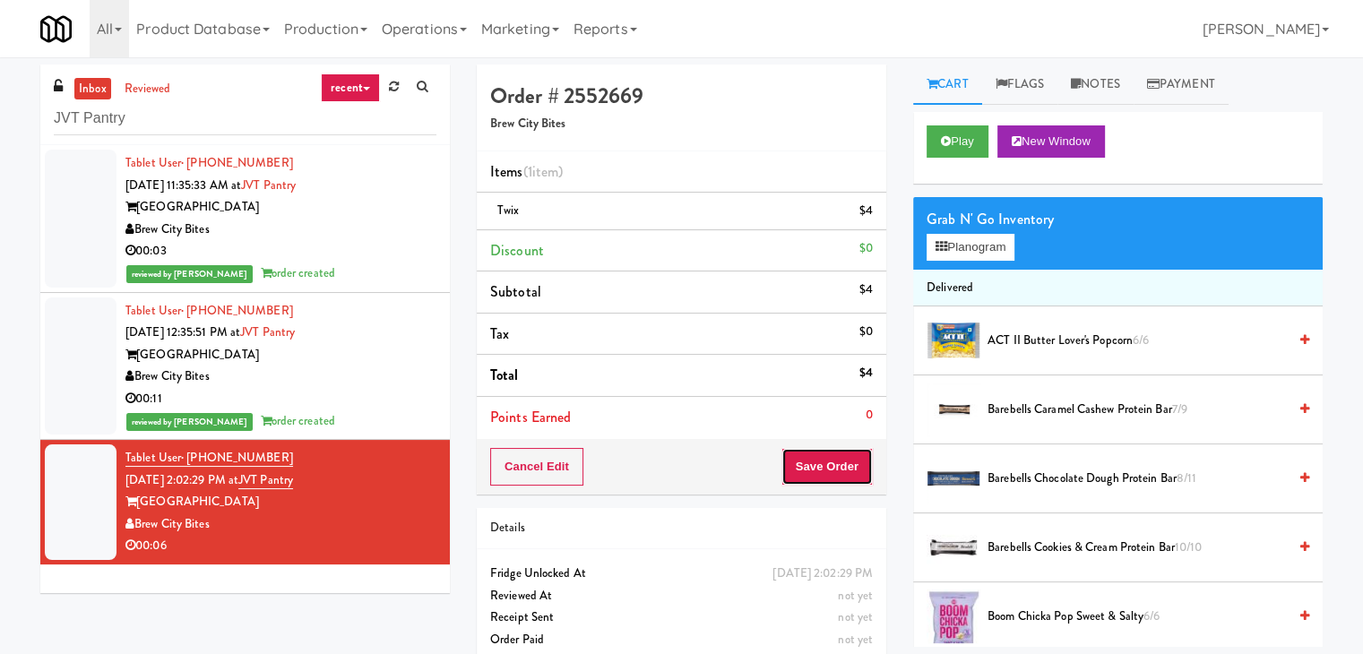
click at [809, 463] on button "Save Order" at bounding box center [826, 467] width 91 height 38
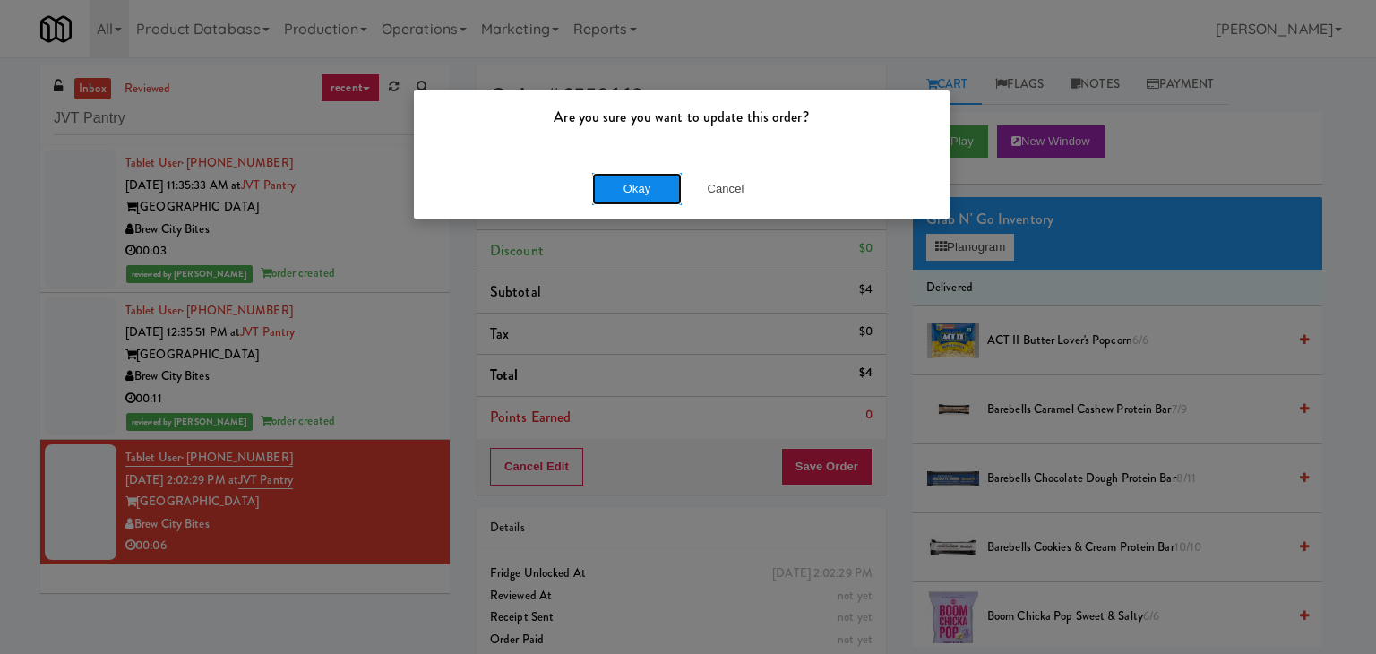
click at [648, 194] on button "Okay" at bounding box center [637, 189] width 90 height 32
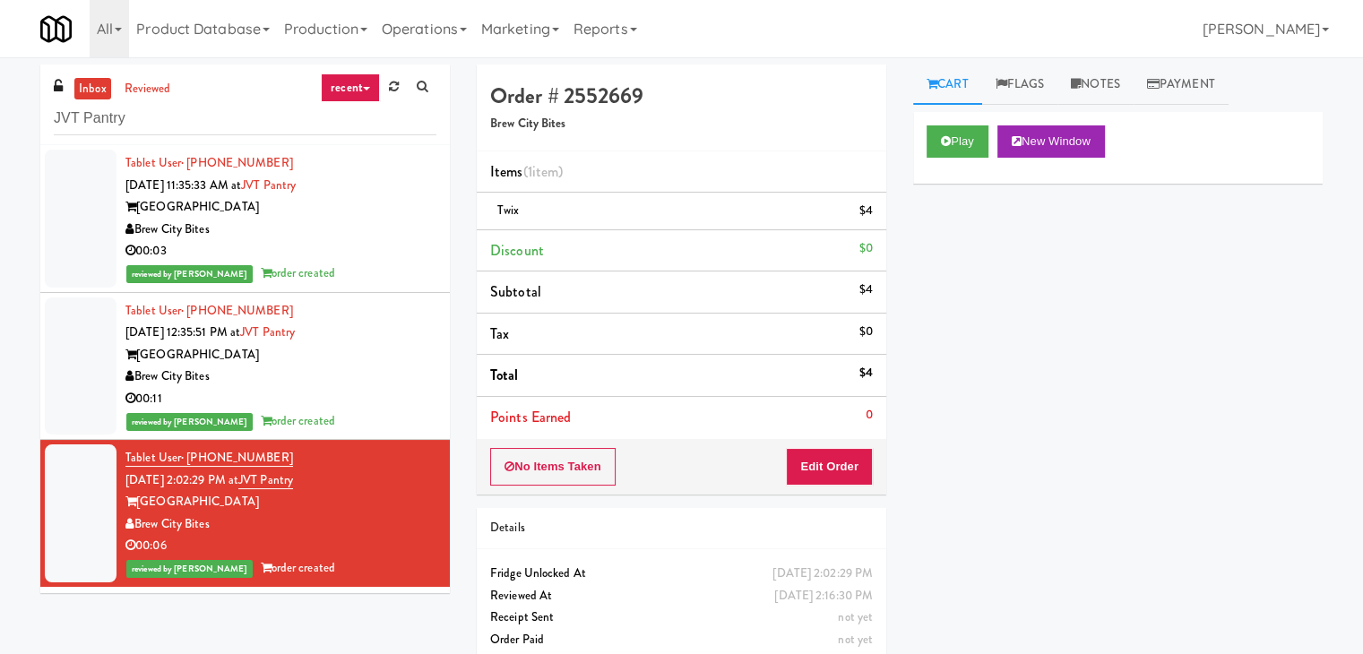
click at [340, 380] on div "Brew City Bites" at bounding box center [280, 377] width 311 height 22
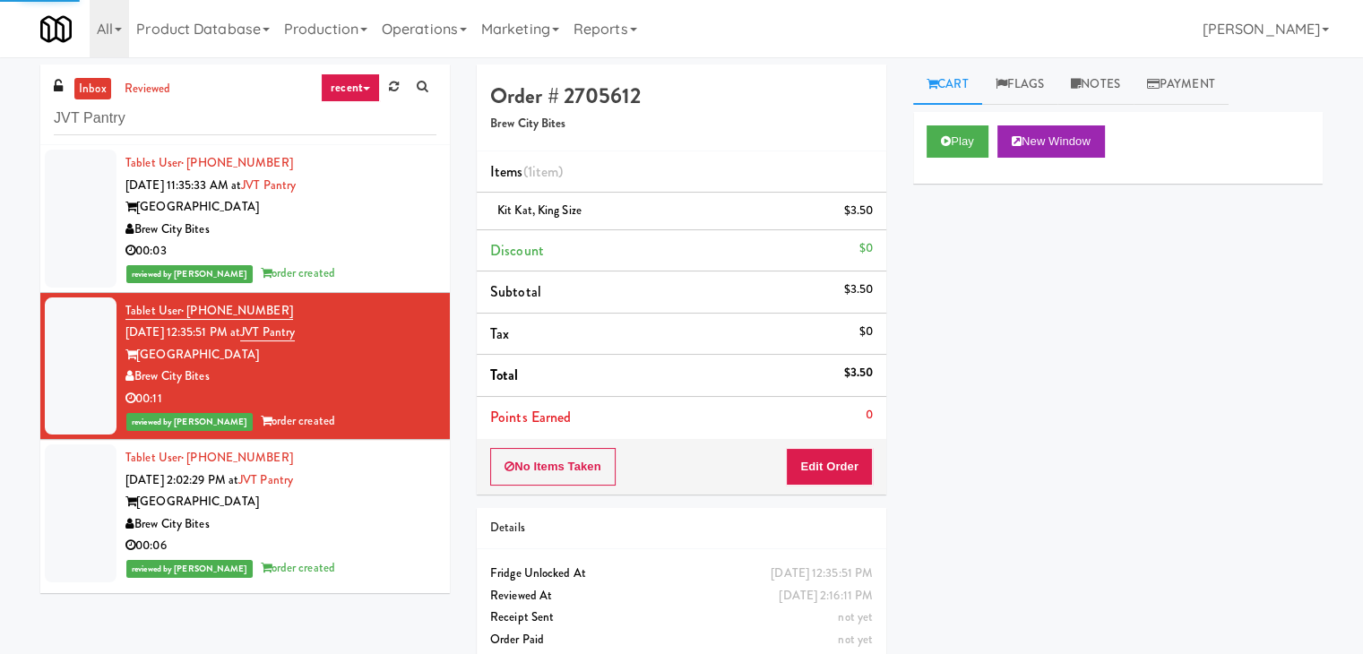
click at [359, 243] on div "00:03" at bounding box center [280, 251] width 311 height 22
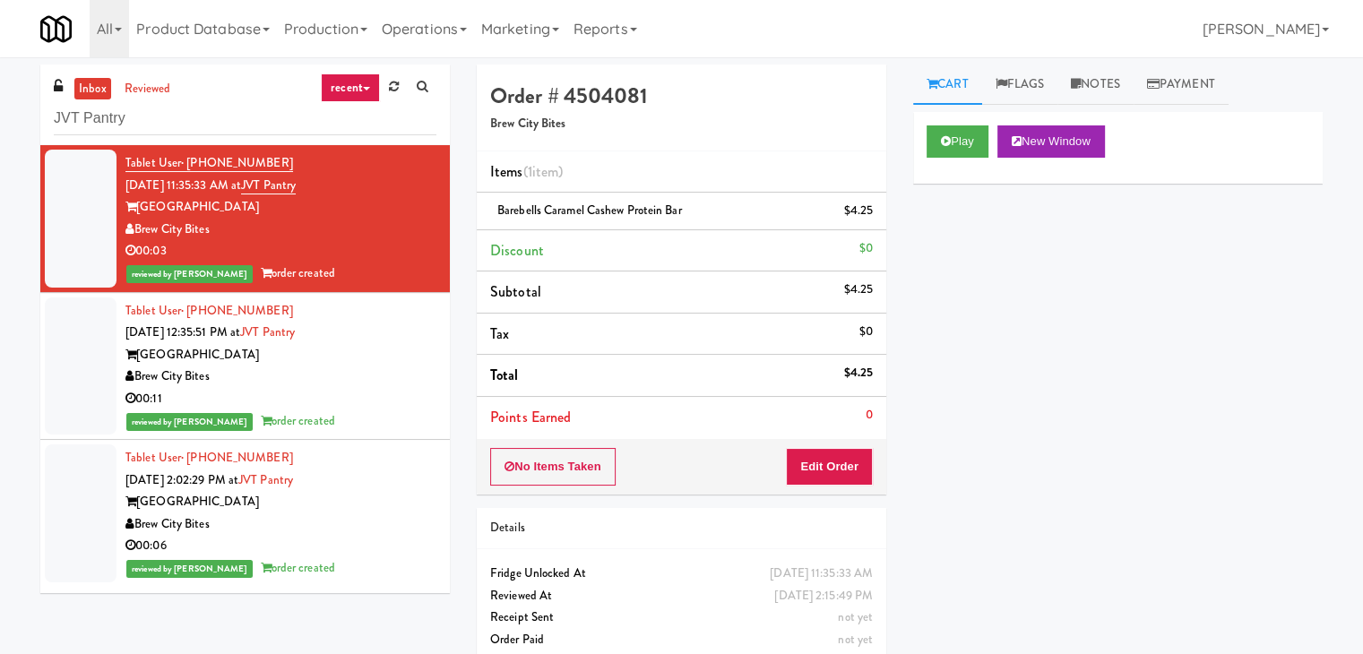
click at [385, 383] on div "Brew City Bites" at bounding box center [280, 377] width 311 height 22
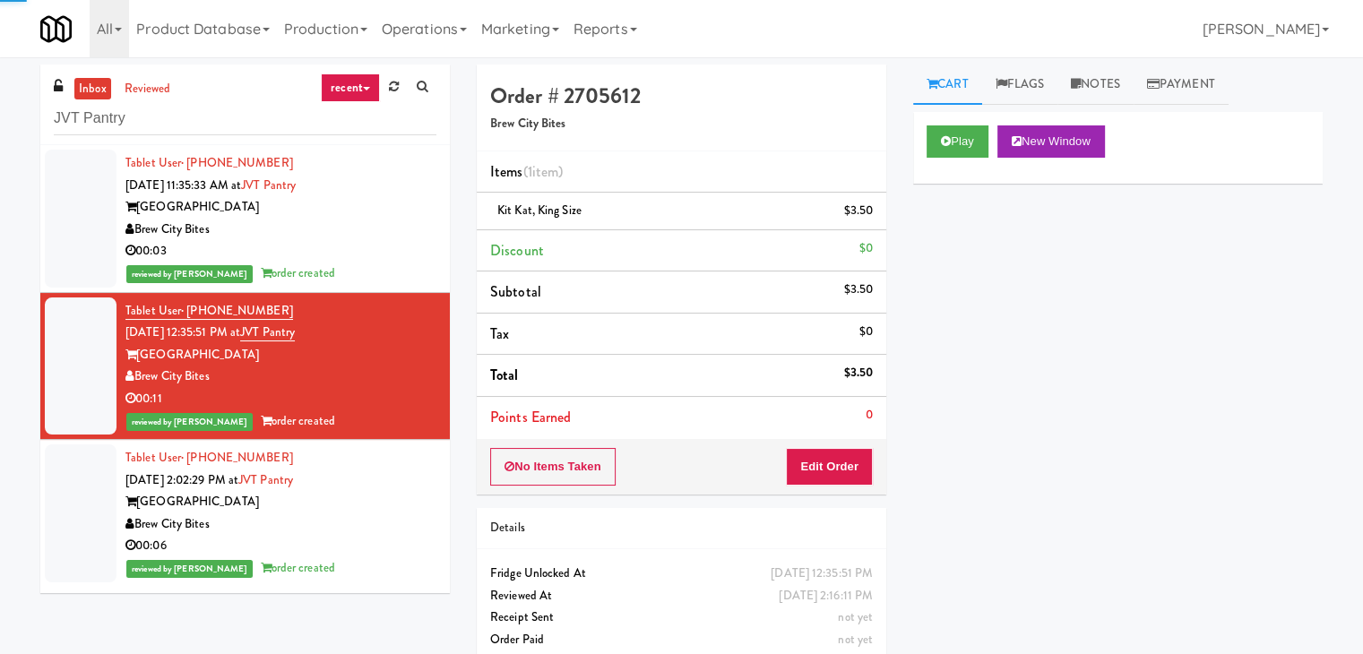
click at [359, 518] on div "Brew City Bites" at bounding box center [280, 524] width 311 height 22
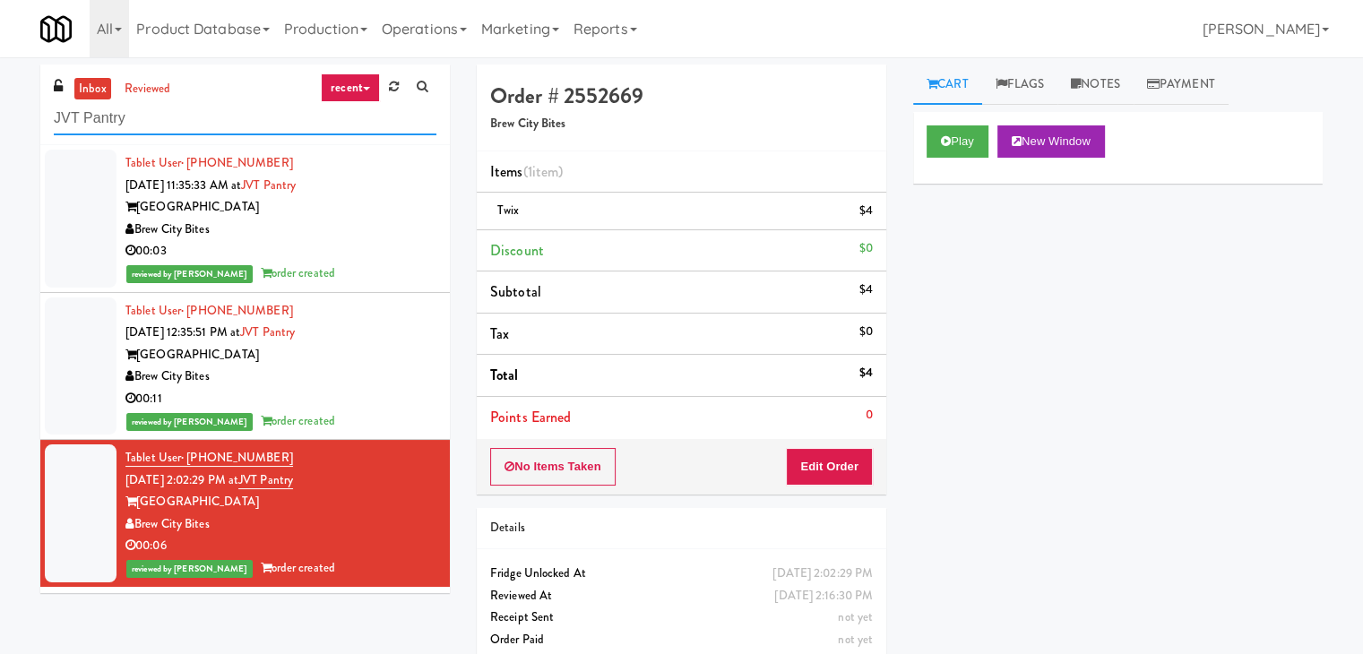
click at [172, 131] on input "JVT Pantry" at bounding box center [245, 118] width 383 height 33
paste input "Spring & [PERSON_NAME] - Combo Cooler A"
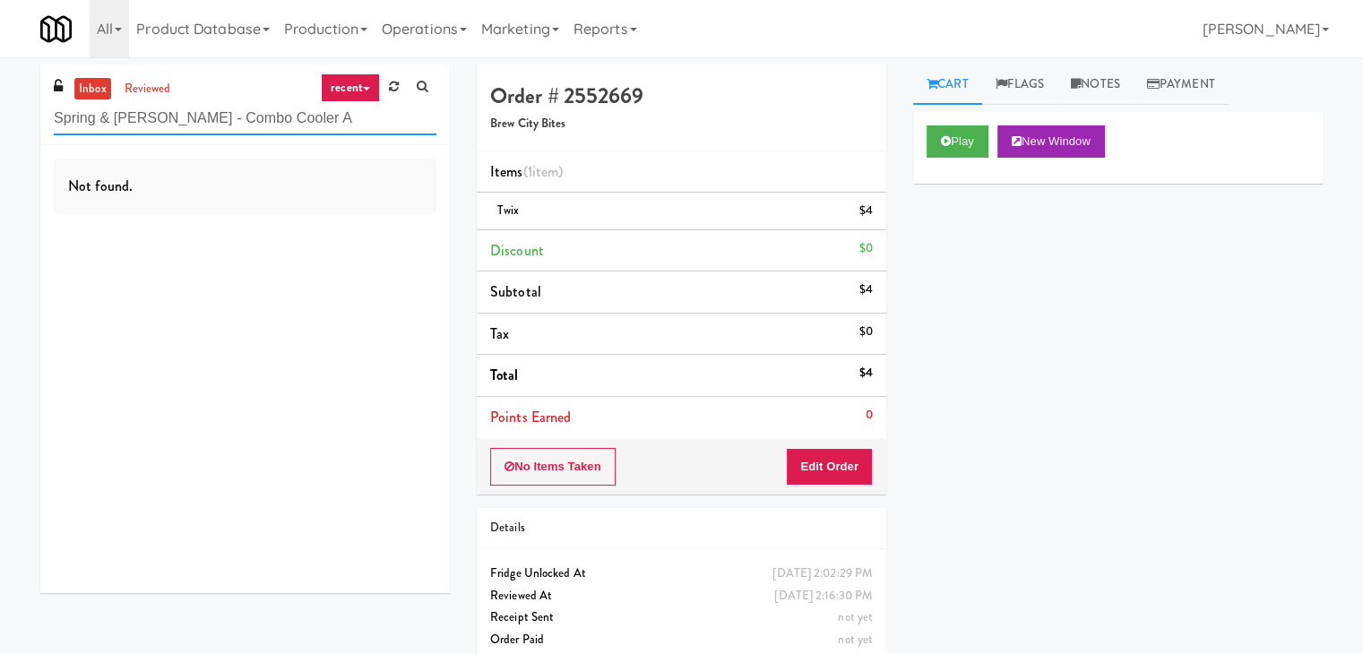
drag, startPoint x: 305, startPoint y: 124, endPoint x: 160, endPoint y: 121, distance: 144.3
click at [160, 121] on input "Spring & [PERSON_NAME] - Combo Cooler A" at bounding box center [245, 118] width 383 height 33
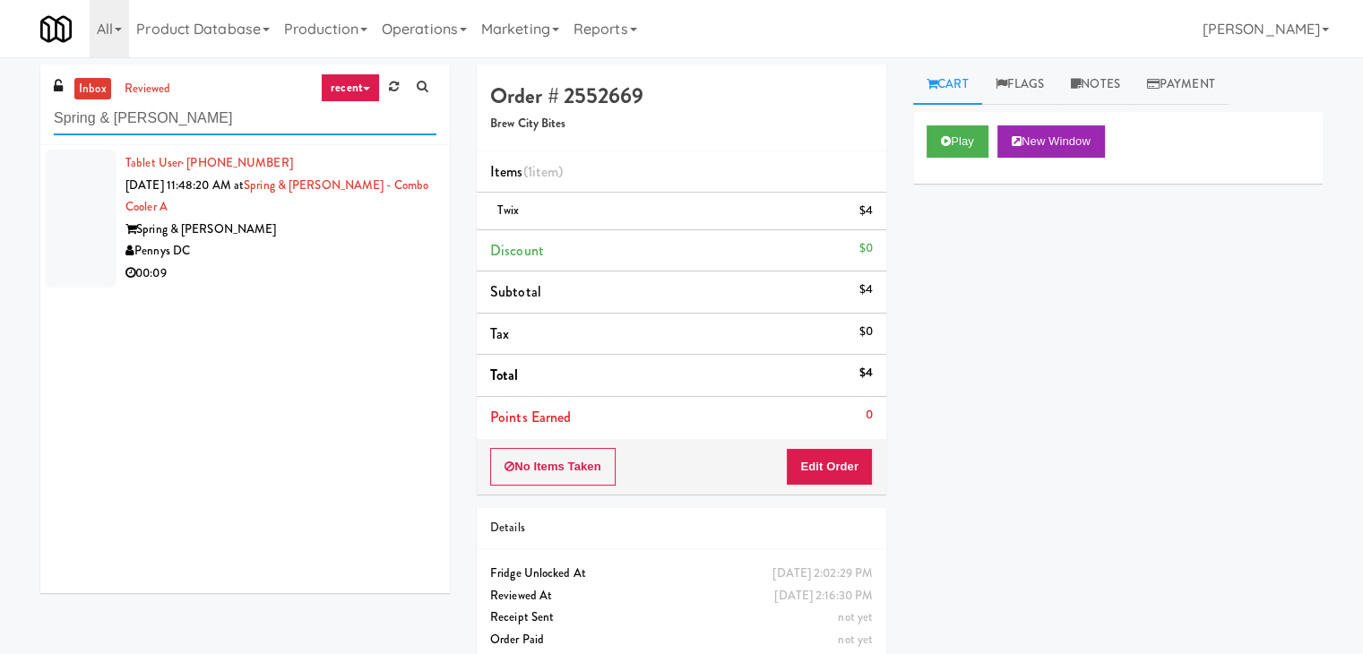
type input "Spring & [PERSON_NAME]"
click at [319, 240] on div "Pennys DC" at bounding box center [280, 251] width 311 height 22
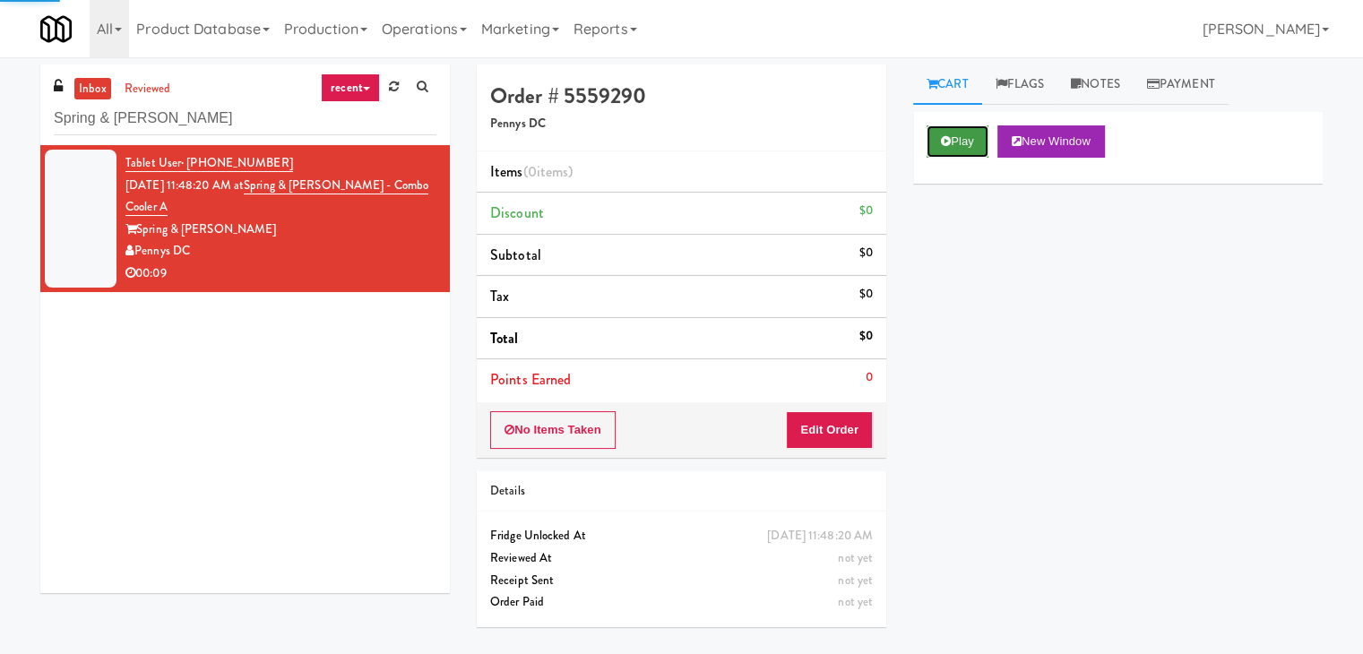
click at [956, 151] on button "Play" at bounding box center [957, 141] width 62 height 32
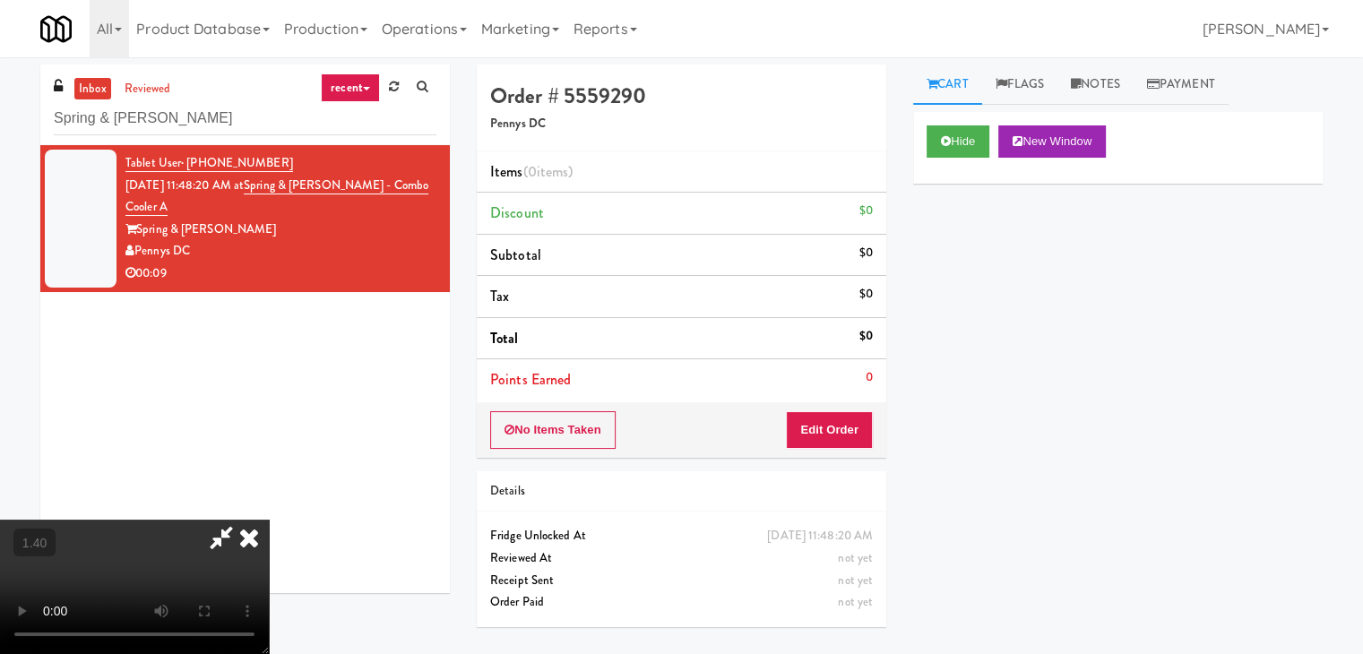
click at [269, 520] on video at bounding box center [134, 587] width 269 height 134
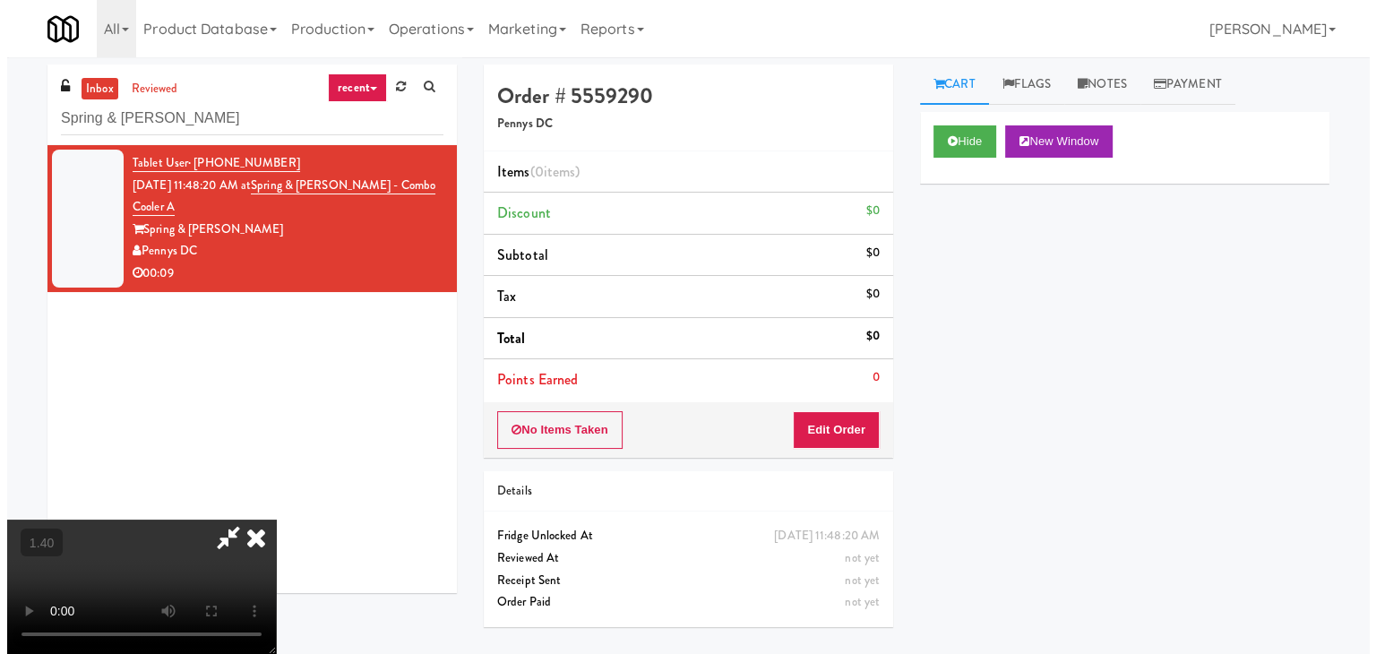
scroll to position [0, 0]
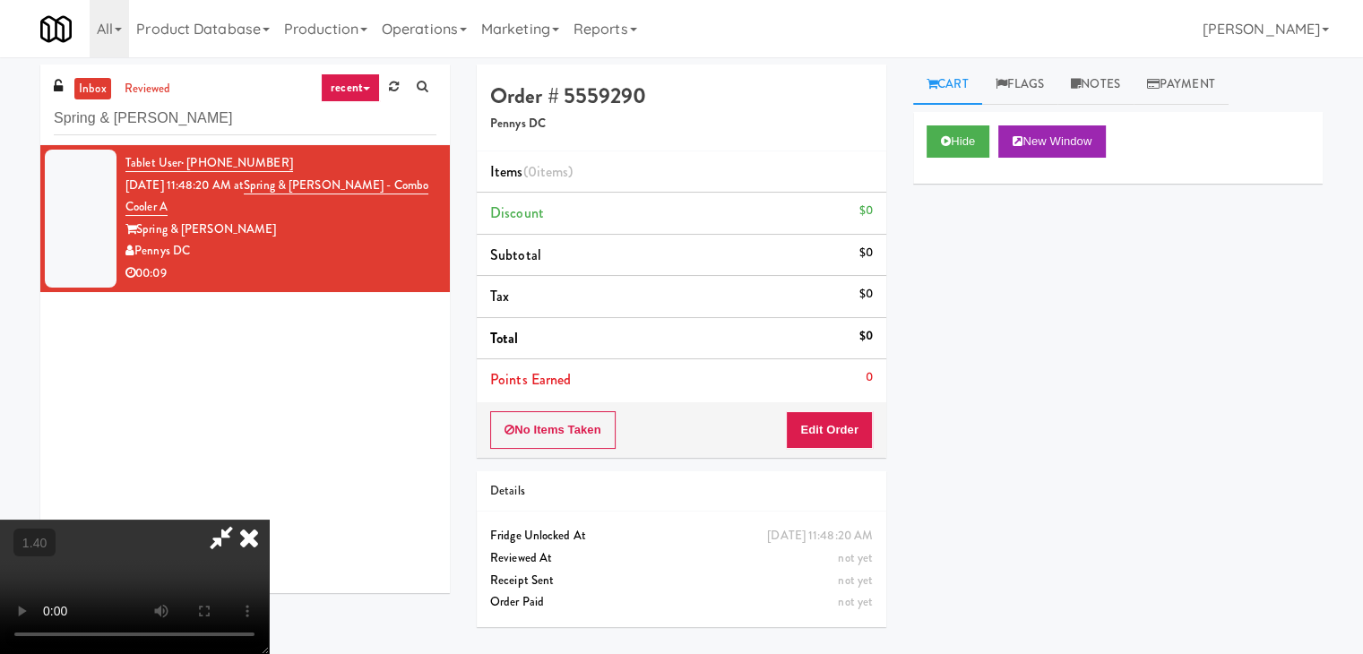
click at [269, 520] on icon at bounding box center [248, 538] width 39 height 36
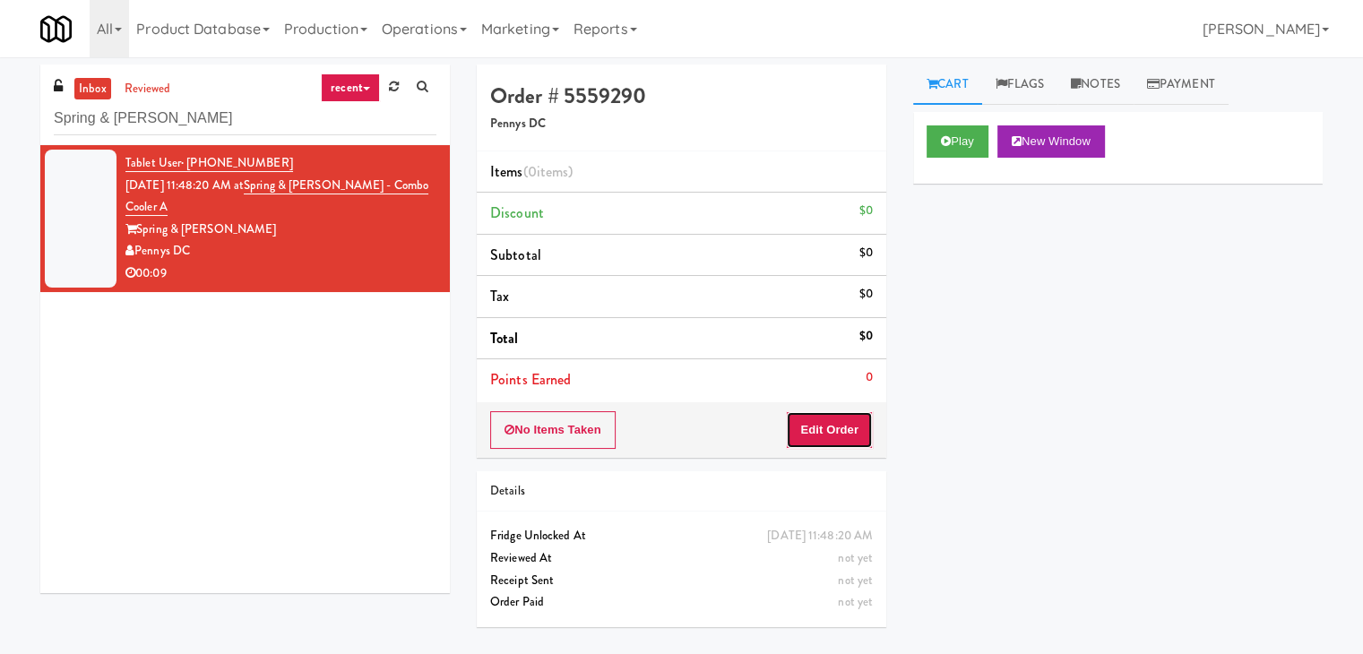
click at [821, 421] on button "Edit Order" at bounding box center [829, 430] width 87 height 38
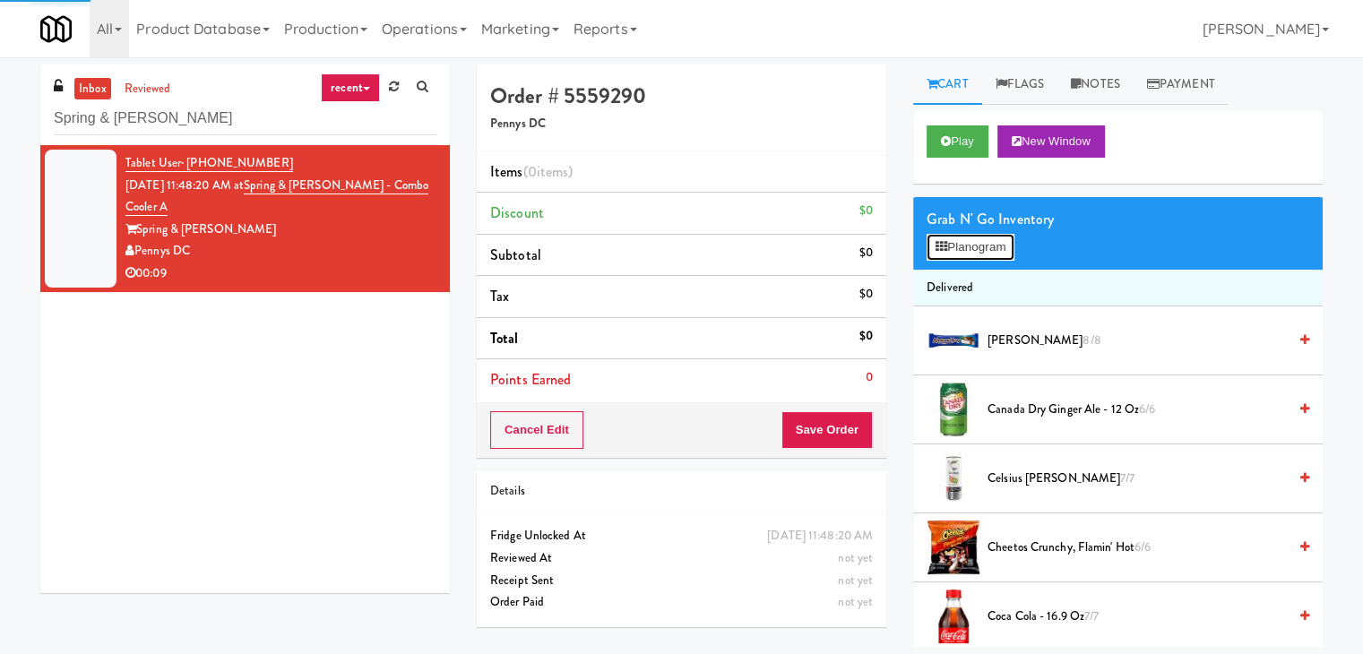
click at [955, 243] on button "Planogram" at bounding box center [970, 247] width 88 height 27
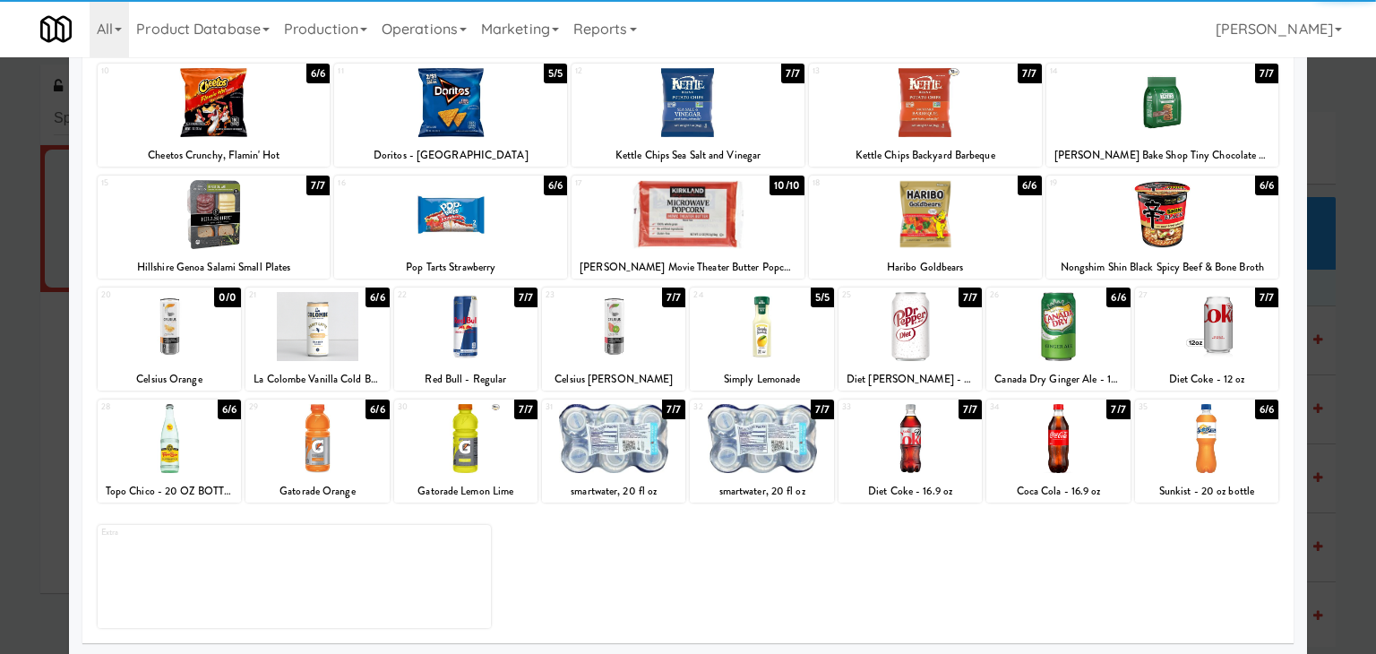
scroll to position [226, 0]
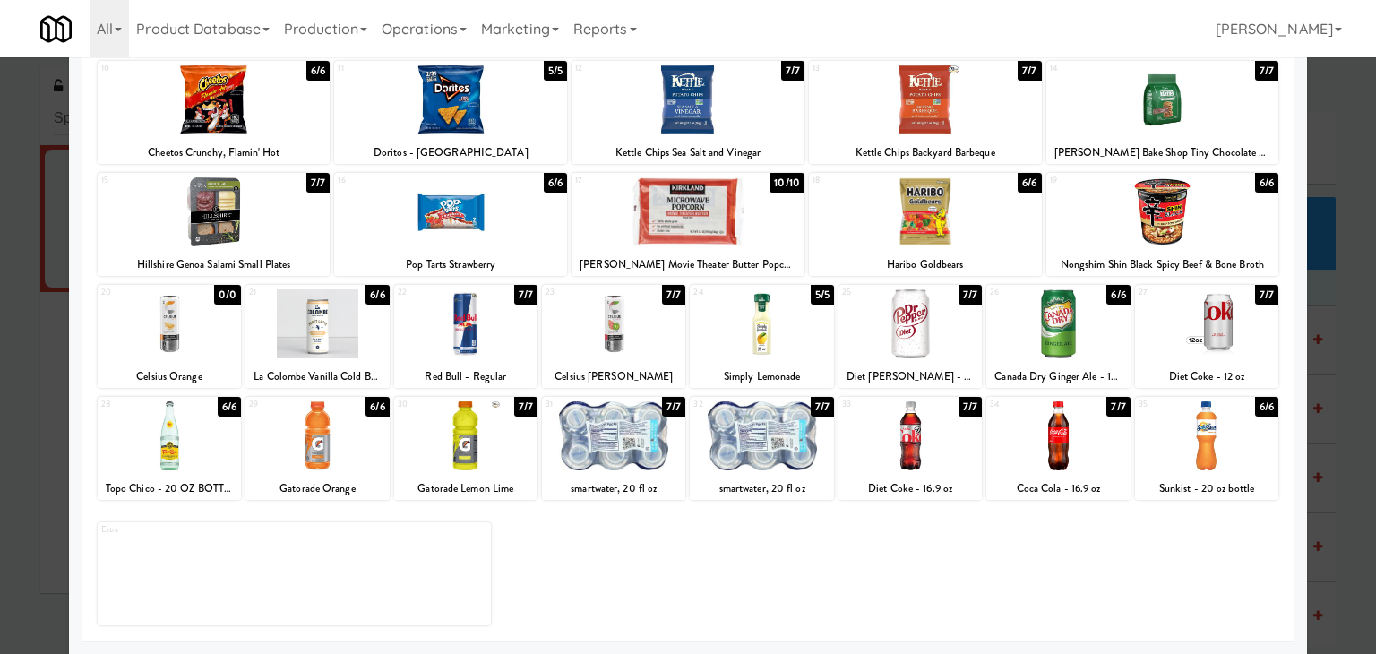
click at [483, 420] on div at bounding box center [465, 435] width 143 height 69
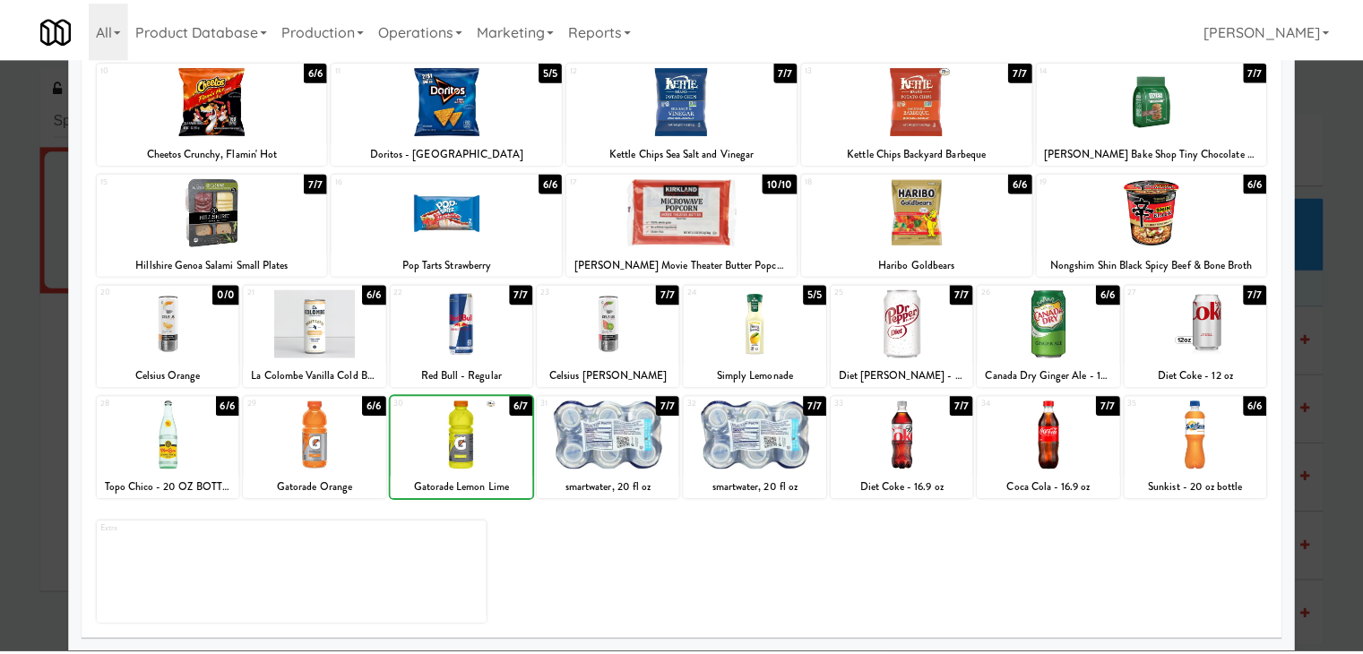
scroll to position [0, 0]
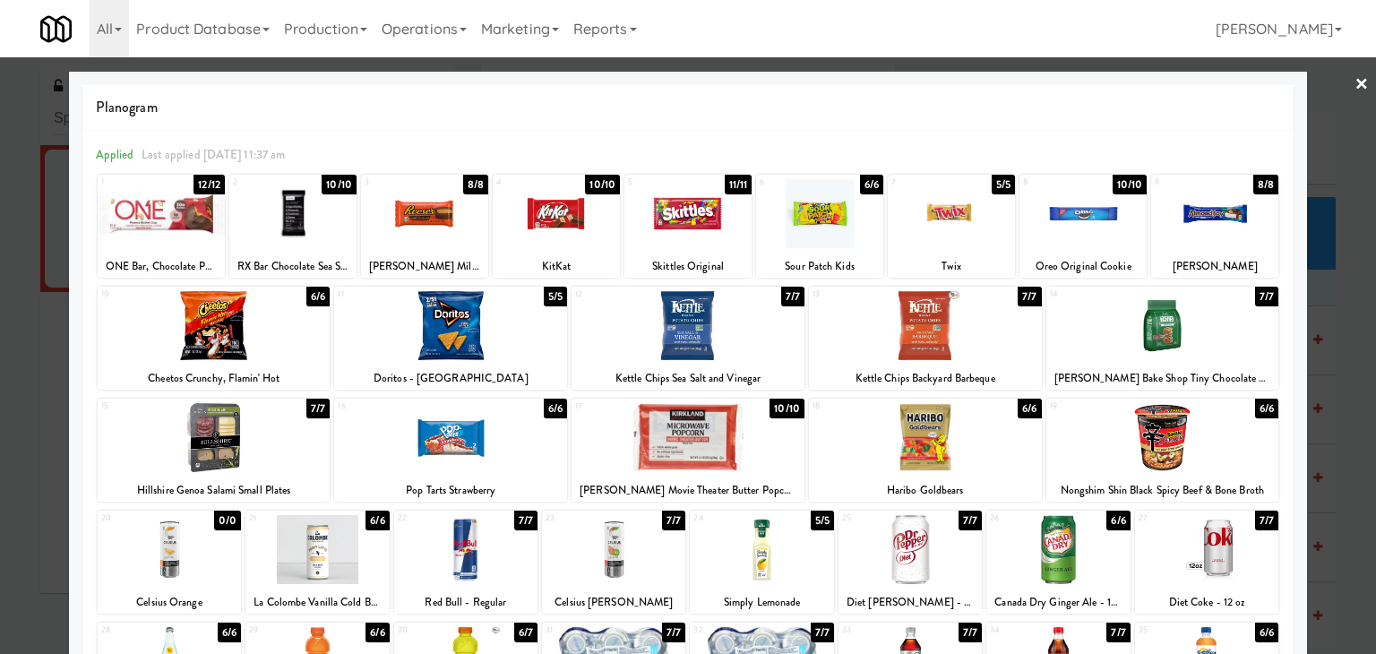
click at [1355, 87] on link "×" at bounding box center [1362, 85] width 14 height 56
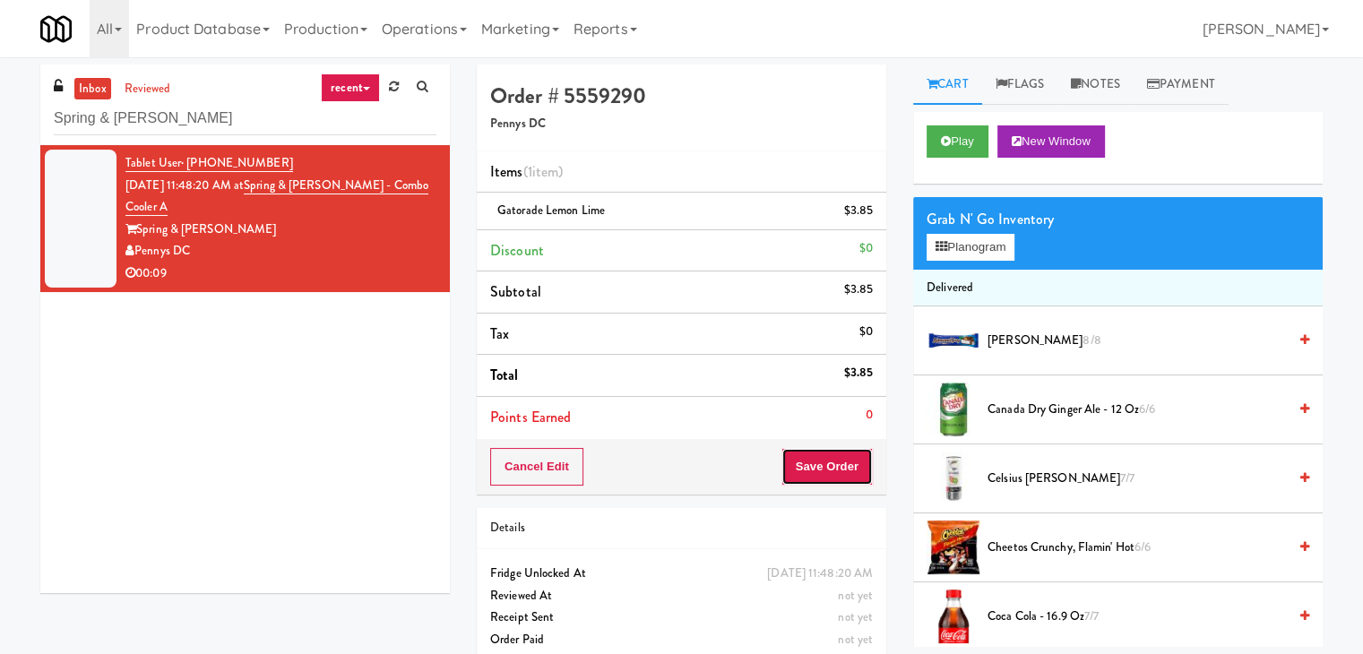
click at [821, 478] on button "Save Order" at bounding box center [826, 467] width 91 height 38
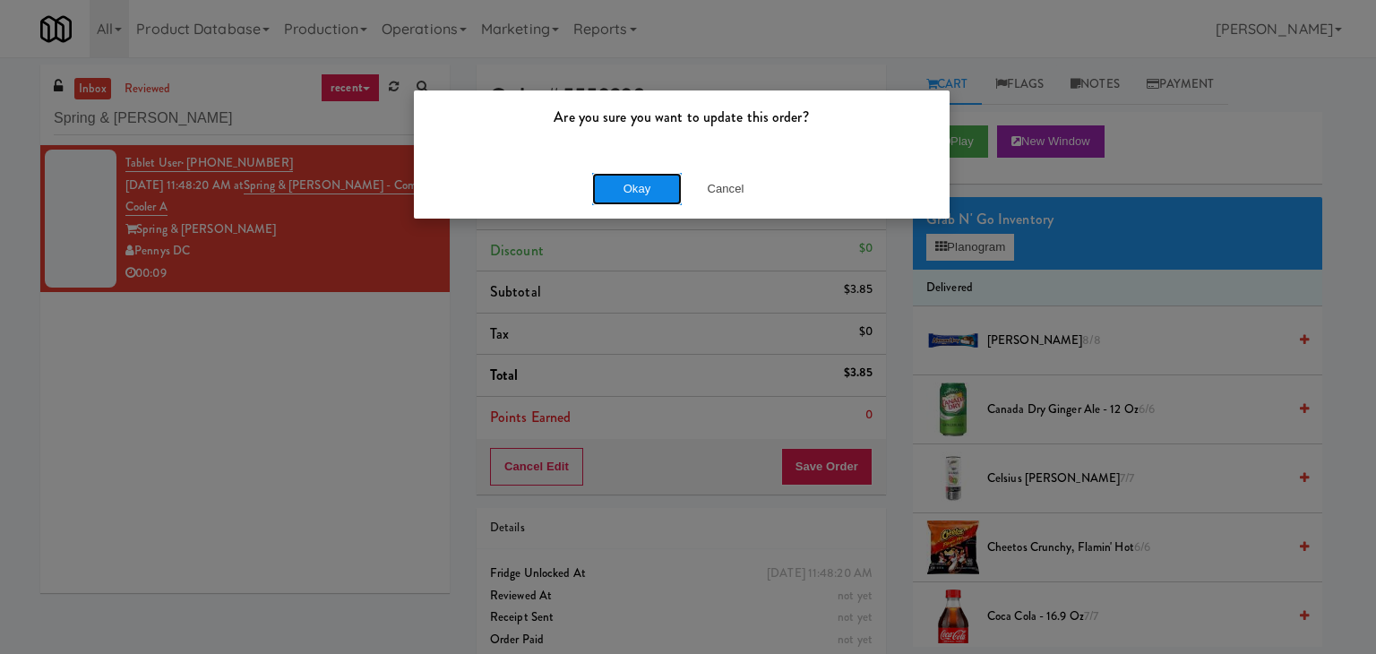
click at [631, 187] on button "Okay" at bounding box center [637, 189] width 90 height 32
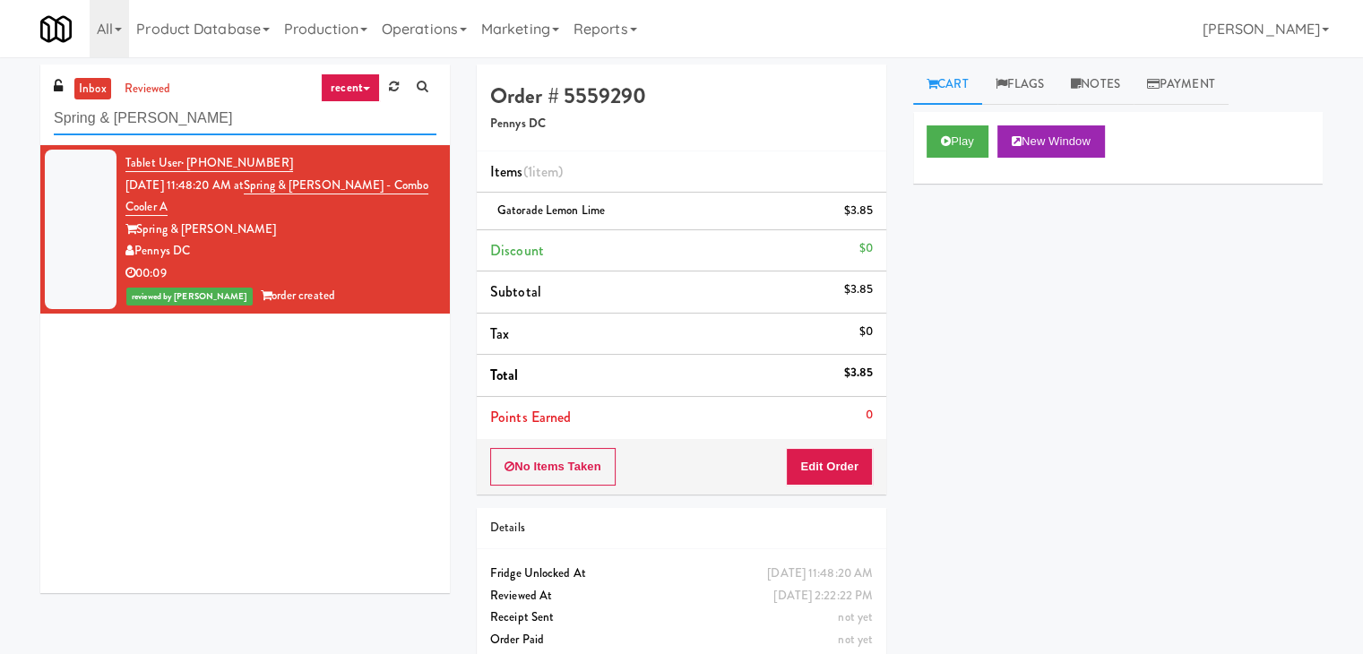
click at [215, 107] on input "Spring & [PERSON_NAME]" at bounding box center [245, 118] width 383 height 33
paste input "OnDemand Ventures"
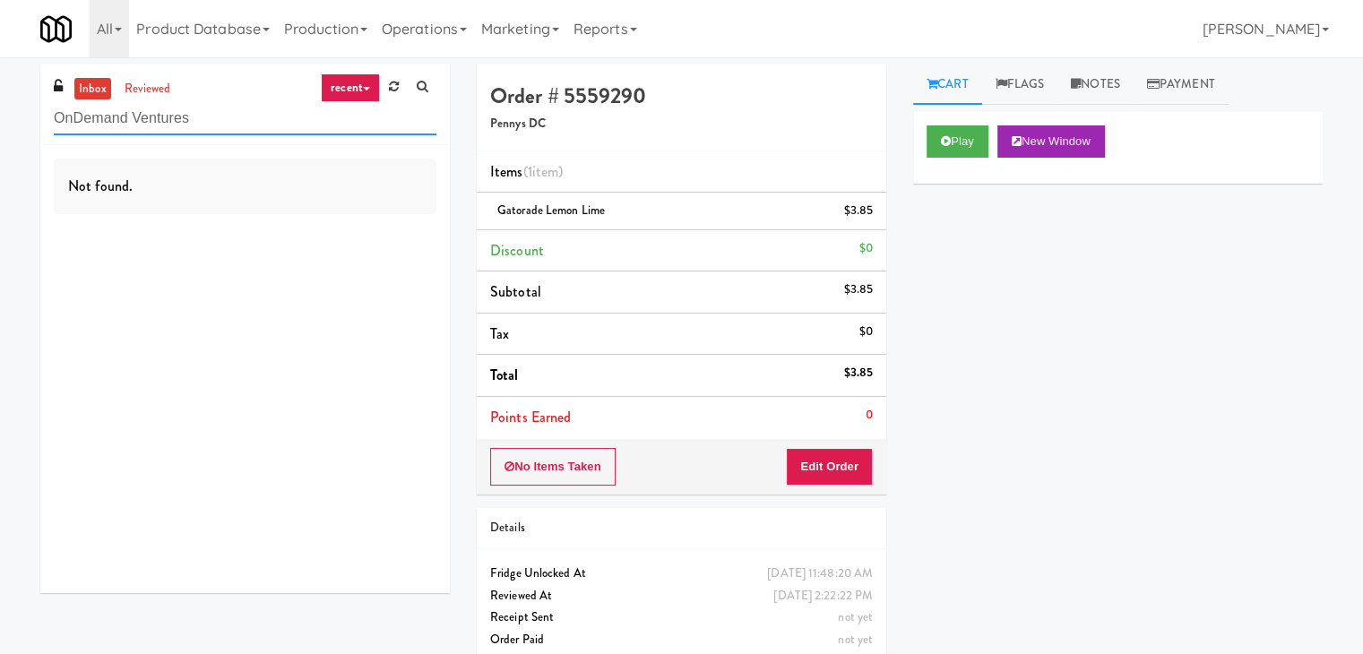
click at [227, 125] on input "OnDemand Ventures" at bounding box center [245, 118] width 383 height 33
paste input "Dakota Aggregates #1 Combo Cooler"
type input "Dakota Aggregates #1 Combo Cooler"
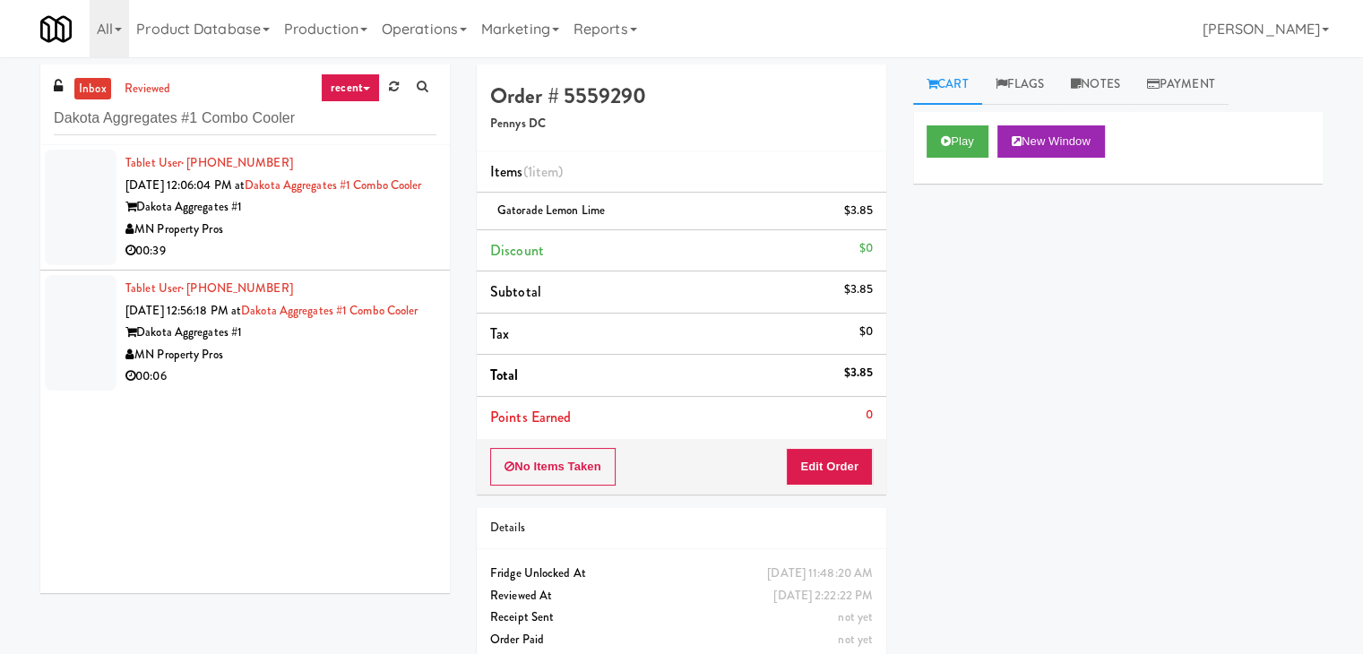
click at [355, 241] on div "MN Property Pros" at bounding box center [280, 230] width 311 height 22
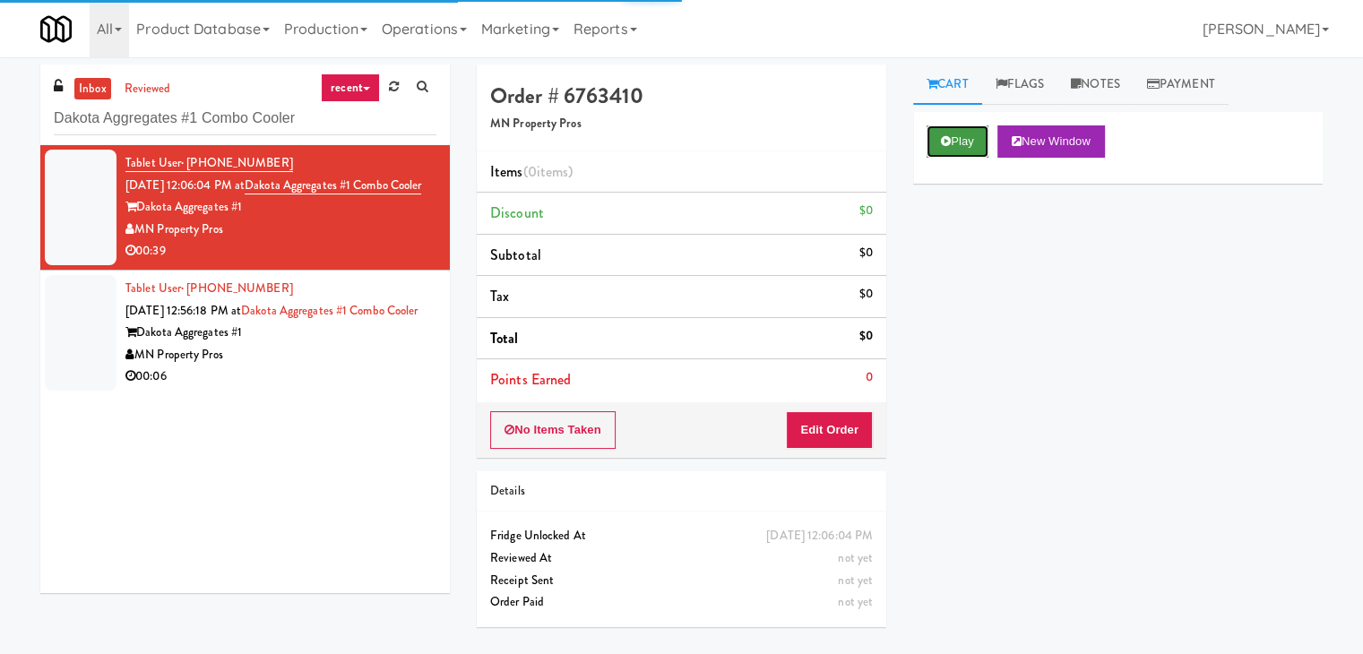
click at [950, 140] on icon at bounding box center [946, 141] width 10 height 12
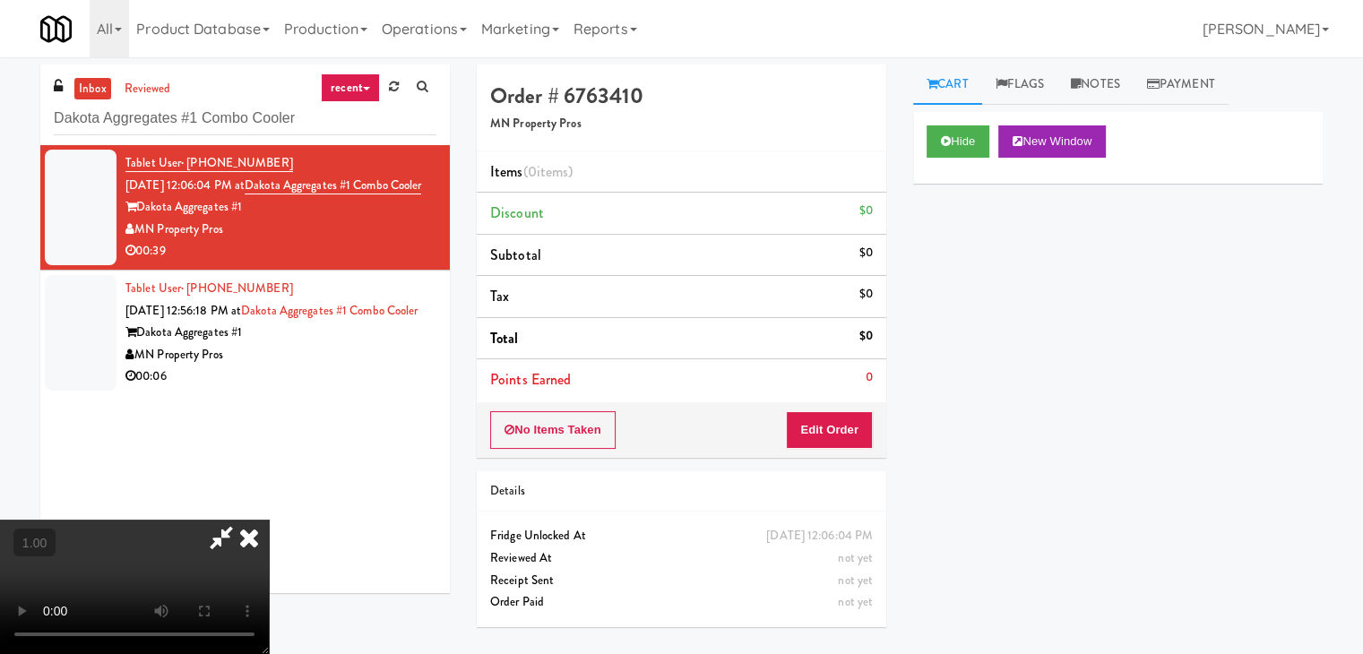
click at [269, 520] on video at bounding box center [134, 587] width 269 height 134
click at [1075, 79] on icon at bounding box center [1076, 84] width 10 height 12
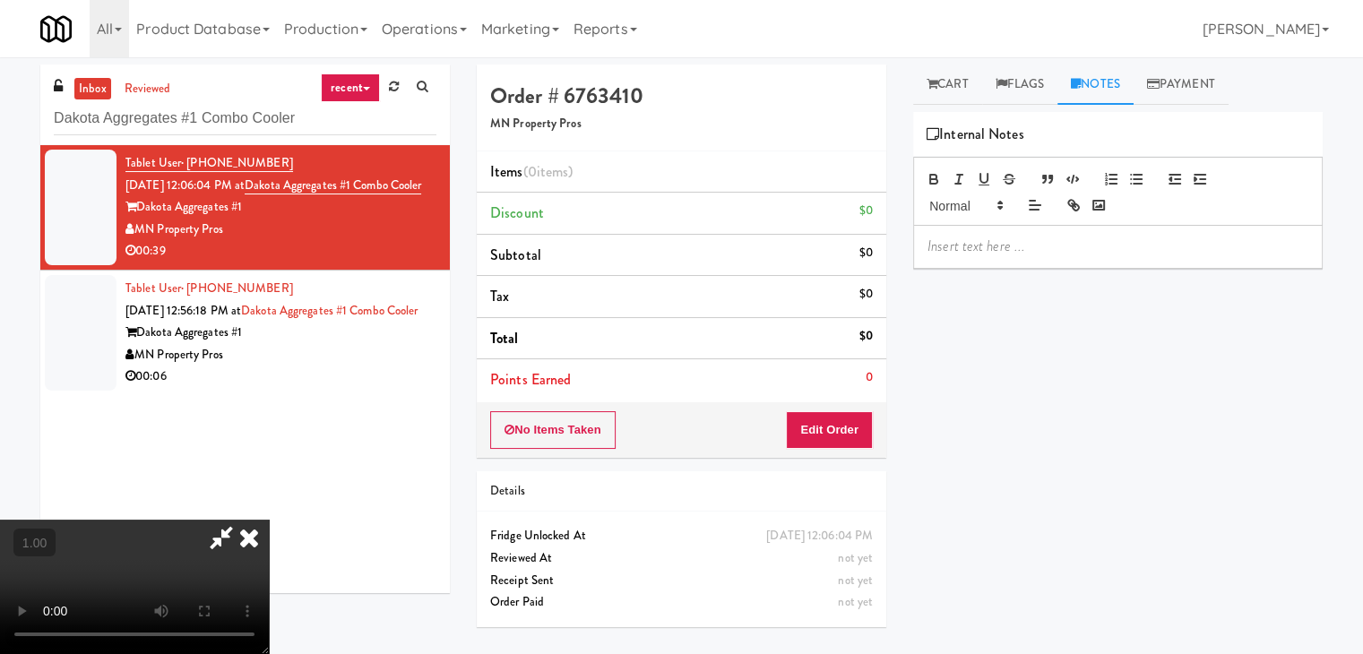
click at [1007, 248] on p at bounding box center [1117, 247] width 381 height 20
click at [1175, 245] on p at bounding box center [1117, 247] width 381 height 20
paste div
click at [269, 520] on video at bounding box center [134, 587] width 269 height 134
click at [269, 520] on icon at bounding box center [248, 538] width 39 height 36
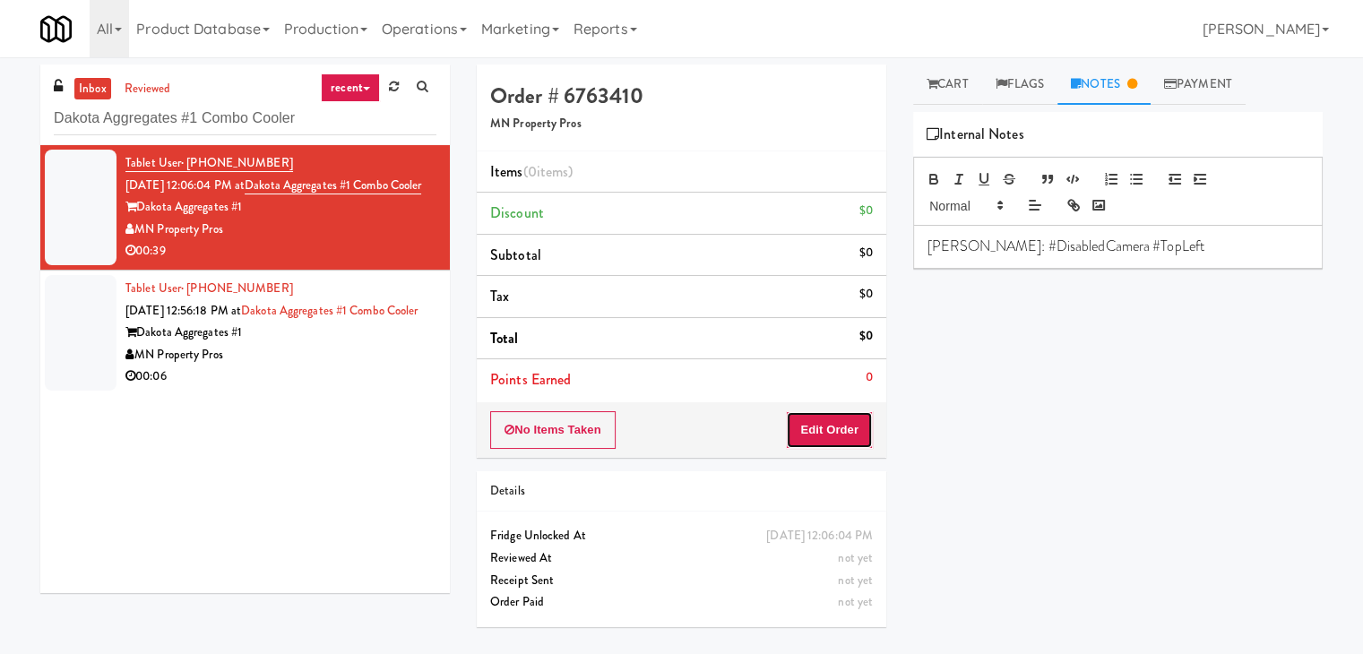
click at [810, 429] on button "Edit Order" at bounding box center [829, 430] width 87 height 38
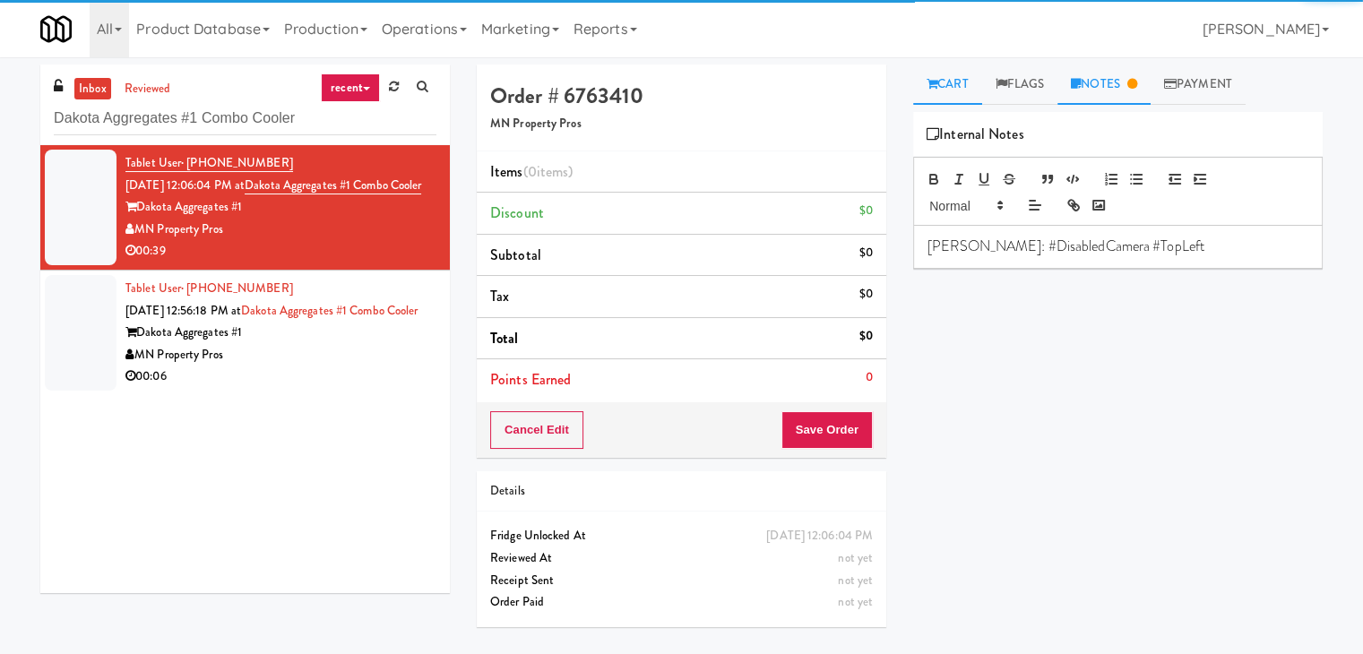
click at [934, 98] on link "Cart" at bounding box center [947, 85] width 69 height 40
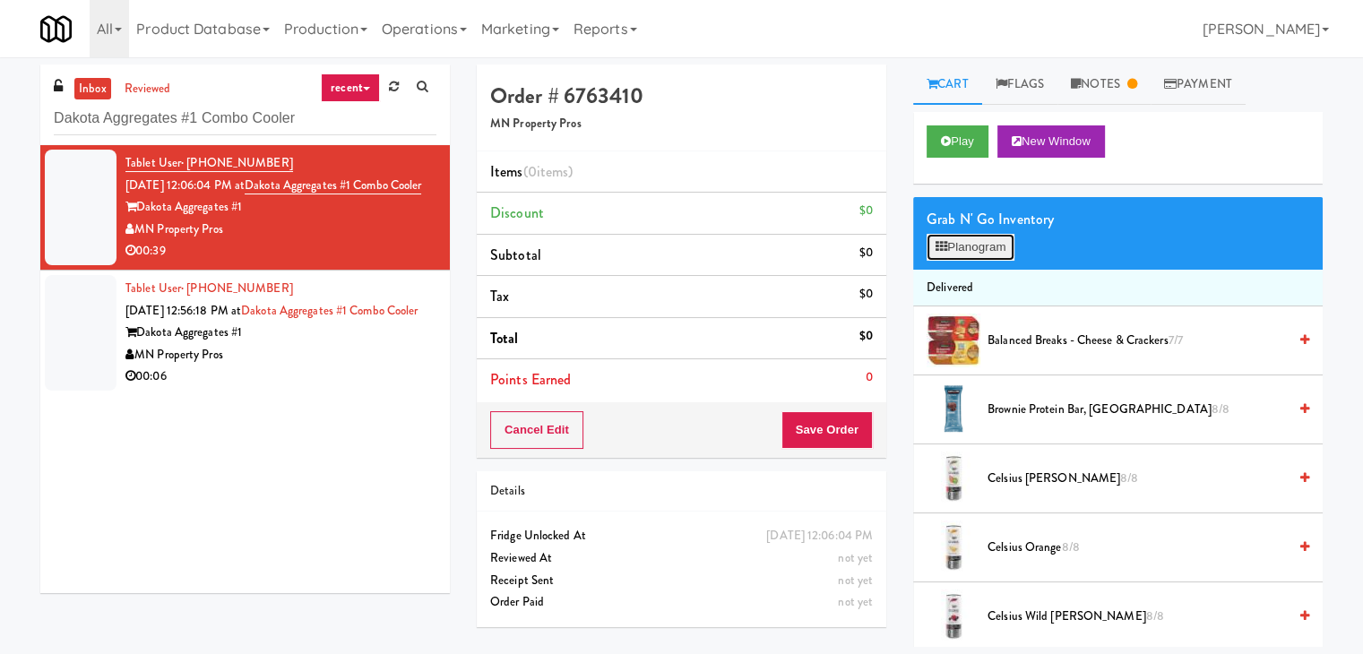
click at [950, 259] on button "Planogram" at bounding box center [970, 247] width 88 height 27
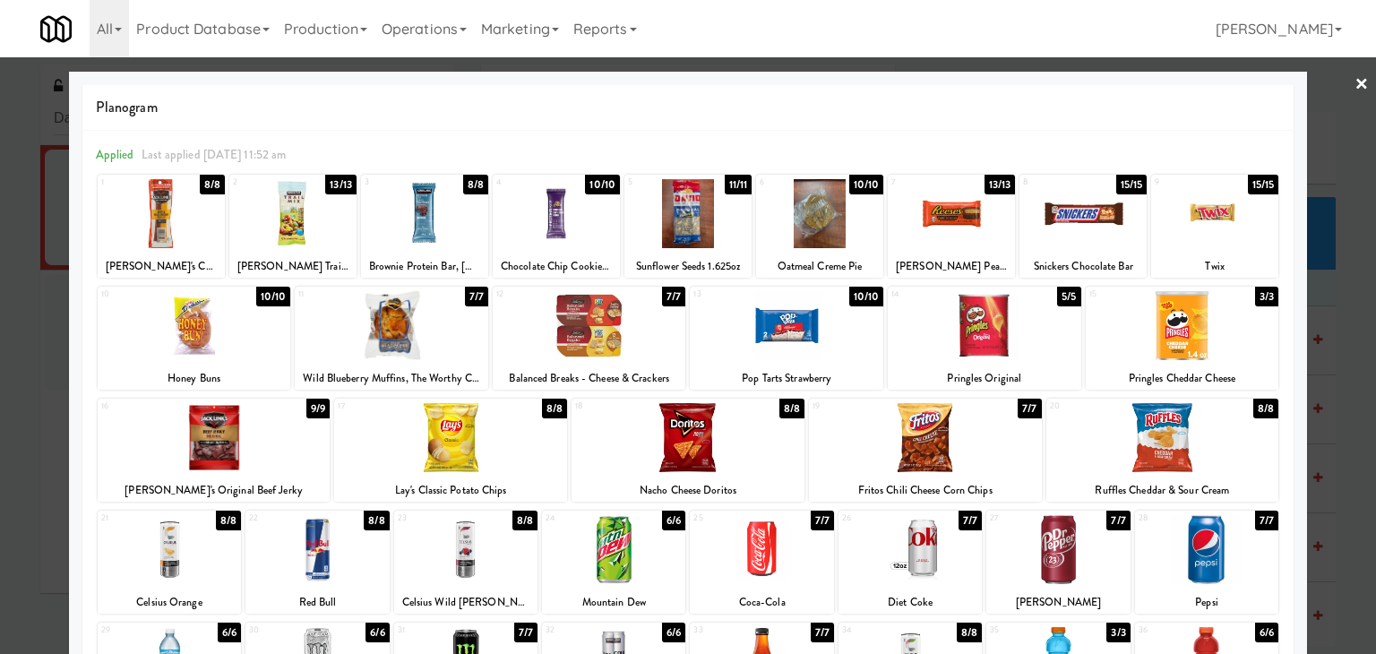
click at [602, 331] on div at bounding box center [590, 325] width 194 height 69
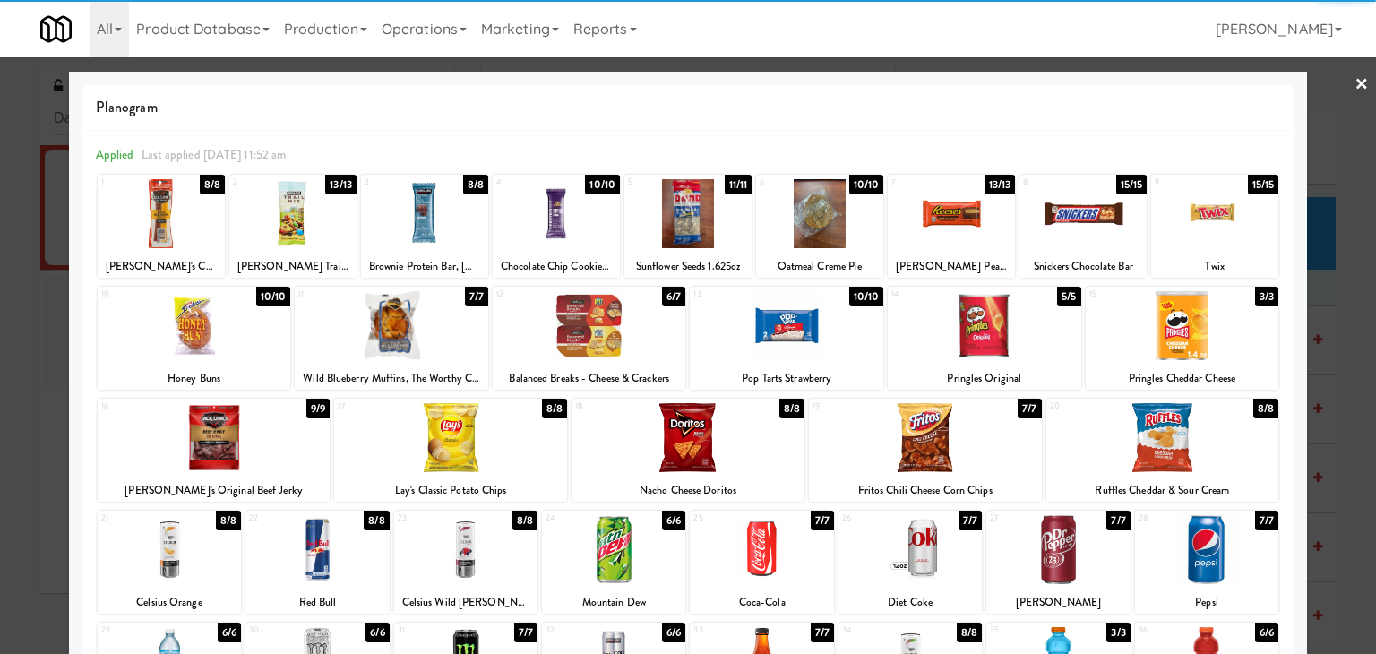
click at [1120, 347] on div at bounding box center [1183, 325] width 194 height 69
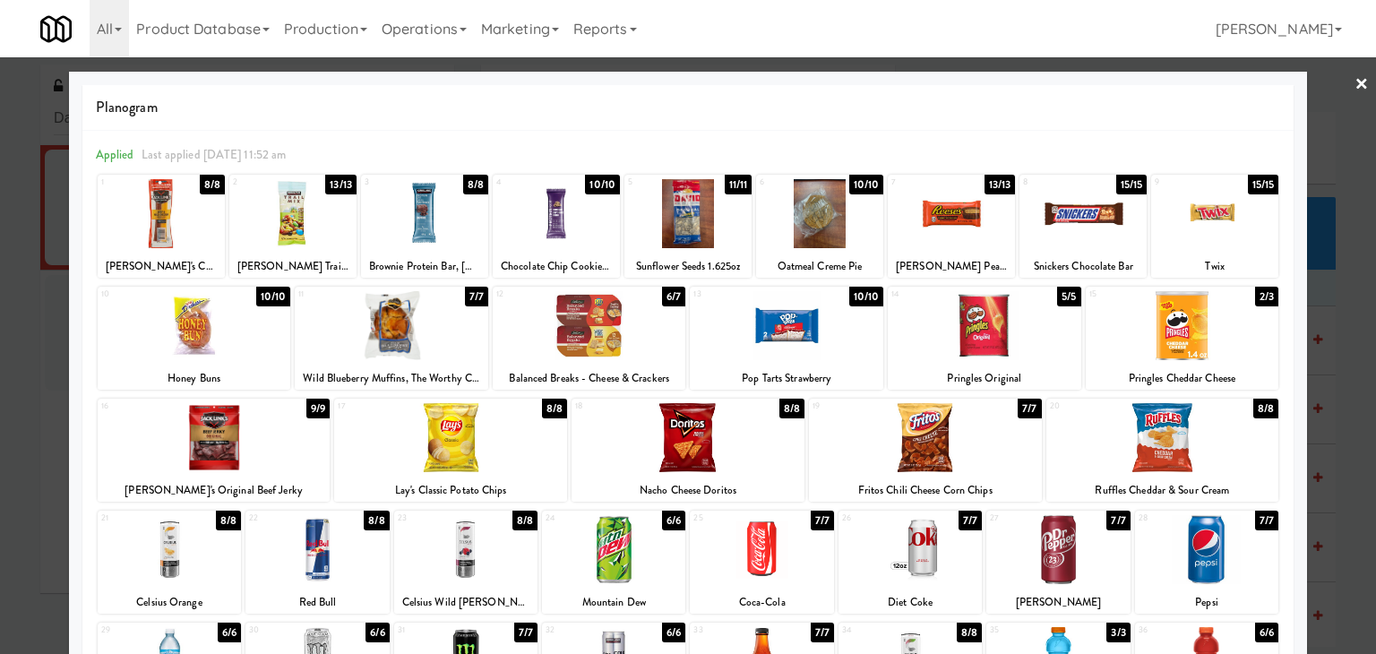
click at [1339, 87] on div at bounding box center [688, 327] width 1376 height 654
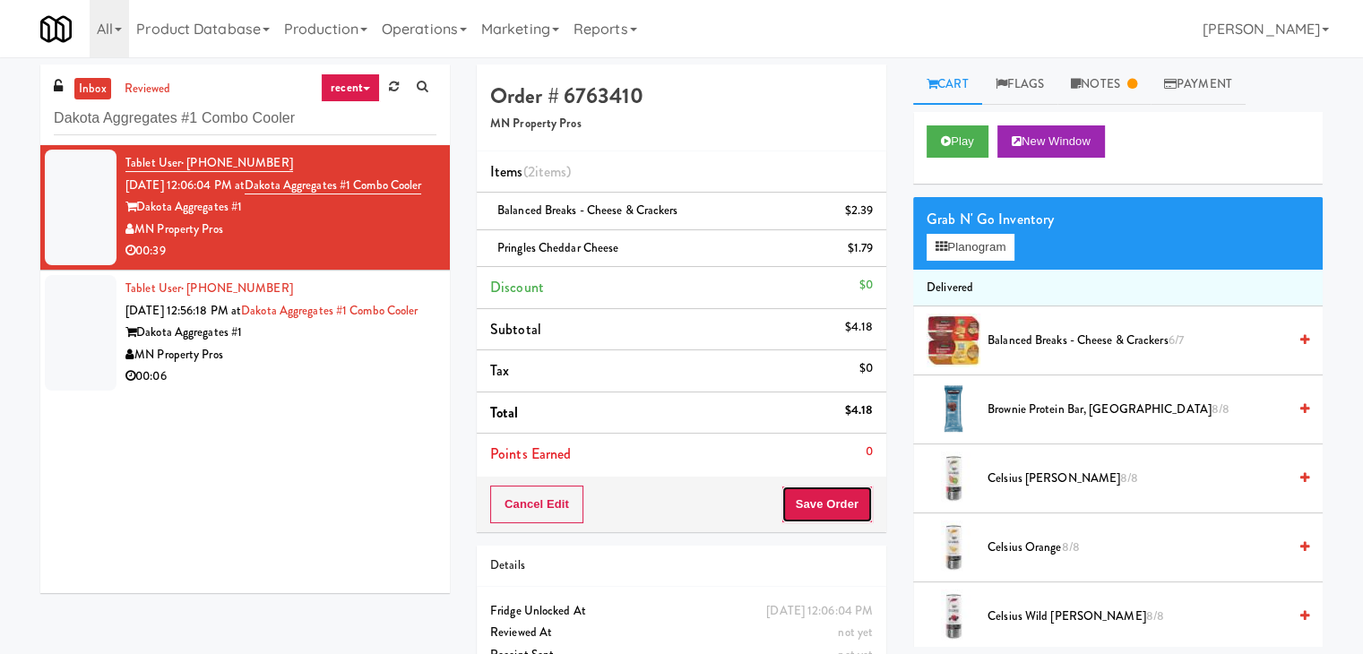
click at [812, 503] on button "Save Order" at bounding box center [826, 505] width 91 height 38
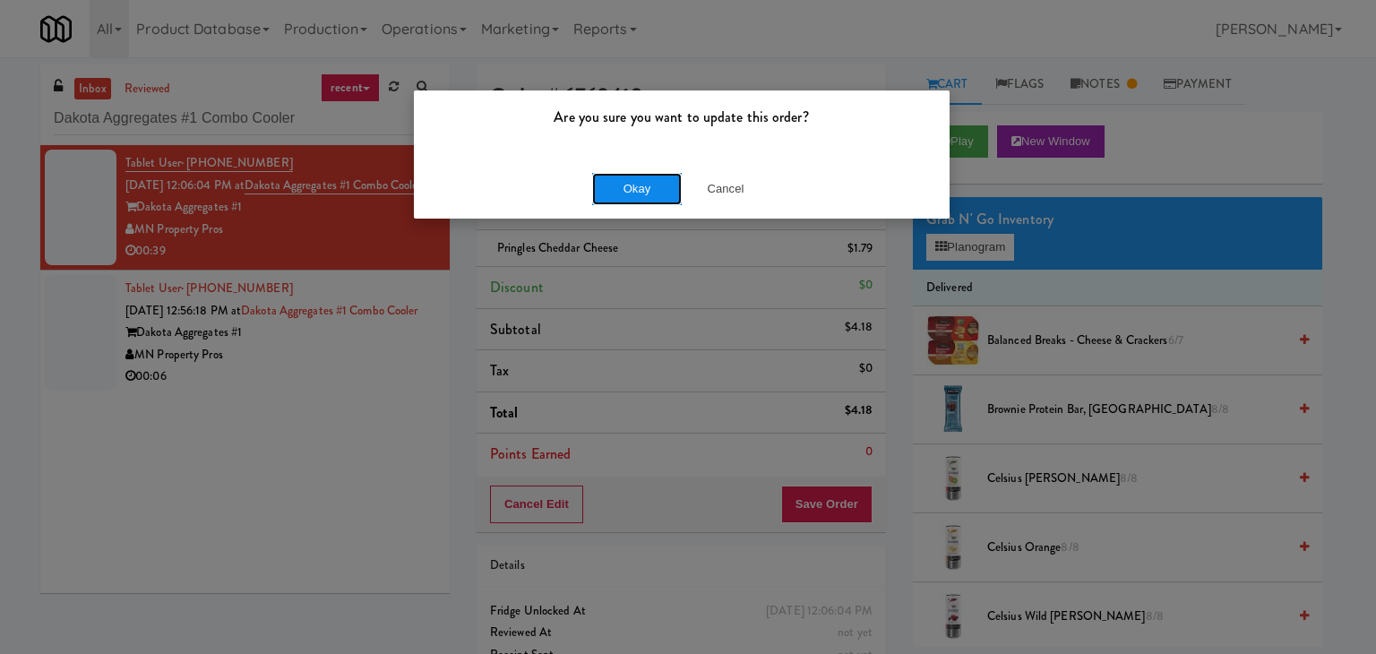
click at [633, 187] on button "Okay" at bounding box center [637, 189] width 90 height 32
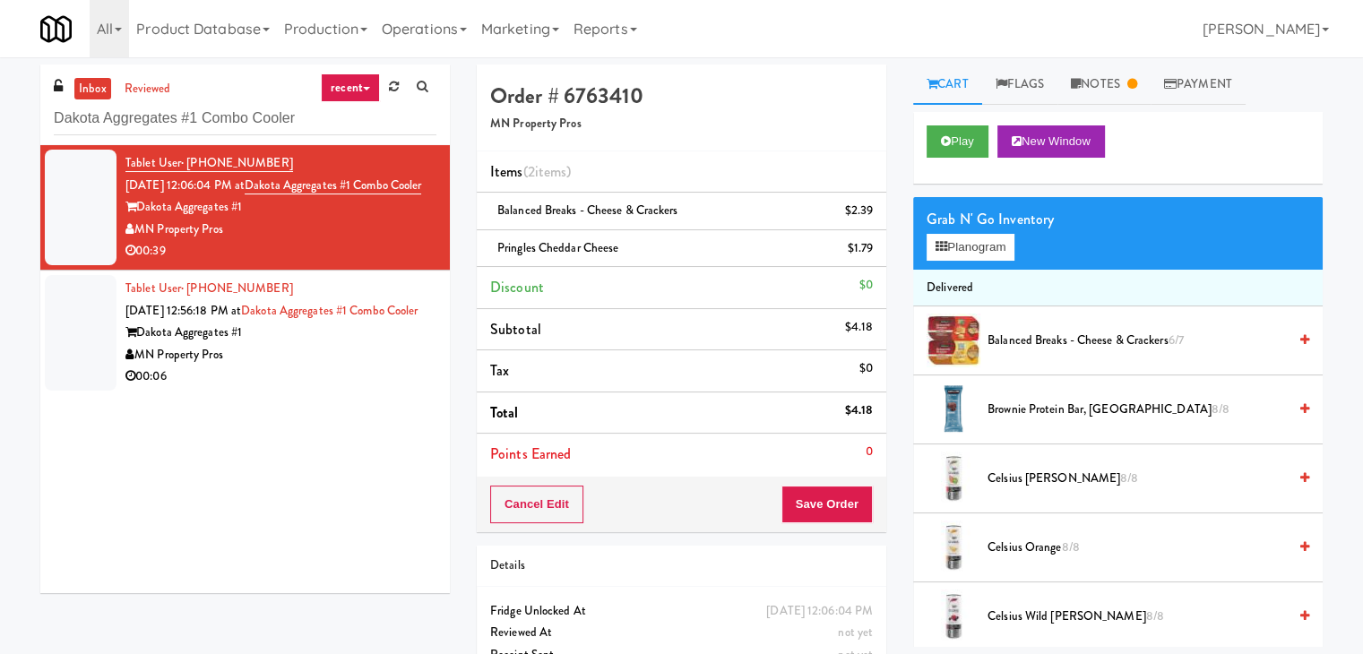
click at [399, 388] on div "00:06" at bounding box center [280, 377] width 311 height 22
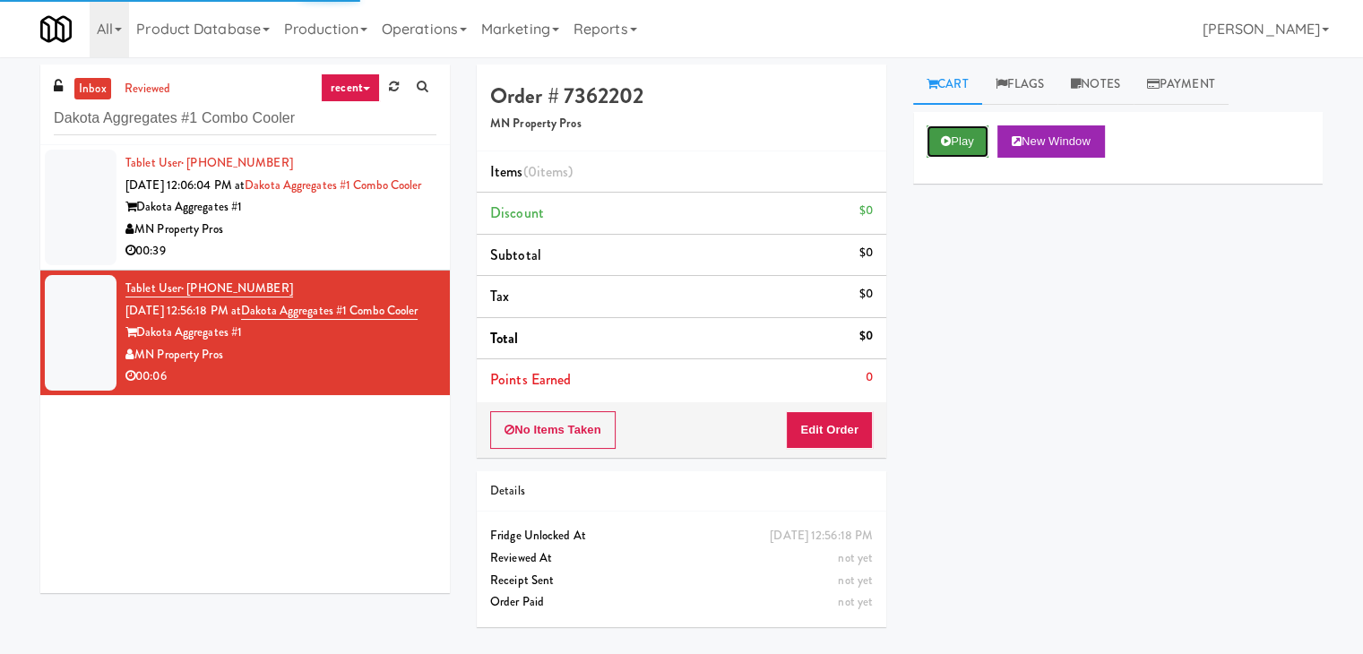
click at [982, 141] on button "Play" at bounding box center [957, 141] width 62 height 32
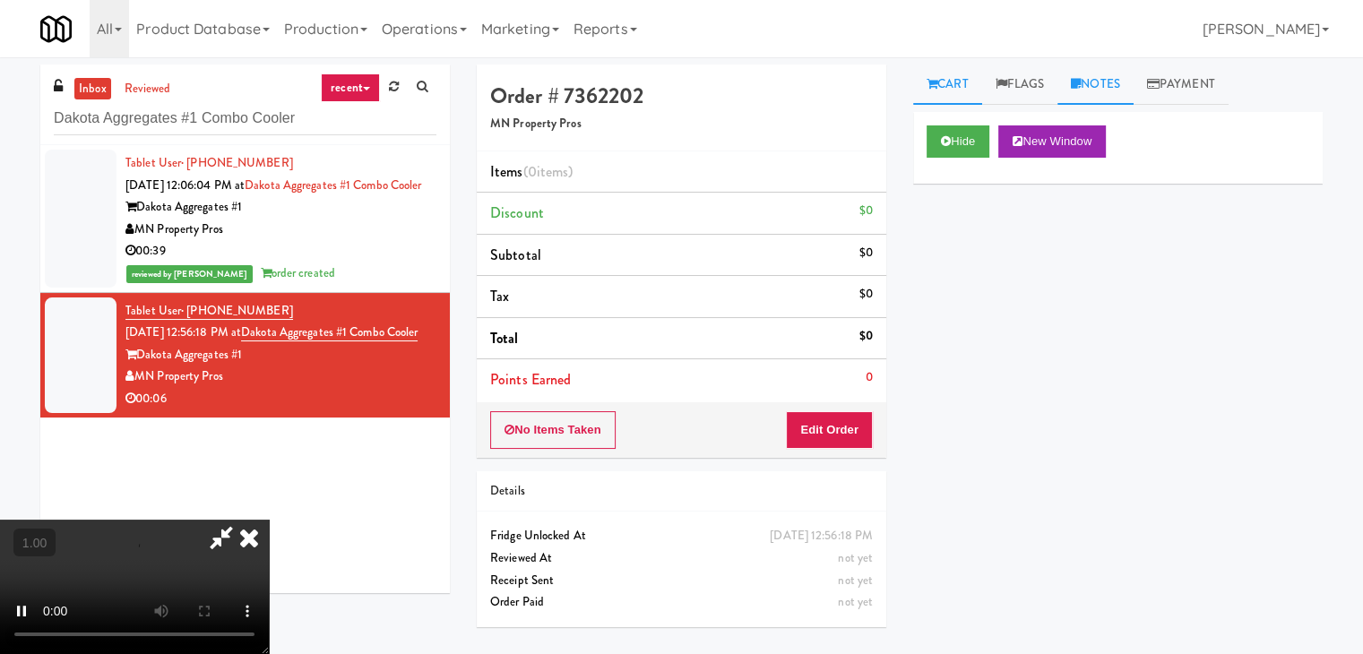
click at [1116, 81] on link "Notes" at bounding box center [1095, 85] width 76 height 40
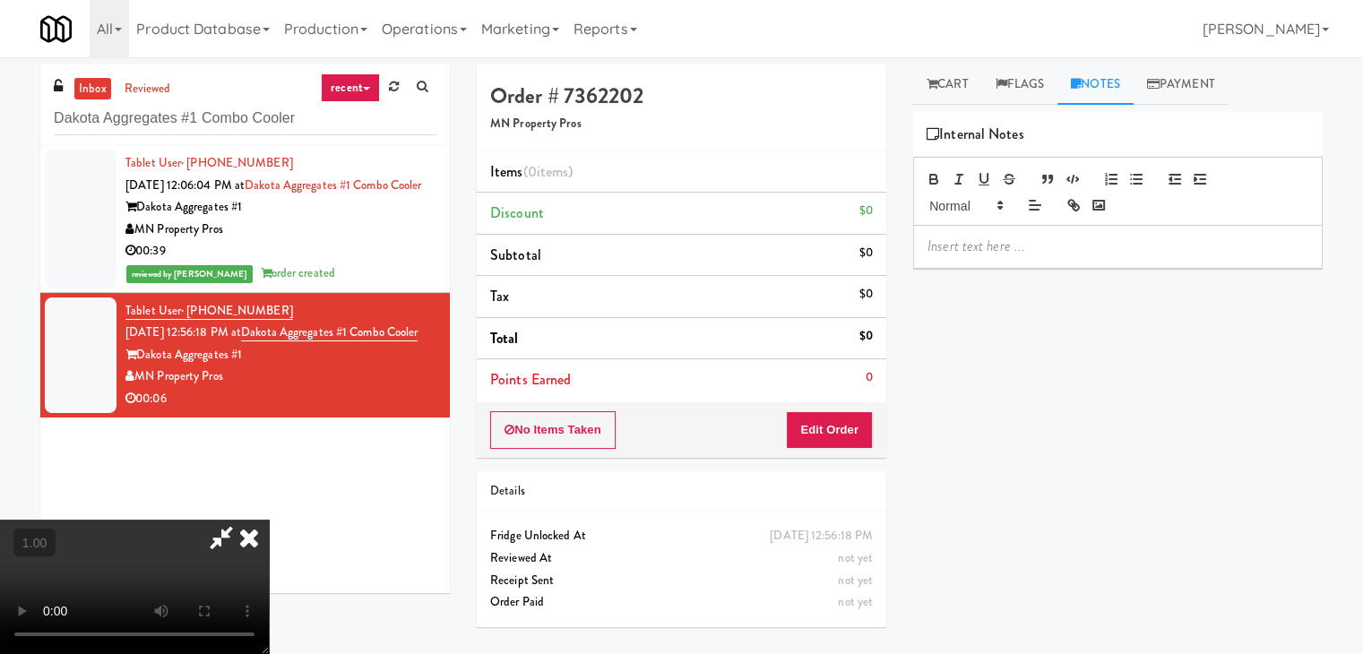
click at [1009, 240] on p at bounding box center [1117, 247] width 381 height 20
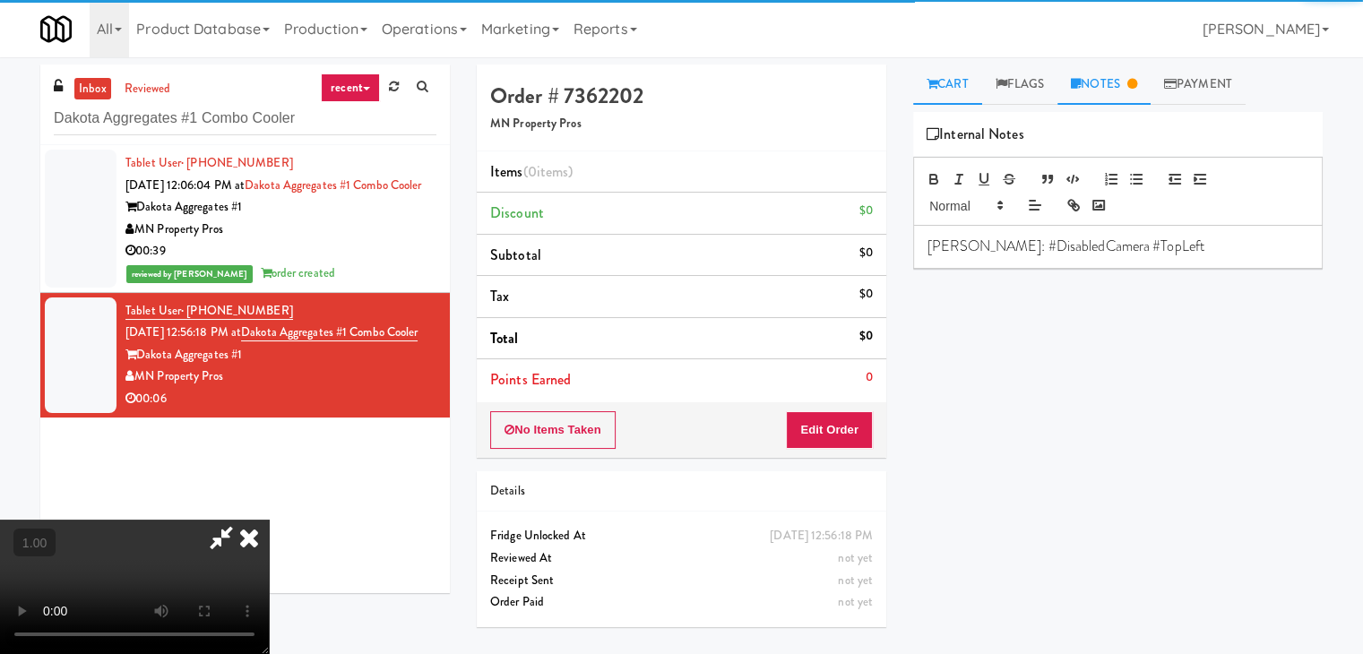
click at [936, 83] on icon at bounding box center [931, 84] width 11 height 12
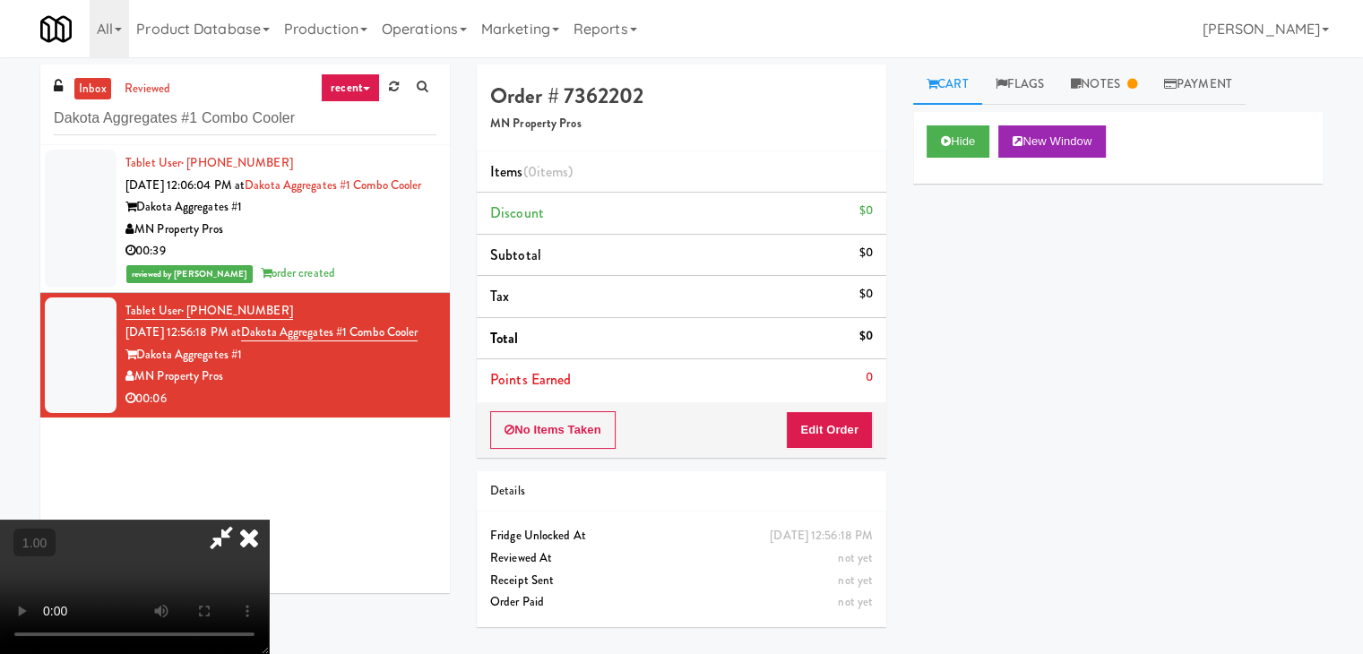
click at [269, 520] on video at bounding box center [134, 587] width 269 height 134
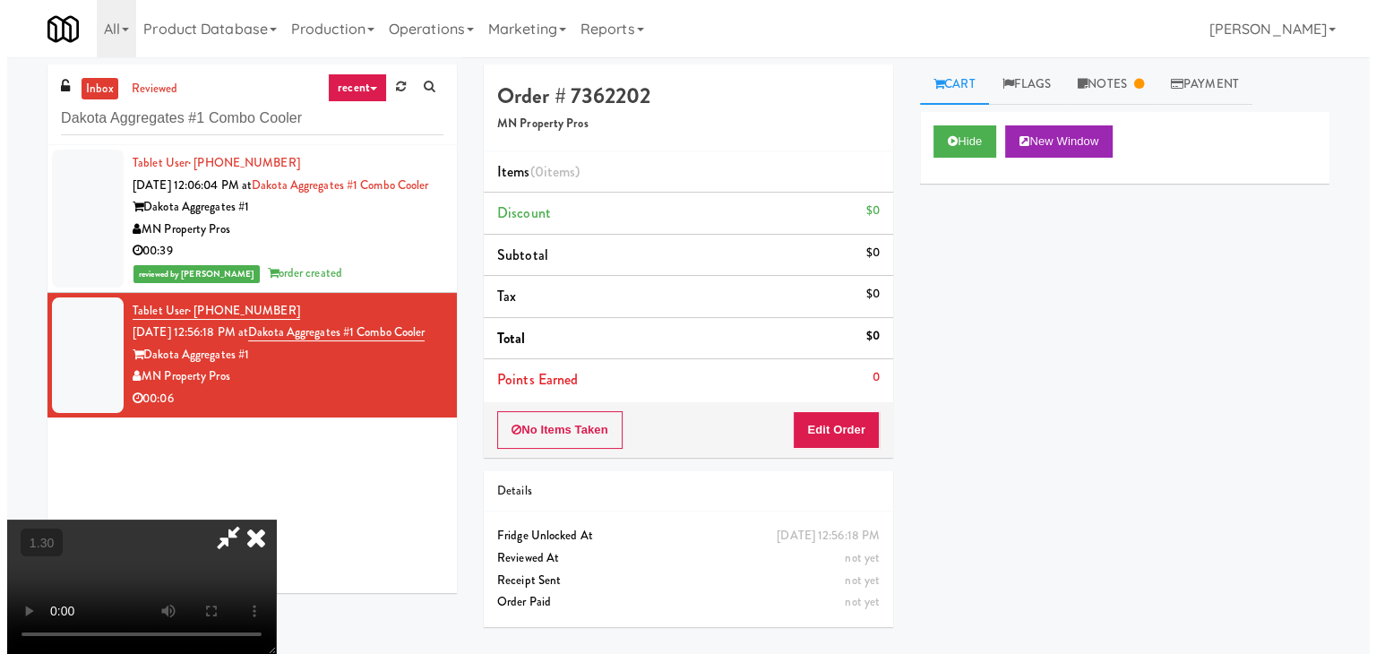
scroll to position [0, 0]
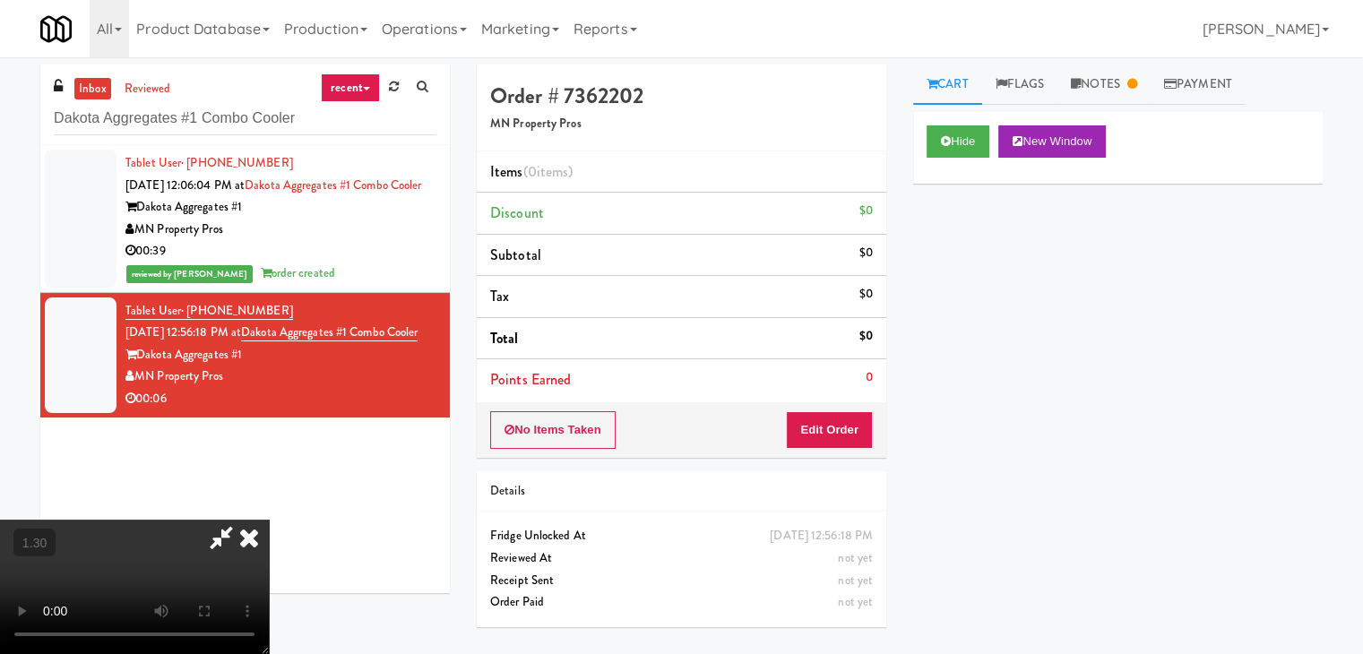
click at [269, 520] on icon at bounding box center [248, 538] width 39 height 36
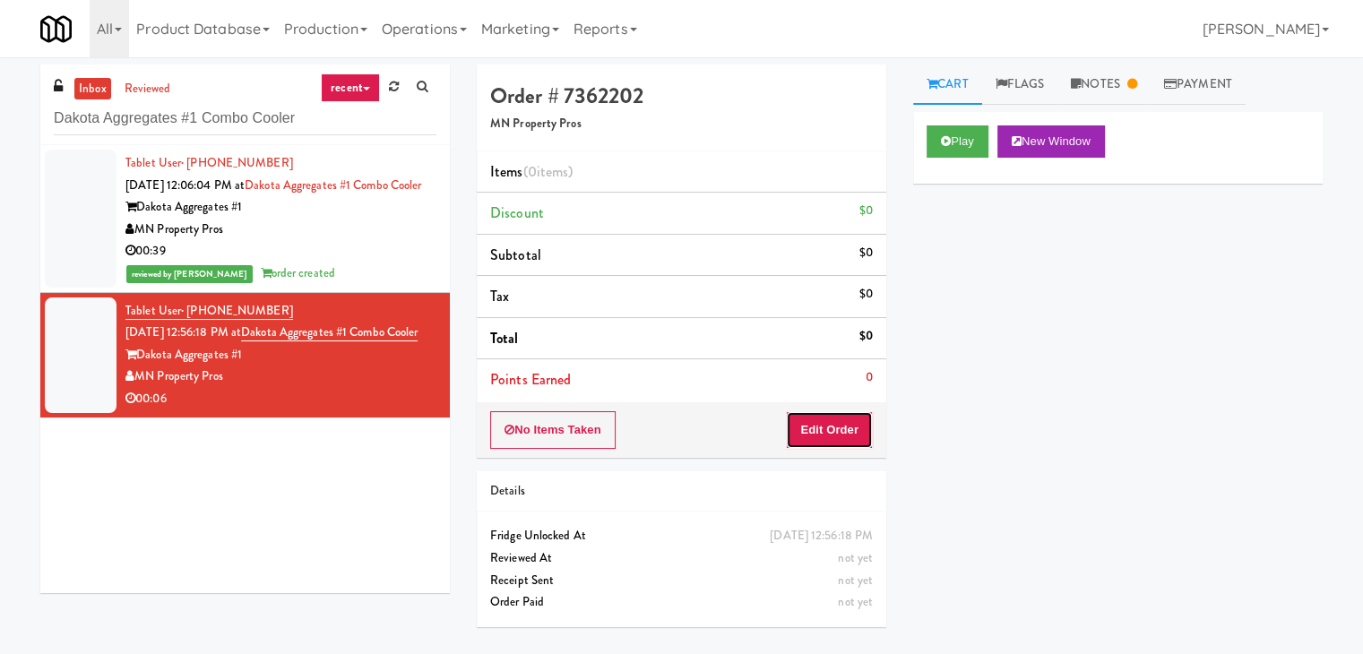
click at [835, 432] on button "Edit Order" at bounding box center [829, 430] width 87 height 38
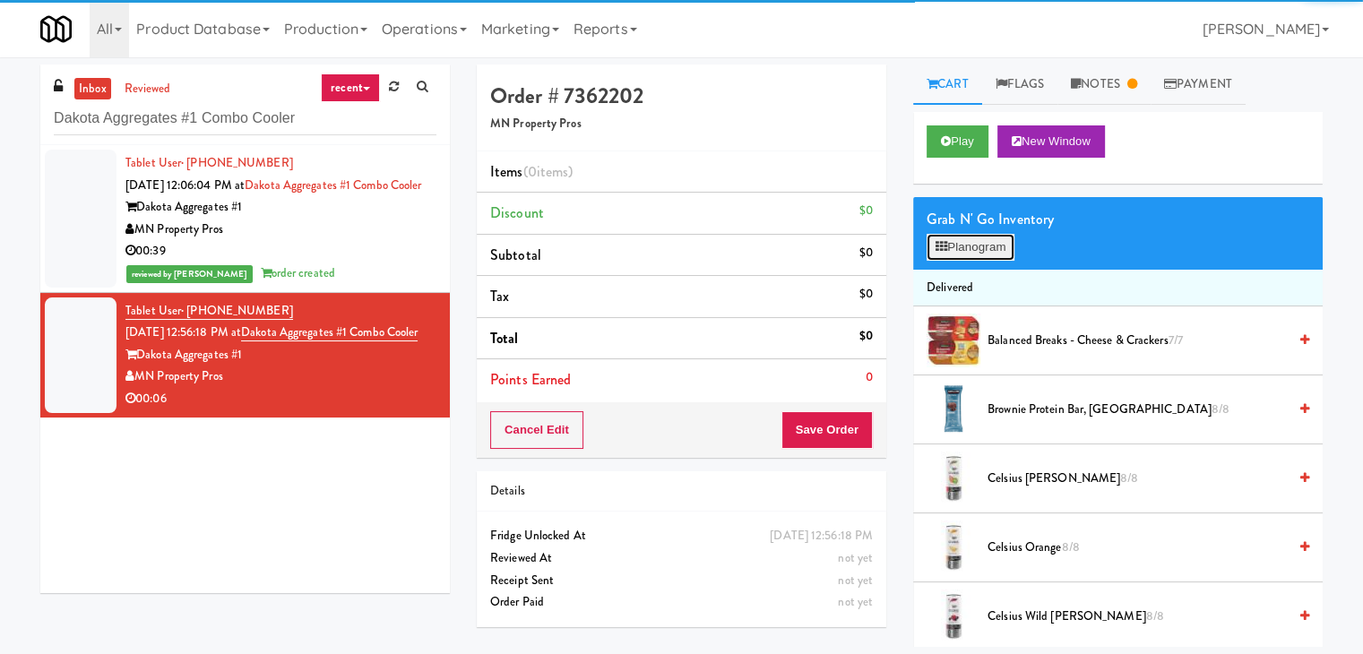
click at [1006, 240] on button "Planogram" at bounding box center [970, 247] width 88 height 27
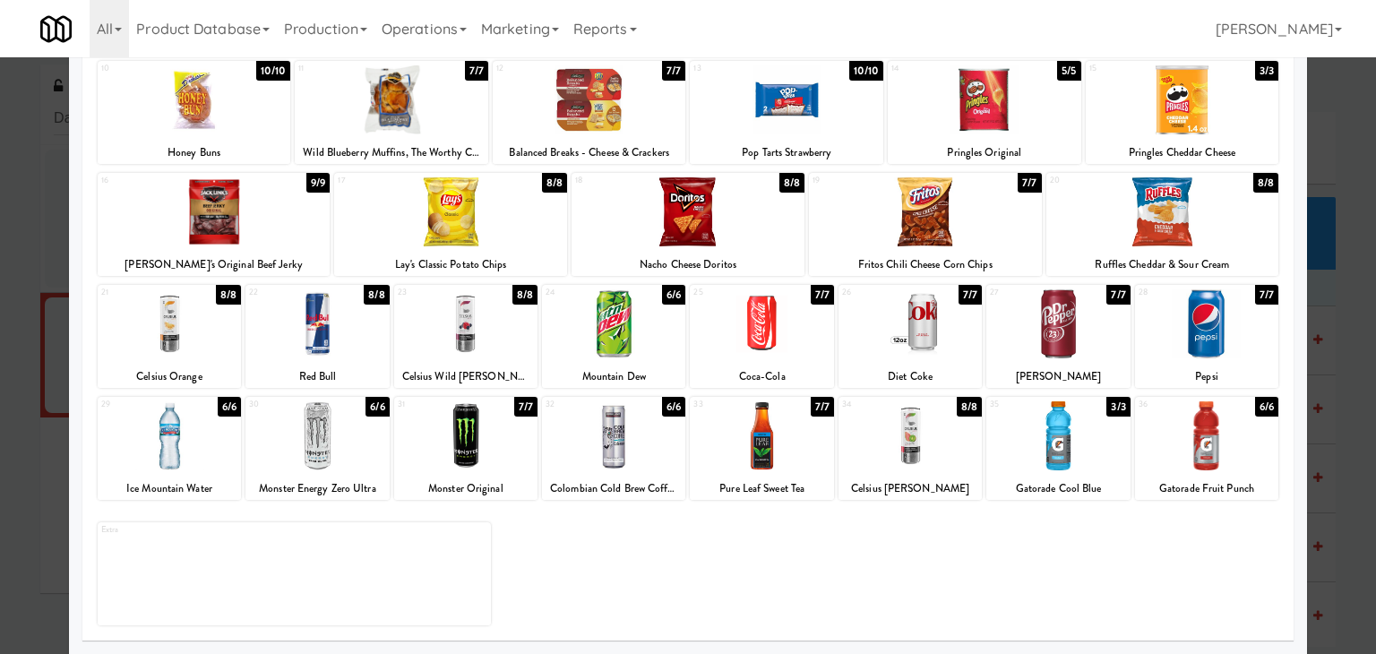
click at [612, 442] on div at bounding box center [613, 435] width 143 height 69
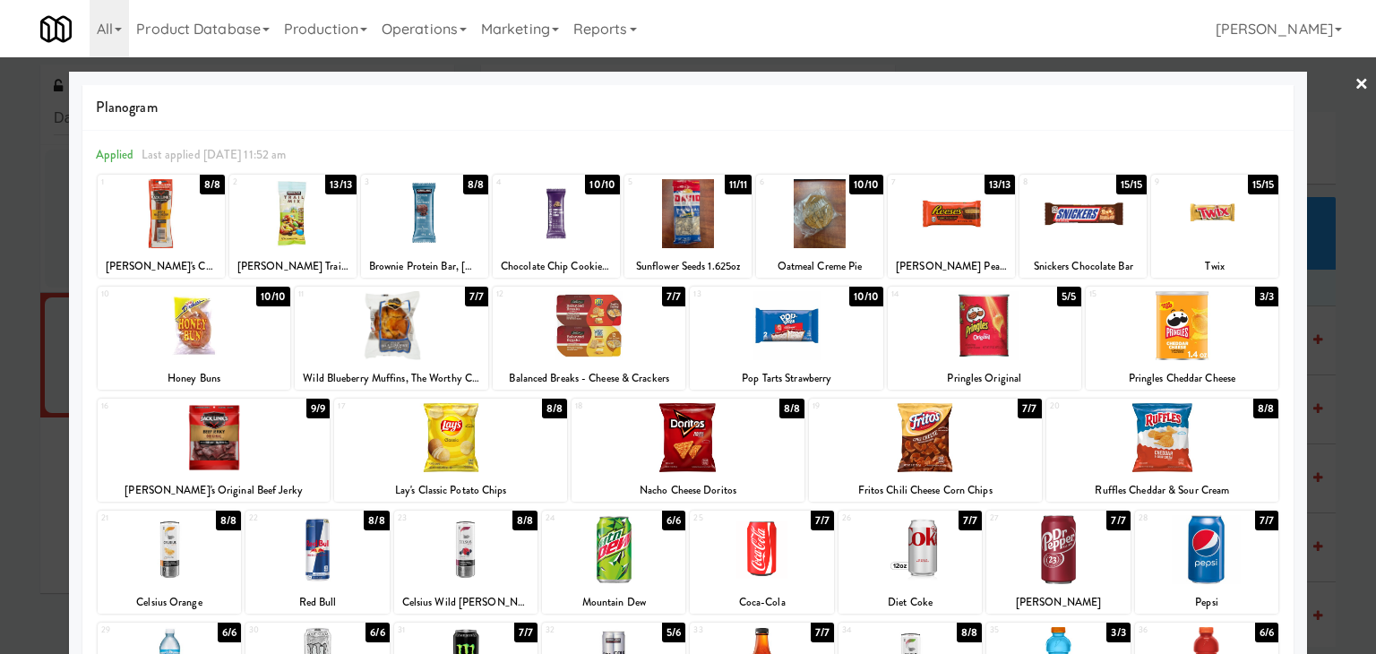
click at [1355, 78] on link "×" at bounding box center [1362, 85] width 14 height 56
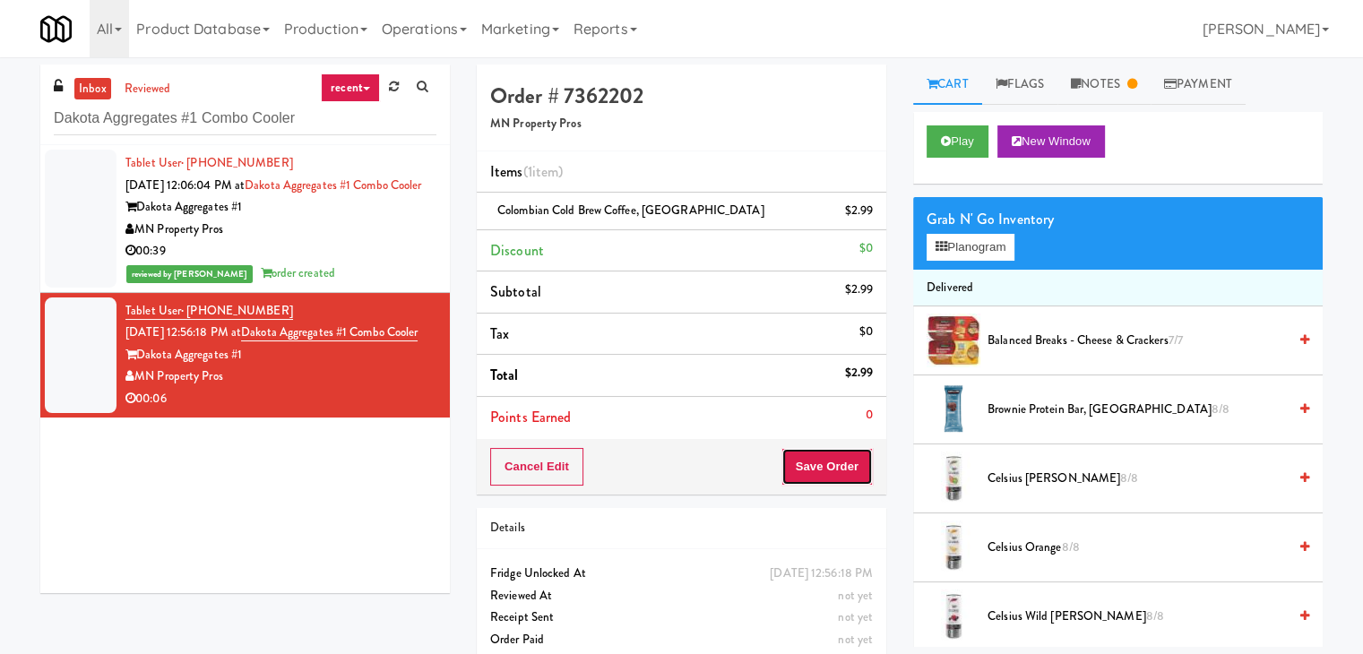
click at [831, 448] on button "Save Order" at bounding box center [826, 467] width 91 height 38
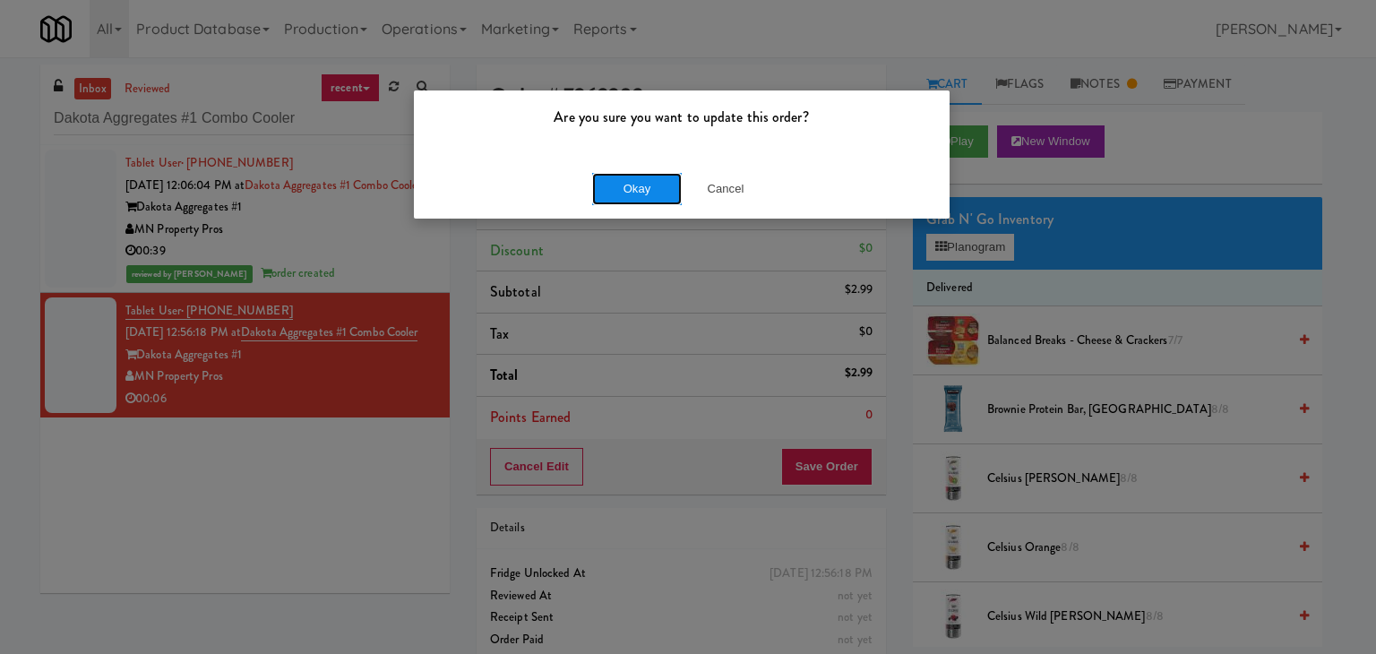
drag, startPoint x: 649, startPoint y: 195, endPoint x: 482, endPoint y: 51, distance: 220.4
click at [648, 195] on button "Okay" at bounding box center [637, 189] width 90 height 32
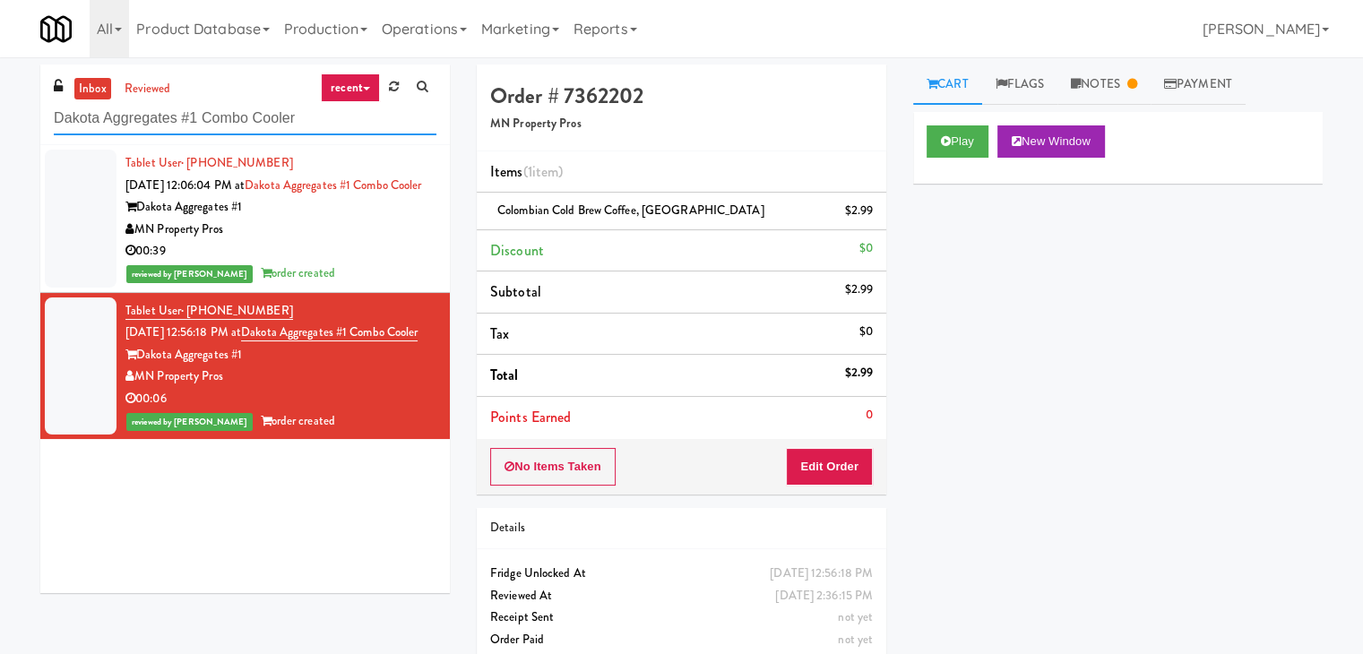
click at [210, 116] on input "Dakota Aggregates #1 Combo Cooler" at bounding box center [245, 118] width 383 height 33
paste input "360 W [PERSON_NAME] - Left - Fridge"
type input "360 W [PERSON_NAME] - Left - Fridge"
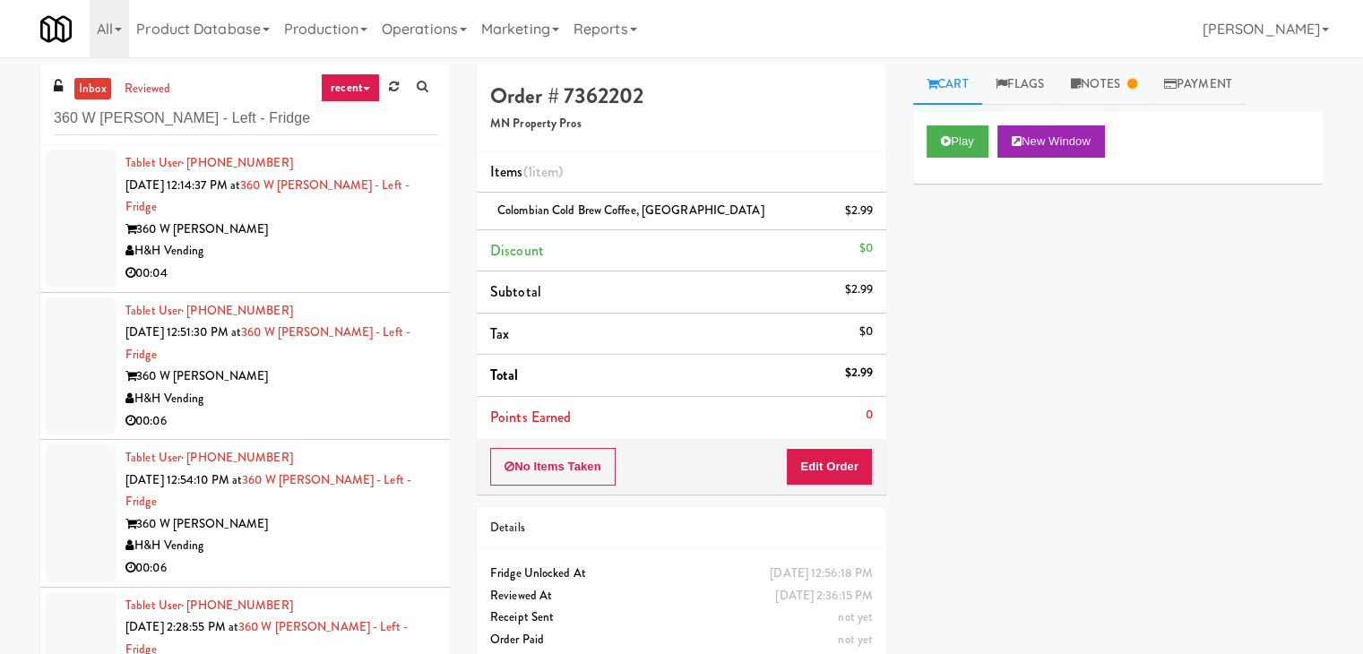
click at [326, 240] on div "H&H Vending" at bounding box center [280, 251] width 311 height 22
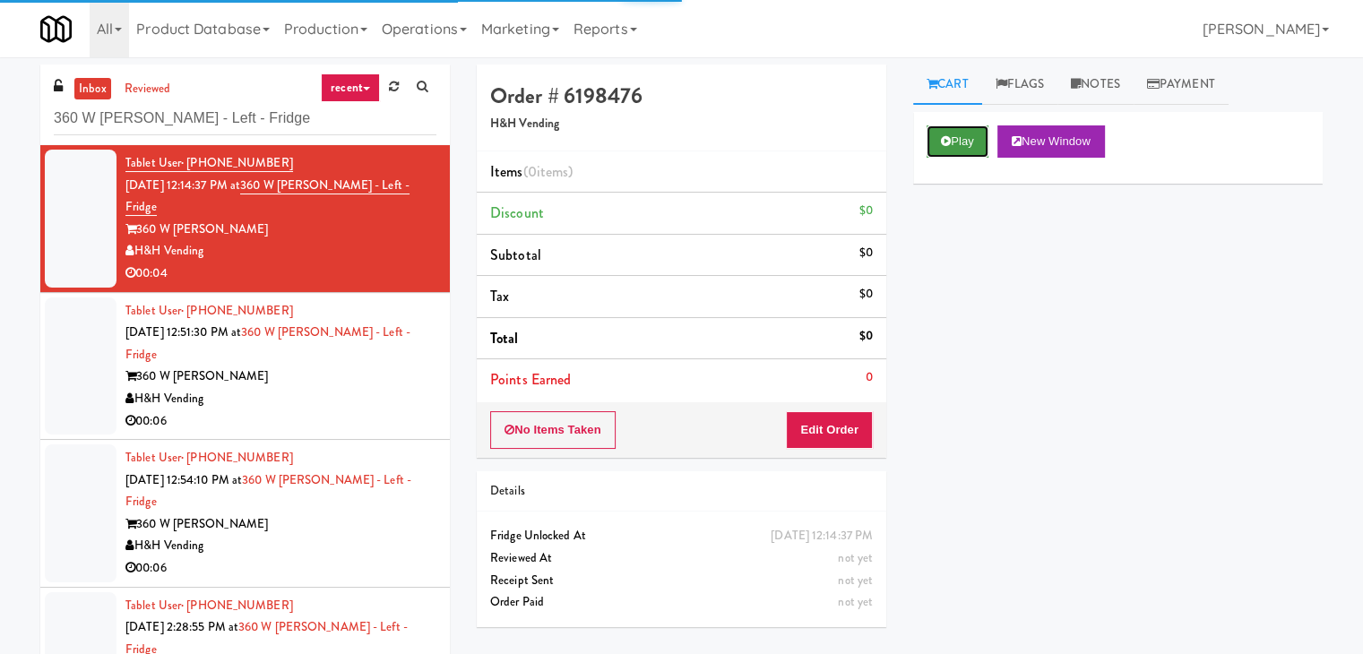
click at [960, 142] on button "Play" at bounding box center [957, 141] width 62 height 32
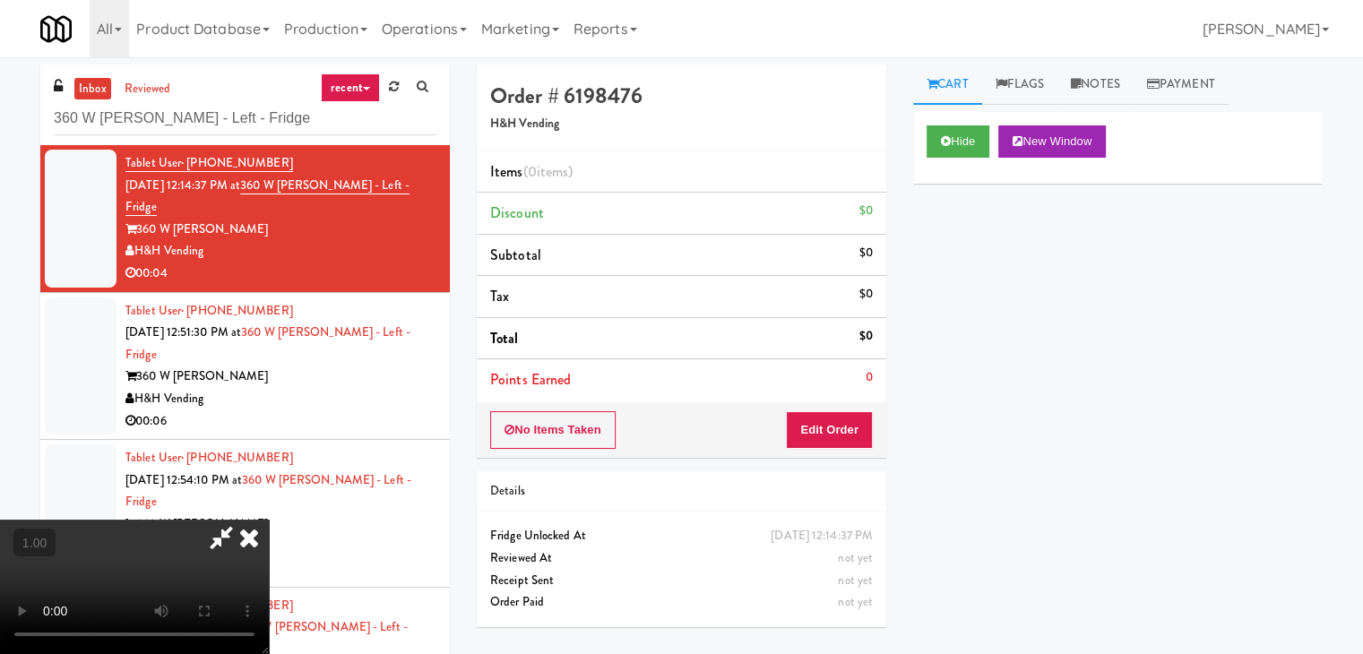
click at [269, 520] on video at bounding box center [134, 587] width 269 height 134
click at [1098, 86] on link "Notes" at bounding box center [1095, 85] width 76 height 40
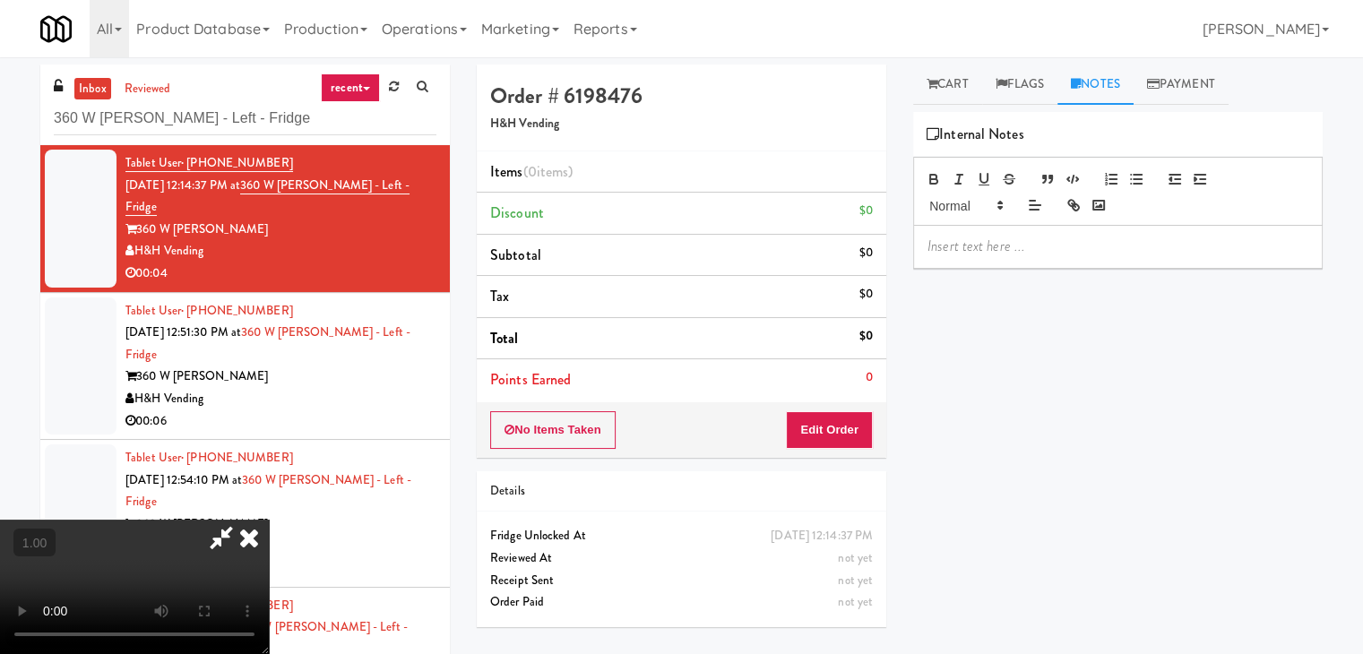
click at [987, 257] on div at bounding box center [1118, 246] width 408 height 41
click at [1150, 262] on div at bounding box center [1118, 246] width 408 height 41
click at [269, 520] on video at bounding box center [134, 587] width 269 height 134
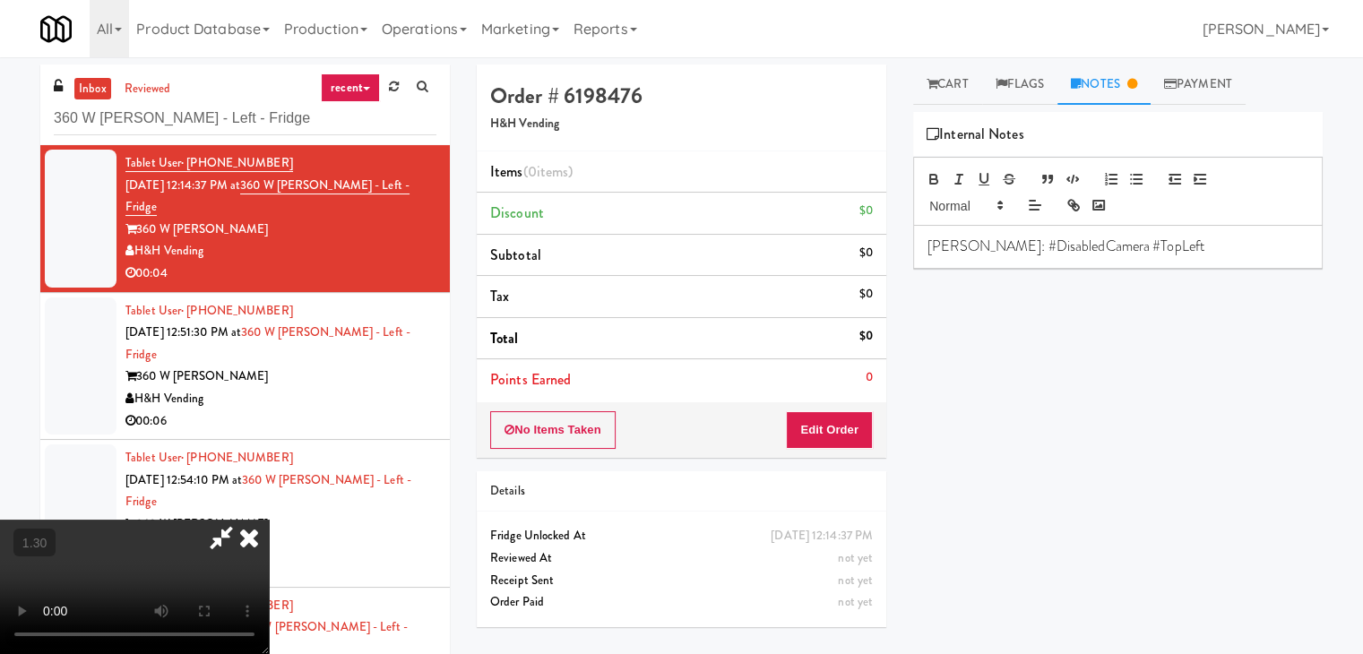
click at [269, 520] on video at bounding box center [134, 587] width 269 height 134
click at [269, 520] on icon at bounding box center [248, 538] width 39 height 36
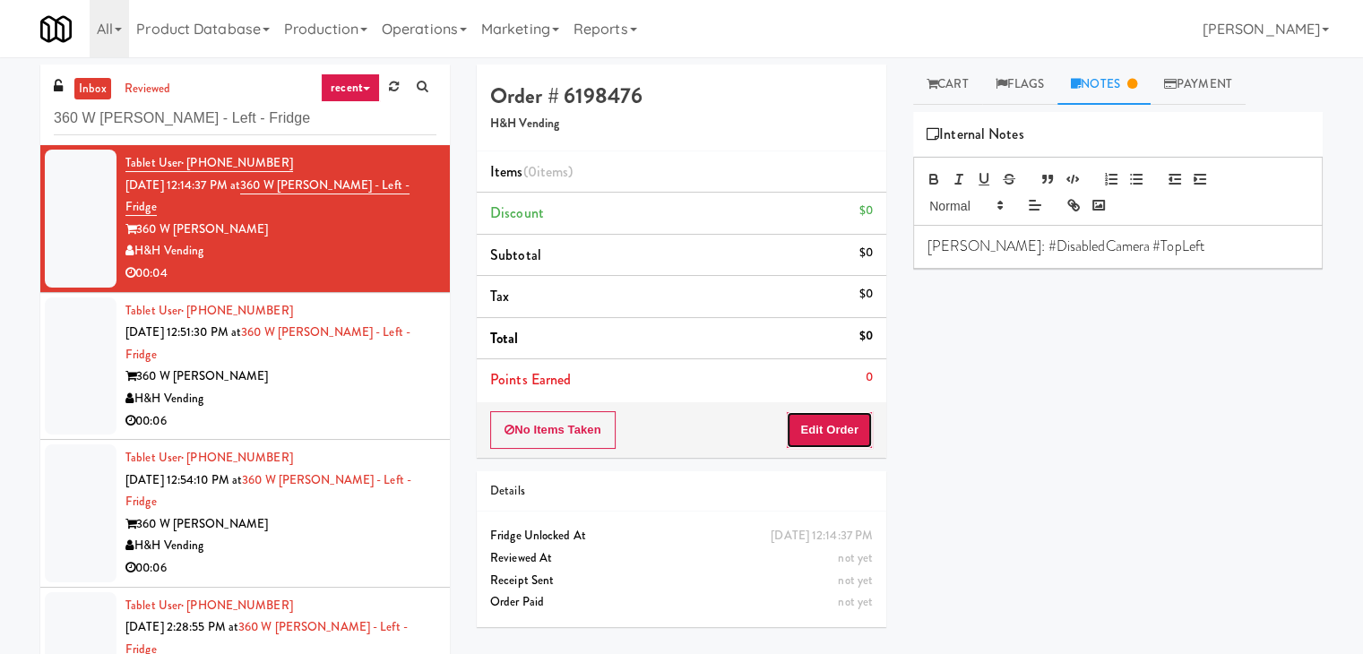
click at [824, 424] on button "Edit Order" at bounding box center [829, 430] width 87 height 38
click at [926, 80] on icon at bounding box center [931, 84] width 11 height 12
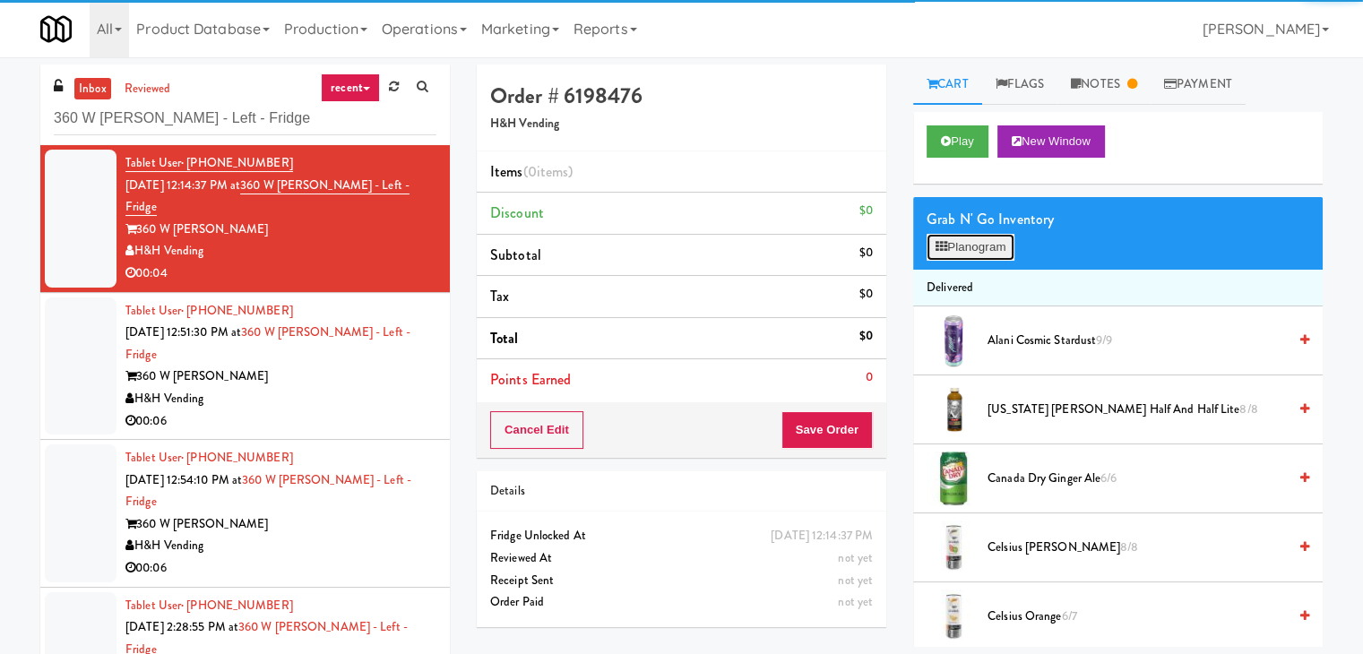
click at [973, 250] on button "Planogram" at bounding box center [970, 247] width 88 height 27
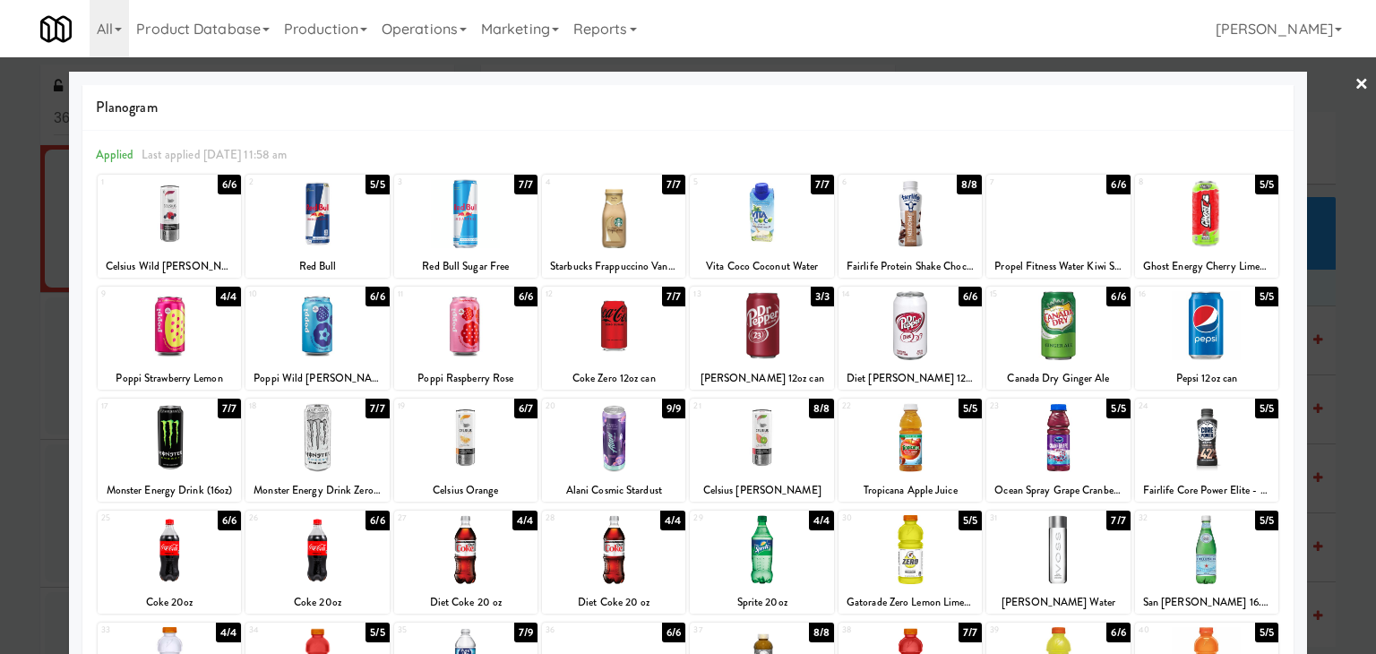
click at [768, 327] on div at bounding box center [761, 325] width 143 height 69
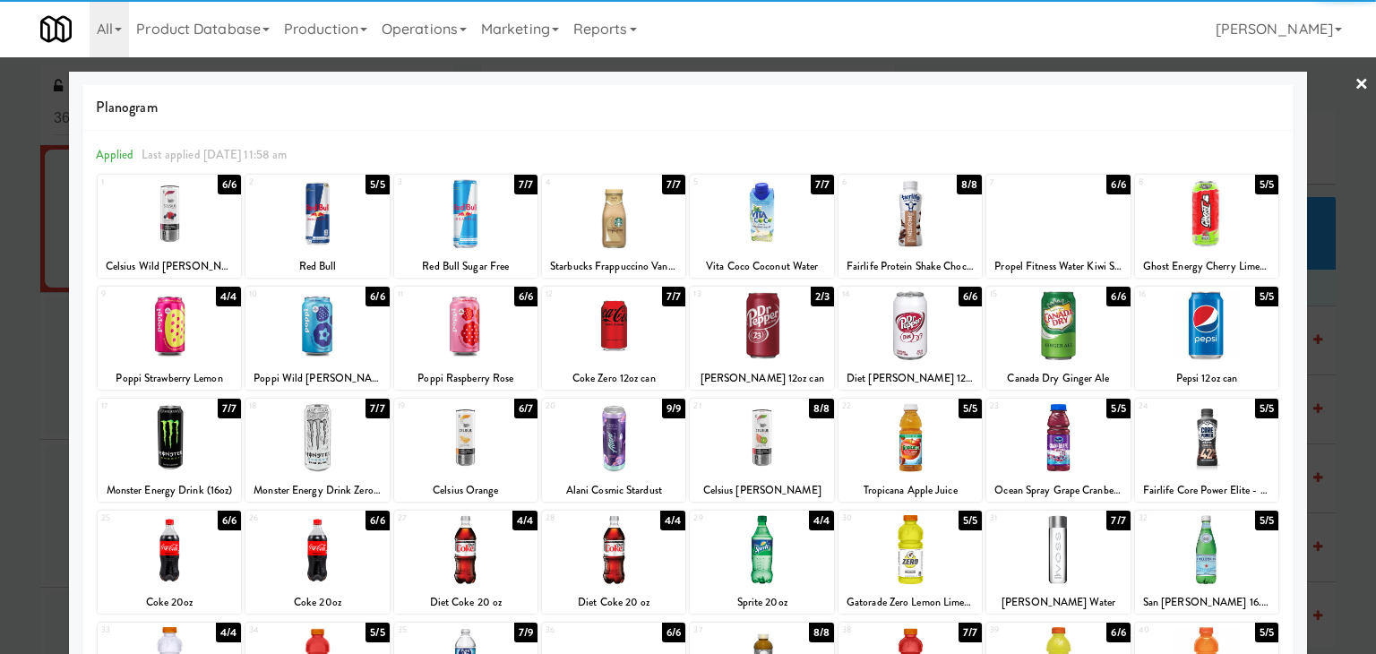
click at [1355, 86] on div at bounding box center [688, 327] width 1376 height 654
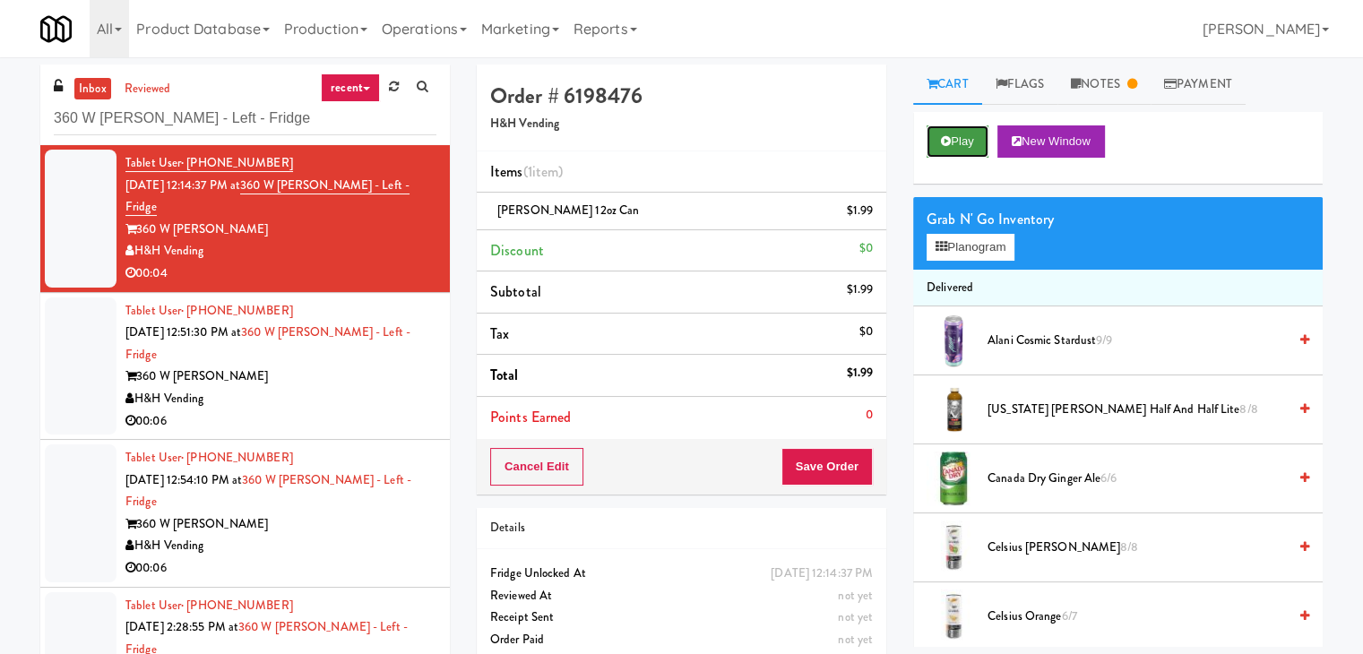
click at [957, 141] on button "Play" at bounding box center [957, 141] width 62 height 32
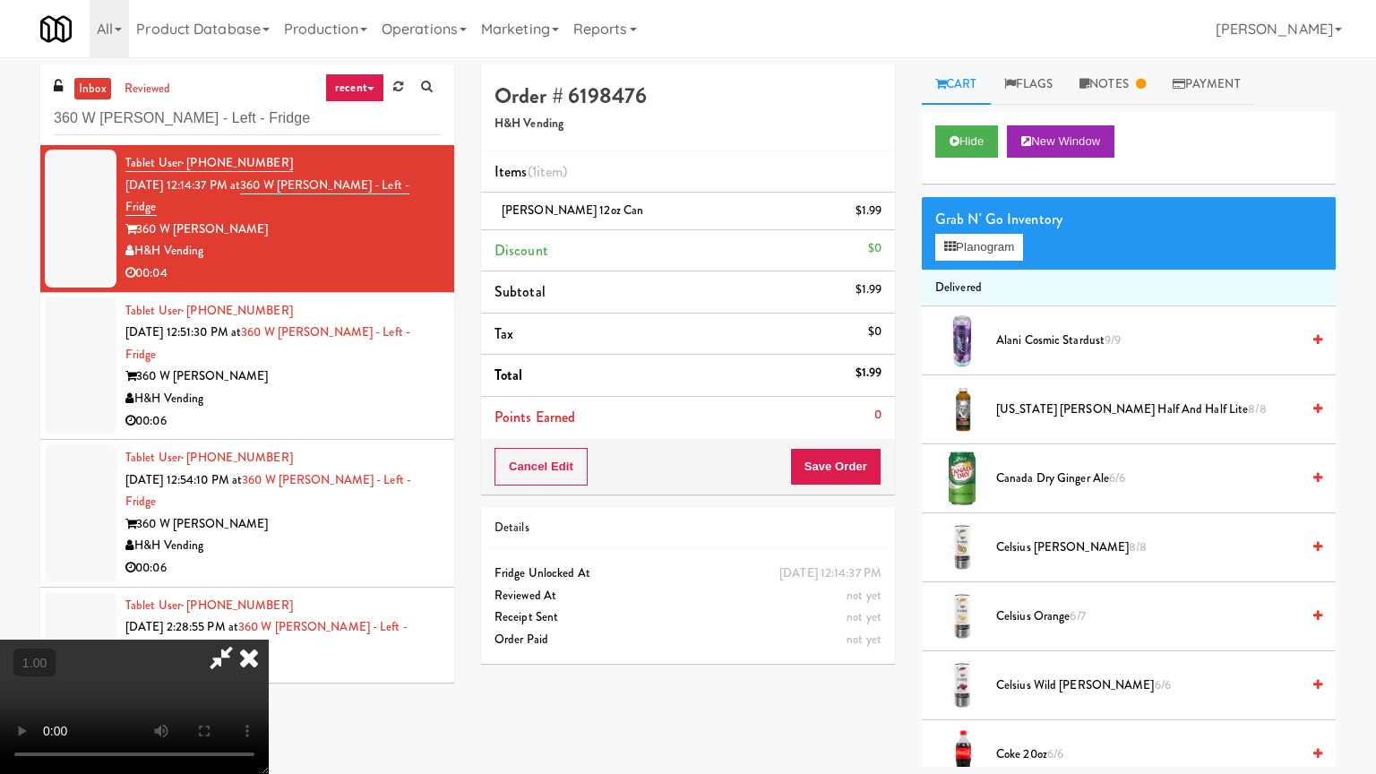
click at [269, 622] on video at bounding box center [134, 707] width 269 height 134
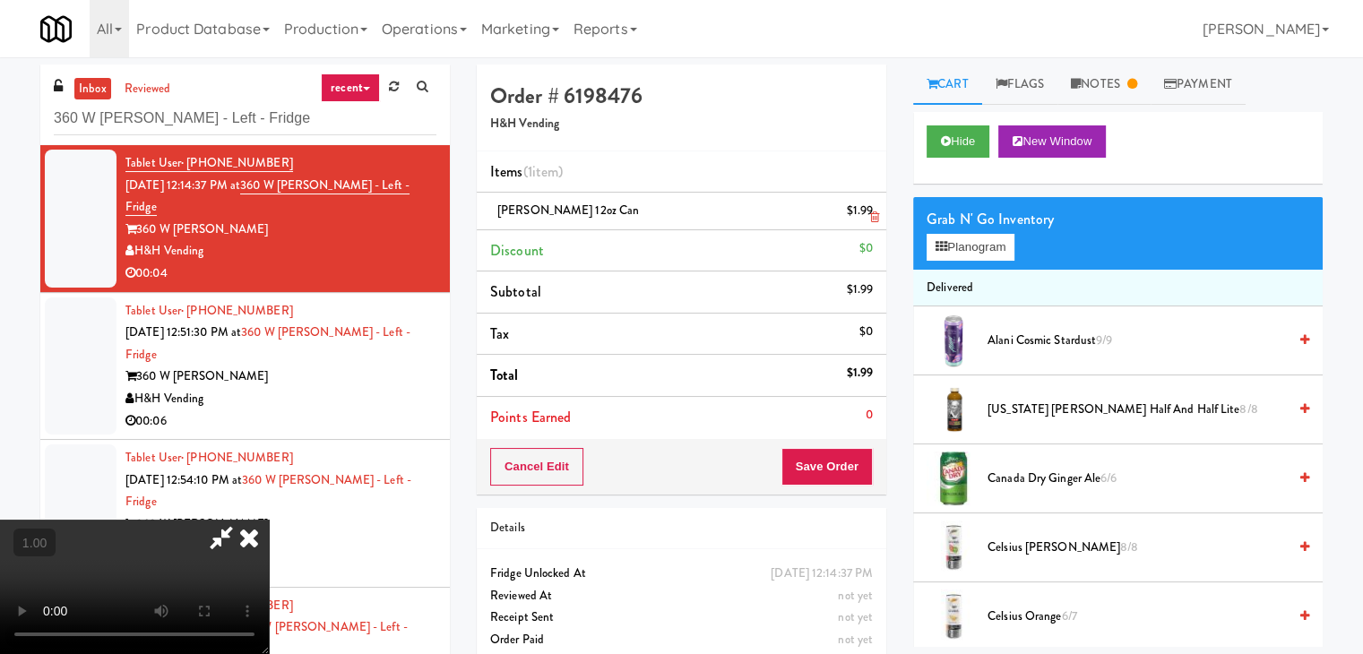
click at [269, 520] on icon at bounding box center [248, 538] width 39 height 36
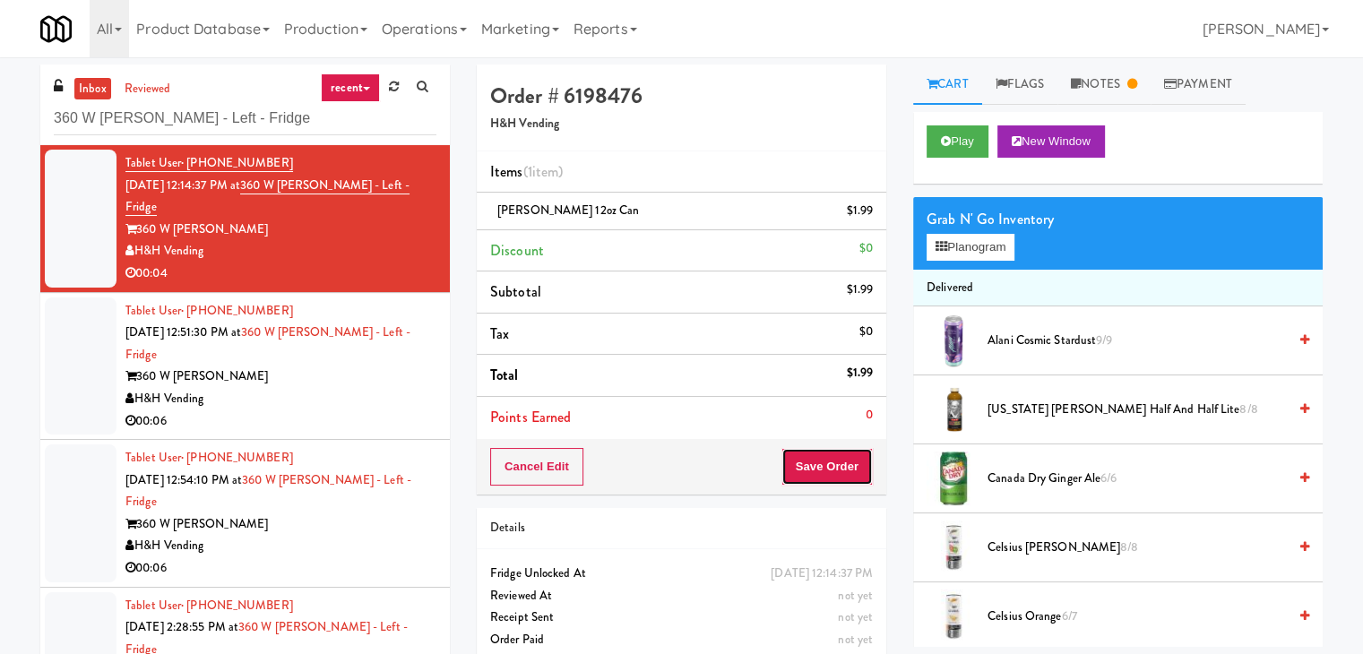
click at [822, 460] on button "Save Order" at bounding box center [826, 467] width 91 height 38
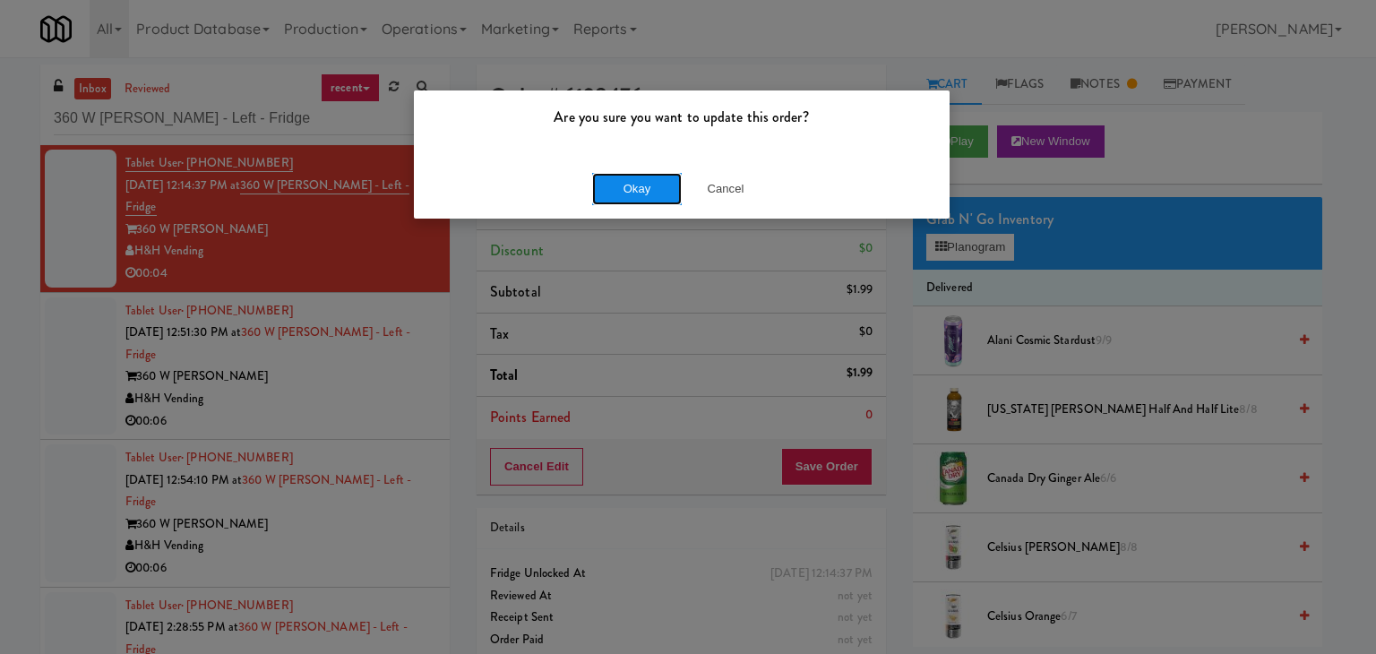
click at [636, 191] on button "Okay" at bounding box center [637, 189] width 90 height 32
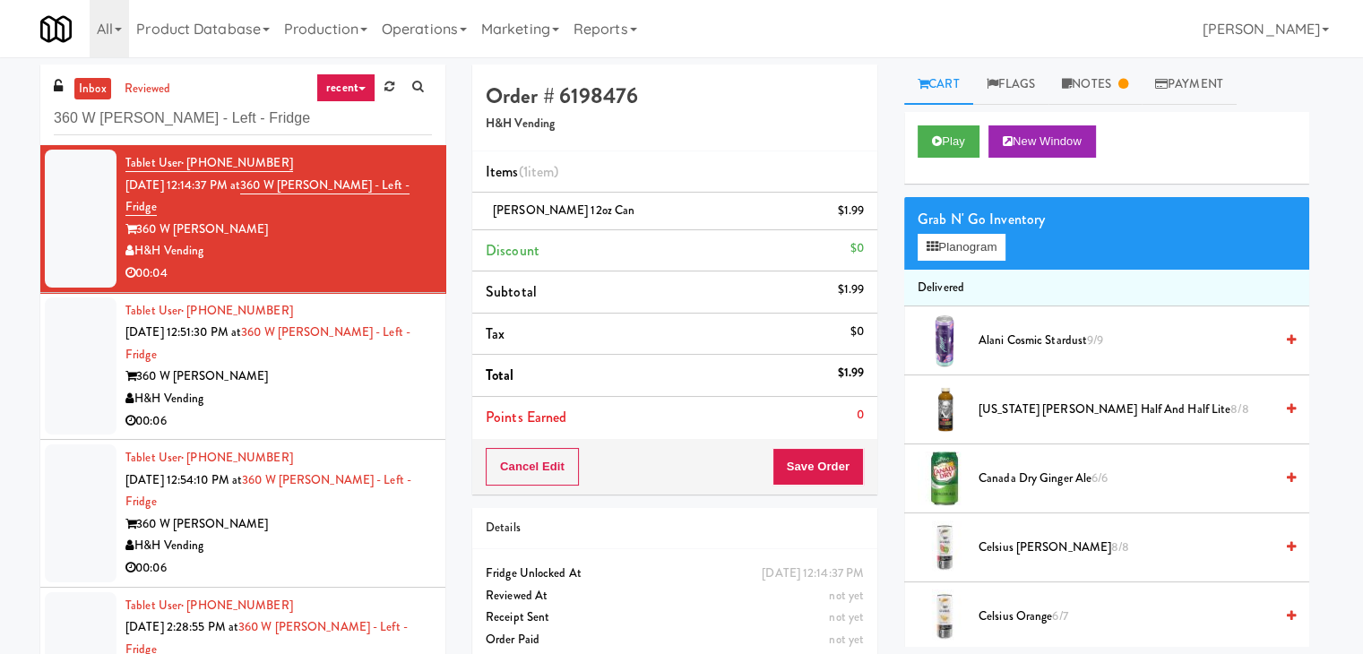
click at [374, 410] on div "00:06" at bounding box center [278, 421] width 306 height 22
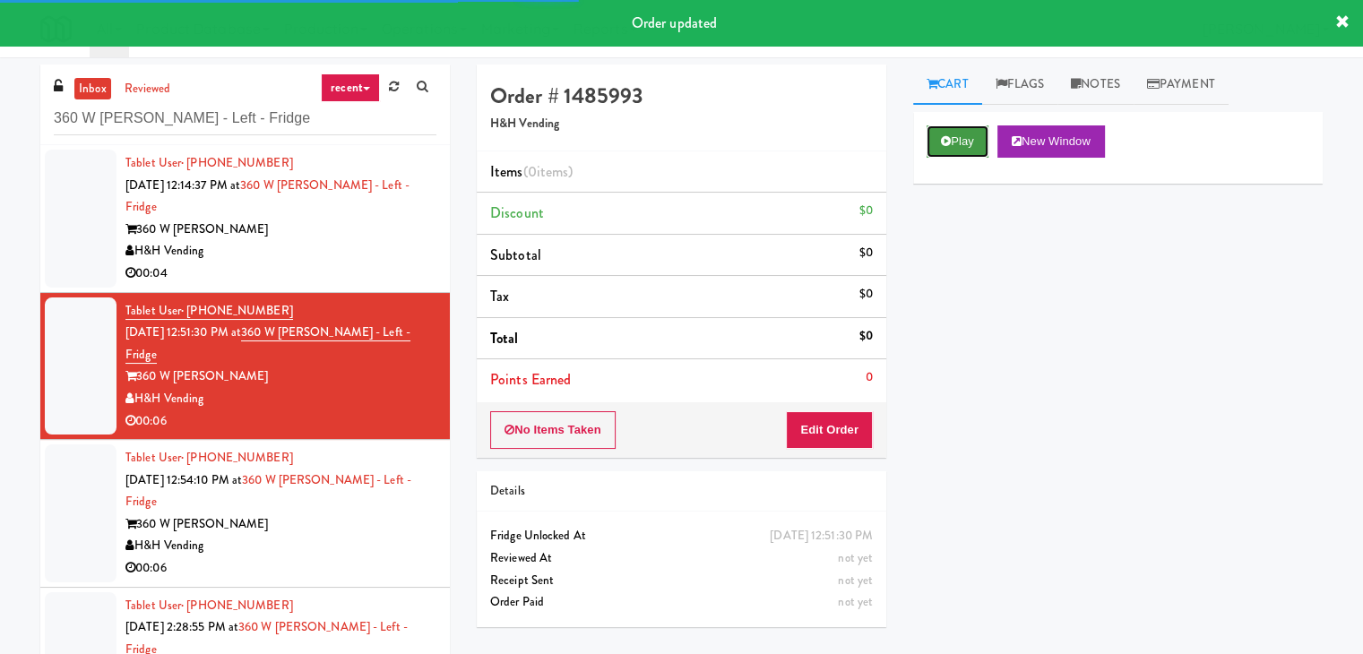
click at [964, 146] on button "Play" at bounding box center [957, 141] width 62 height 32
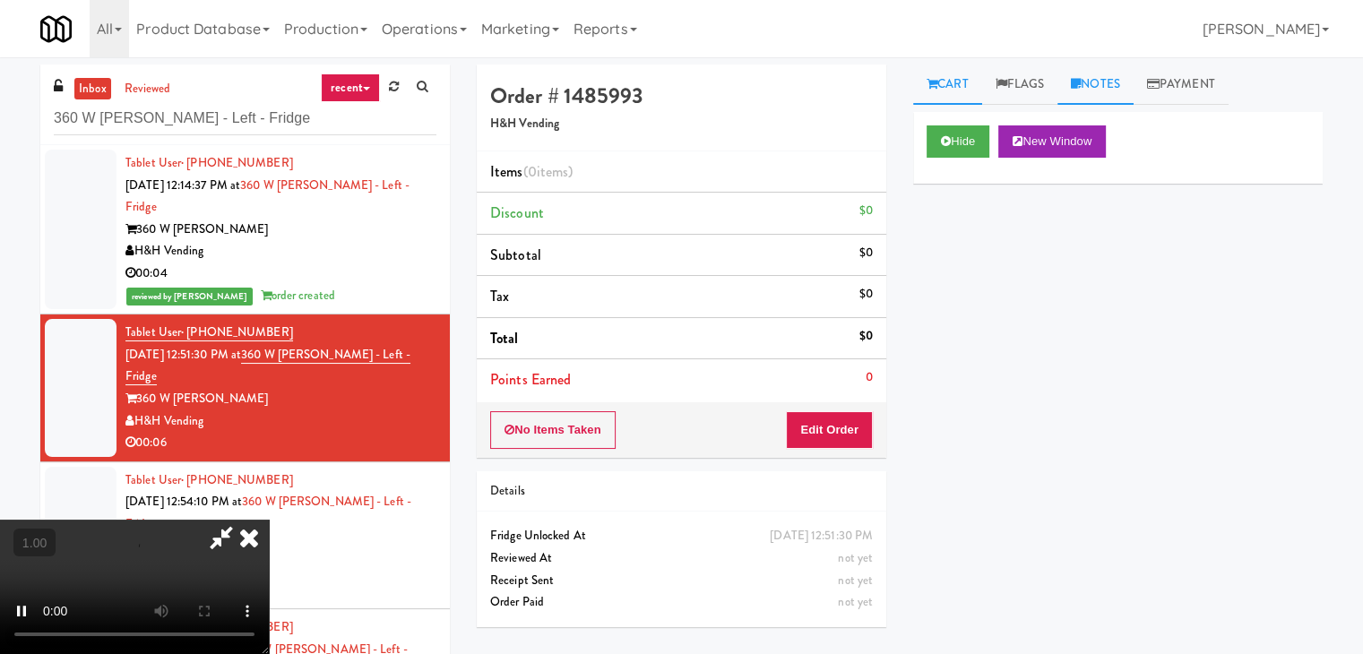
click at [1104, 80] on link "Notes" at bounding box center [1095, 85] width 76 height 40
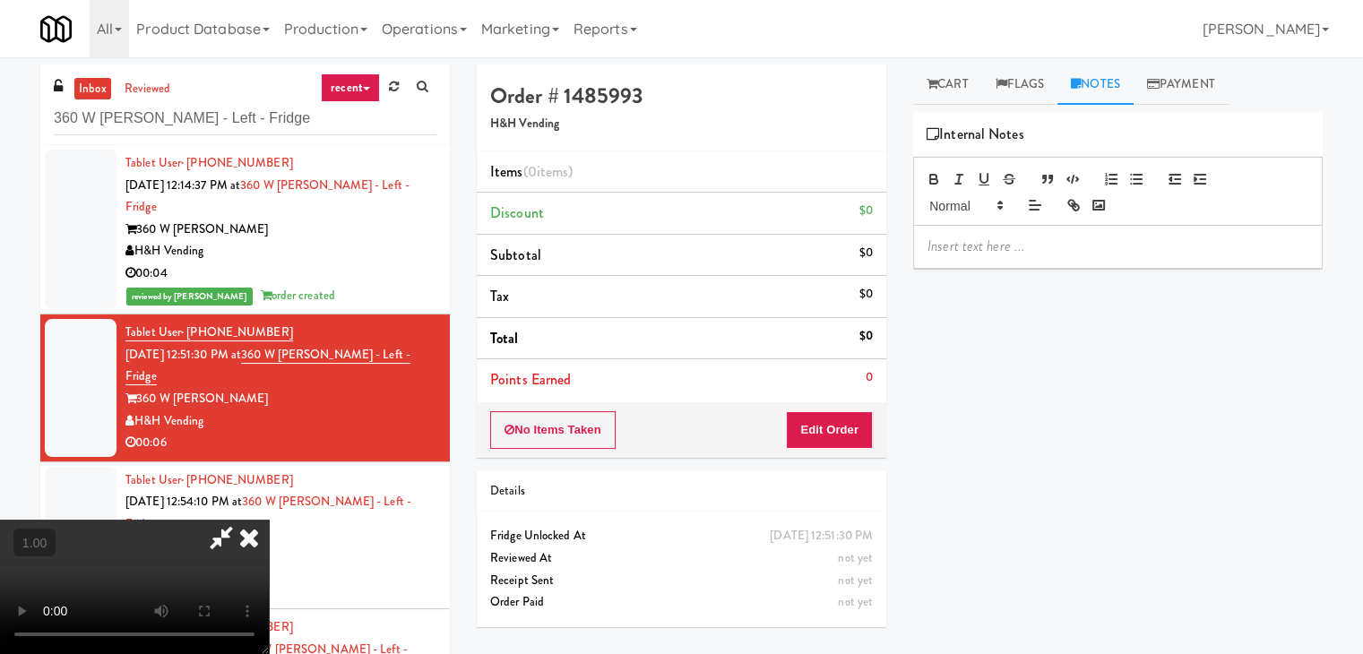
click at [995, 244] on p at bounding box center [1117, 247] width 381 height 20
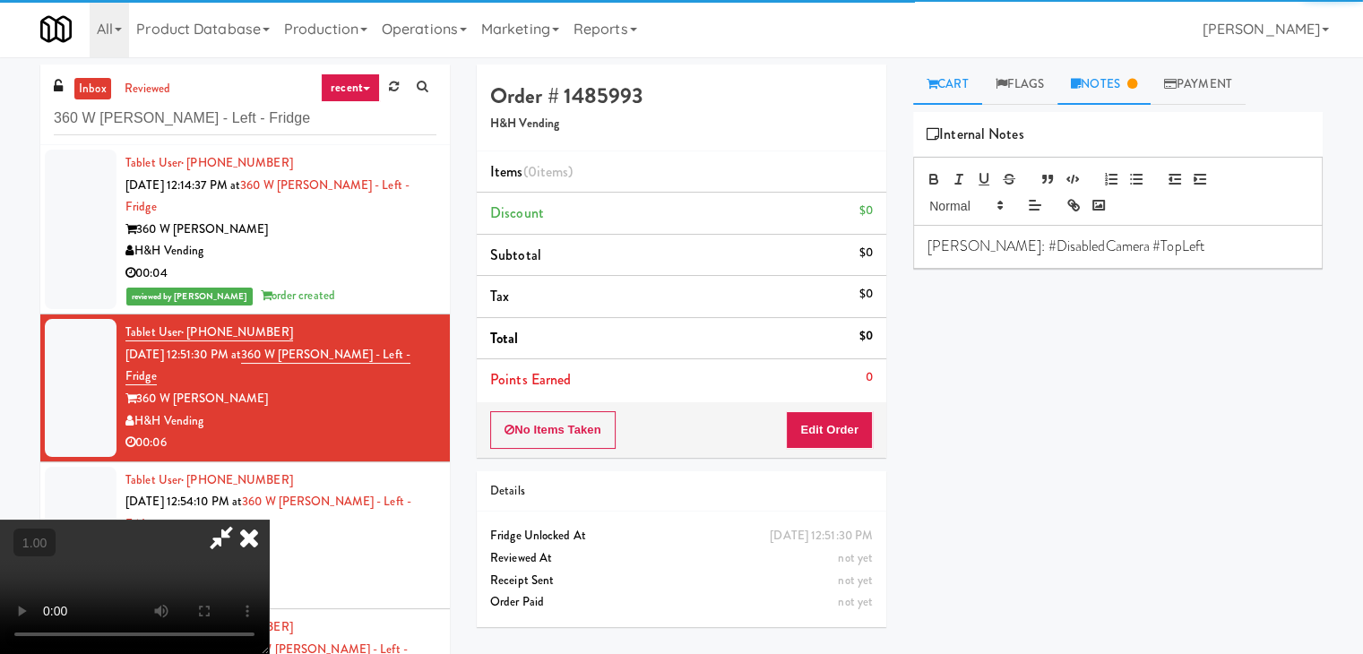
click at [965, 90] on link "Cart" at bounding box center [947, 85] width 69 height 40
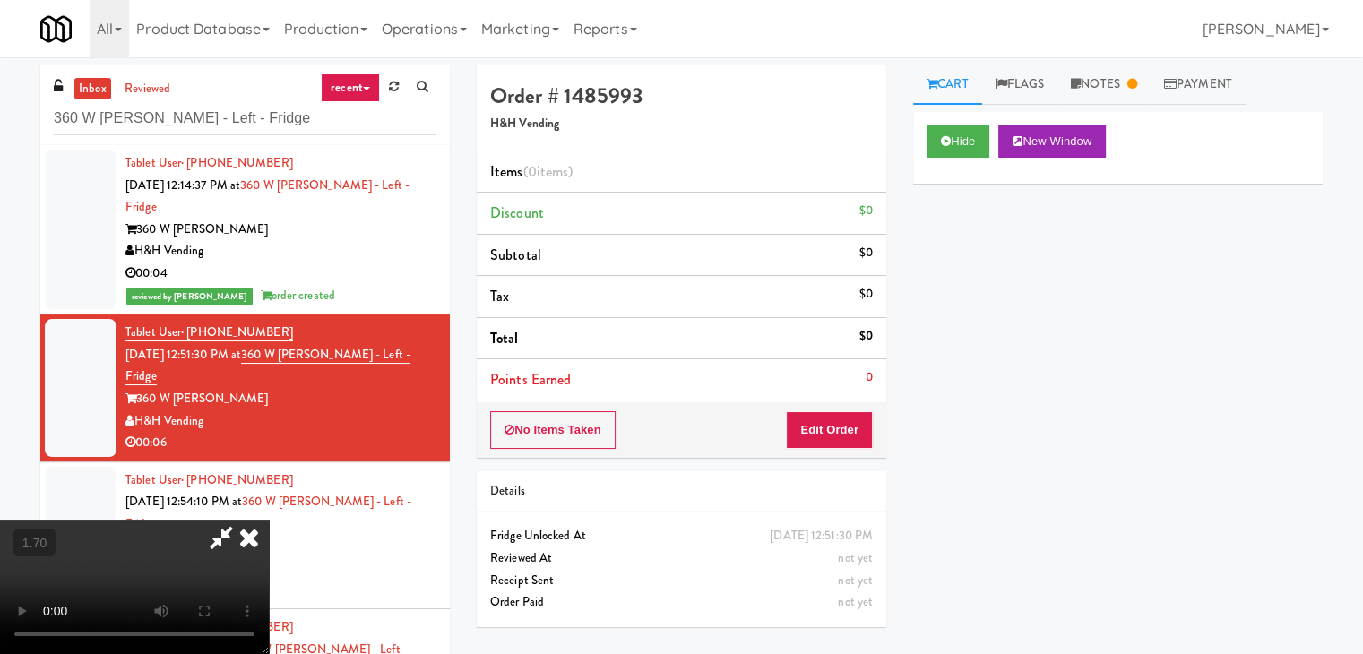
click at [269, 520] on icon at bounding box center [248, 538] width 39 height 36
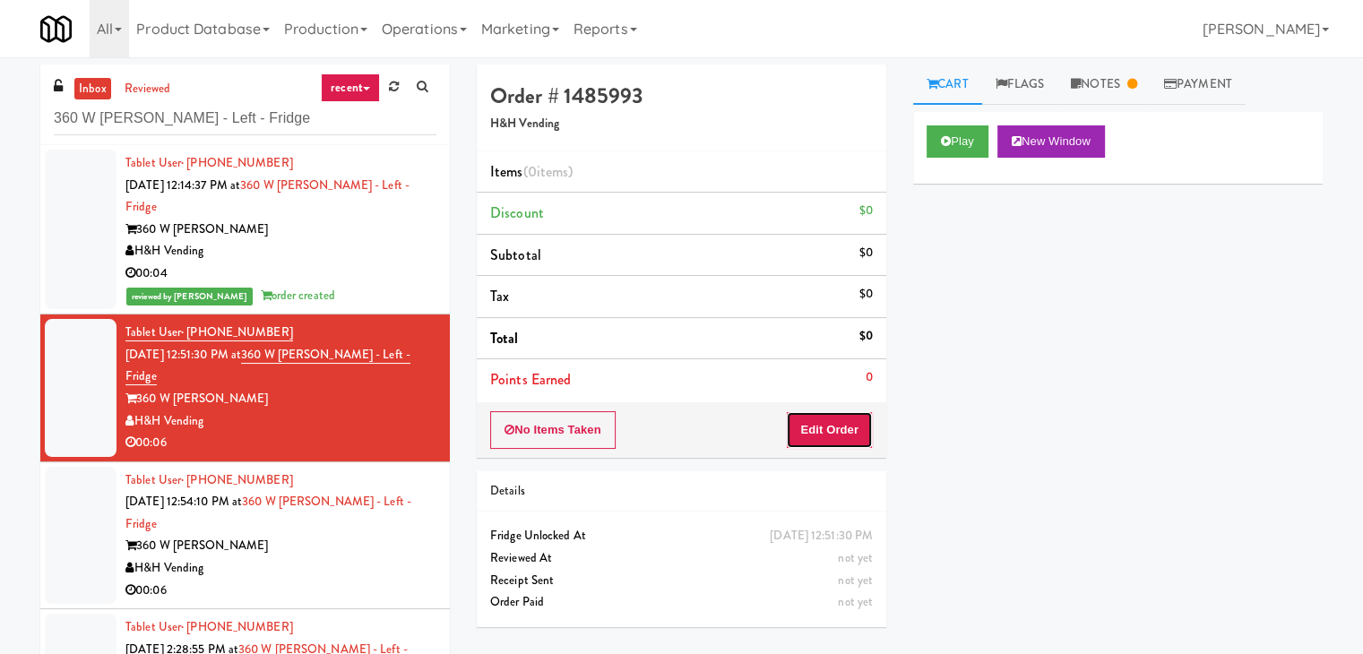
click at [842, 438] on button "Edit Order" at bounding box center [829, 430] width 87 height 38
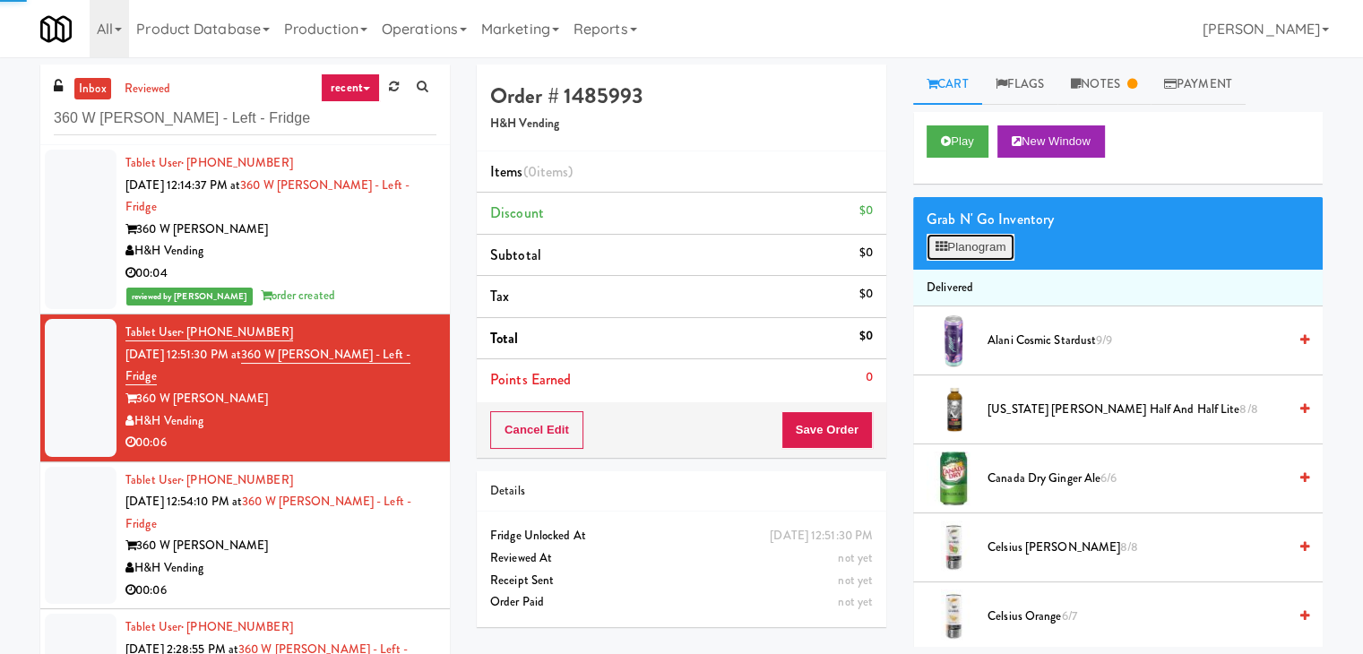
click at [968, 243] on button "Planogram" at bounding box center [970, 247] width 88 height 27
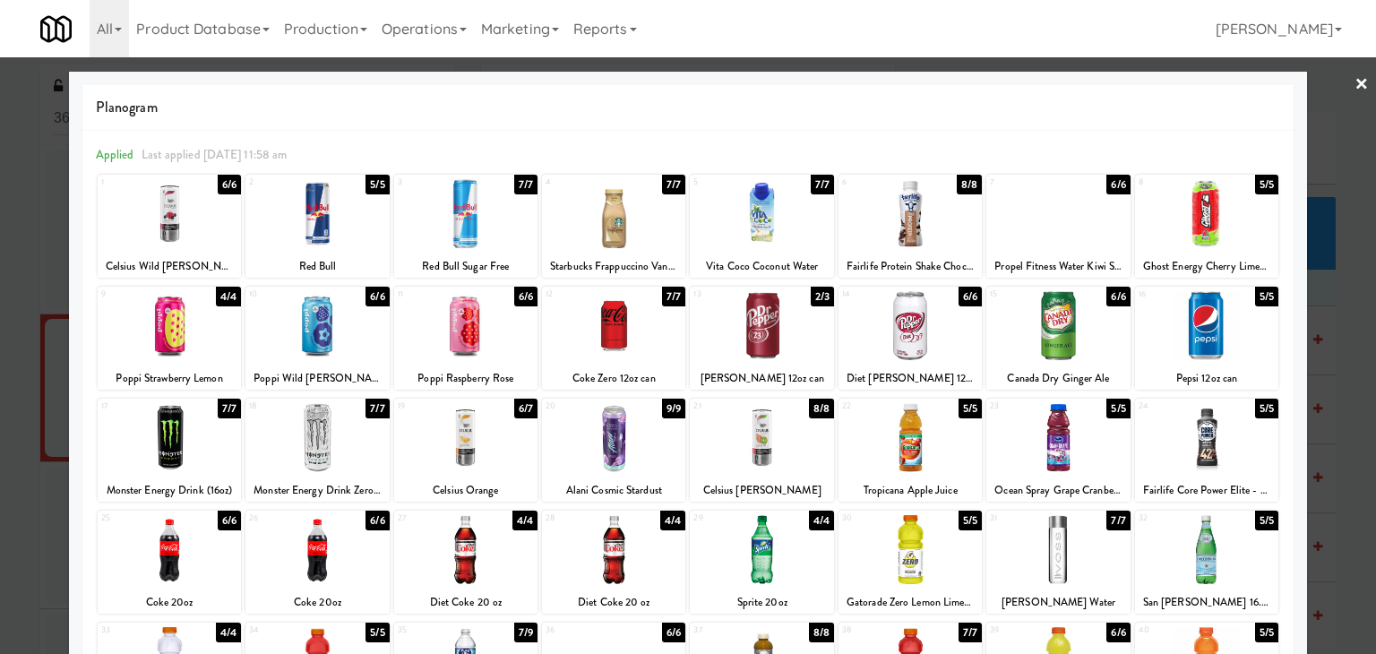
click at [152, 230] on div at bounding box center [169, 213] width 143 height 69
click at [1355, 83] on link "×" at bounding box center [1362, 85] width 14 height 56
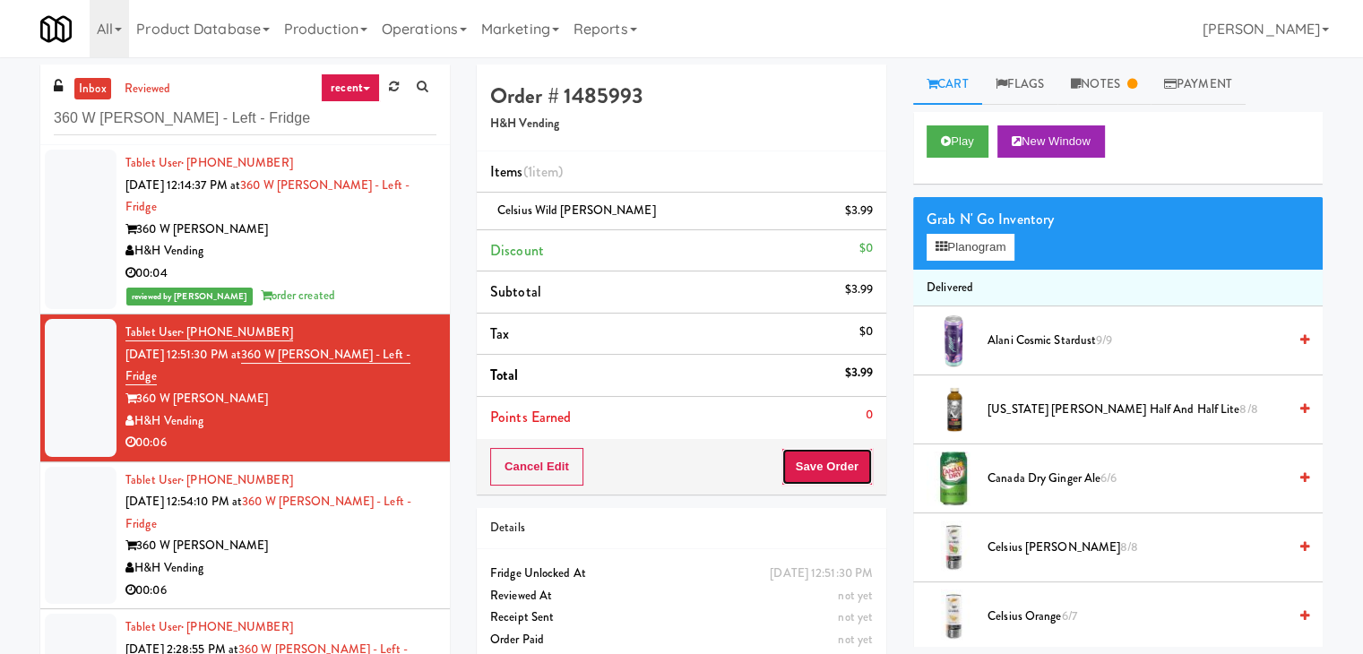
click at [799, 457] on button "Save Order" at bounding box center [826, 467] width 91 height 38
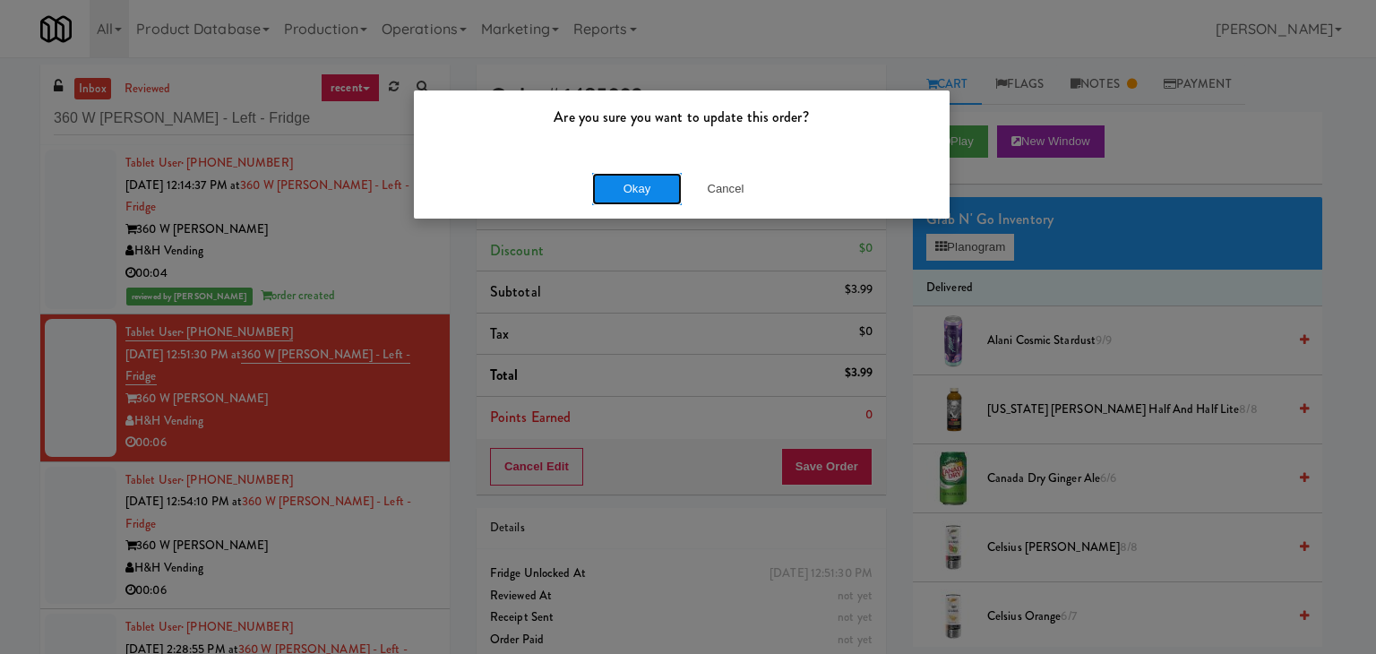
click at [645, 183] on button "Okay" at bounding box center [637, 189] width 90 height 32
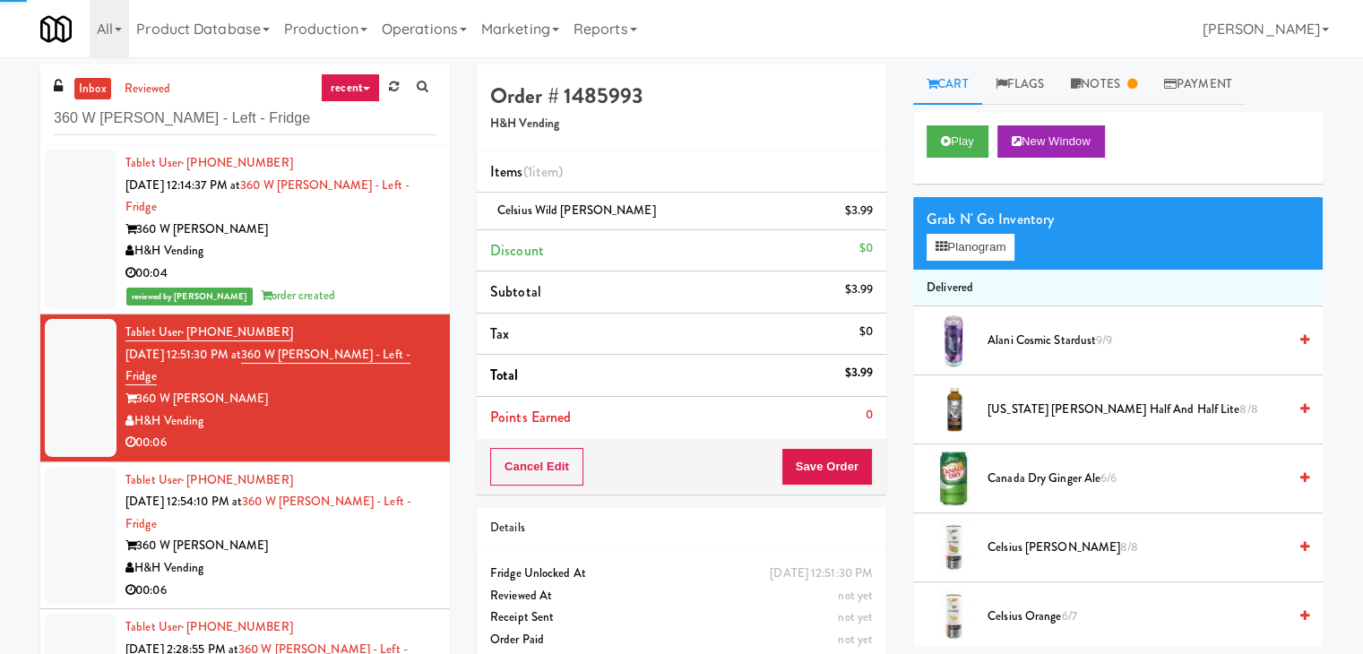
click at [362, 580] on div "00:06" at bounding box center [280, 591] width 311 height 22
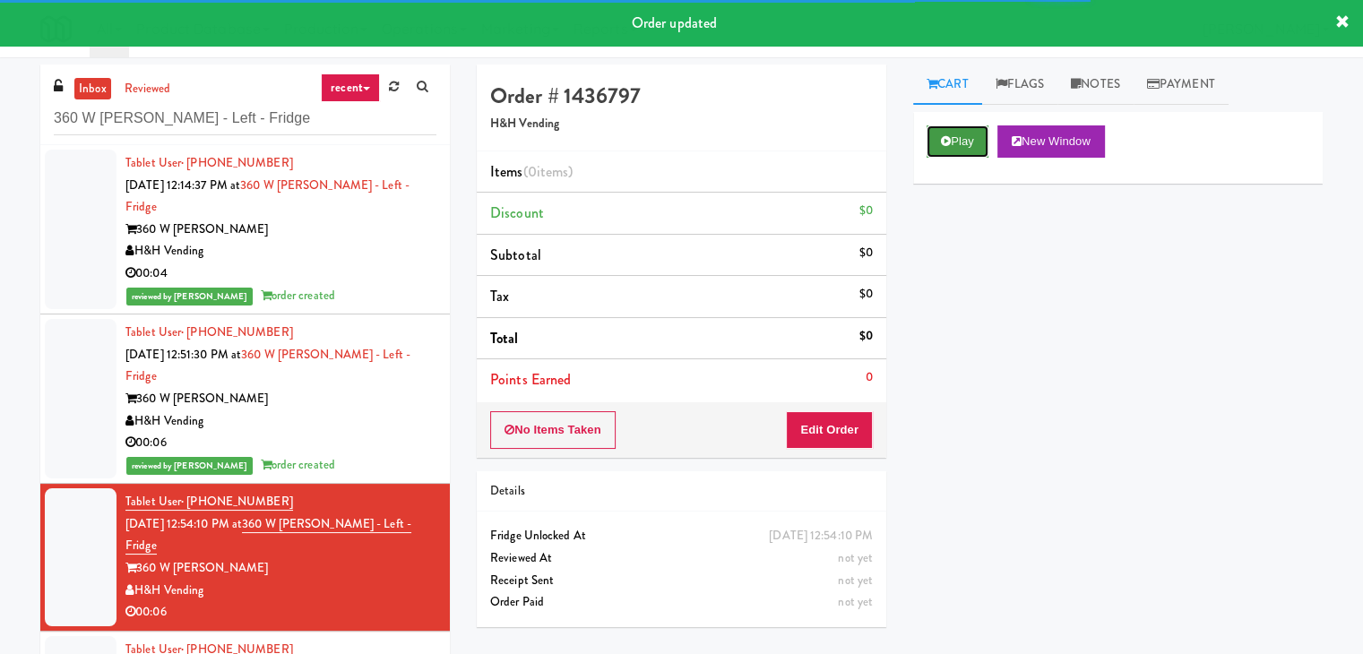
click at [968, 131] on button "Play" at bounding box center [957, 141] width 62 height 32
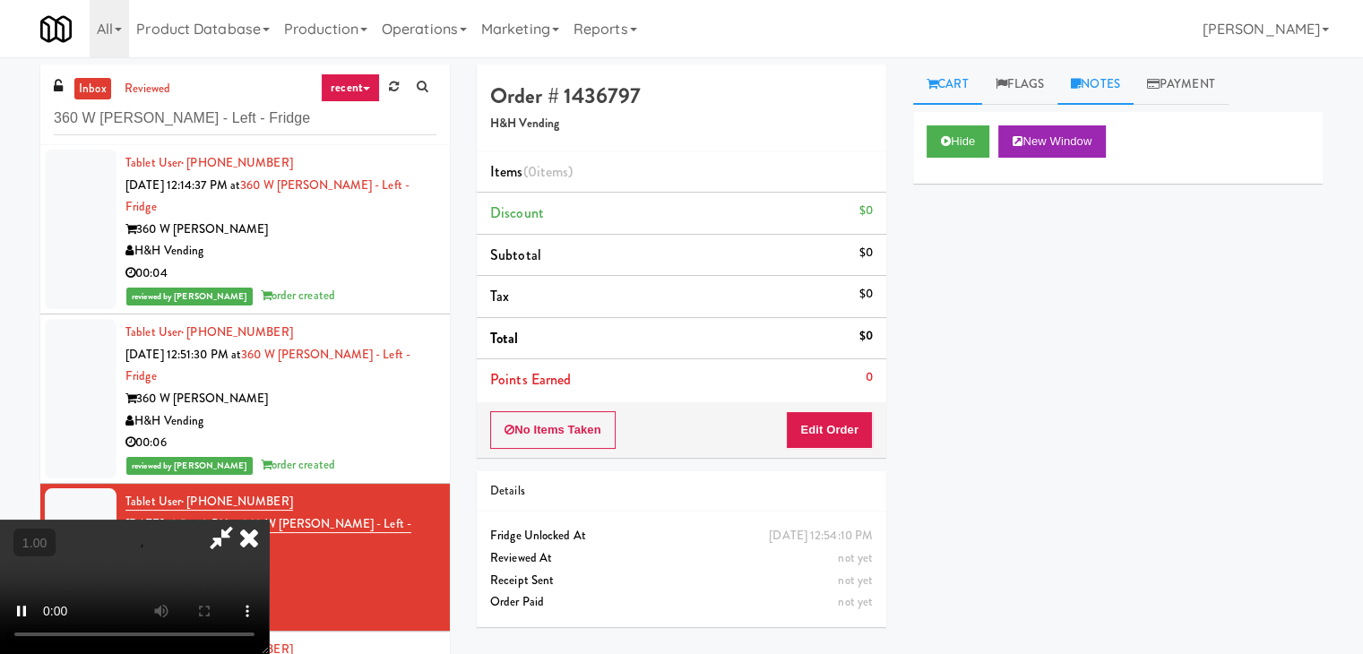
click at [1097, 81] on link "Notes" at bounding box center [1095, 85] width 76 height 40
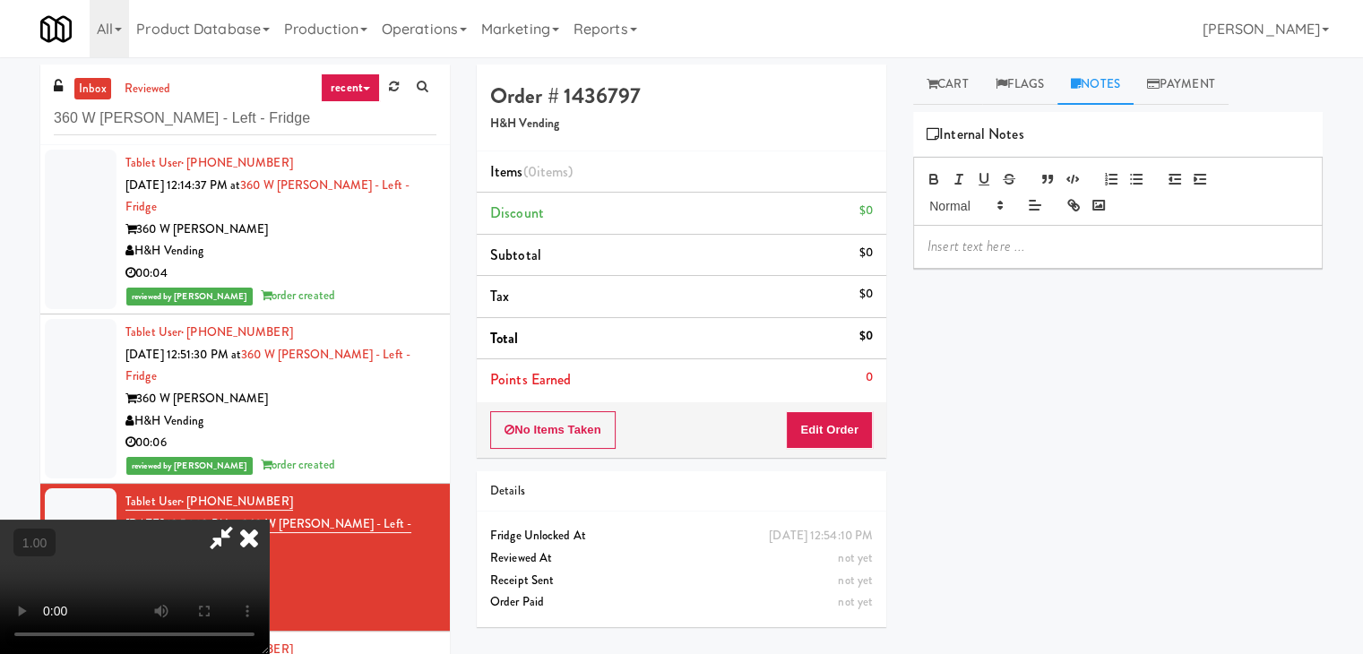
click at [1018, 234] on div at bounding box center [1118, 246] width 408 height 41
click at [952, 83] on link "Cart" at bounding box center [947, 85] width 69 height 40
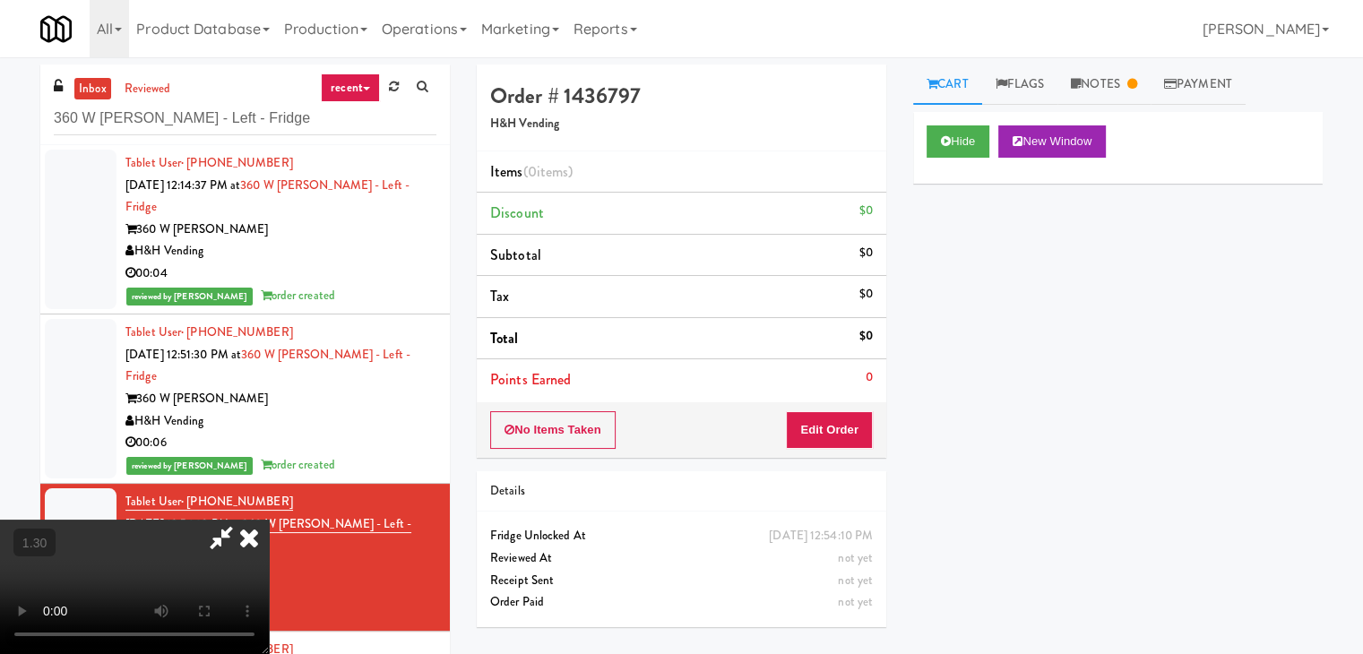
click at [269, 520] on icon at bounding box center [248, 538] width 39 height 36
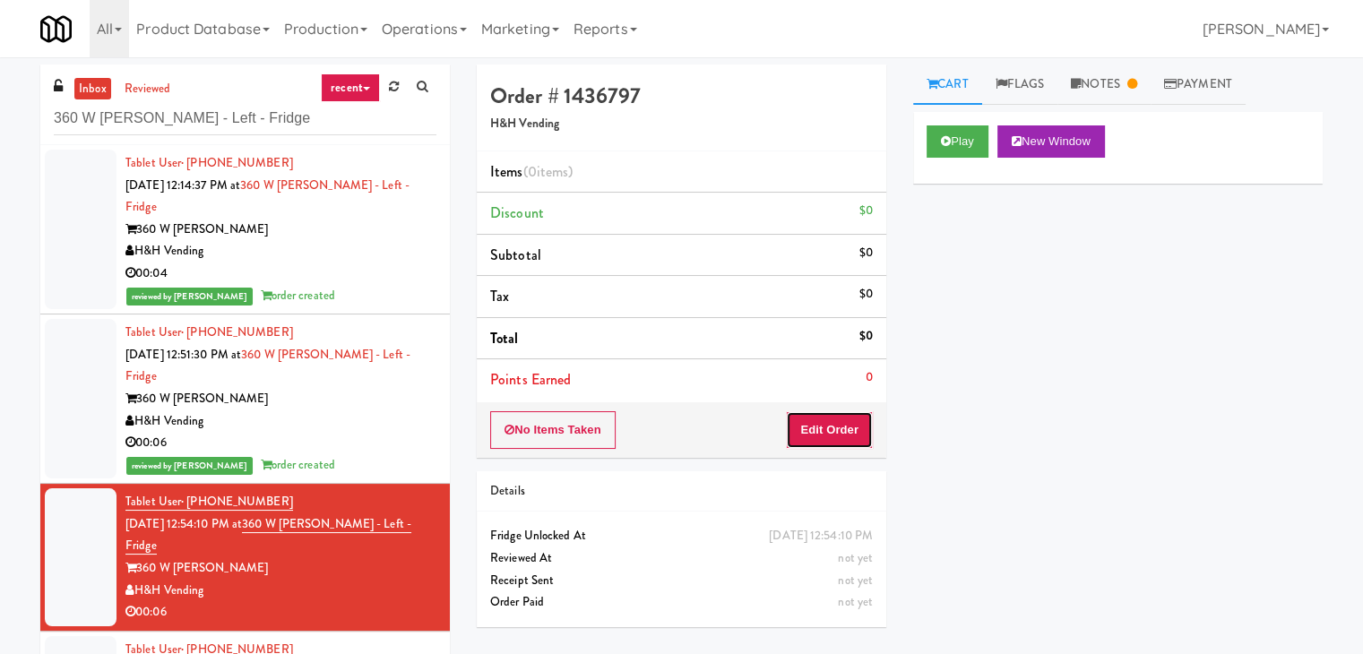
click at [829, 420] on button "Edit Order" at bounding box center [829, 430] width 87 height 38
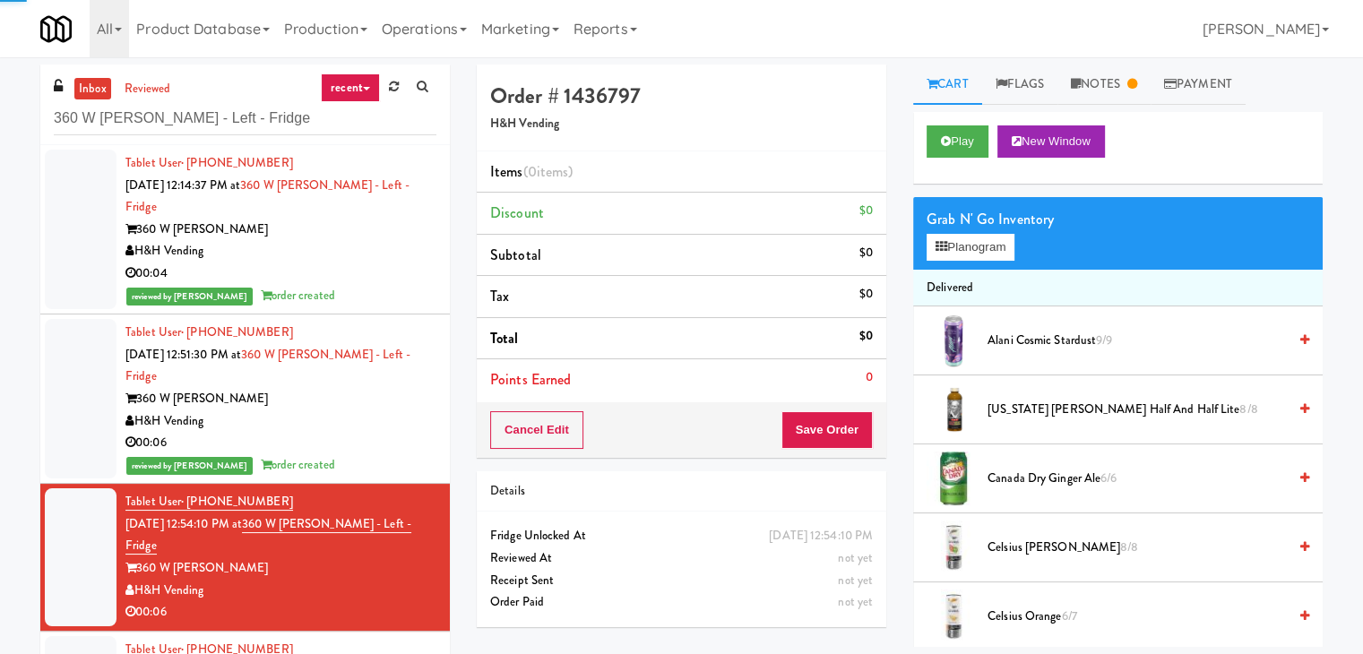
click at [983, 231] on div "Grab N' Go Inventory Planogram" at bounding box center [1117, 233] width 409 height 73
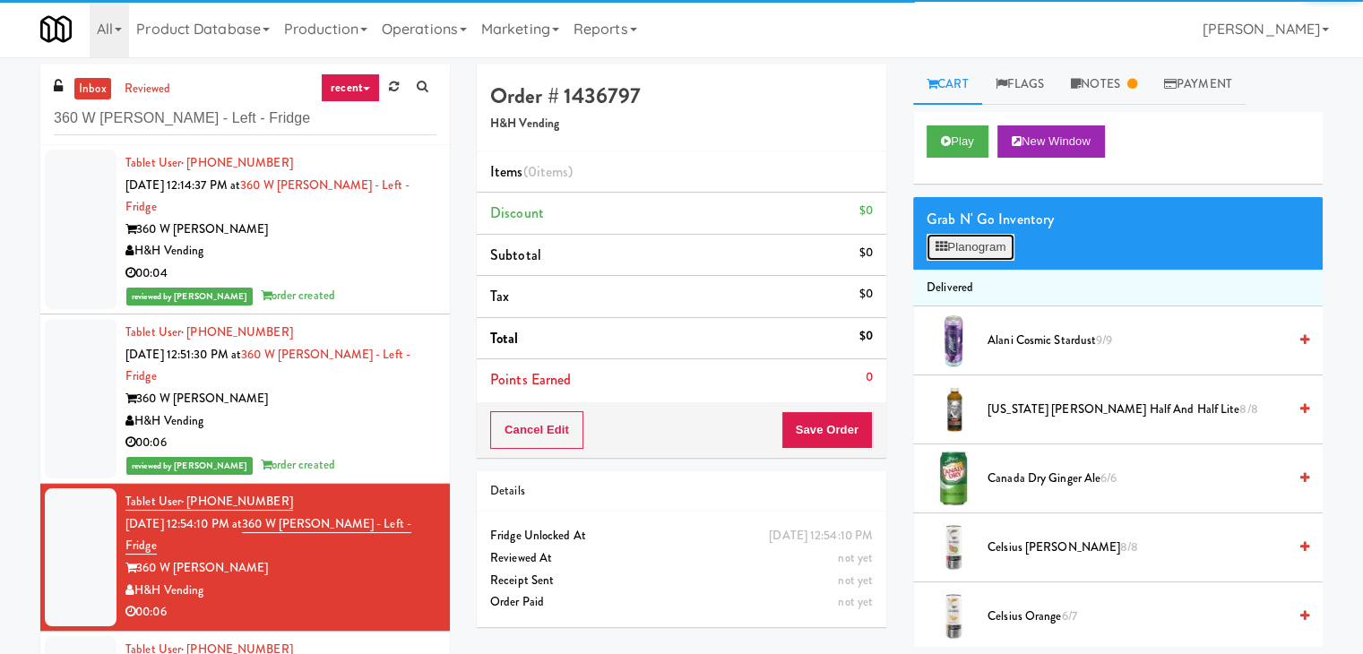
click at [980, 244] on button "Planogram" at bounding box center [970, 247] width 88 height 27
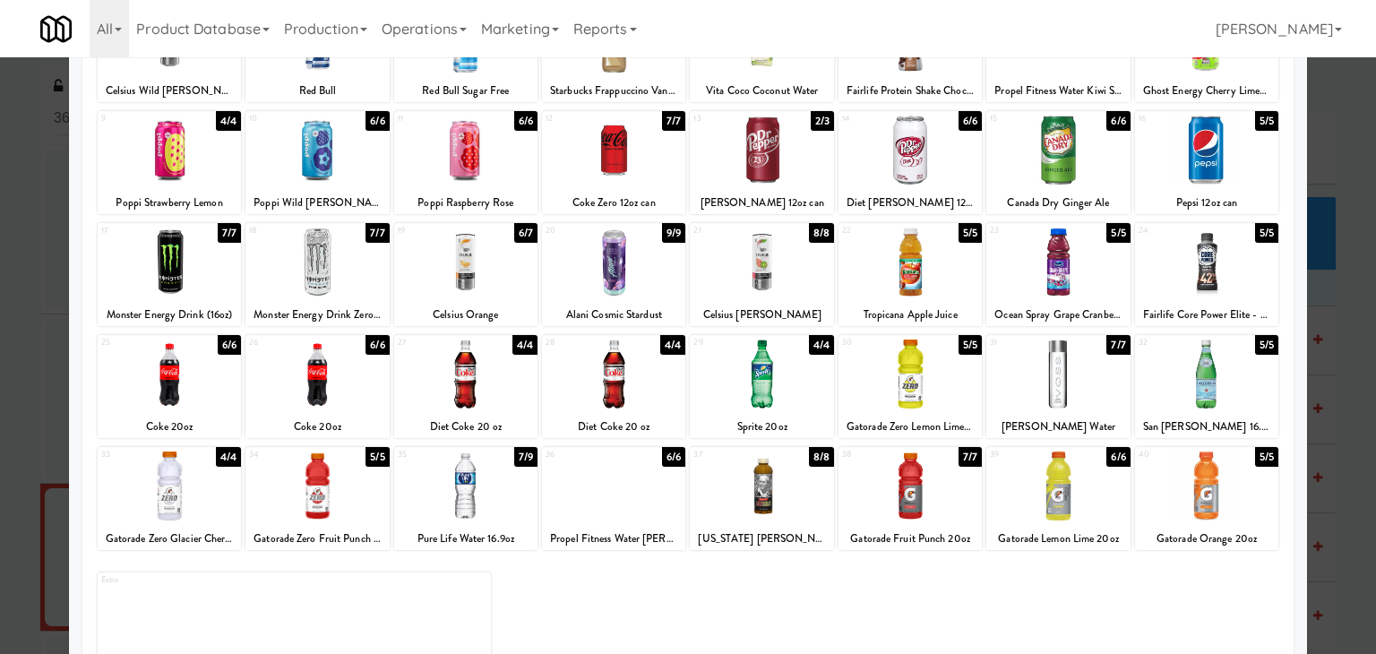
scroll to position [179, 0]
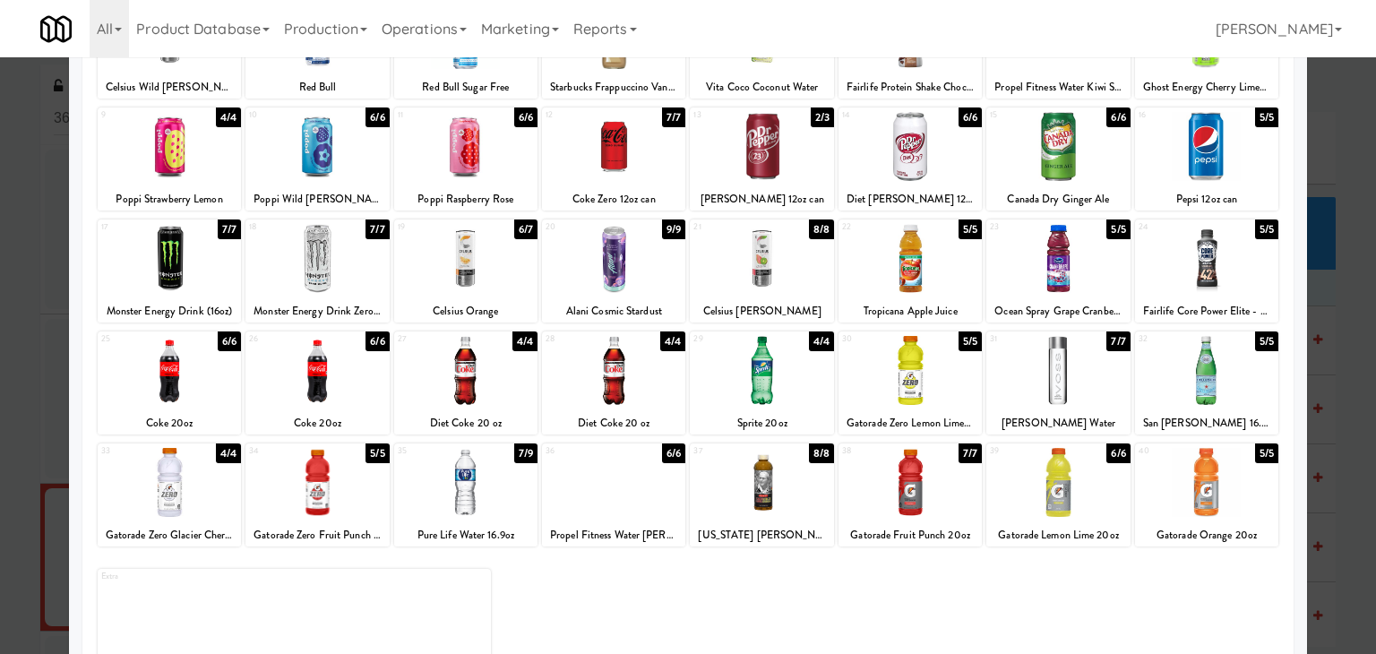
click at [807, 378] on div at bounding box center [761, 370] width 143 height 69
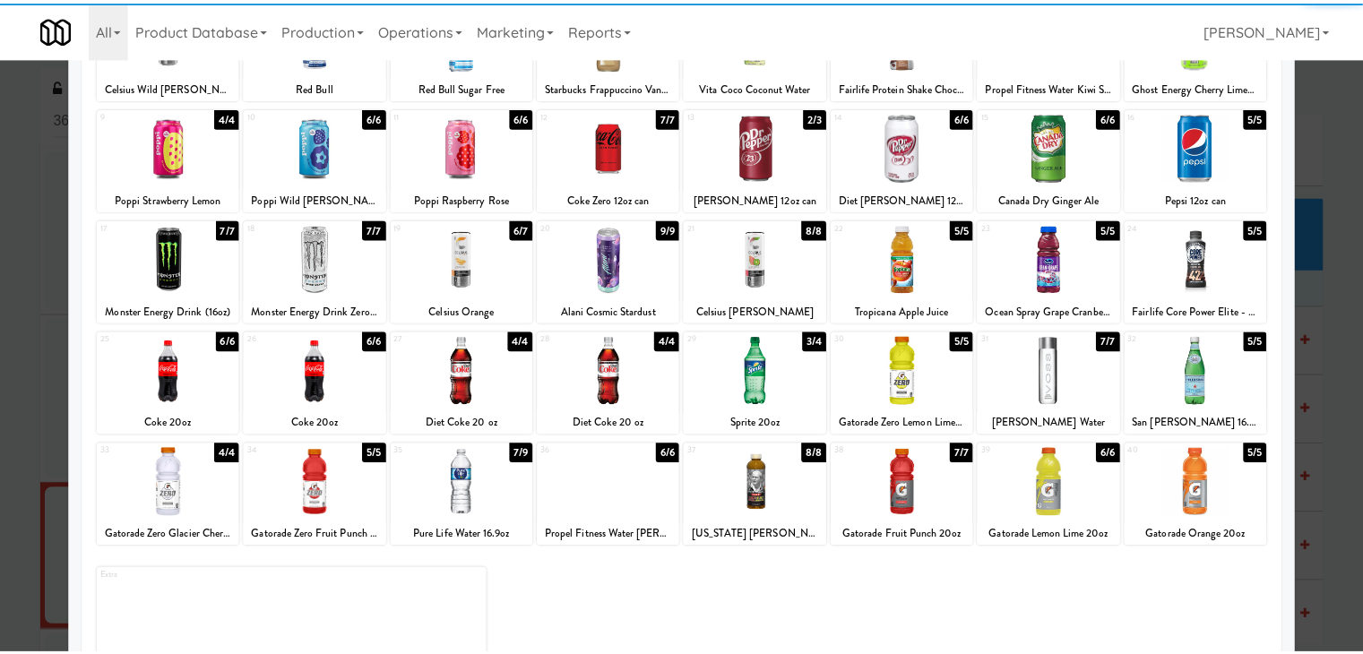
scroll to position [0, 0]
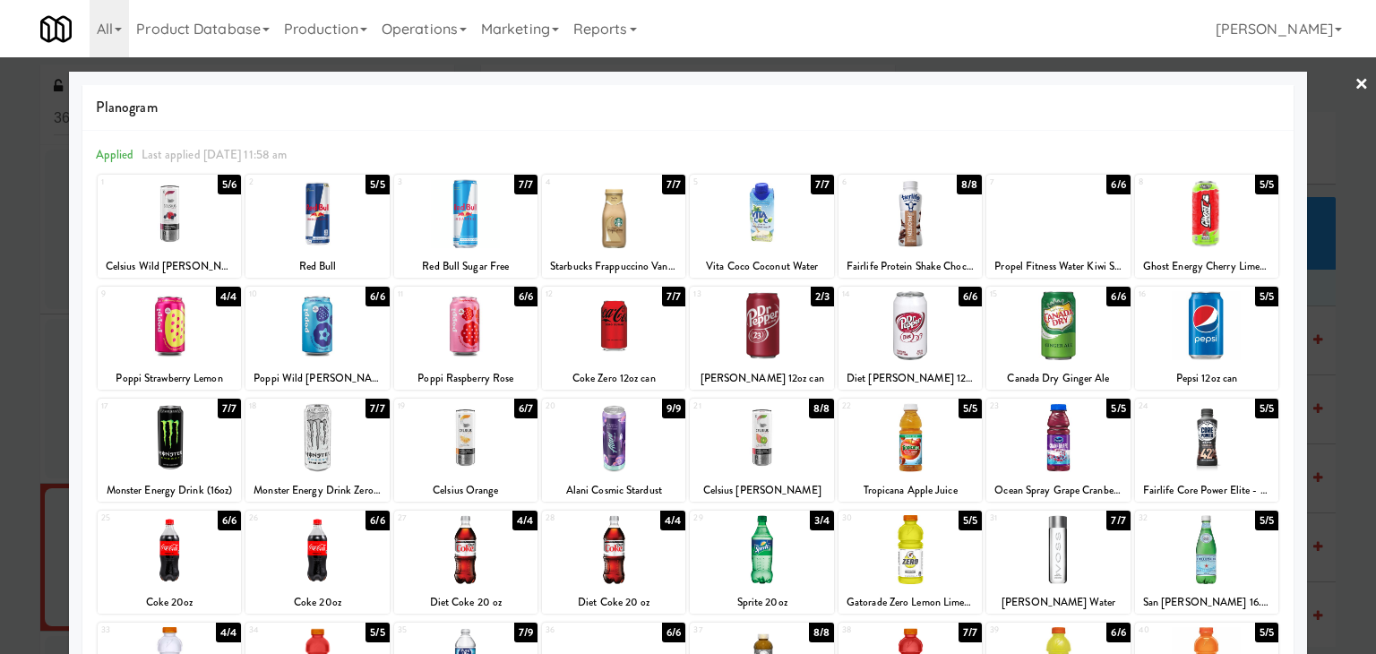
drag, startPoint x: 1350, startPoint y: 82, endPoint x: 1149, endPoint y: 245, distance: 259.9
click at [1355, 83] on link "×" at bounding box center [1362, 85] width 14 height 56
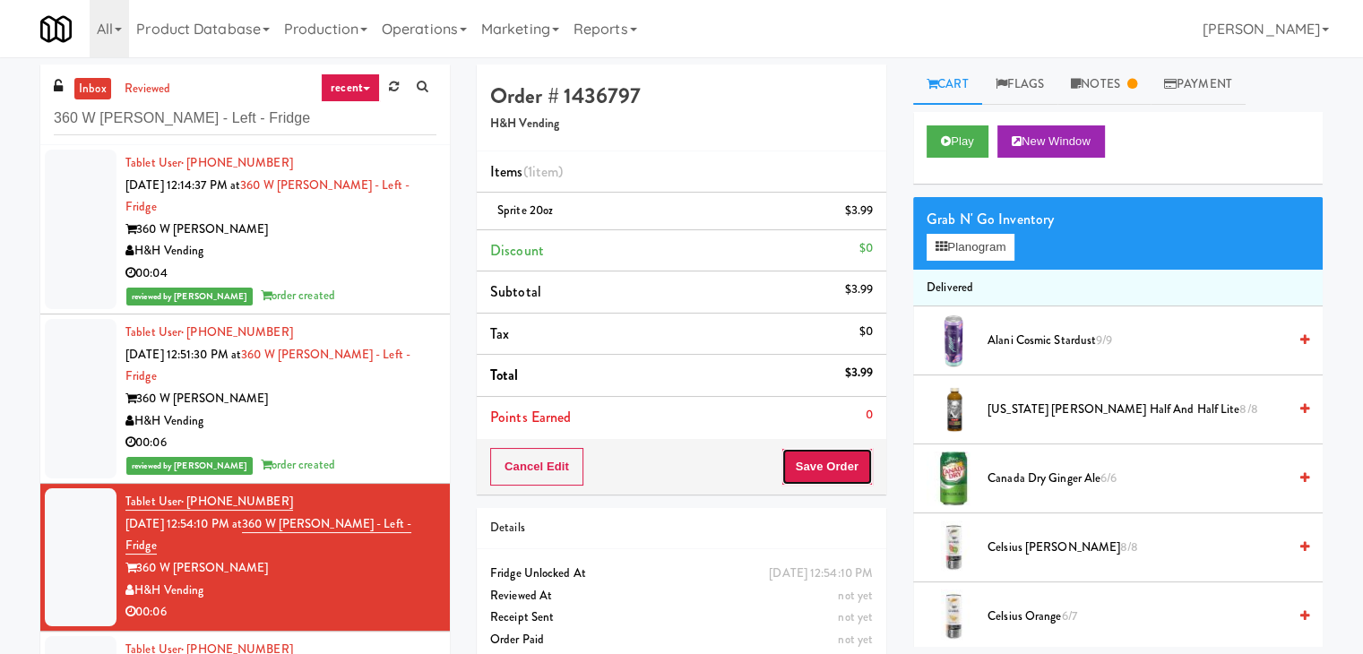
click at [835, 459] on button "Save Order" at bounding box center [826, 467] width 91 height 38
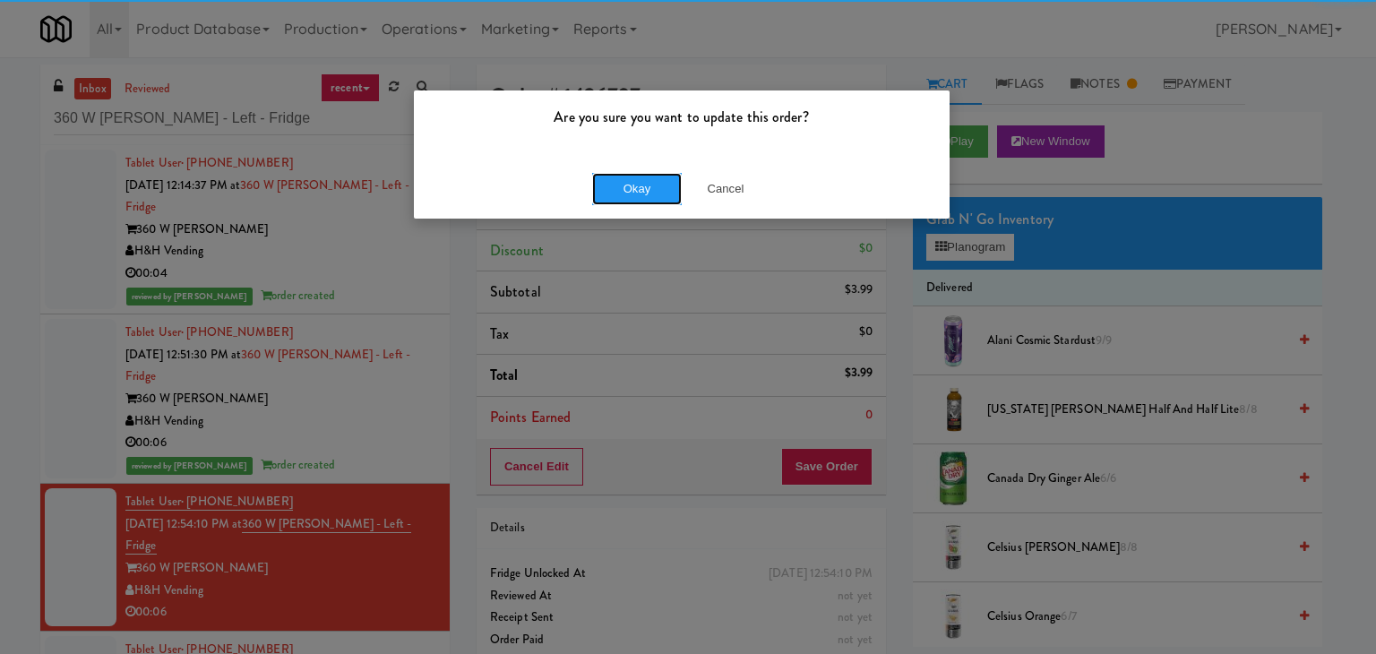
click at [636, 188] on button "Okay" at bounding box center [637, 189] width 90 height 32
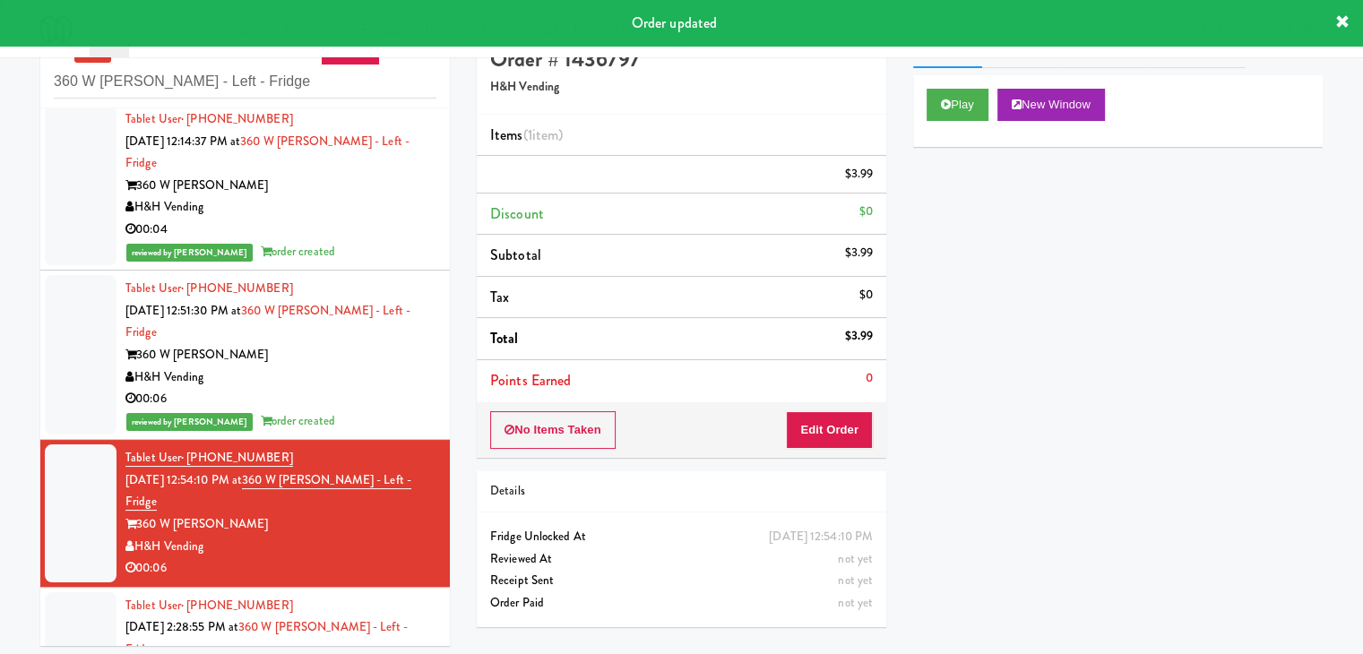
scroll to position [57, 0]
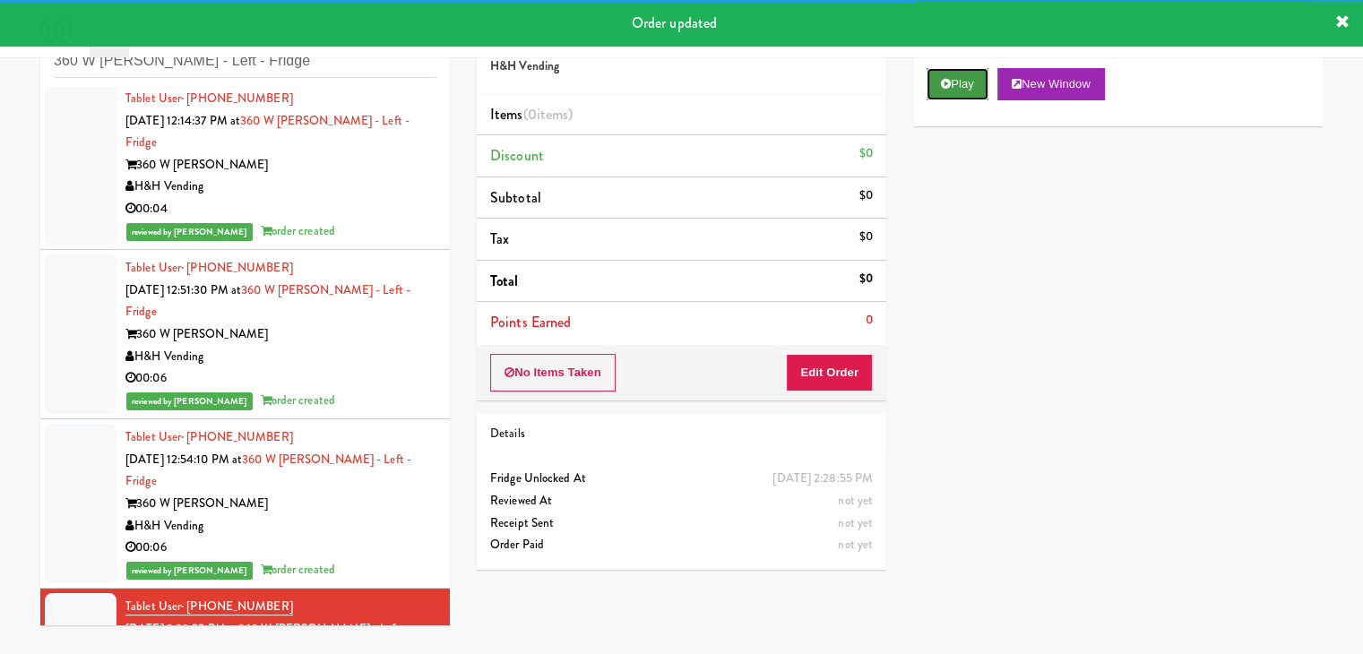
click at [969, 90] on button "Play" at bounding box center [957, 84] width 62 height 32
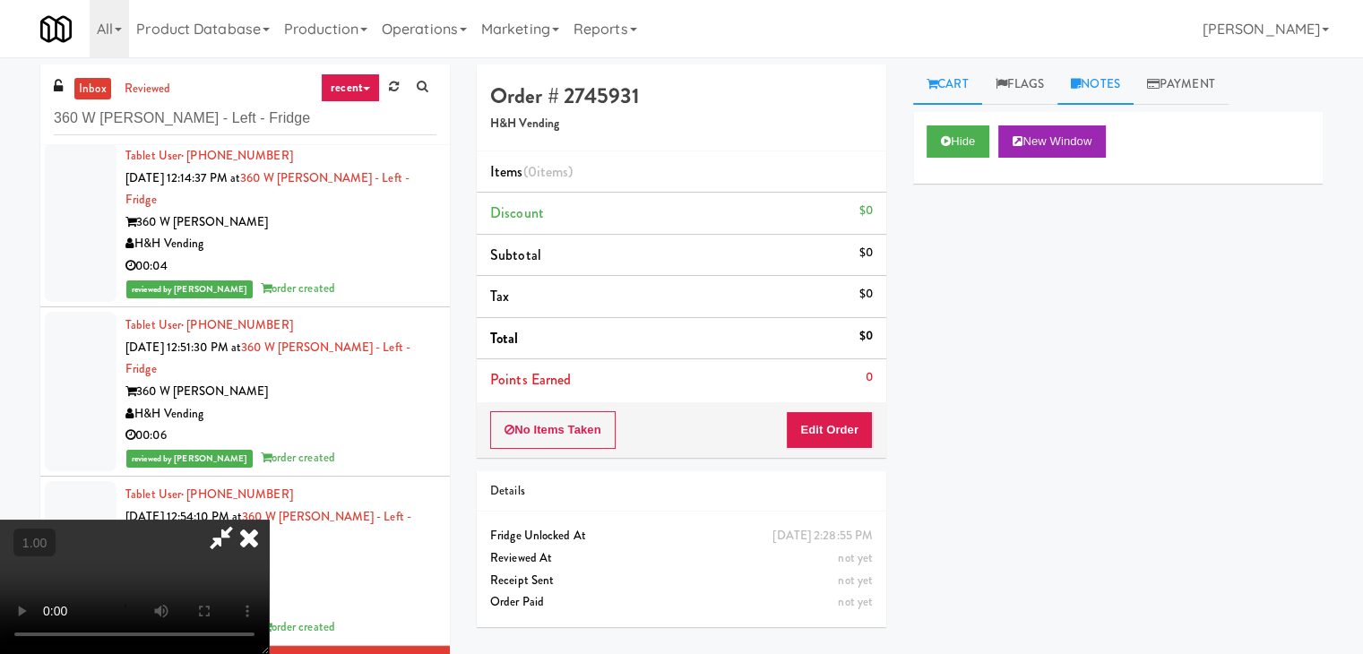
click at [1118, 81] on link "Notes" at bounding box center [1095, 85] width 76 height 40
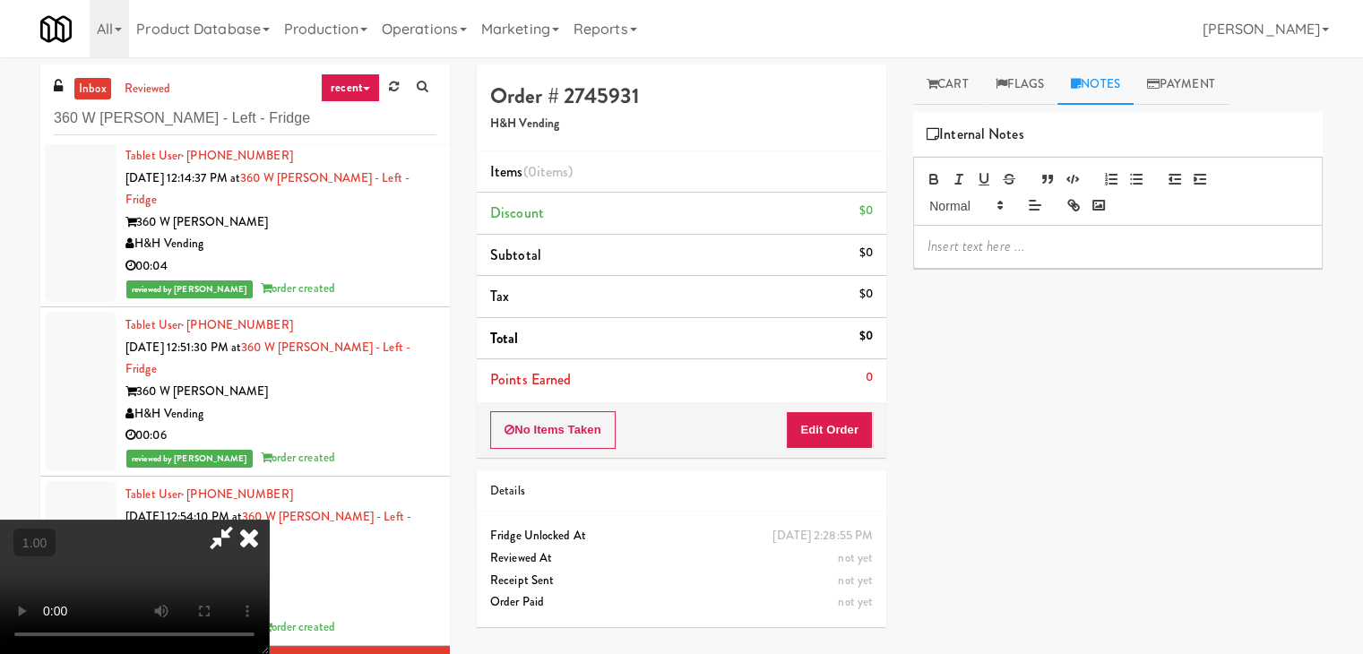
click at [1011, 242] on p at bounding box center [1117, 247] width 381 height 20
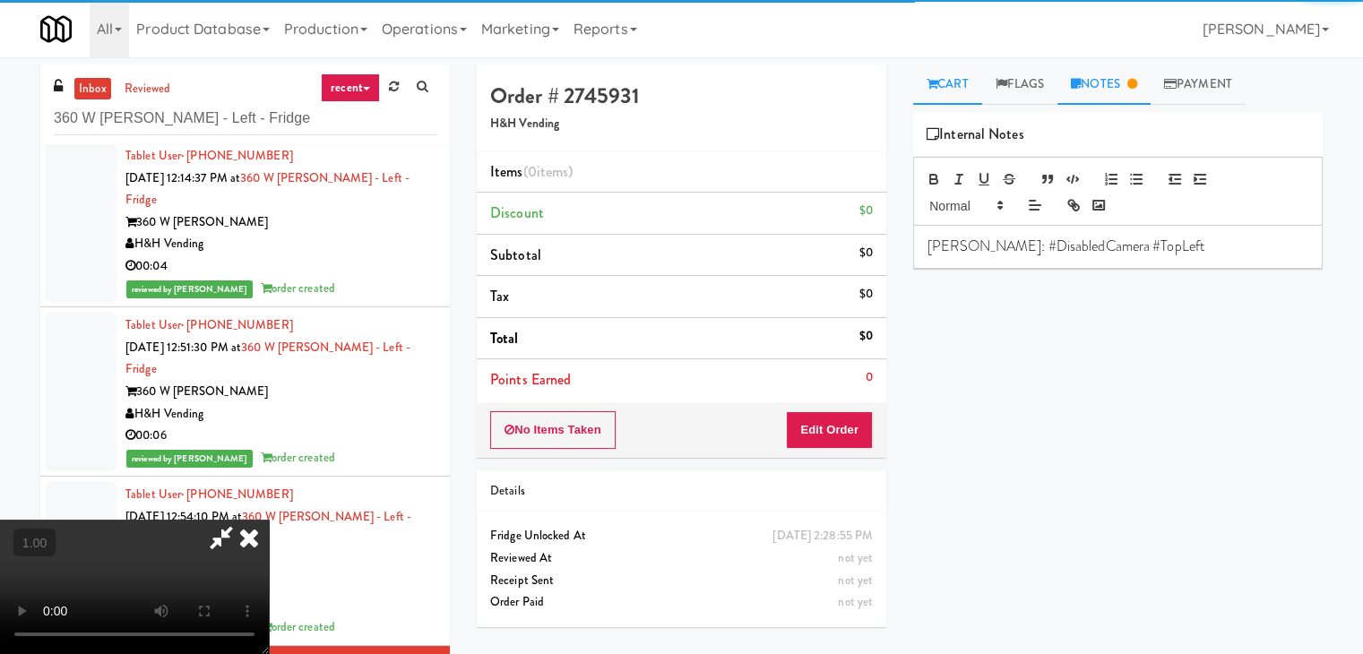
drag, startPoint x: 951, startPoint y: 84, endPoint x: 726, endPoint y: 217, distance: 261.1
click at [950, 84] on link "Cart" at bounding box center [947, 85] width 69 height 40
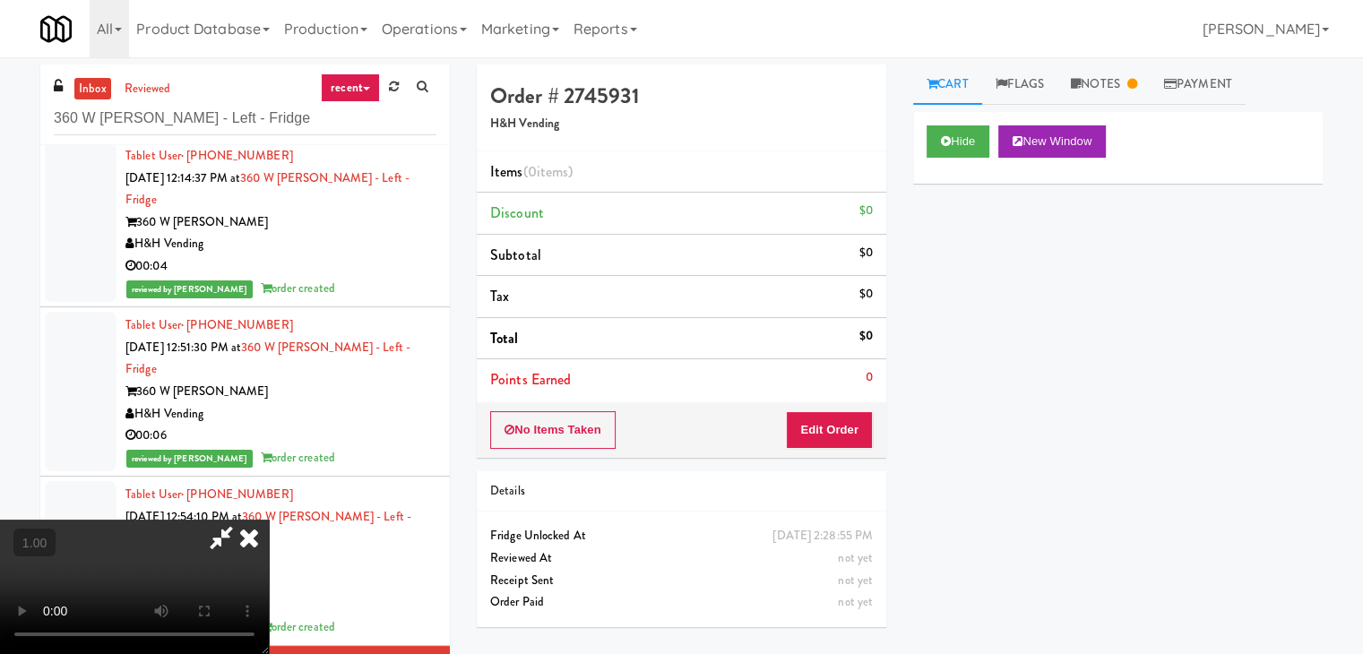
click at [269, 520] on video at bounding box center [134, 587] width 269 height 134
drag, startPoint x: 799, startPoint y: 216, endPoint x: 800, endPoint y: 296, distance: 79.7
click at [269, 520] on icon at bounding box center [248, 538] width 39 height 36
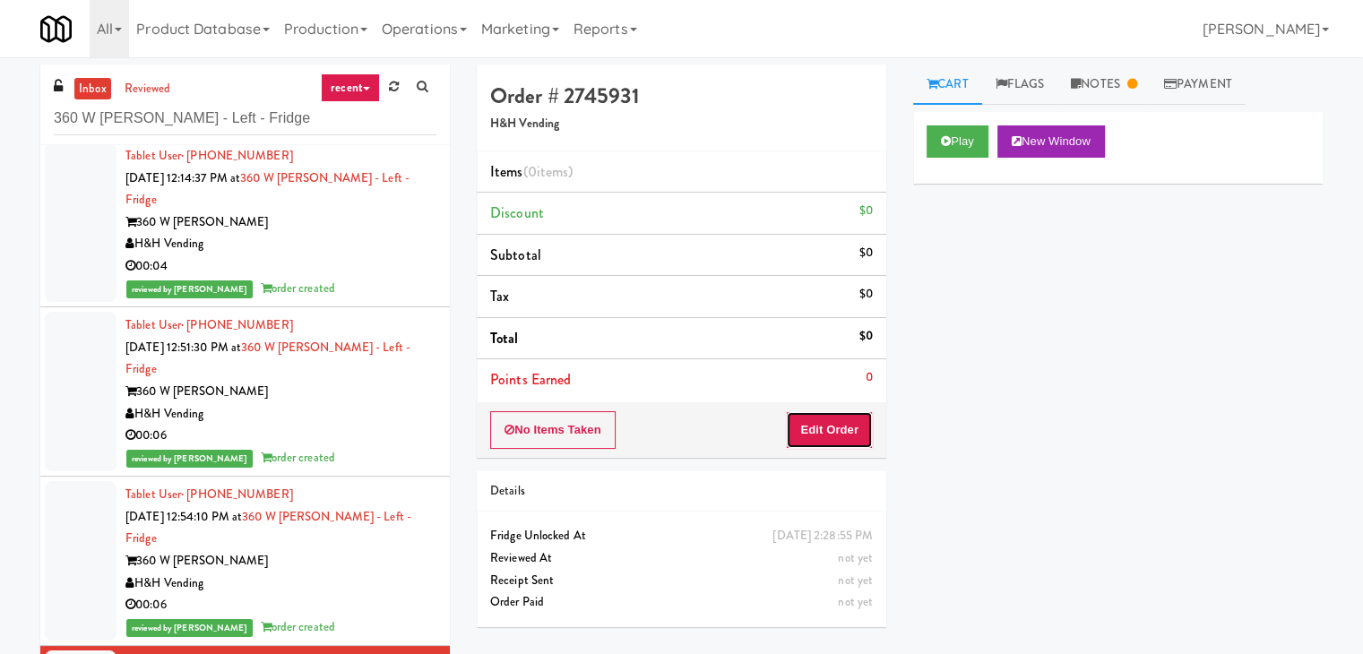
click at [837, 441] on button "Edit Order" at bounding box center [829, 430] width 87 height 38
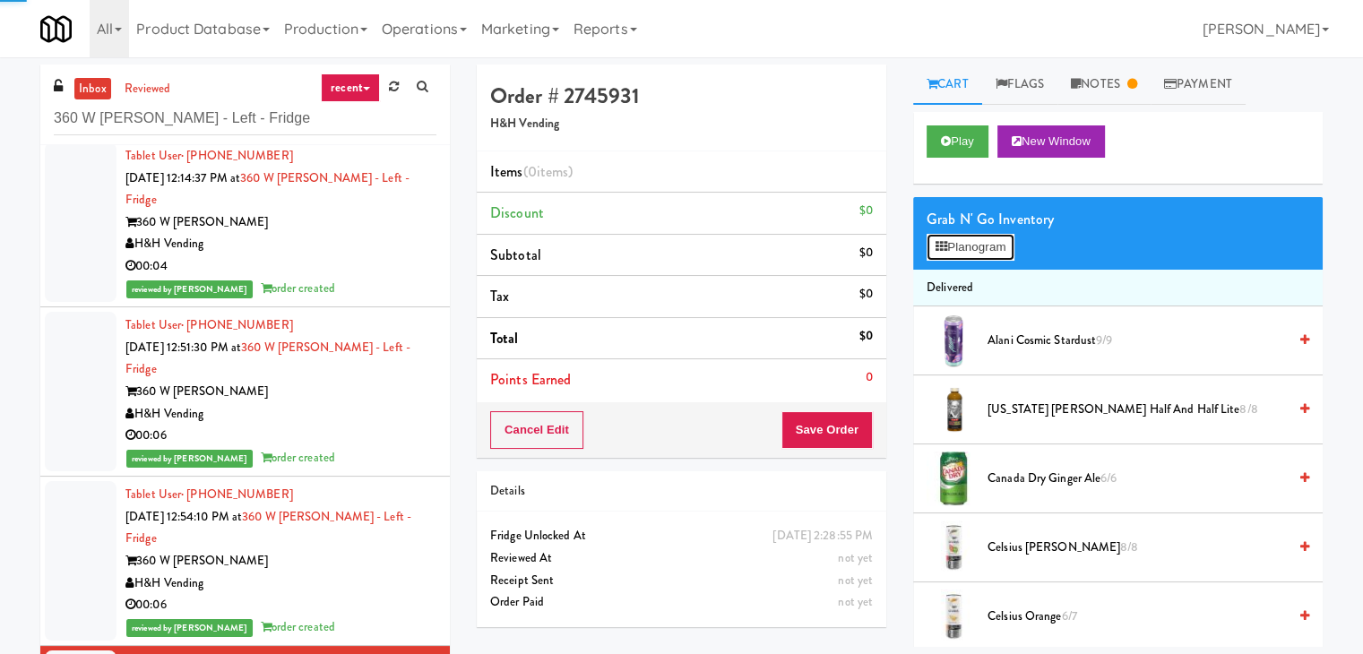
click at [959, 255] on button "Planogram" at bounding box center [970, 247] width 88 height 27
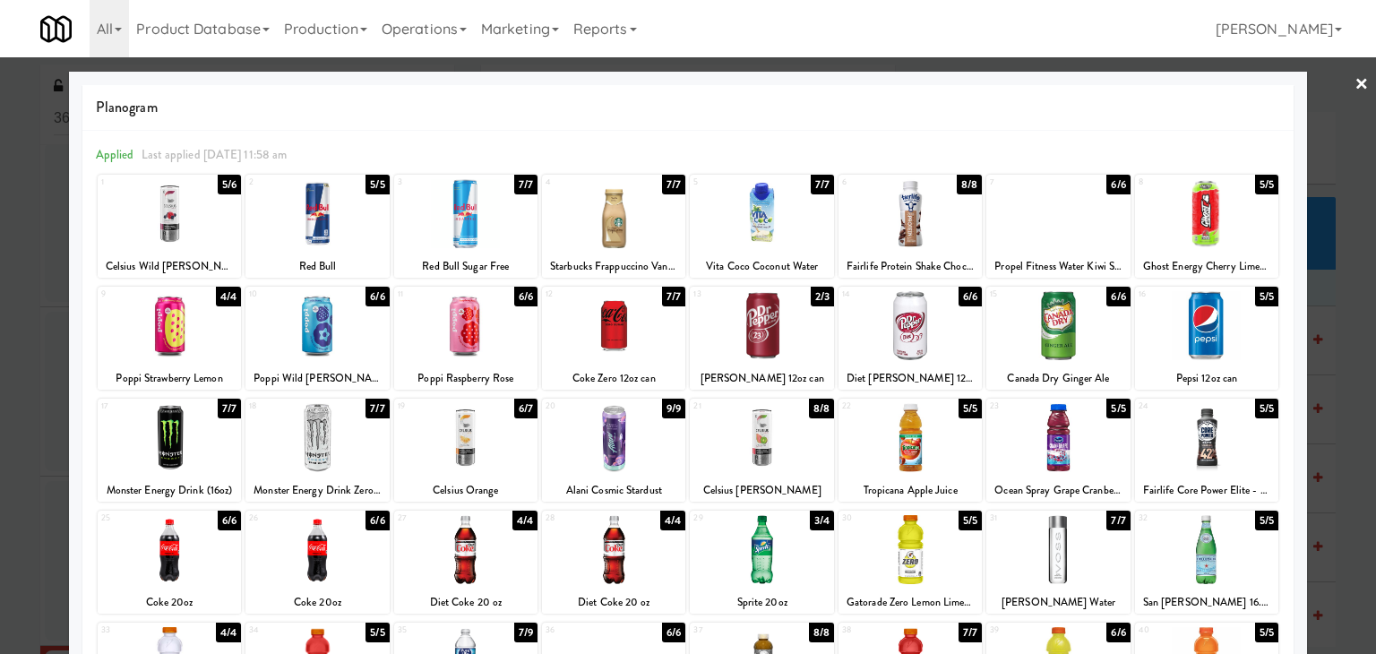
click at [1227, 328] on div at bounding box center [1206, 325] width 143 height 69
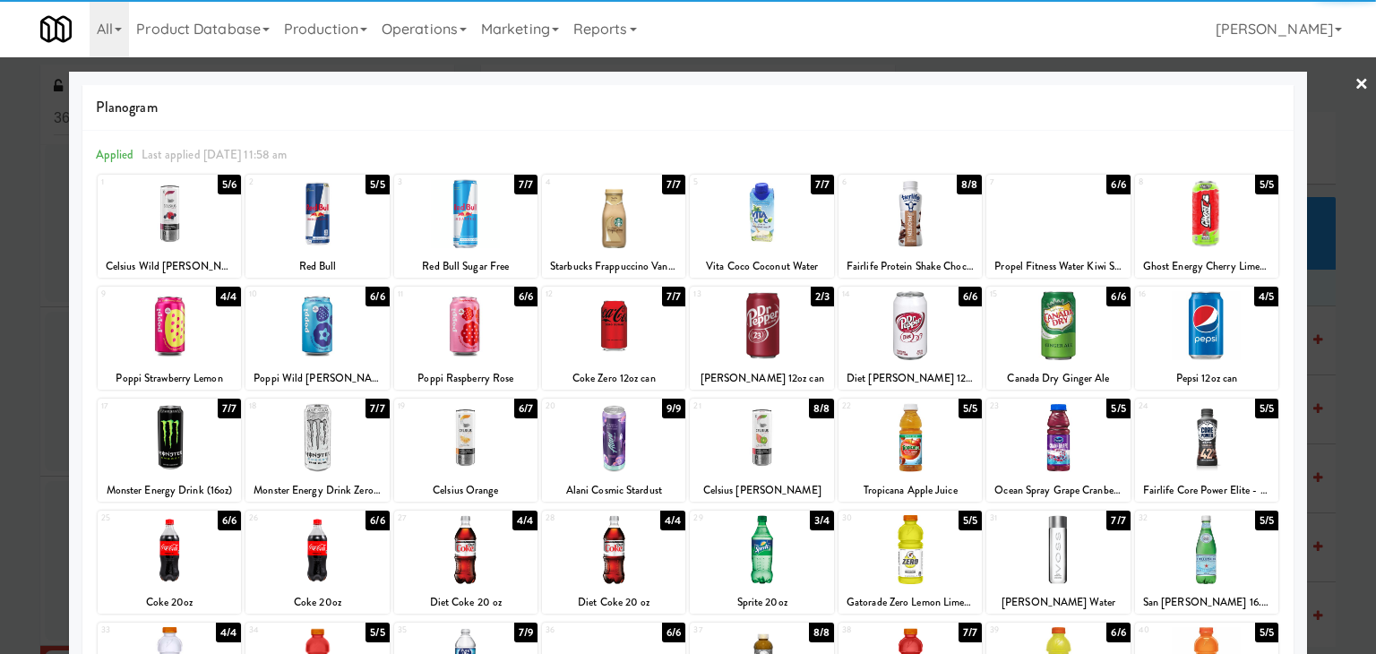
click at [1355, 80] on link "×" at bounding box center [1362, 85] width 14 height 56
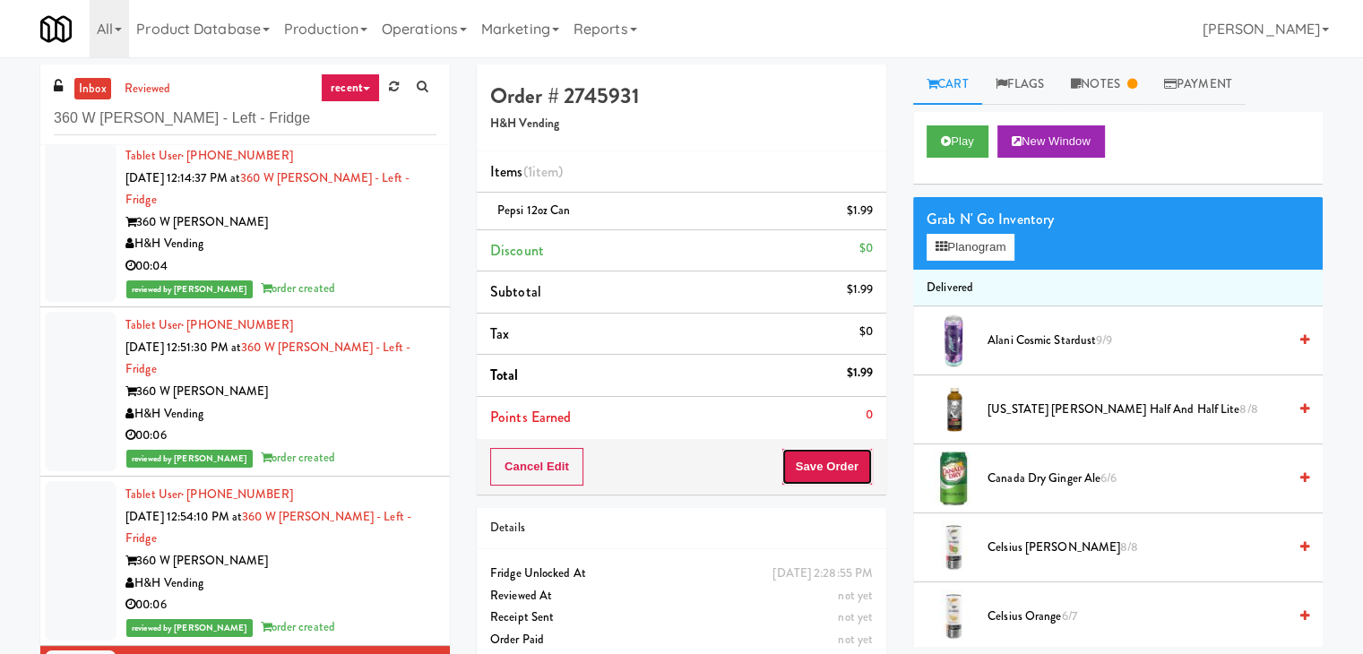
click at [812, 469] on button "Save Order" at bounding box center [826, 467] width 91 height 38
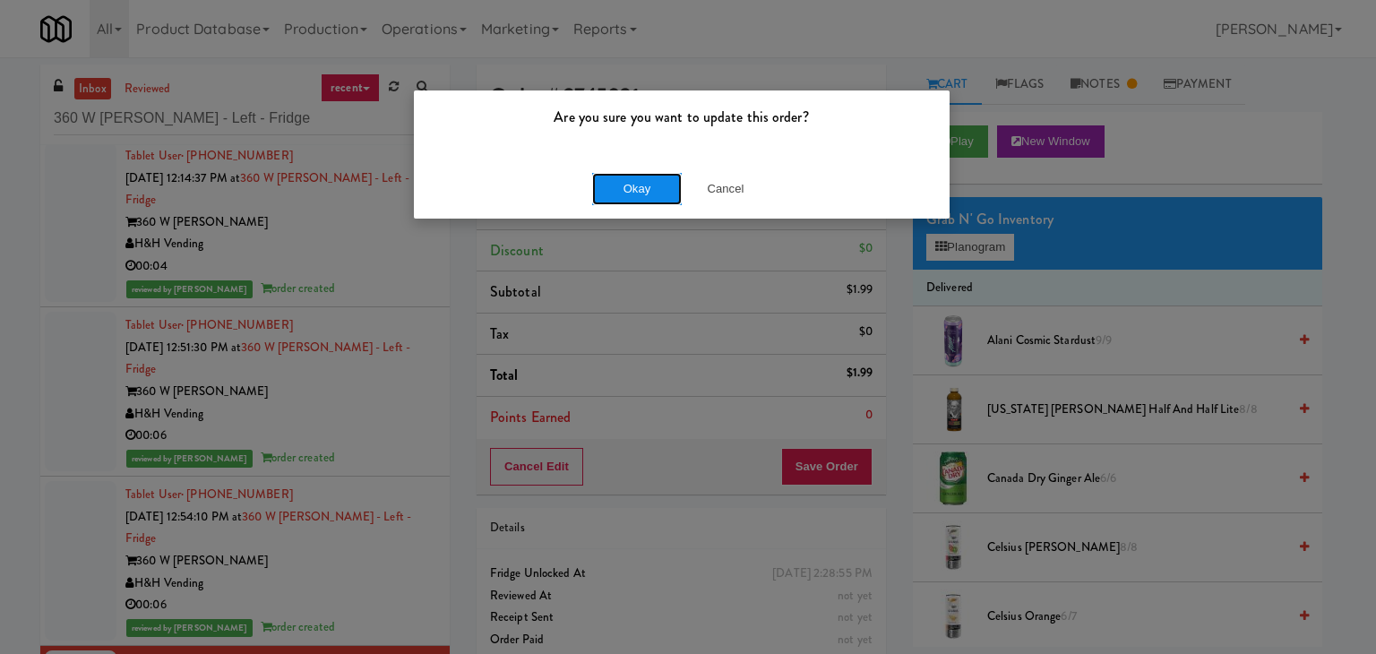
click at [599, 198] on button "Okay" at bounding box center [637, 189] width 90 height 32
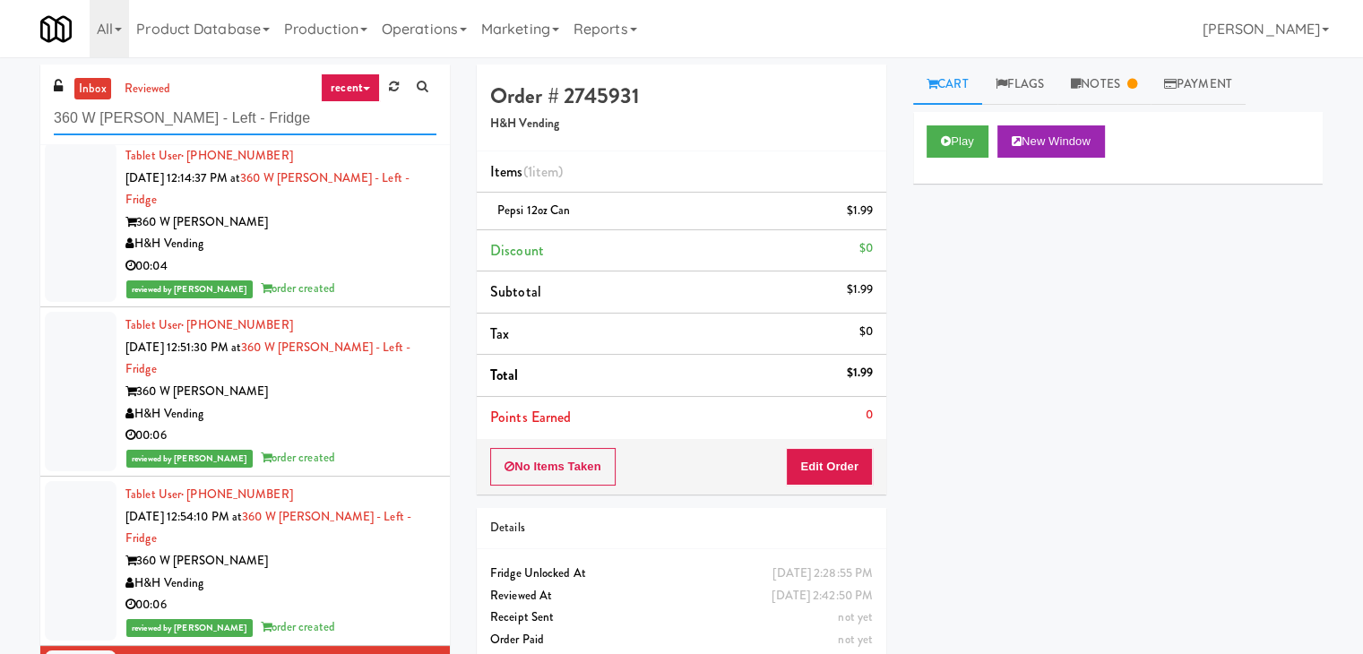
click at [254, 127] on input "360 W [PERSON_NAME] - Left - Fridge" at bounding box center [245, 118] width 383 height 33
paste input "IKEA [GEOGRAPHIC_DATA]"
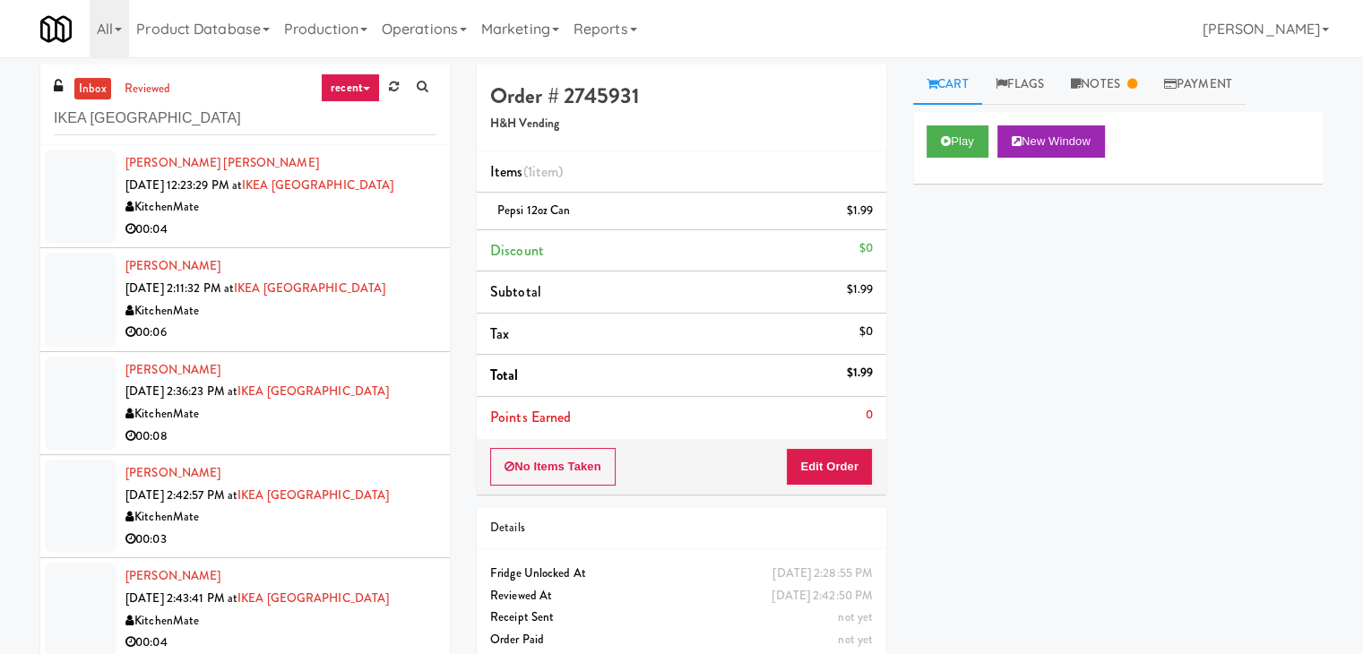
click at [369, 209] on div "KitchenMate" at bounding box center [280, 207] width 311 height 22
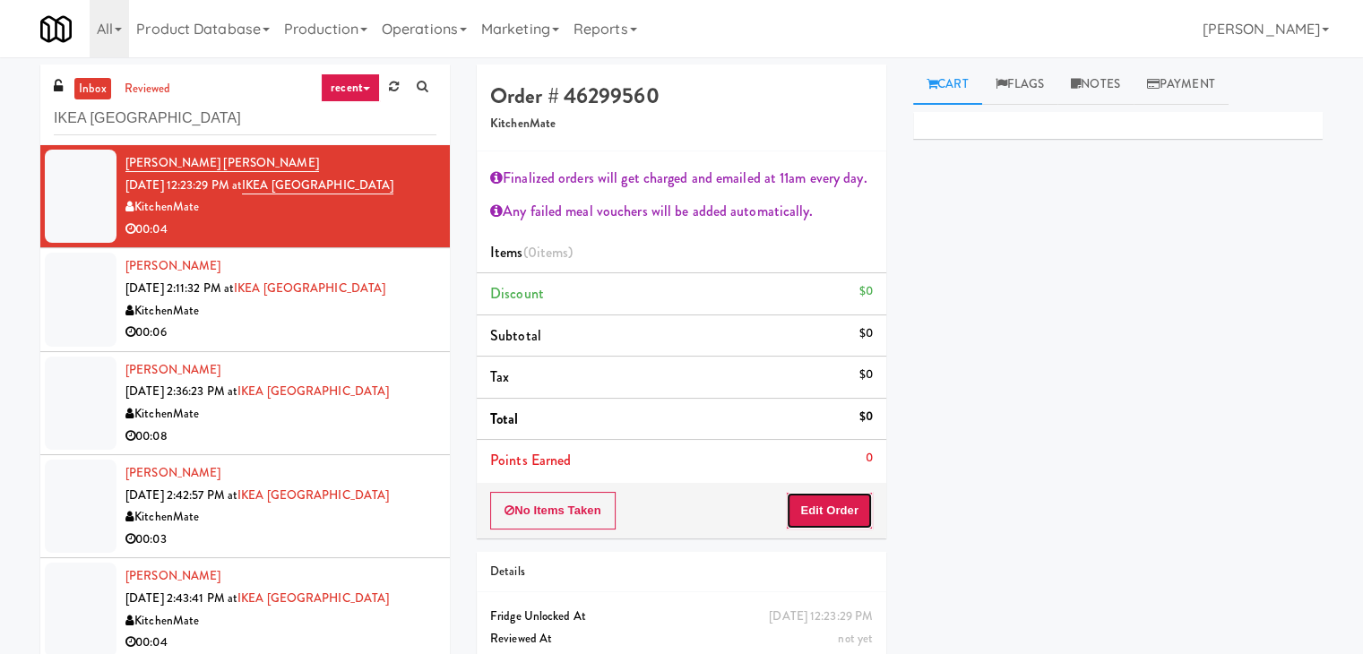
click at [806, 514] on button "Edit Order" at bounding box center [829, 511] width 87 height 38
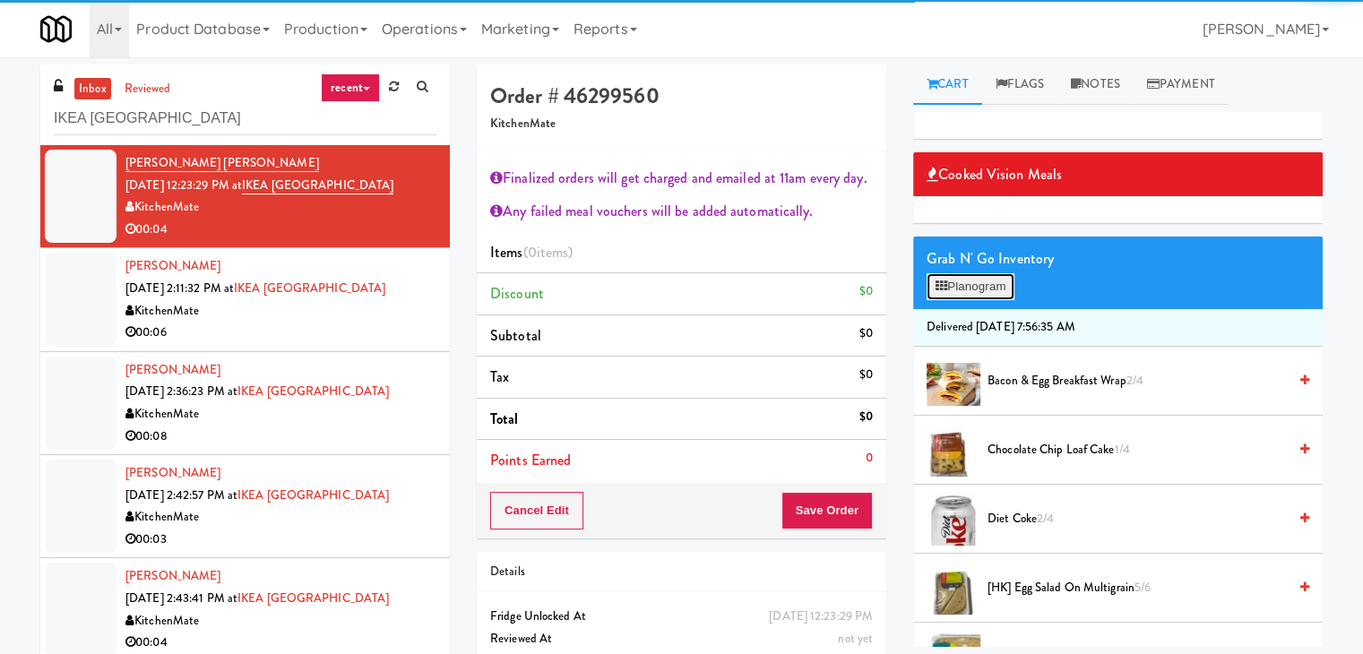
click at [968, 289] on button "Planogram" at bounding box center [970, 286] width 88 height 27
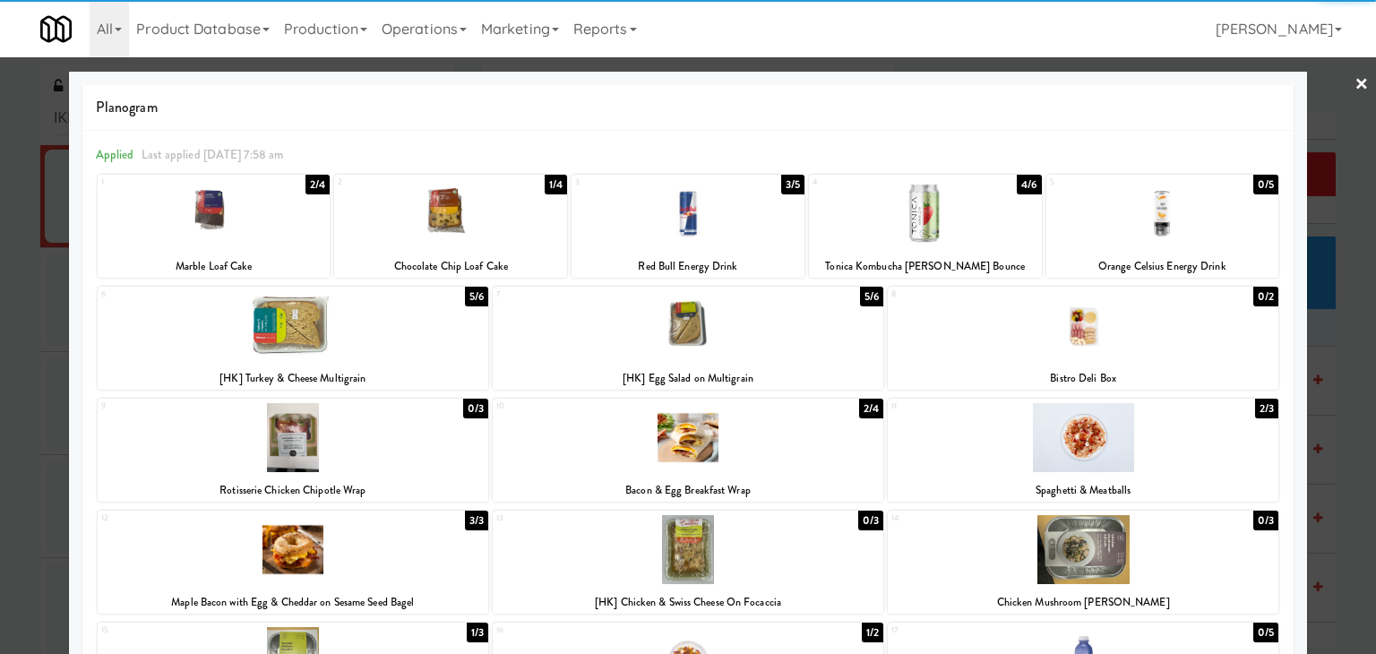
click at [394, 332] on div at bounding box center [293, 325] width 391 height 69
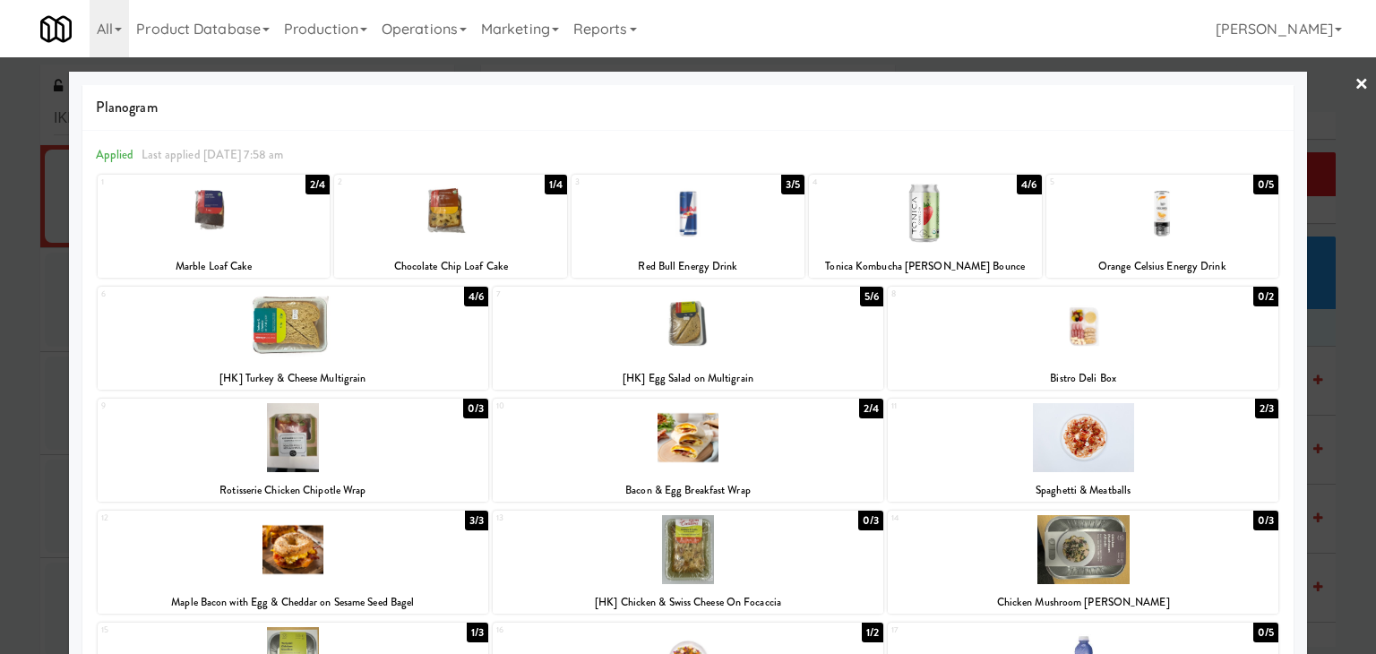
click at [1355, 83] on link "×" at bounding box center [1362, 85] width 14 height 56
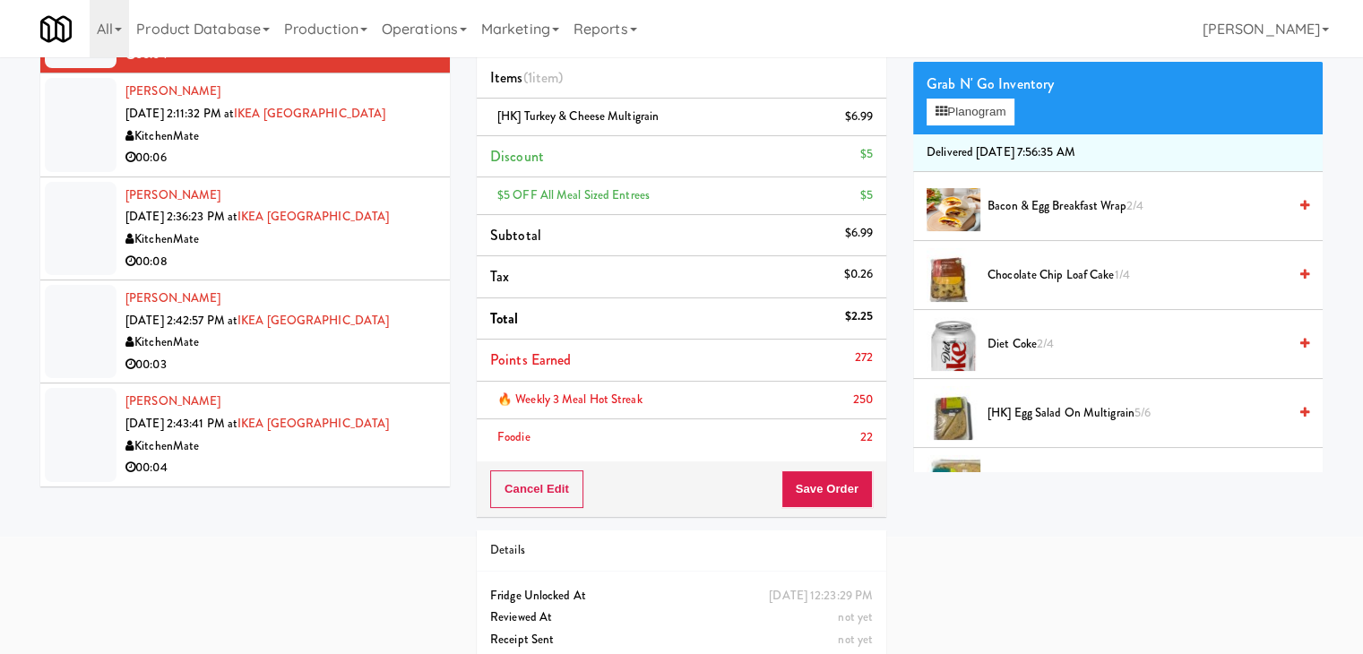
scroll to position [179, 0]
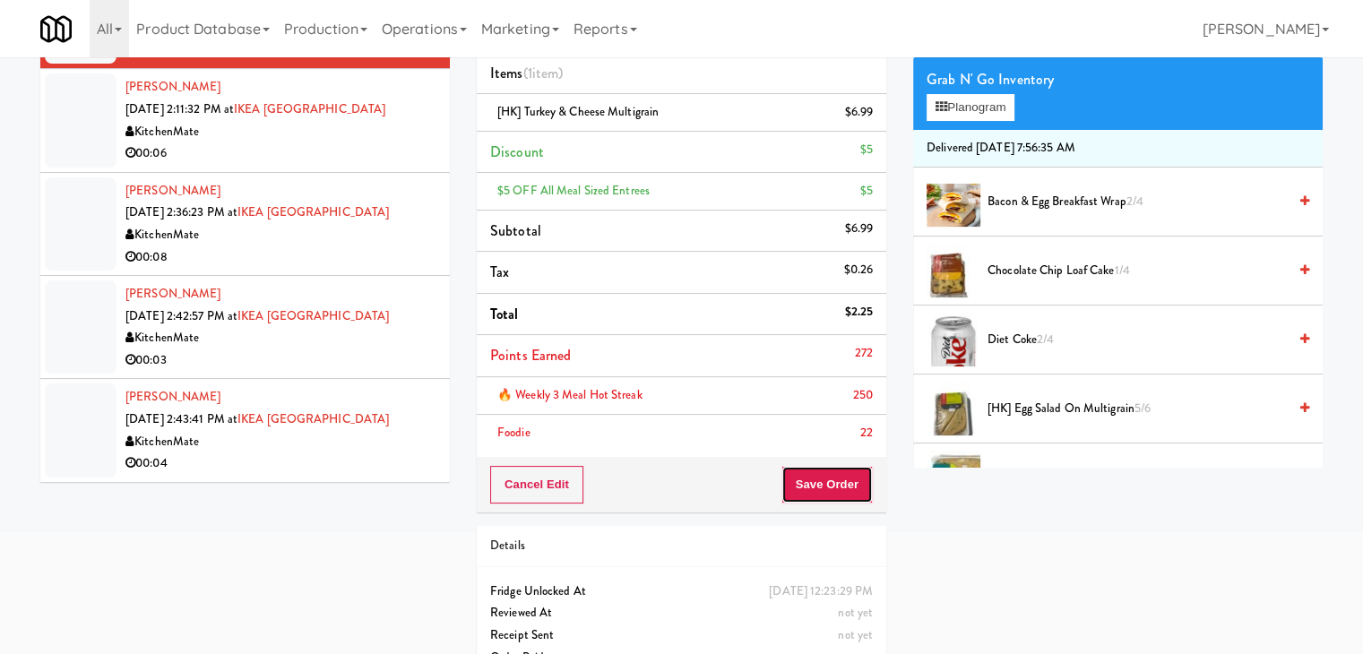
click at [828, 490] on button "Save Order" at bounding box center [826, 485] width 91 height 38
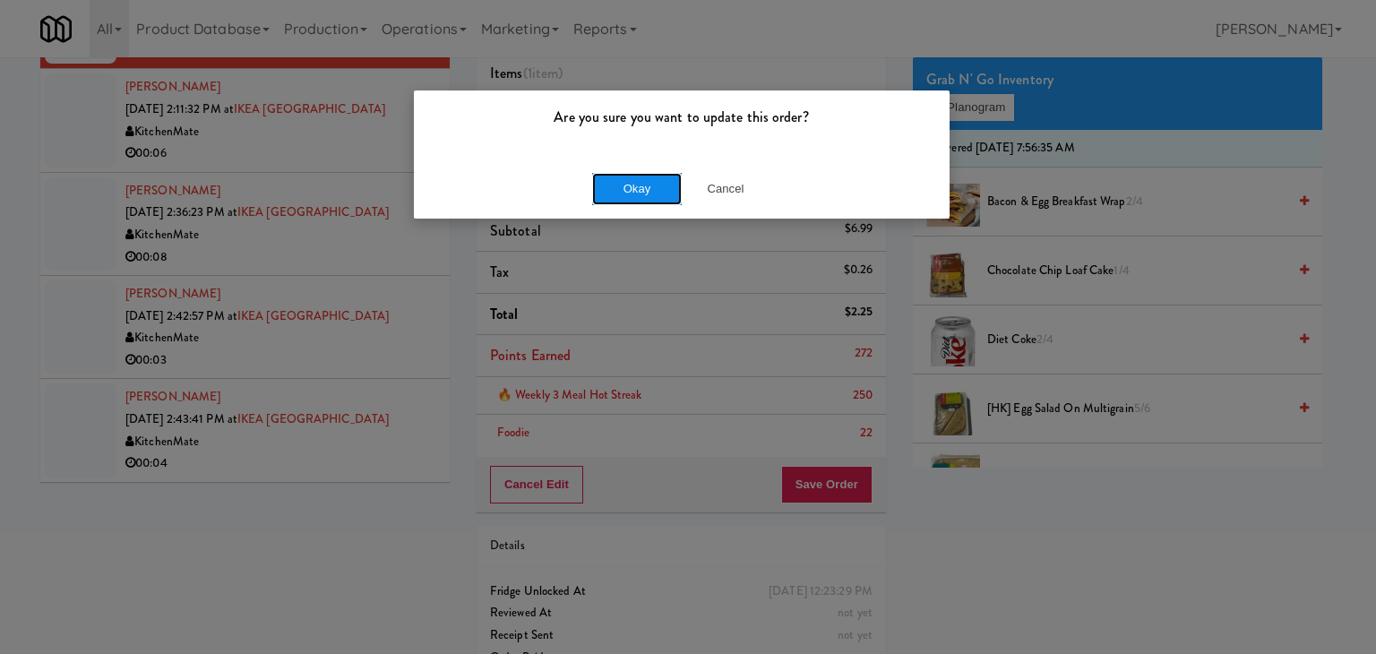
click at [669, 187] on button "Okay" at bounding box center [637, 189] width 90 height 32
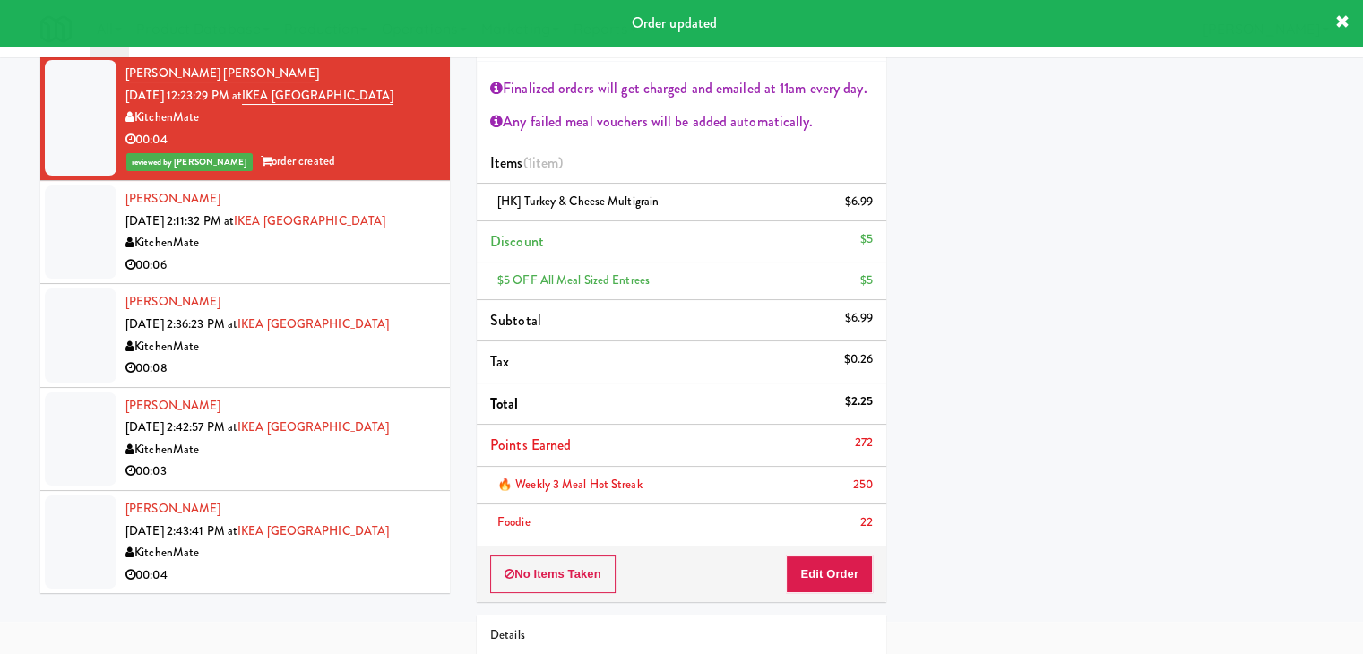
click at [344, 271] on div "00:06" at bounding box center [280, 265] width 311 height 22
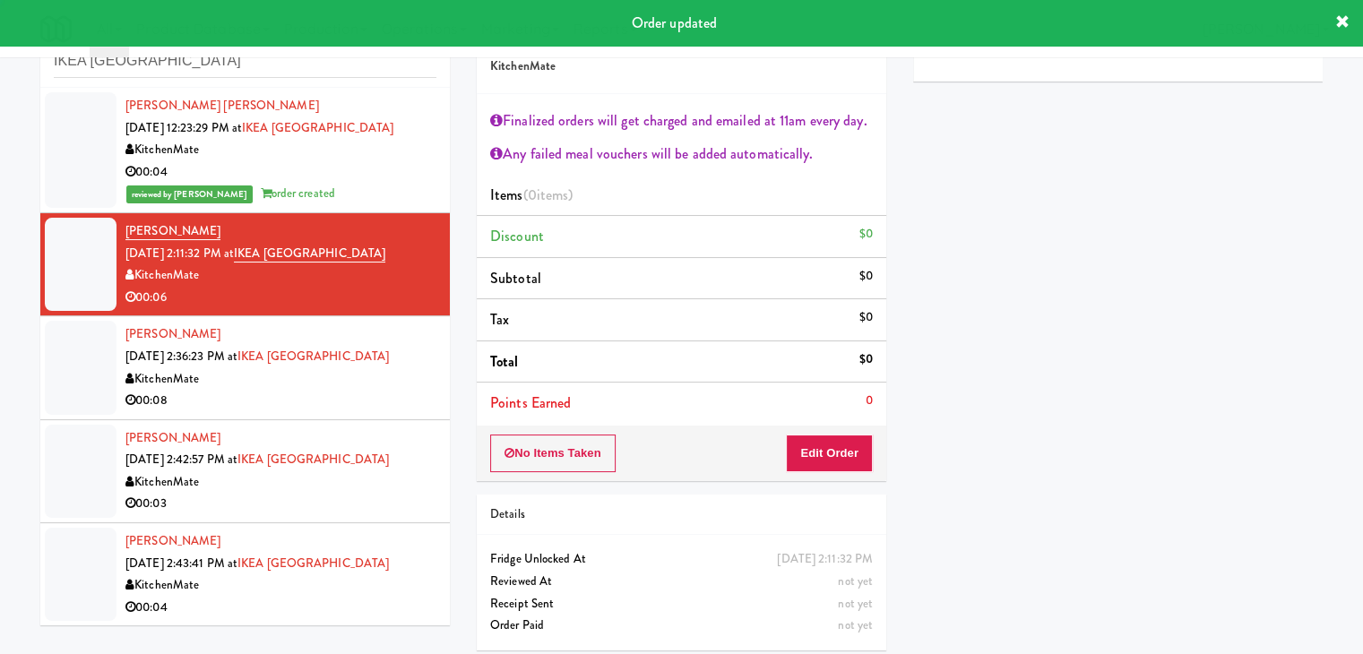
scroll to position [65, 0]
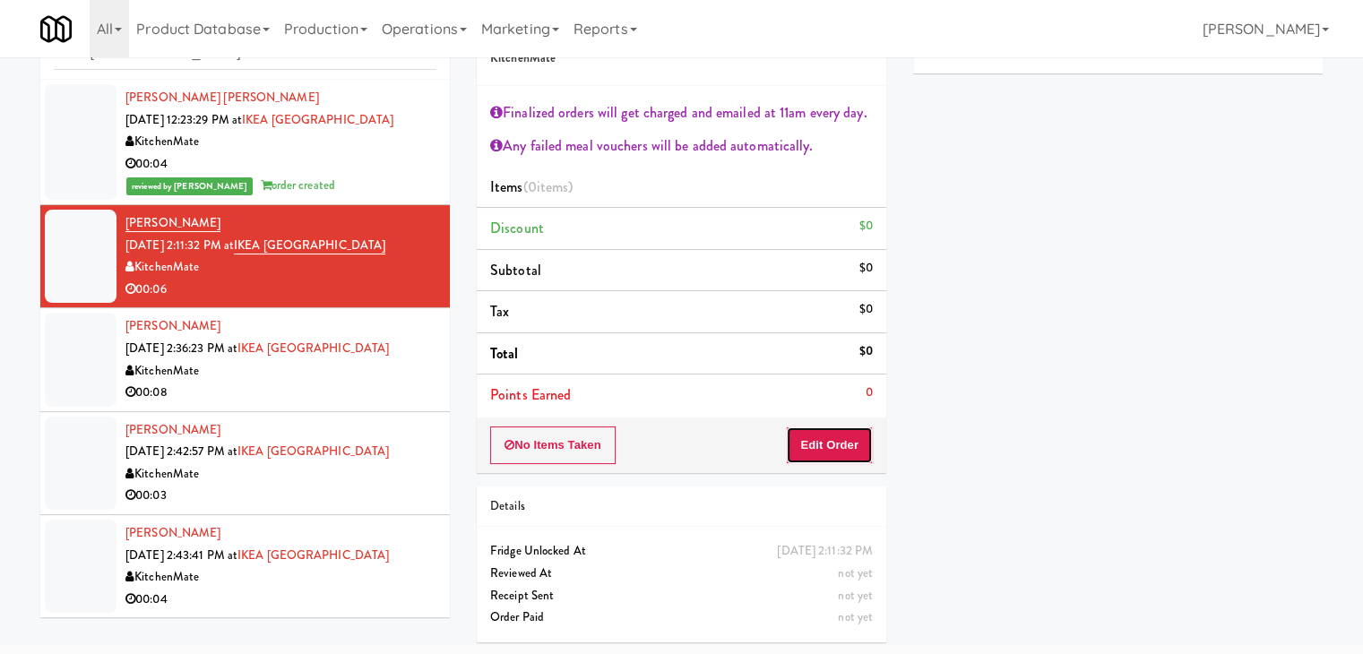
click at [824, 447] on button "Edit Order" at bounding box center [829, 445] width 87 height 38
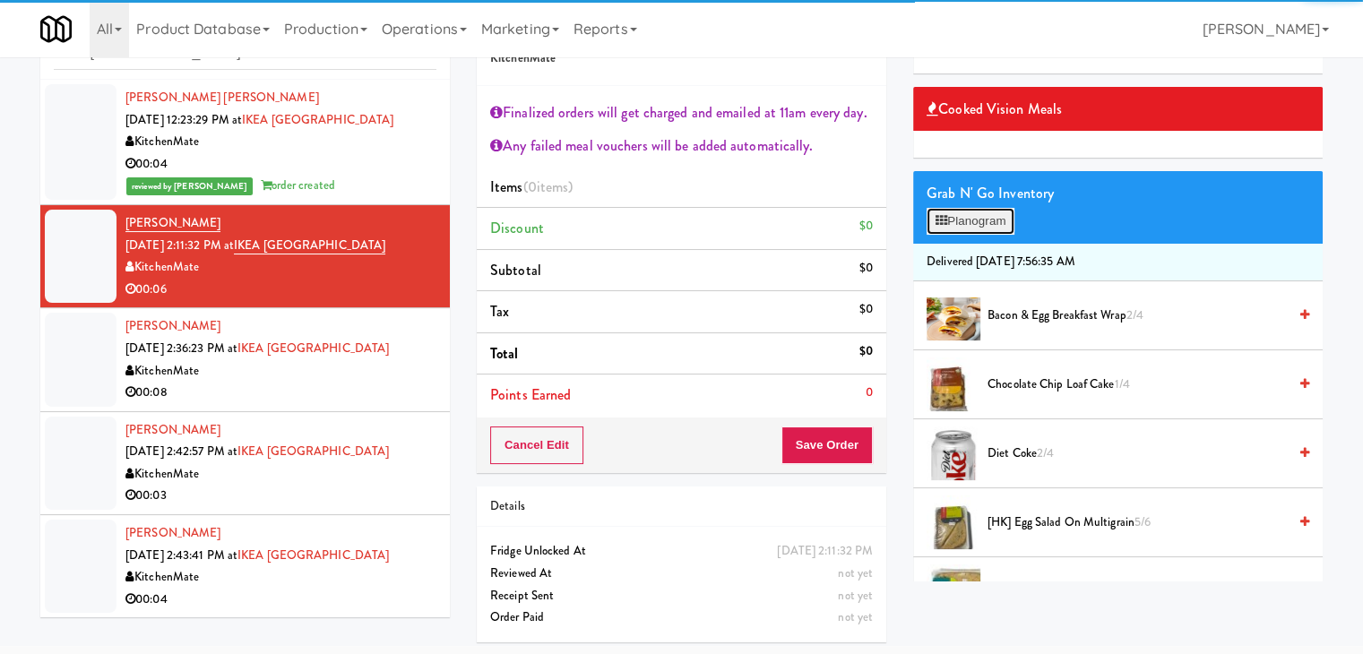
click at [987, 208] on button "Planogram" at bounding box center [970, 221] width 88 height 27
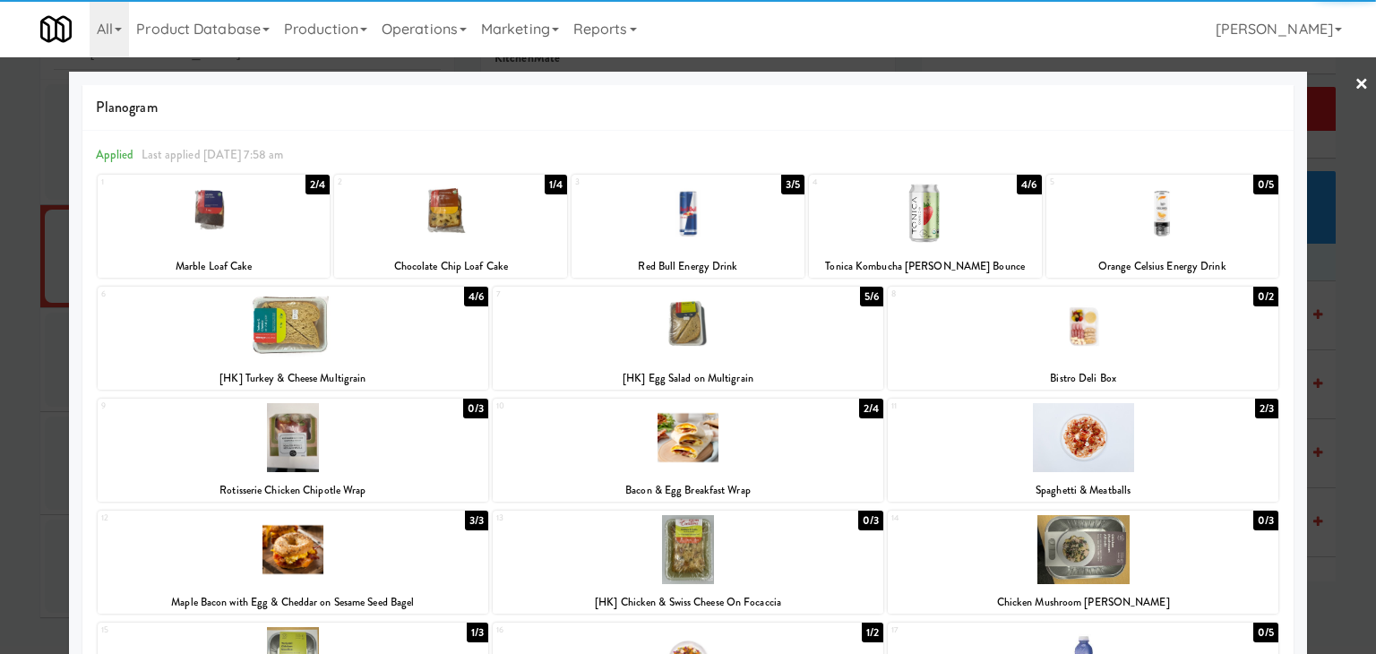
click at [716, 455] on div at bounding box center [688, 437] width 391 height 69
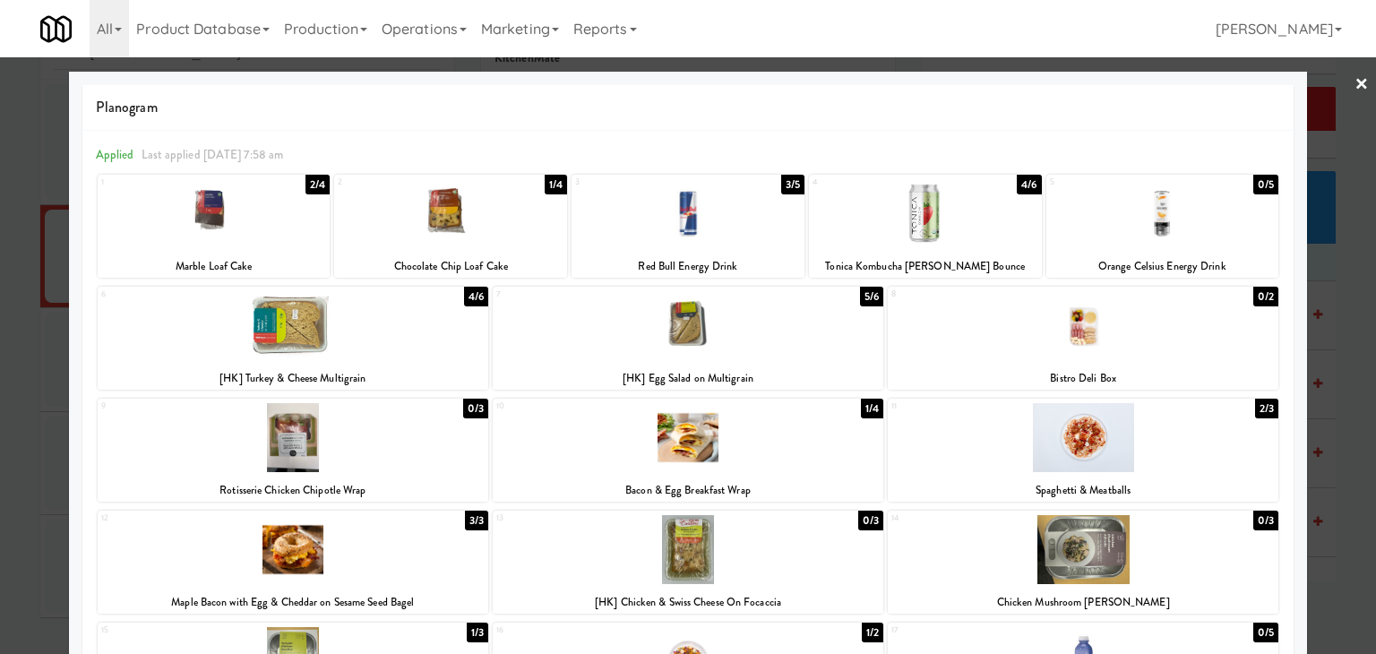
click at [392, 559] on div at bounding box center [293, 549] width 391 height 69
drag, startPoint x: 1348, startPoint y: 76, endPoint x: 1115, endPoint y: 317, distance: 334.6
click at [1355, 76] on link "×" at bounding box center [1362, 85] width 14 height 56
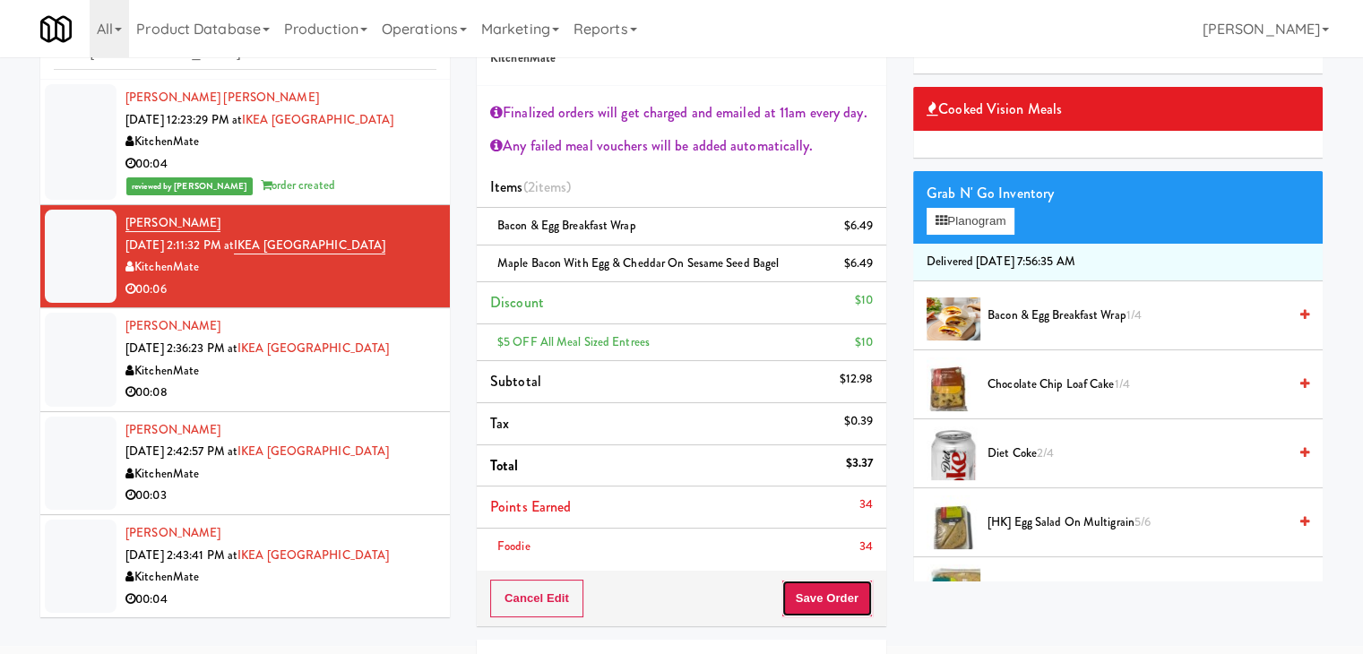
click at [831, 602] on button "Save Order" at bounding box center [826, 599] width 91 height 38
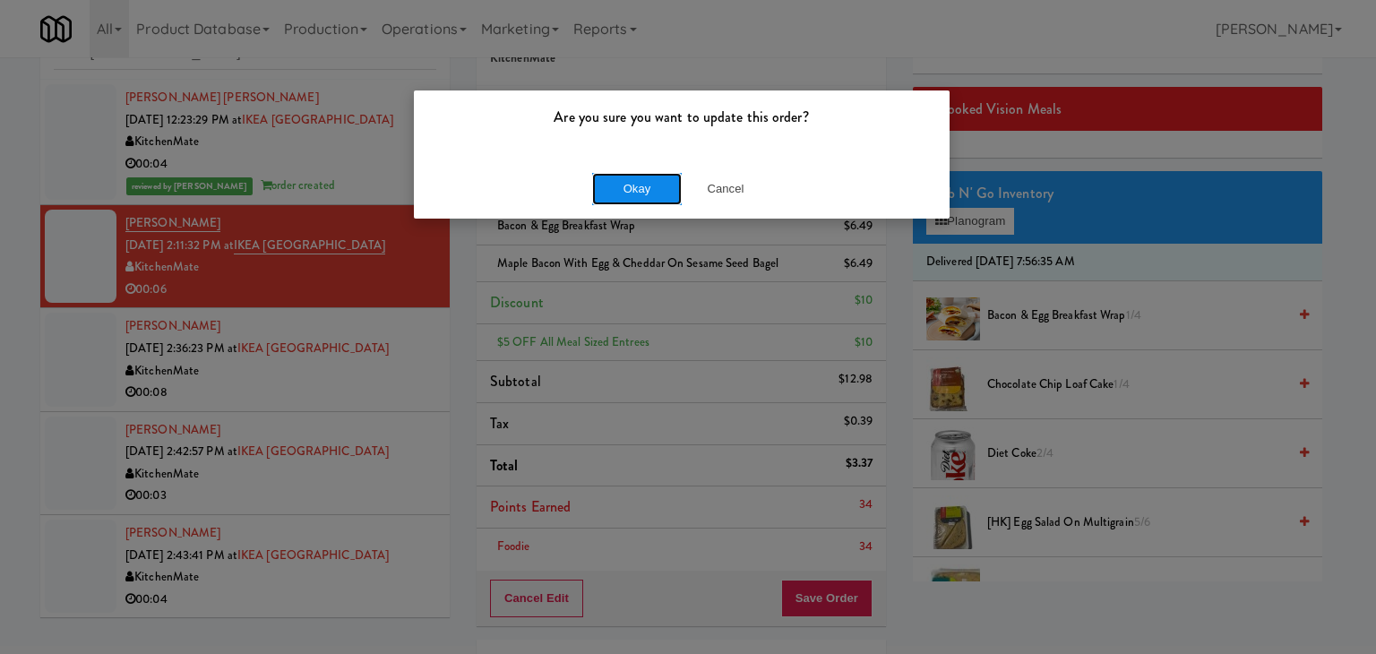
click at [653, 194] on button "Okay" at bounding box center [637, 189] width 90 height 32
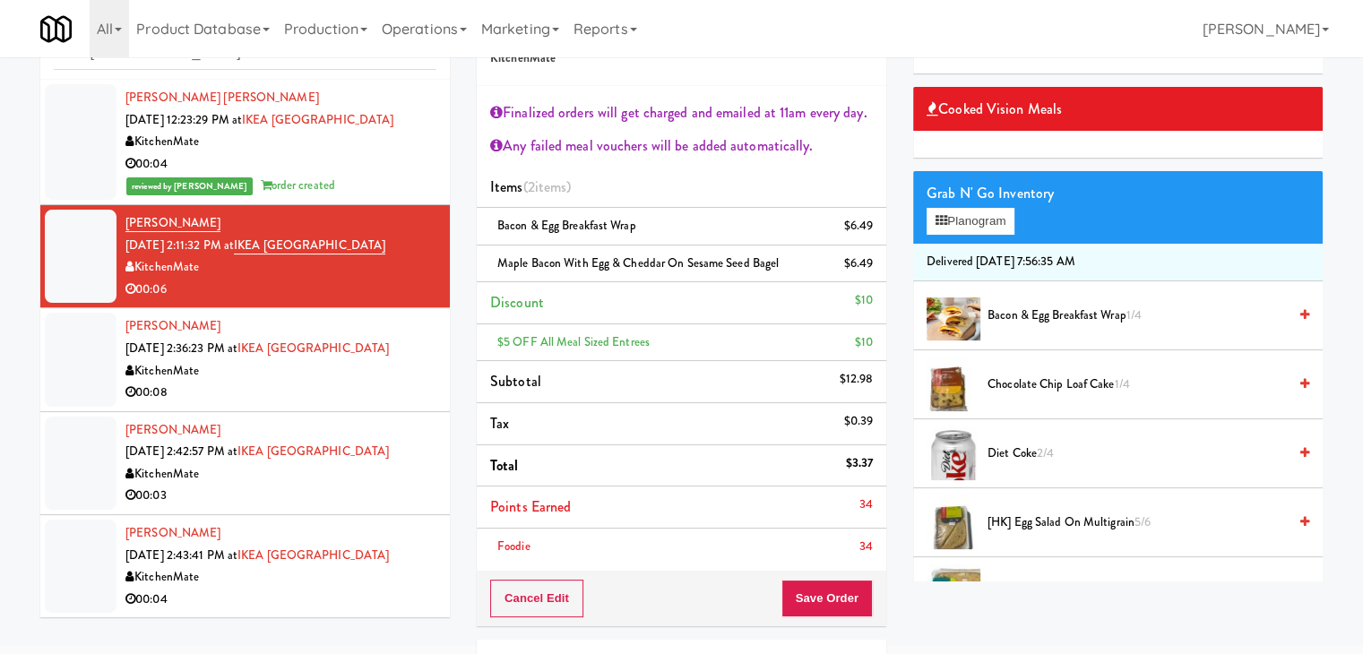
click at [375, 405] on li "Keziah Rara [DATE] 2:36:23 PM at [GEOGRAPHIC_DATA] KitchenMate 00:08" at bounding box center [244, 359] width 409 height 103
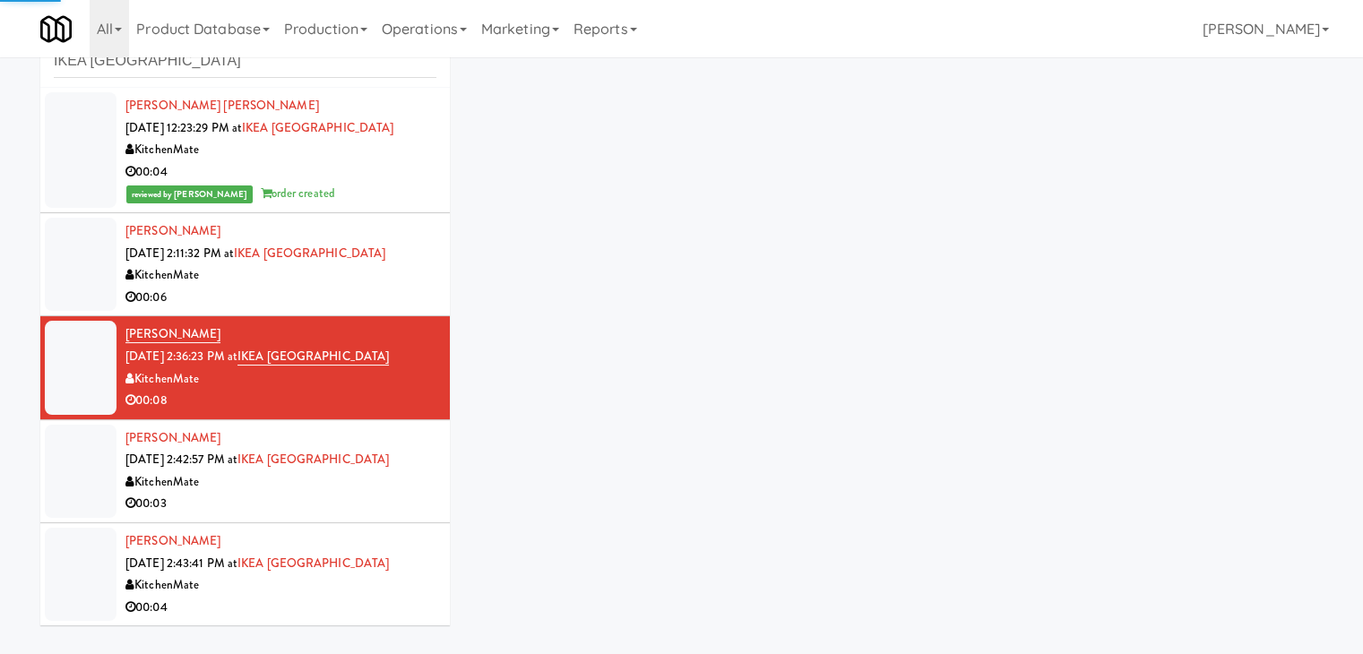
scroll to position [65, 0]
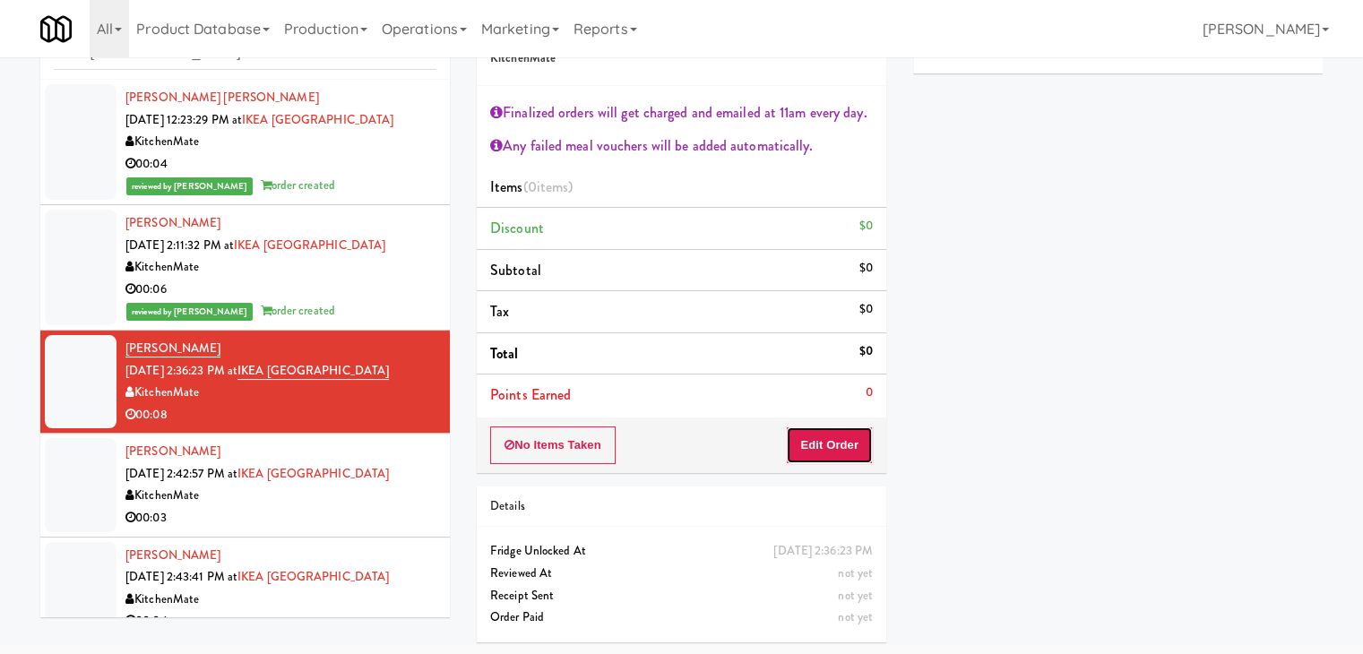
click at [827, 448] on button "Edit Order" at bounding box center [829, 445] width 87 height 38
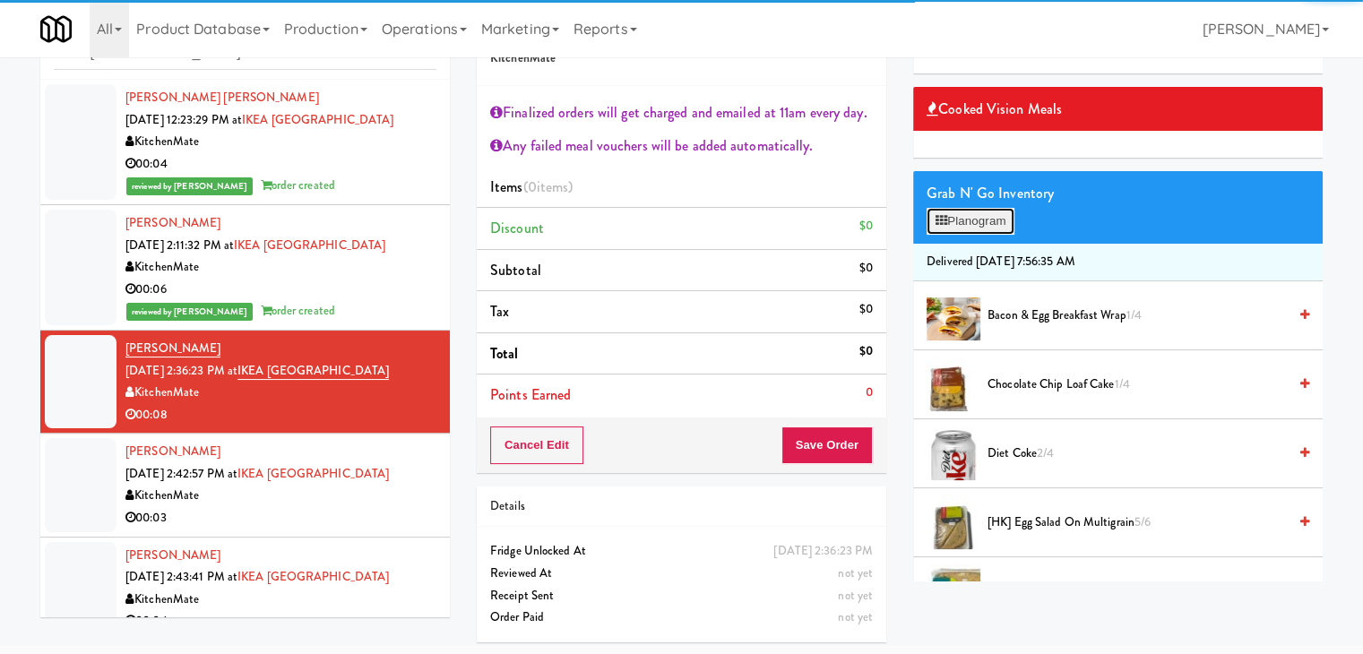
click at [994, 220] on button "Planogram" at bounding box center [970, 221] width 88 height 27
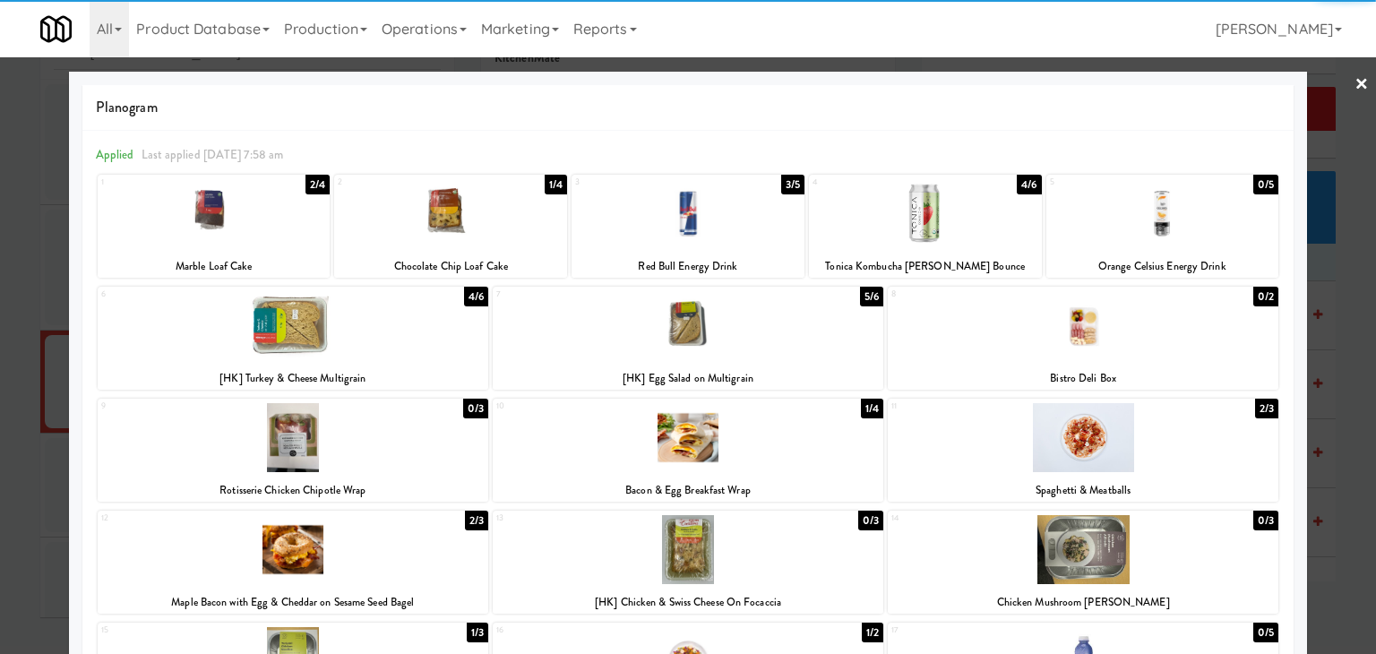
click at [376, 324] on div at bounding box center [293, 325] width 391 height 69
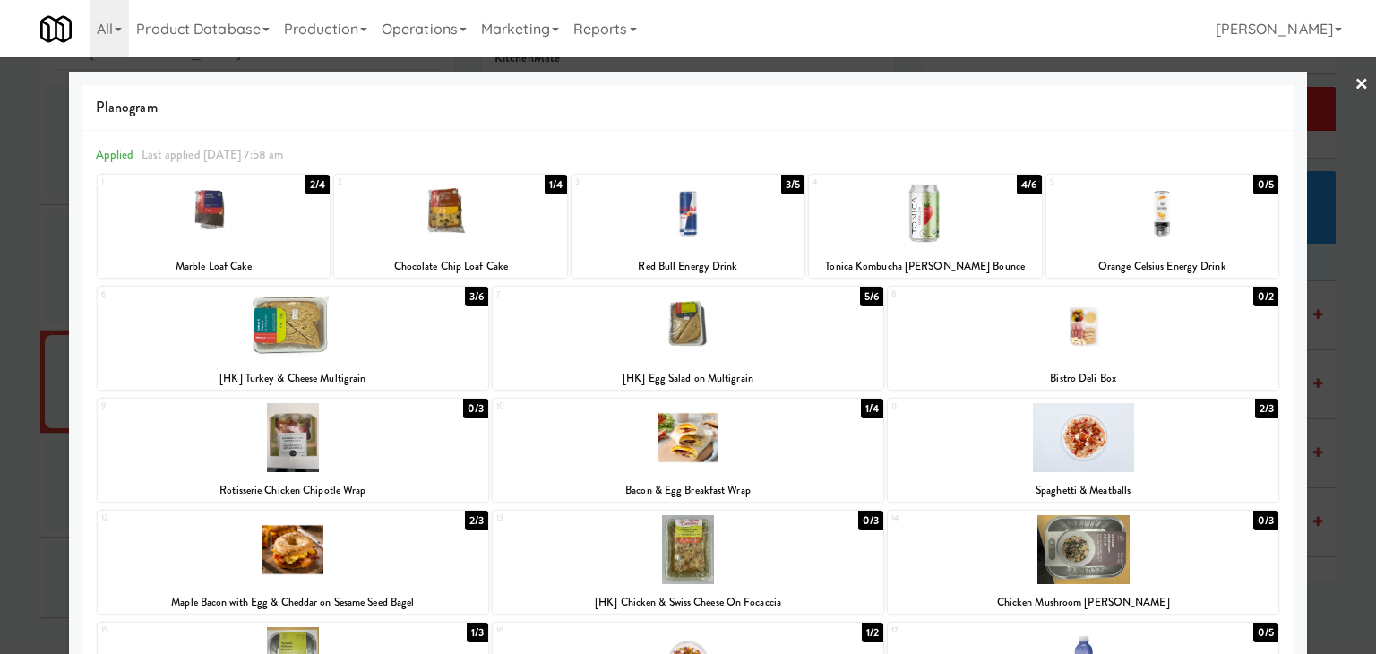
drag, startPoint x: 1353, startPoint y: 89, endPoint x: 1319, endPoint y: 112, distance: 41.3
click at [1355, 88] on link "×" at bounding box center [1362, 85] width 14 height 56
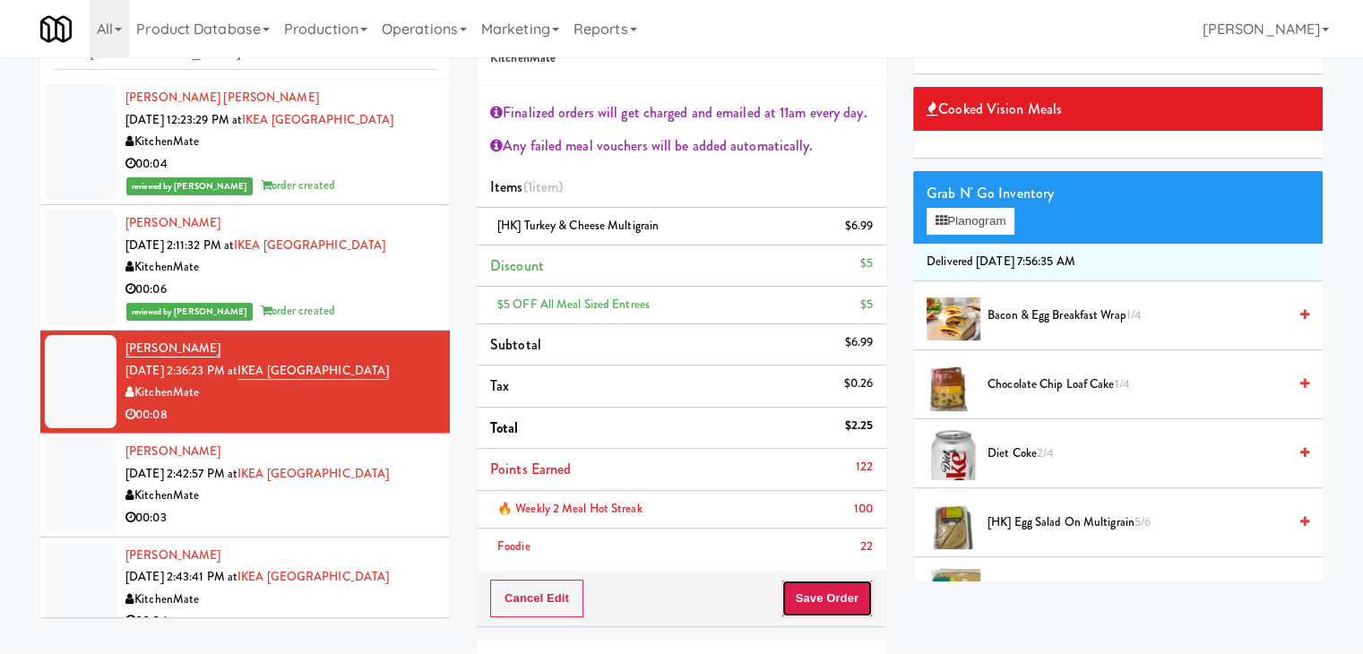
click at [811, 607] on button "Save Order" at bounding box center [826, 599] width 91 height 38
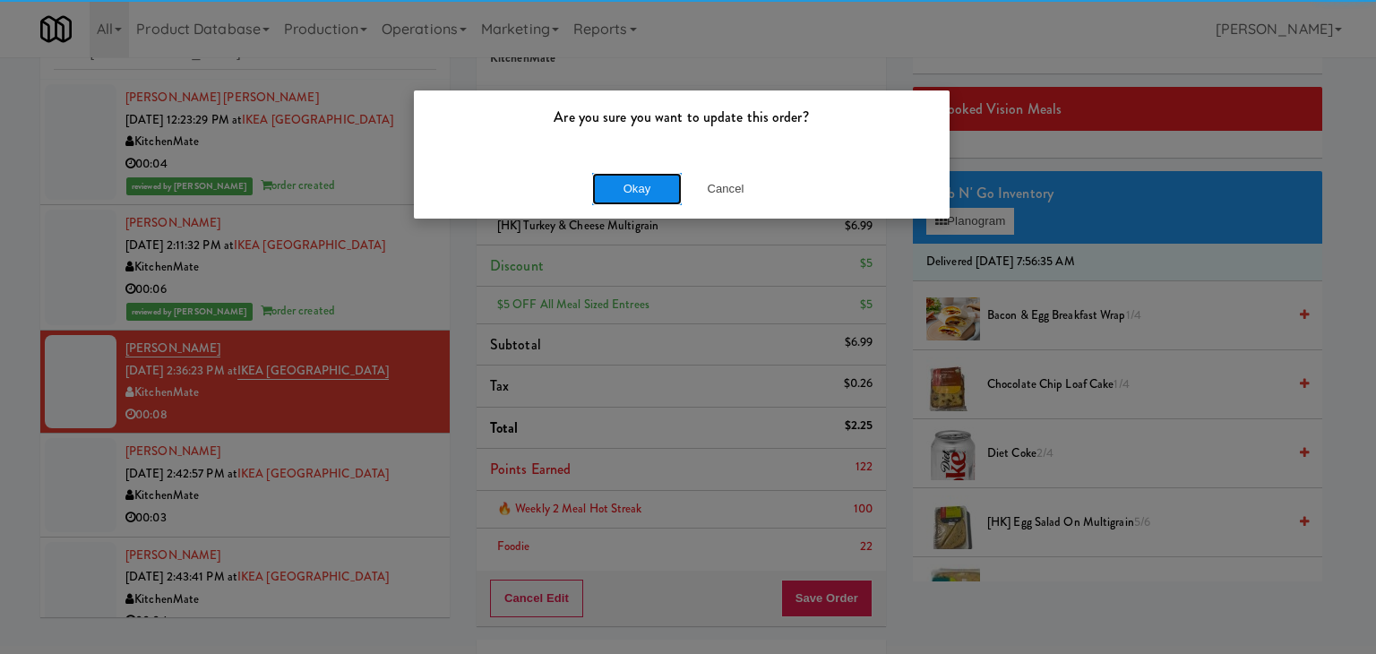
click at [635, 189] on button "Okay" at bounding box center [637, 189] width 90 height 32
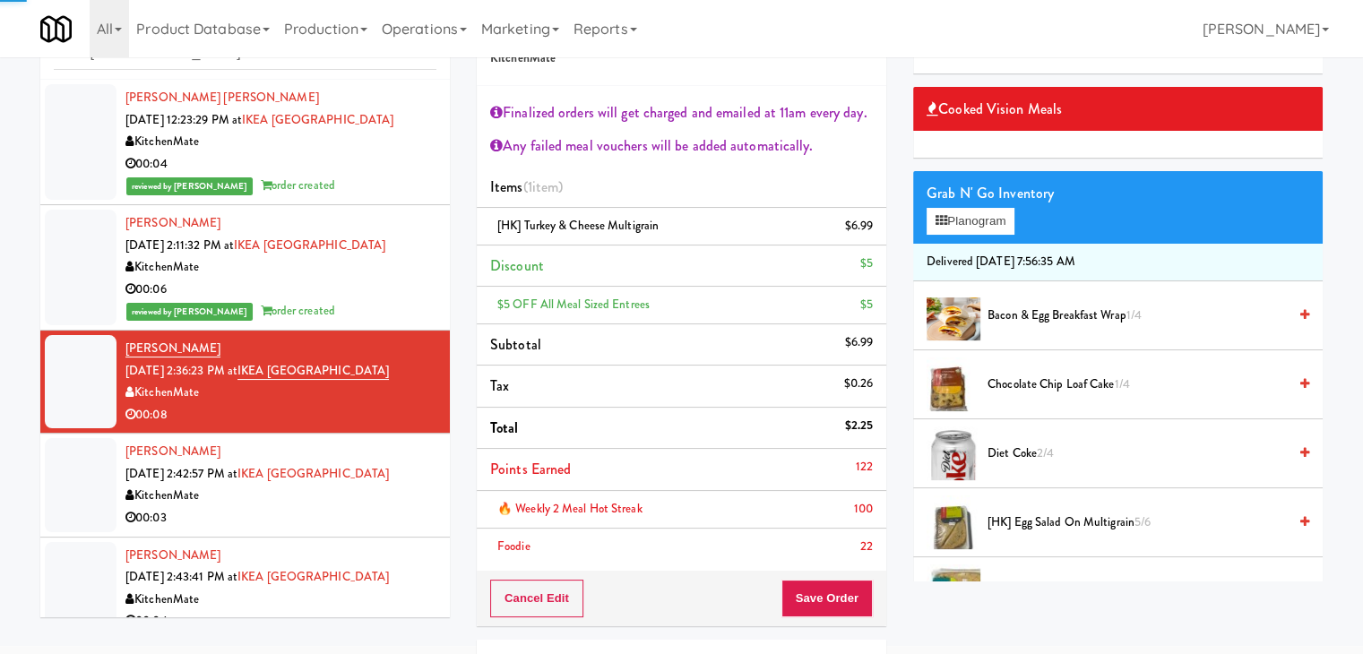
click at [391, 488] on div "KitchenMate" at bounding box center [280, 496] width 311 height 22
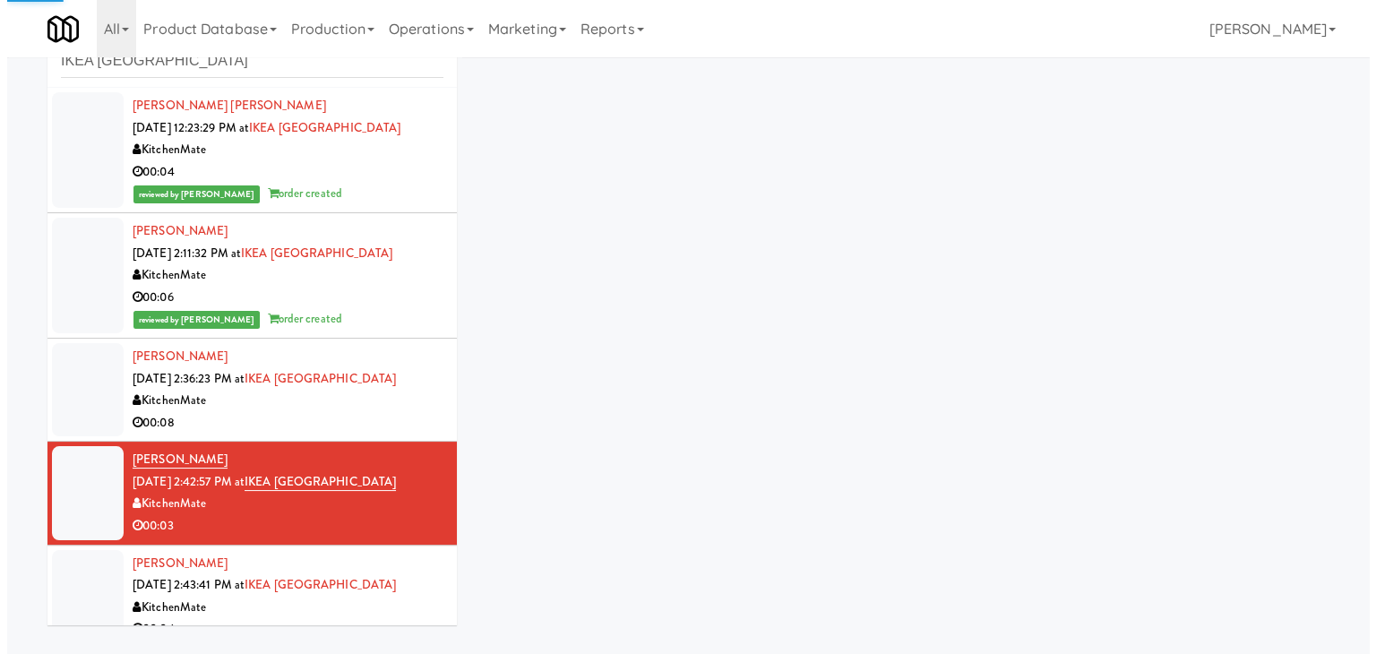
scroll to position [65, 0]
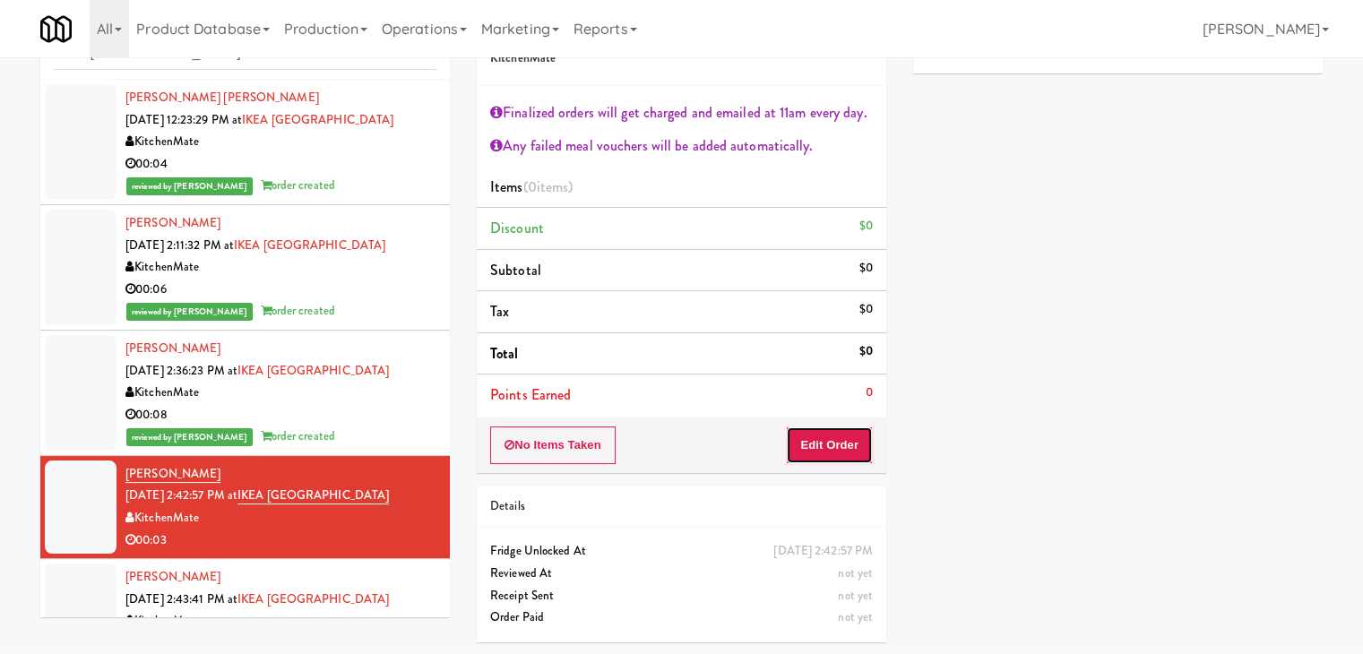
click at [840, 449] on button "Edit Order" at bounding box center [829, 445] width 87 height 38
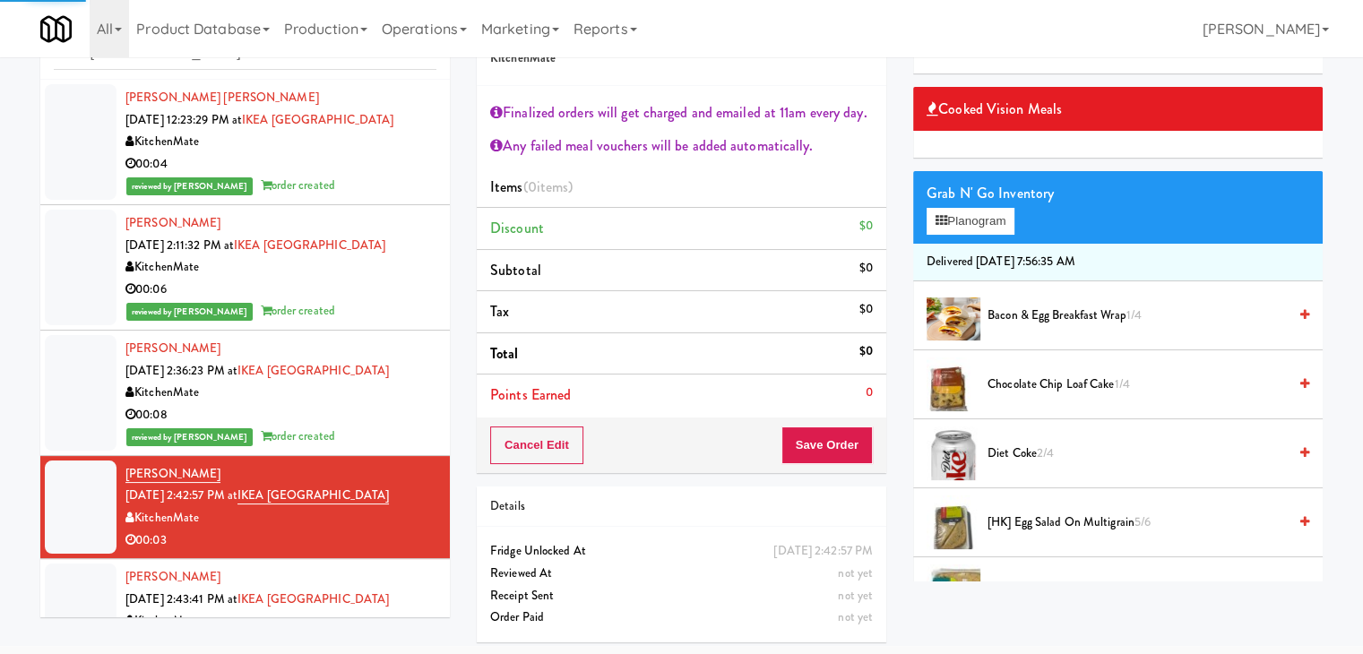
click at [993, 199] on div "Grab N' Go Inventory" at bounding box center [1117, 193] width 383 height 27
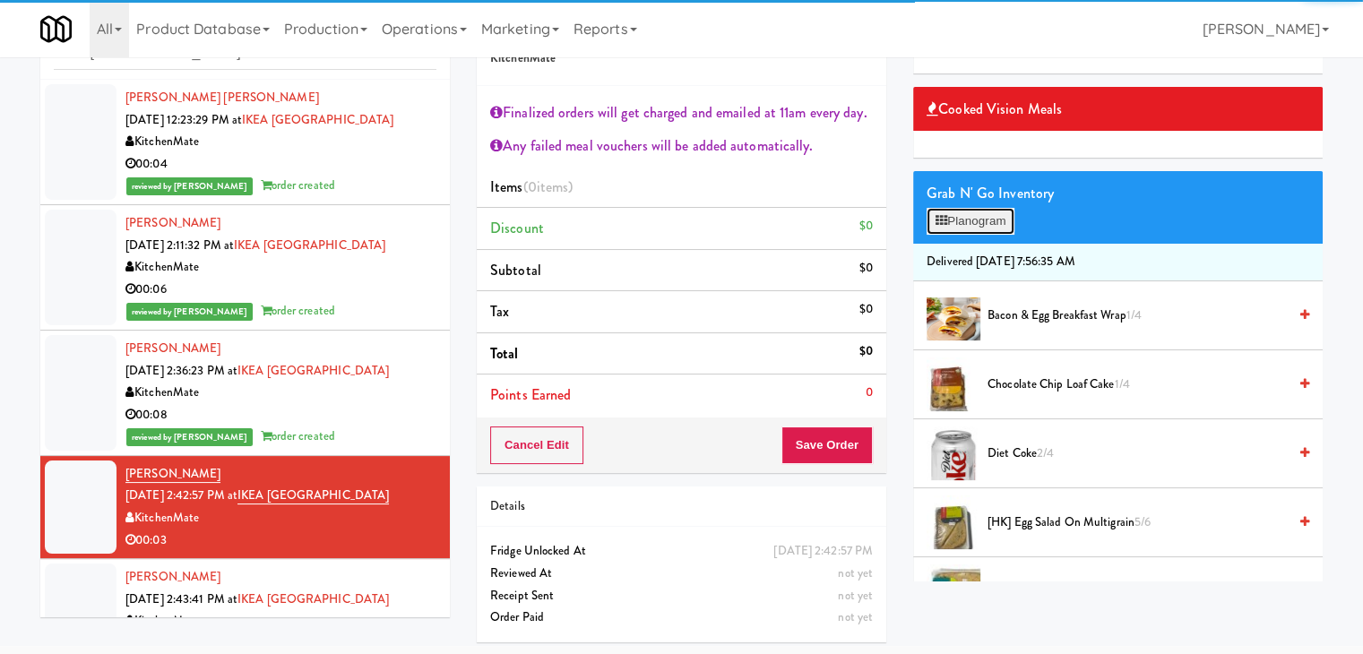
click at [986, 220] on button "Planogram" at bounding box center [970, 221] width 88 height 27
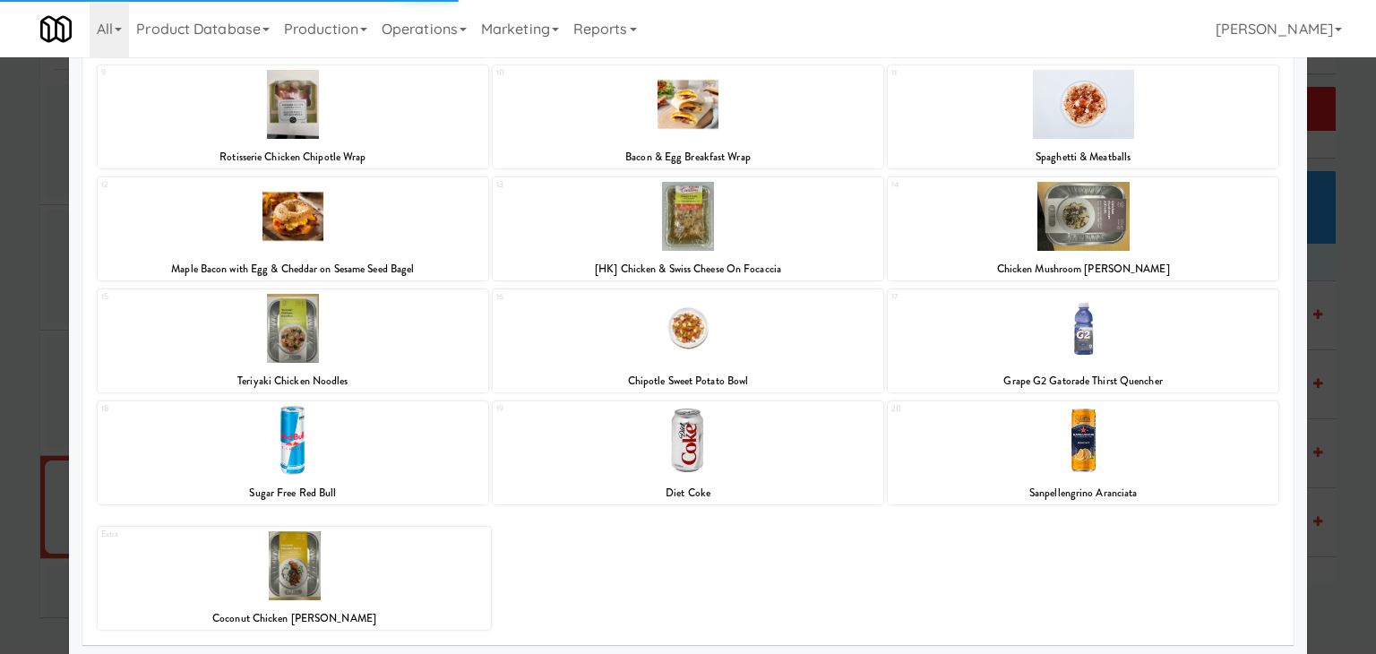
scroll to position [338, 0]
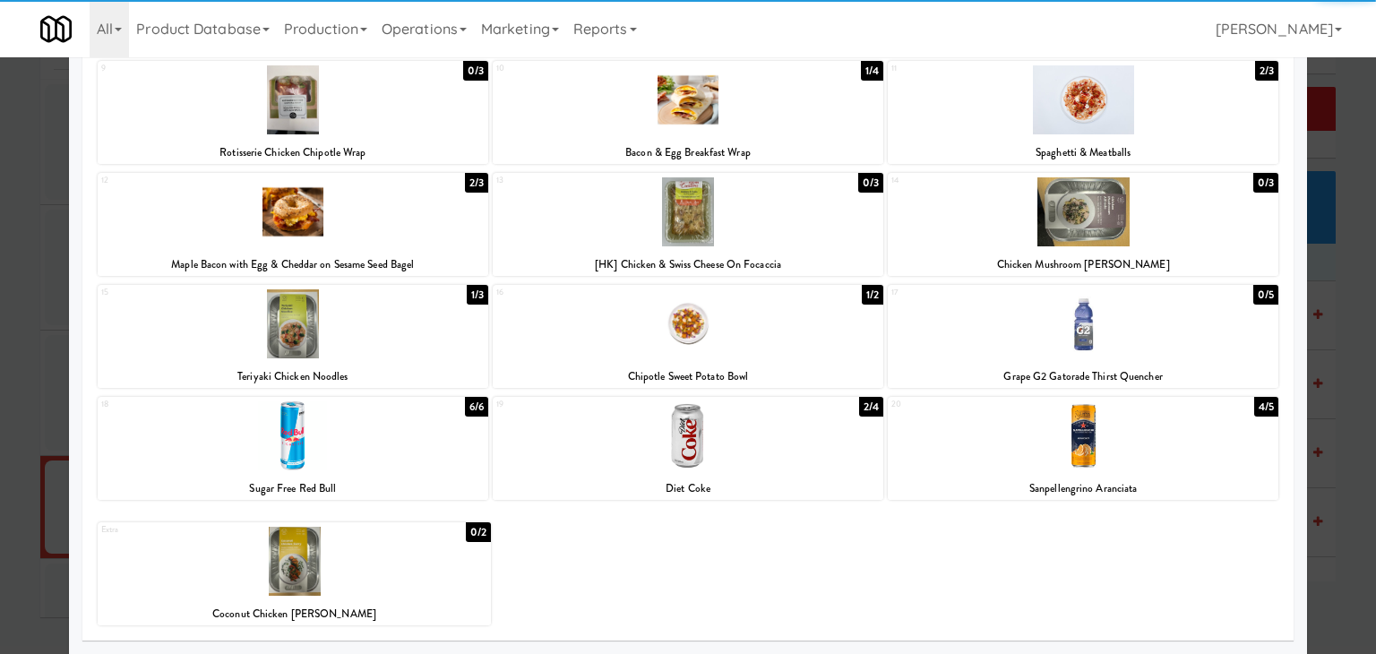
click at [697, 450] on div at bounding box center [688, 435] width 391 height 69
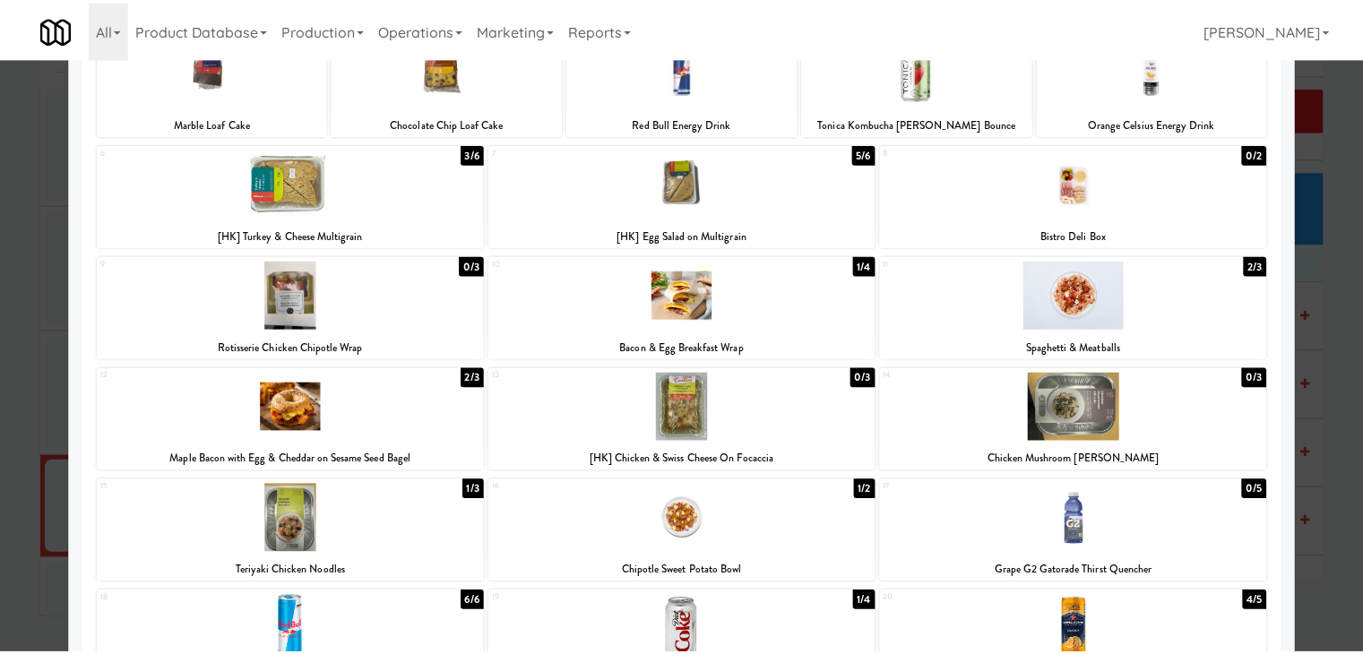
scroll to position [0, 0]
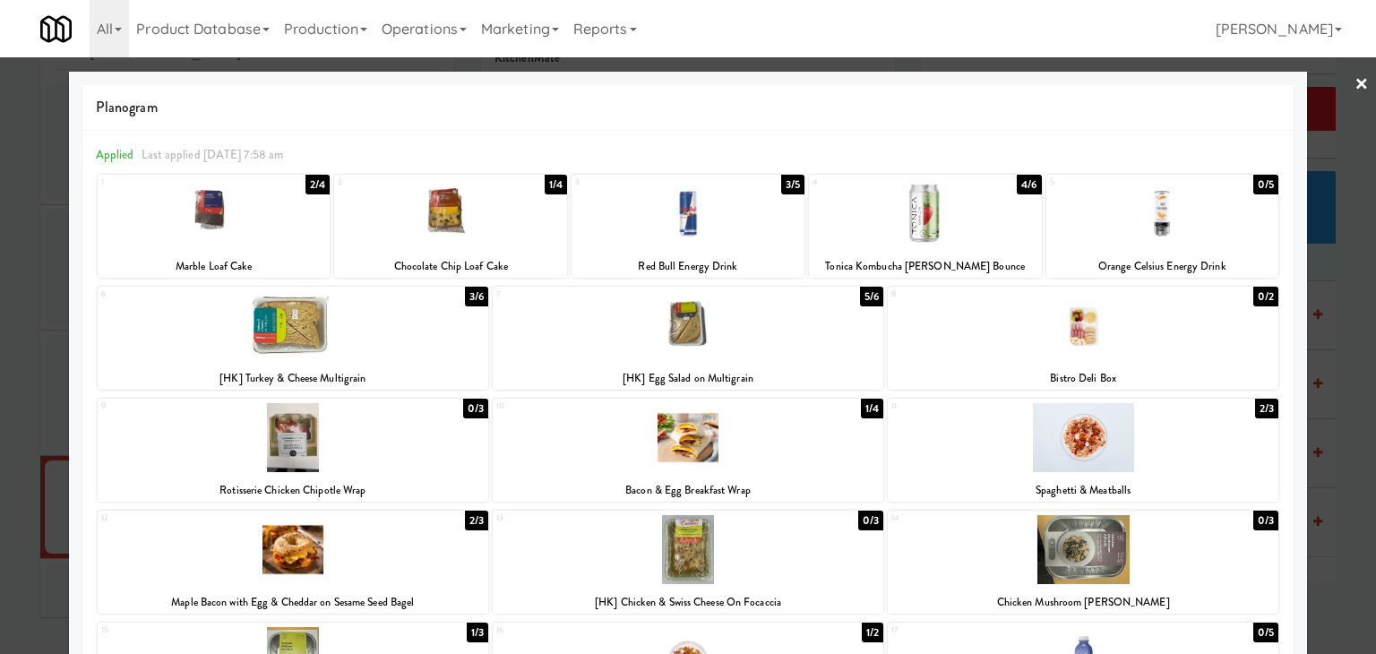
click at [1355, 89] on link "×" at bounding box center [1362, 85] width 14 height 56
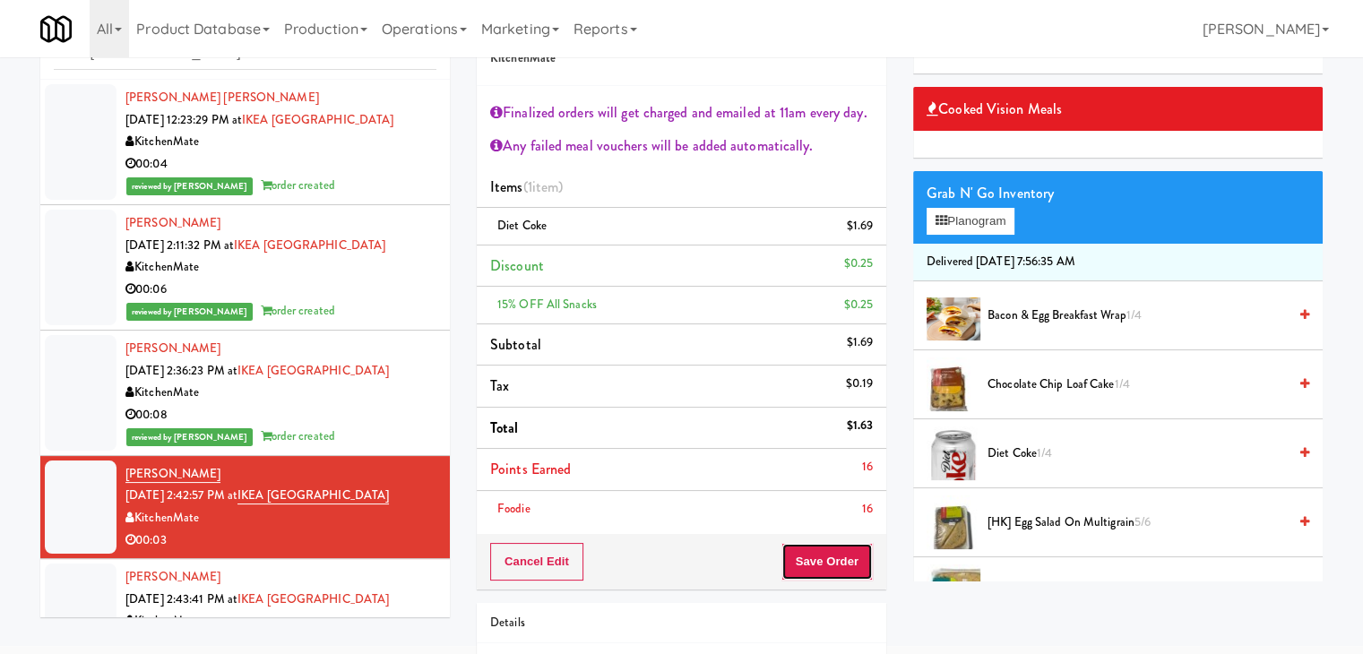
click at [821, 561] on button "Save Order" at bounding box center [826, 562] width 91 height 38
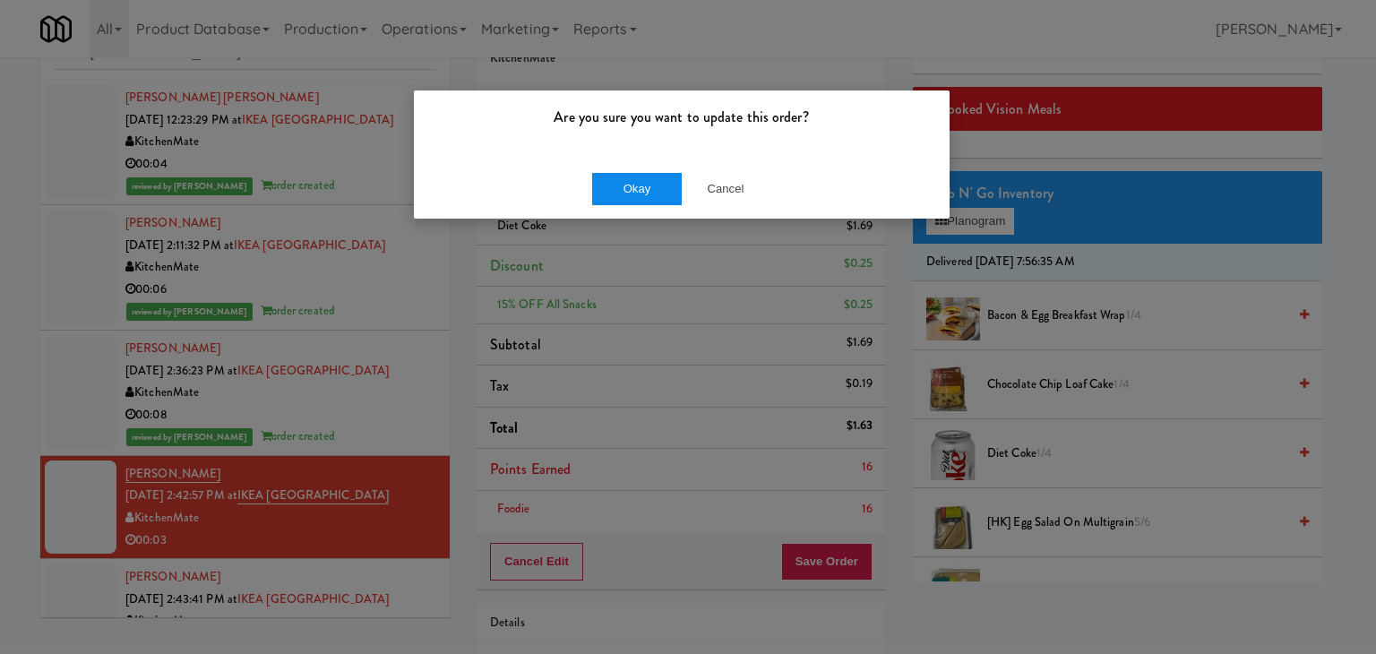
drag, startPoint x: 618, startPoint y: 203, endPoint x: 539, endPoint y: 245, distance: 89.0
click at [617, 203] on div "Okay Cancel" at bounding box center [682, 189] width 536 height 60
click at [630, 182] on button "Okay" at bounding box center [637, 189] width 90 height 32
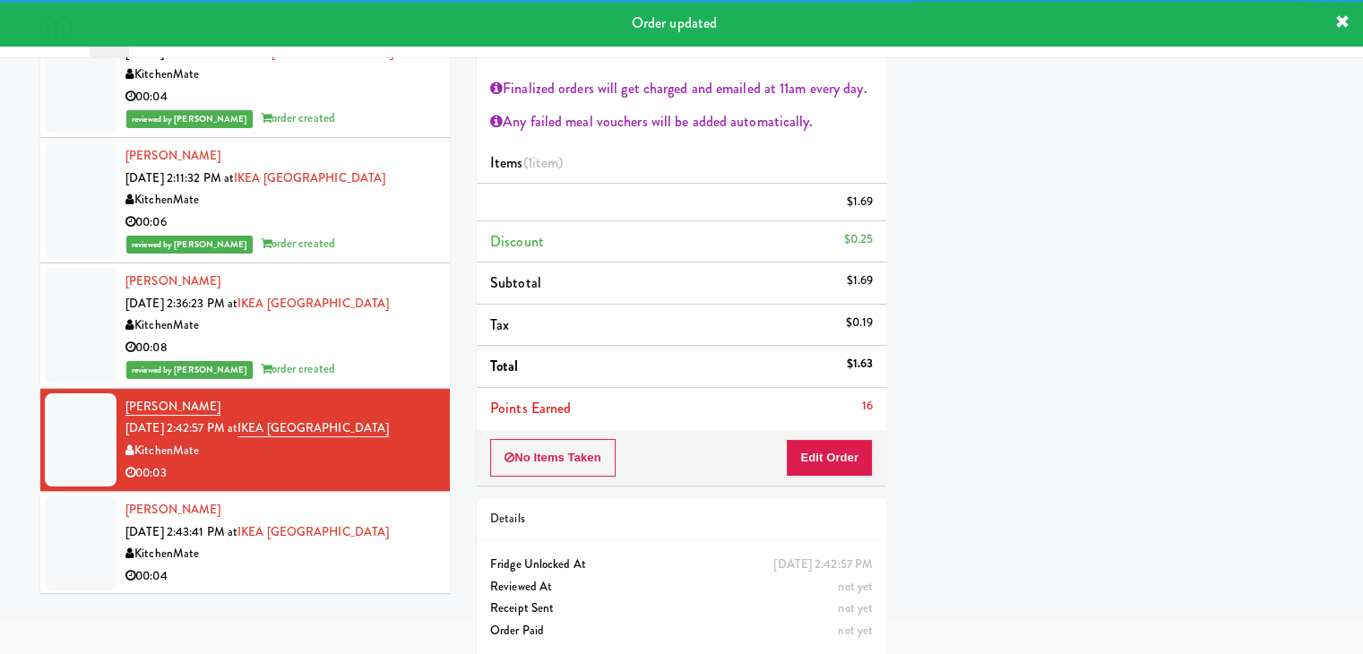
scroll to position [103, 0]
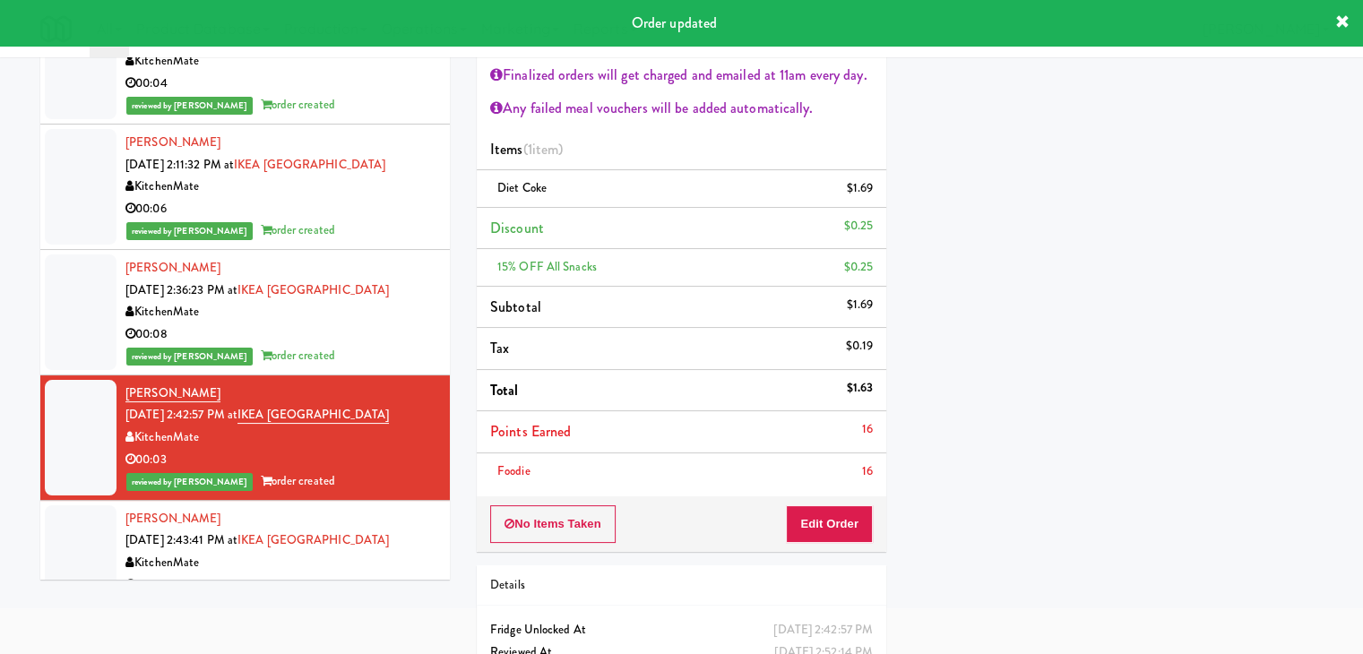
click at [348, 574] on div "00:04" at bounding box center [280, 585] width 311 height 22
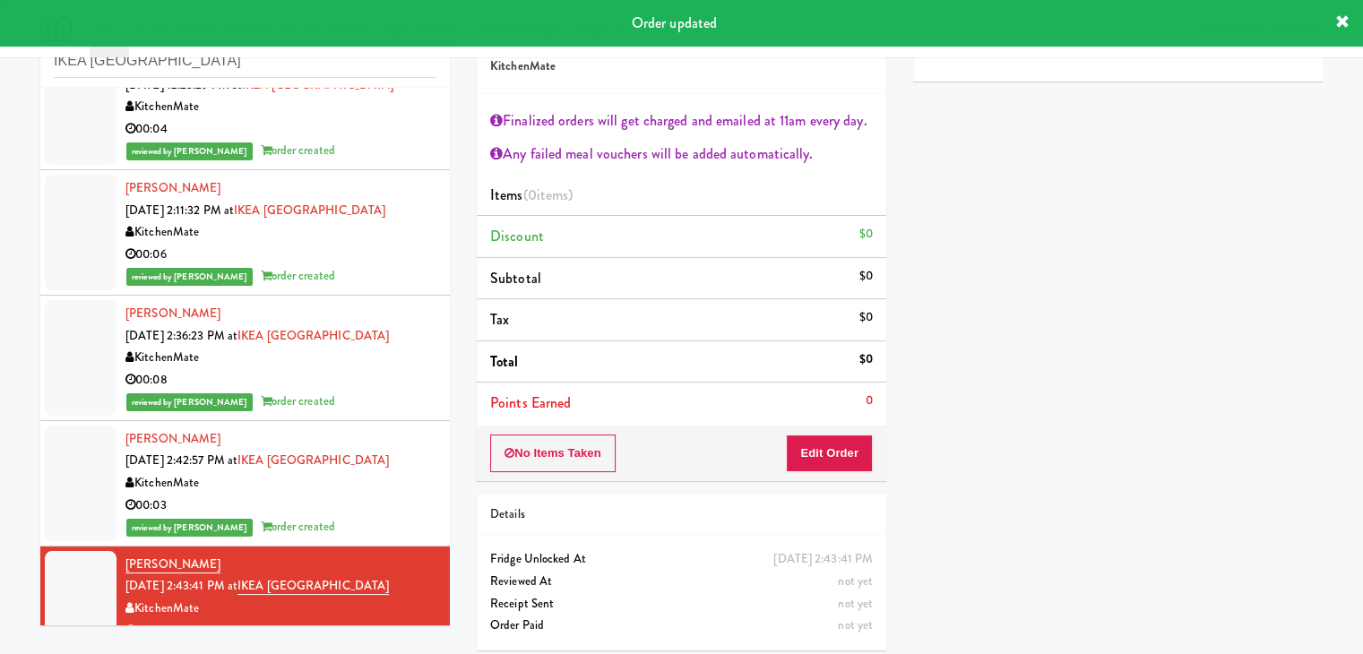
scroll to position [65, 0]
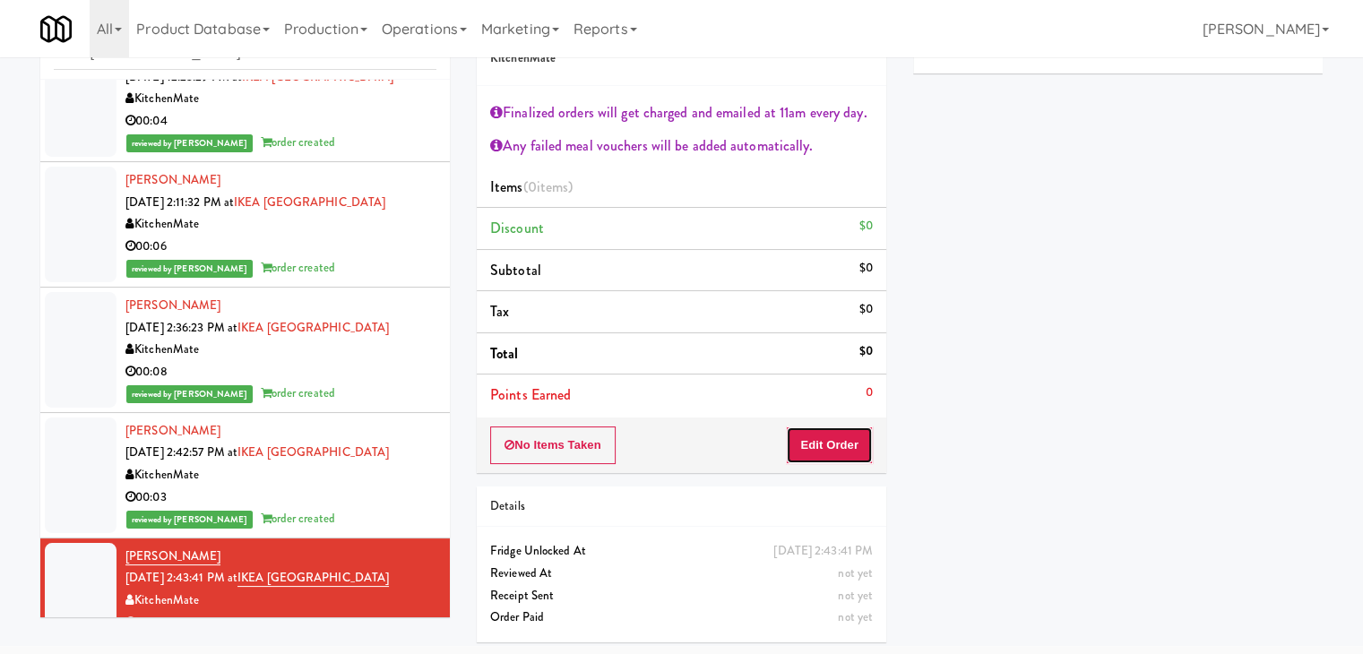
click at [797, 434] on button "Edit Order" at bounding box center [829, 445] width 87 height 38
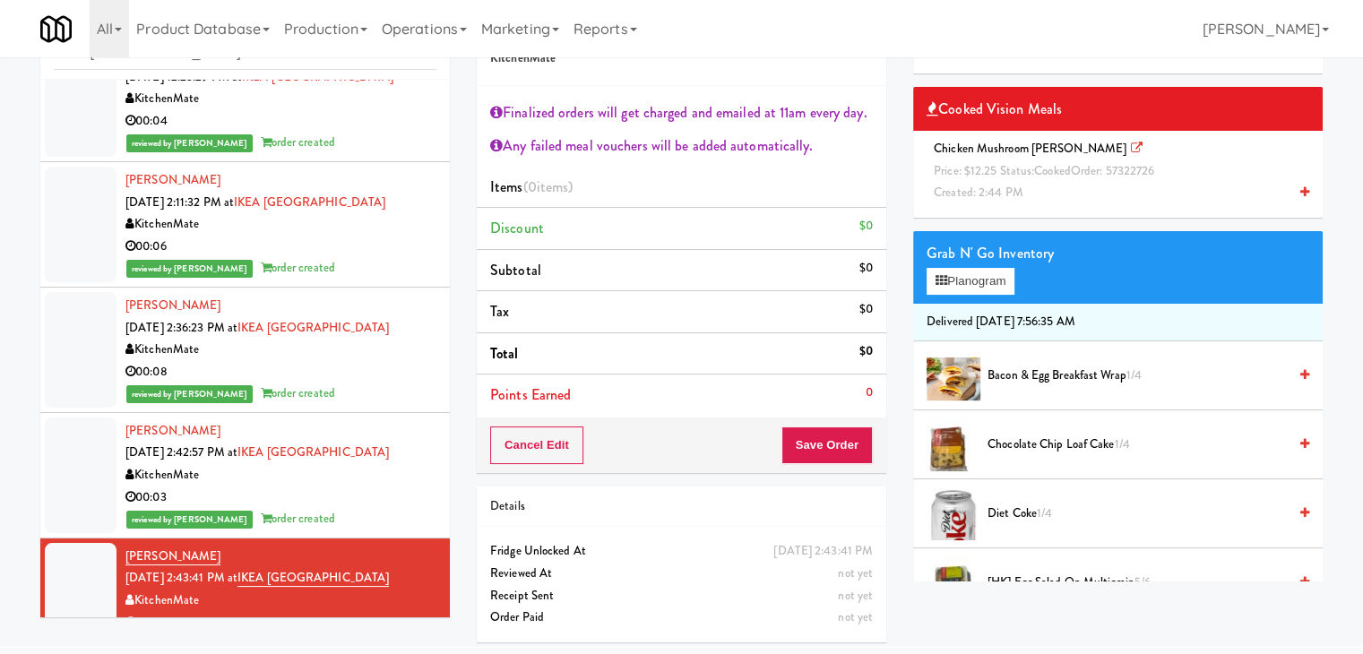
click at [1300, 191] on icon at bounding box center [1304, 192] width 9 height 12
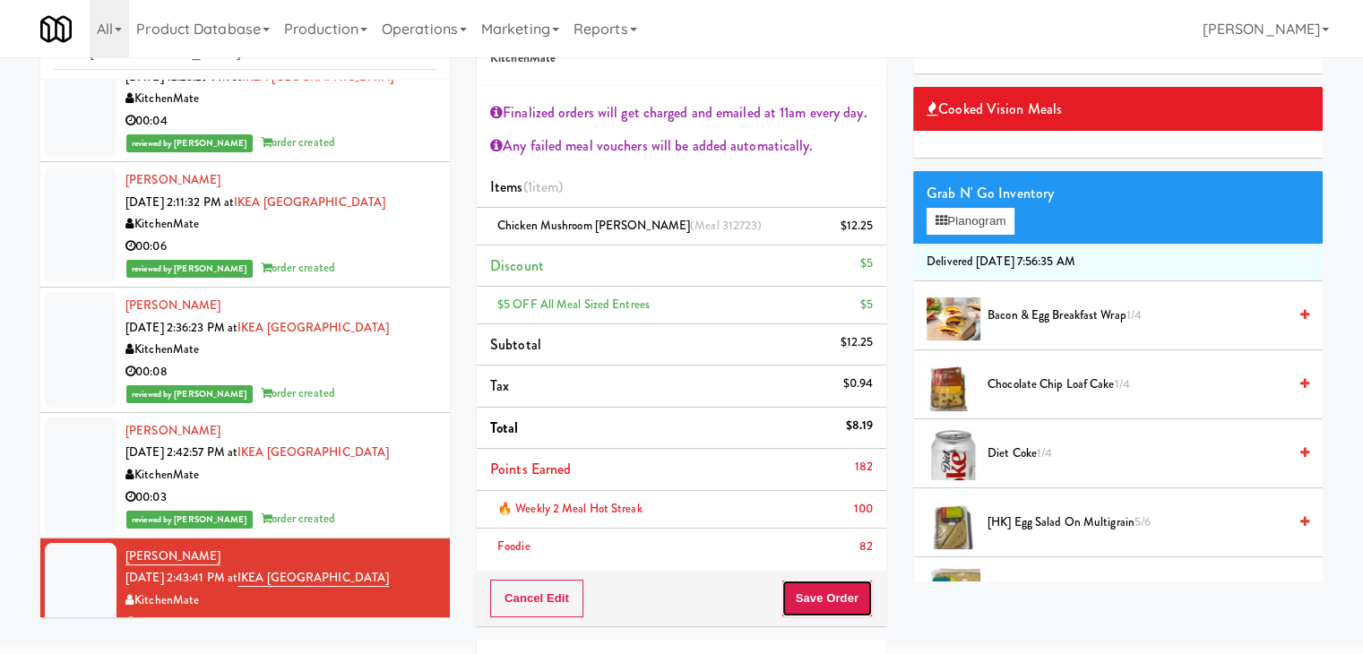
click at [831, 593] on button "Save Order" at bounding box center [826, 599] width 91 height 38
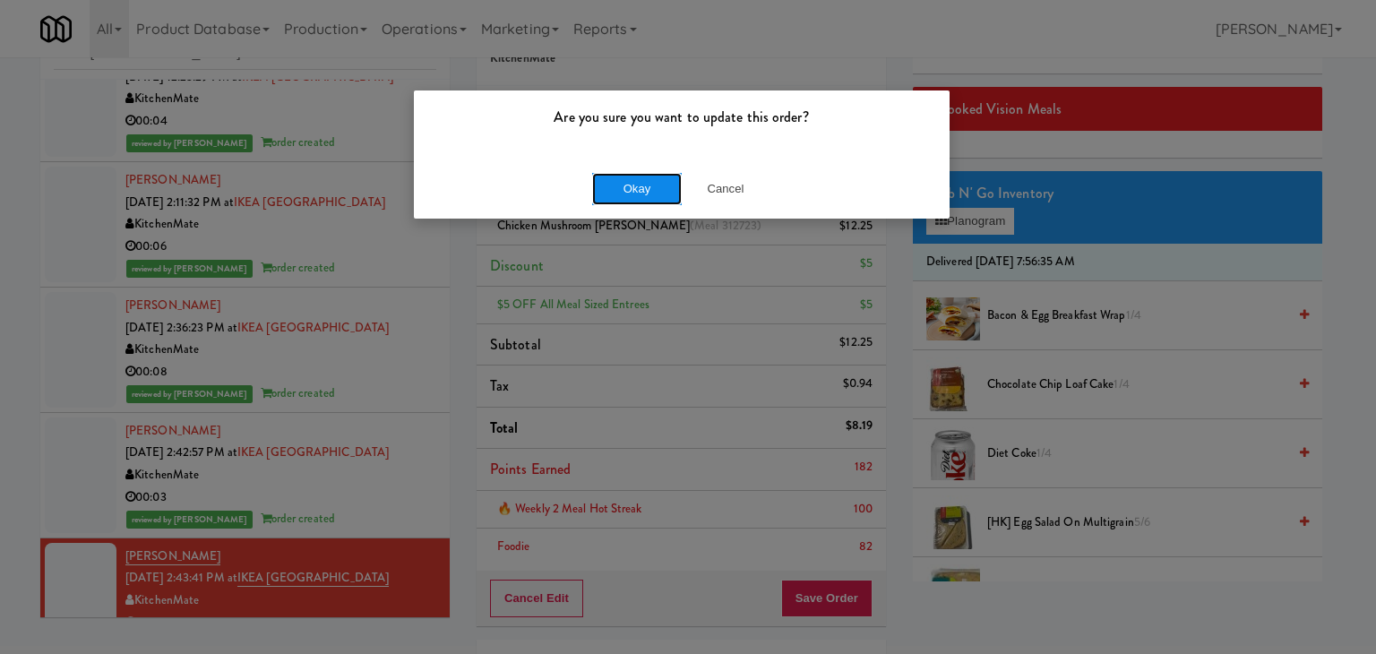
click at [633, 194] on button "Okay" at bounding box center [637, 189] width 90 height 32
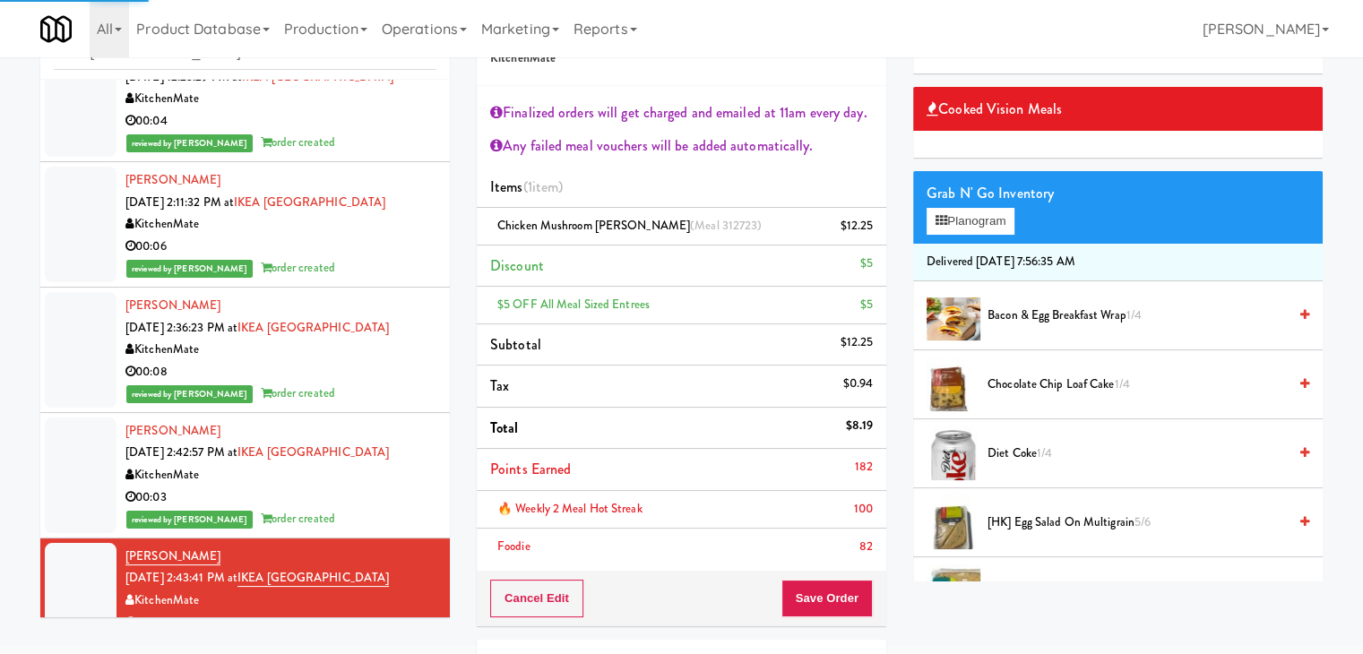
scroll to position [0, 0]
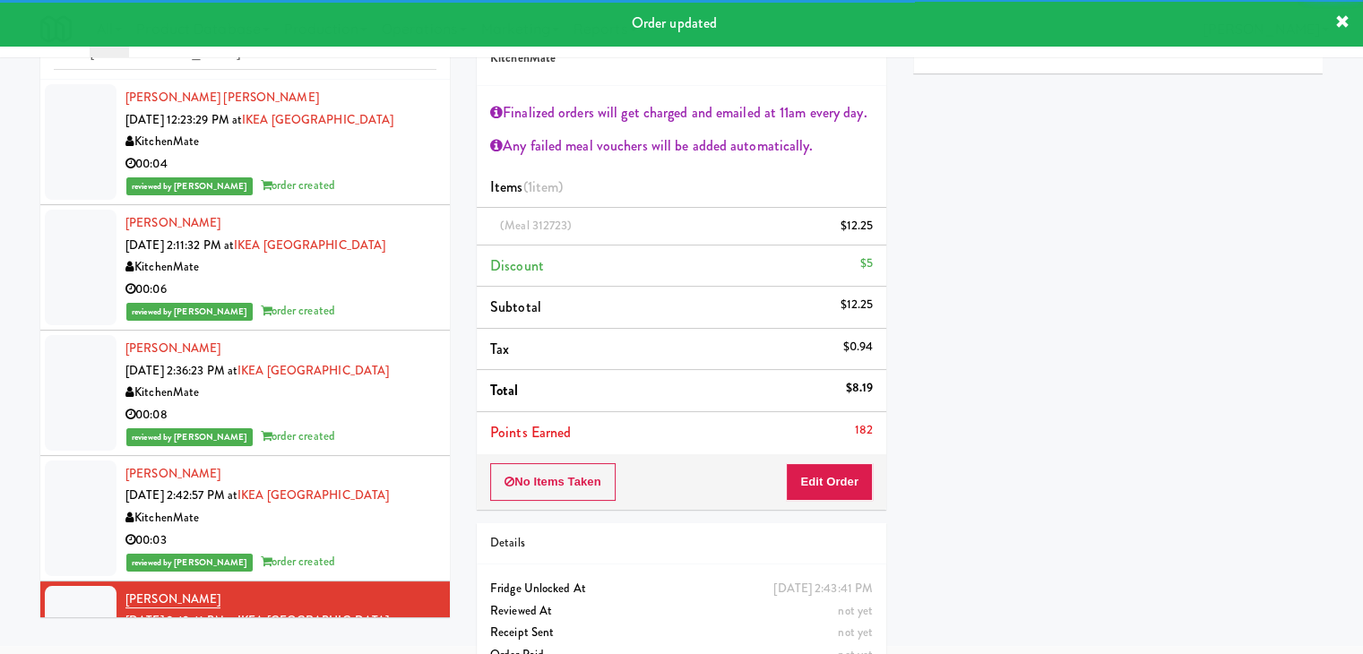
click at [362, 168] on div "00:04" at bounding box center [280, 164] width 311 height 22
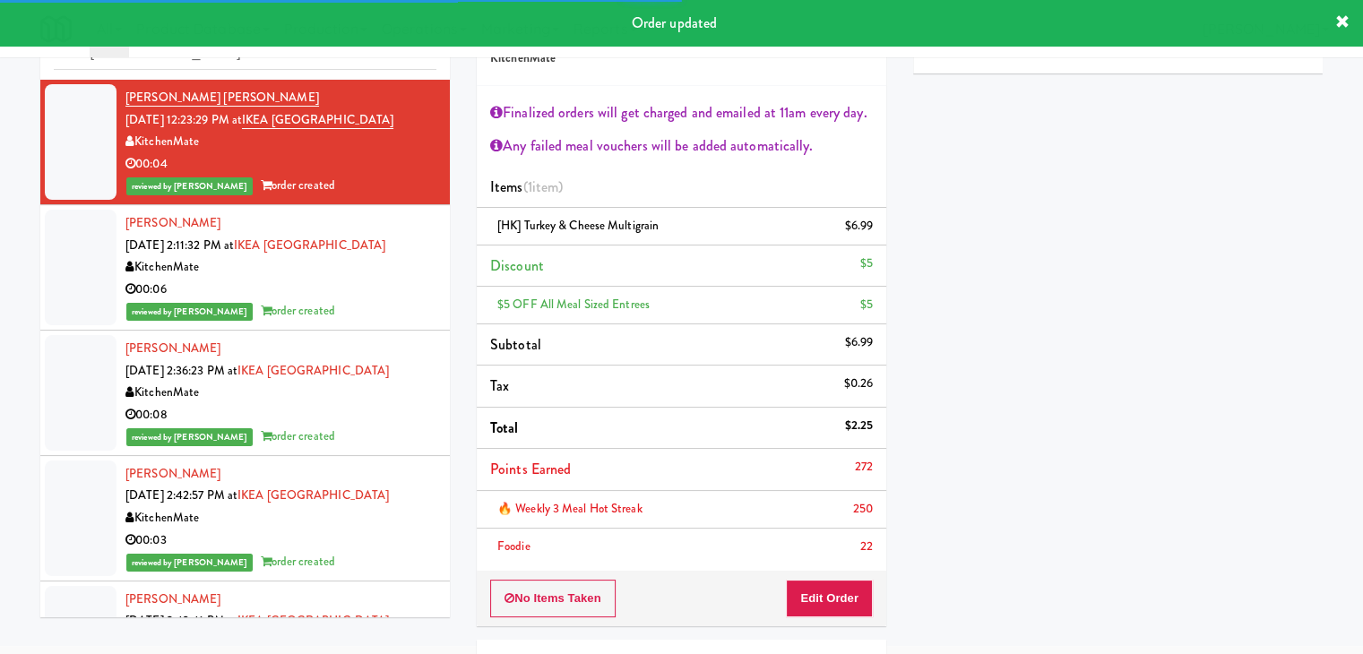
click at [356, 289] on div "00:06" at bounding box center [280, 290] width 311 height 22
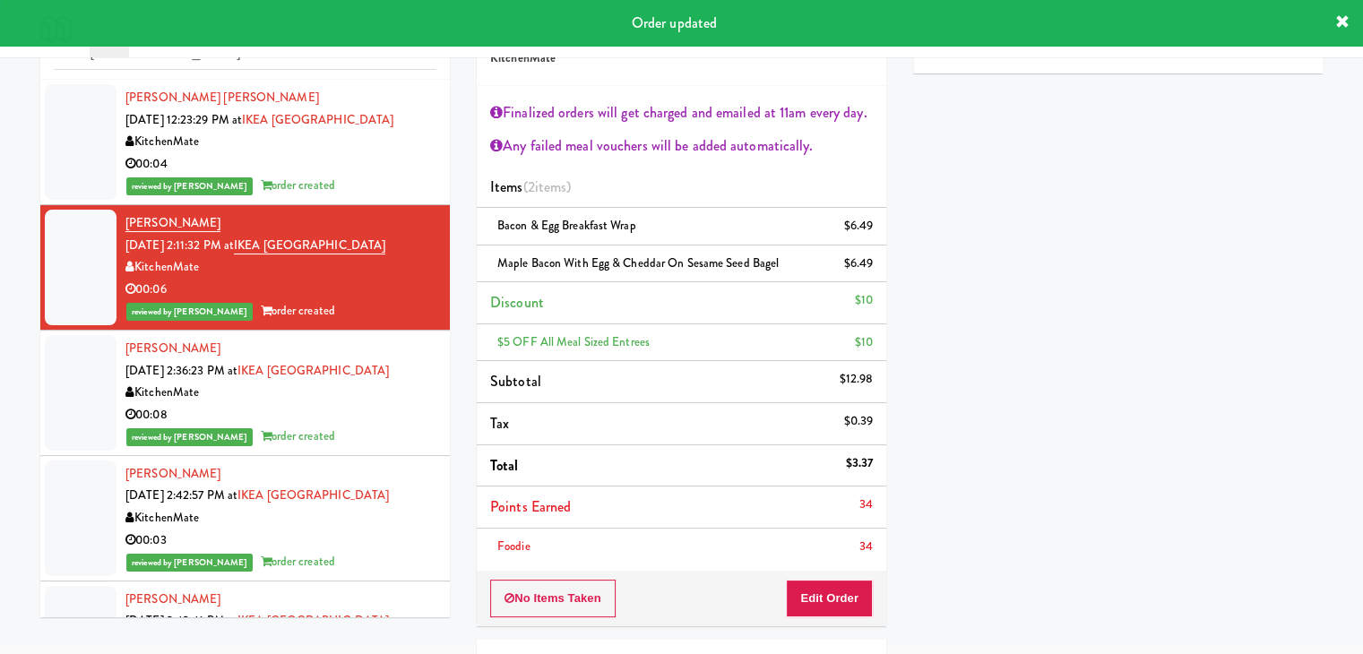
click at [355, 424] on div "00:08" at bounding box center [280, 415] width 311 height 22
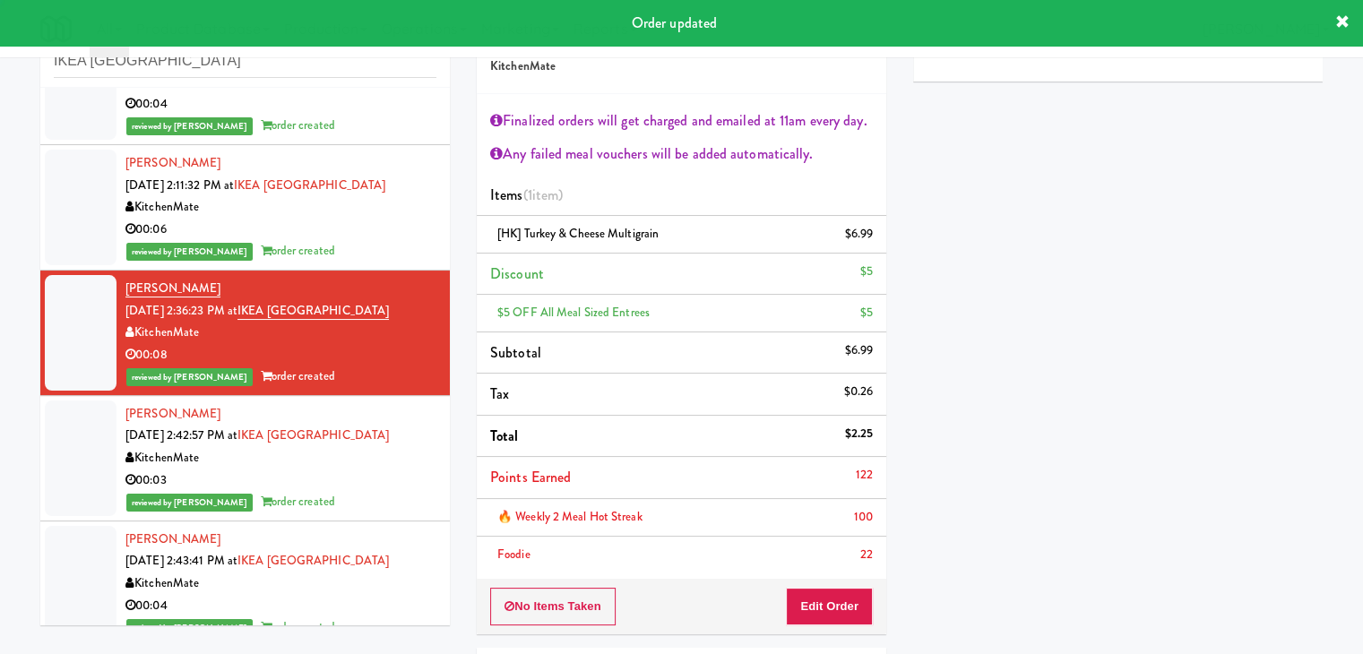
scroll to position [88, 0]
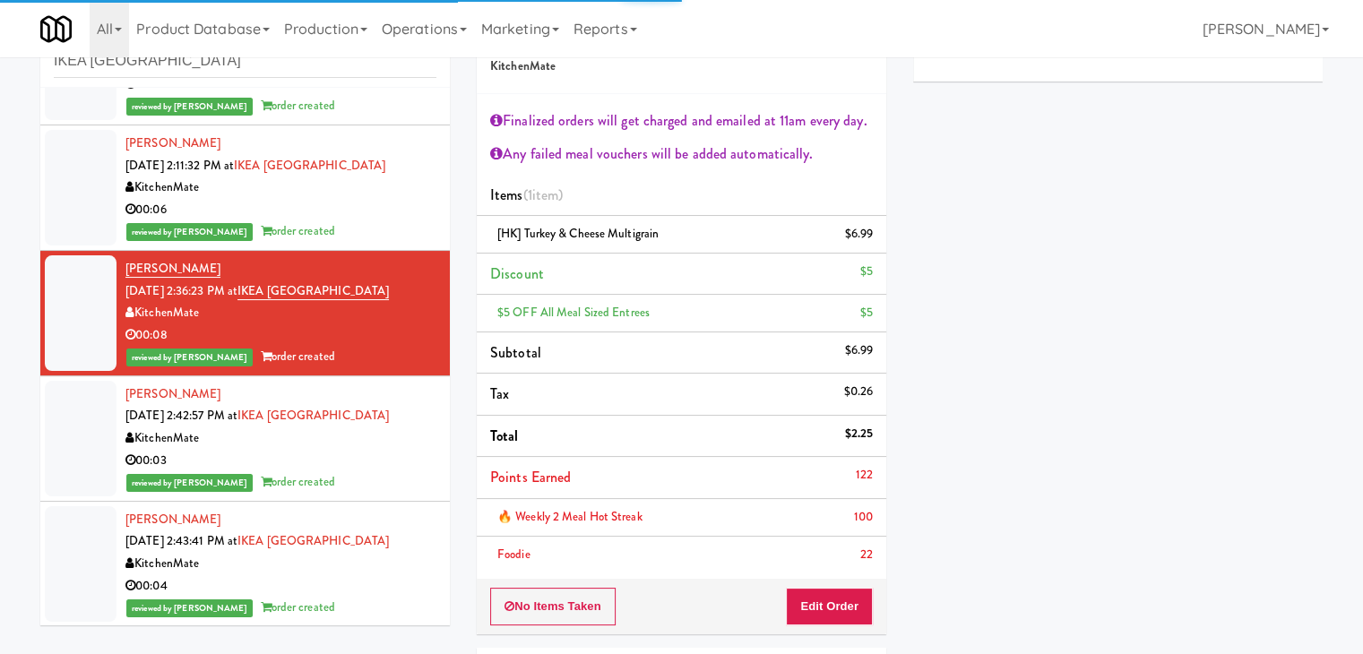
click at [354, 457] on div "00:03" at bounding box center [280, 461] width 311 height 22
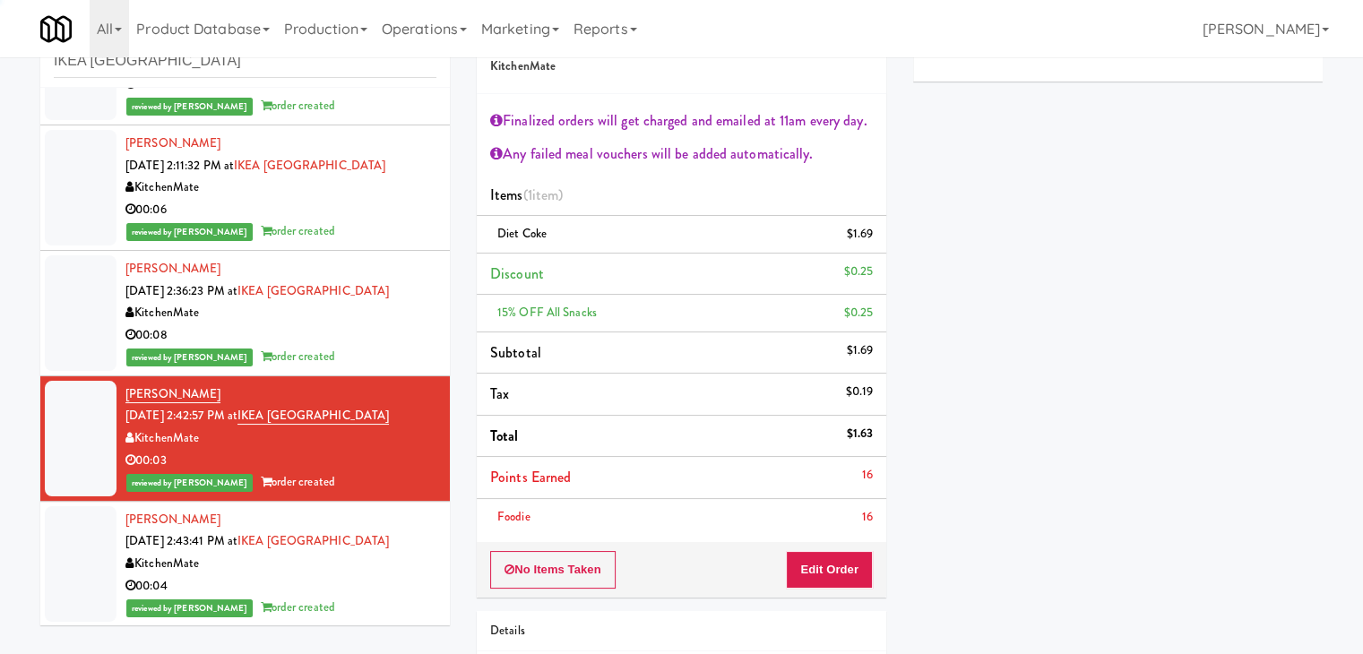
click at [376, 588] on div "00:04" at bounding box center [280, 586] width 311 height 22
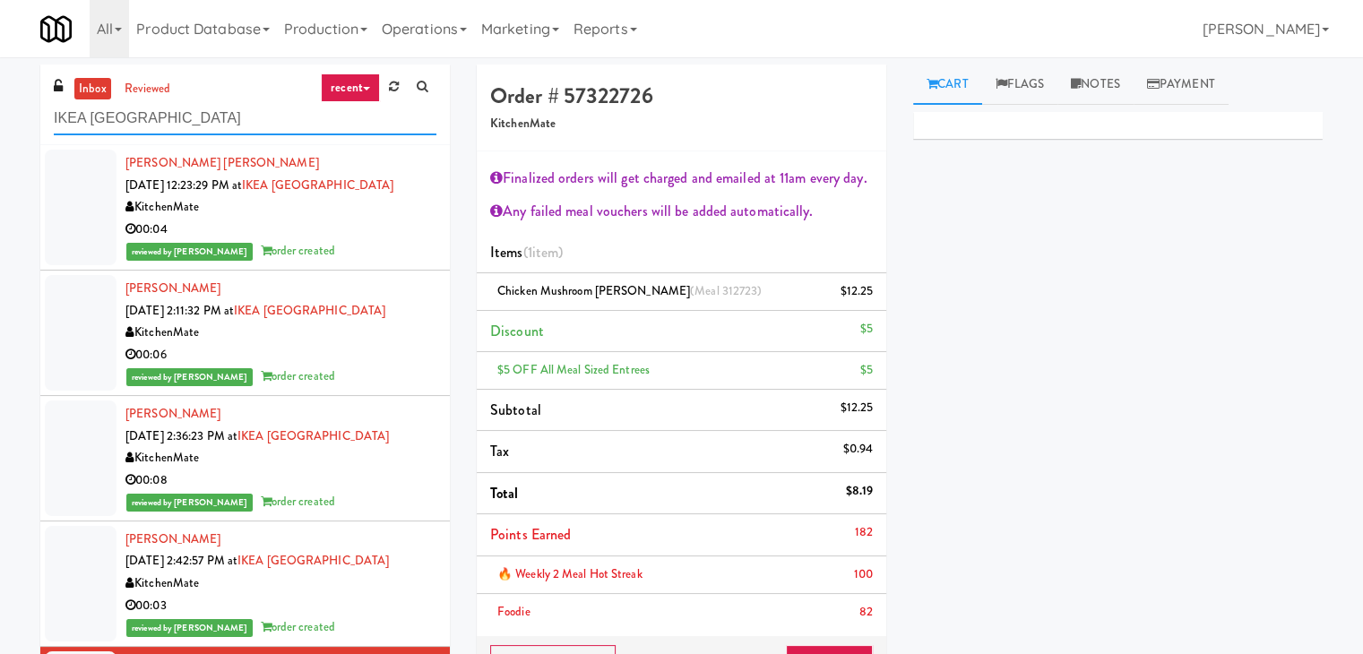
click at [265, 119] on input "IKEA [GEOGRAPHIC_DATA]" at bounding box center [245, 118] width 383 height 33
paste input "Nova - Cool"
type input "Nova - Cooler"
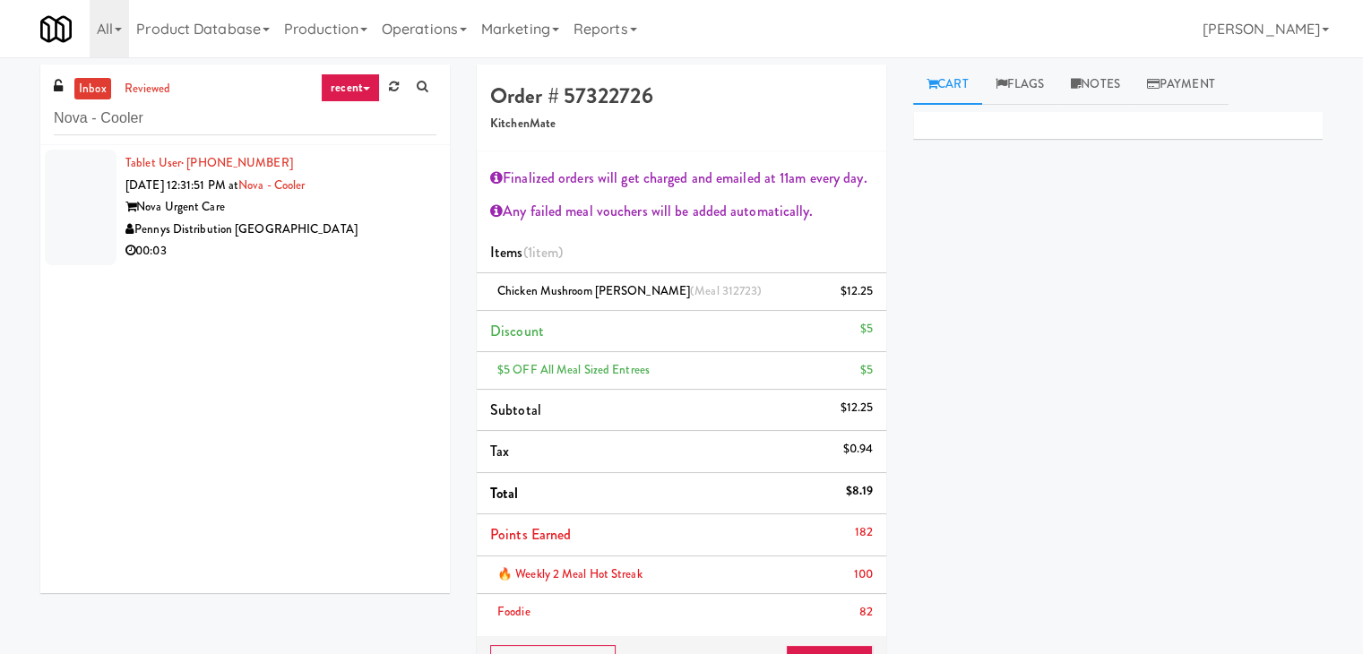
click at [350, 211] on div "Nova Urgent Care" at bounding box center [280, 207] width 311 height 22
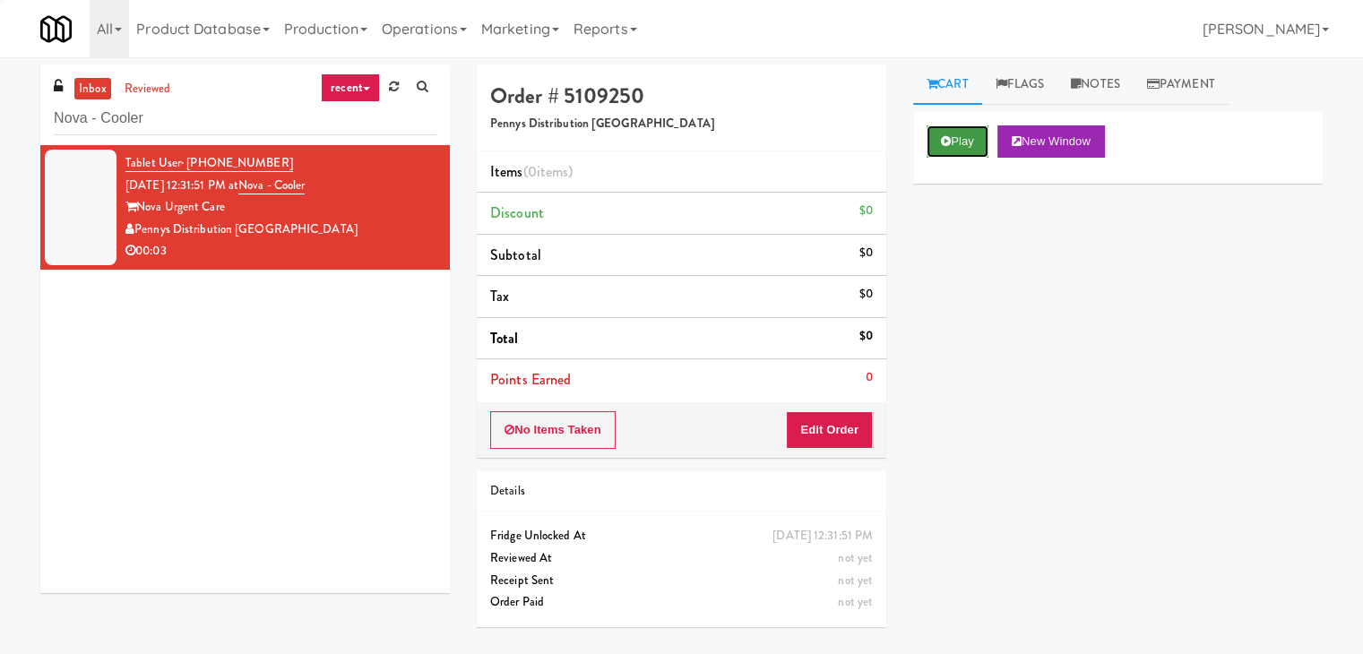
click at [964, 133] on button "Play" at bounding box center [957, 141] width 62 height 32
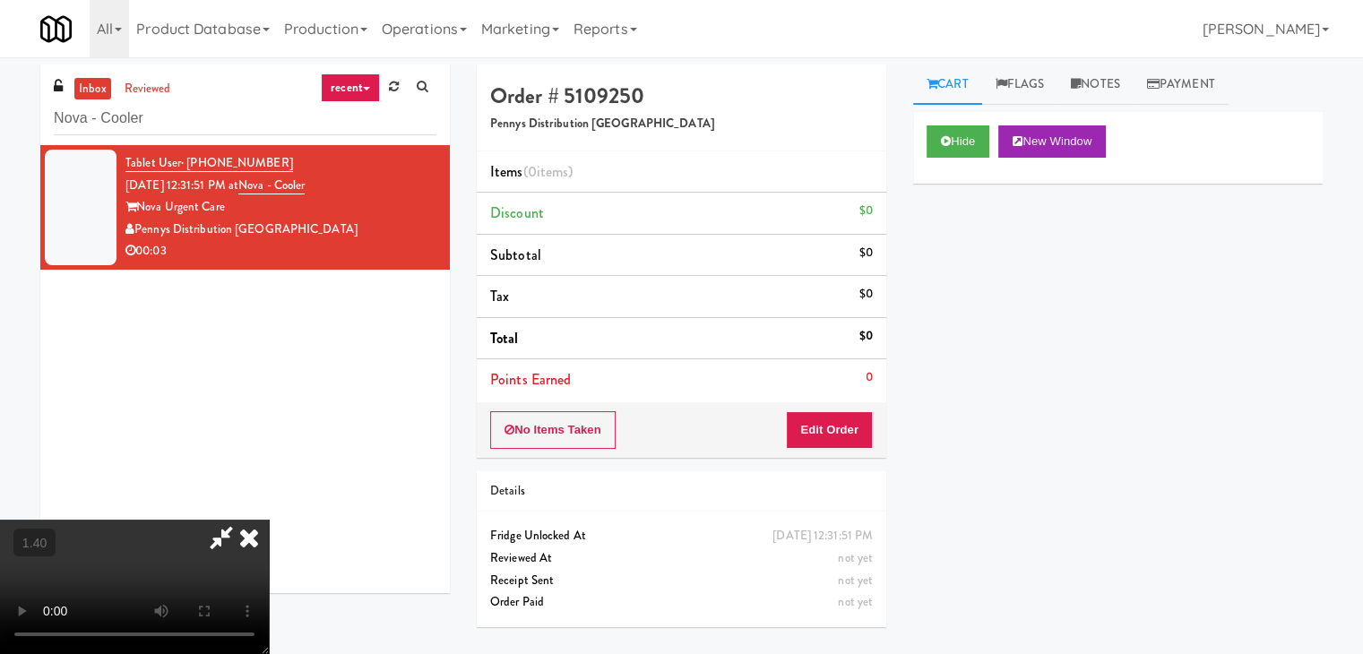
click at [269, 520] on video at bounding box center [134, 587] width 269 height 134
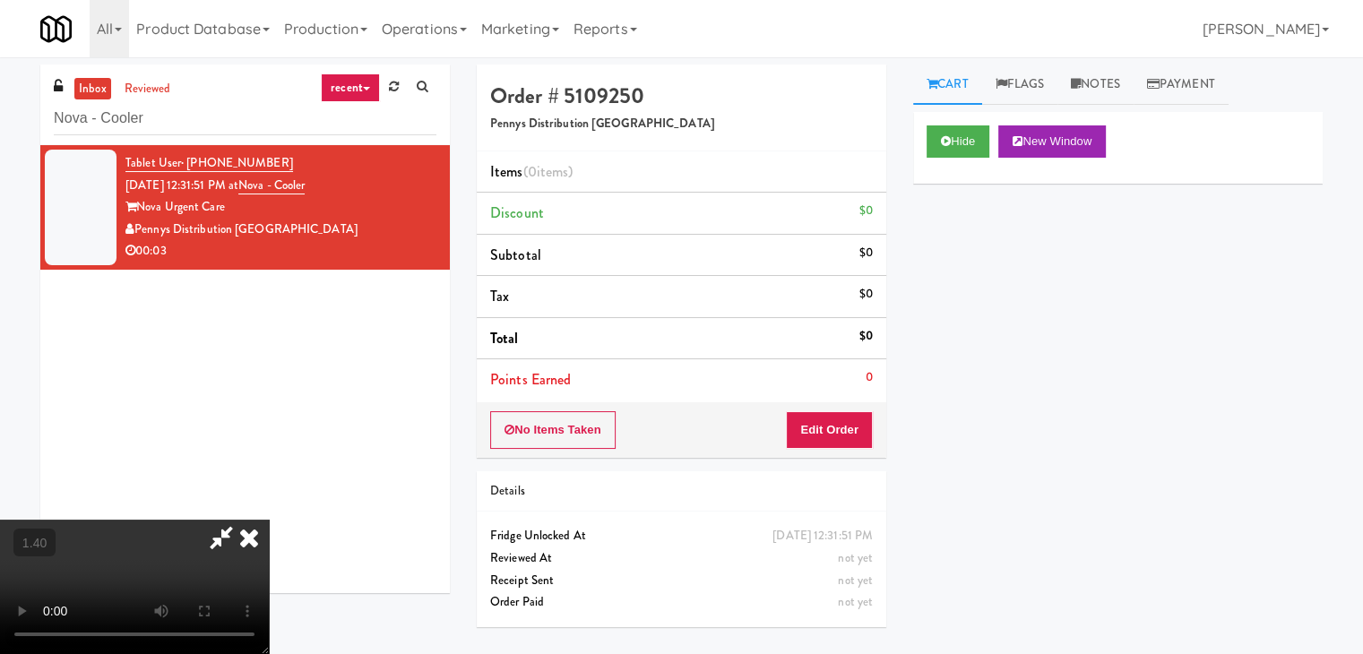
click at [269, 520] on video at bounding box center [134, 587] width 269 height 134
click at [269, 520] on icon at bounding box center [248, 538] width 39 height 36
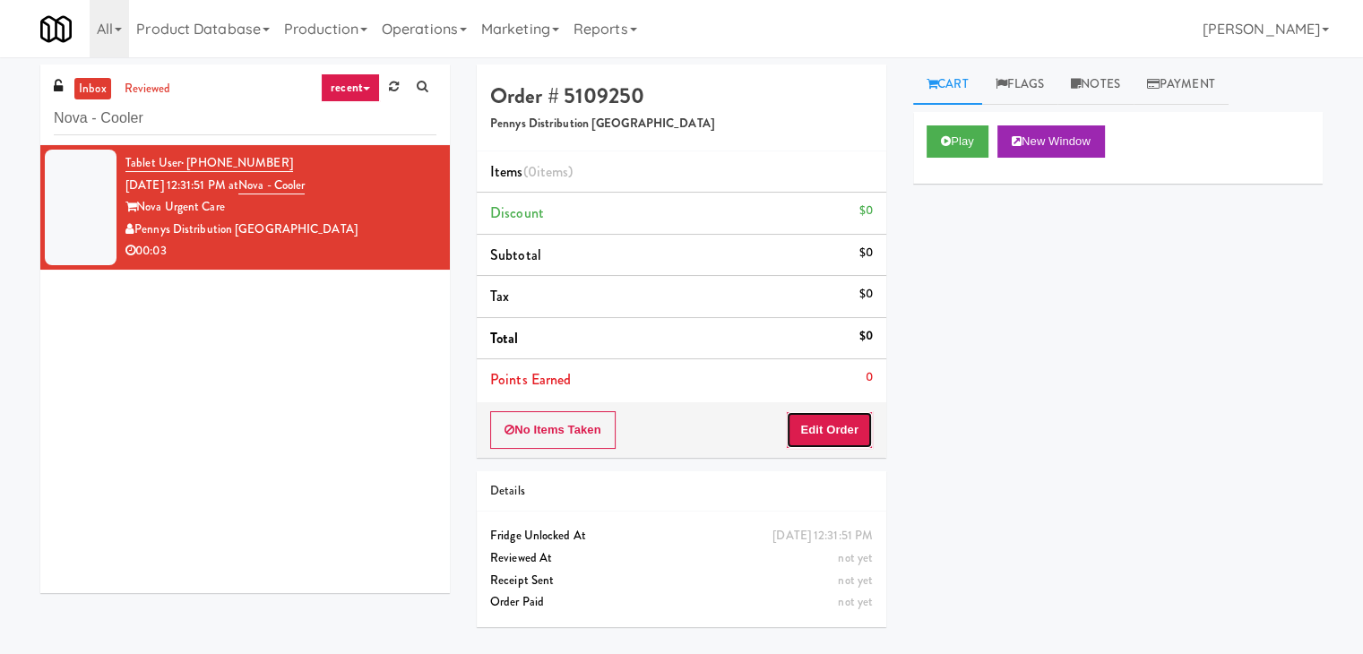
click at [840, 440] on button "Edit Order" at bounding box center [829, 430] width 87 height 38
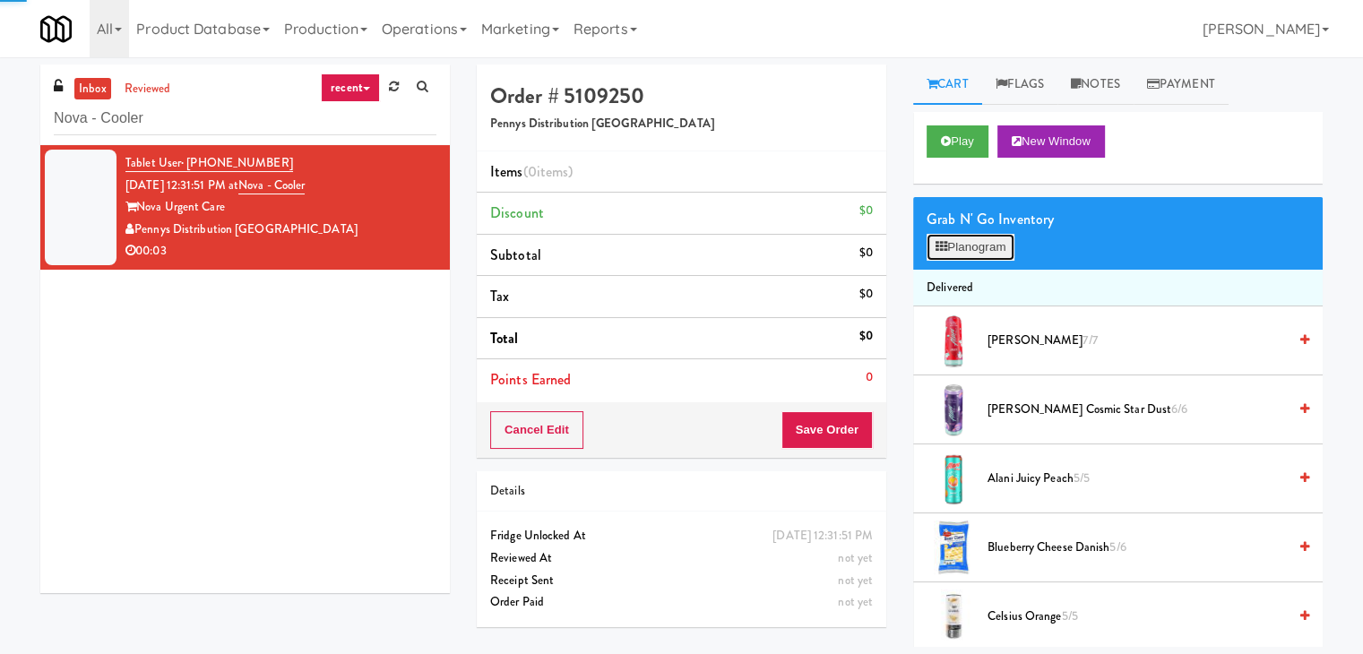
click at [957, 250] on button "Planogram" at bounding box center [970, 247] width 88 height 27
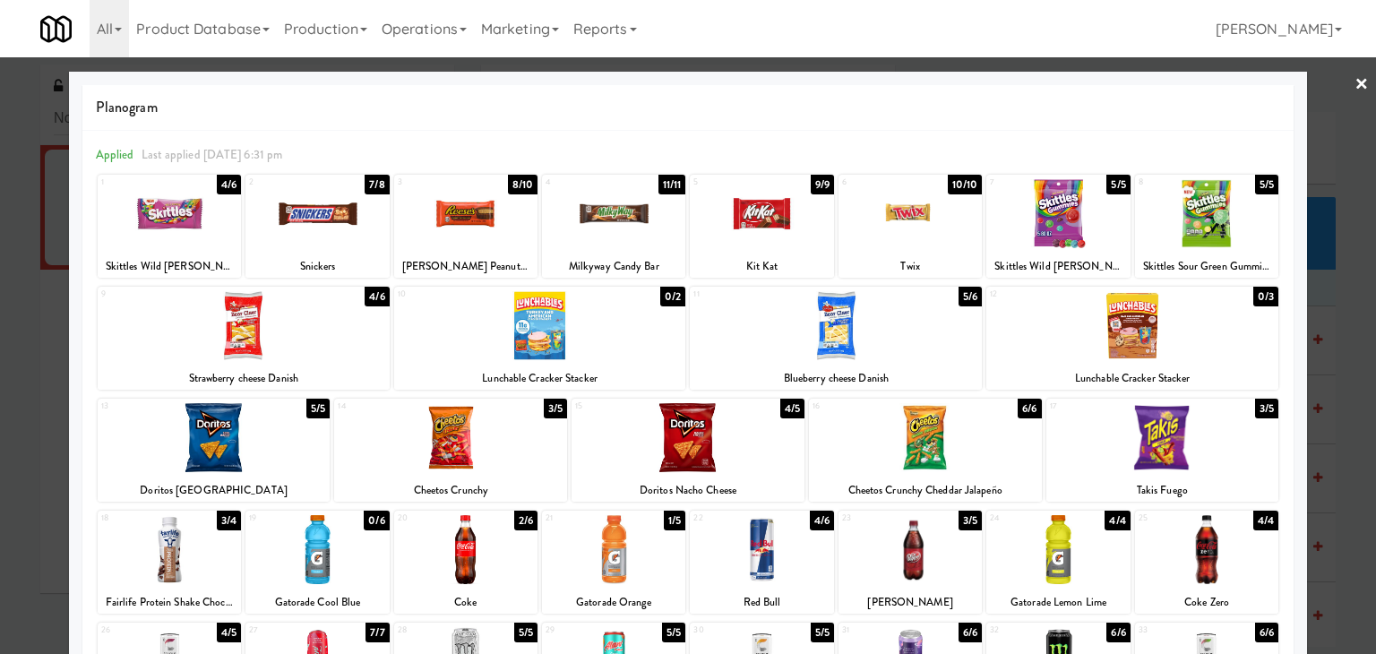
click at [505, 429] on div at bounding box center [450, 437] width 233 height 69
click at [1355, 80] on link "×" at bounding box center [1362, 85] width 14 height 56
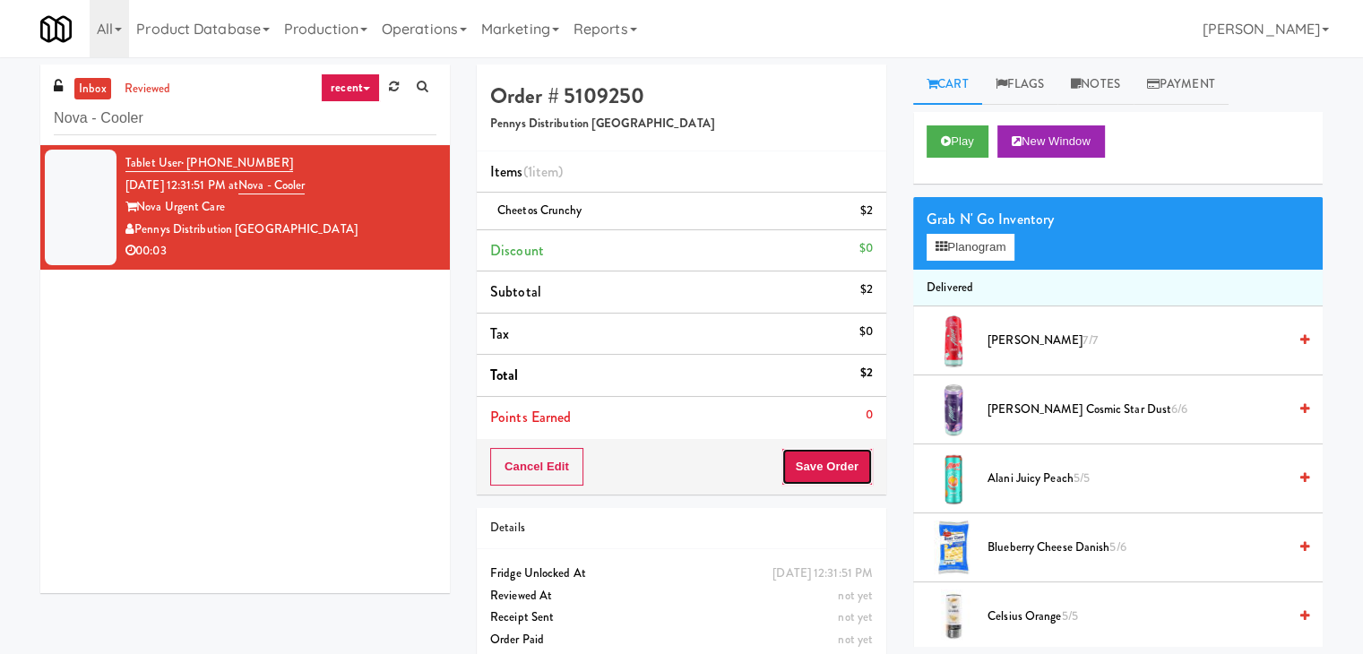
click at [817, 461] on button "Save Order" at bounding box center [826, 467] width 91 height 38
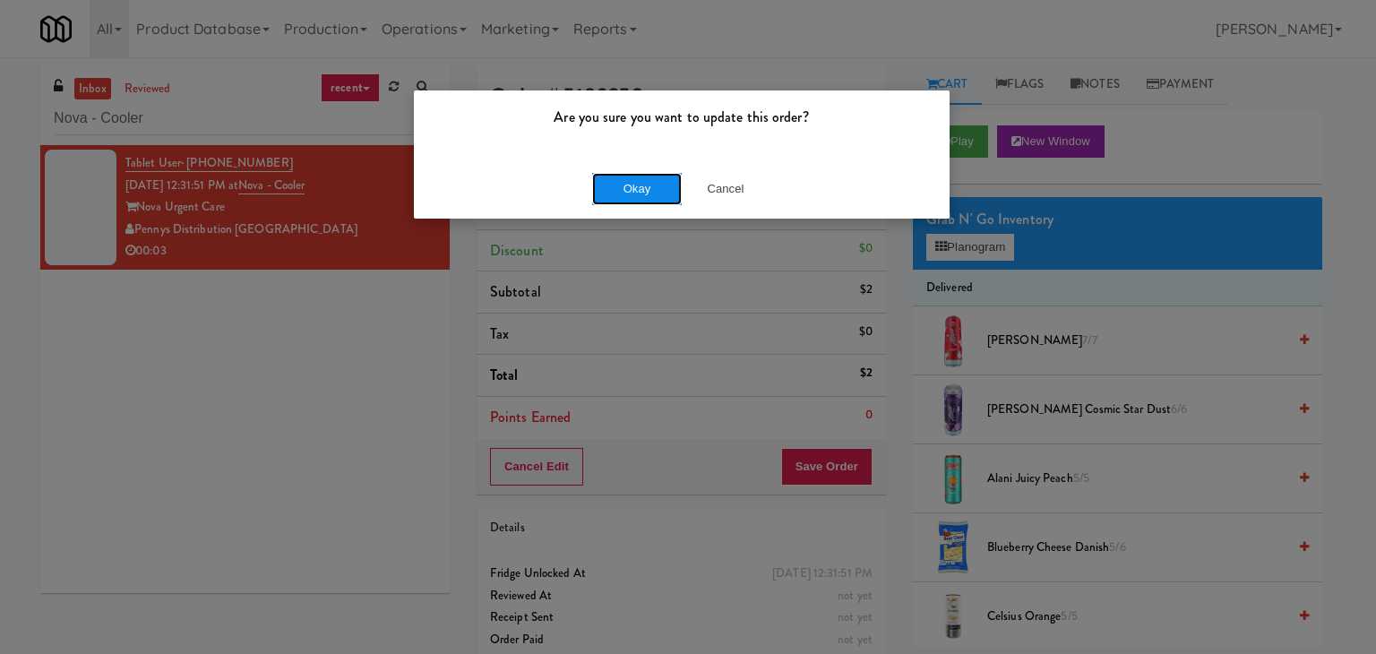
click at [642, 194] on button "Okay" at bounding box center [637, 189] width 90 height 32
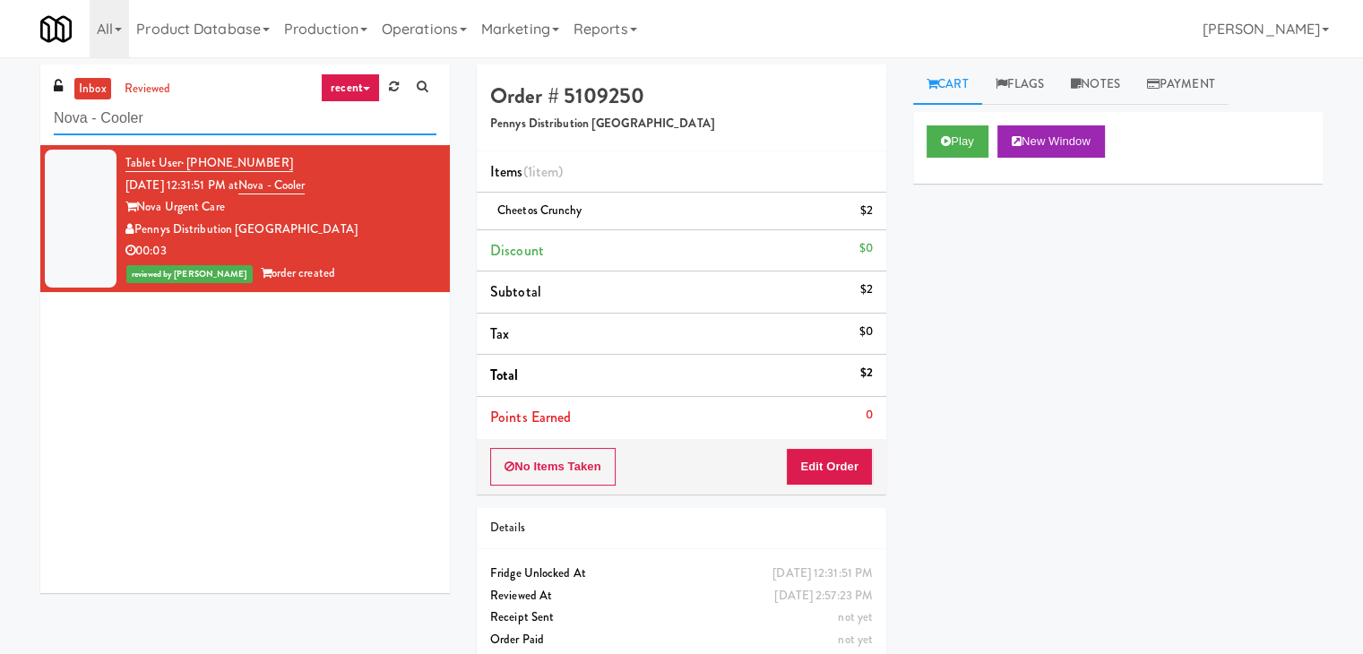
click at [169, 123] on input "Nova - Cooler" at bounding box center [245, 118] width 383 height 33
paste input "JVT drink (energy)"
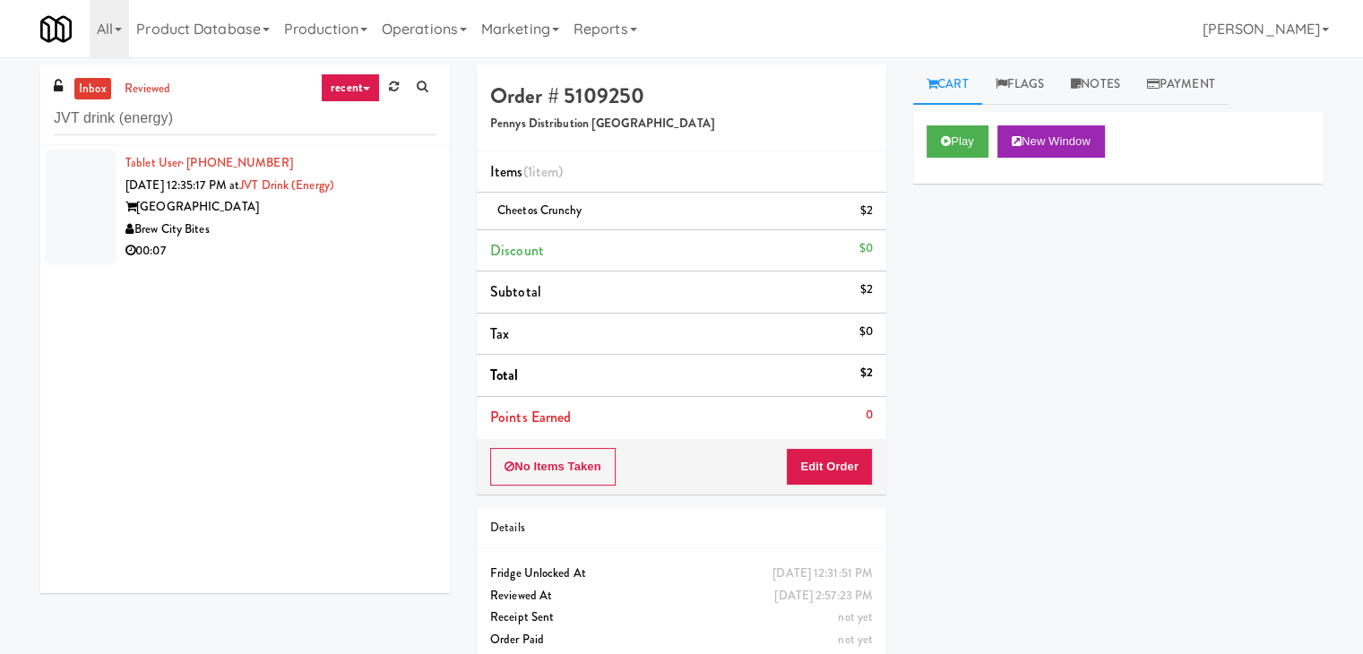
click at [344, 234] on div "Brew City Bites" at bounding box center [280, 230] width 311 height 22
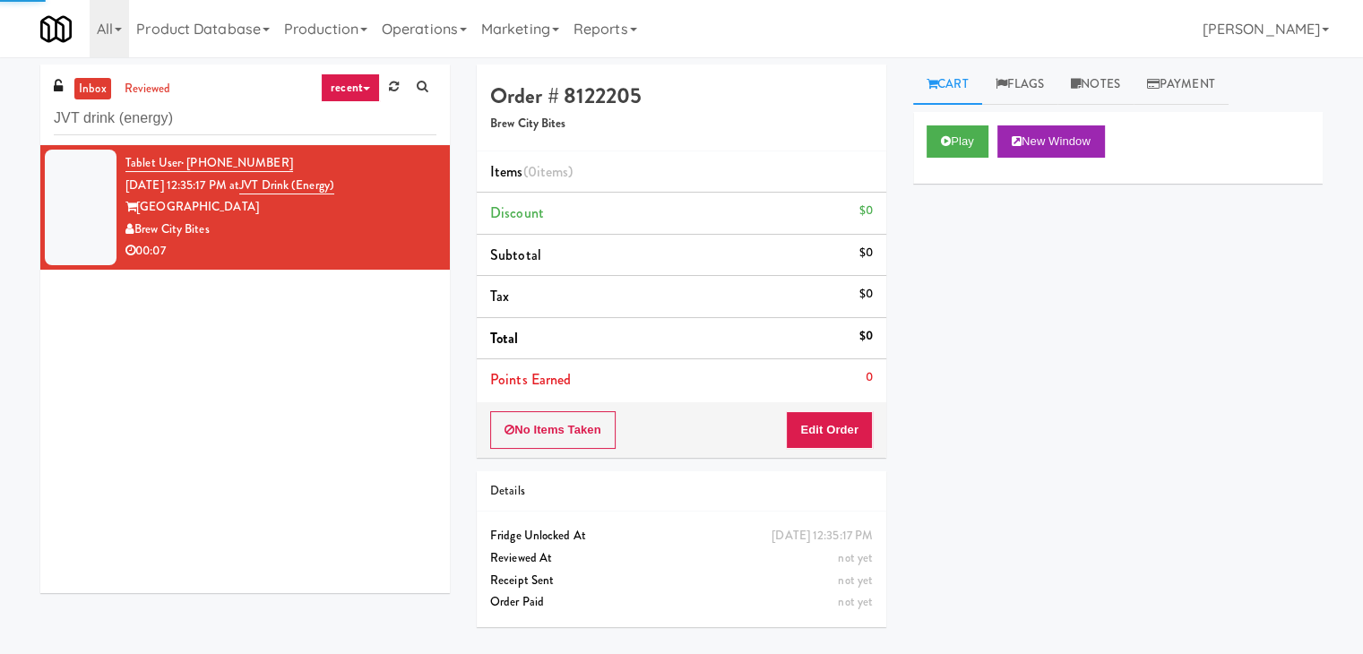
click at [943, 157] on div "Play New Window" at bounding box center [1117, 148] width 409 height 72
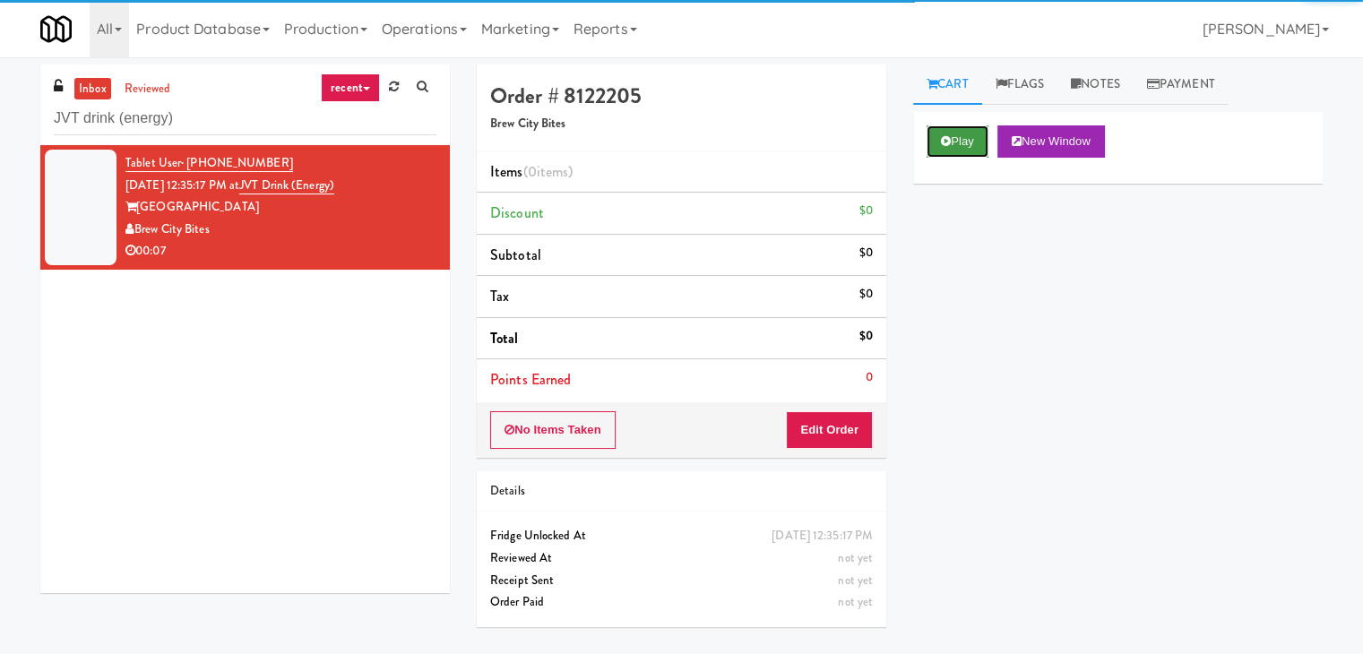
click at [943, 145] on icon at bounding box center [946, 141] width 10 height 12
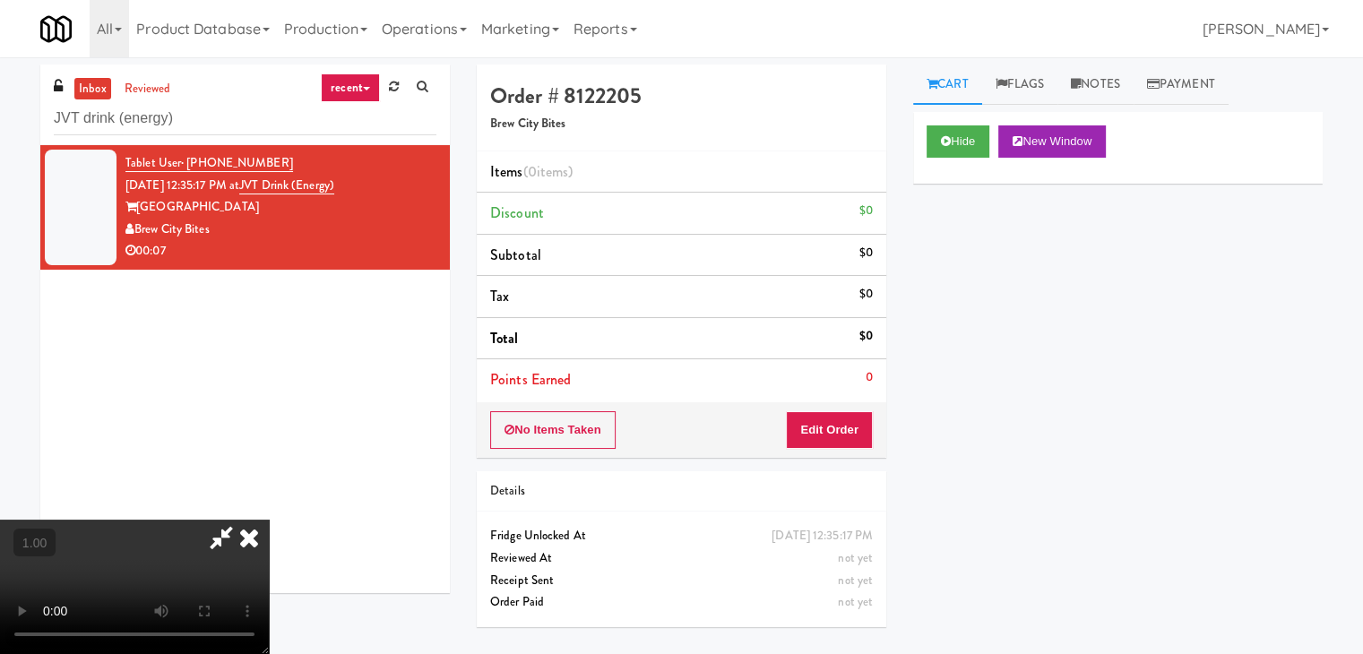
click at [269, 520] on video at bounding box center [134, 587] width 269 height 134
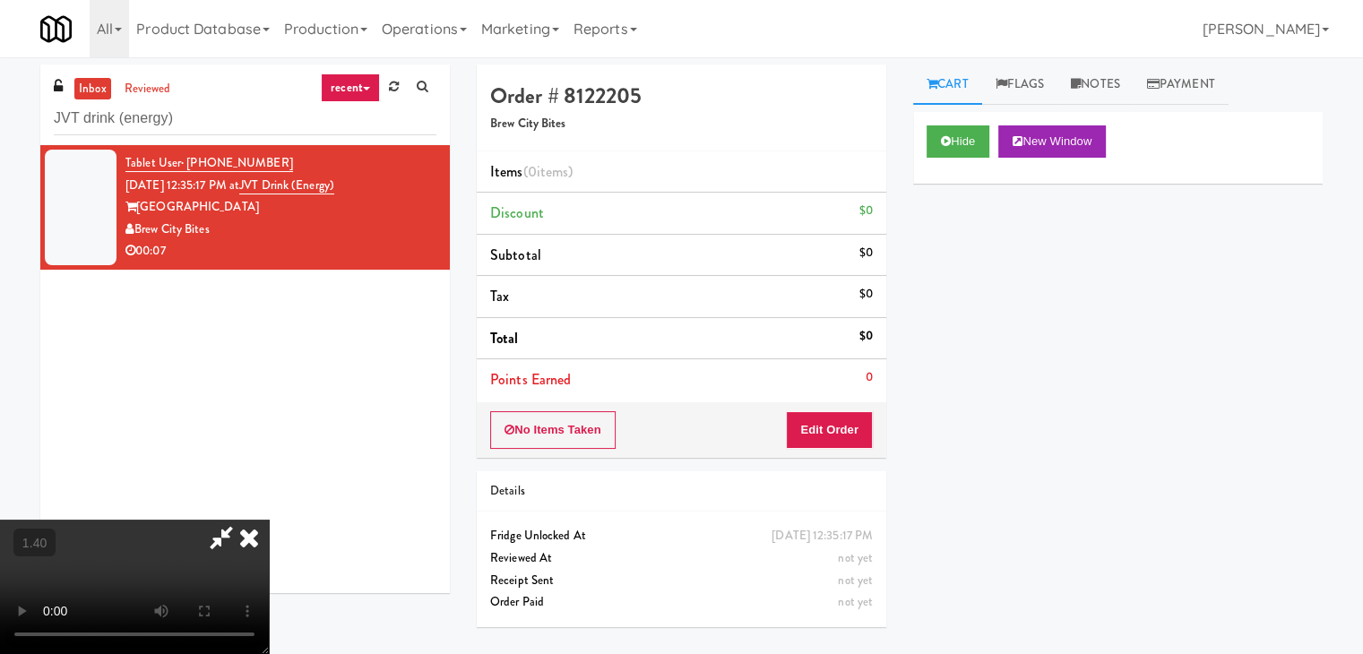
scroll to position [179, 0]
click at [269, 520] on video at bounding box center [134, 587] width 269 height 134
drag, startPoint x: 516, startPoint y: 258, endPoint x: 1057, endPoint y: 368, distance: 552.3
click at [1057, 368] on div "Hide New Window Primary Flag Clear Flag if unable to determine what was taken o…" at bounding box center [1117, 448] width 409 height 672
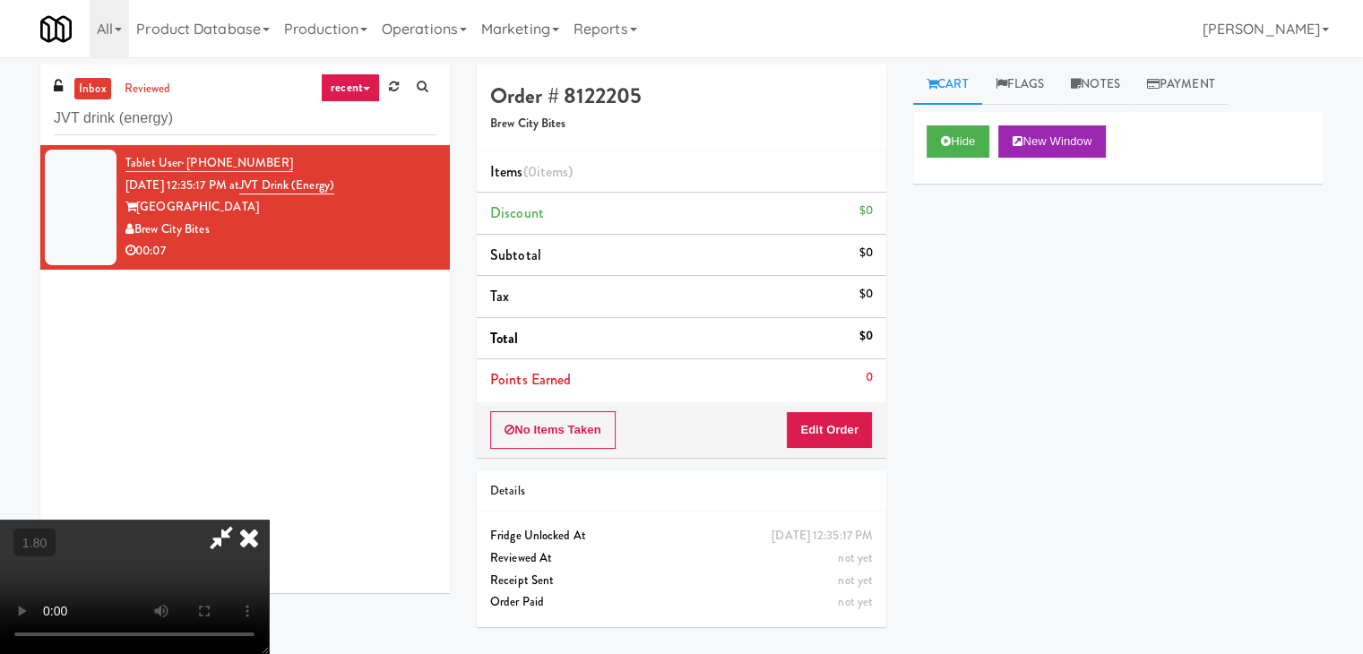
click at [269, 520] on icon at bounding box center [248, 538] width 39 height 36
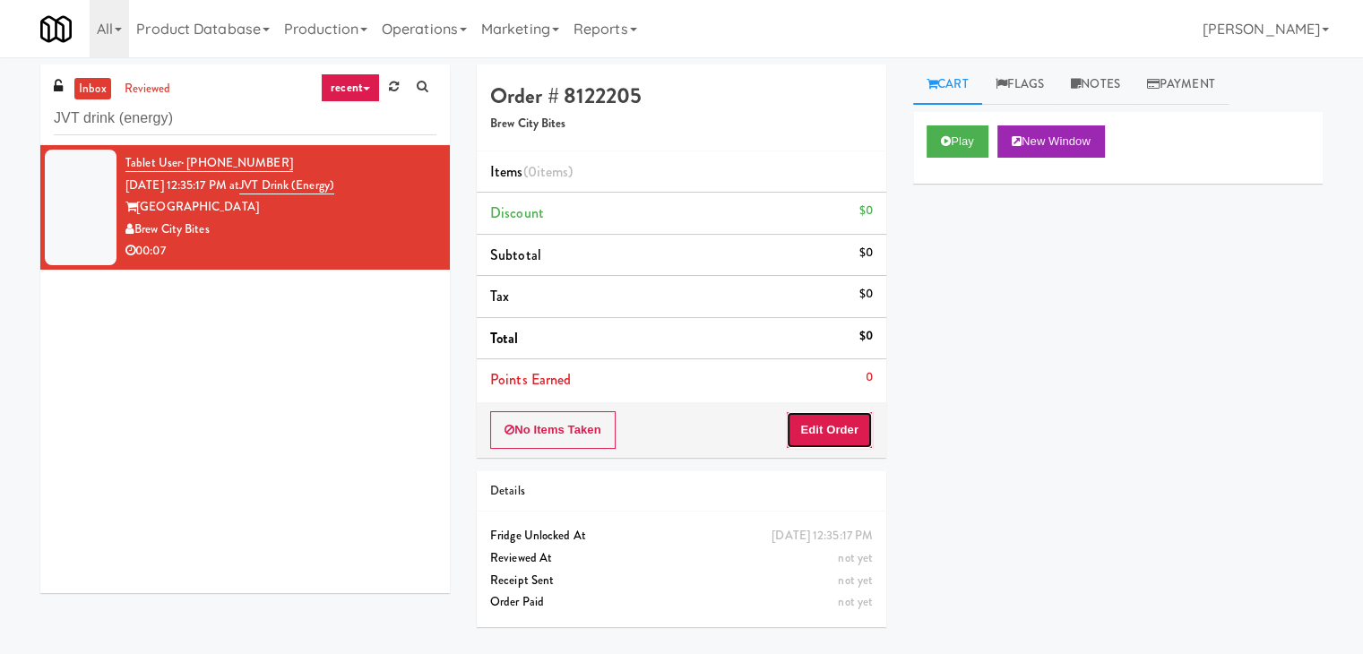
click at [832, 432] on button "Edit Order" at bounding box center [829, 430] width 87 height 38
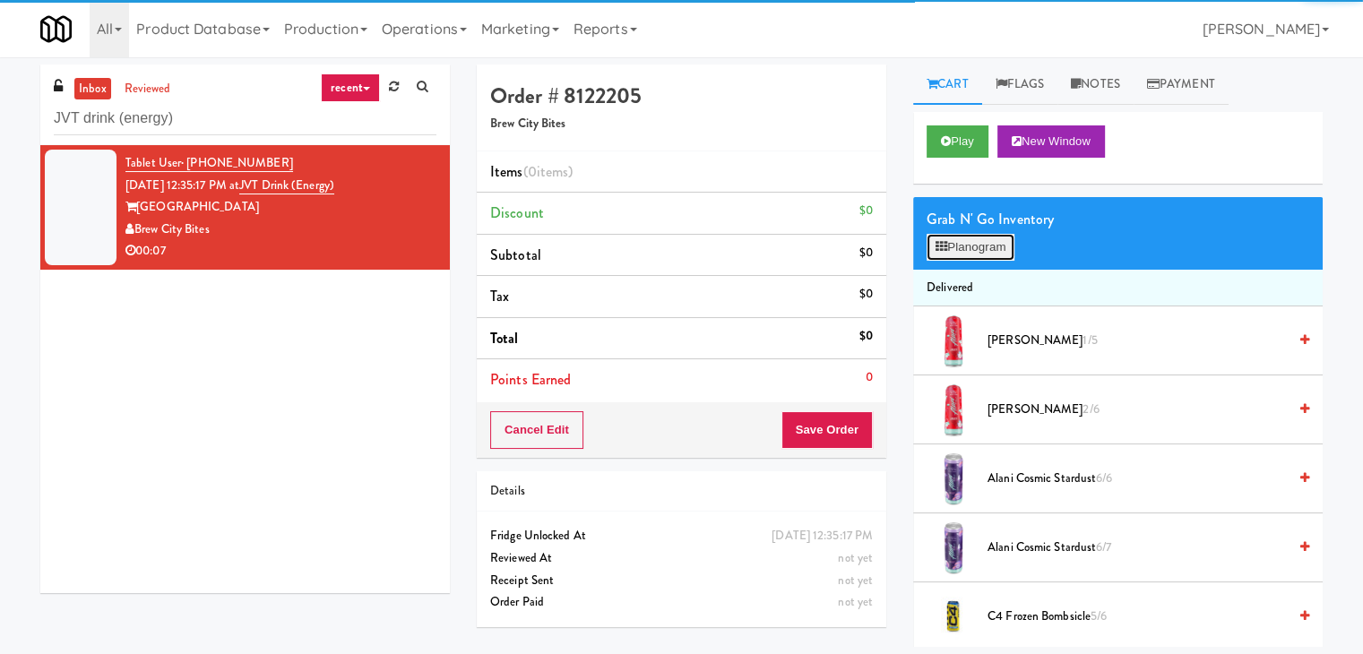
click at [964, 251] on button "Planogram" at bounding box center [970, 247] width 88 height 27
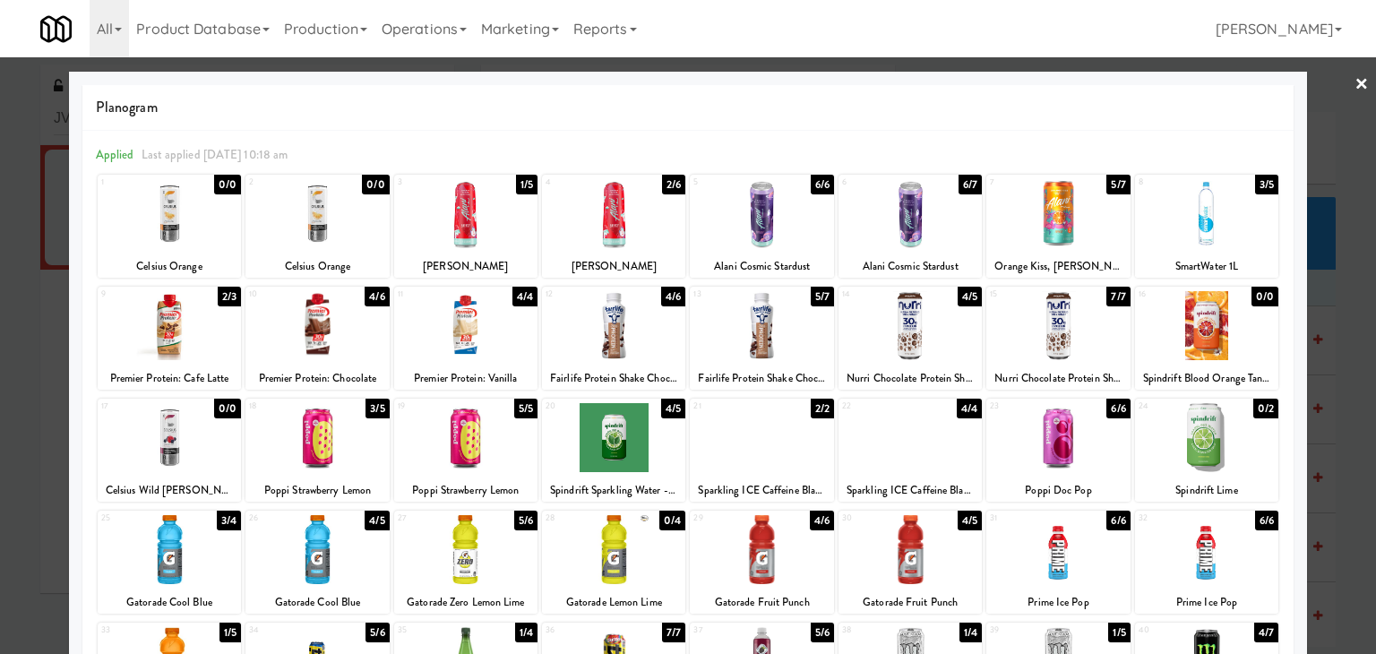
click at [320, 553] on div at bounding box center [316, 549] width 143 height 69
click at [1355, 81] on link "×" at bounding box center [1362, 85] width 14 height 56
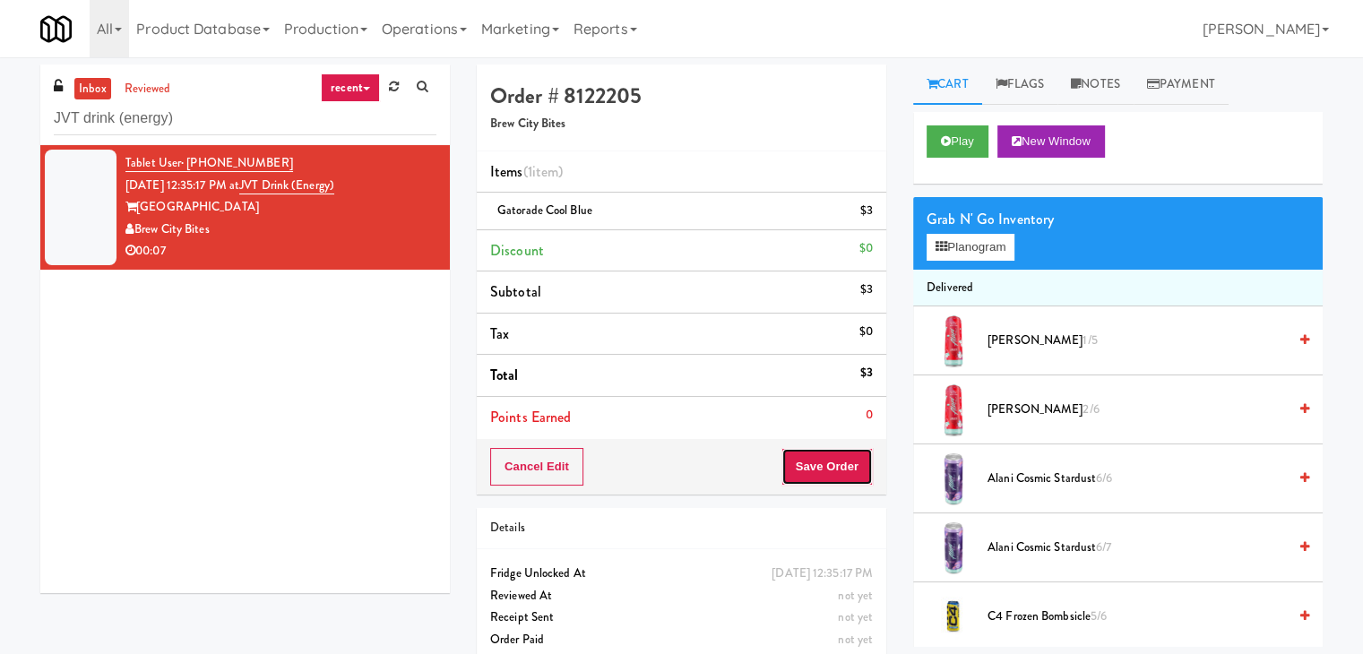
click at [813, 461] on button "Save Order" at bounding box center [826, 467] width 91 height 38
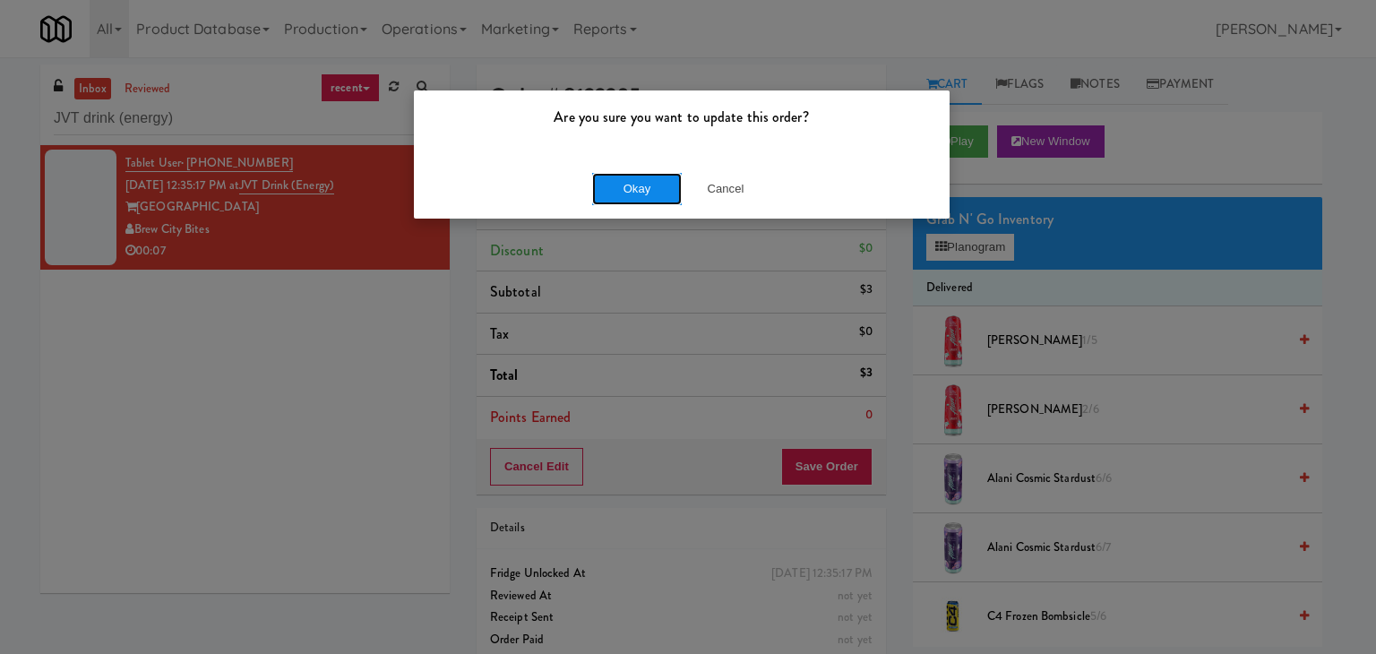
click at [638, 177] on button "Okay" at bounding box center [637, 189] width 90 height 32
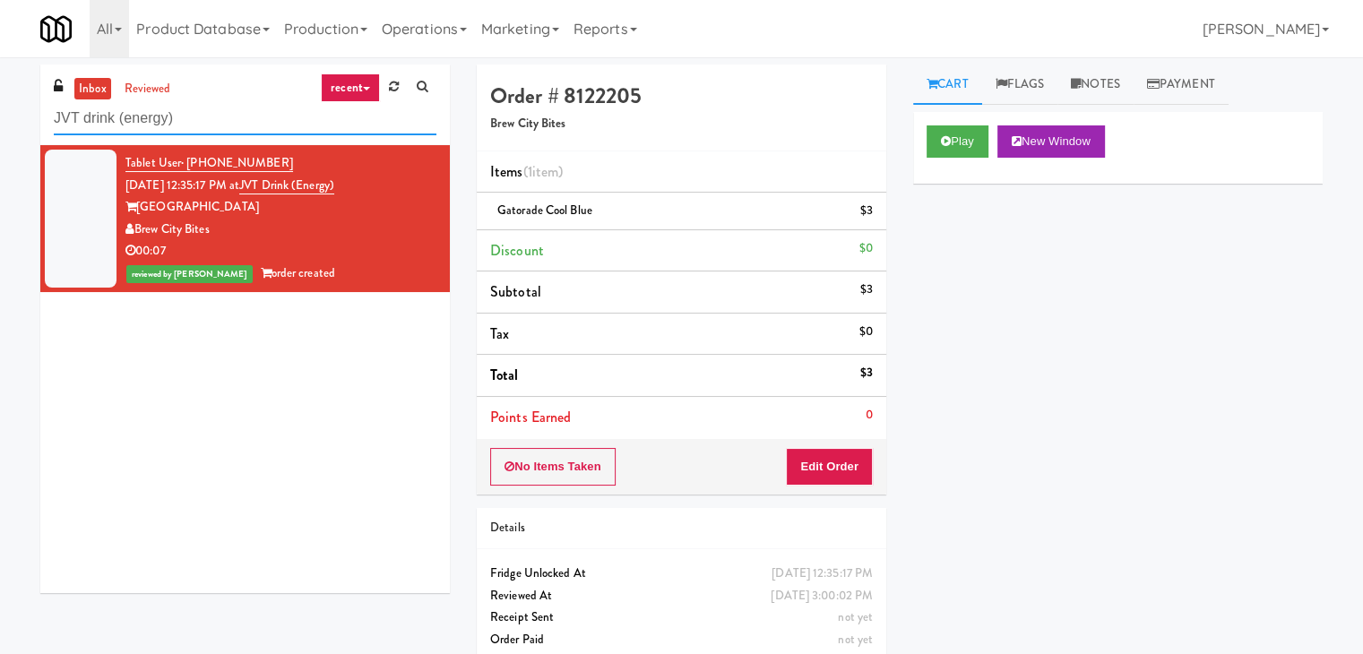
click at [238, 116] on input "JVT drink (energy)" at bounding box center [245, 118] width 383 height 33
paste input "Revela 1 - Cooler - Left"
type input "Revela 1 - Cooler - Left"
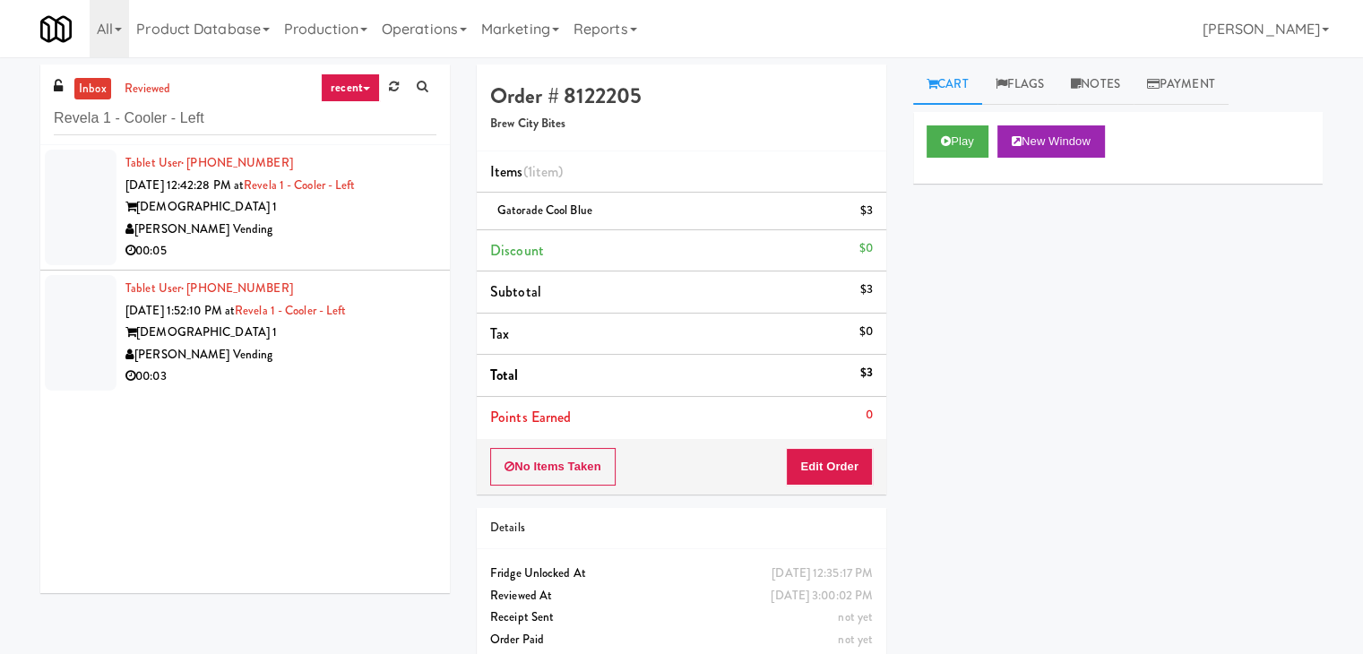
drag, startPoint x: 356, startPoint y: 245, endPoint x: 348, endPoint y: 237, distance: 11.4
click at [356, 245] on div "00:05" at bounding box center [280, 251] width 311 height 22
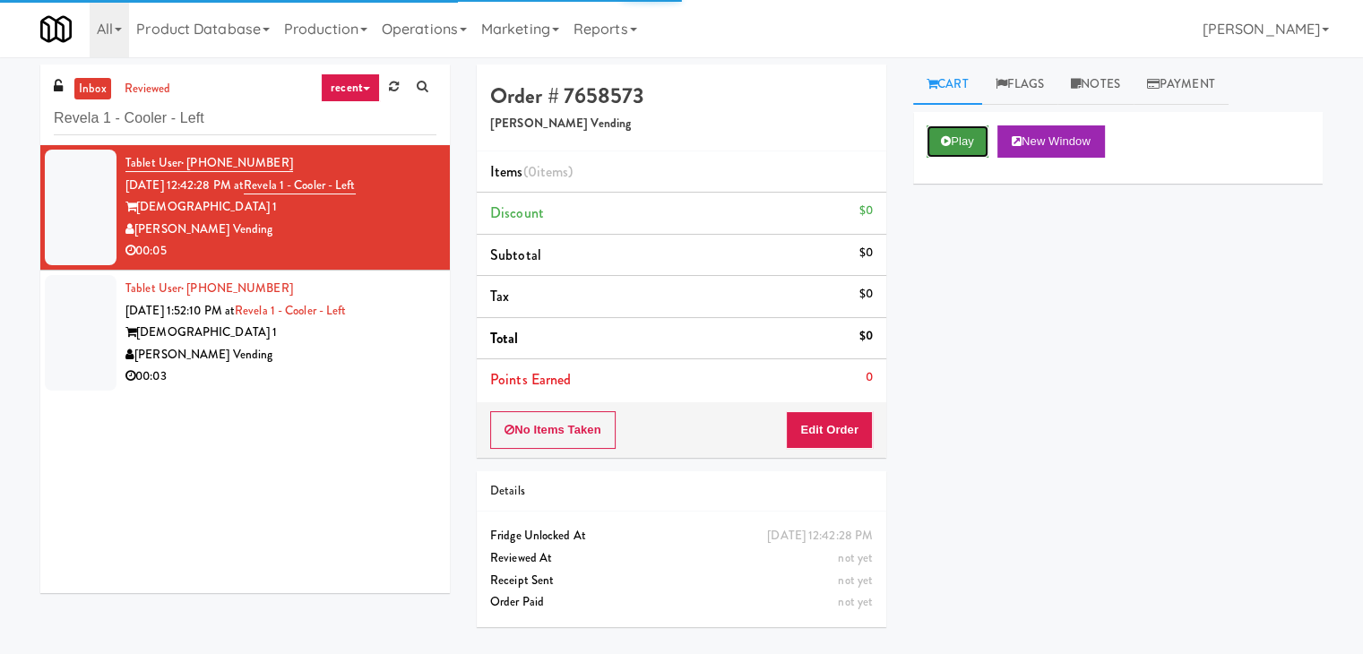
click at [954, 142] on button "Play" at bounding box center [957, 141] width 62 height 32
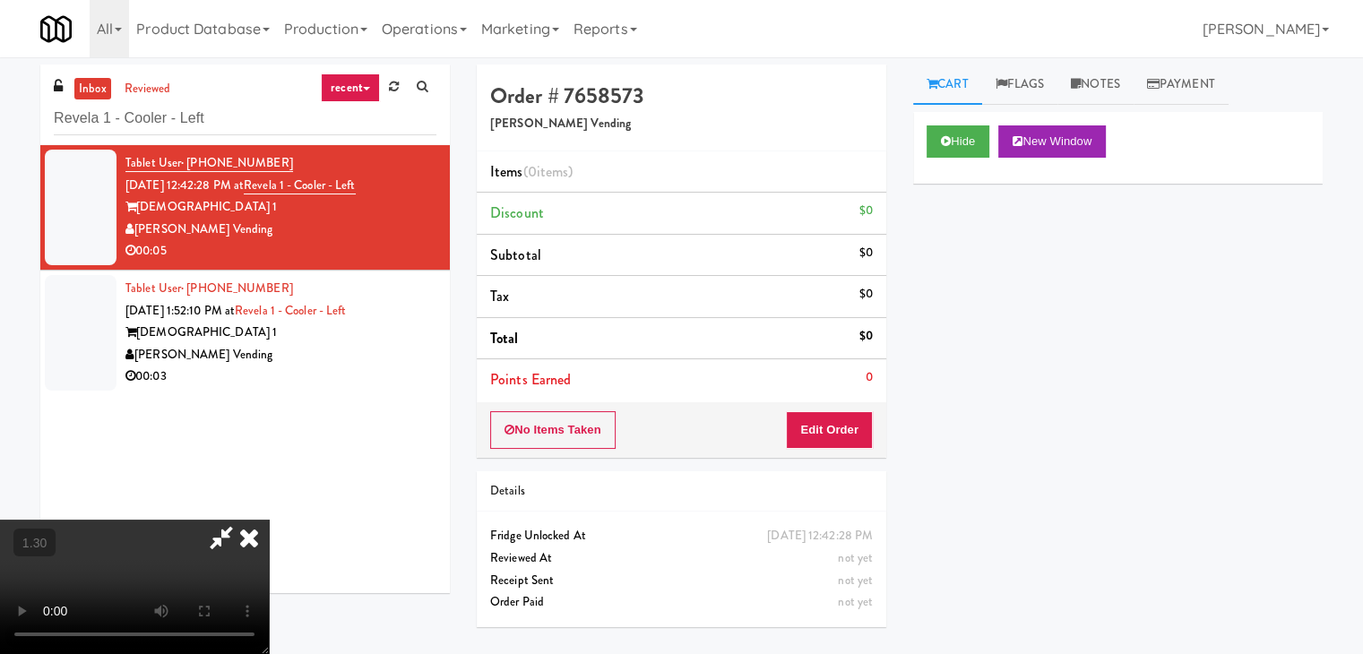
click at [269, 520] on video at bounding box center [134, 587] width 269 height 134
click at [269, 520] on icon at bounding box center [248, 538] width 39 height 36
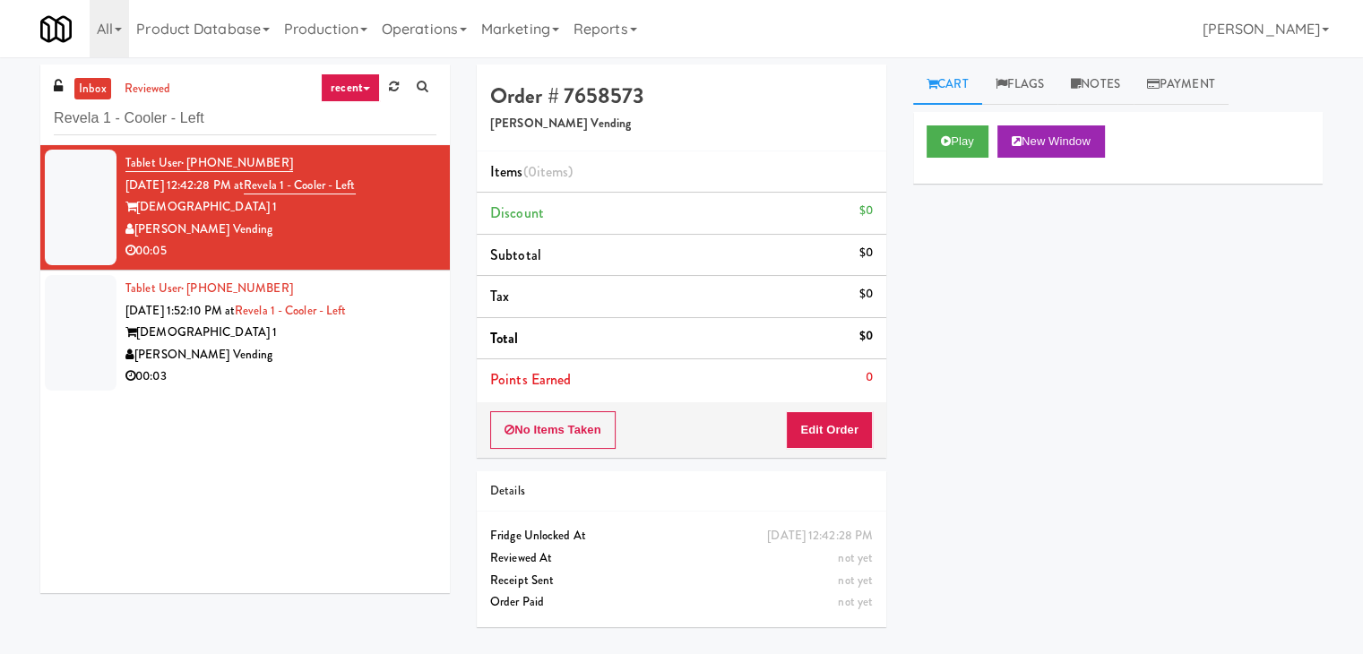
click at [827, 482] on div "Details" at bounding box center [681, 491] width 383 height 22
click at [827, 430] on button "Edit Order" at bounding box center [829, 430] width 87 height 38
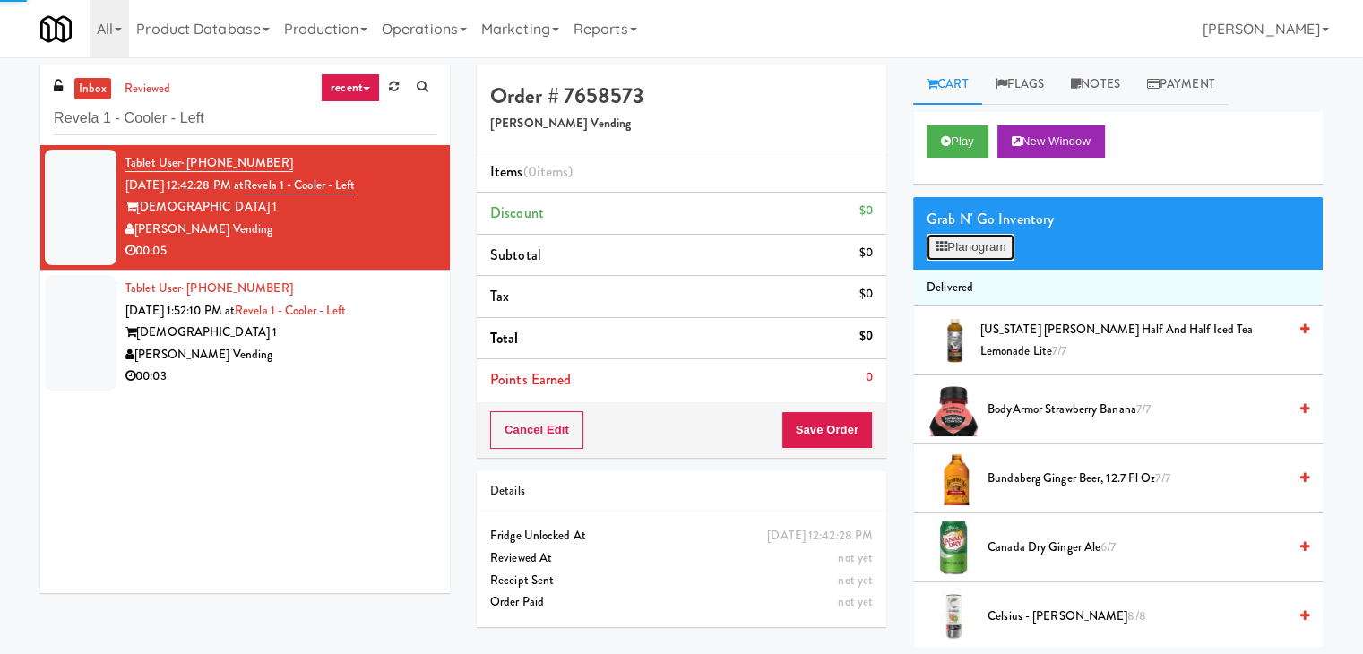
click at [965, 242] on button "Planogram" at bounding box center [970, 247] width 88 height 27
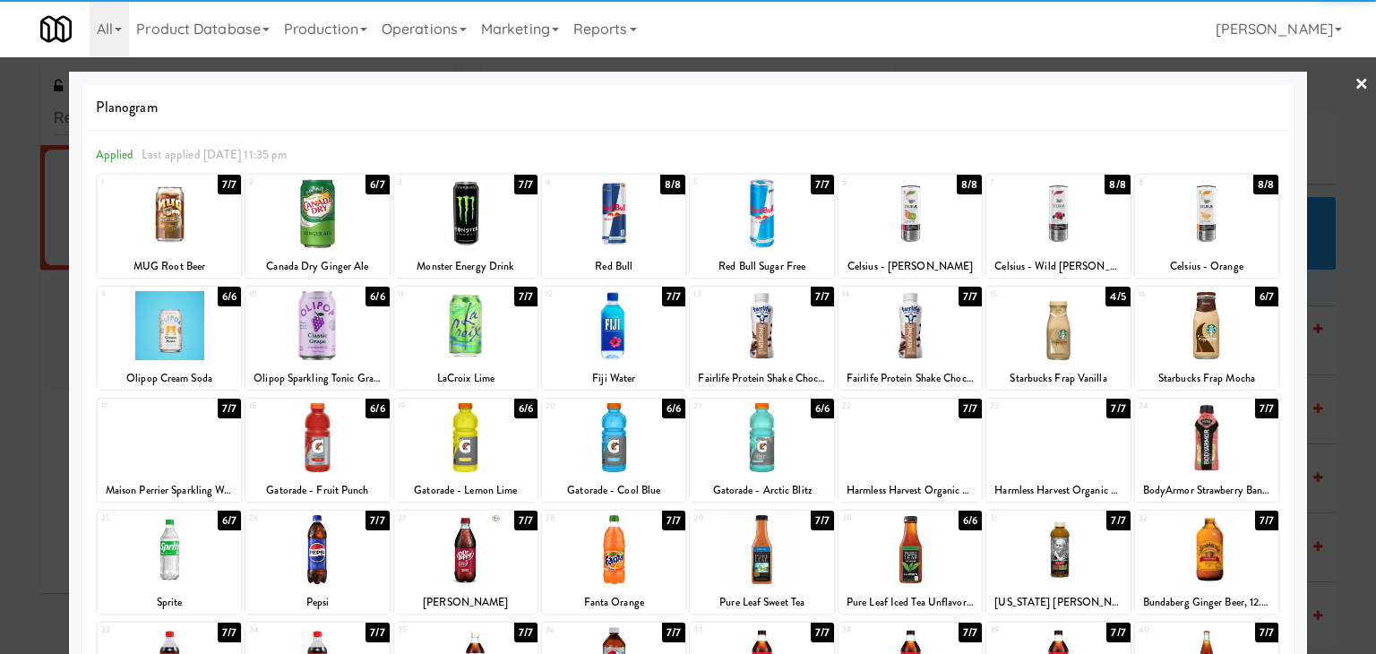
click at [291, 227] on div at bounding box center [316, 213] width 143 height 69
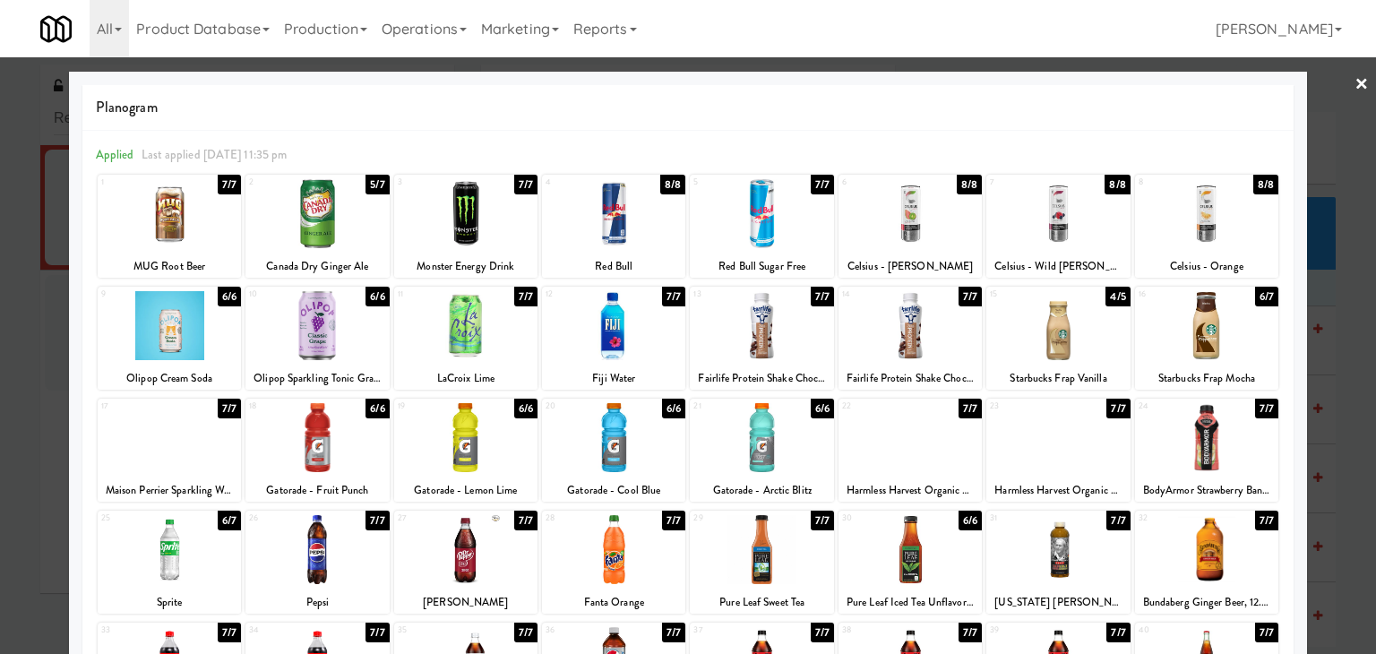
click at [1339, 82] on div at bounding box center [688, 327] width 1376 height 654
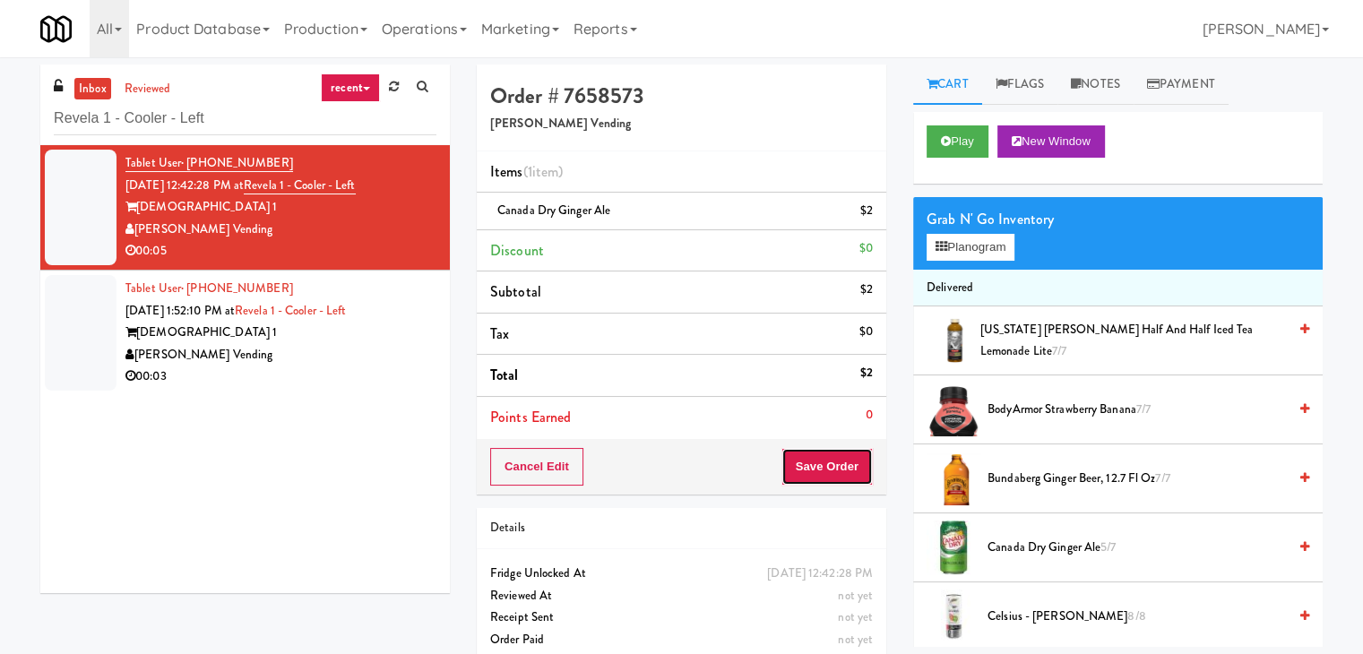
click at [803, 465] on button "Save Order" at bounding box center [826, 467] width 91 height 38
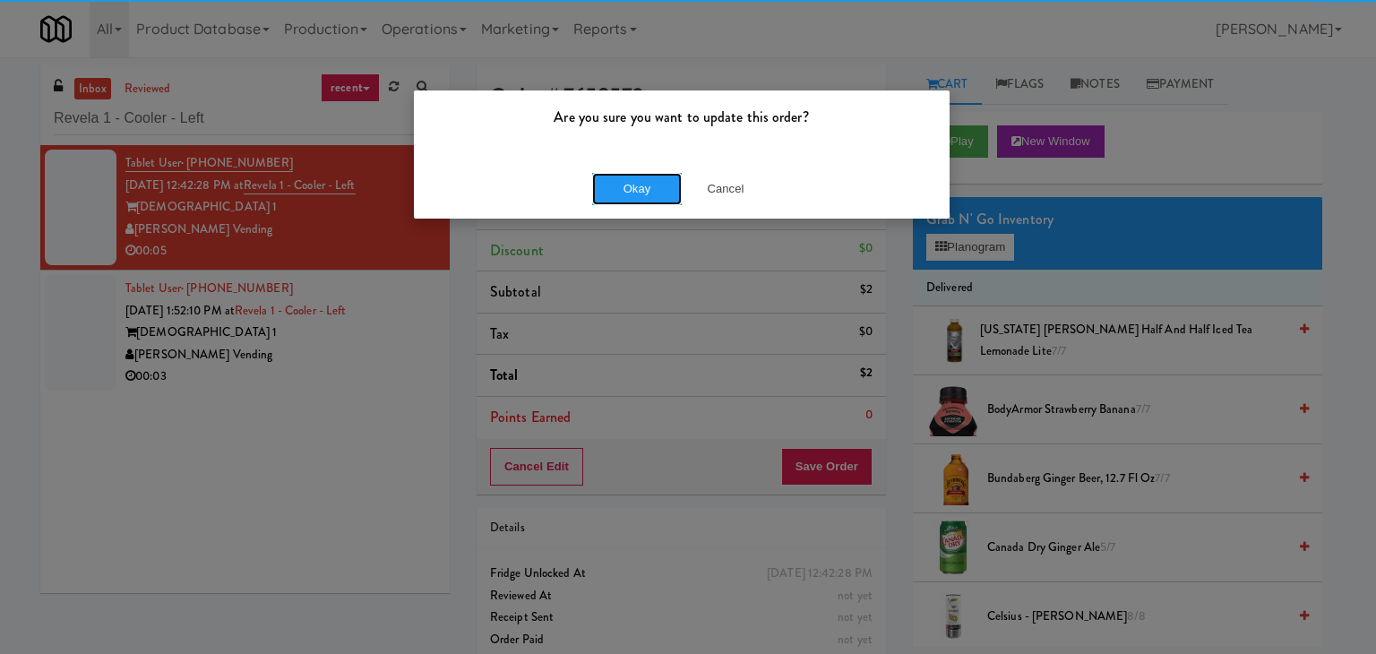
drag, startPoint x: 616, startPoint y: 184, endPoint x: 562, endPoint y: 164, distance: 57.3
click at [614, 184] on button "Okay" at bounding box center [637, 189] width 90 height 32
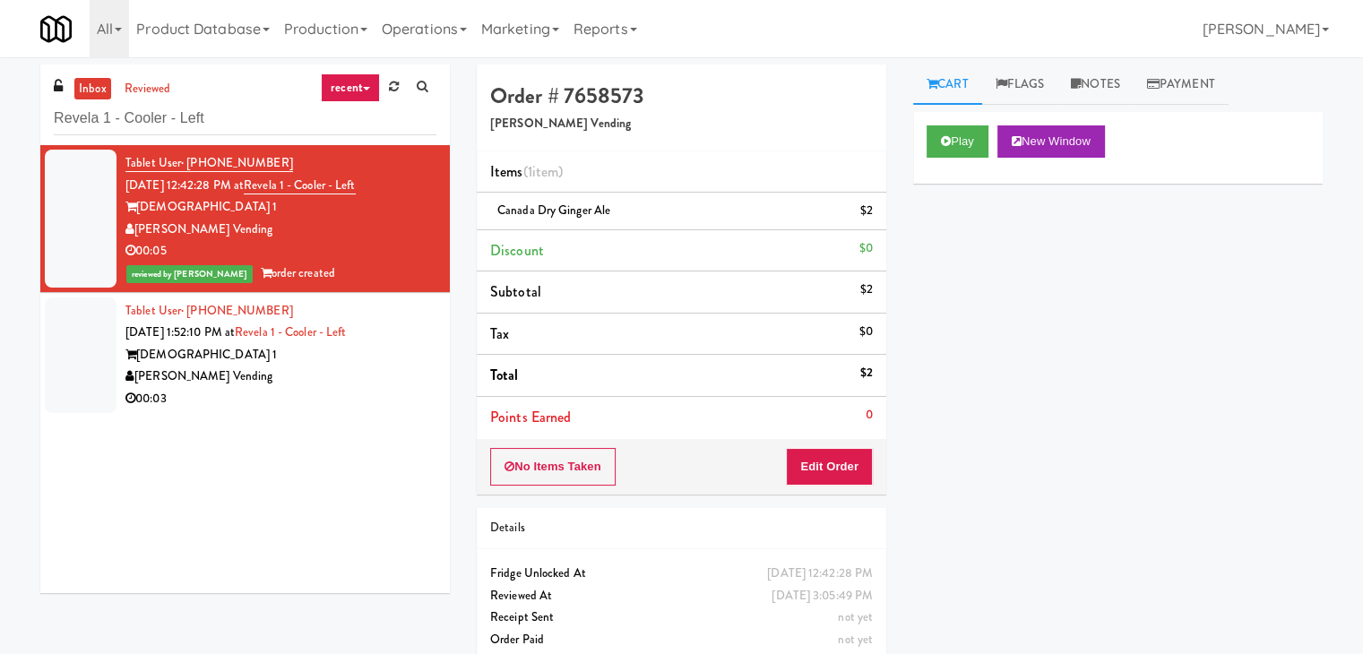
click at [327, 362] on div "[DEMOGRAPHIC_DATA] 1" at bounding box center [280, 355] width 311 height 22
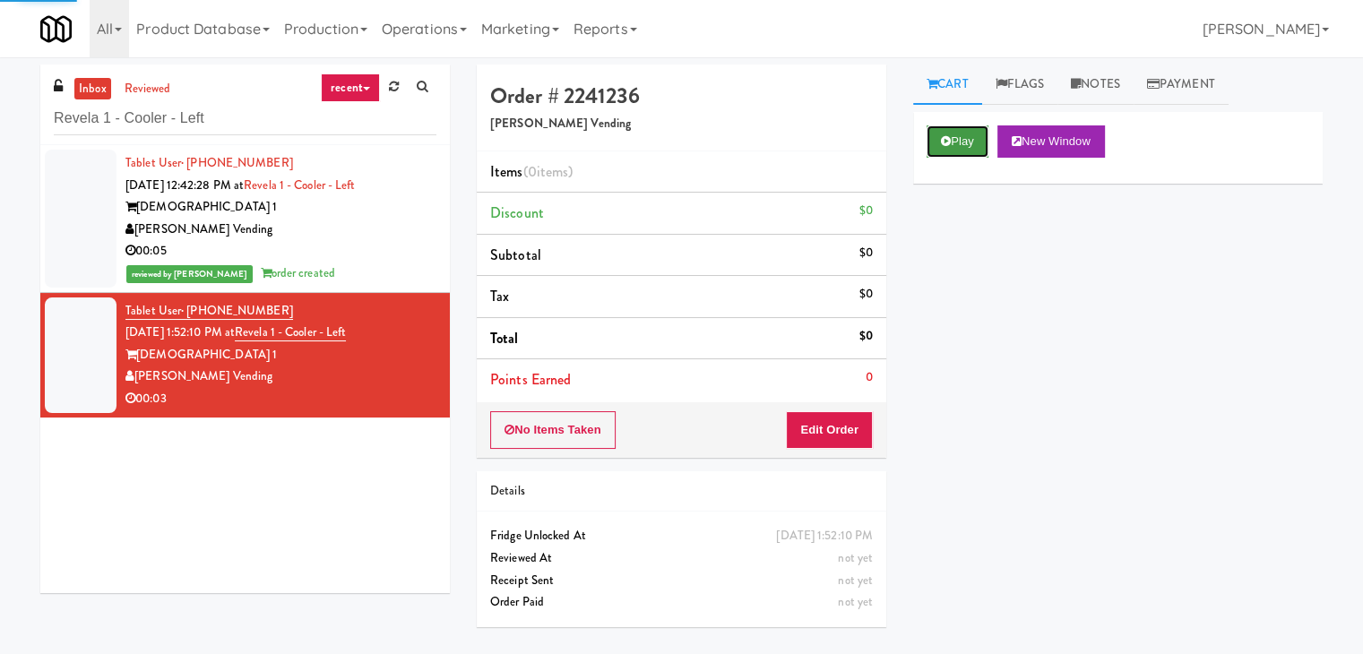
click at [951, 142] on button "Play" at bounding box center [957, 141] width 62 height 32
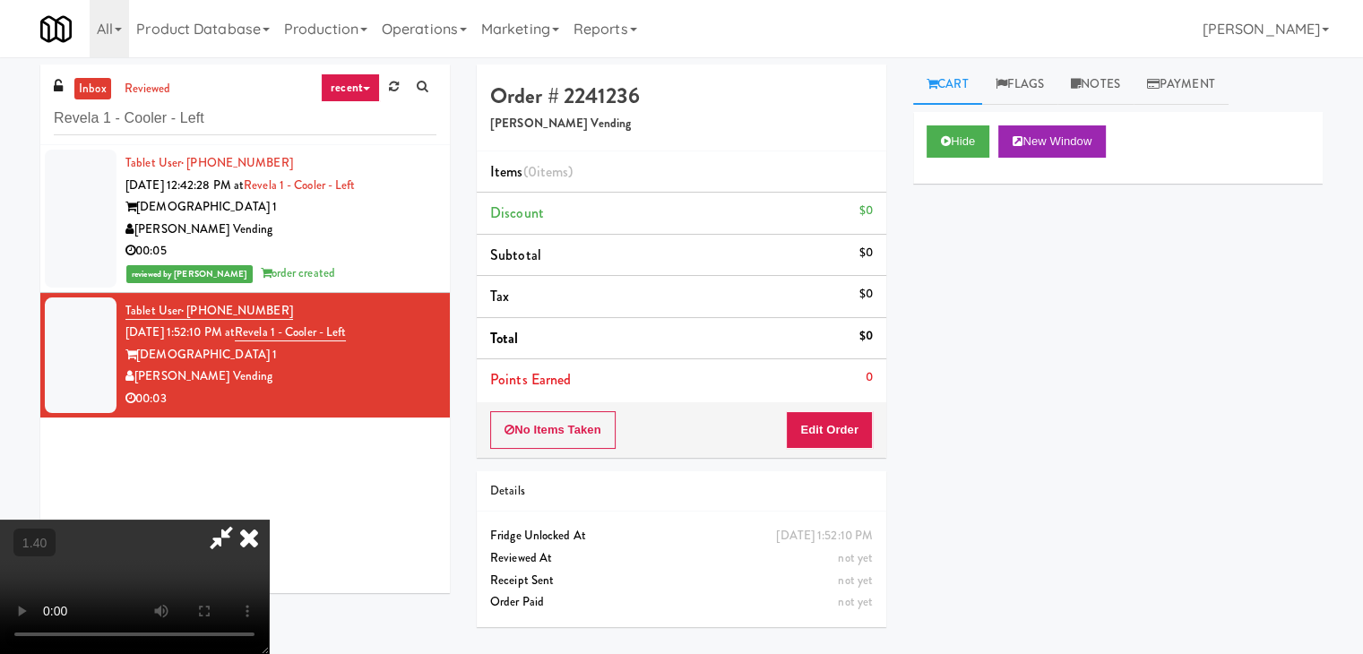
click at [269, 520] on video at bounding box center [134, 587] width 269 height 134
click at [269, 520] on icon at bounding box center [248, 538] width 39 height 36
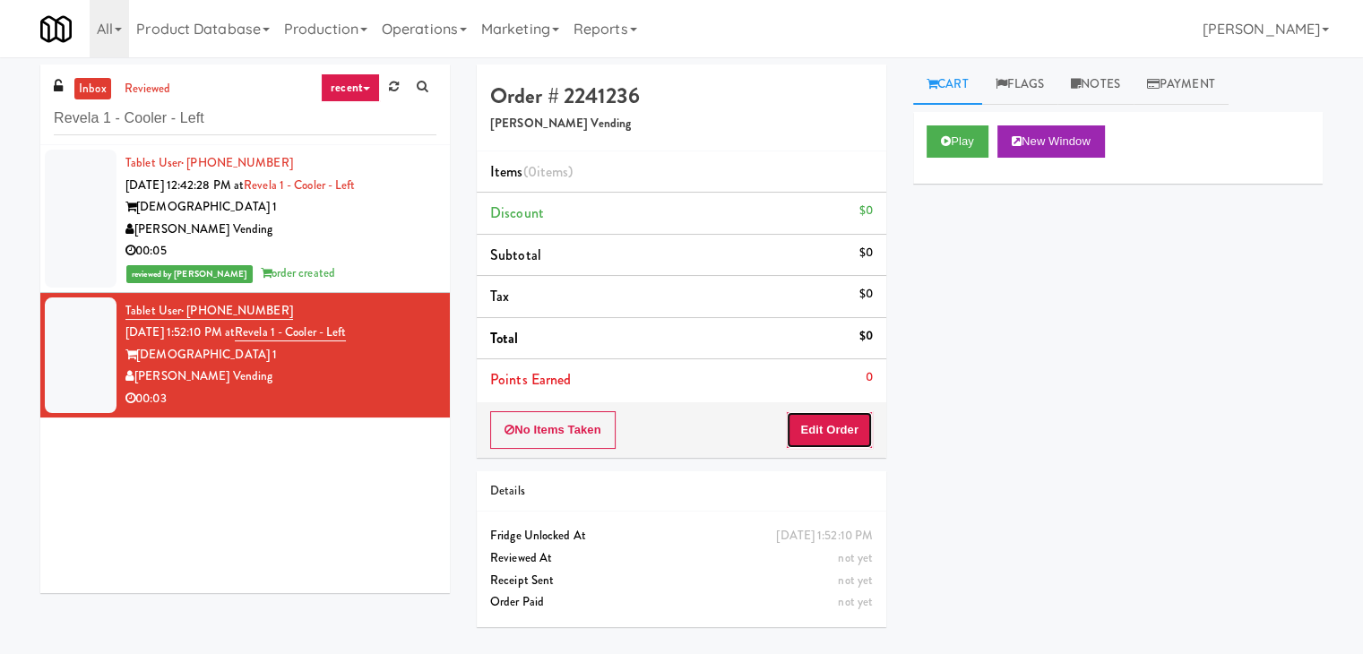
click at [832, 427] on button "Edit Order" at bounding box center [829, 430] width 87 height 38
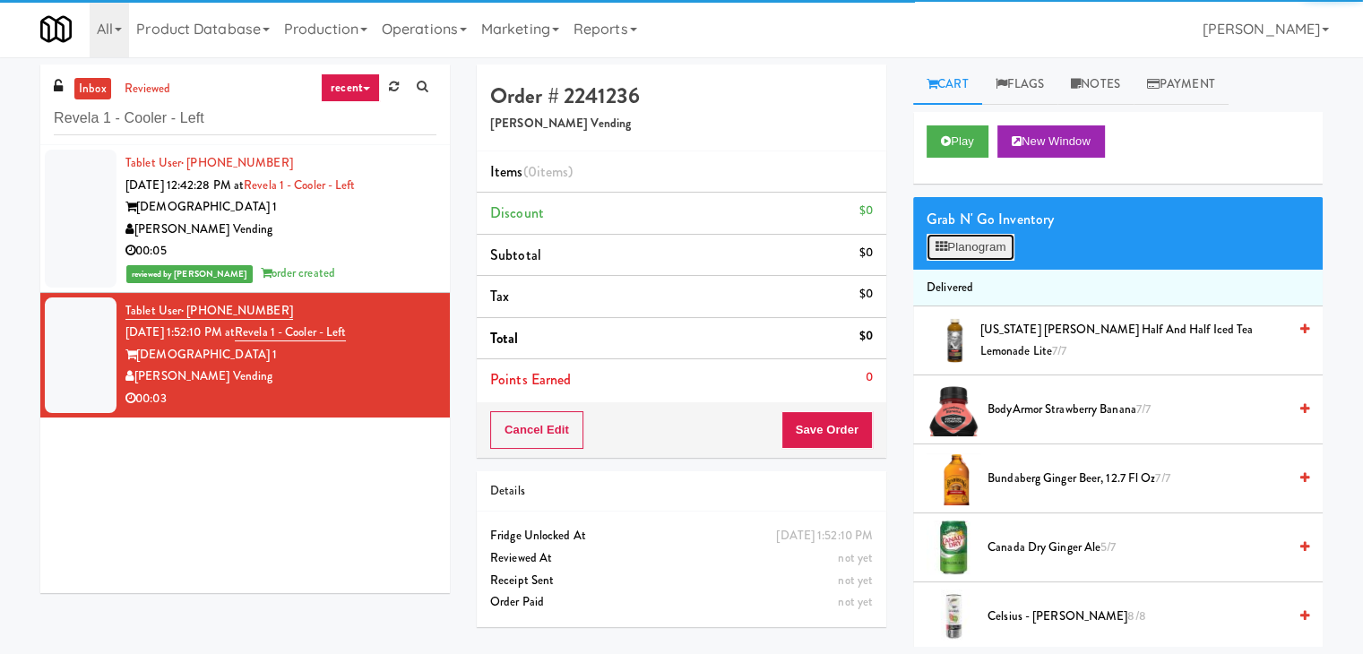
click at [978, 244] on button "Planogram" at bounding box center [970, 247] width 88 height 27
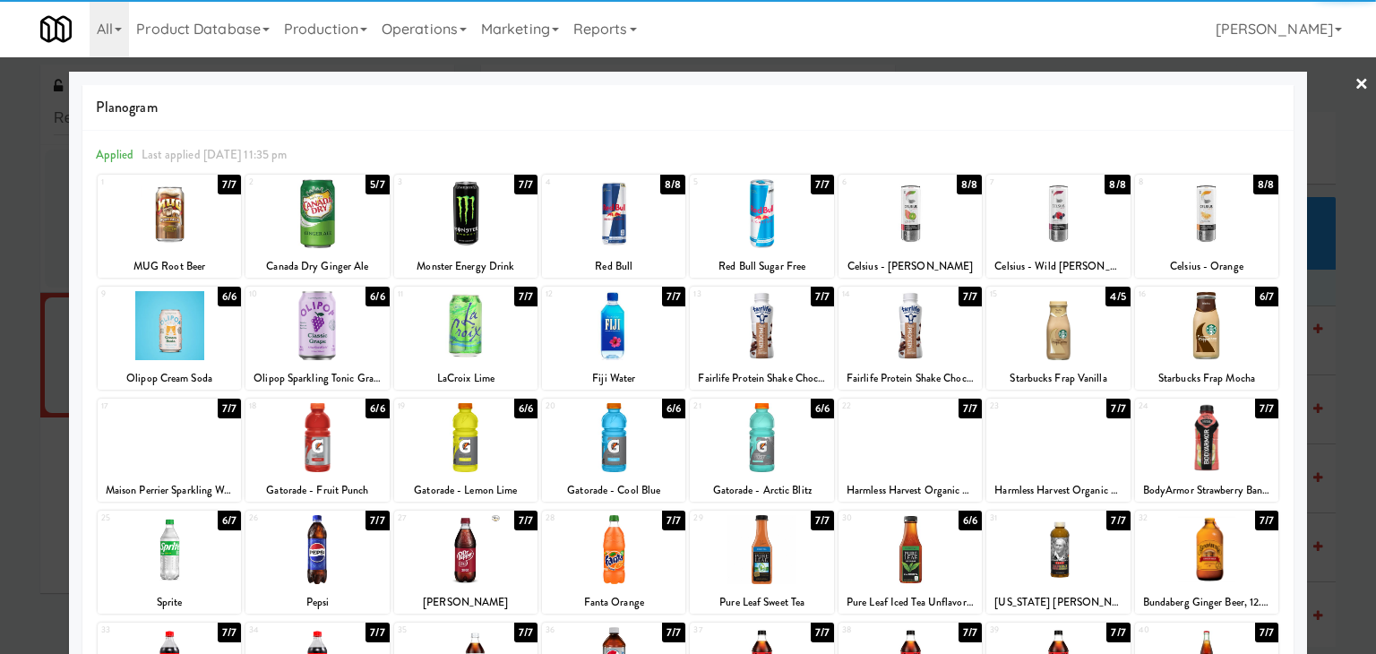
click at [638, 335] on div at bounding box center [613, 325] width 143 height 69
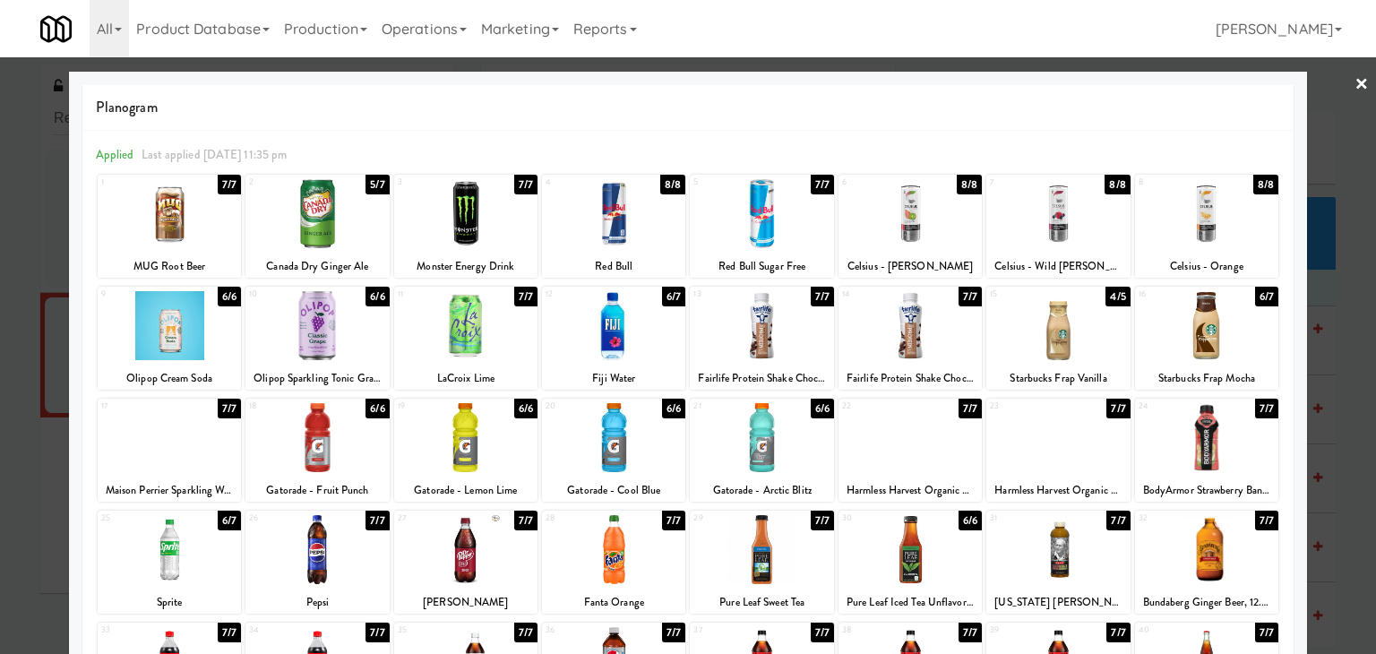
click at [1355, 74] on div at bounding box center [688, 327] width 1376 height 654
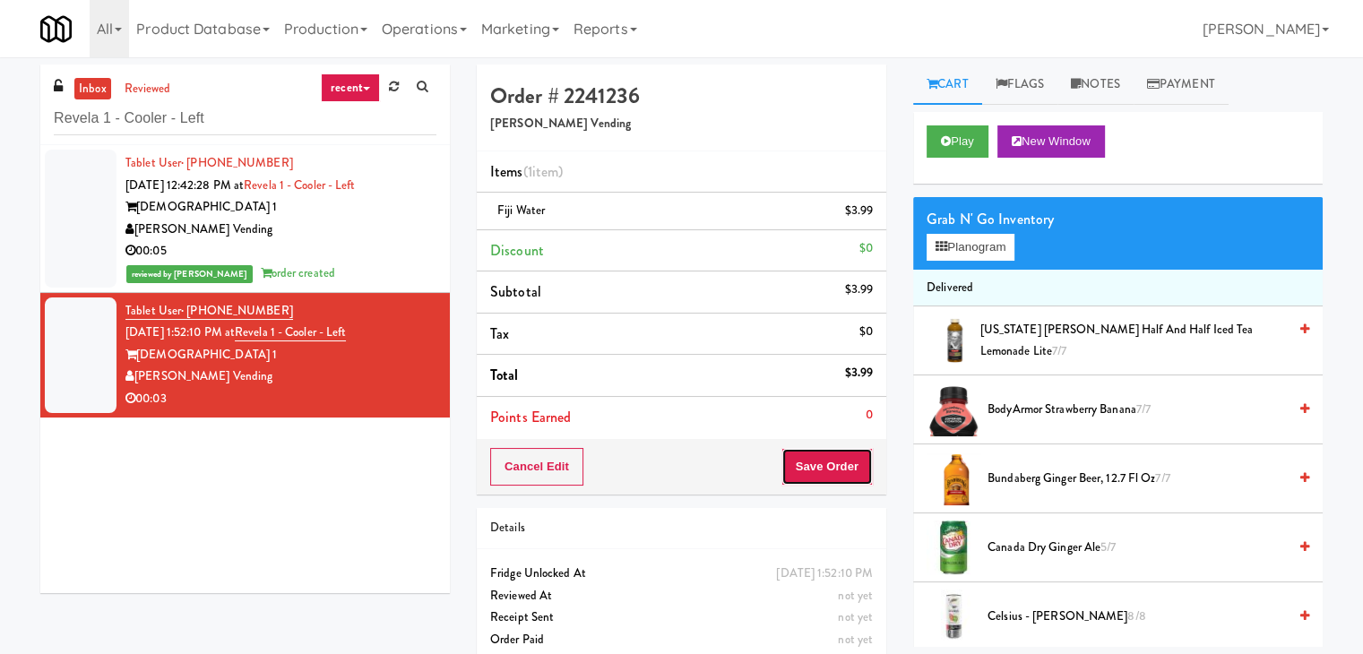
click at [819, 466] on button "Save Order" at bounding box center [826, 467] width 91 height 38
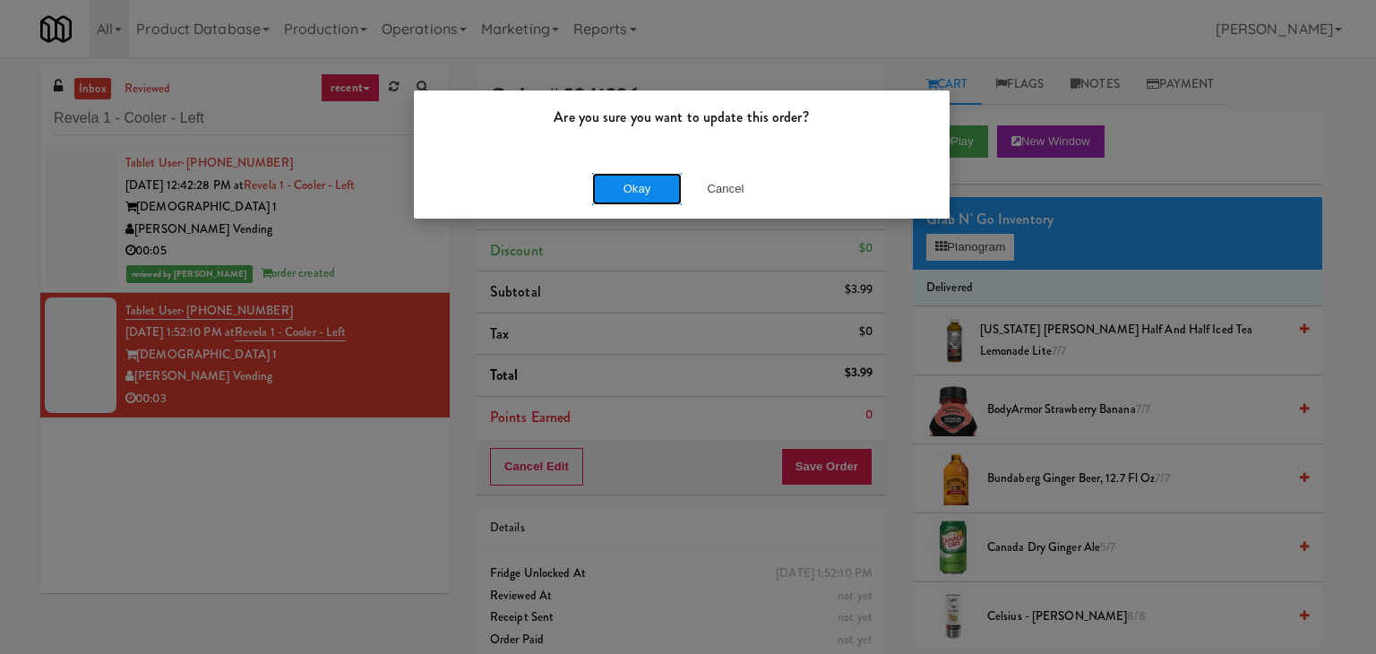
click at [608, 191] on button "Okay" at bounding box center [637, 189] width 90 height 32
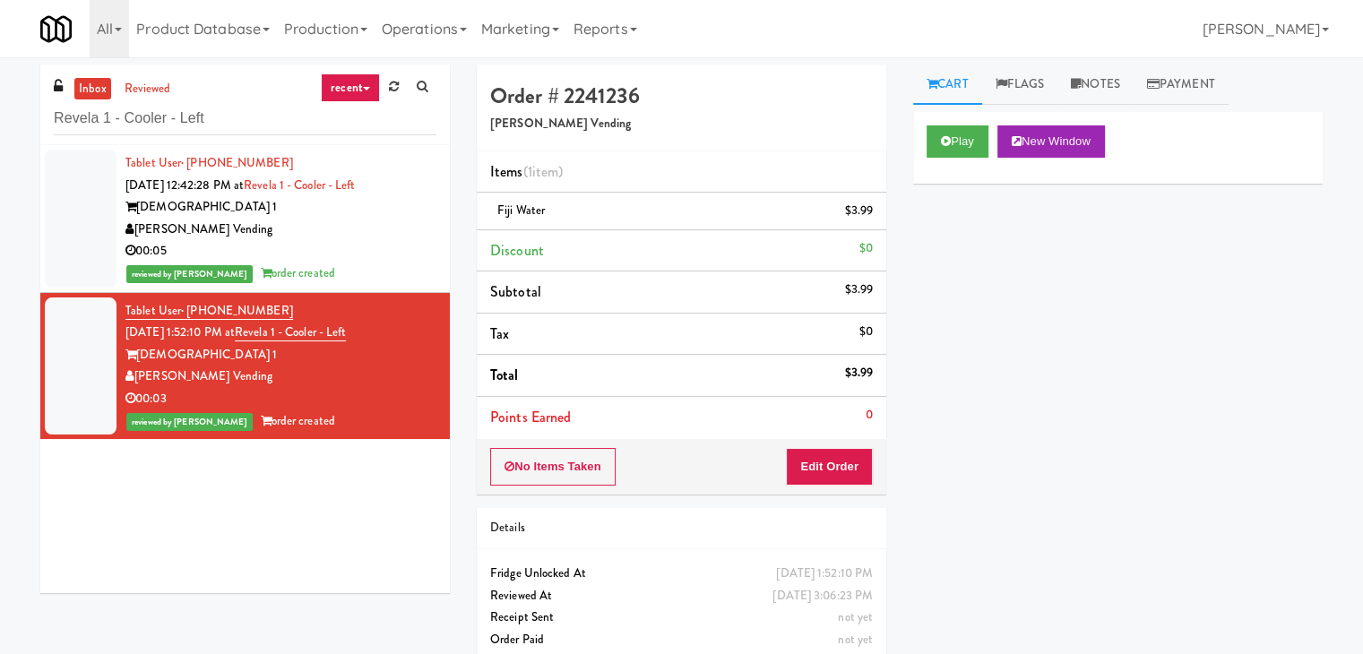
click at [355, 267] on div "reviewed by [PERSON_NAME] A order created" at bounding box center [280, 274] width 311 height 22
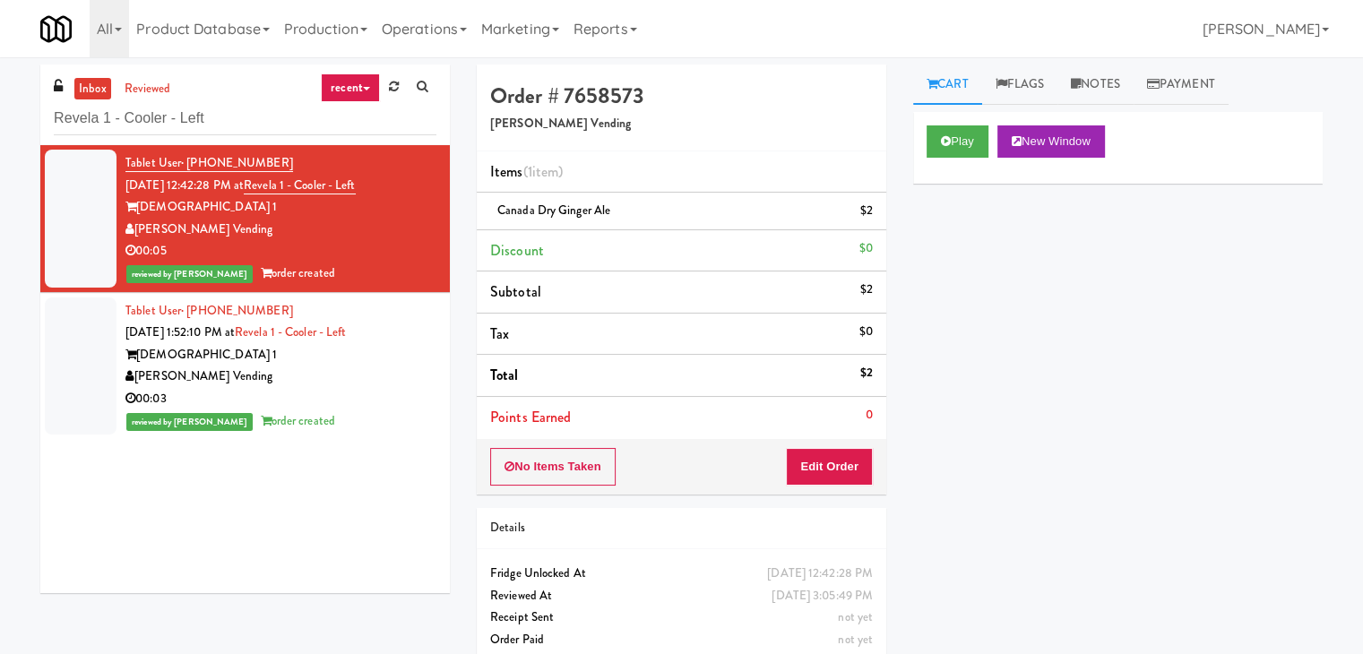
click at [355, 408] on div "00:03" at bounding box center [280, 399] width 311 height 22
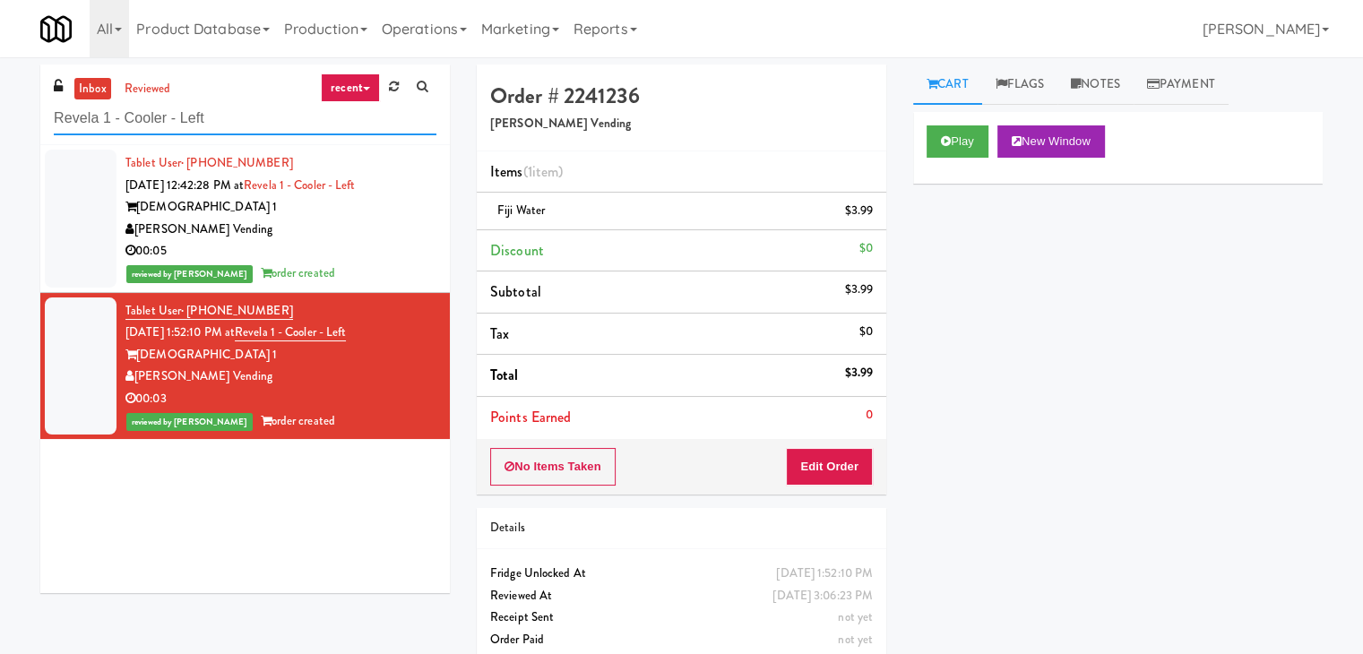
click at [239, 122] on input "Revela 1 - Cooler - Left" at bounding box center [245, 118] width 383 height 33
paste input "Twelve12 - Pantry - Righ"
type input "Twelve12 - Pantry - Right"
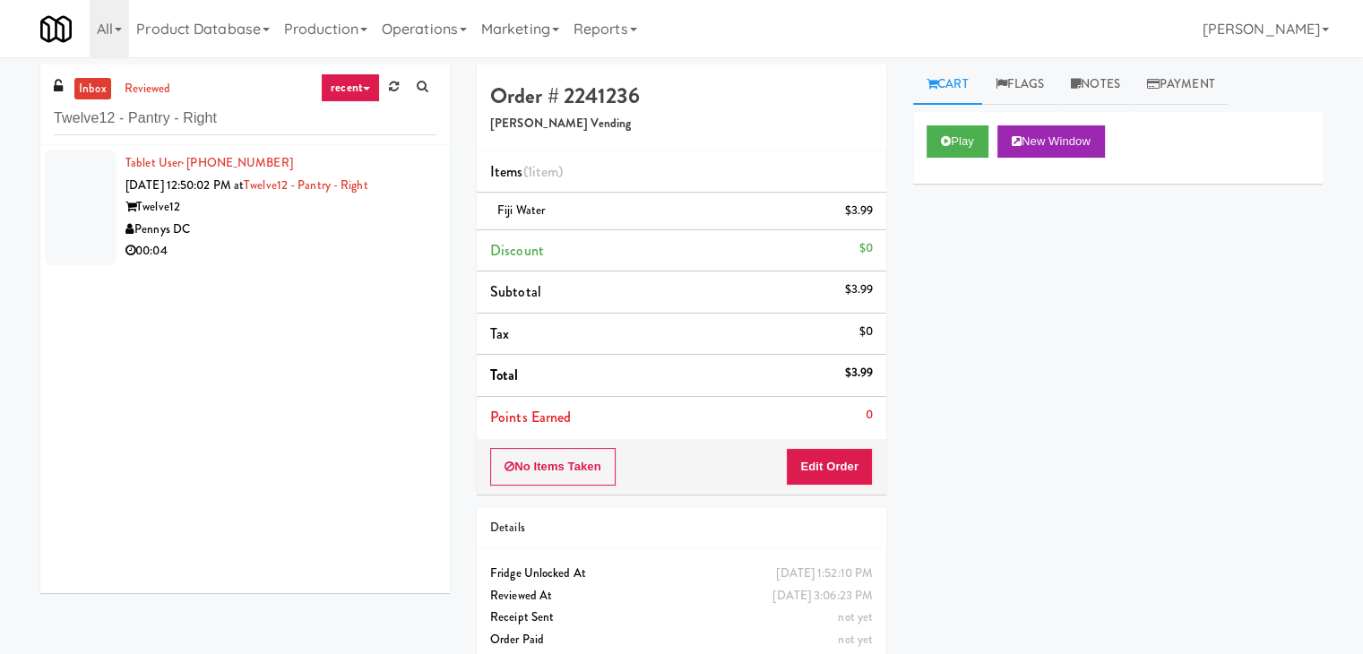
click at [393, 249] on div "00:04" at bounding box center [280, 251] width 311 height 22
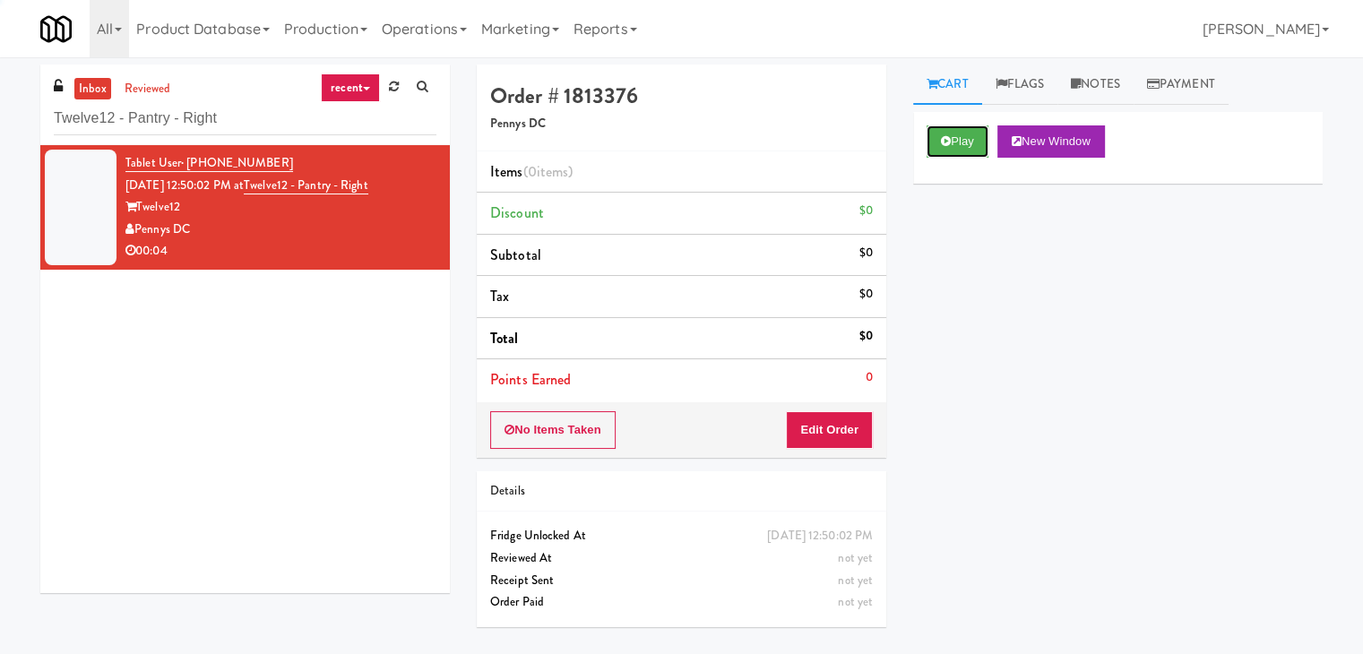
click at [948, 130] on button "Play" at bounding box center [957, 141] width 62 height 32
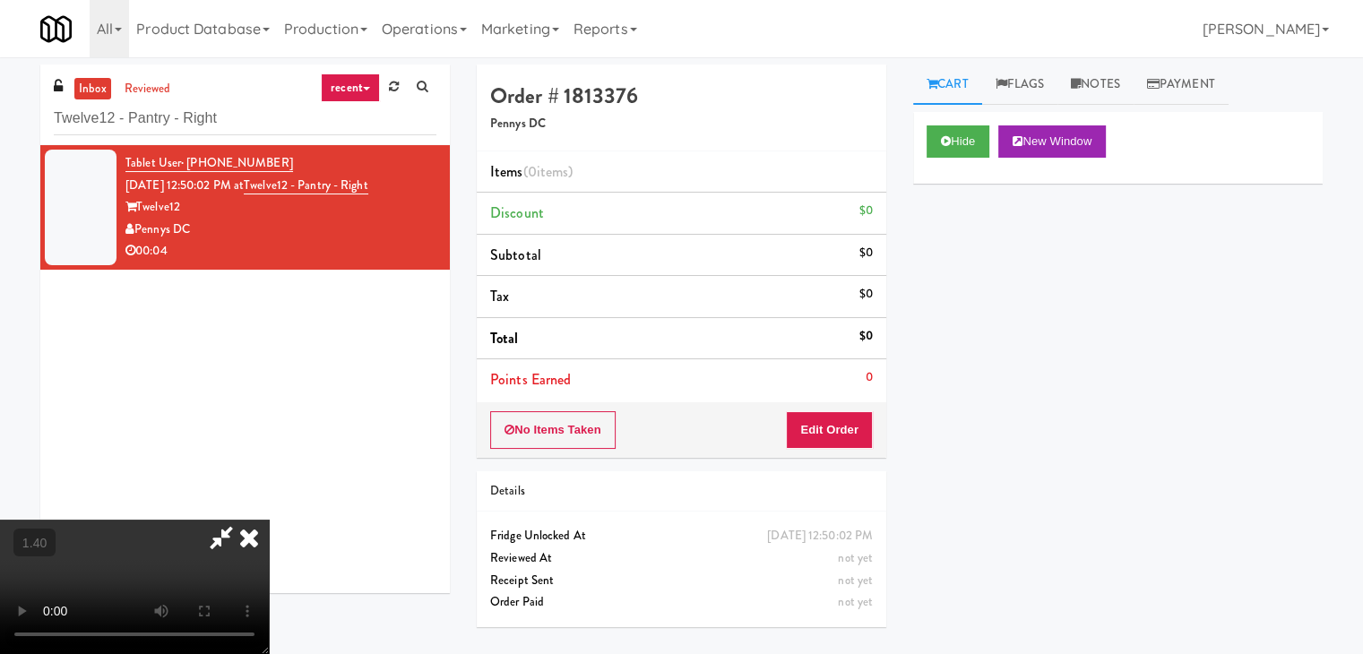
click at [269, 520] on icon at bounding box center [248, 538] width 39 height 36
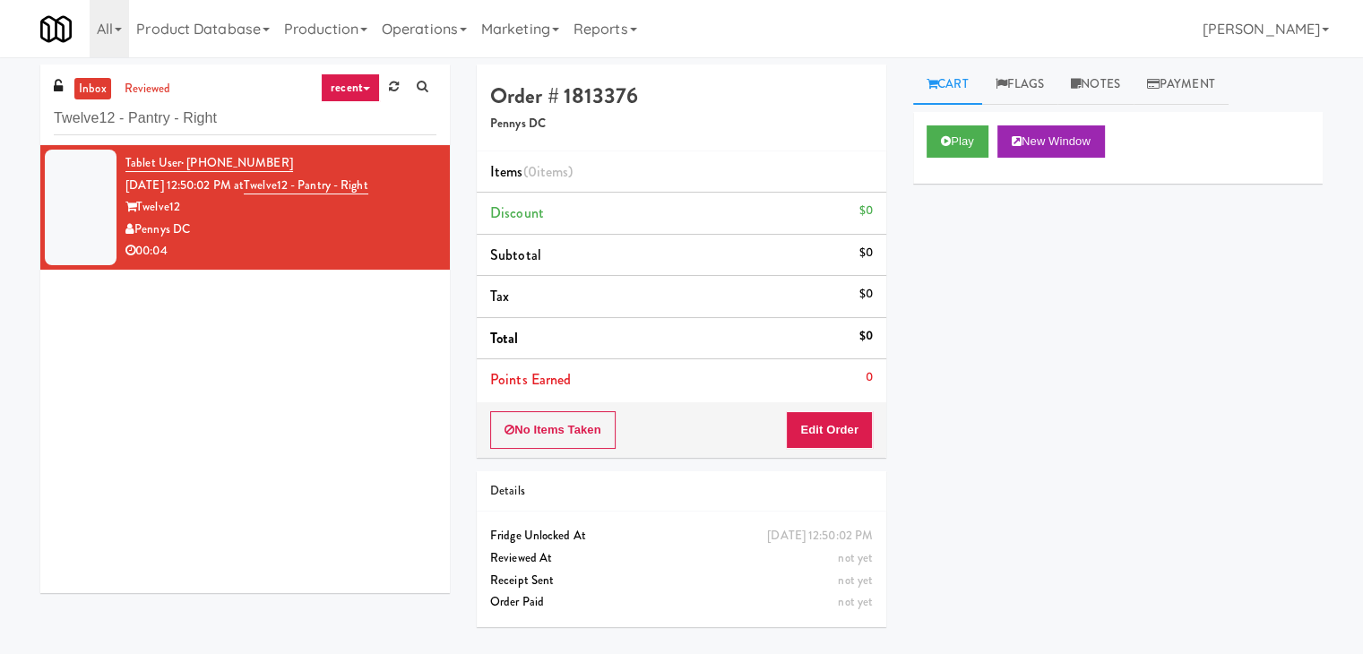
click at [799, 451] on div "No Items Taken Edit Order" at bounding box center [681, 430] width 409 height 56
drag, startPoint x: 832, startPoint y: 402, endPoint x: 832, endPoint y: 413, distance: 10.8
click at [832, 407] on div "No Items Taken Edit Order" at bounding box center [681, 430] width 409 height 56
click at [832, 425] on button "Edit Order" at bounding box center [829, 430] width 87 height 38
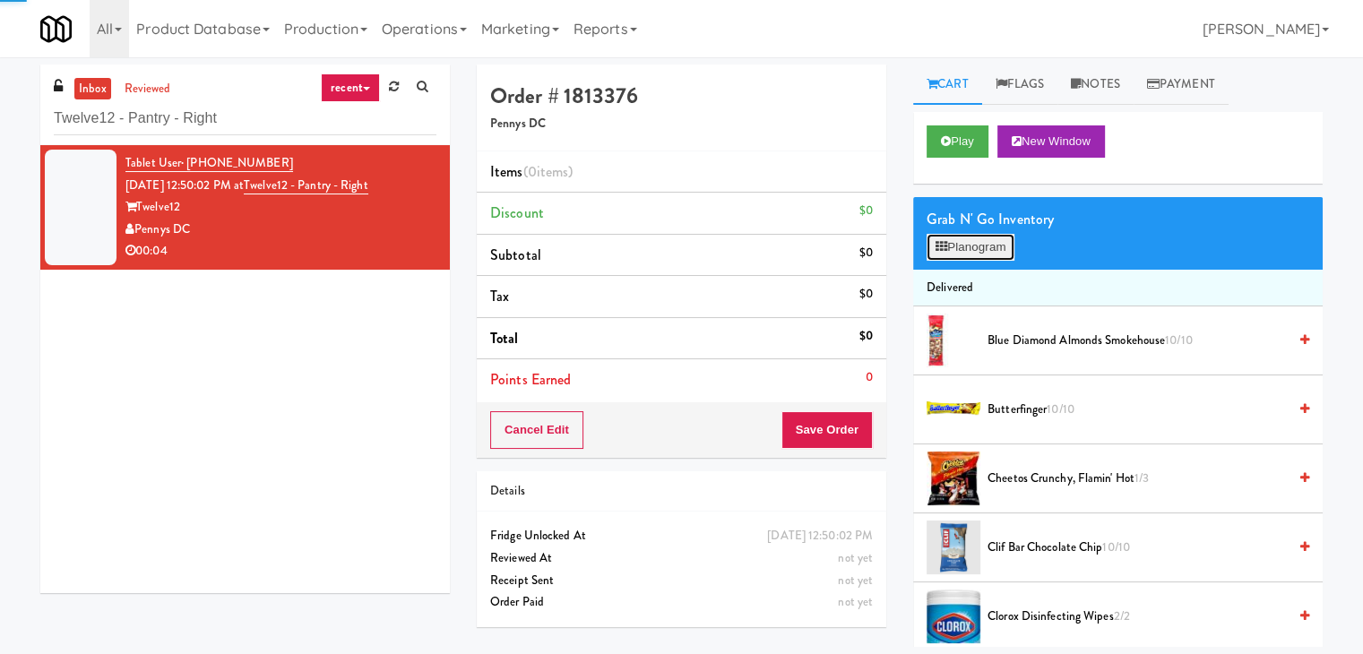
click at [989, 237] on button "Planogram" at bounding box center [970, 247] width 88 height 27
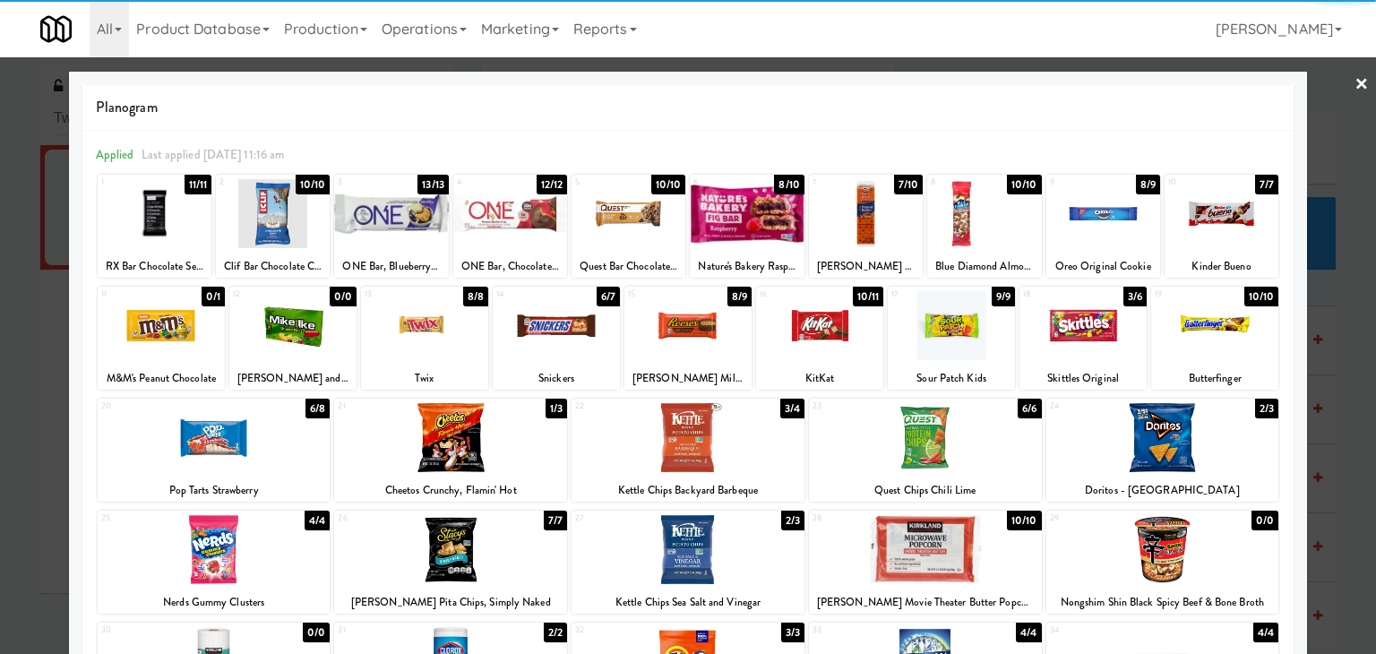
click at [1086, 337] on div at bounding box center [1083, 325] width 127 height 69
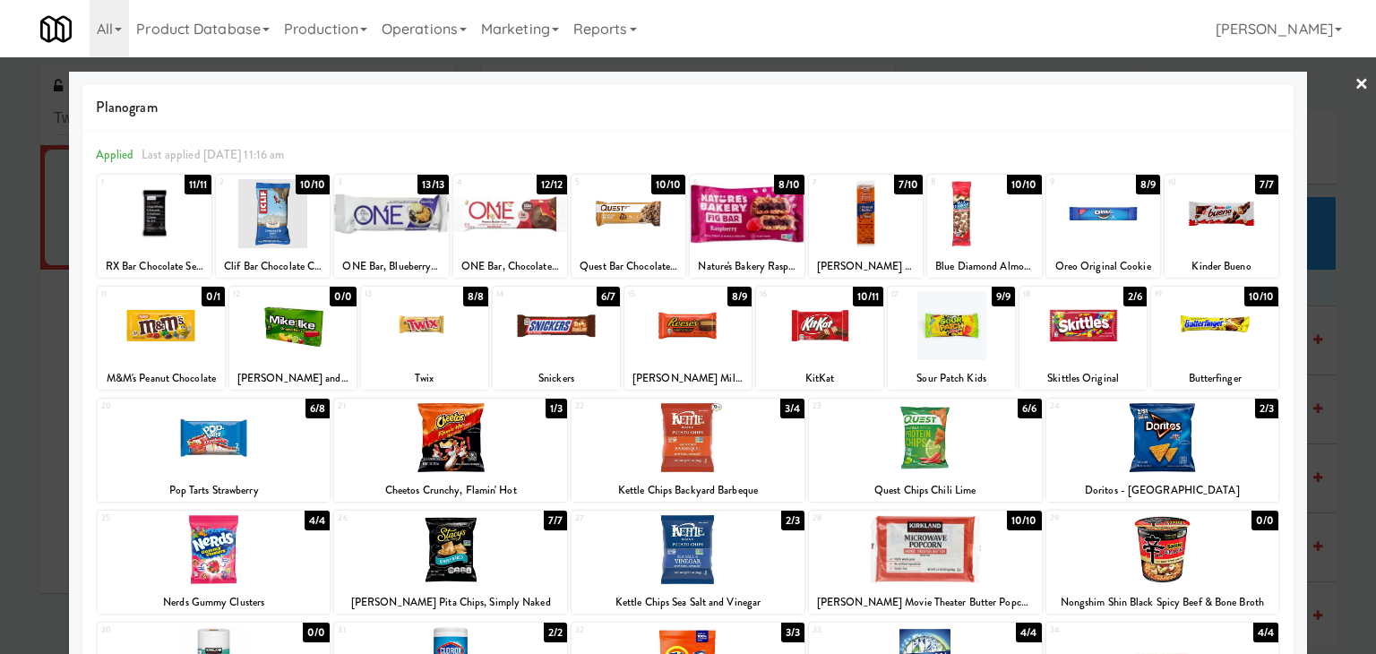
click at [1355, 82] on div at bounding box center [688, 327] width 1376 height 654
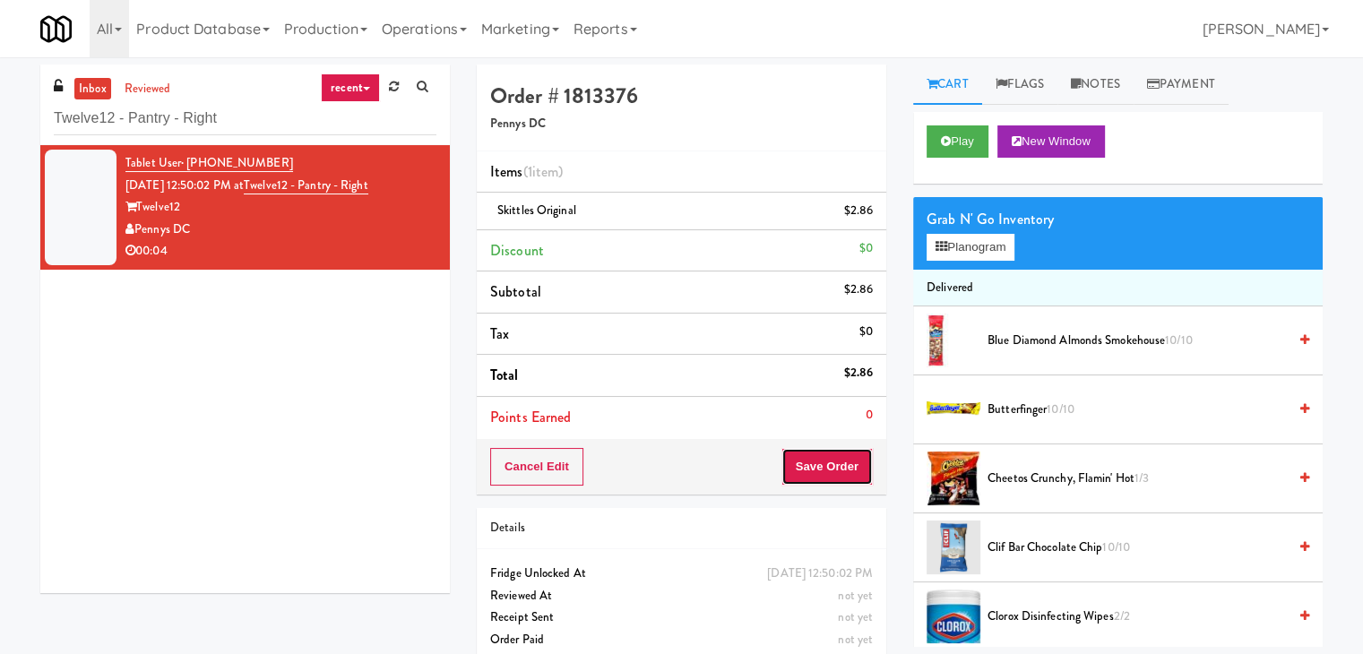
click at [820, 461] on button "Save Order" at bounding box center [826, 467] width 91 height 38
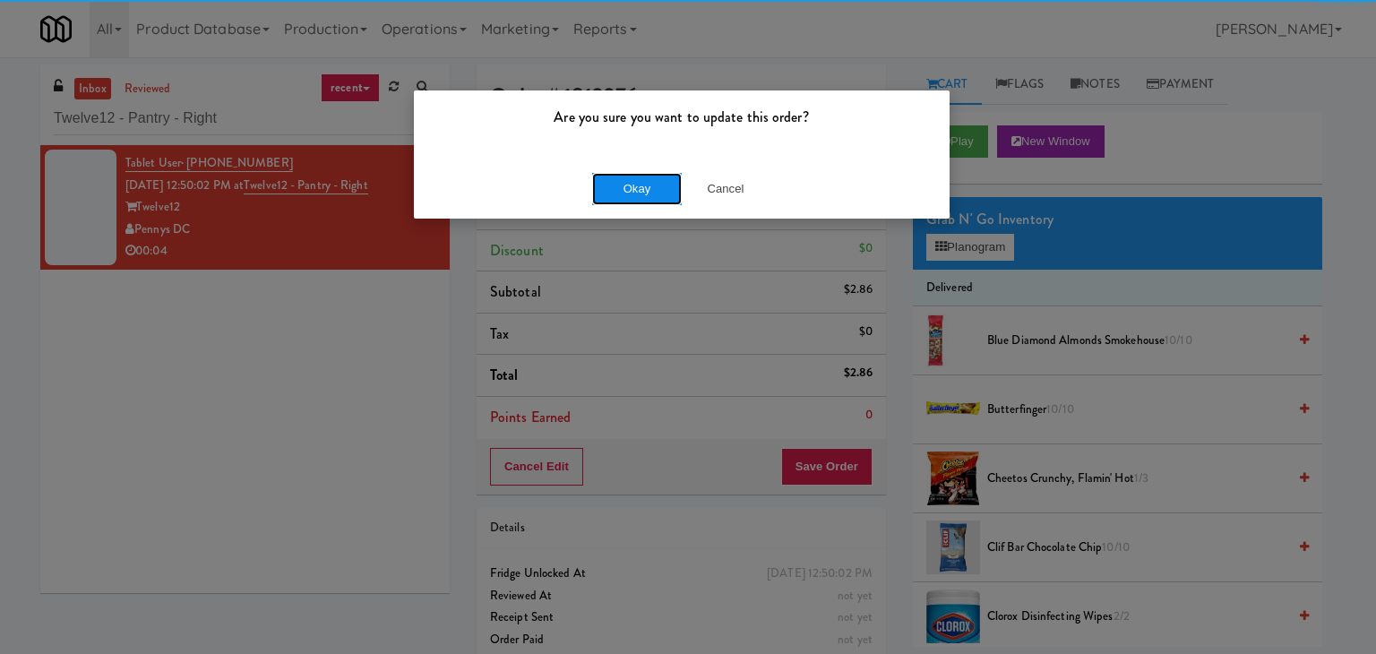
click at [626, 183] on button "Okay" at bounding box center [637, 189] width 90 height 32
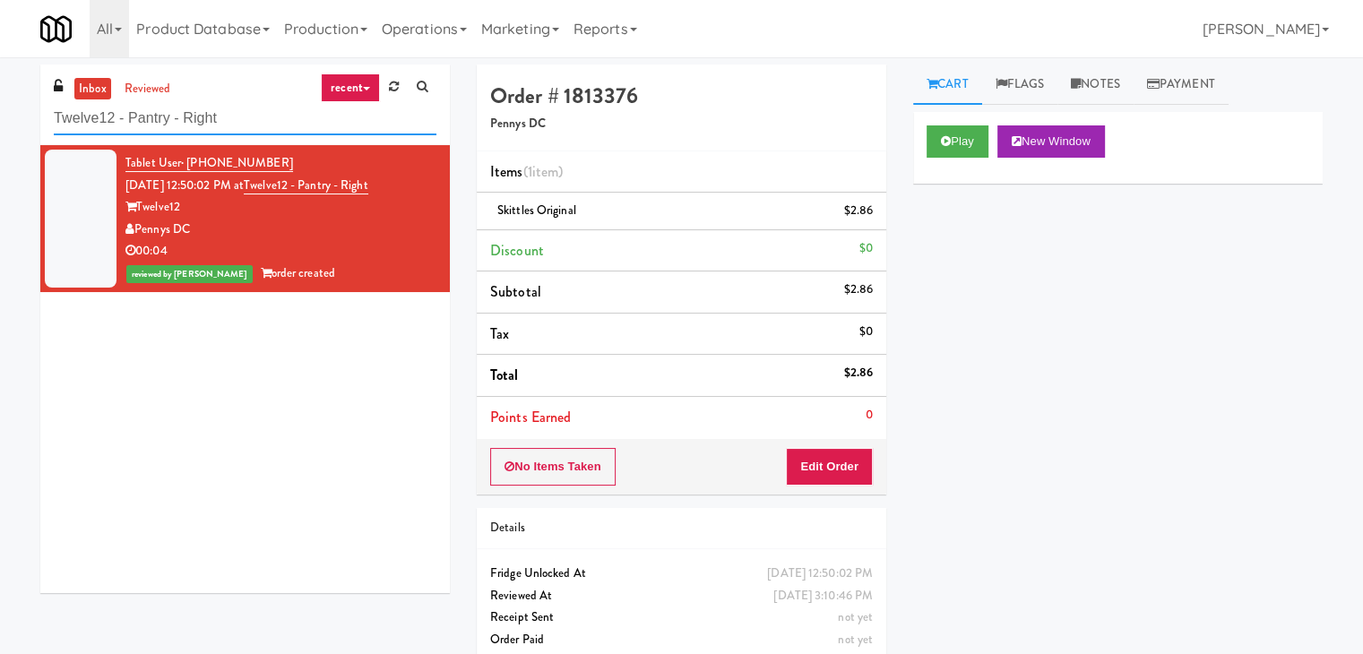
click at [246, 118] on input "Twelve12 - Pantry - Right" at bounding box center [245, 118] width 383 height 33
paste input "View 14 Combo"
type input "View 14 Combo"
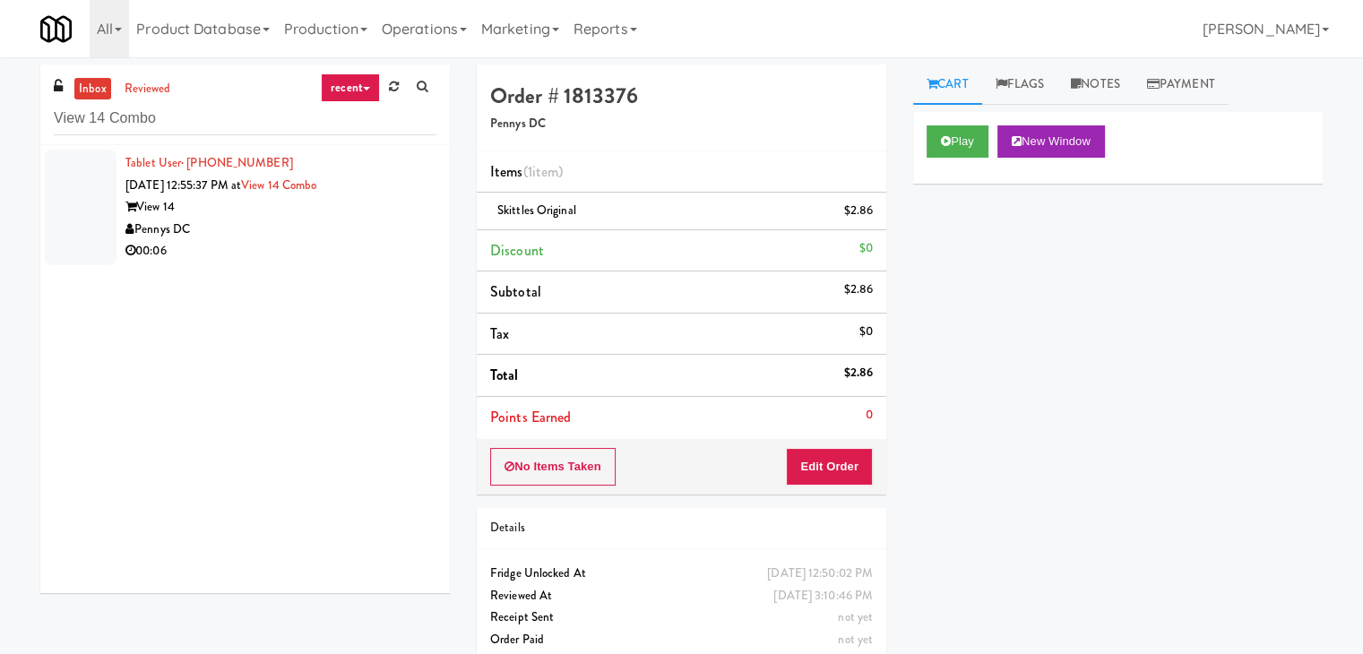
click at [298, 230] on div "Pennys DC" at bounding box center [280, 230] width 311 height 22
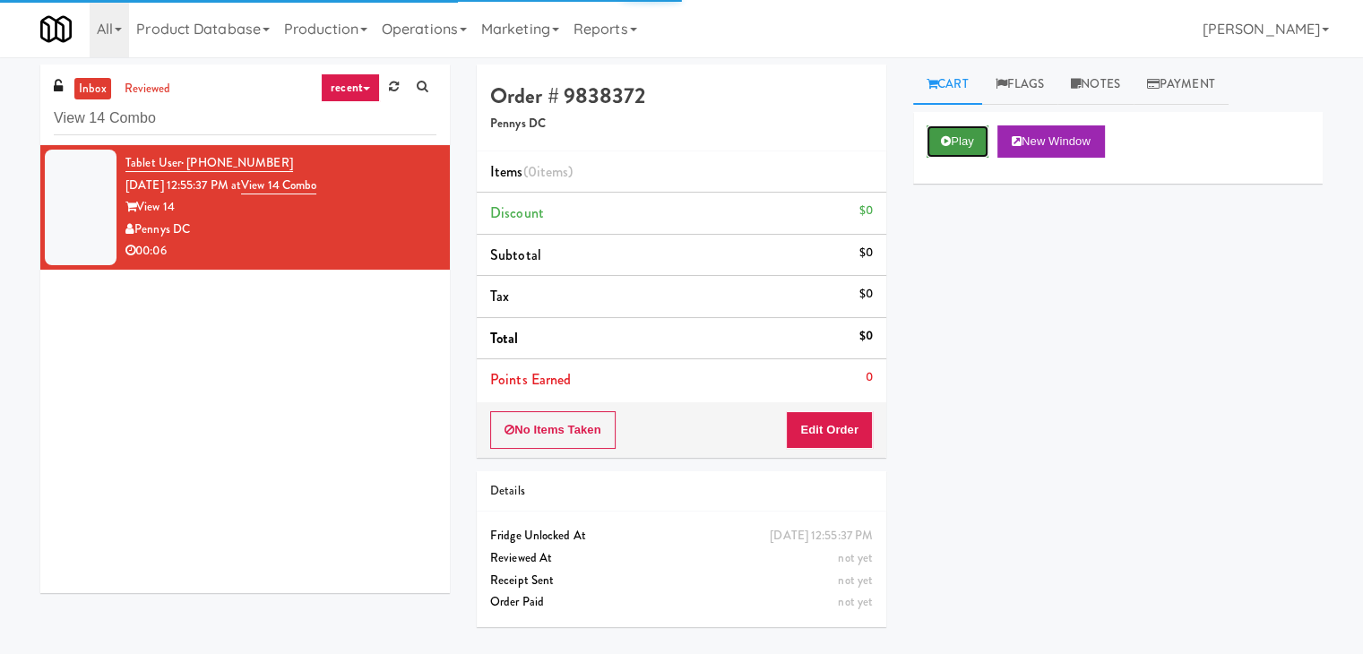
click at [954, 144] on button "Play" at bounding box center [957, 141] width 62 height 32
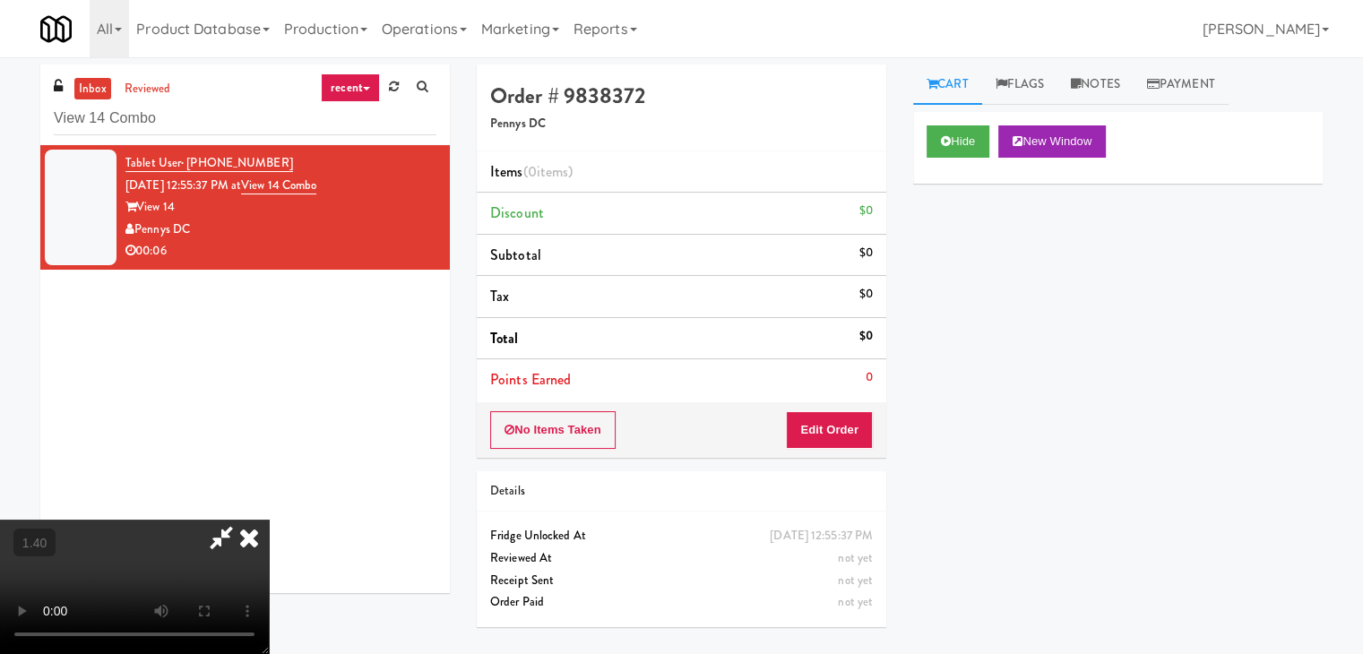
click at [269, 520] on video at bounding box center [134, 587] width 269 height 134
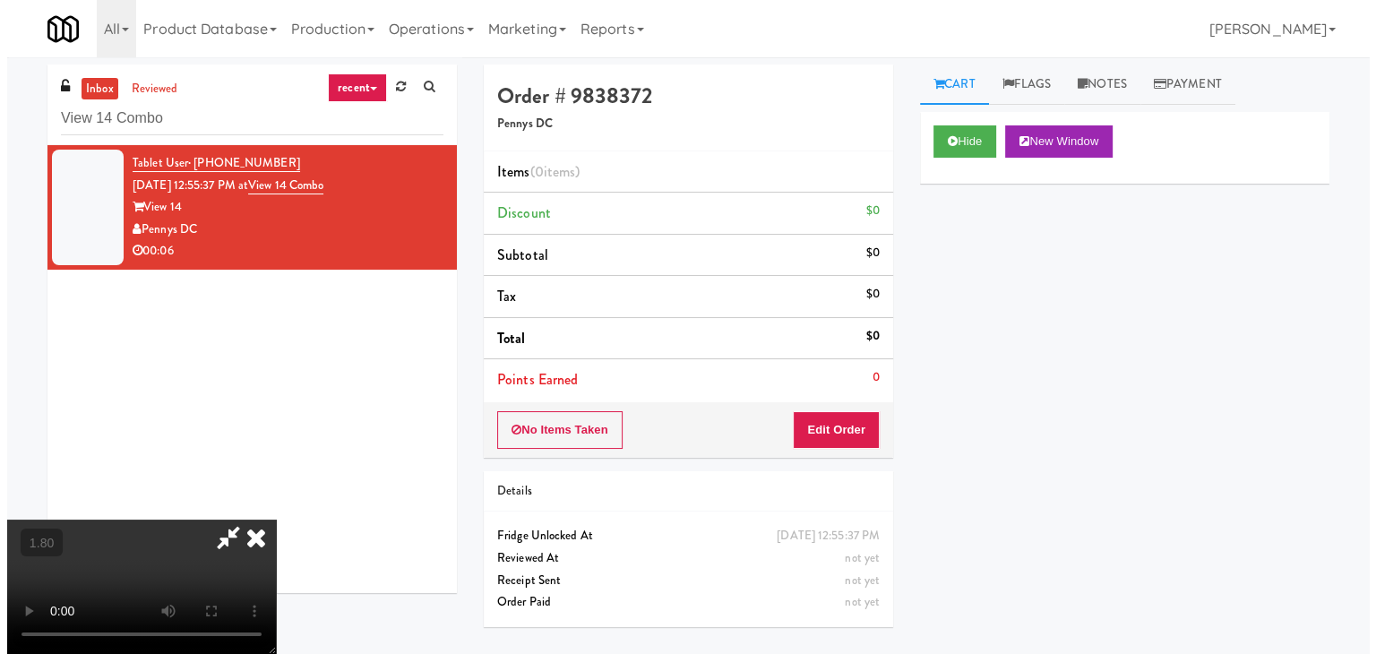
scroll to position [0, 0]
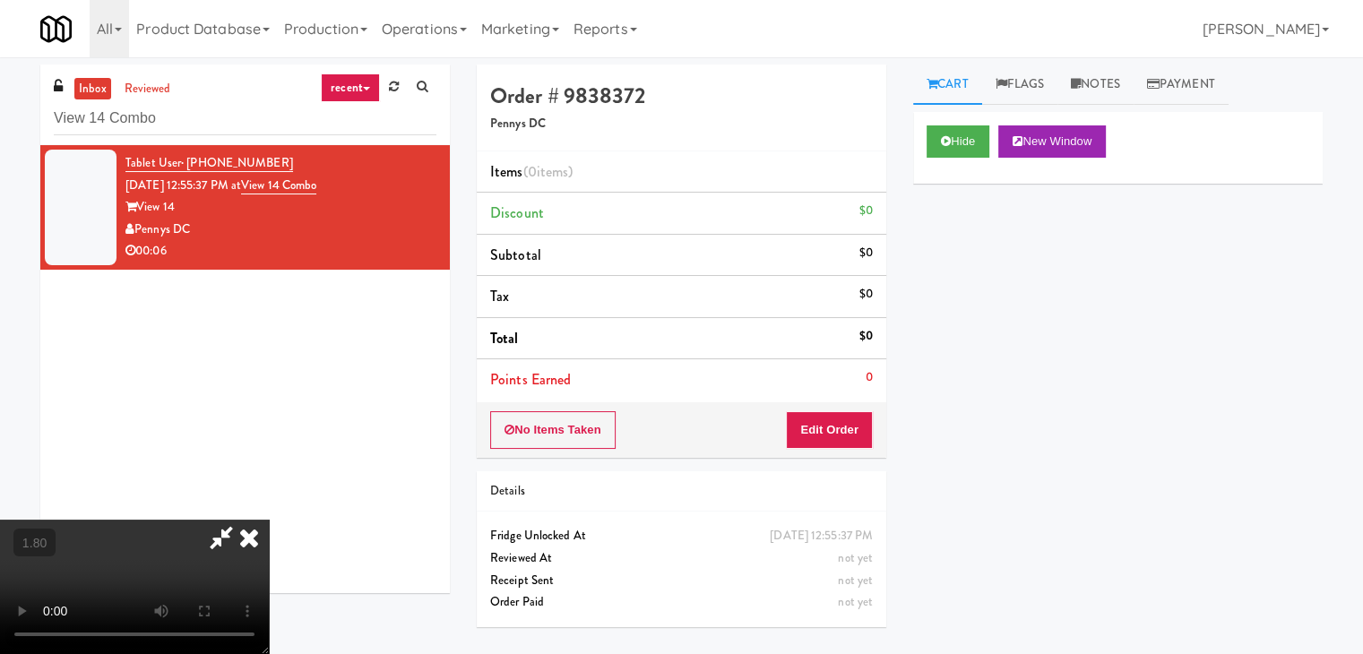
click at [269, 520] on icon at bounding box center [248, 538] width 39 height 36
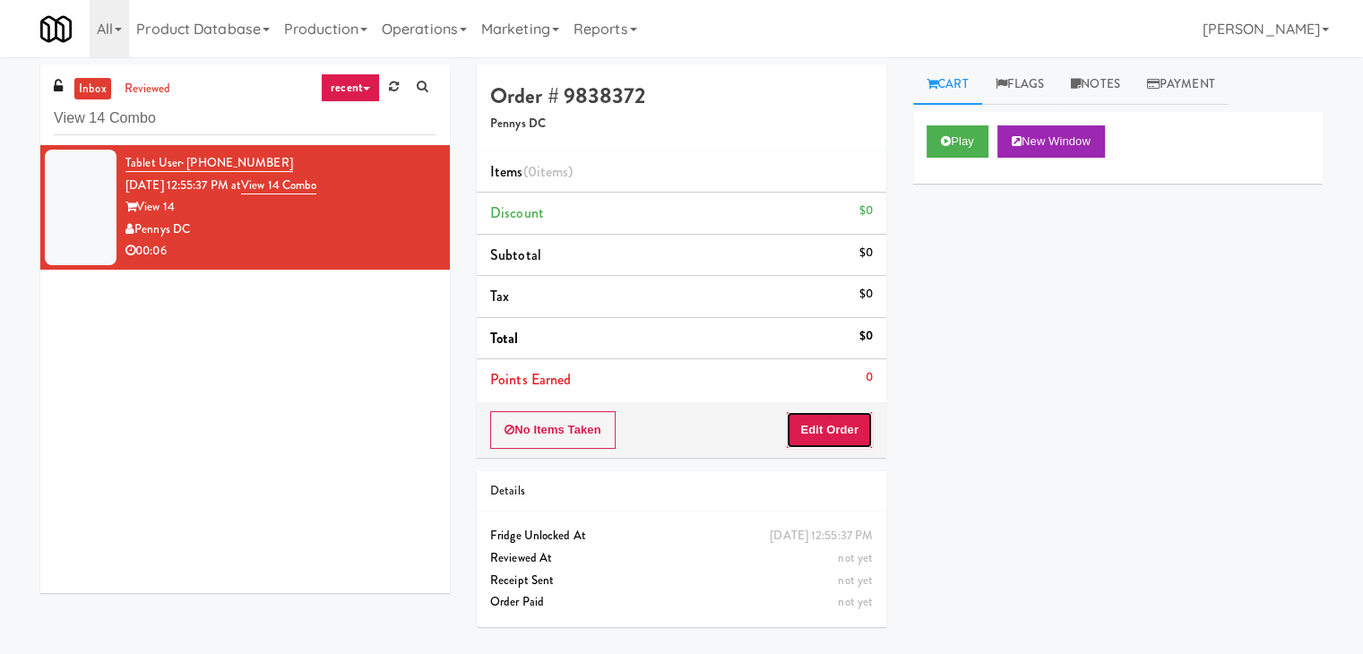
click at [830, 422] on button "Edit Order" at bounding box center [829, 430] width 87 height 38
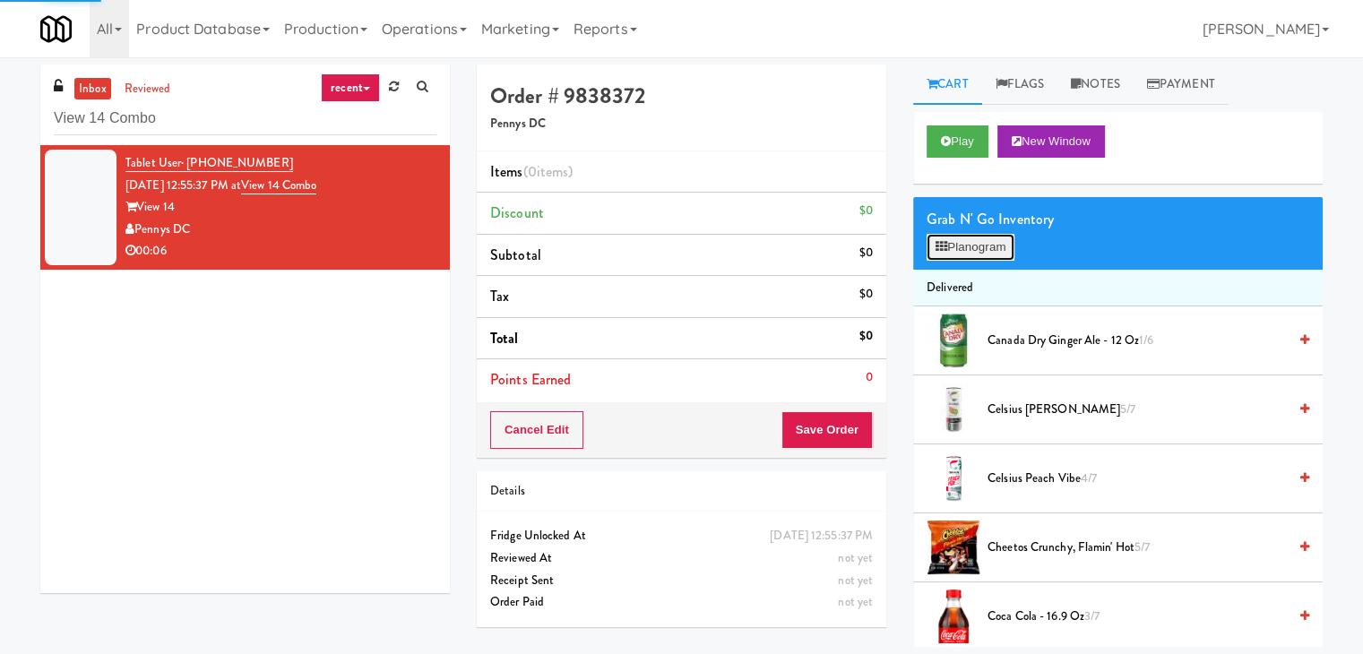
click at [962, 234] on button "Planogram" at bounding box center [970, 247] width 88 height 27
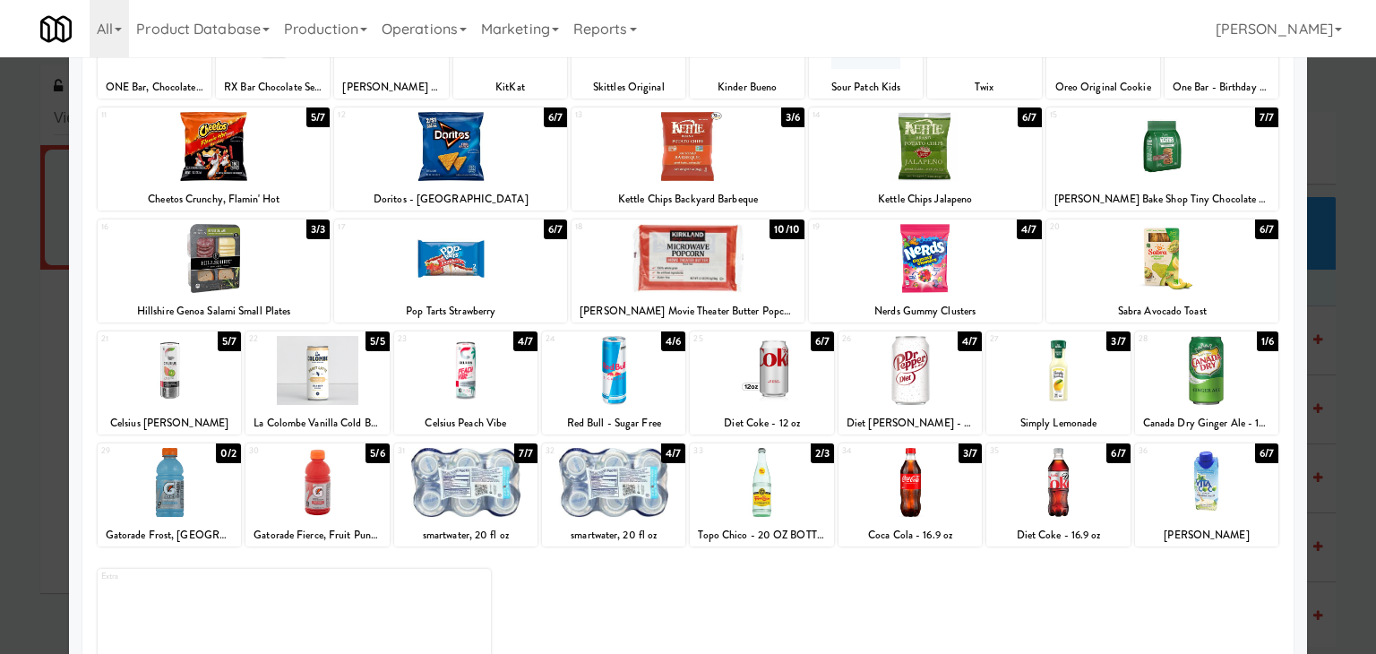
click at [919, 392] on div at bounding box center [910, 370] width 143 height 69
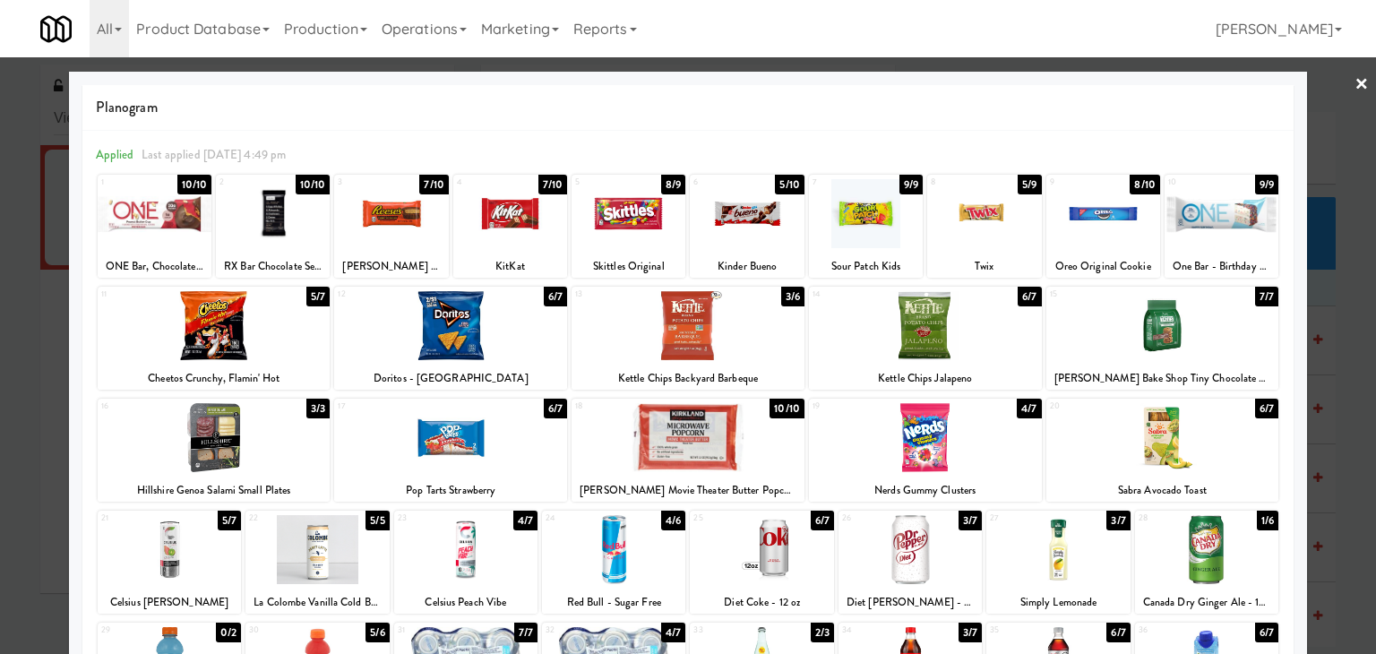
click at [1355, 88] on link "×" at bounding box center [1362, 85] width 14 height 56
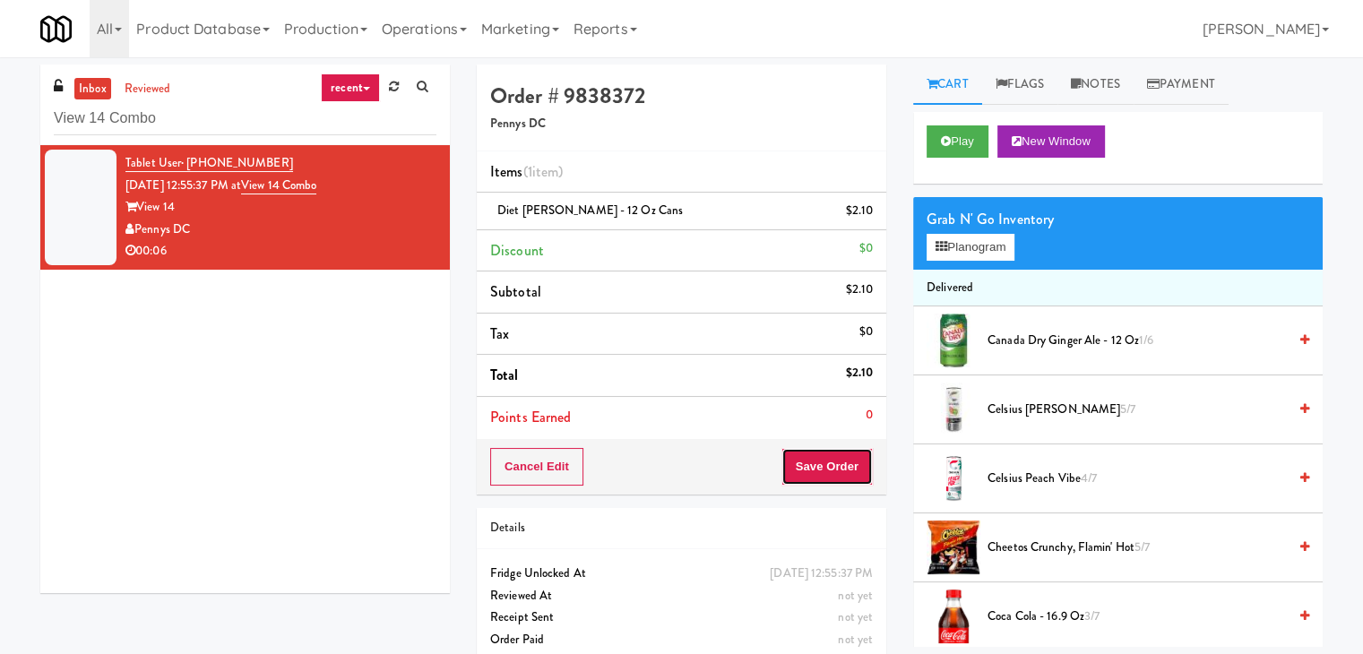
click at [806, 466] on button "Save Order" at bounding box center [826, 467] width 91 height 38
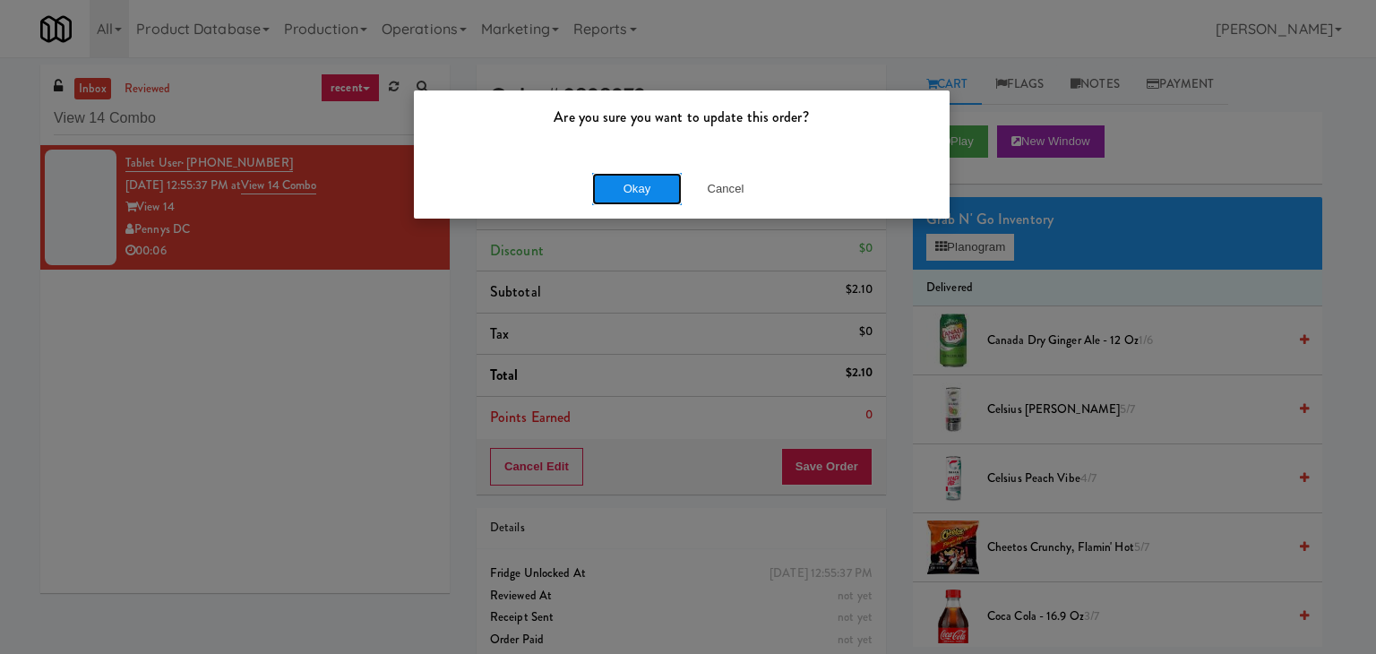
click at [647, 176] on button "Okay" at bounding box center [637, 189] width 90 height 32
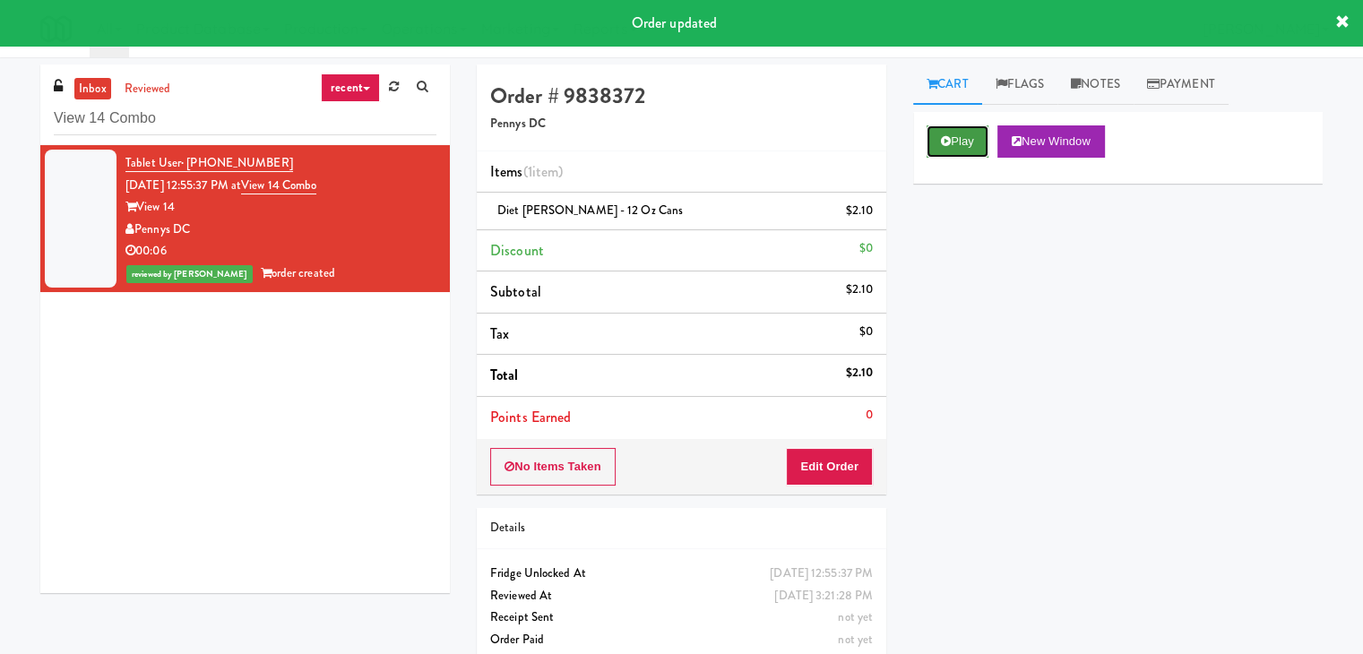
click at [950, 147] on button "Play" at bounding box center [957, 141] width 62 height 32
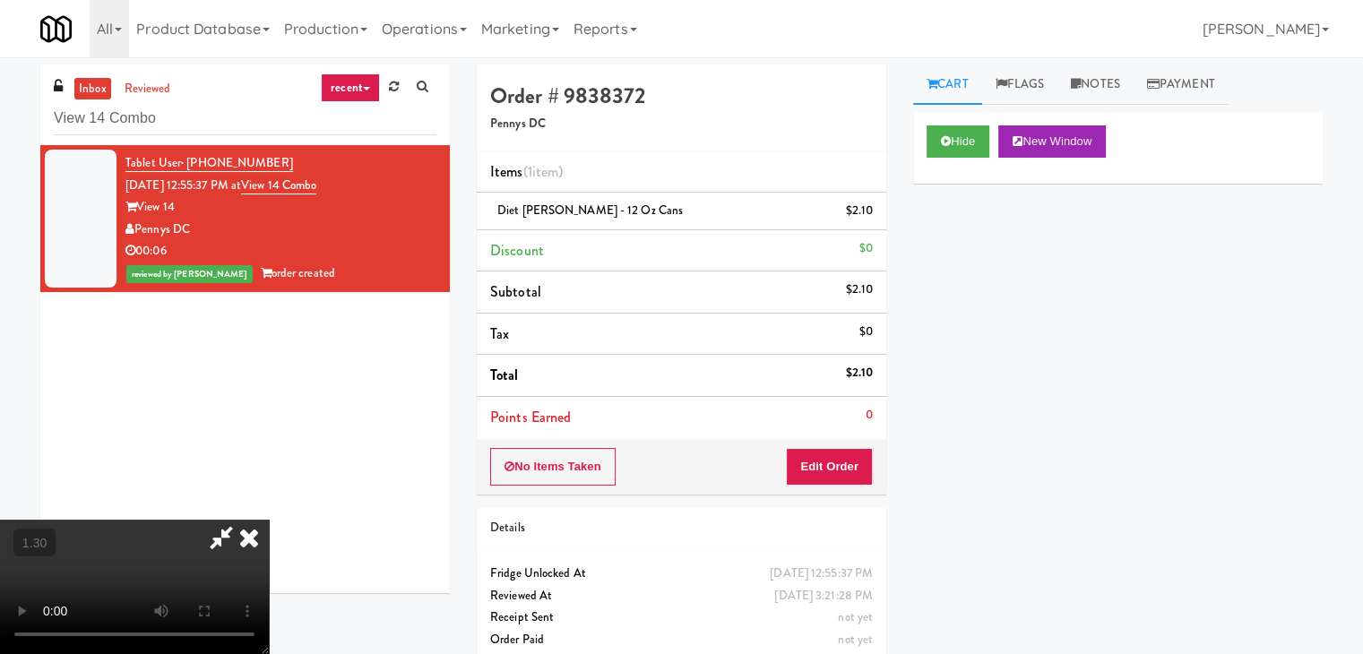
click at [269, 520] on icon at bounding box center [248, 538] width 39 height 36
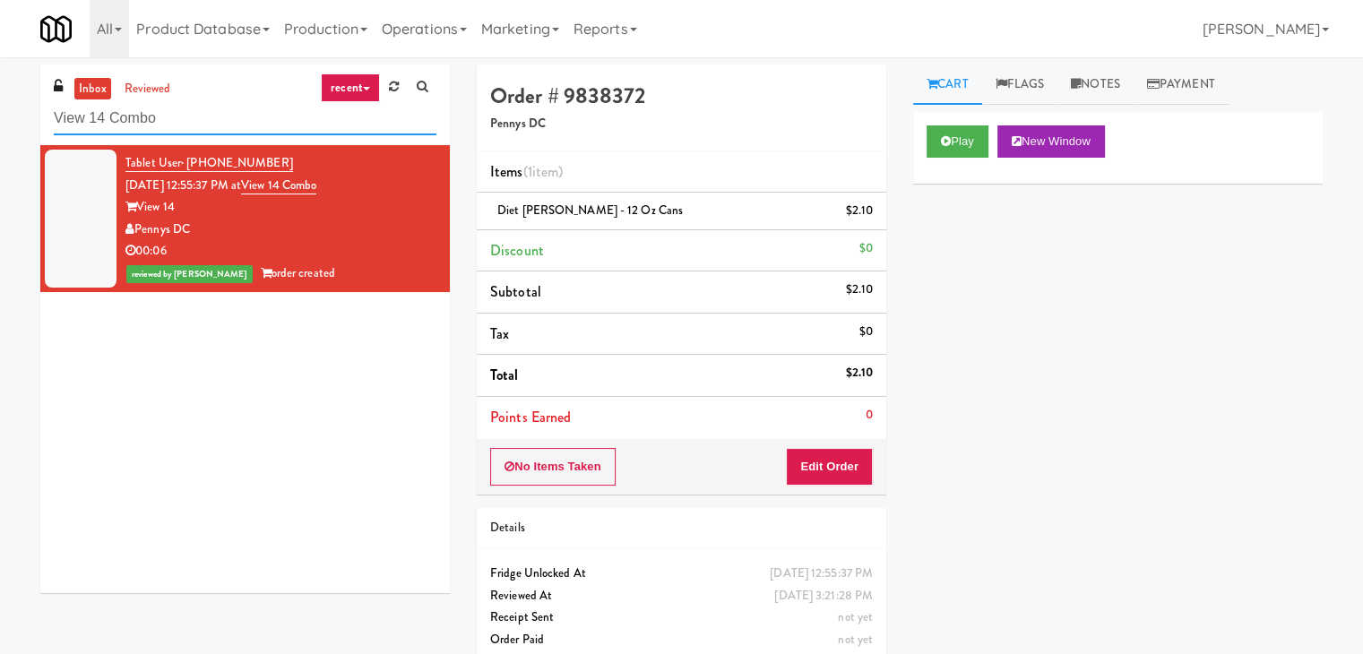
click at [216, 133] on input "View 14 Combo" at bounding box center [245, 118] width 383 height 33
paste input "640 N [PERSON_NAME] - Right- Ambient"
type input "640 N [PERSON_NAME] - Right- Ambient"
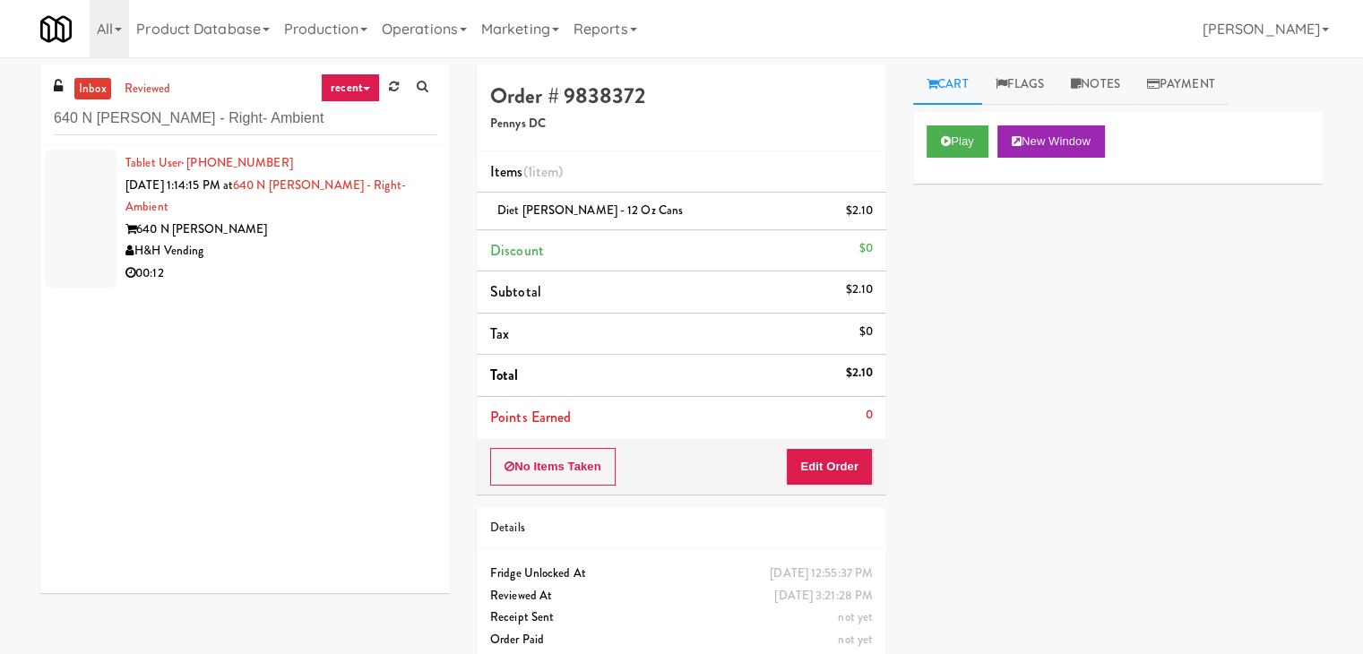
click at [363, 263] on div "00:12" at bounding box center [280, 274] width 311 height 22
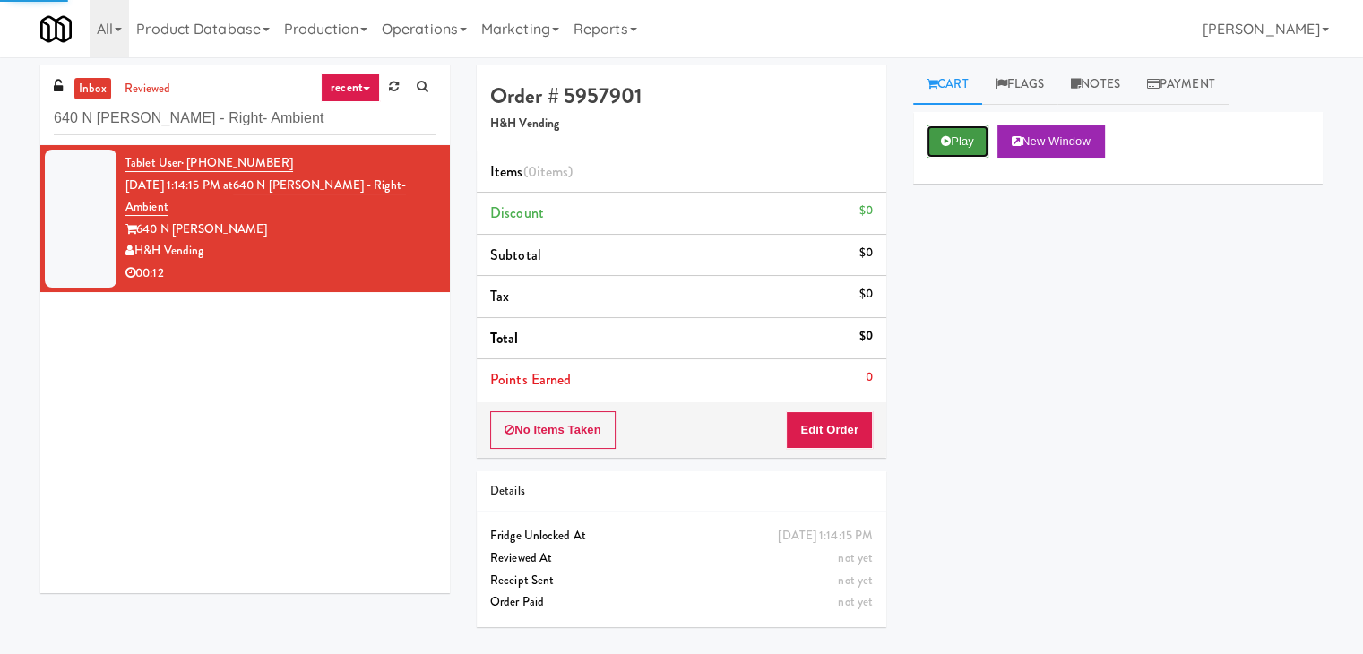
click at [959, 133] on button "Play" at bounding box center [957, 141] width 62 height 32
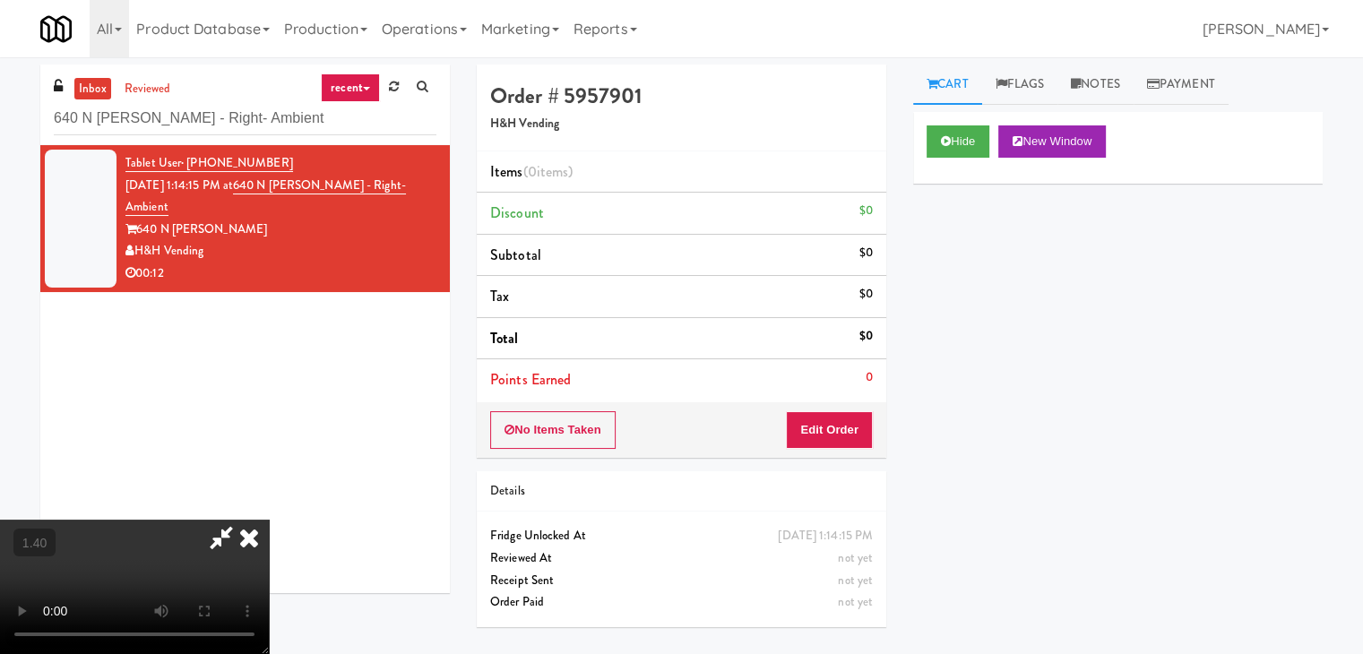
click at [269, 520] on video at bounding box center [134, 587] width 269 height 134
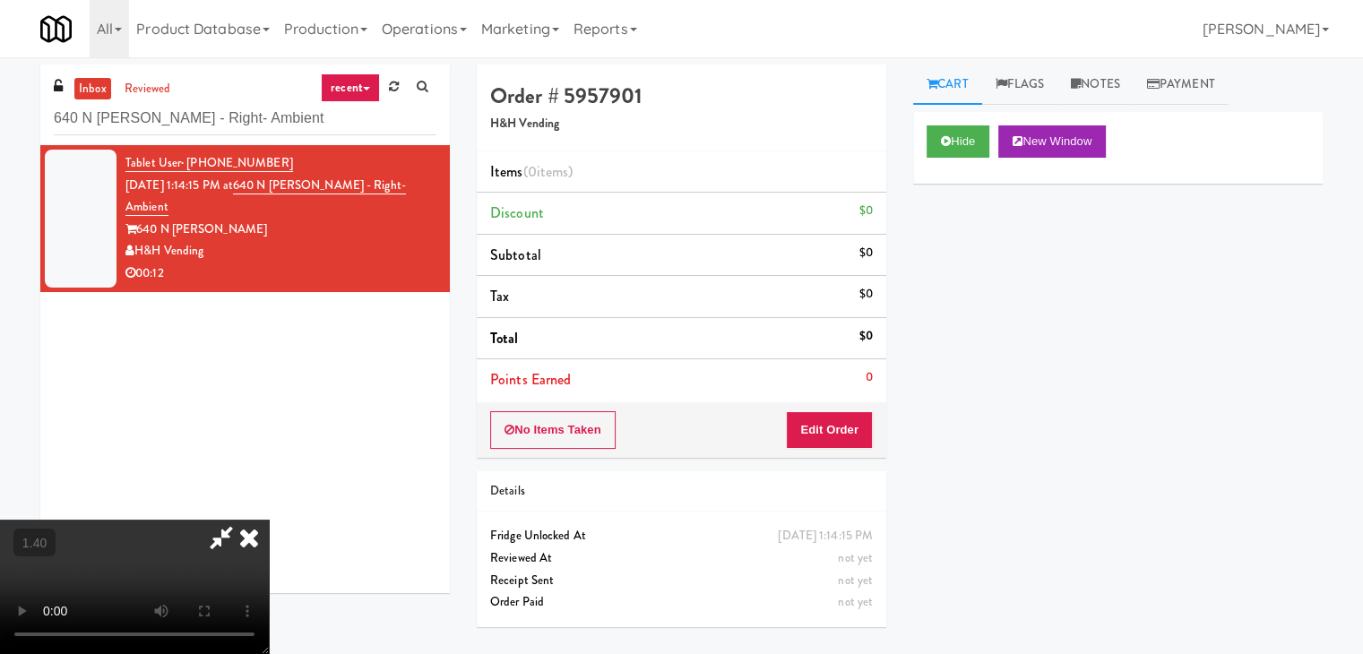
click at [269, 520] on video at bounding box center [134, 587] width 269 height 134
click at [269, 520] on icon at bounding box center [248, 538] width 39 height 36
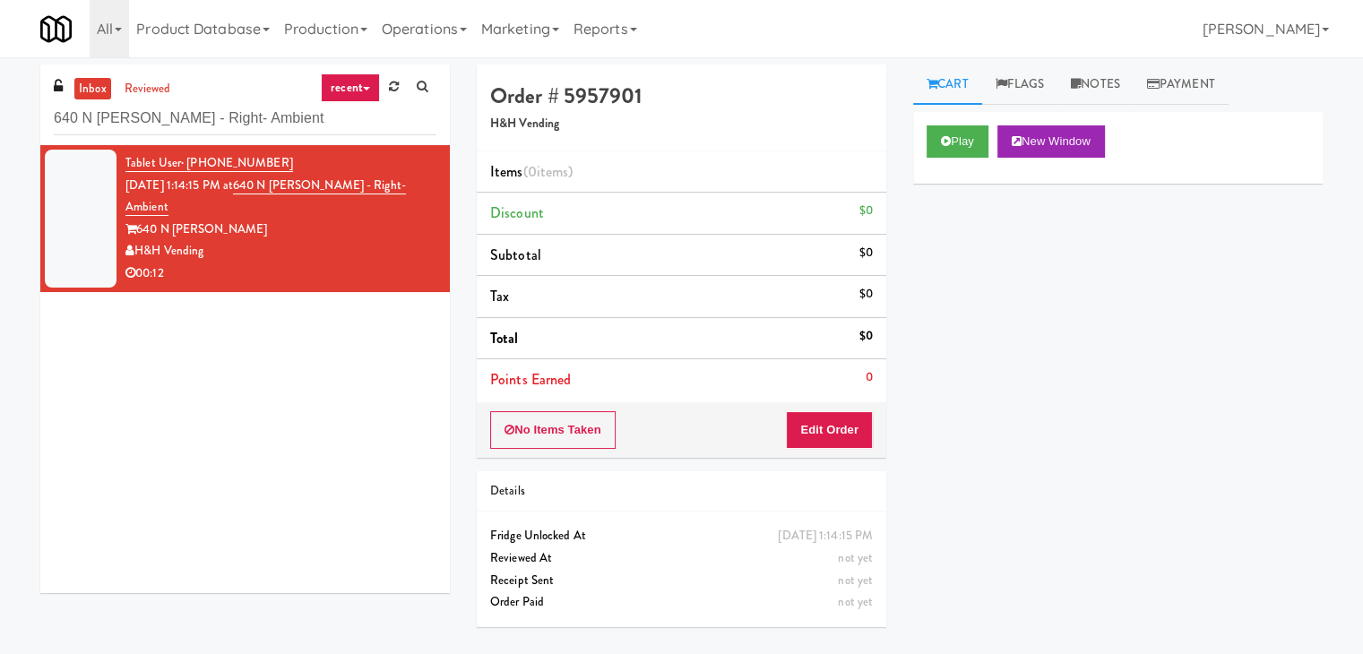
drag, startPoint x: 824, startPoint y: 410, endPoint x: 823, endPoint y: 419, distance: 9.1
click at [823, 419] on div "Order # 5957901 H&H Vending Items (0 items ) Discount $0 Subtotal $0 Tax $0 Tot…" at bounding box center [681, 261] width 409 height 393
click at [823, 419] on button "Edit Order" at bounding box center [829, 430] width 87 height 38
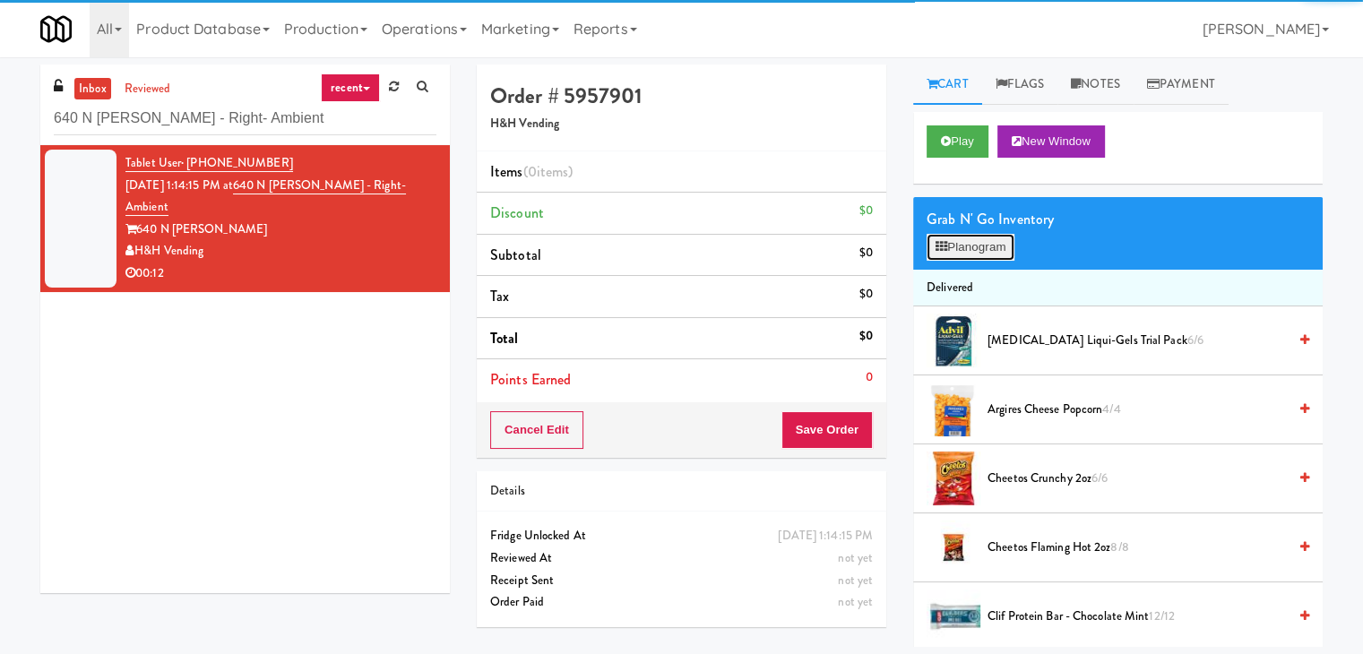
click at [963, 246] on button "Planogram" at bounding box center [970, 247] width 88 height 27
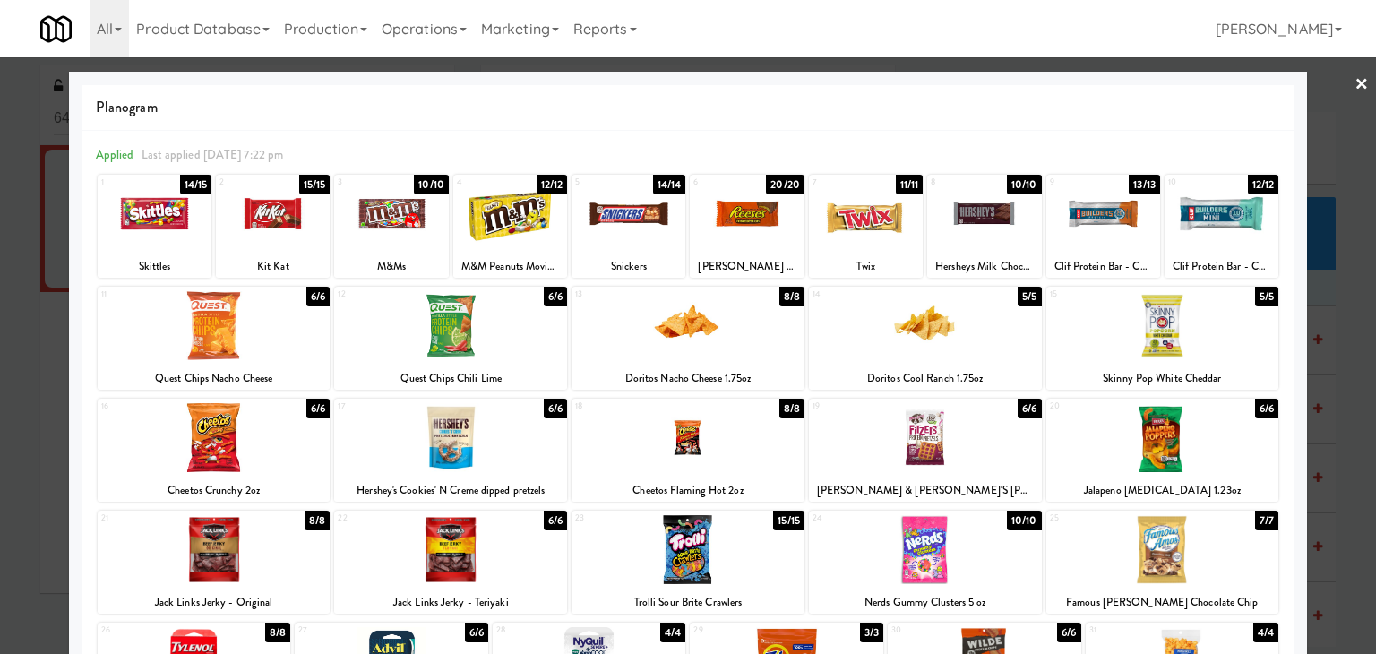
click at [476, 442] on div at bounding box center [450, 437] width 233 height 69
click at [1203, 317] on div at bounding box center [1162, 325] width 233 height 69
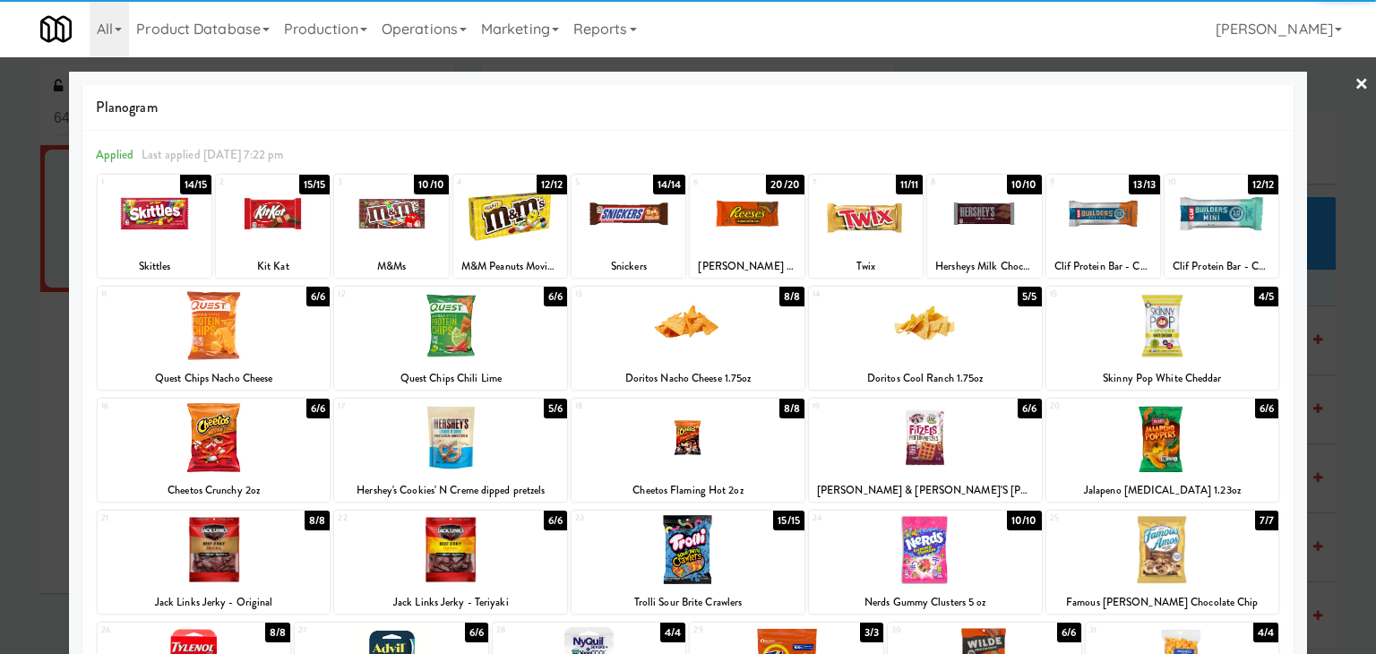
click at [1355, 78] on link "×" at bounding box center [1362, 85] width 14 height 56
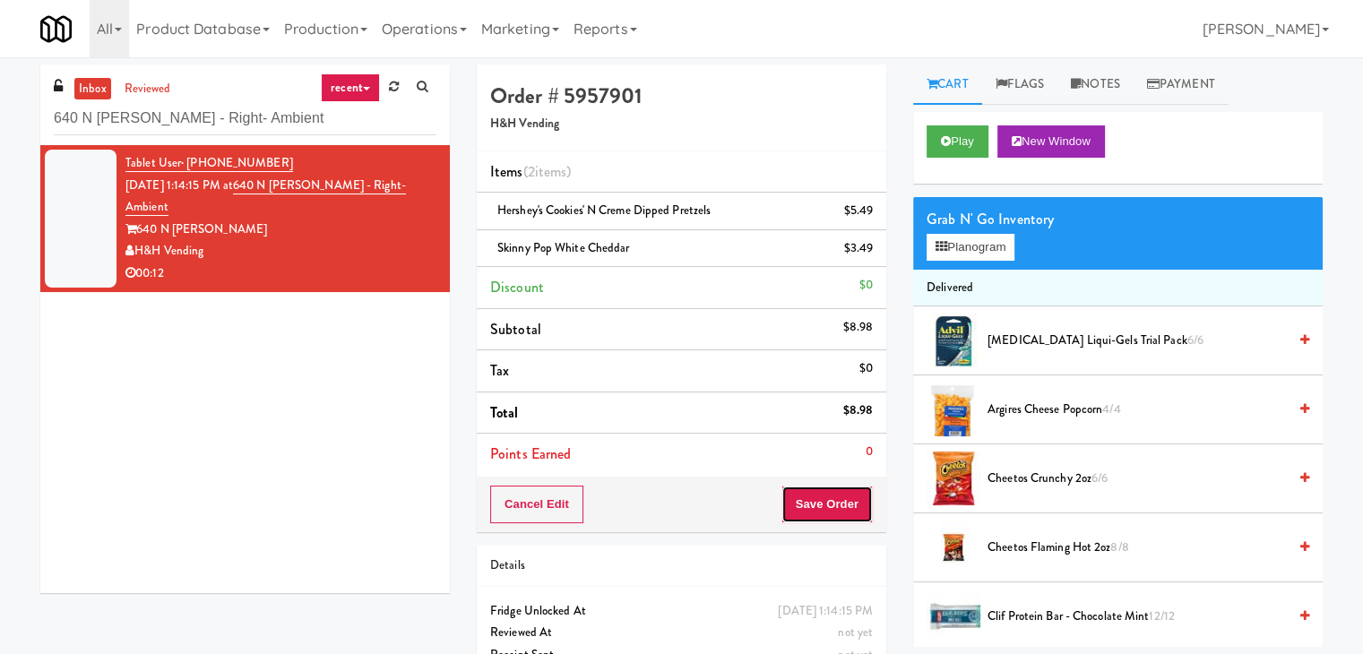
click at [785, 488] on button "Save Order" at bounding box center [826, 505] width 91 height 38
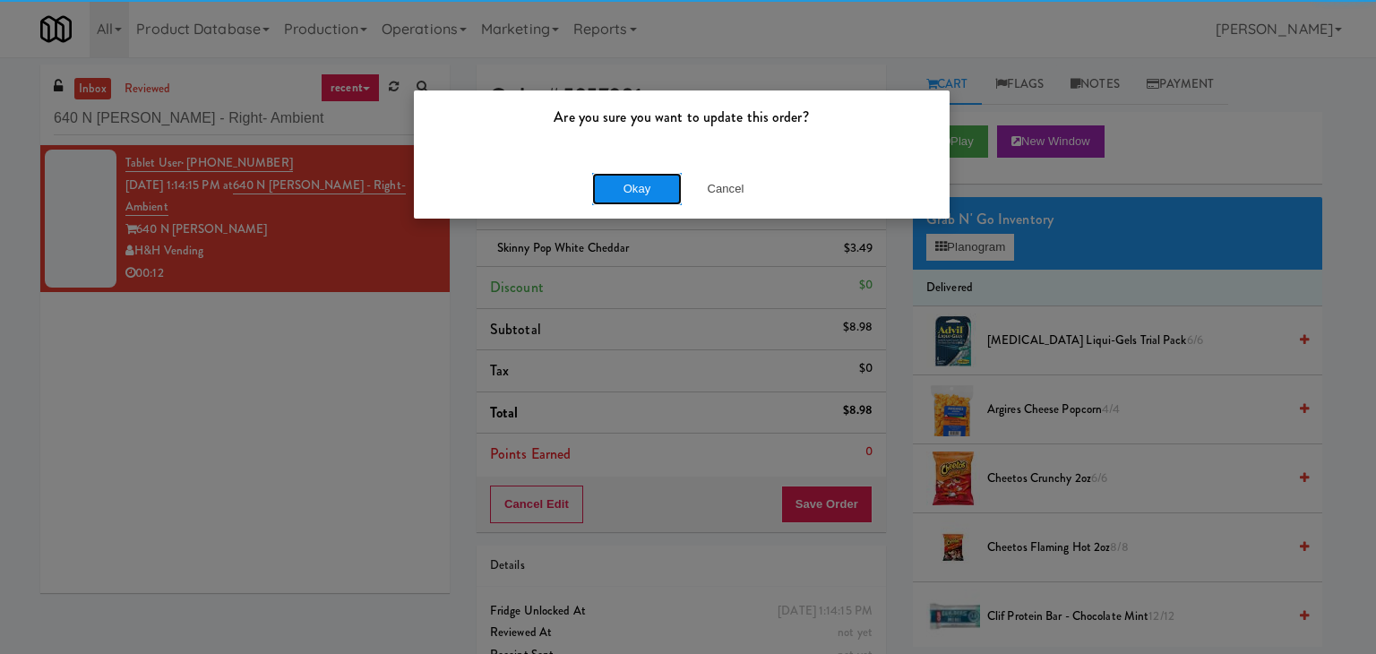
click at [642, 181] on button "Okay" at bounding box center [637, 189] width 90 height 32
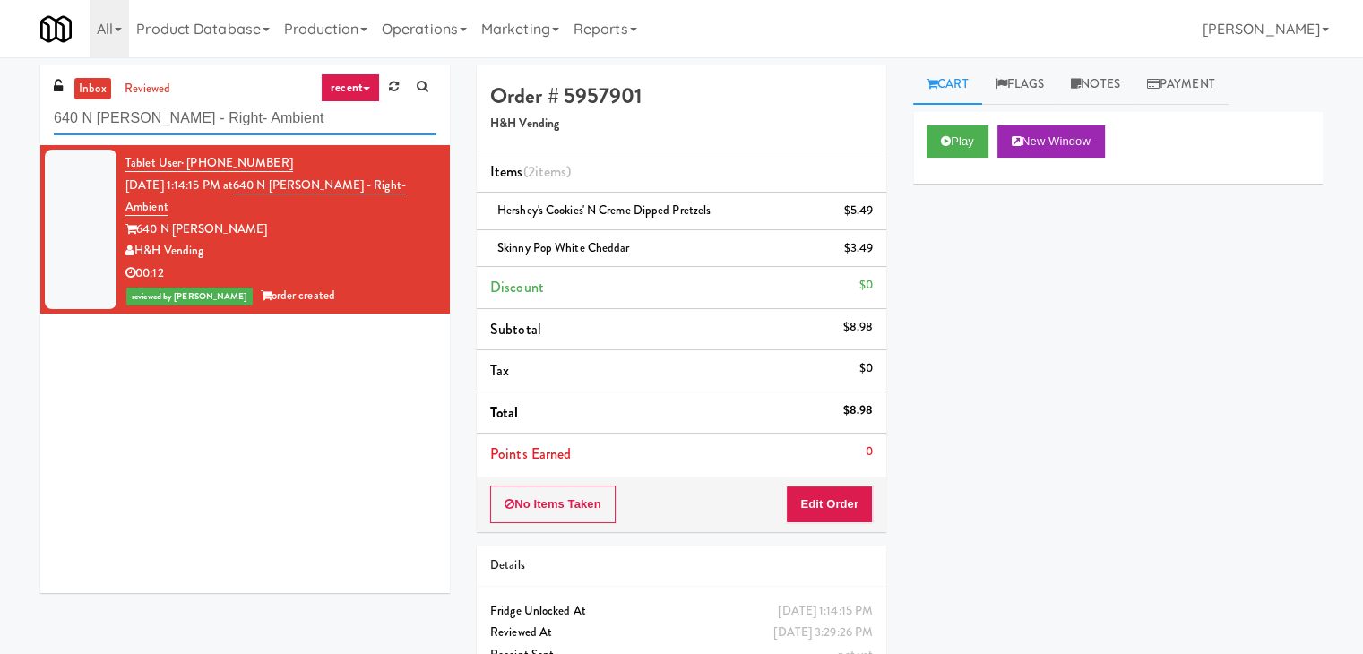
click at [286, 126] on input "640 N [PERSON_NAME] - Right- Ambient" at bounding box center [245, 118] width 383 height 33
paste input "RAW Training - Fridge"
type input "RAW Training - Fridge"
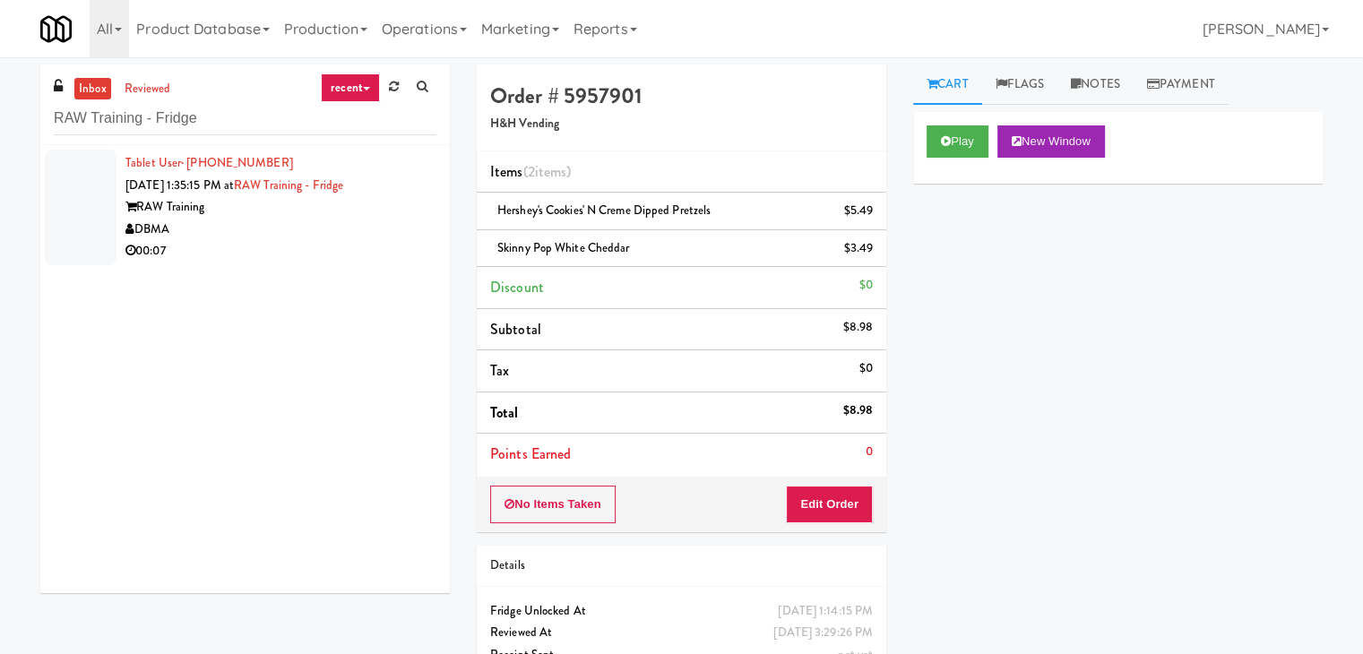
drag, startPoint x: 352, startPoint y: 234, endPoint x: 337, endPoint y: 235, distance: 15.3
click at [352, 234] on div "DBMA" at bounding box center [280, 230] width 311 height 22
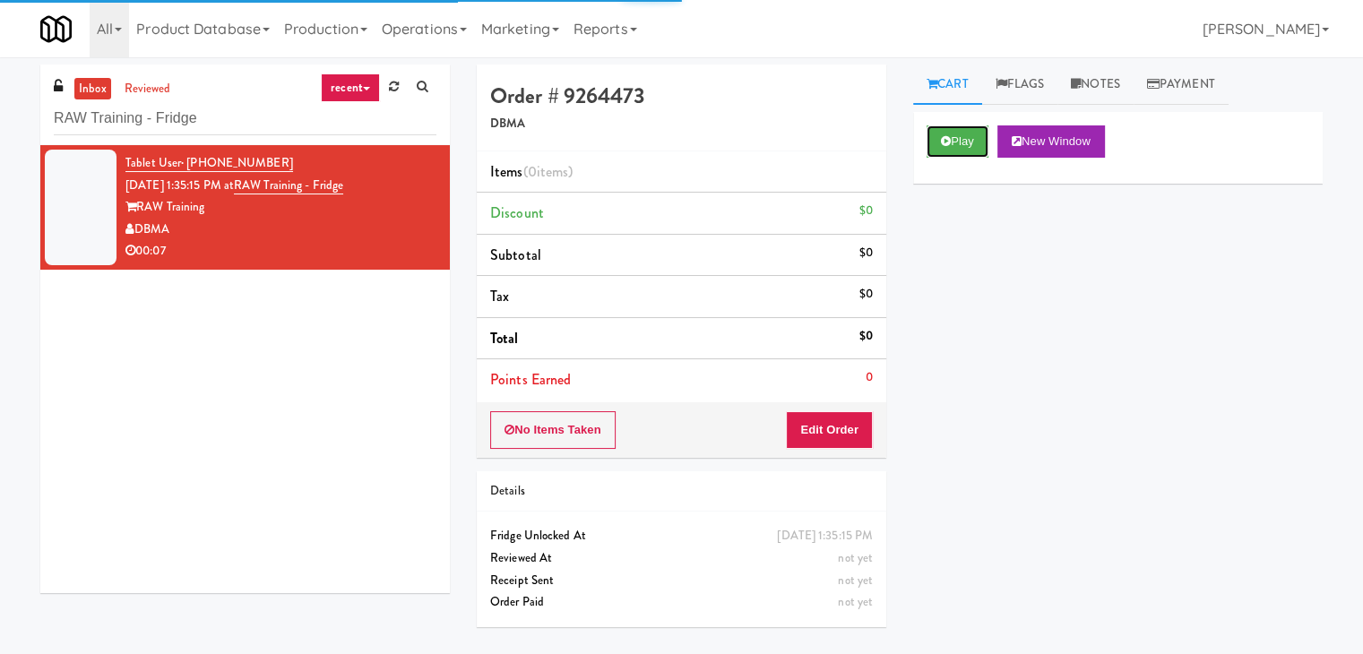
drag, startPoint x: 960, startPoint y: 132, endPoint x: 831, endPoint y: 110, distance: 130.8
click at [960, 133] on button "Play" at bounding box center [957, 141] width 62 height 32
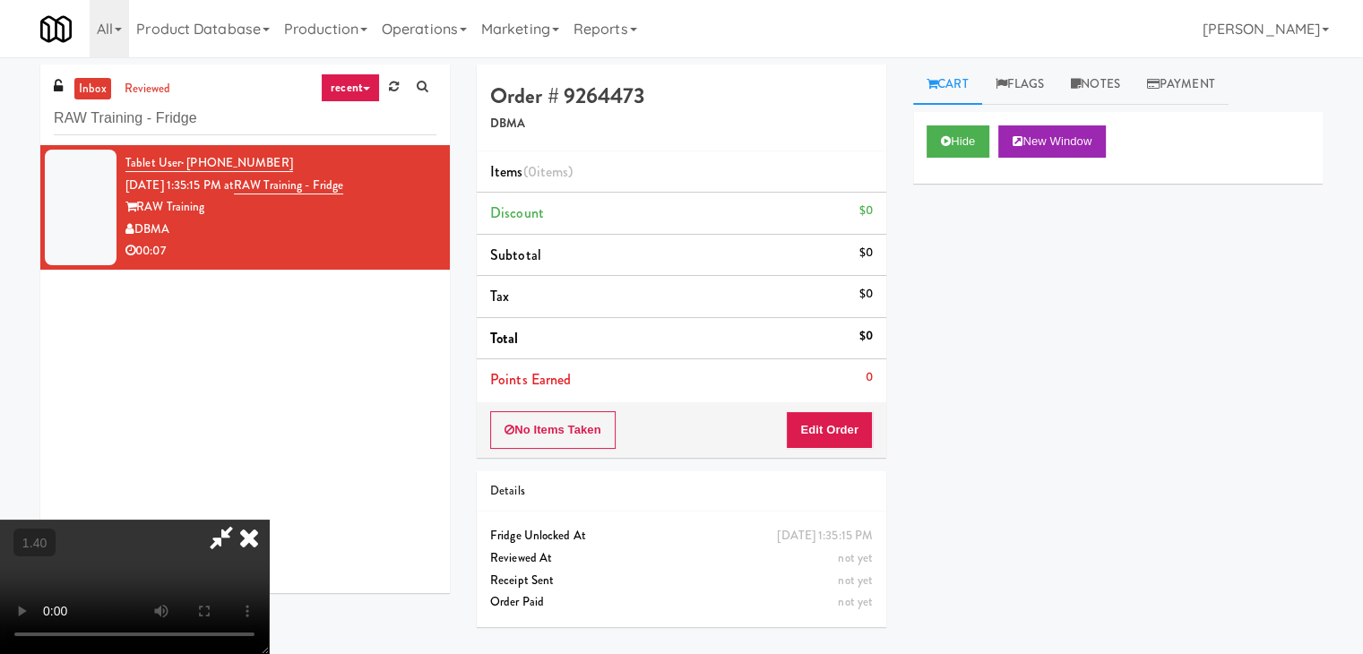
click at [269, 520] on video at bounding box center [134, 587] width 269 height 134
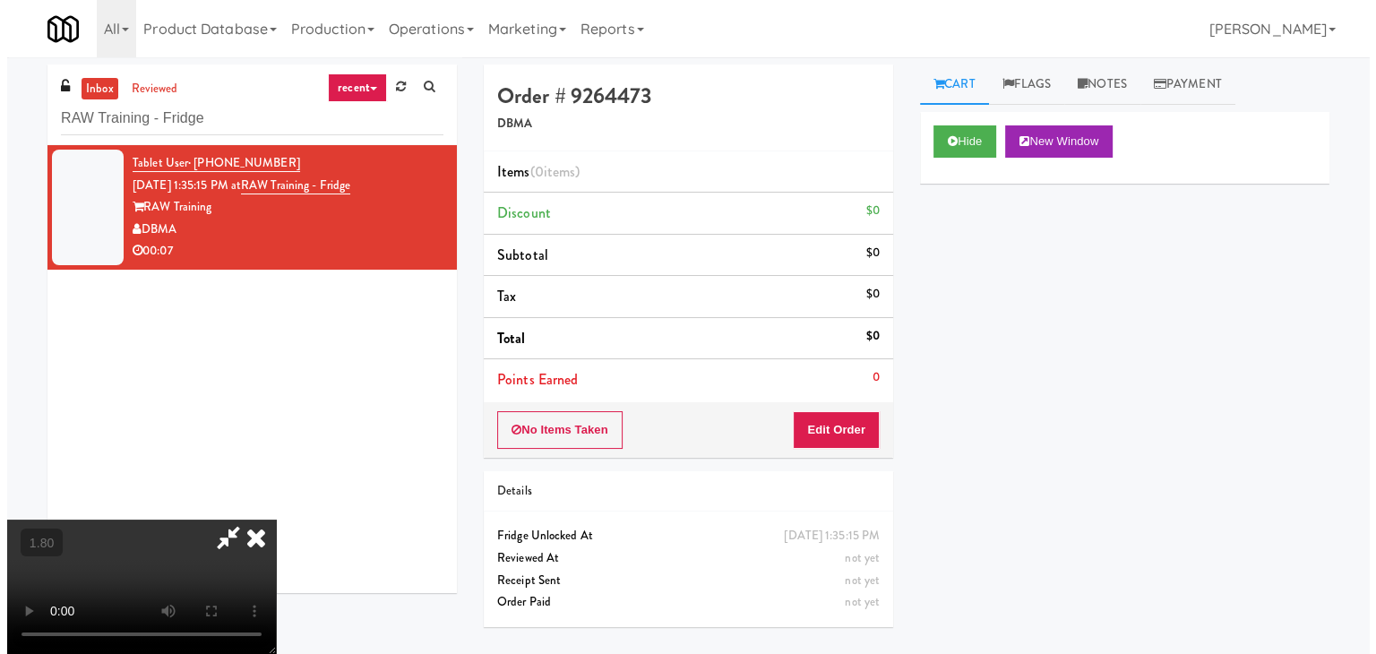
scroll to position [0, 0]
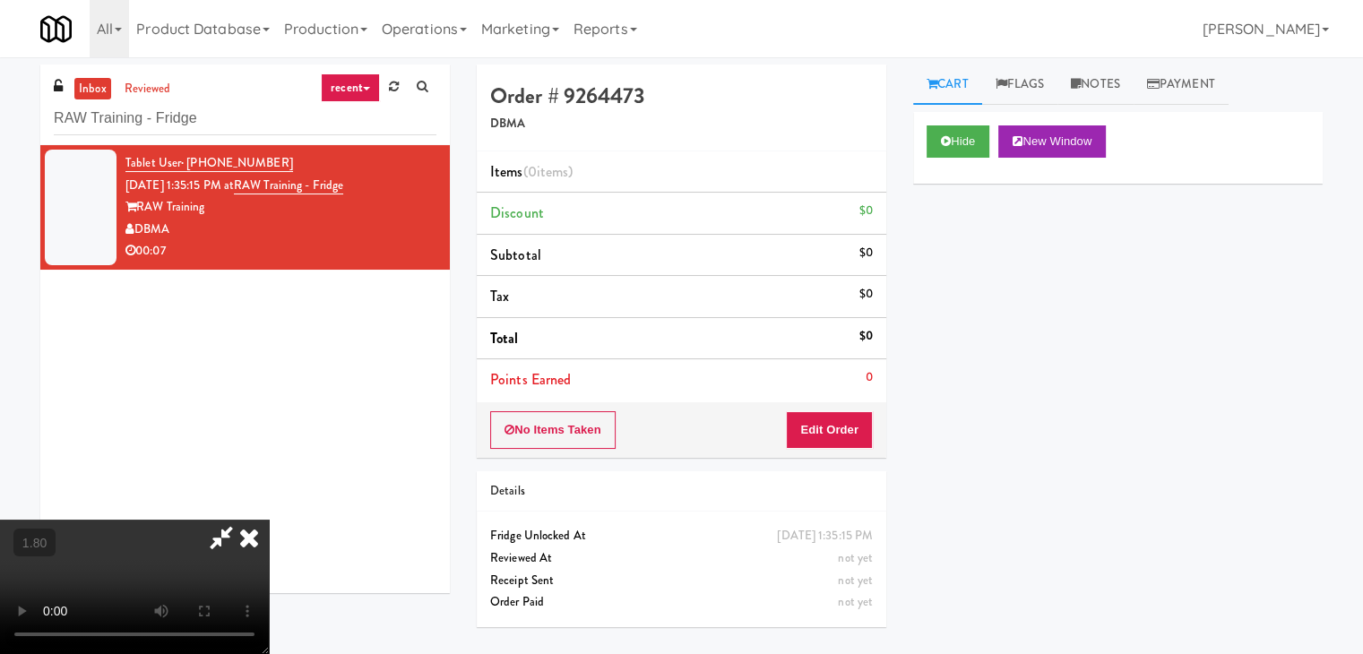
click at [269, 520] on icon at bounding box center [248, 538] width 39 height 36
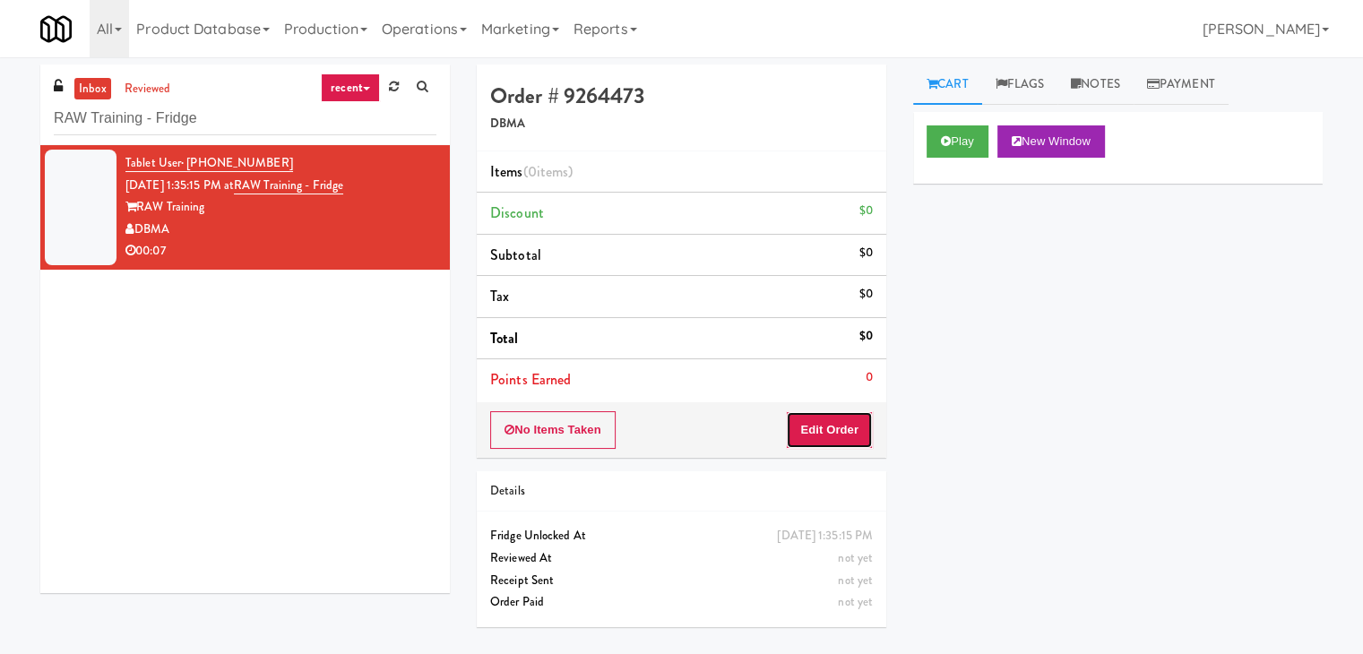
click at [828, 427] on button "Edit Order" at bounding box center [829, 430] width 87 height 38
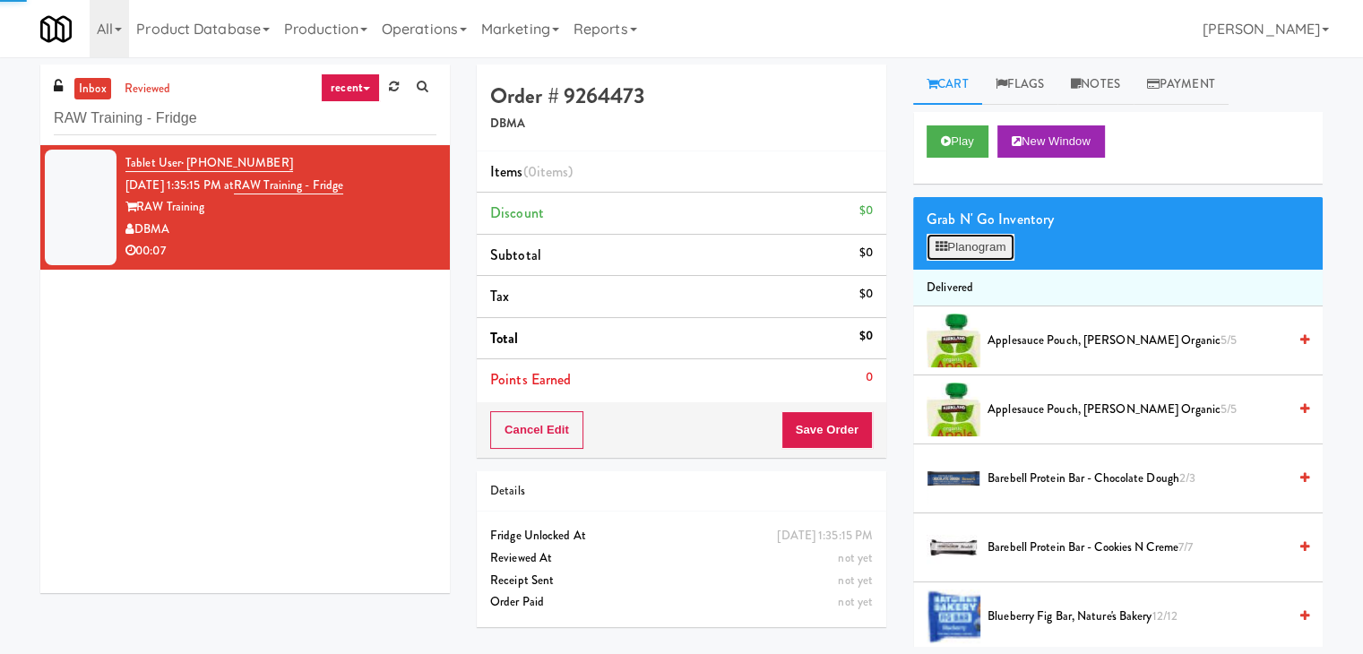
click at [1000, 241] on button "Planogram" at bounding box center [970, 247] width 88 height 27
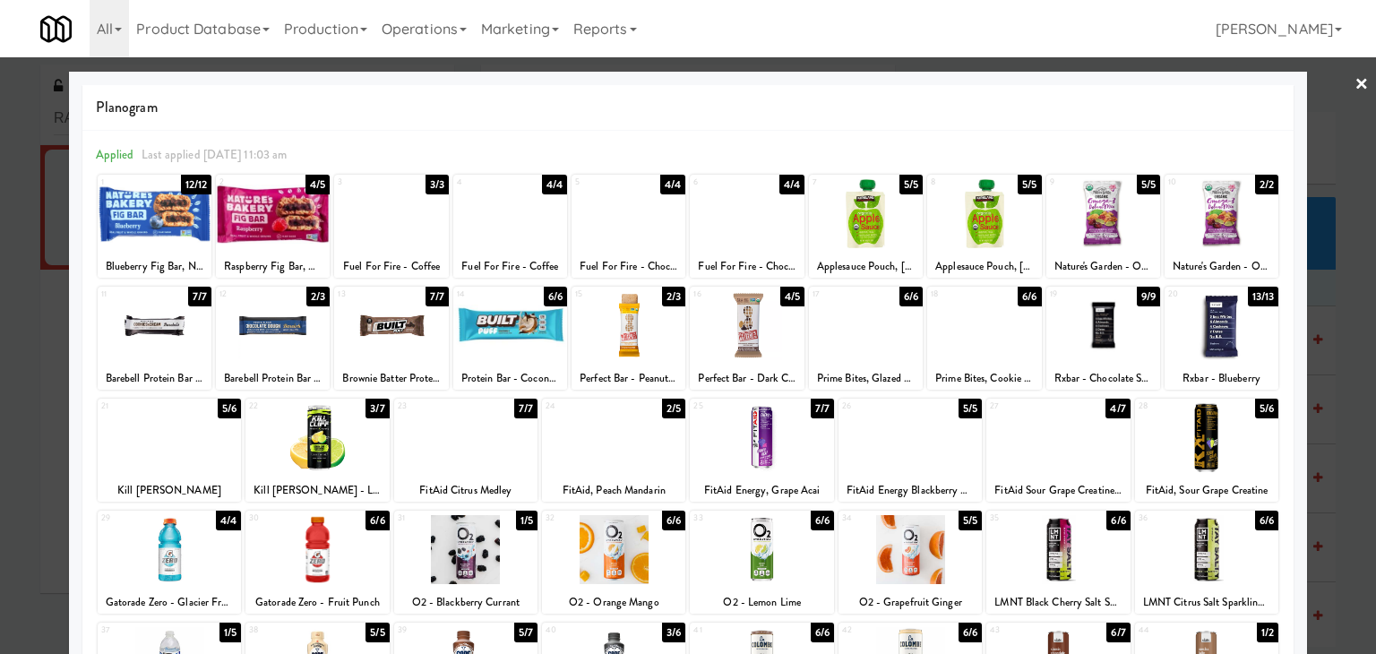
click at [1064, 442] on div at bounding box center [1057, 437] width 143 height 69
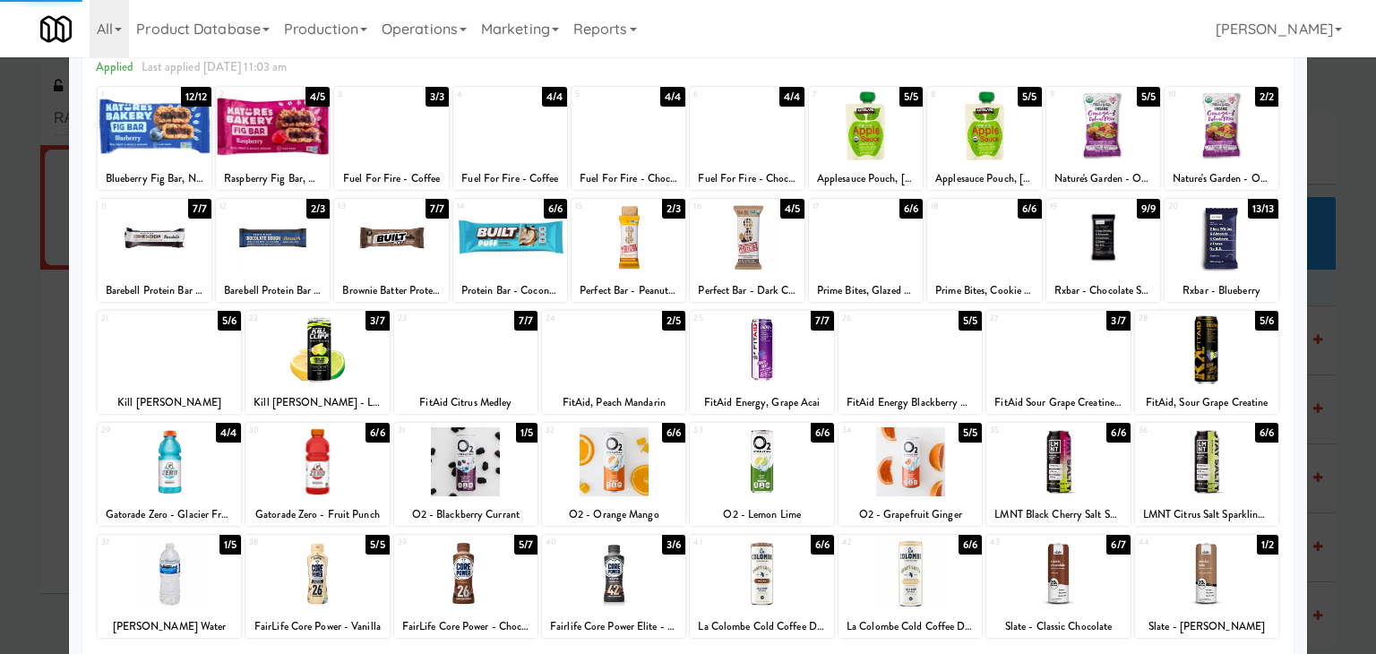
scroll to position [219, 0]
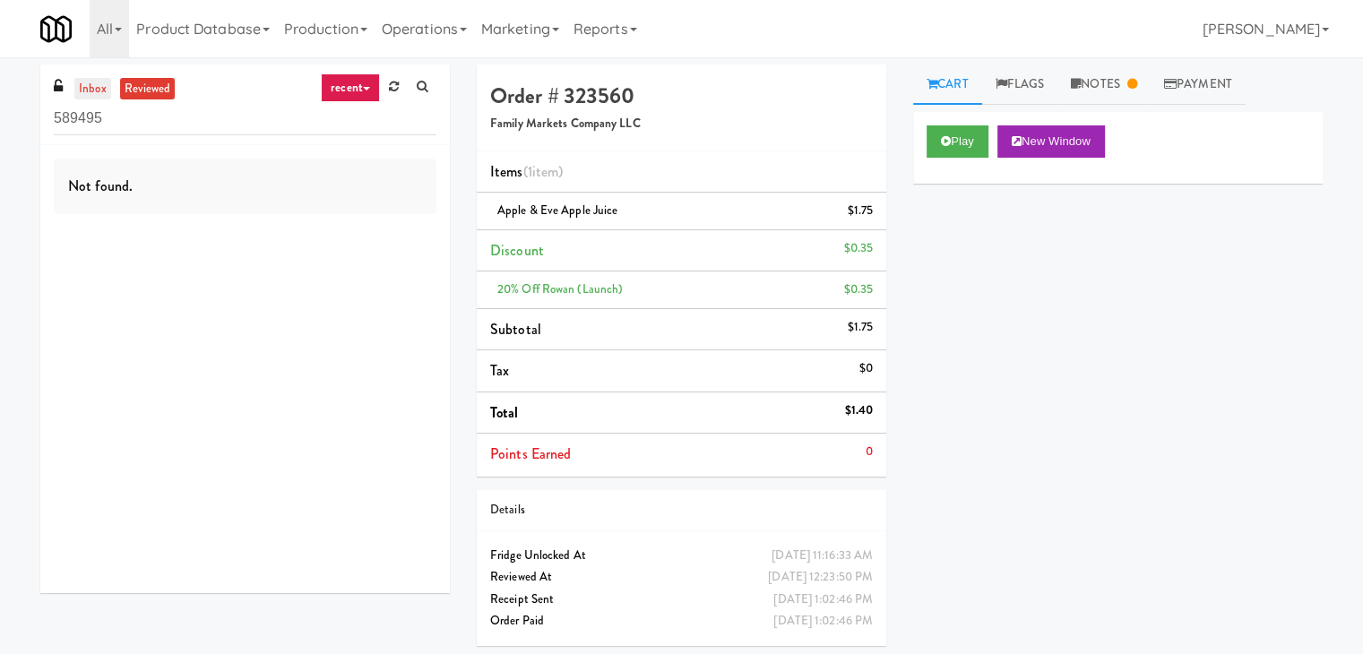
click at [81, 82] on link "inbox" at bounding box center [92, 89] width 37 height 22
